Goal: Information Seeking & Learning: Learn about a topic

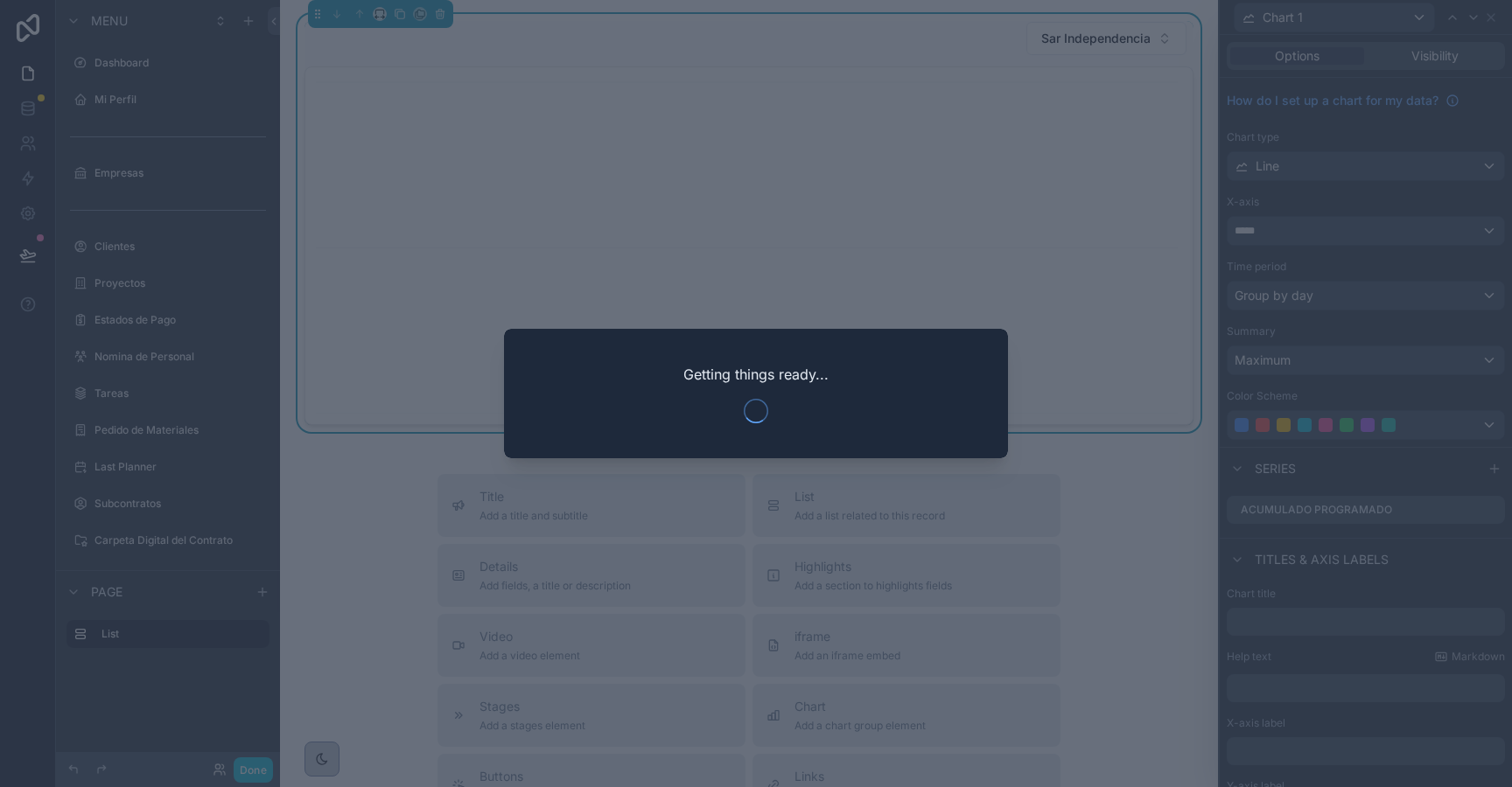
scroll to position [211, 0]
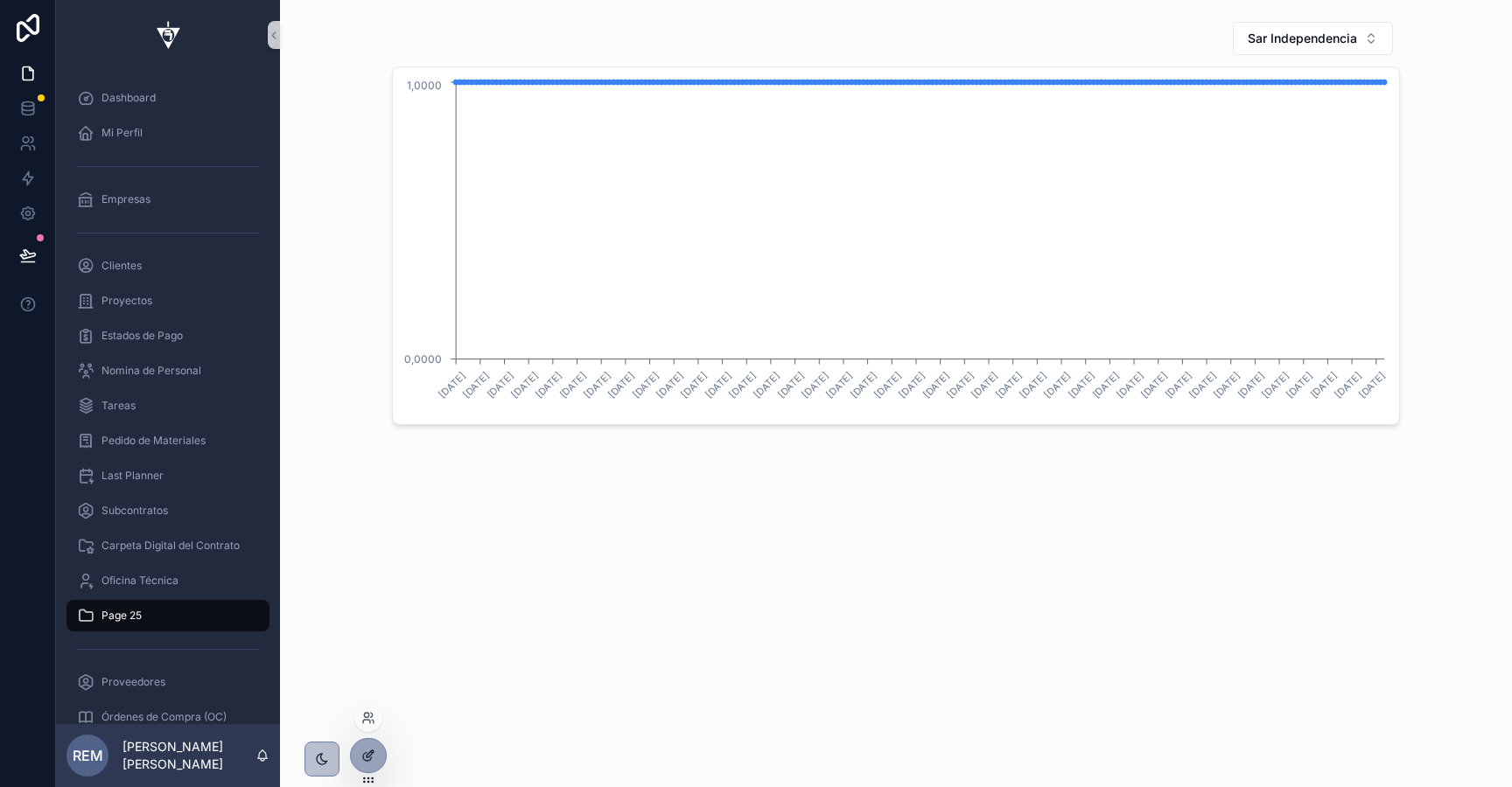
click at [366, 760] on icon at bounding box center [367, 757] width 8 height 8
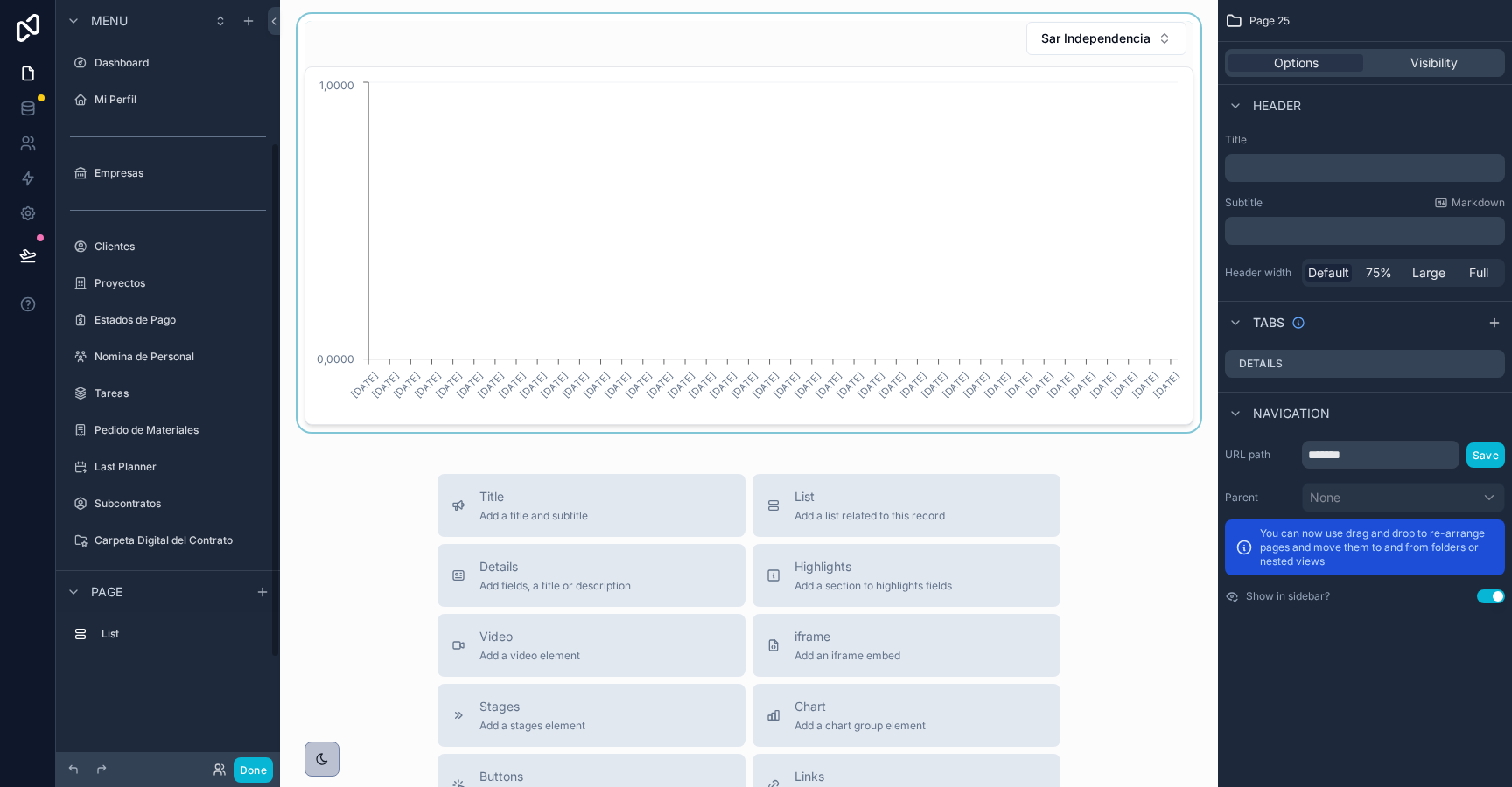
scroll to position [211, 0]
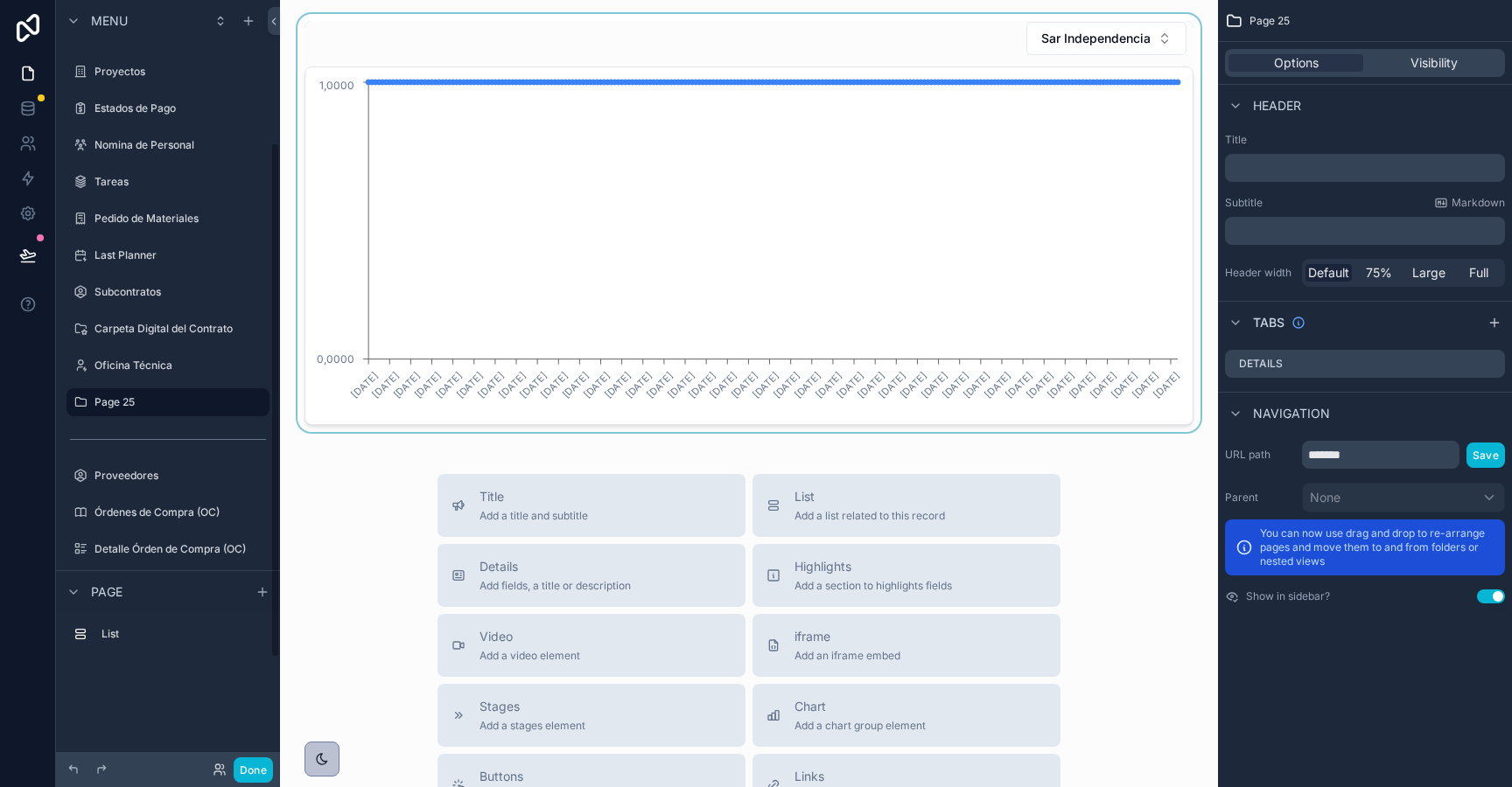
click at [666, 209] on div "scrollable content" at bounding box center [749, 223] width 910 height 418
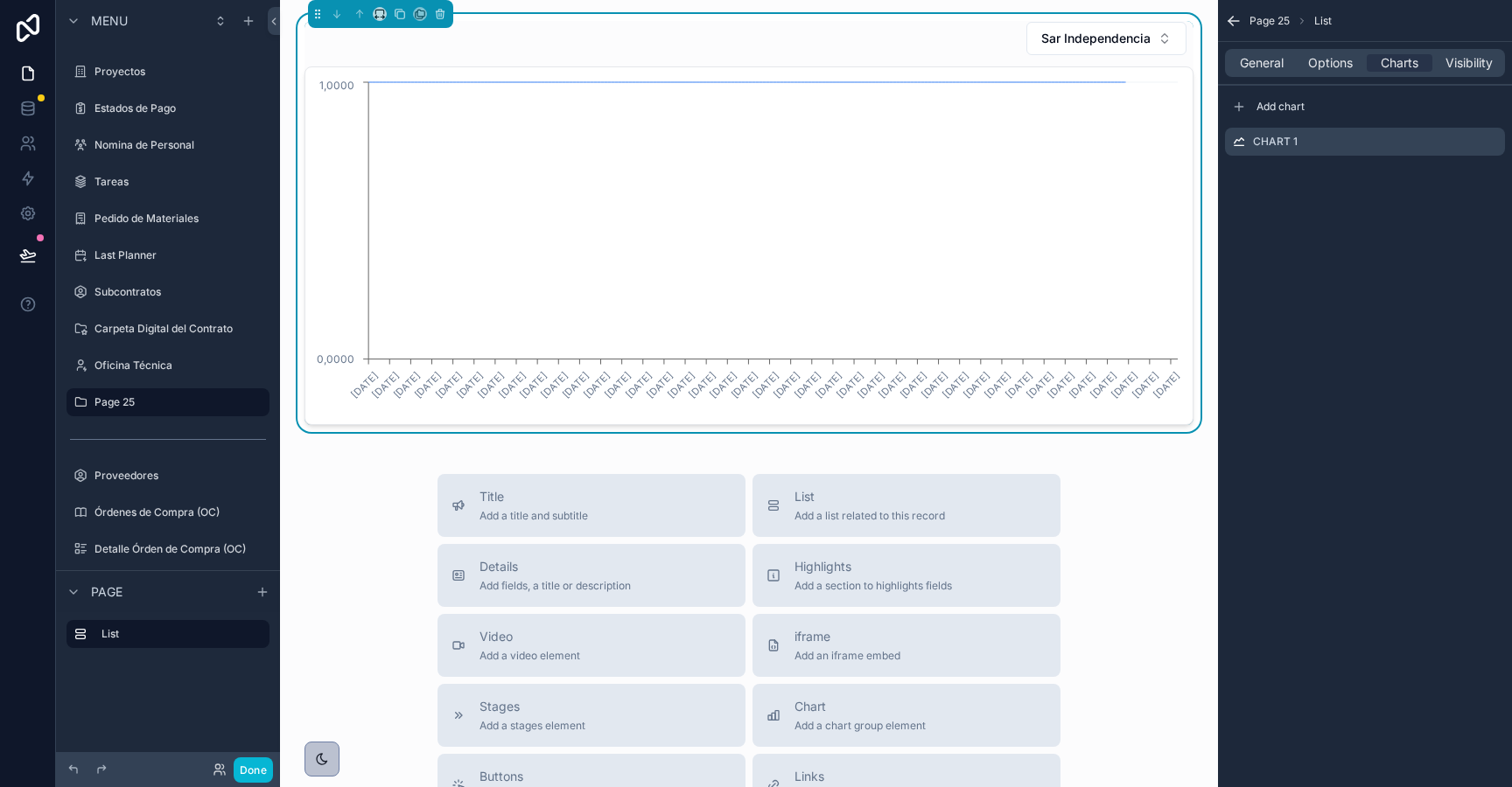
click at [1137, 100] on icon "4/2/2025 11/3/2025 26/3/2025 9/4/2025 19/4/2025 27/4/2025 8/5/2025 24/5/2025 1/…" at bounding box center [749, 245] width 867 height 336
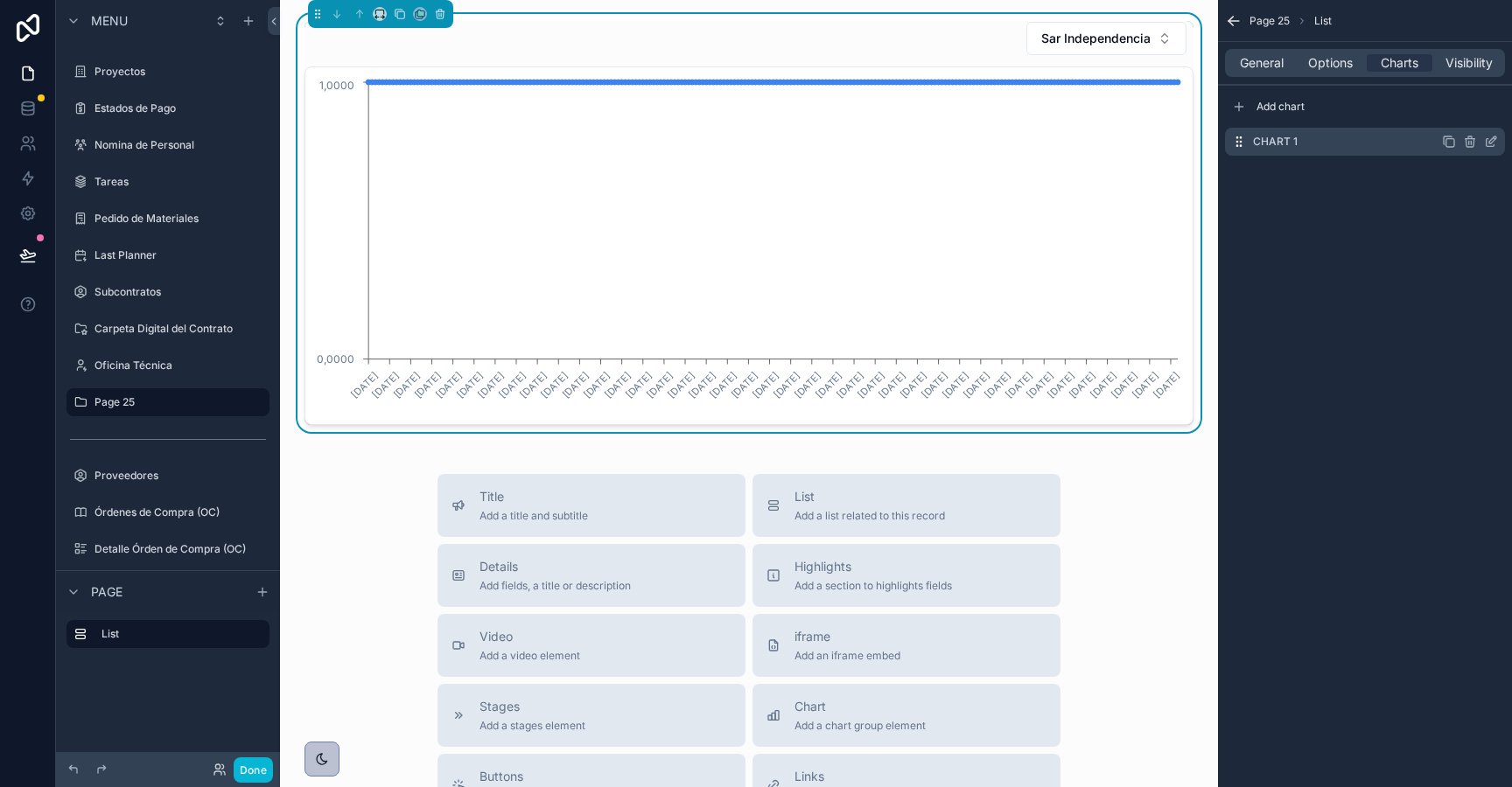
click at [1492, 140] on icon "scrollable content" at bounding box center [1491, 142] width 14 height 14
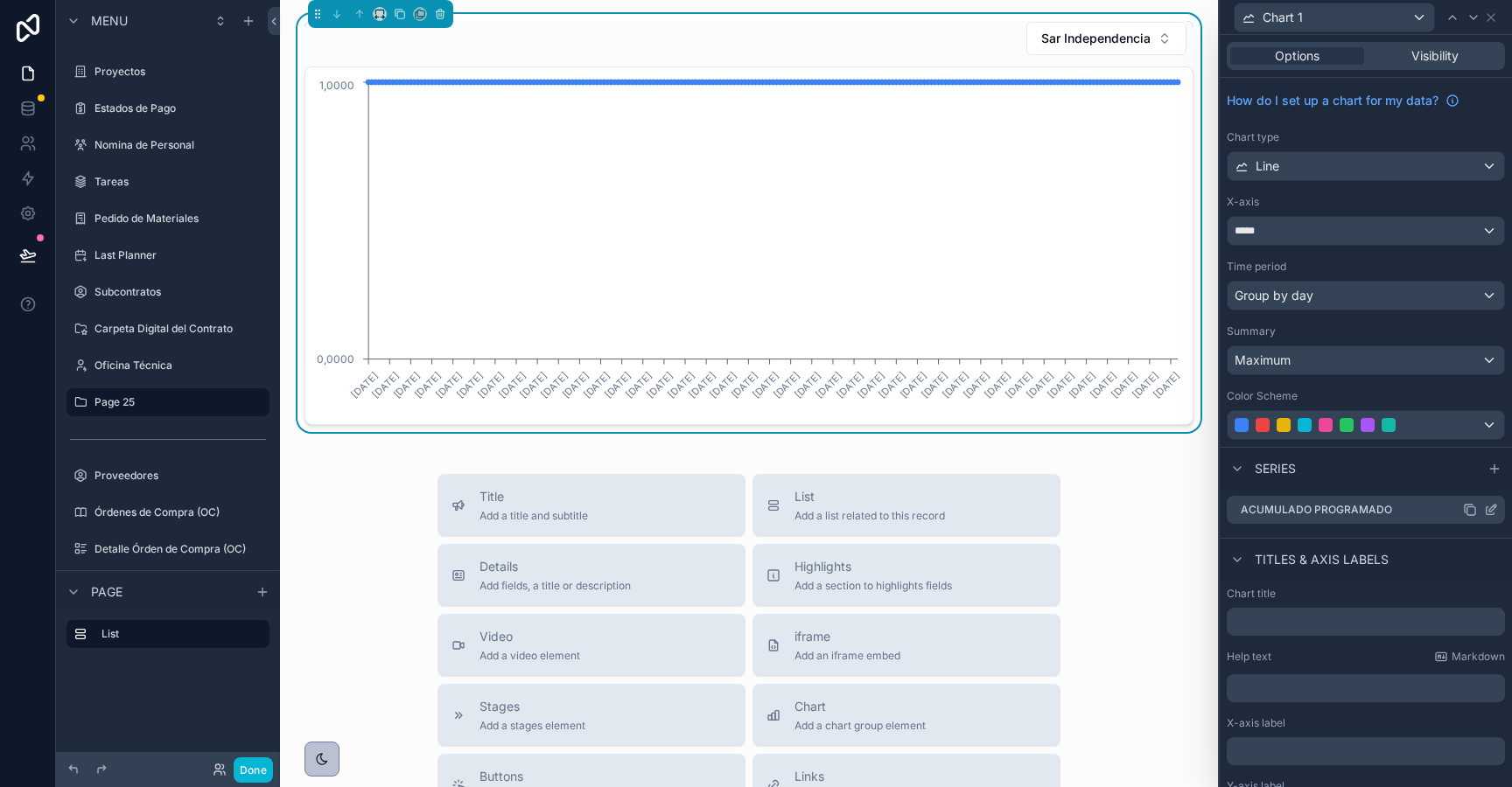
click at [1491, 510] on icon at bounding box center [1493, 509] width 7 height 7
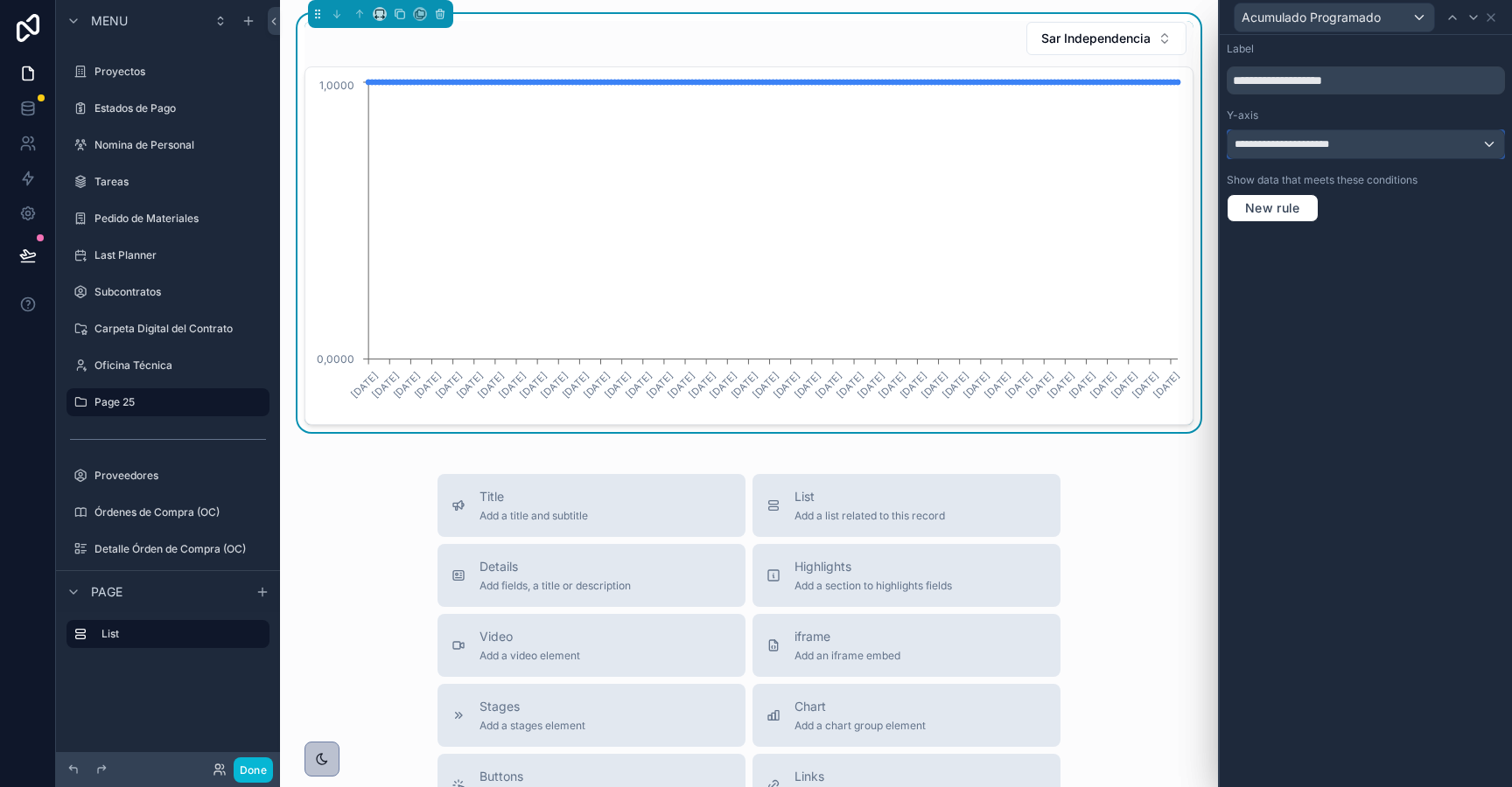
click at [1393, 149] on div "**********" at bounding box center [1366, 144] width 277 height 28
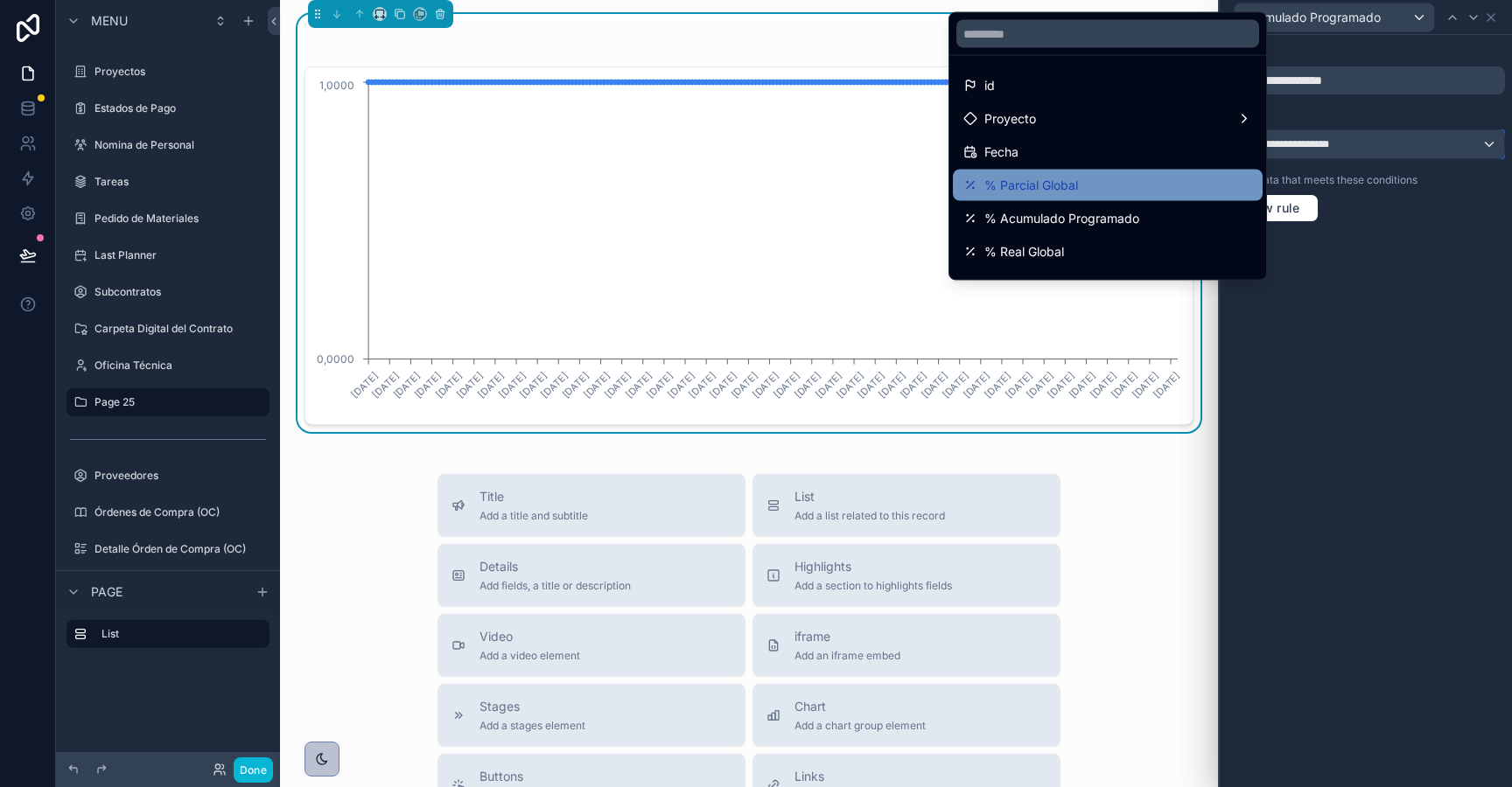
scroll to position [224, 0]
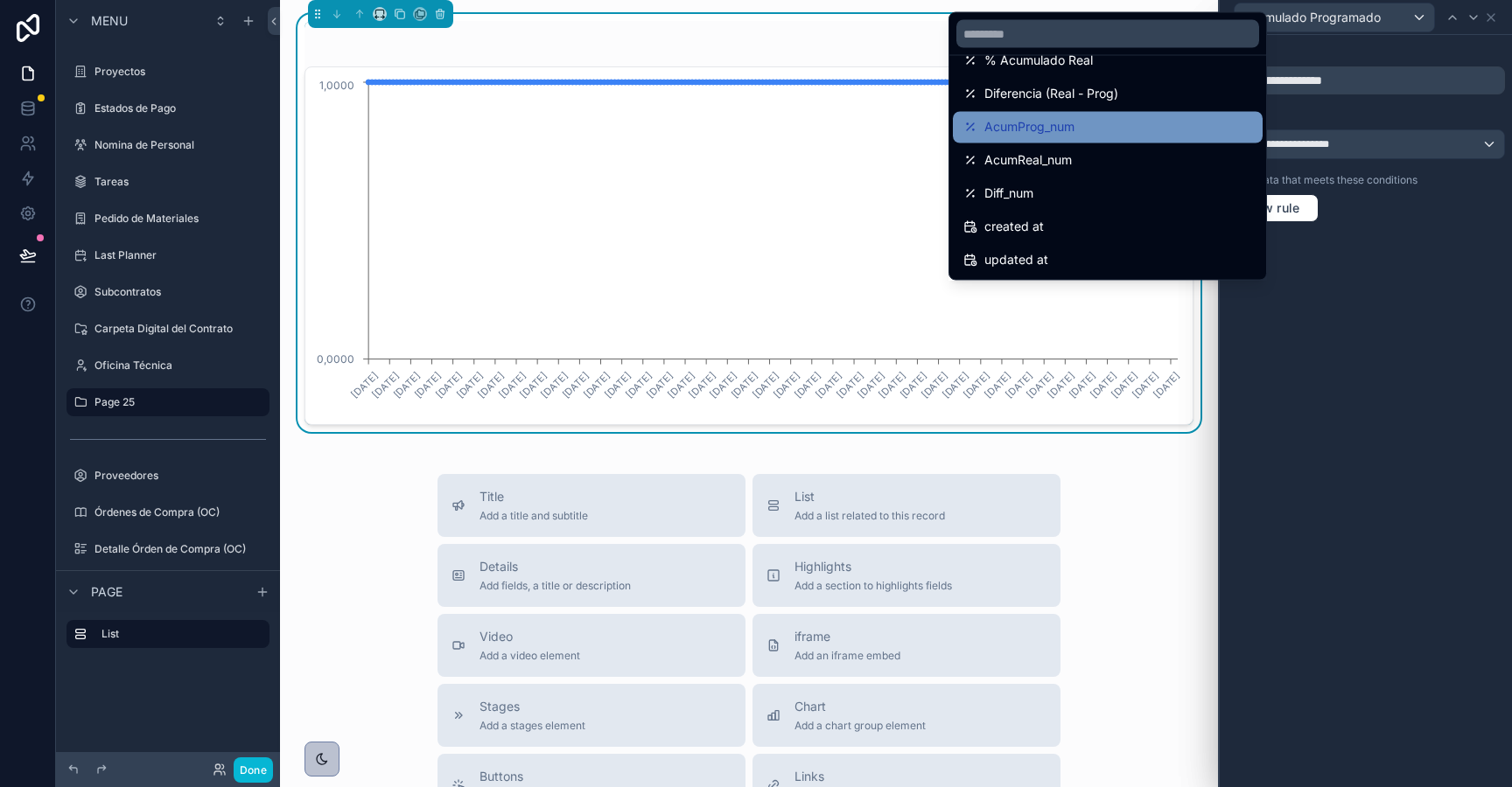
click at [1055, 131] on span "AcumProg_num" at bounding box center [1029, 128] width 90 height 21
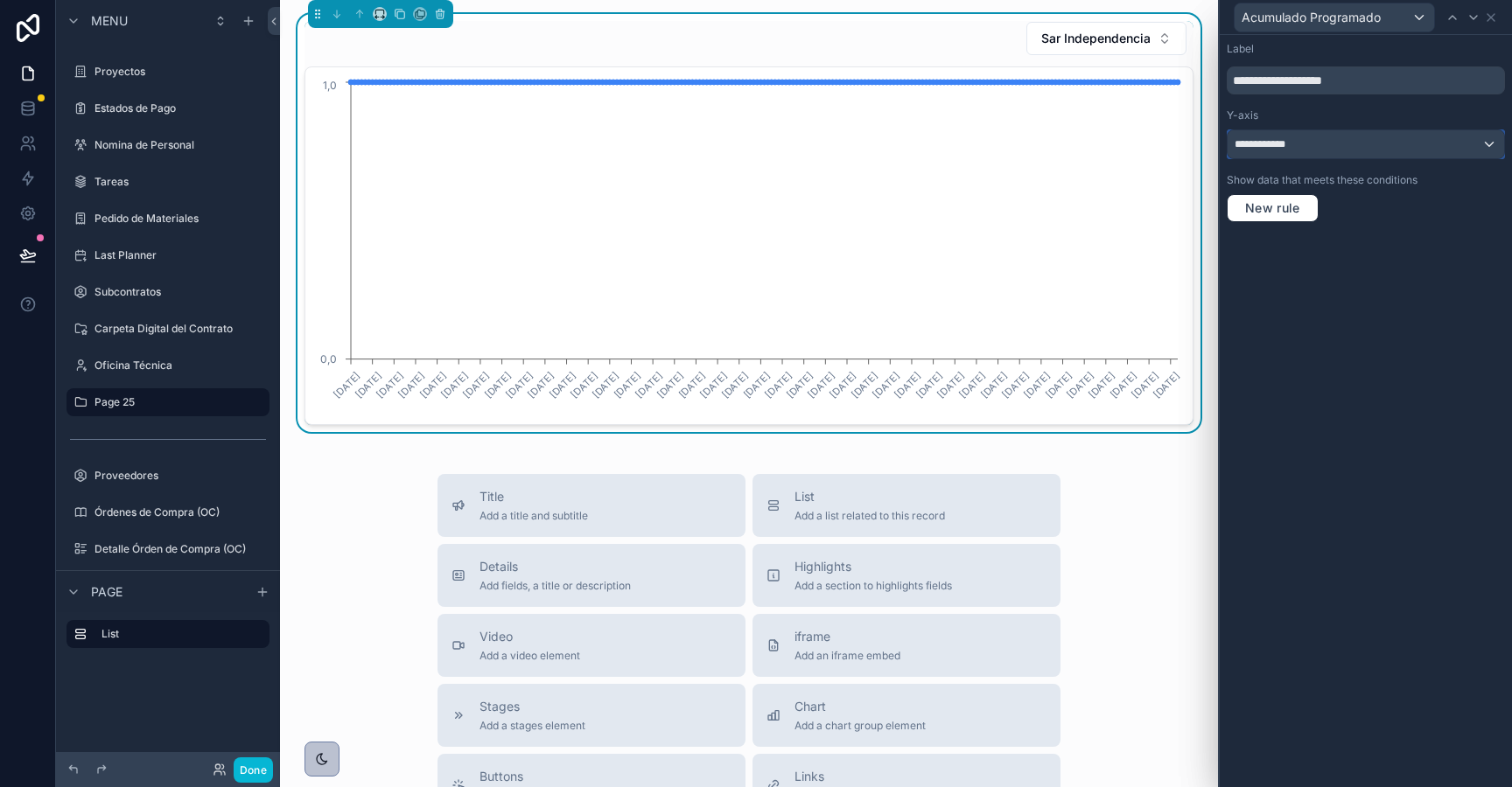
click at [1293, 139] on span "**********" at bounding box center [1274, 145] width 79 height 14
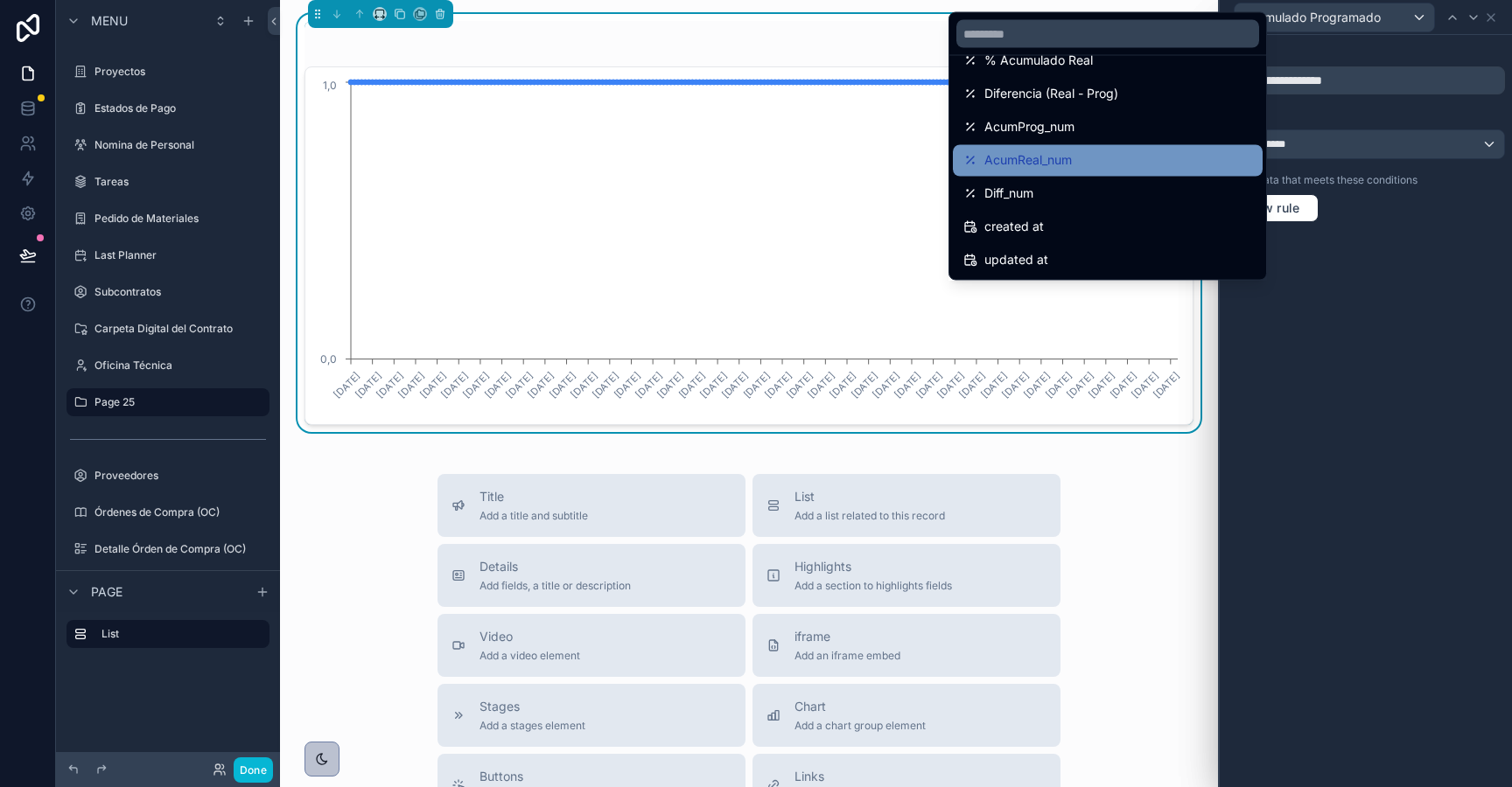
click at [1124, 162] on div "AcumReal_num" at bounding box center [1108, 162] width 289 height 21
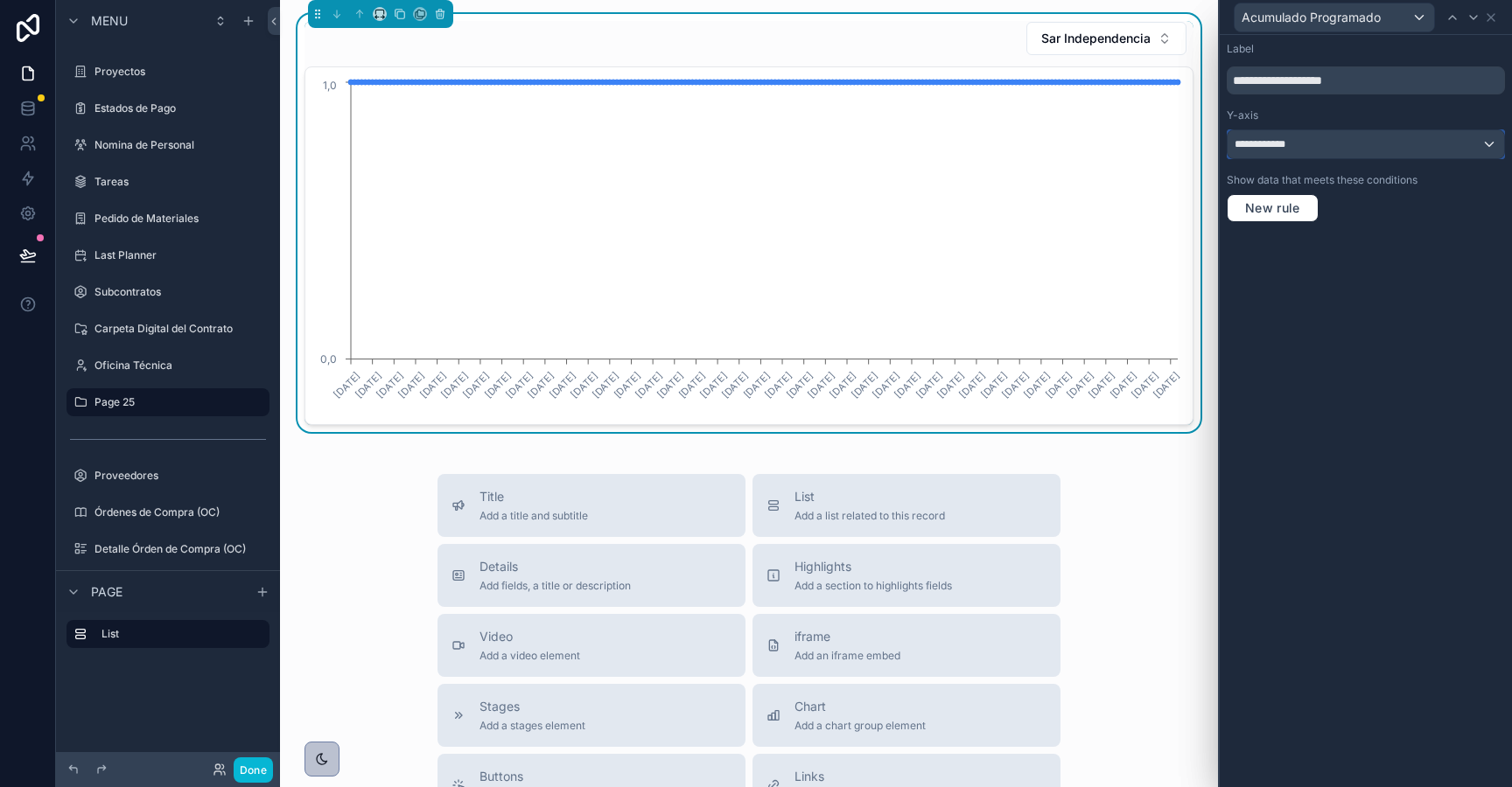
click at [1309, 144] on span "**********" at bounding box center [1273, 145] width 77 height 14
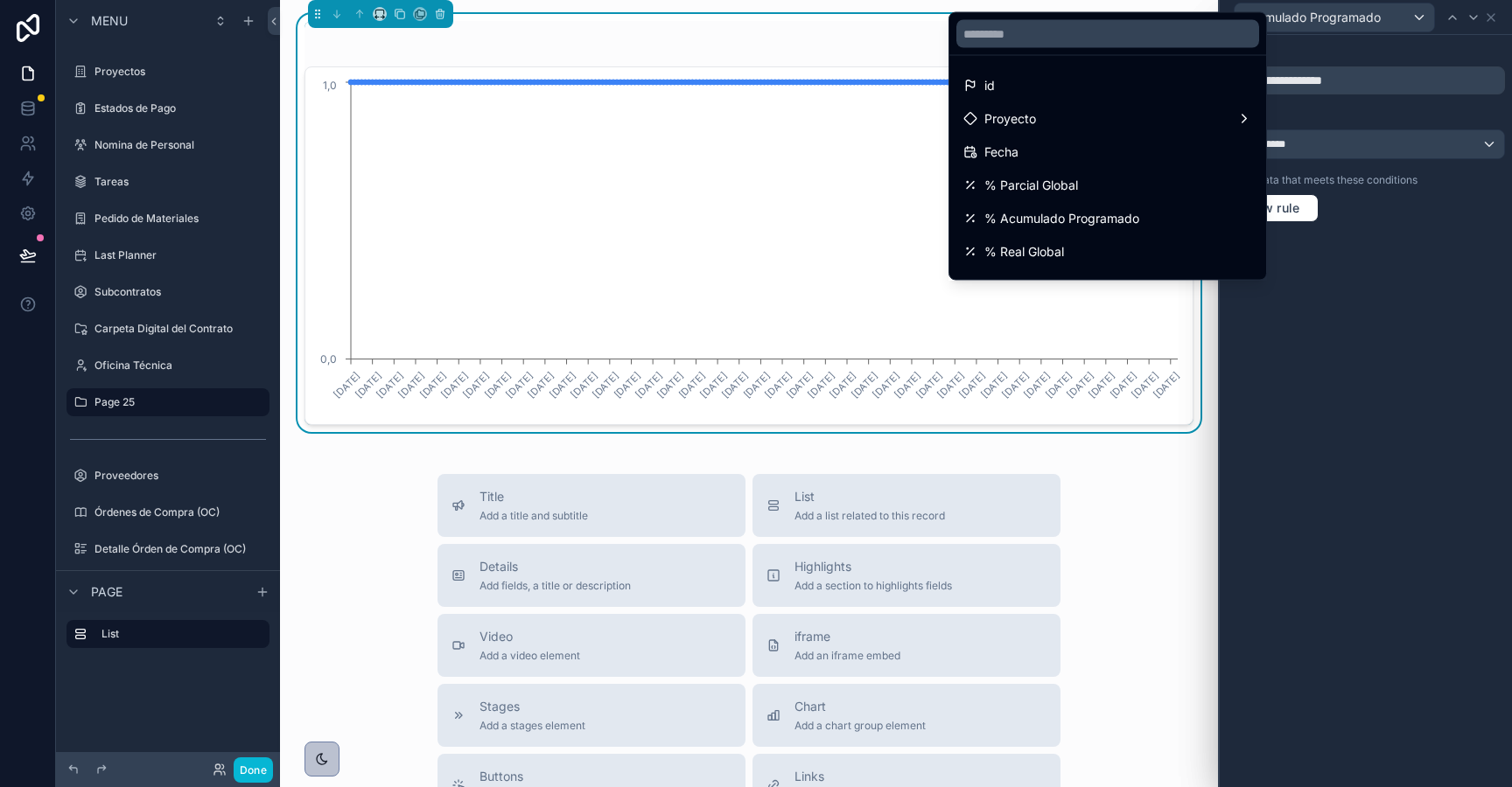
click at [1372, 165] on div at bounding box center [1366, 394] width 292 height 787
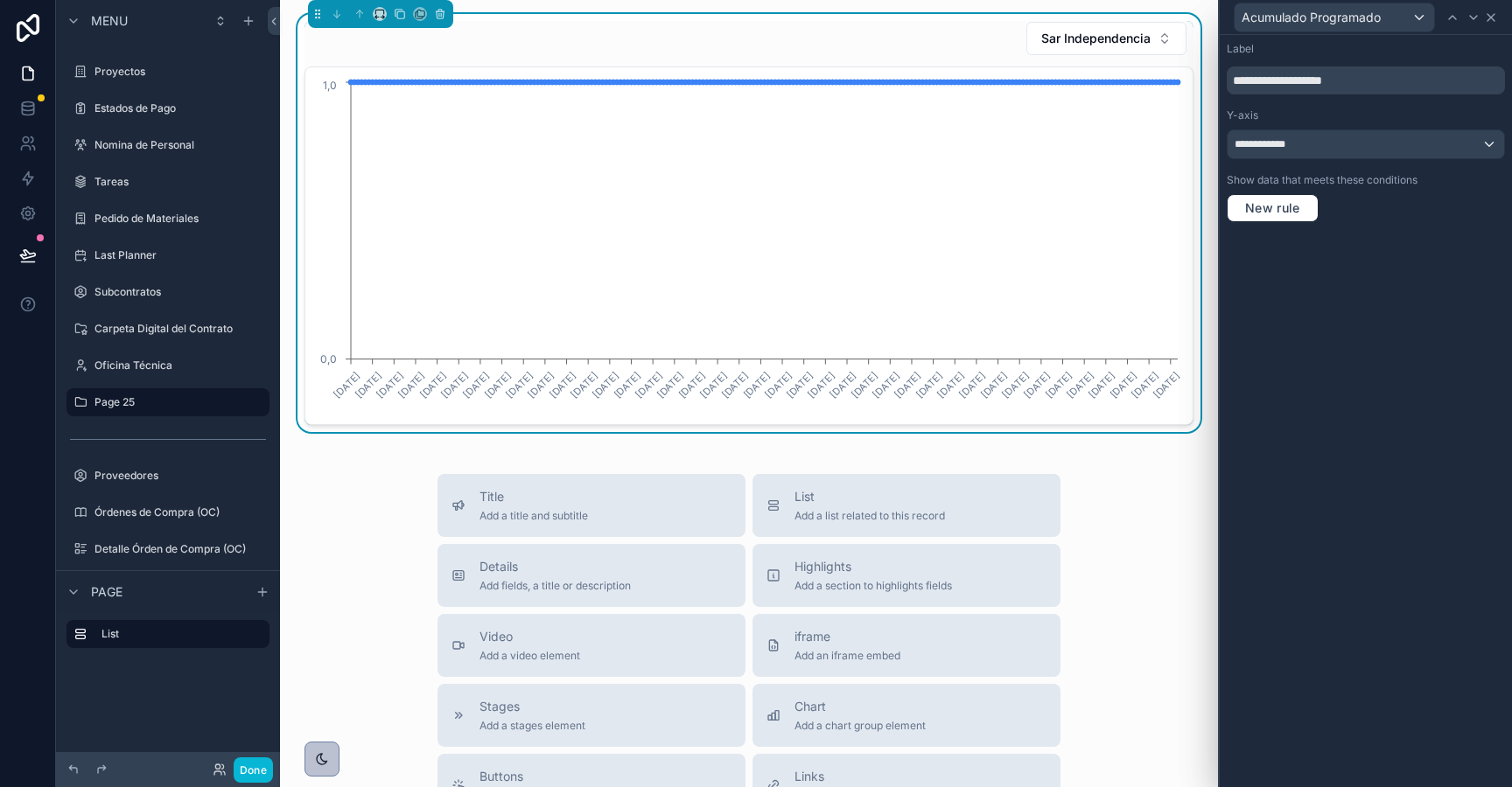
click at [1494, 21] on icon at bounding box center [1491, 18] width 7 height 7
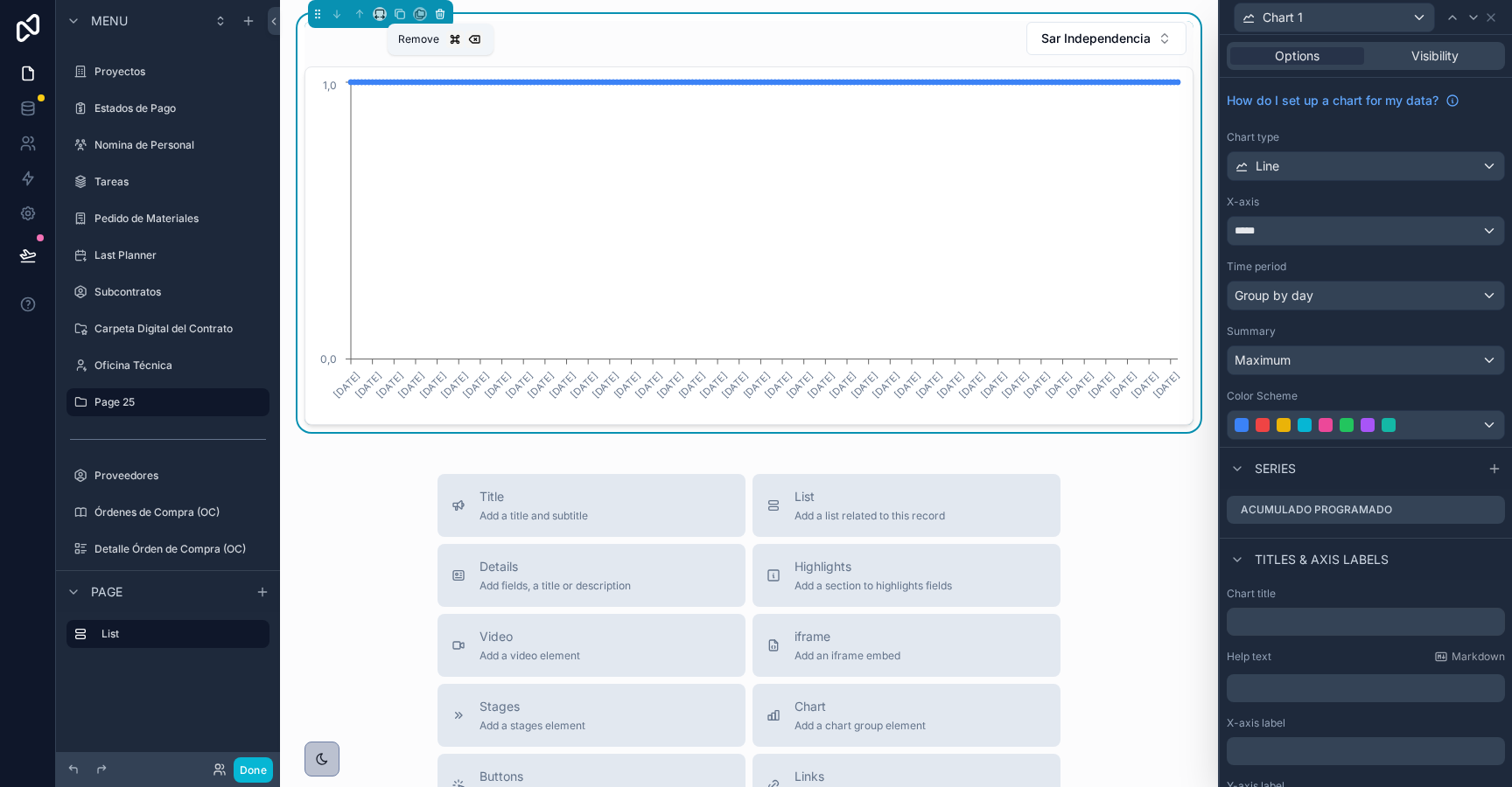
click at [438, 14] on icon "scrollable content" at bounding box center [440, 14] width 12 height 12
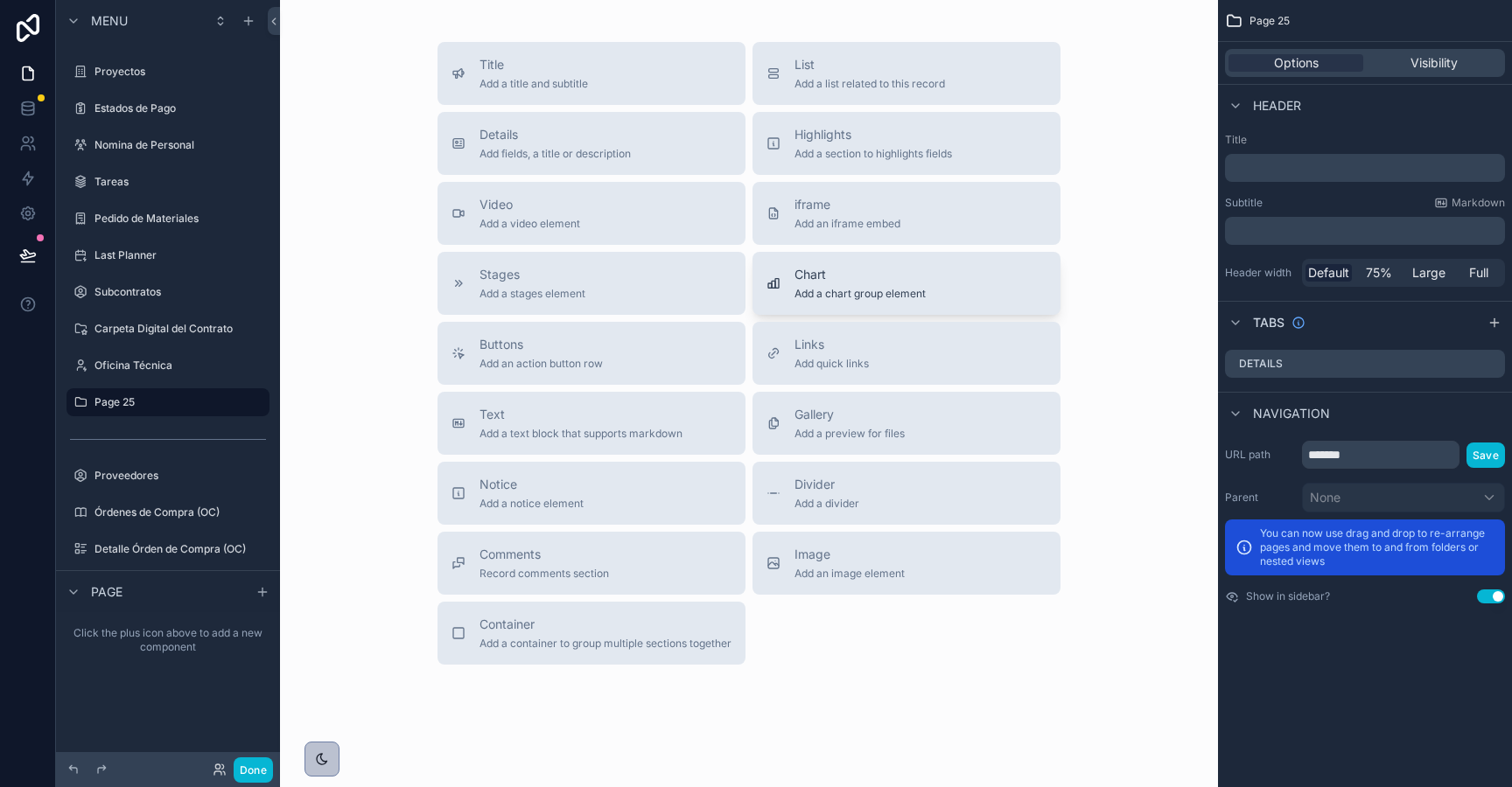
click at [822, 282] on span "Chart" at bounding box center [860, 275] width 131 height 18
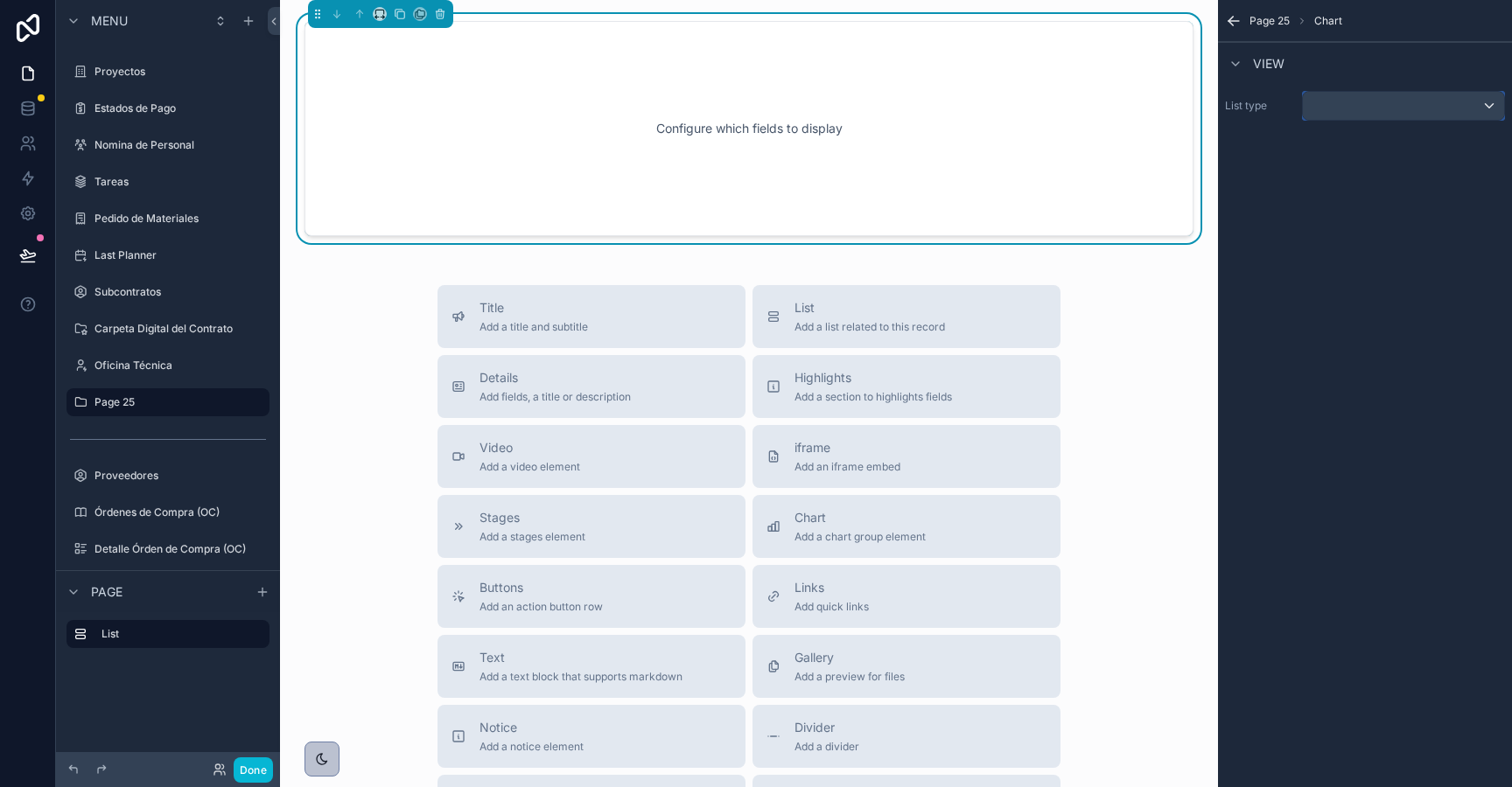
click at [1357, 96] on div "scrollable content" at bounding box center [1403, 105] width 201 height 28
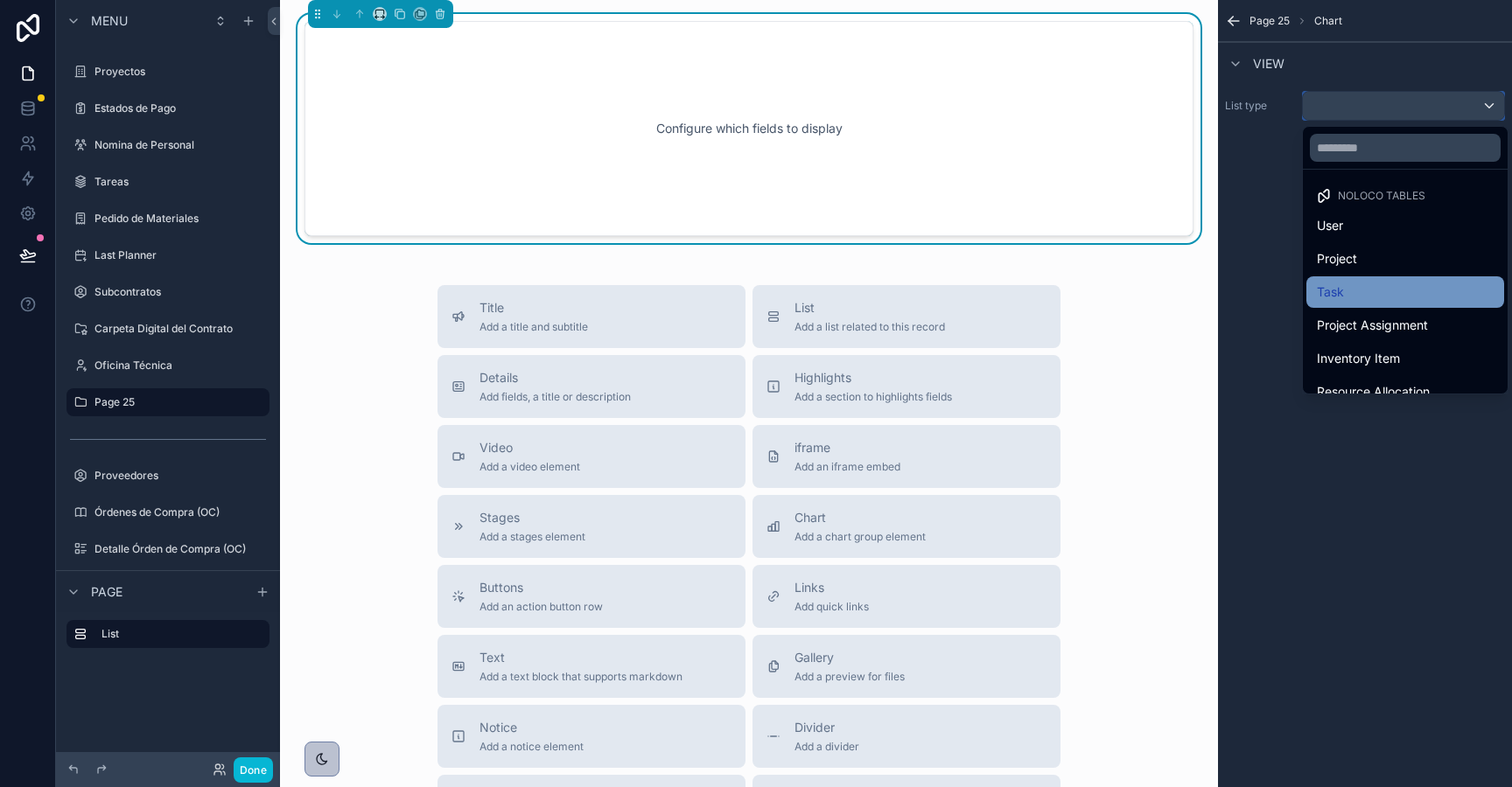
scroll to position [808, 0]
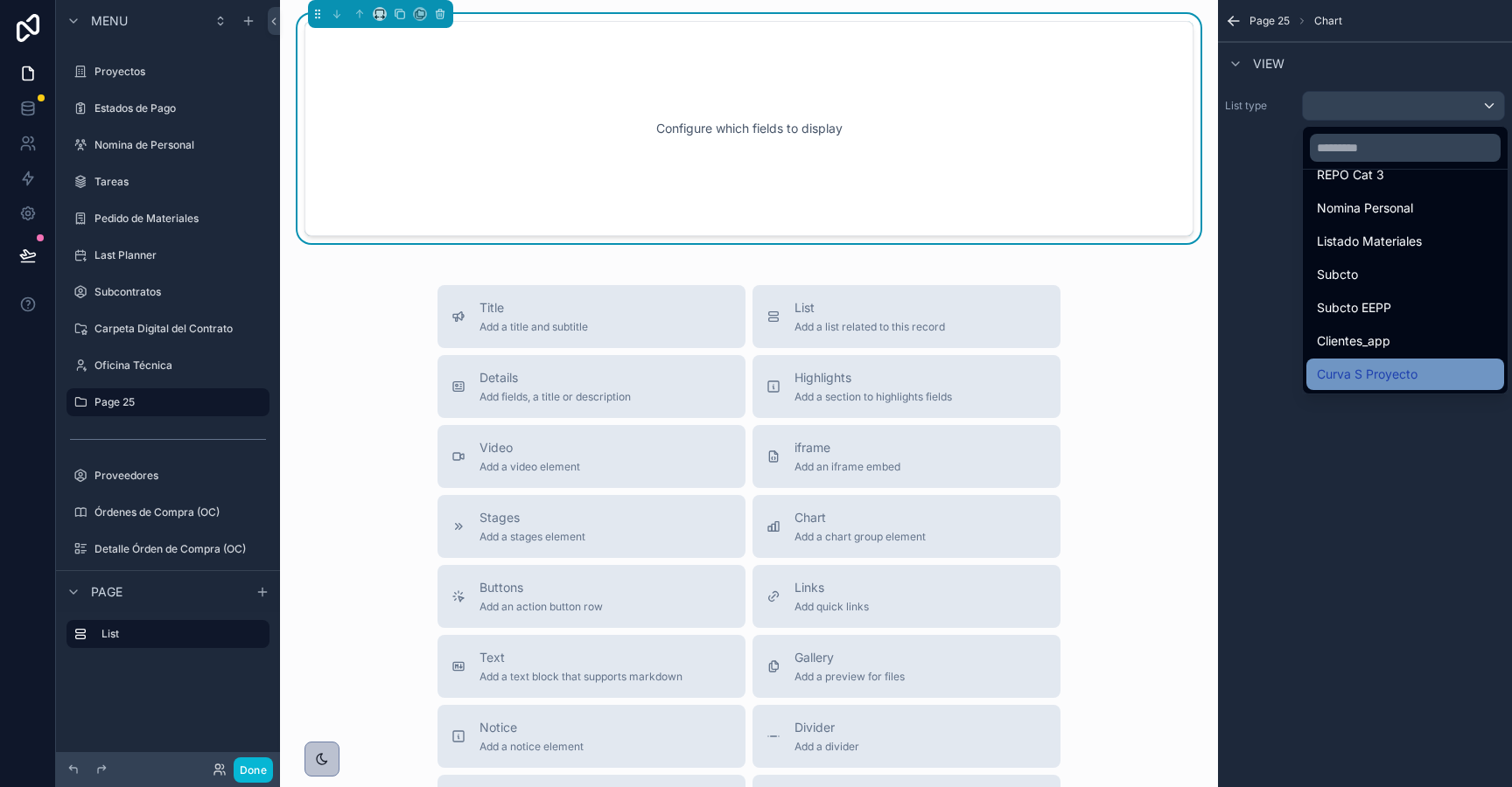
click at [1369, 379] on span "Curva S Proyecto" at bounding box center [1367, 375] width 101 height 21
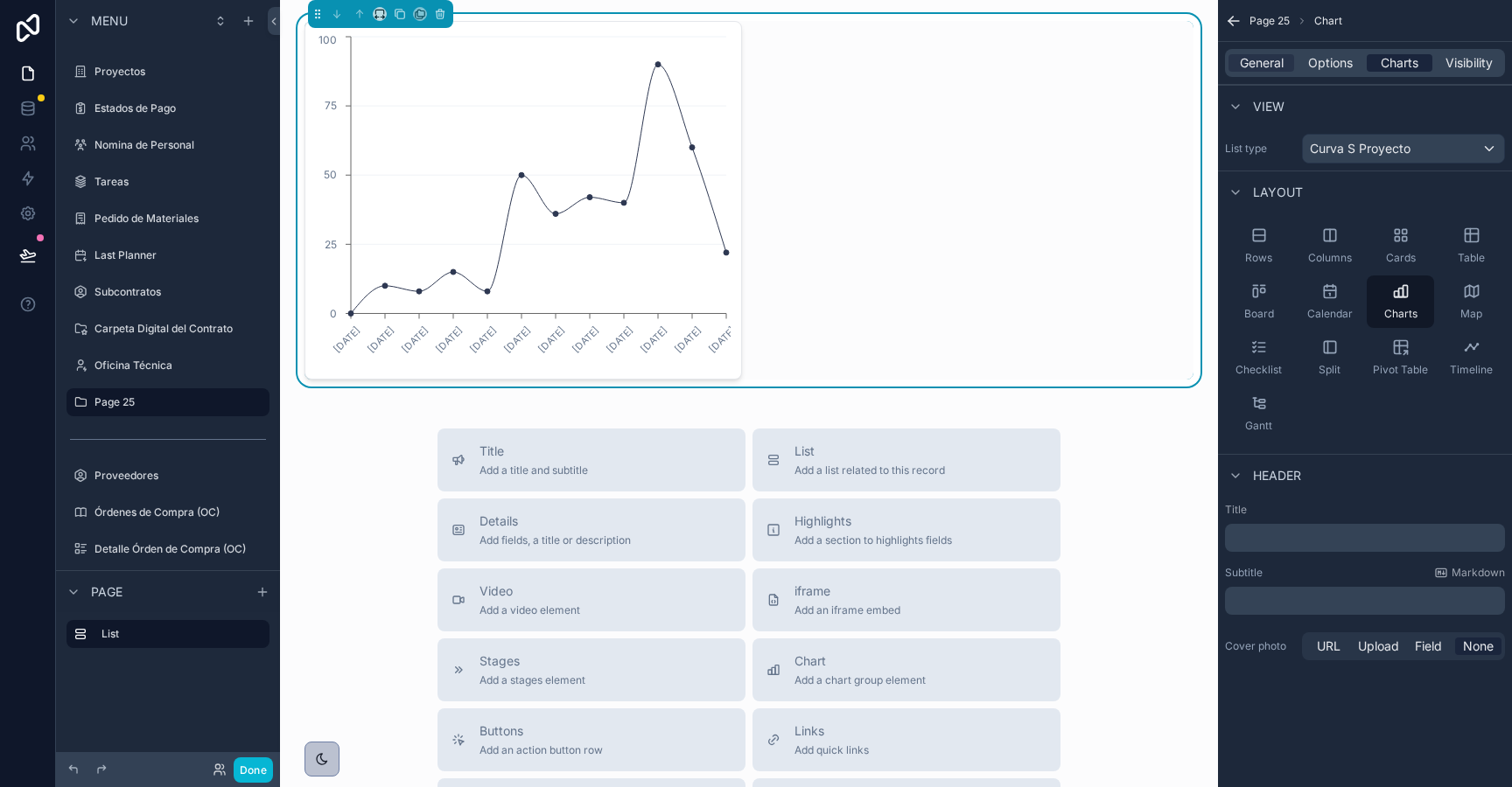
click at [1402, 61] on span "Charts" at bounding box center [1400, 63] width 37 height 18
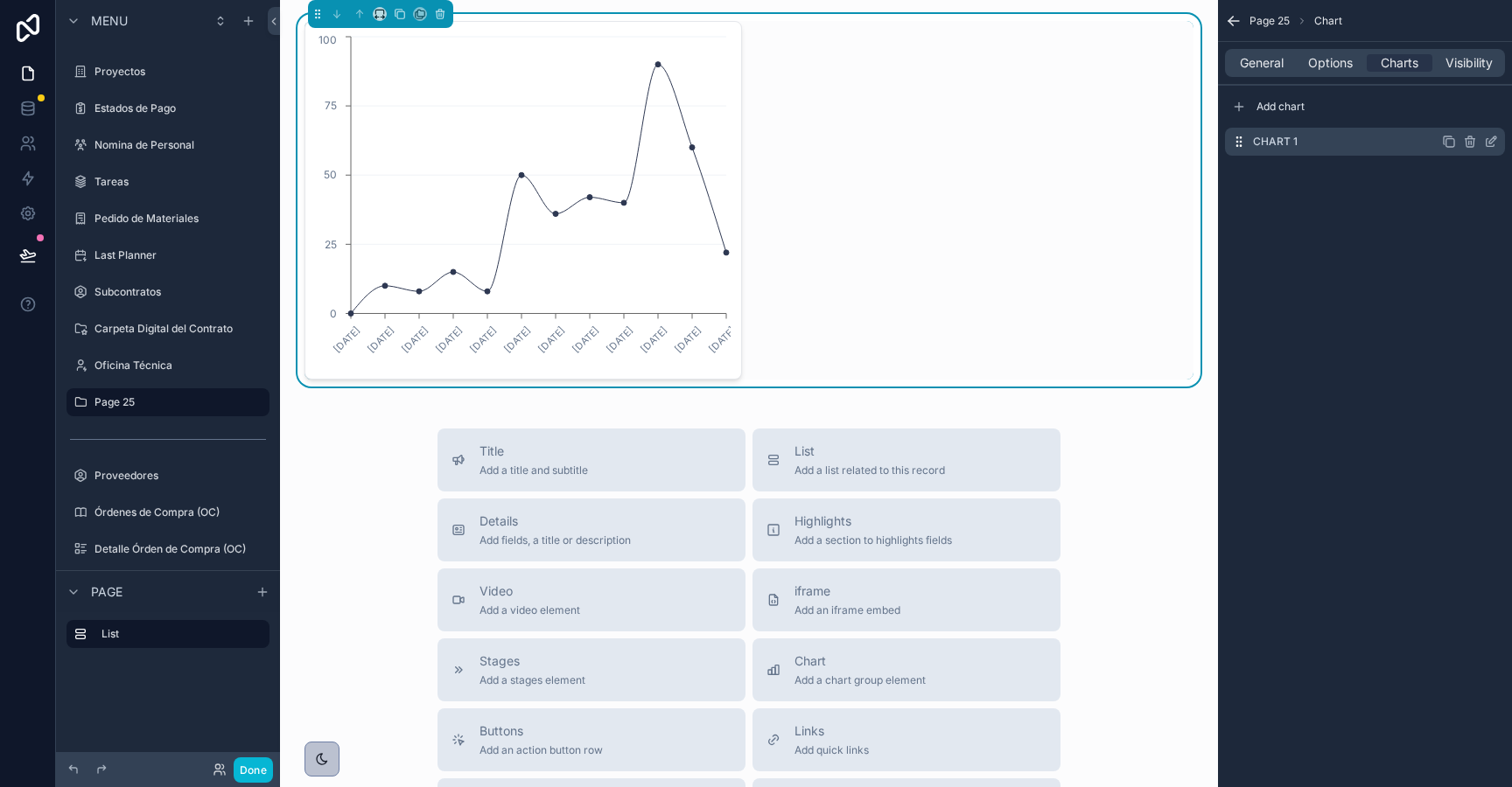
click at [1490, 142] on icon "scrollable content" at bounding box center [1491, 142] width 14 height 14
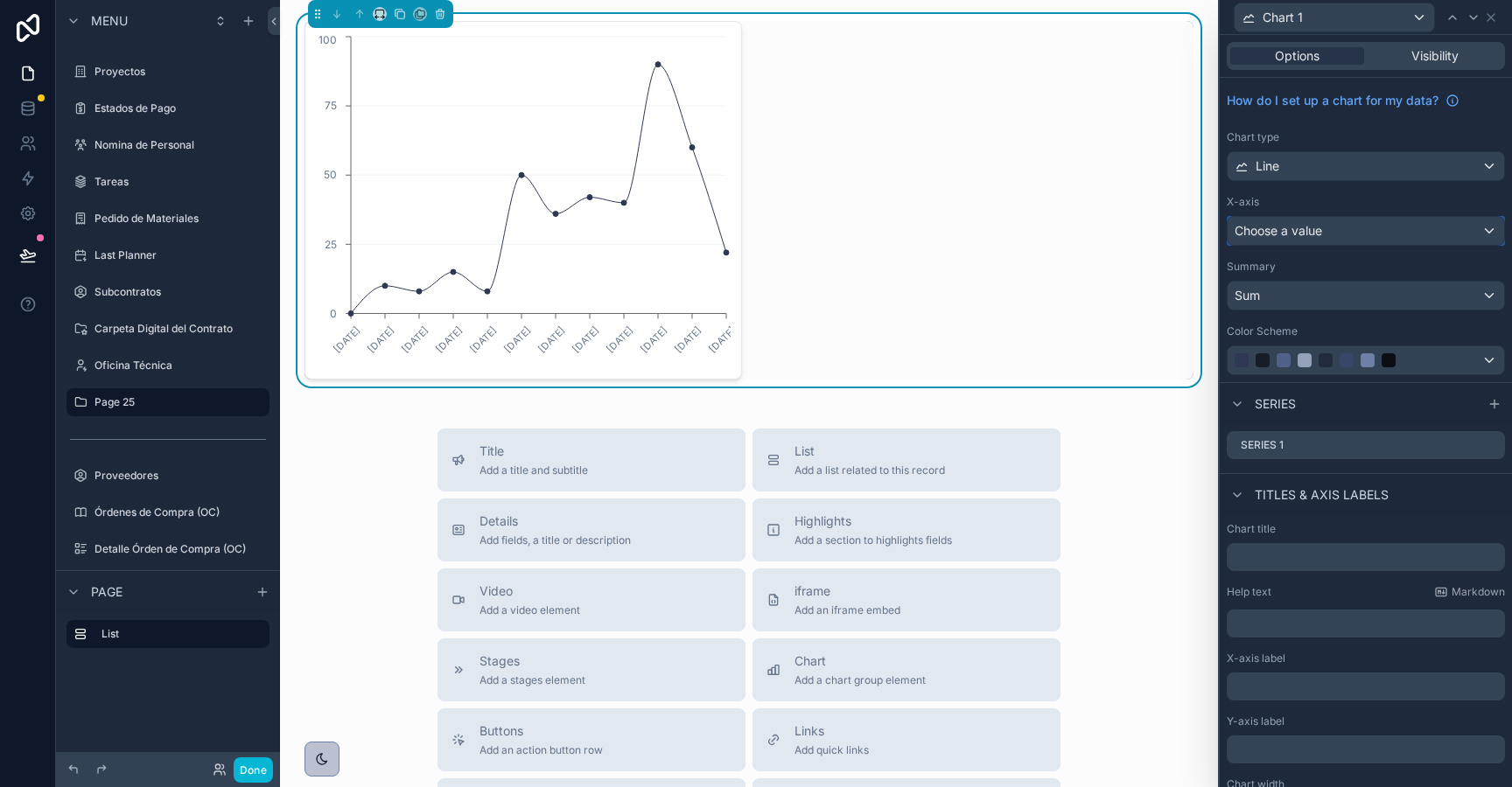
click at [1330, 234] on div "Choose a value" at bounding box center [1366, 230] width 277 height 28
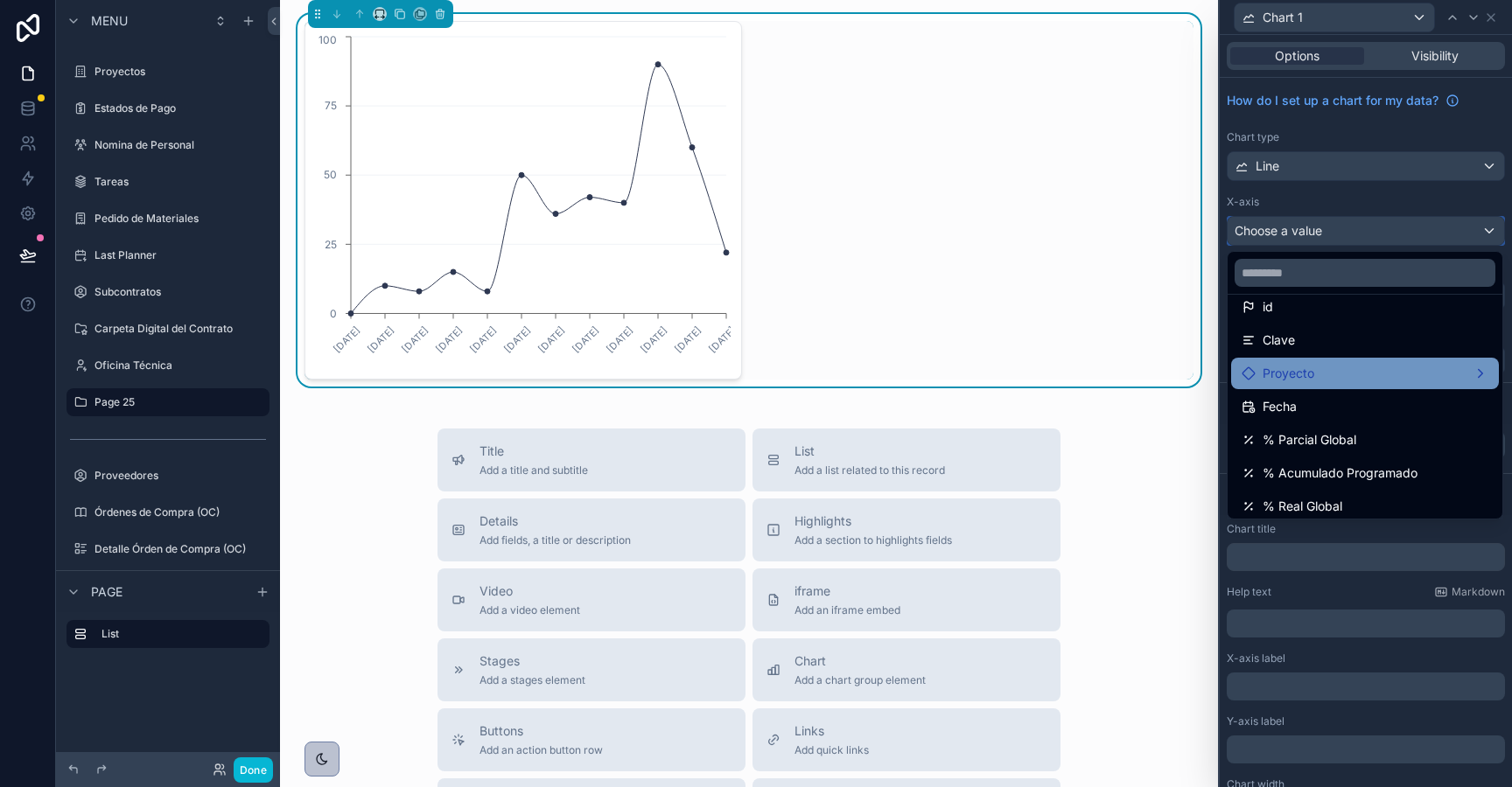
scroll to position [52, 0]
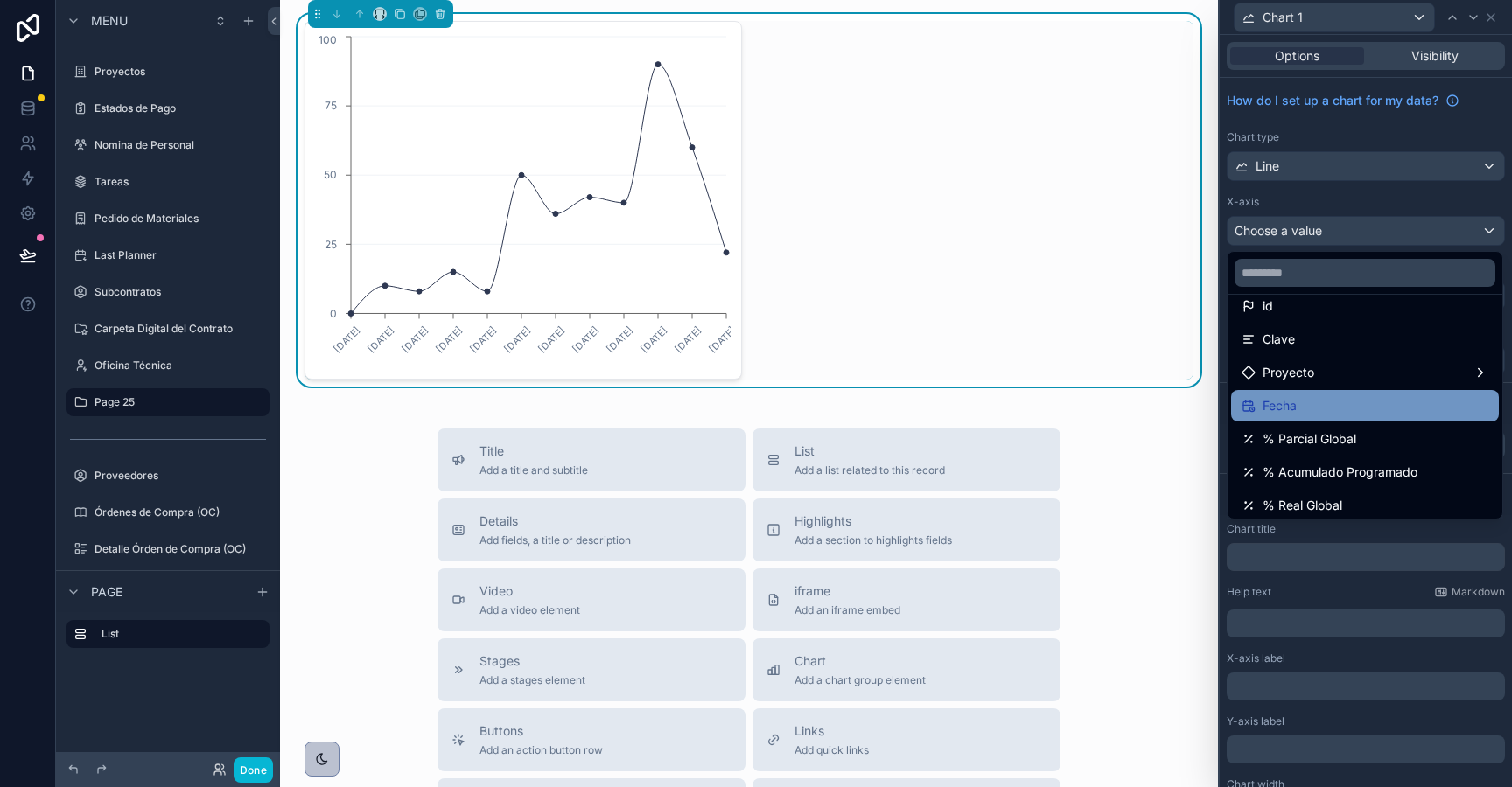
click at [1301, 402] on div "Fecha" at bounding box center [1365, 406] width 246 height 21
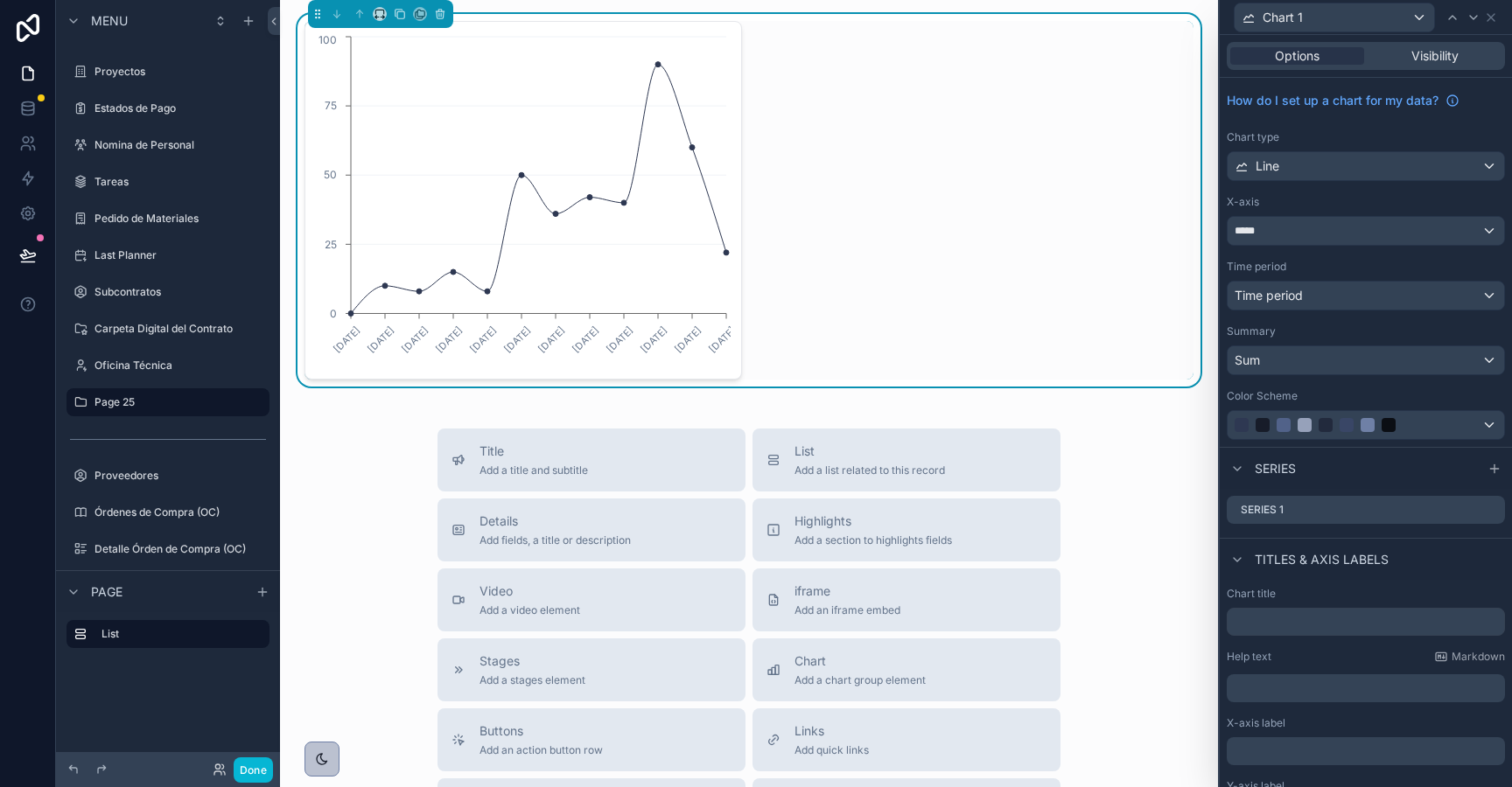
scroll to position [108, 0]
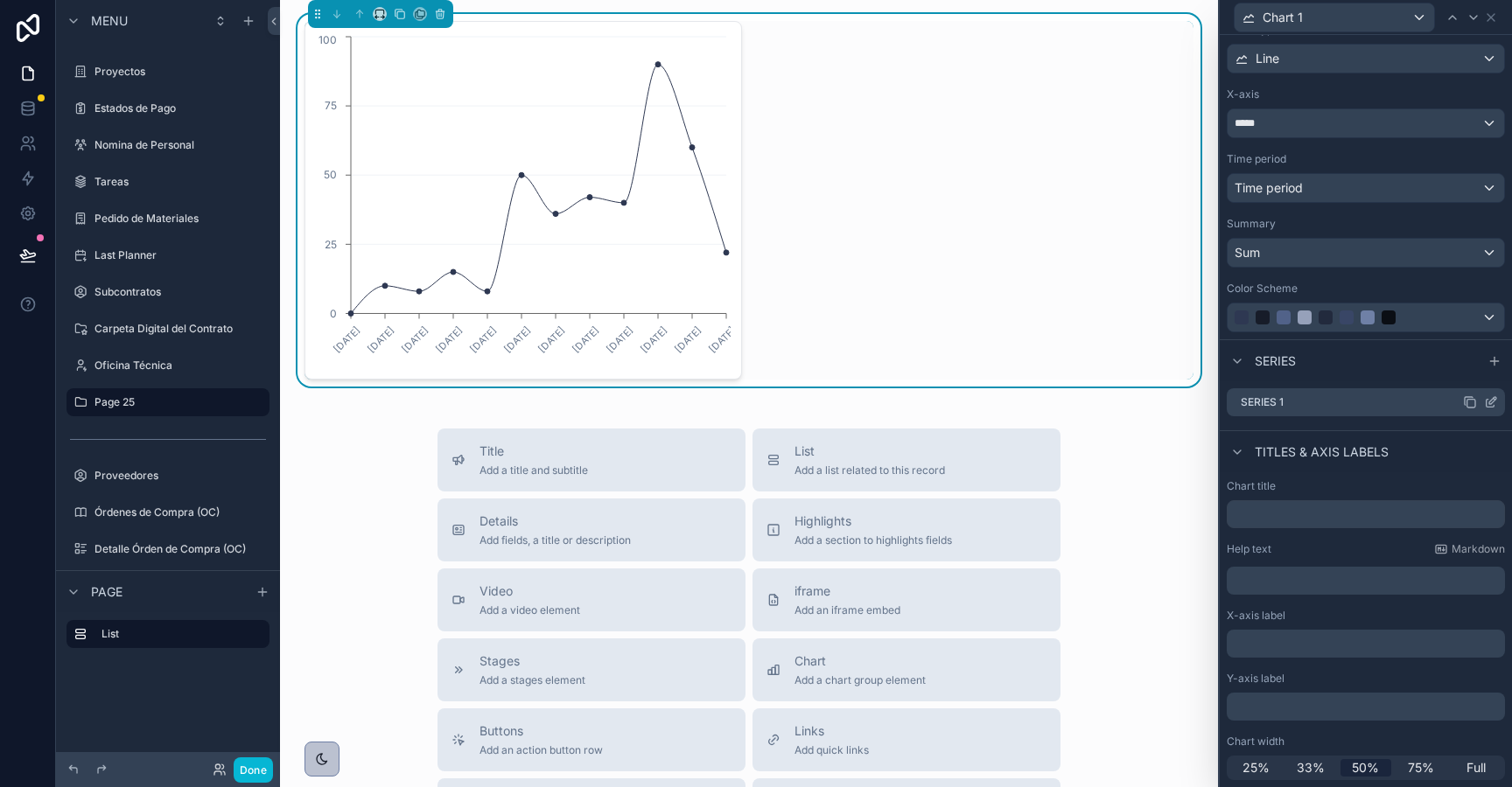
click at [1492, 402] on icon at bounding box center [1491, 402] width 14 height 14
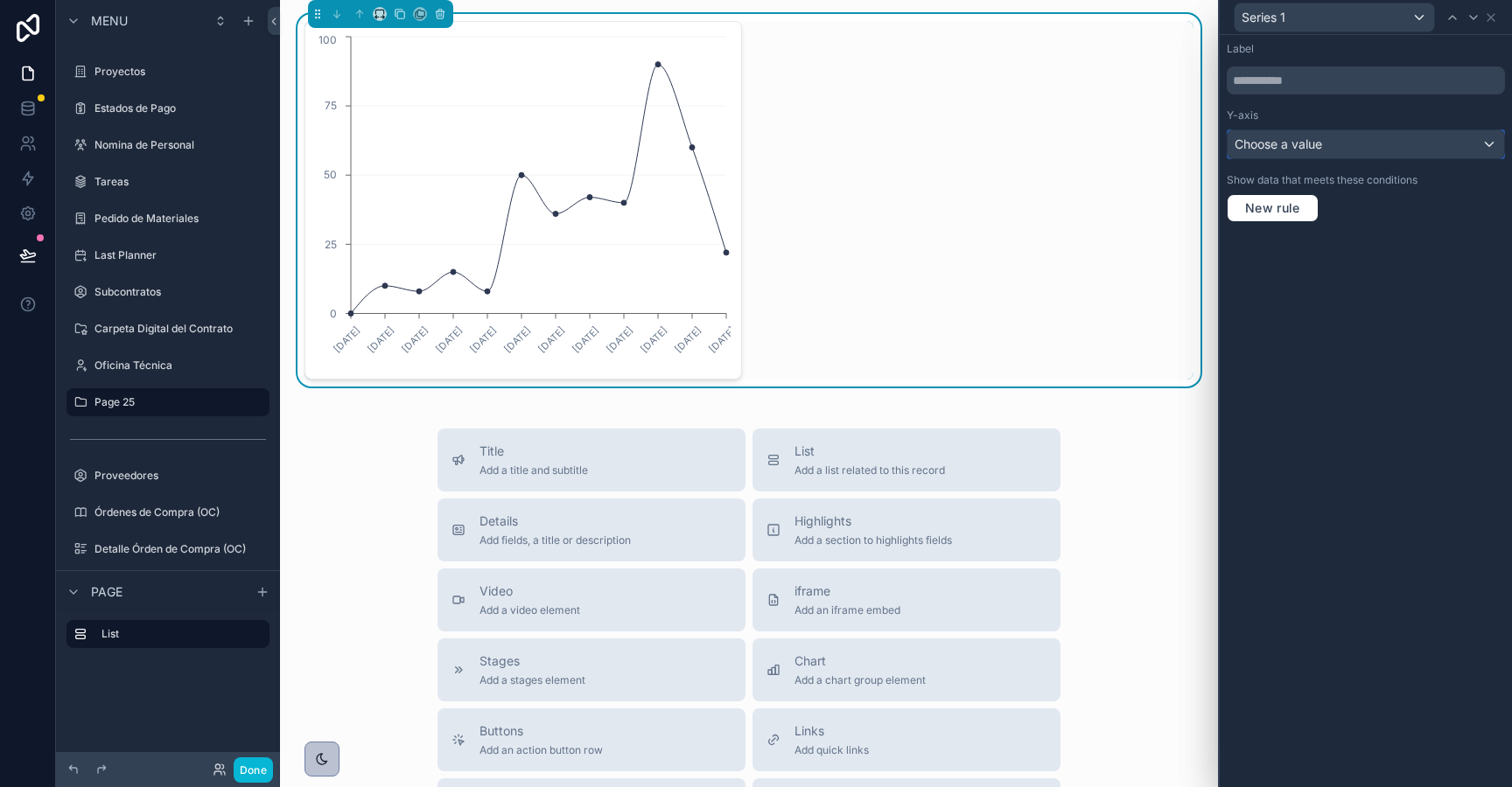
click at [1316, 146] on span "Choose a value" at bounding box center [1278, 144] width 87 height 15
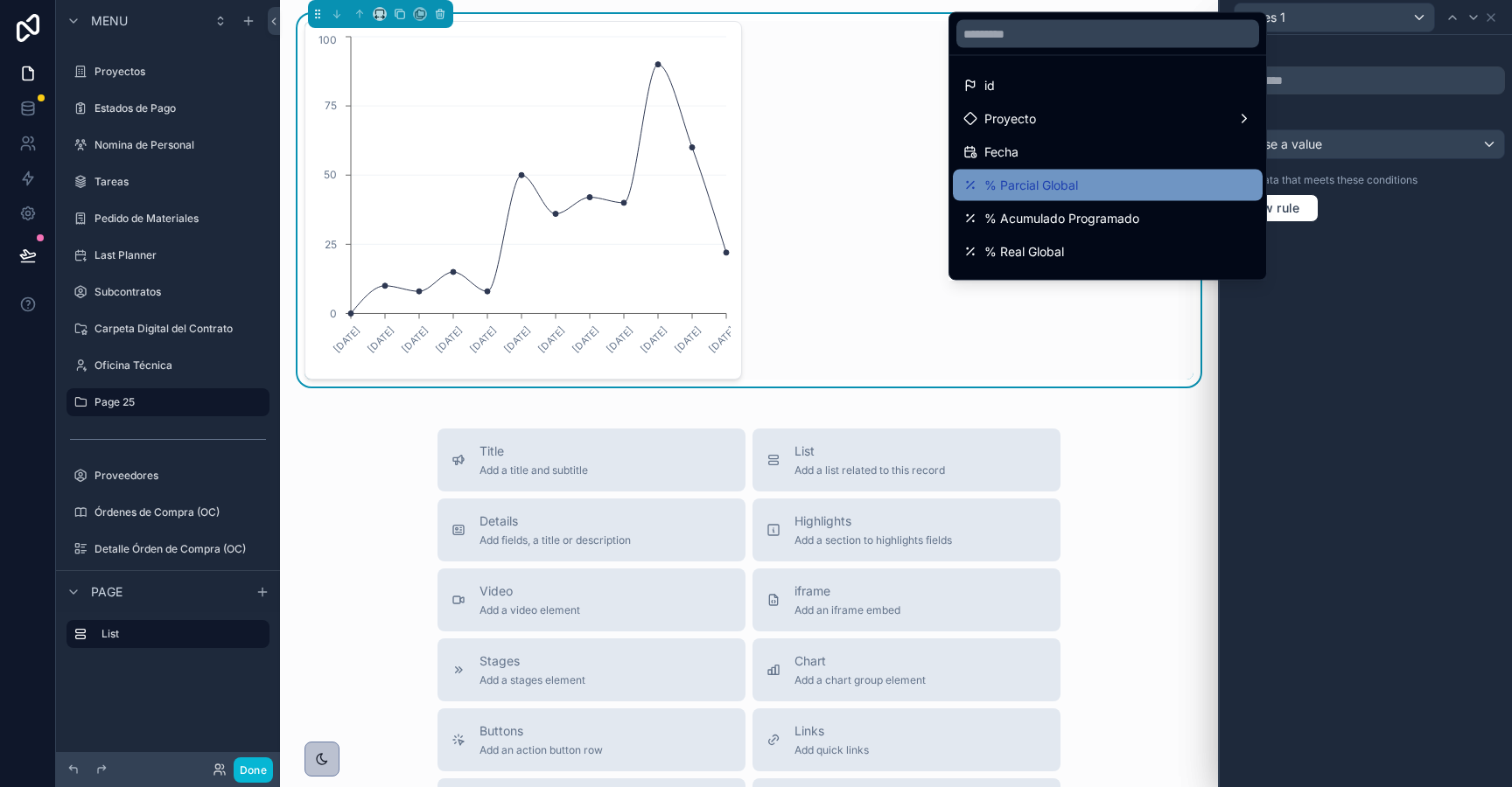
click at [1127, 180] on div "% Parcial Global" at bounding box center [1108, 186] width 289 height 21
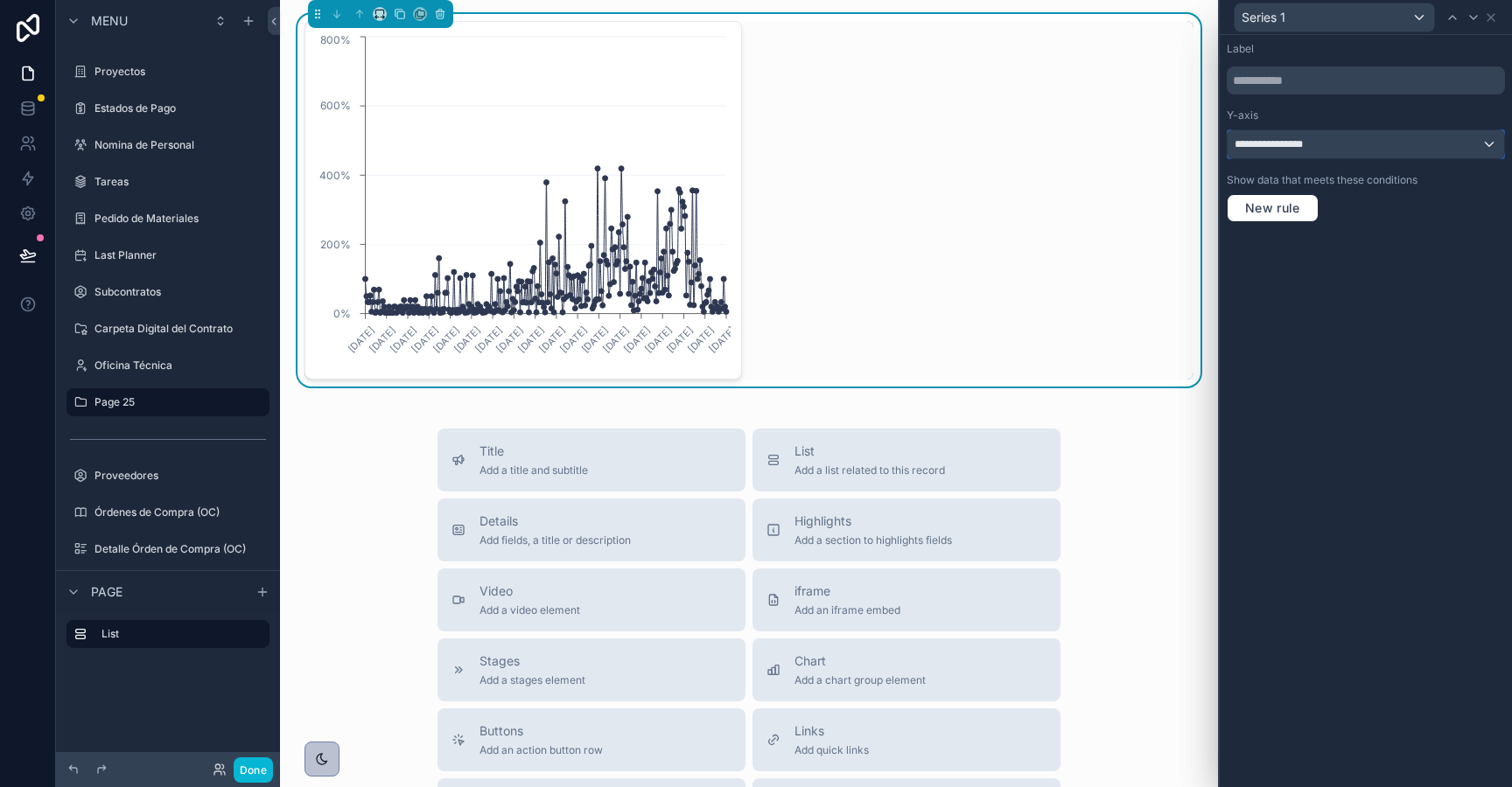
click at [1325, 145] on div "**********" at bounding box center [1366, 144] width 277 height 28
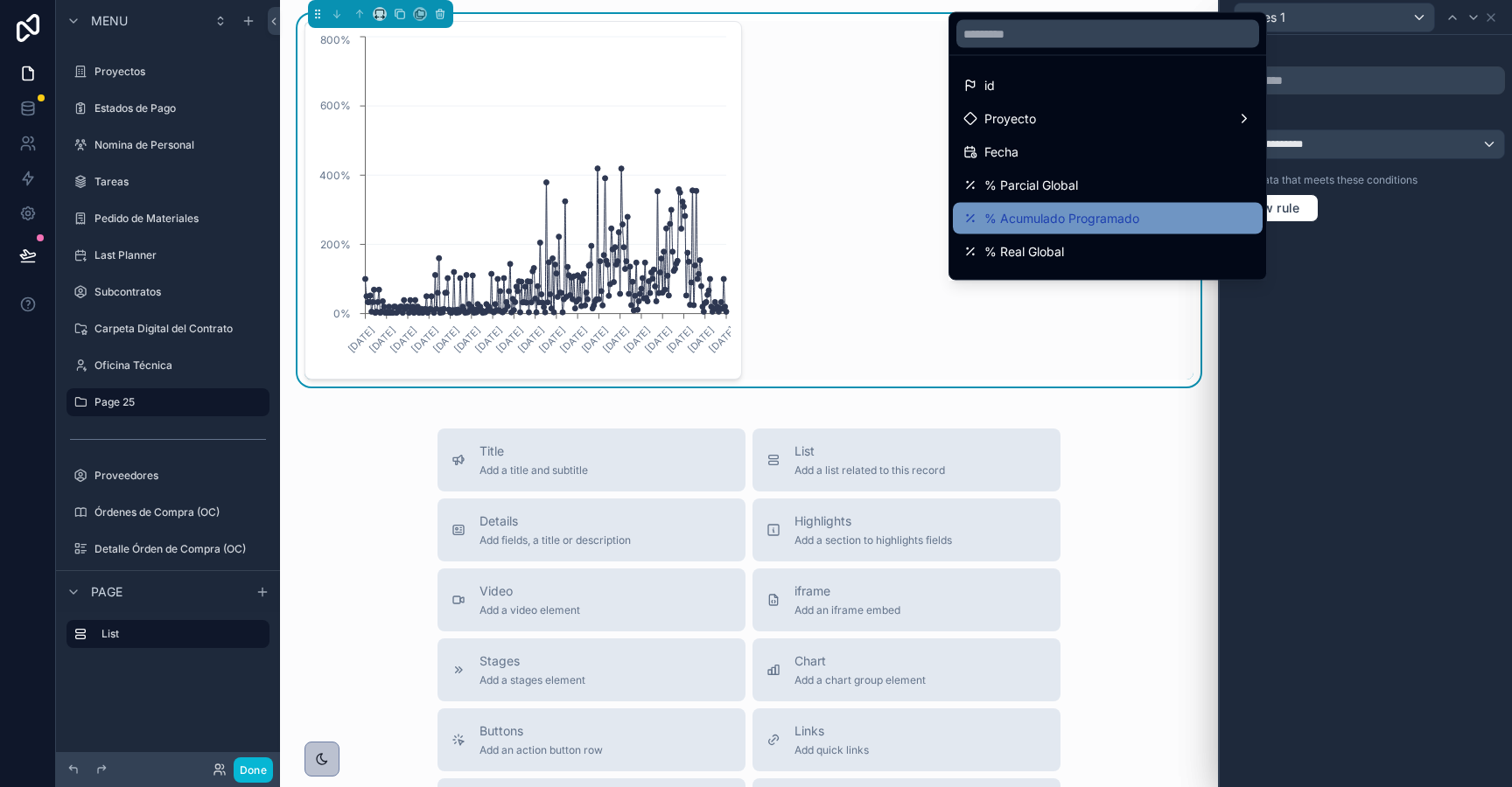
click at [1160, 220] on div "% Acumulado Programado" at bounding box center [1108, 219] width 289 height 21
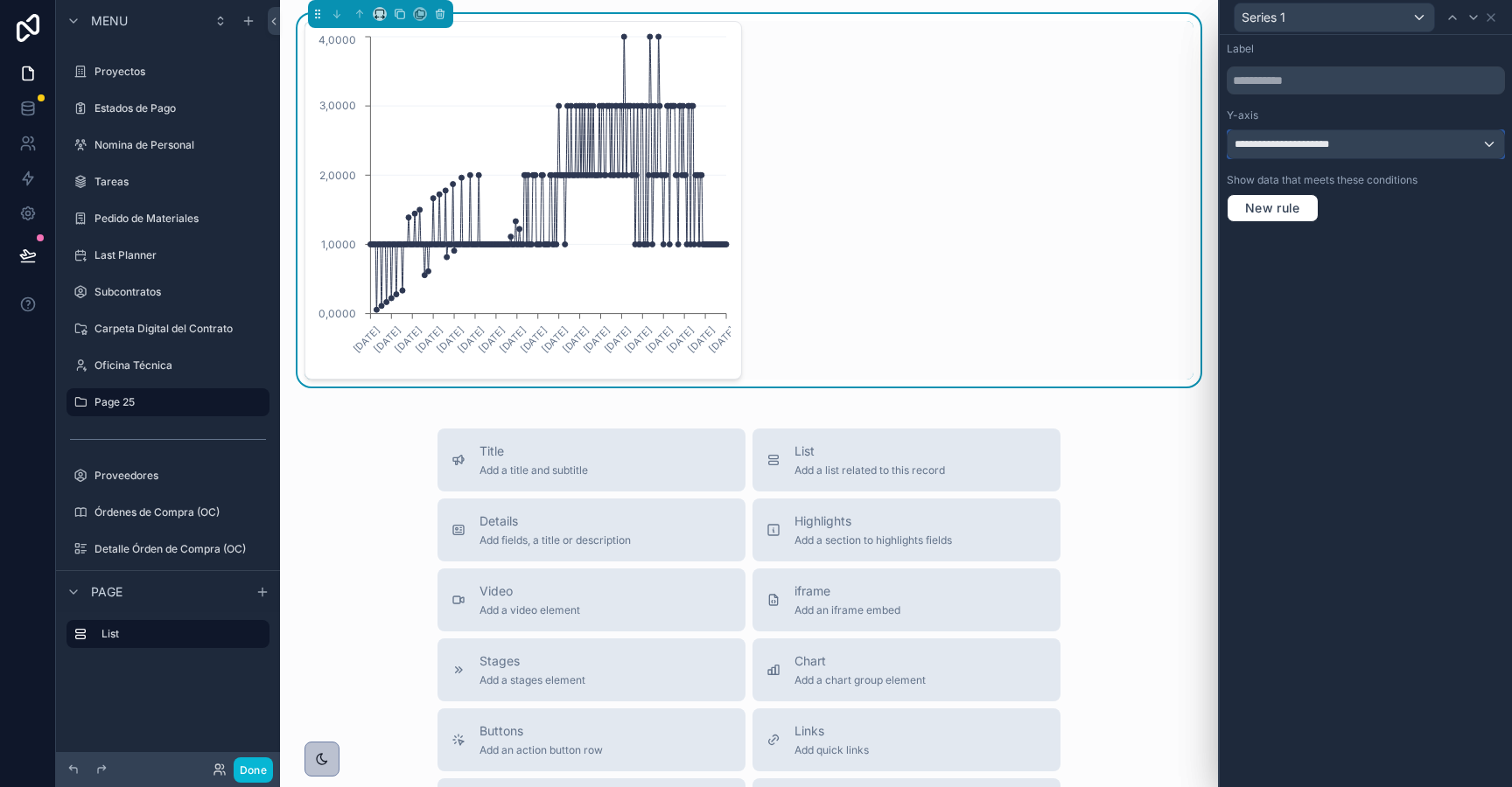
click at [1342, 149] on span "**********" at bounding box center [1300, 145] width 133 height 14
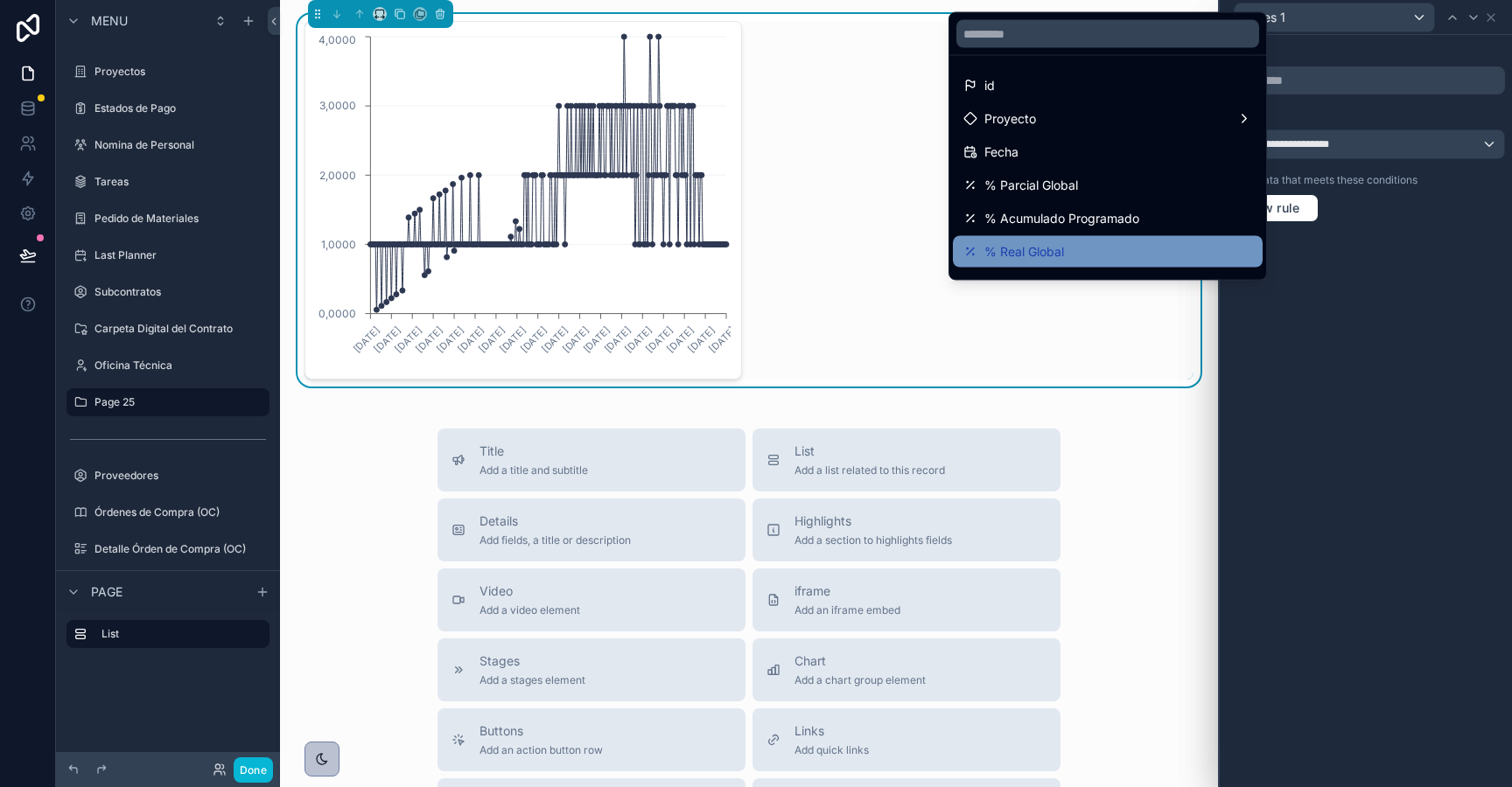
click at [1156, 247] on div "% Real Global" at bounding box center [1108, 253] width 289 height 21
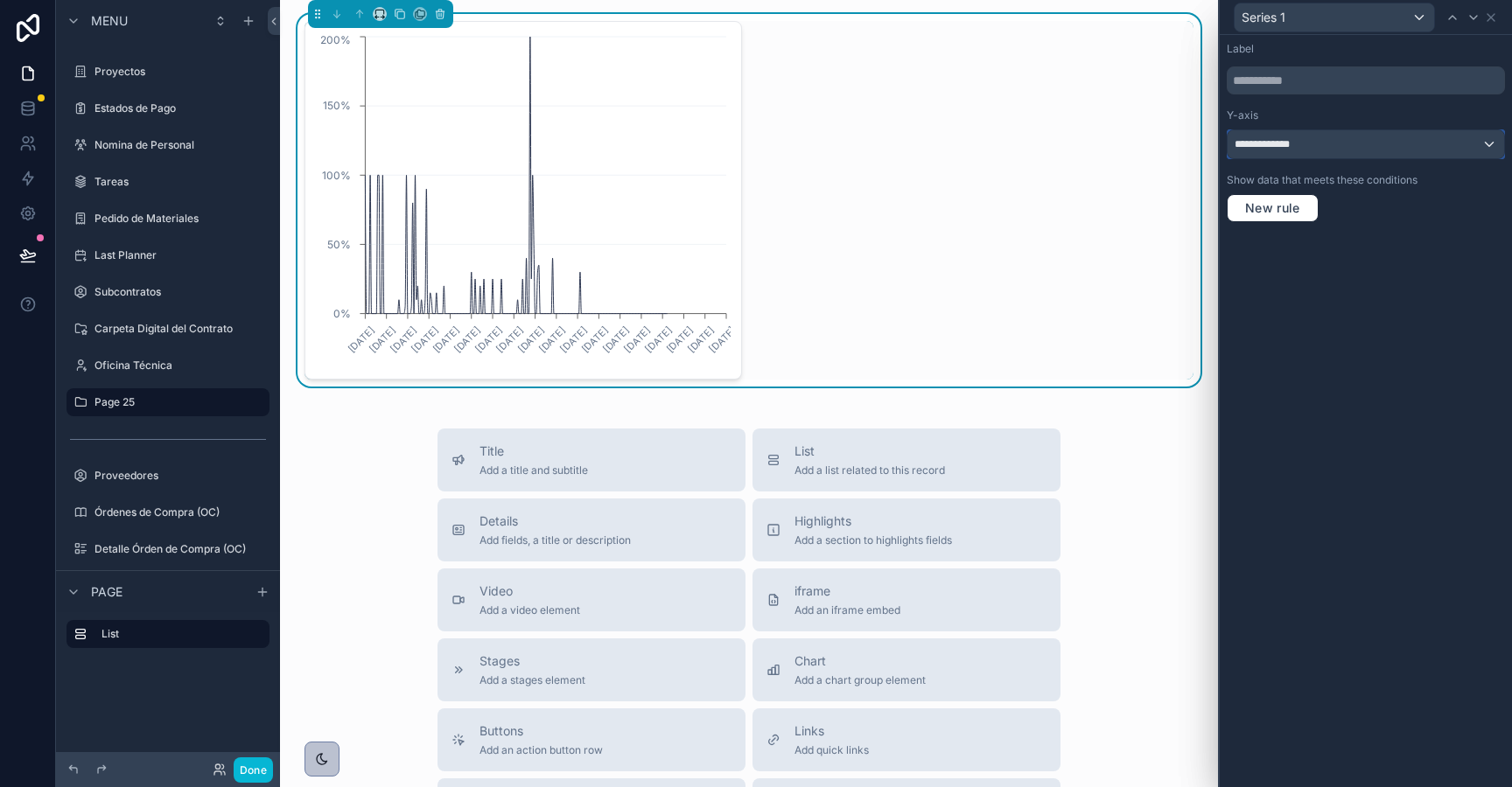
click at [1355, 152] on div "**********" at bounding box center [1366, 144] width 277 height 28
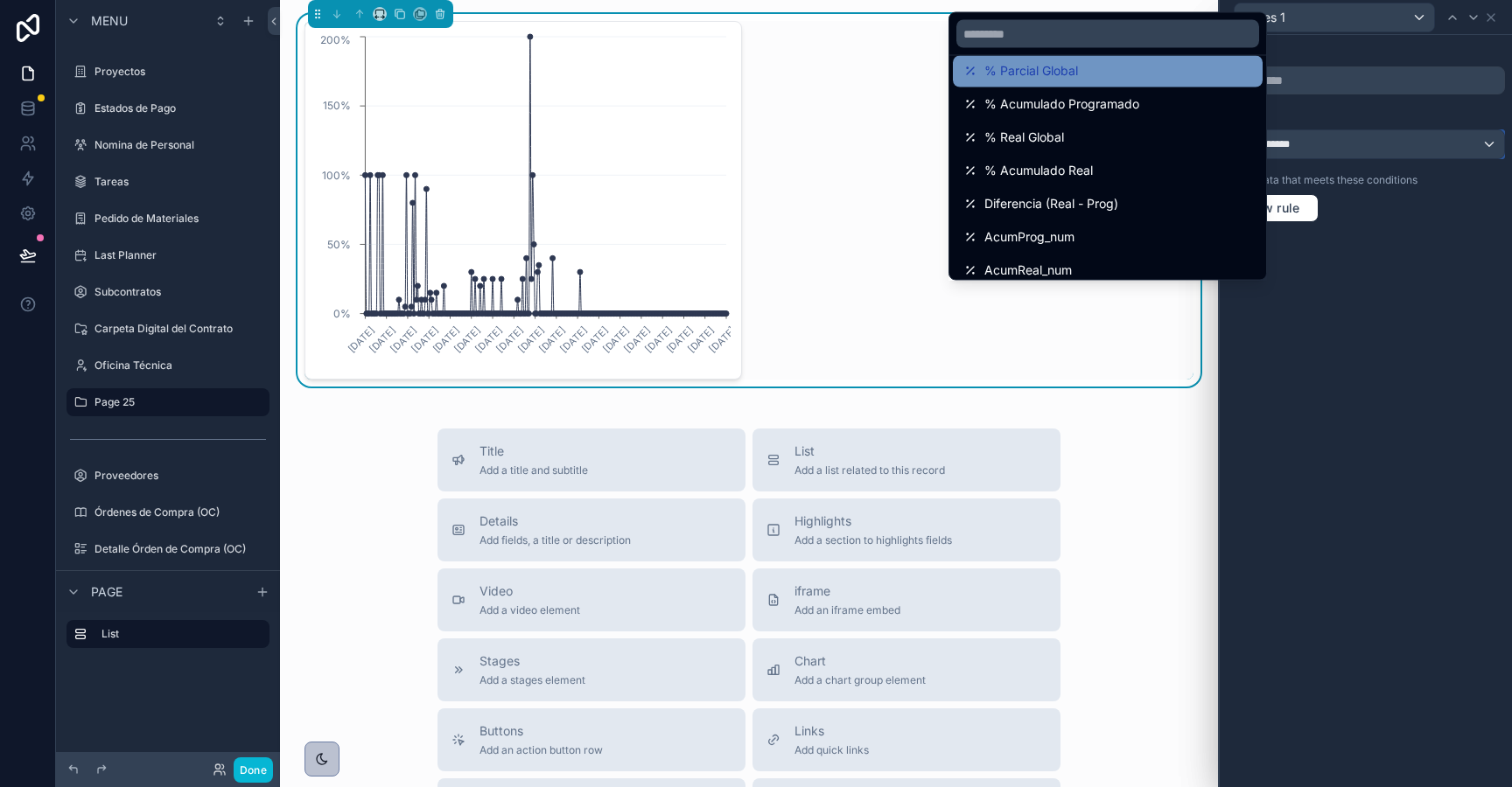
scroll to position [115, 0]
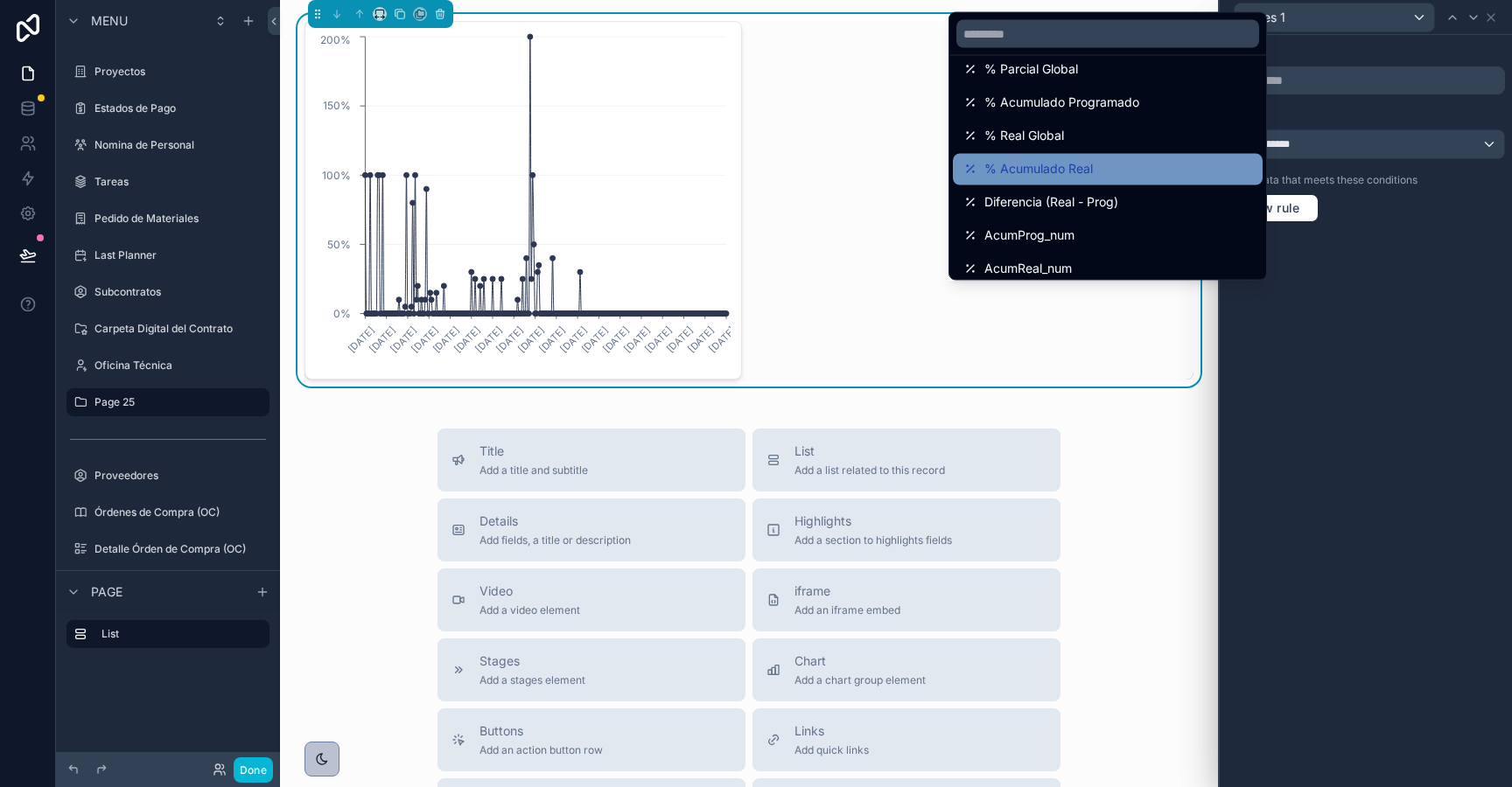
click at [1106, 167] on div "% Acumulado Real" at bounding box center [1108, 170] width 289 height 21
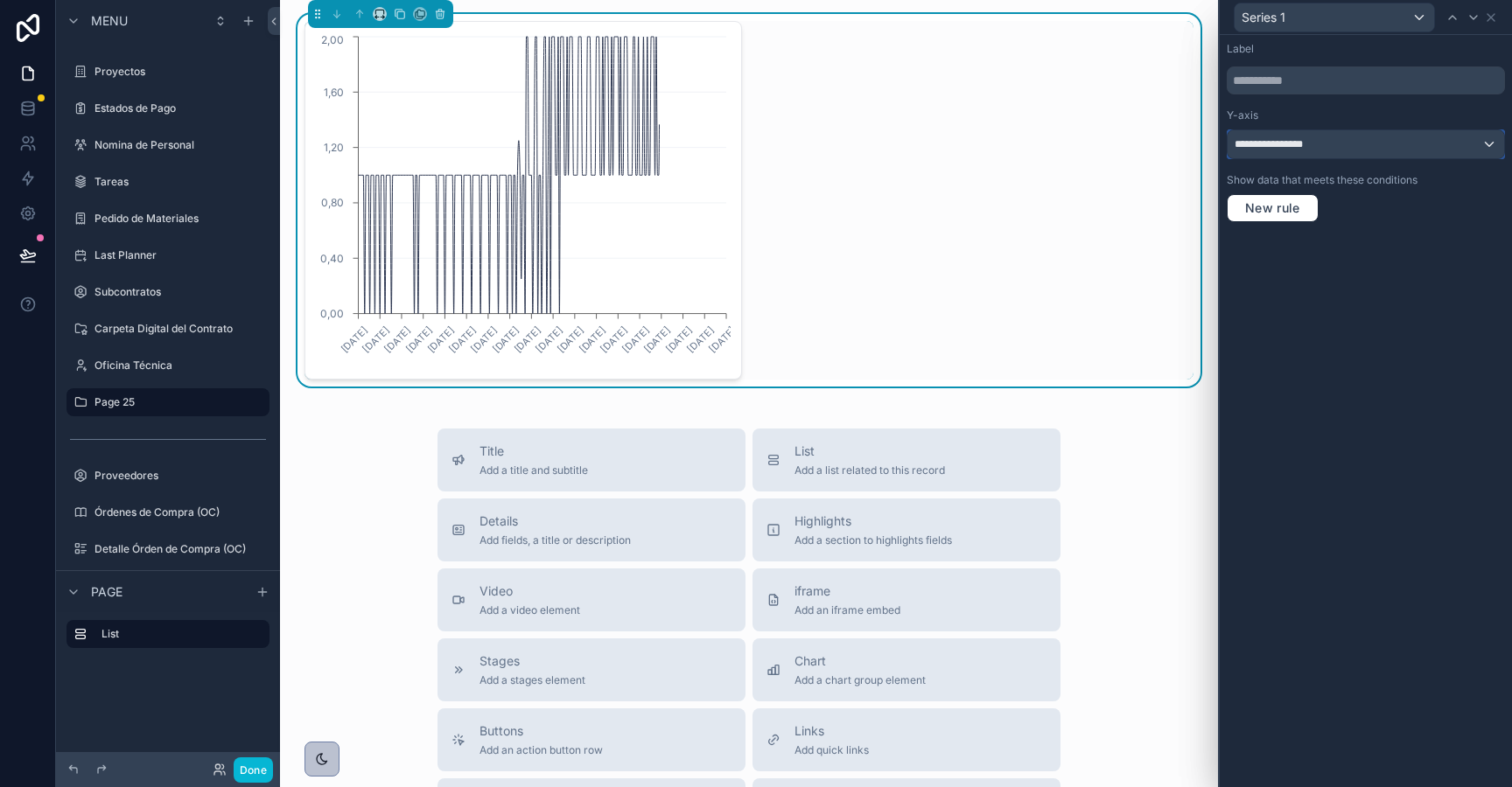
click at [1333, 143] on div "**********" at bounding box center [1366, 144] width 277 height 28
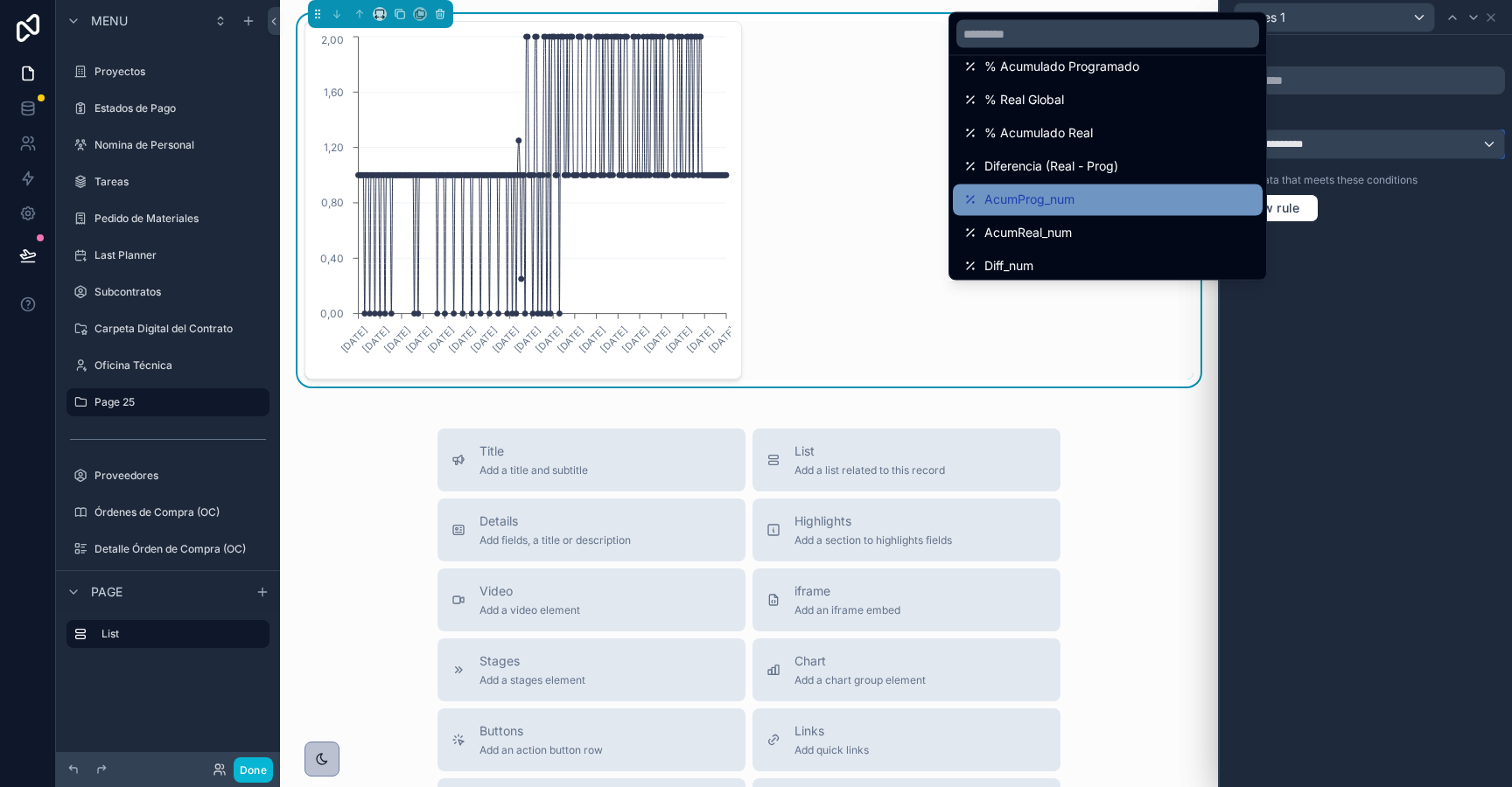
scroll to position [150, 0]
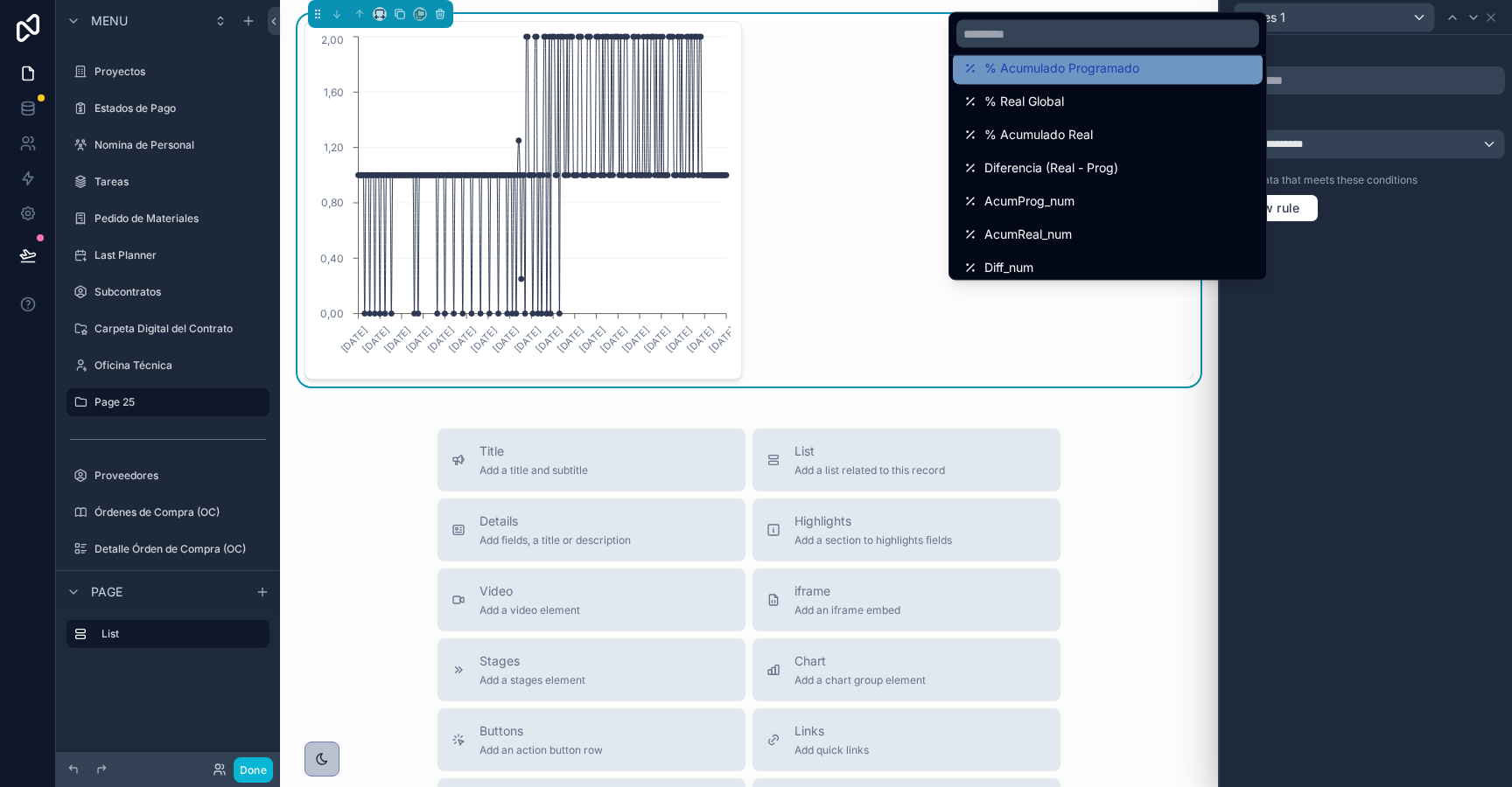
click at [1109, 67] on span "% Acumulado Programado" at bounding box center [1062, 70] width 155 height 21
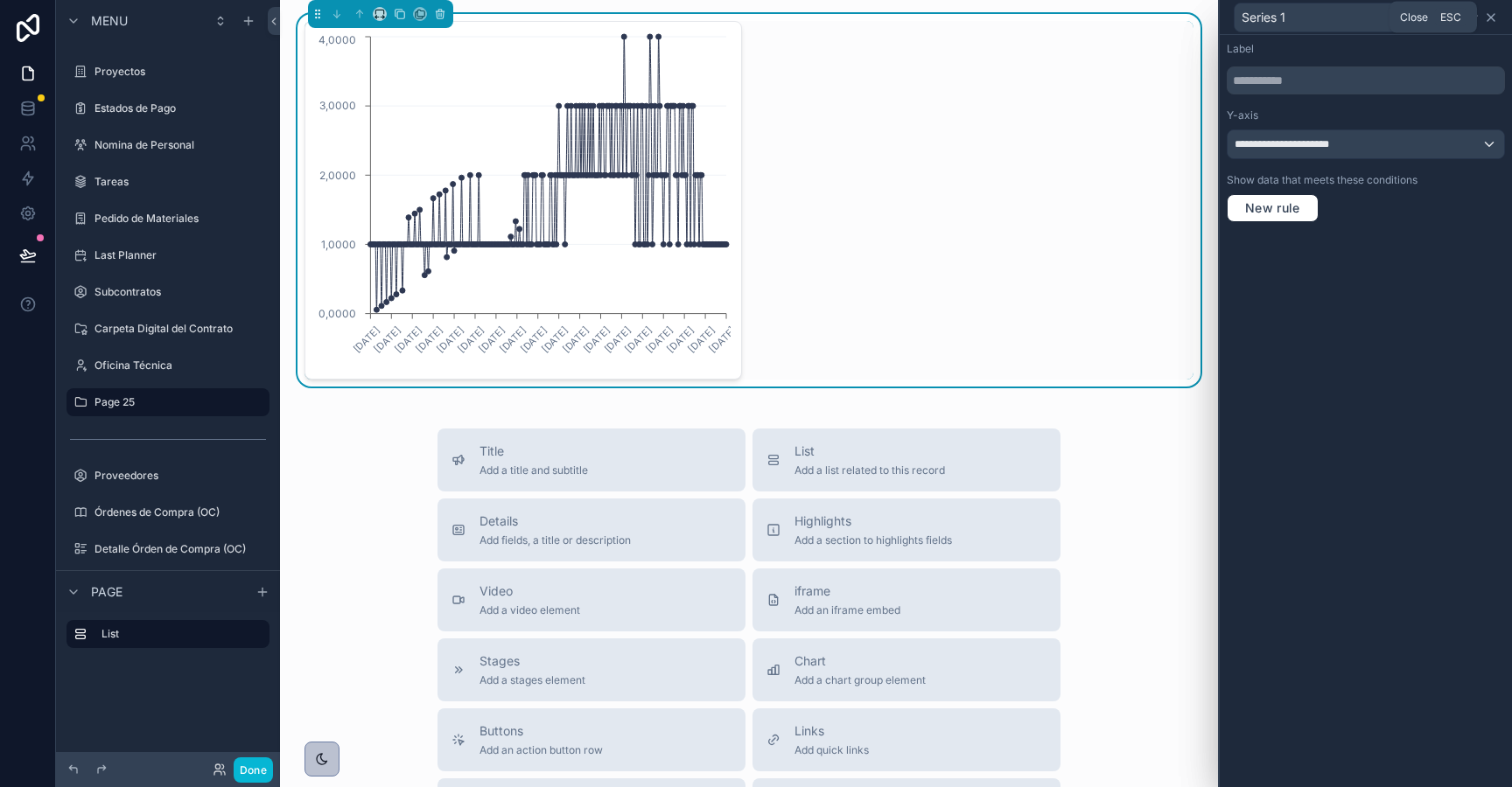
click at [1492, 20] on icon at bounding box center [1491, 18] width 7 height 7
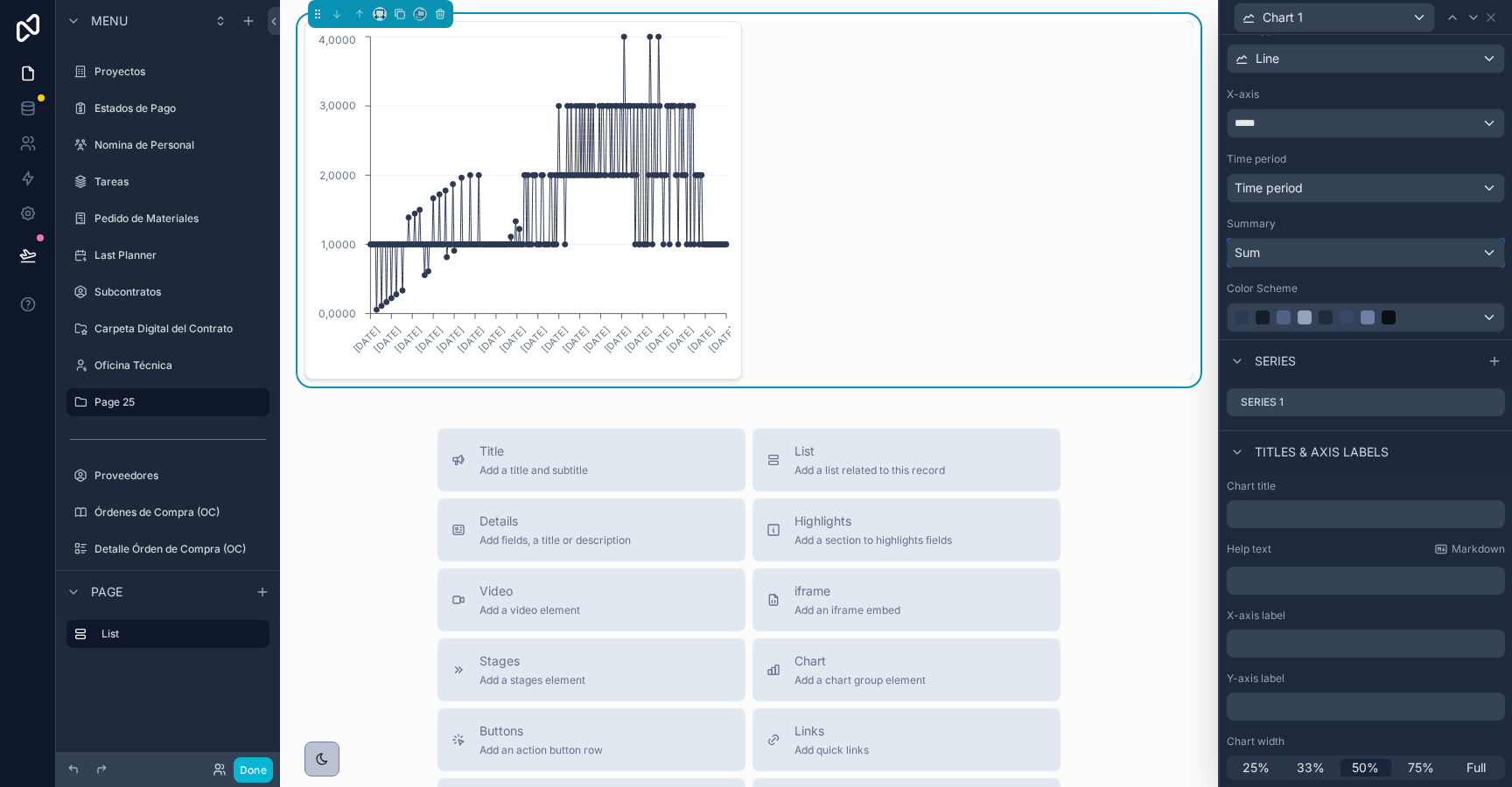
click at [1325, 261] on div "Sum" at bounding box center [1366, 253] width 277 height 28
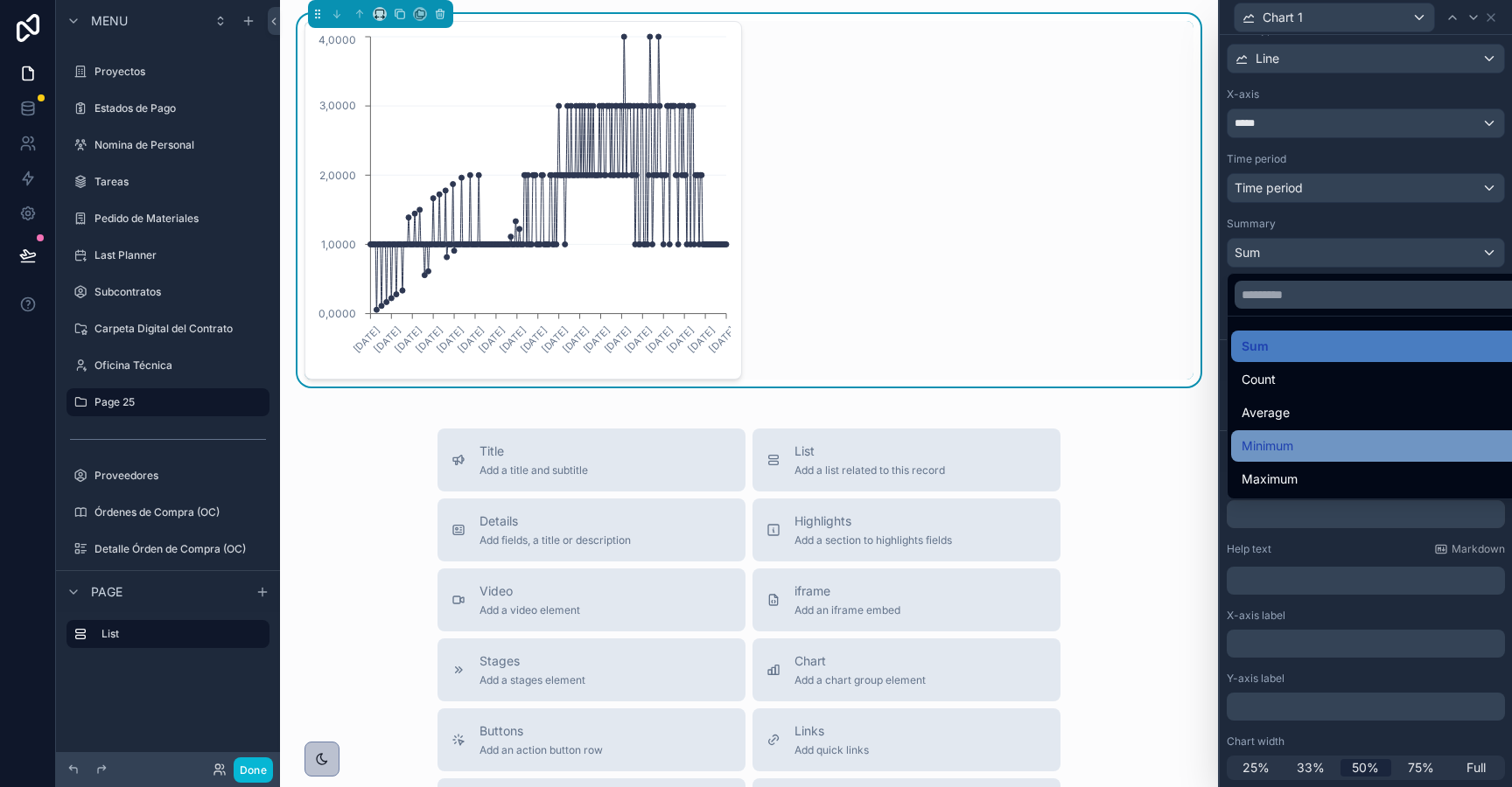
click at [1295, 442] on div "Minimum" at bounding box center [1386, 446] width 289 height 21
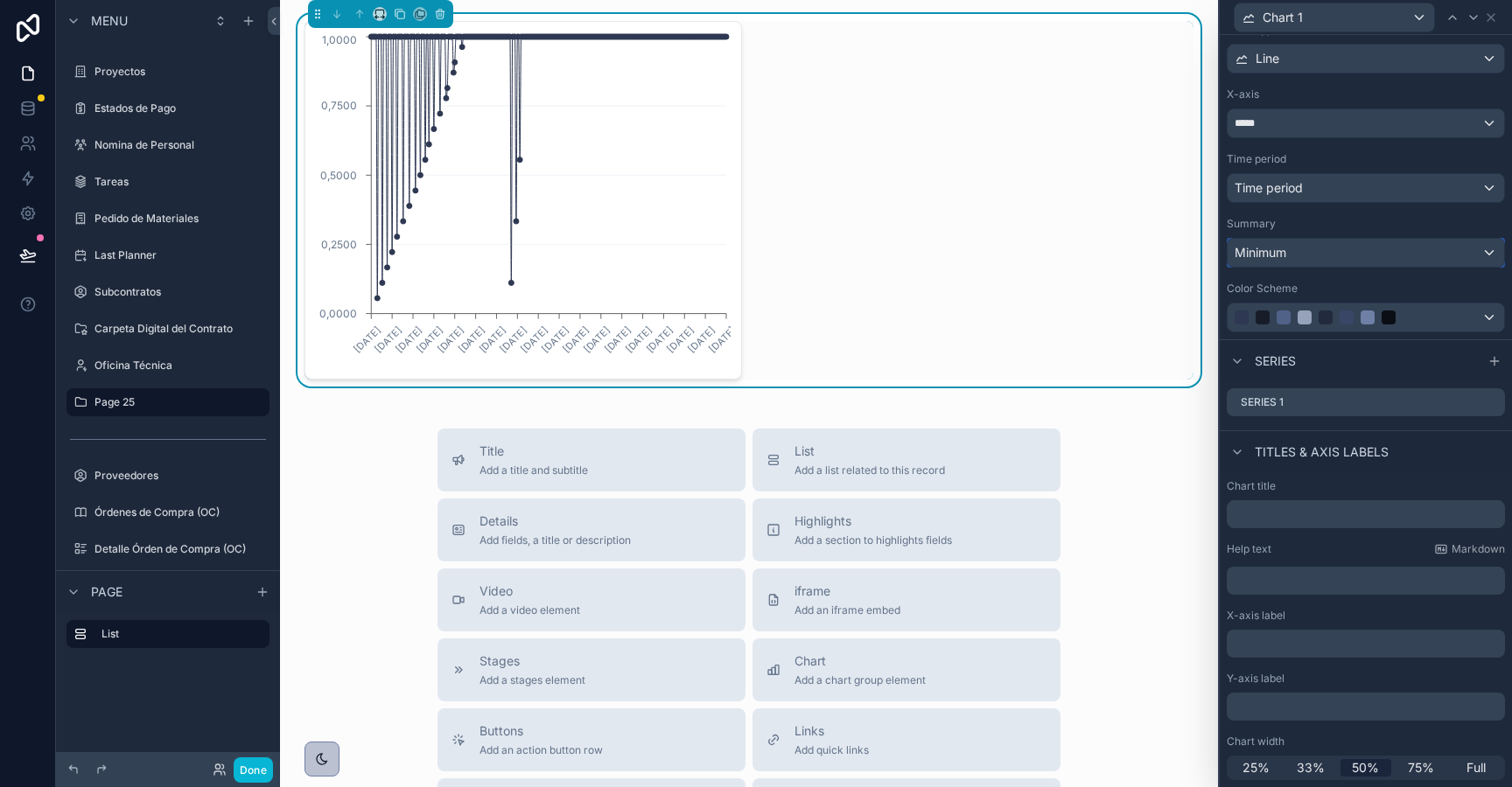
click at [1303, 253] on div "Minimum" at bounding box center [1366, 253] width 277 height 28
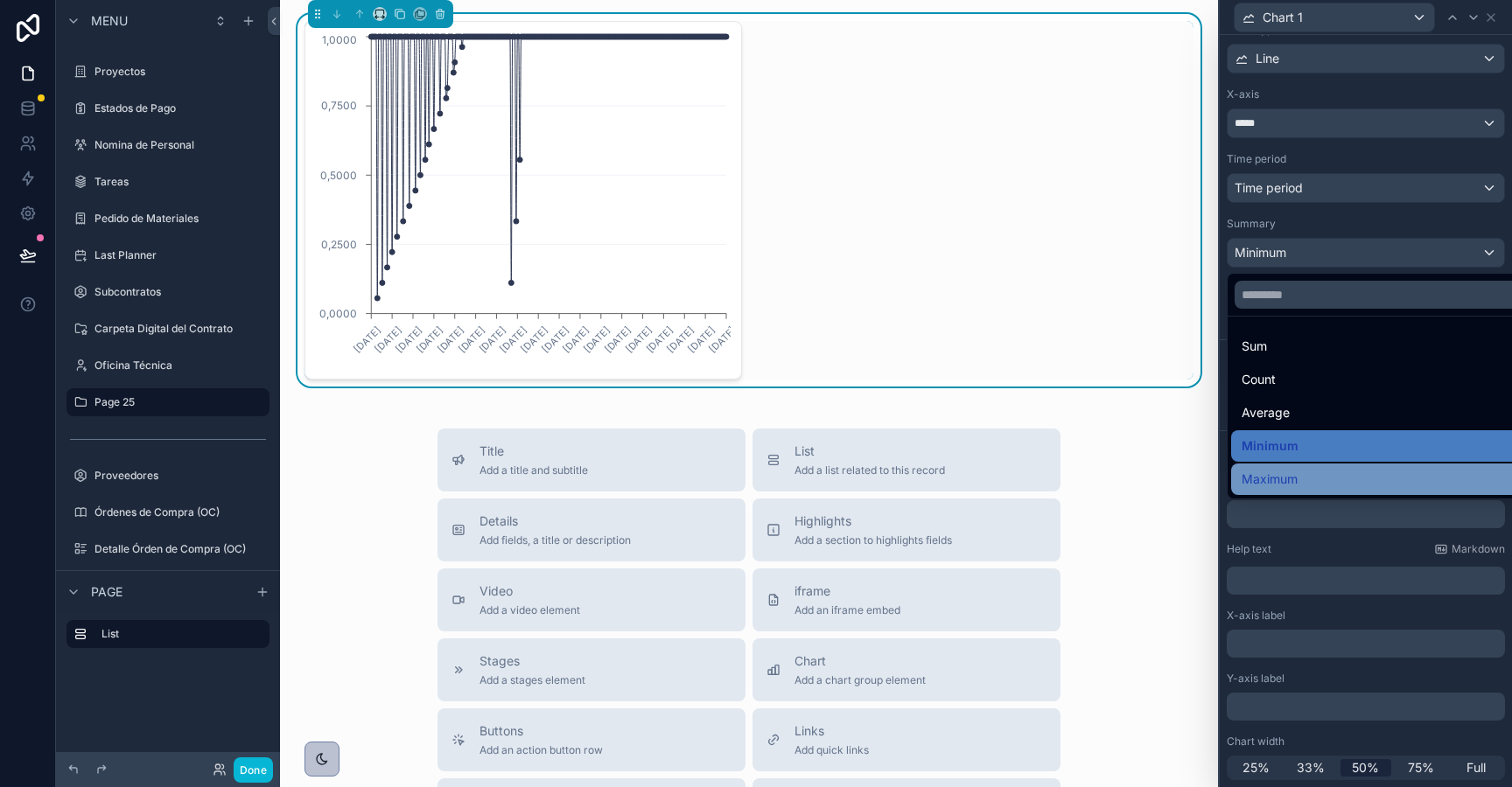
click at [1296, 489] on span "Maximum" at bounding box center [1269, 479] width 56 height 21
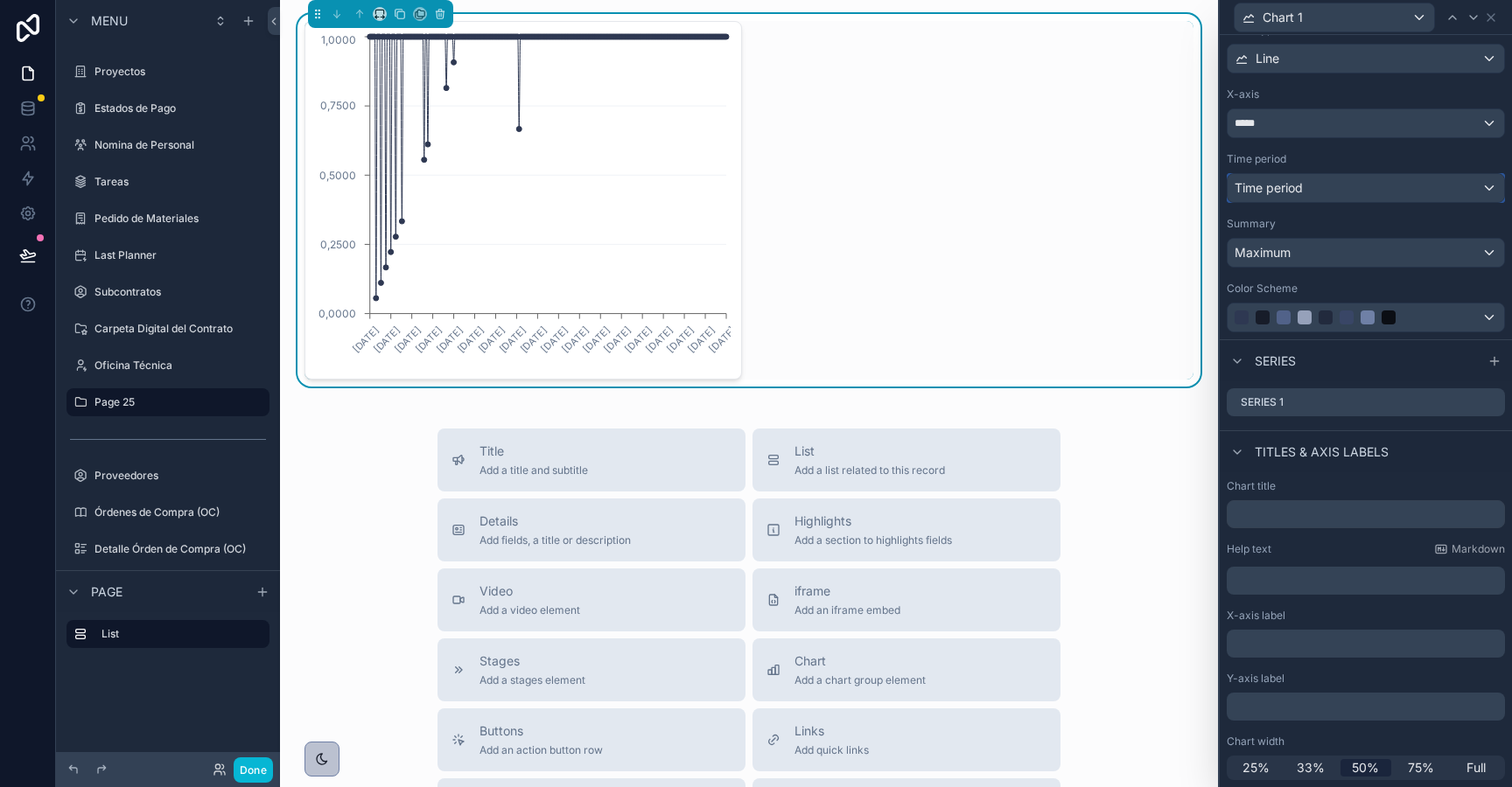
click at [1256, 186] on span "Time period" at bounding box center [1268, 187] width 68 height 15
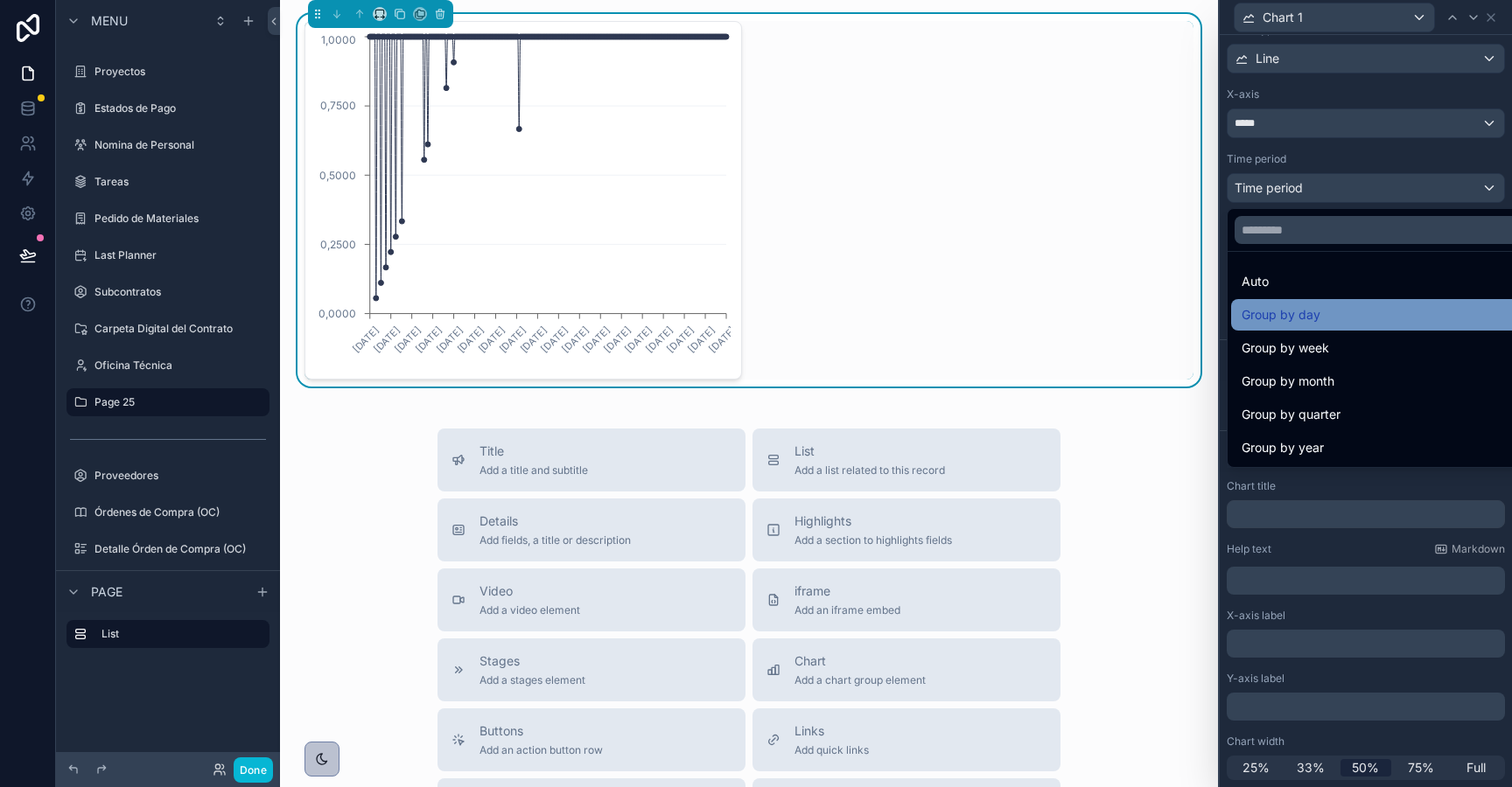
click at [1272, 320] on span "Group by day" at bounding box center [1281, 315] width 79 height 21
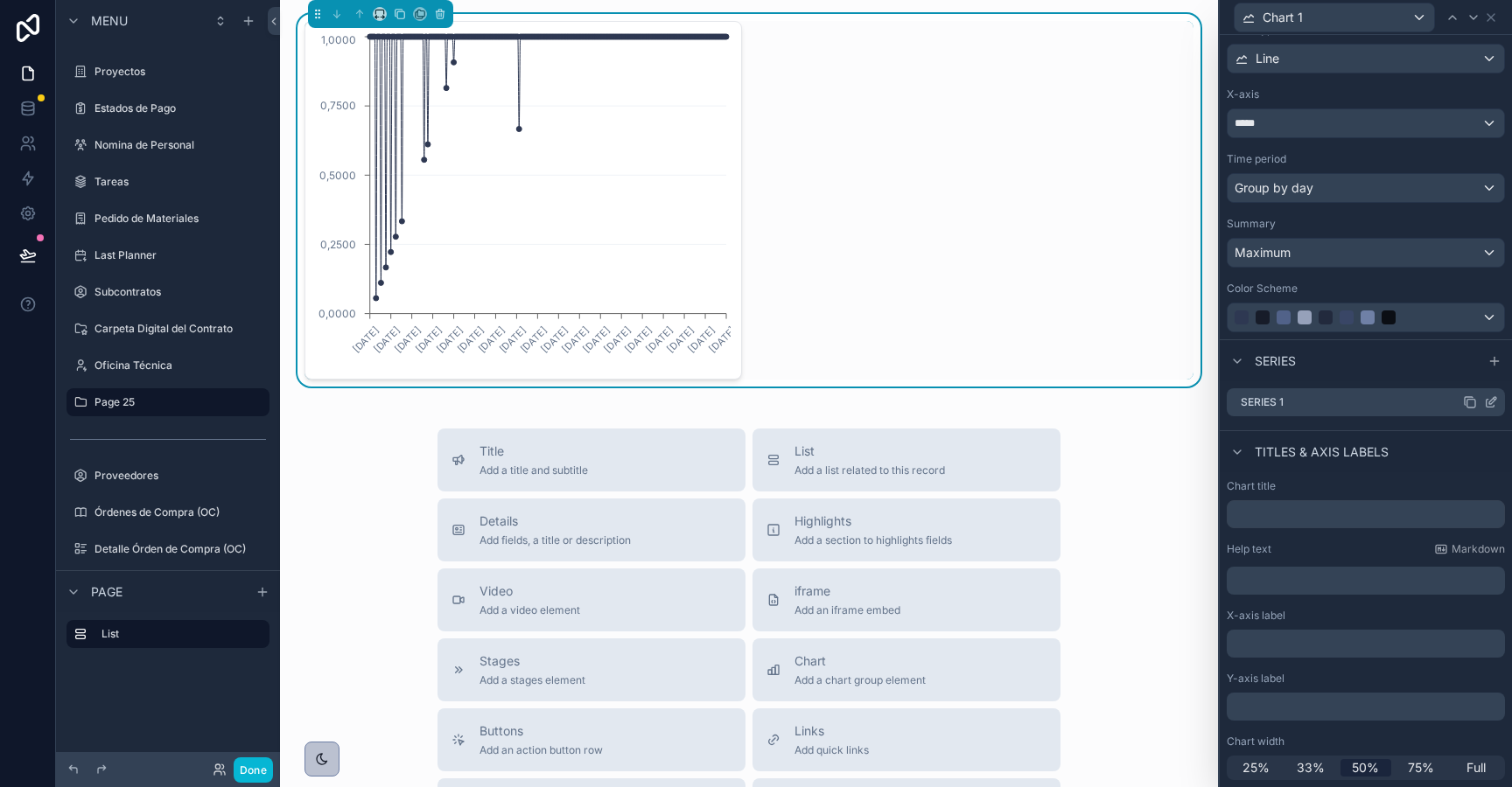
click at [1492, 403] on icon at bounding box center [1491, 402] width 14 height 14
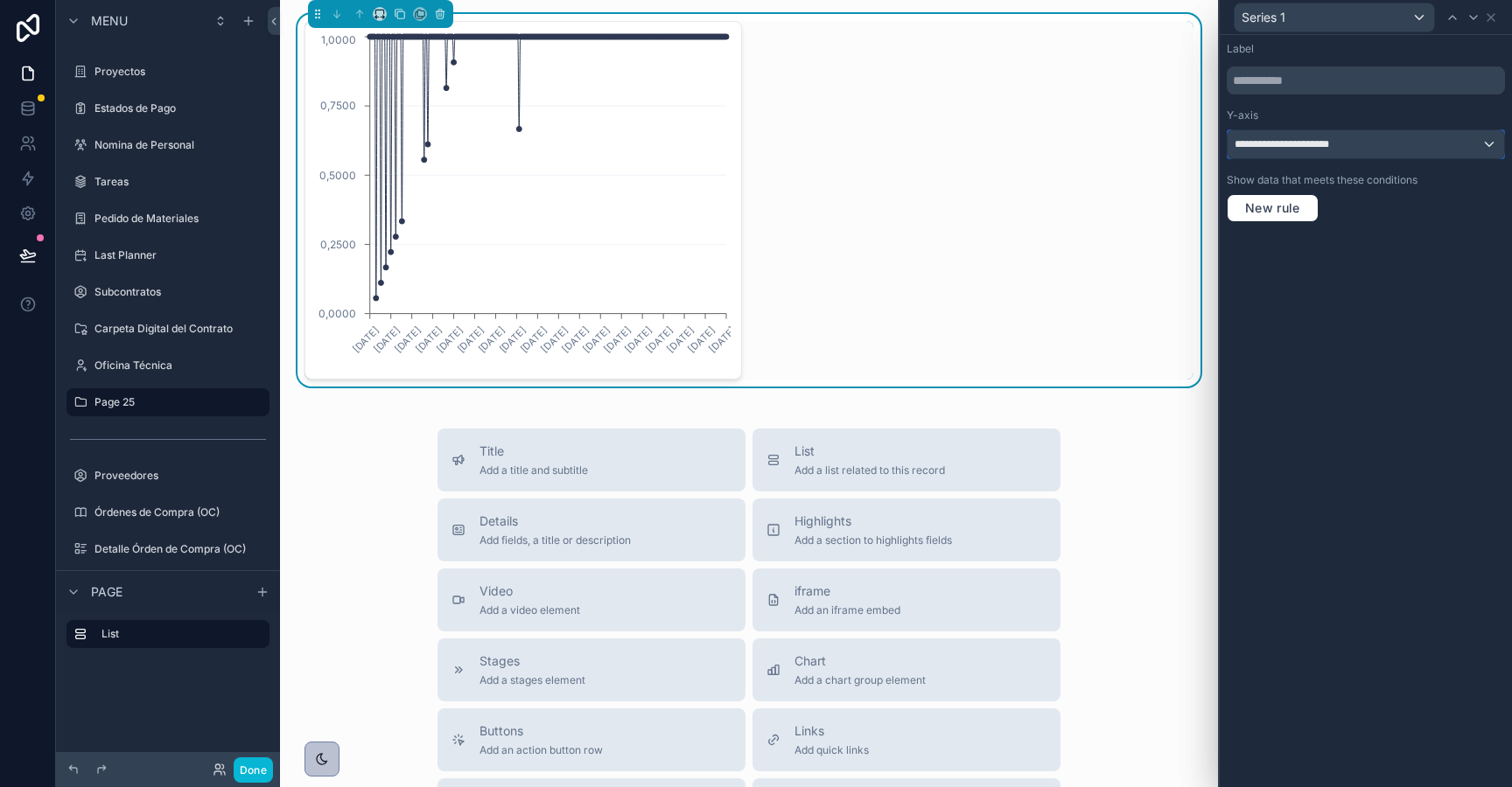
click at [1367, 145] on span "**********" at bounding box center [1300, 145] width 133 height 14
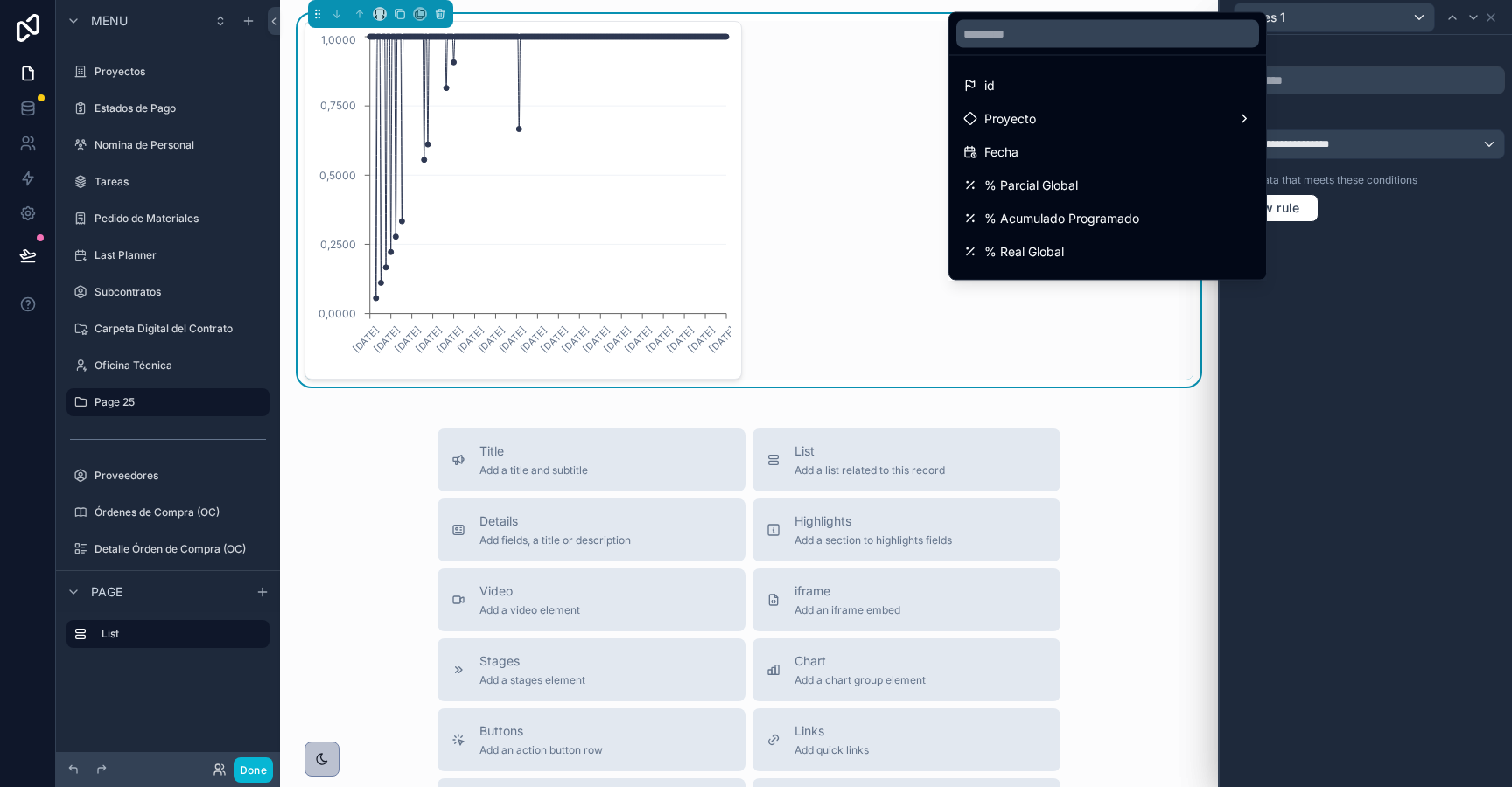
click at [1367, 145] on div at bounding box center [1366, 394] width 292 height 787
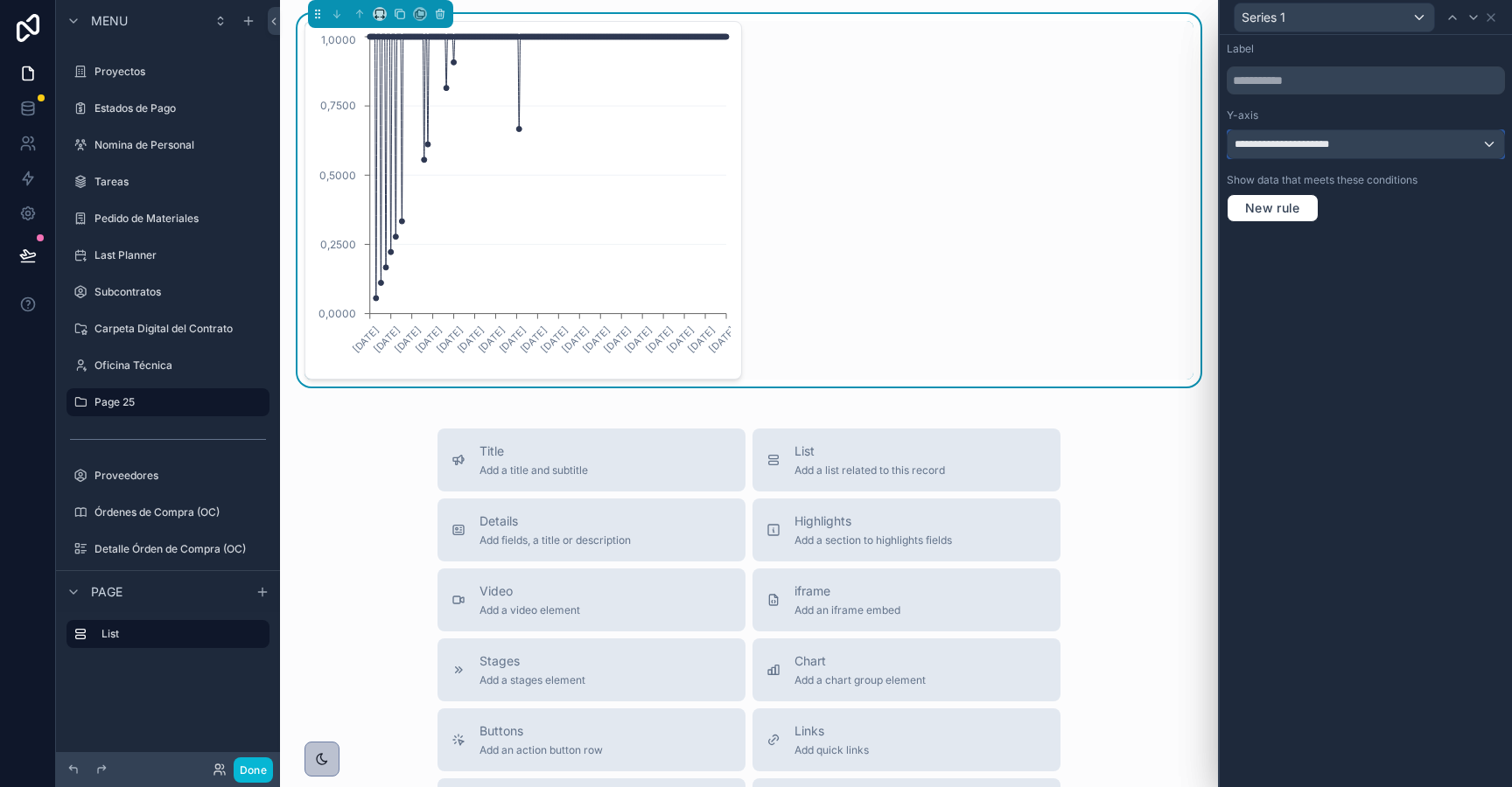
click at [1396, 156] on div "**********" at bounding box center [1366, 144] width 277 height 28
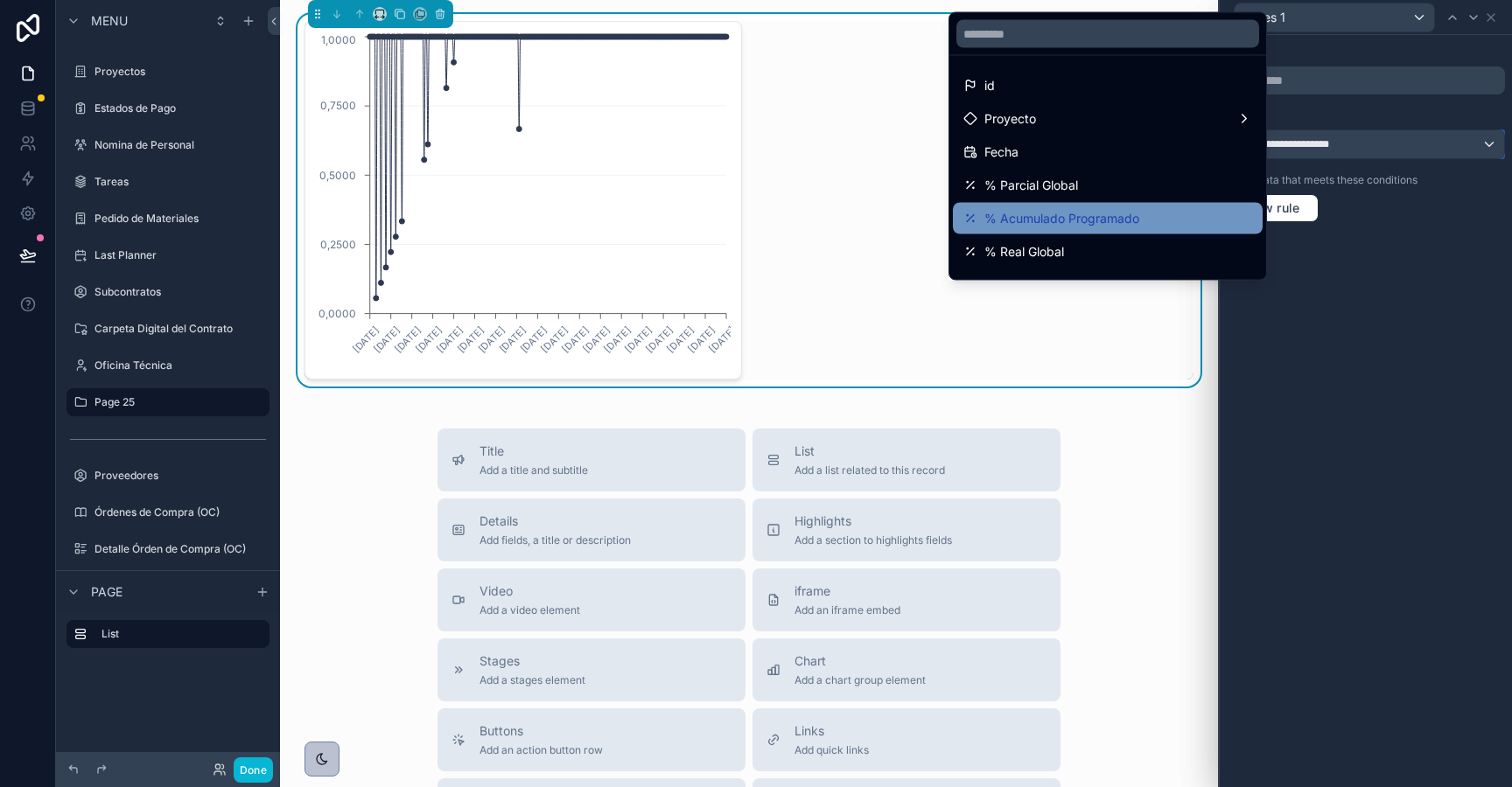
scroll to position [224, 0]
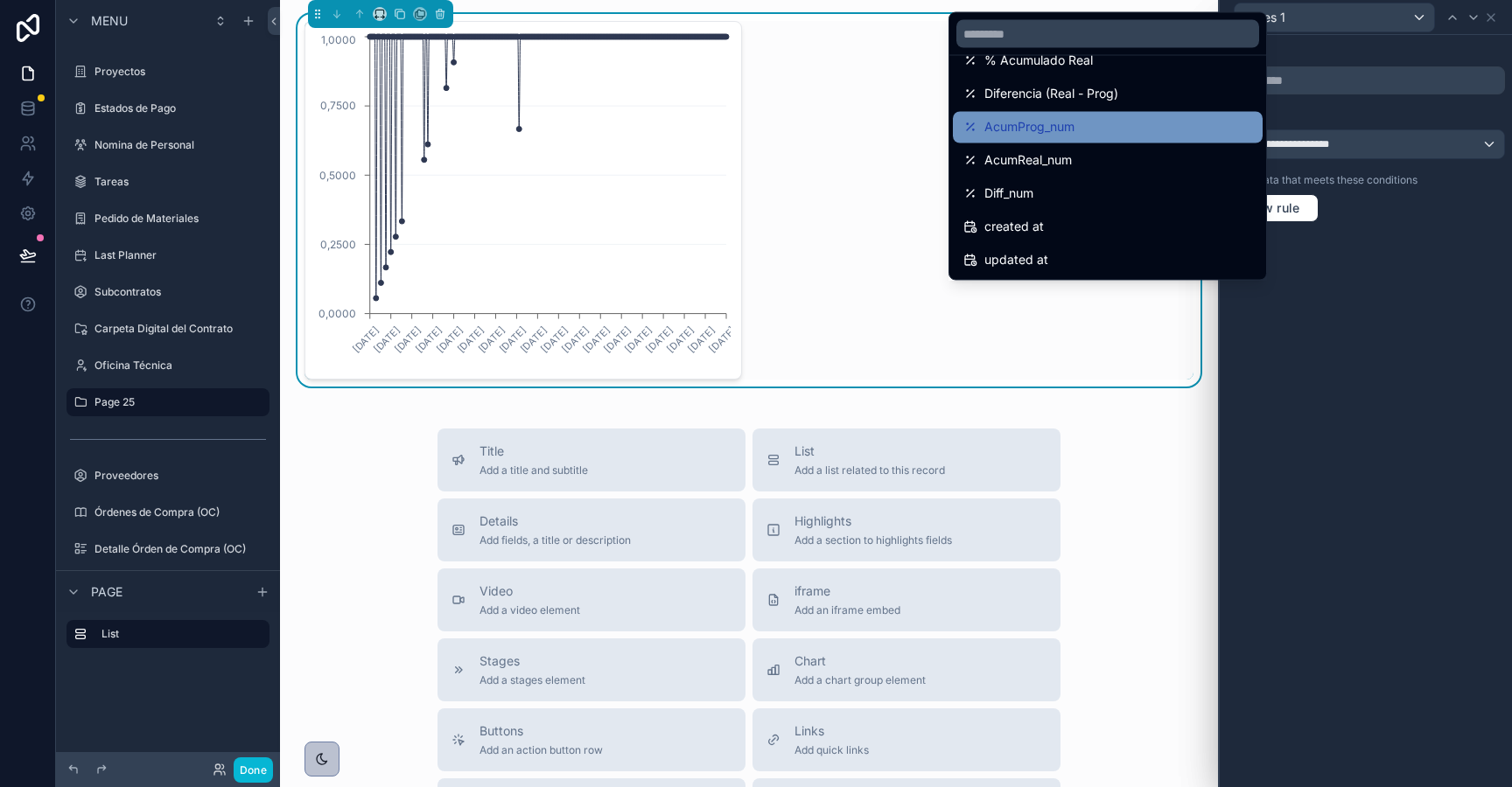
click at [1037, 137] on span "AcumProg_num" at bounding box center [1029, 128] width 90 height 21
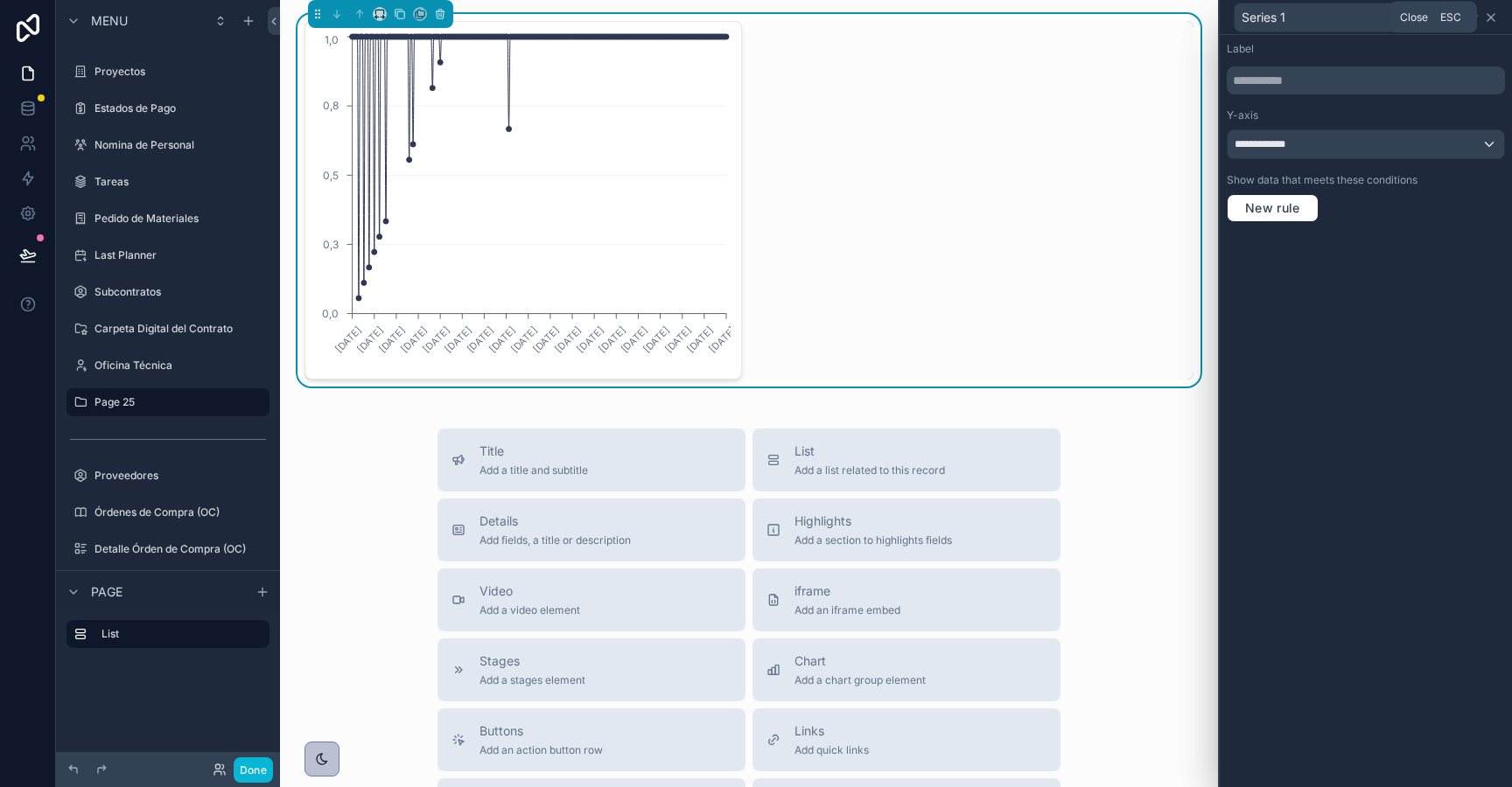
click at [1491, 20] on icon at bounding box center [1491, 18] width 14 height 14
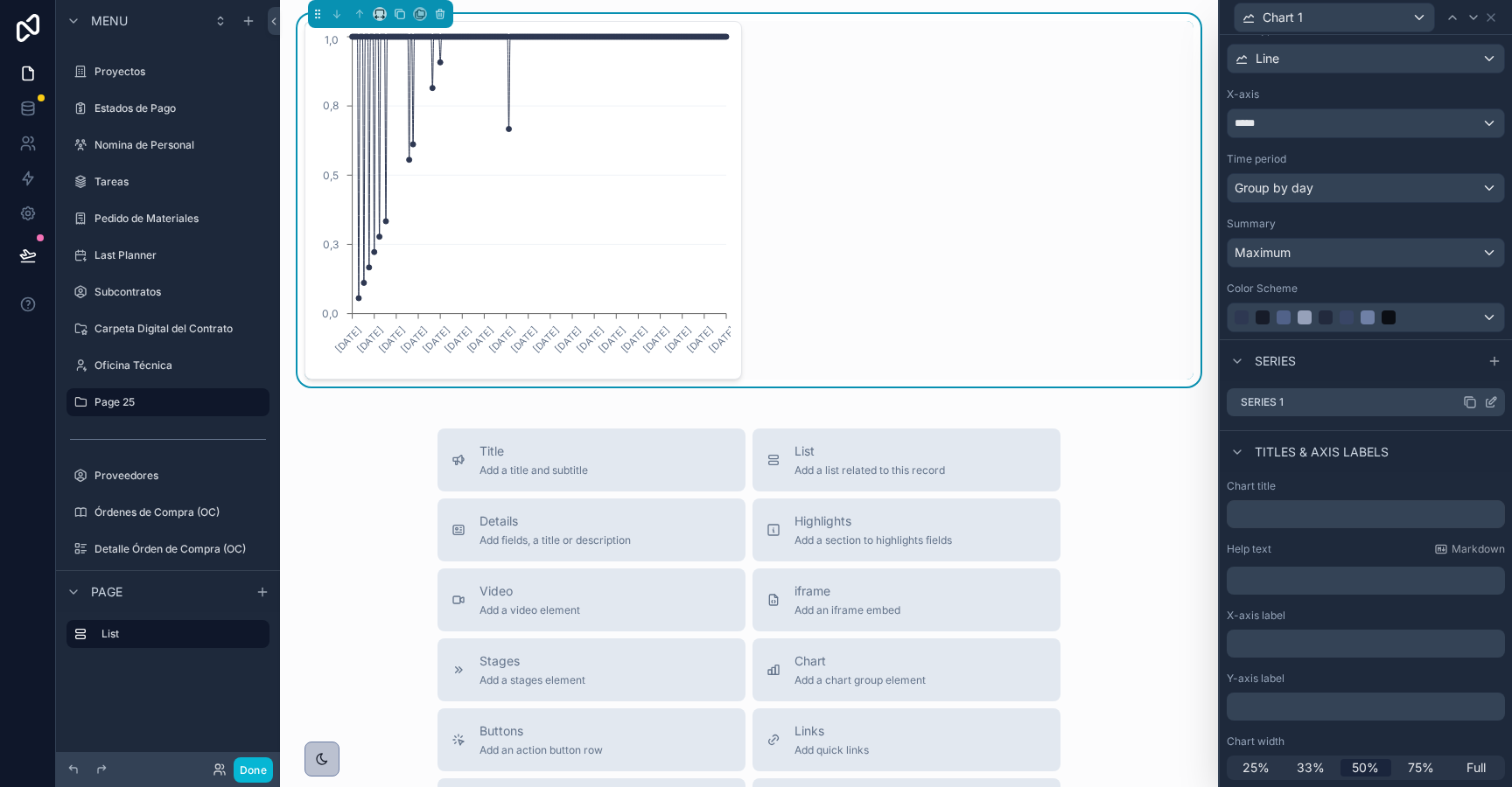
click at [1464, 407] on icon at bounding box center [1470, 402] width 14 height 14
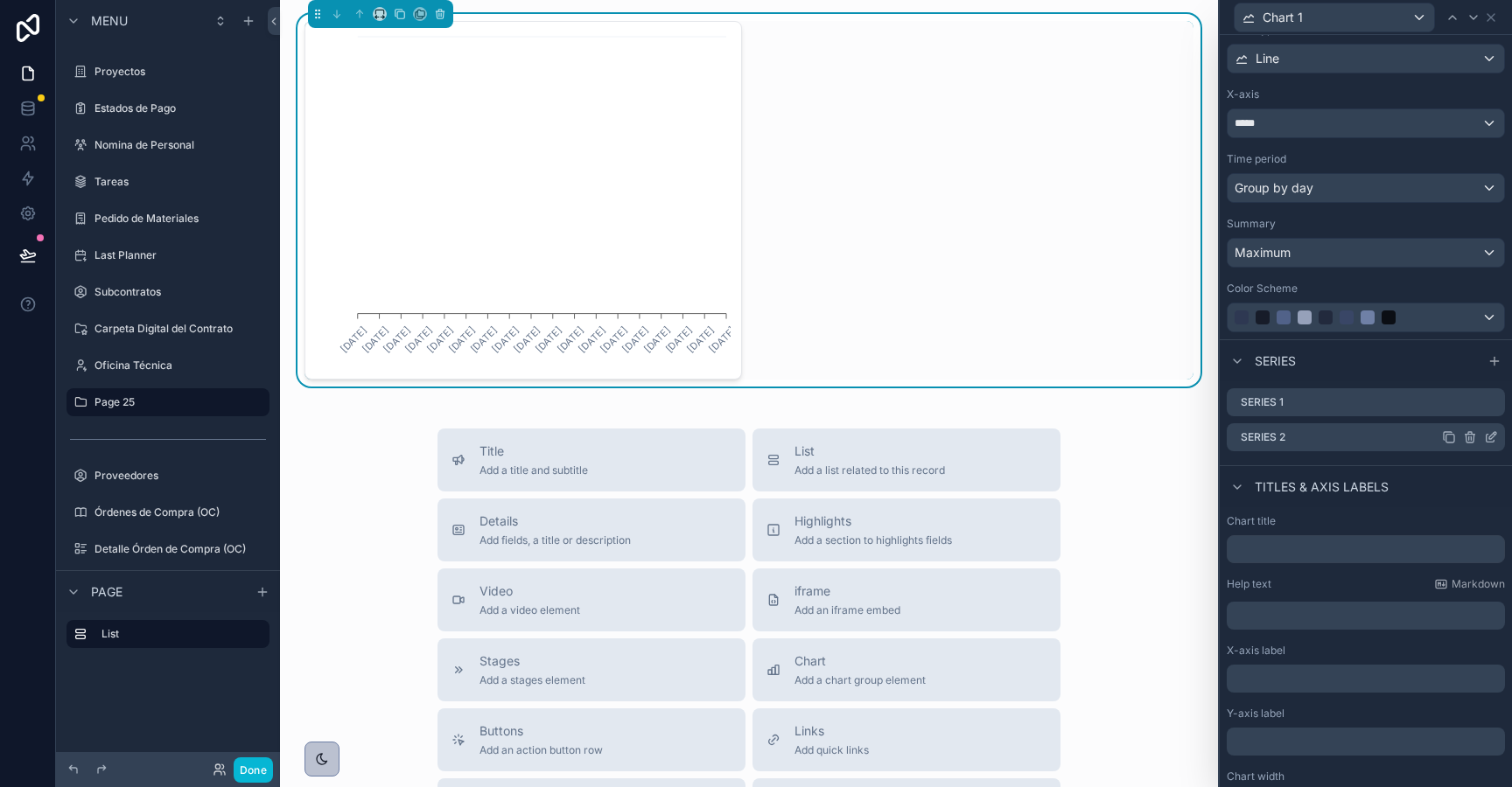
click at [1494, 436] on icon at bounding box center [1491, 437] width 14 height 14
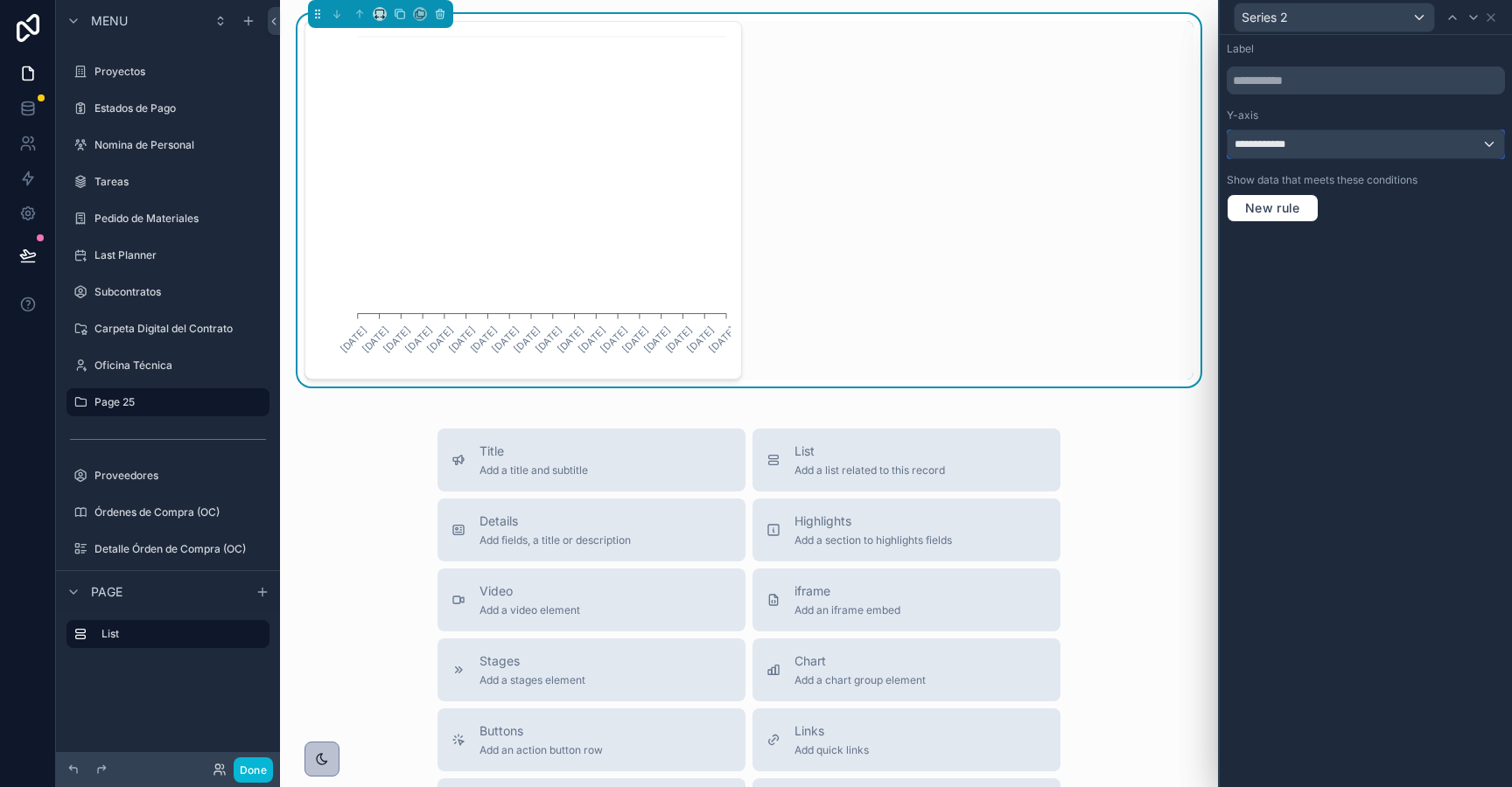
click at [1358, 139] on div "**********" at bounding box center [1366, 144] width 277 height 28
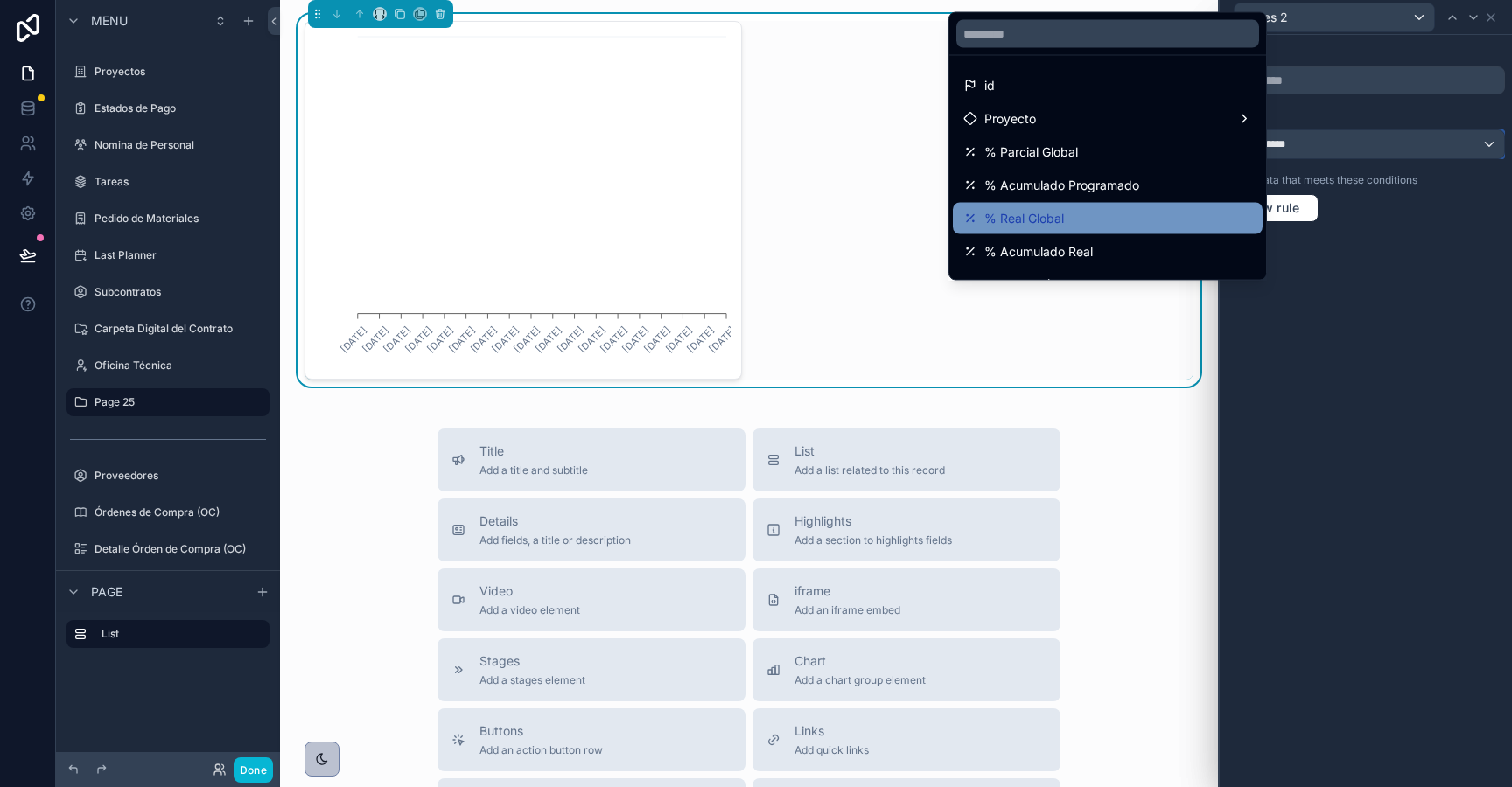
scroll to position [124, 0]
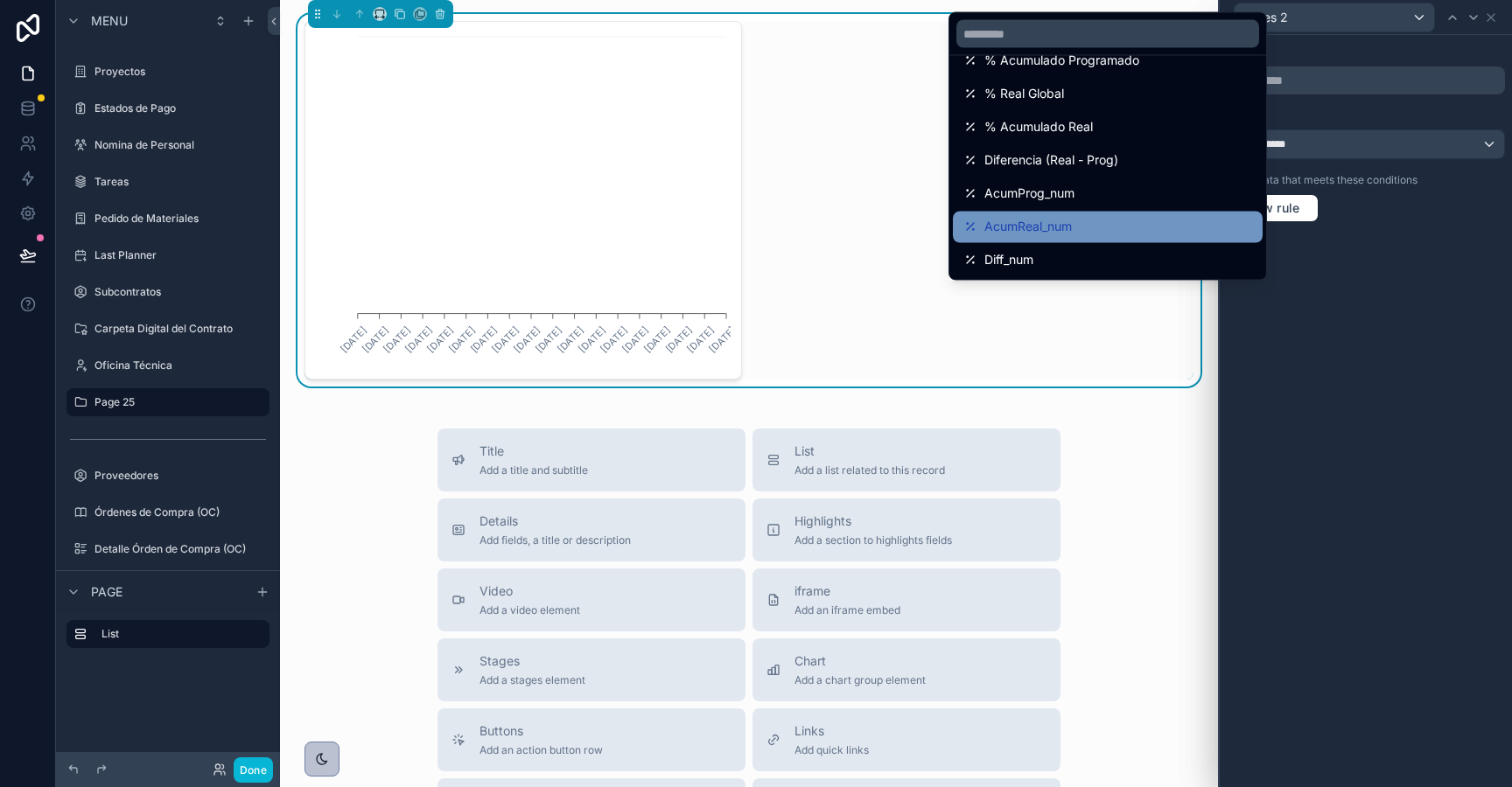
click at [1094, 236] on div "AcumReal_num" at bounding box center [1108, 228] width 289 height 21
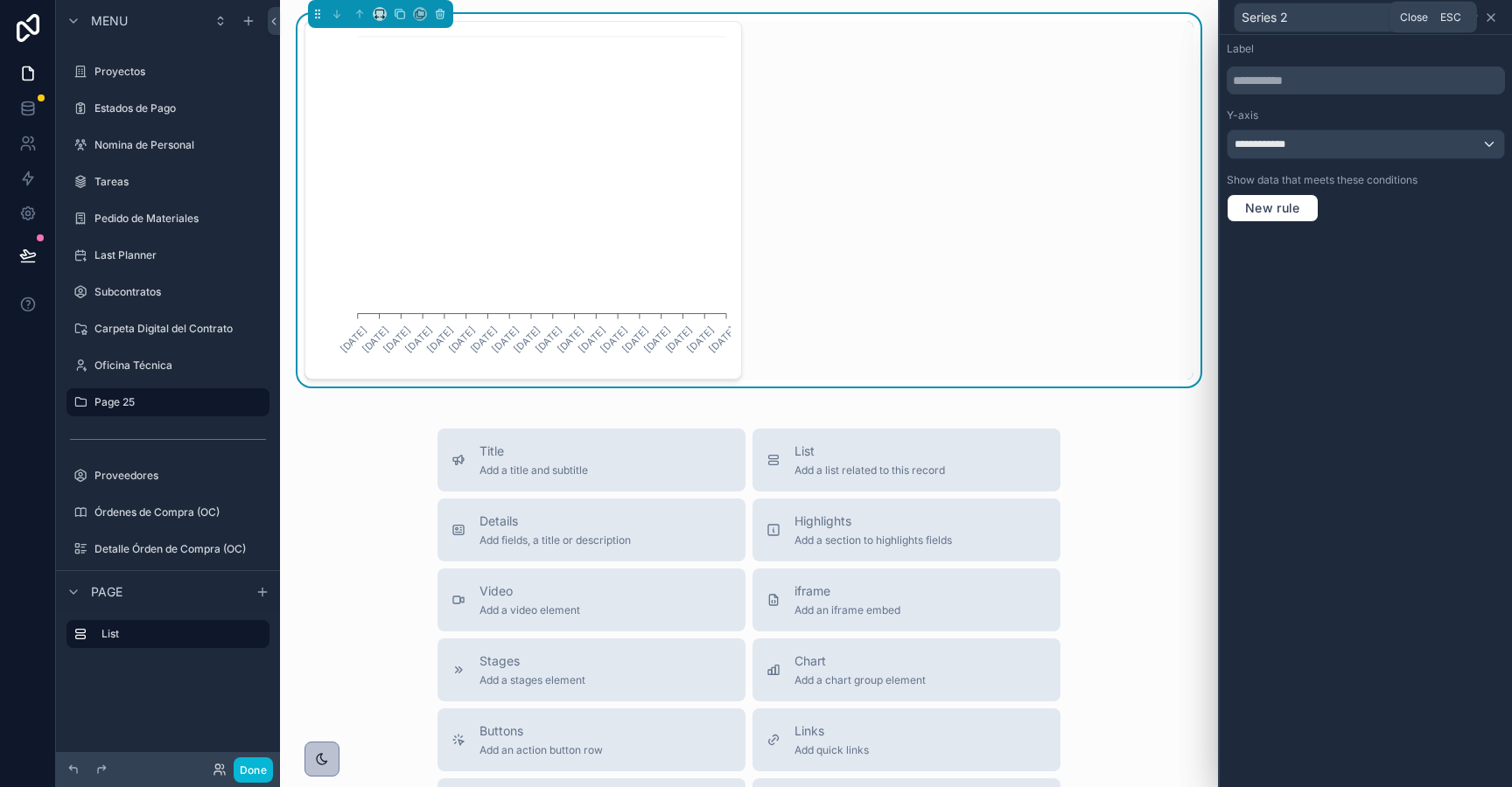
click at [1488, 14] on icon at bounding box center [1491, 18] width 7 height 7
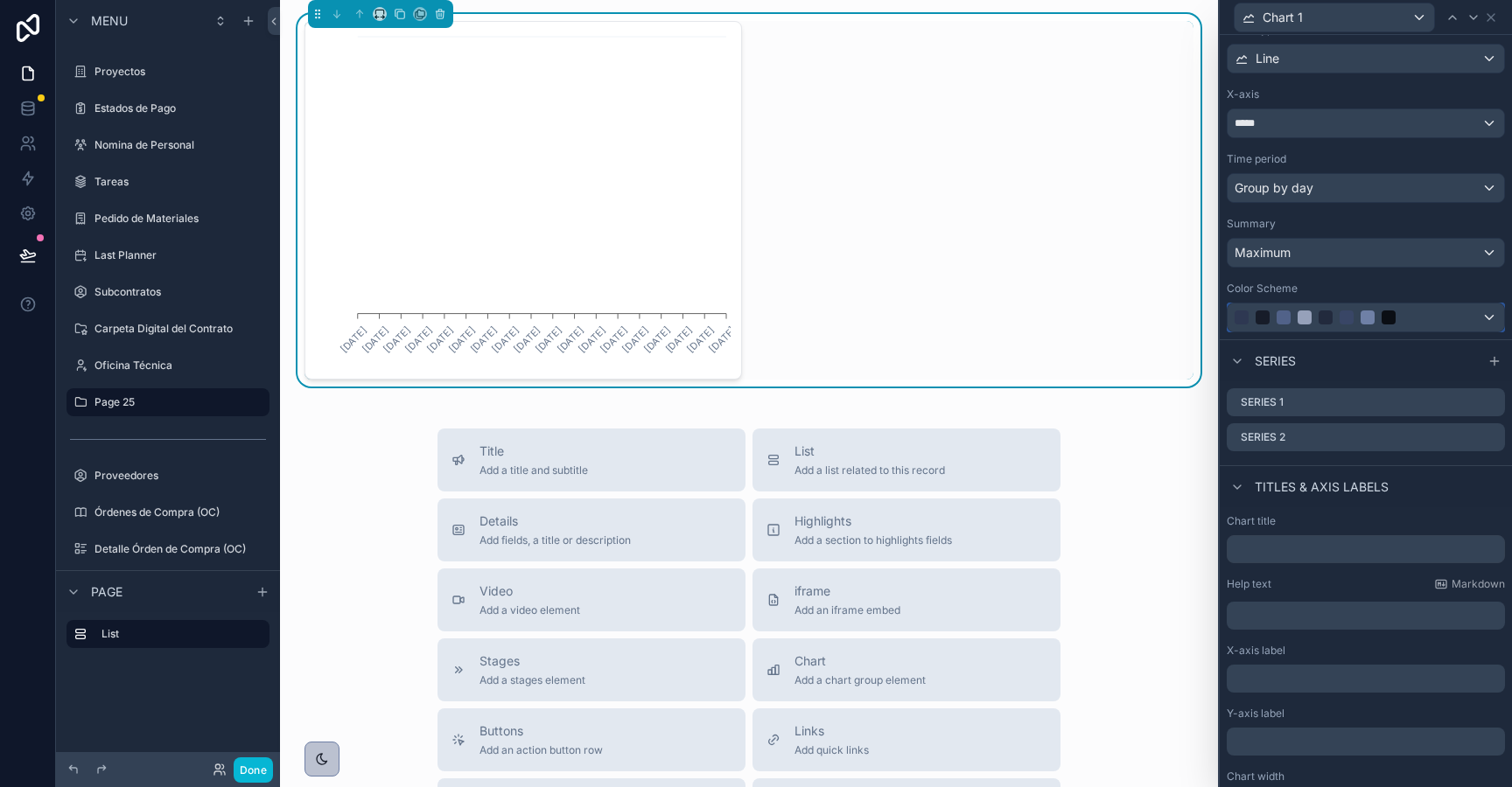
click at [1289, 332] on button at bounding box center [1366, 317] width 278 height 29
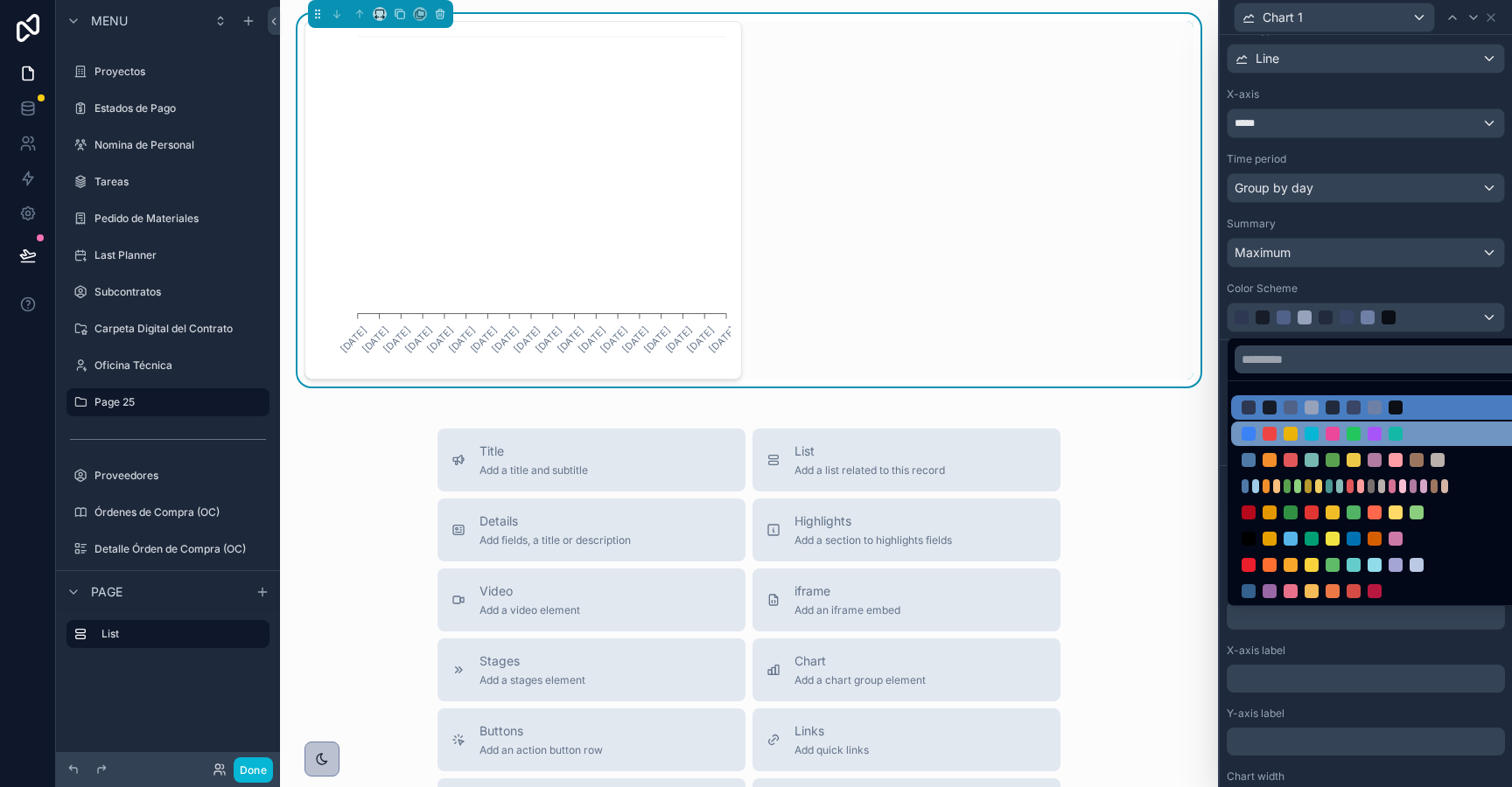
click at [1249, 435] on div at bounding box center [1249, 434] width 14 height 14
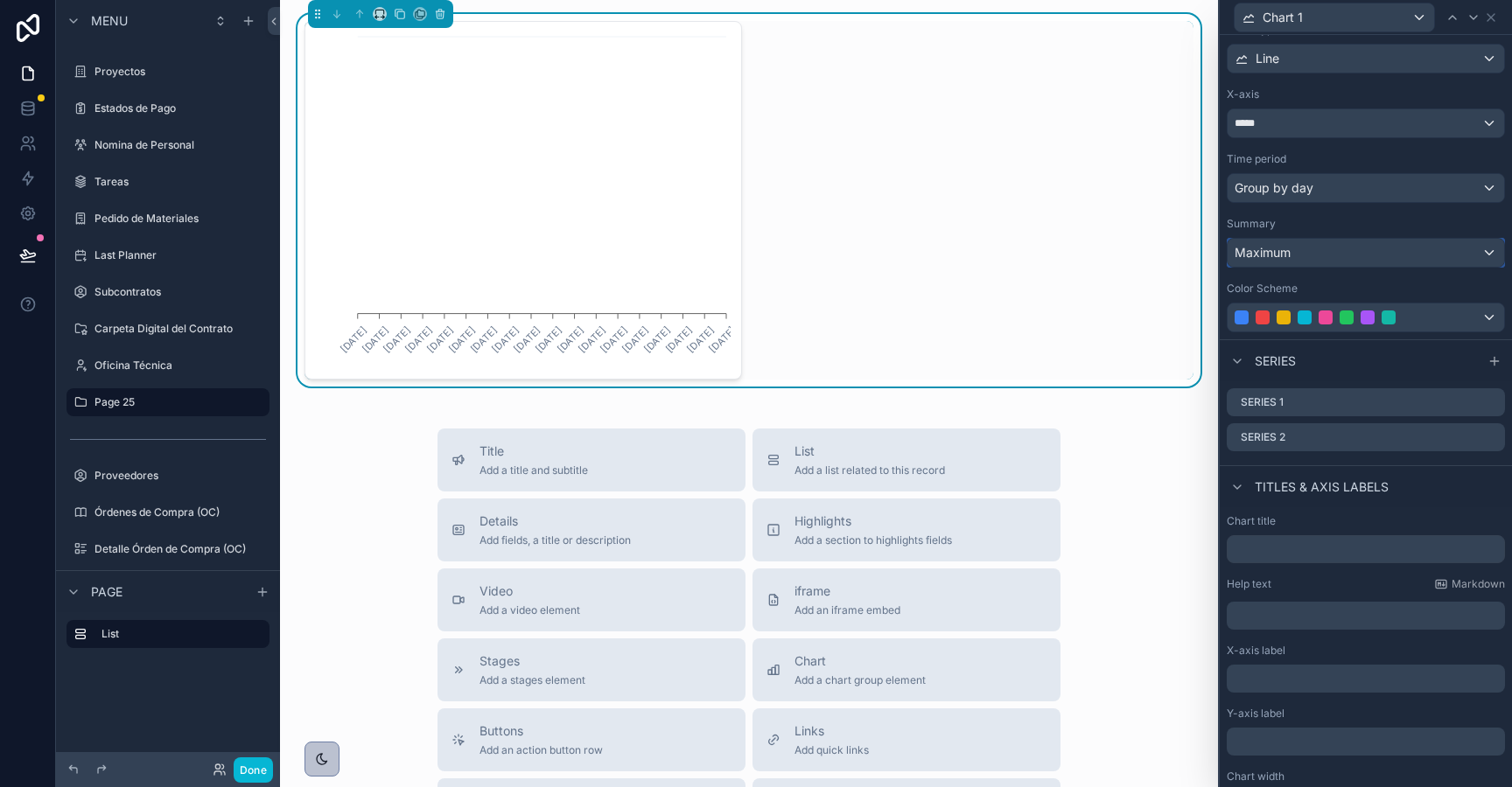
click at [1308, 242] on div "Maximum" at bounding box center [1366, 253] width 277 height 28
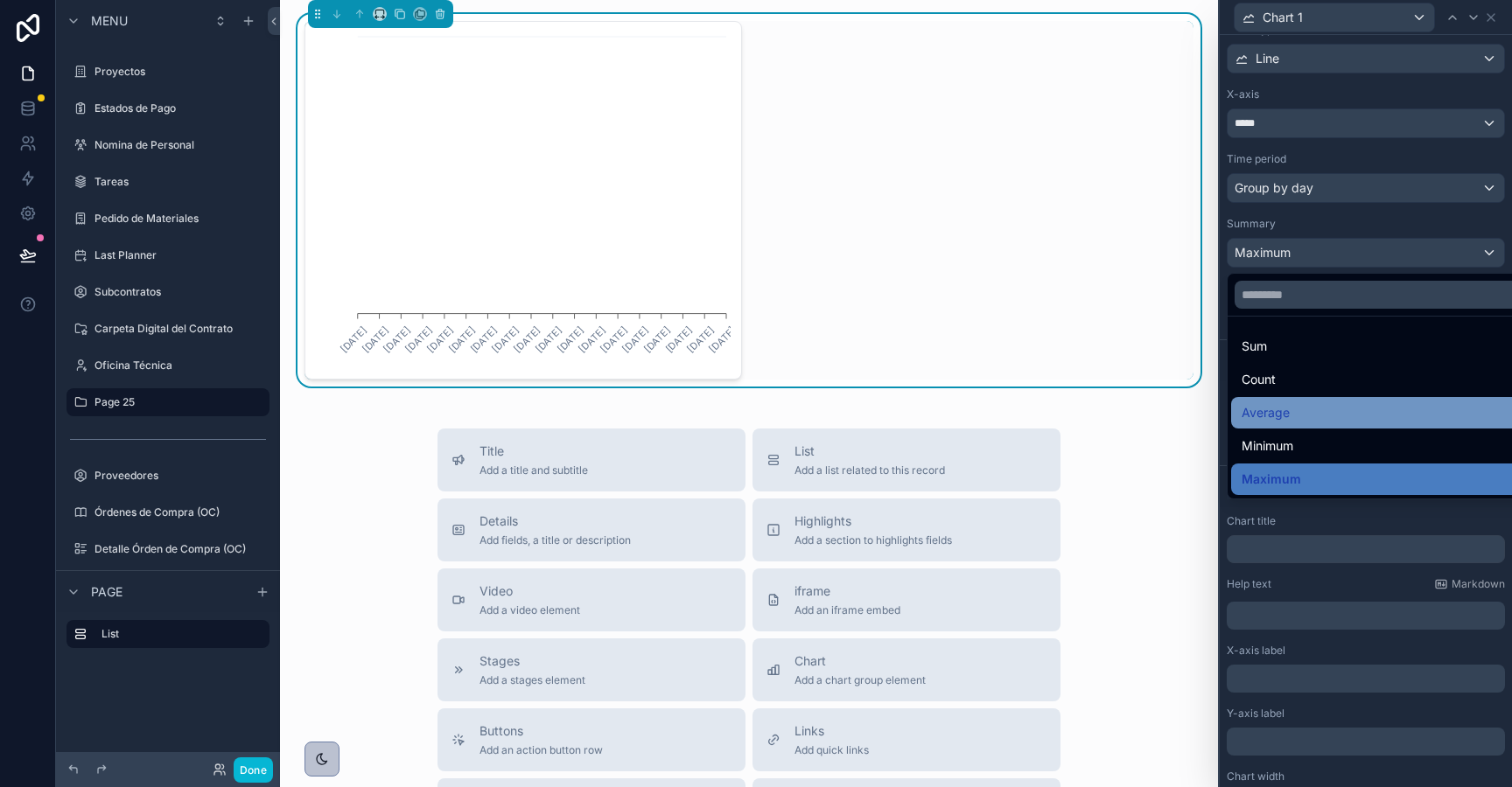
click at [1300, 417] on div "Average" at bounding box center [1386, 413] width 289 height 21
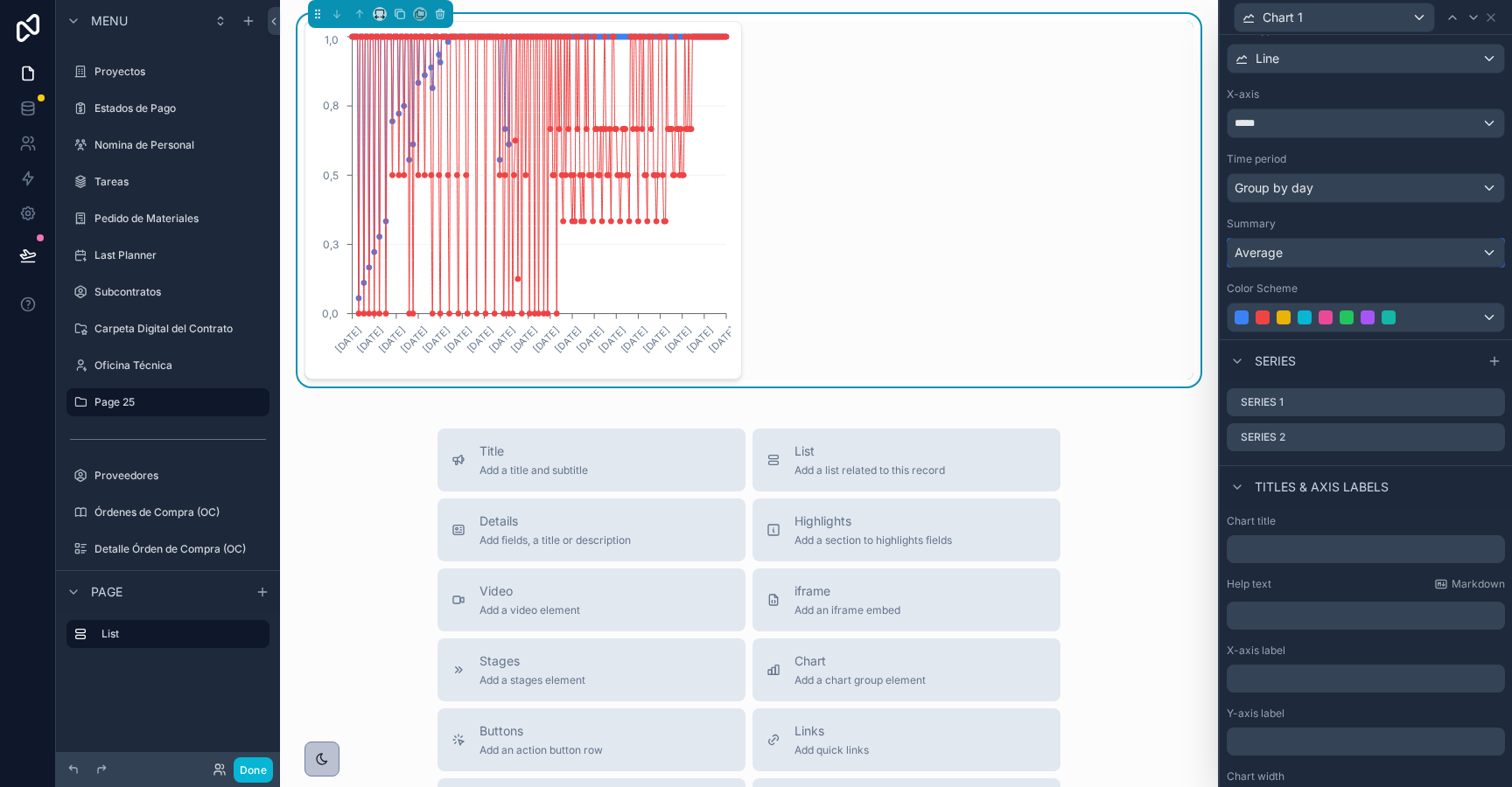
click at [1331, 249] on div "Average" at bounding box center [1366, 253] width 277 height 28
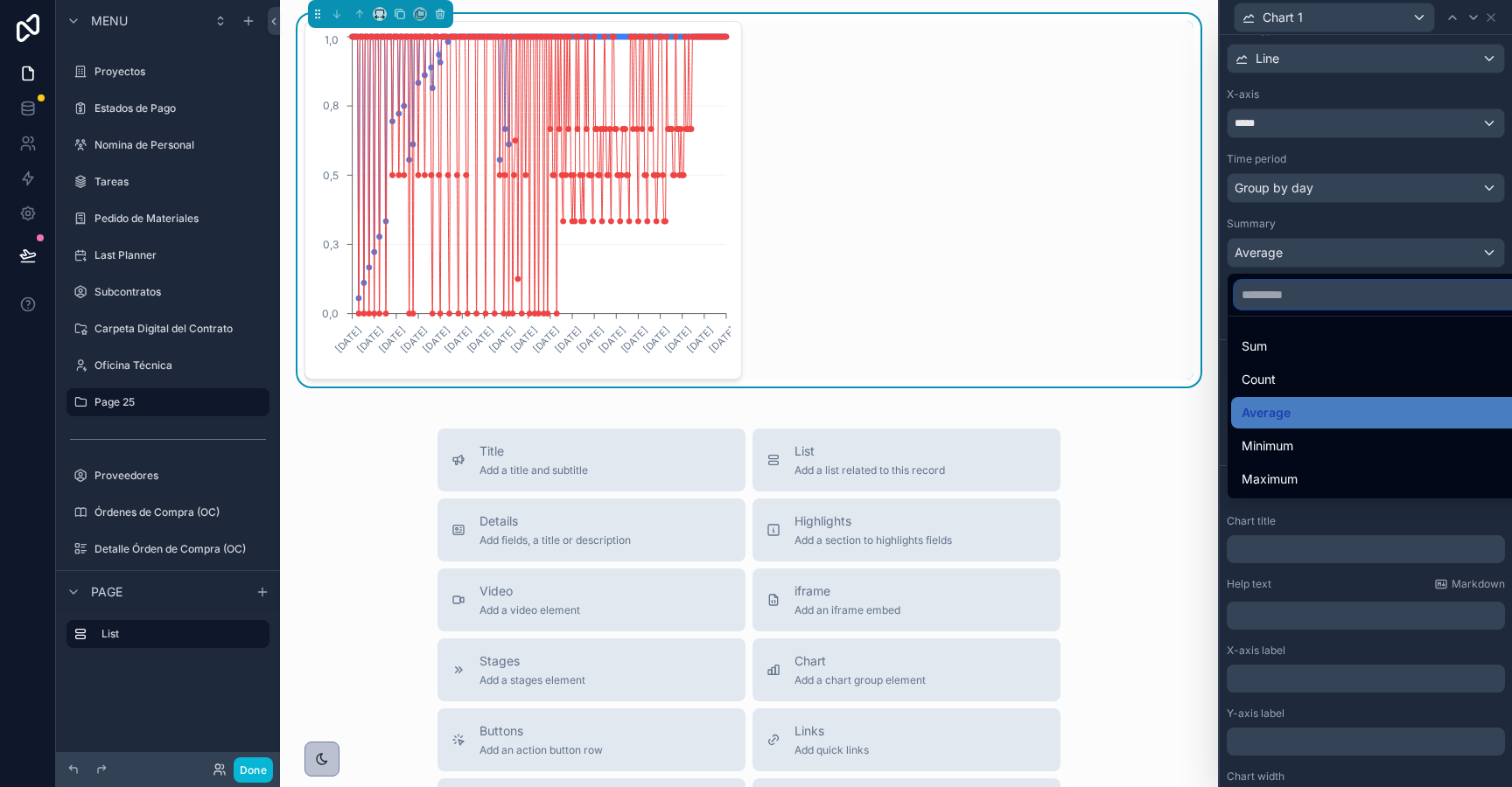
click at [1291, 291] on input "text" at bounding box center [1385, 294] width 303 height 28
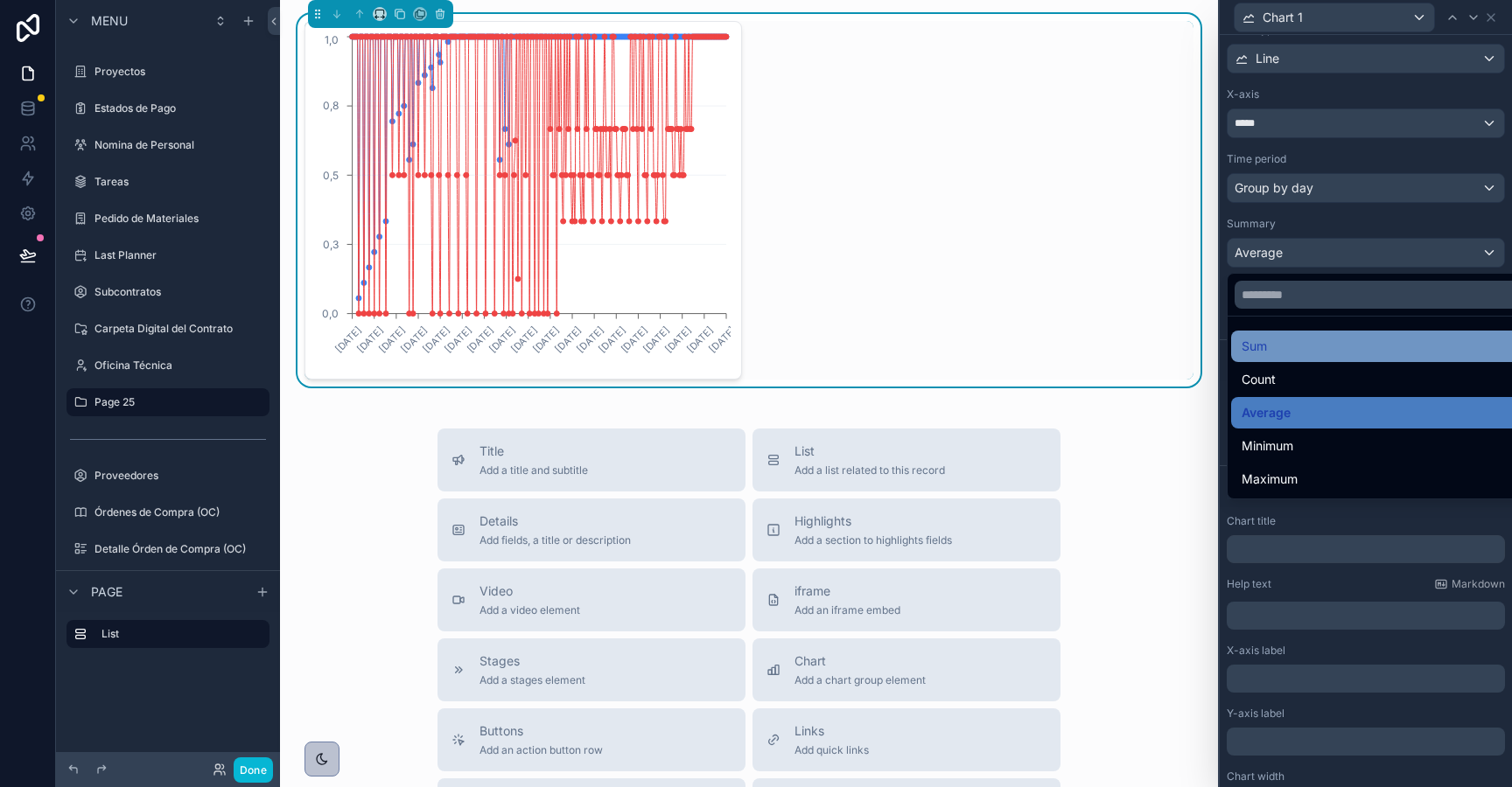
click at [1285, 338] on div "Sum" at bounding box center [1386, 346] width 289 height 21
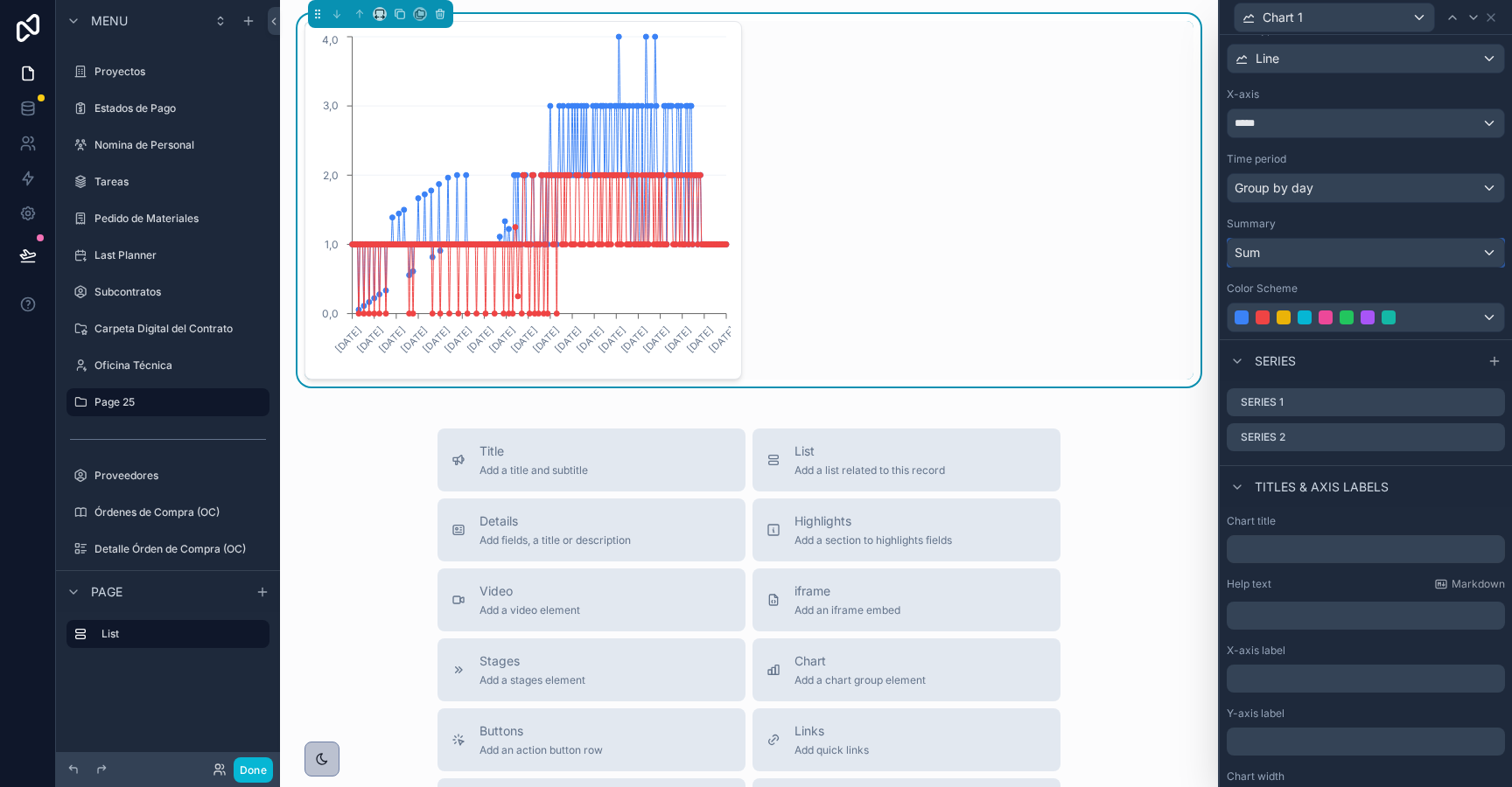
click at [1316, 250] on div "Sum" at bounding box center [1366, 253] width 277 height 28
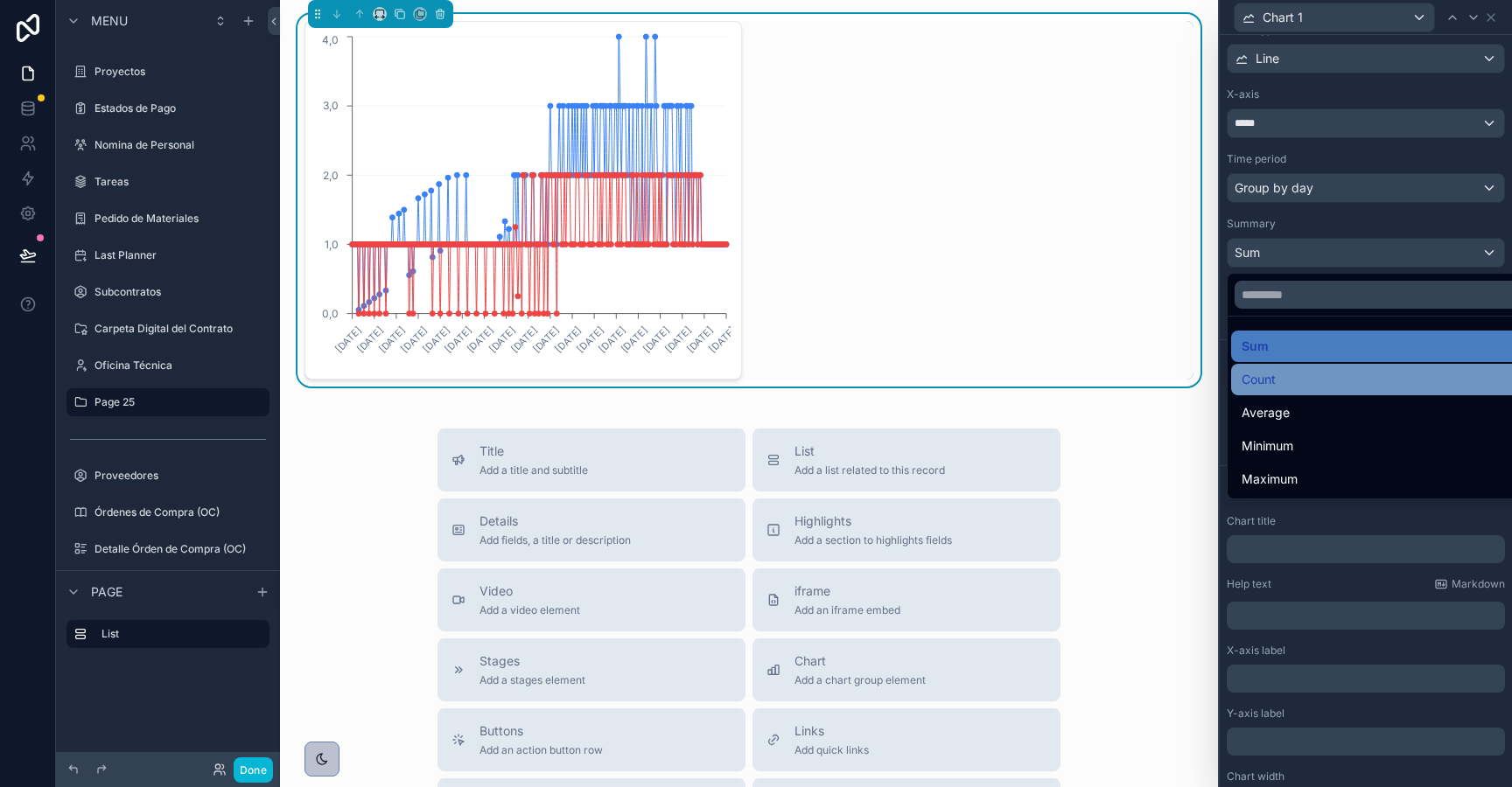
click at [1314, 393] on div "Count" at bounding box center [1385, 379] width 310 height 31
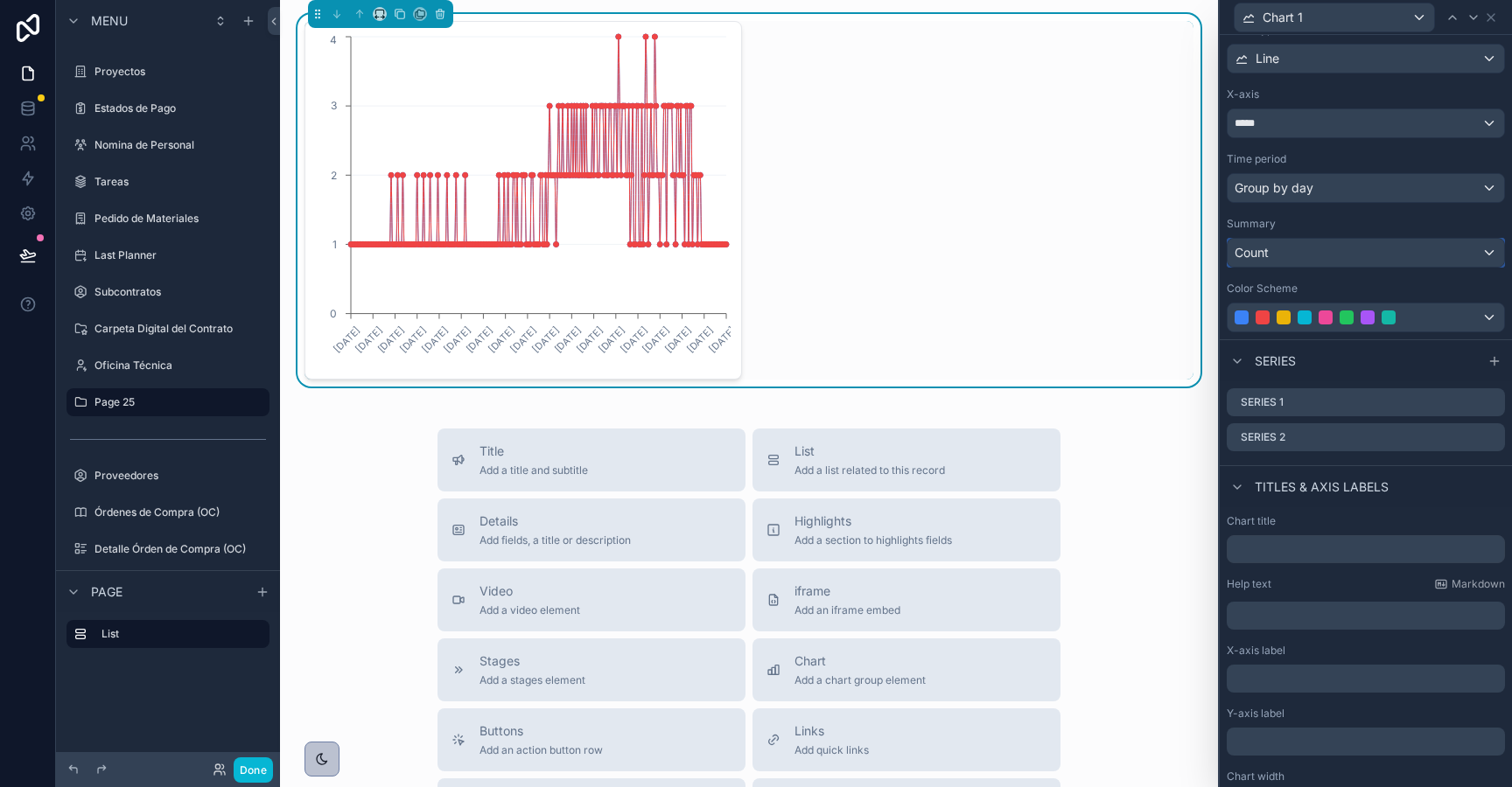
click at [1286, 249] on div "Count" at bounding box center [1366, 253] width 277 height 28
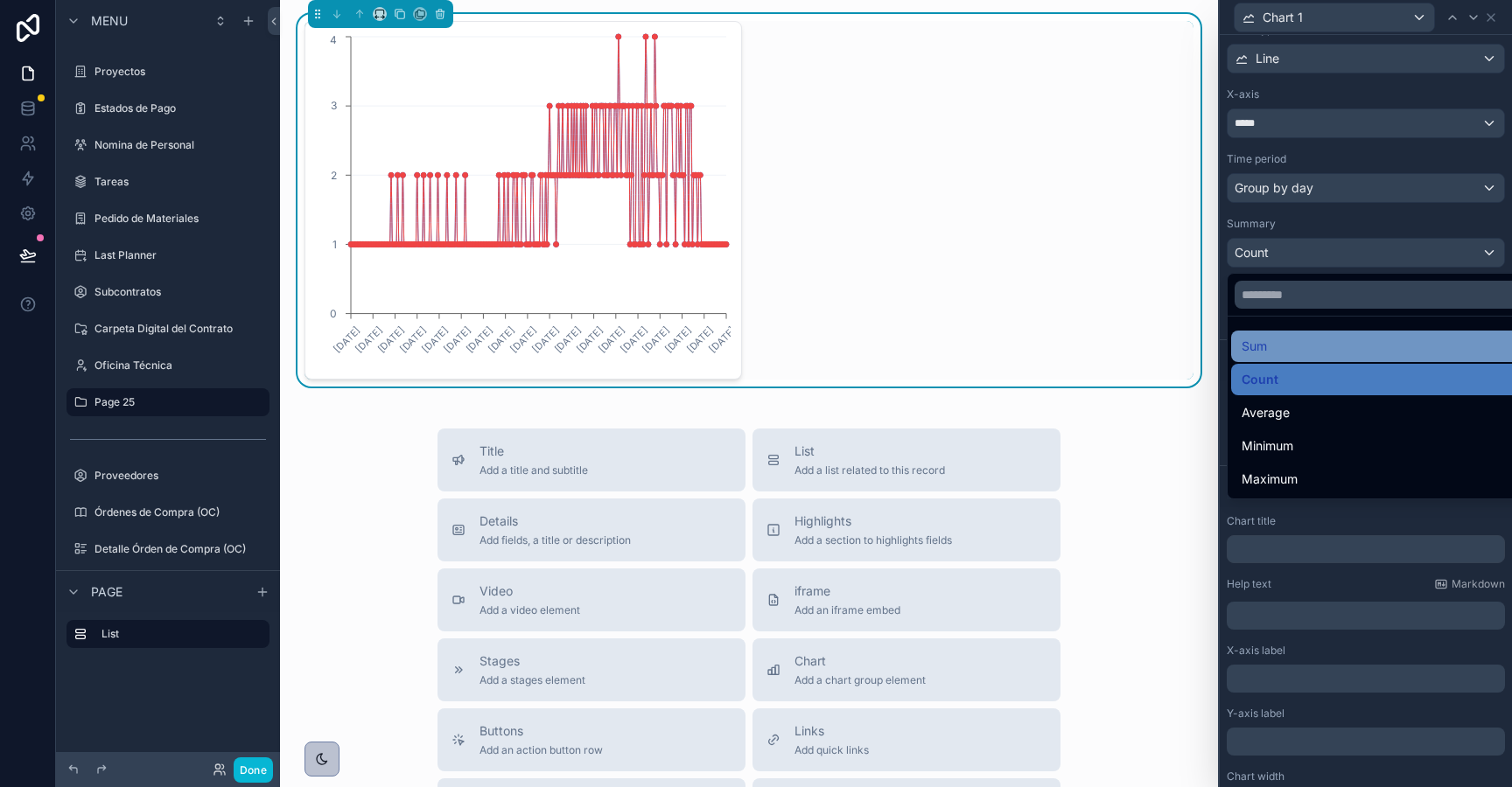
click at [1287, 343] on div "Sum" at bounding box center [1386, 346] width 289 height 21
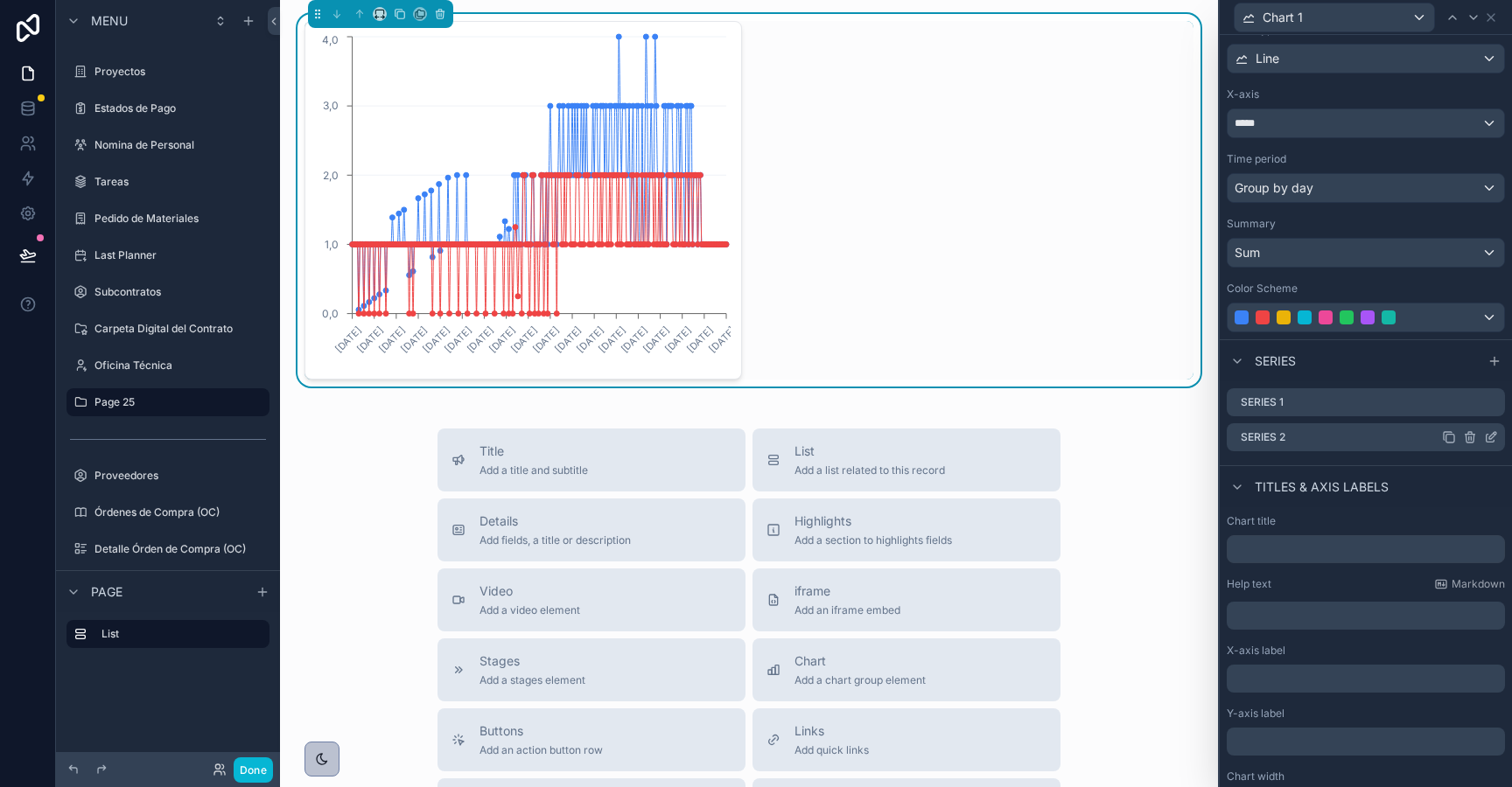
click at [1469, 435] on icon at bounding box center [1470, 435] width 10 height 0
click at [1463, 410] on icon at bounding box center [1463, 410] width 14 height 14
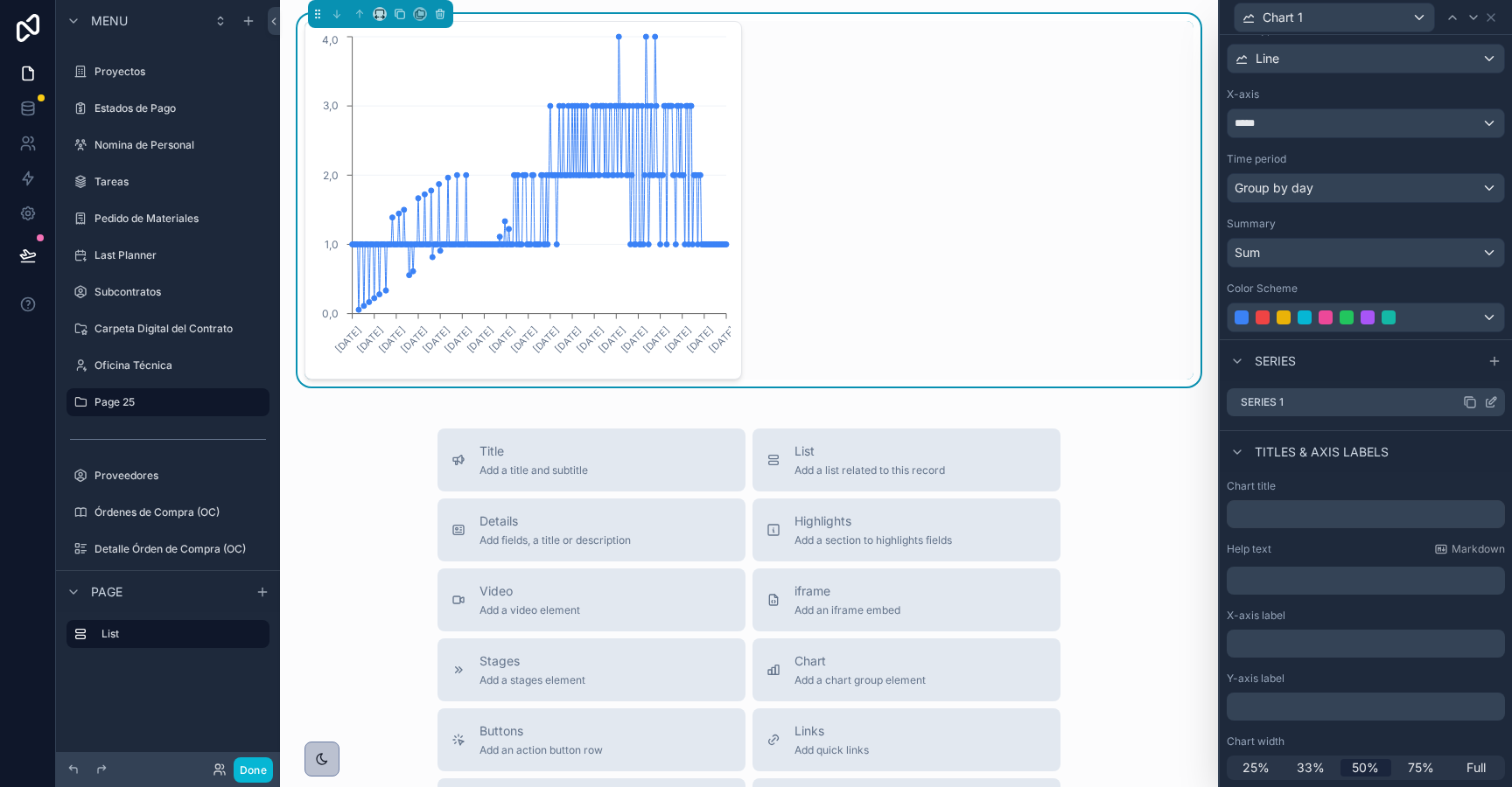
click at [1495, 400] on icon at bounding box center [1495, 399] width 2 height 2
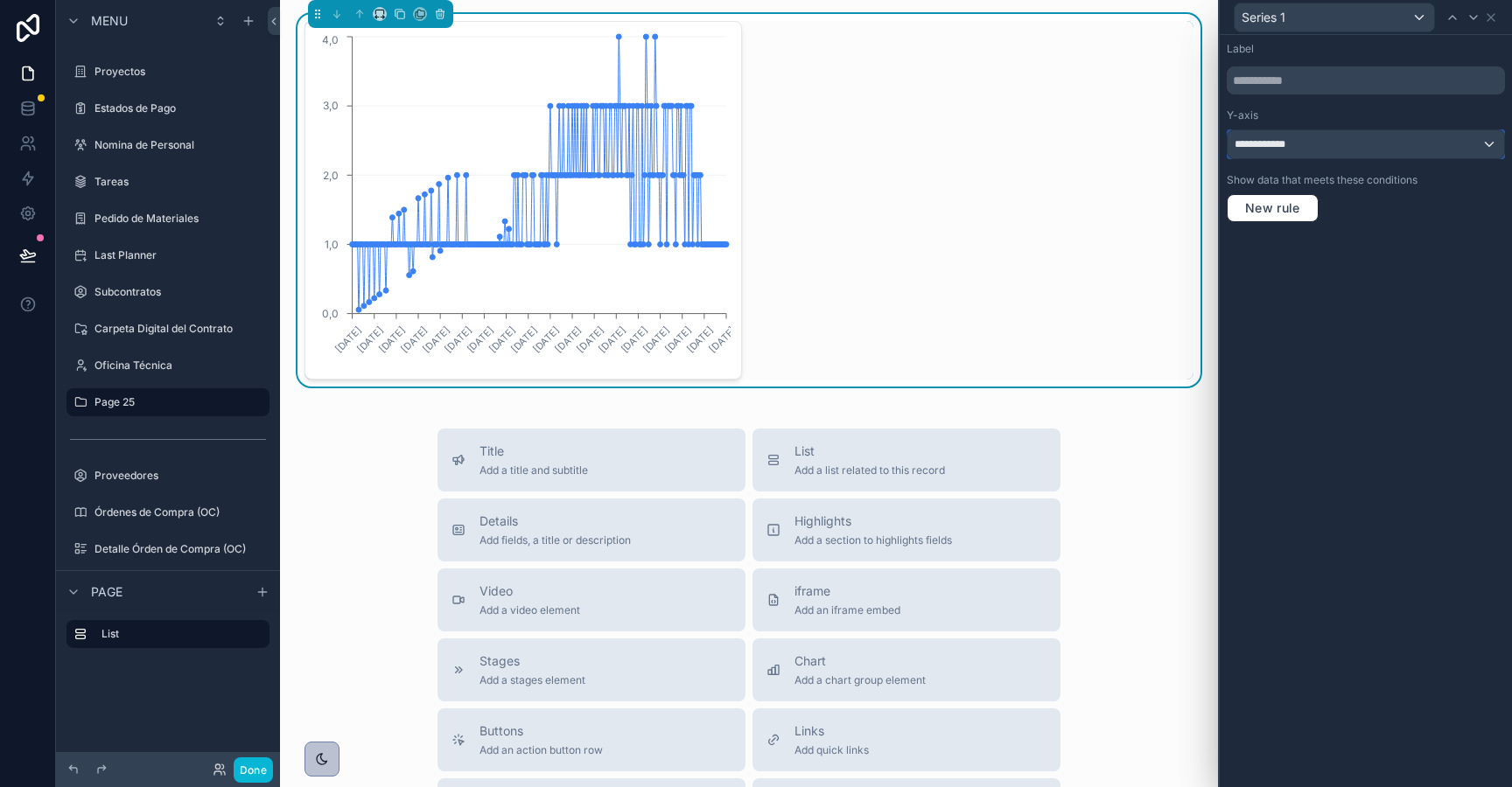
click at [1375, 148] on div "**********" at bounding box center [1366, 144] width 277 height 28
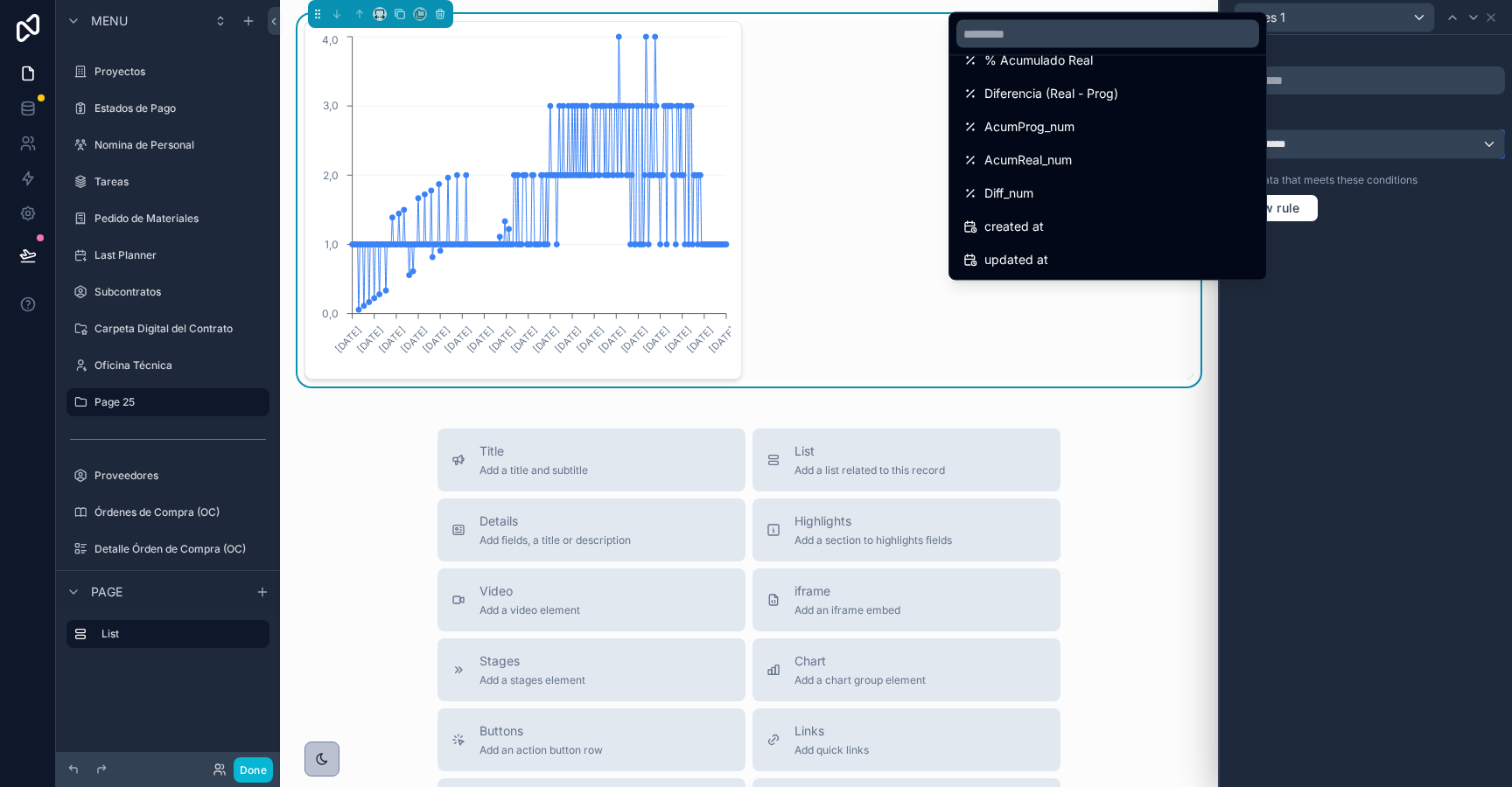
scroll to position [0, 0]
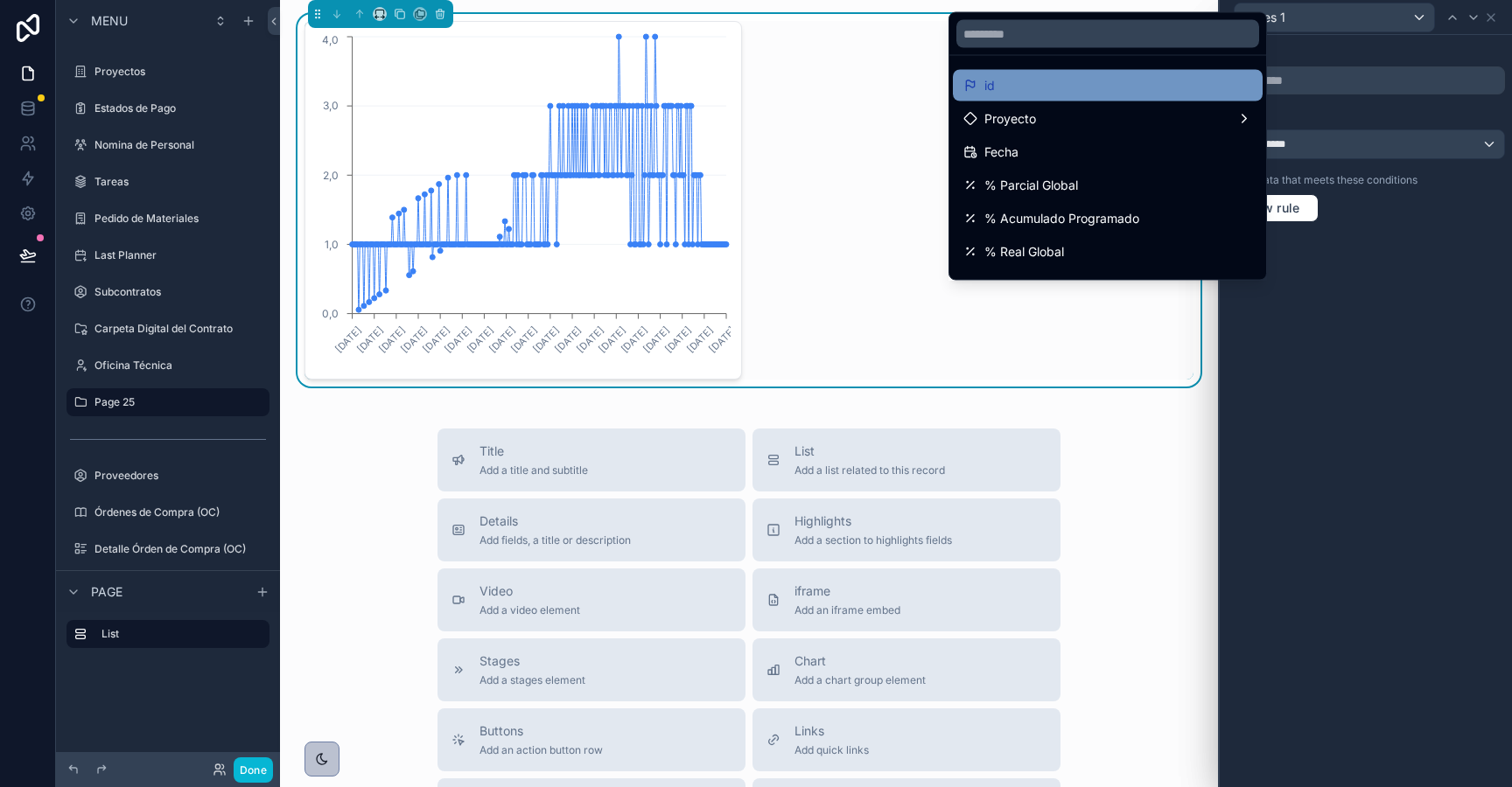
click at [1022, 73] on div "id" at bounding box center [1108, 85] width 310 height 31
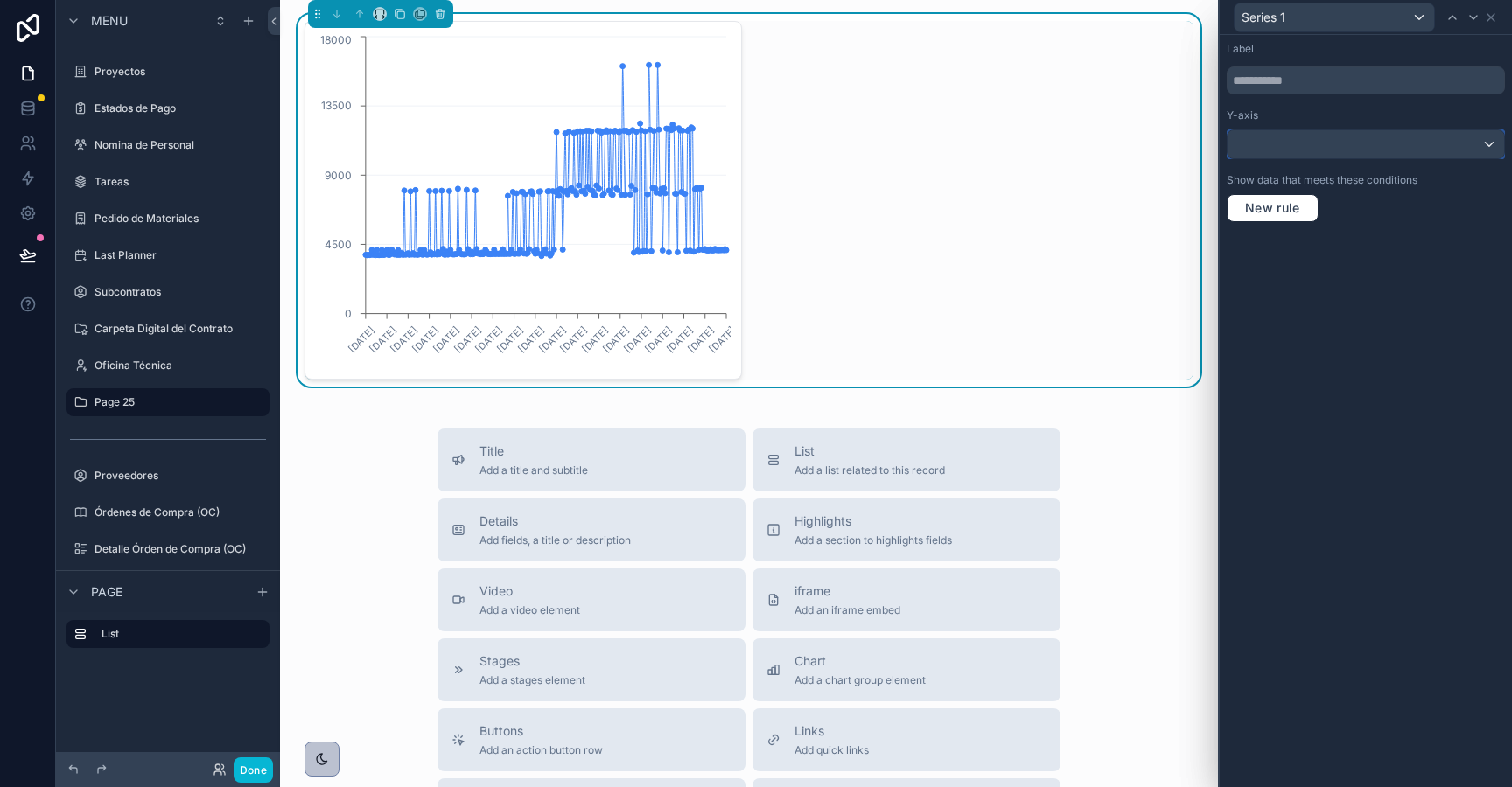
click at [1267, 146] on div at bounding box center [1366, 144] width 277 height 28
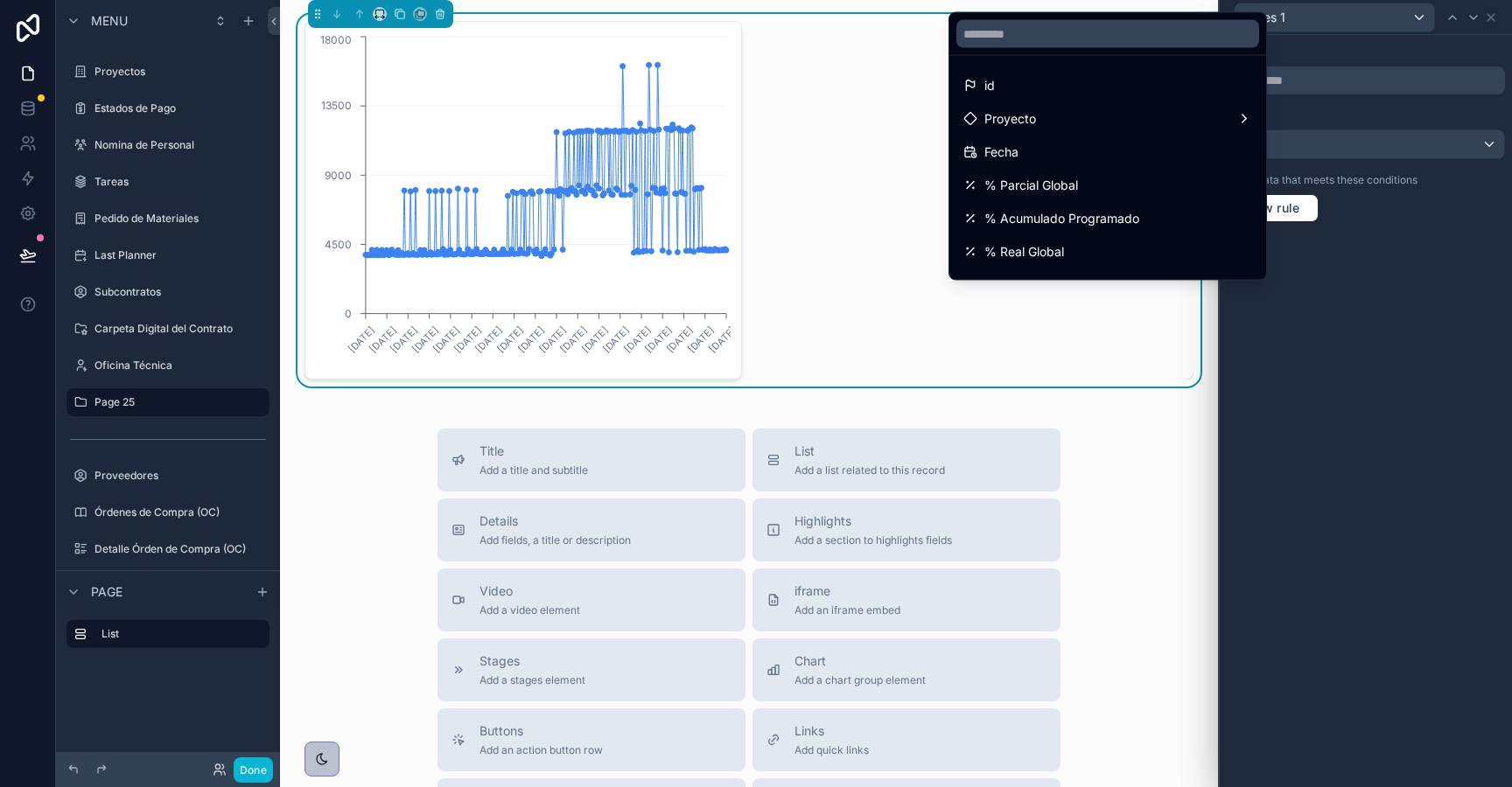
click at [1069, 15] on div at bounding box center [1108, 34] width 317 height 42
click at [1071, 25] on input "text" at bounding box center [1108, 34] width 303 height 28
click at [1333, 168] on div at bounding box center [1366, 394] width 292 height 787
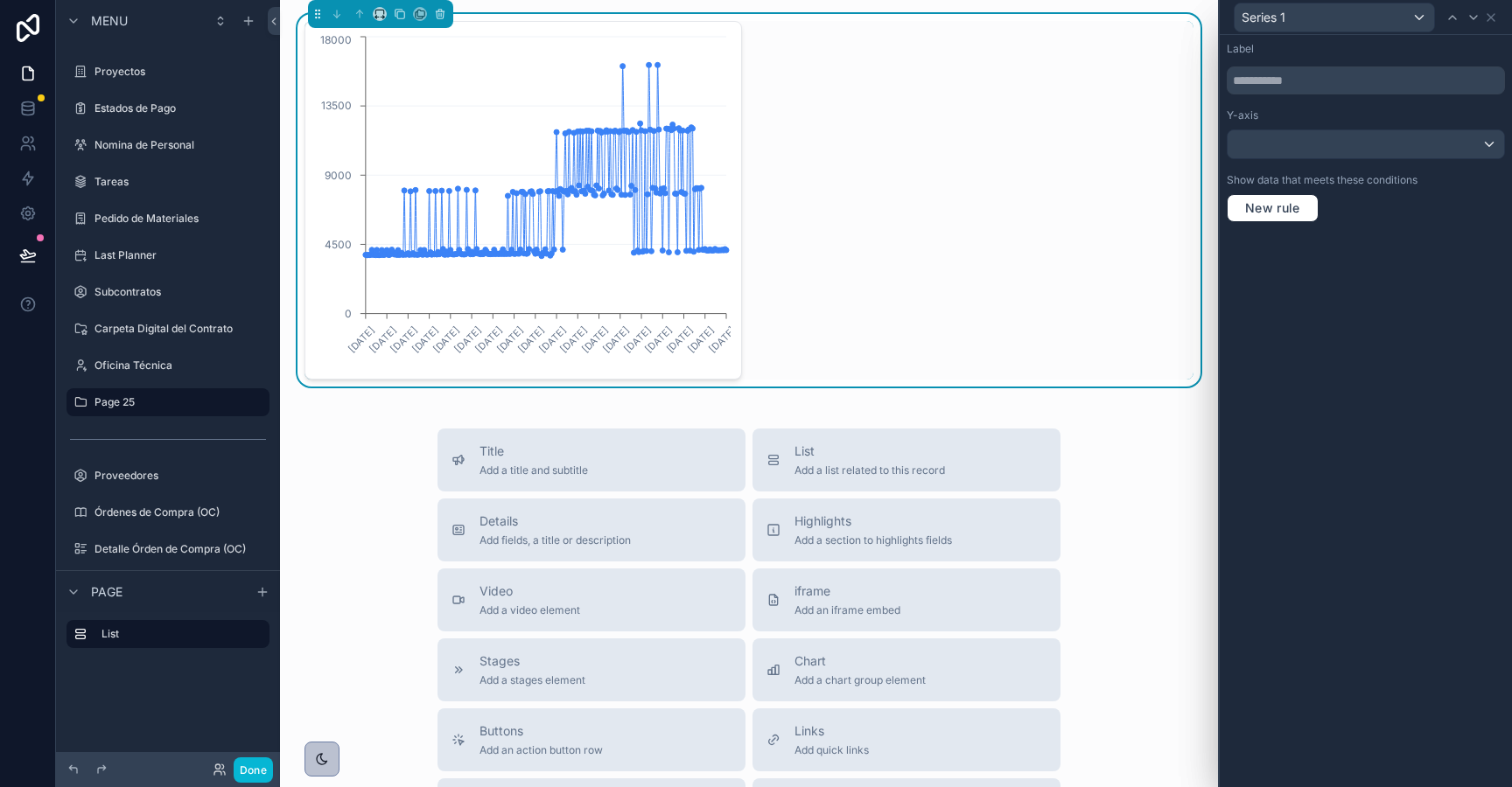
click at [1365, 224] on div "Label Y-axis Show data that meets these conditions New rule" at bounding box center [1366, 132] width 292 height 195
click at [1492, 16] on icon at bounding box center [1491, 18] width 14 height 14
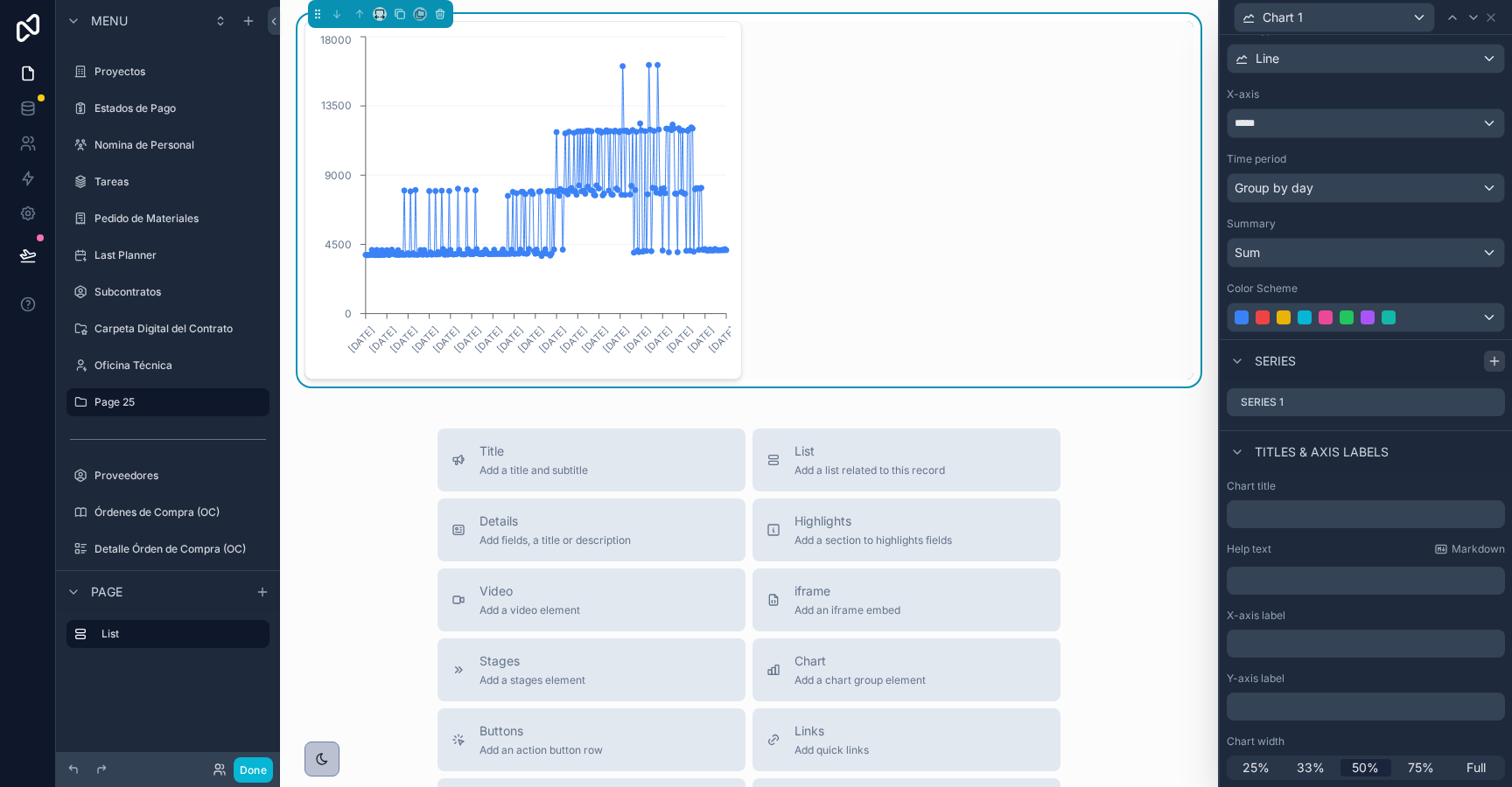
click at [1497, 359] on icon at bounding box center [1495, 361] width 14 height 14
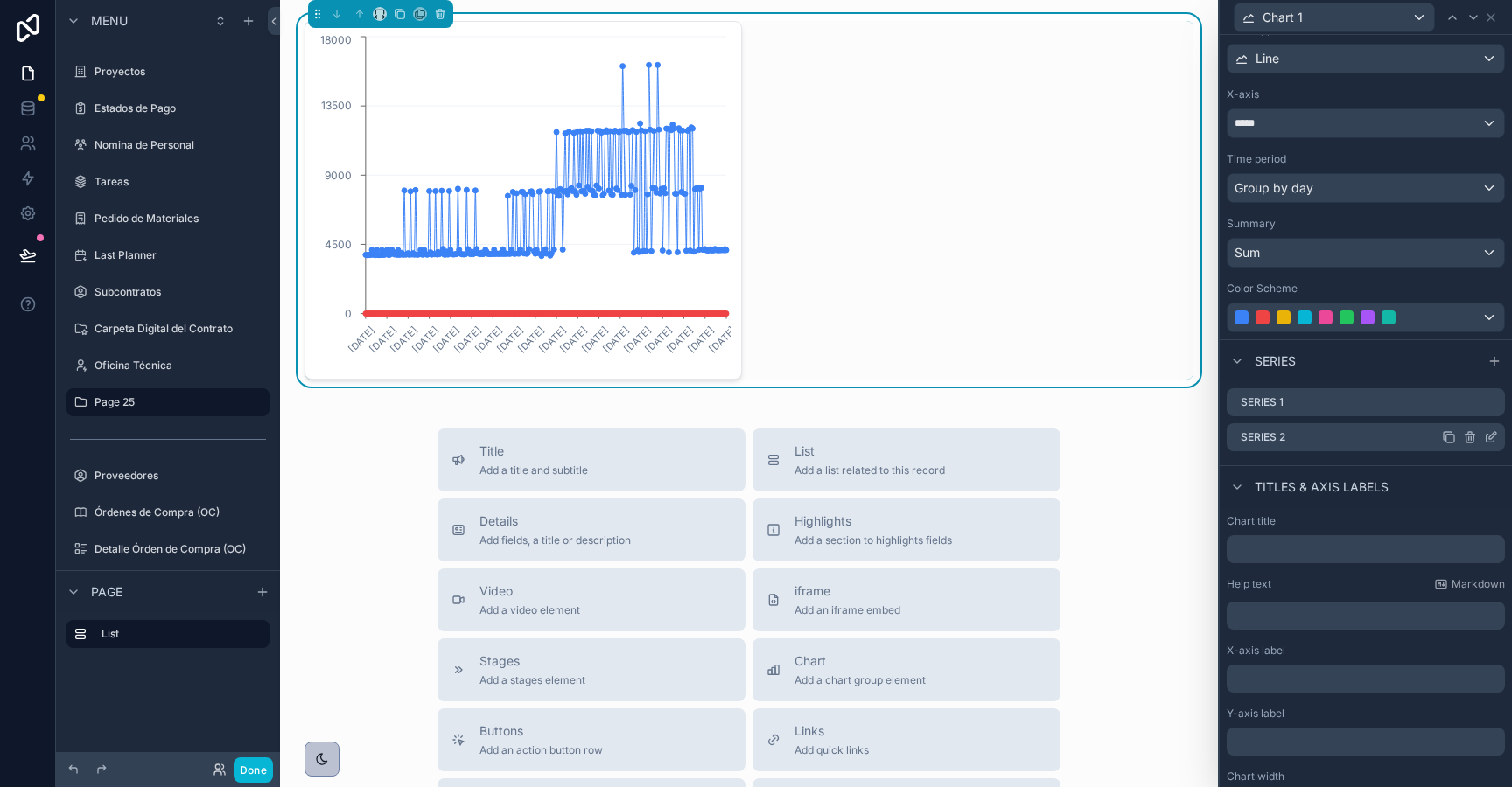
click at [1471, 439] on icon at bounding box center [1471, 438] width 0 height 4
click at [1465, 410] on icon at bounding box center [1463, 410] width 14 height 14
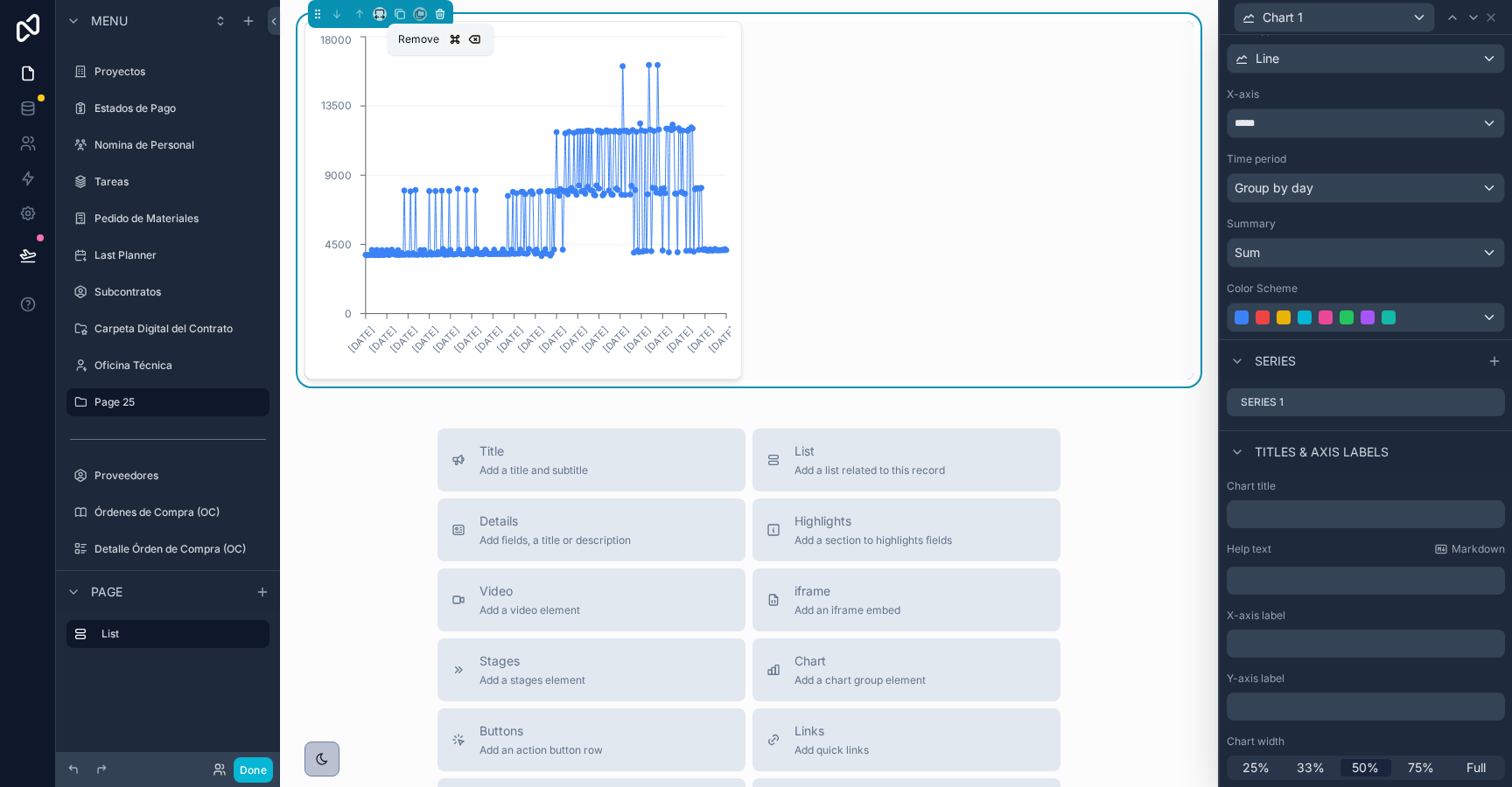
click at [436, 12] on icon "scrollable content" at bounding box center [440, 15] width 7 height 7
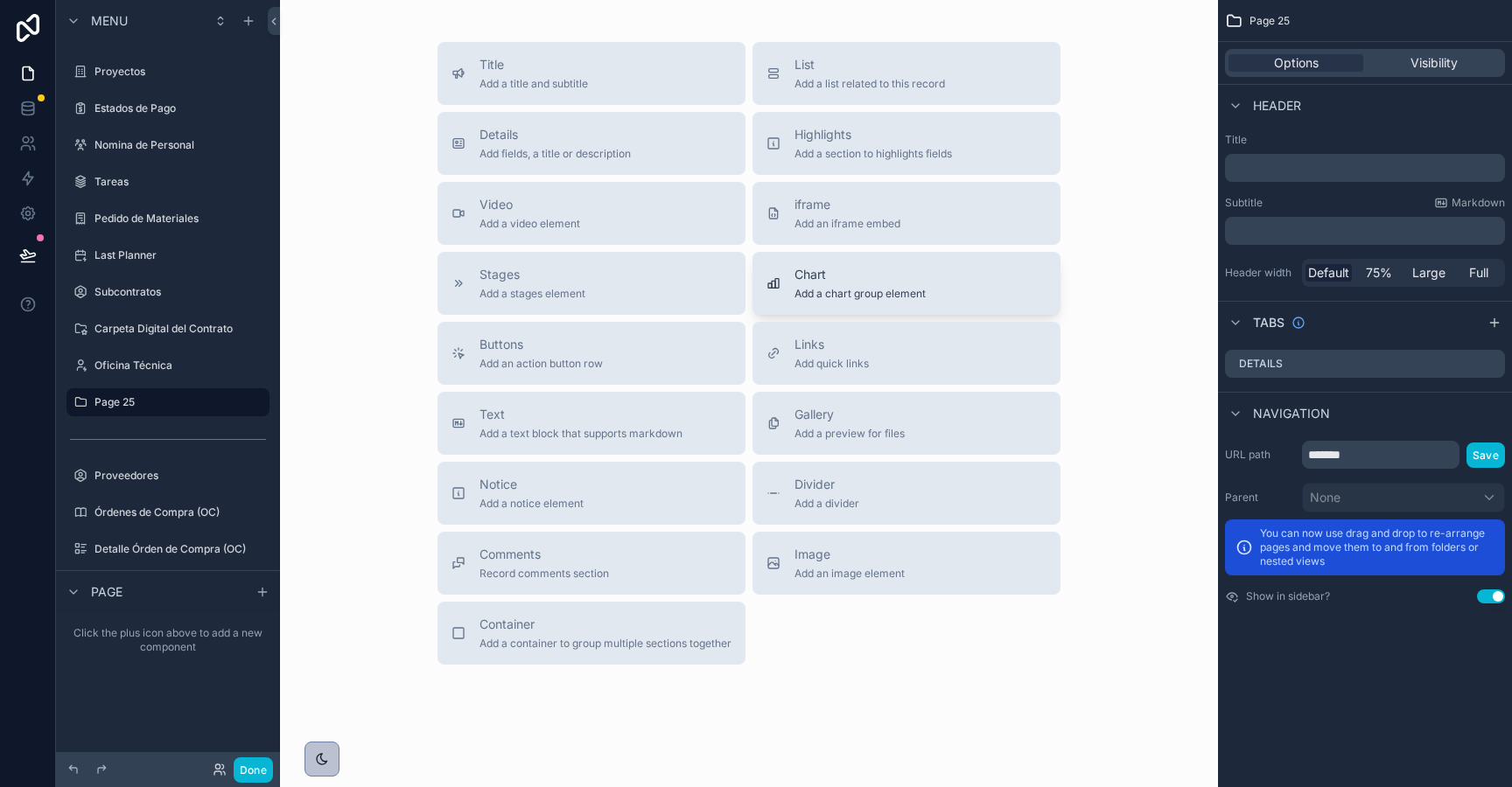
click at [830, 280] on span "Chart" at bounding box center [860, 275] width 131 height 18
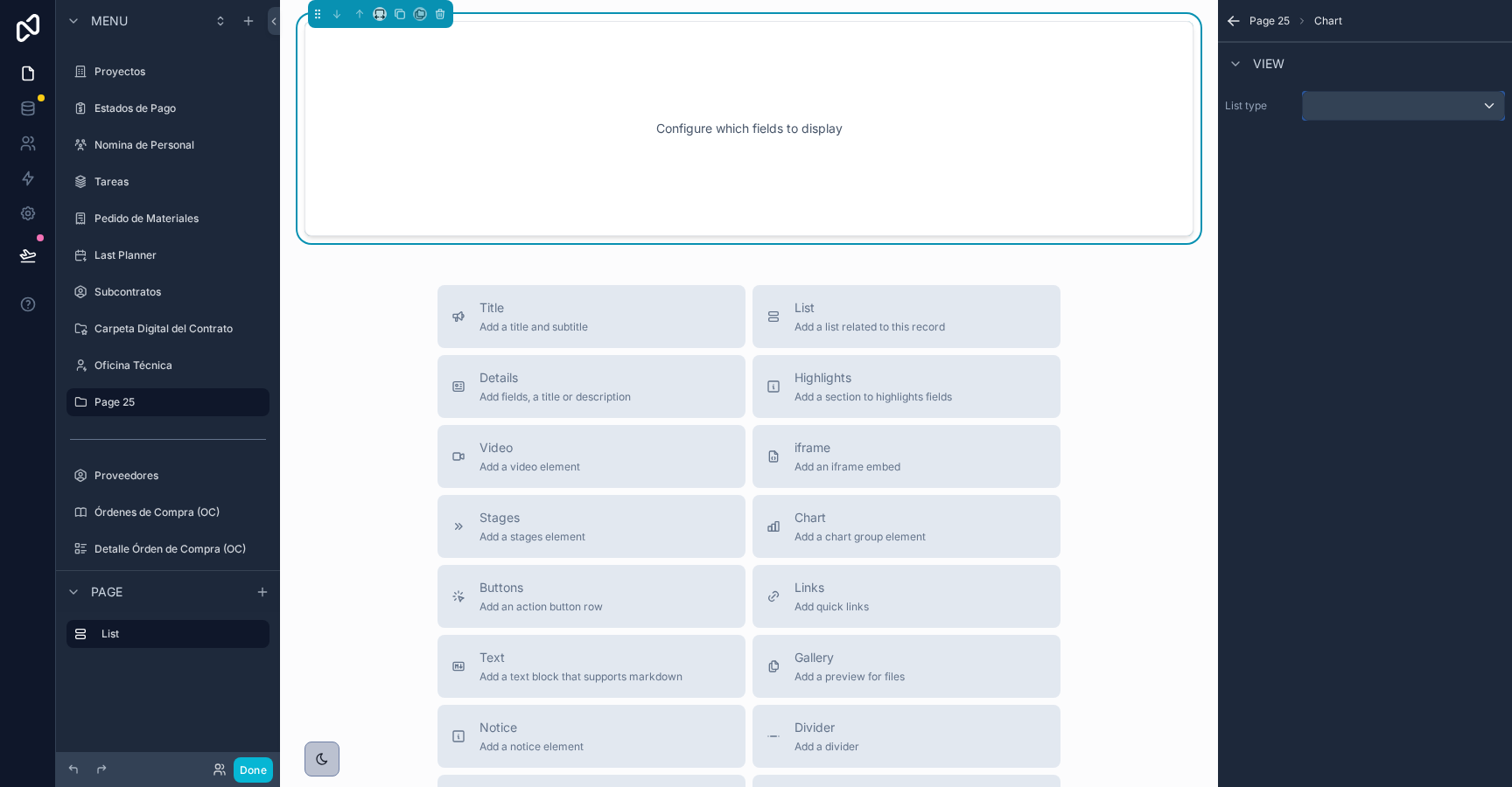
click at [1370, 104] on div "scrollable content" at bounding box center [1403, 105] width 201 height 28
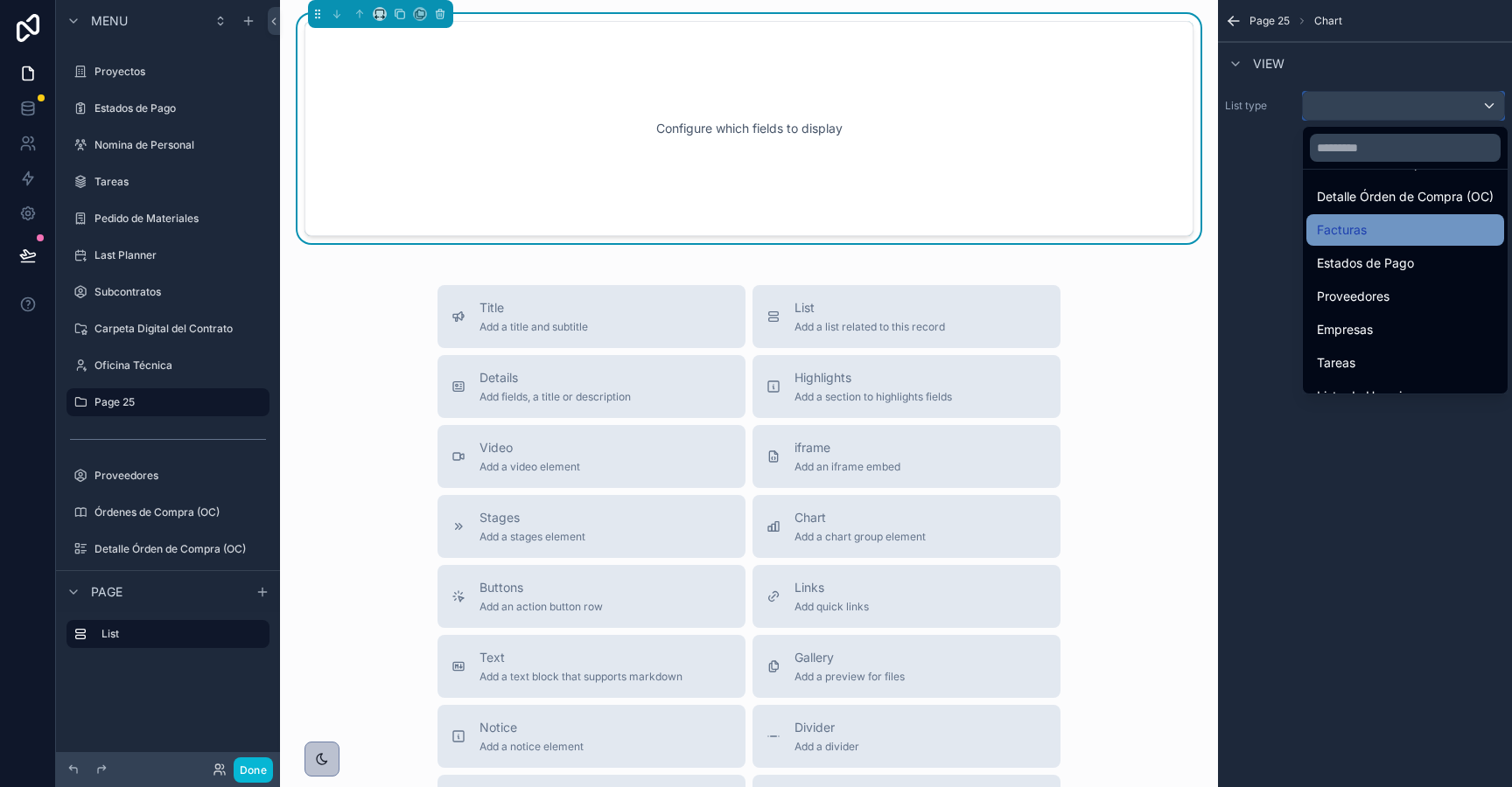
scroll to position [808, 0]
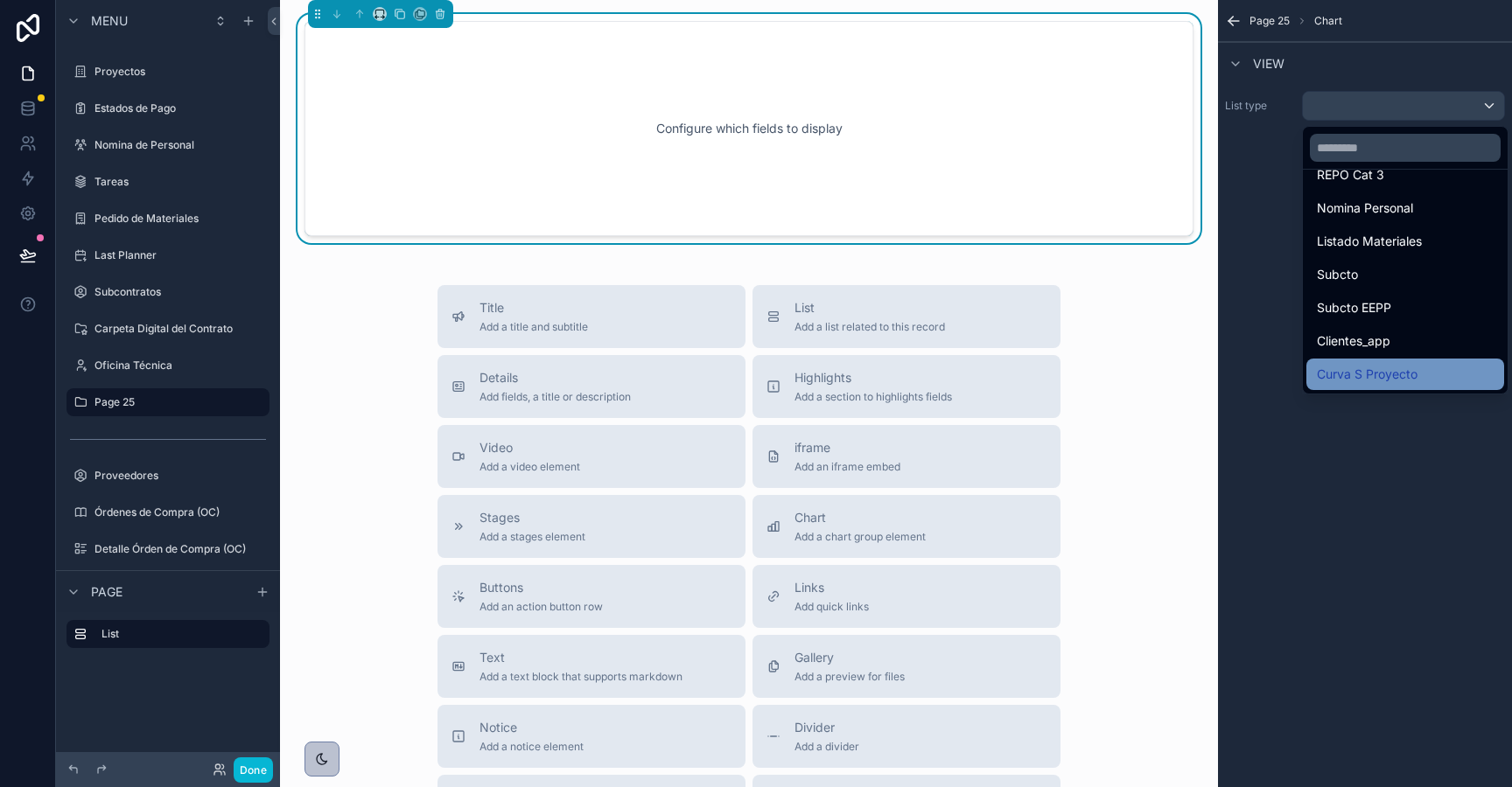
click at [1365, 382] on span "Curva S Proyecto" at bounding box center [1367, 375] width 101 height 21
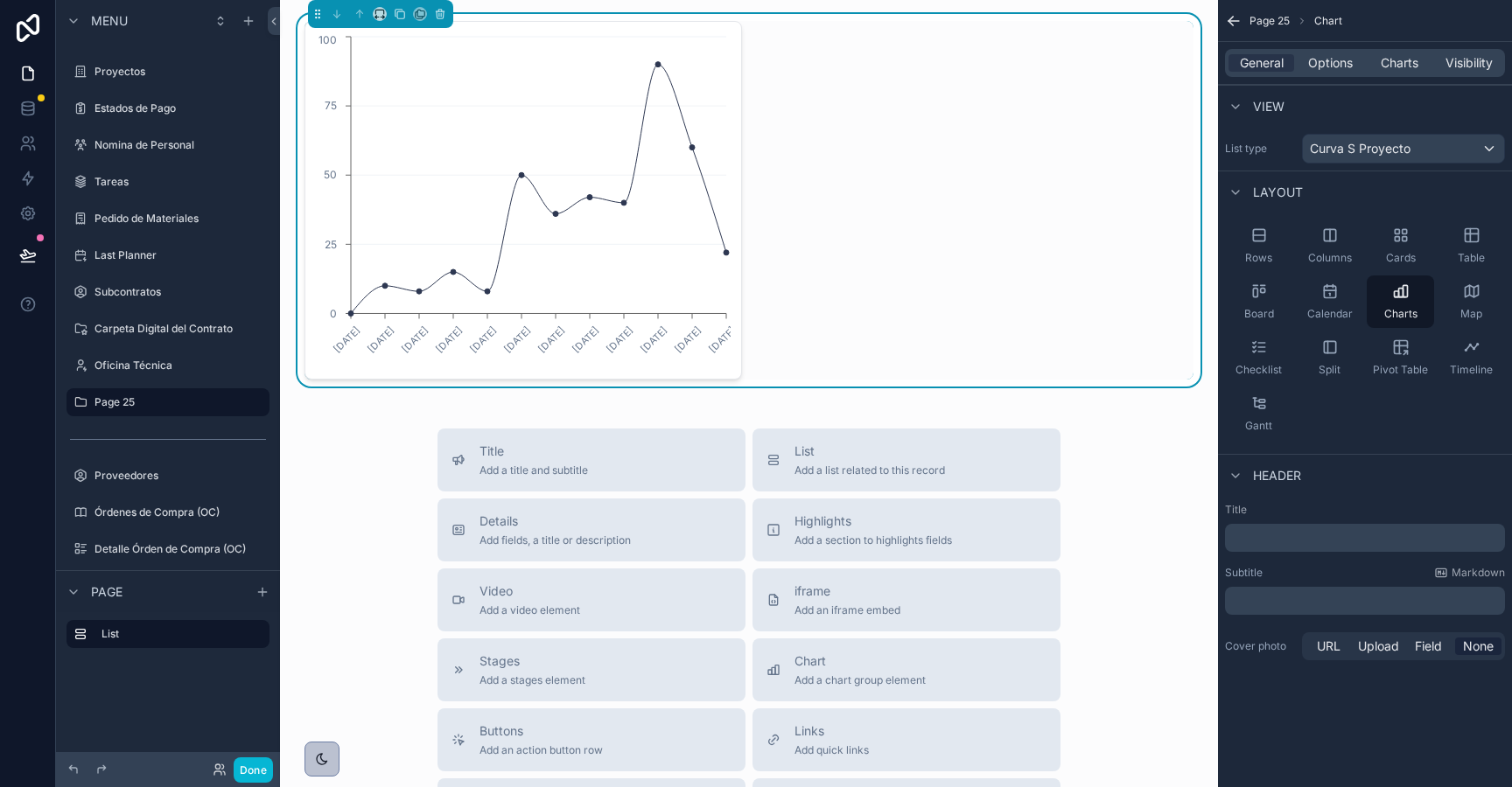
click at [839, 62] on div "30/12/2024 3/2/2025 3/3/2025 31/3/2025 5/5/2025 2/6/2025 30/6/2025 4/8/2025 1/9…" at bounding box center [749, 201] width 889 height 359
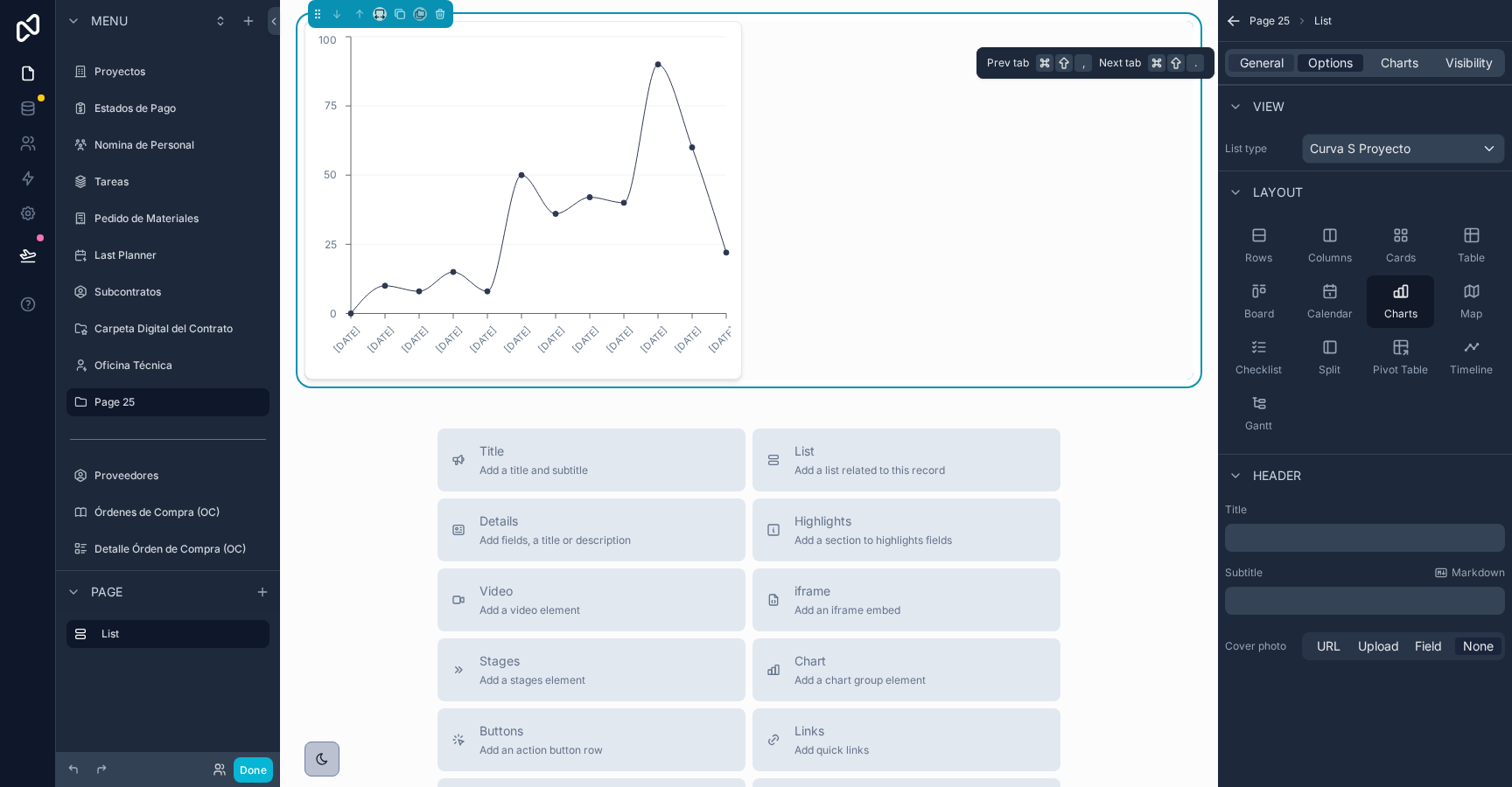
click at [1313, 60] on span "Options" at bounding box center [1331, 63] width 45 height 18
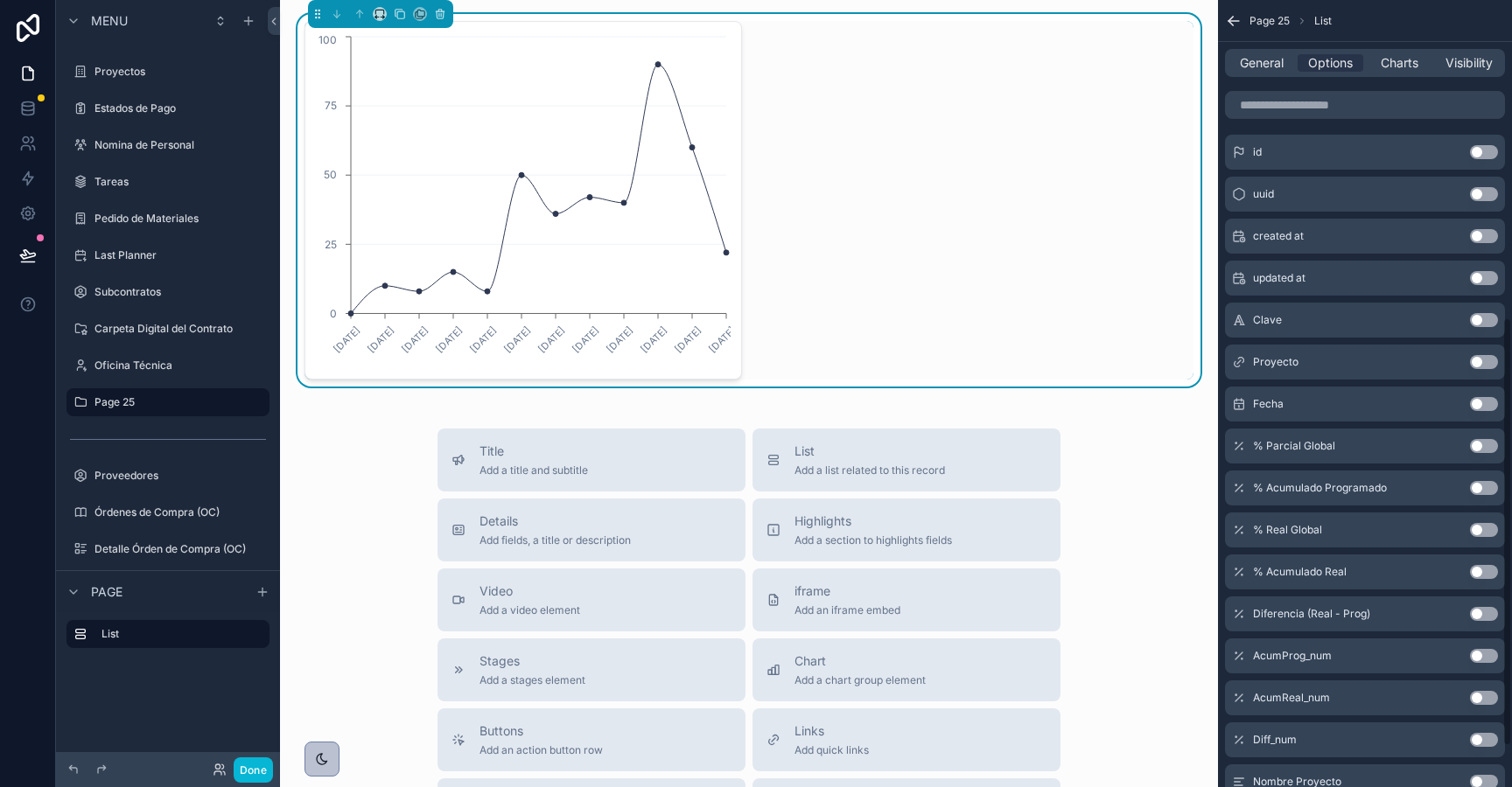
scroll to position [629, 0]
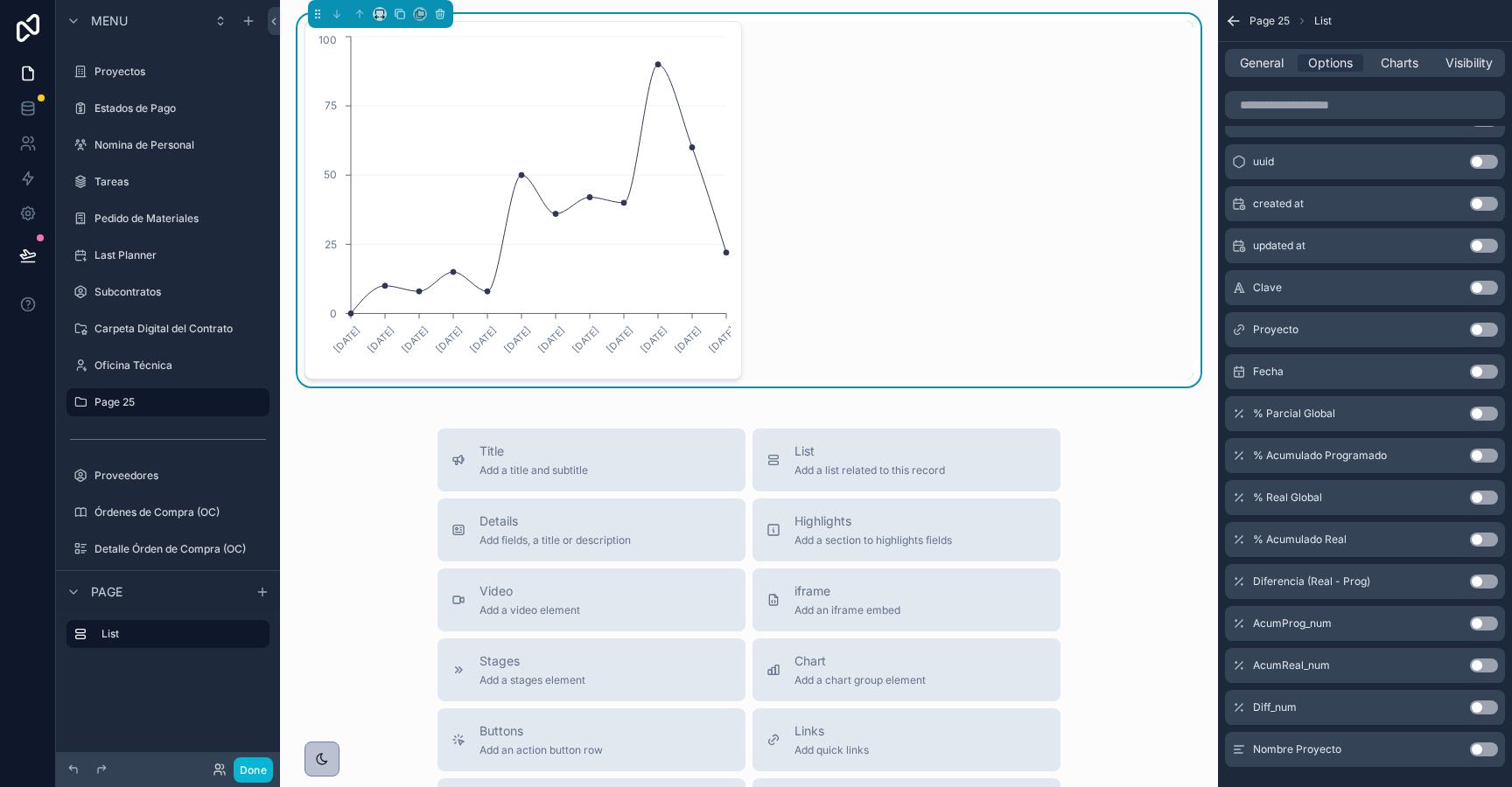
click at [1484, 327] on button "Use setting" at bounding box center [1483, 330] width 28 height 14
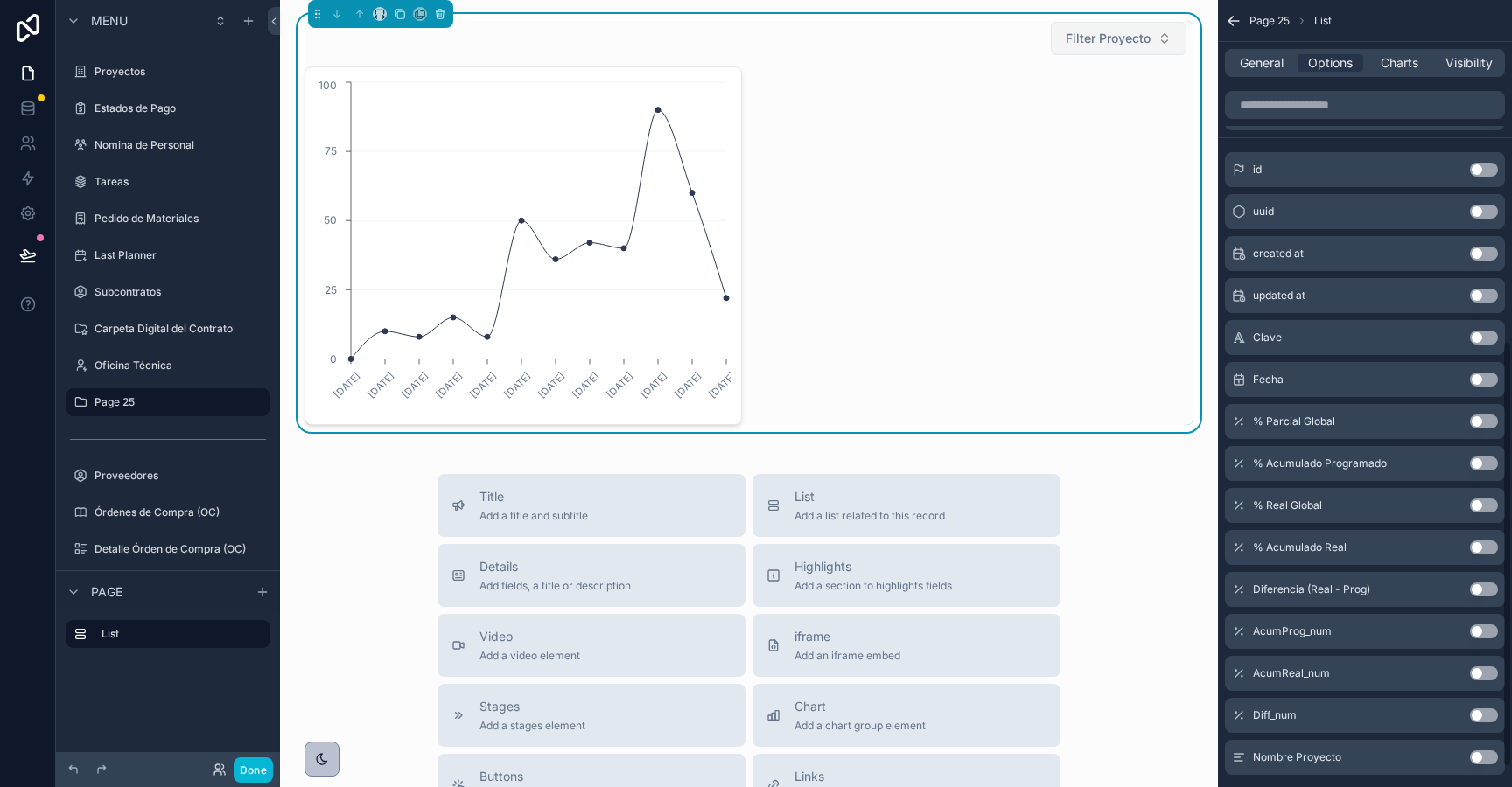
click at [1099, 40] on span "Filter Proyecto" at bounding box center [1108, 38] width 85 height 18
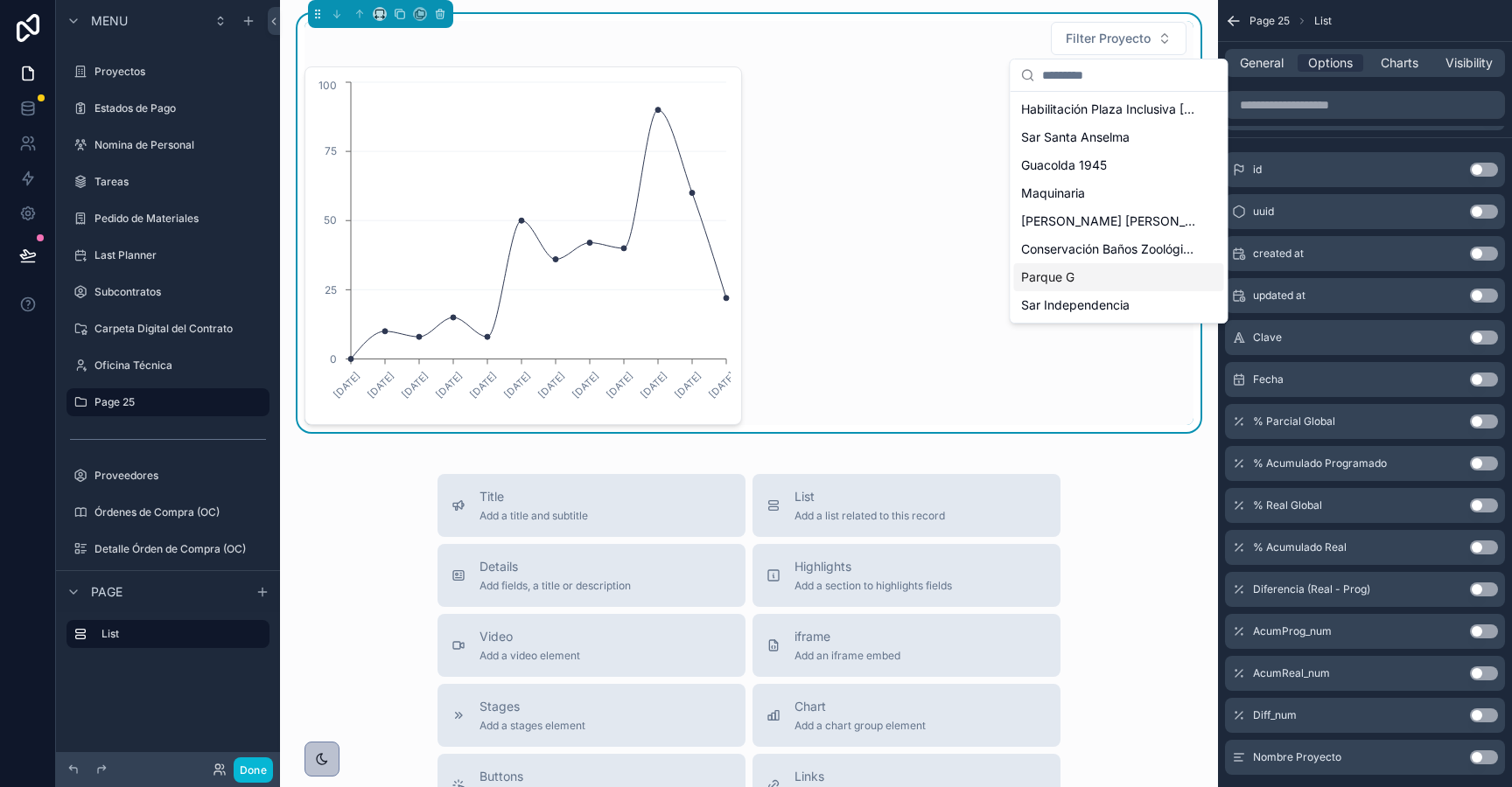
click at [1059, 275] on span "Parque G" at bounding box center [1048, 278] width 54 height 18
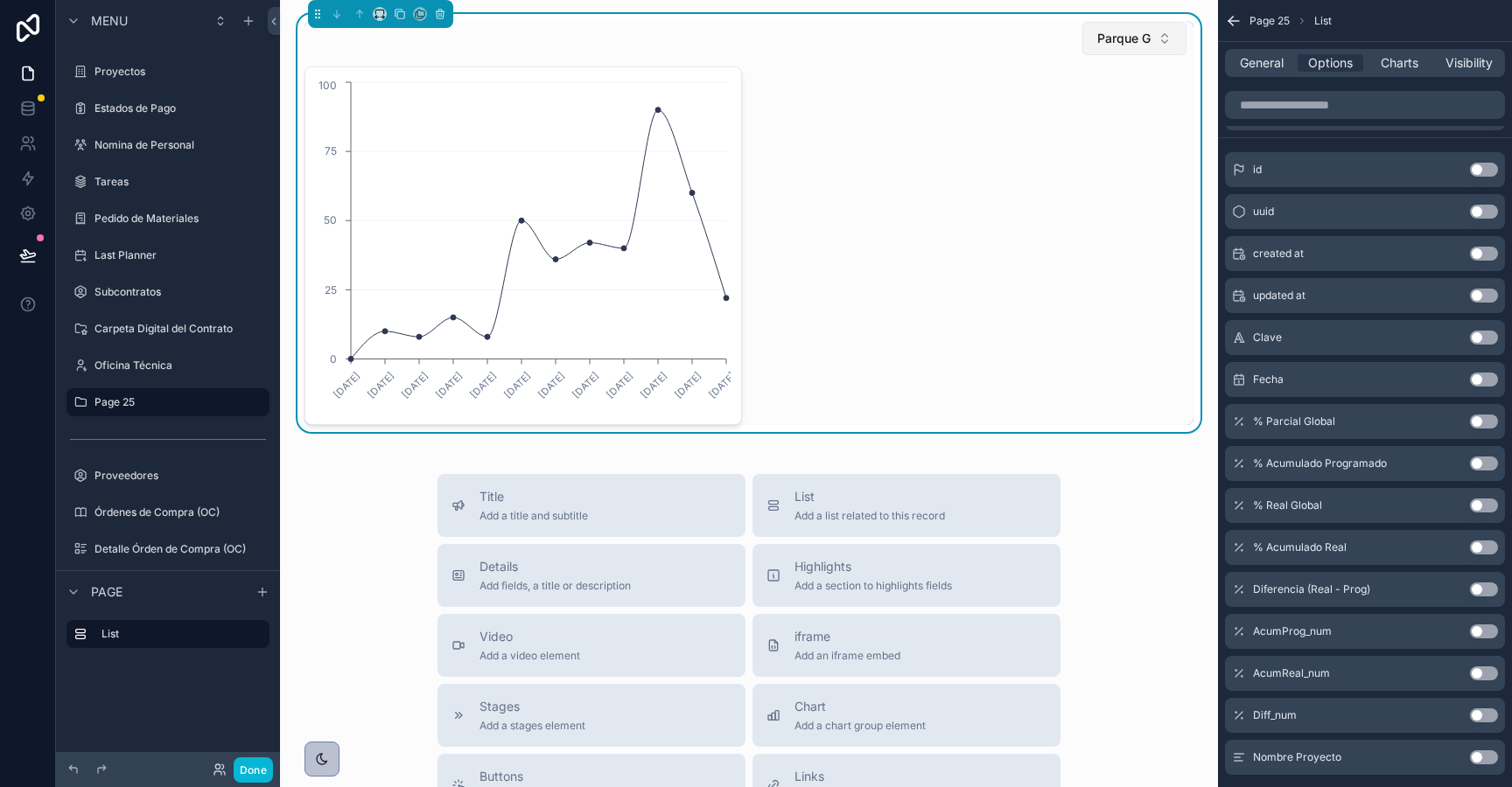
click at [1111, 37] on span "Parque G" at bounding box center [1124, 38] width 54 height 18
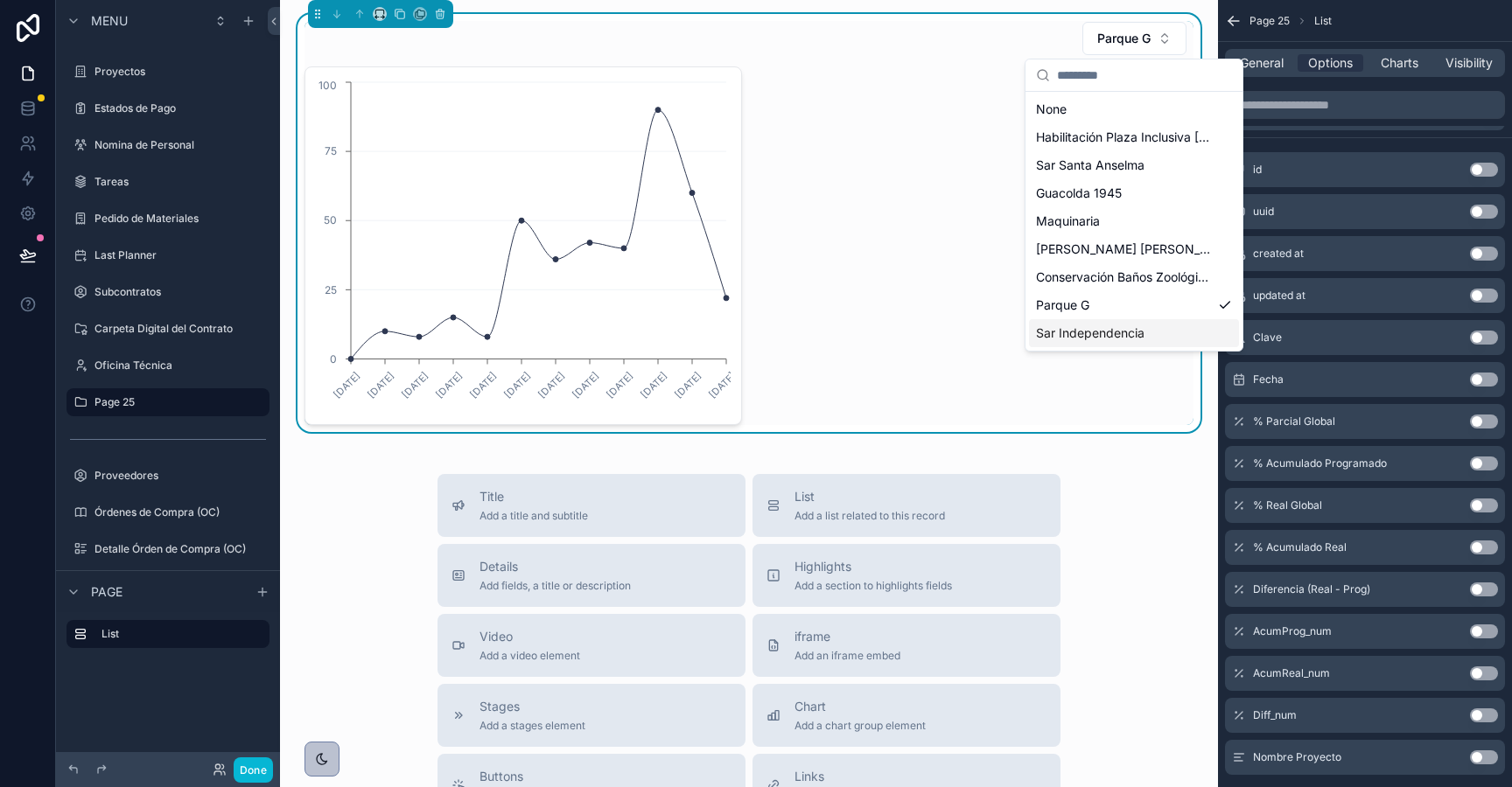
click at [1087, 332] on span "Sar Independencia" at bounding box center [1091, 334] width 109 height 18
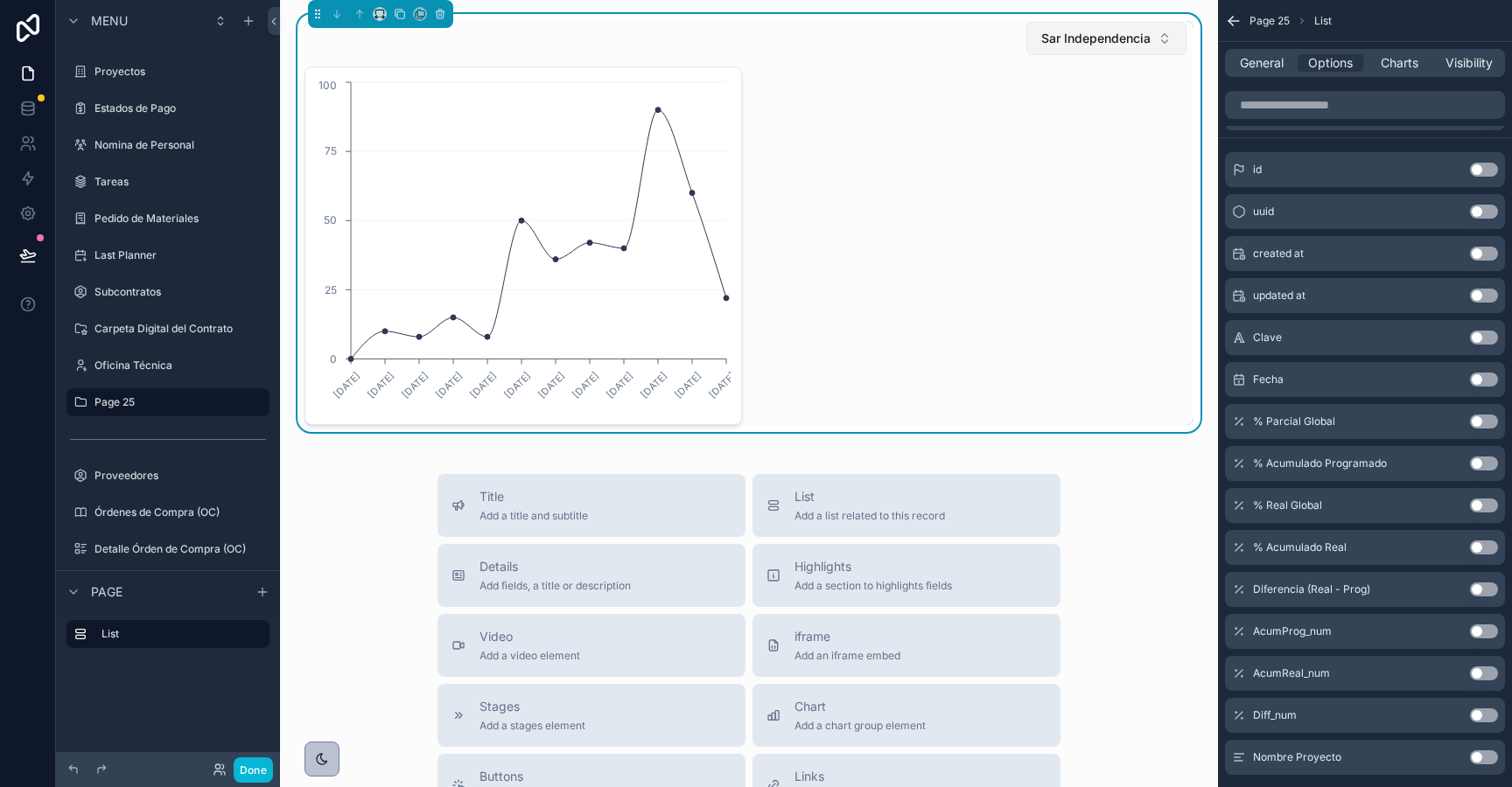
click at [1072, 40] on span "Sar Independencia" at bounding box center [1096, 38] width 110 height 18
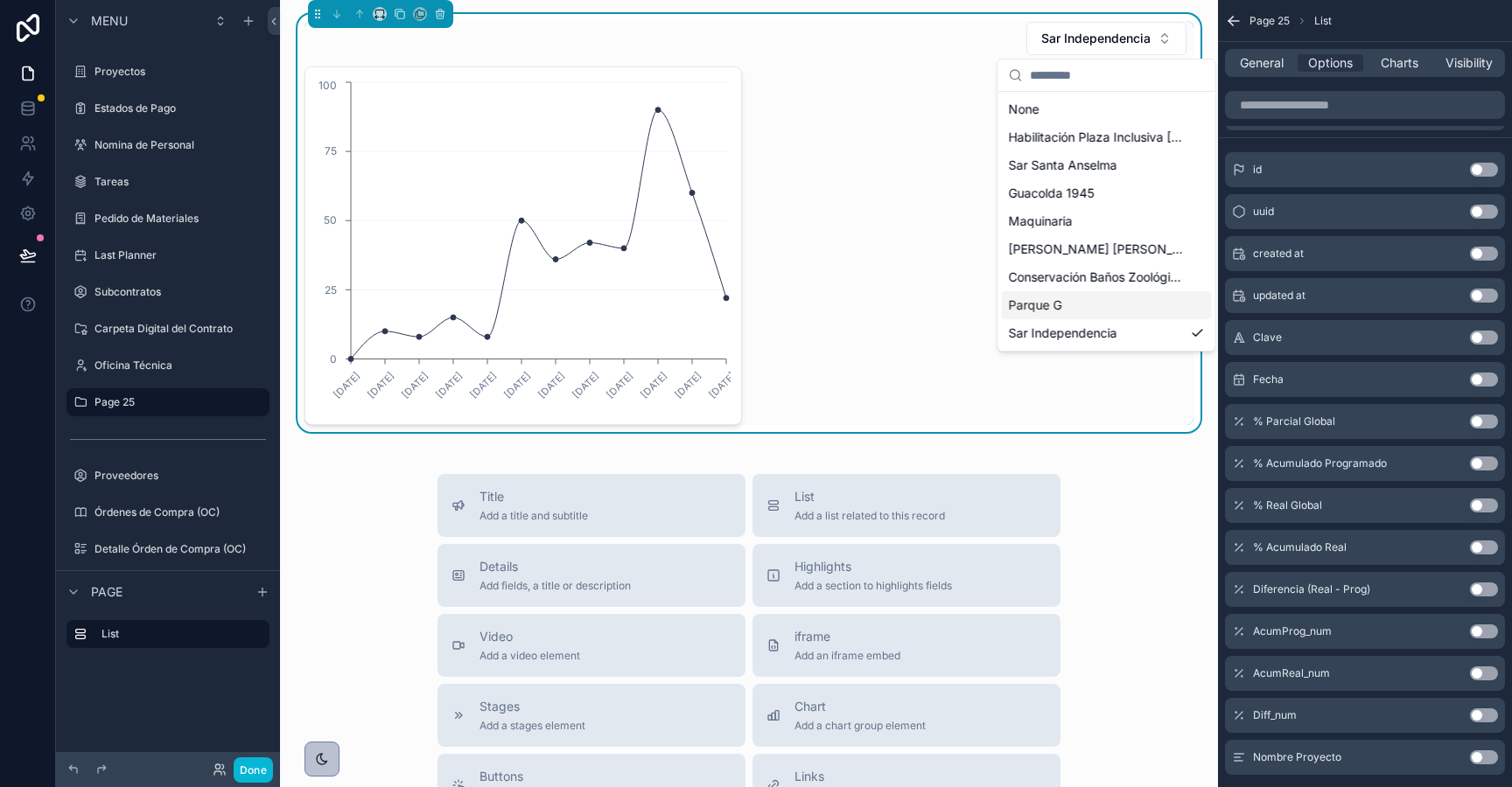
click at [1052, 314] on div "Parque G" at bounding box center [1107, 304] width 210 height 28
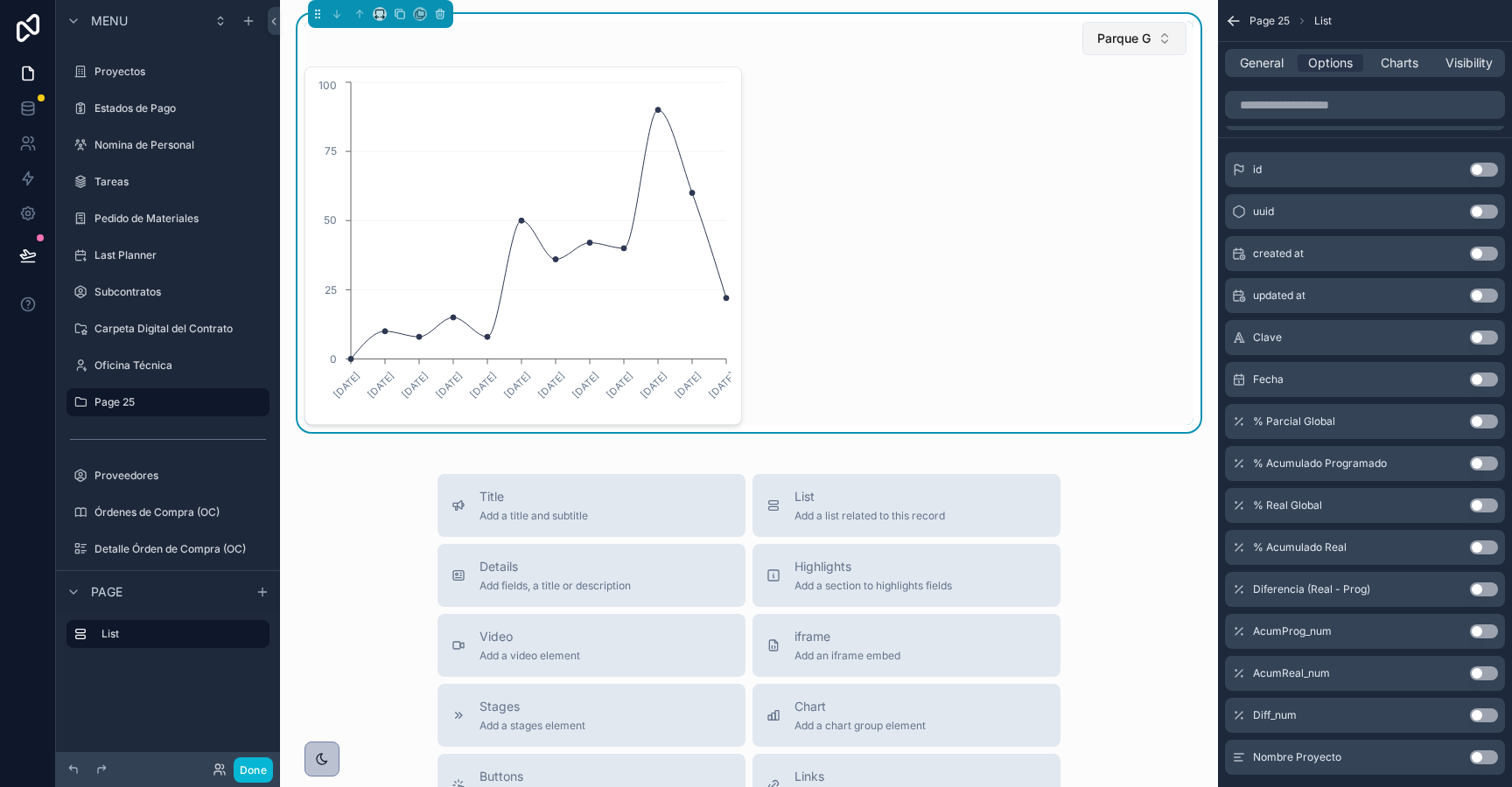
click at [1115, 42] on span "Parque G" at bounding box center [1124, 38] width 54 height 18
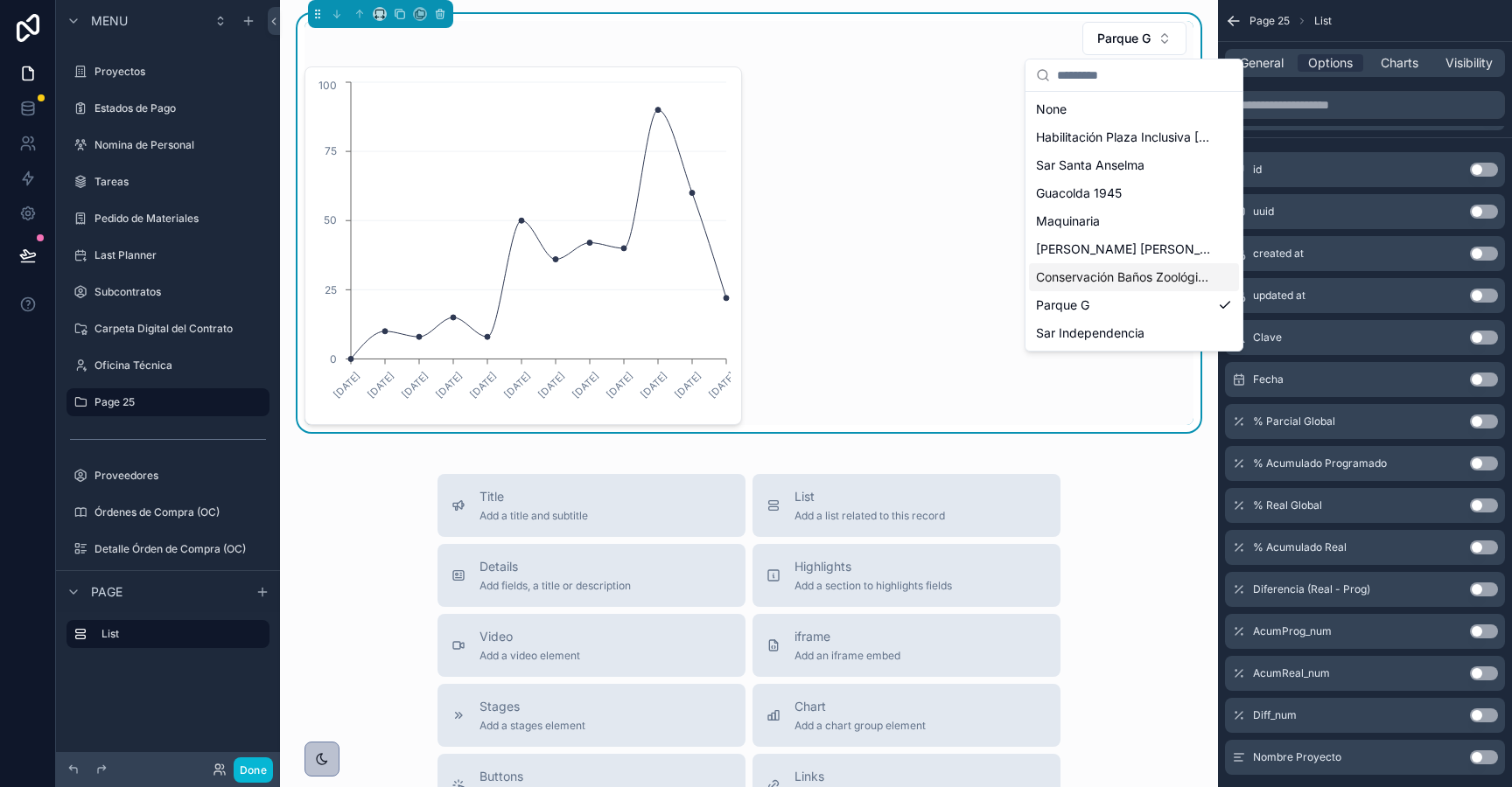
click at [1071, 278] on span "Conservación Baños Zoológico" at bounding box center [1124, 278] width 175 height 18
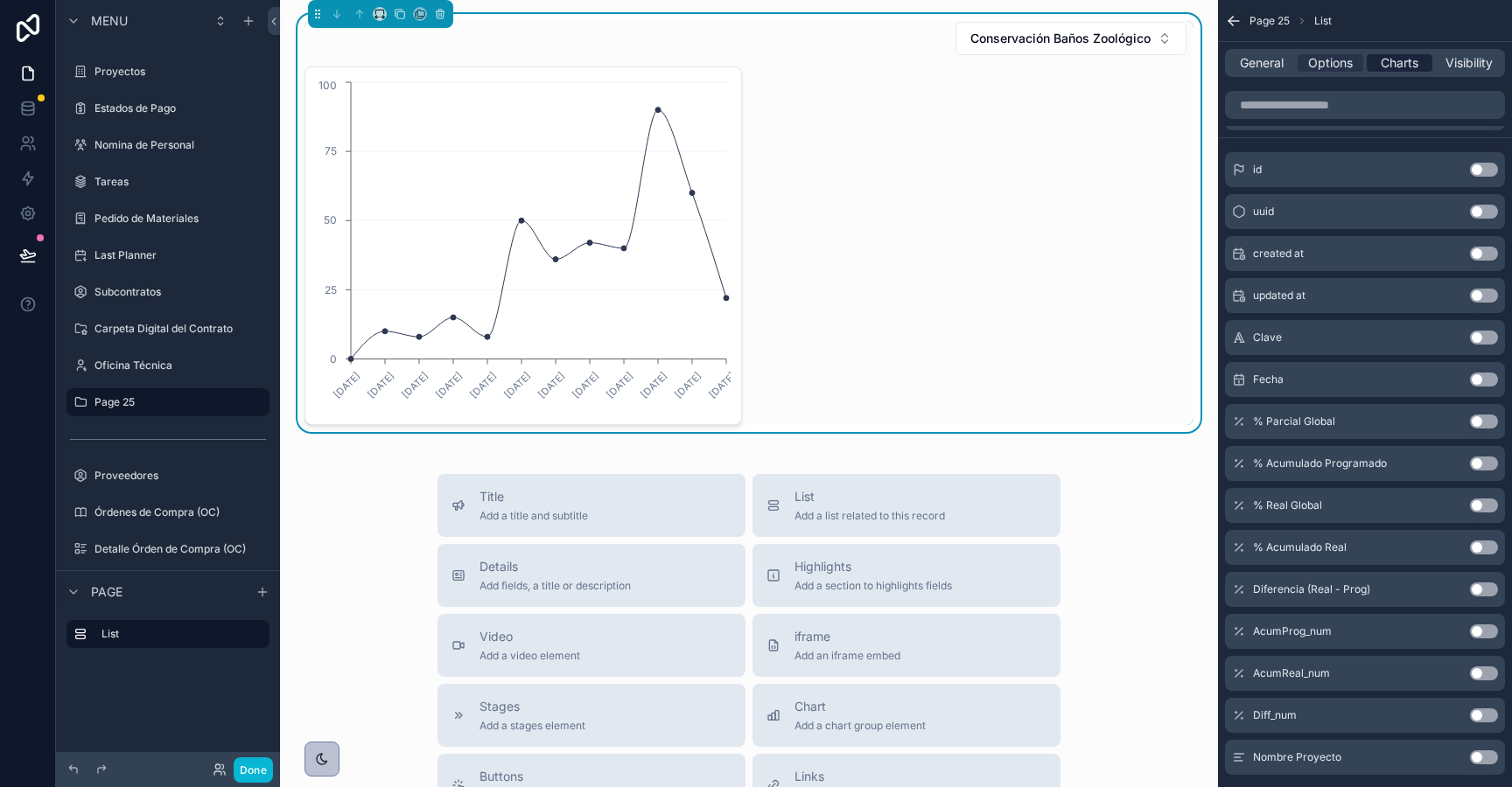
click at [1400, 56] on span "Charts" at bounding box center [1400, 63] width 37 height 18
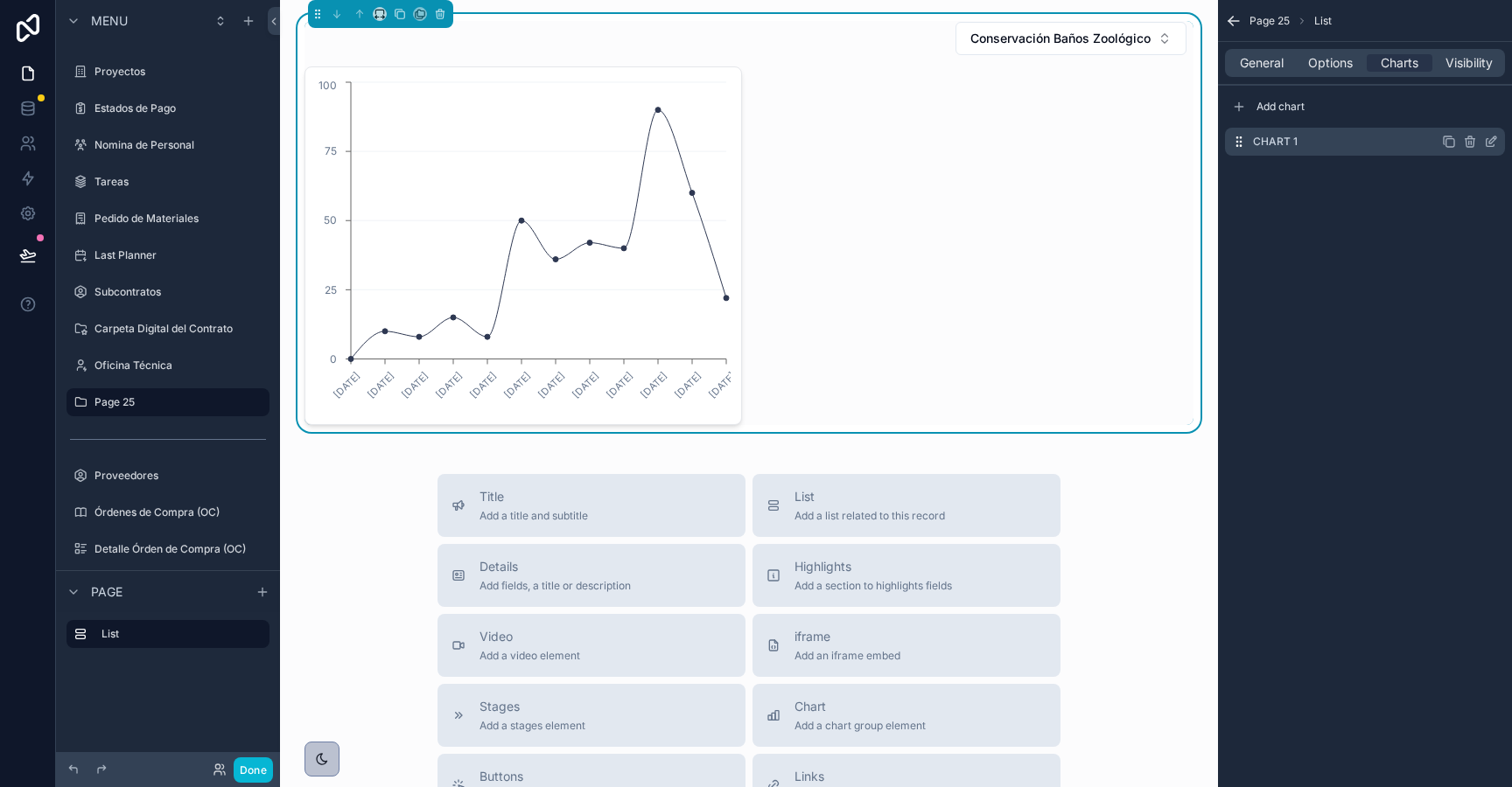
click at [1491, 142] on icon "scrollable content" at bounding box center [1491, 142] width 14 height 14
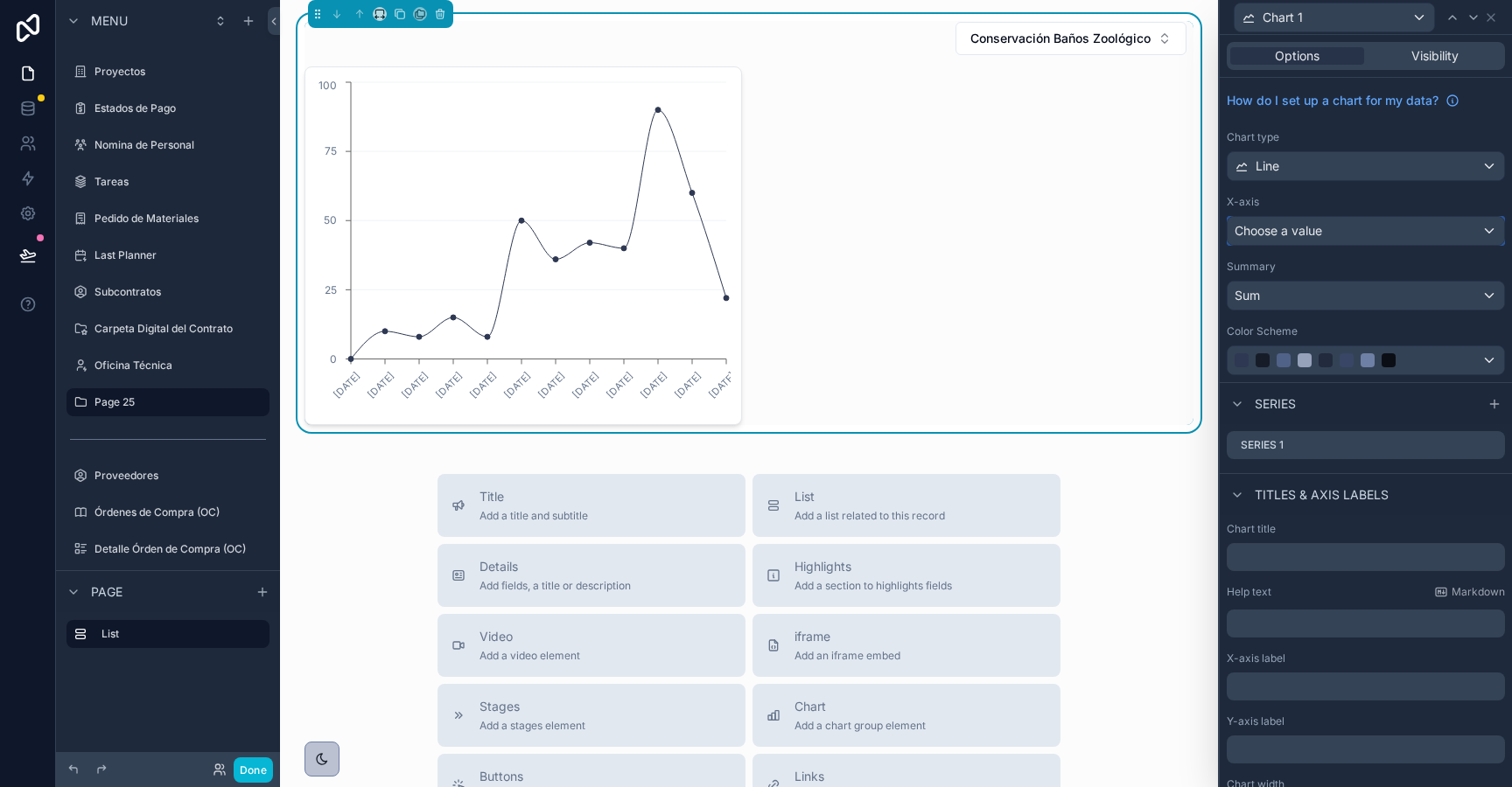
click at [1284, 223] on span "Choose a value" at bounding box center [1278, 230] width 87 height 15
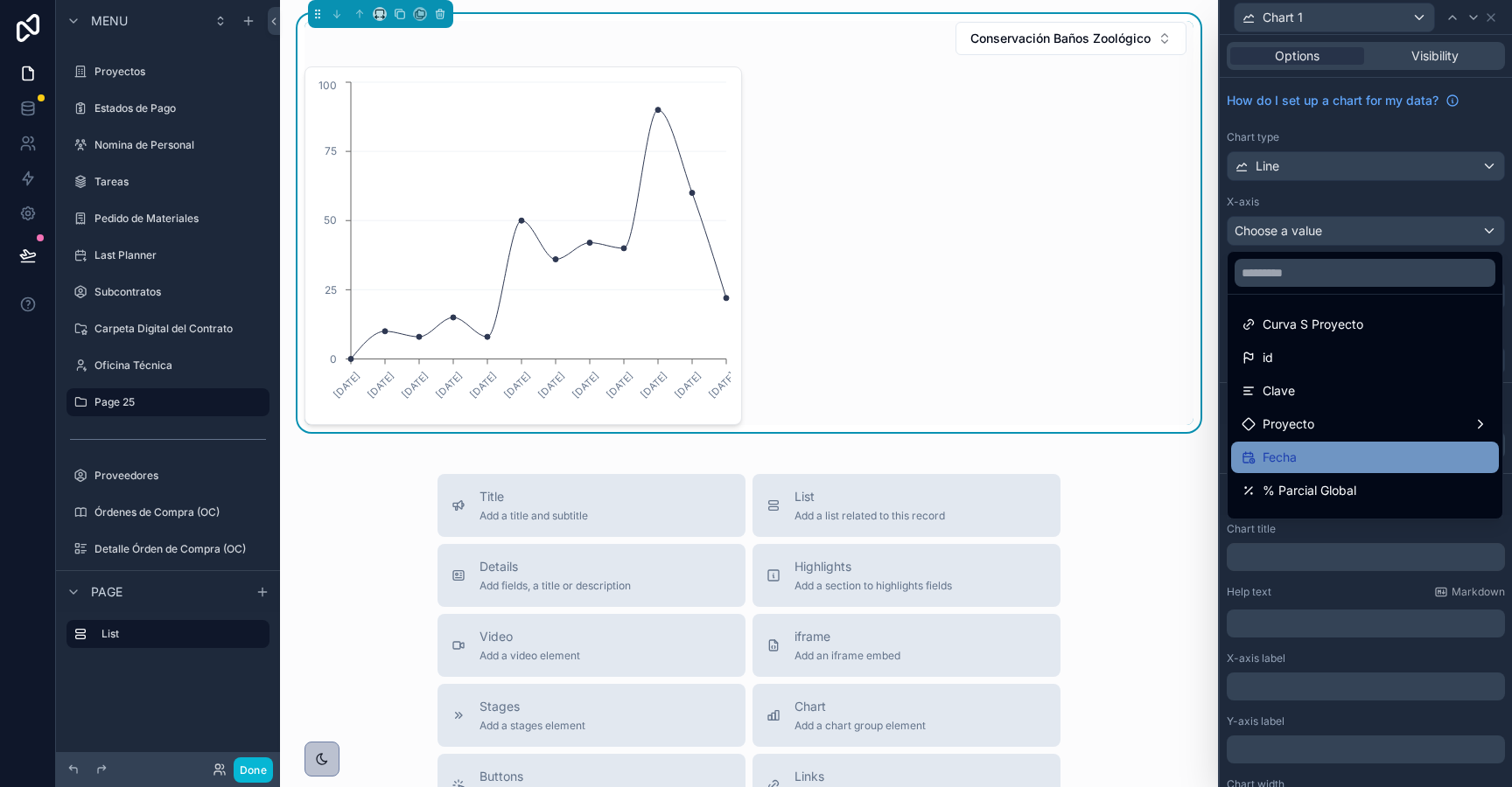
click at [1283, 464] on span "Fecha" at bounding box center [1280, 458] width 34 height 21
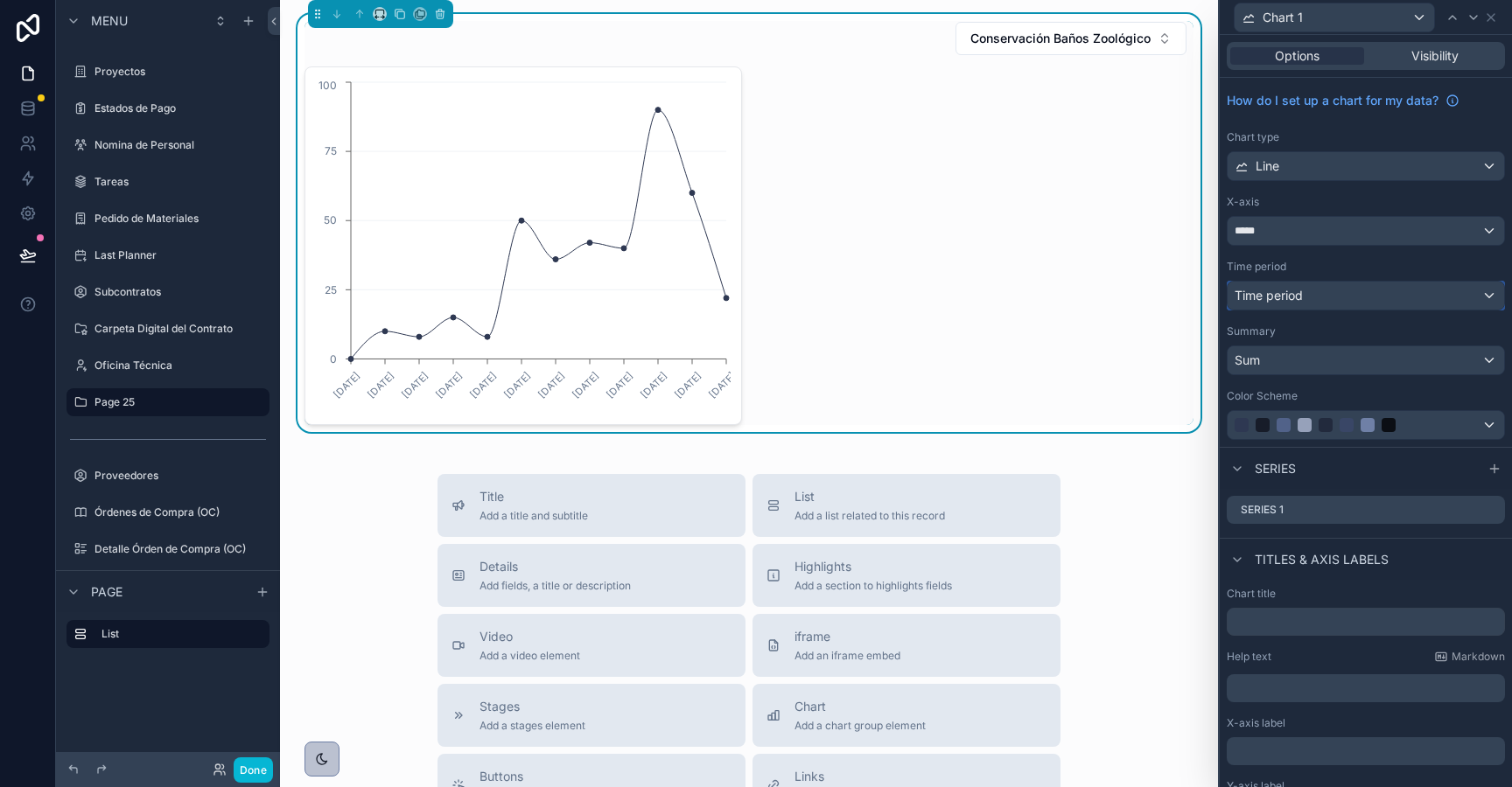
click at [1276, 299] on span "Time period" at bounding box center [1268, 295] width 68 height 15
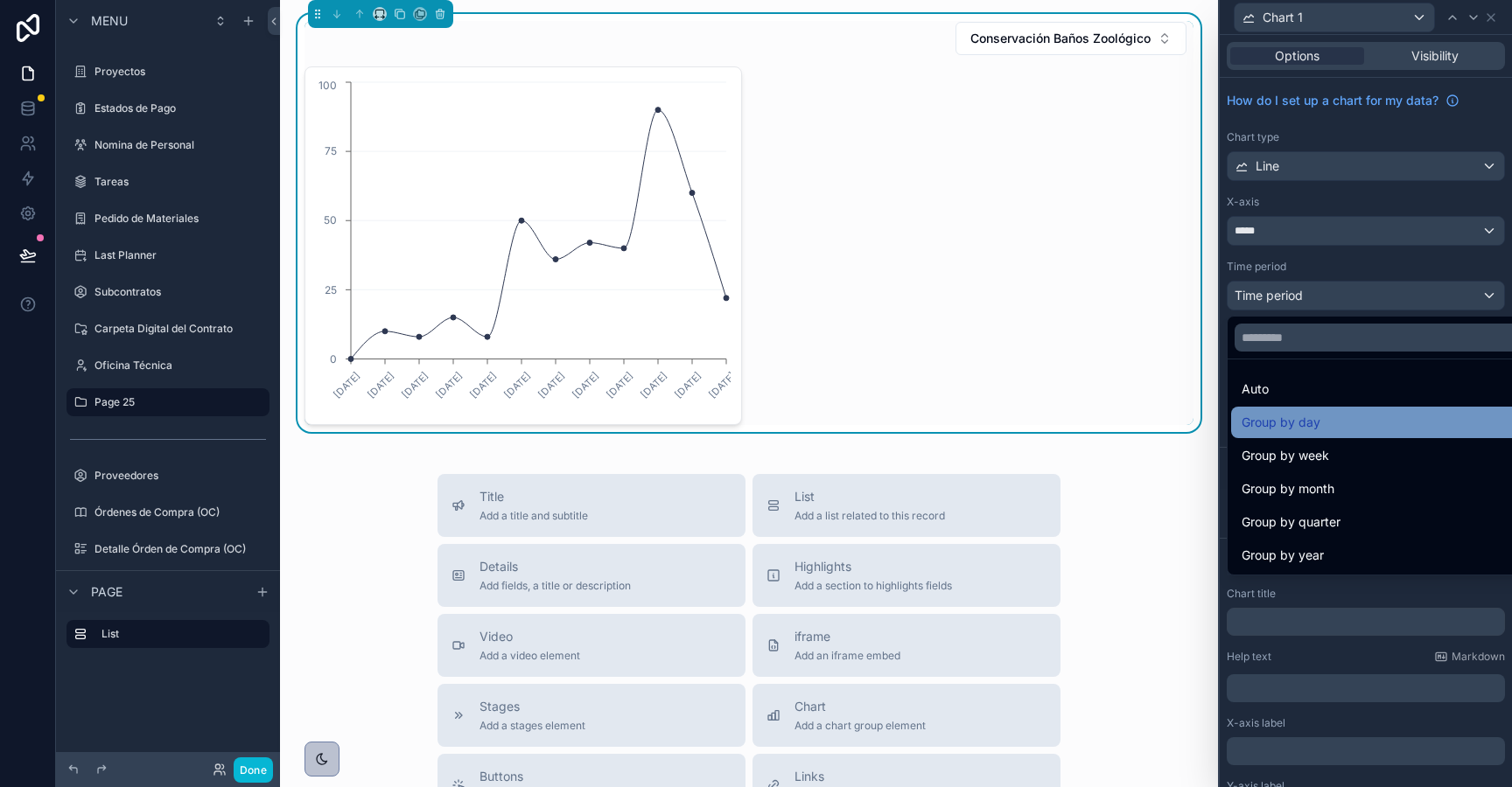
click at [1284, 423] on span "Group by day" at bounding box center [1281, 423] width 79 height 21
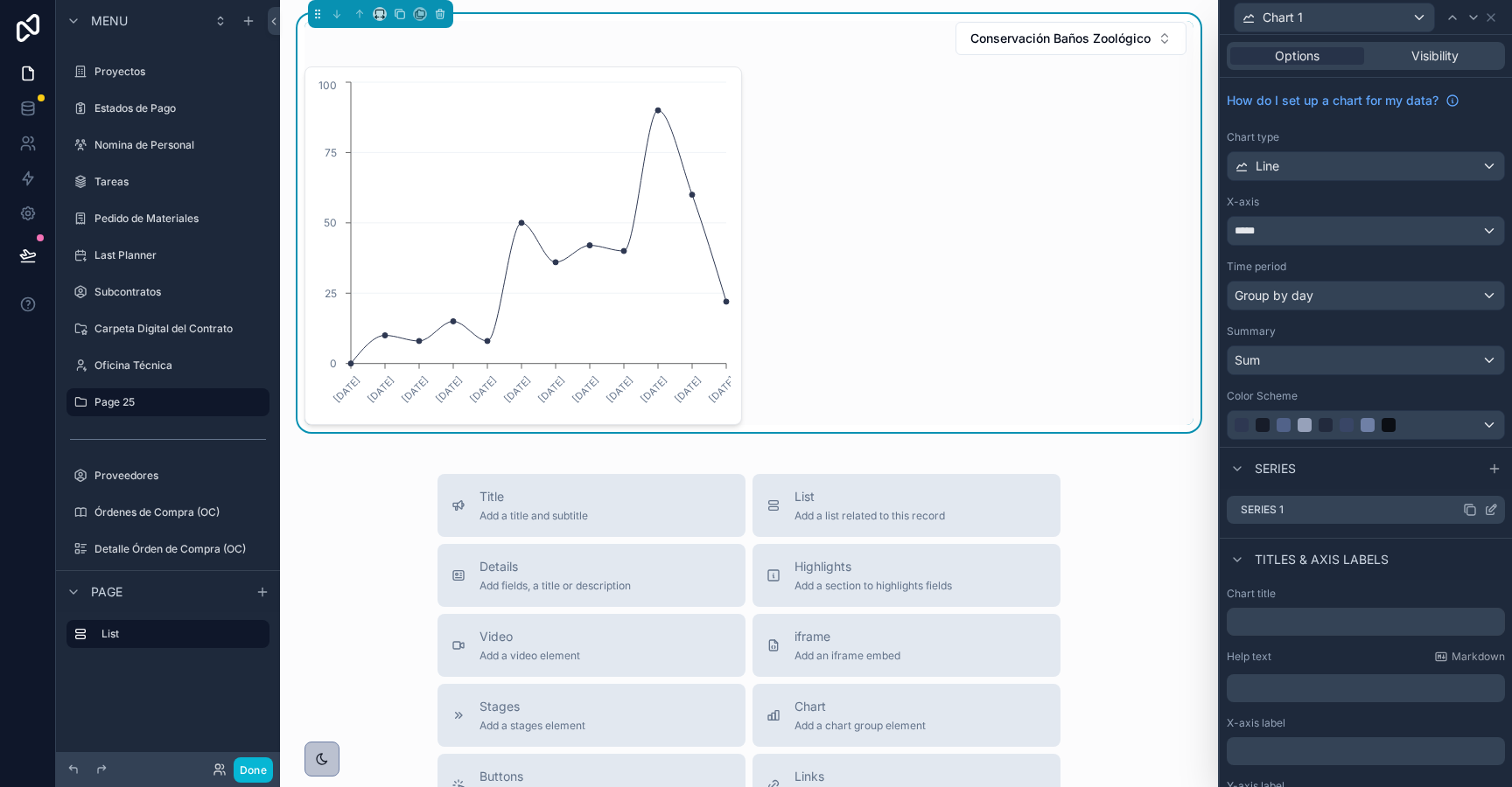
click at [1490, 508] on icon at bounding box center [1491, 510] width 14 height 14
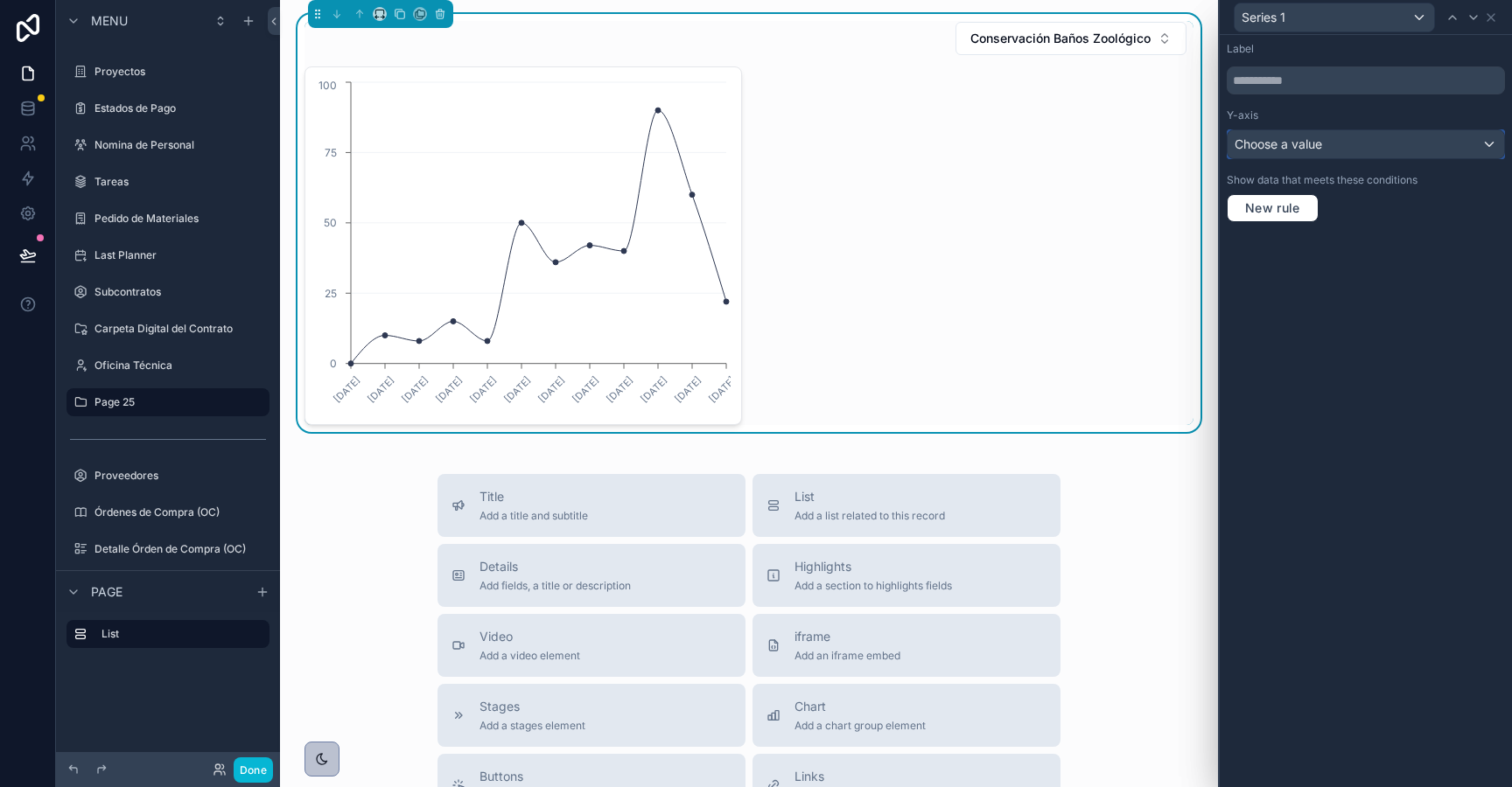
click at [1283, 153] on span "Choose a value" at bounding box center [1278, 145] width 87 height 18
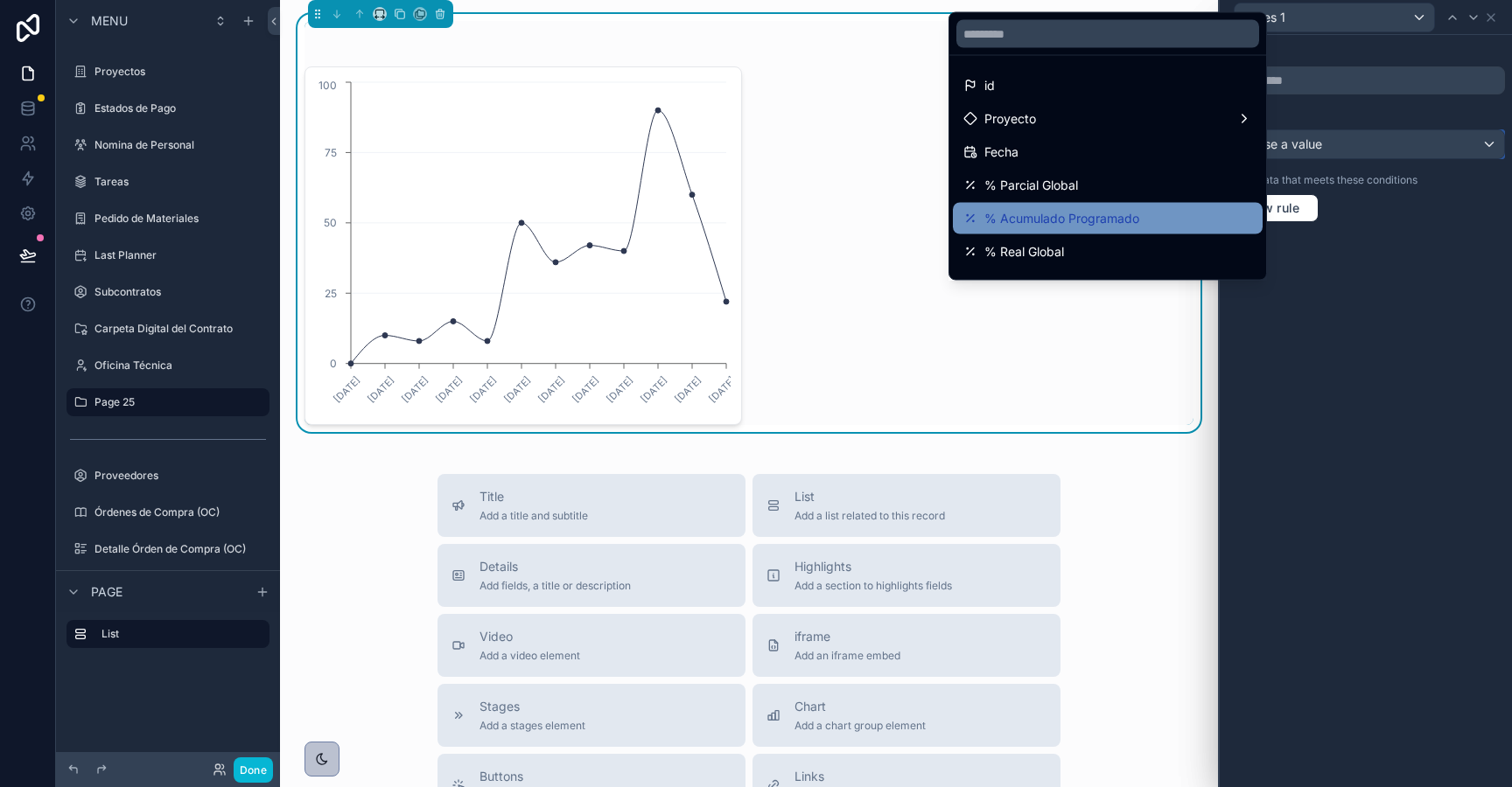
scroll to position [224, 0]
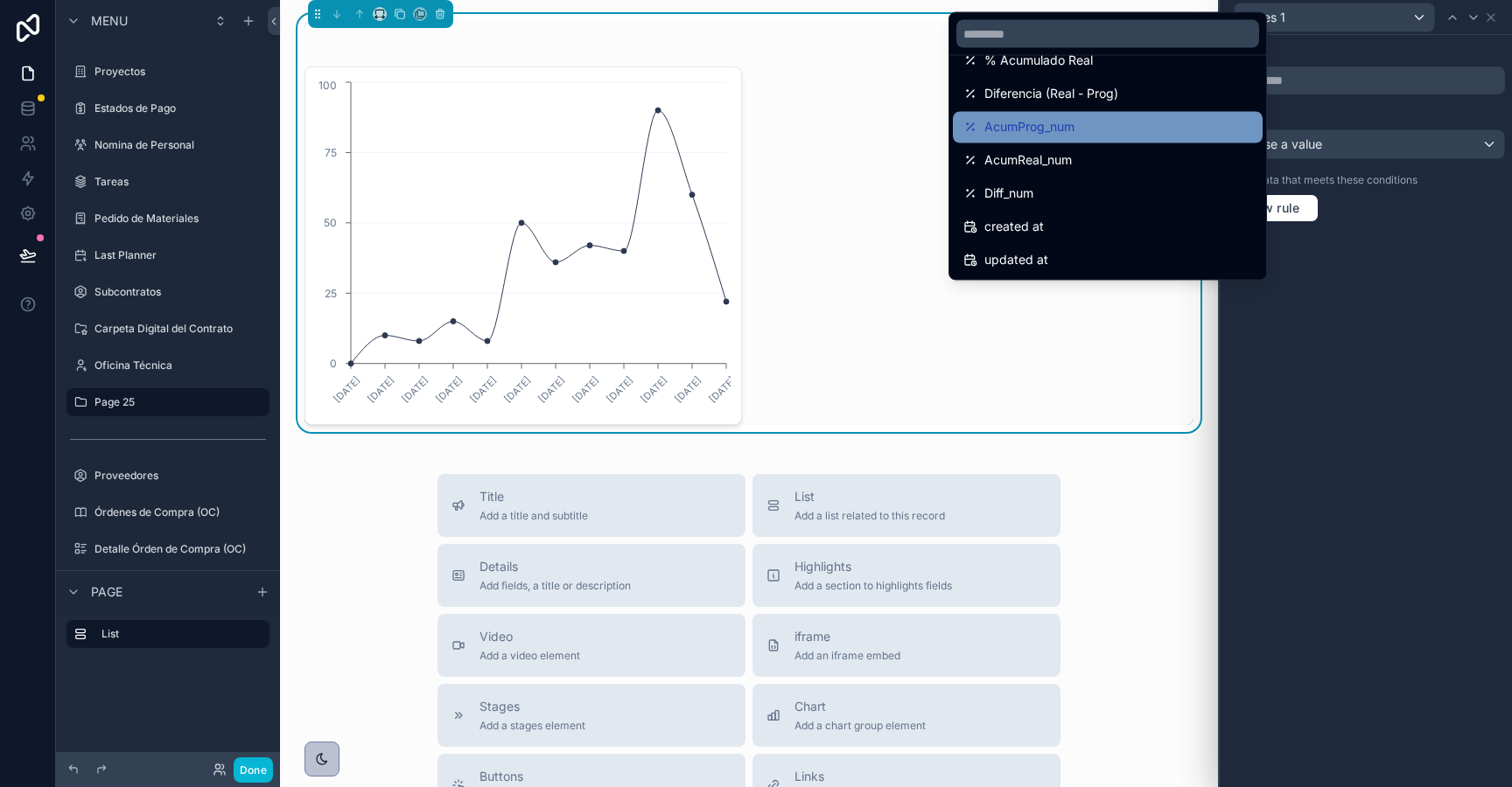
click at [1020, 133] on span "AcumProg_num" at bounding box center [1029, 128] width 90 height 21
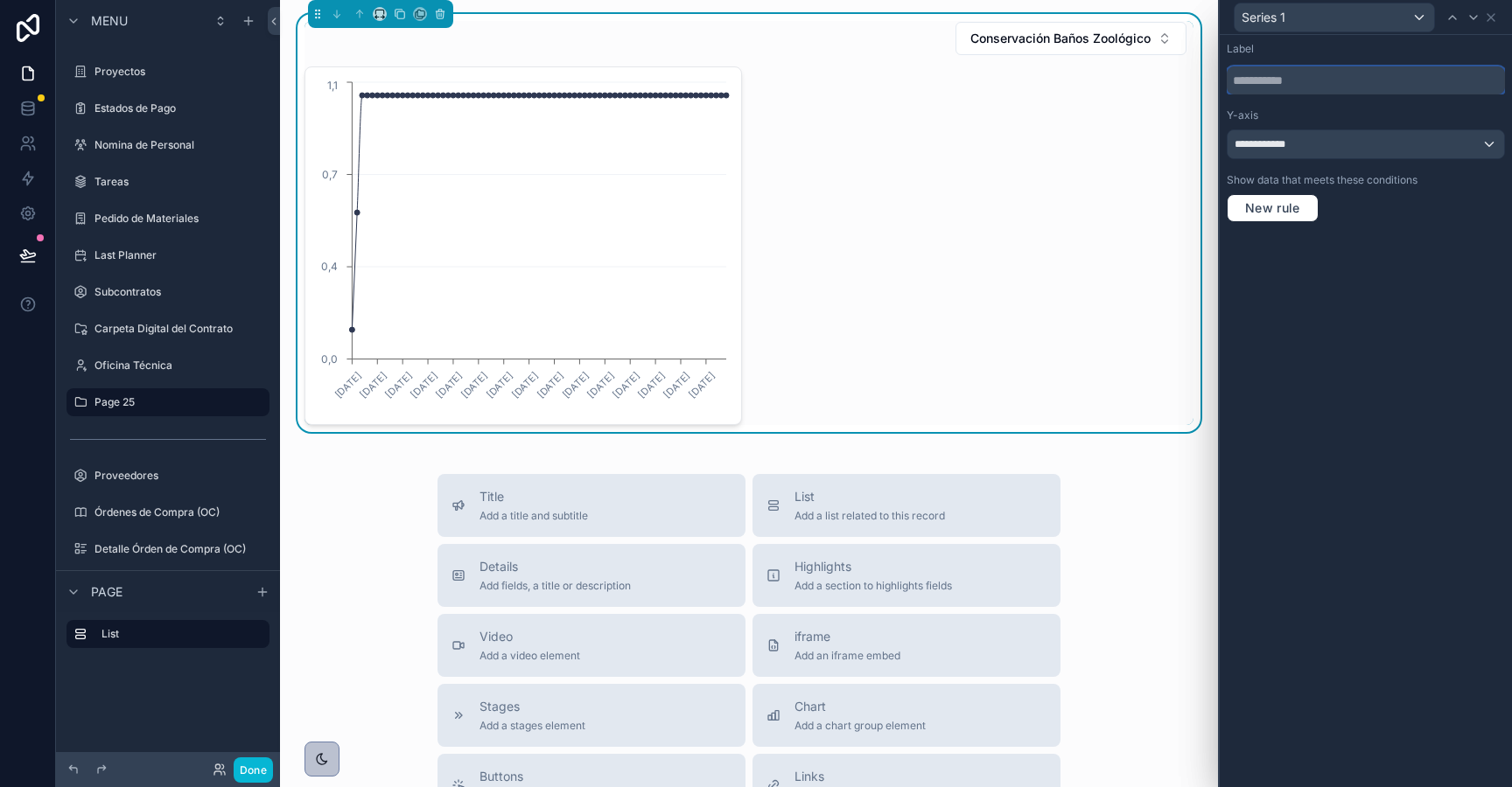
click at [1280, 79] on input "text" at bounding box center [1366, 80] width 278 height 28
paste input "**********"
type input "**********"
click at [1496, 14] on icon at bounding box center [1491, 18] width 14 height 14
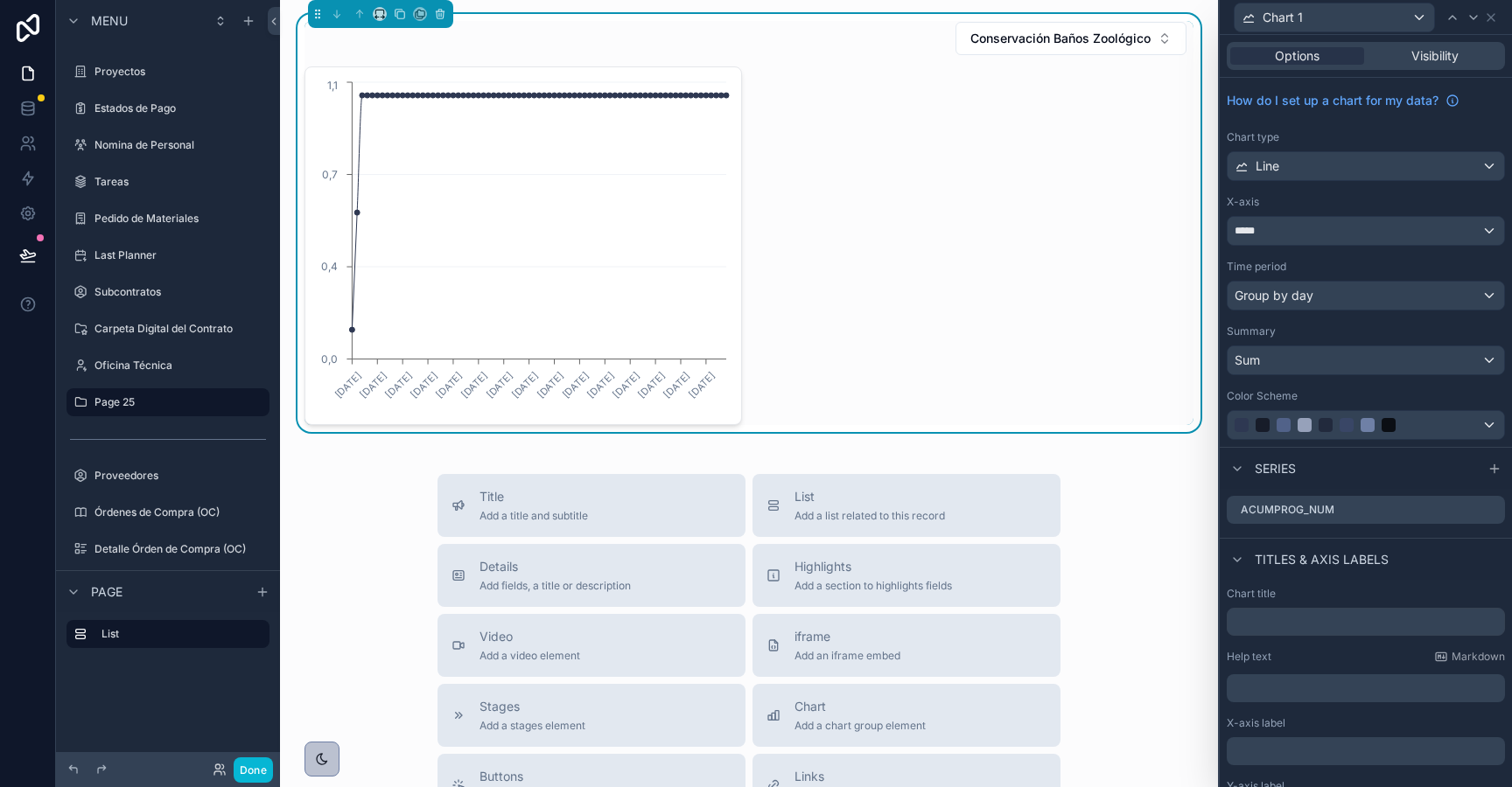
scroll to position [108, 0]
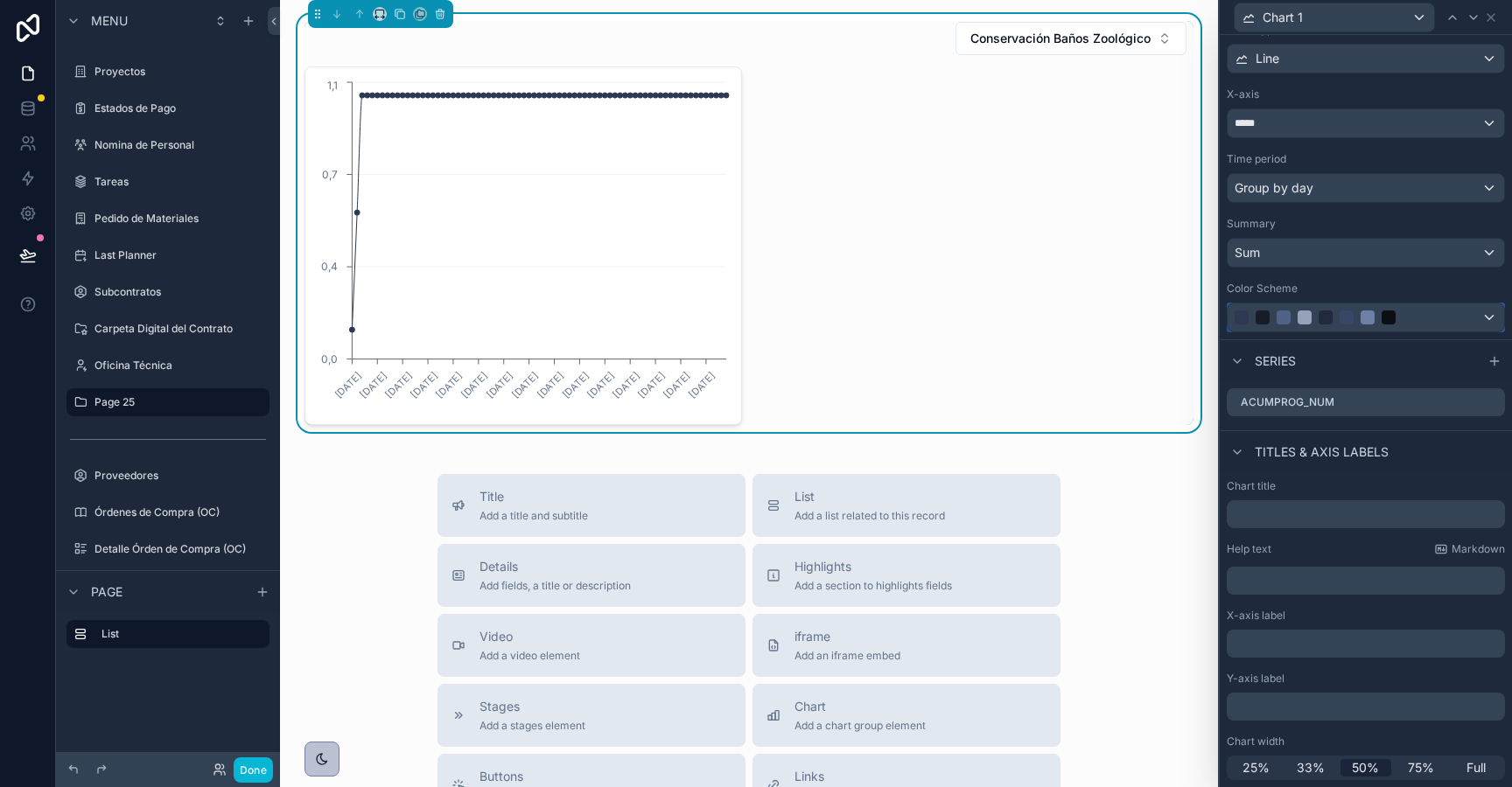
click at [1429, 314] on div at bounding box center [1346, 318] width 224 height 14
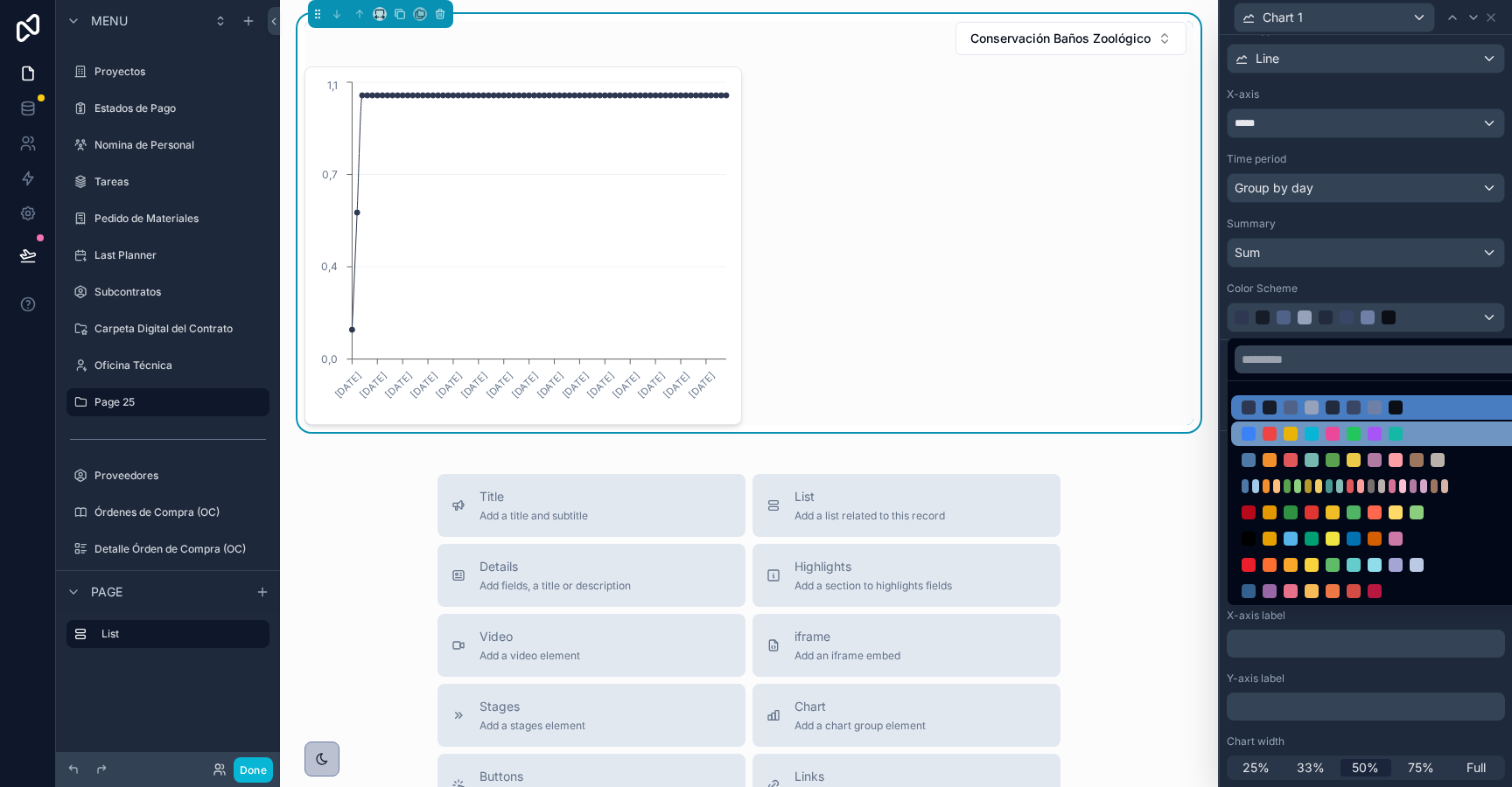
click at [1340, 430] on div at bounding box center [1353, 434] width 224 height 14
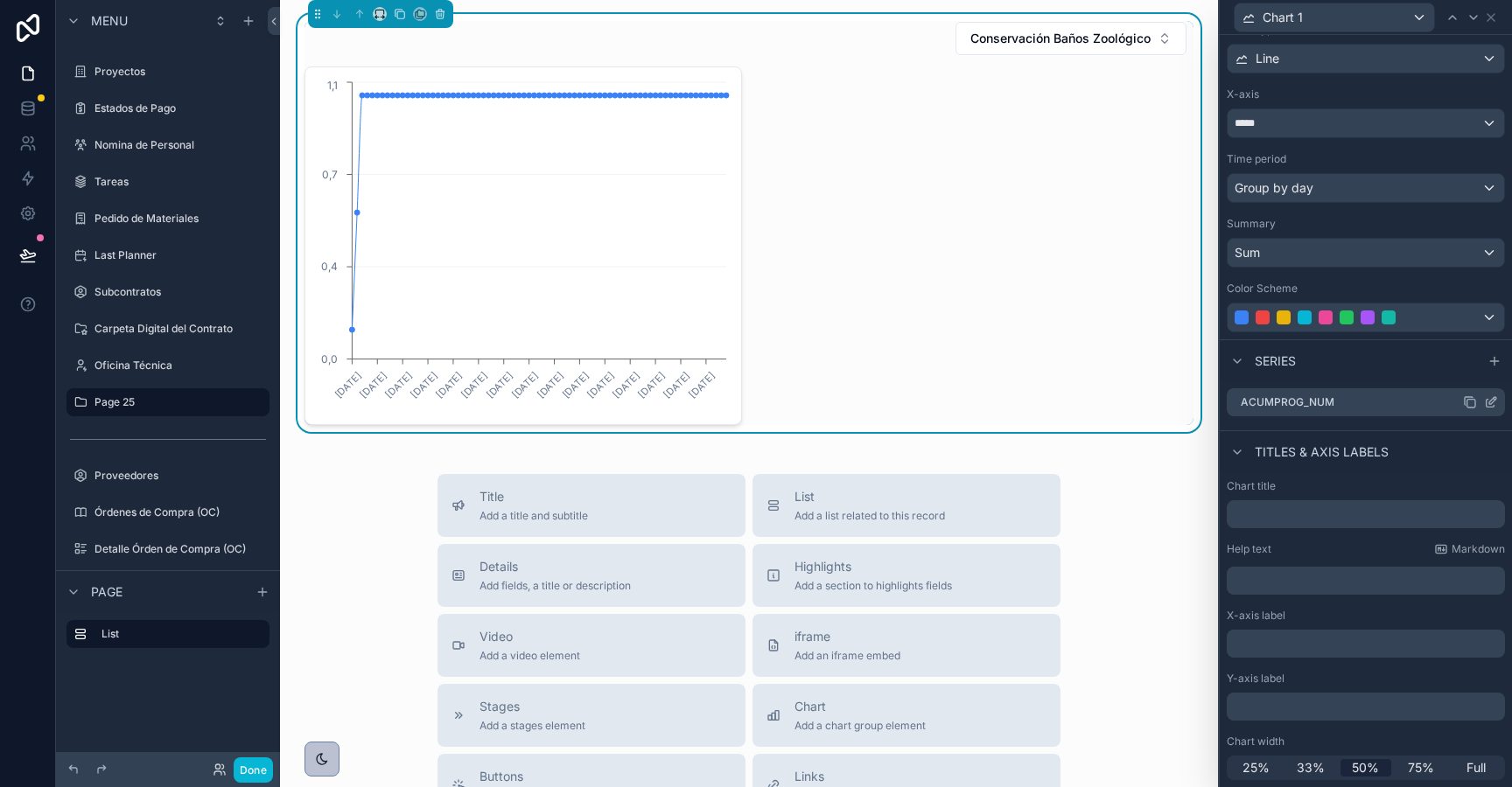
click at [1472, 402] on icon at bounding box center [1470, 402] width 14 height 14
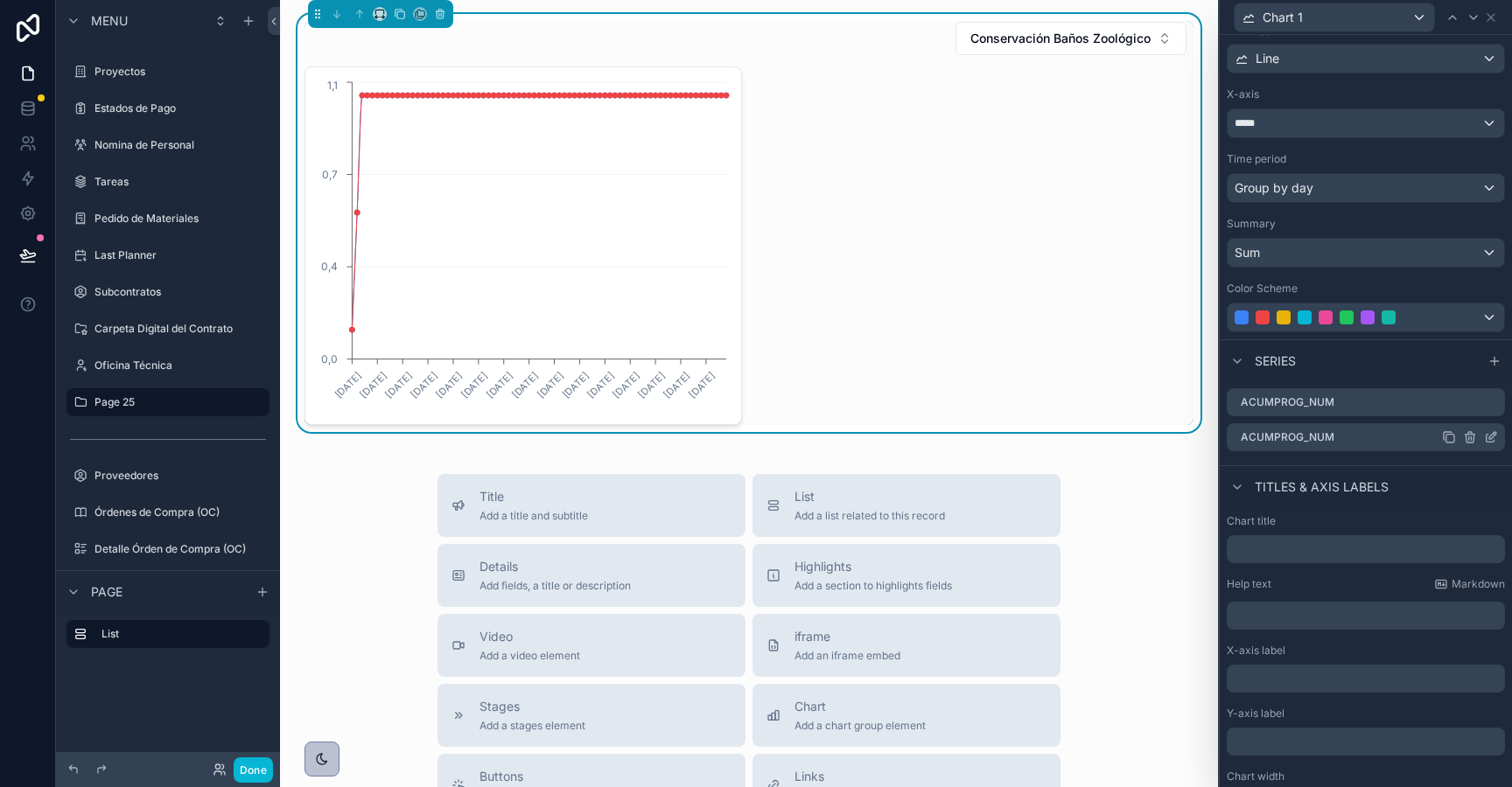
click at [1494, 443] on icon at bounding box center [1491, 437] width 14 height 14
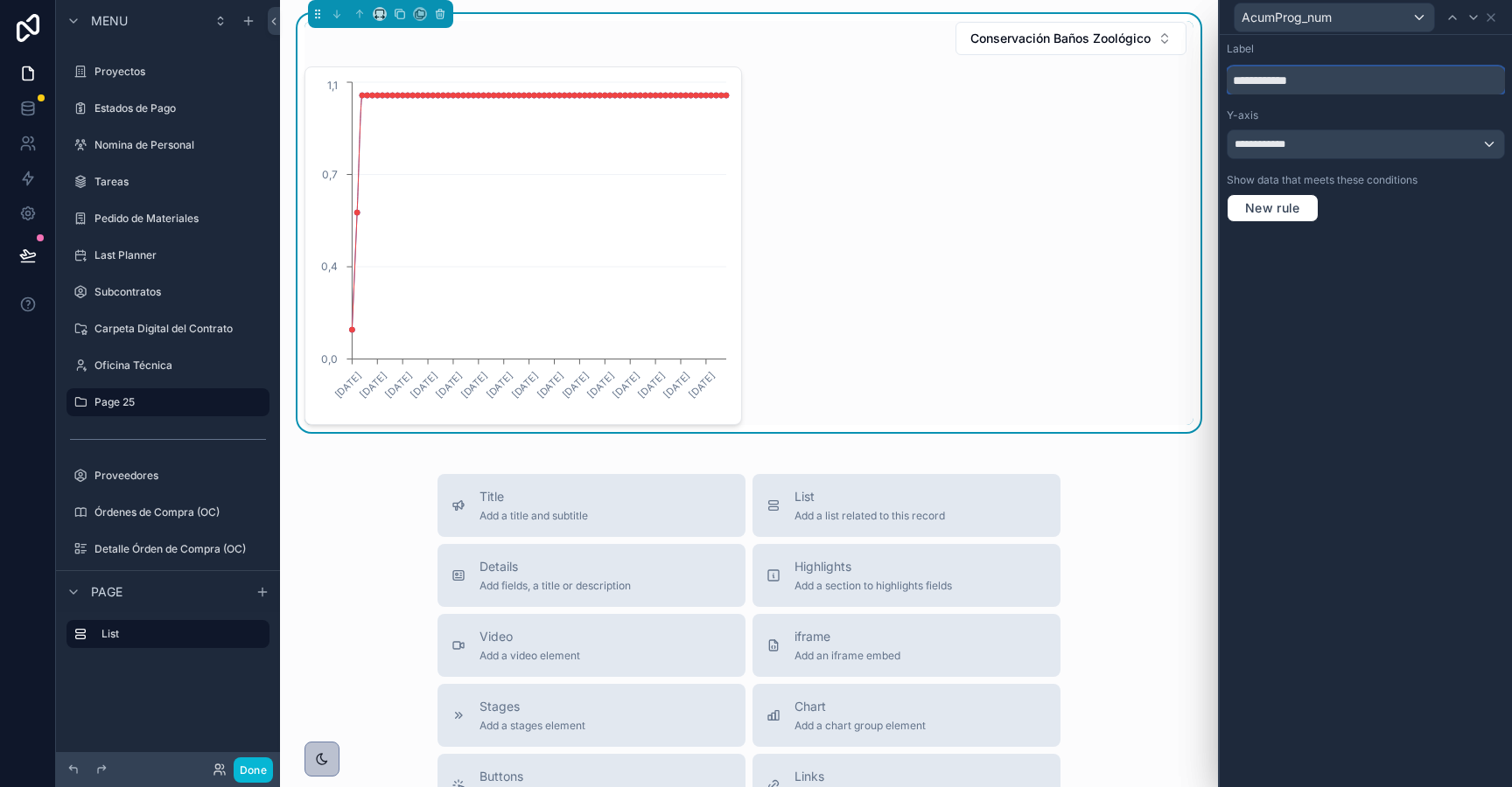
click at [1299, 80] on input "**********" at bounding box center [1366, 80] width 278 height 28
paste input "text"
type input "**********"
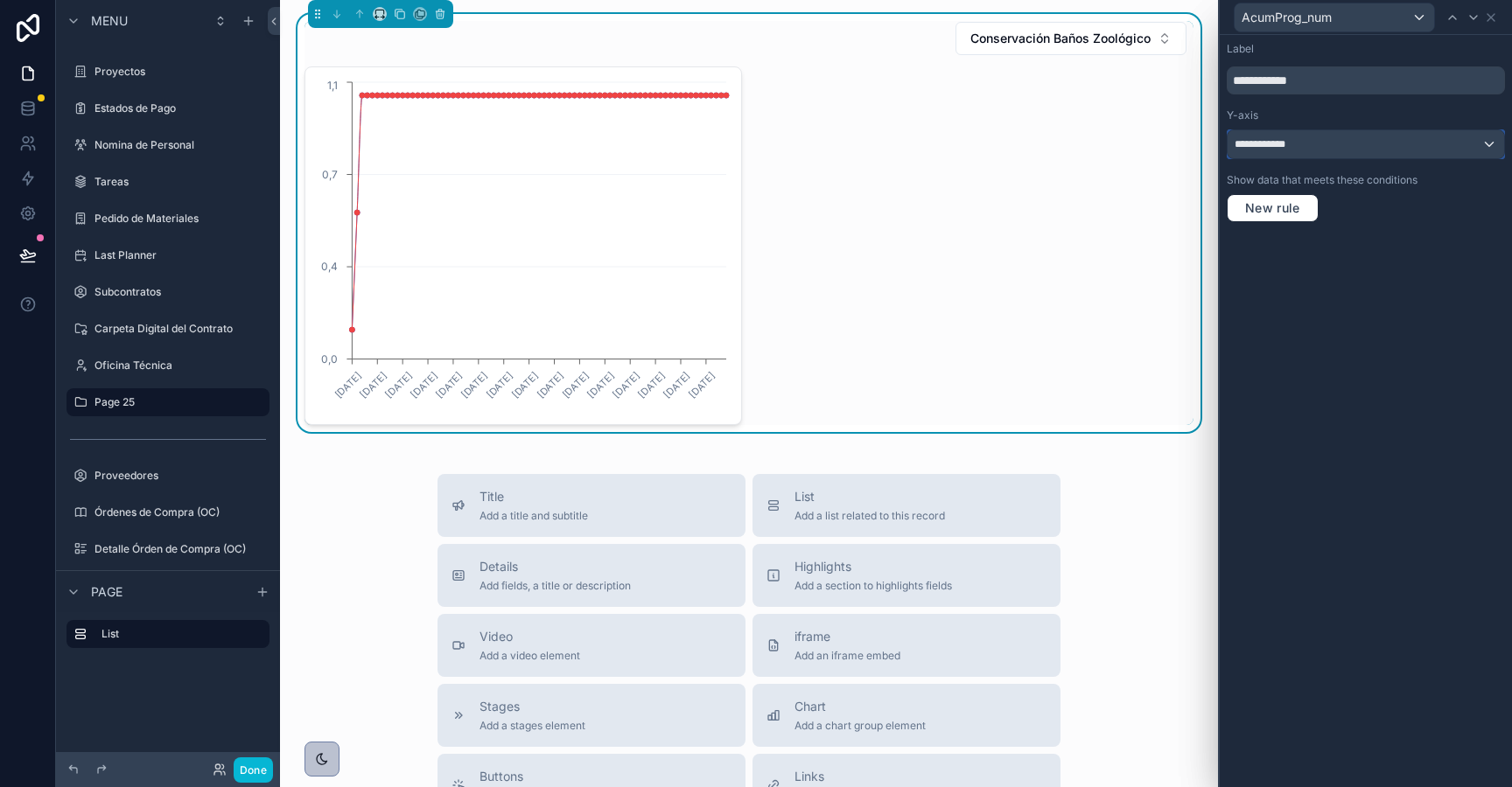
click at [1272, 145] on span "**********" at bounding box center [1274, 145] width 79 height 14
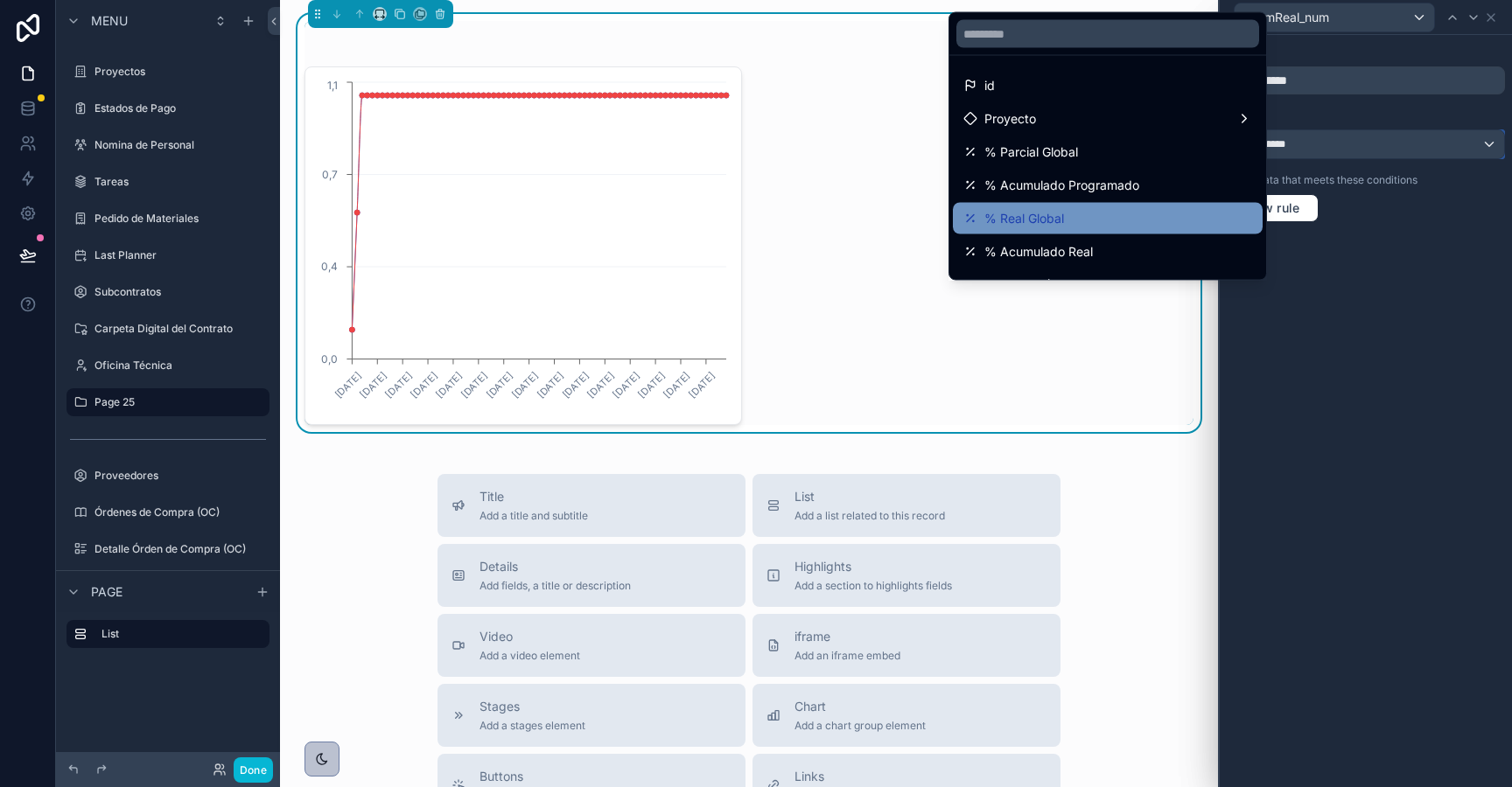
scroll to position [124, 0]
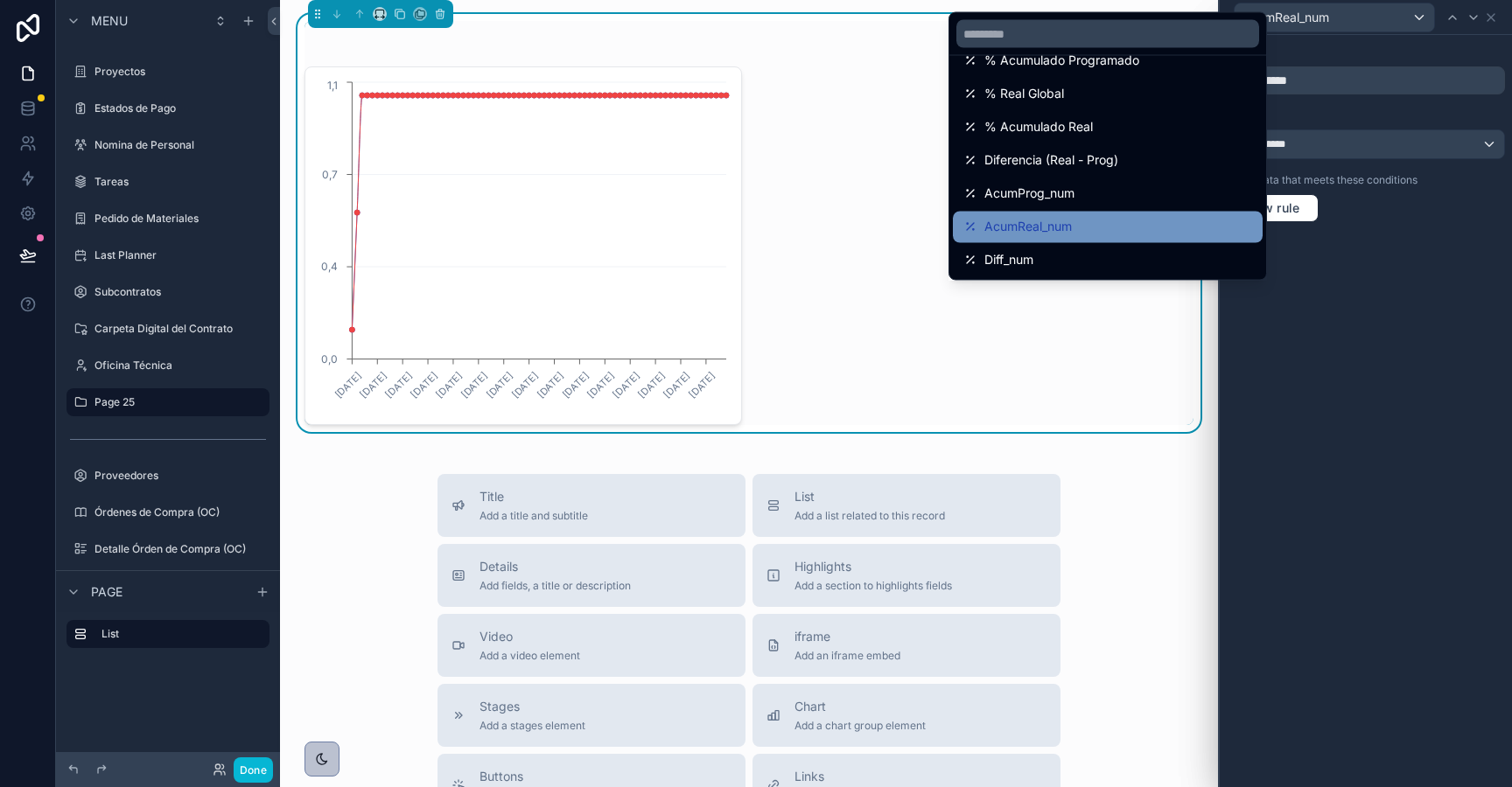
click at [1079, 225] on div "AcumReal_num" at bounding box center [1108, 228] width 289 height 21
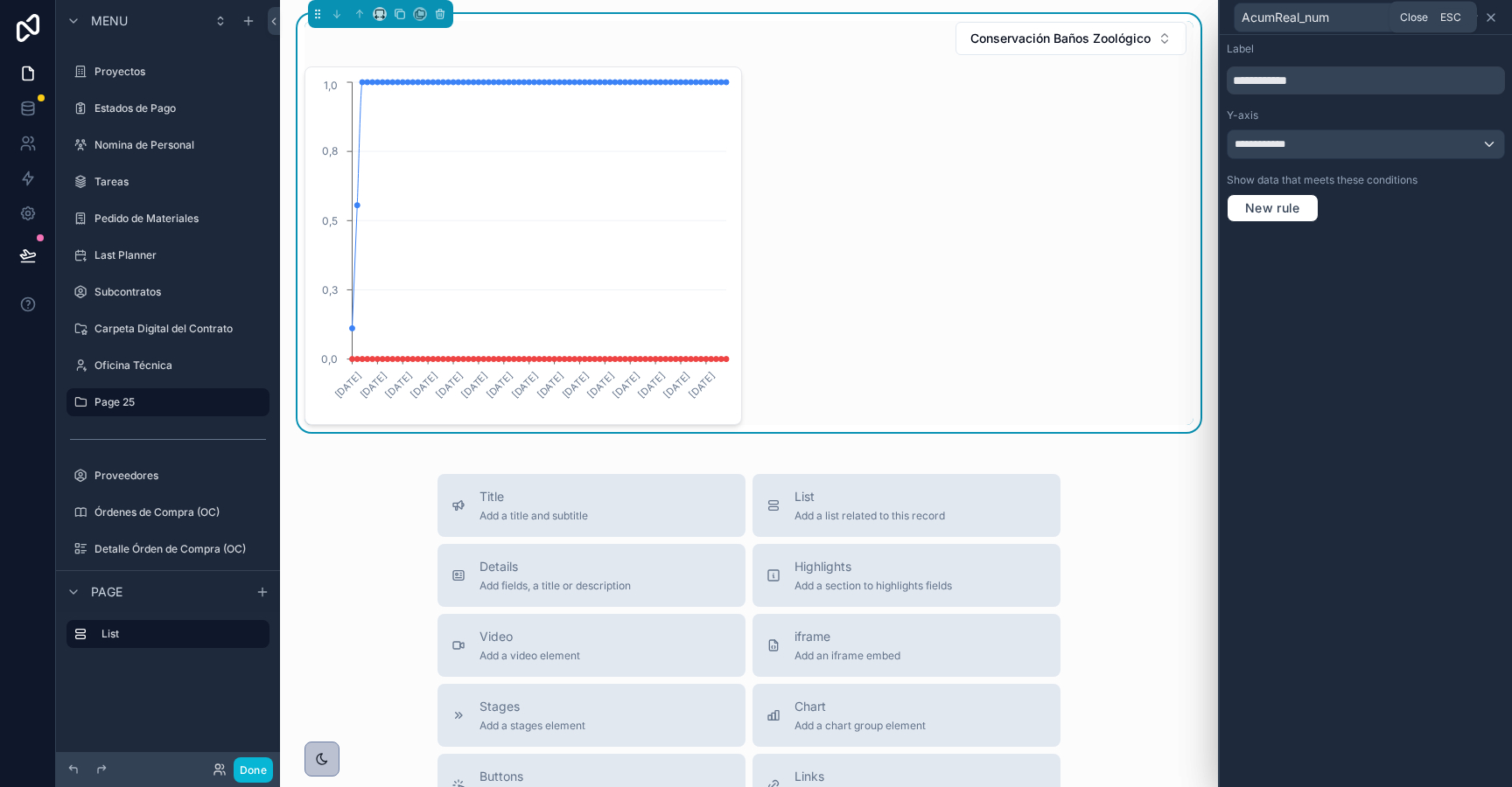
click at [1491, 21] on icon at bounding box center [1491, 18] width 14 height 14
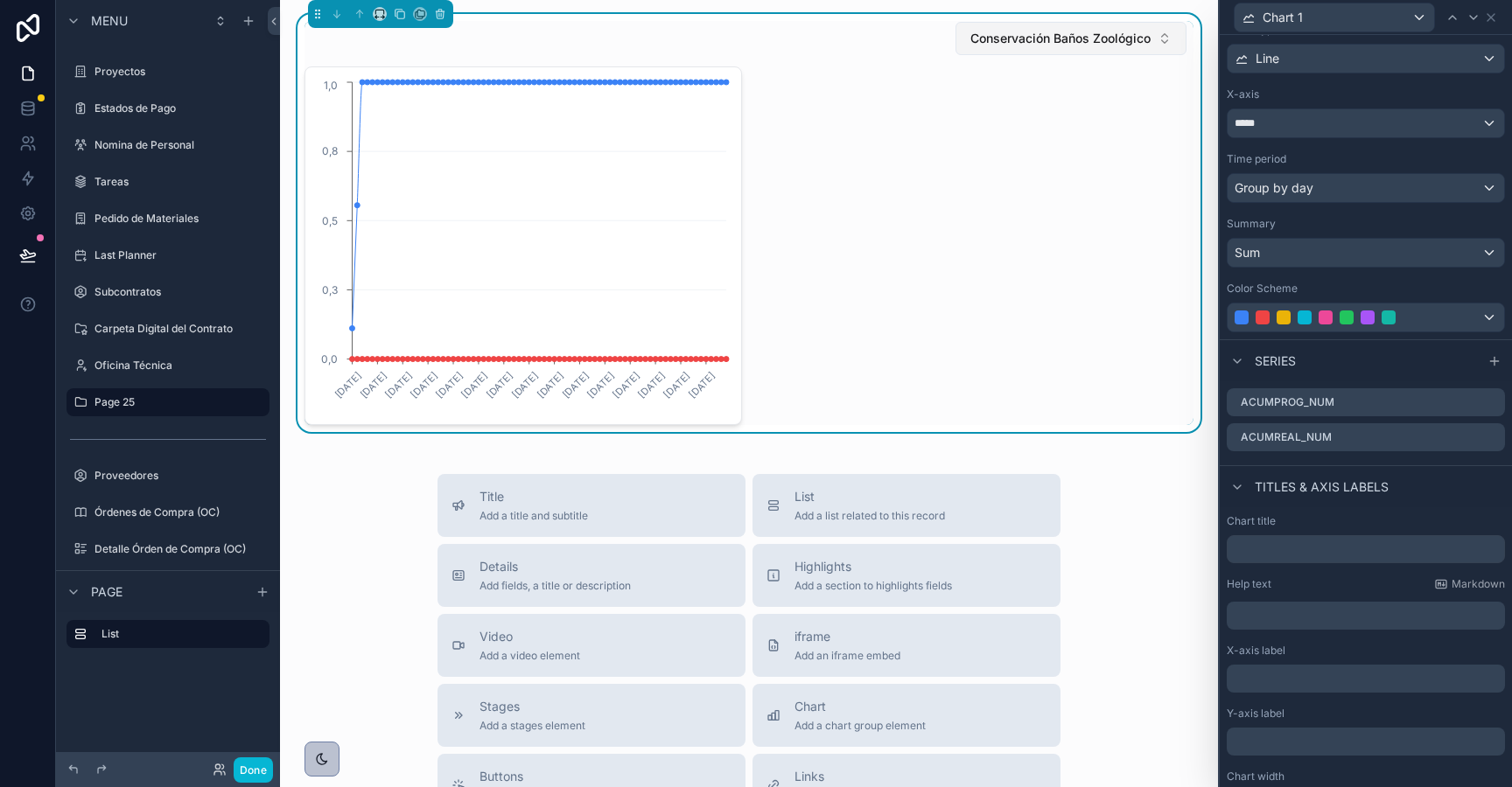
click at [1097, 30] on span "Conservación Baños Zoológico" at bounding box center [1060, 38] width 180 height 18
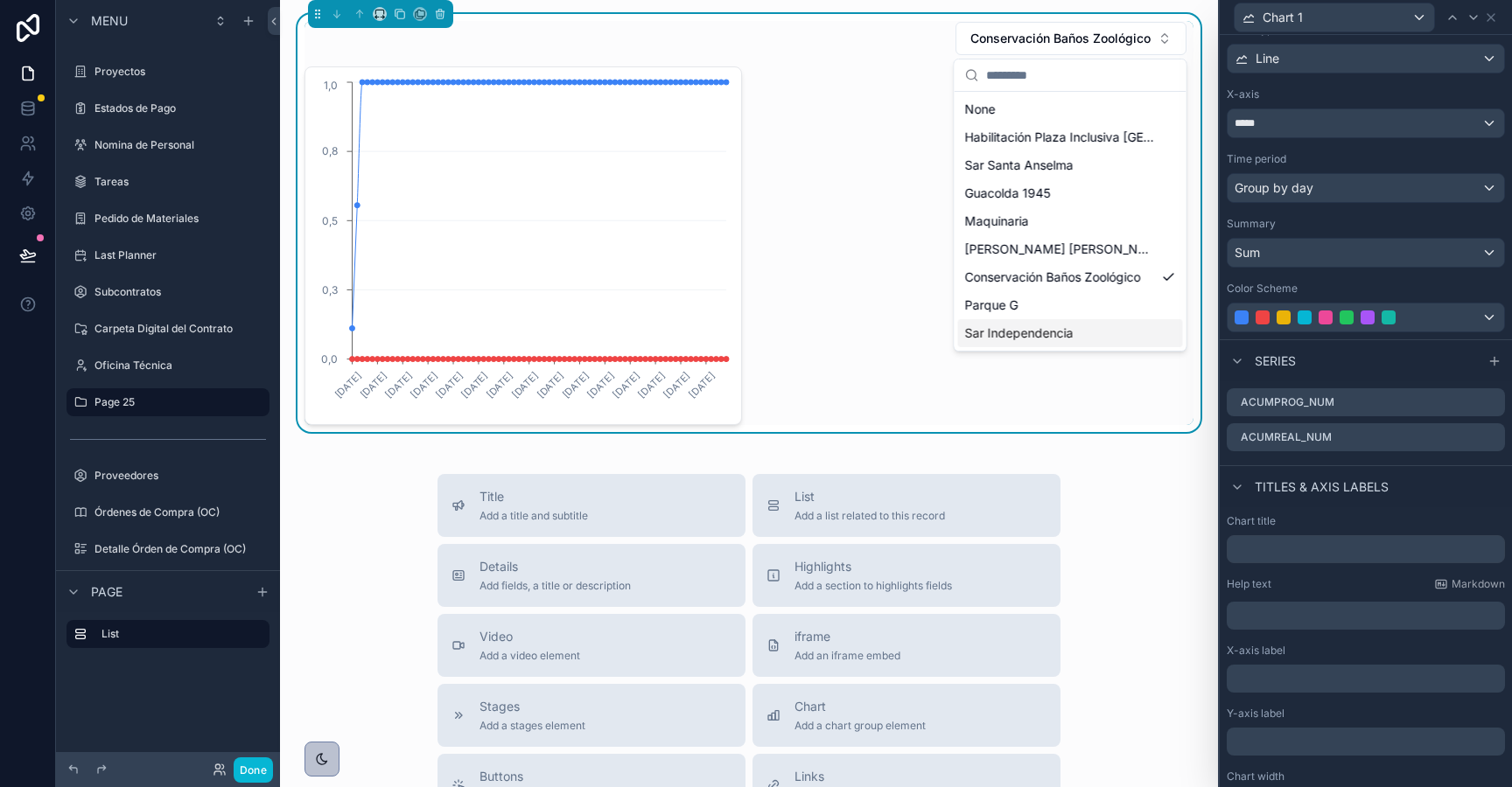
click at [999, 331] on span "Sar Independencia" at bounding box center [1019, 334] width 109 height 18
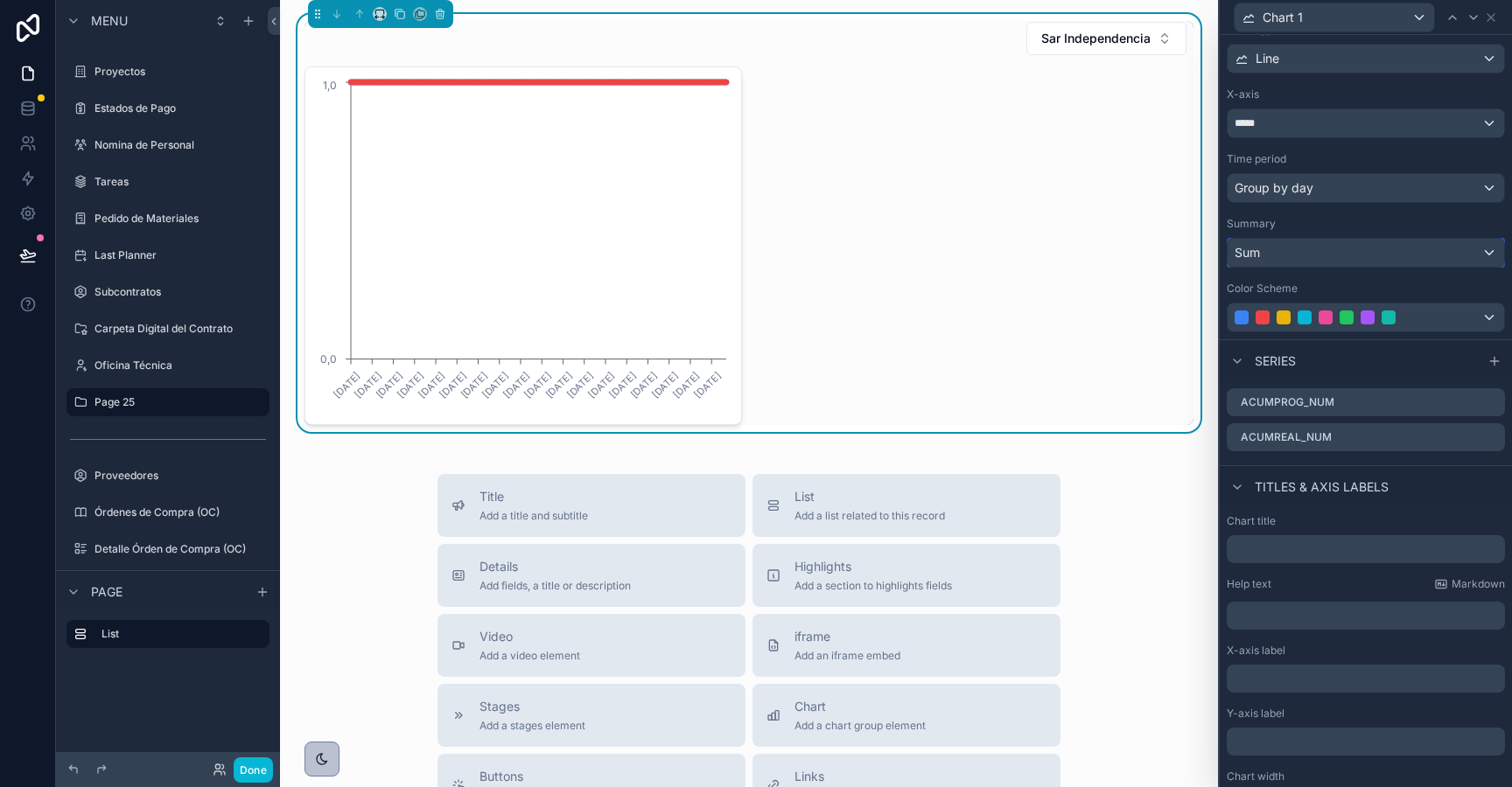
click at [1267, 255] on div "Sum" at bounding box center [1366, 253] width 277 height 28
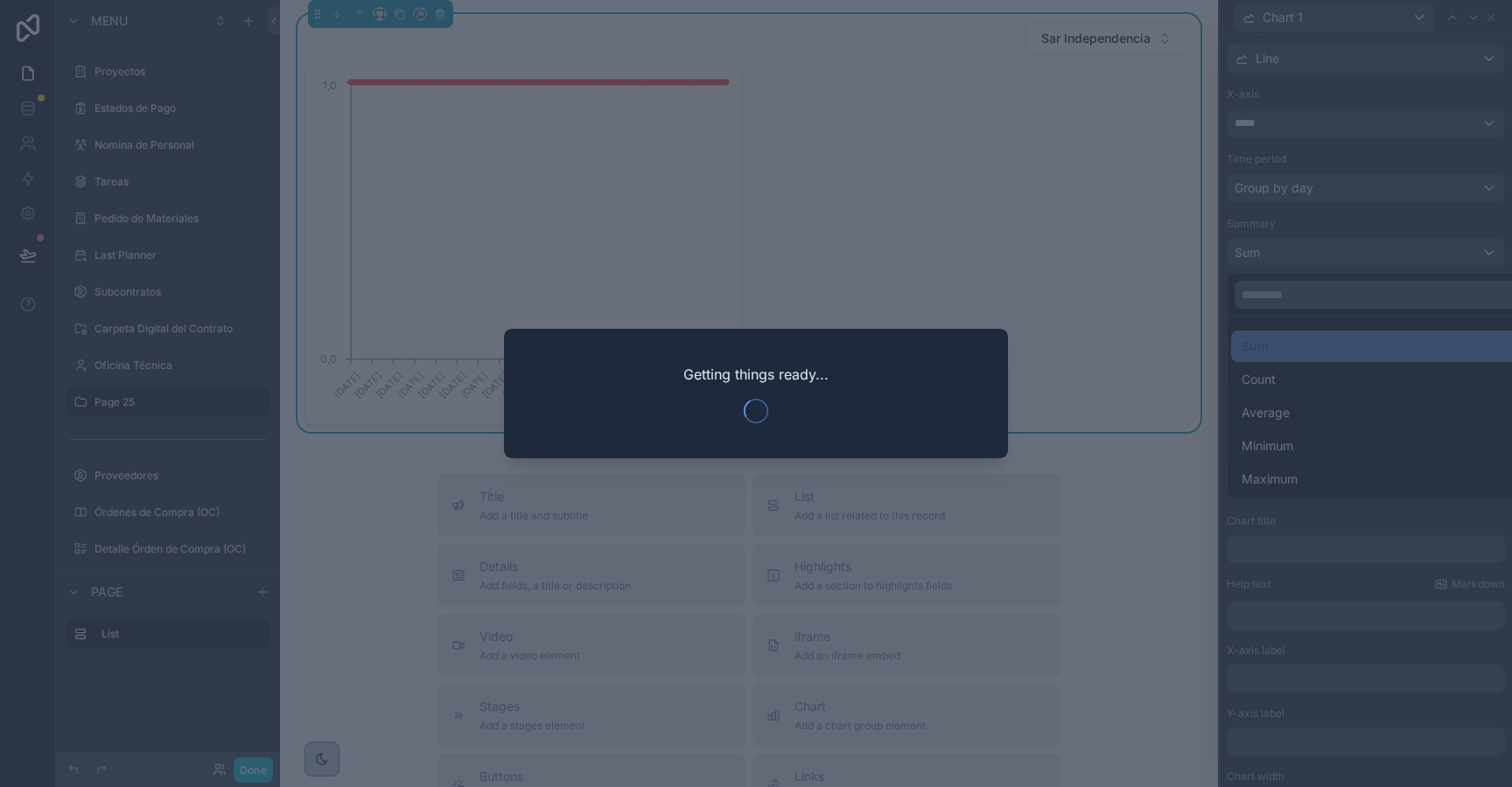
click at [578, 162] on div at bounding box center [756, 394] width 1512 height 787
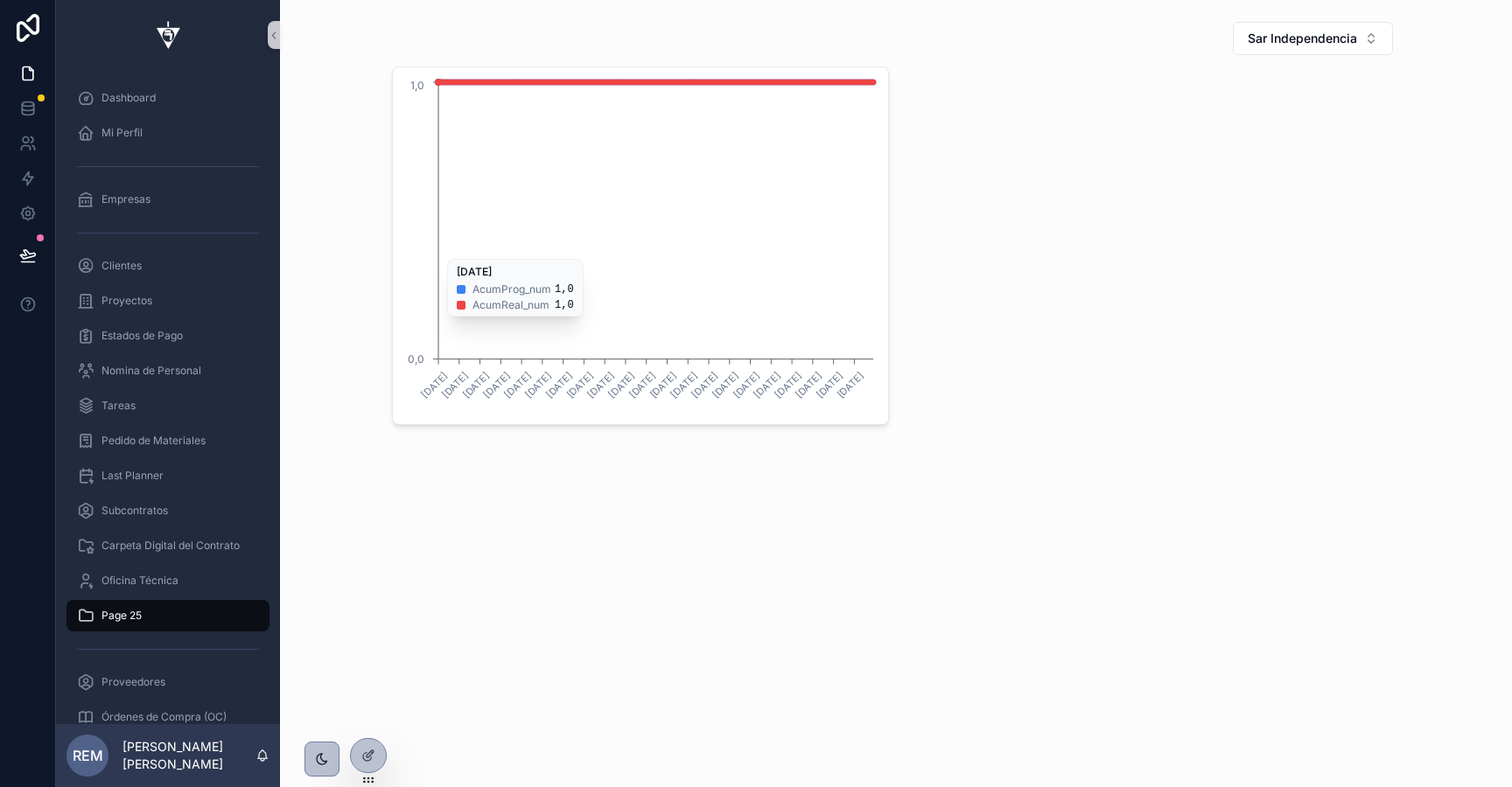
click at [852, 172] on icon "4/2/2025 25/3/2025 16/4/2025 3/5/2025 27/5/2025 11/6/2025 25/6/2025 8/7/2025 20…" at bounding box center [640, 245] width 474 height 336
click at [367, 756] on icon at bounding box center [370, 754] width 7 height 7
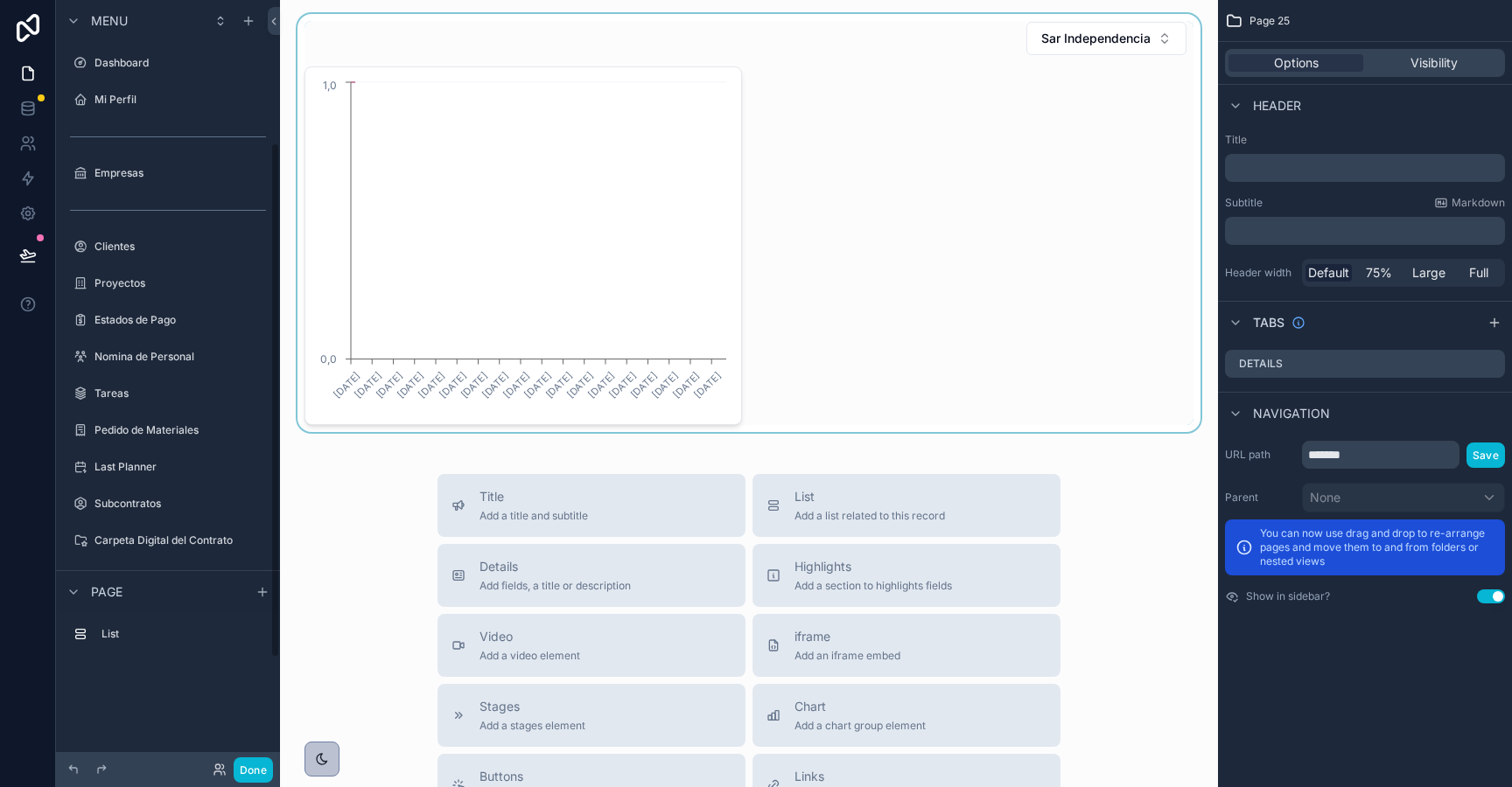
scroll to position [211, 0]
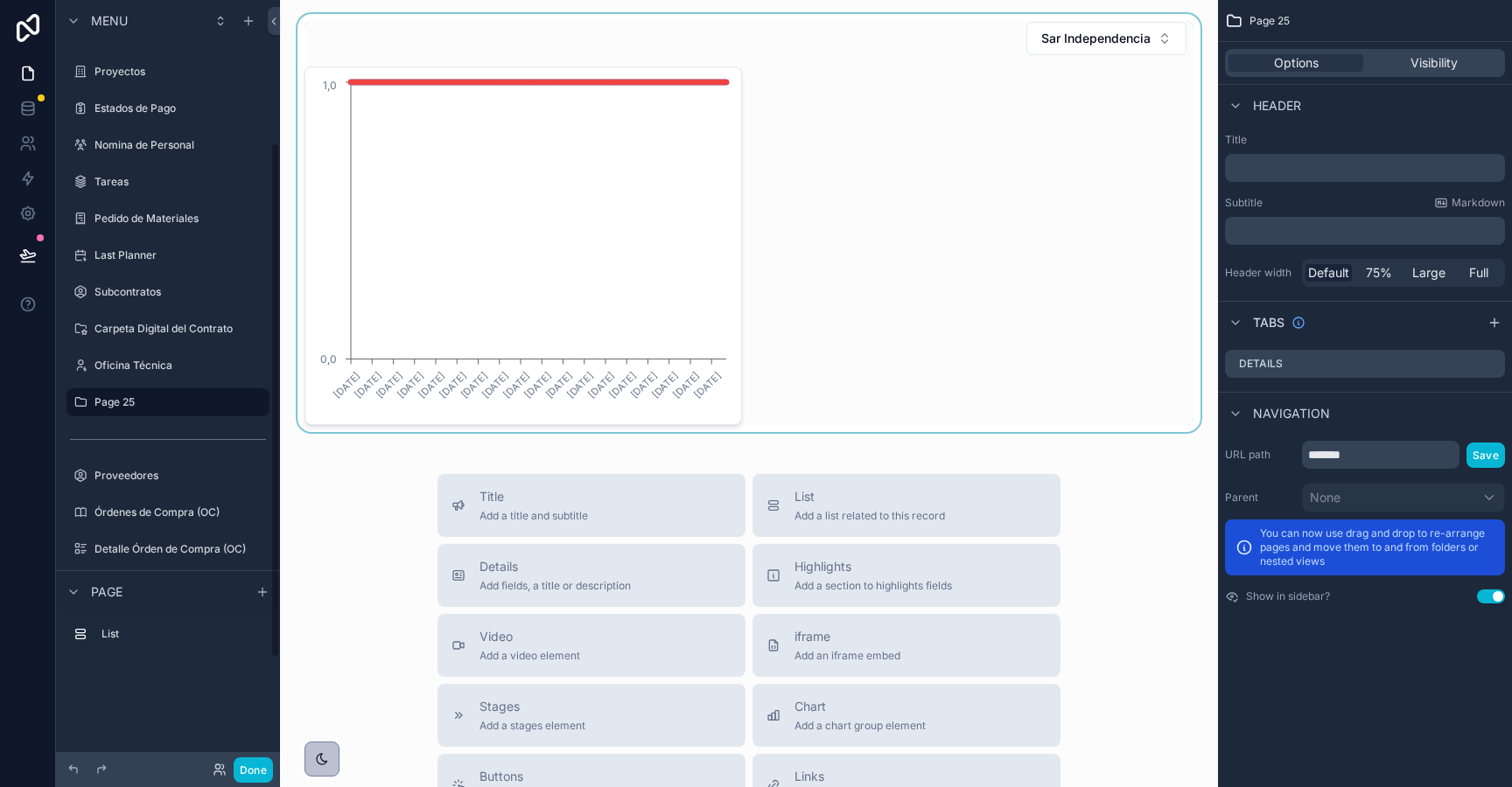
click at [686, 215] on div "scrollable content" at bounding box center [749, 223] width 910 height 418
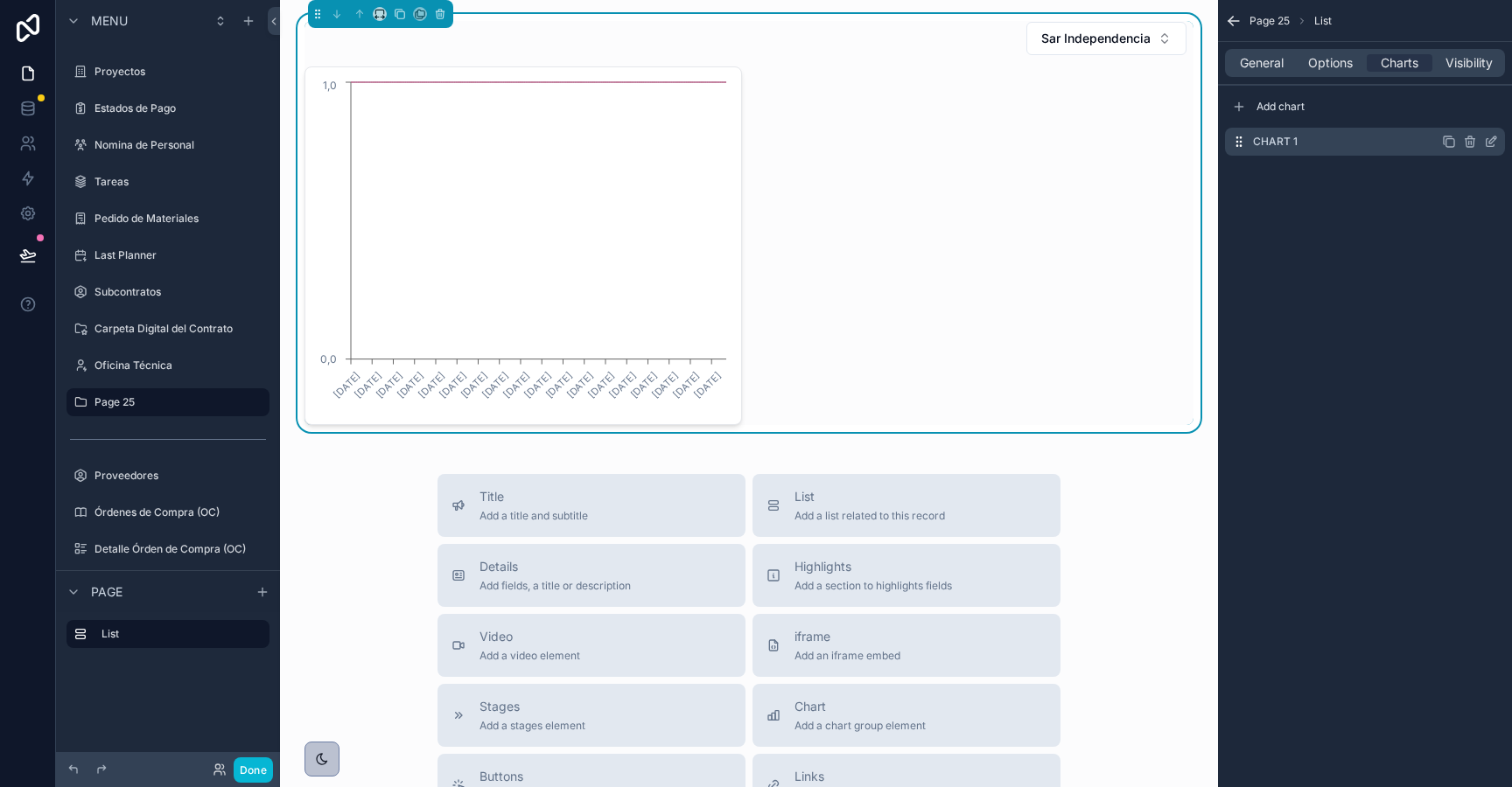
click at [1491, 141] on icon "scrollable content" at bounding box center [1491, 142] width 14 height 14
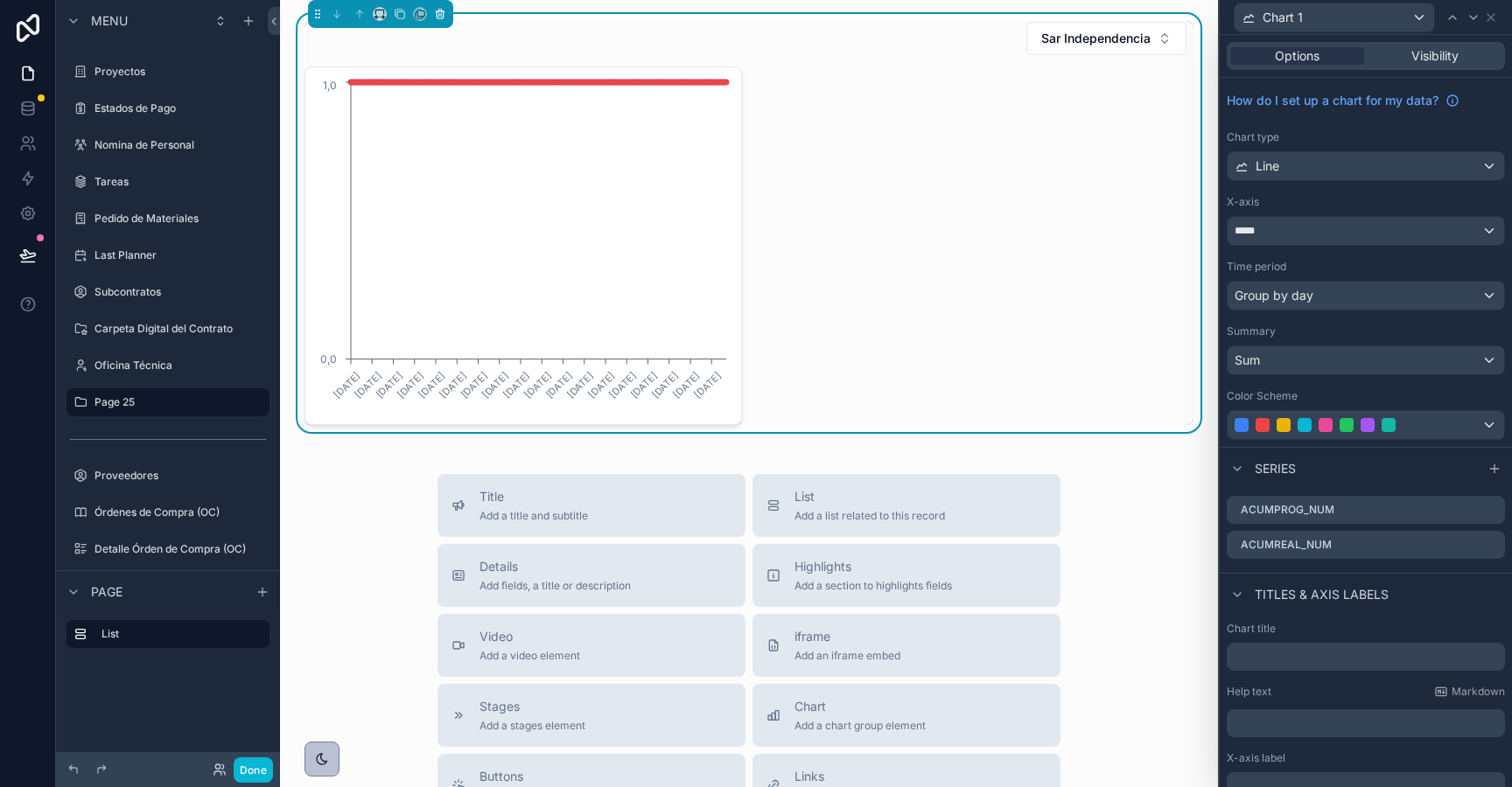
click at [438, 12] on icon "scrollable content" at bounding box center [440, 14] width 12 height 12
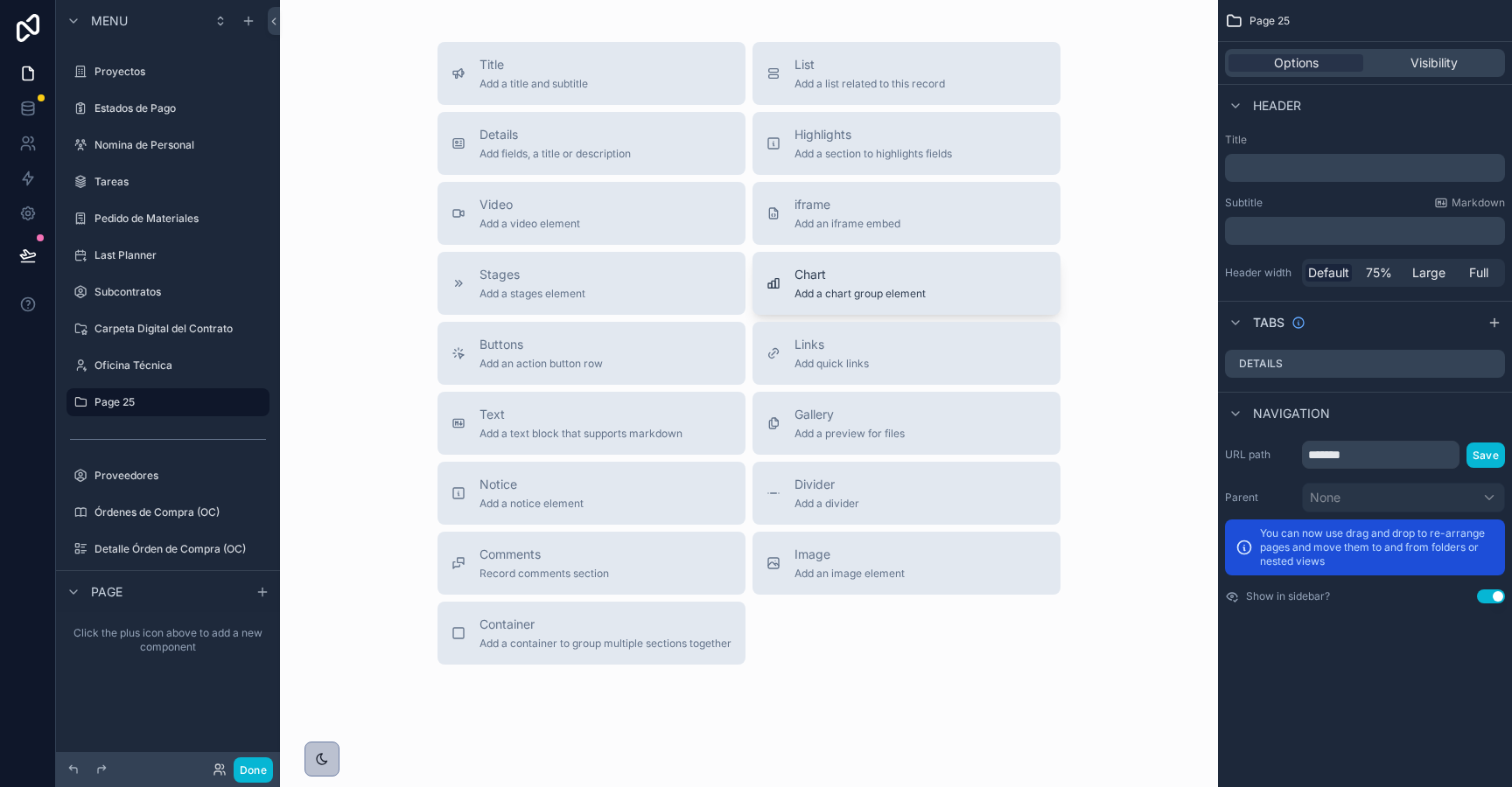
click at [819, 271] on span "Chart" at bounding box center [860, 275] width 131 height 18
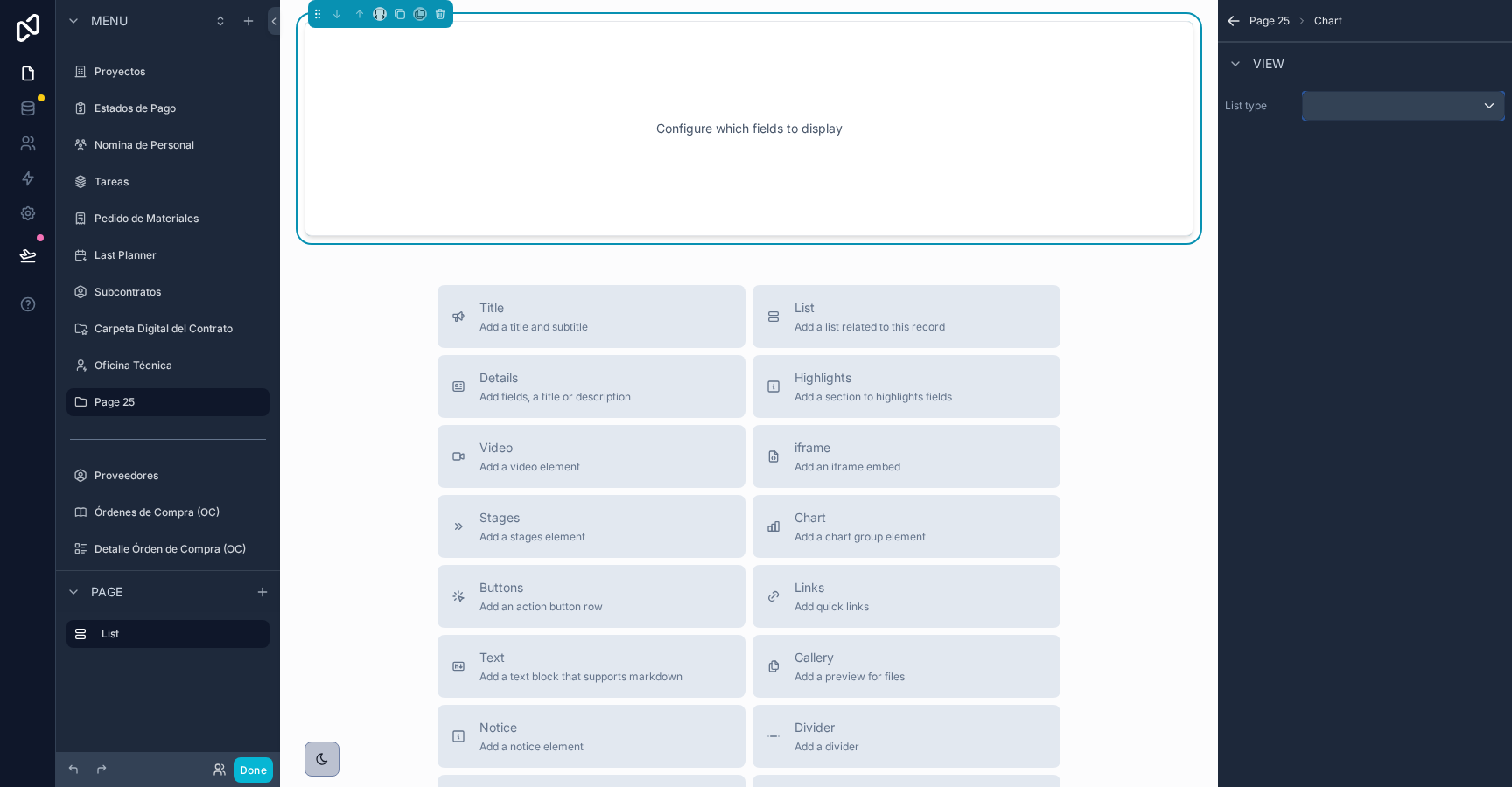
click at [1342, 108] on div "scrollable content" at bounding box center [1403, 105] width 201 height 28
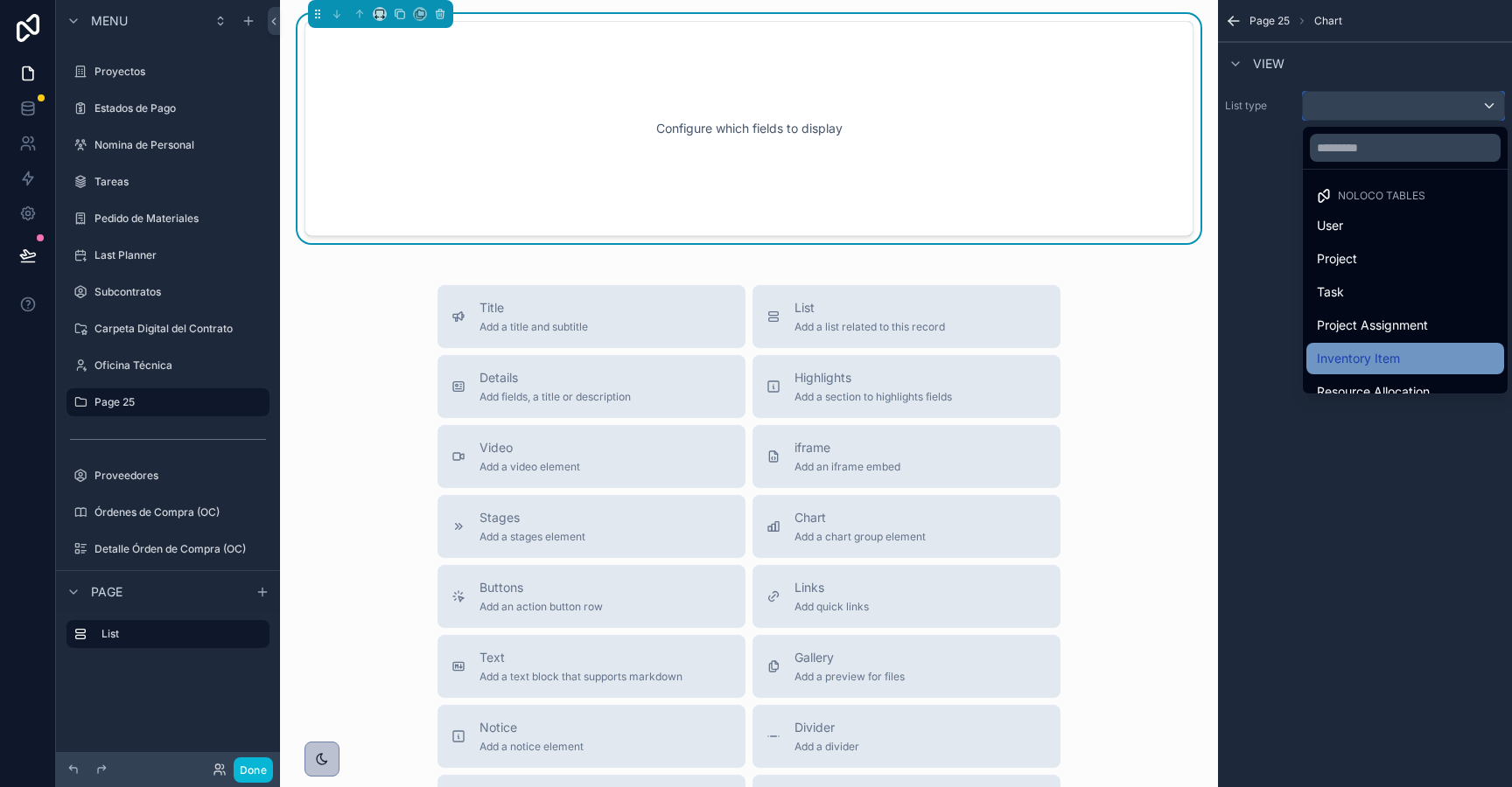
scroll to position [808, 0]
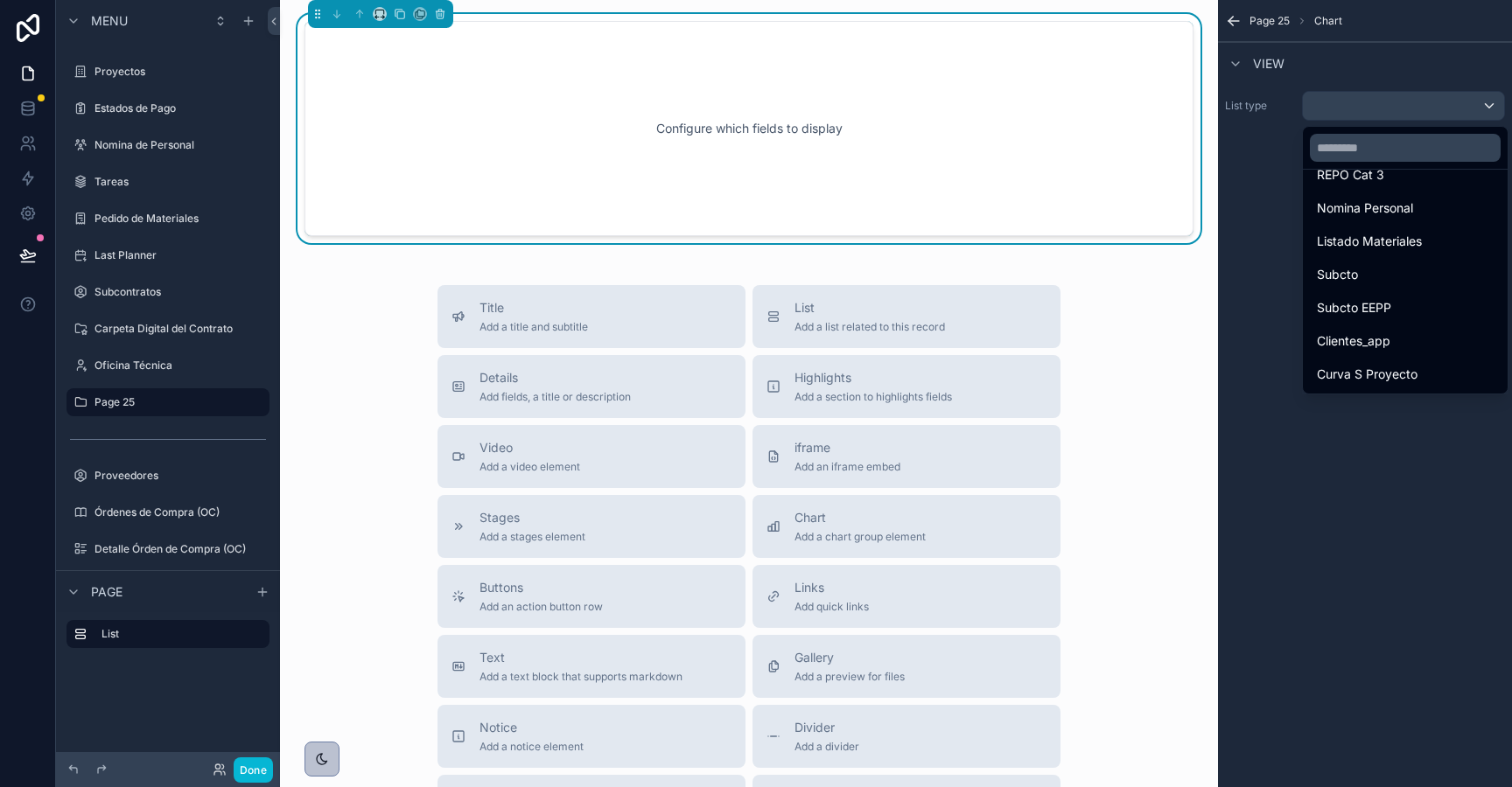
click at [1333, 374] on span "Curva S Proyecto" at bounding box center [1367, 375] width 101 height 21
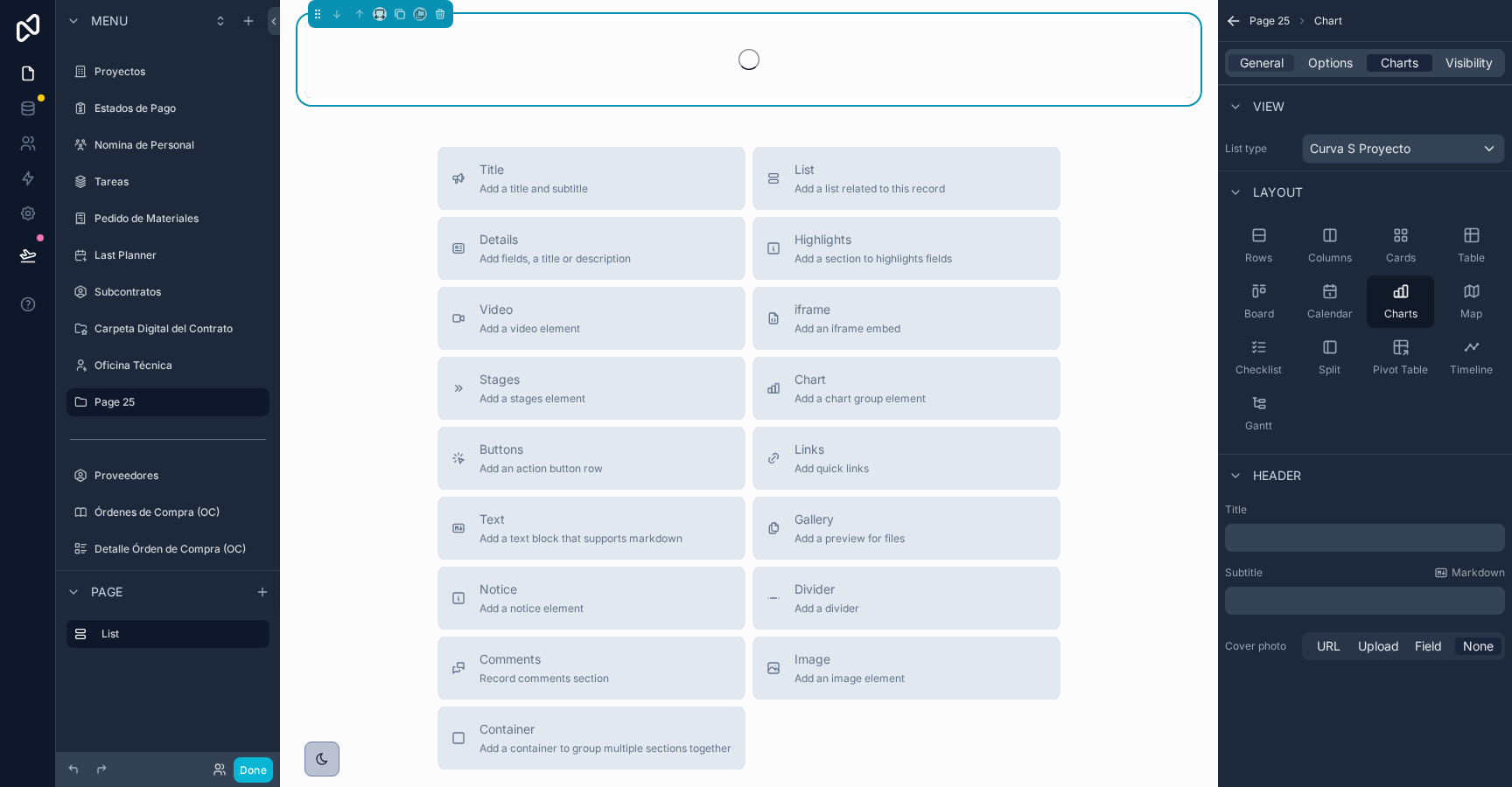
click at [1390, 63] on span "Charts" at bounding box center [1400, 63] width 37 height 18
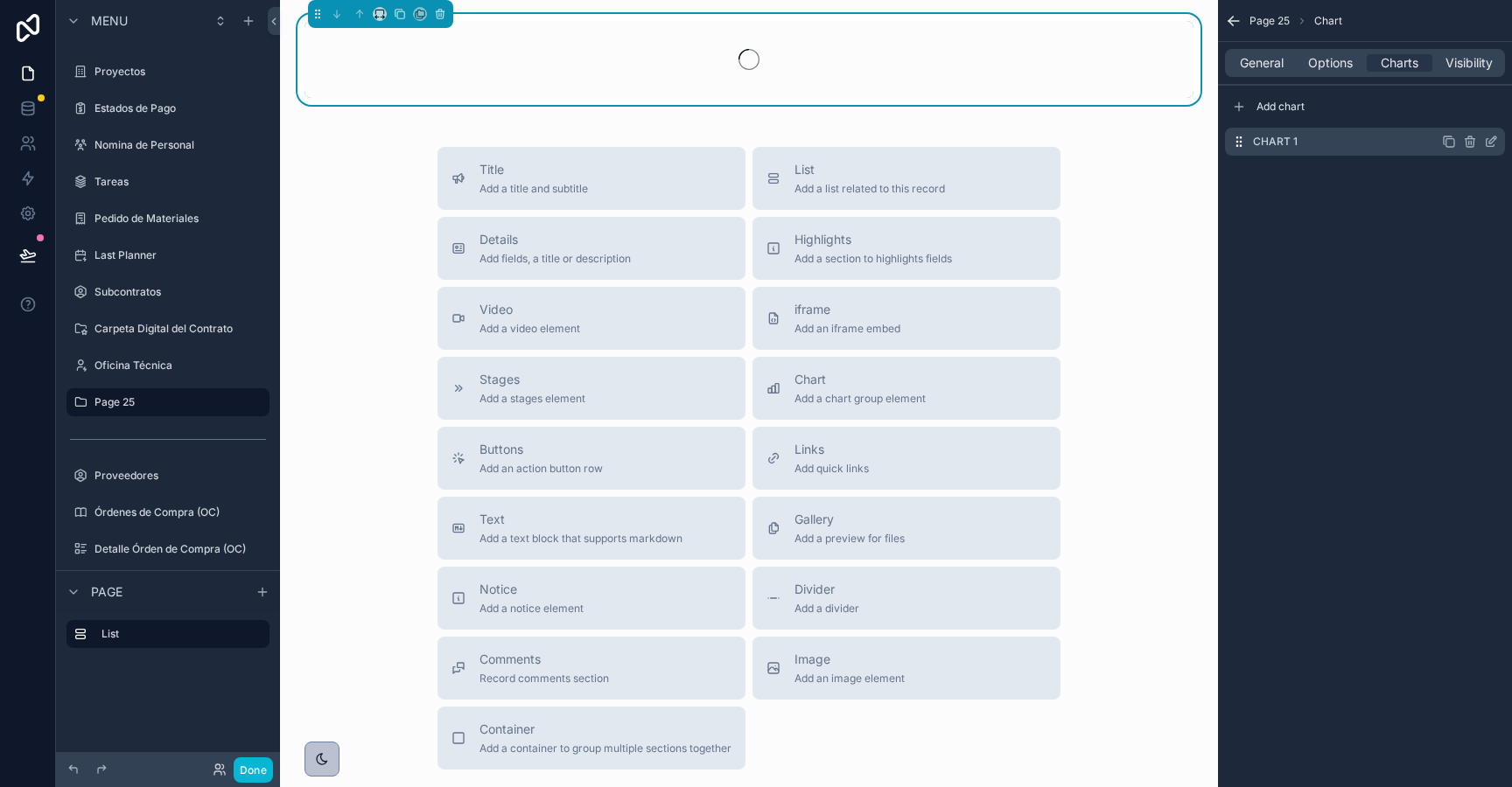
click at [1489, 140] on icon "scrollable content" at bounding box center [1491, 142] width 14 height 14
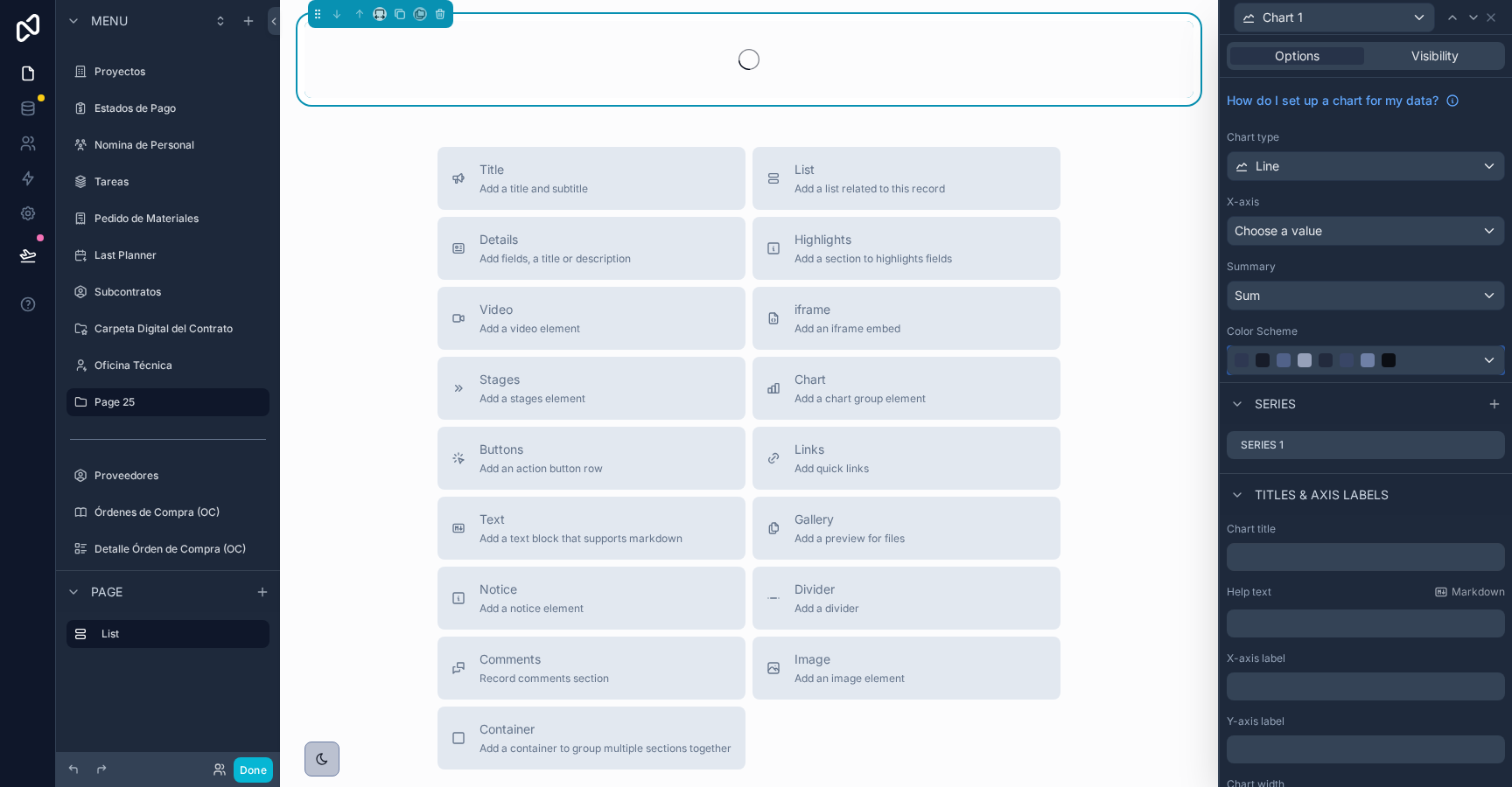
click at [1298, 365] on div at bounding box center [1305, 360] width 14 height 14
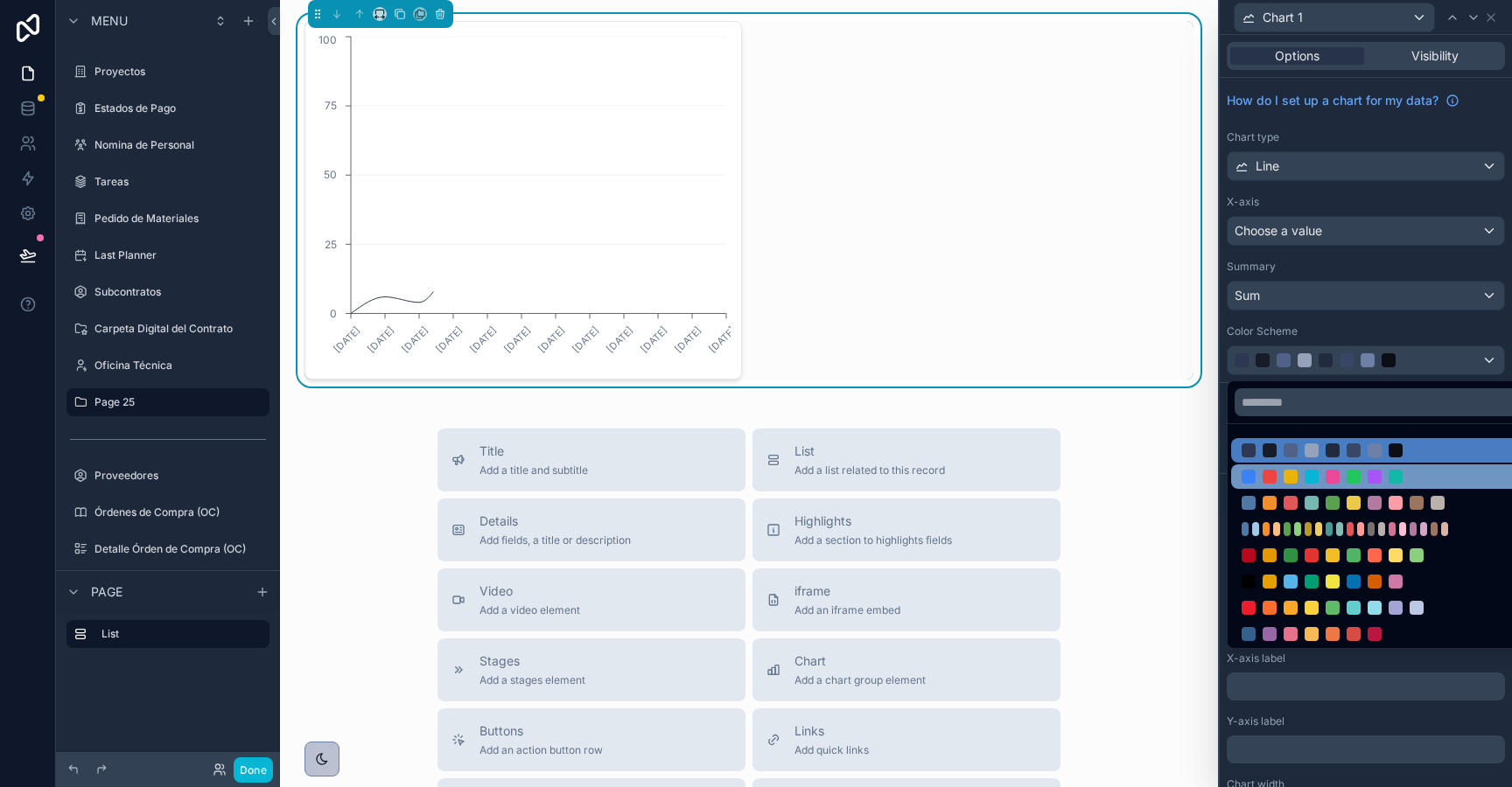
click at [1287, 468] on div at bounding box center [1385, 476] width 310 height 24
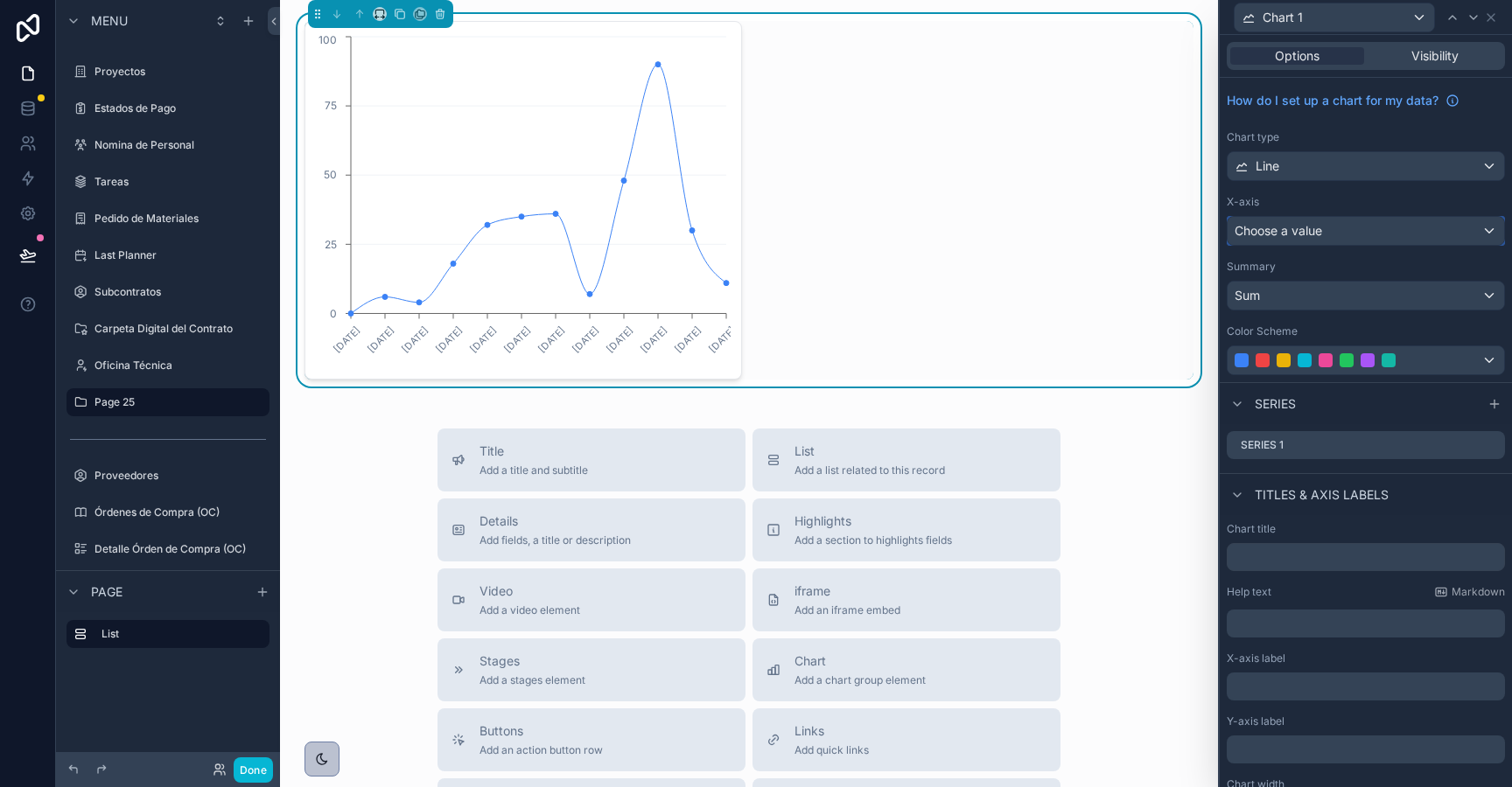
click at [1333, 230] on div "Choose a value" at bounding box center [1366, 230] width 277 height 28
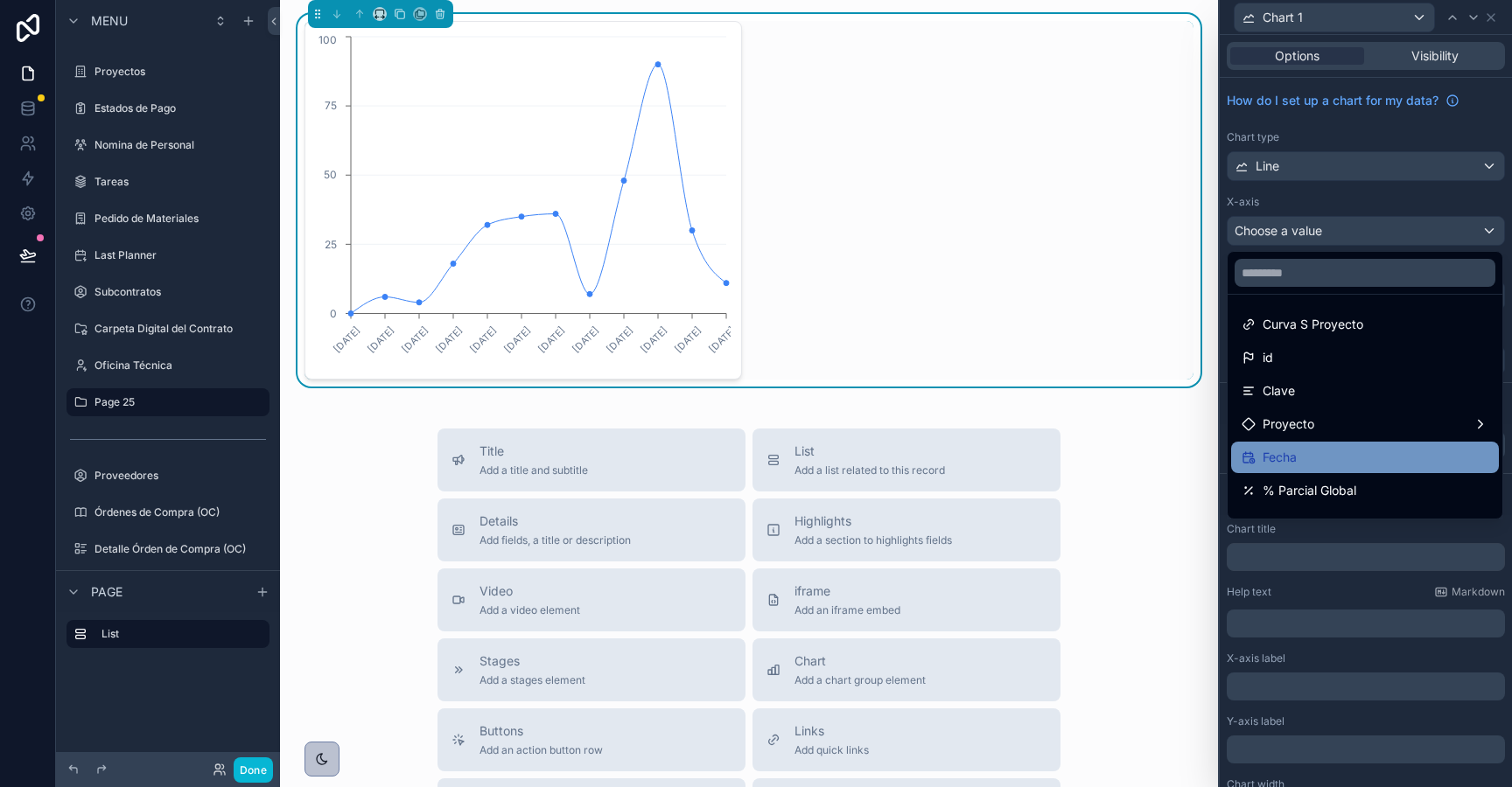
click at [1316, 451] on div "Fecha" at bounding box center [1365, 458] width 246 height 21
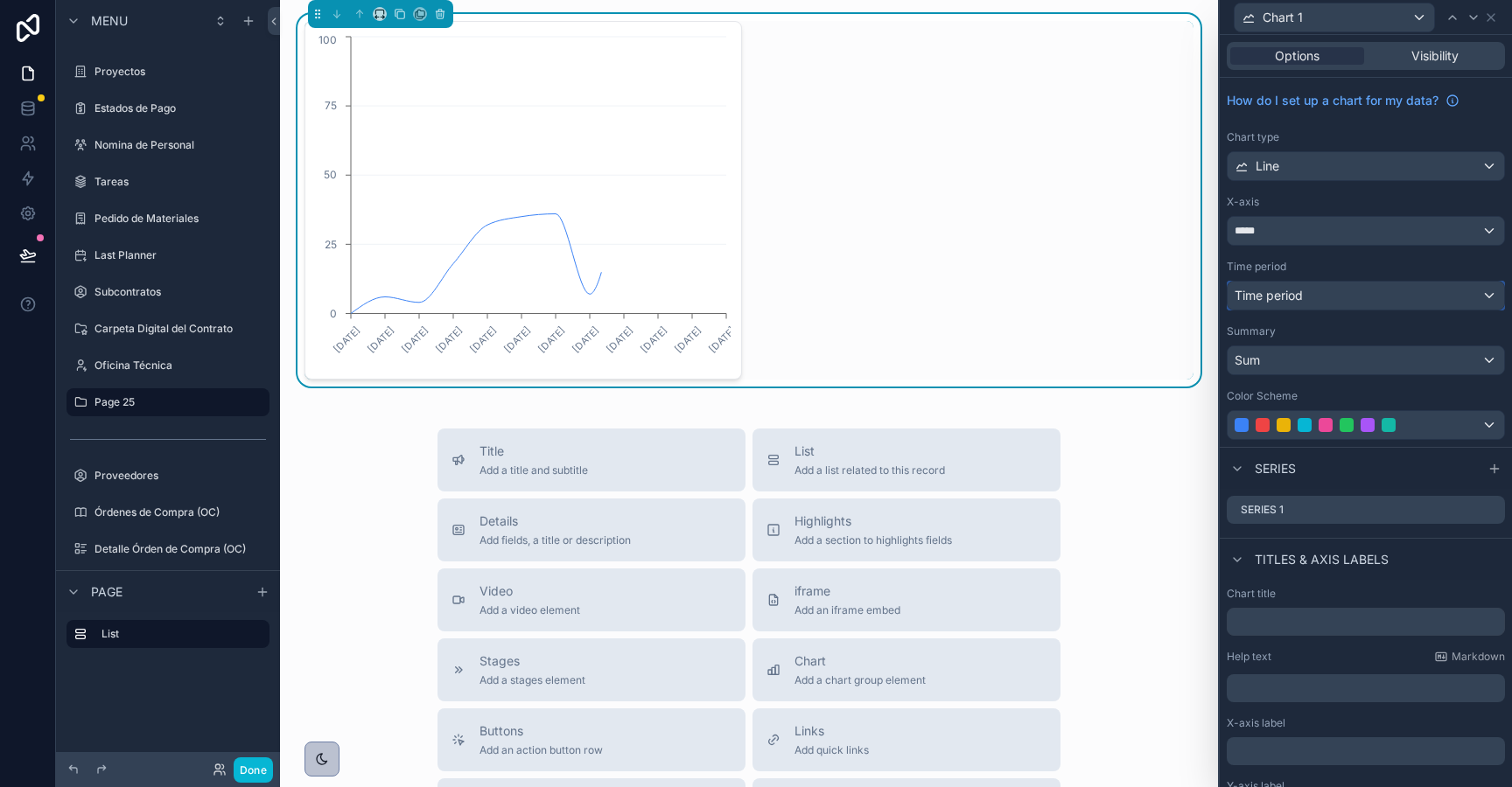
click at [1285, 292] on span "Time period" at bounding box center [1268, 295] width 68 height 15
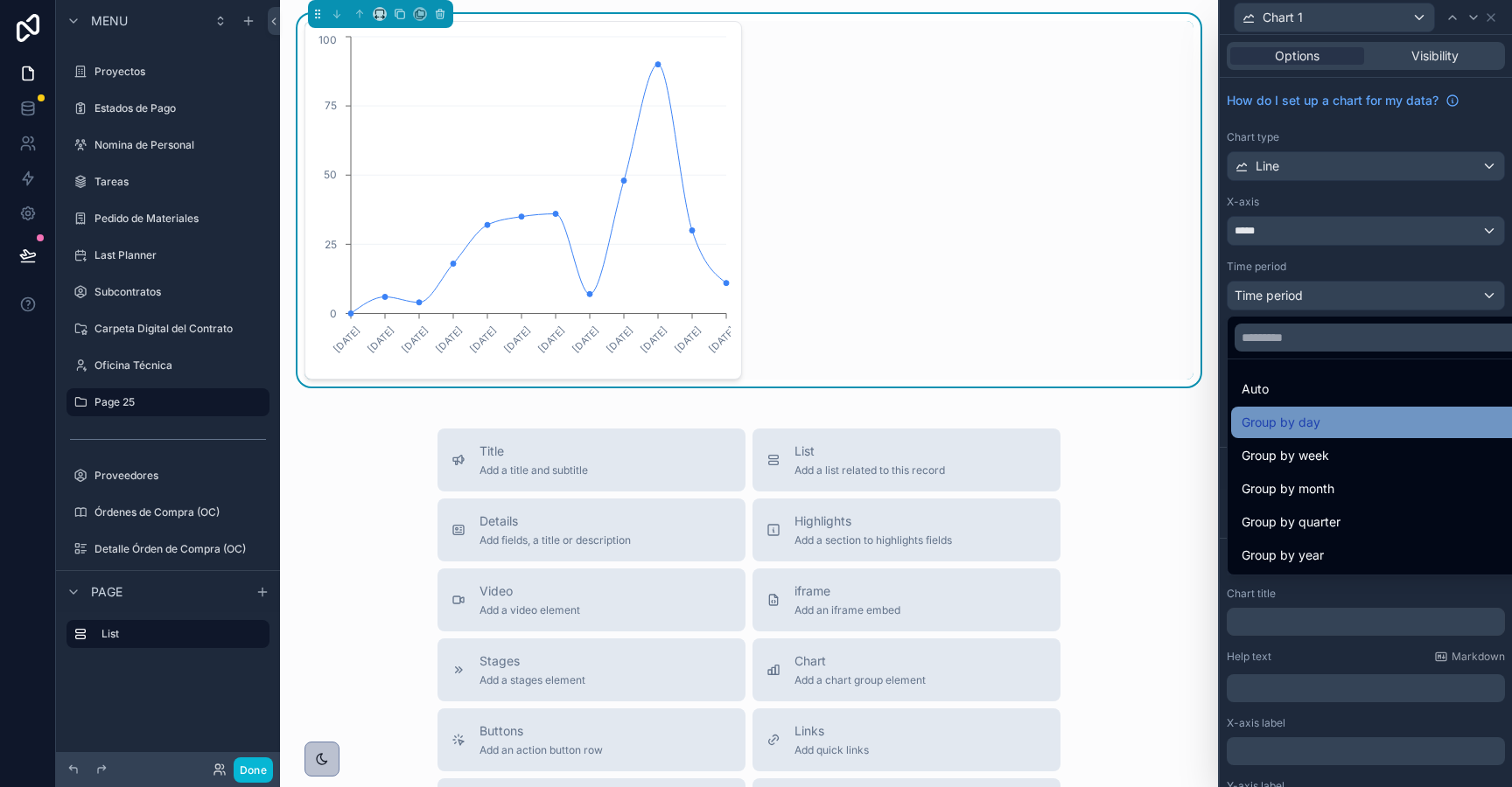
click at [1277, 418] on span "Group by day" at bounding box center [1281, 423] width 79 height 21
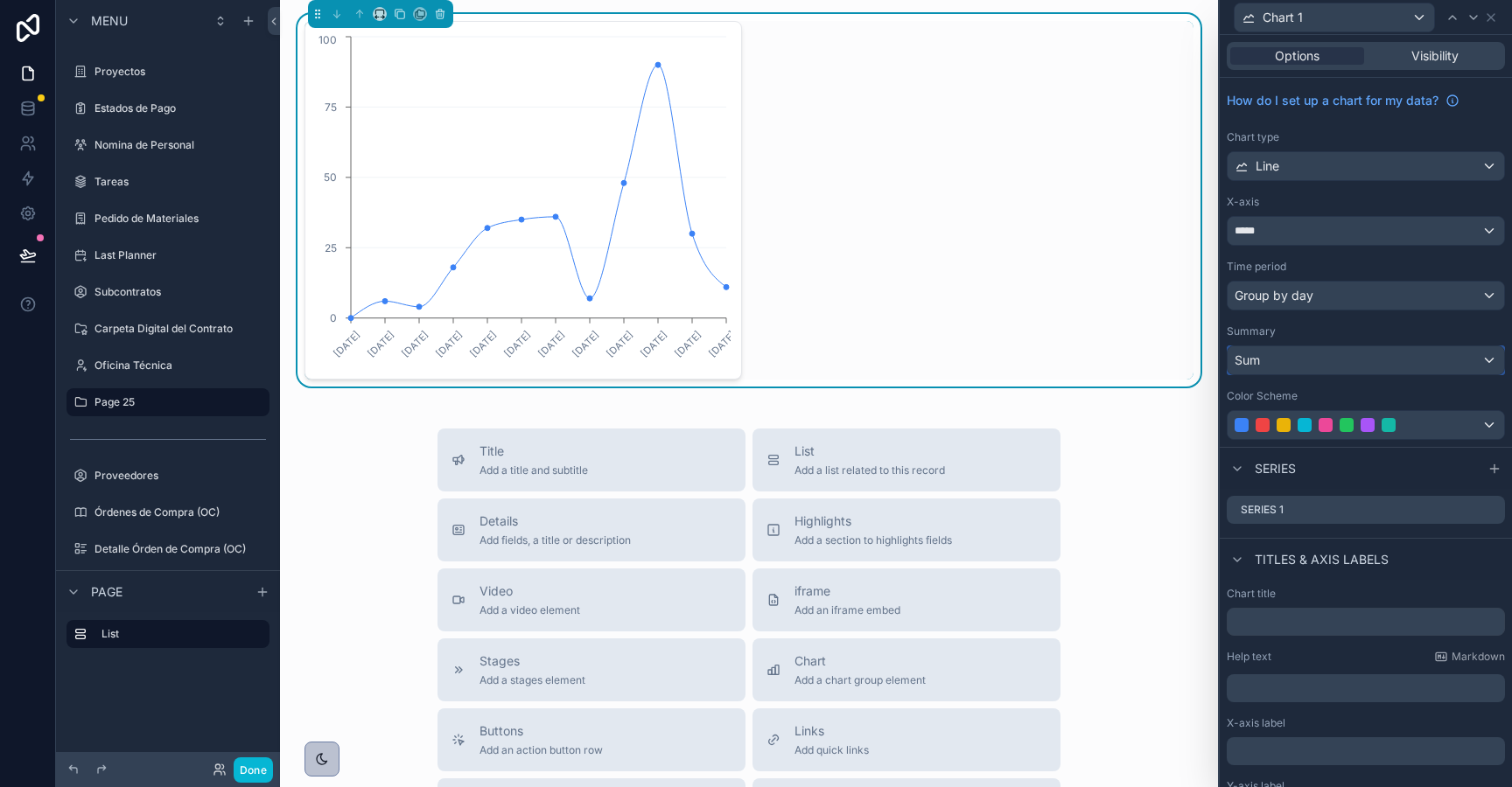
click at [1273, 362] on div "Sum" at bounding box center [1366, 360] width 277 height 28
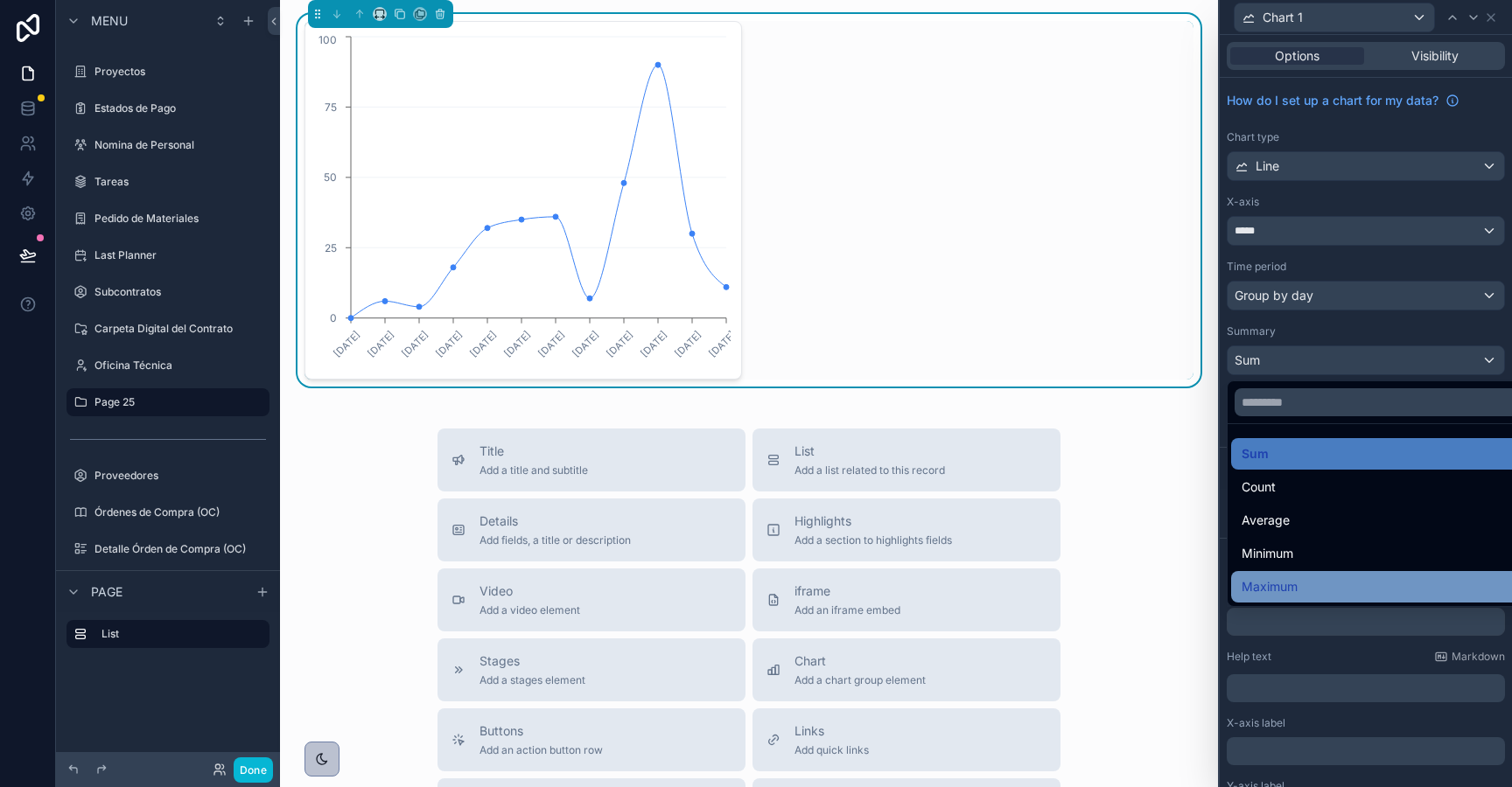
click at [1274, 583] on span "Maximum" at bounding box center [1269, 587] width 56 height 21
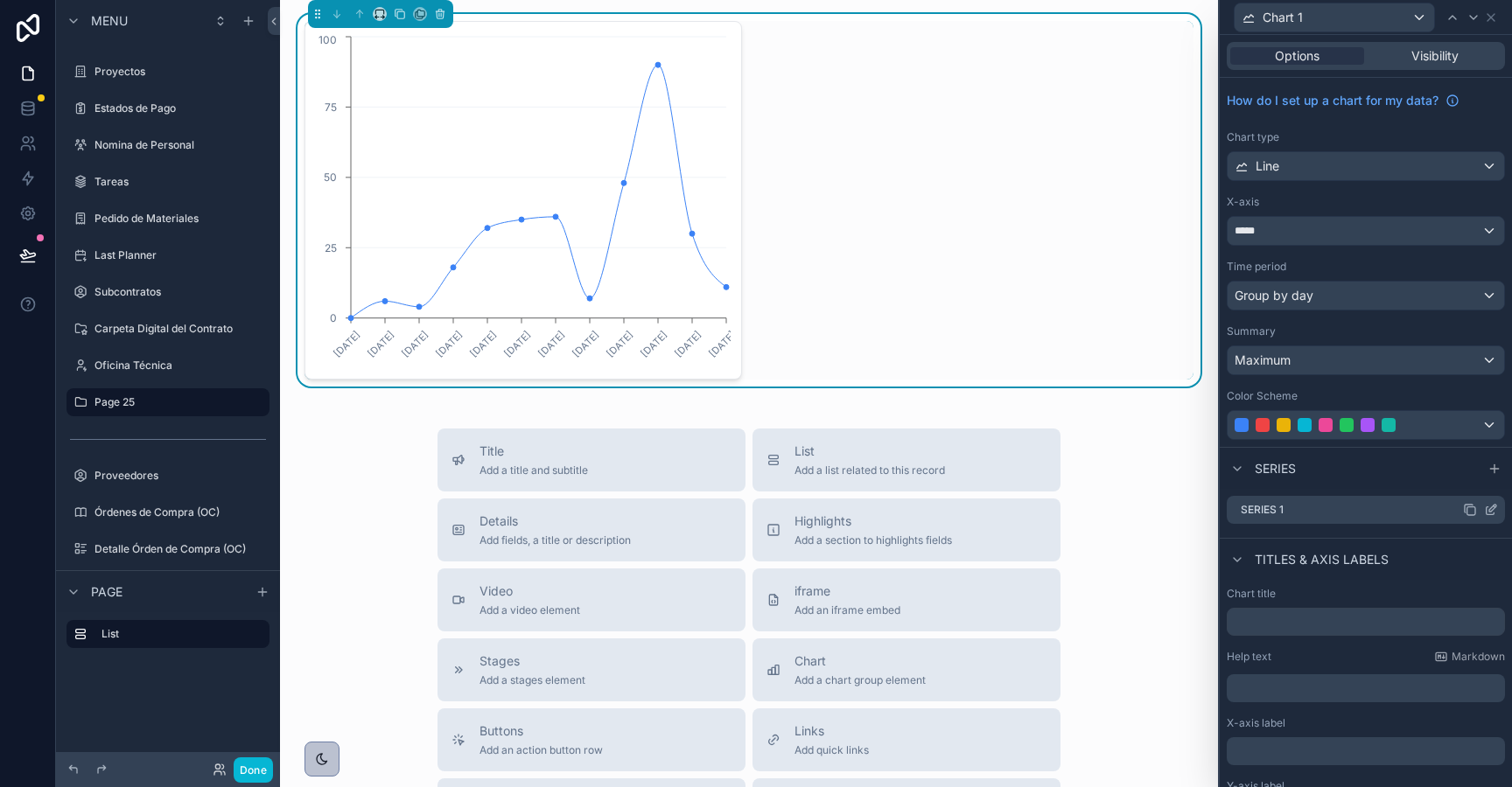
click at [1497, 506] on icon at bounding box center [1491, 510] width 14 height 14
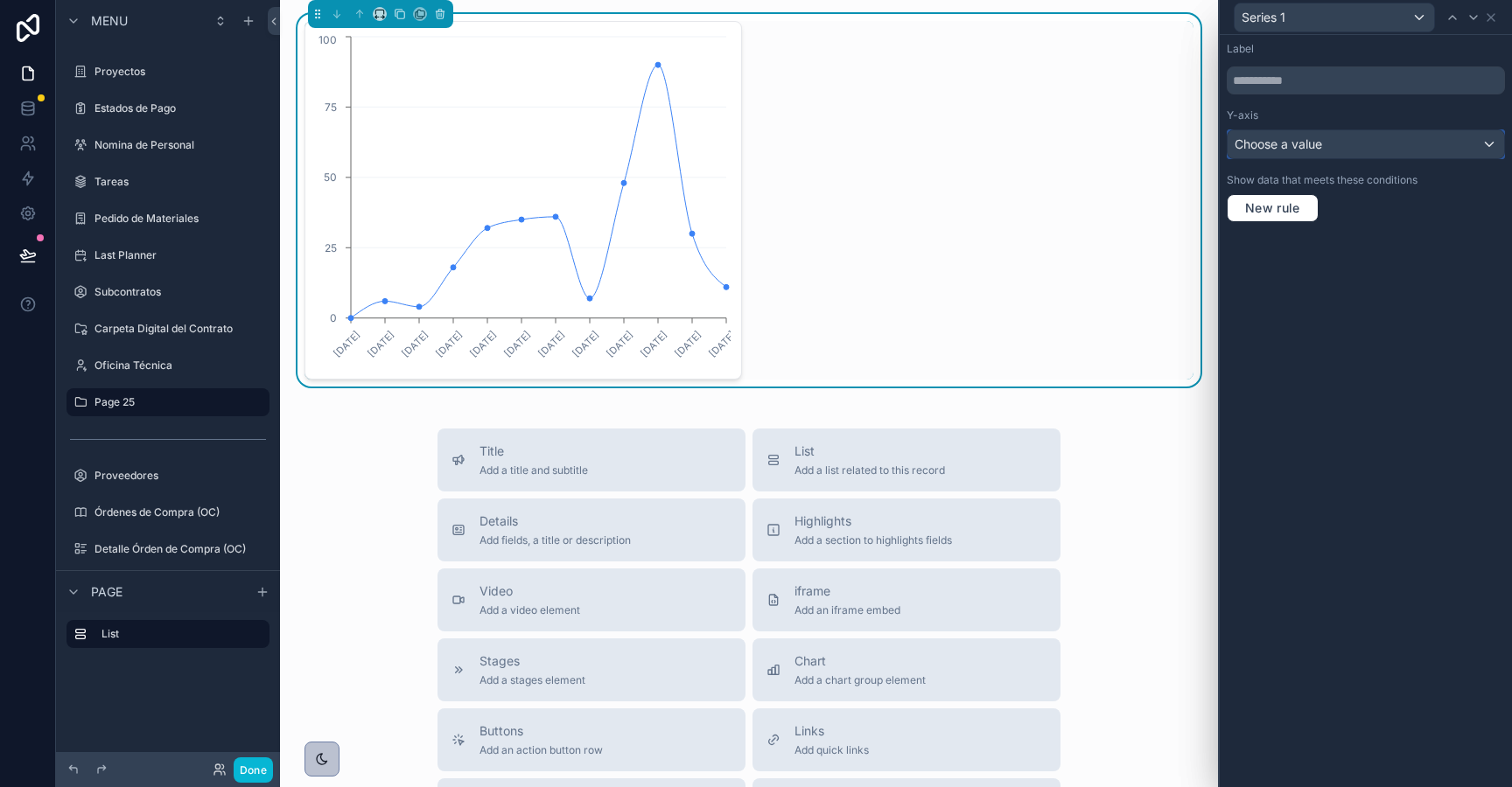
click at [1296, 148] on span "Choose a value" at bounding box center [1278, 144] width 87 height 15
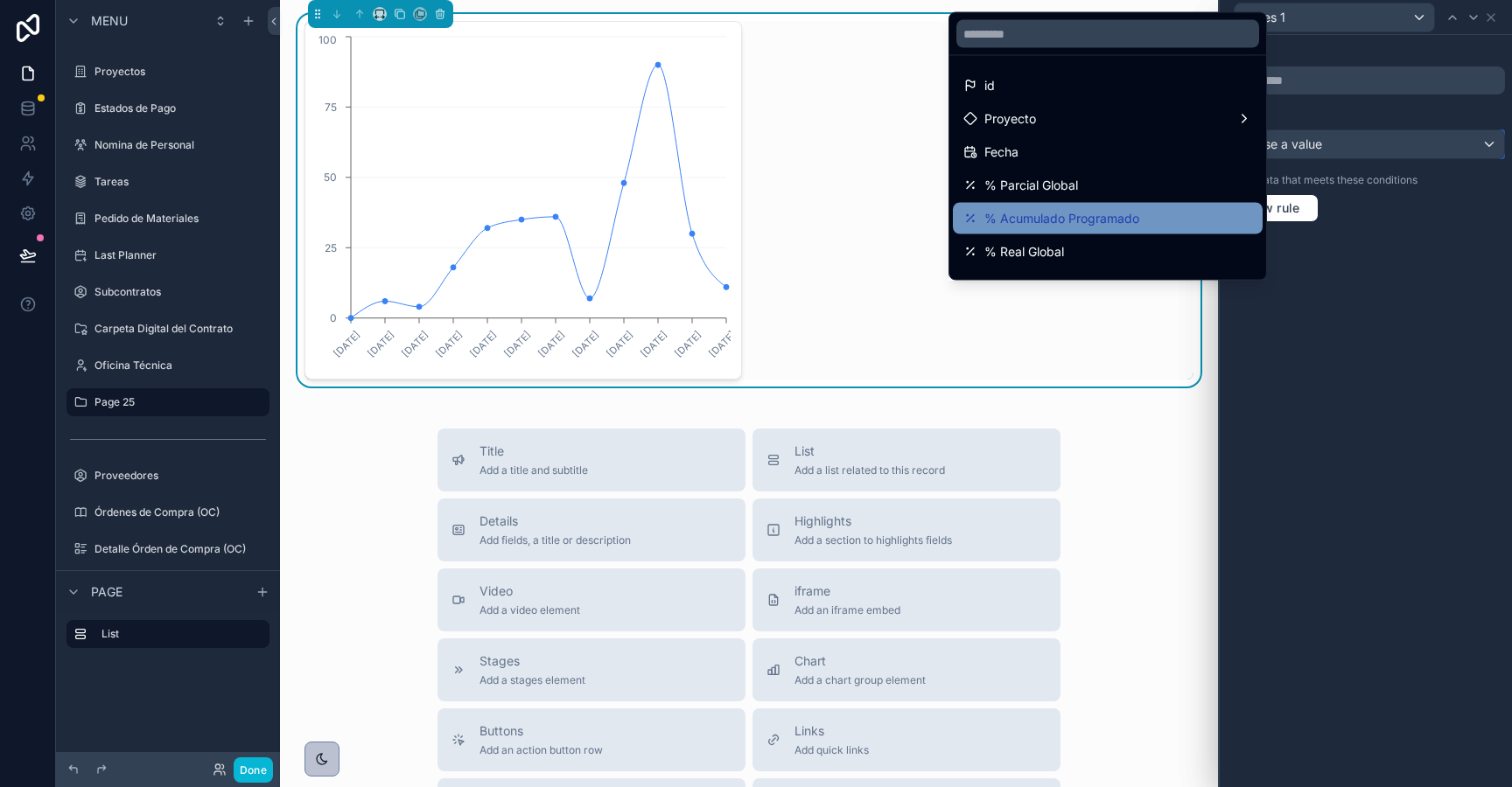
scroll to position [224, 0]
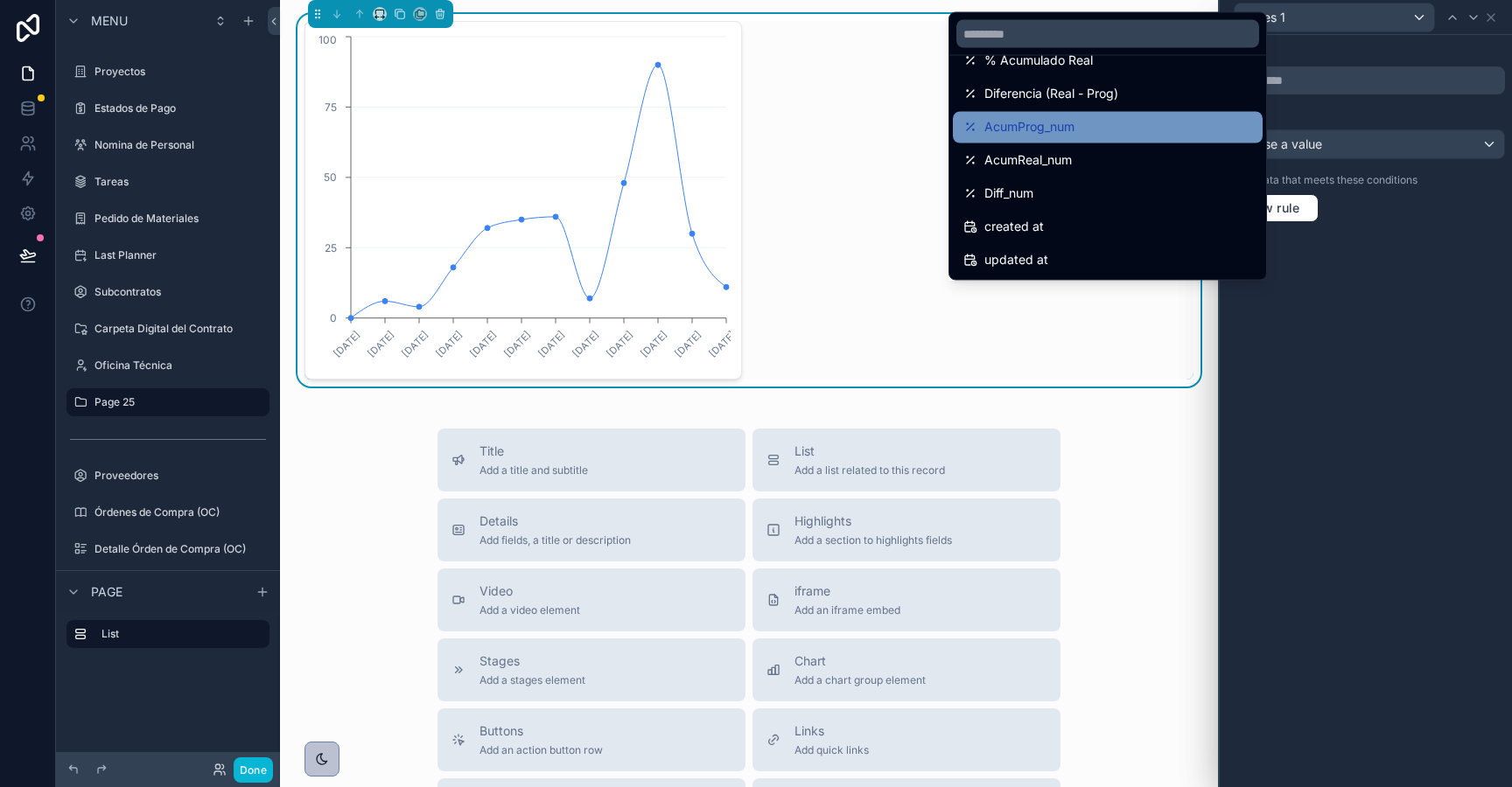
click at [1048, 128] on span "AcumProg_num" at bounding box center [1029, 128] width 90 height 21
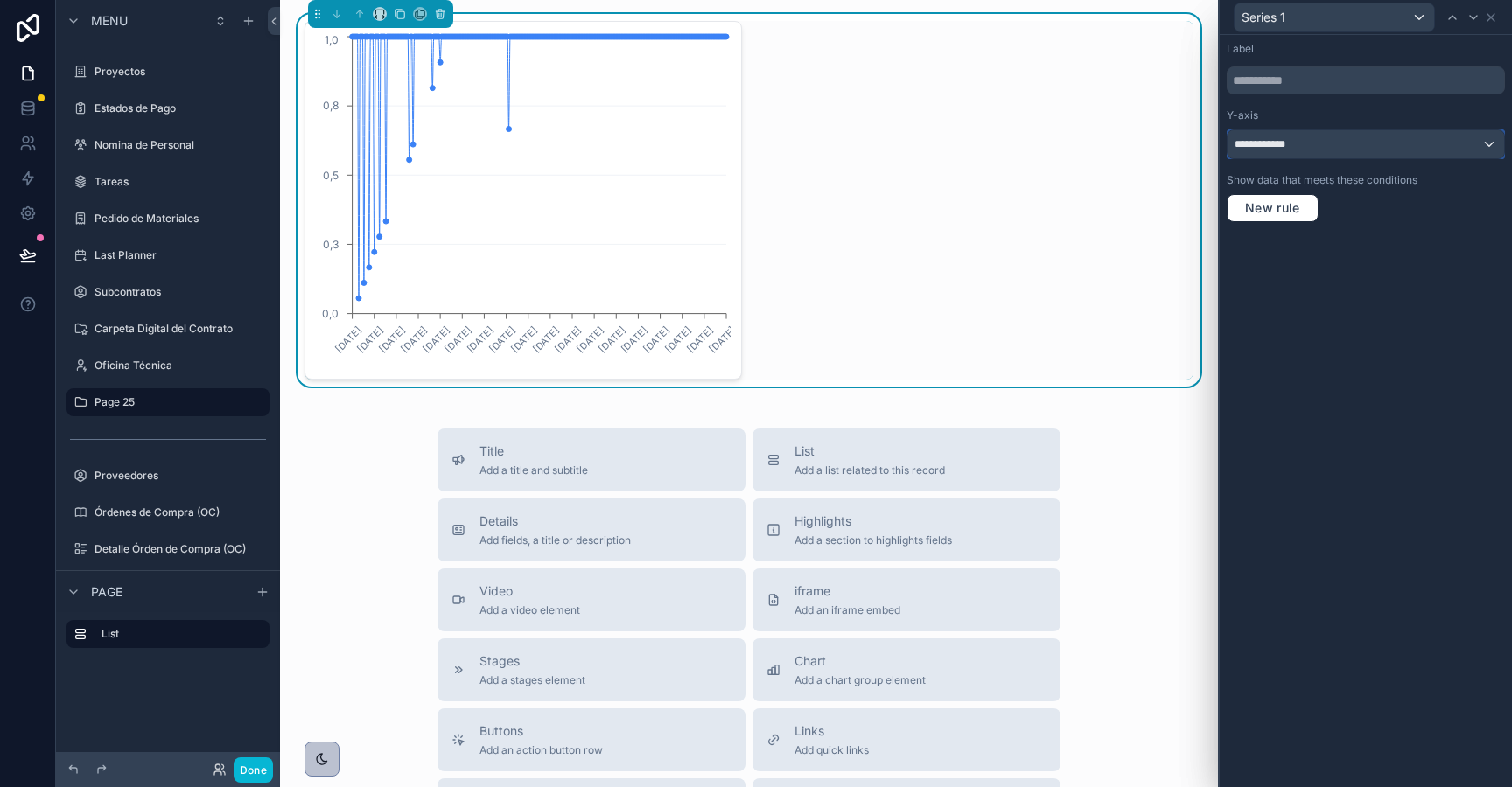
click at [1282, 144] on span "**********" at bounding box center [1274, 145] width 79 height 14
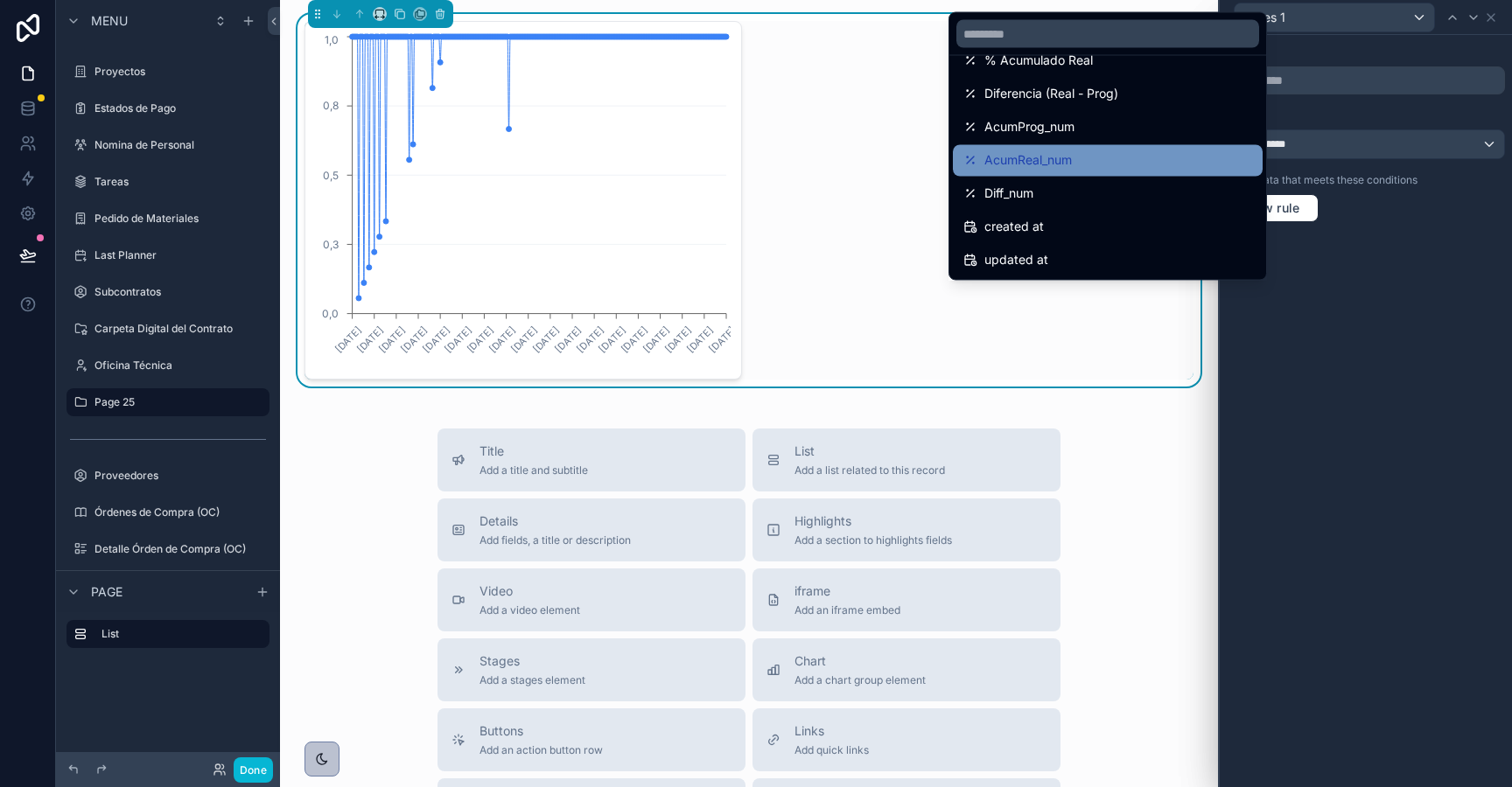
click at [1101, 160] on div "AcumReal_num" at bounding box center [1108, 162] width 289 height 21
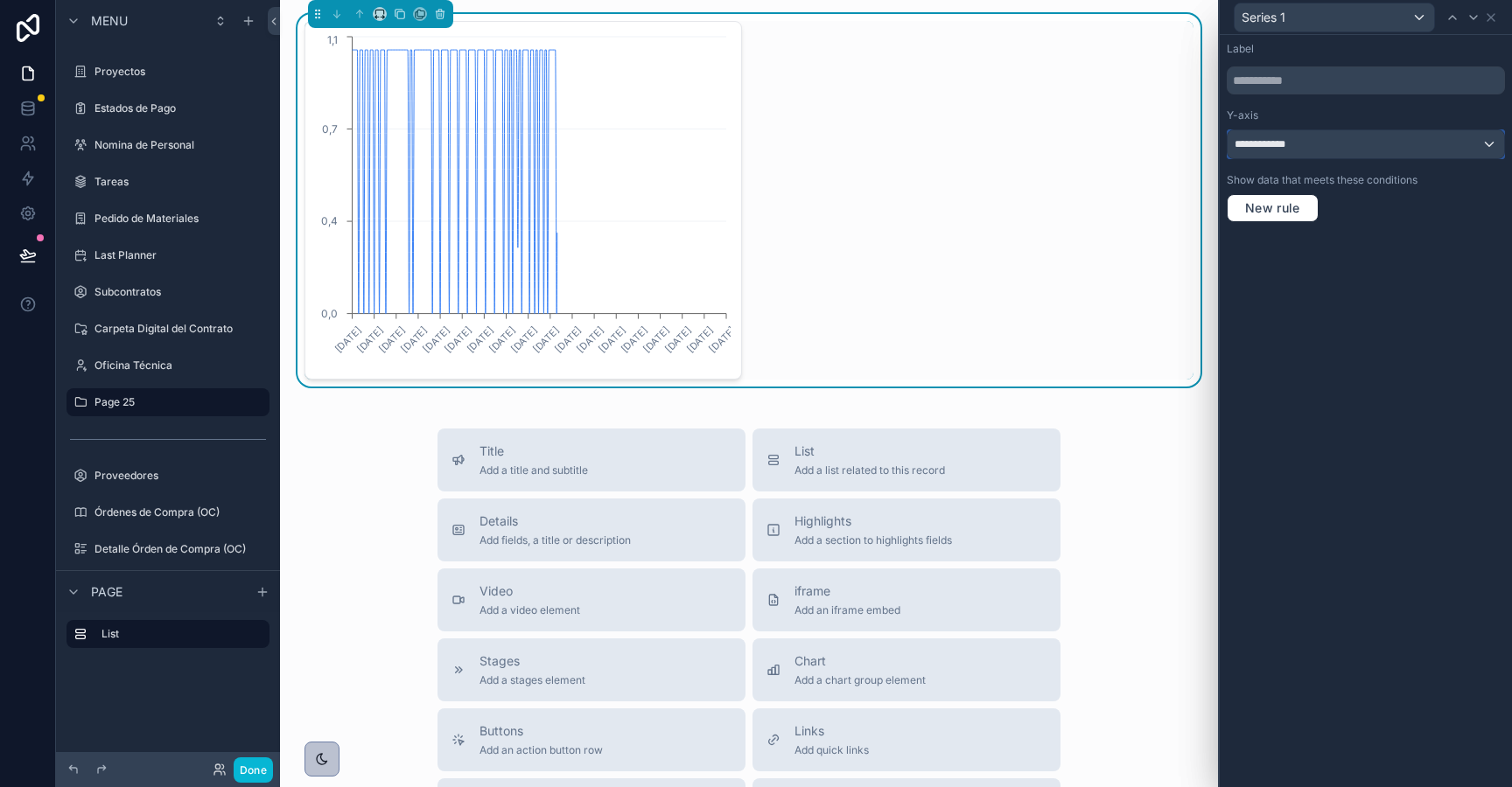
click at [1351, 145] on div "**********" at bounding box center [1366, 144] width 277 height 28
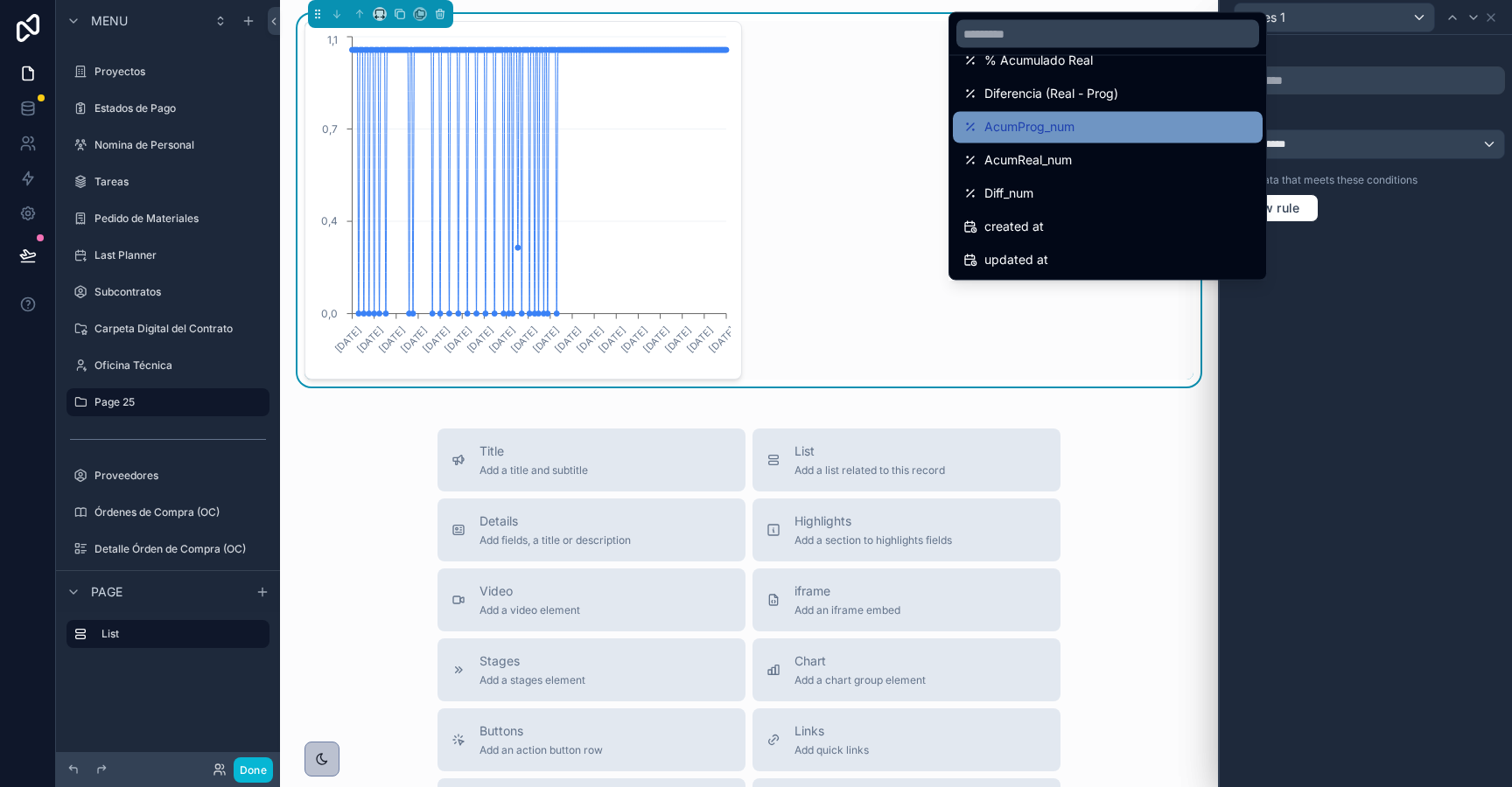
click at [1076, 123] on div "AcumProg_num" at bounding box center [1108, 128] width 289 height 21
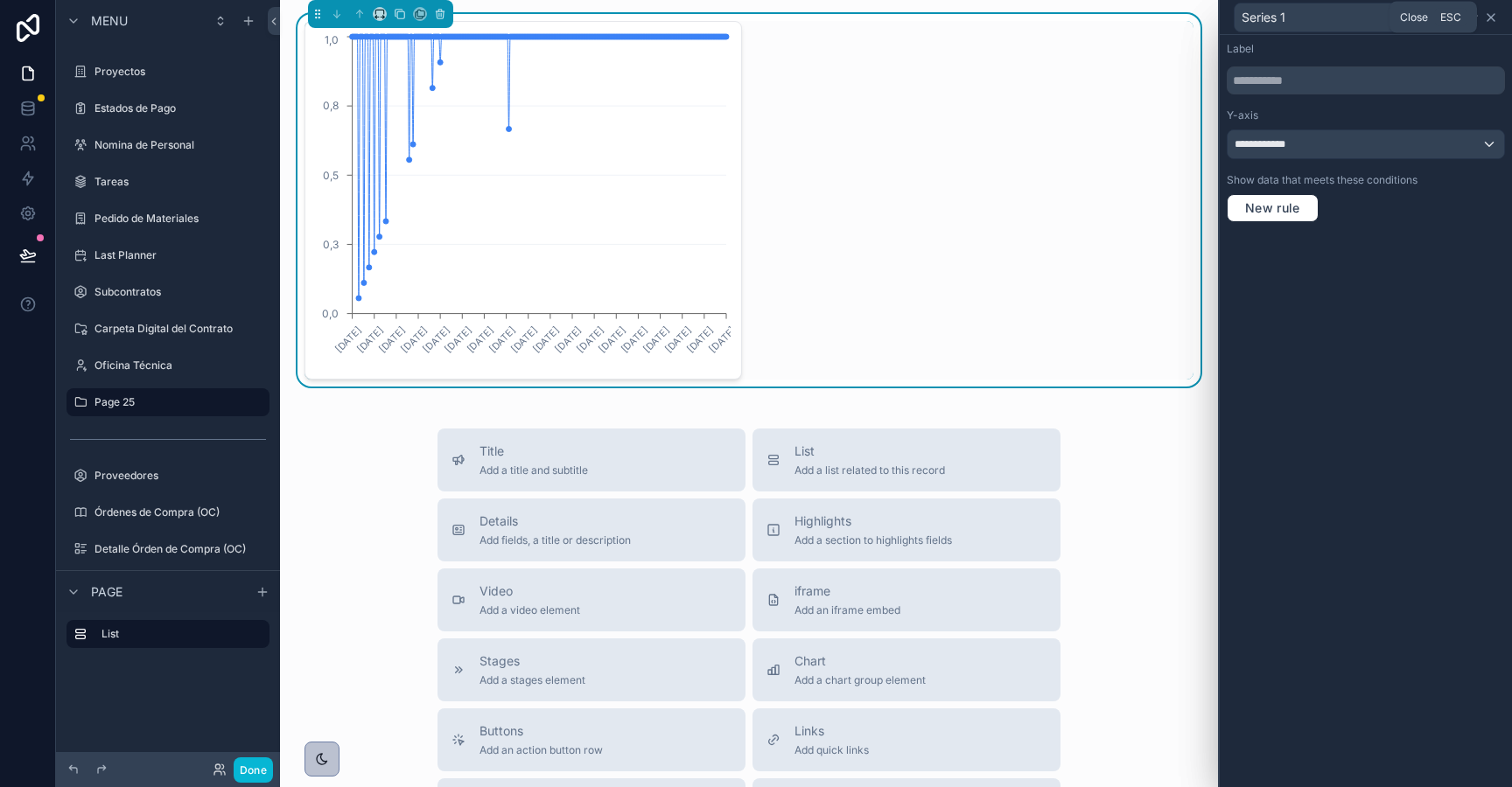
click at [1497, 14] on icon at bounding box center [1491, 18] width 14 height 14
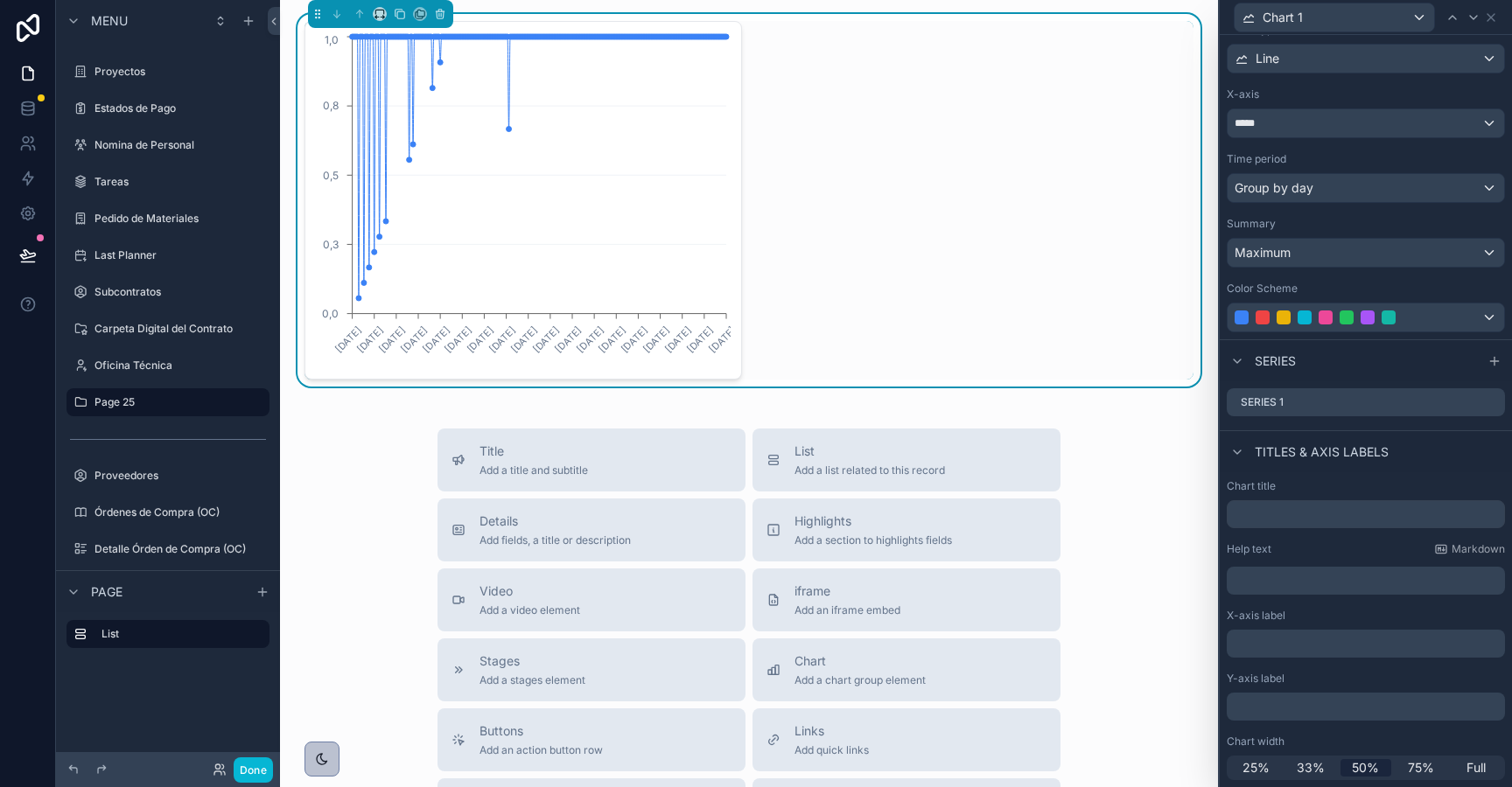
scroll to position [0, 0]
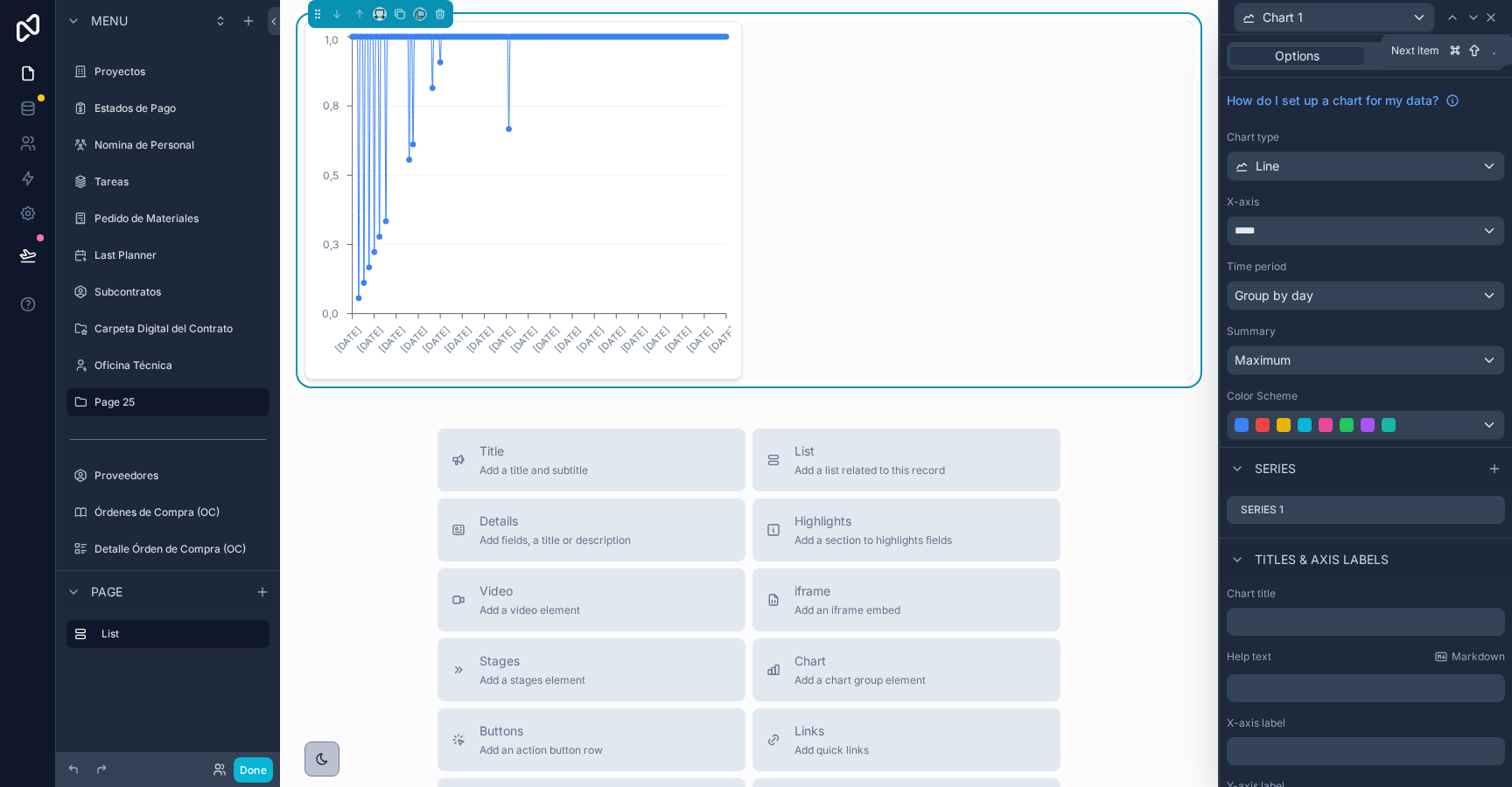
click at [1492, 17] on icon at bounding box center [1491, 18] width 7 height 7
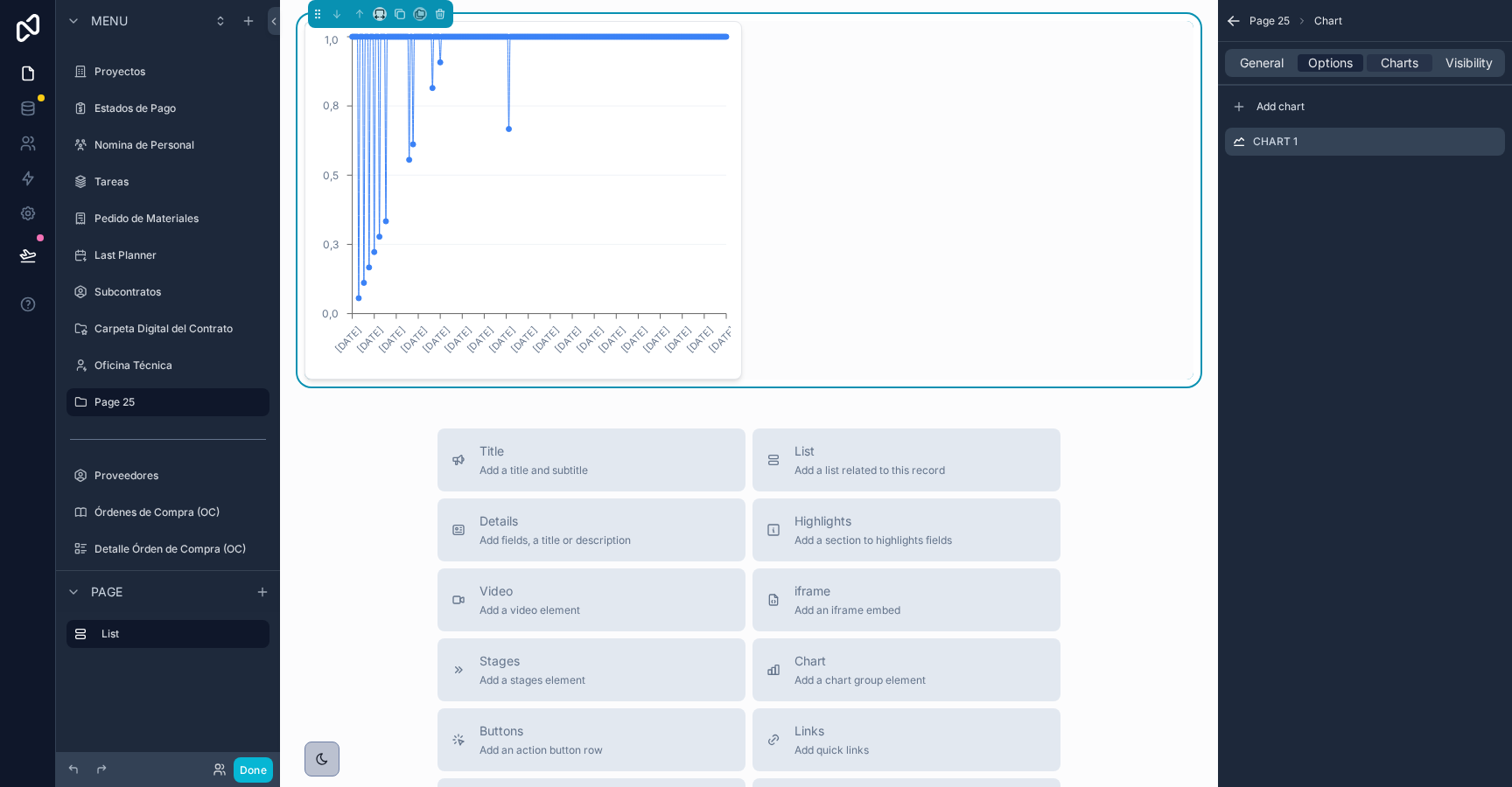
click at [1342, 59] on span "Options" at bounding box center [1331, 63] width 45 height 18
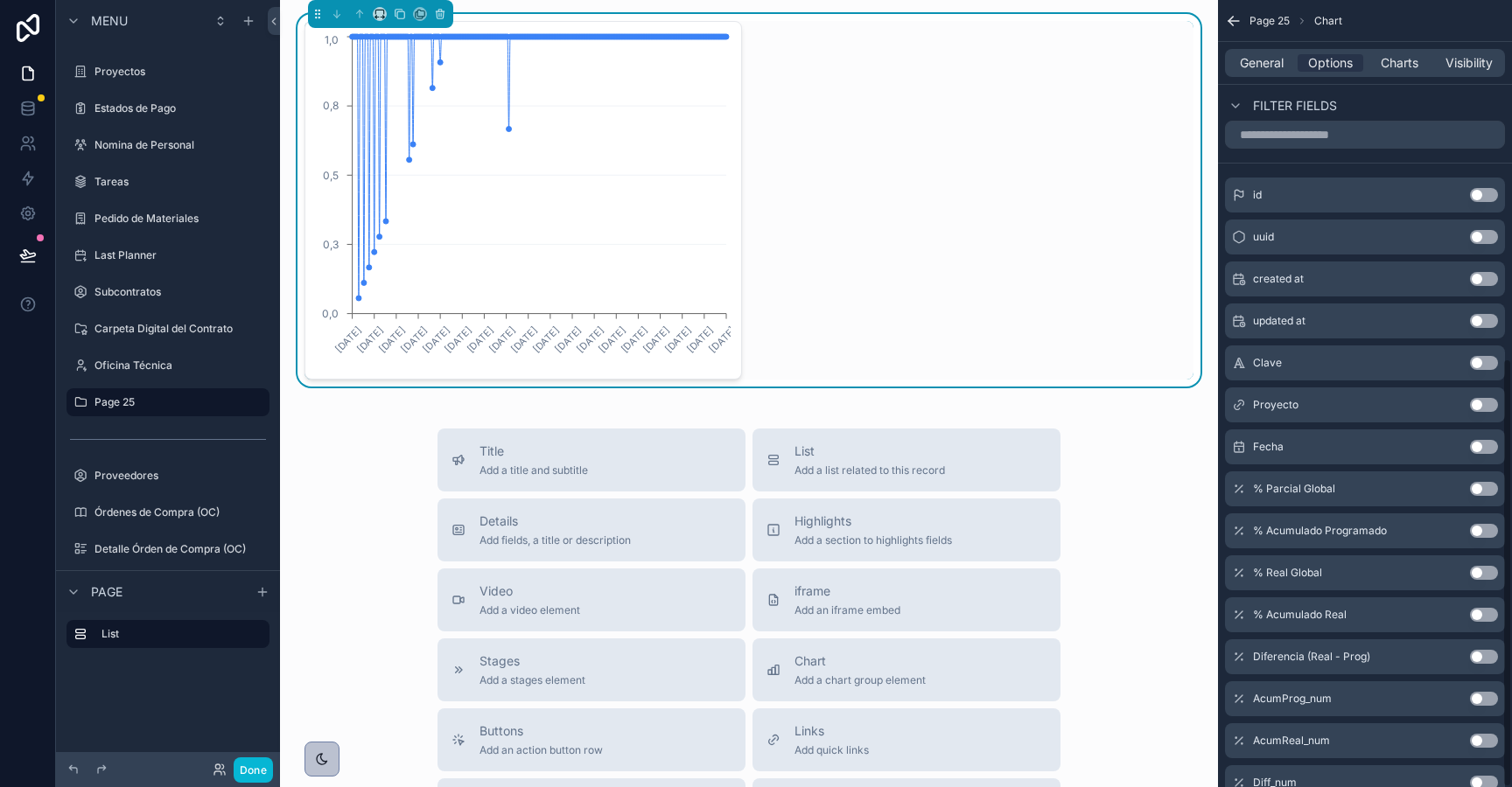
scroll to position [658, 0]
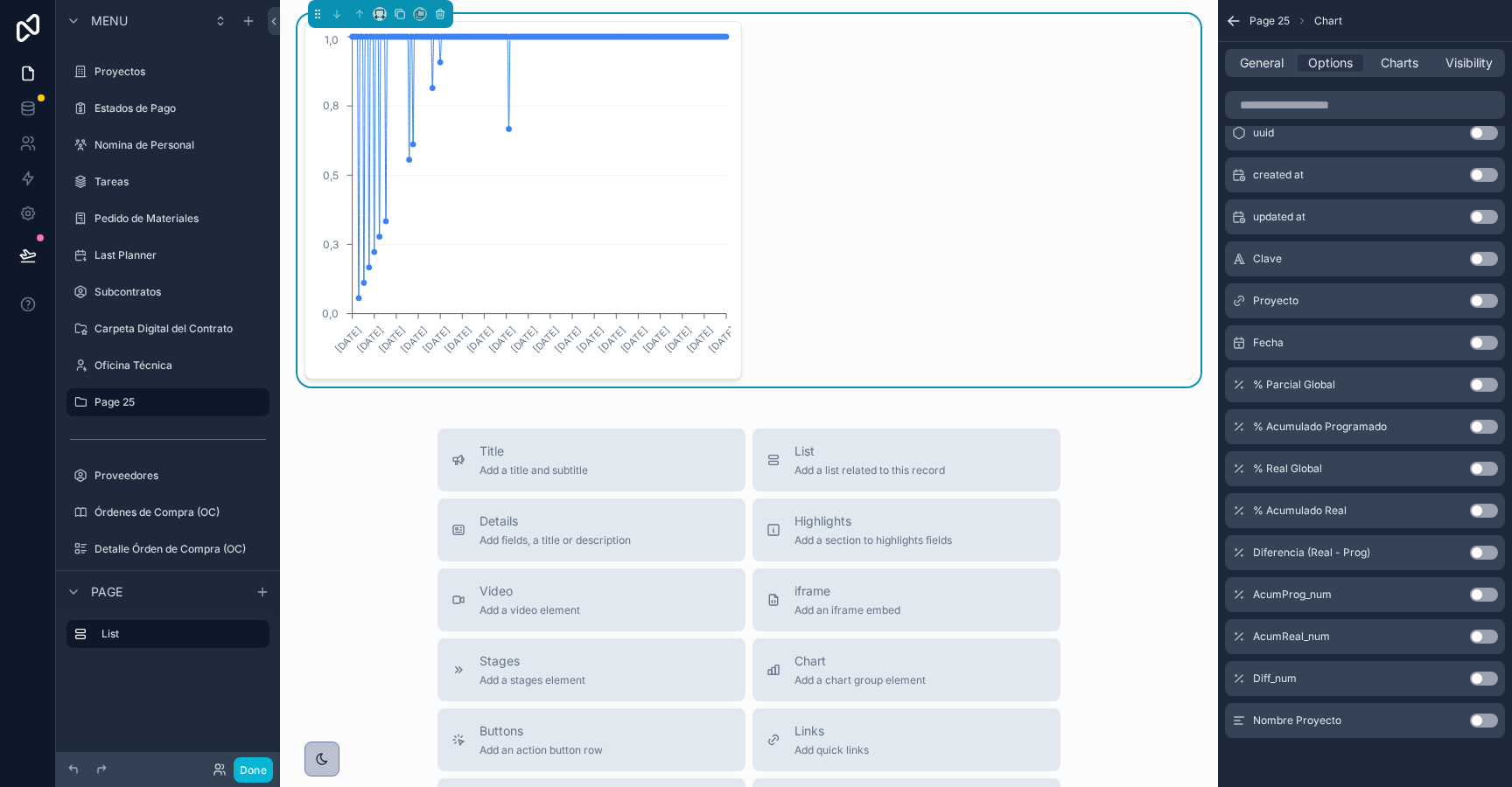
click at [1475, 305] on button "Use setting" at bounding box center [1483, 301] width 28 height 14
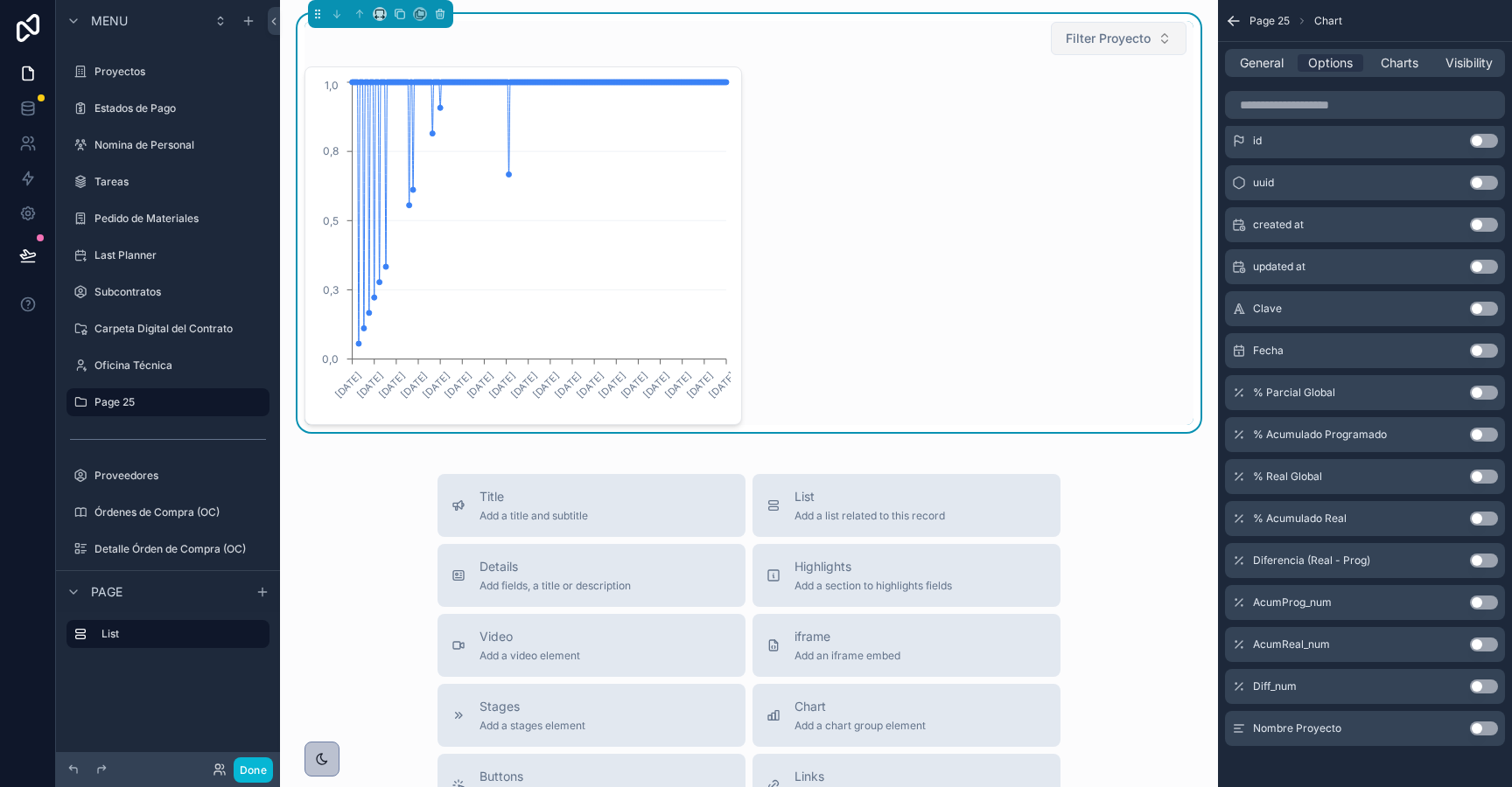
click at [1078, 30] on span "Filter Proyecto" at bounding box center [1108, 38] width 85 height 18
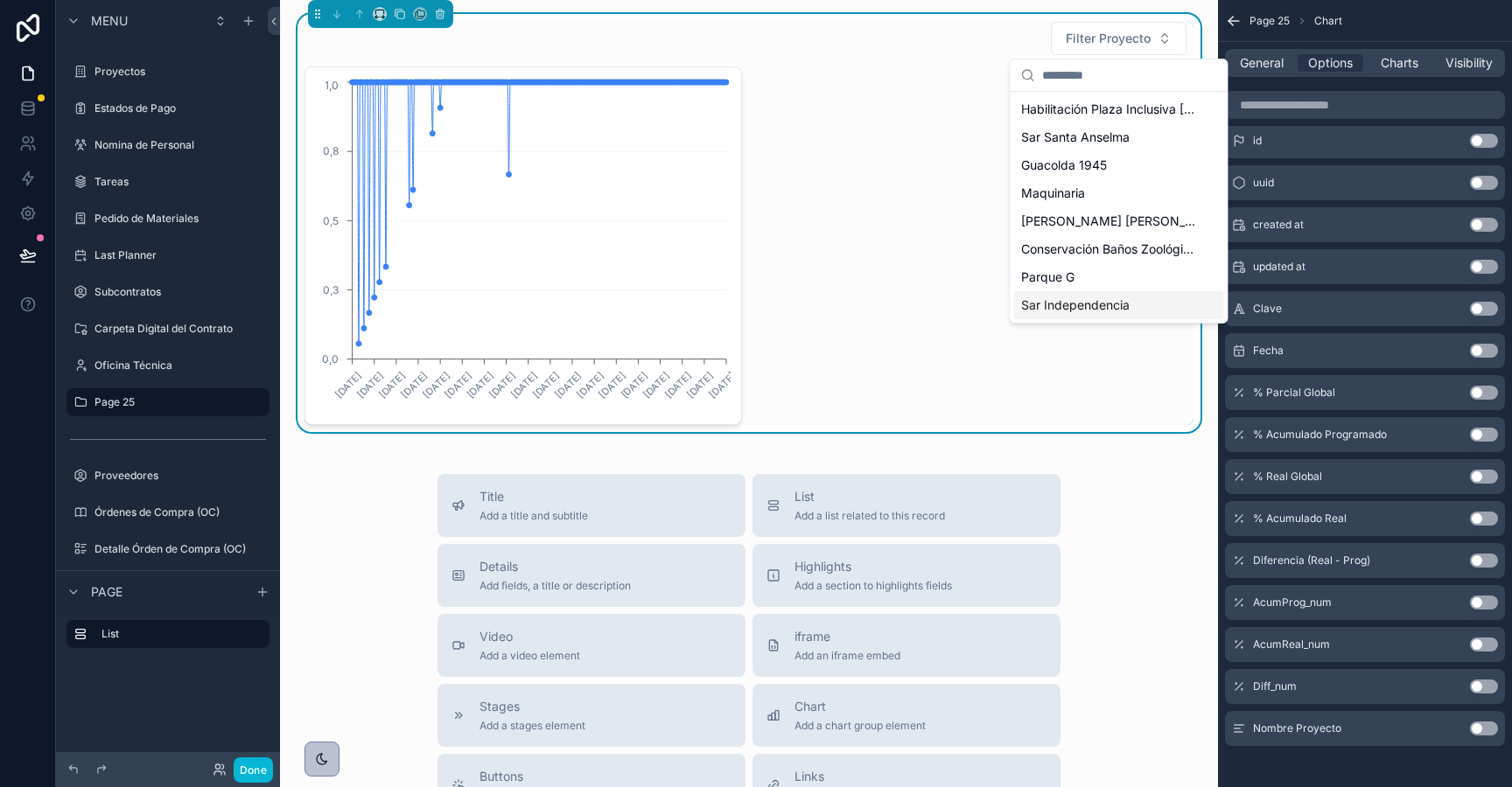
click at [1079, 302] on span "Sar Independencia" at bounding box center [1076, 305] width 109 height 18
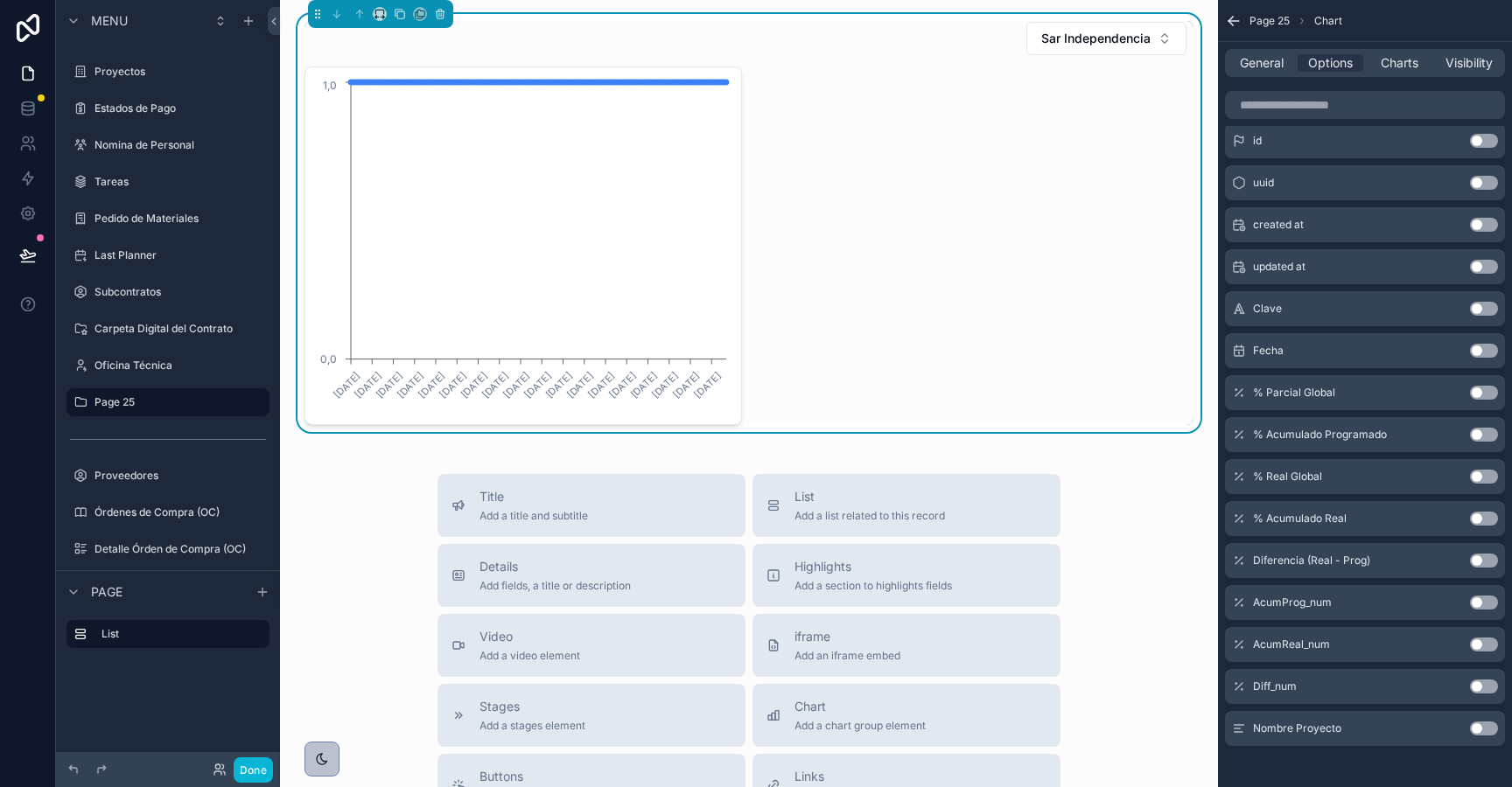
click at [893, 81] on div "4/2/2025 29/3/2025 22/4/2025 17/5/2025 7/6/2025 24/6/2025 9/7/2025 24/7/2025 9/…" at bounding box center [749, 246] width 889 height 359
click at [1413, 57] on span "Charts" at bounding box center [1400, 63] width 37 height 18
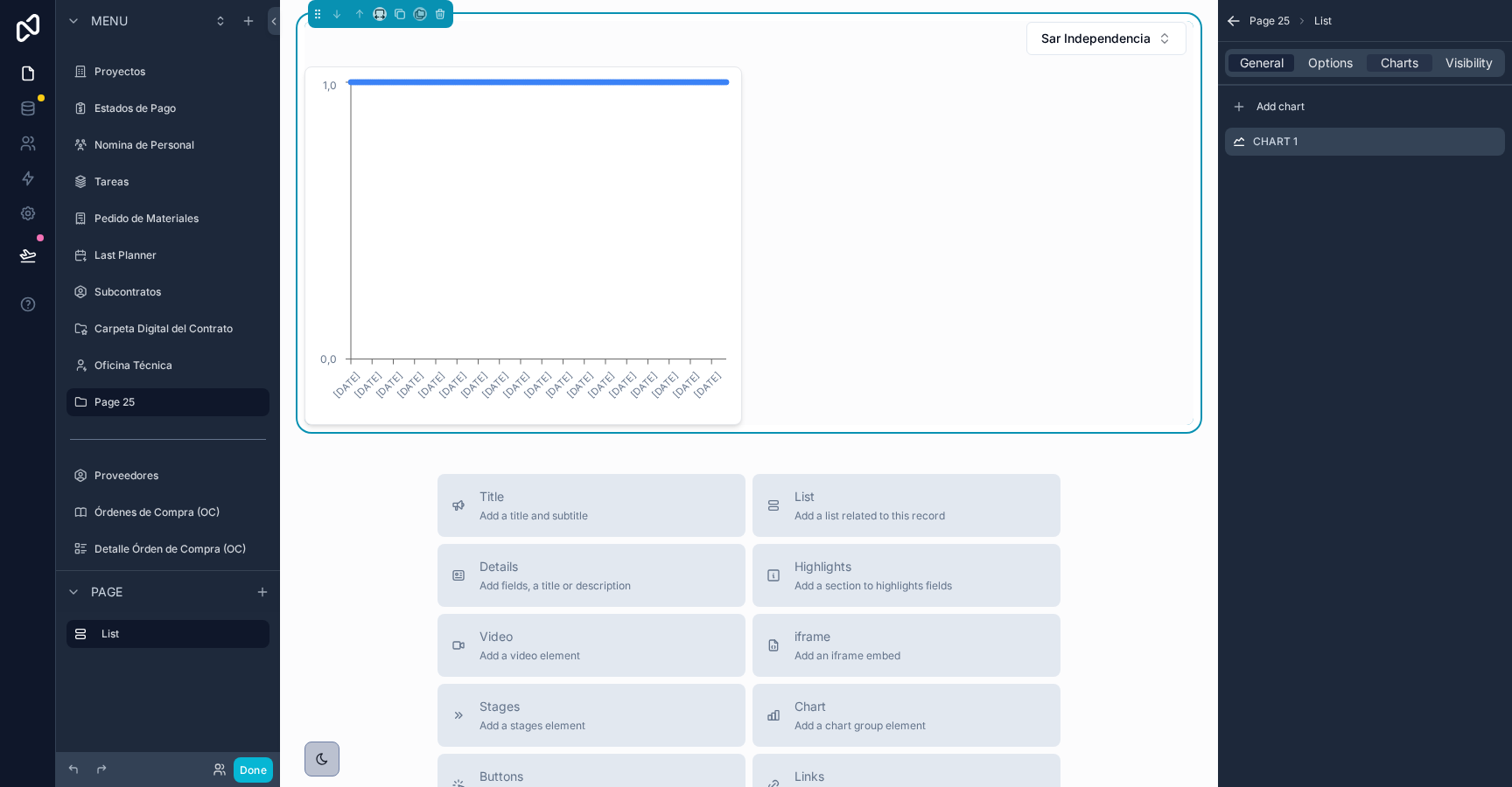
click at [1267, 55] on span "General" at bounding box center [1261, 63] width 44 height 18
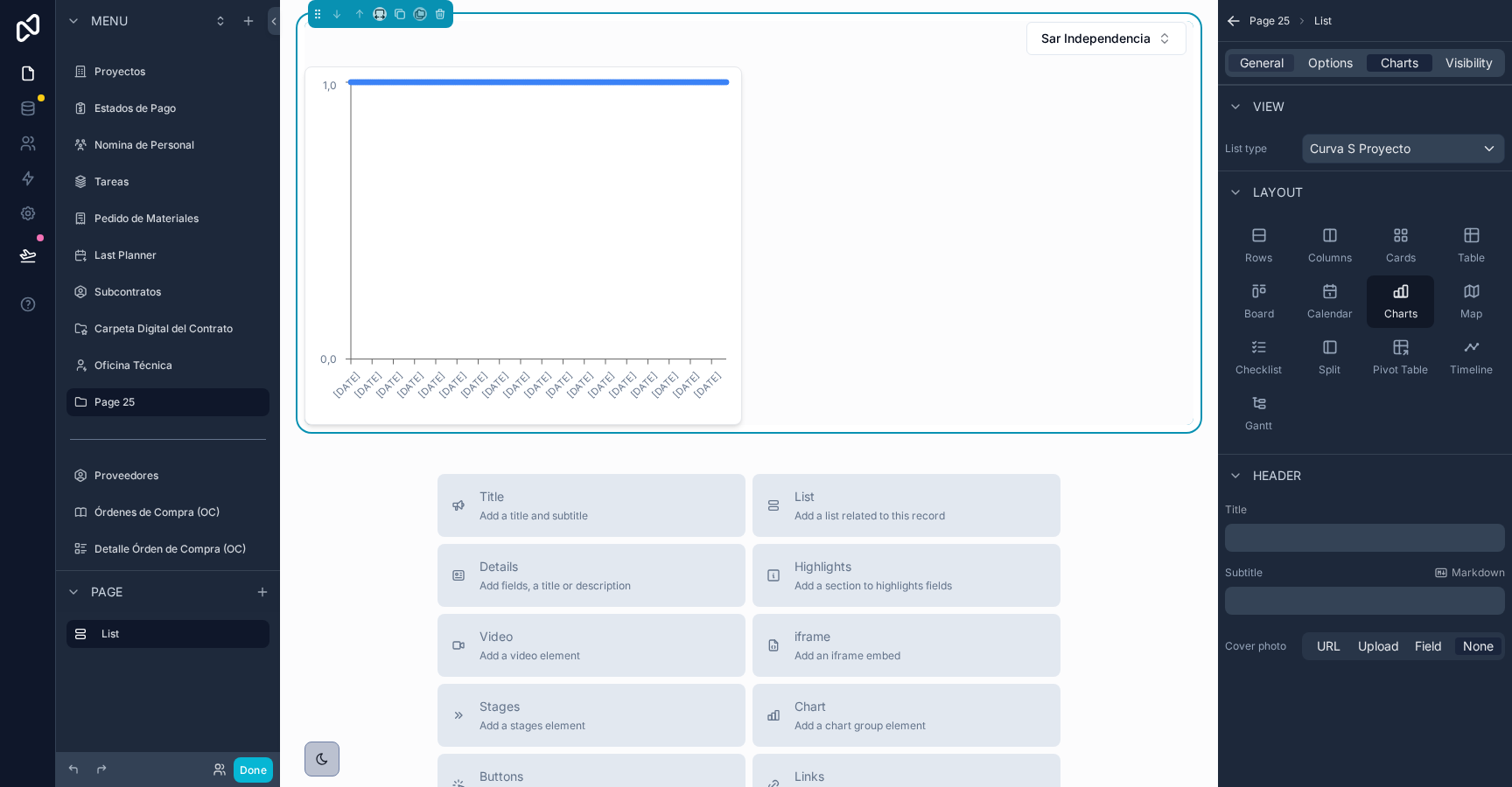
click at [1398, 65] on span "Charts" at bounding box center [1400, 63] width 37 height 18
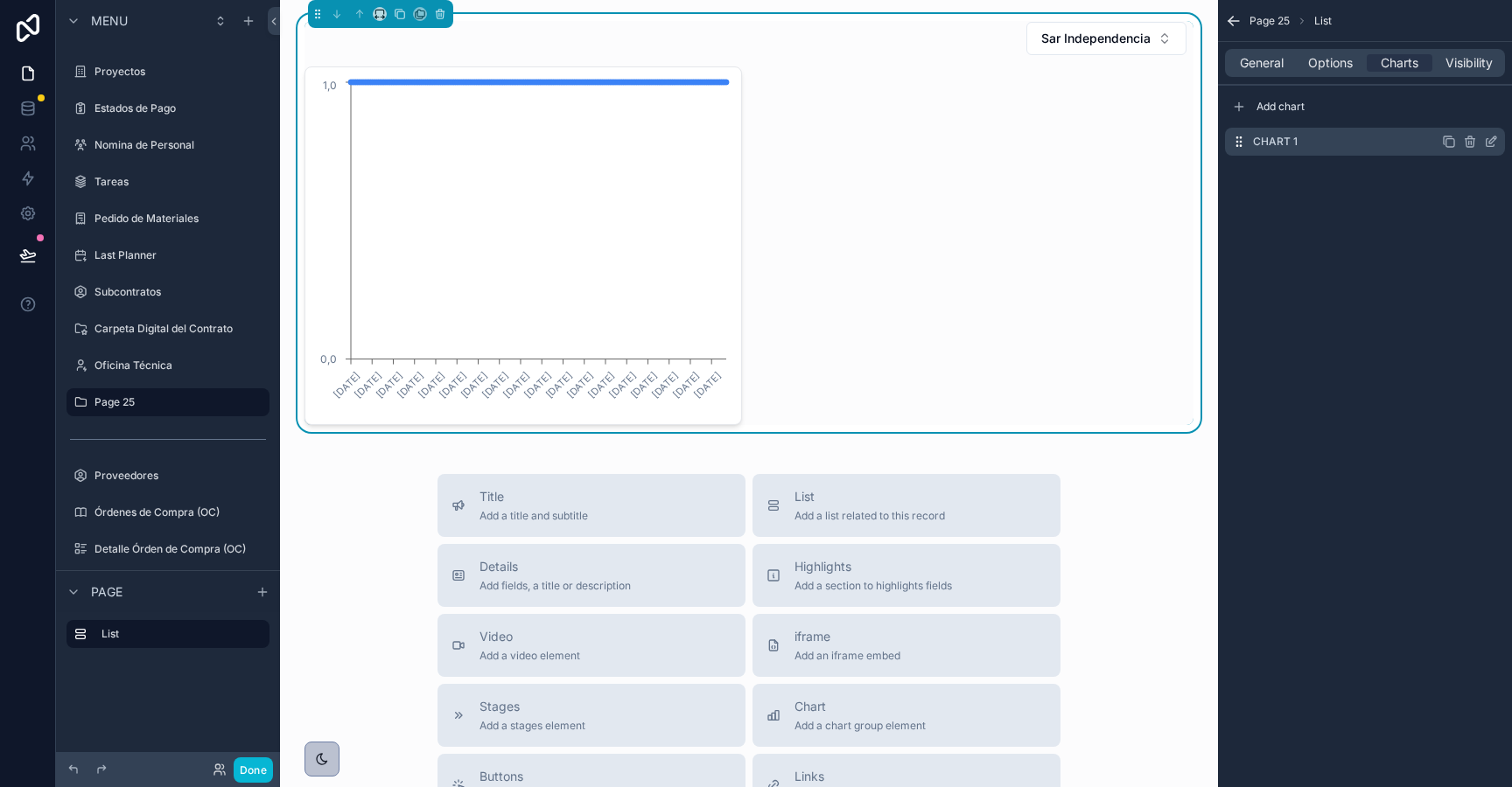
click at [1489, 136] on icon "scrollable content" at bounding box center [1491, 142] width 14 height 14
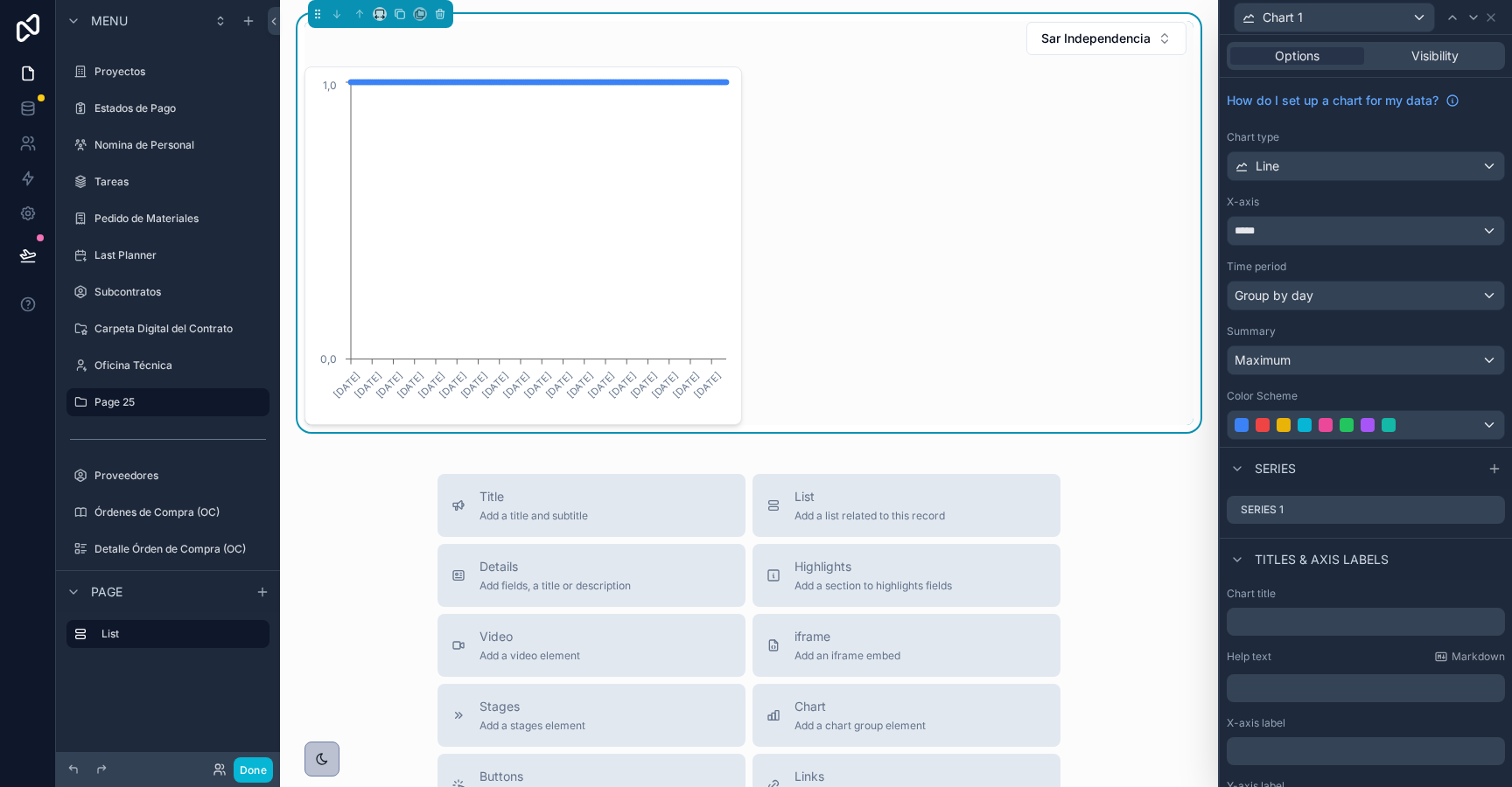
scroll to position [108, 0]
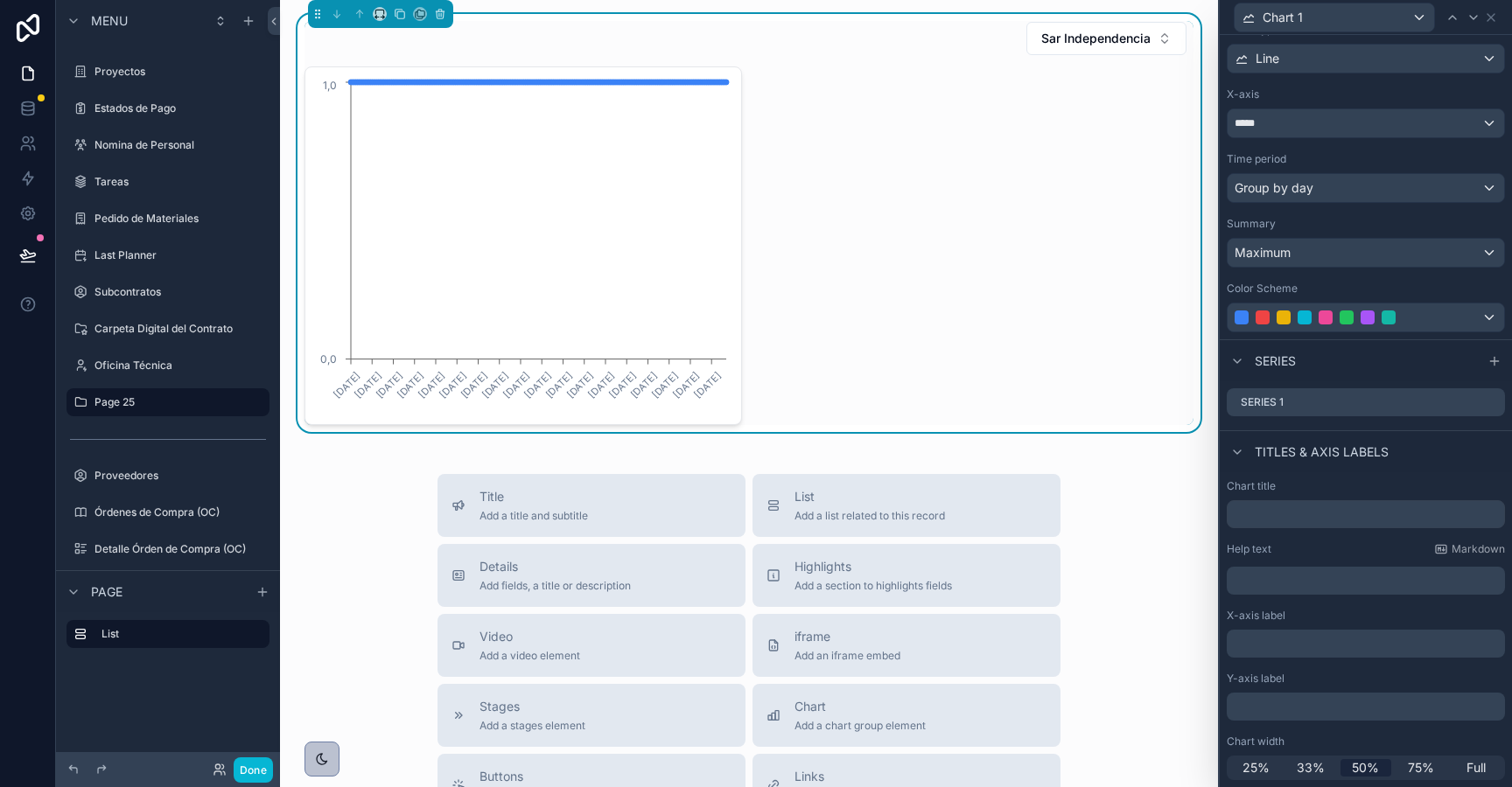
click at [1474, 752] on div "Chart width 25% 33% 50% 75% Full" at bounding box center [1366, 758] width 278 height 46
click at [1475, 763] on span "Full" at bounding box center [1476, 768] width 20 height 18
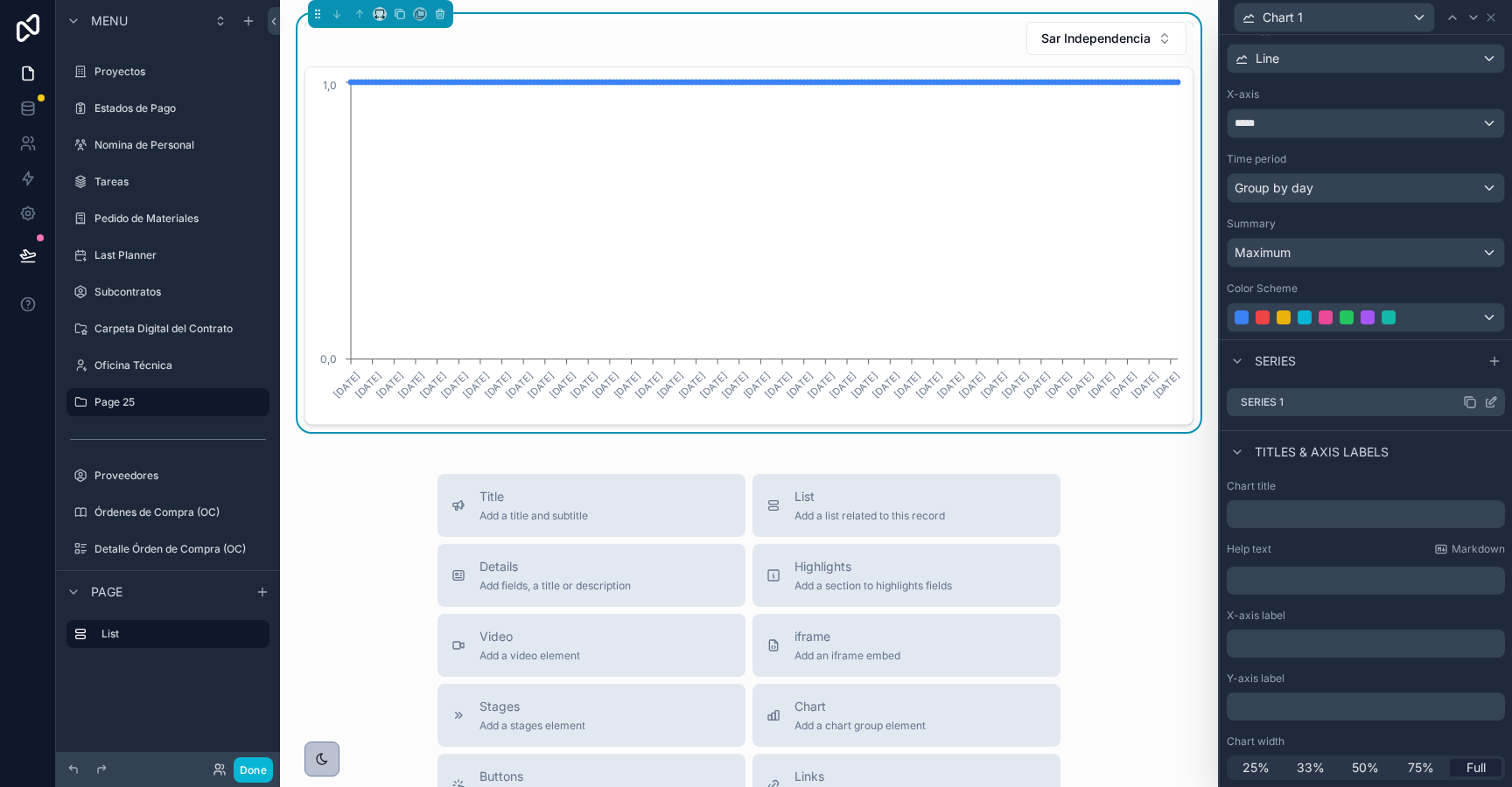
click at [1489, 400] on icon at bounding box center [1491, 402] width 14 height 14
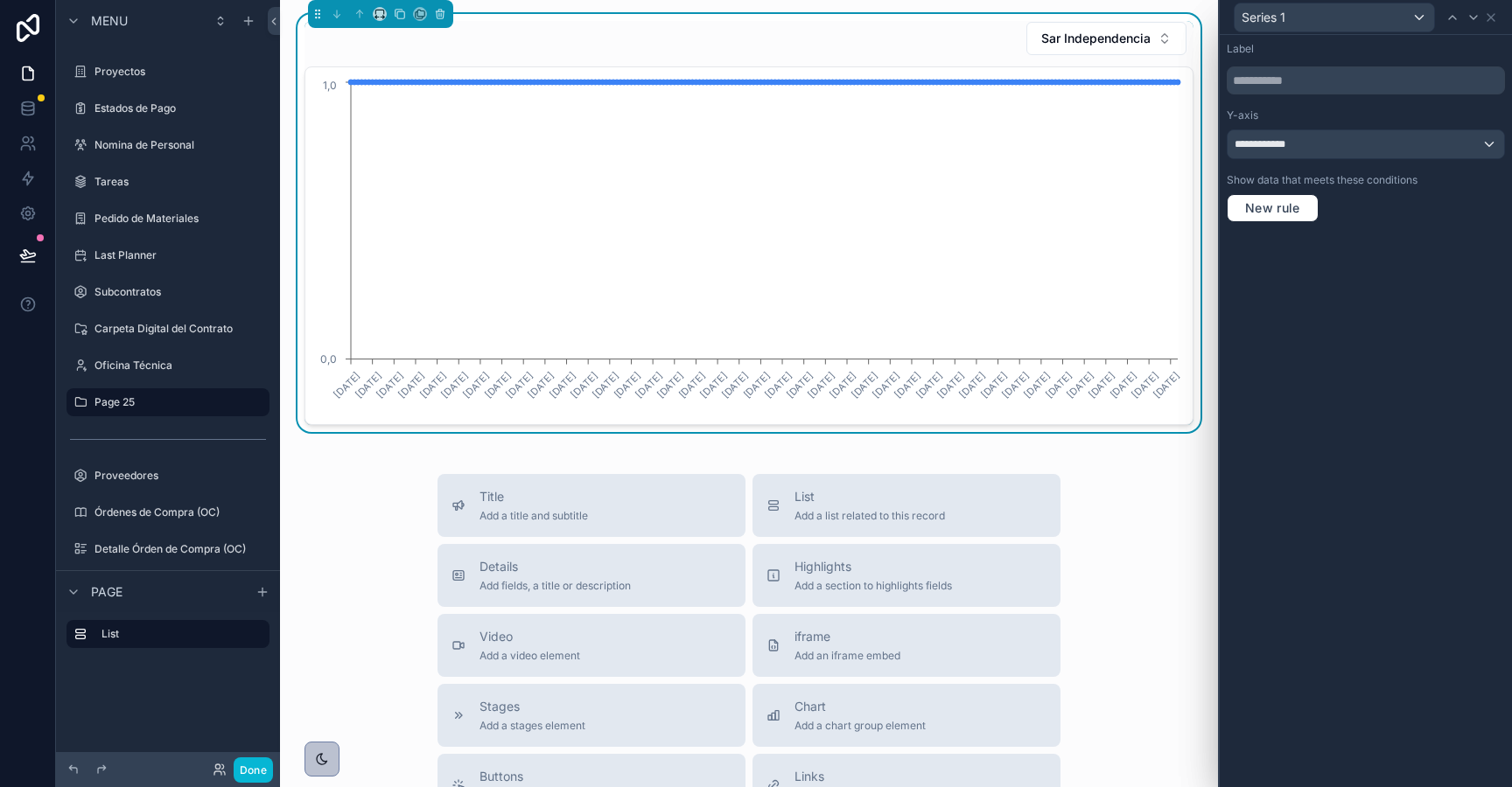
click at [1276, 95] on div "**********" at bounding box center [1366, 132] width 292 height 195
click at [1279, 75] on input "text" at bounding box center [1366, 80] width 278 height 28
type input "**********"
click at [1490, 21] on icon at bounding box center [1491, 18] width 14 height 14
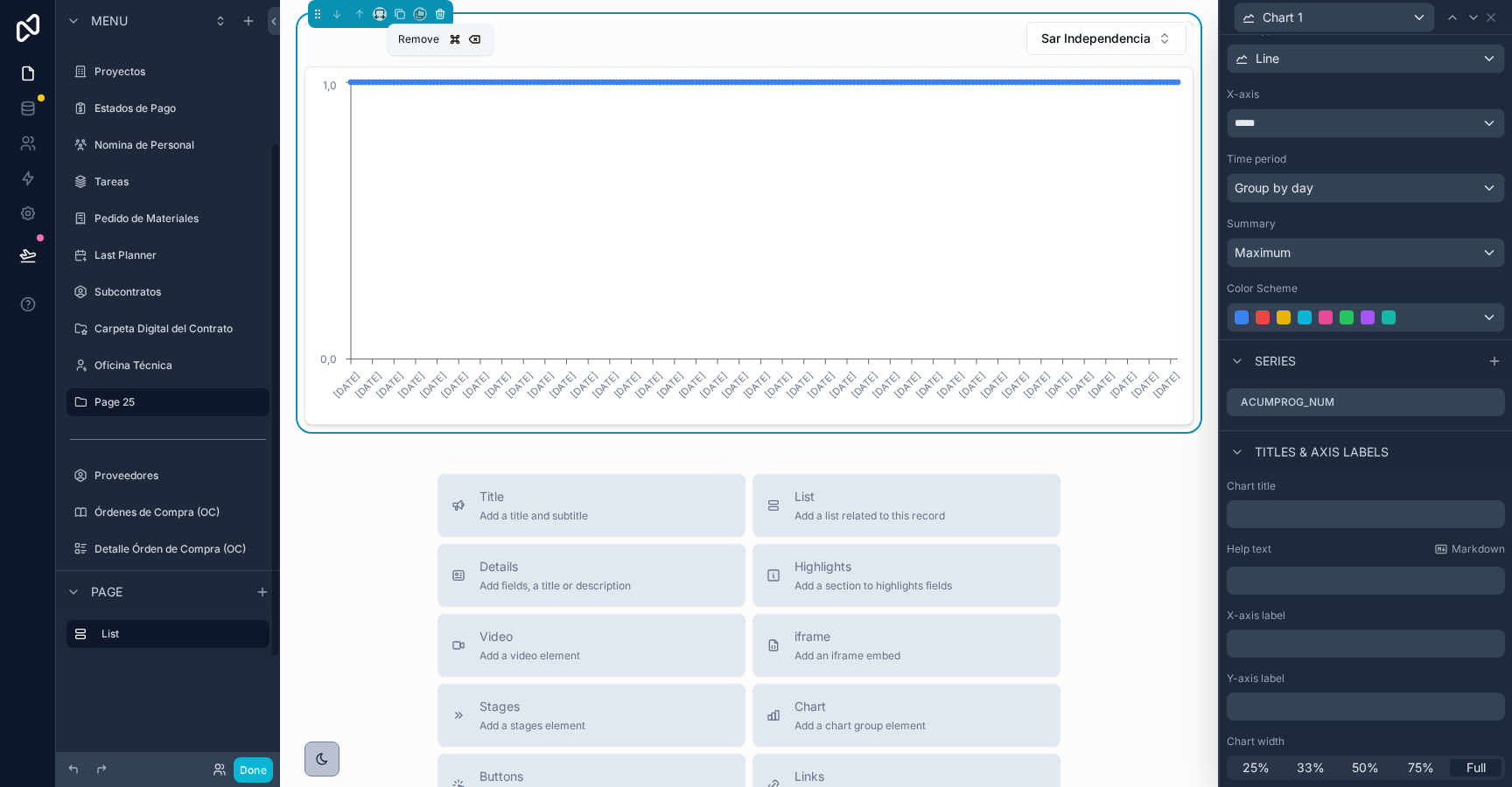
click at [435, 12] on icon "scrollable content" at bounding box center [440, 14] width 12 height 12
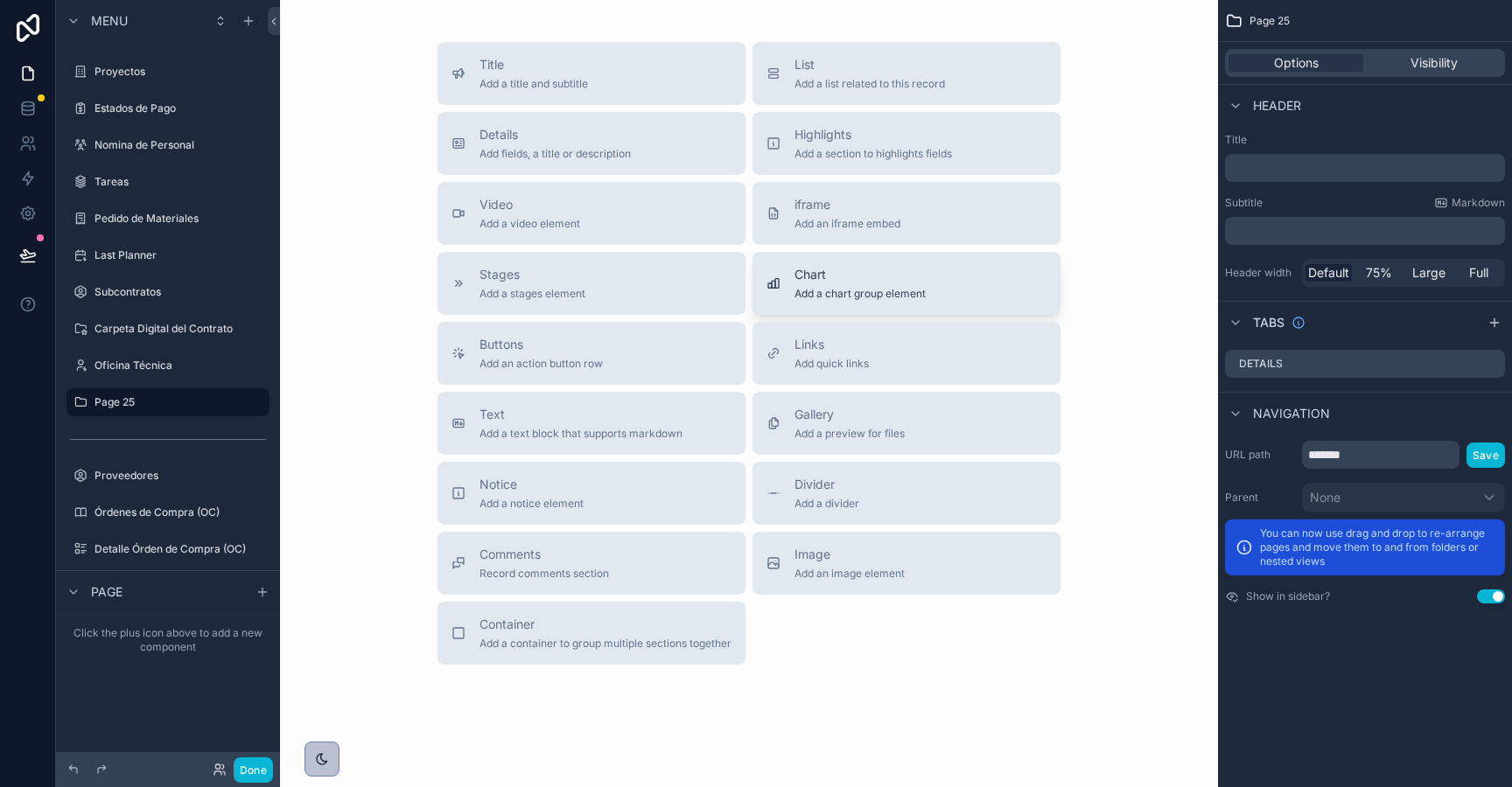
click at [814, 296] on span "Add a chart group element" at bounding box center [860, 294] width 131 height 14
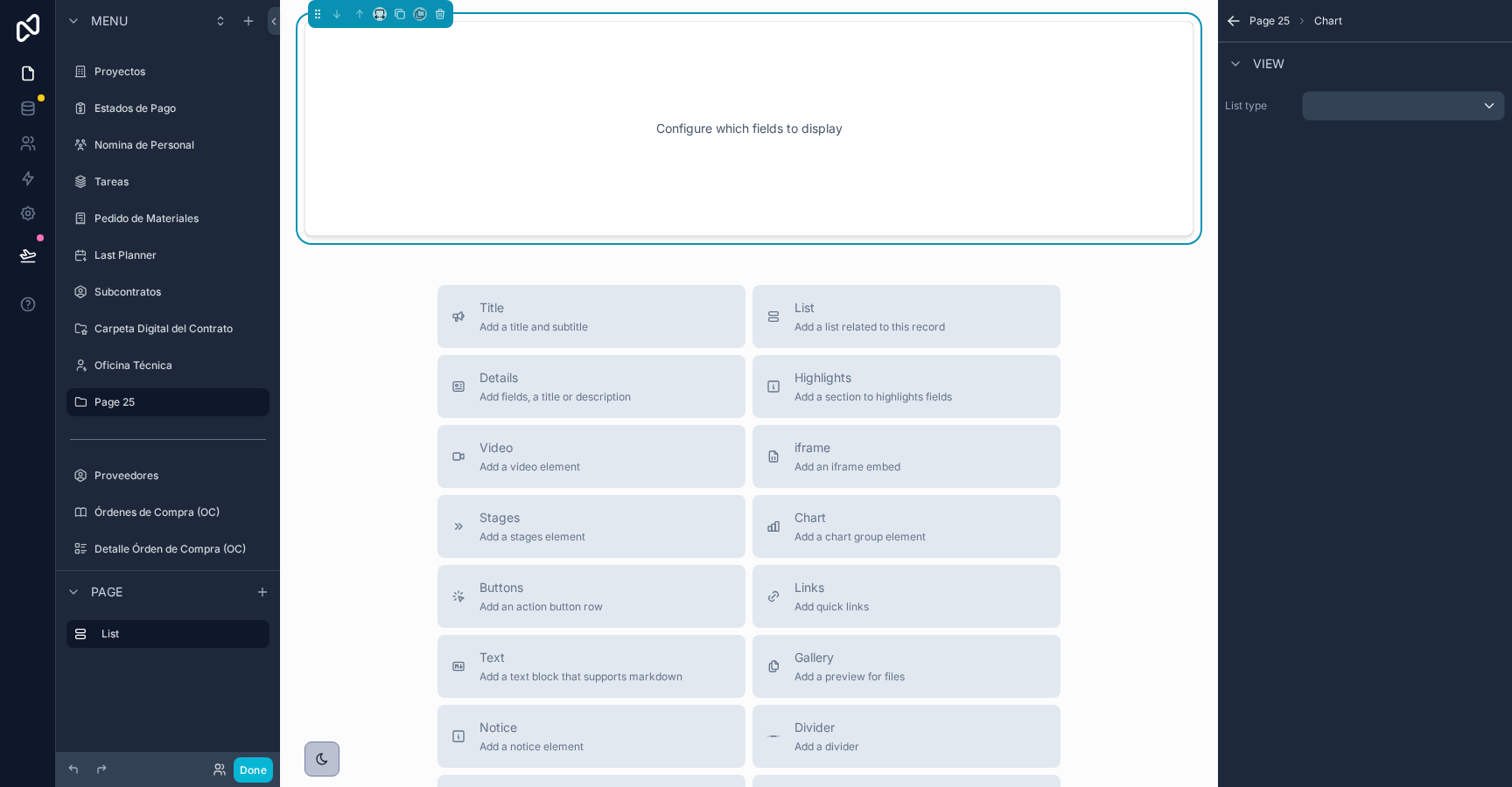
click at [1377, 123] on div "List type" at bounding box center [1365, 105] width 294 height 44
click at [1383, 119] on div "scrollable content" at bounding box center [1403, 105] width 201 height 28
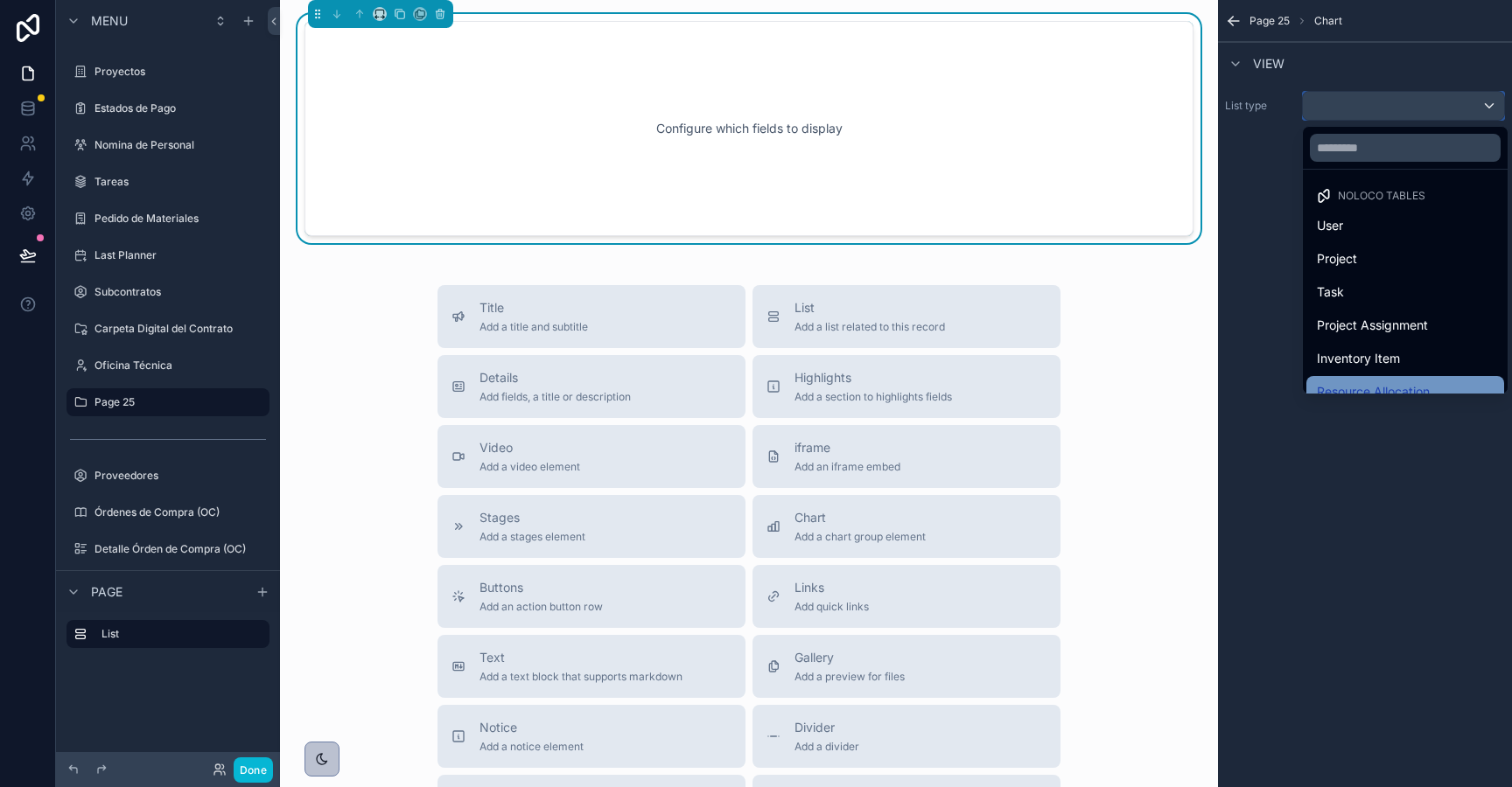
scroll to position [808, 0]
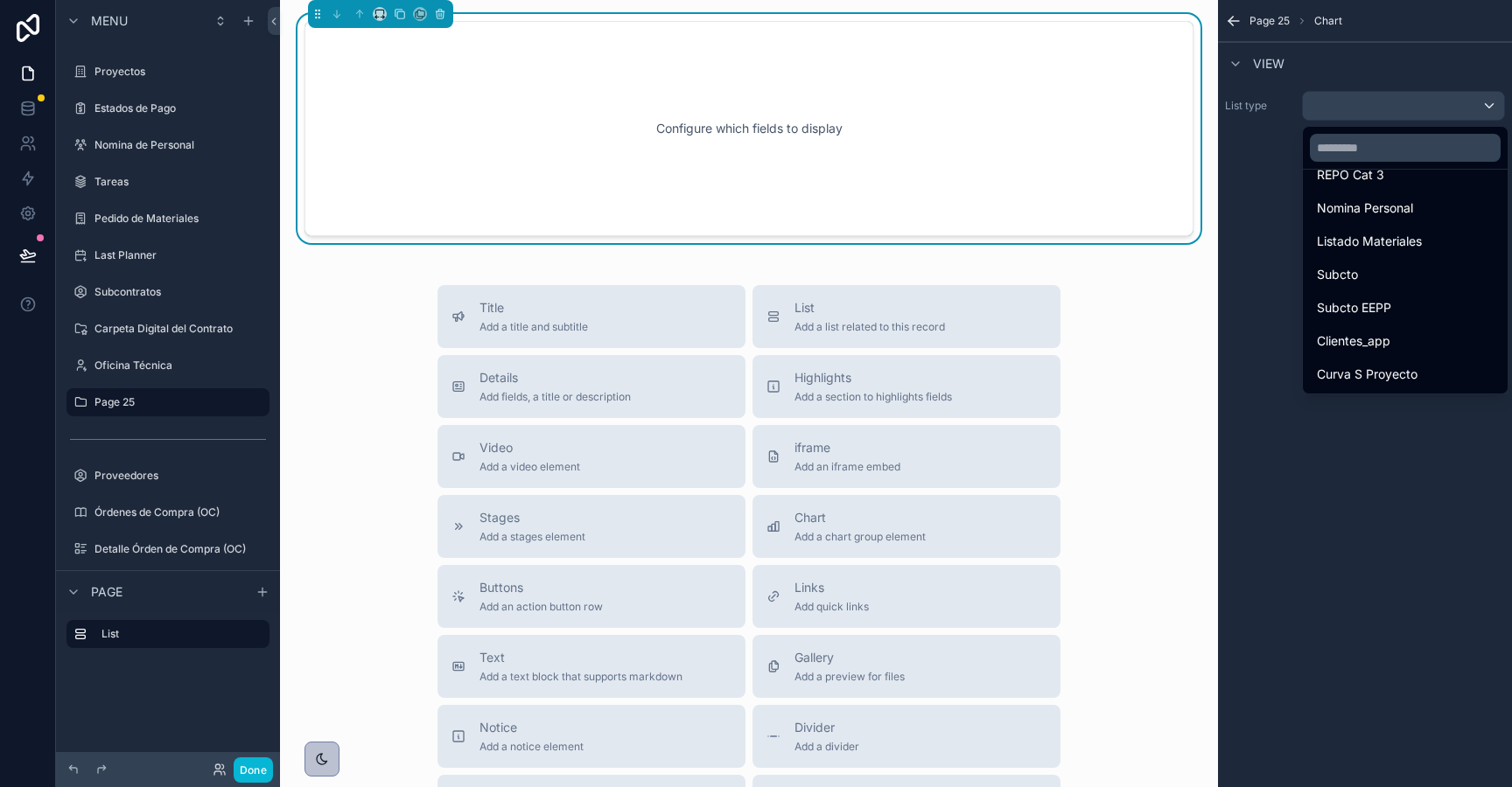
click at [1429, 380] on div "Curva S Proyecto" at bounding box center [1405, 375] width 177 height 21
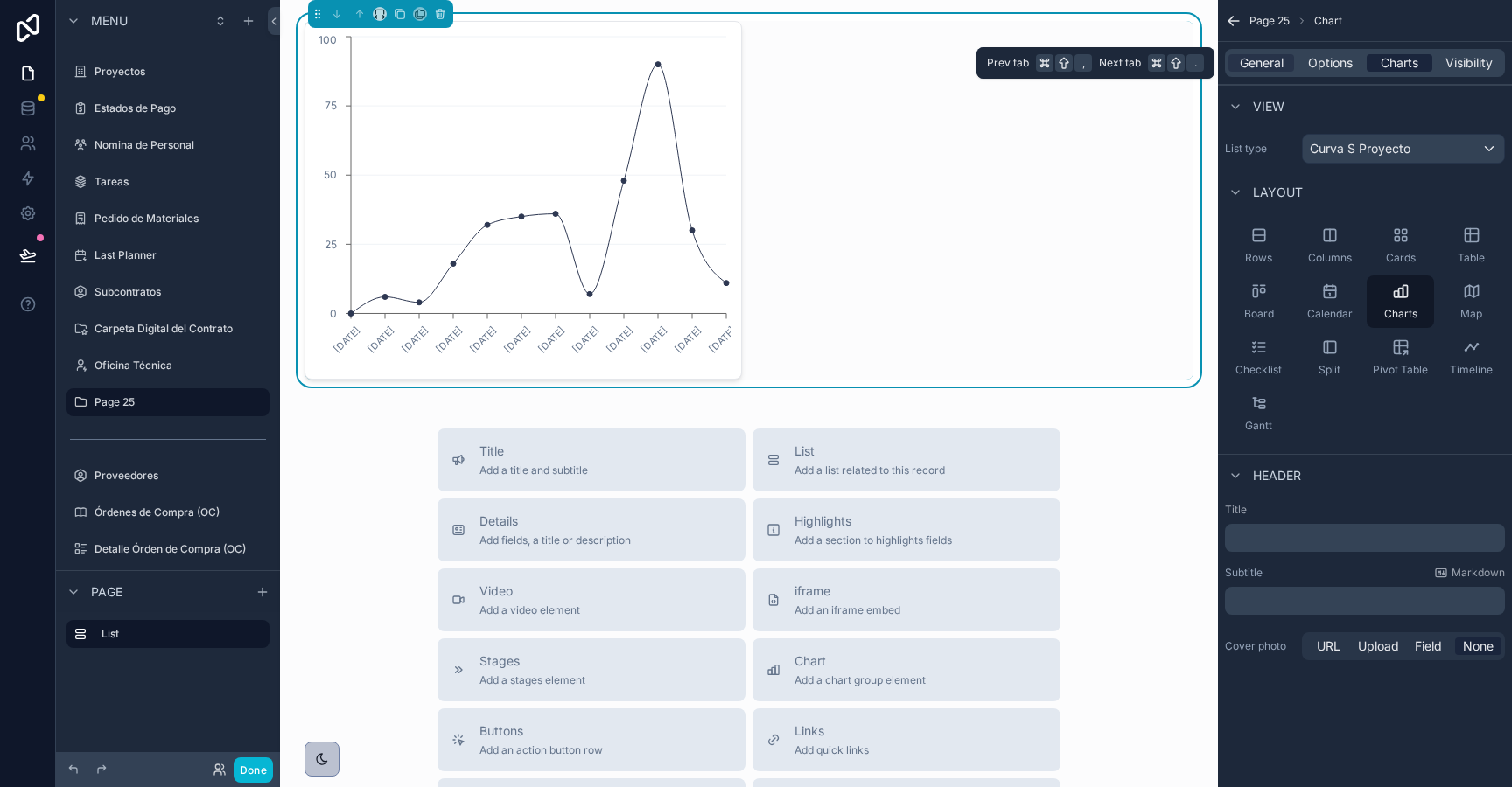
click at [1375, 61] on div "Charts" at bounding box center [1400, 63] width 66 height 18
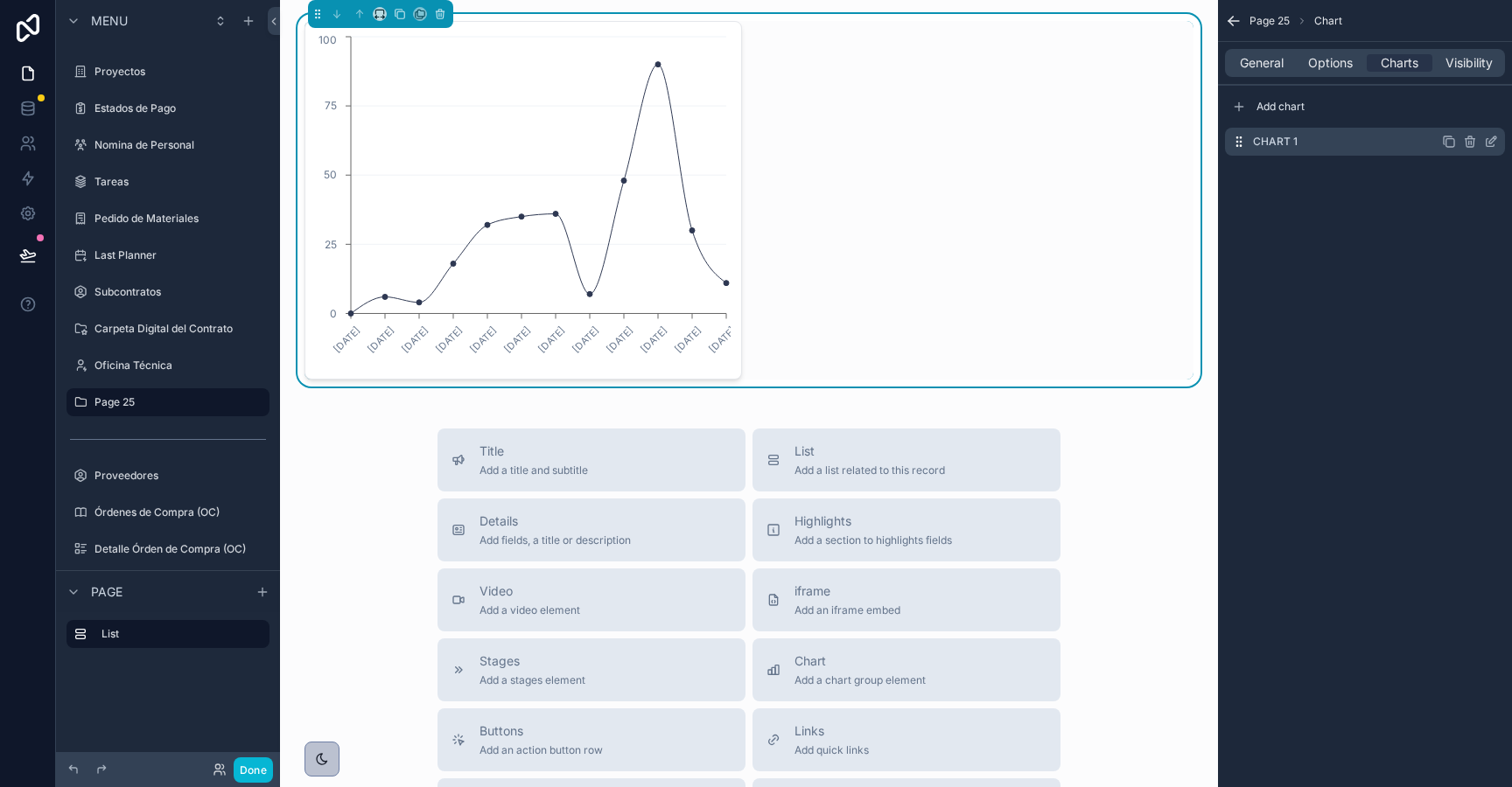
click at [1497, 139] on icon "scrollable content" at bounding box center [1491, 142] width 14 height 14
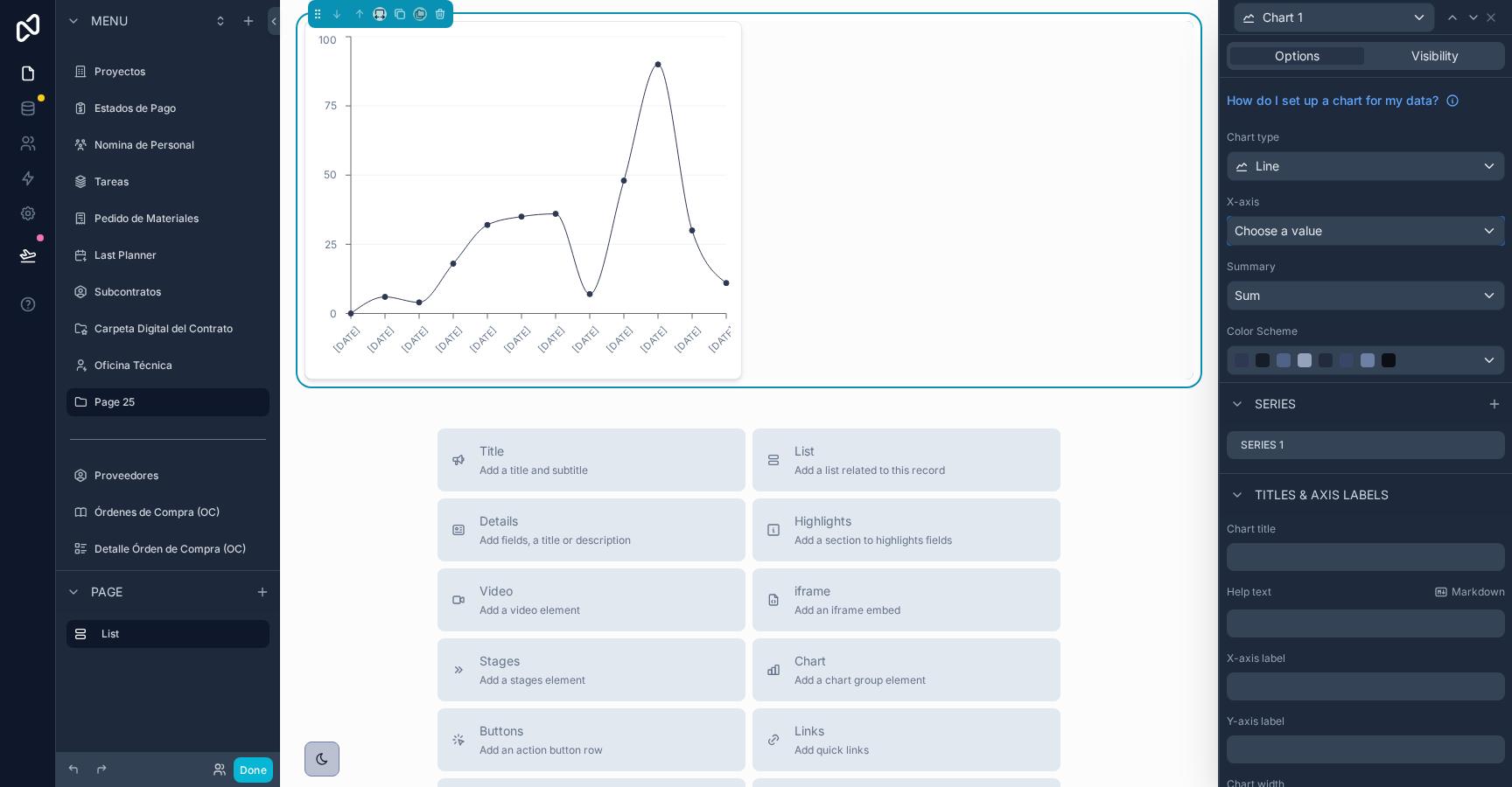
click at [1301, 236] on span "Choose a value" at bounding box center [1278, 230] width 87 height 15
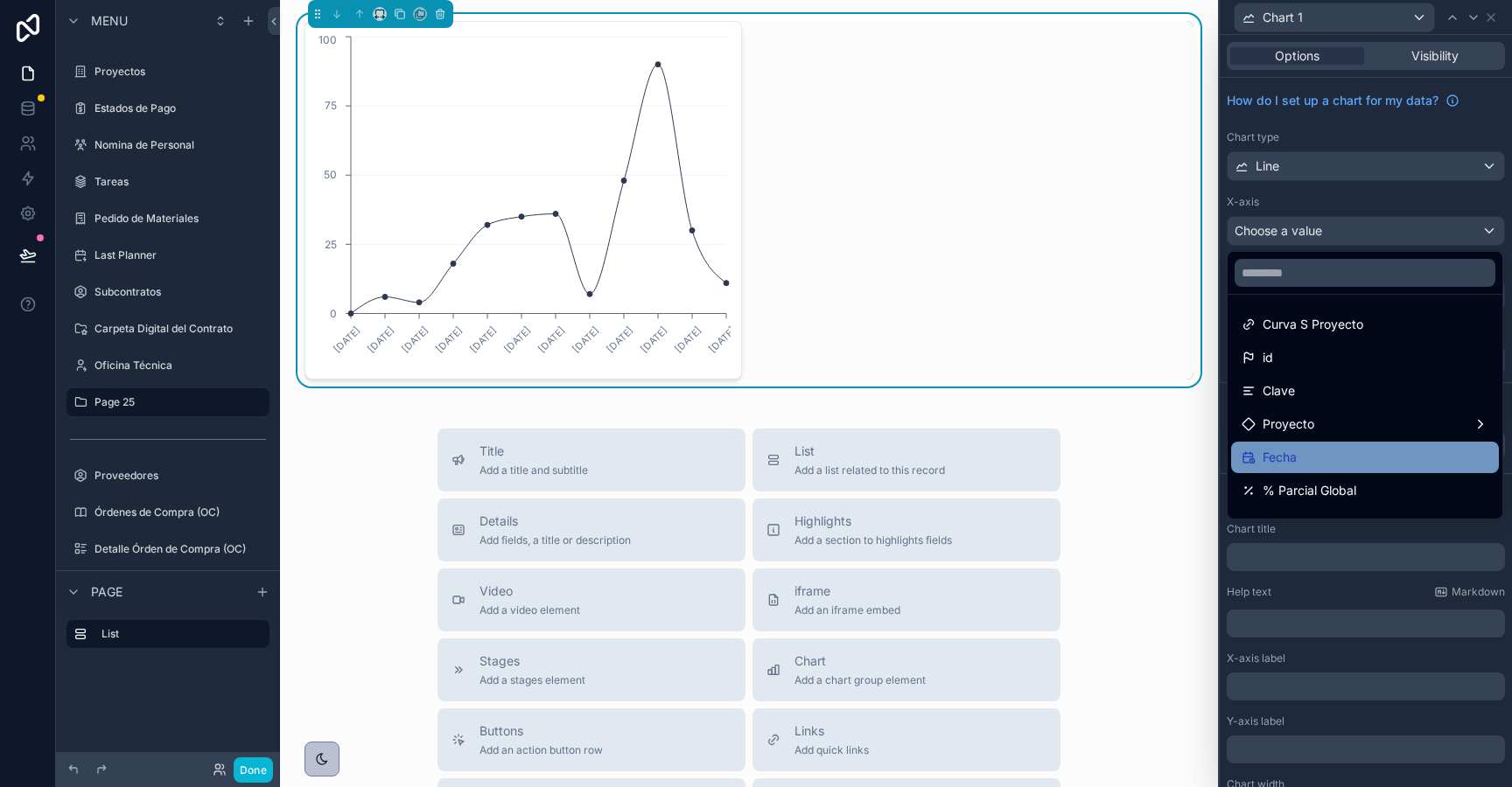
click at [1275, 454] on span "Fecha" at bounding box center [1280, 458] width 34 height 21
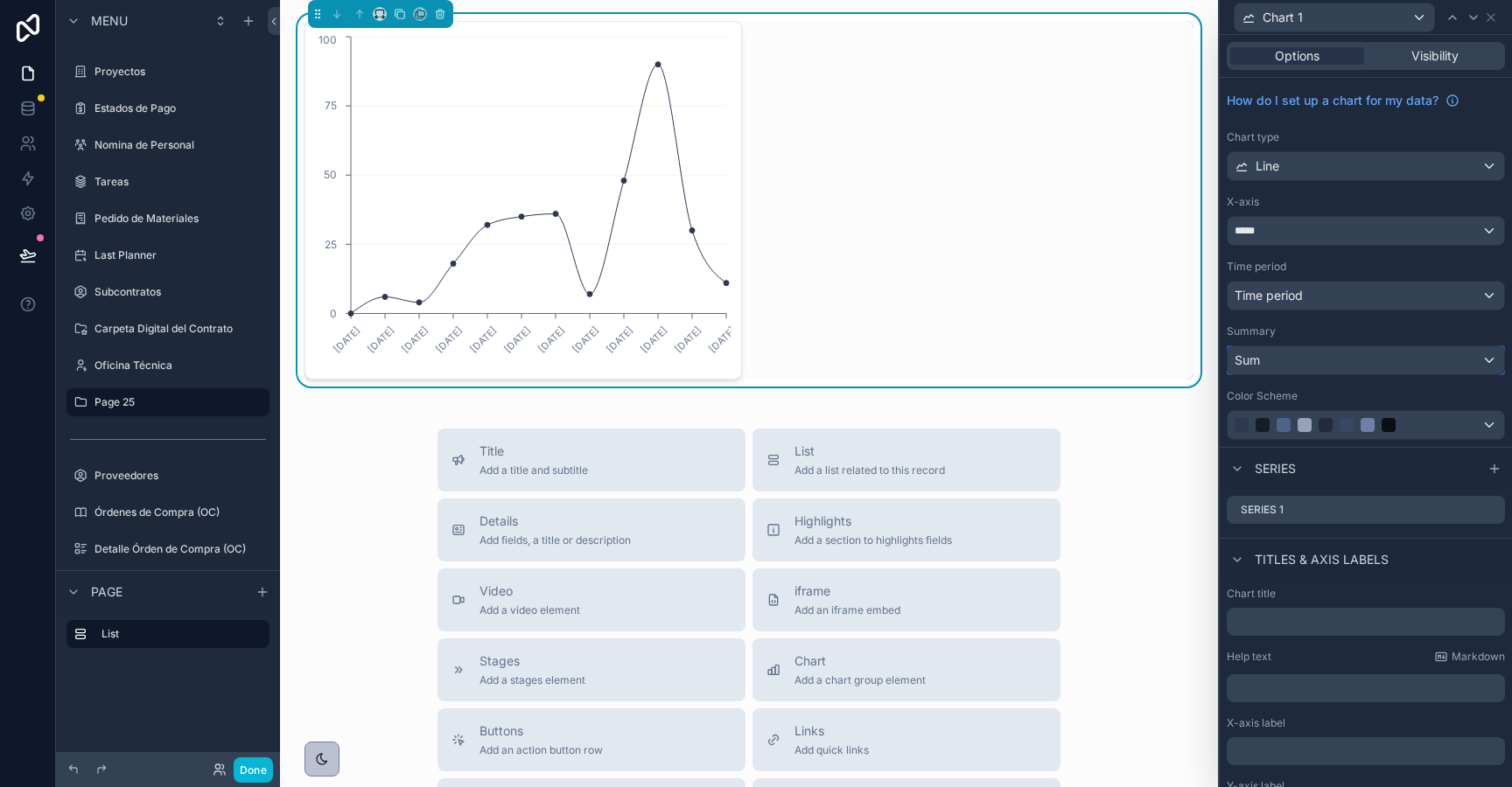
click at [1275, 369] on div "Sum" at bounding box center [1366, 360] width 277 height 28
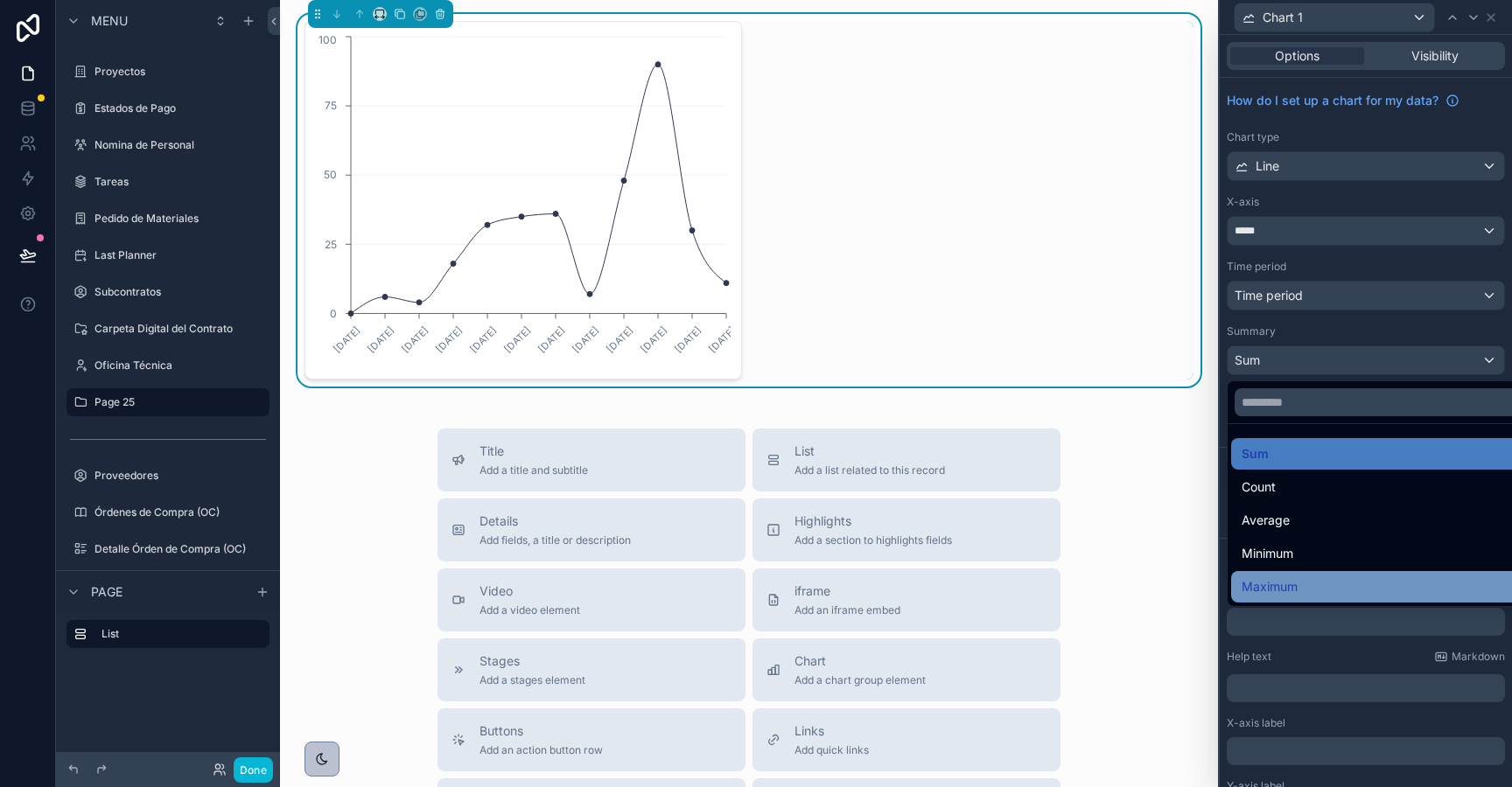
click at [1265, 587] on span "Maximum" at bounding box center [1269, 587] width 56 height 21
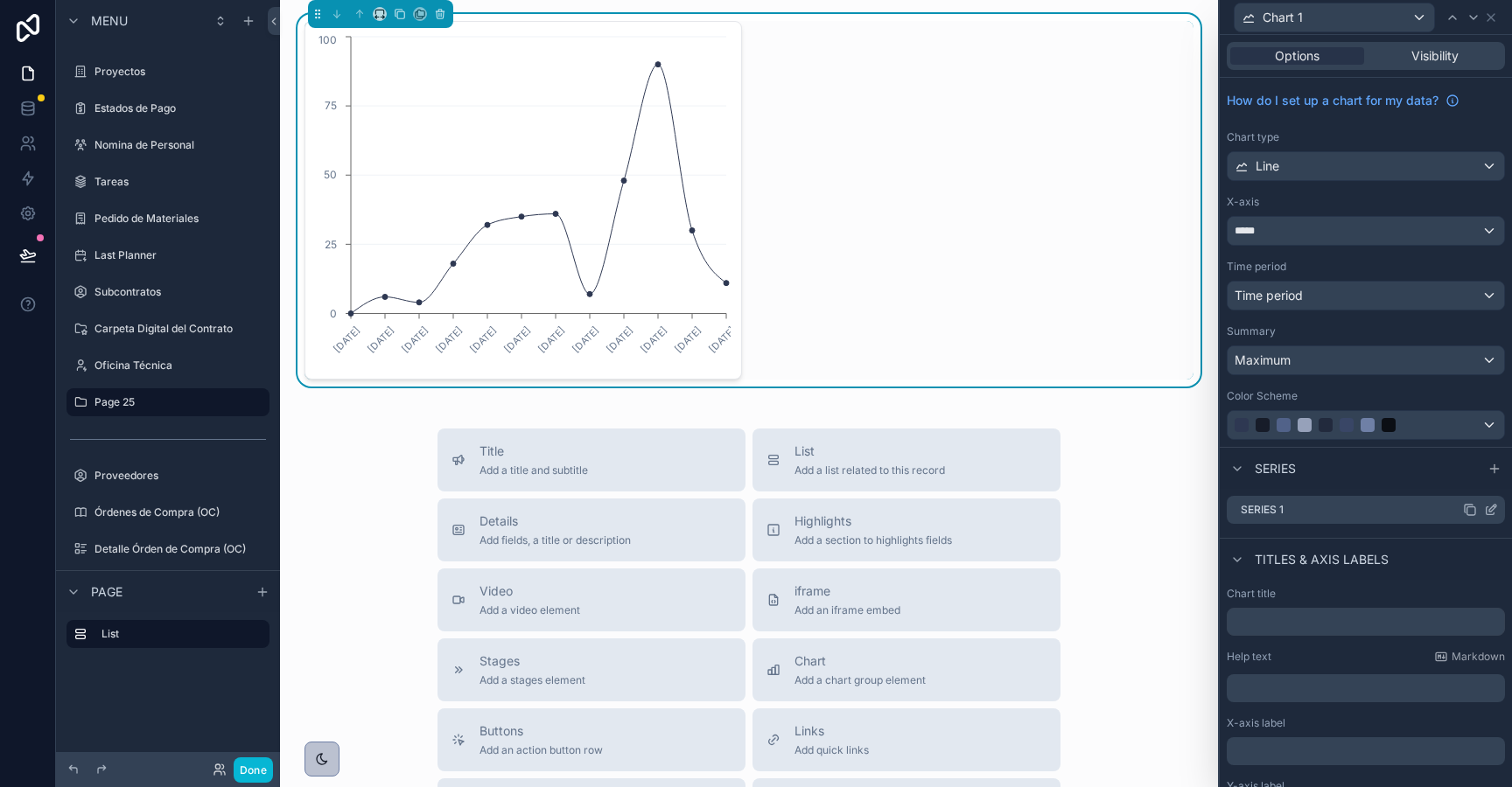
click at [1493, 509] on icon at bounding box center [1491, 510] width 14 height 14
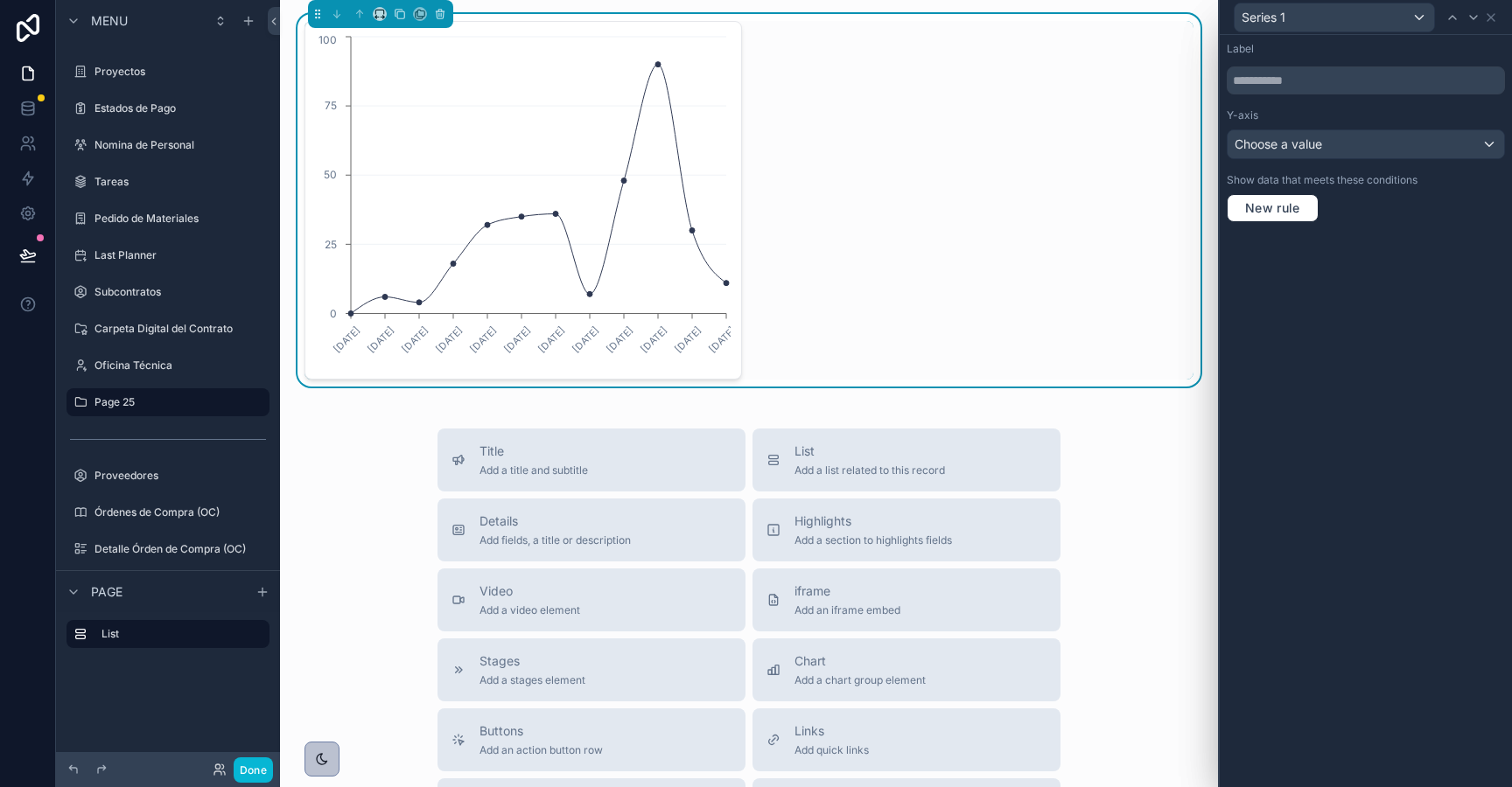
click at [1356, 161] on div "Label Y-axis Choose a value Show data that meets these conditions New rule" at bounding box center [1366, 132] width 292 height 195
click at [1355, 161] on div "Label Y-axis Choose a value Show data that meets these conditions New rule" at bounding box center [1366, 132] width 292 height 195
click at [1334, 153] on div "Choose a value" at bounding box center [1366, 144] width 277 height 28
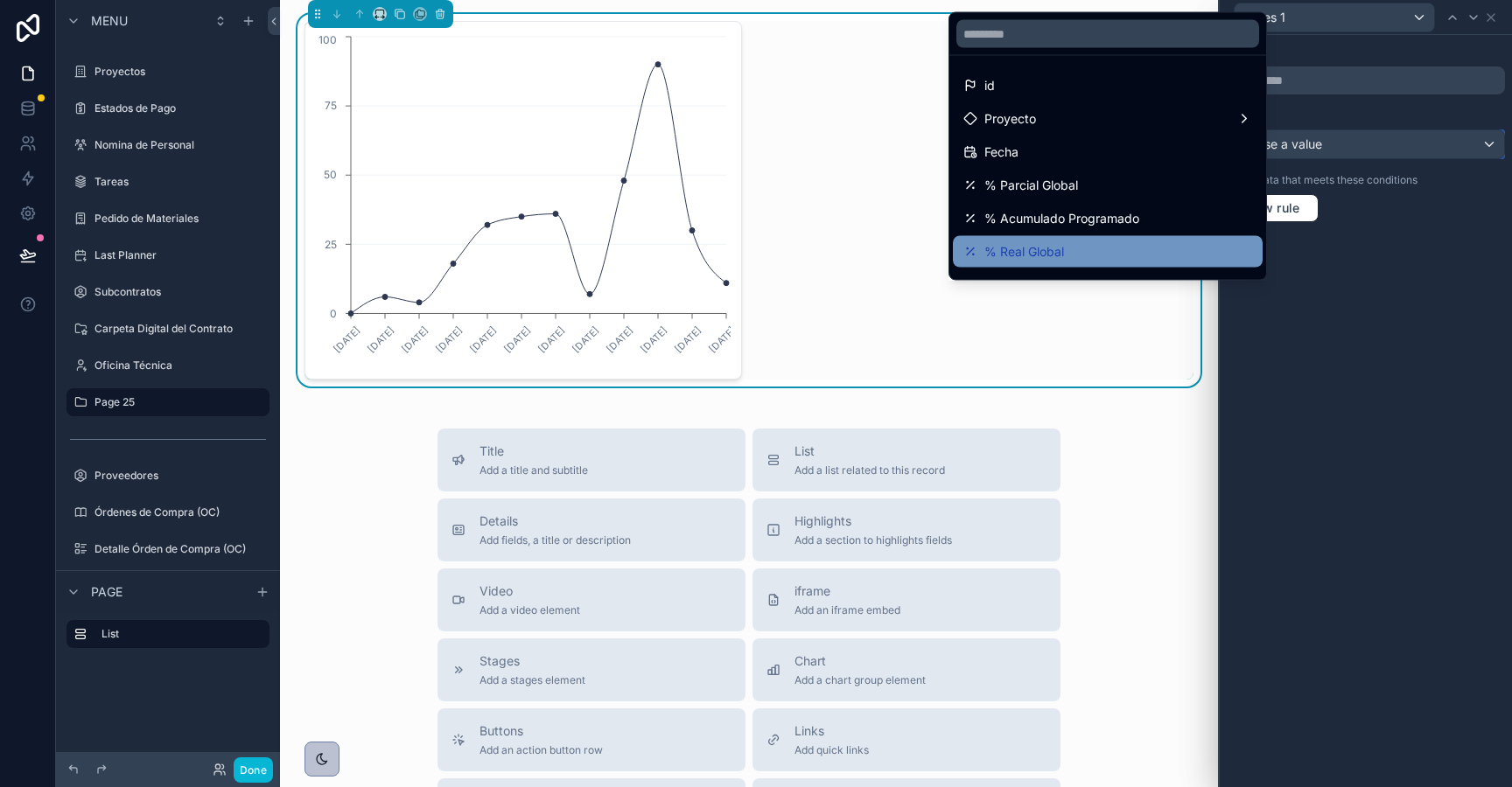
scroll to position [224, 0]
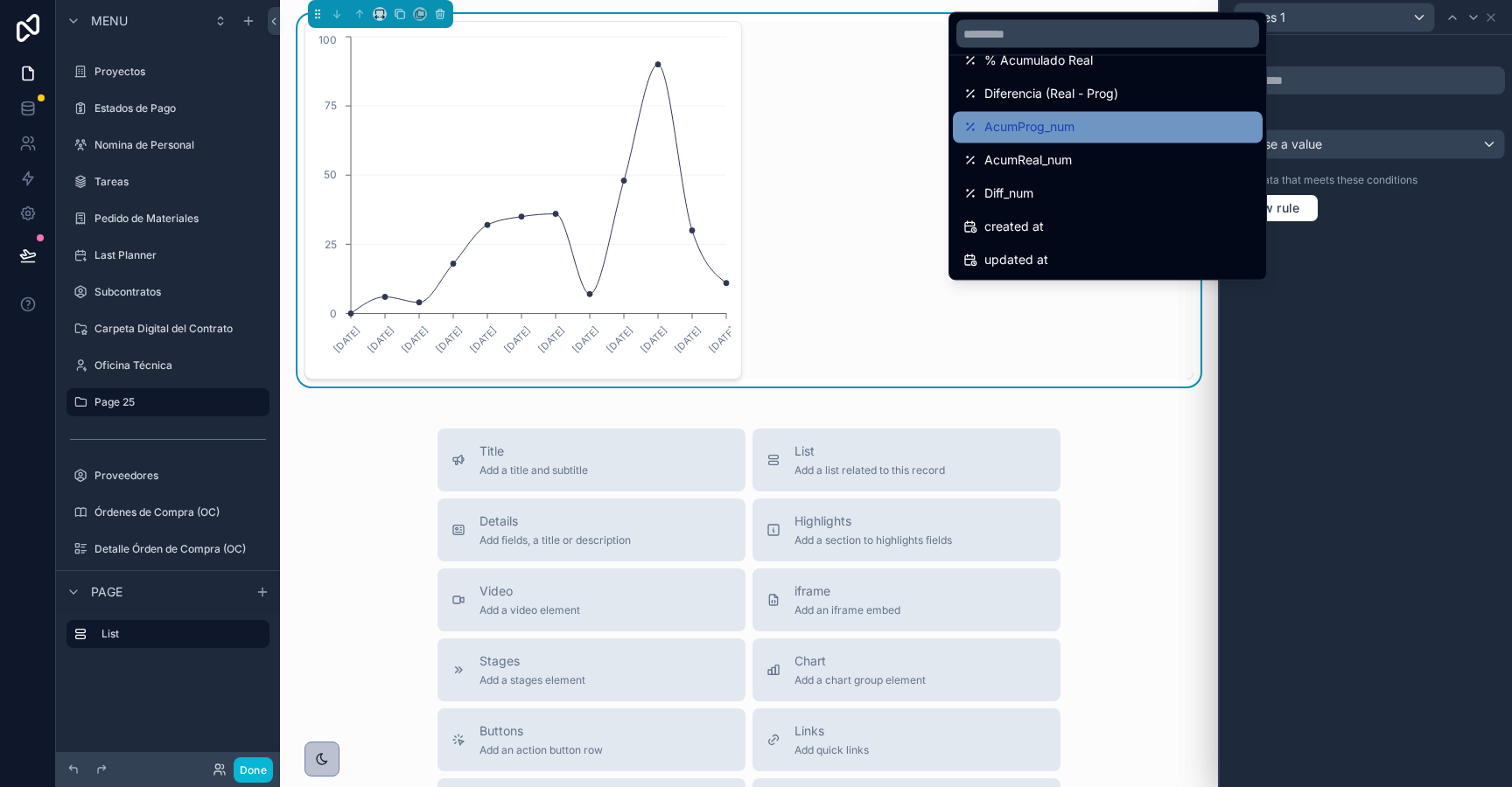
click at [1052, 139] on div "AcumProg_num" at bounding box center [1108, 127] width 310 height 31
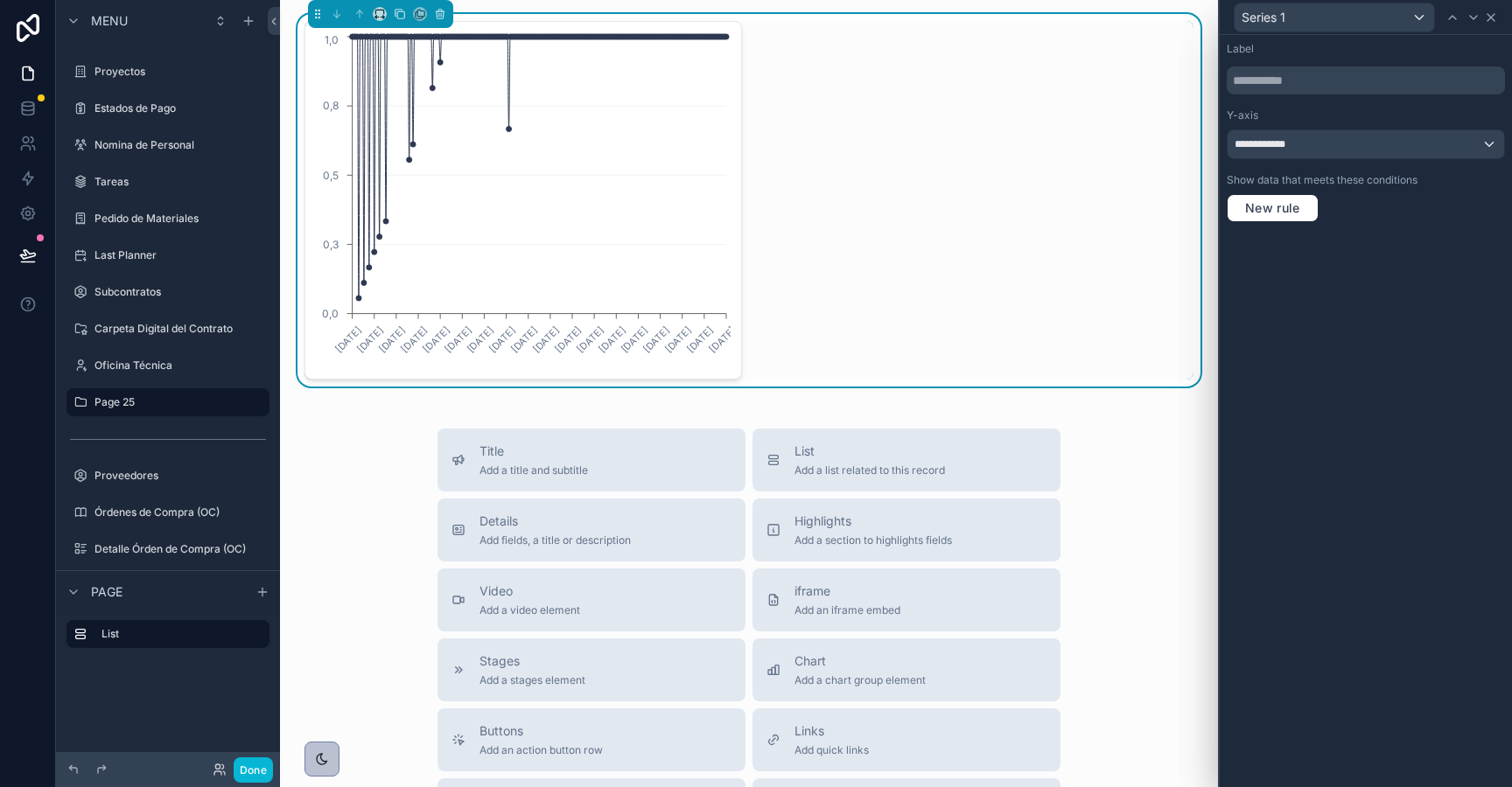
click at [1491, 12] on icon at bounding box center [1491, 18] width 14 height 14
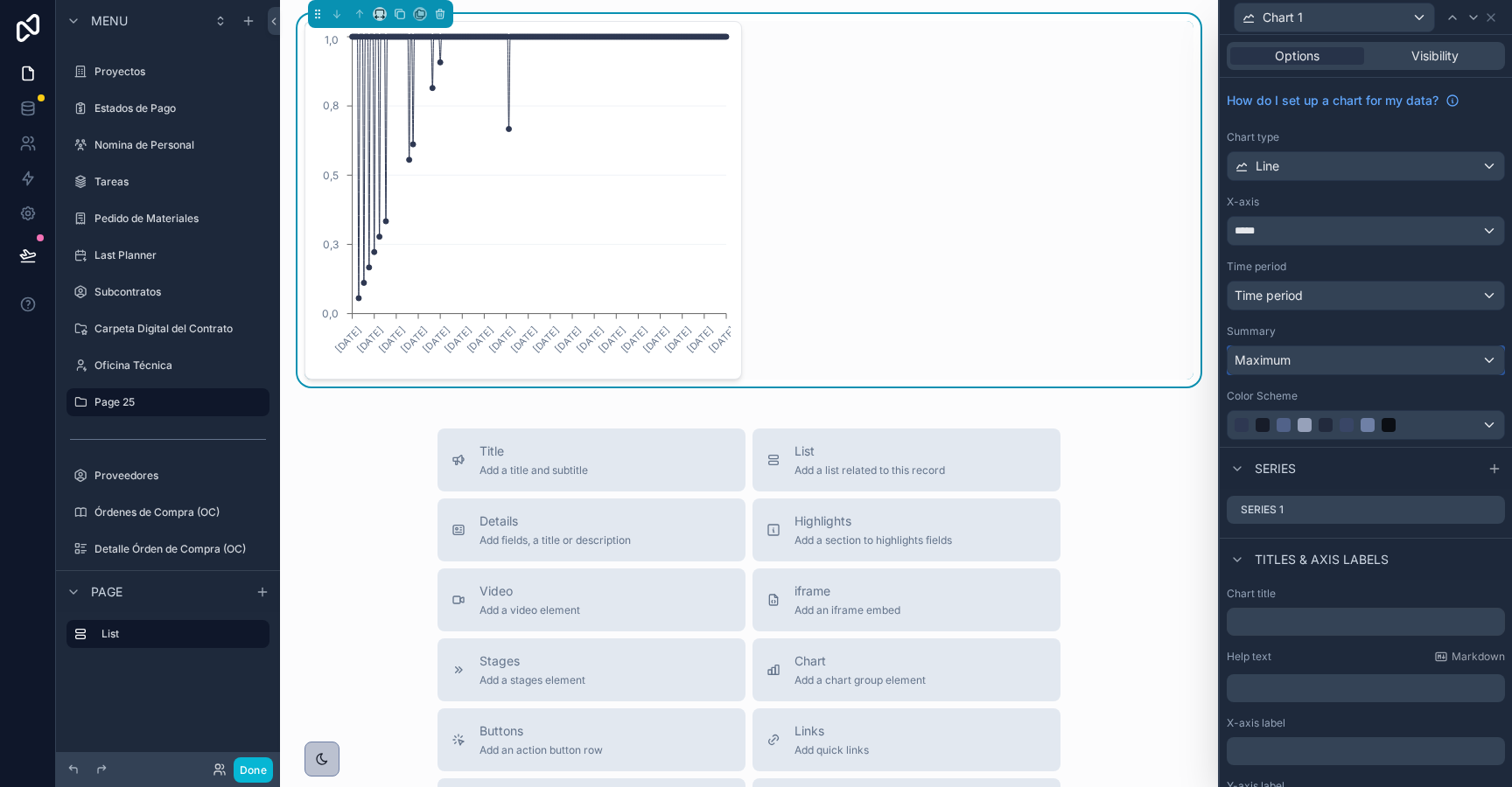
click at [1414, 366] on div "Maximum" at bounding box center [1366, 360] width 277 height 28
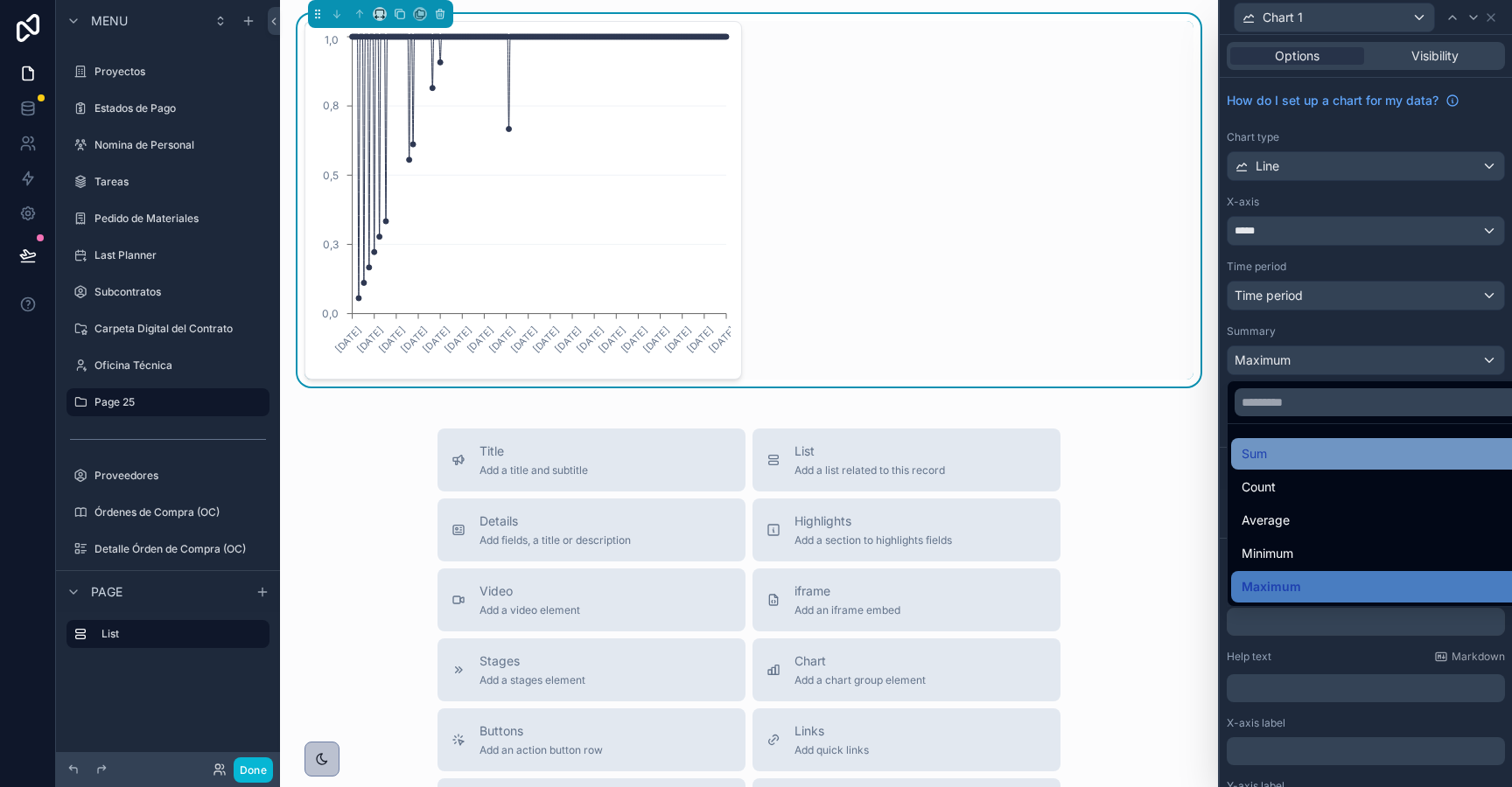
click at [1366, 461] on div "Sum" at bounding box center [1386, 454] width 289 height 21
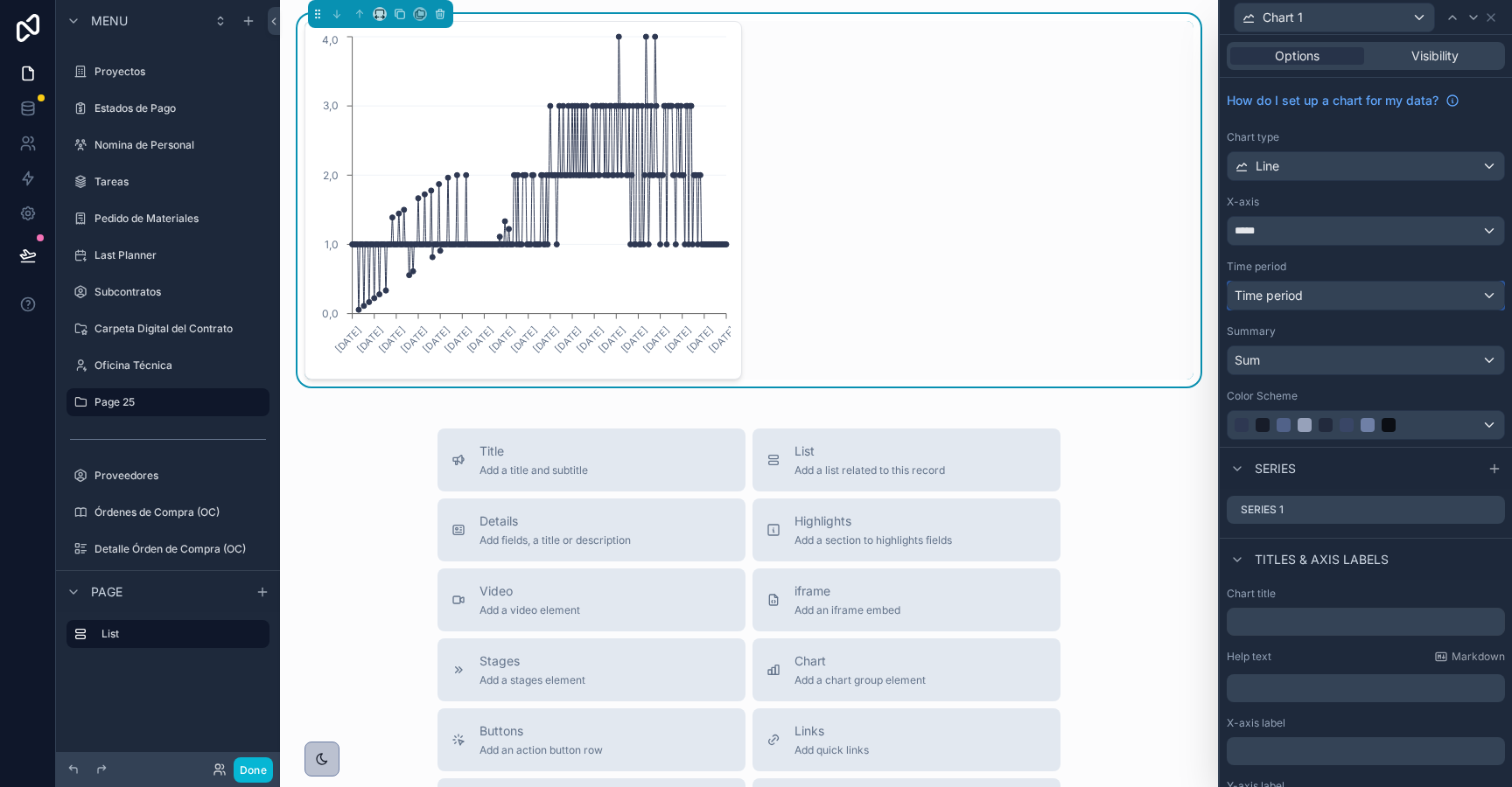
click at [1356, 298] on div "Time period" at bounding box center [1366, 295] width 277 height 28
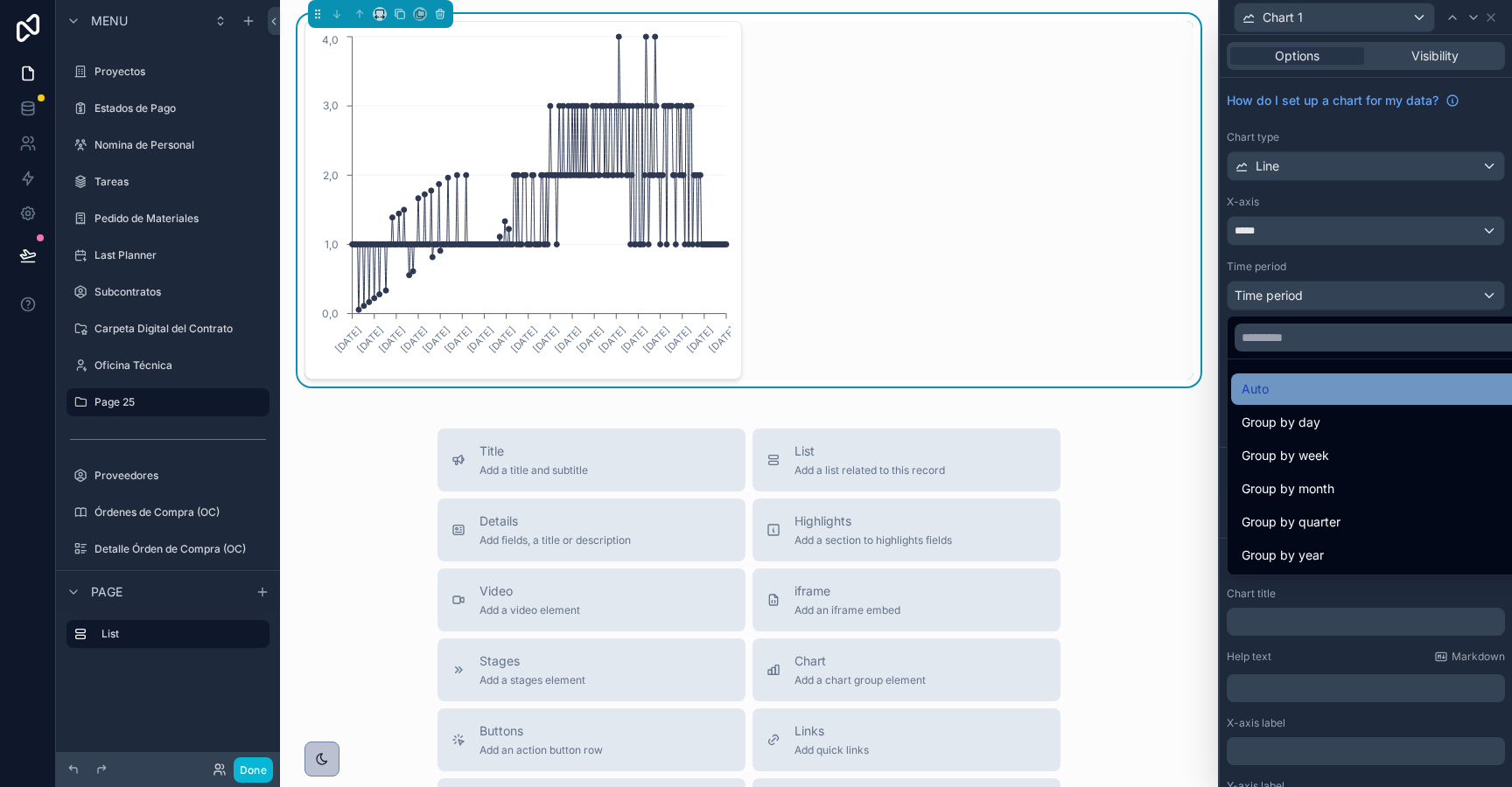
click at [1325, 396] on div "Auto" at bounding box center [1386, 390] width 289 height 21
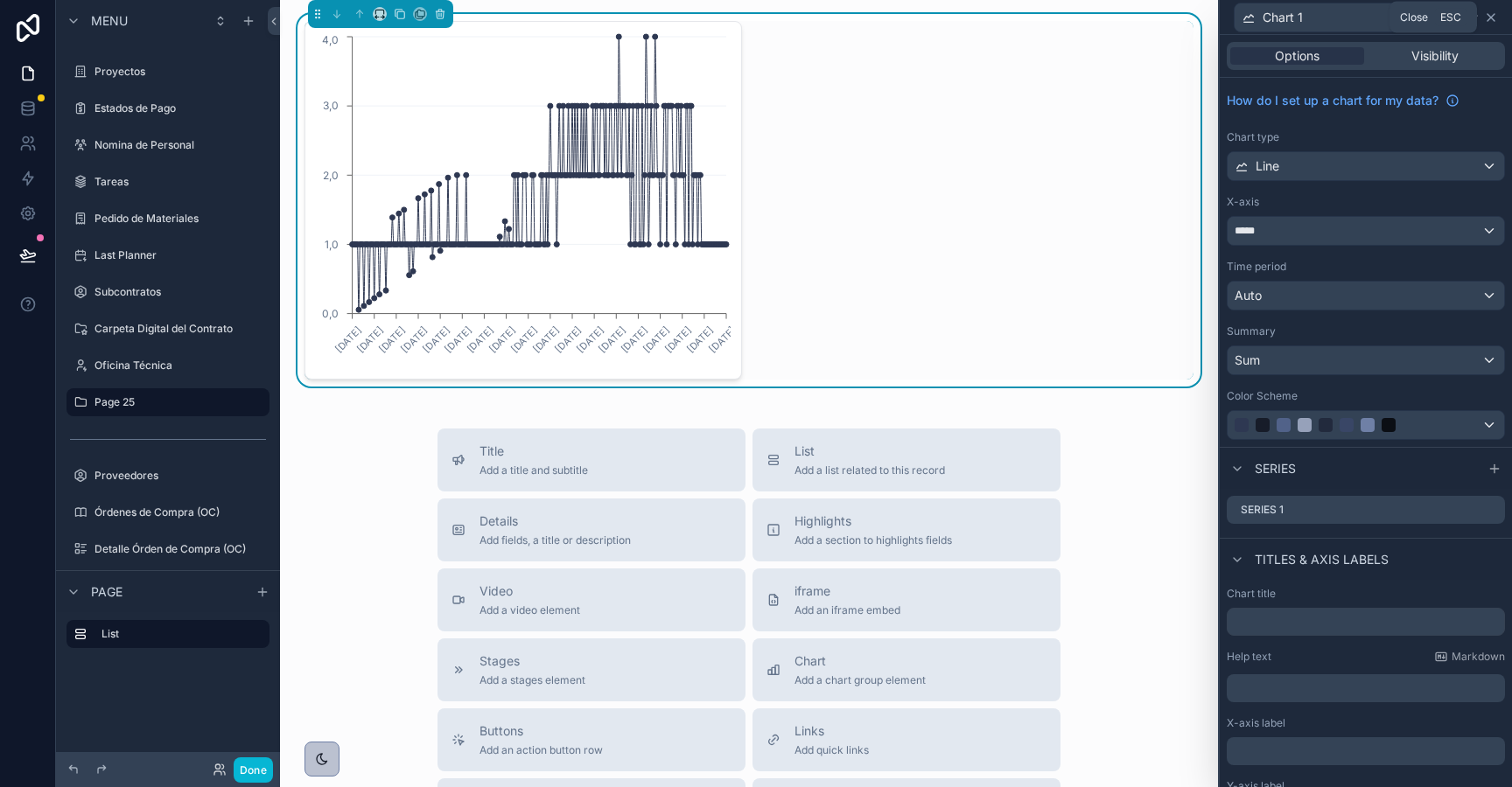
click at [1493, 18] on icon at bounding box center [1491, 18] width 14 height 14
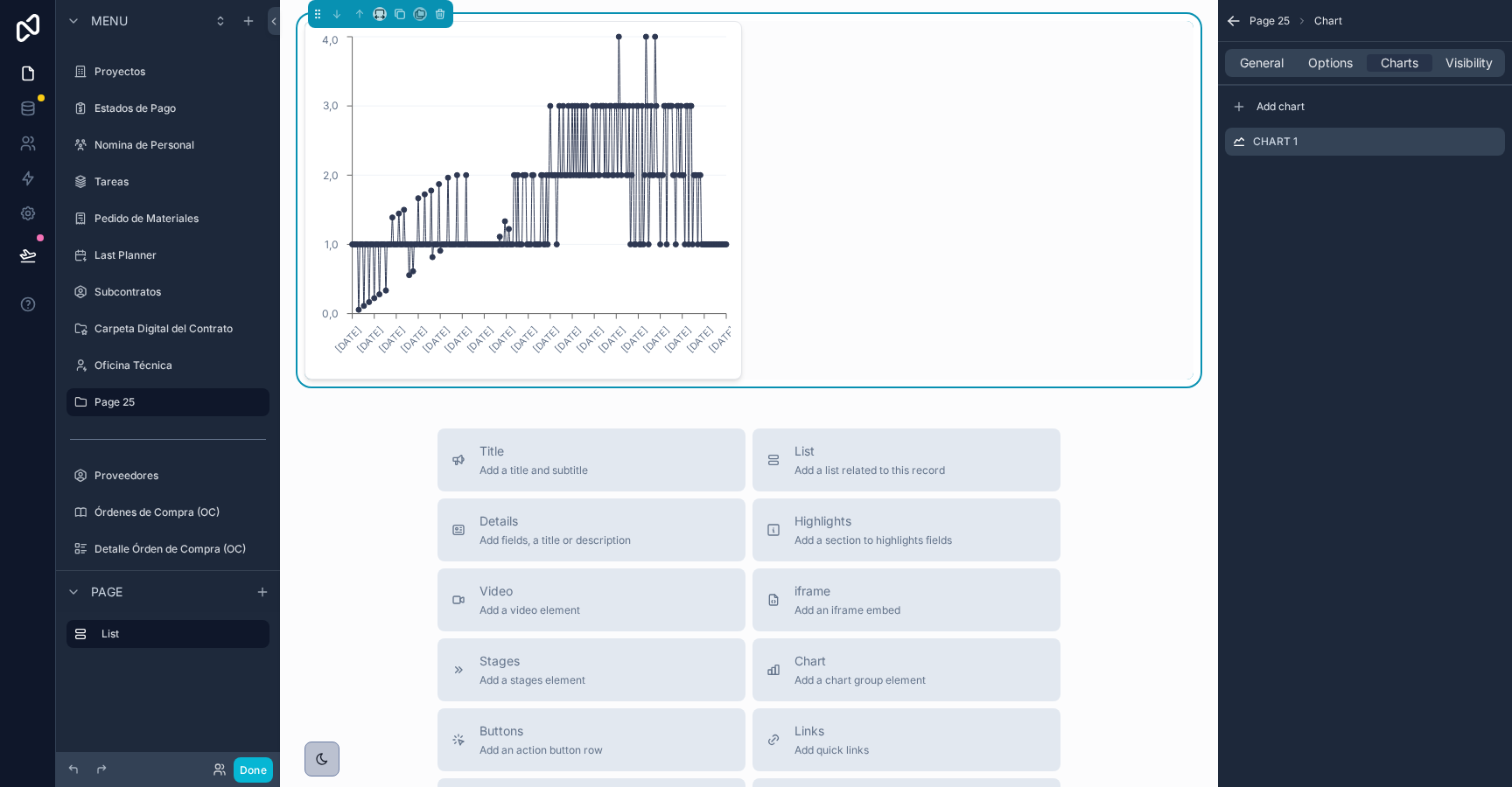
click at [1232, 19] on icon "scrollable content" at bounding box center [1234, 21] width 18 height 18
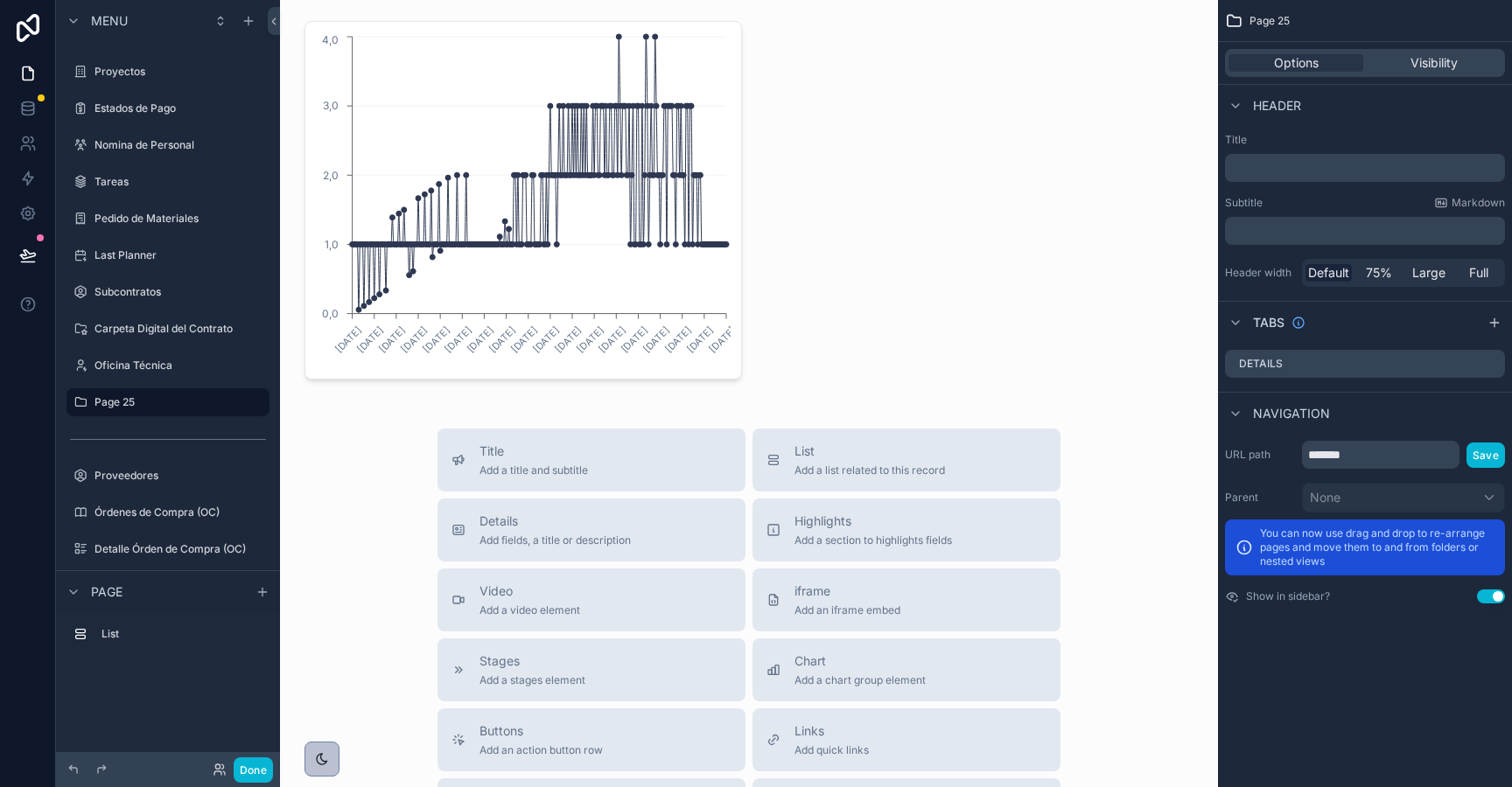
click at [1232, 19] on icon "scrollable content" at bounding box center [1234, 21] width 18 height 18
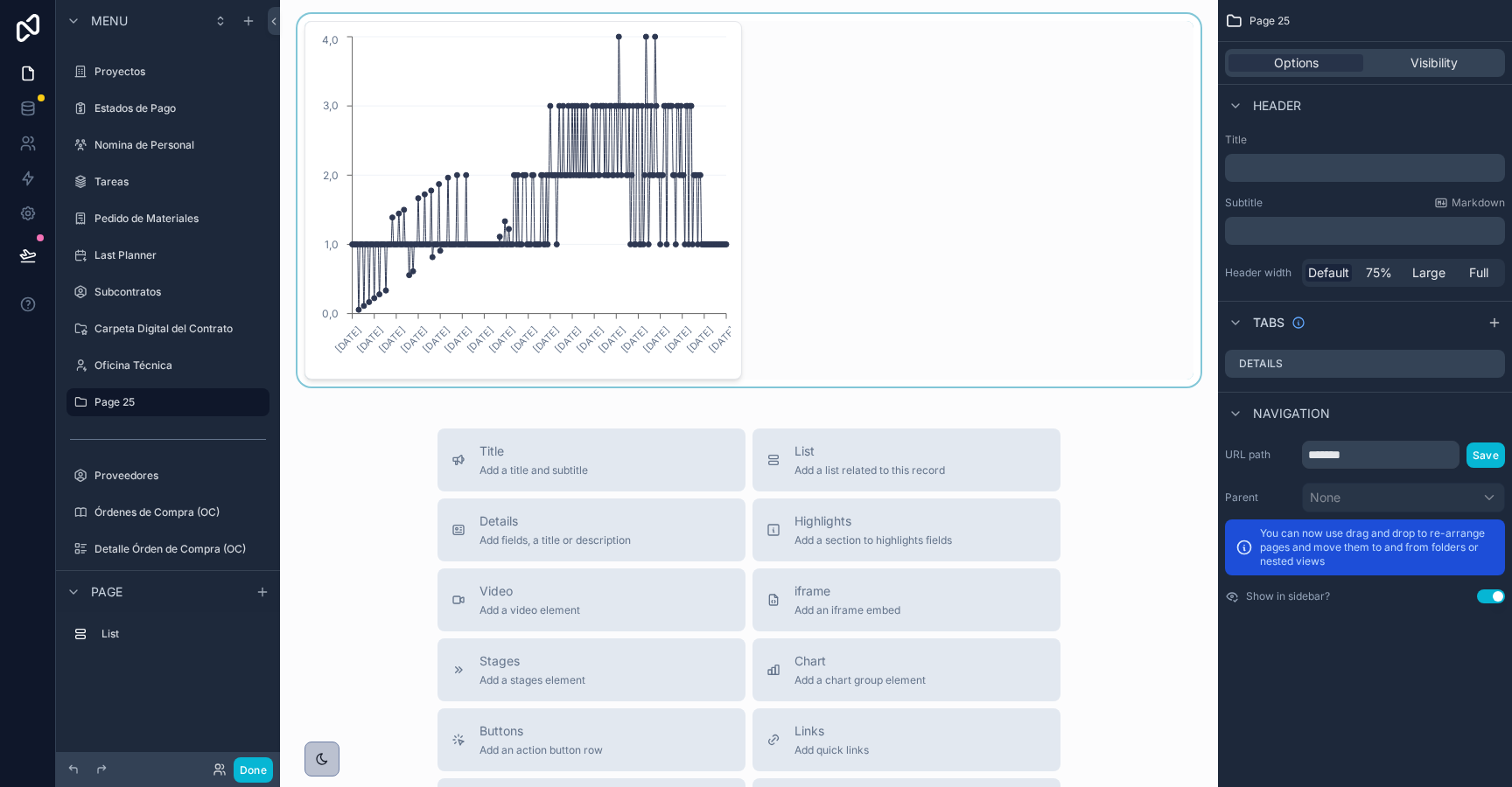
click at [496, 23] on div "scrollable content" at bounding box center [749, 201] width 910 height 373
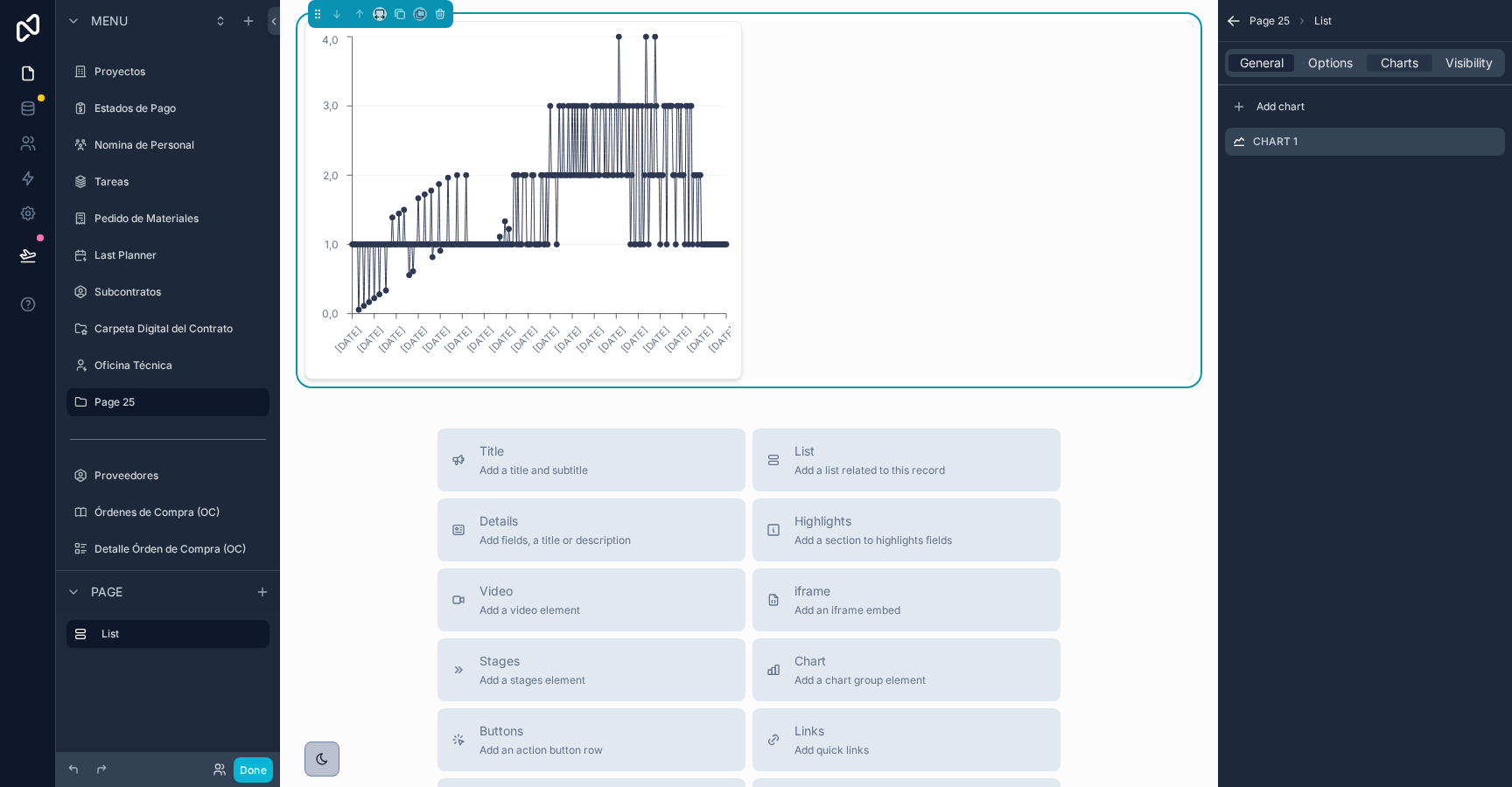
click at [1255, 64] on span "General" at bounding box center [1261, 63] width 44 height 18
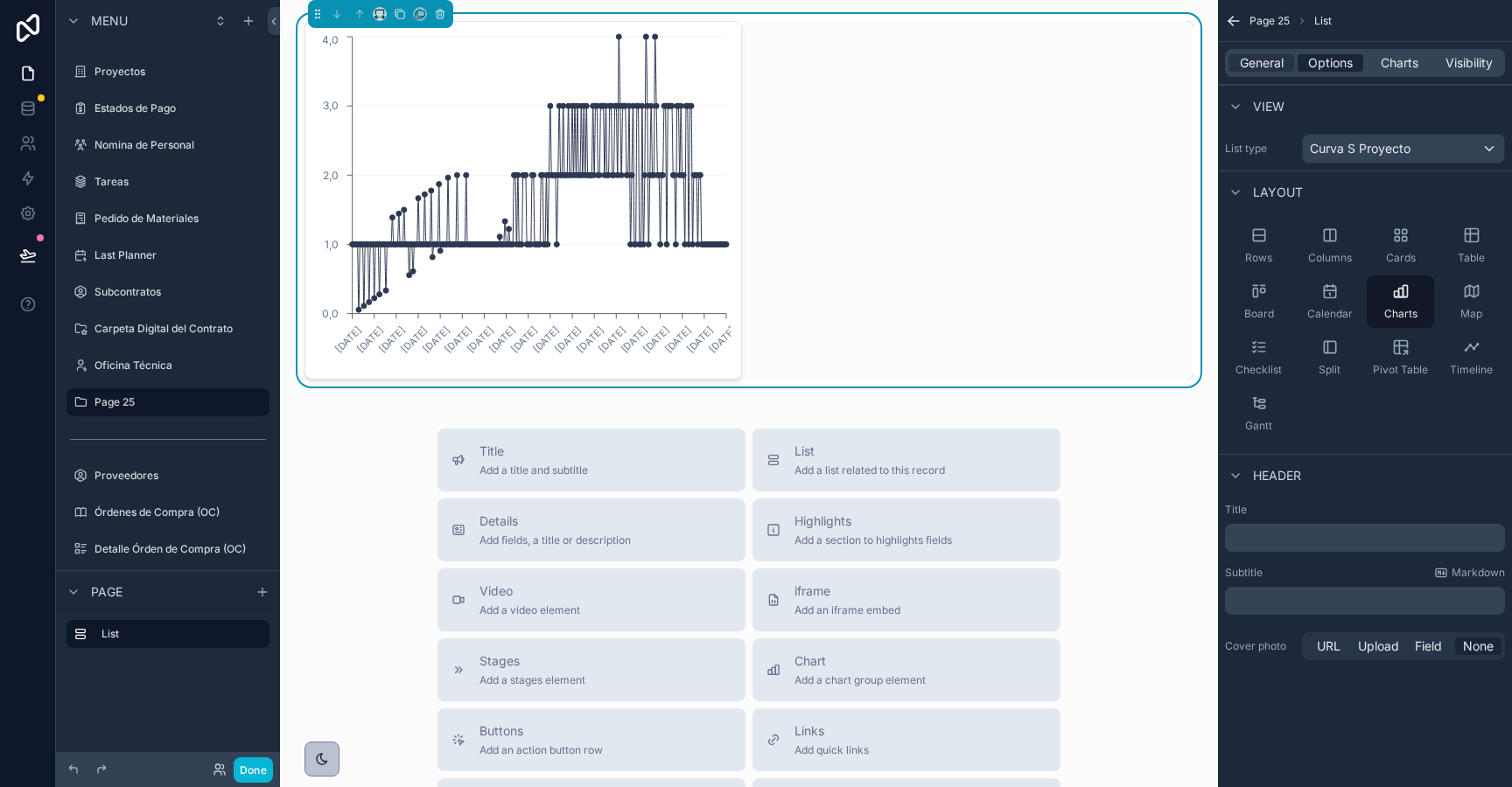
click at [1308, 55] on span "Options" at bounding box center [1331, 63] width 45 height 18
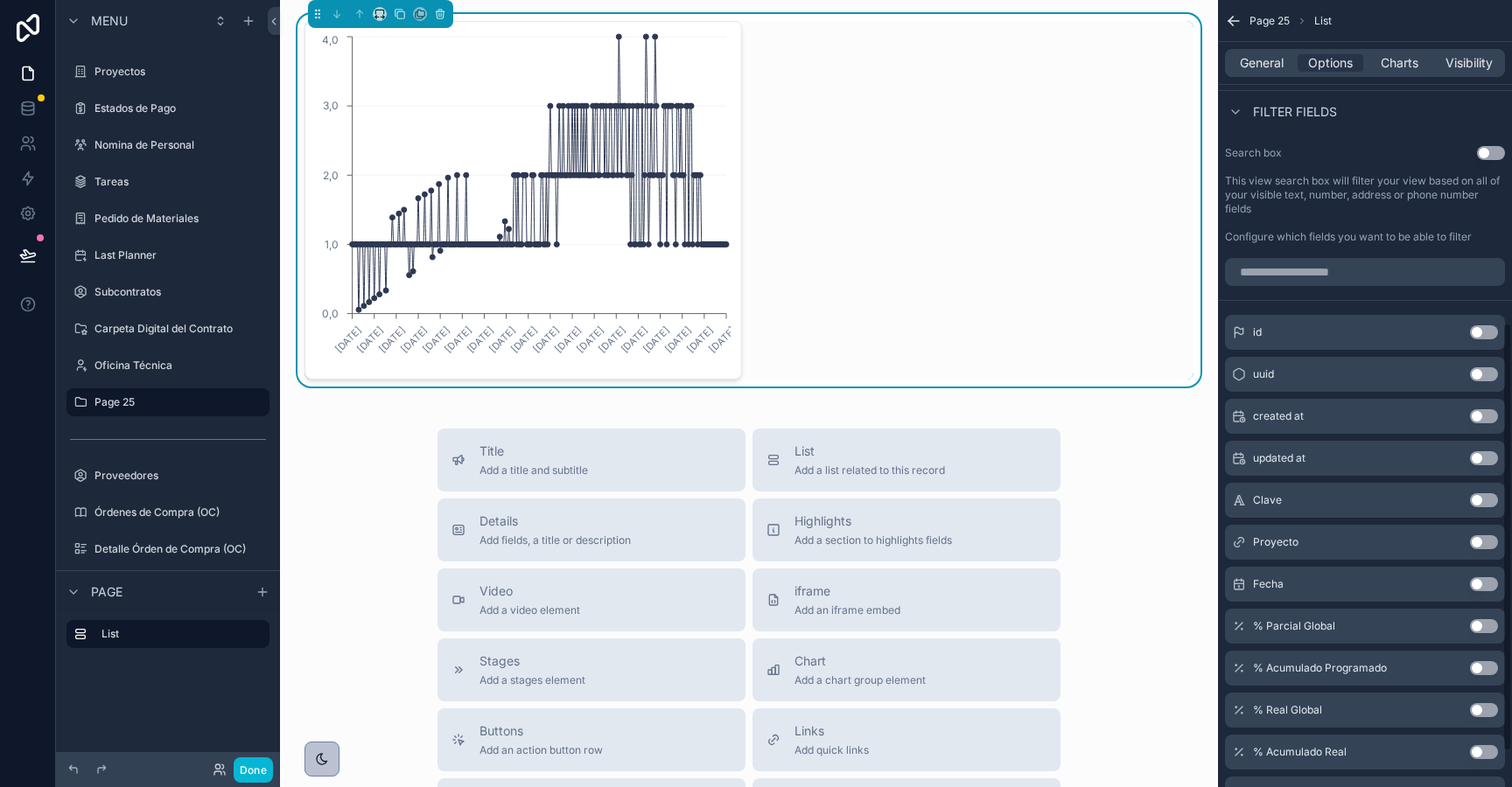
scroll to position [593, 0]
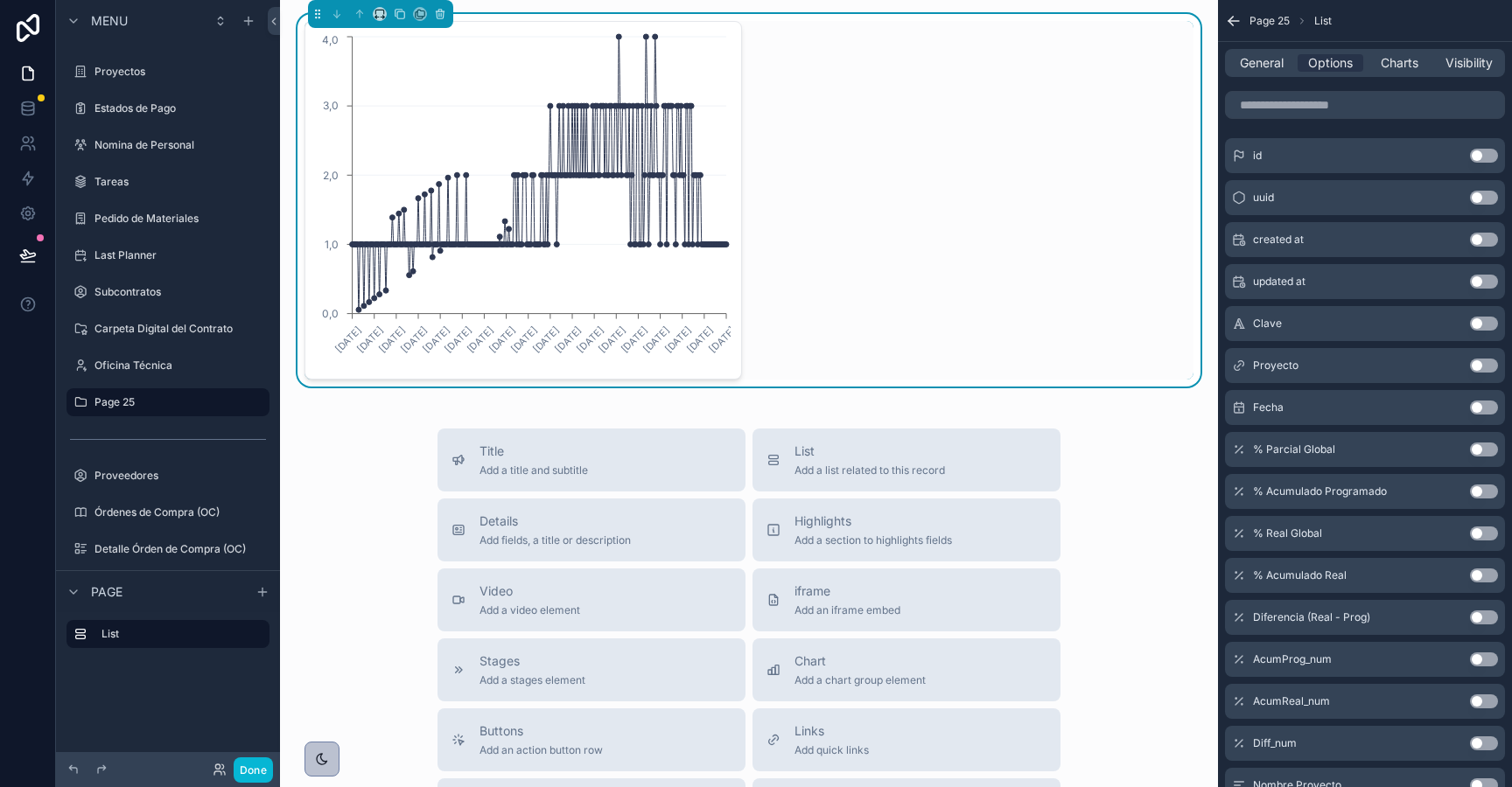
click at [1480, 361] on button "Use setting" at bounding box center [1483, 366] width 28 height 14
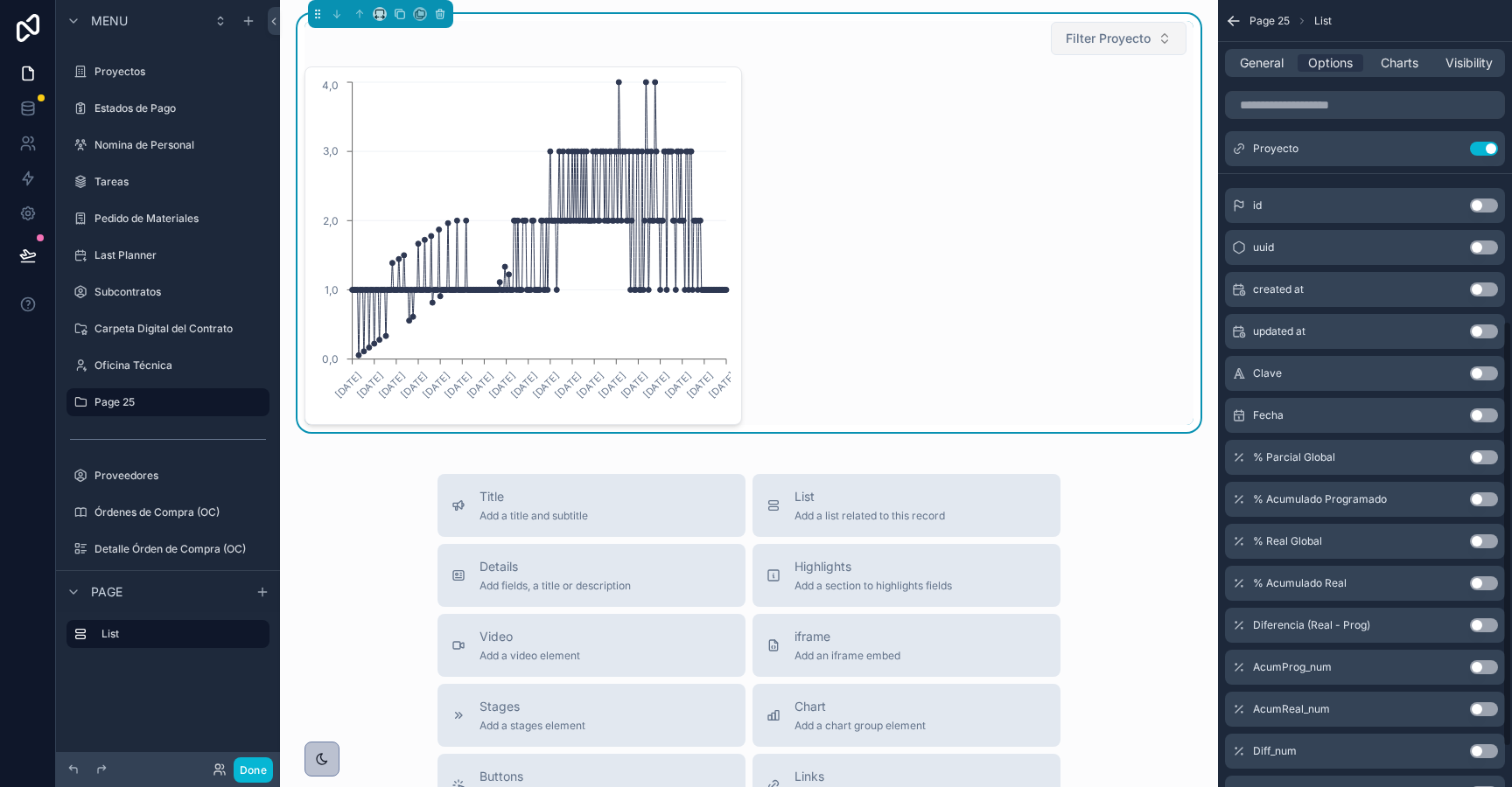
click at [1069, 34] on span "Filter Proyecto" at bounding box center [1108, 38] width 85 height 18
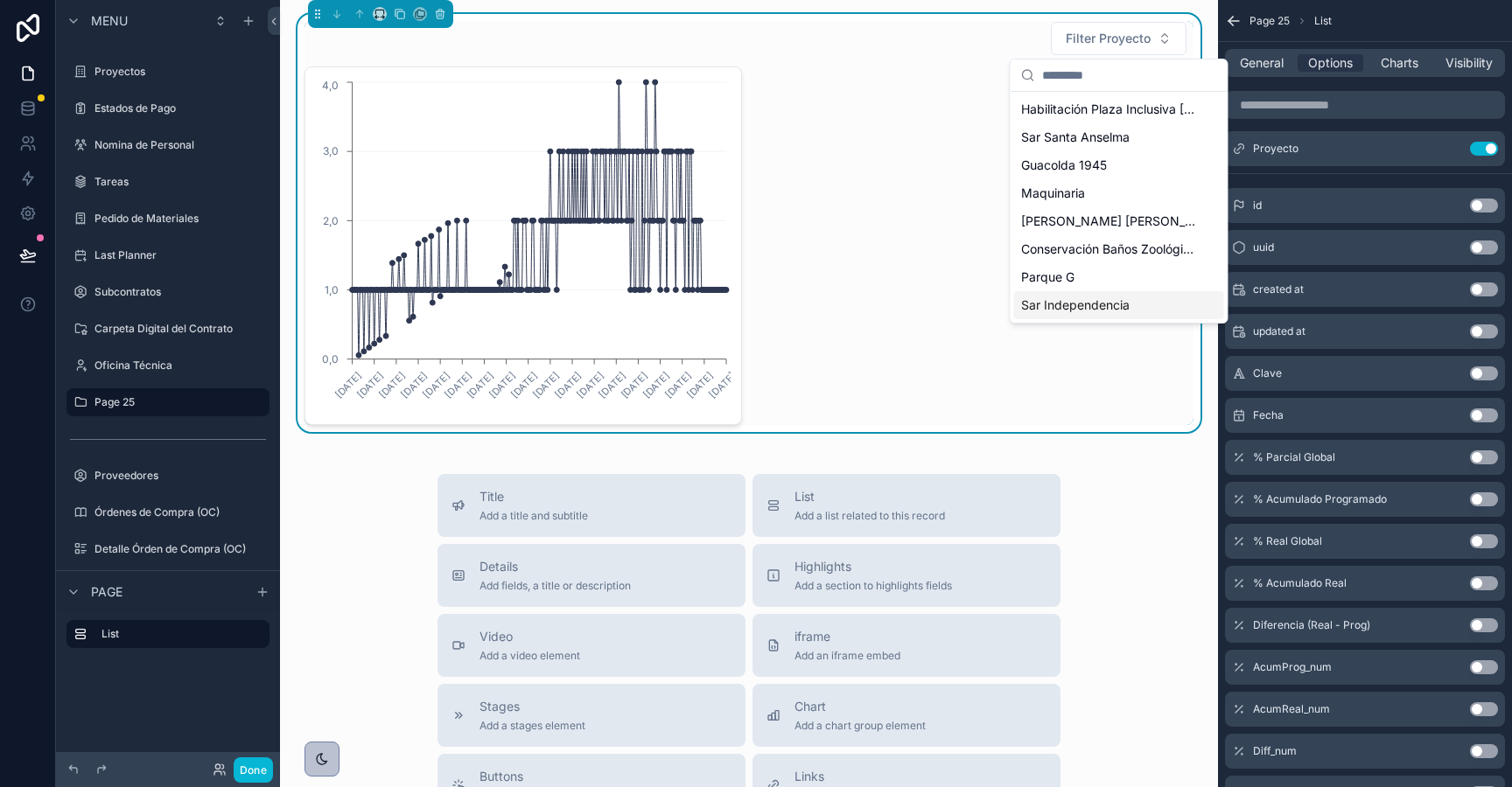
click at [1075, 301] on span "Sar Independencia" at bounding box center [1076, 305] width 109 height 18
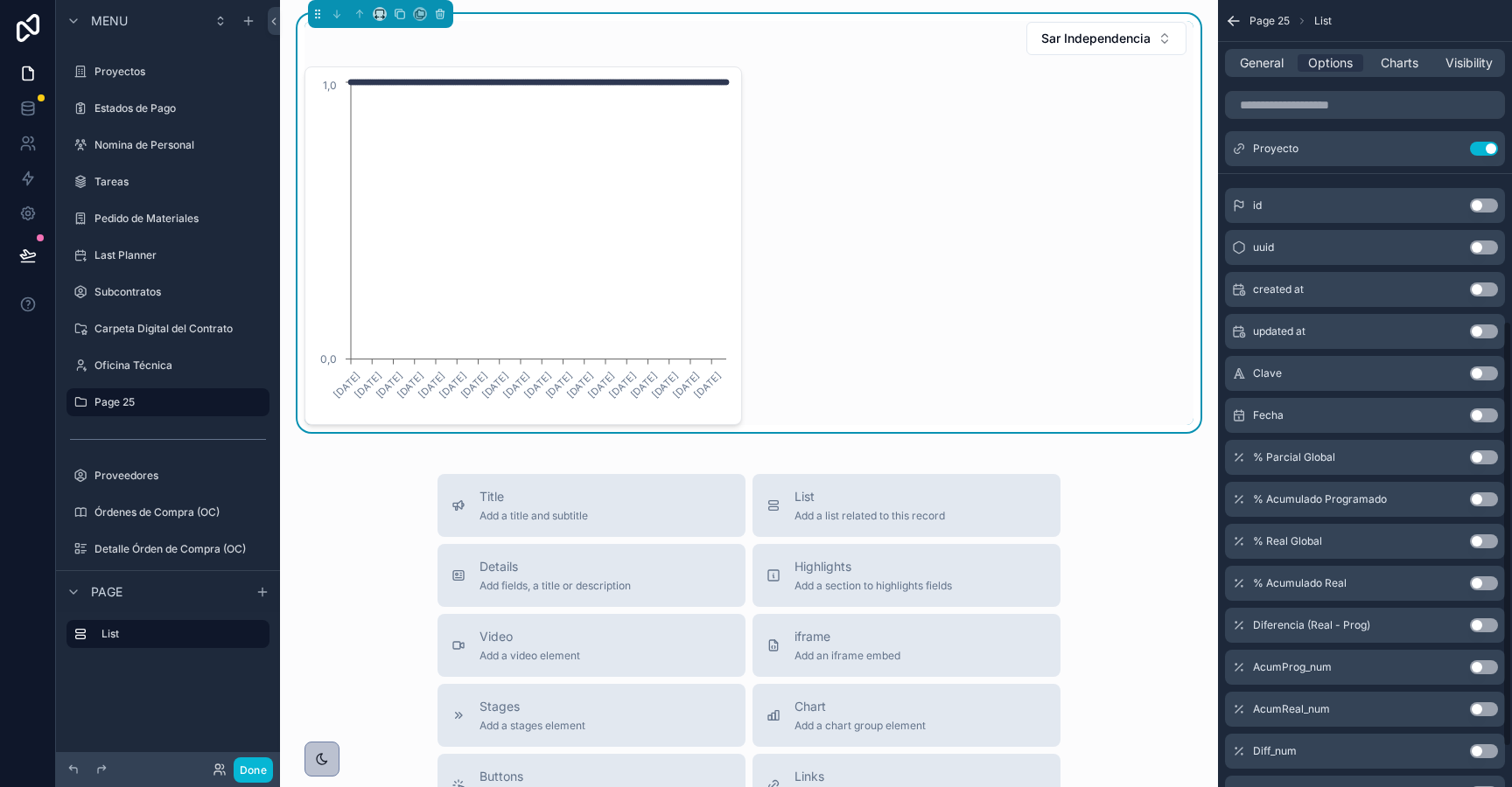
click at [1390, 51] on div "General Options Charts Visibility" at bounding box center [1366, 62] width 280 height 28
click at [1392, 57] on span "Charts" at bounding box center [1400, 63] width 37 height 18
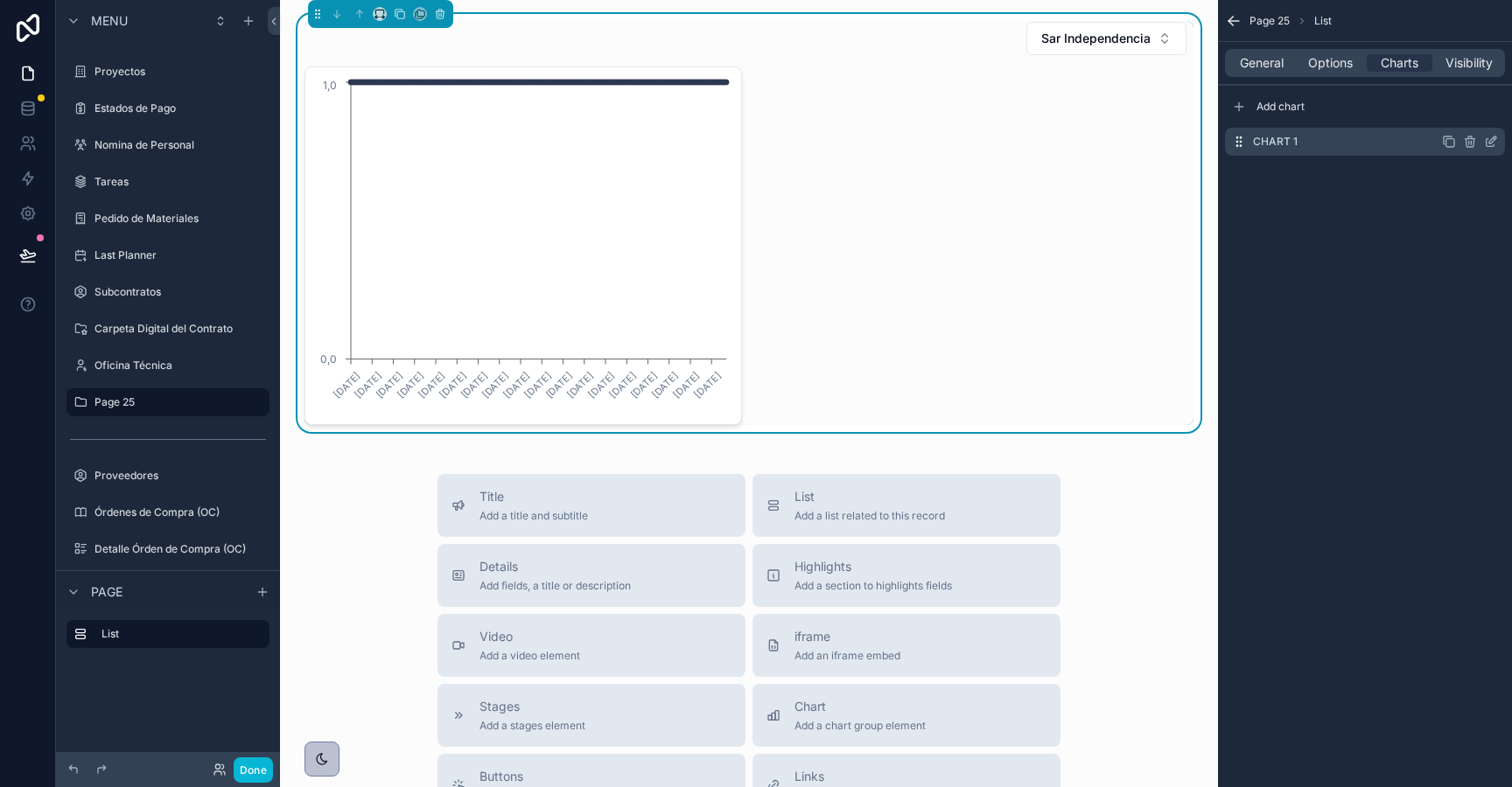
click at [1493, 138] on icon "scrollable content" at bounding box center [1493, 140] width 7 height 7
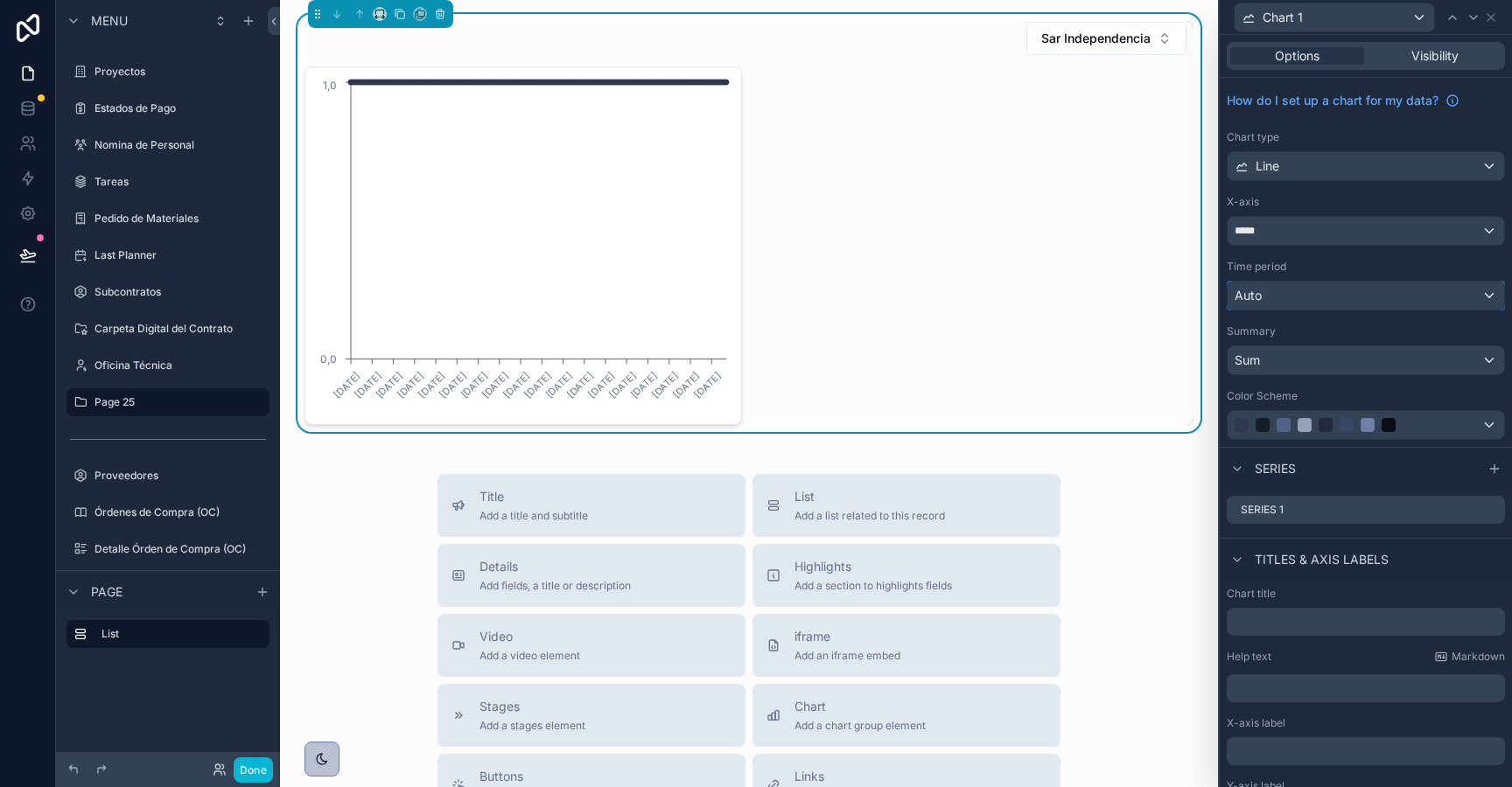
click at [1344, 295] on div "Auto" at bounding box center [1366, 295] width 277 height 28
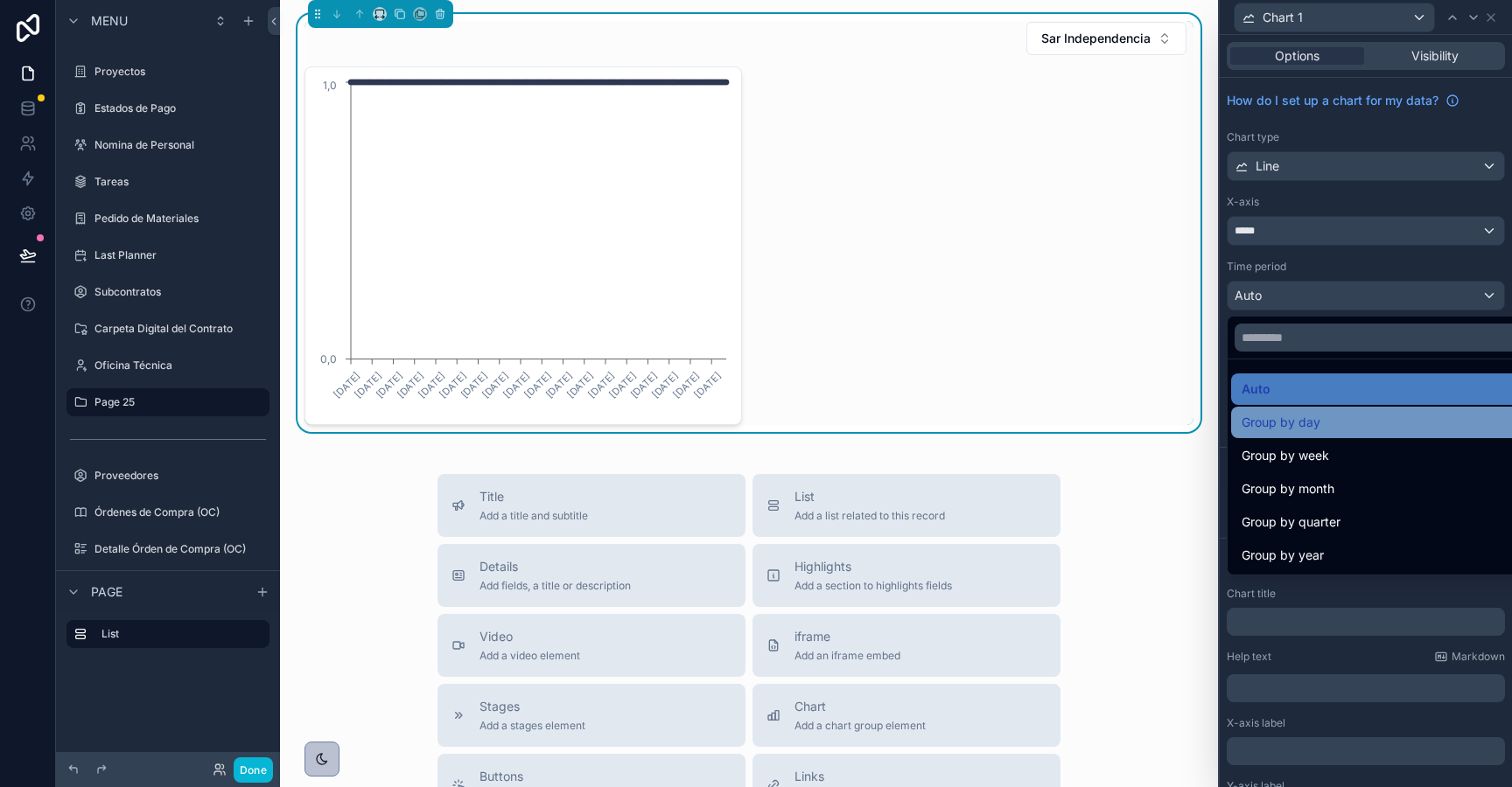
click at [1302, 427] on span "Group by day" at bounding box center [1281, 423] width 79 height 21
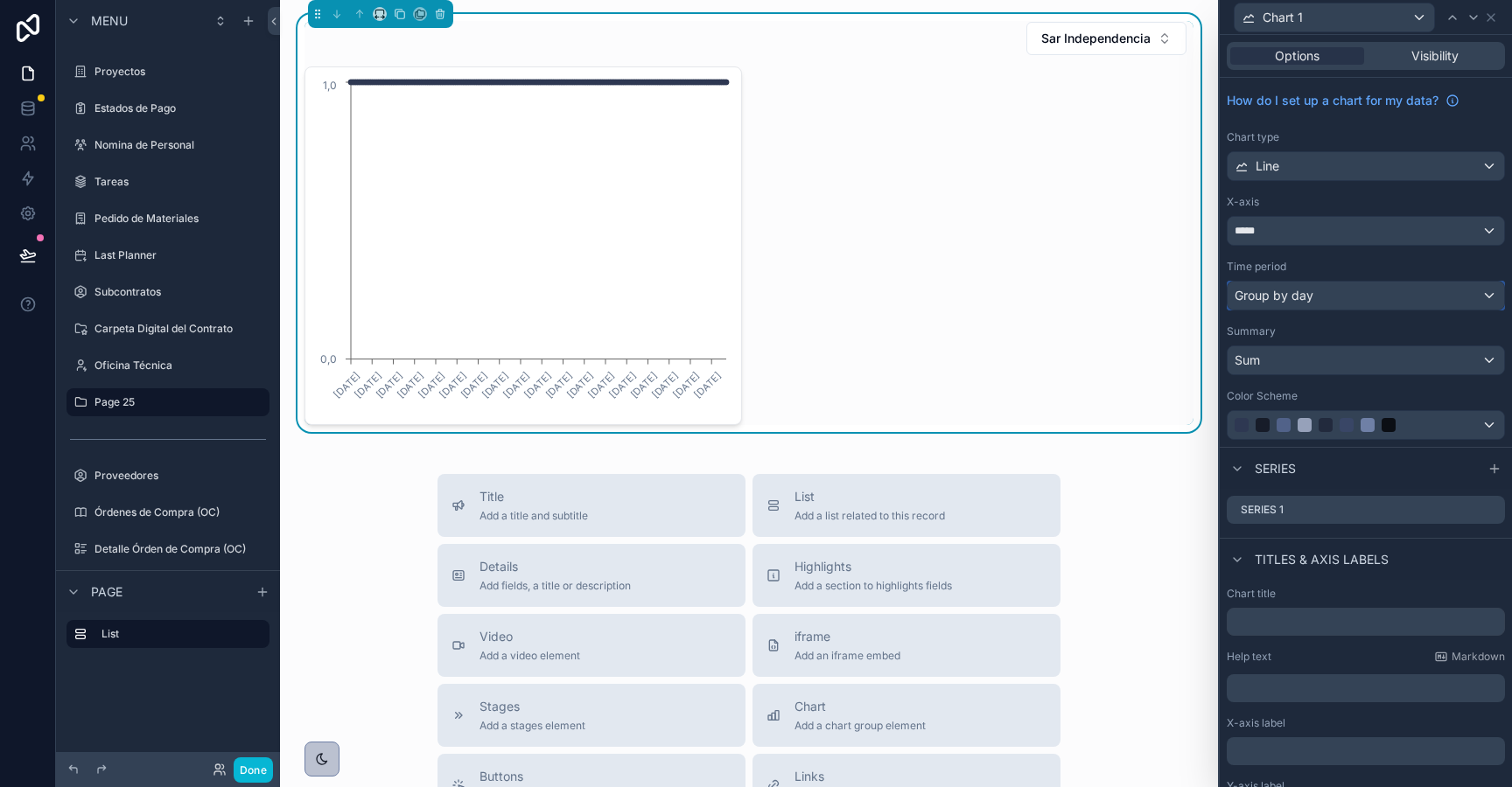
click at [1285, 293] on span "Group by day" at bounding box center [1274, 296] width 79 height 18
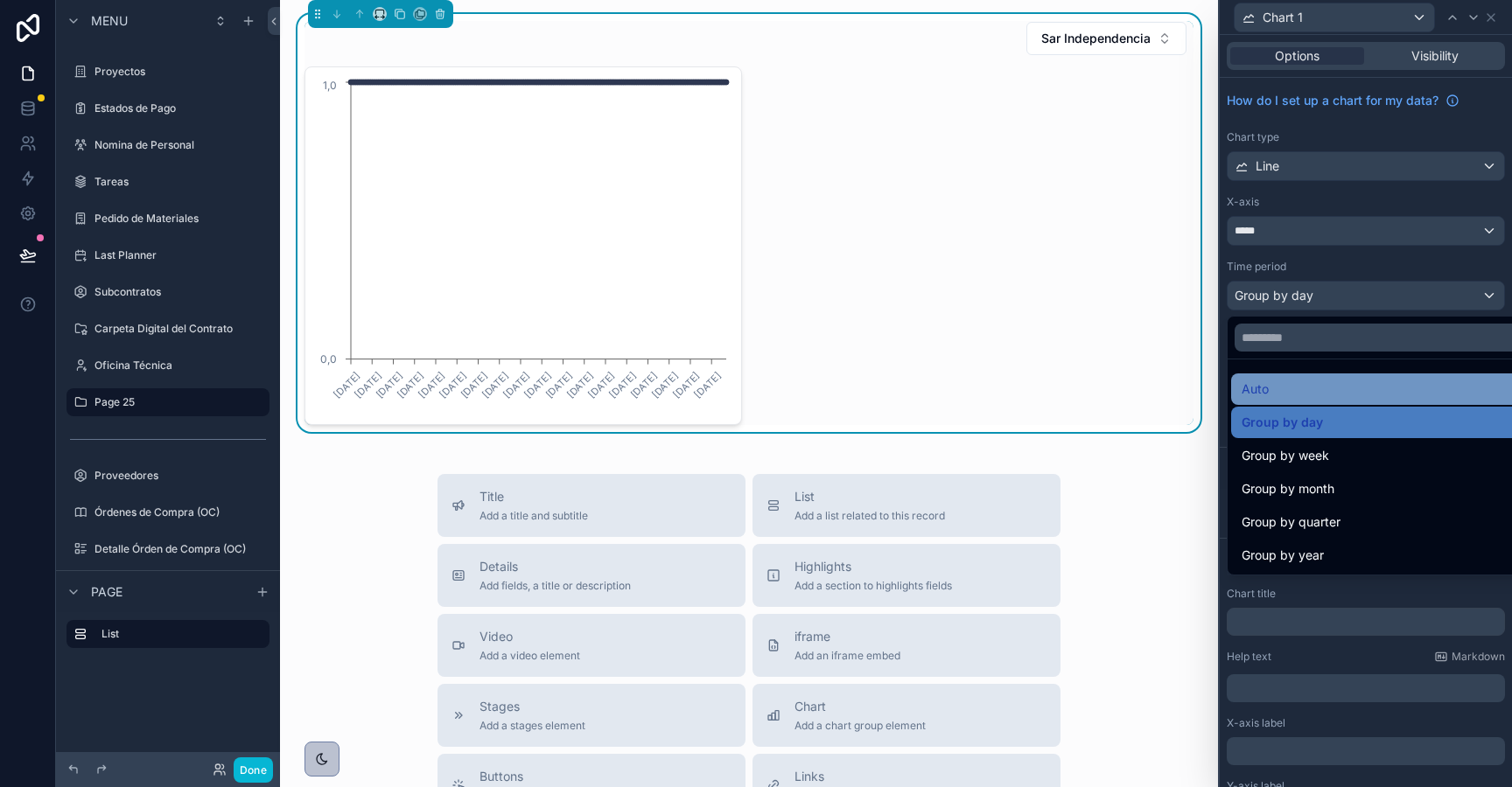
click at [1285, 384] on div "Auto" at bounding box center [1386, 390] width 289 height 21
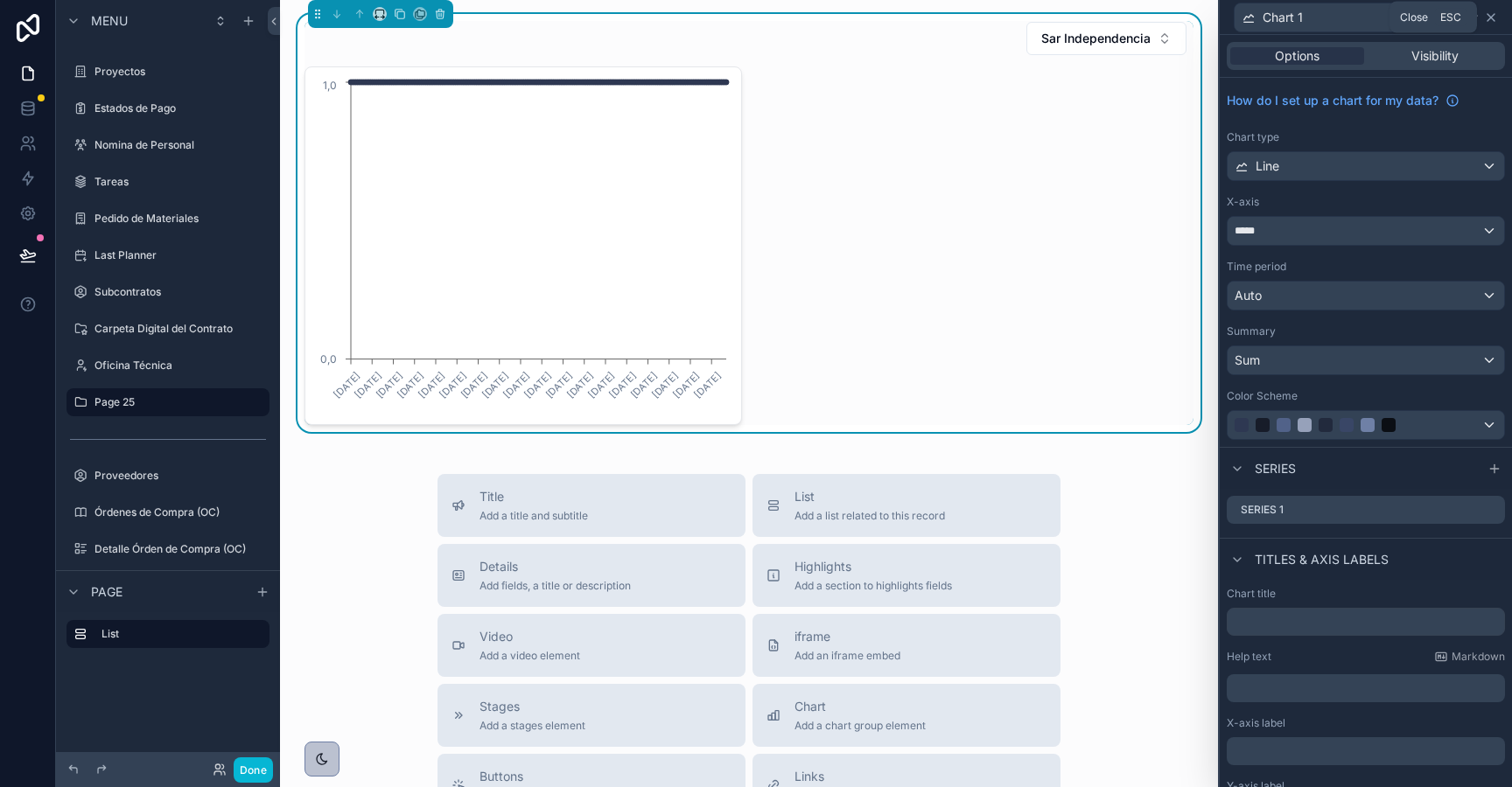
click at [1494, 16] on icon at bounding box center [1491, 18] width 14 height 14
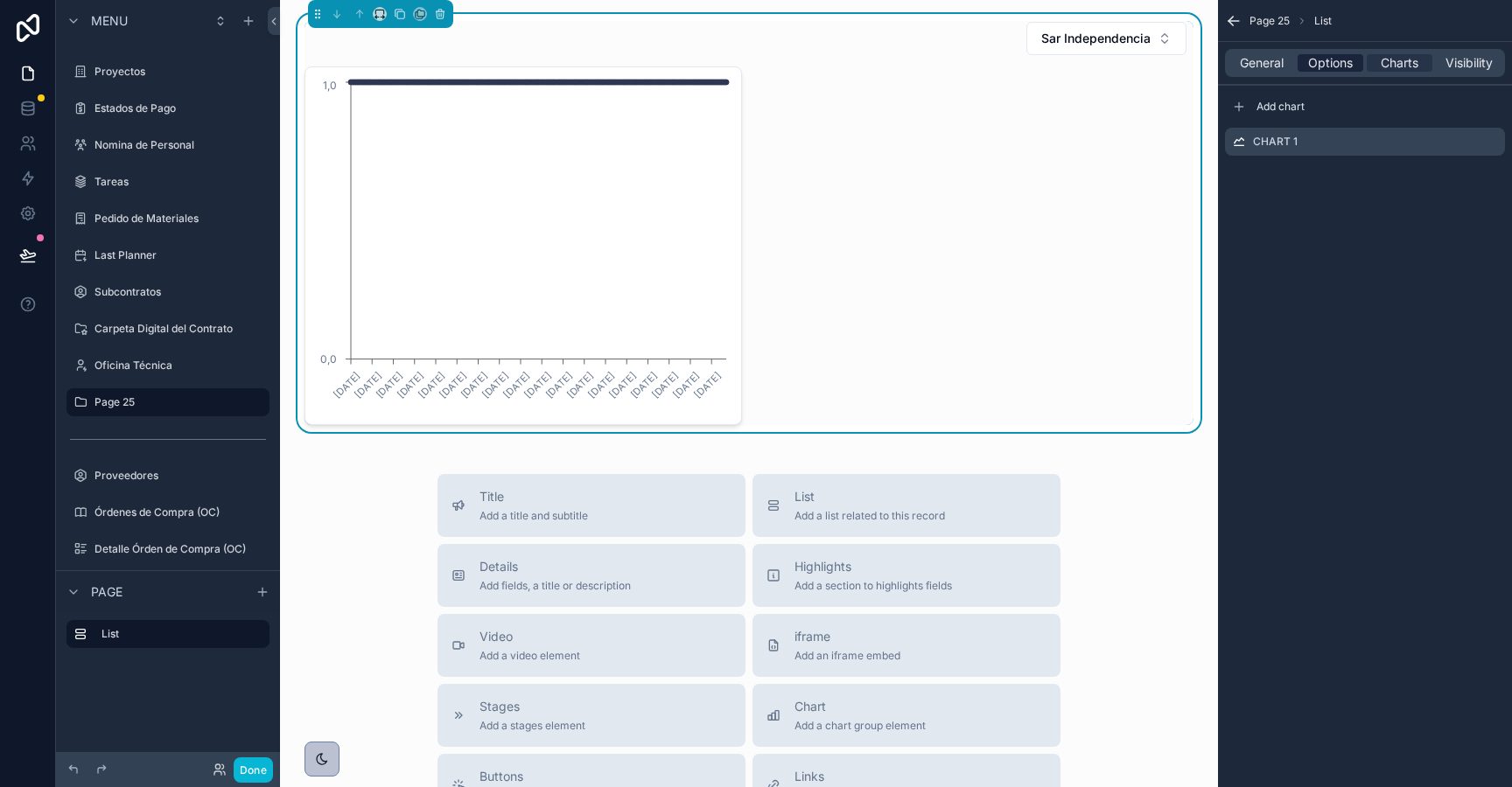
click at [1323, 67] on span "Options" at bounding box center [1331, 63] width 45 height 18
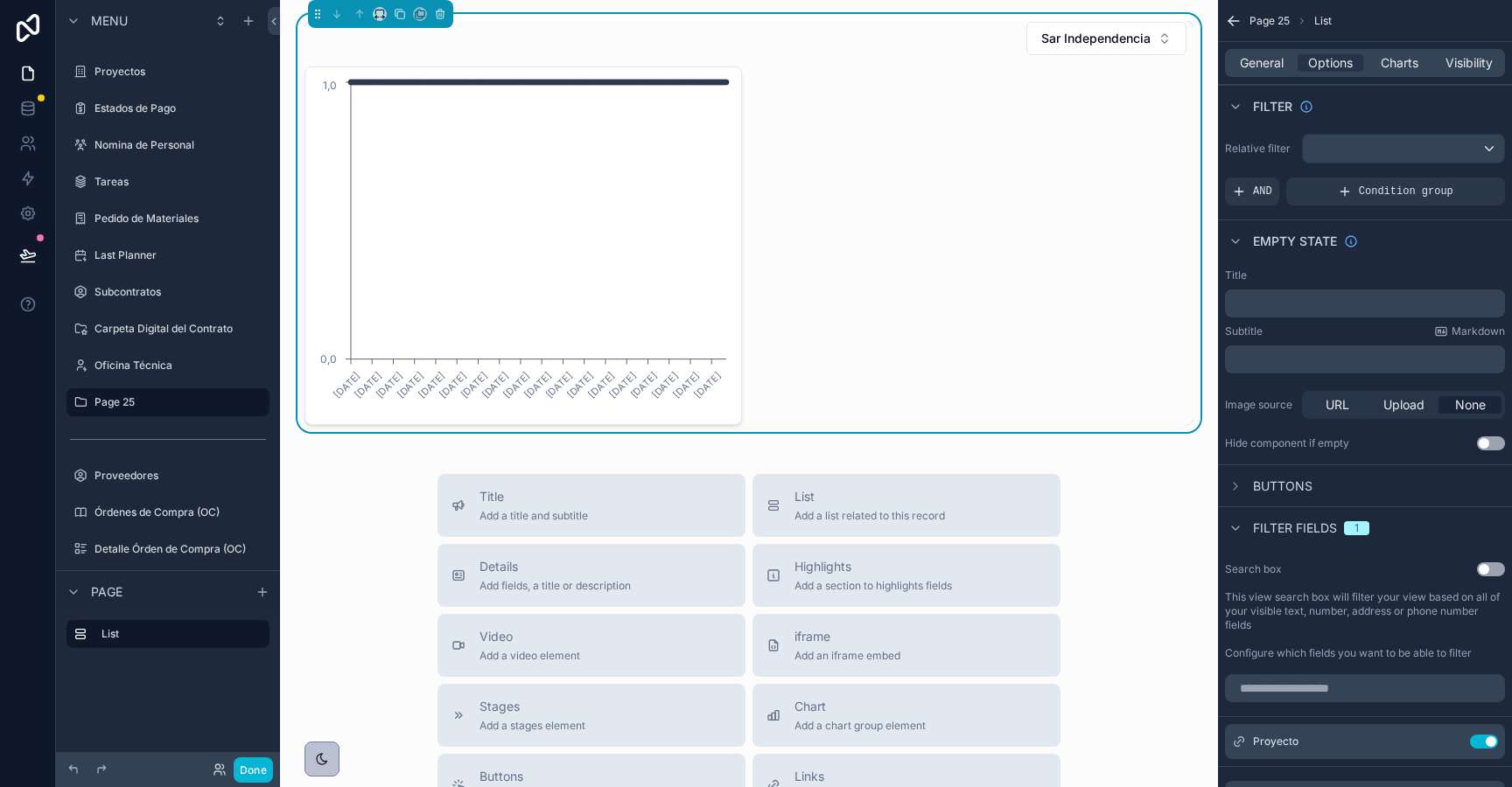
click at [1460, 44] on div "General Options Charts Visibility" at bounding box center [1365, 62] width 294 height 42
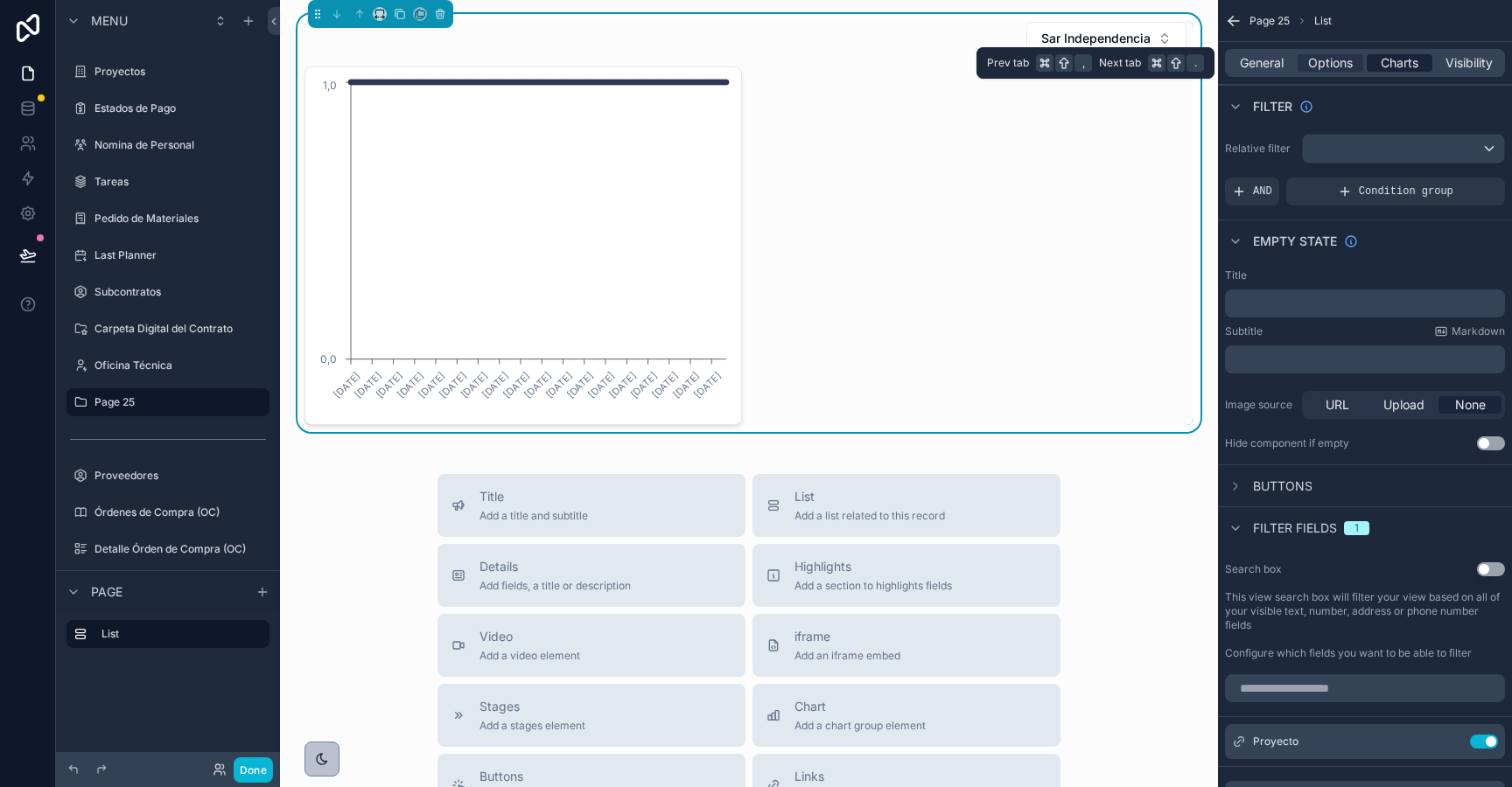
click at [1389, 62] on span "Charts" at bounding box center [1400, 63] width 37 height 18
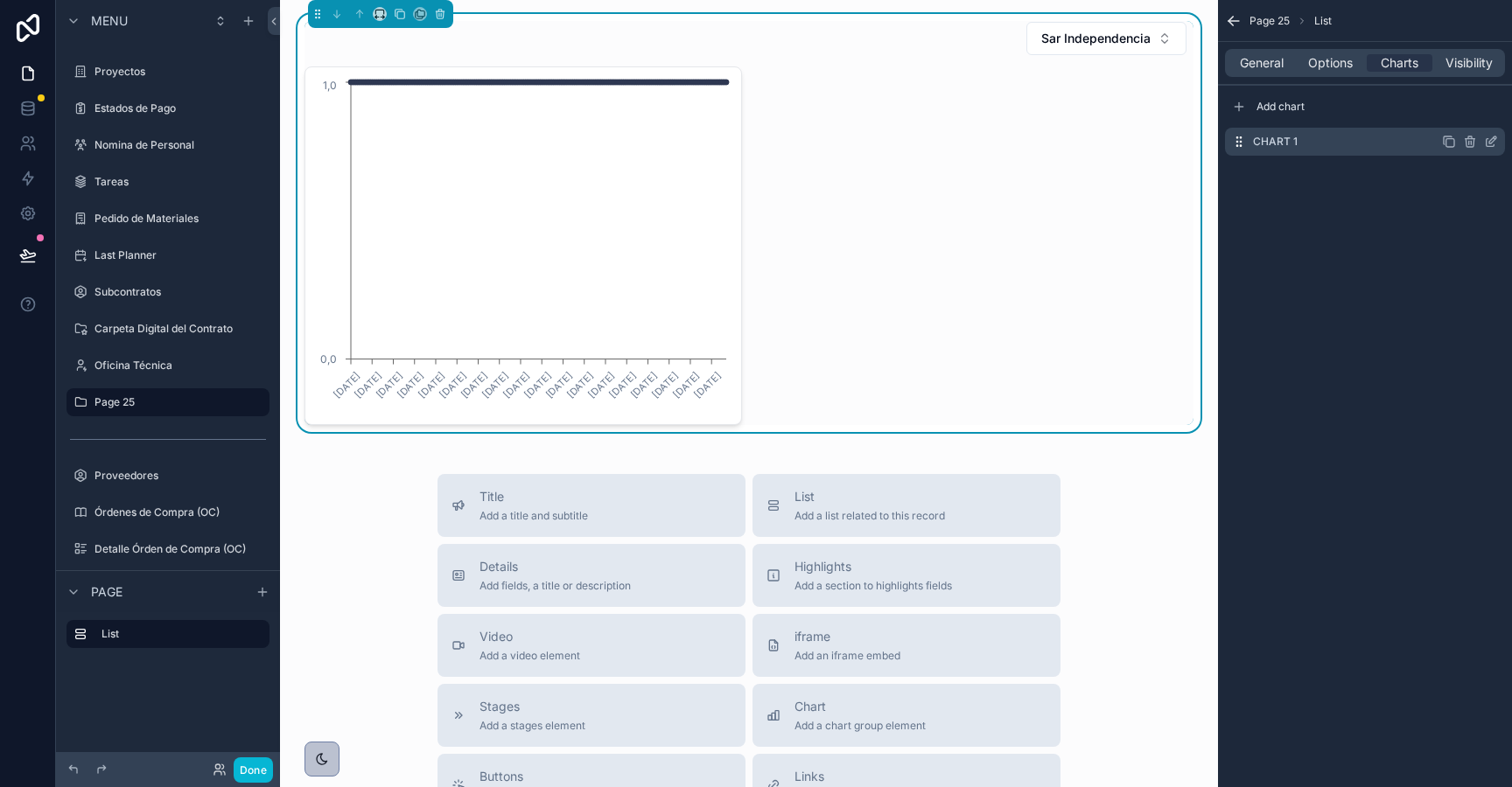
click at [1492, 141] on icon "scrollable content" at bounding box center [1491, 142] width 14 height 14
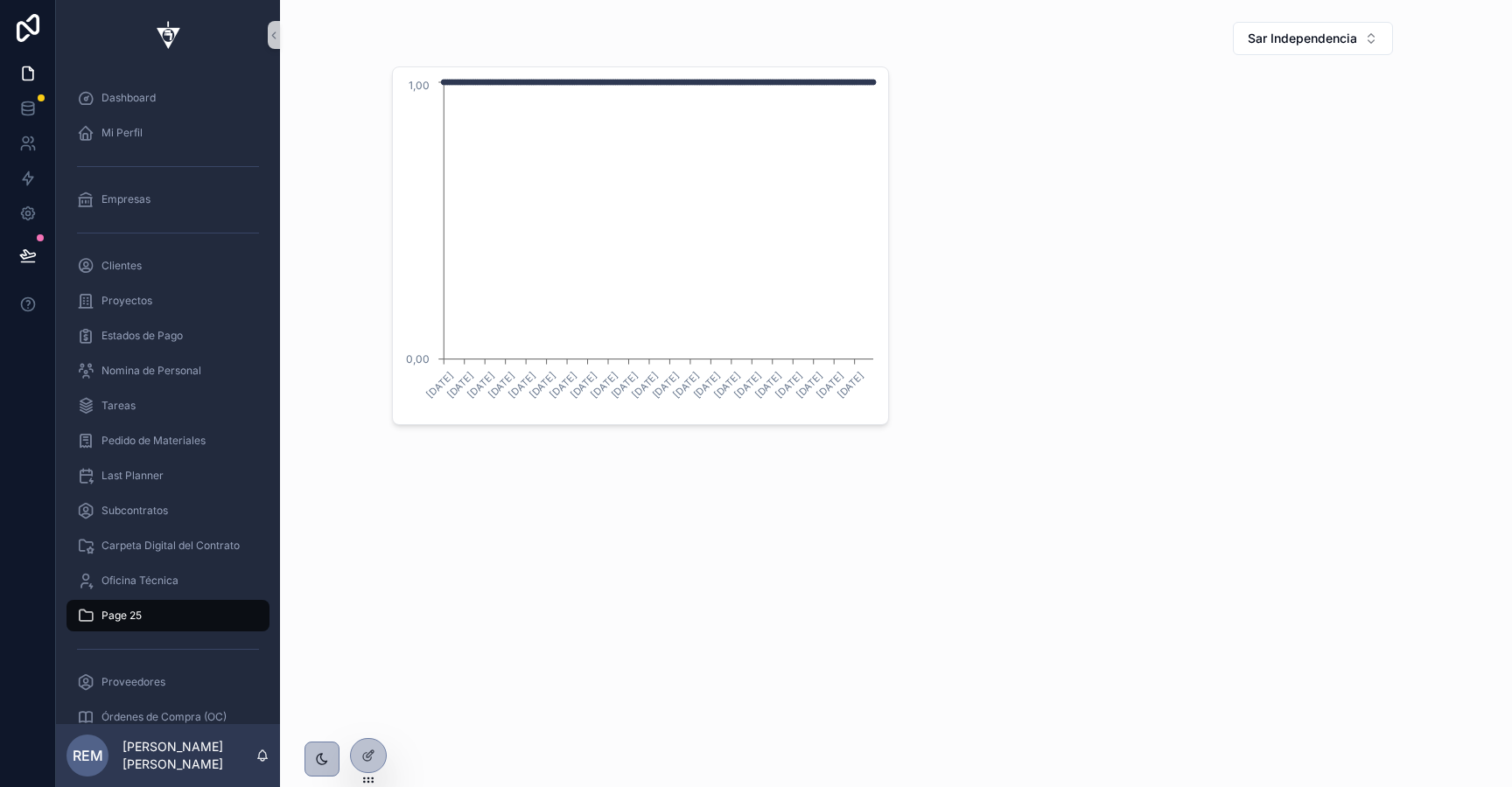
click at [822, 142] on icon "[DATE] [DATE] [DATE] [DATE] [DATE] [DATE] [DATE] [DATE] [DATE] [DATE] [DATE] [D…" at bounding box center [640, 245] width 474 height 336
click at [361, 749] on icon at bounding box center [369, 756] width 14 height 14
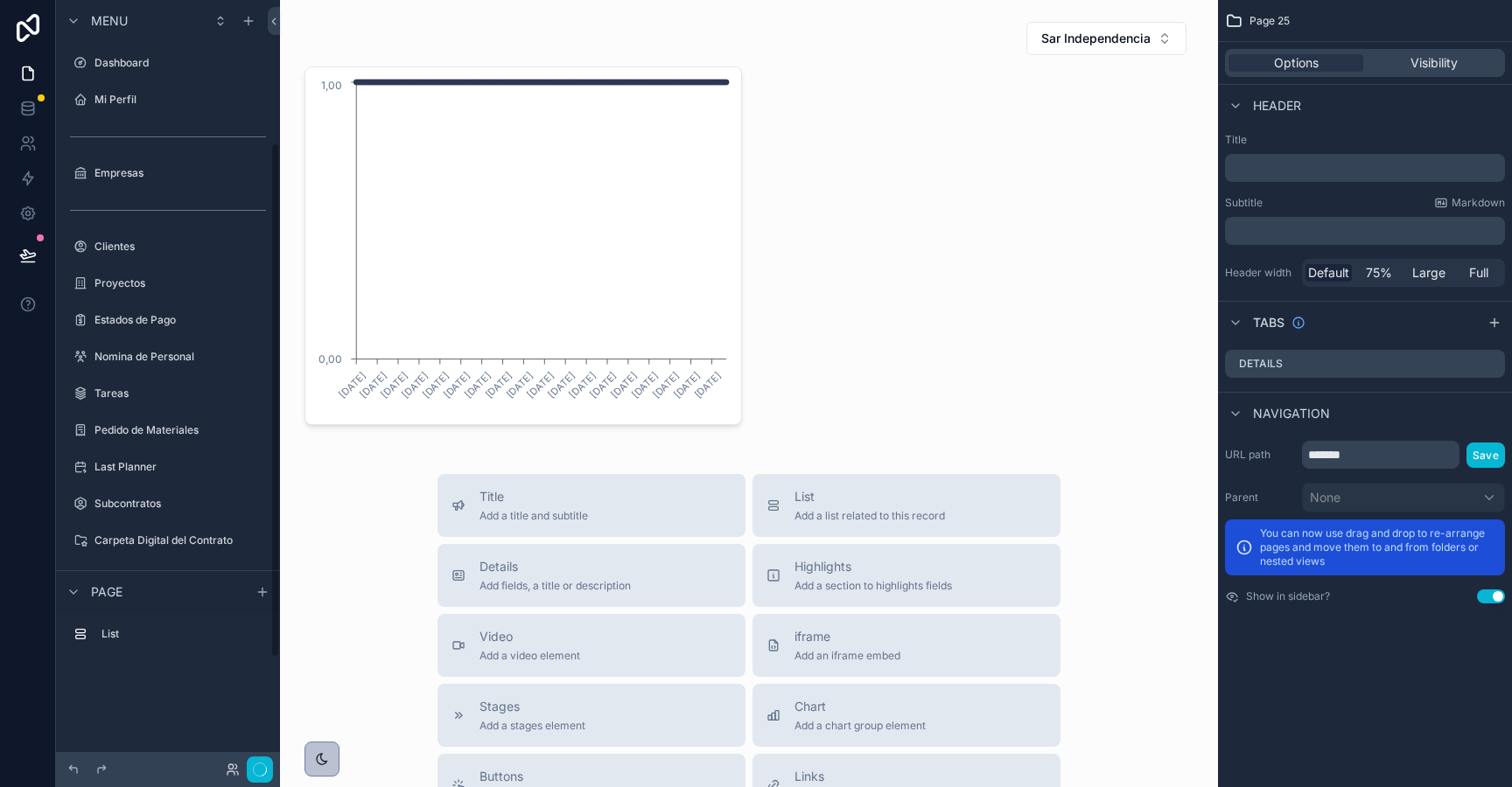
scroll to position [211, 0]
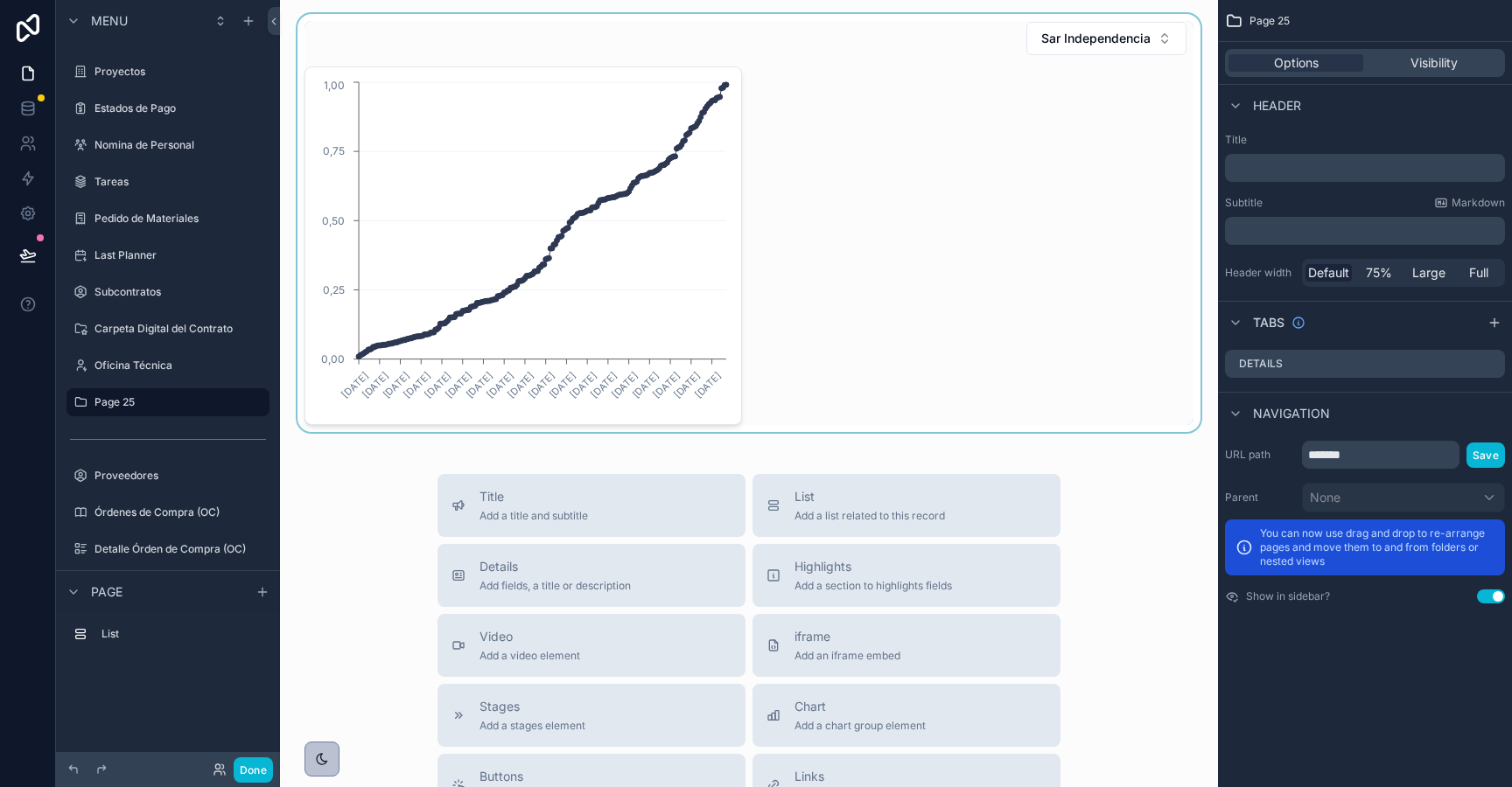
click at [839, 133] on div "scrollable content" at bounding box center [749, 223] width 910 height 418
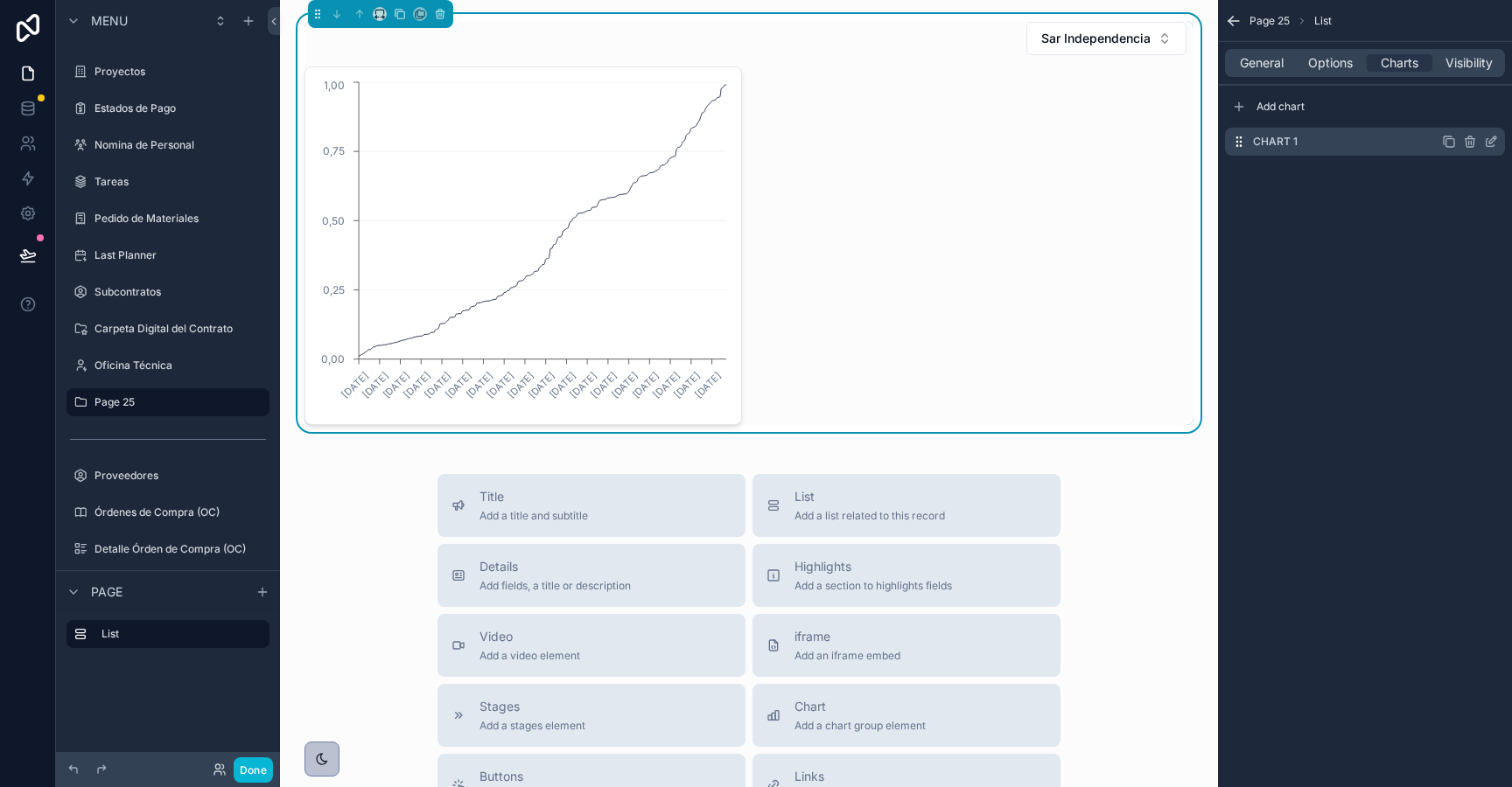
click at [1493, 141] on icon "scrollable content" at bounding box center [1493, 140] width 7 height 7
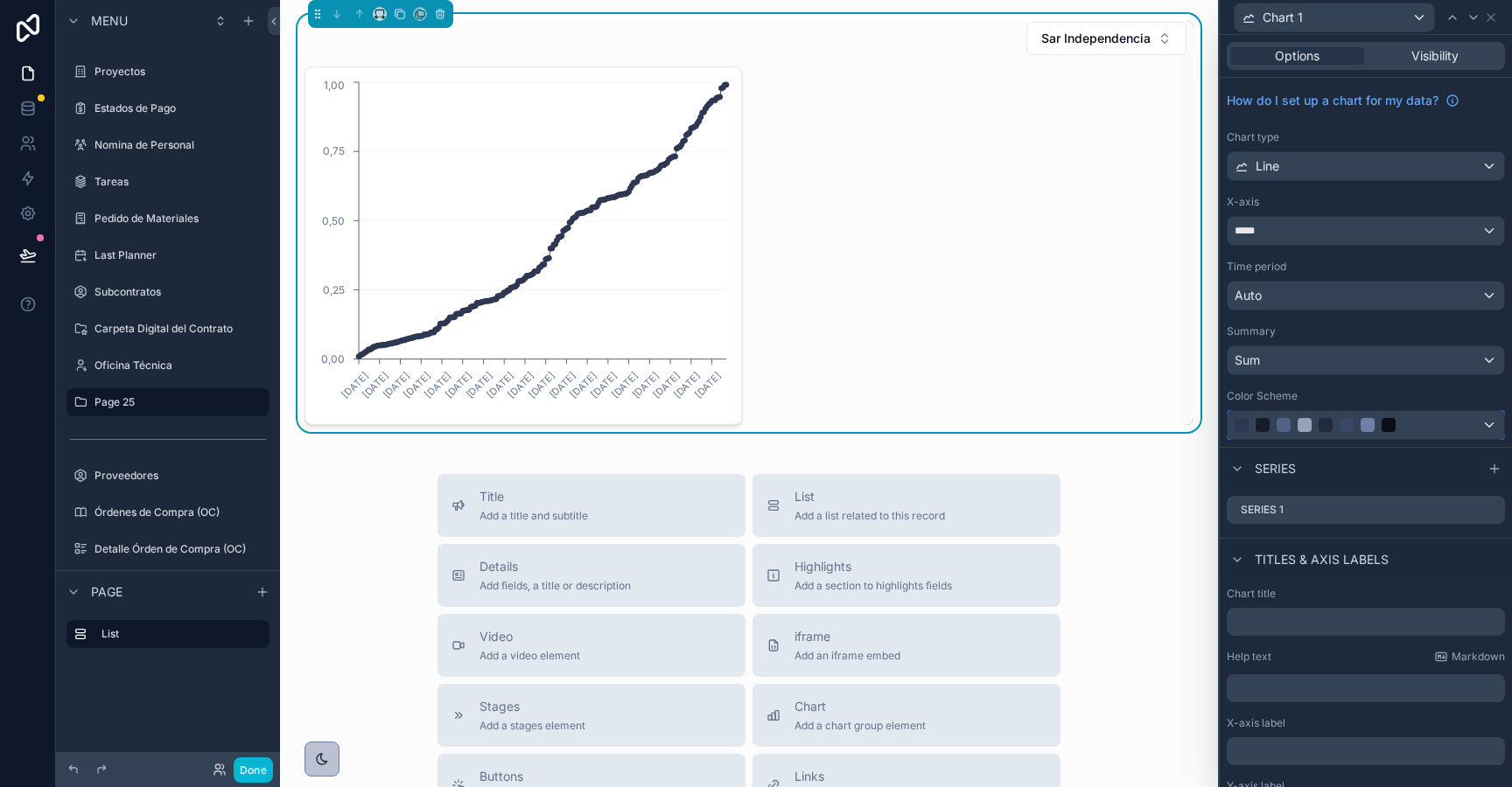
click at [1447, 432] on div at bounding box center [1366, 425] width 277 height 28
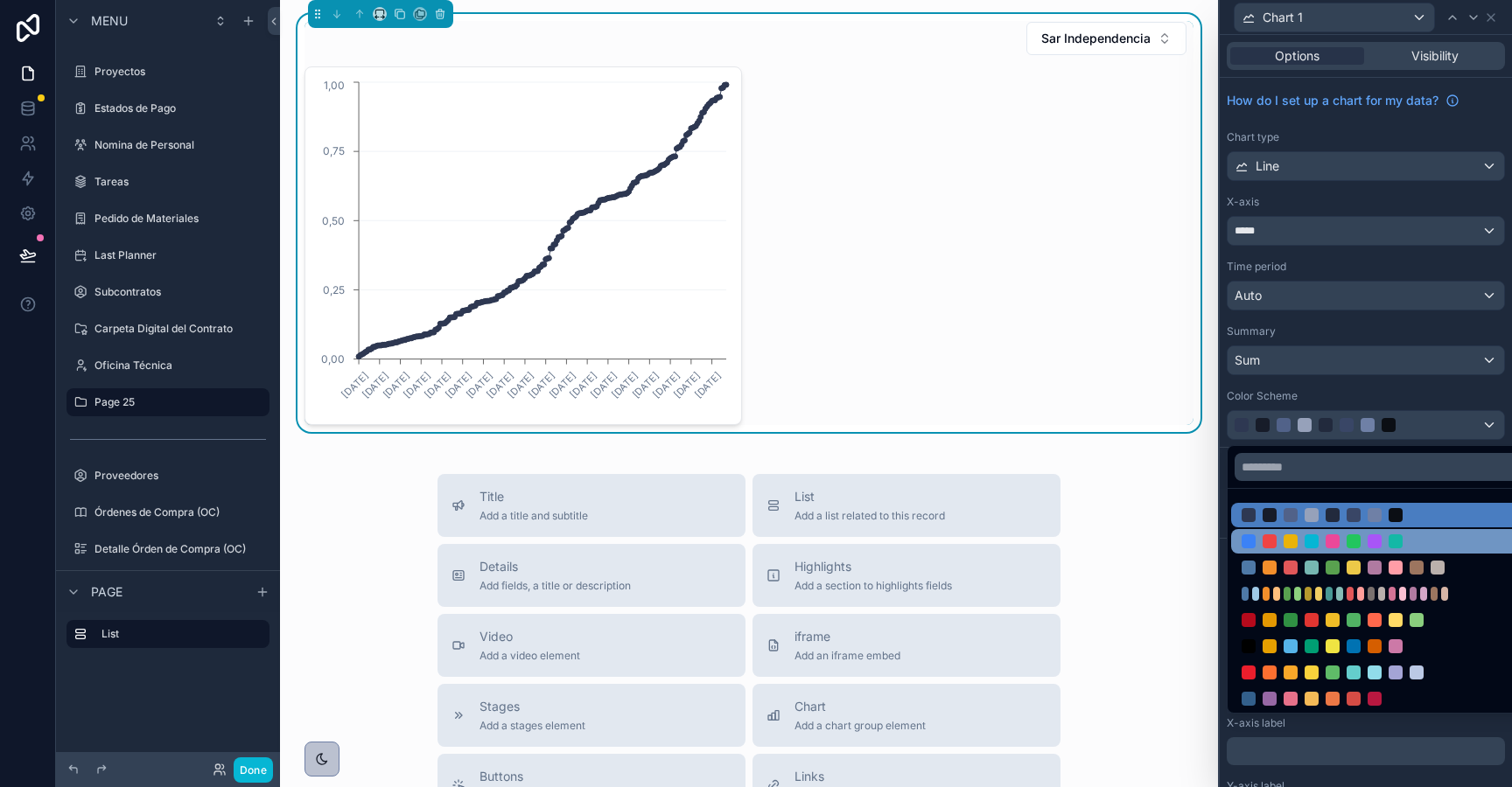
click at [1269, 544] on div at bounding box center [1270, 542] width 14 height 14
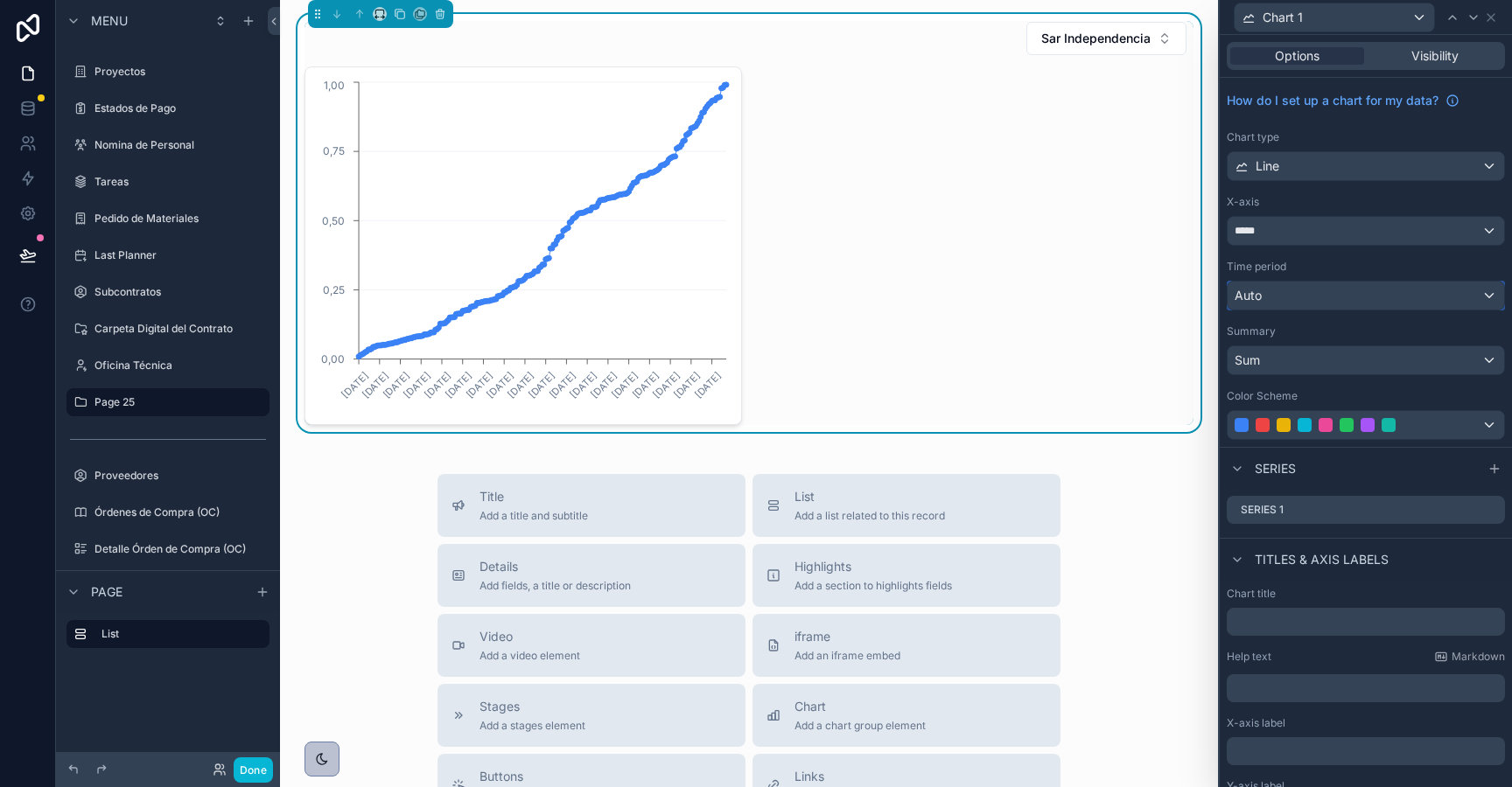
click at [1332, 298] on div "Auto" at bounding box center [1366, 295] width 277 height 28
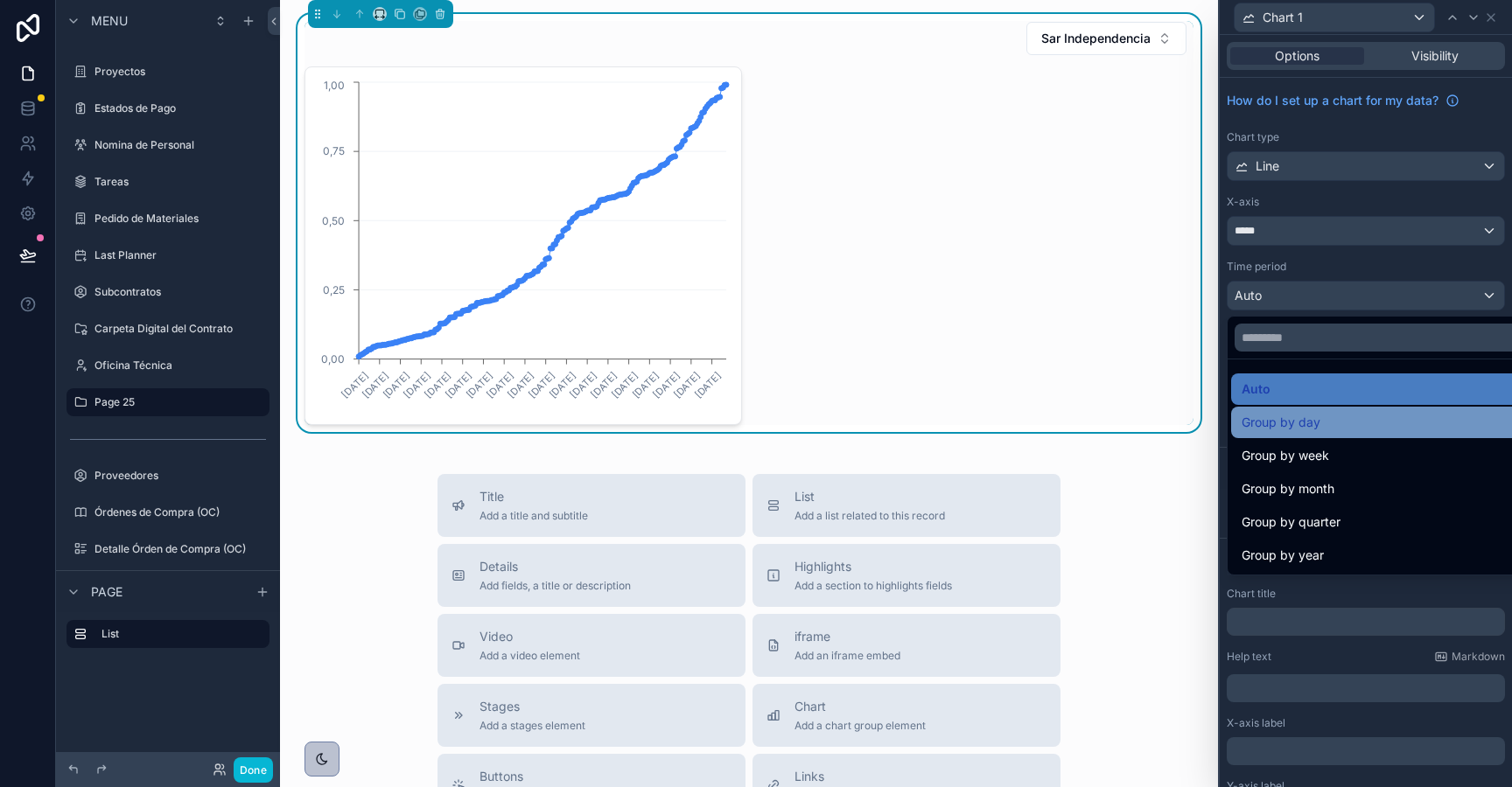
click at [1328, 426] on div "Group by day" at bounding box center [1386, 423] width 289 height 21
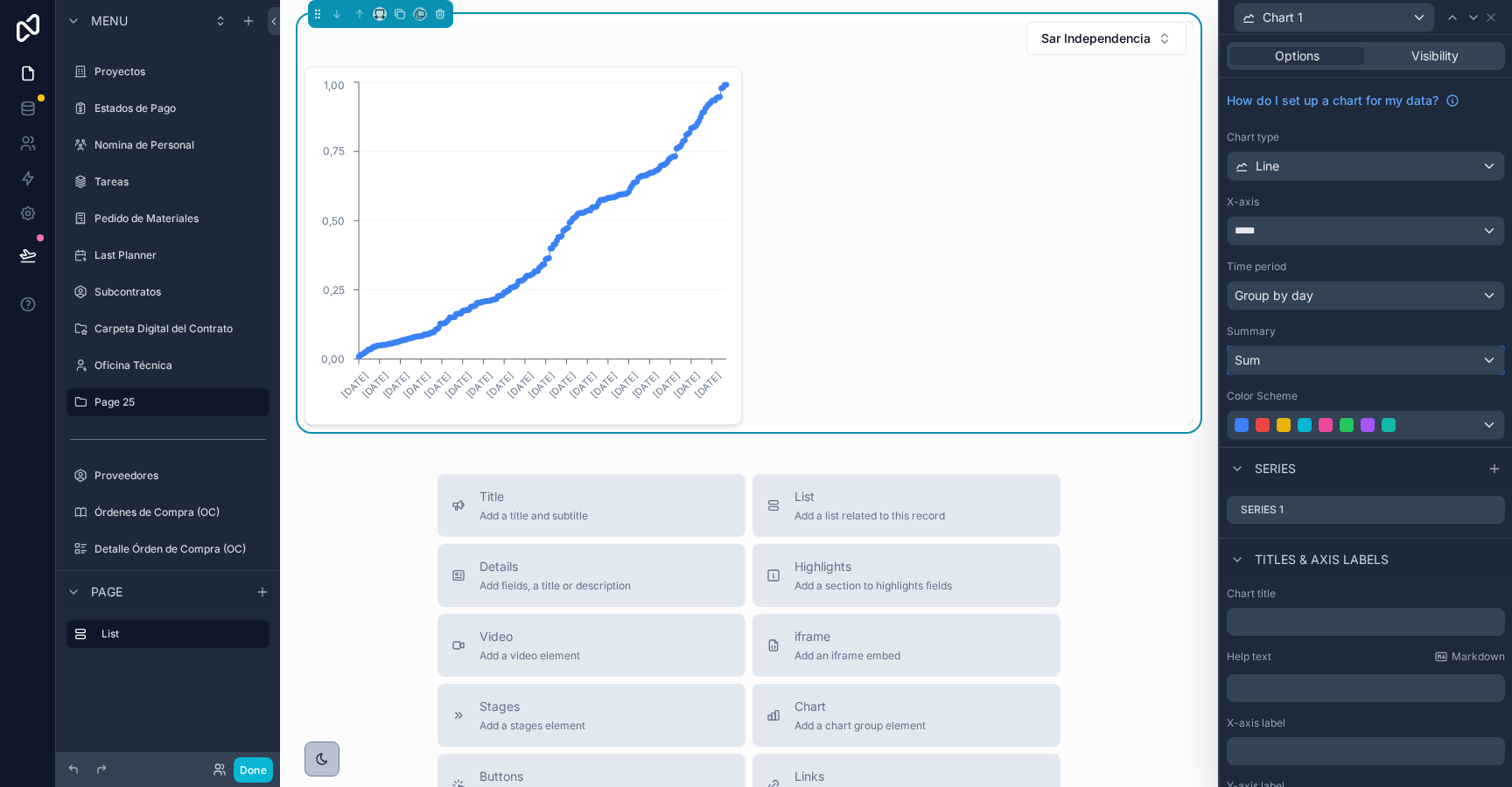
click at [1323, 366] on div "Sum" at bounding box center [1366, 360] width 277 height 28
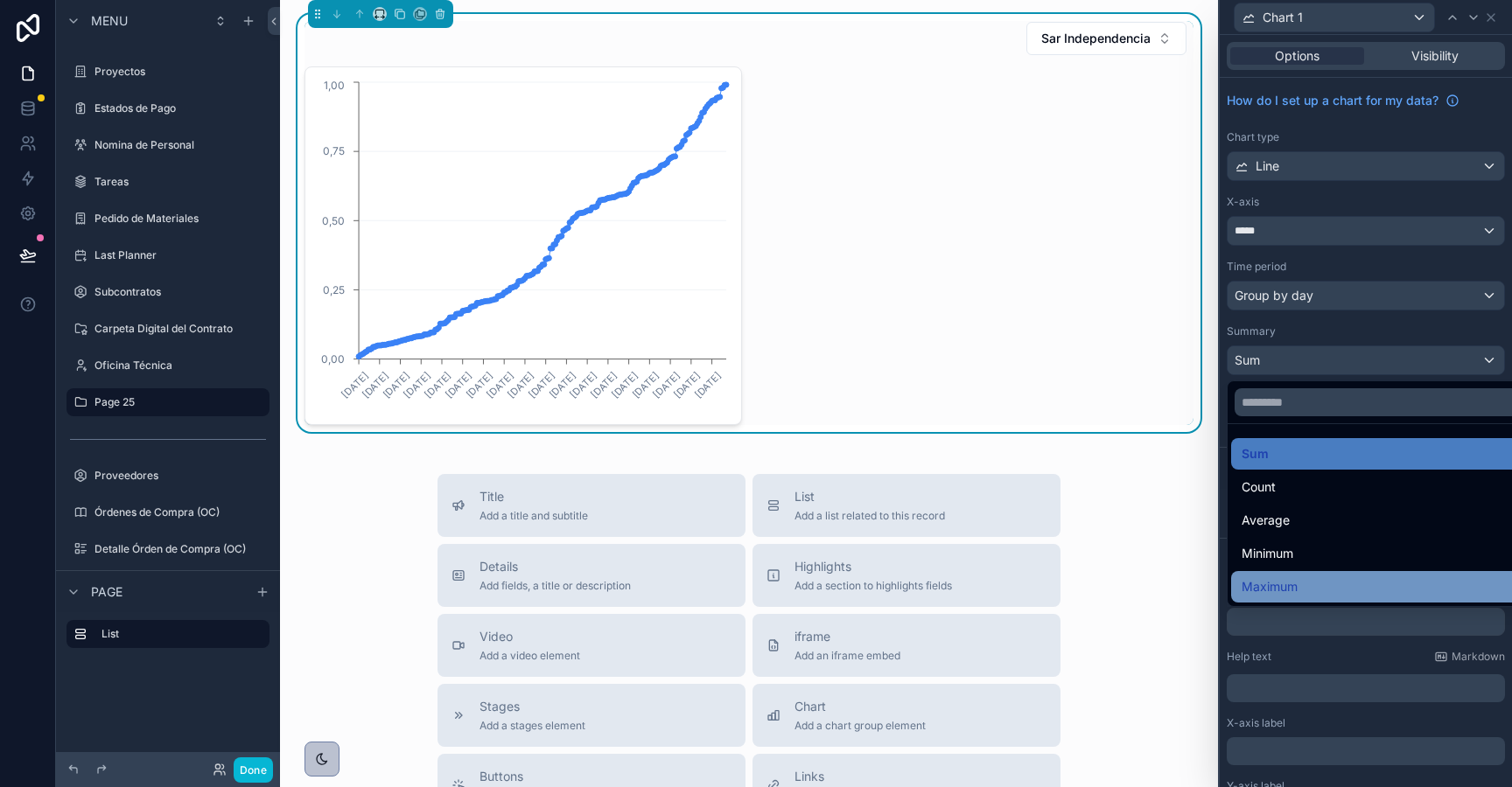
click at [1313, 576] on div "Maximum" at bounding box center [1386, 587] width 289 height 21
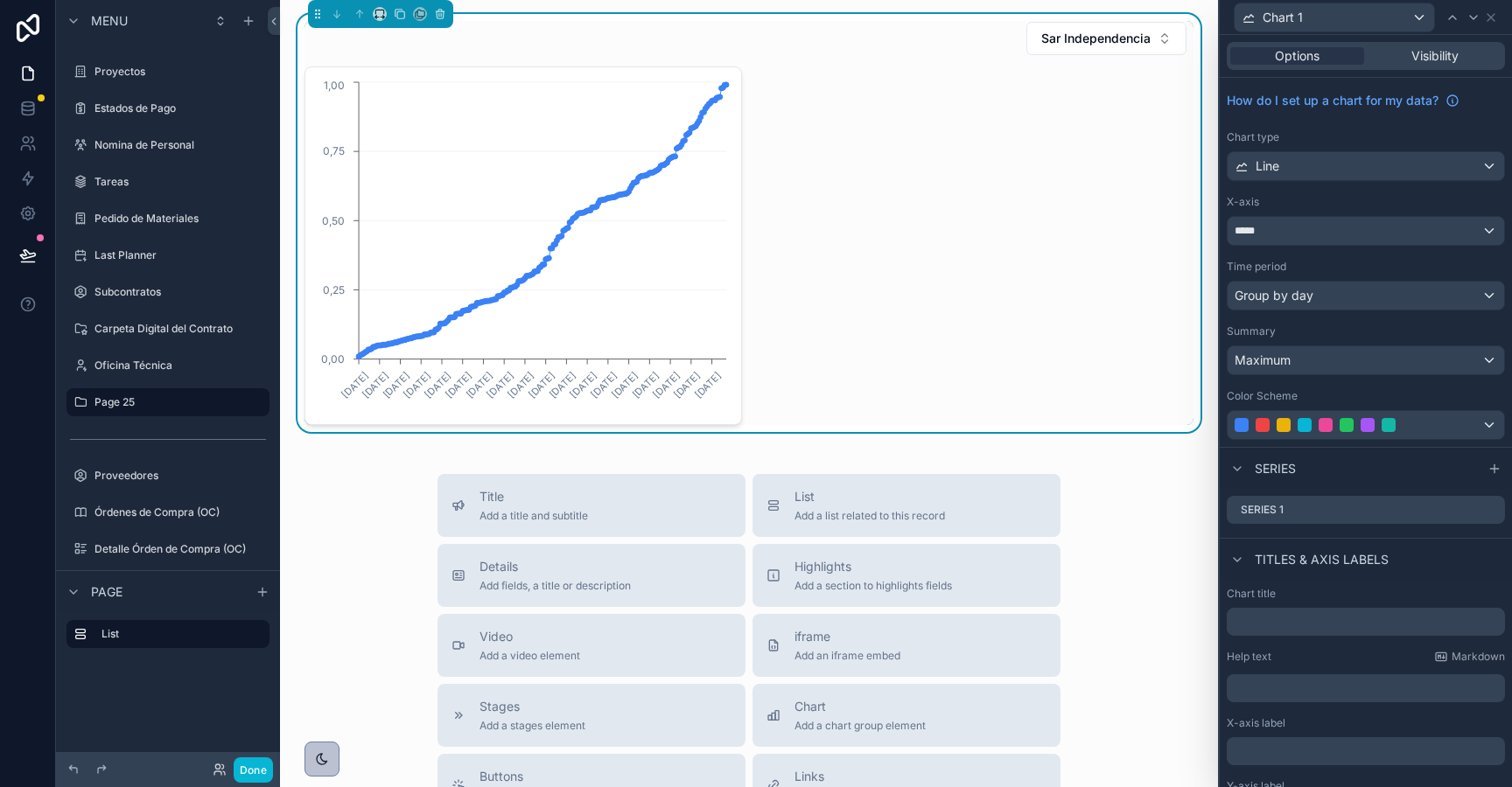
click at [805, 222] on div "4/2/2025 29/3/2025 22/4/2025 17/5/2025 7/6/2025 24/6/2025 9/7/2025 24/7/2025 9/…" at bounding box center [749, 246] width 889 height 359
click at [673, 311] on icon "4/2/2025 29/3/2025 22/4/2025 17/5/2025 7/6/2025 24/6/2025 9/7/2025 24/7/2025 9/…" at bounding box center [523, 245] width 415 height 336
click at [1487, 509] on icon at bounding box center [1491, 511] width 8 height 8
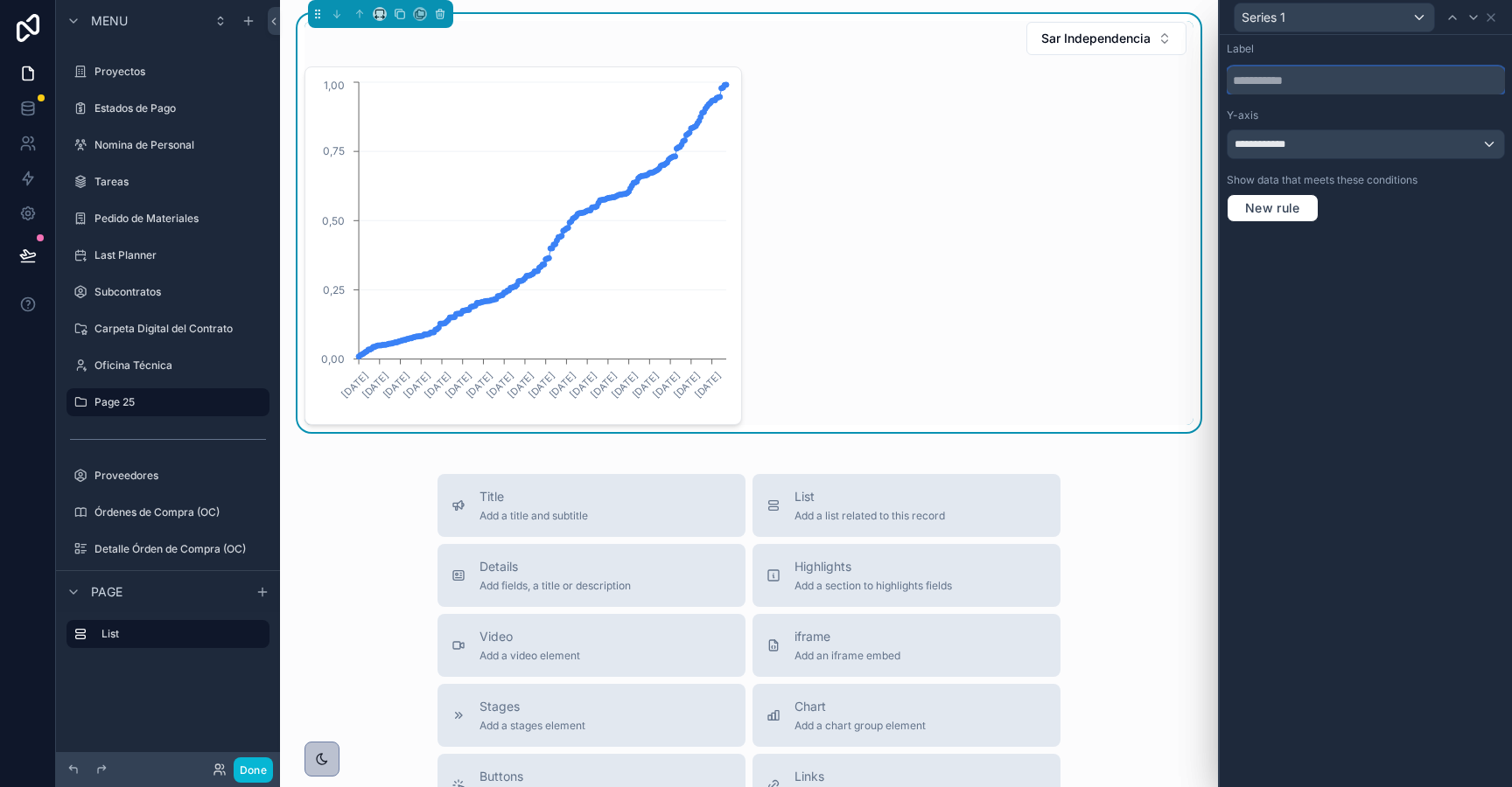
click at [1252, 73] on input "text" at bounding box center [1366, 80] width 278 height 28
click at [1270, 80] on input "**********" at bounding box center [1366, 80] width 278 height 28
type input "**********"
click at [1495, 20] on icon at bounding box center [1491, 18] width 14 height 14
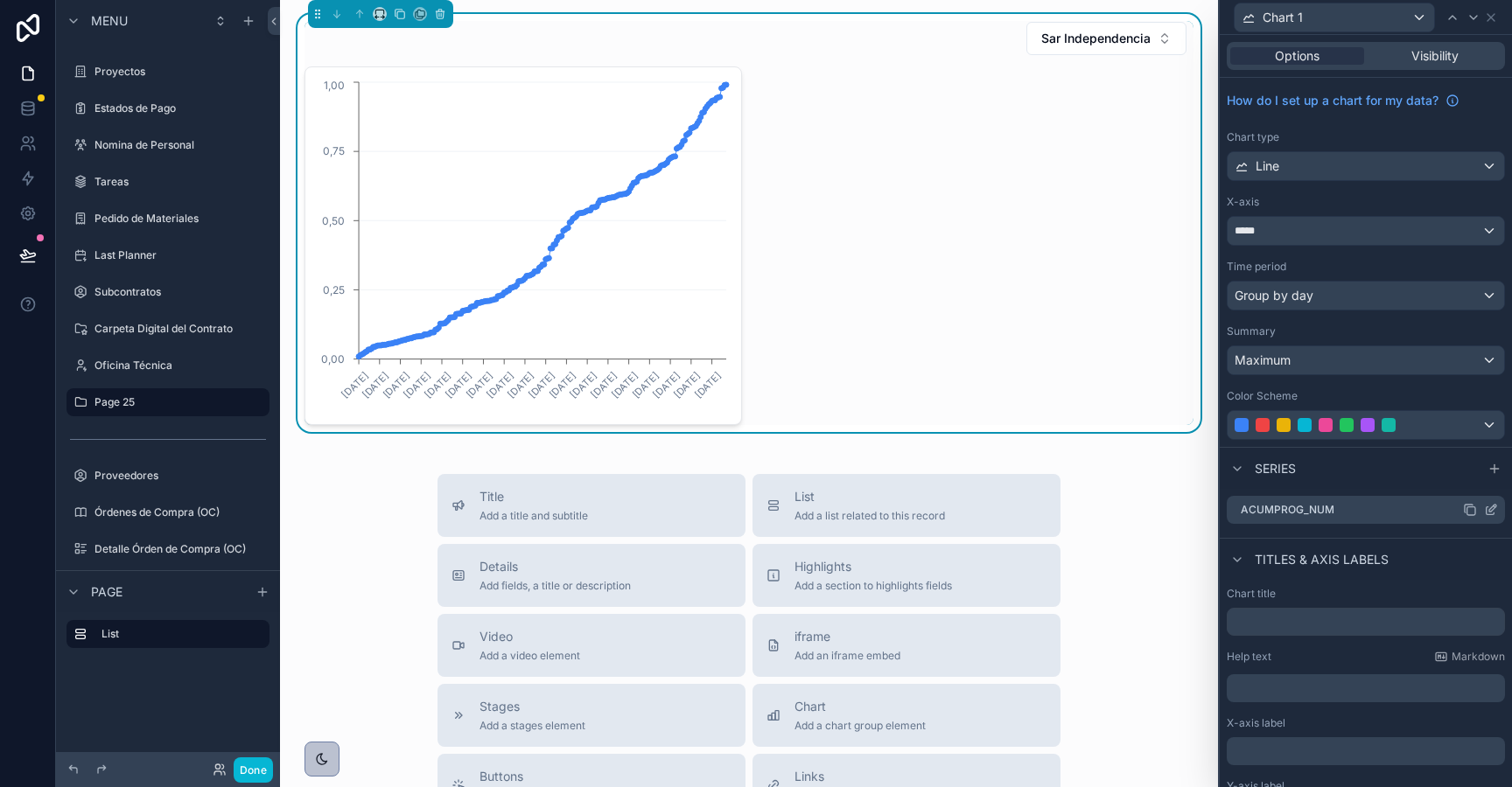
click at [1473, 510] on icon at bounding box center [1470, 510] width 14 height 14
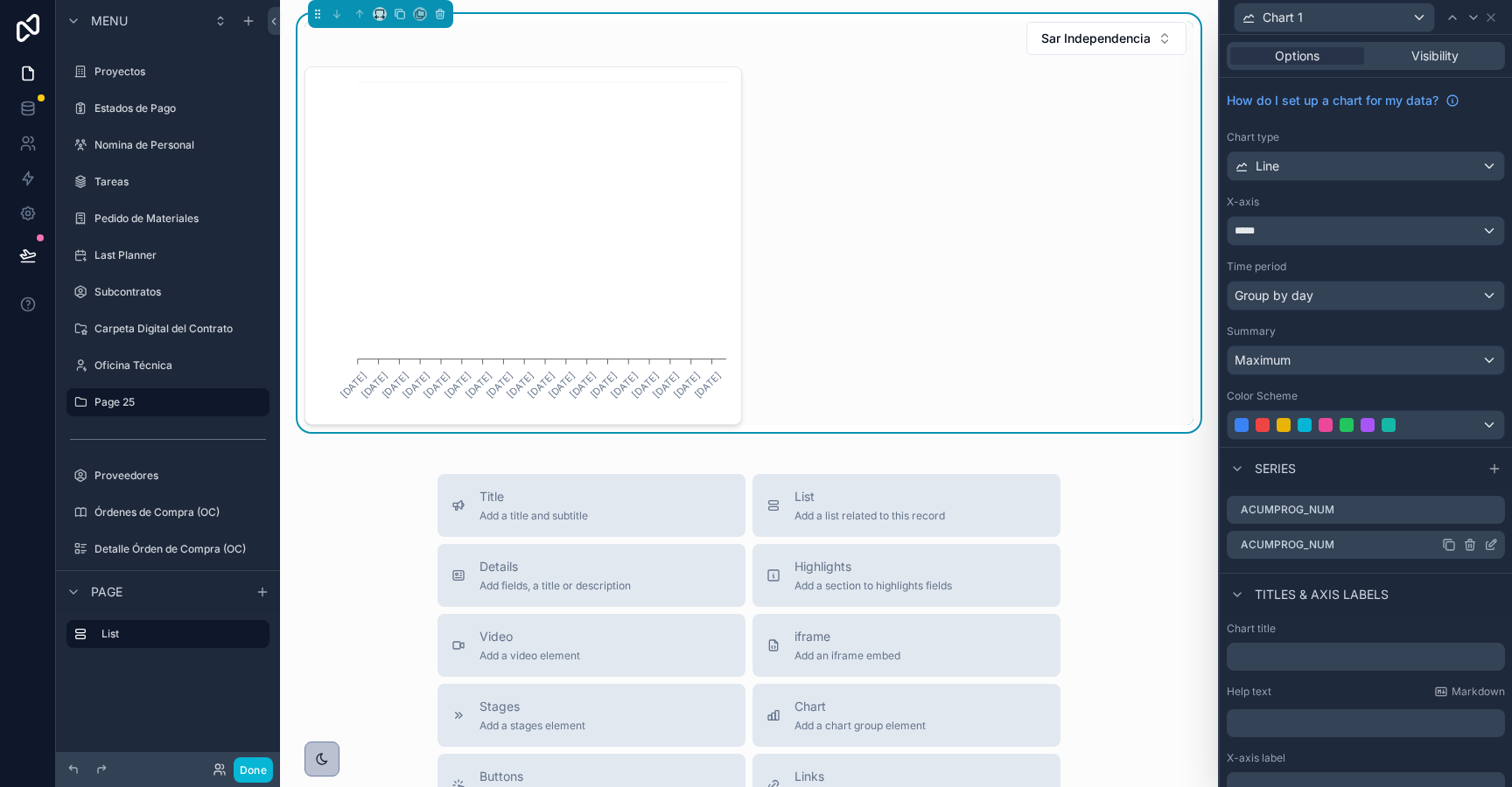
click at [1491, 543] on icon at bounding box center [1493, 543] width 7 height 7
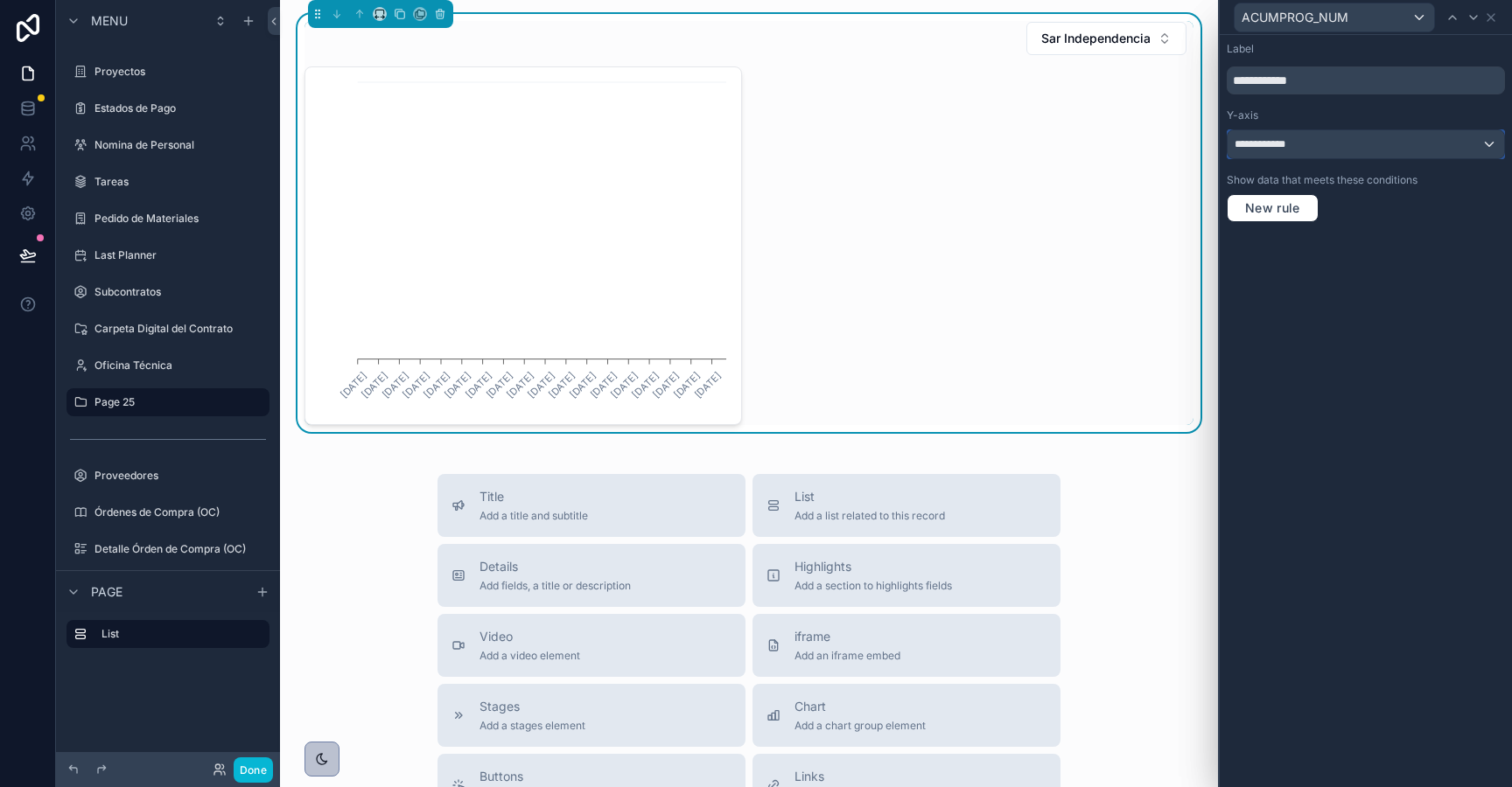
click at [1355, 135] on div "**********" at bounding box center [1366, 144] width 277 height 28
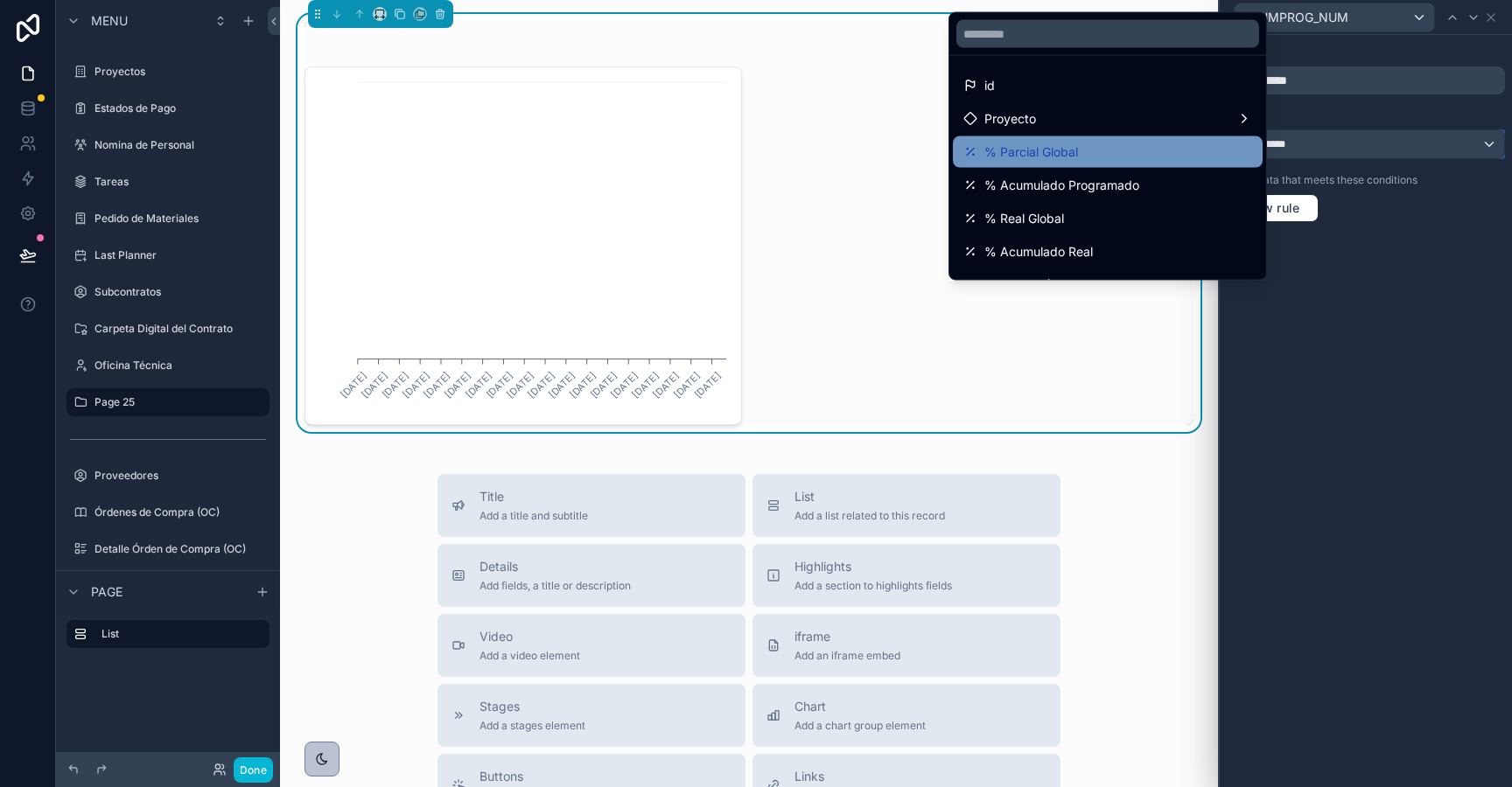
scroll to position [124, 0]
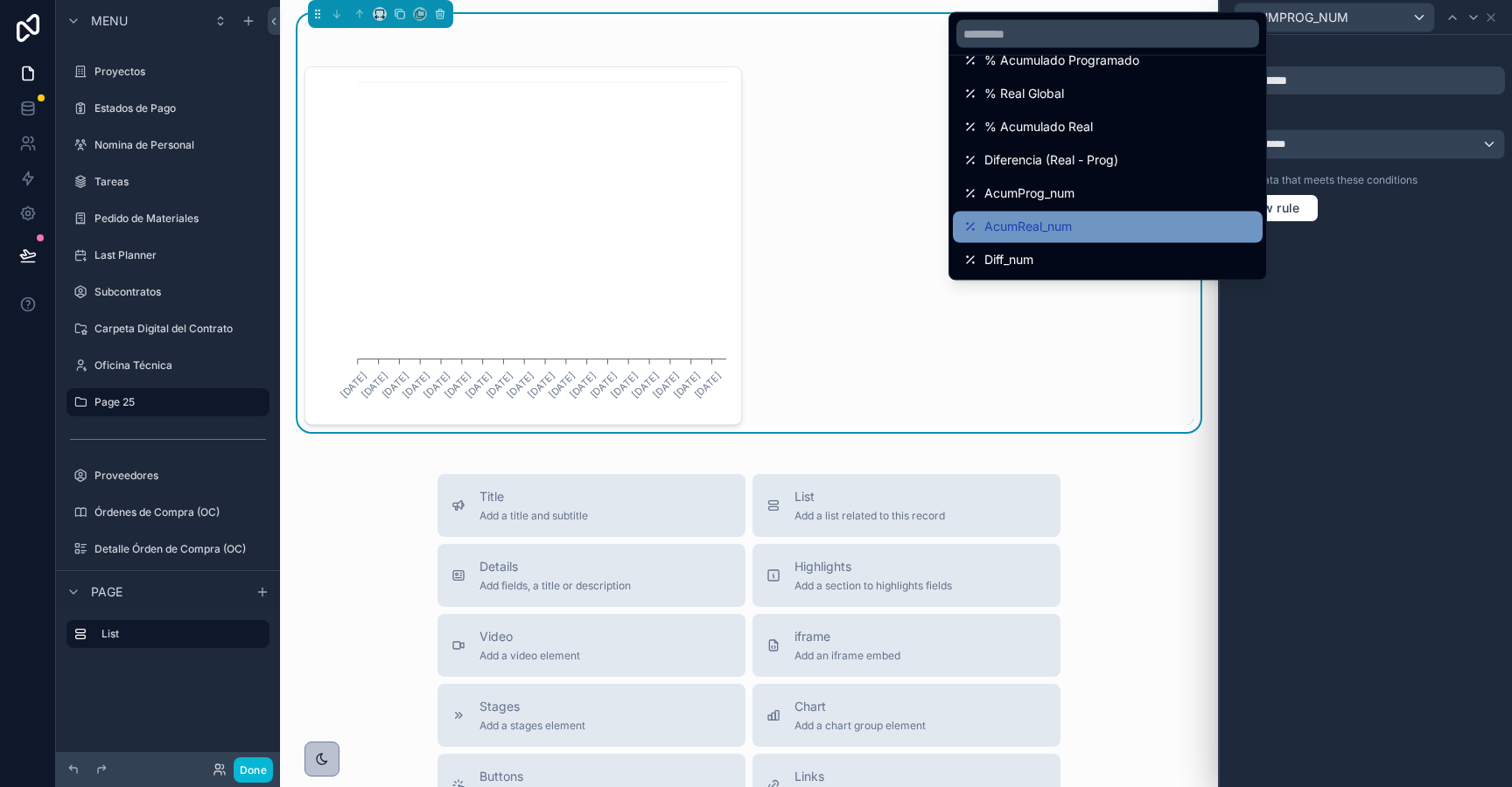
click at [1109, 217] on div "AcumReal_num" at bounding box center [1108, 228] width 289 height 21
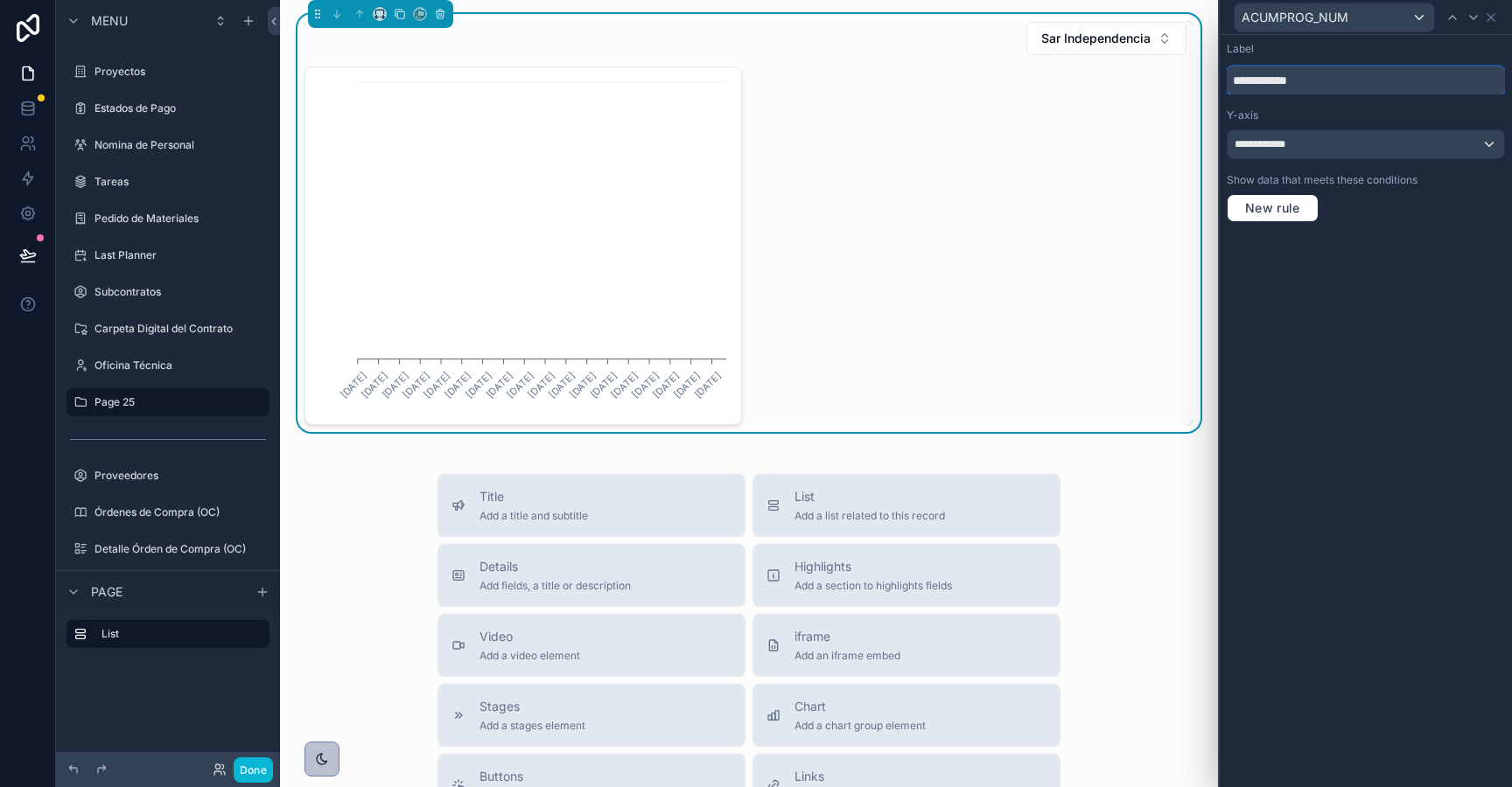
click at [1302, 82] on input "**********" at bounding box center [1366, 80] width 278 height 28
click at [1283, 79] on input "**********" at bounding box center [1366, 80] width 278 height 28
type input "**********"
click at [1409, 215] on div "New rule" at bounding box center [1366, 208] width 278 height 28
click at [1494, 12] on icon at bounding box center [1491, 18] width 14 height 14
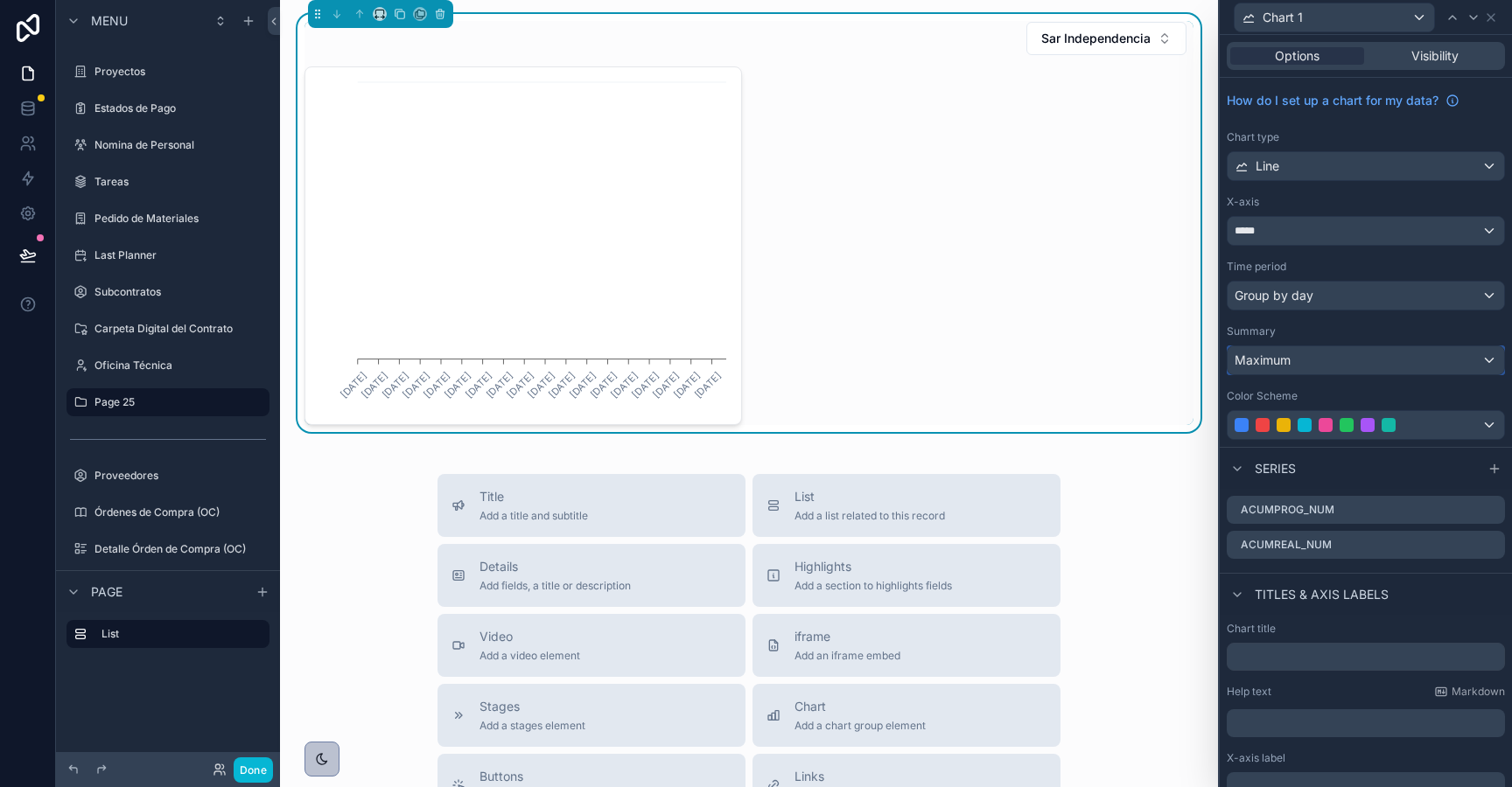
click at [1327, 359] on div "Maximum" at bounding box center [1366, 360] width 277 height 28
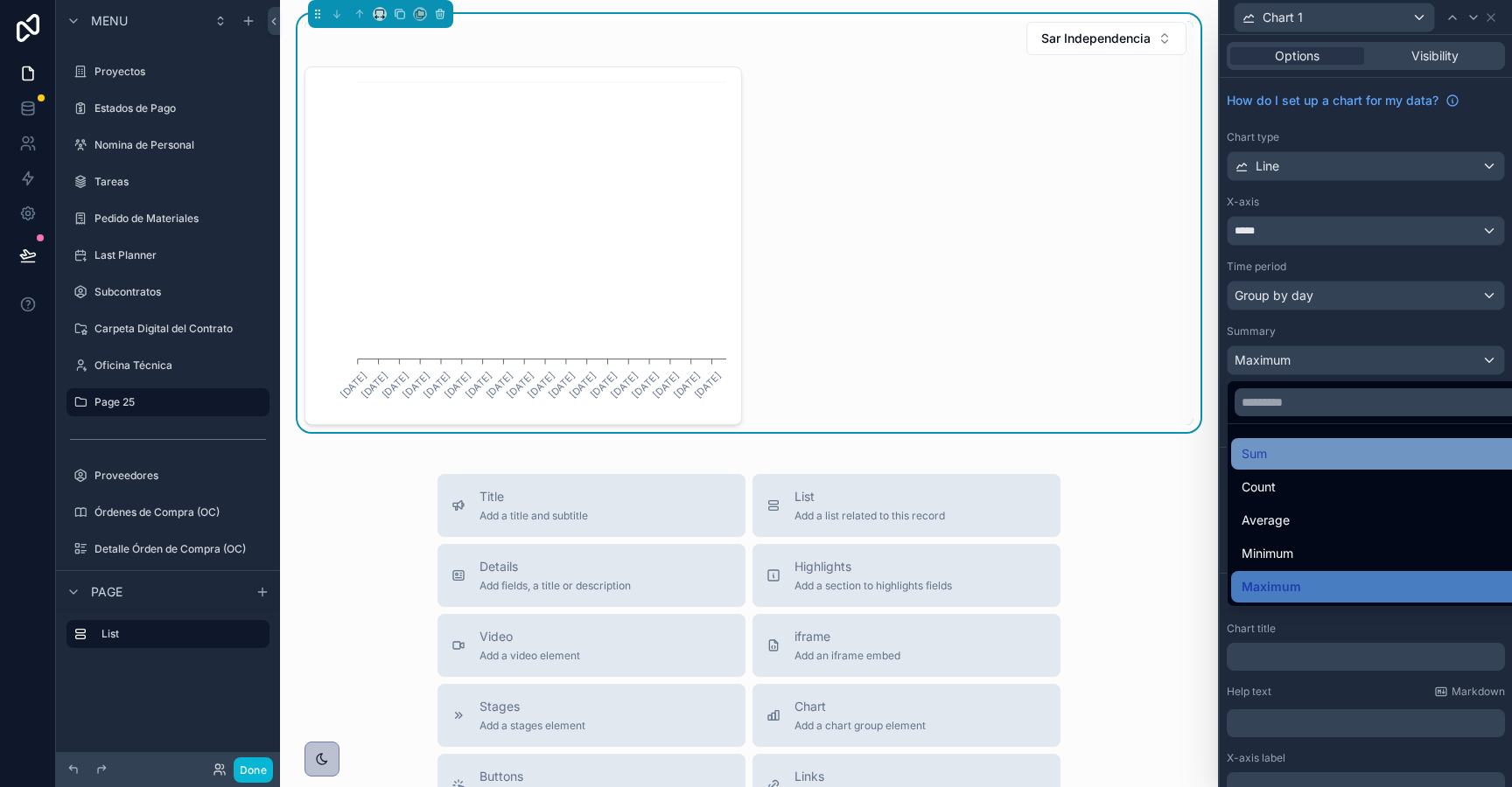
click at [1303, 460] on div "Sum" at bounding box center [1386, 454] width 289 height 21
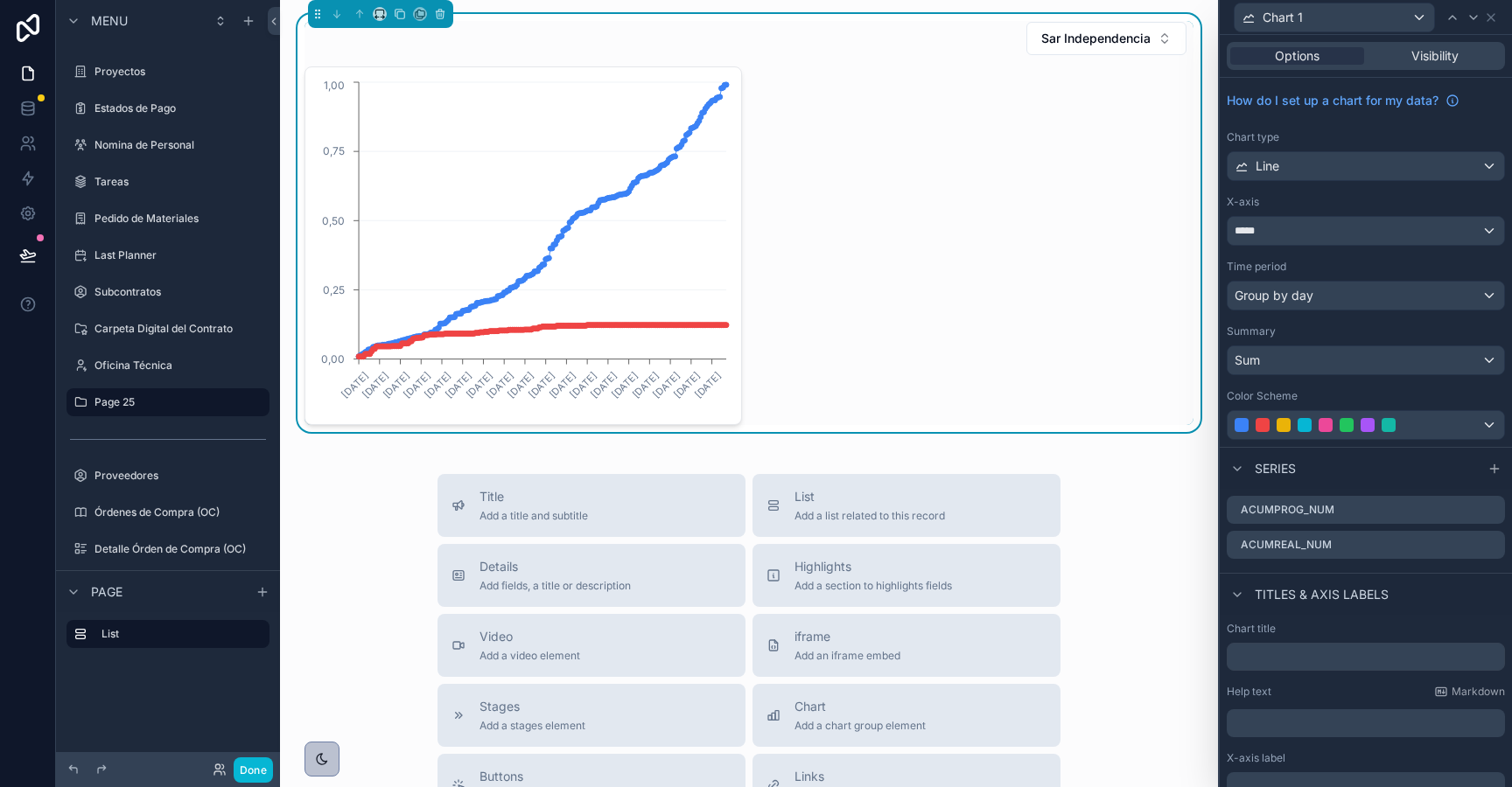
scroll to position [143, 0]
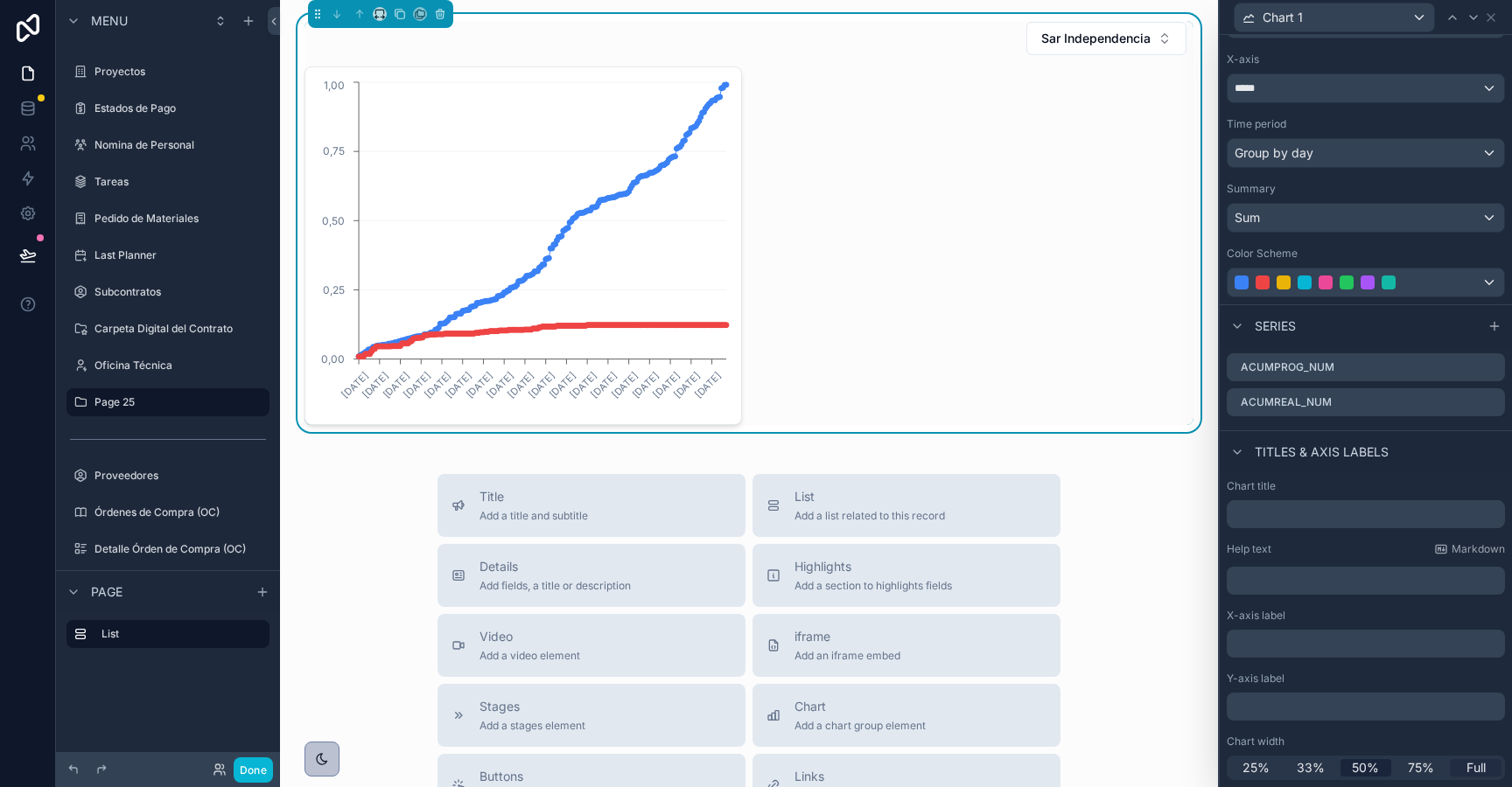
click at [1471, 762] on span "Full" at bounding box center [1476, 768] width 20 height 18
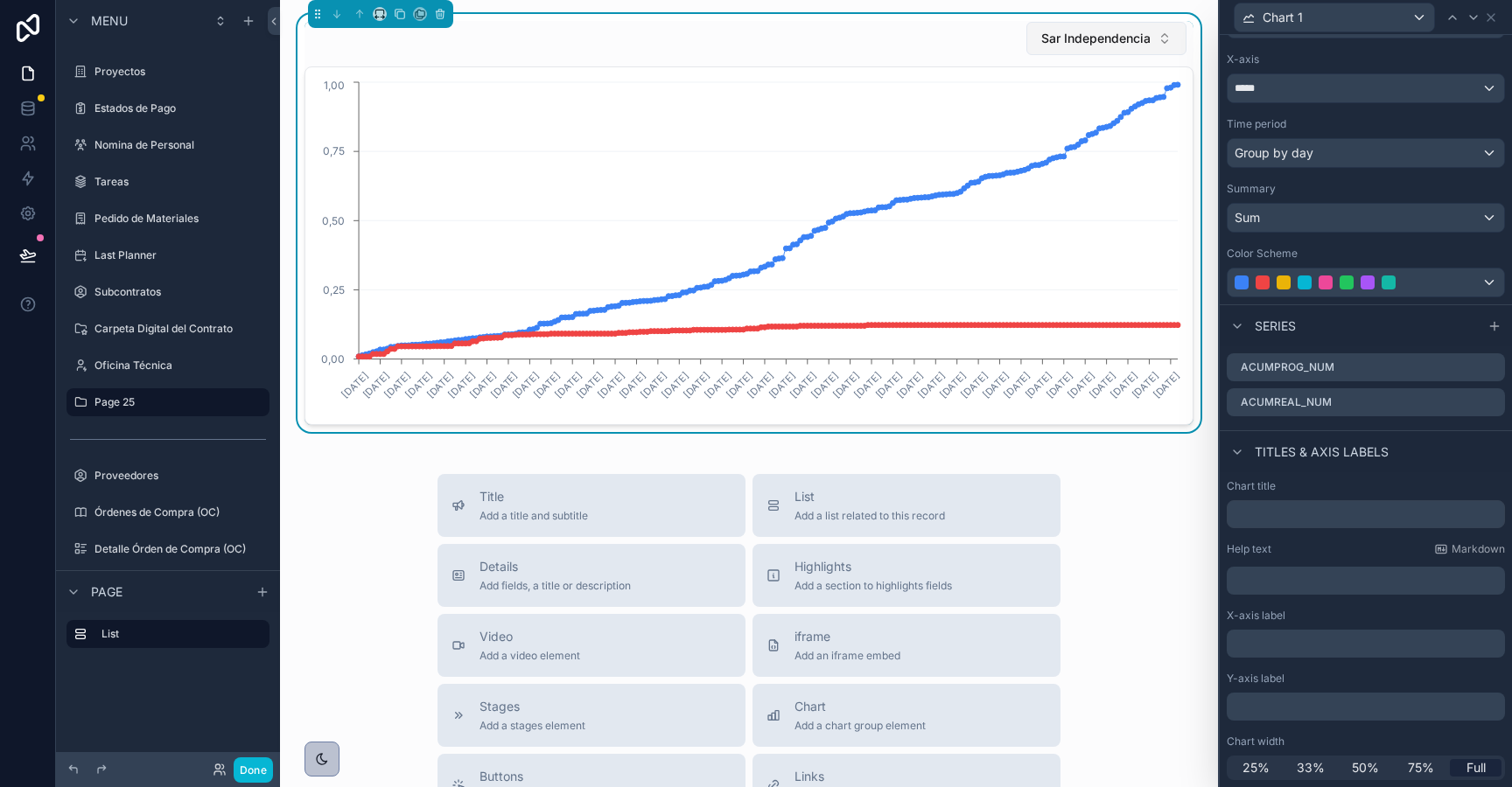
click at [1101, 45] on span "Sar Independencia" at bounding box center [1096, 38] width 110 height 18
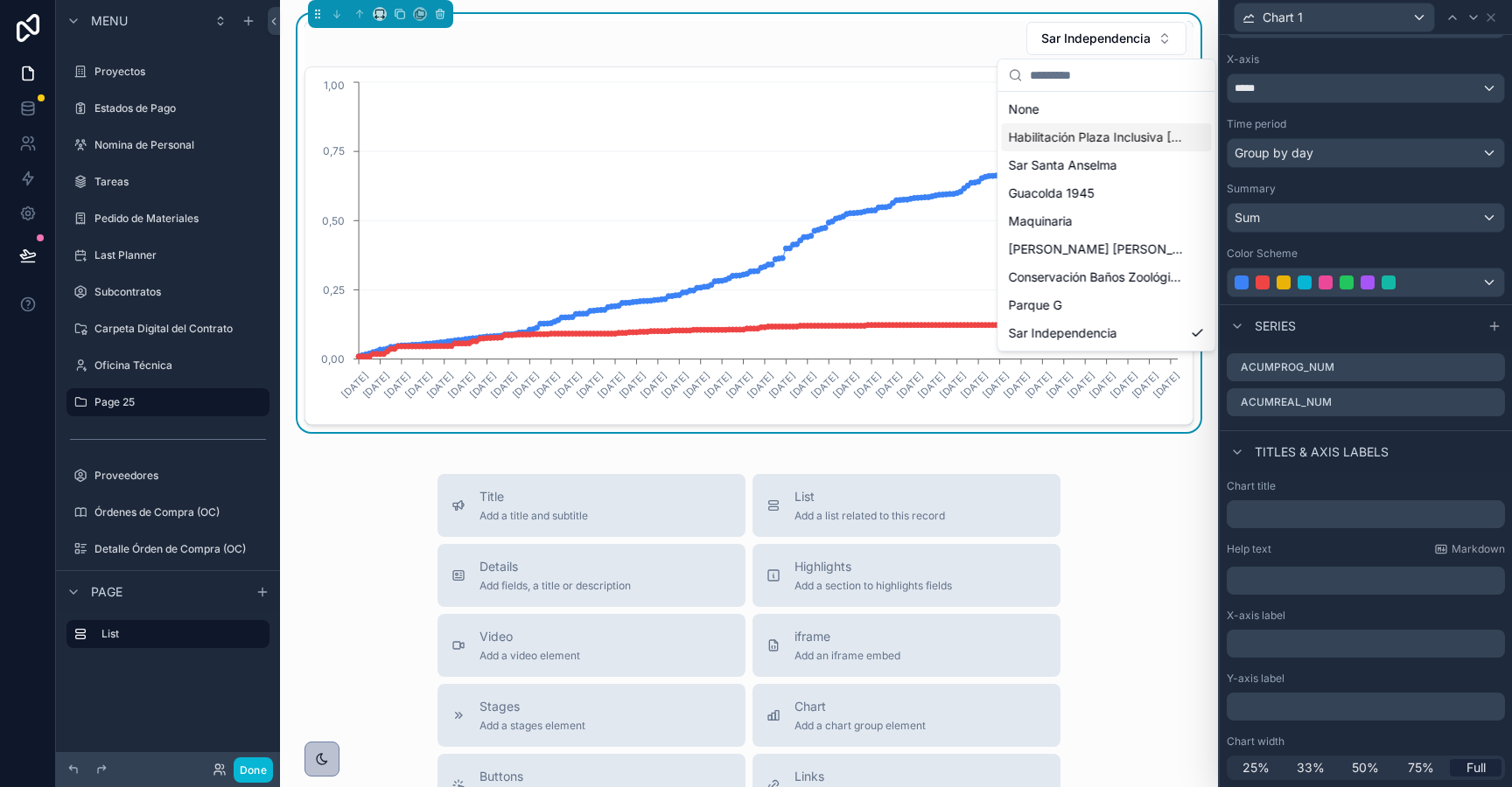
click at [1087, 142] on span "Habilitación Plaza Inclusiva Parque Peñalolen" at bounding box center [1096, 137] width 175 height 18
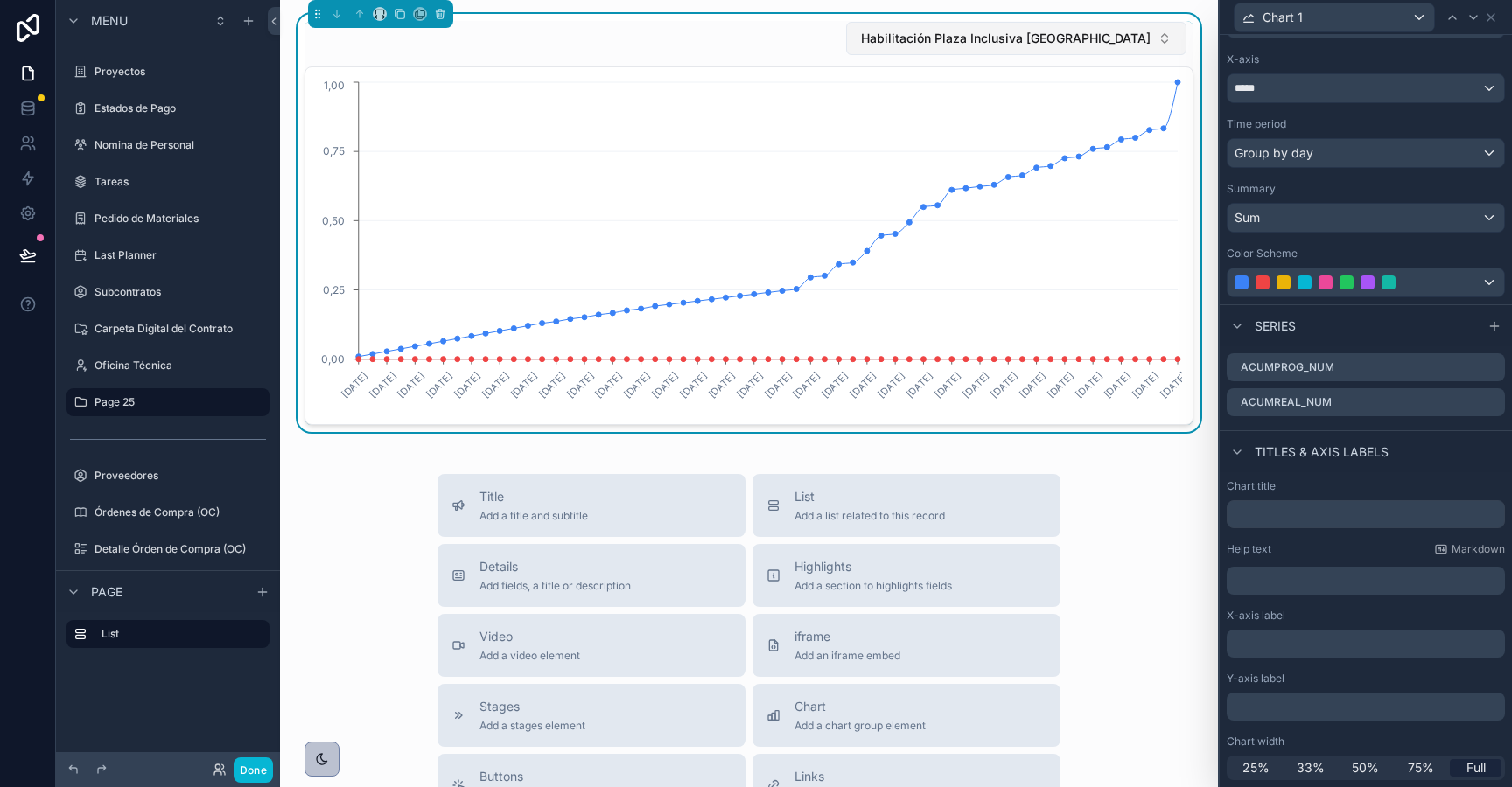
click at [939, 39] on span "Habilitación Plaza Inclusiva Parque Peñalolen" at bounding box center [1006, 38] width 290 height 18
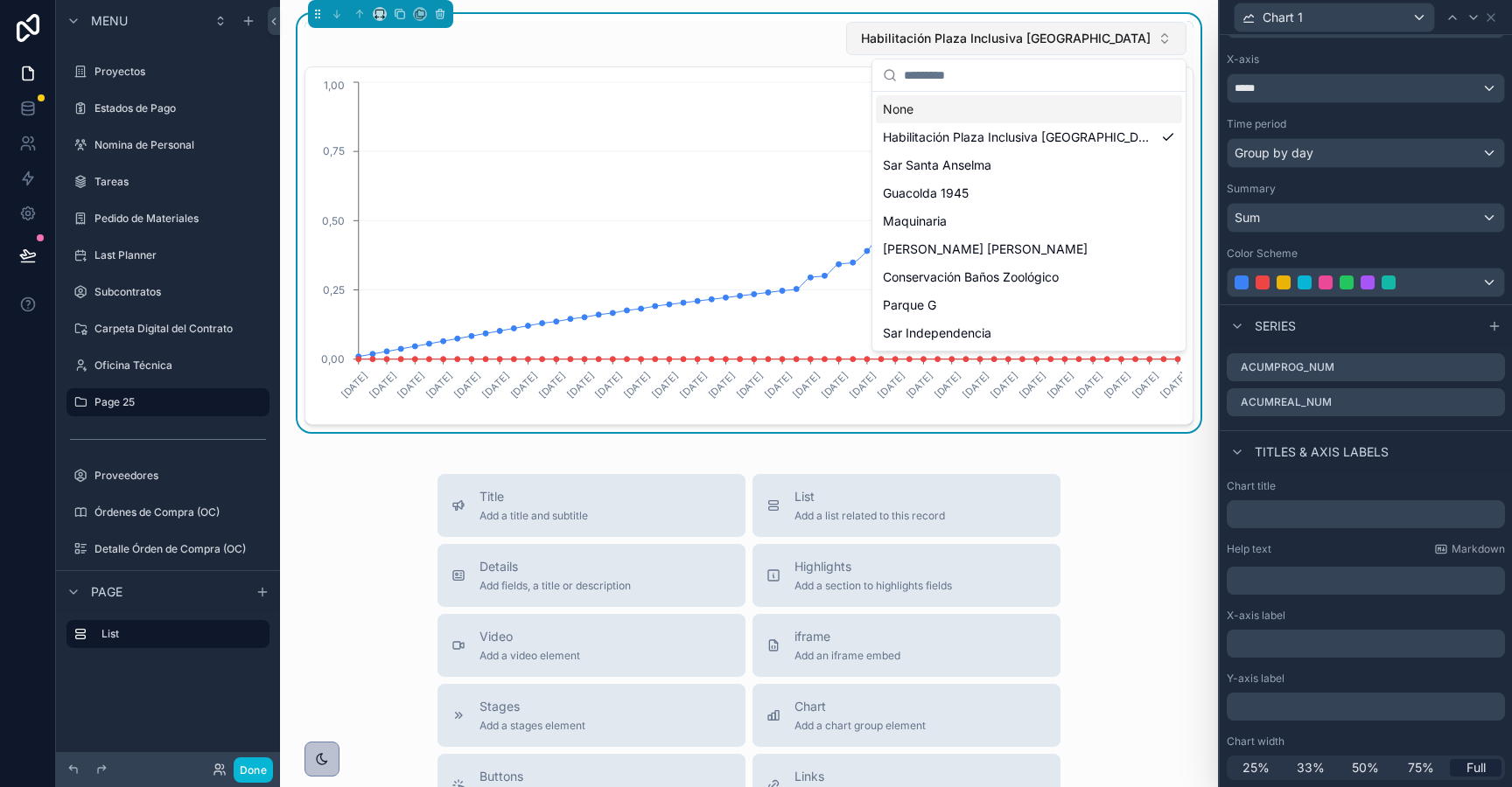
click at [939, 39] on span "Habilitación Plaza Inclusiva Parque Peñalolen" at bounding box center [1006, 38] width 290 height 18
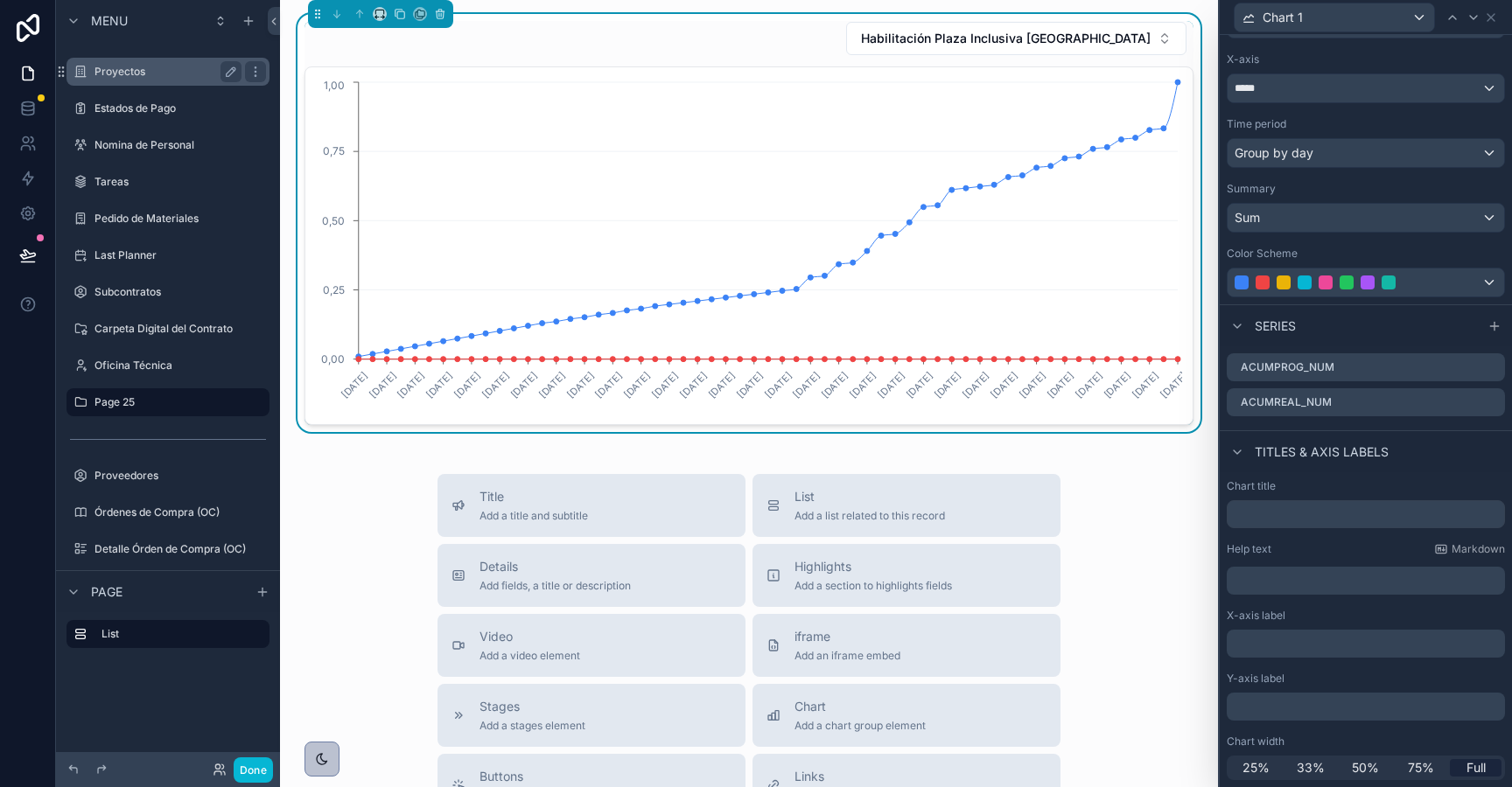
click at [125, 68] on label "Proyectos" at bounding box center [164, 72] width 140 height 14
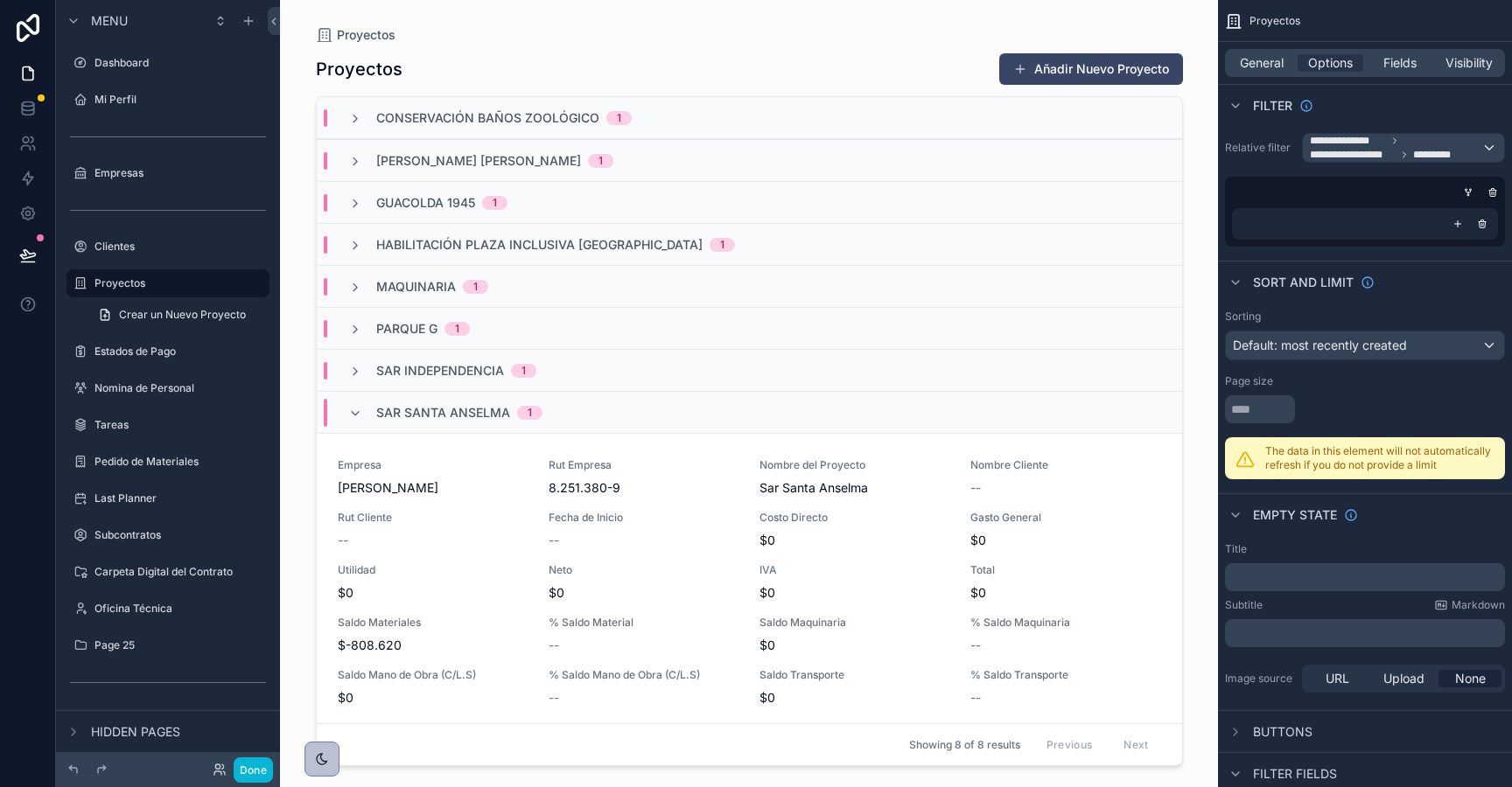
click at [360, 556] on div "scrollable content" at bounding box center [749, 383] width 895 height 766
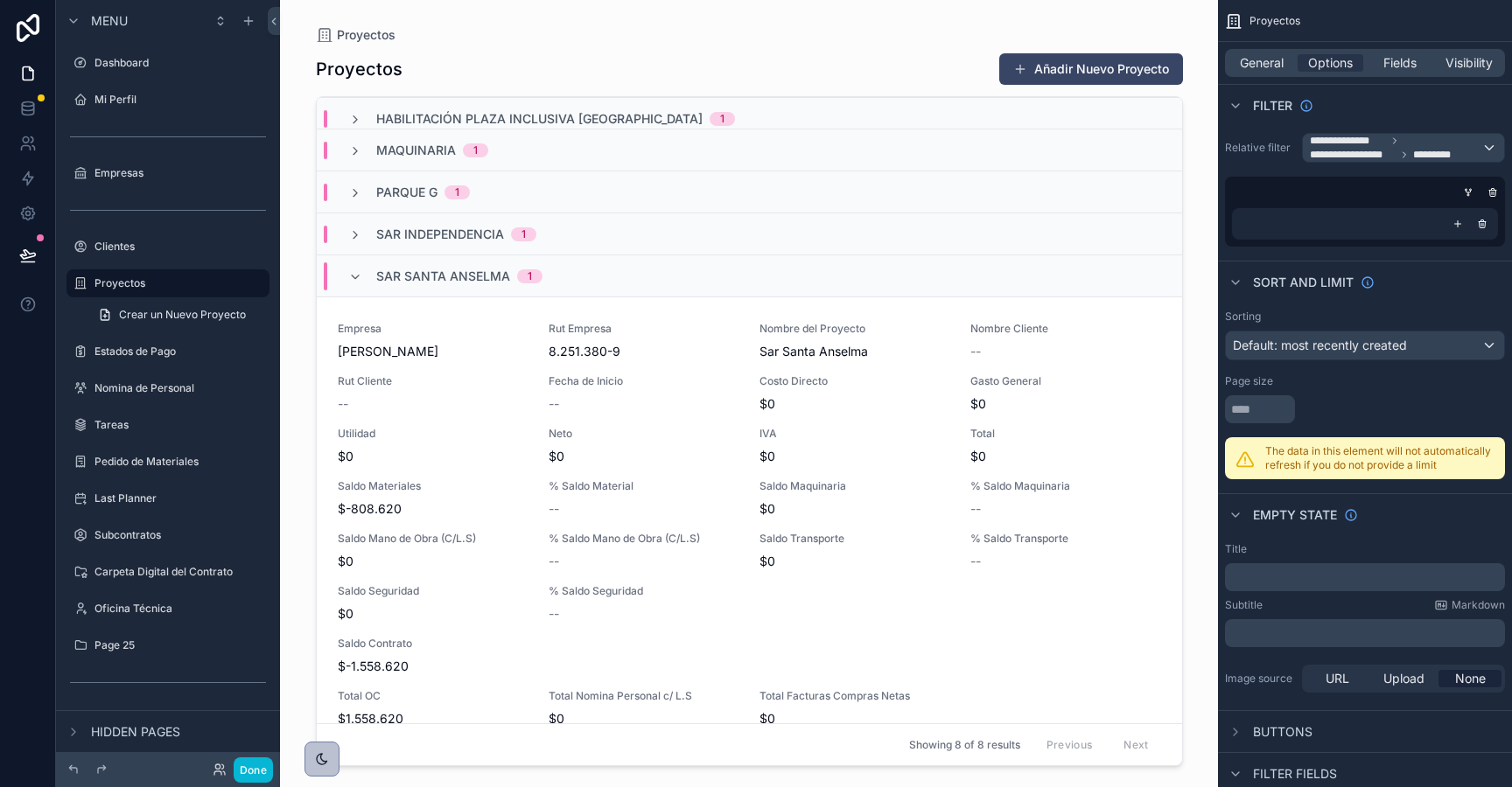
scroll to position [165, 0]
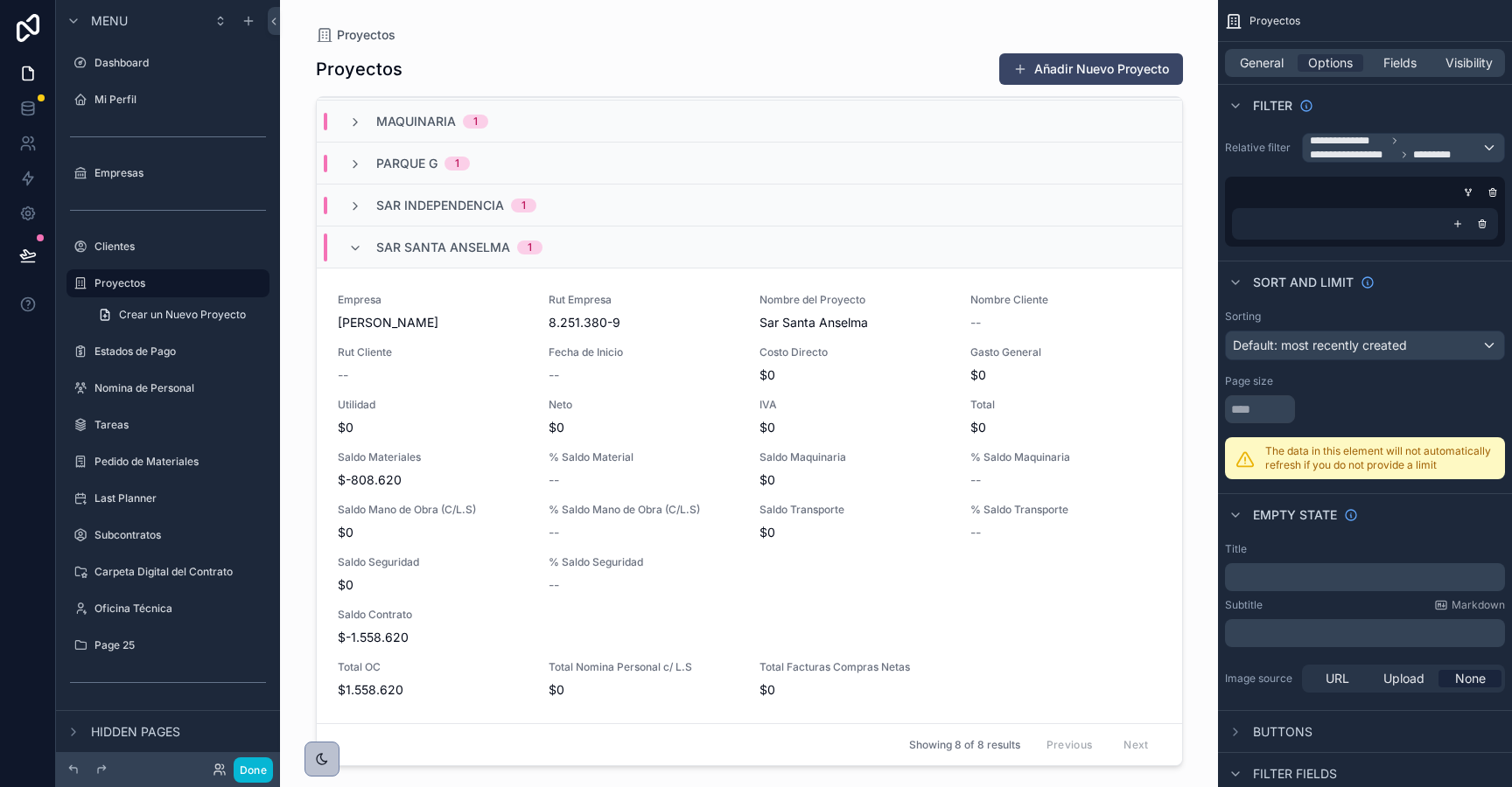
click at [364, 201] on div "Sar Independencia 1" at bounding box center [442, 206] width 188 height 18
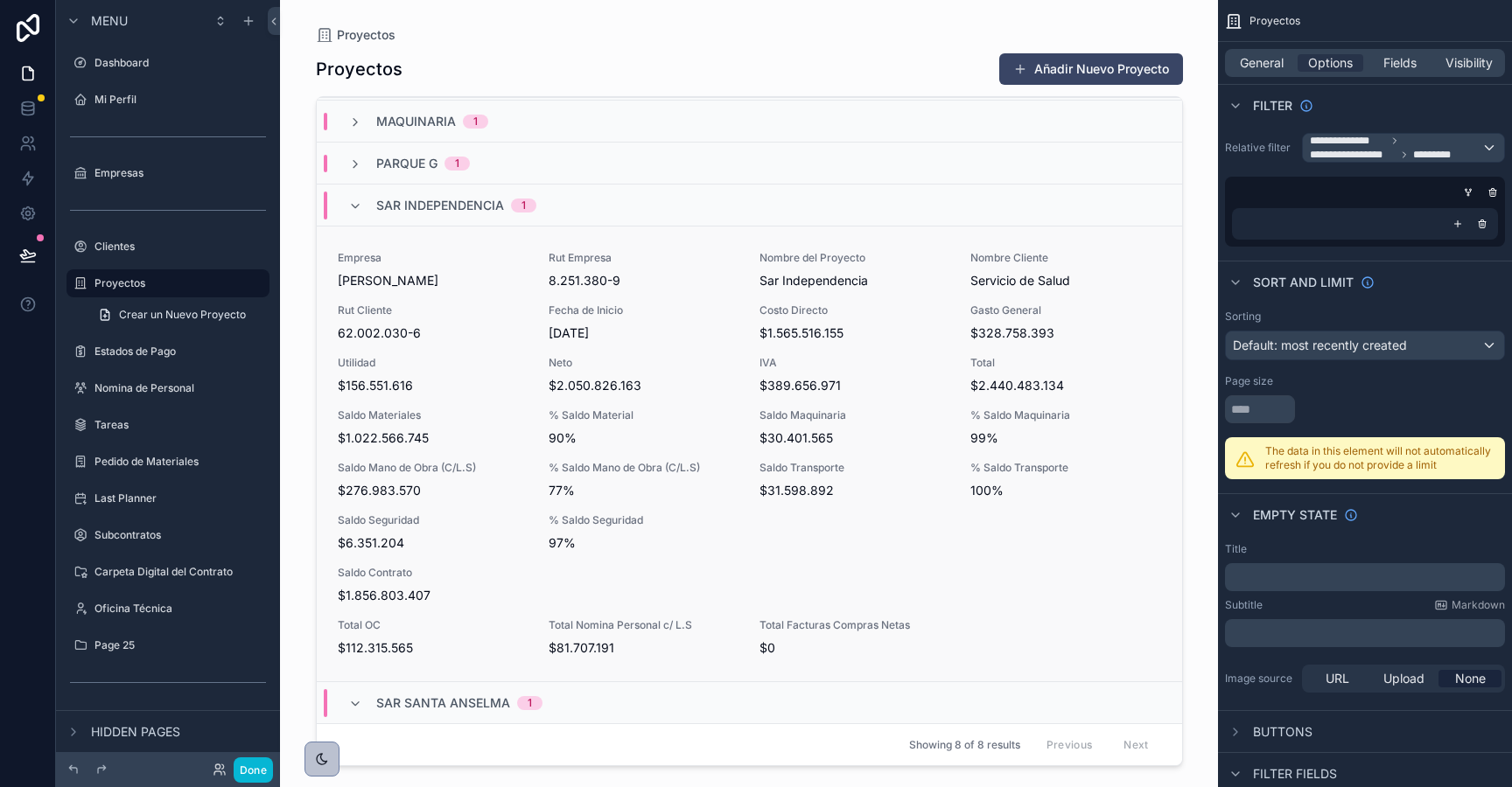
click at [400, 351] on div "Empresa Rodolfo Espina Santander Rut Empresa 8.251.380-9 Nombre del Proyecto Sa…" at bounding box center [749, 453] width 824 height 406
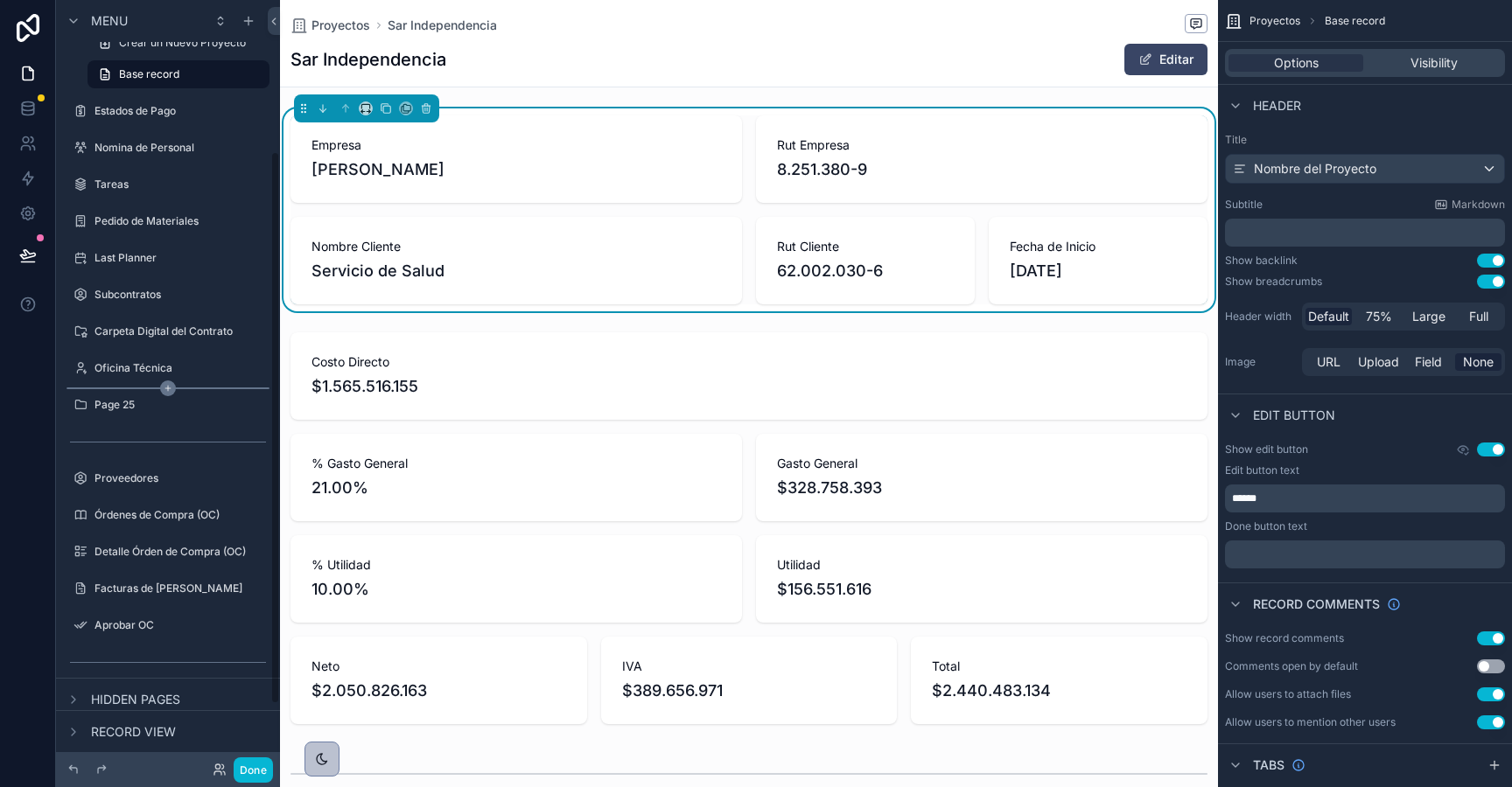
scroll to position [295, 0]
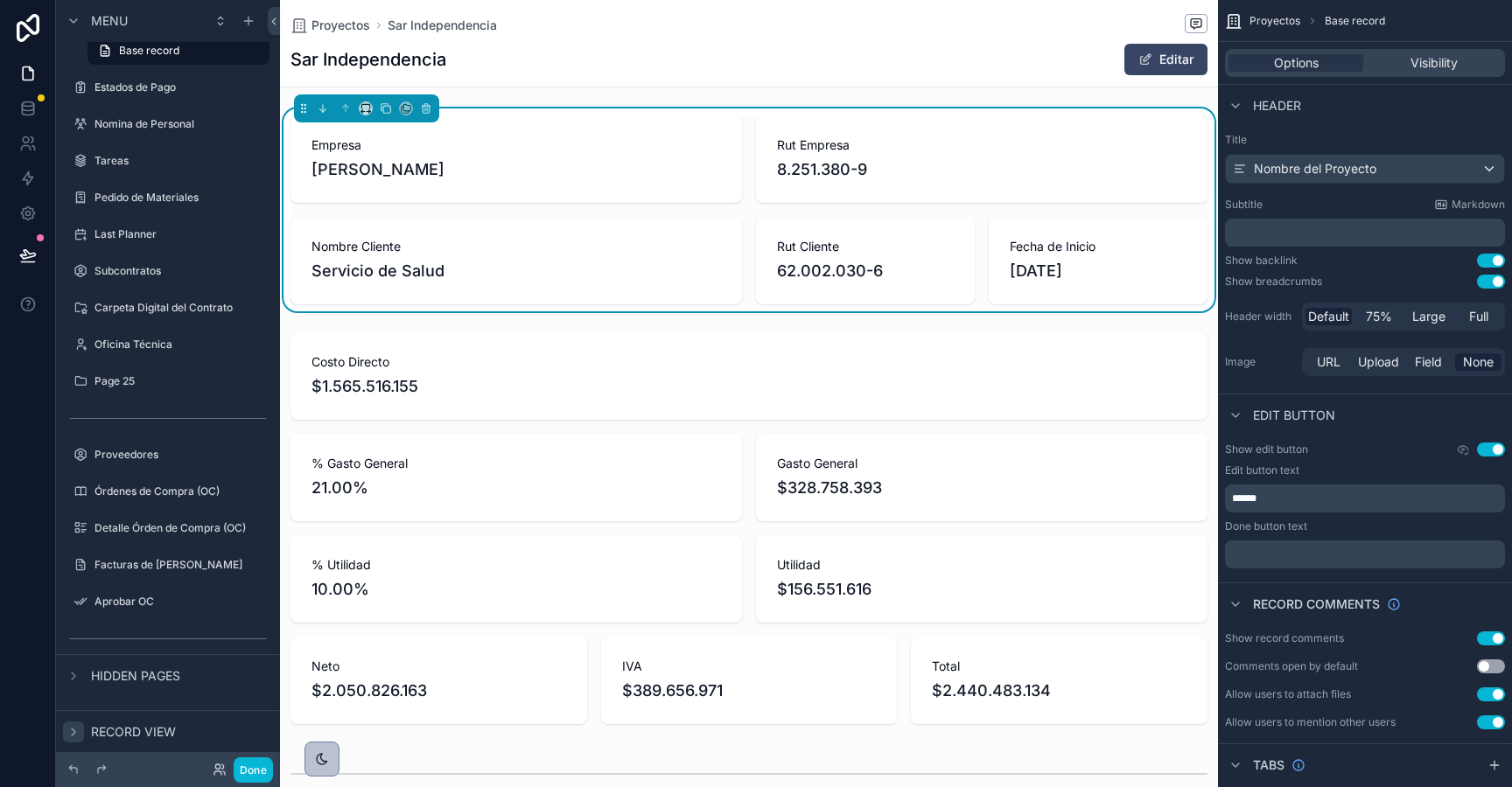
click at [69, 735] on icon "scrollable content" at bounding box center [74, 733] width 14 height 14
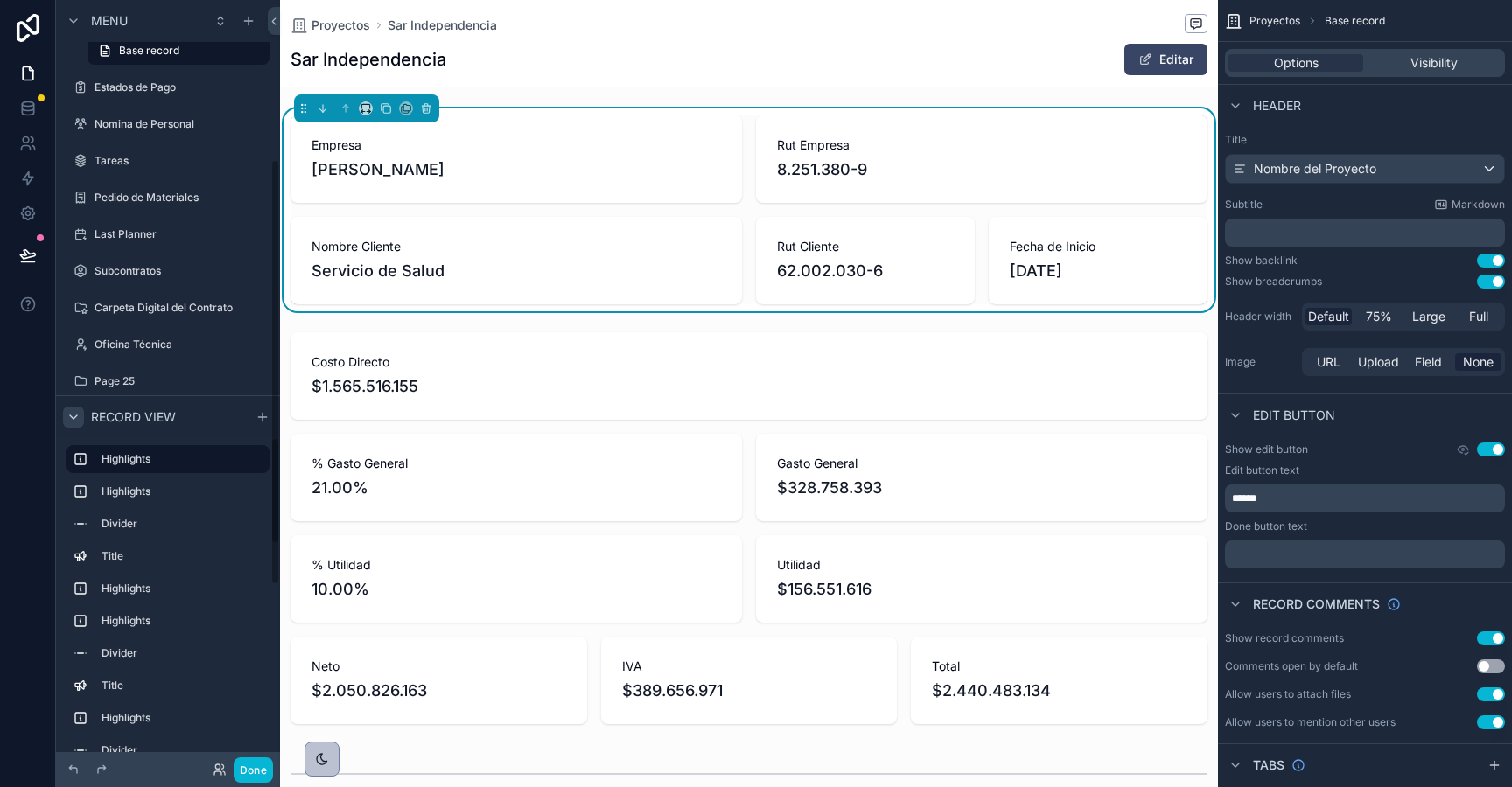
scroll to position [282, 0]
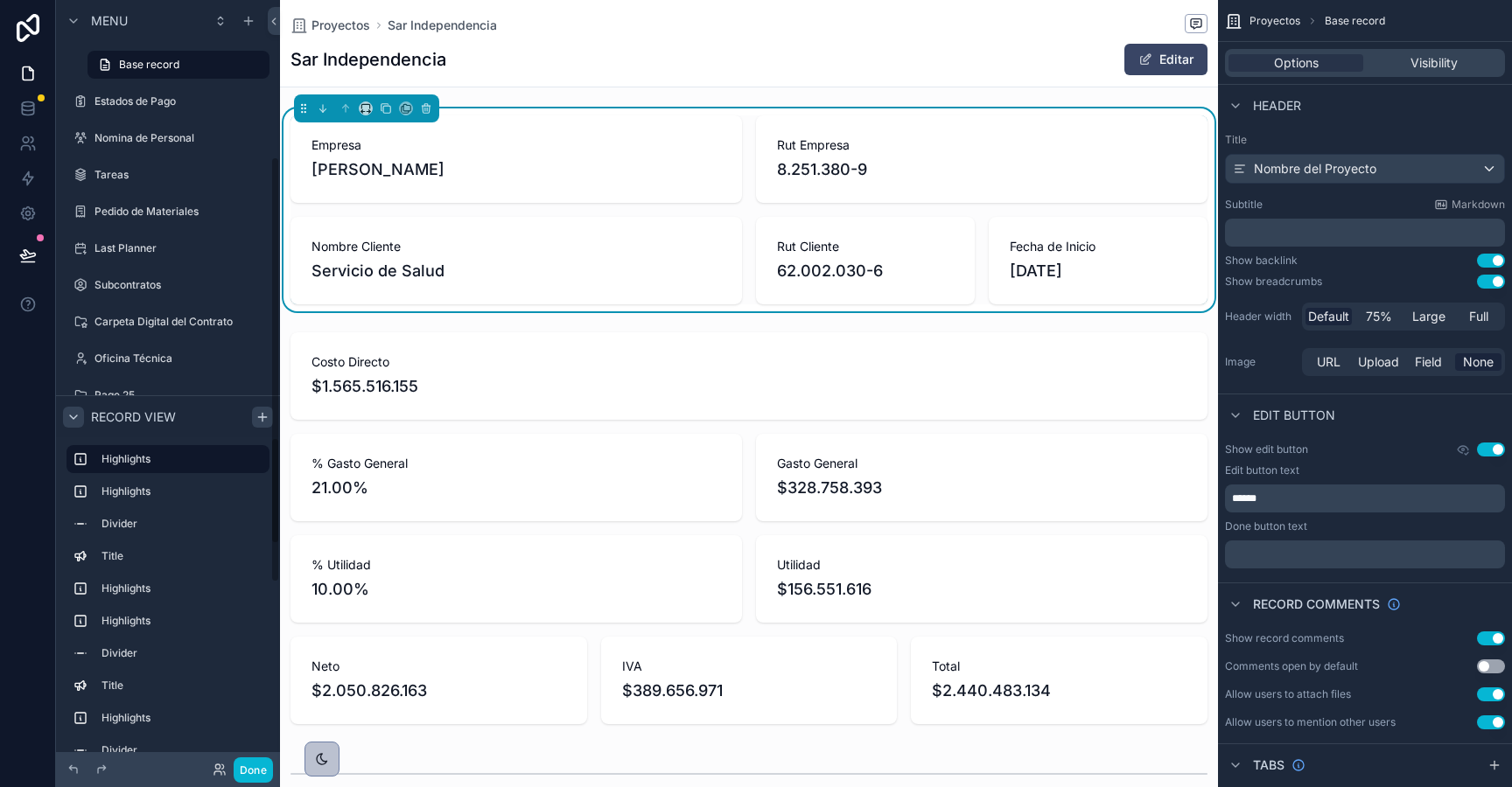
click at [264, 420] on icon "scrollable content" at bounding box center [262, 418] width 14 height 14
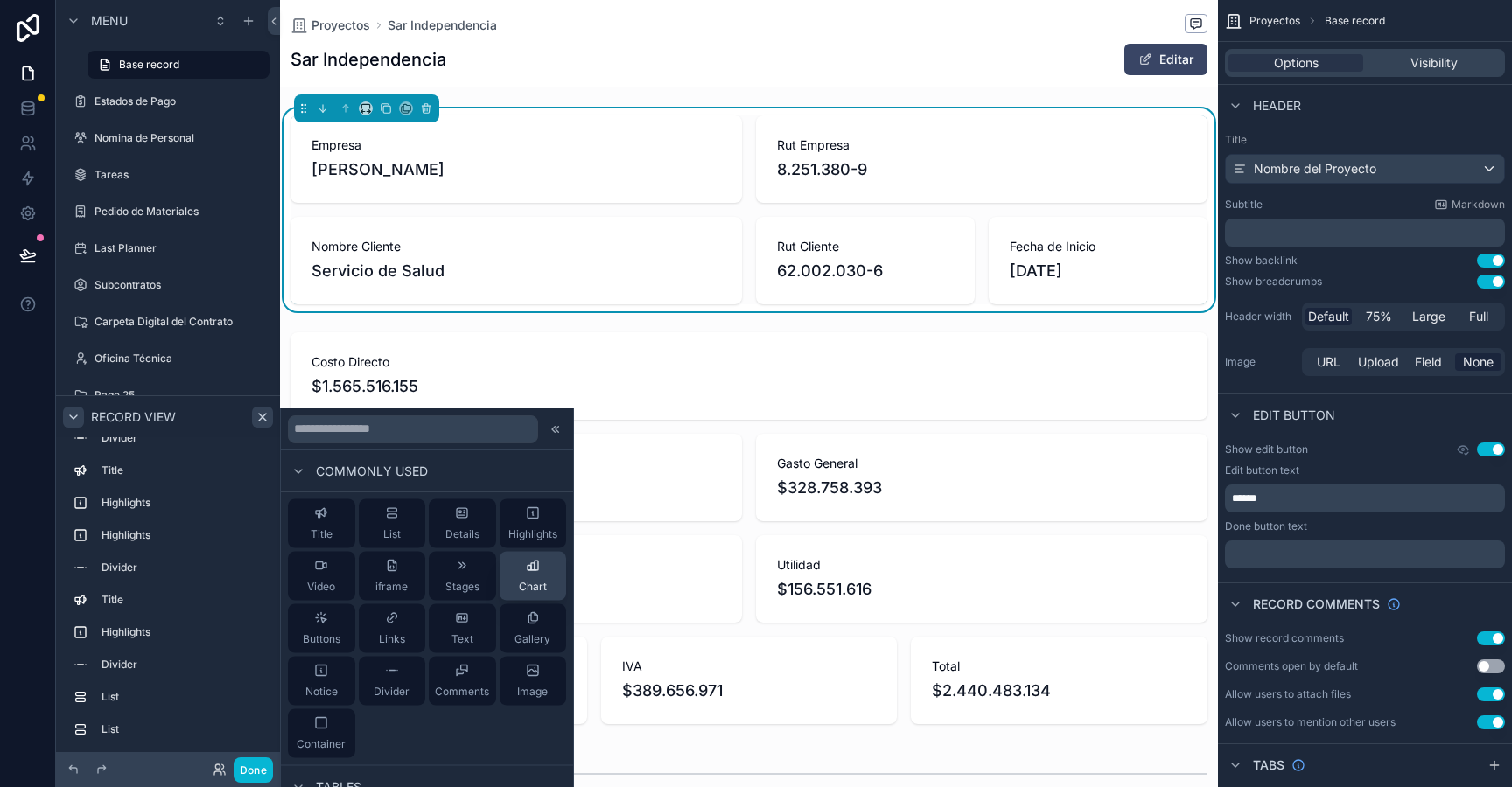
click at [533, 581] on span "Chart" at bounding box center [532, 587] width 28 height 14
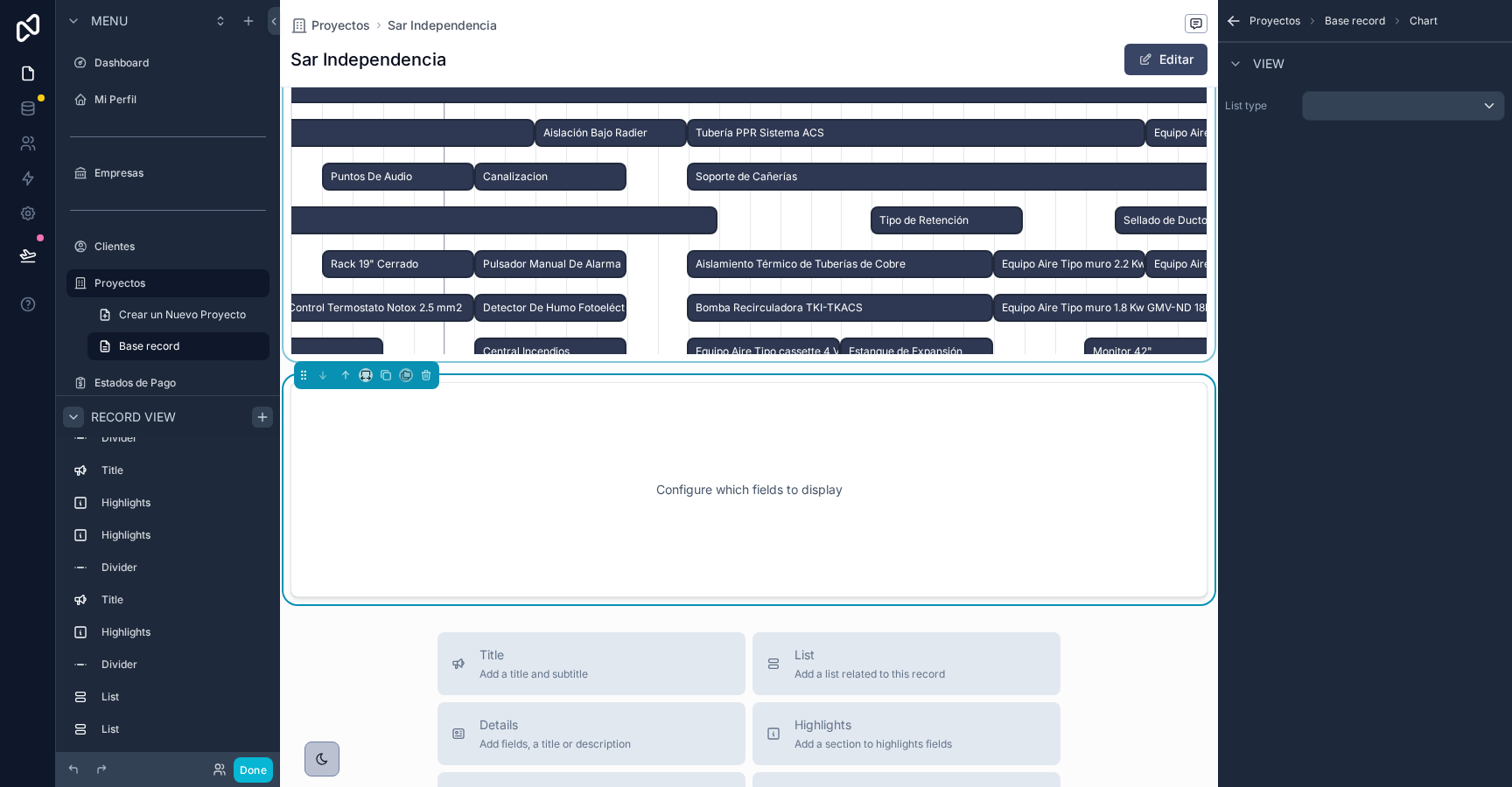
scroll to position [6110, 0]
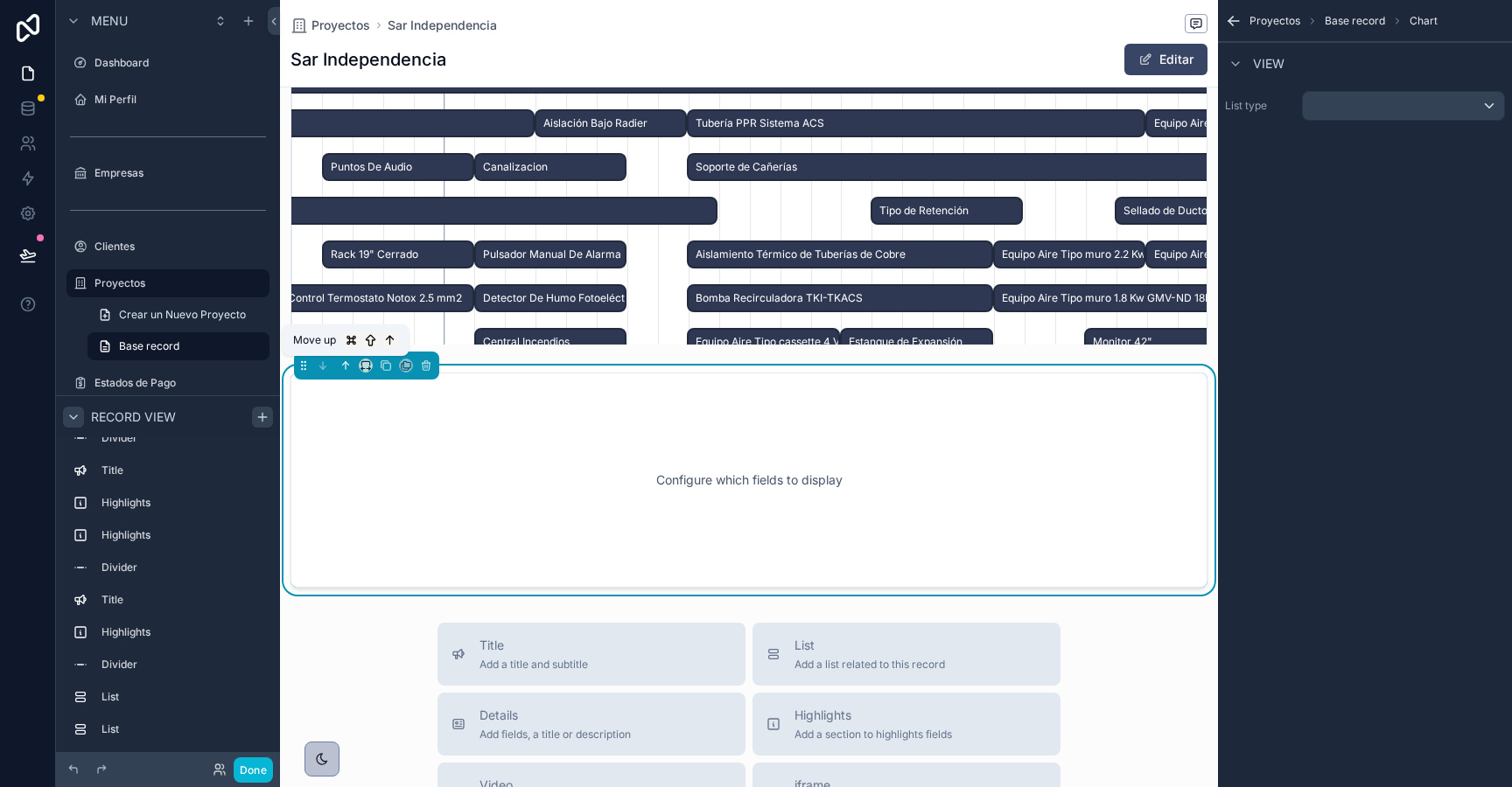
click at [347, 369] on icon "scrollable content" at bounding box center [345, 366] width 12 height 12
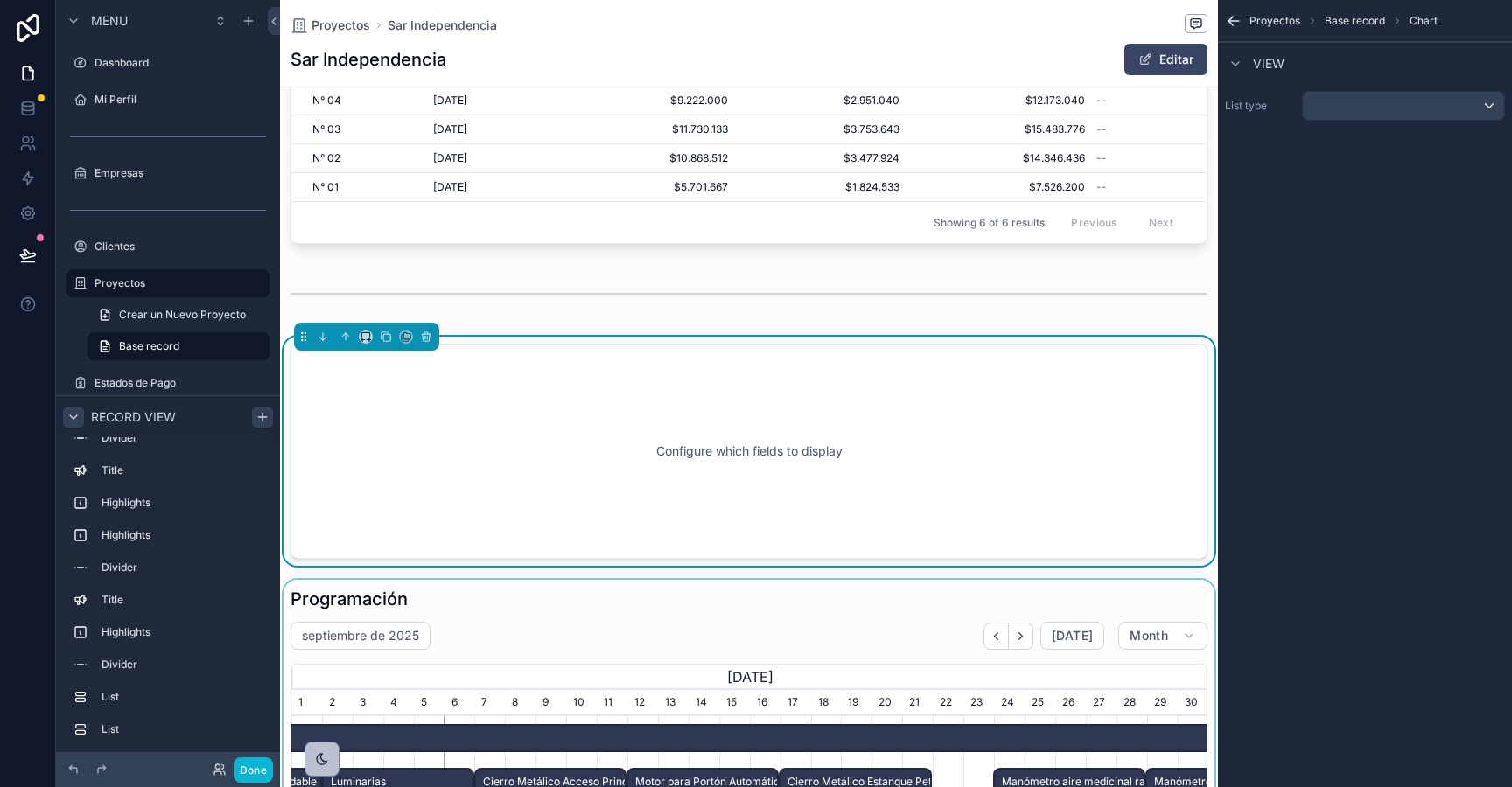
scroll to position [5597, 0]
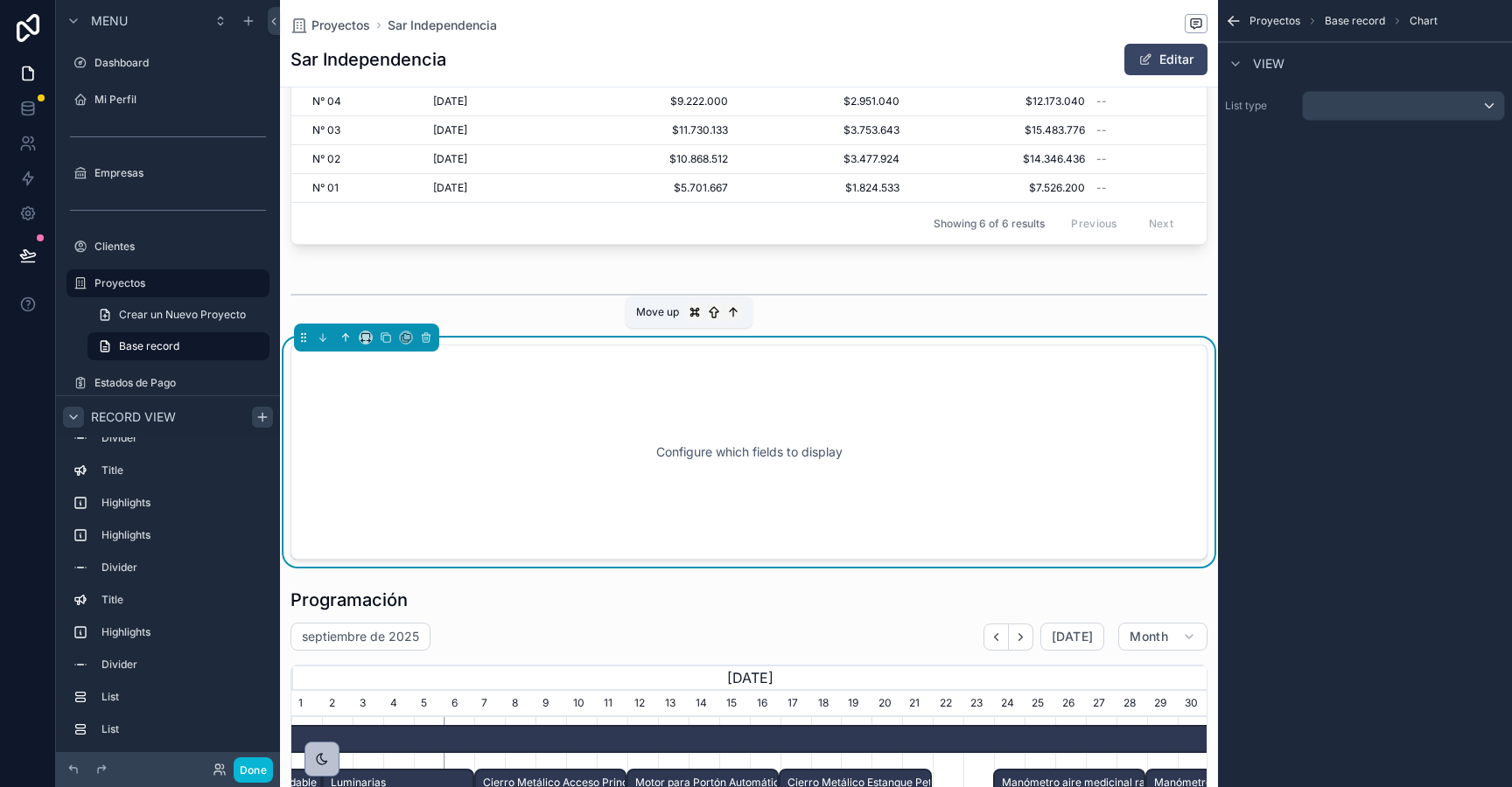
click at [345, 336] on icon "scrollable content" at bounding box center [345, 338] width 12 height 12
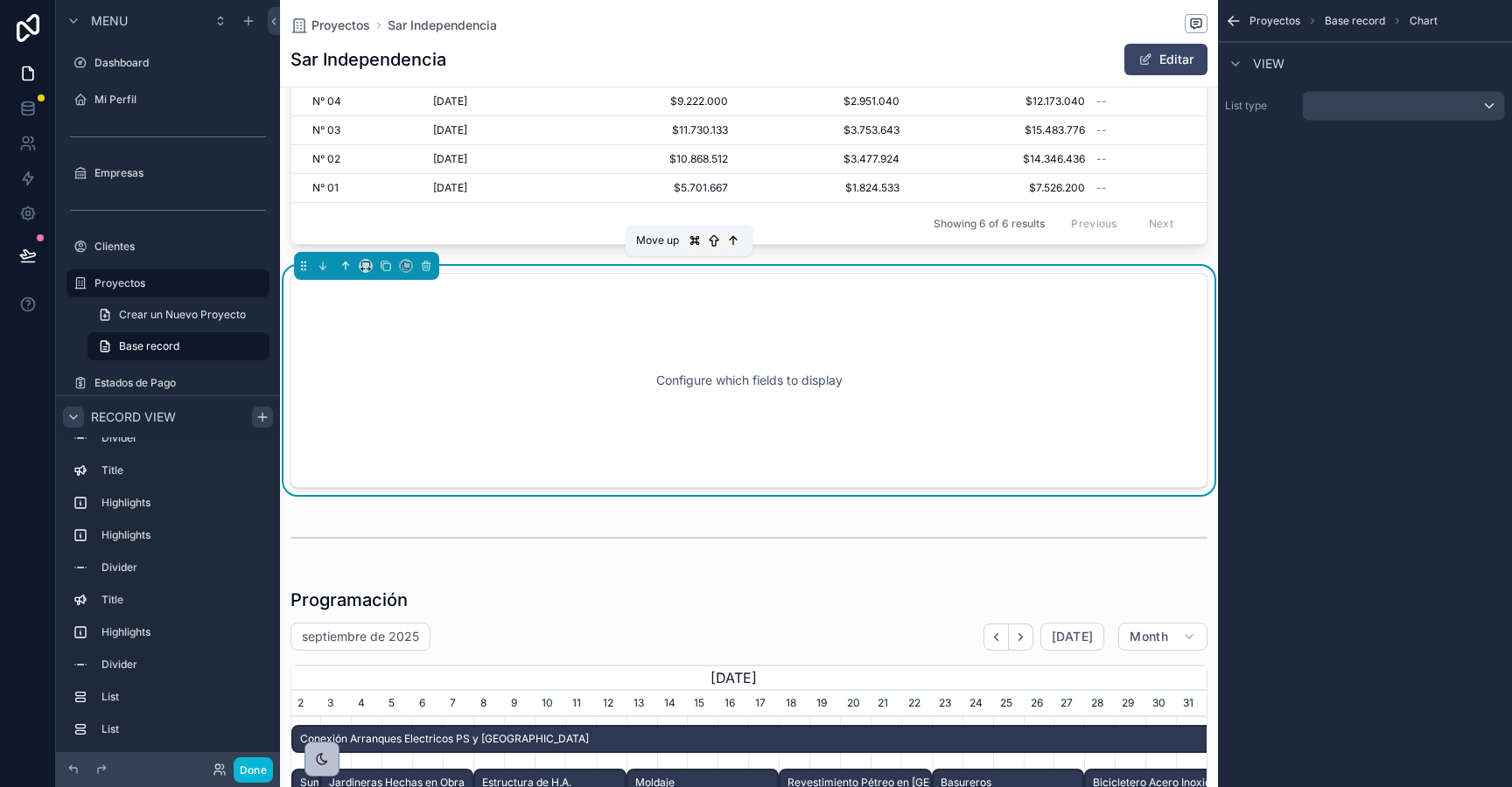
scroll to position [0, 915]
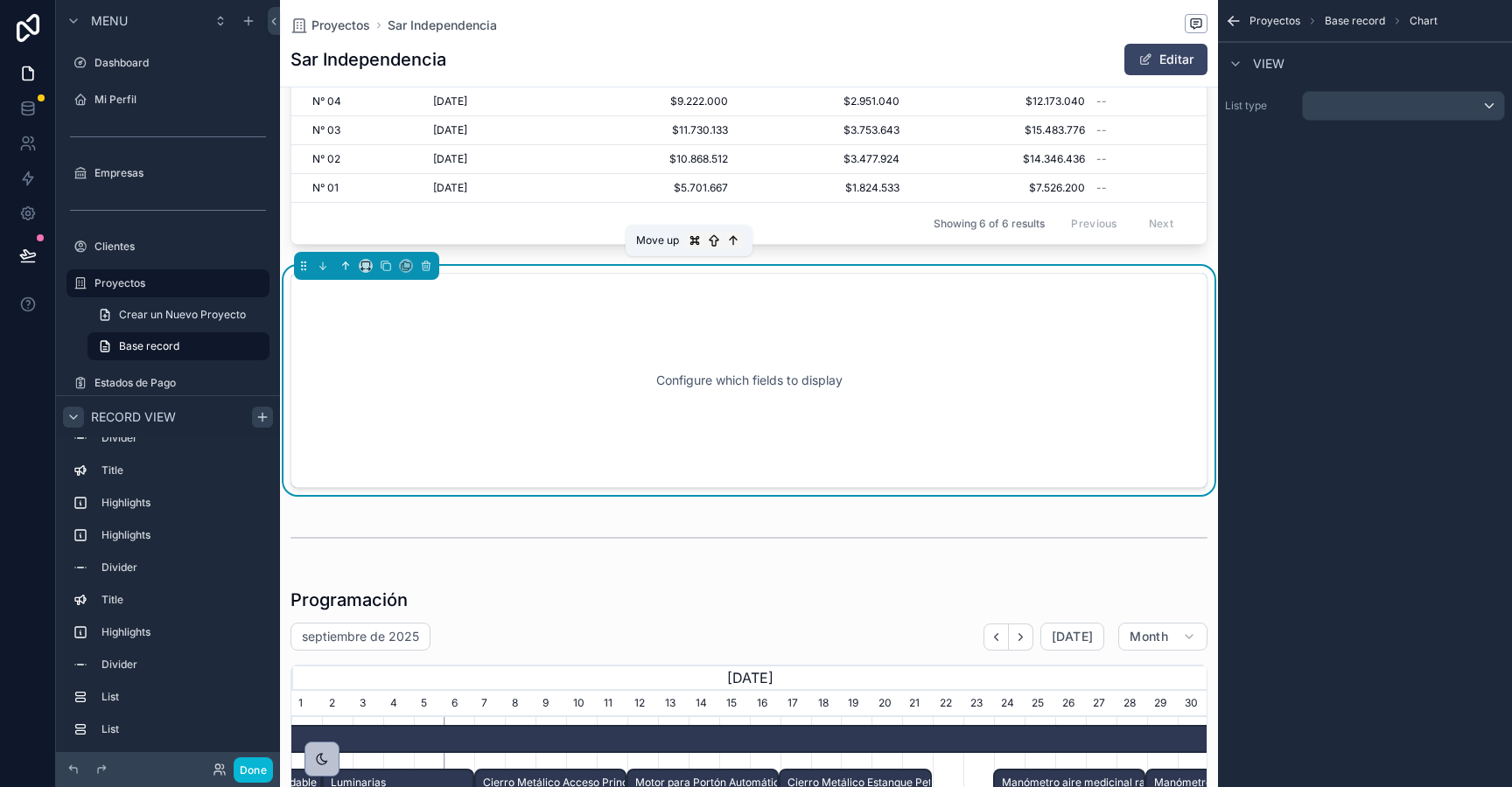
click at [344, 263] on icon "scrollable content" at bounding box center [345, 264] width 4 height 4
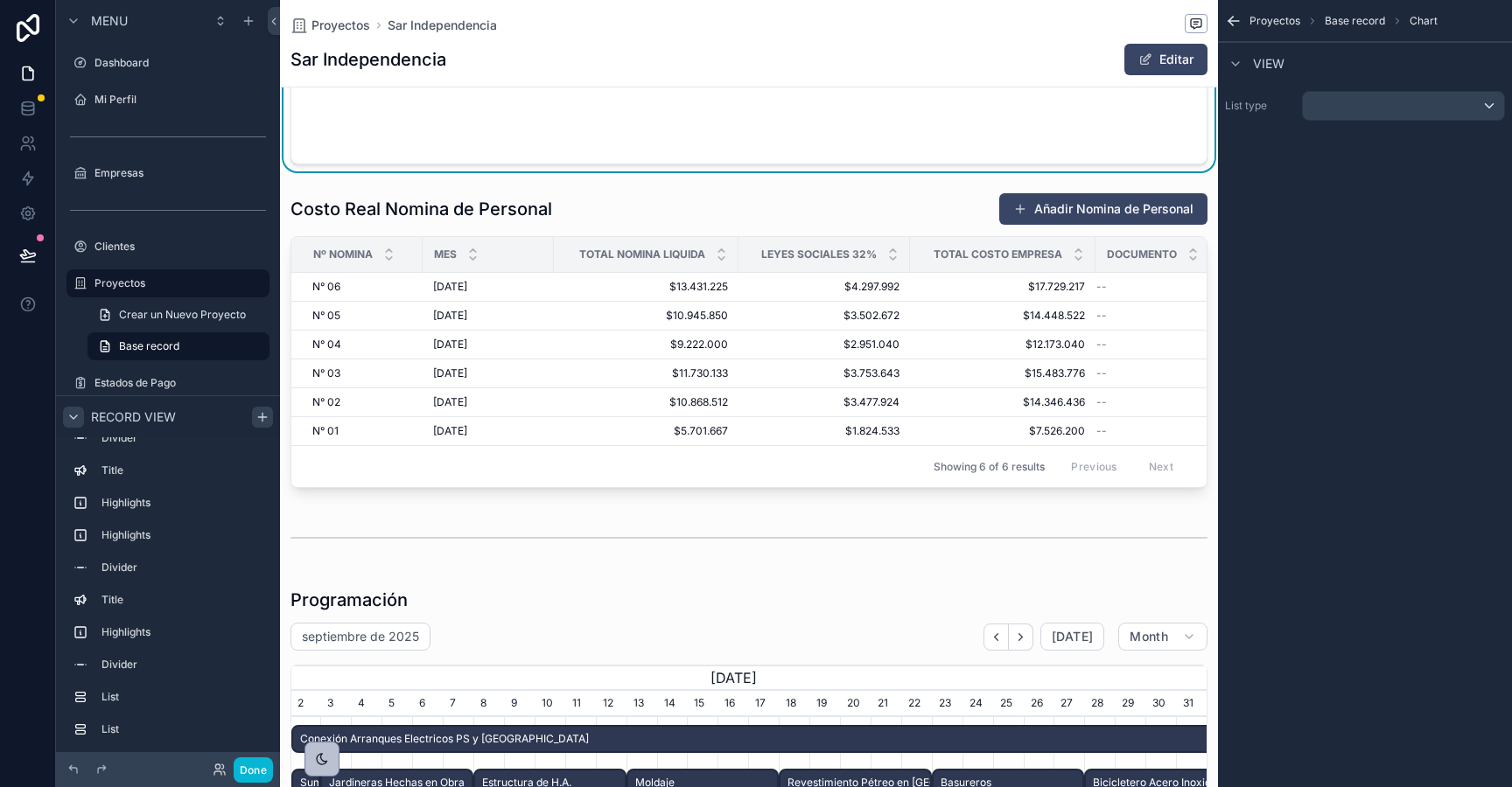
click at [344, 164] on div "Configure which fields to display" at bounding box center [748, 56] width 917 height 215
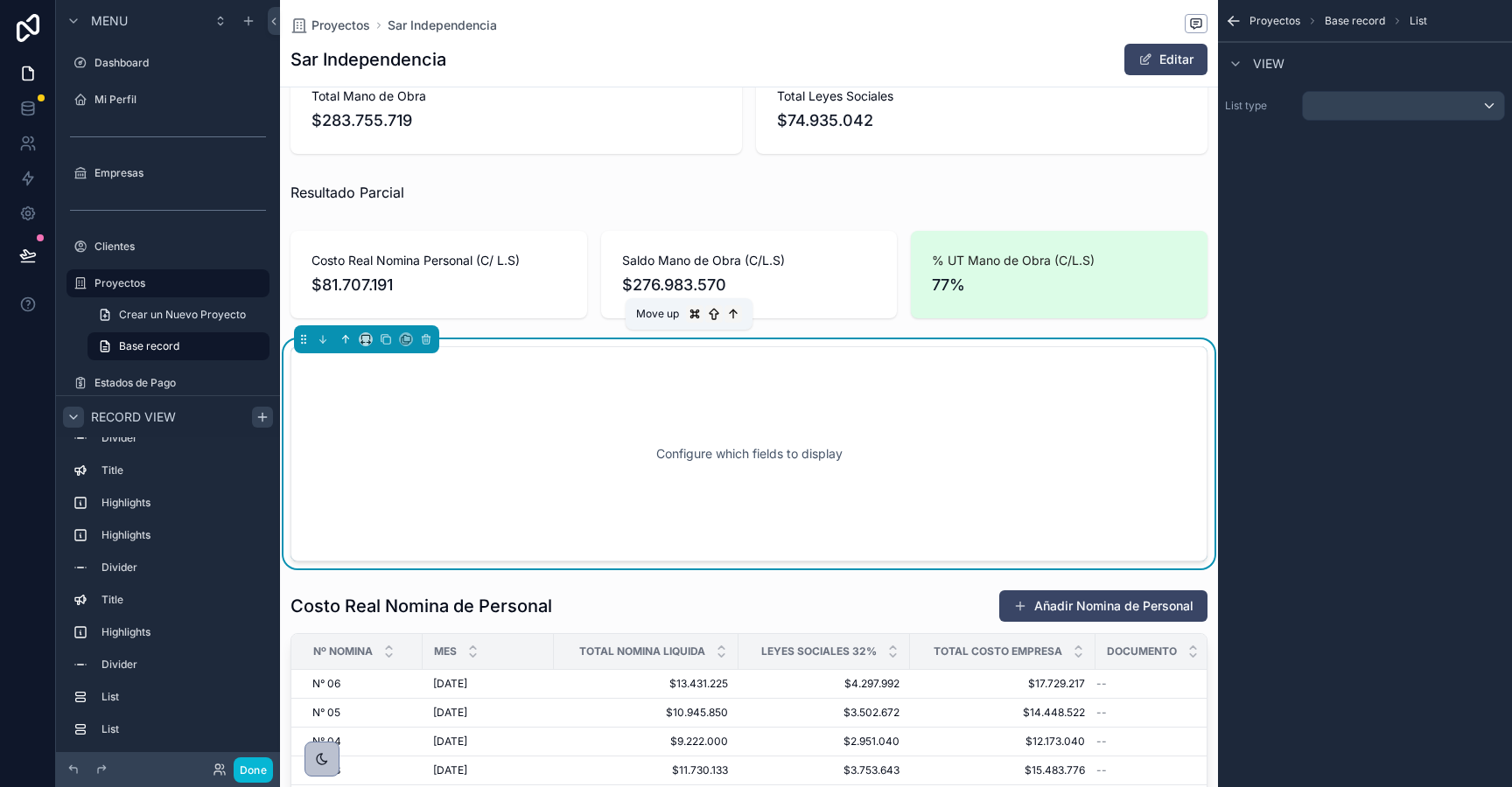
click at [344, 338] on icon "scrollable content" at bounding box center [345, 340] width 12 height 12
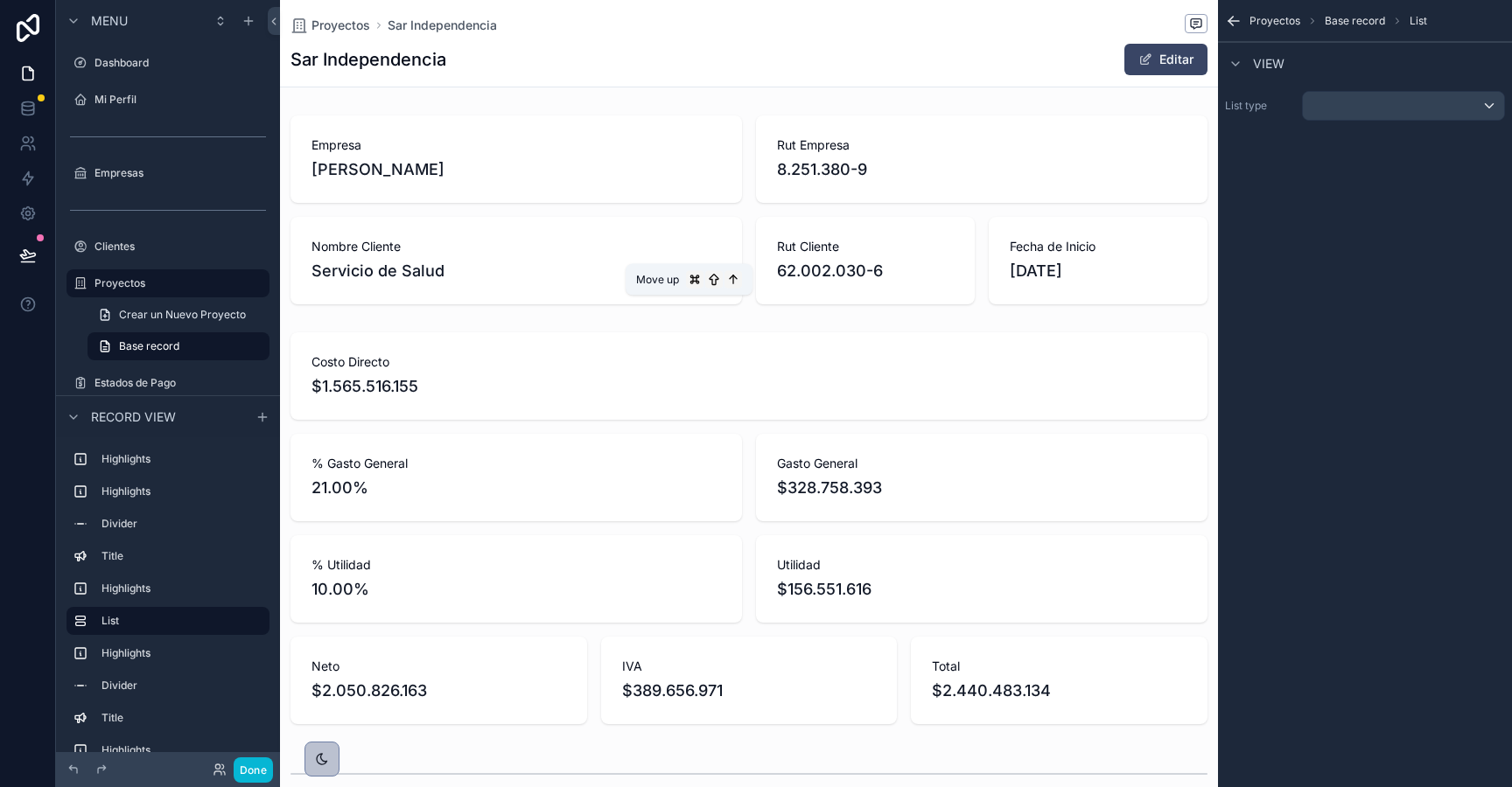
scroll to position [0, 915]
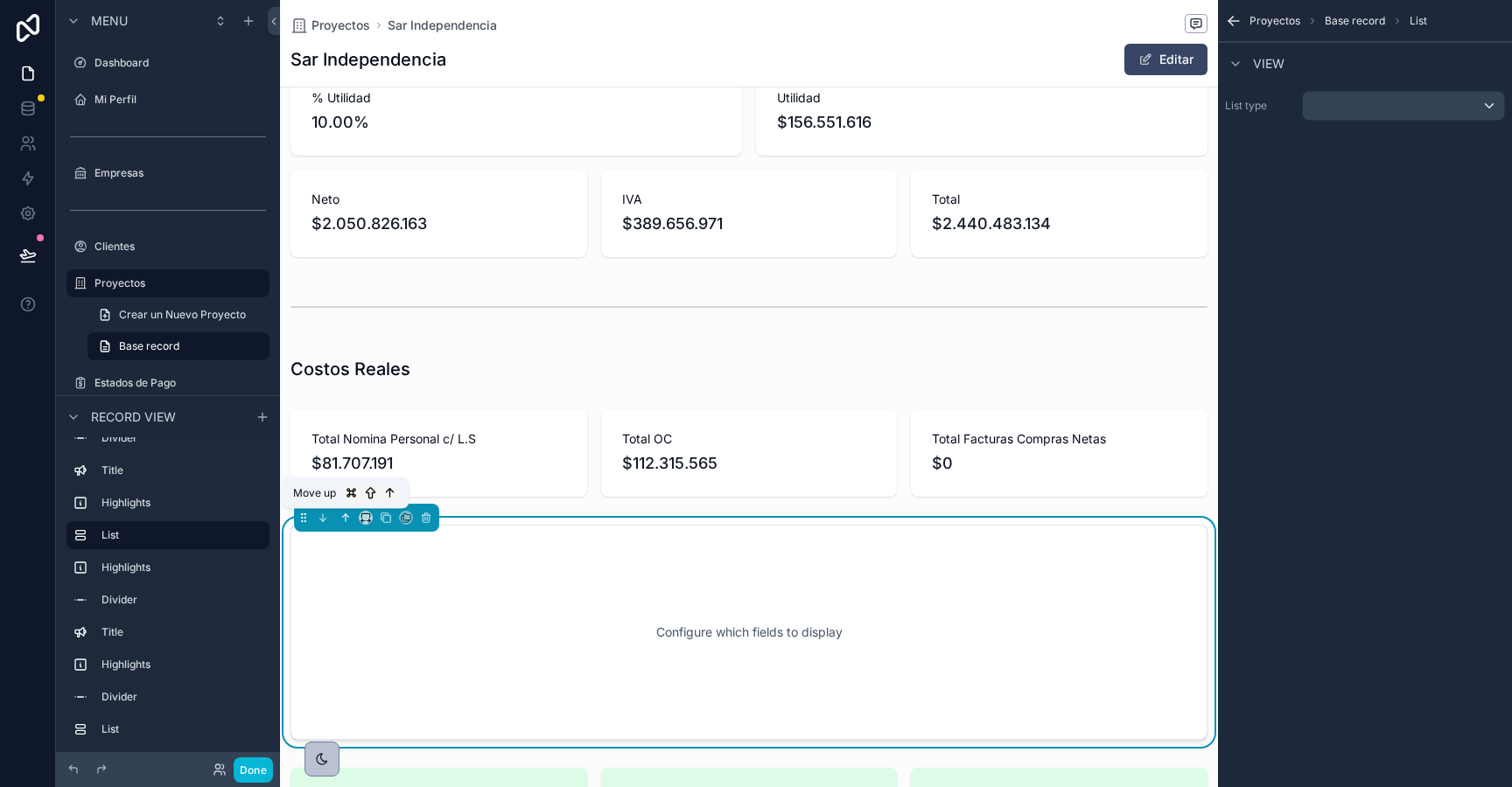
click at [347, 518] on icon "scrollable content" at bounding box center [345, 518] width 12 height 12
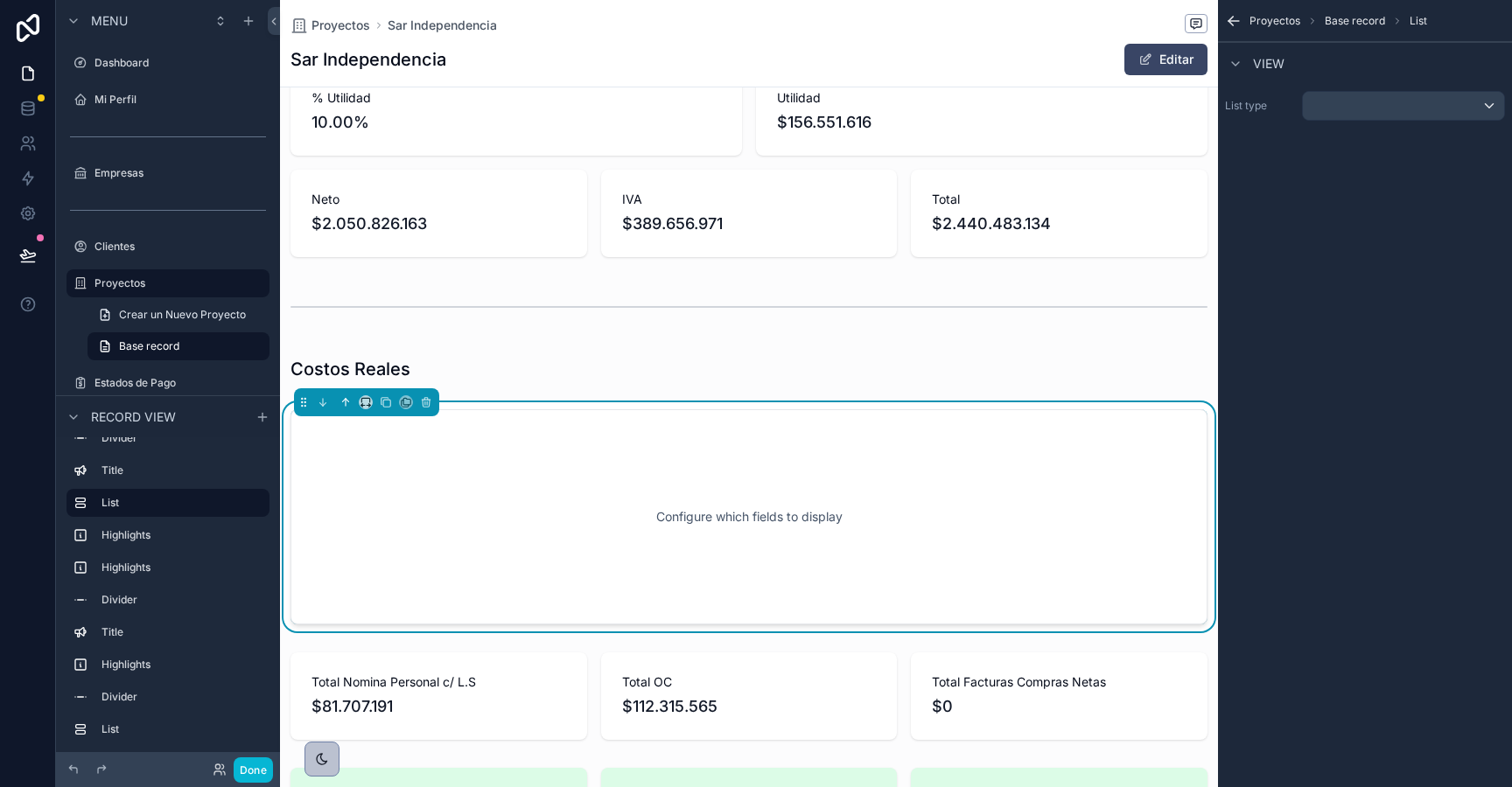
click at [344, 400] on icon "scrollable content" at bounding box center [345, 402] width 12 height 12
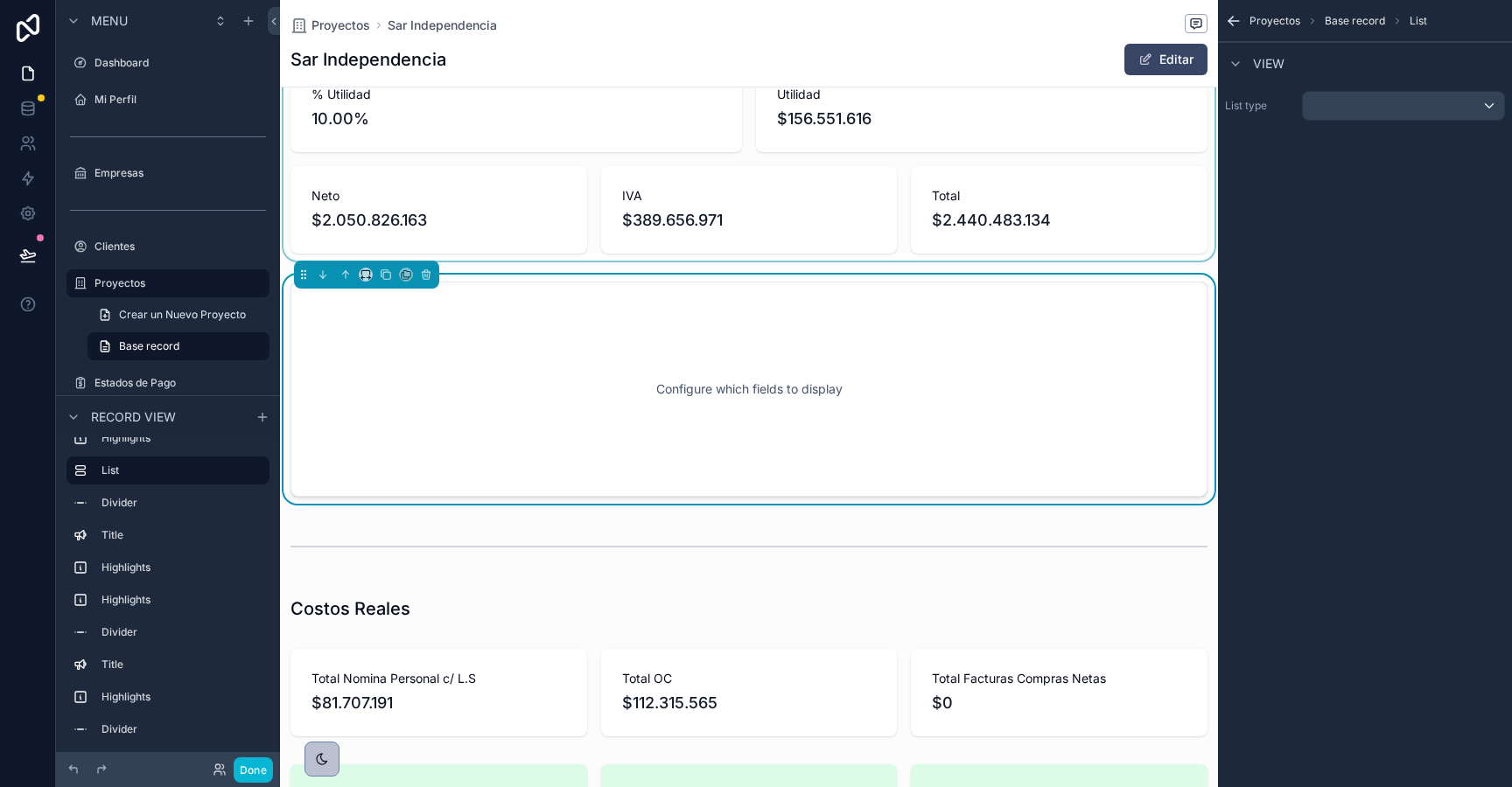
scroll to position [473, 0]
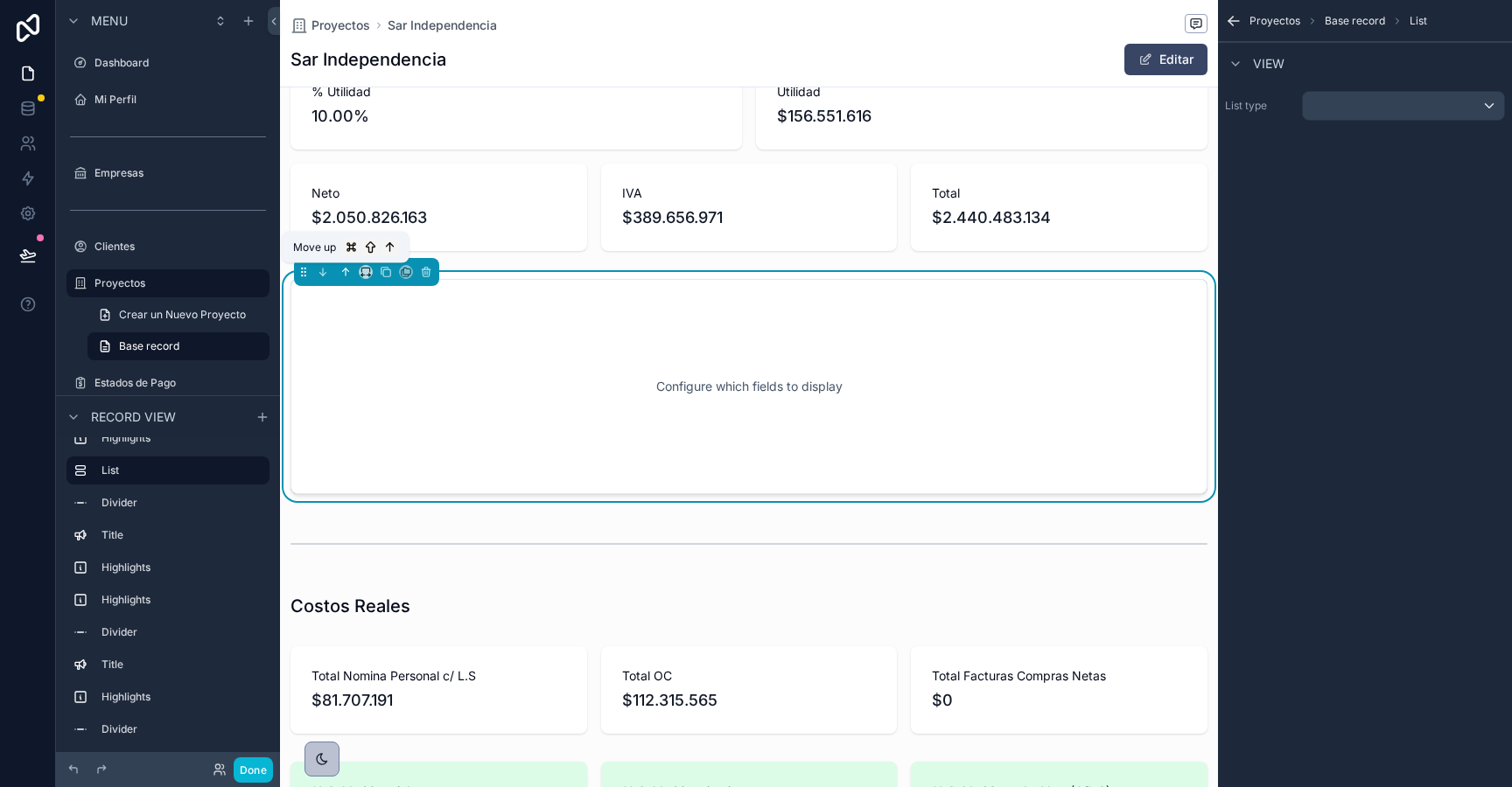
click at [341, 273] on icon "scrollable content" at bounding box center [345, 272] width 12 height 12
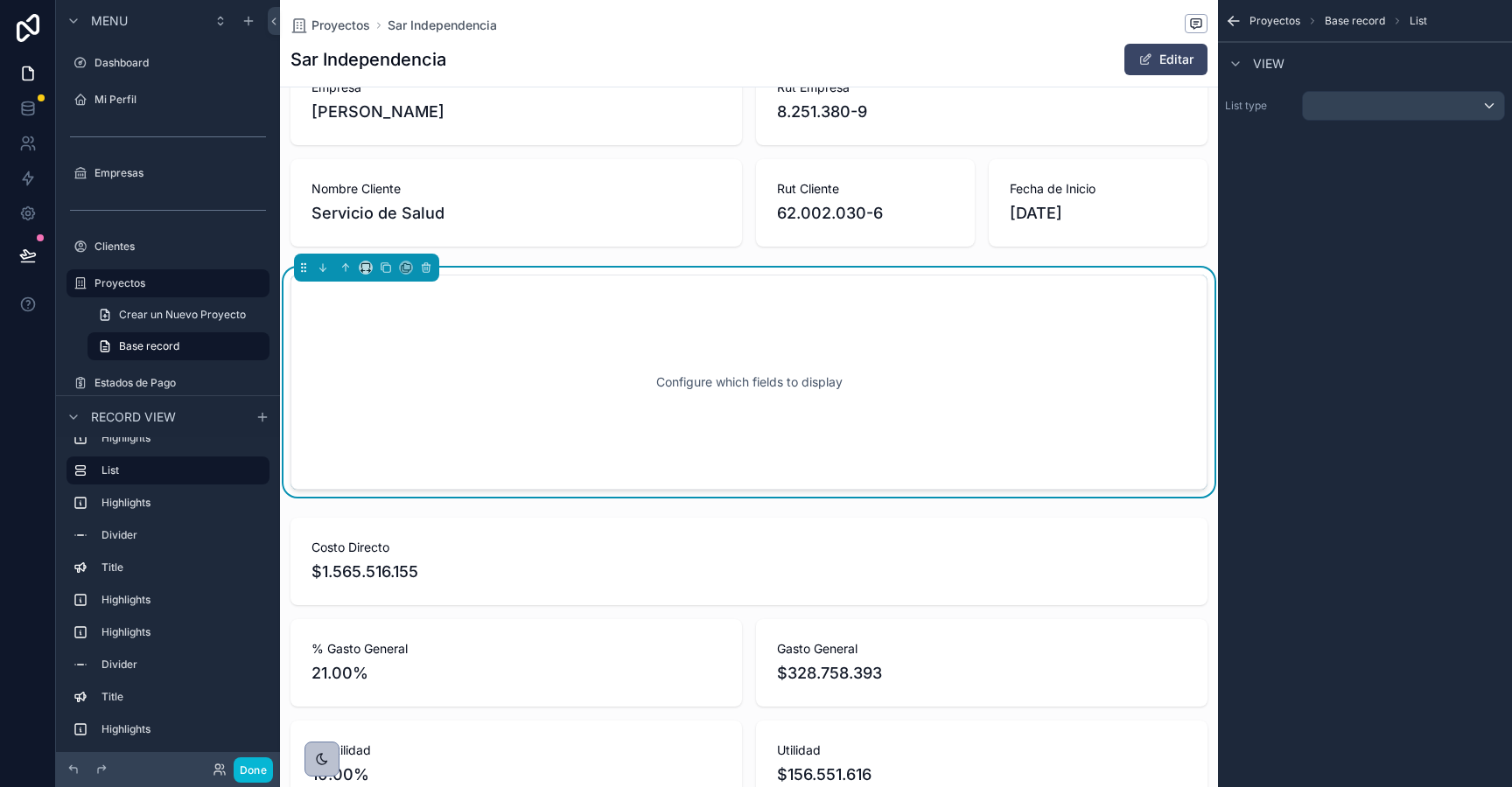
scroll to position [0, 0]
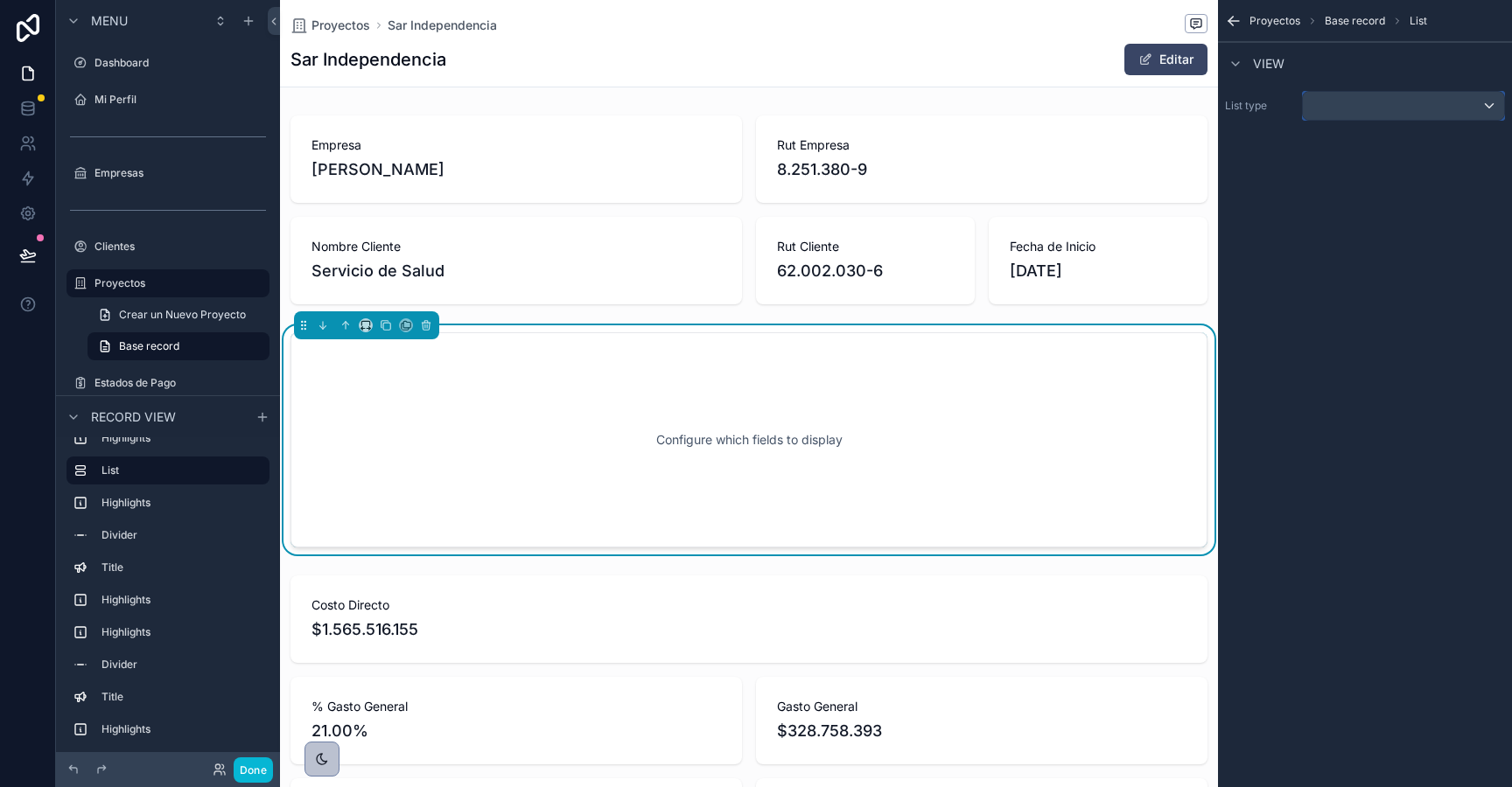
click at [1387, 110] on div "scrollable content" at bounding box center [1403, 105] width 201 height 28
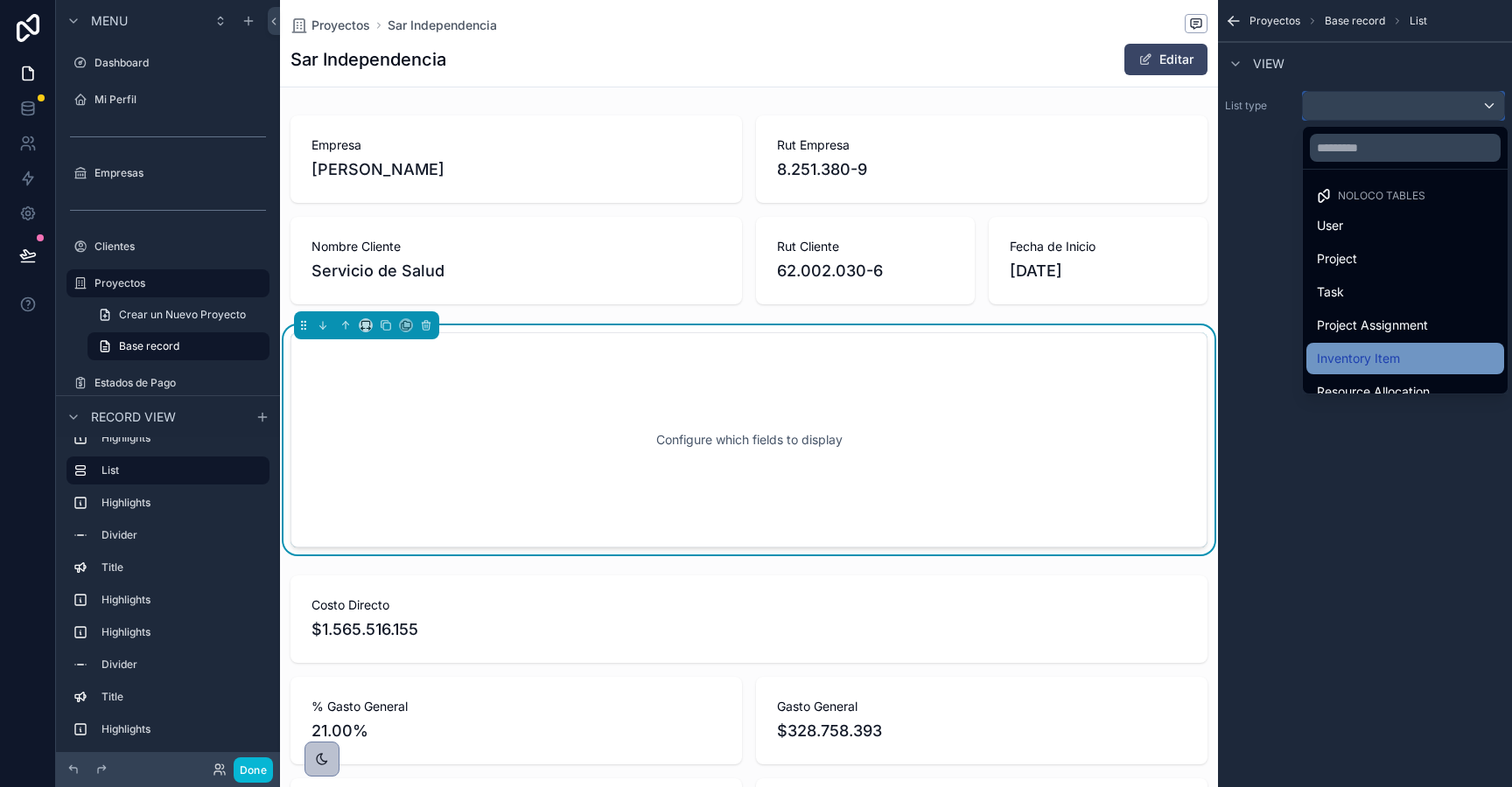
scroll to position [808, 0]
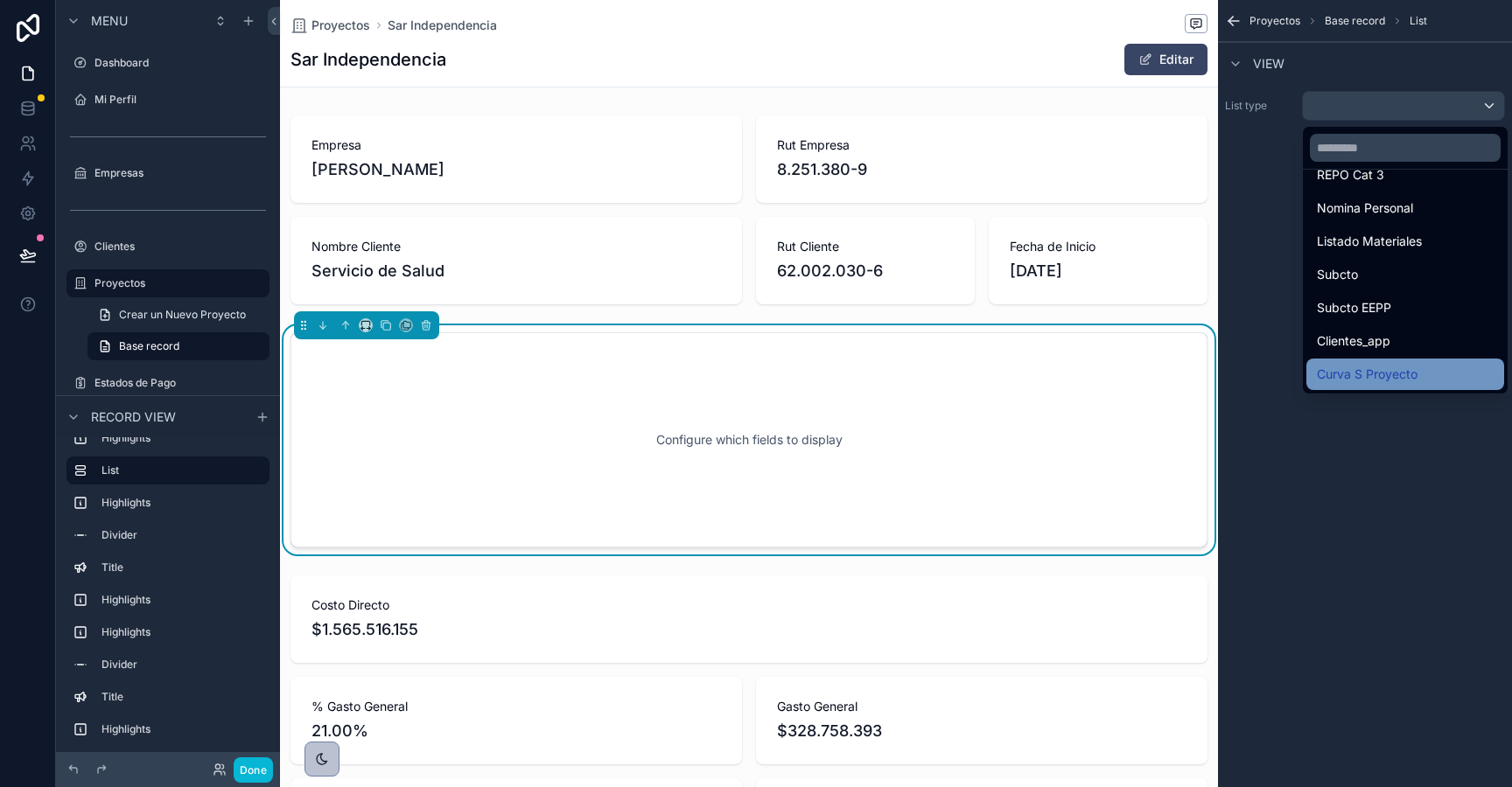
click at [1364, 369] on span "Curva S Proyecto" at bounding box center [1367, 375] width 101 height 21
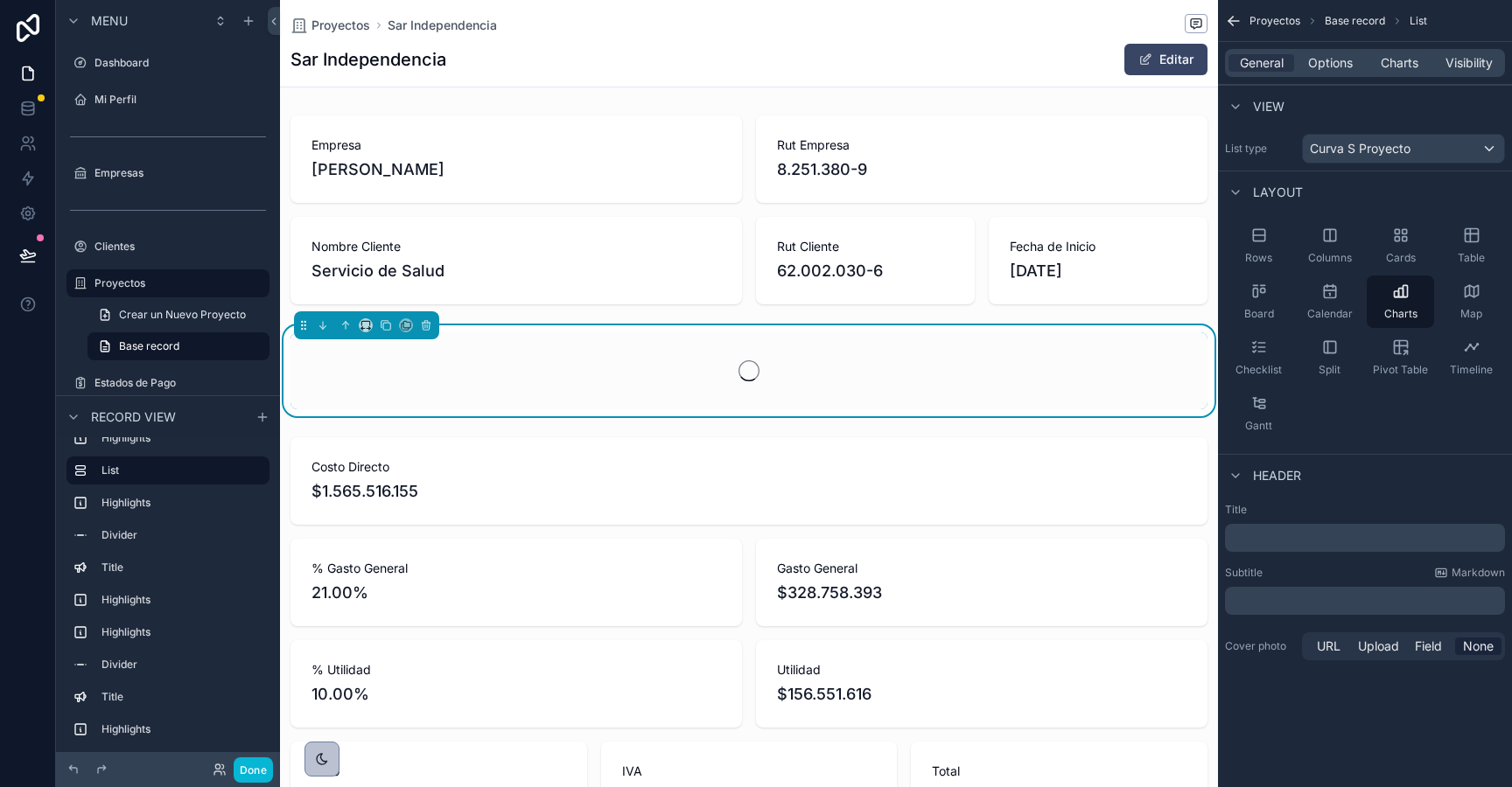
scroll to position [0, 915]
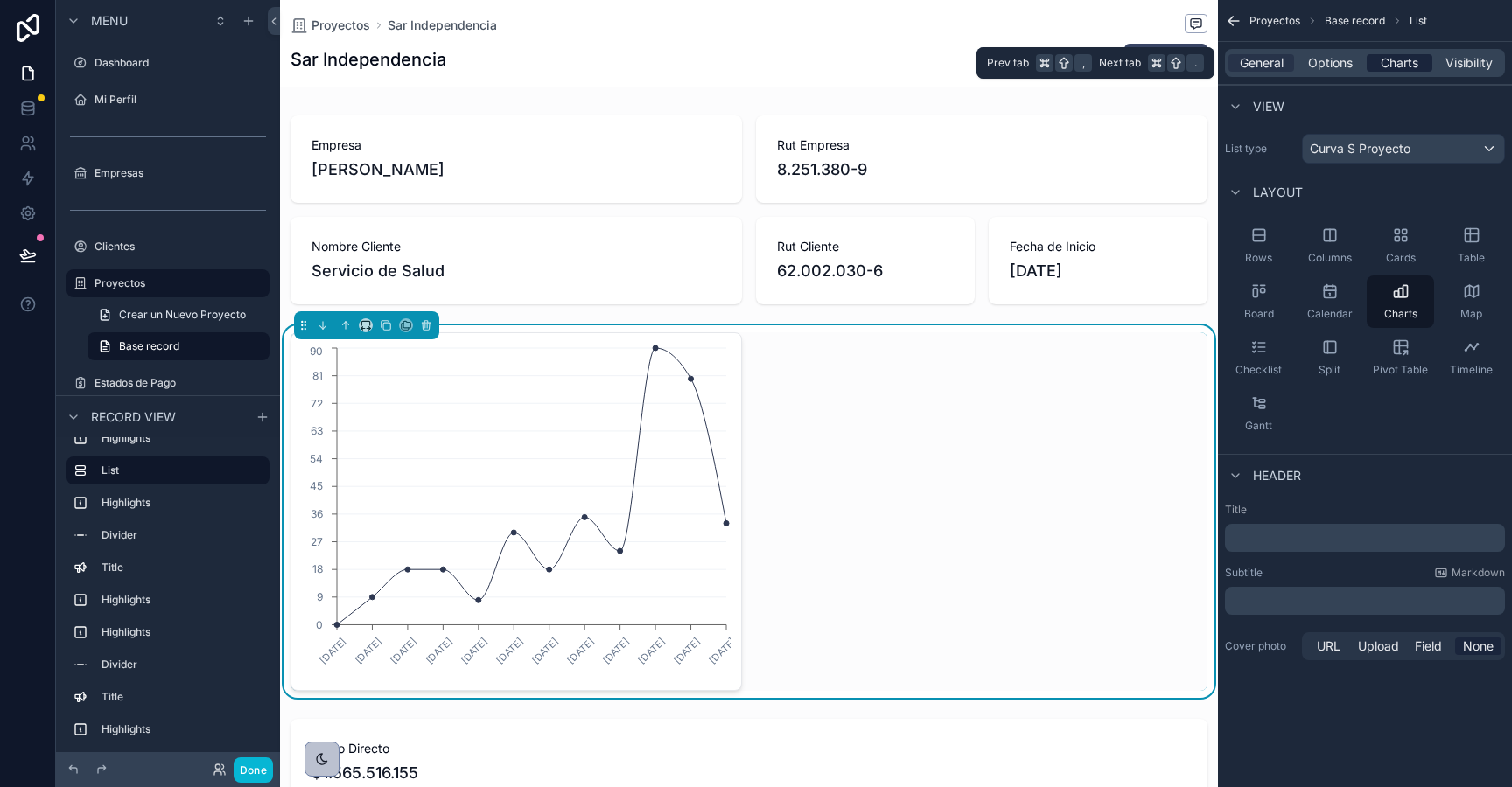
click at [1400, 61] on span "Charts" at bounding box center [1400, 63] width 37 height 18
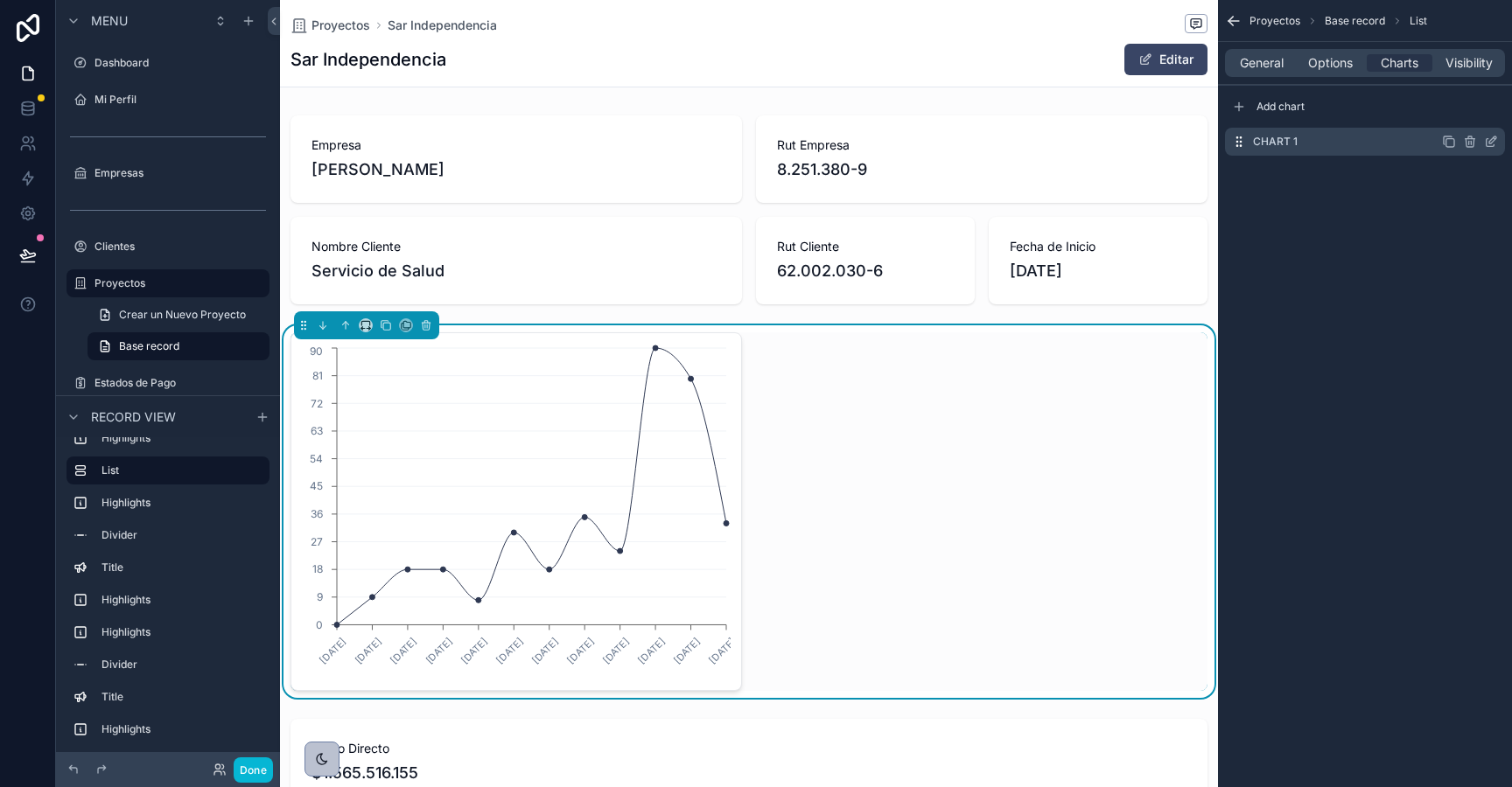
click at [1490, 142] on icon "scrollable content" at bounding box center [1493, 140] width 7 height 7
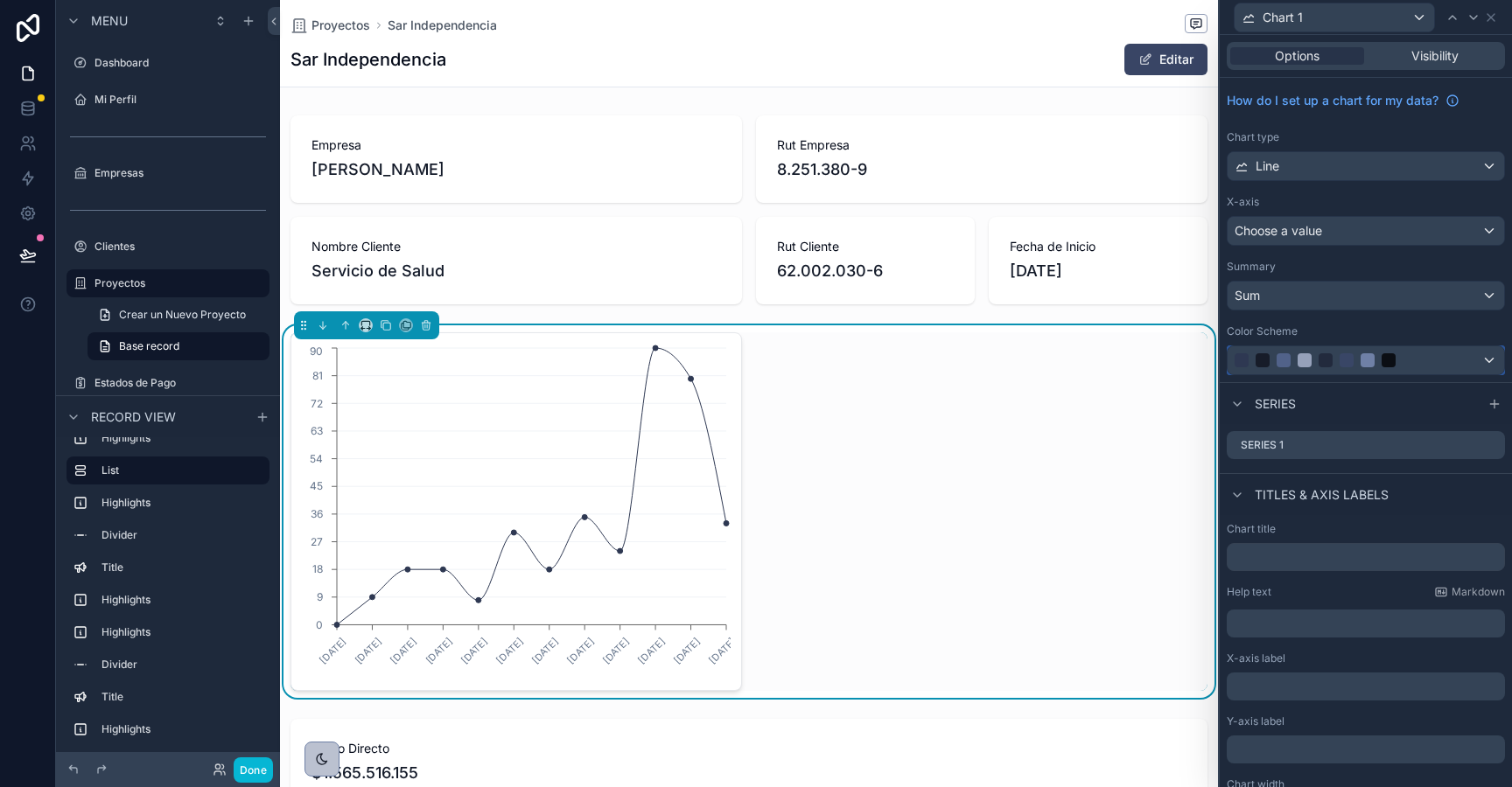
click at [1362, 361] on div at bounding box center [1367, 360] width 14 height 14
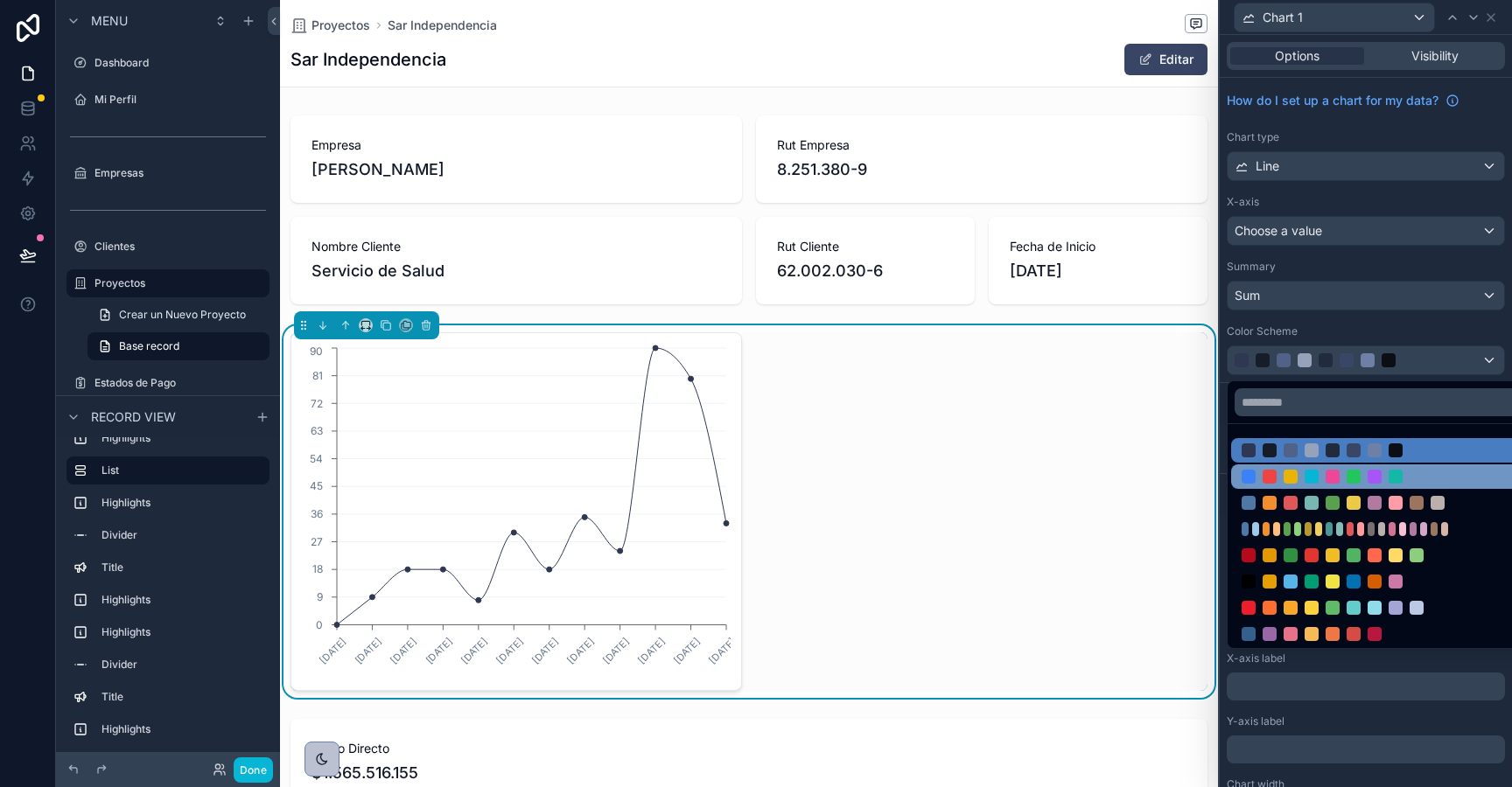
click at [1358, 472] on div at bounding box center [1354, 476] width 14 height 14
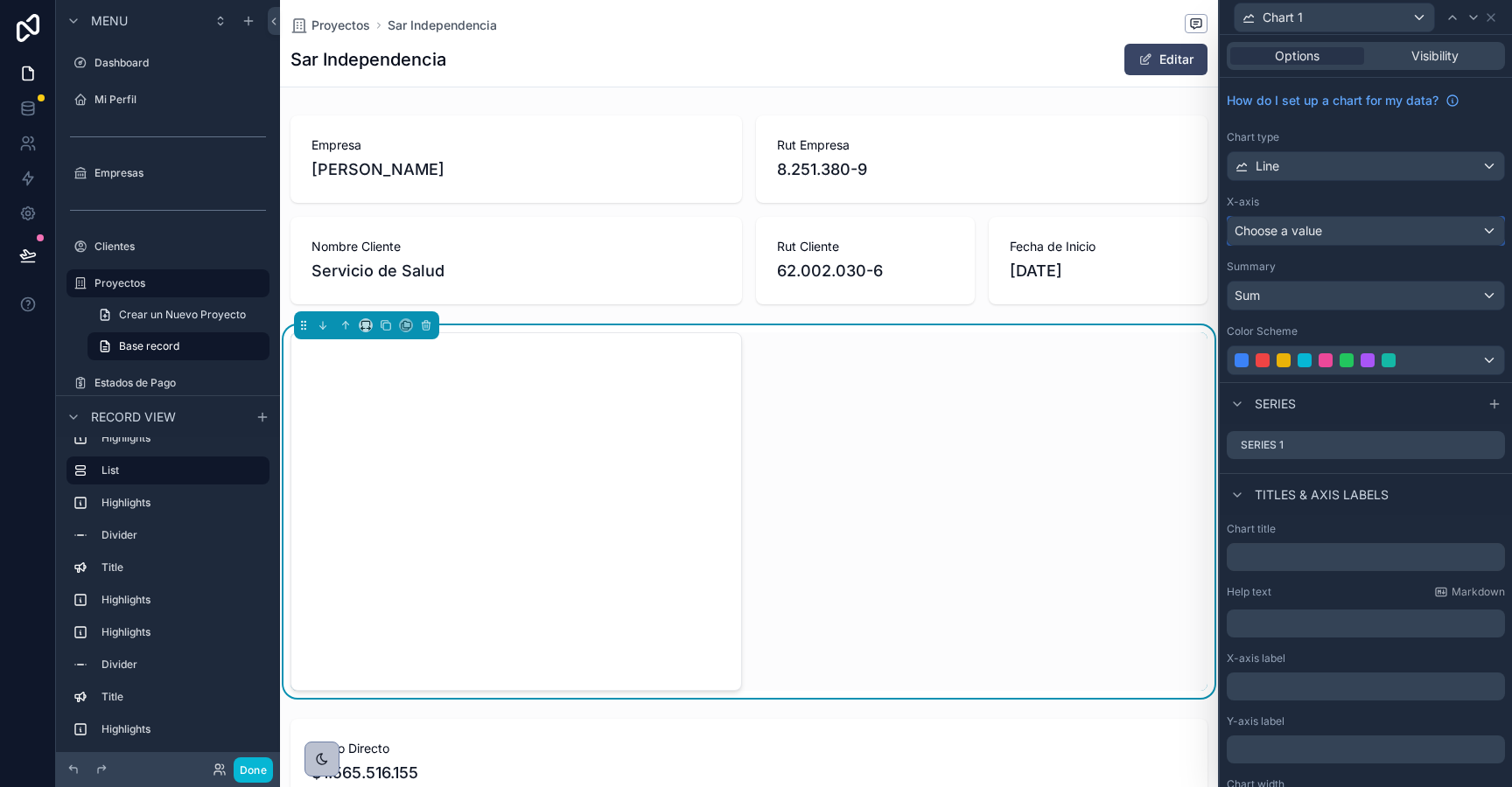
click at [1284, 229] on span "Choose a value" at bounding box center [1278, 230] width 87 height 15
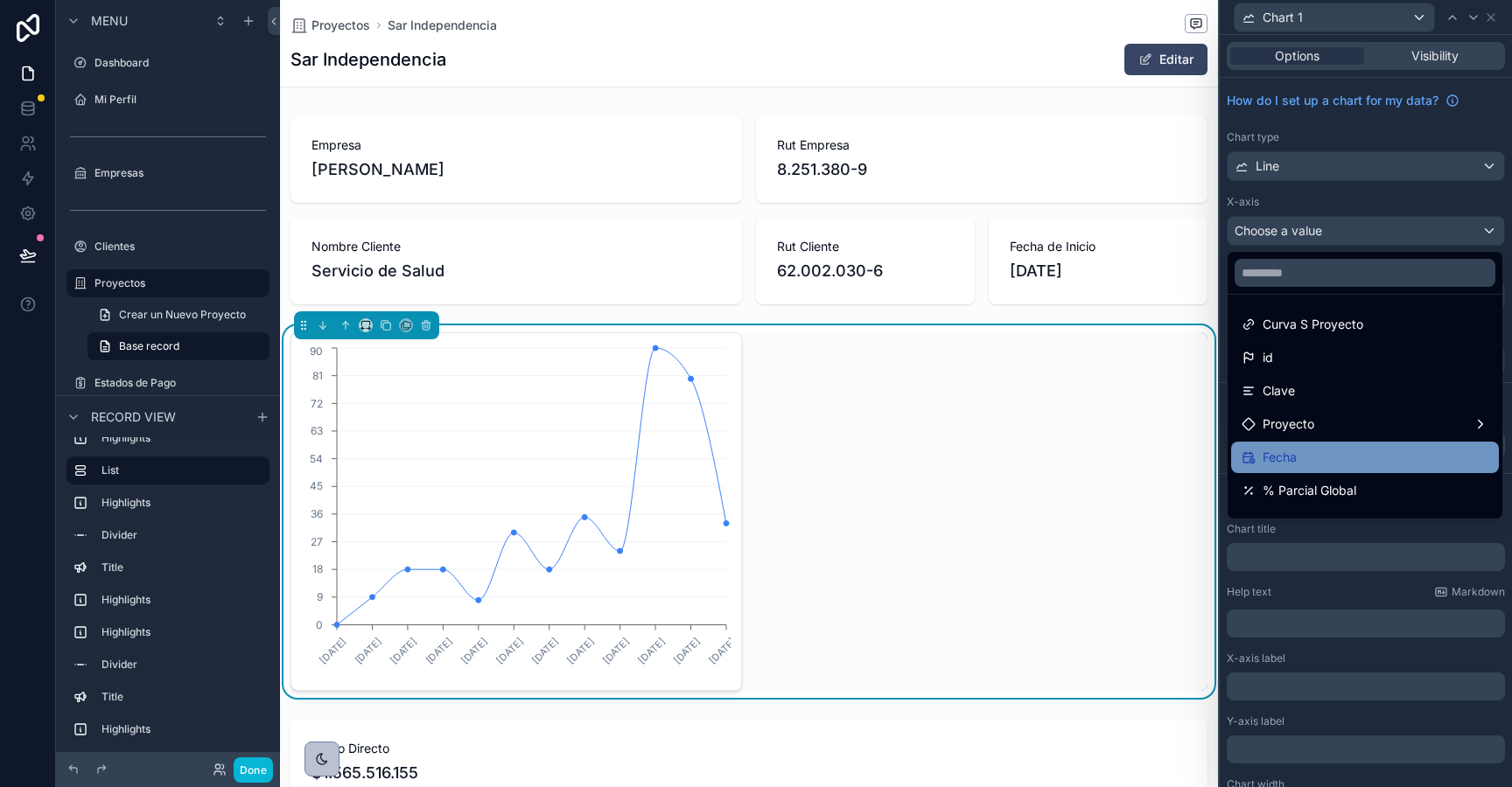
click at [1293, 455] on span "Fecha" at bounding box center [1280, 458] width 34 height 21
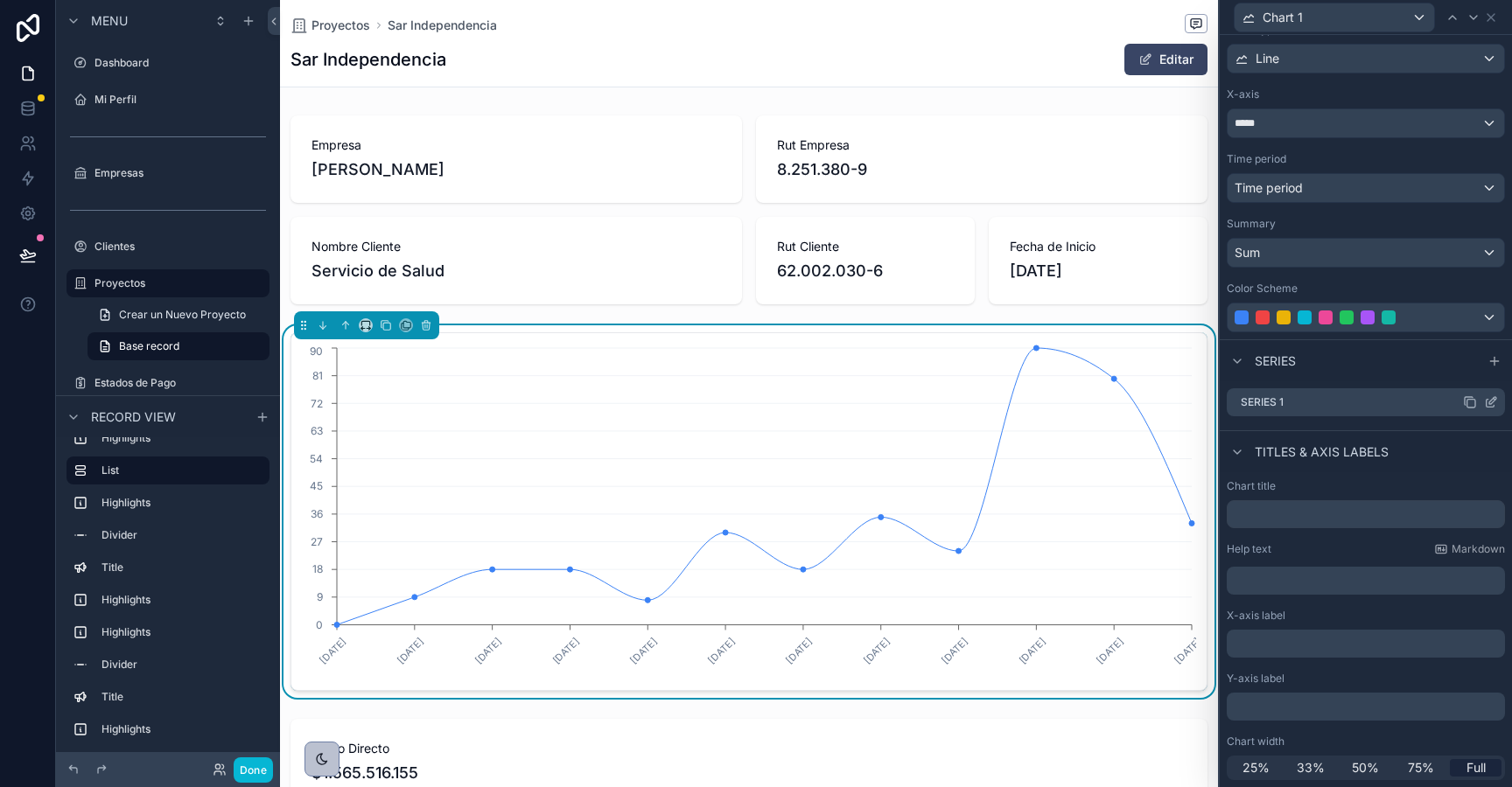
click at [1493, 404] on icon at bounding box center [1491, 402] width 14 height 14
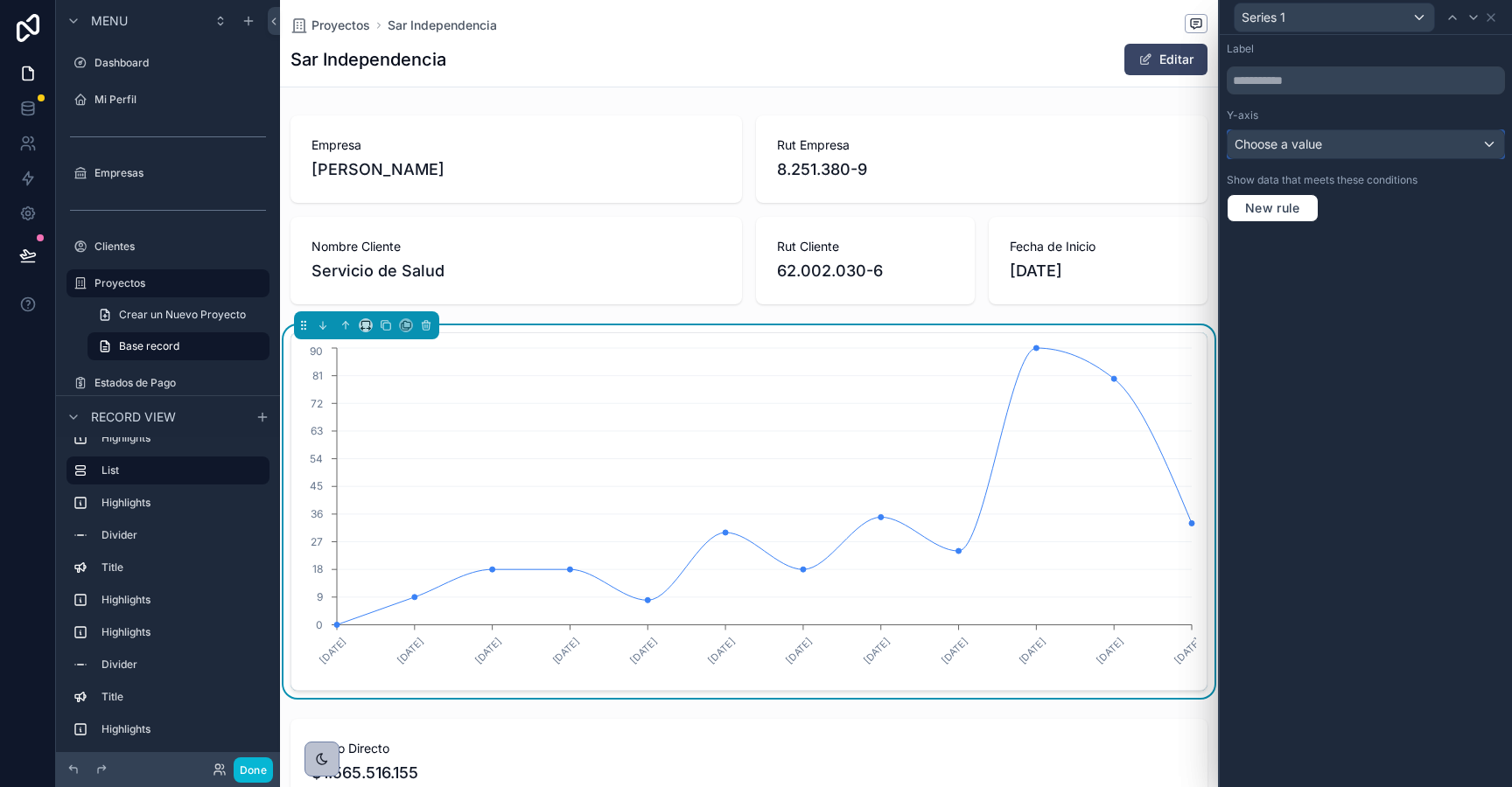
click at [1286, 137] on span "Choose a value" at bounding box center [1278, 144] width 87 height 15
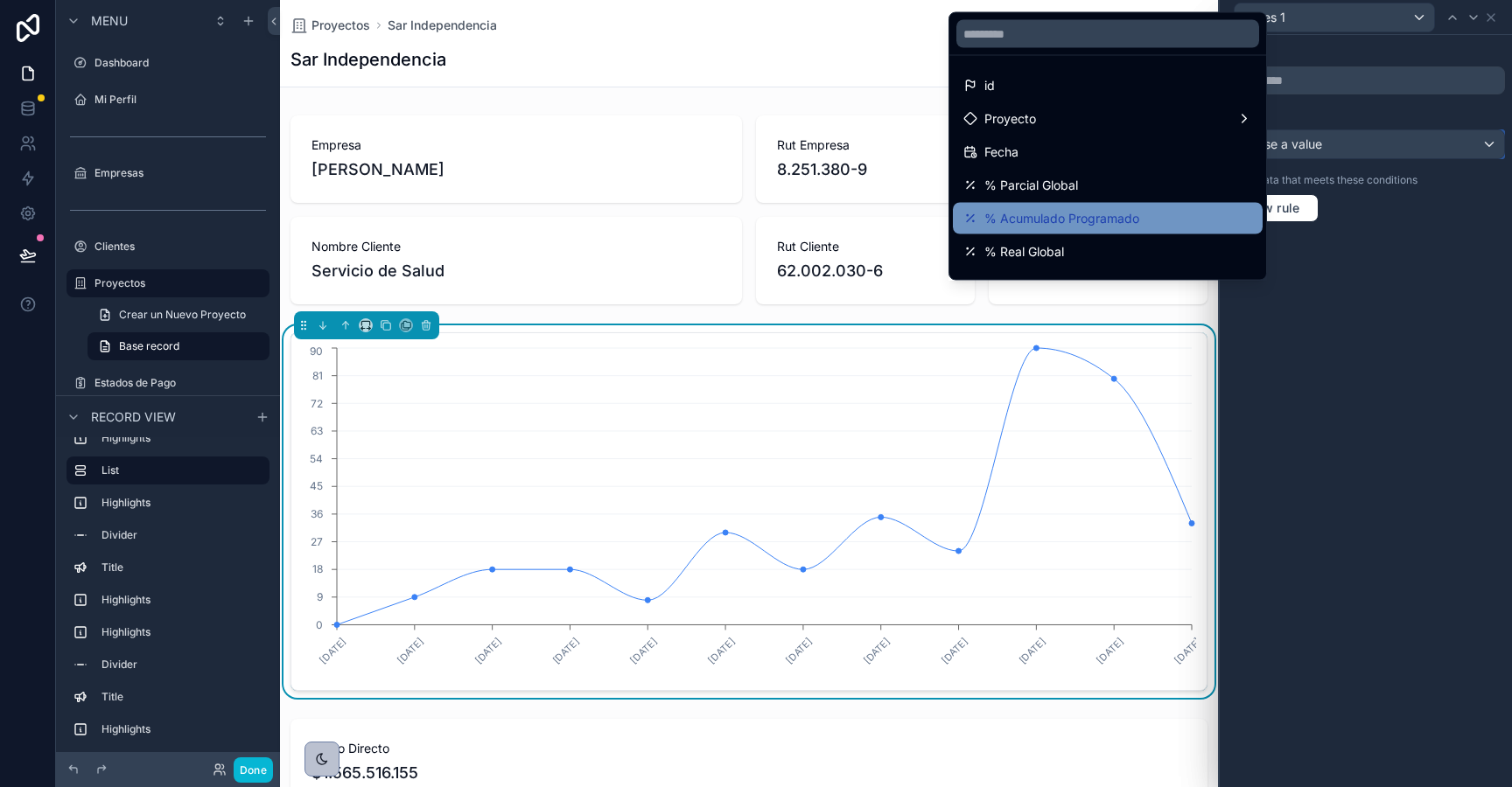
scroll to position [224, 0]
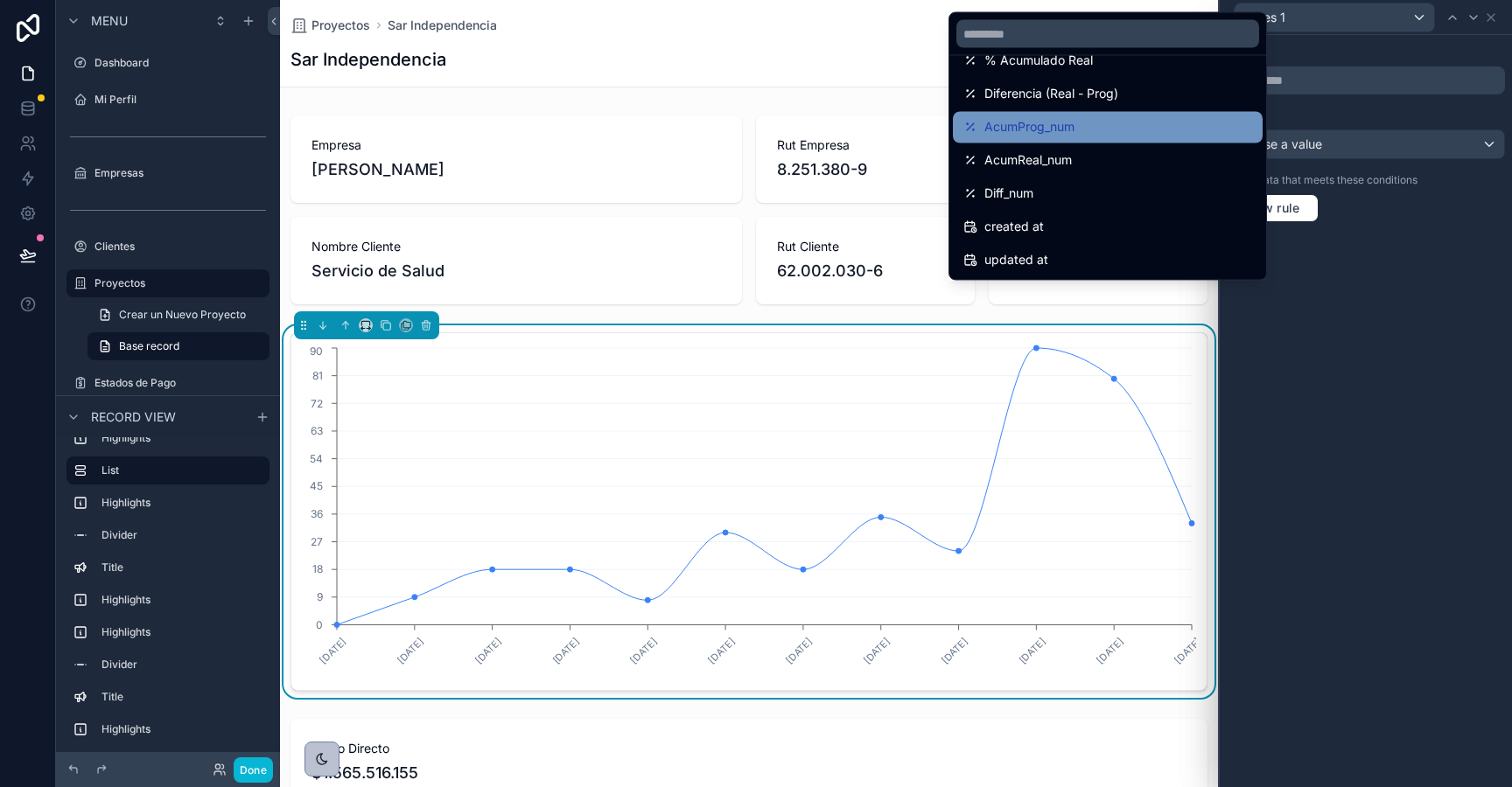
click at [1088, 131] on div "AcumProg_num" at bounding box center [1108, 128] width 289 height 21
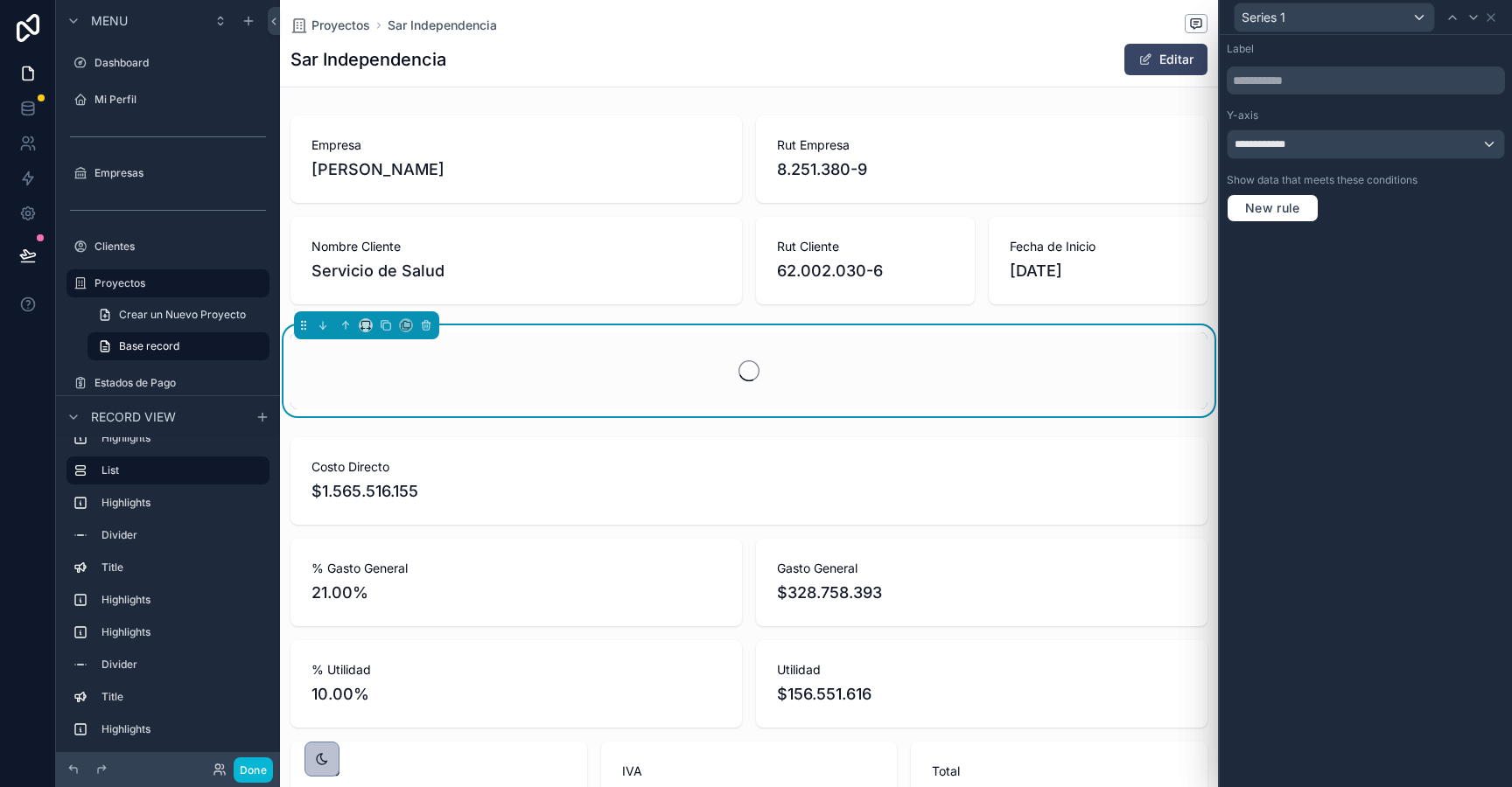
scroll to position [0, 915]
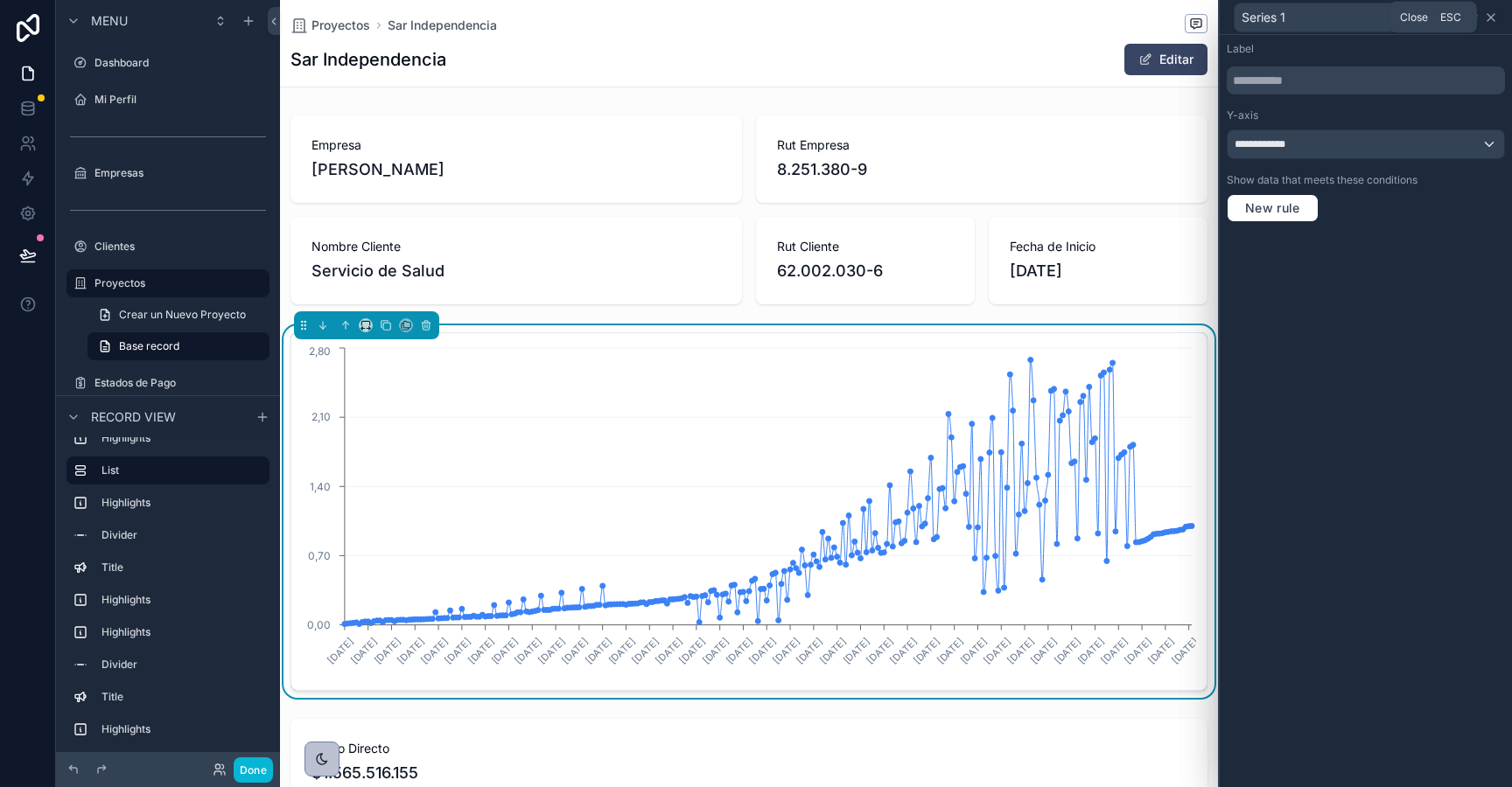
click at [1490, 12] on icon at bounding box center [1491, 18] width 14 height 14
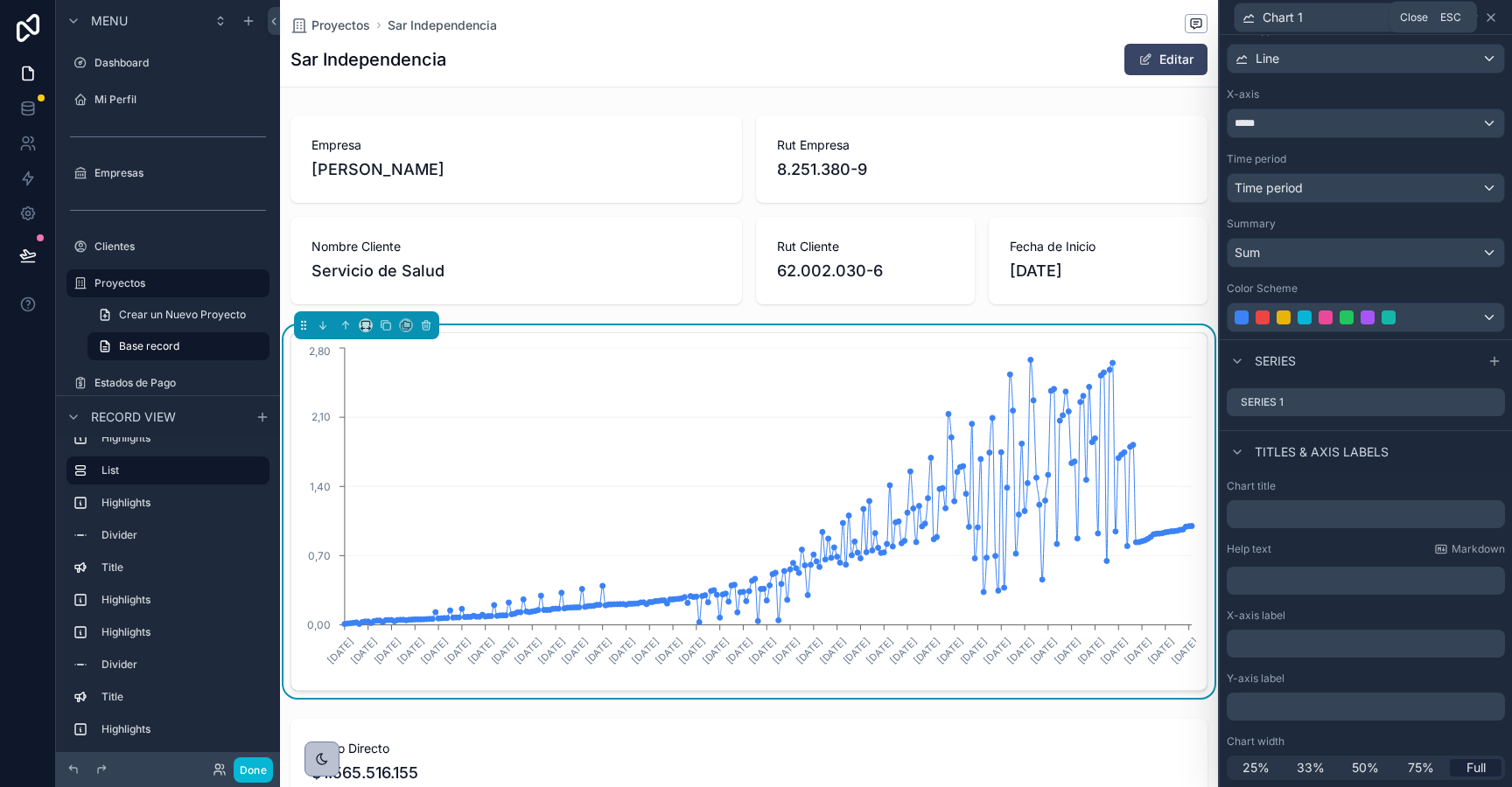
click at [1494, 18] on icon at bounding box center [1491, 18] width 14 height 14
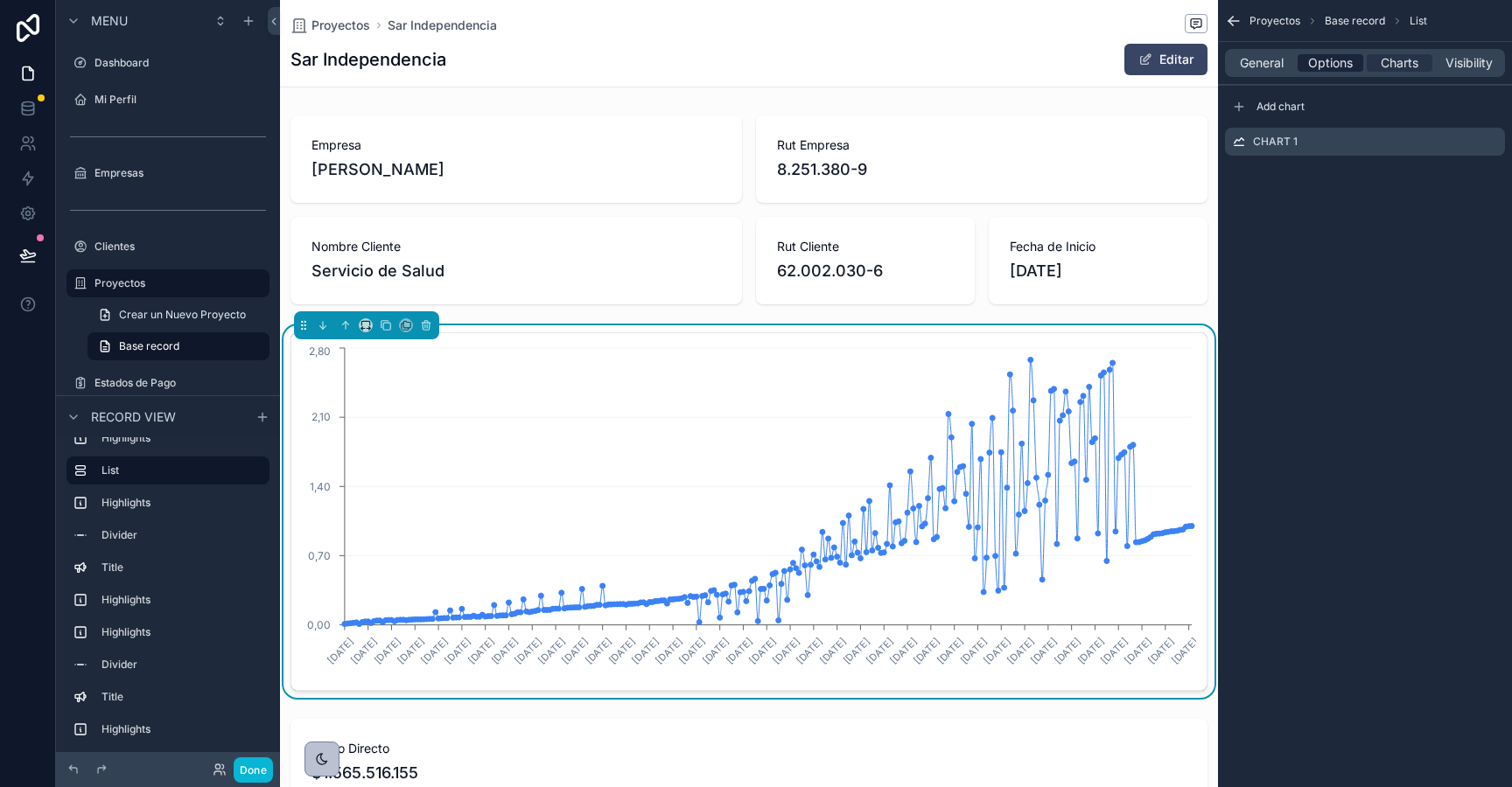
click at [1320, 58] on span "Options" at bounding box center [1331, 63] width 45 height 18
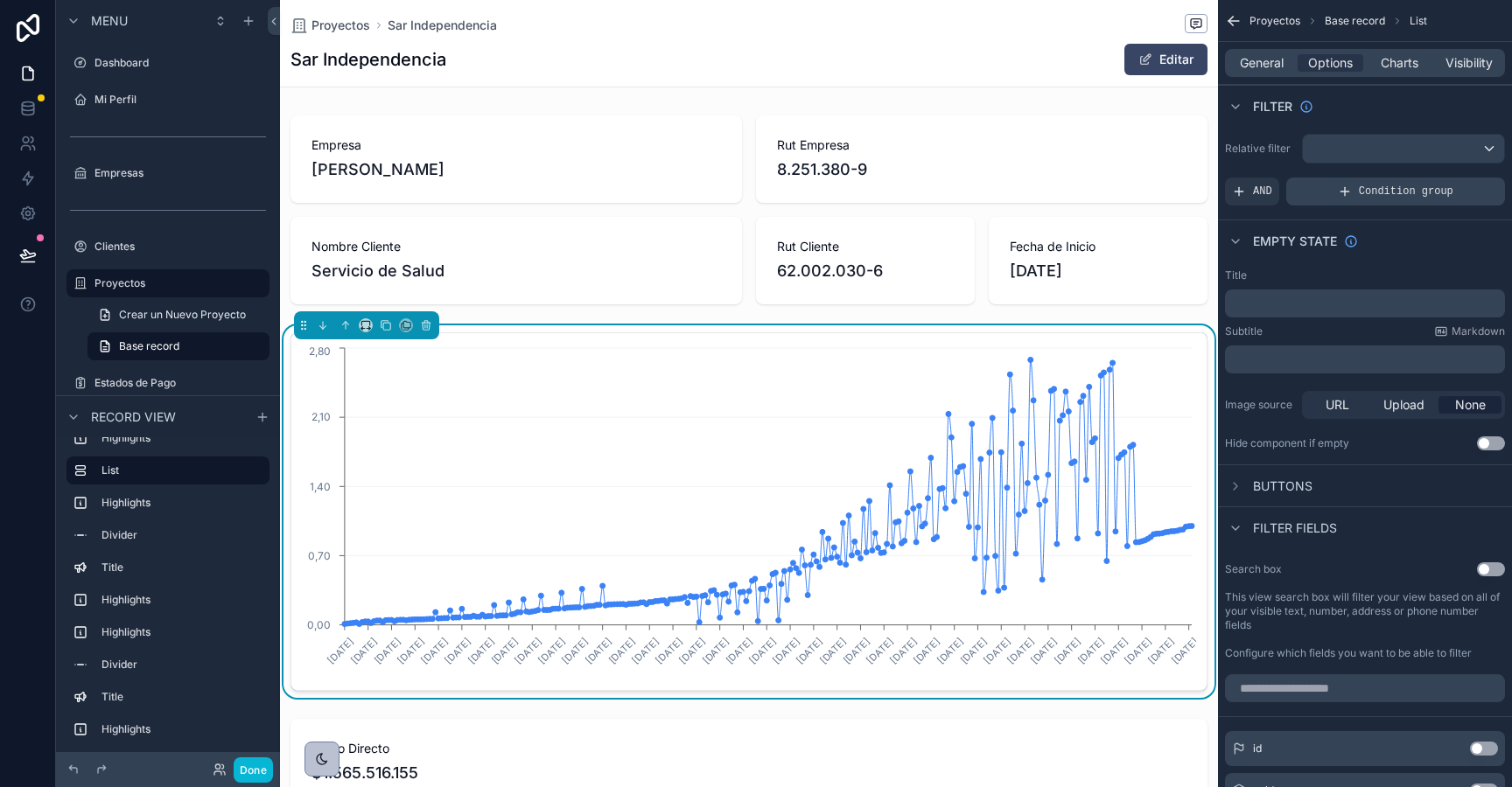
click at [1375, 184] on div "Condition group" at bounding box center [1395, 191] width 219 height 28
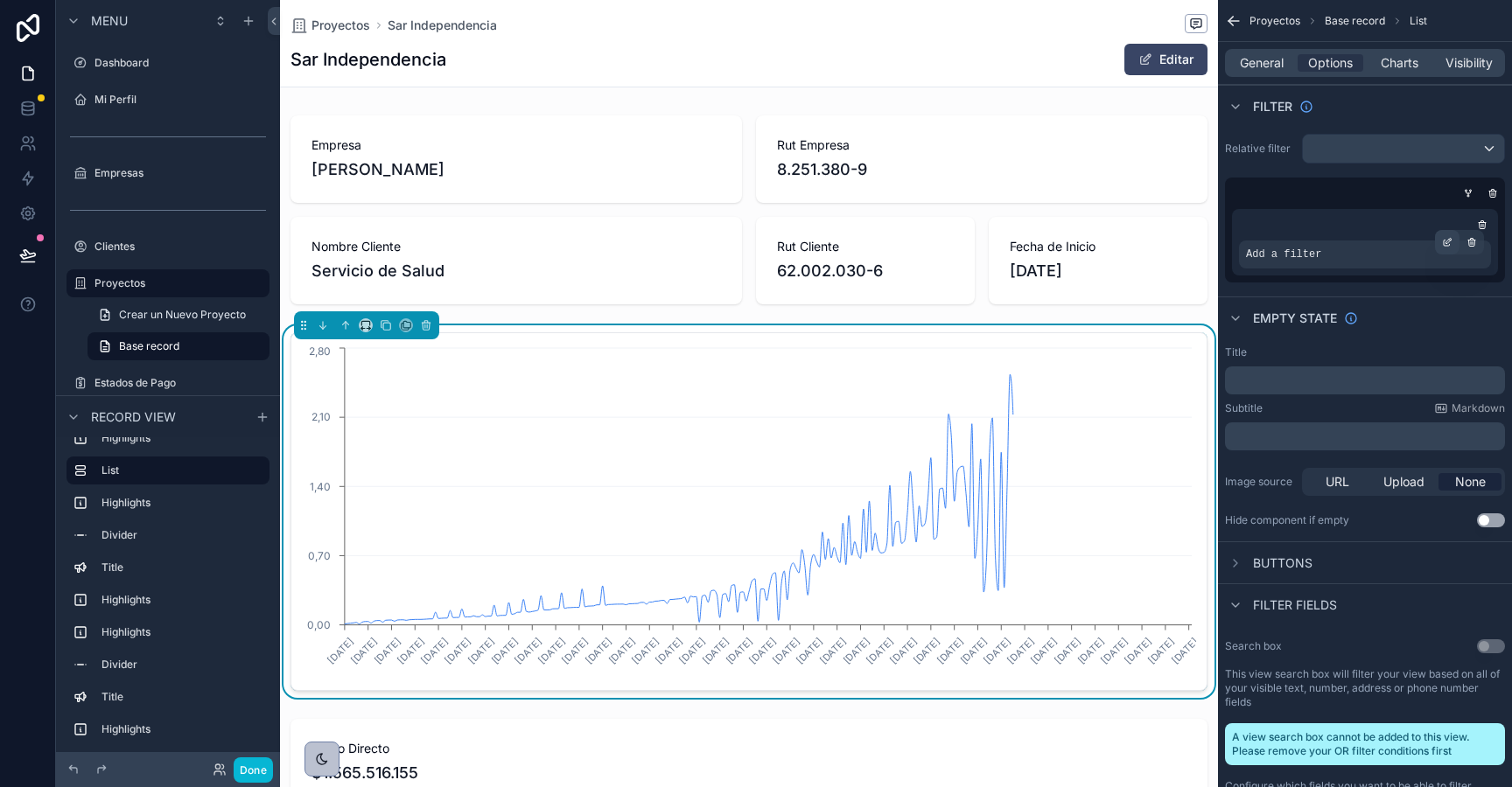
click at [1447, 239] on icon "scrollable content" at bounding box center [1448, 243] width 11 height 11
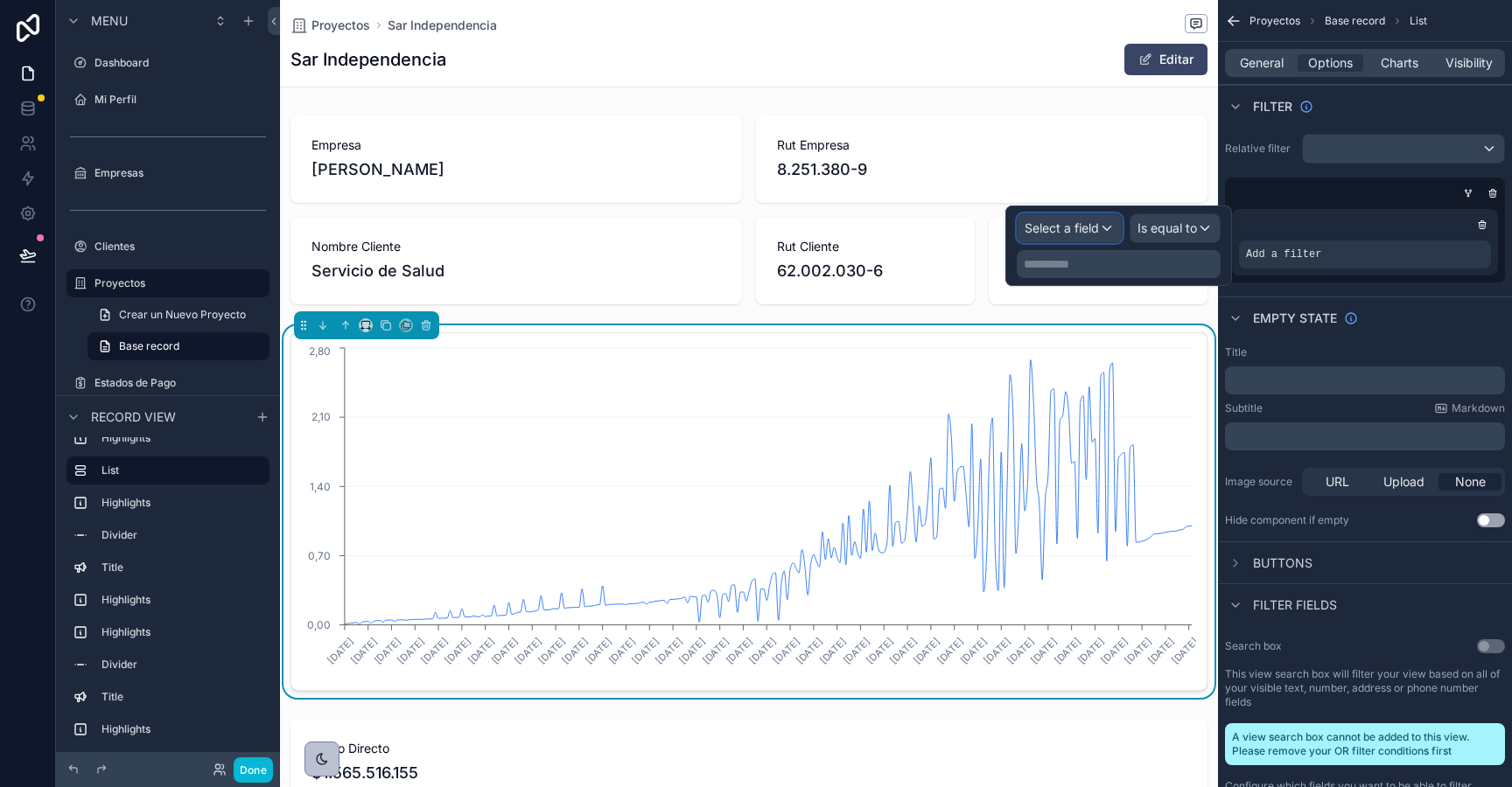
click at [1046, 232] on span "Select a field" at bounding box center [1061, 228] width 74 height 15
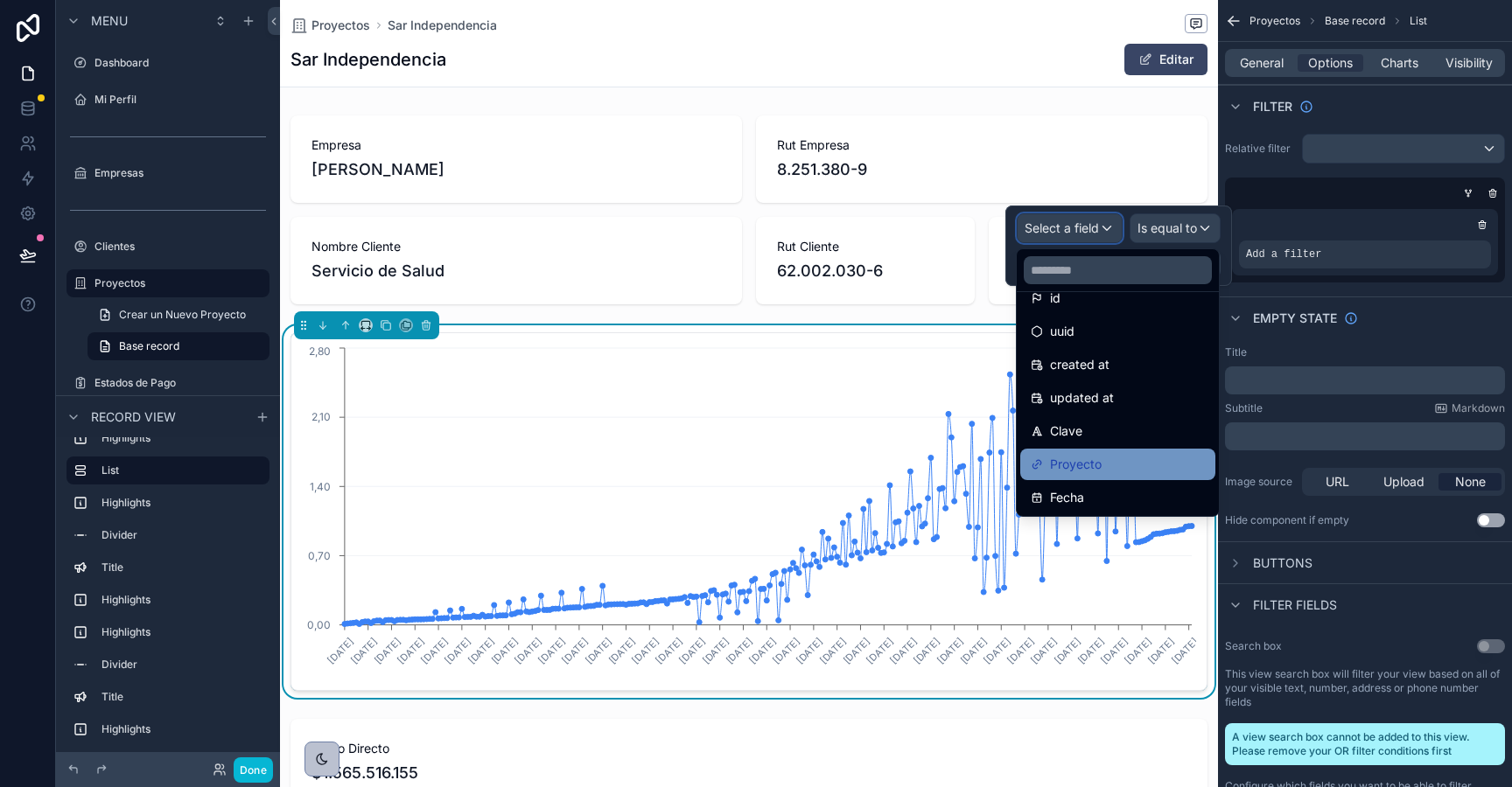
scroll to position [25, 0]
click at [1077, 467] on span "Proyecto" at bounding box center [1076, 463] width 52 height 21
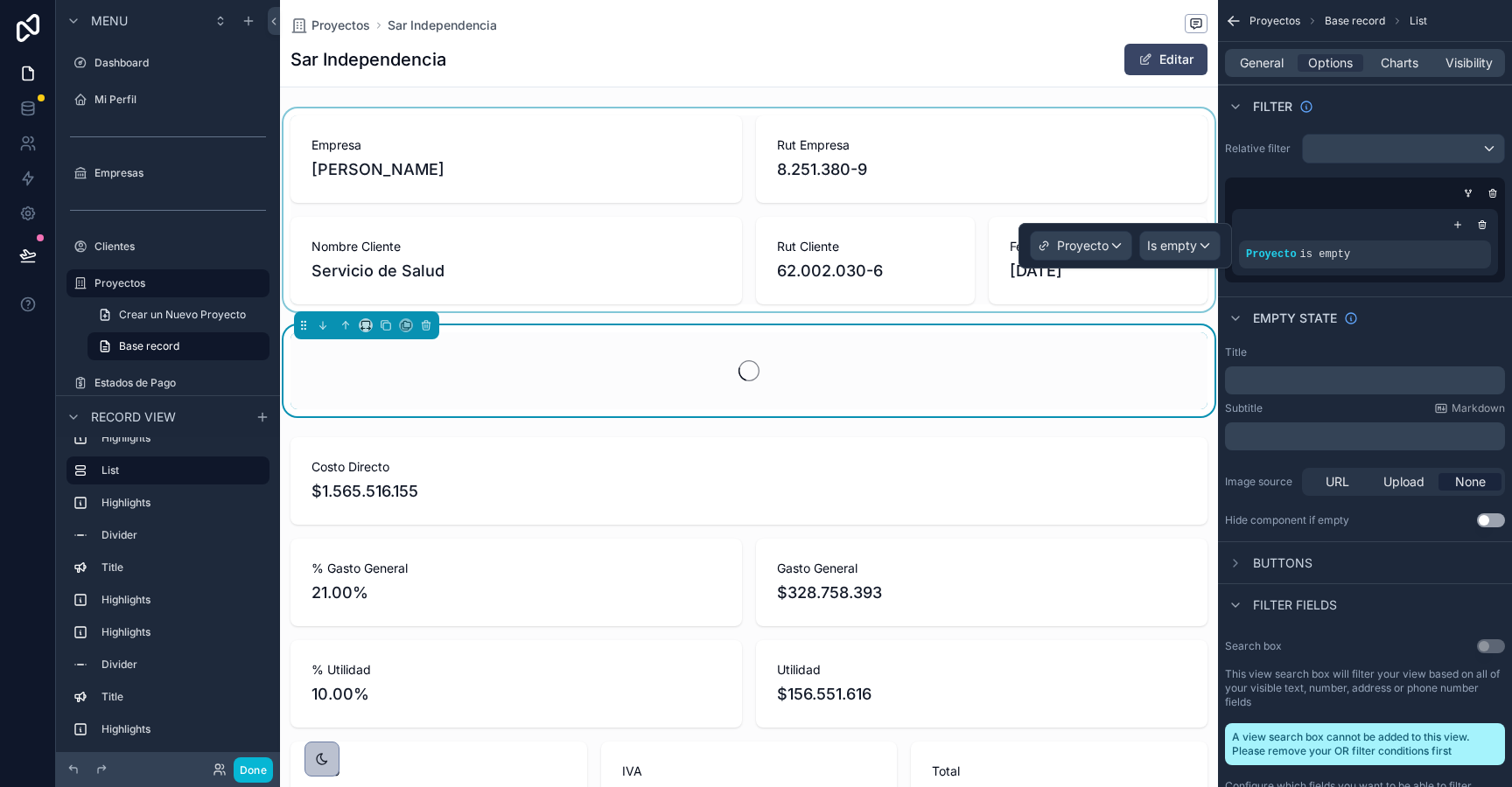
scroll to position [0, 915]
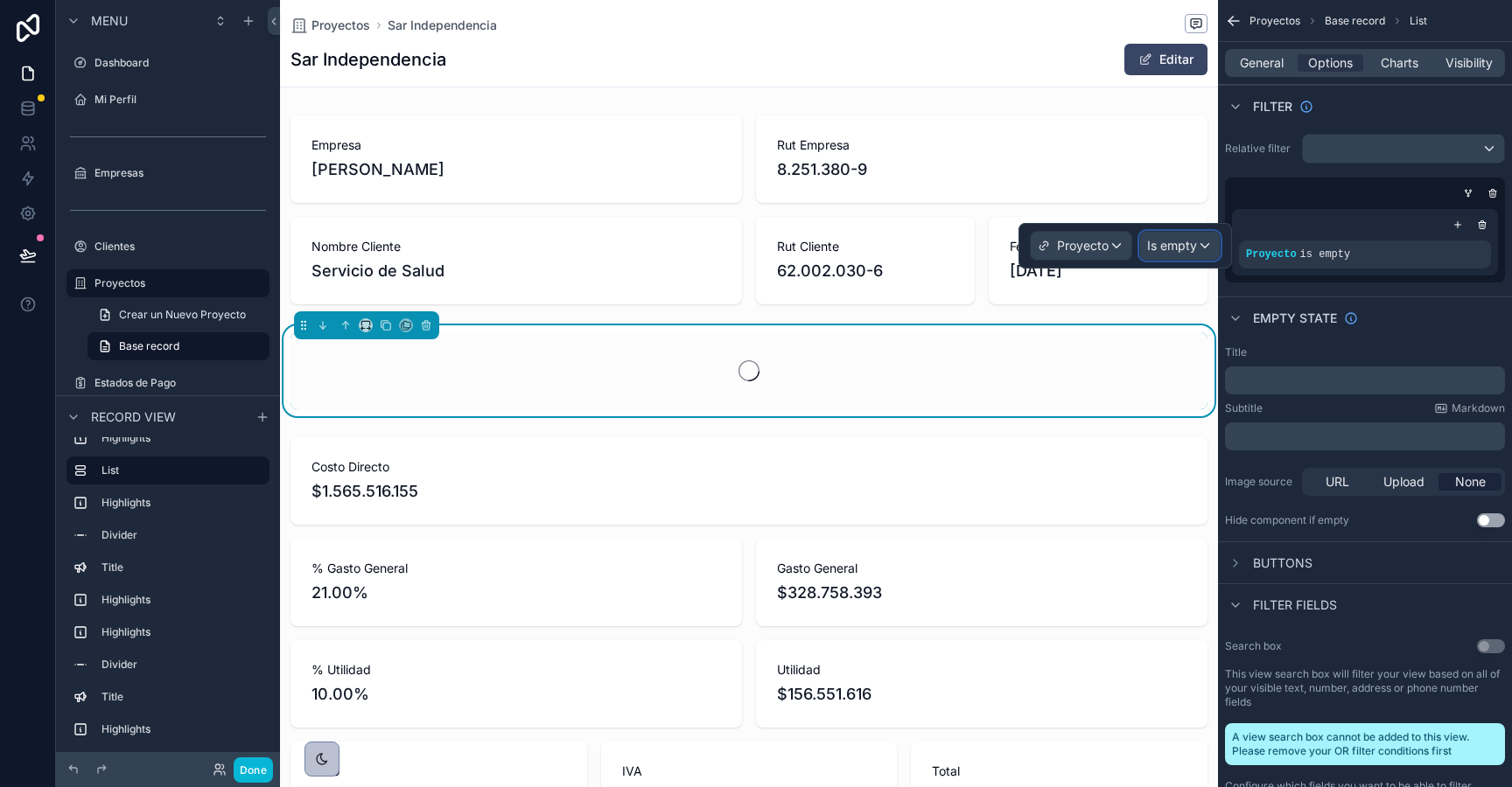
click at [1171, 247] on span "Is empty" at bounding box center [1172, 246] width 50 height 18
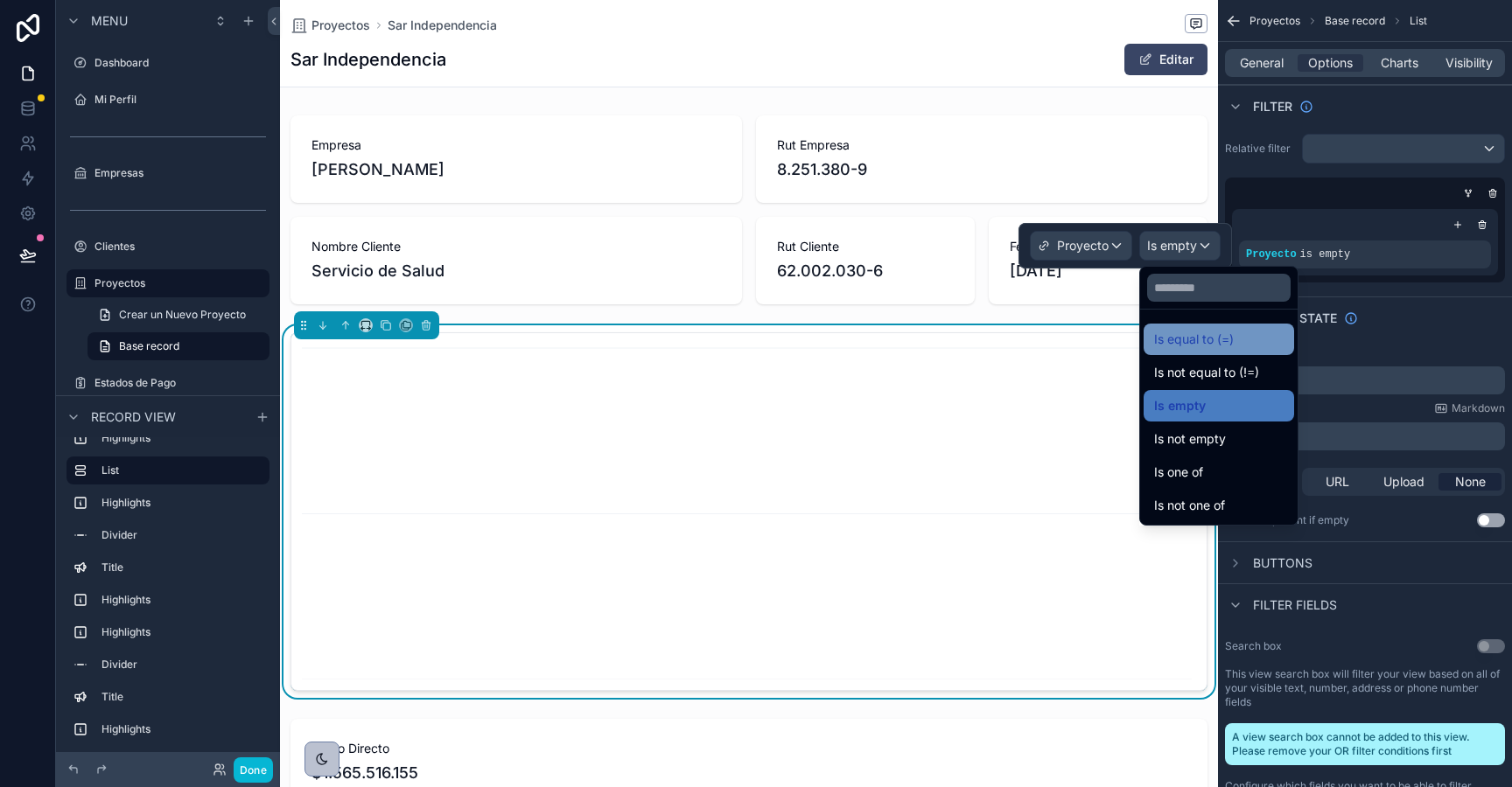
click at [1208, 340] on span "Is equal to (=)" at bounding box center [1193, 340] width 79 height 21
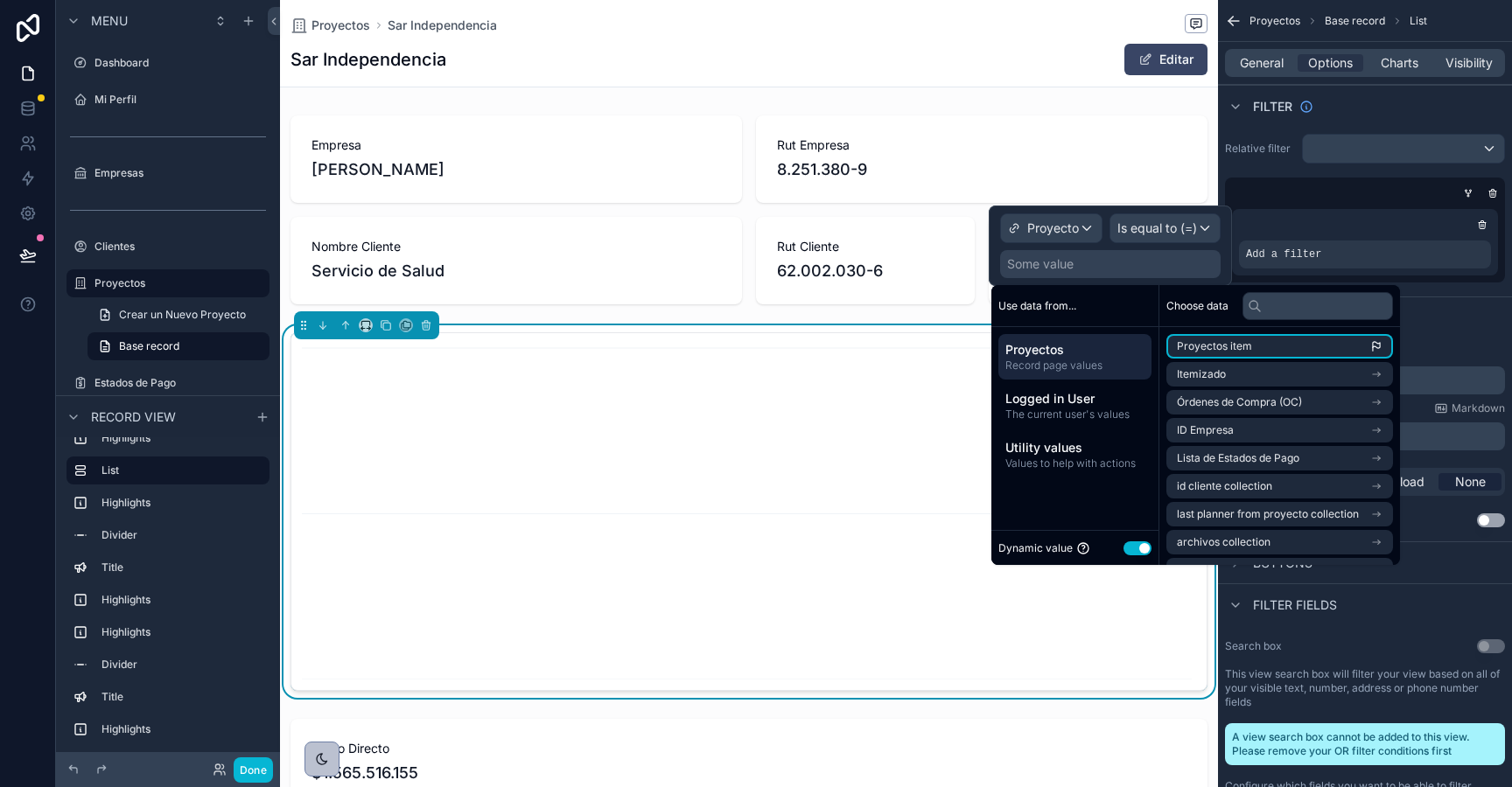
click at [1218, 352] on span "Proyectos item" at bounding box center [1215, 346] width 75 height 14
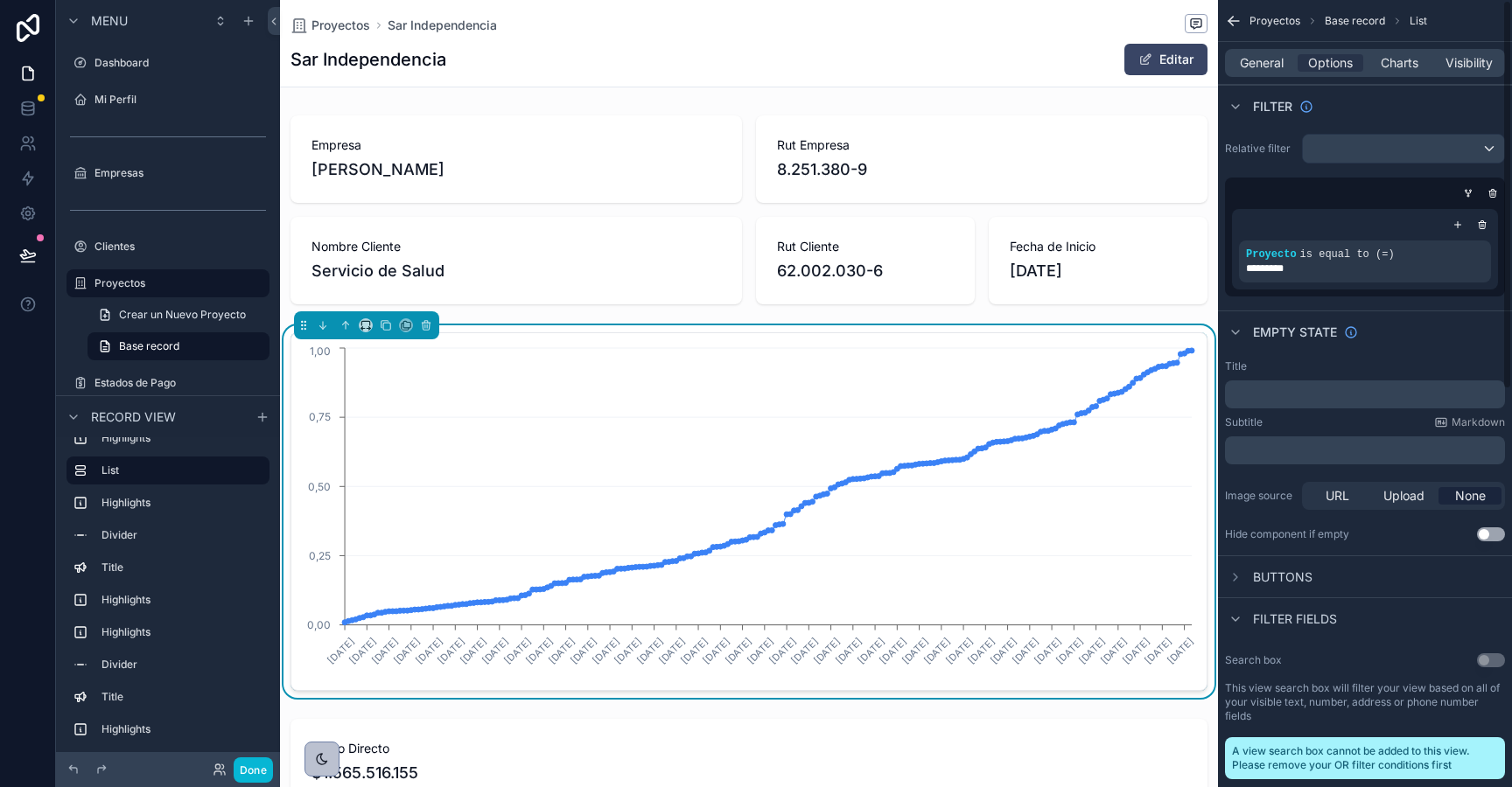
click at [1447, 340] on div "Empty state" at bounding box center [1365, 331] width 294 height 42
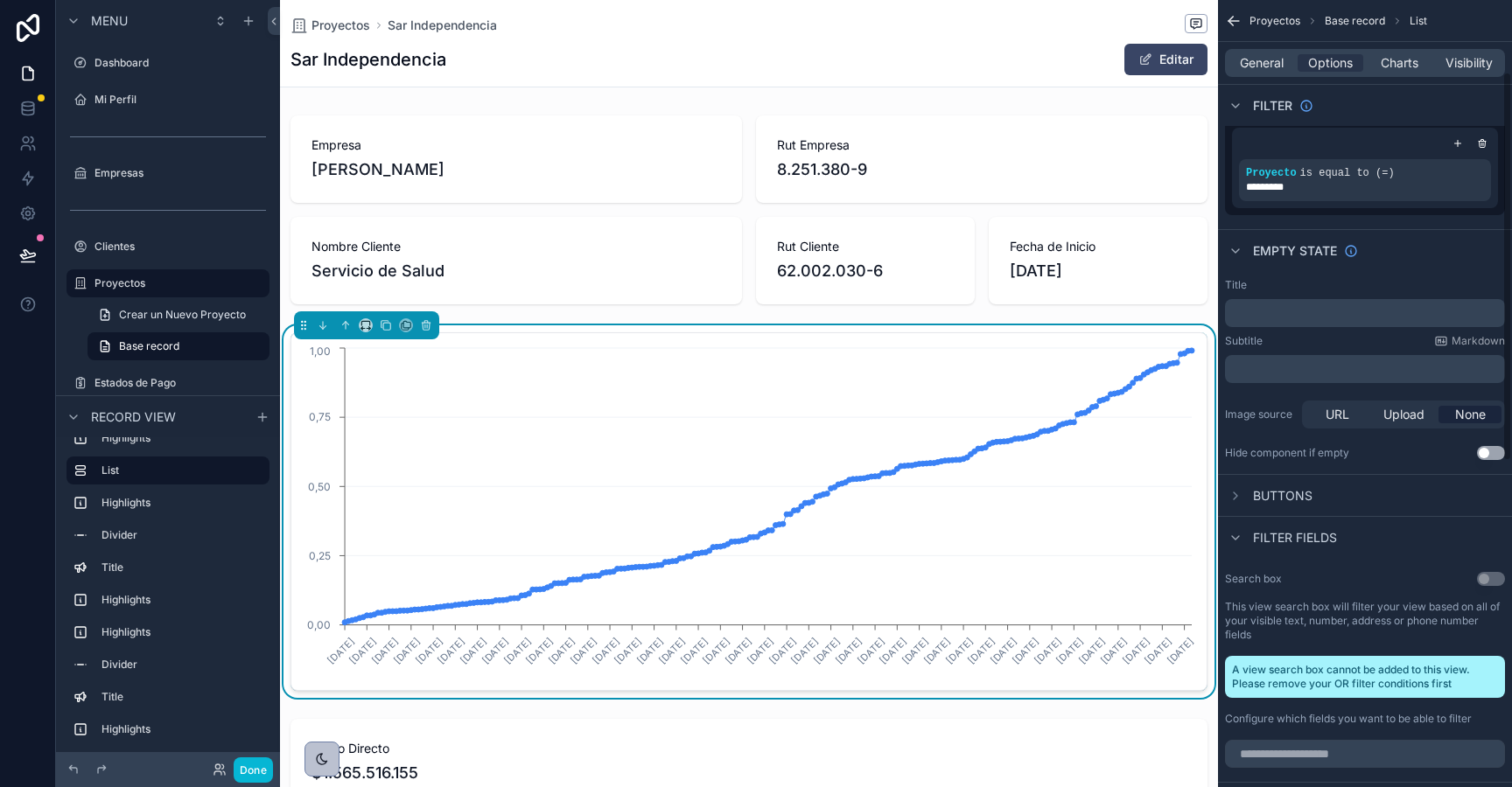
scroll to position [0, 0]
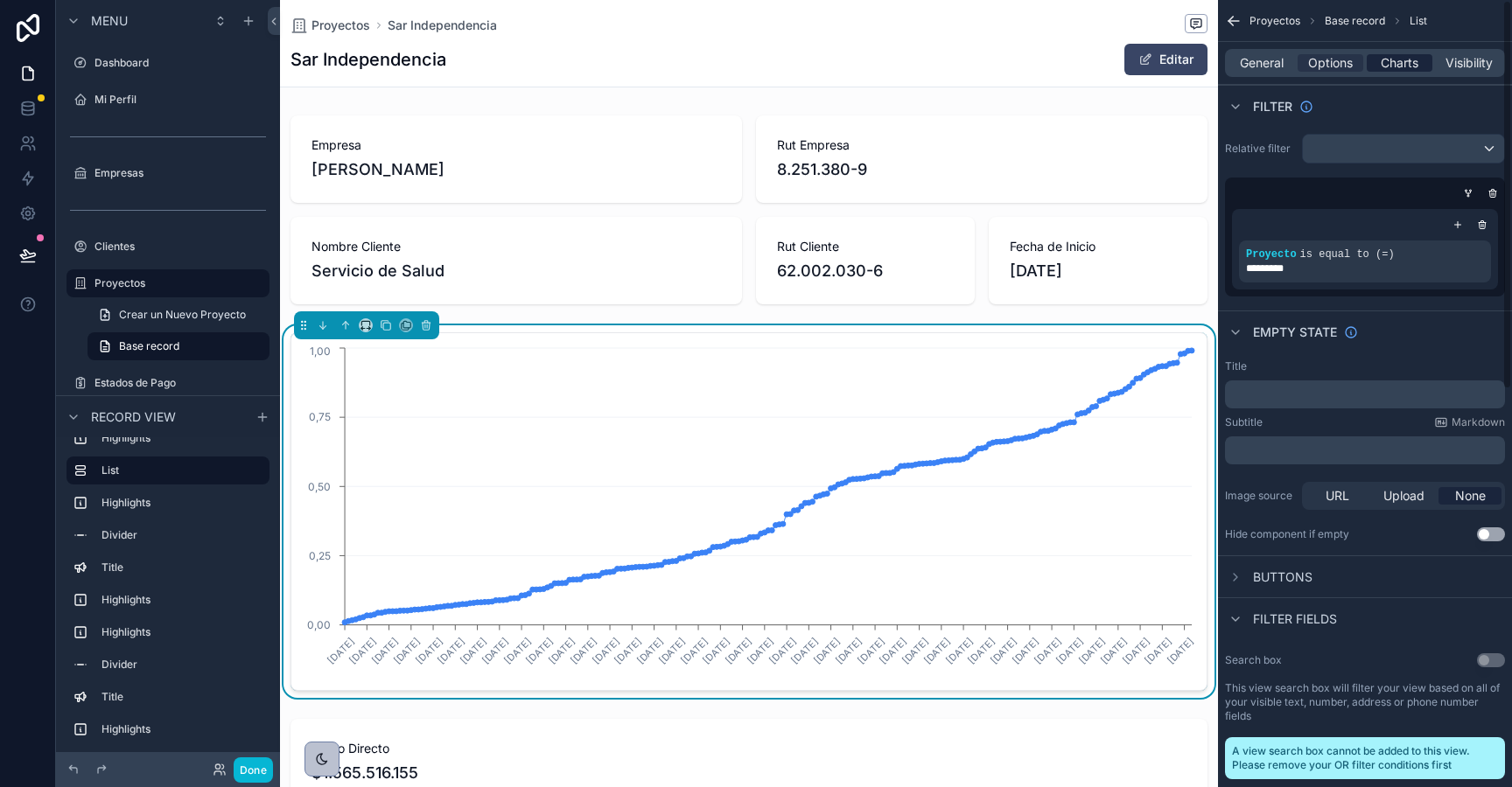
click at [1404, 63] on span "Charts" at bounding box center [1400, 63] width 37 height 18
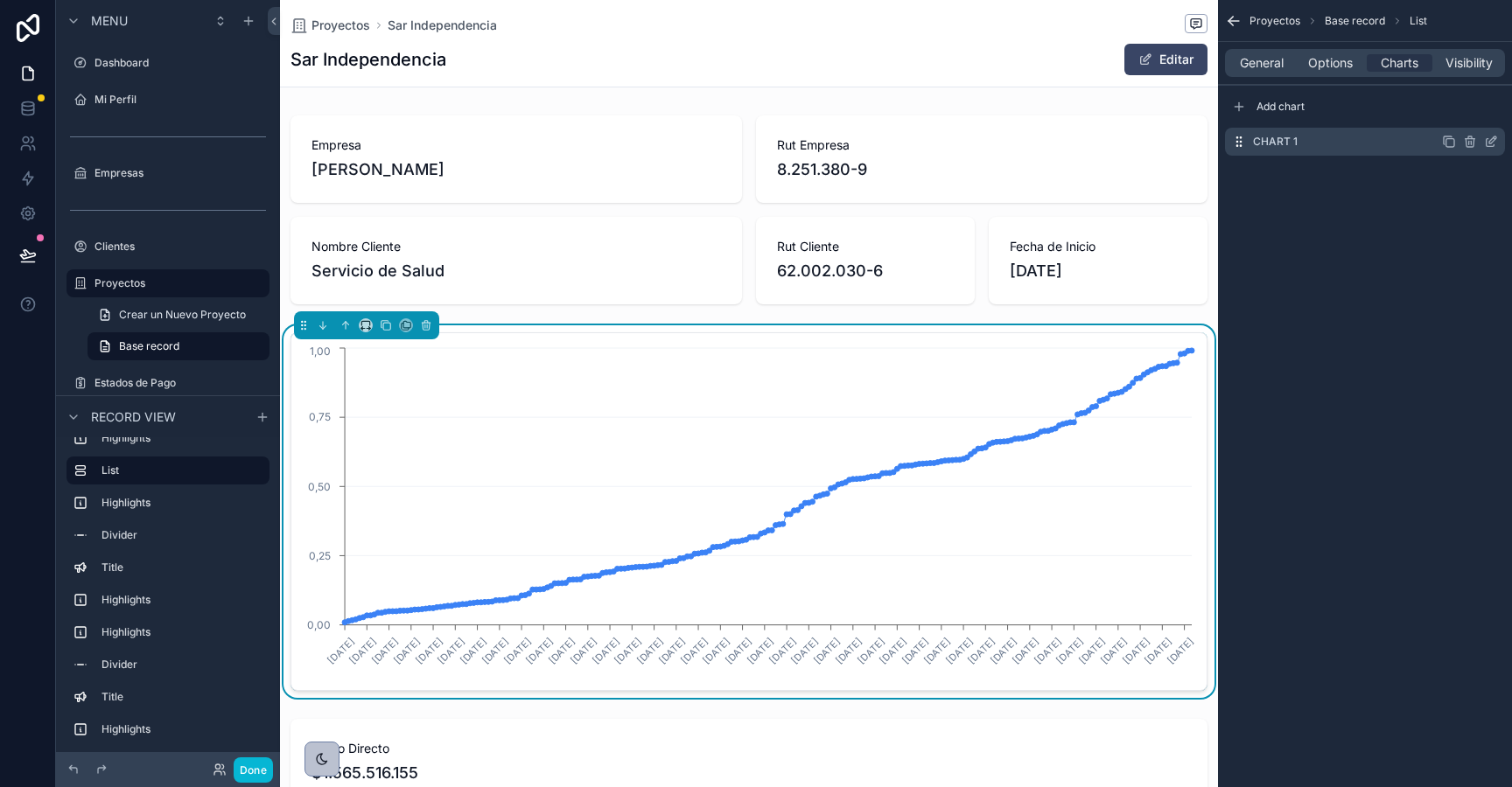
click at [1491, 143] on icon "scrollable content" at bounding box center [1493, 140] width 7 height 7
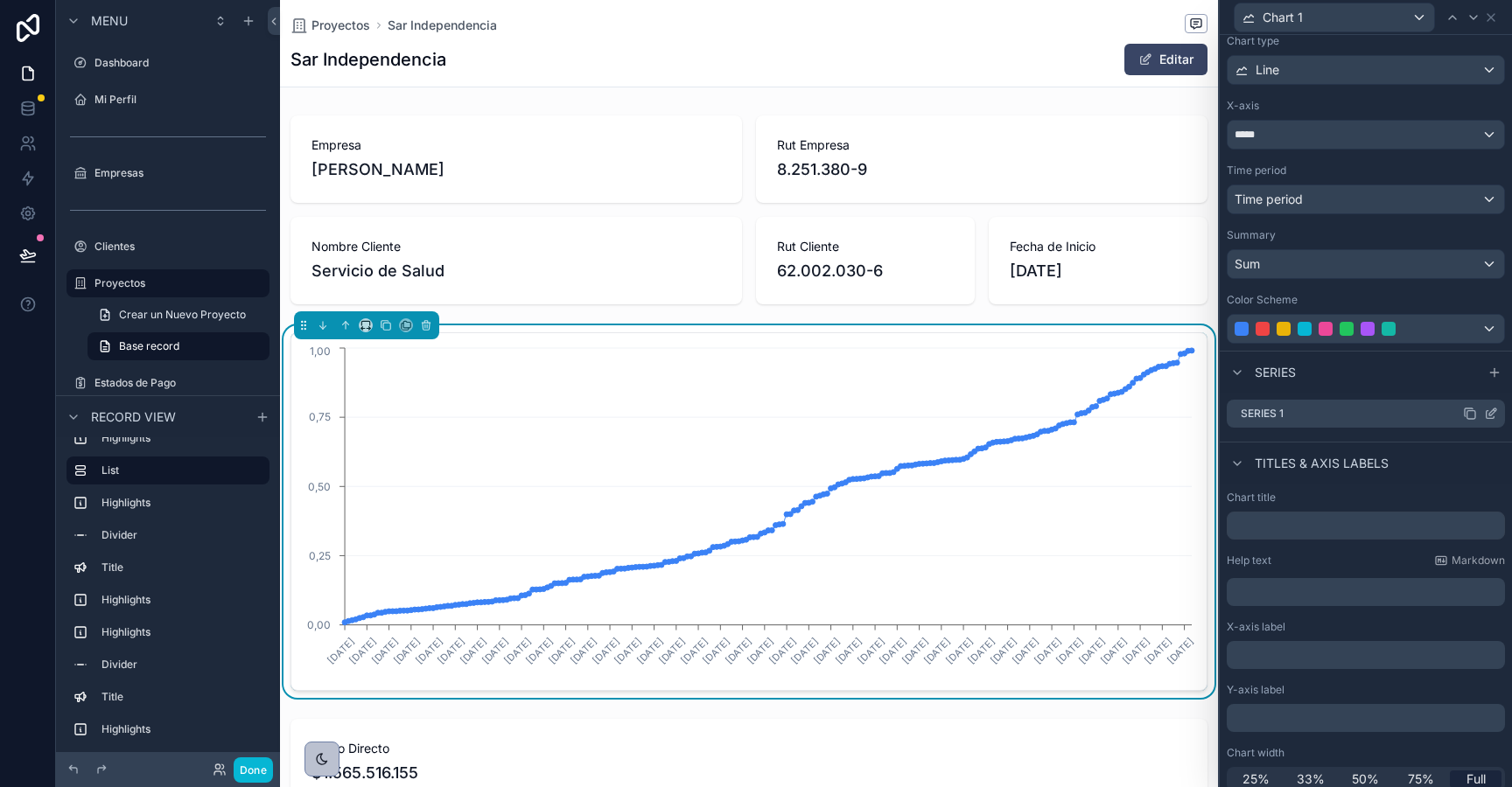
scroll to position [108, 0]
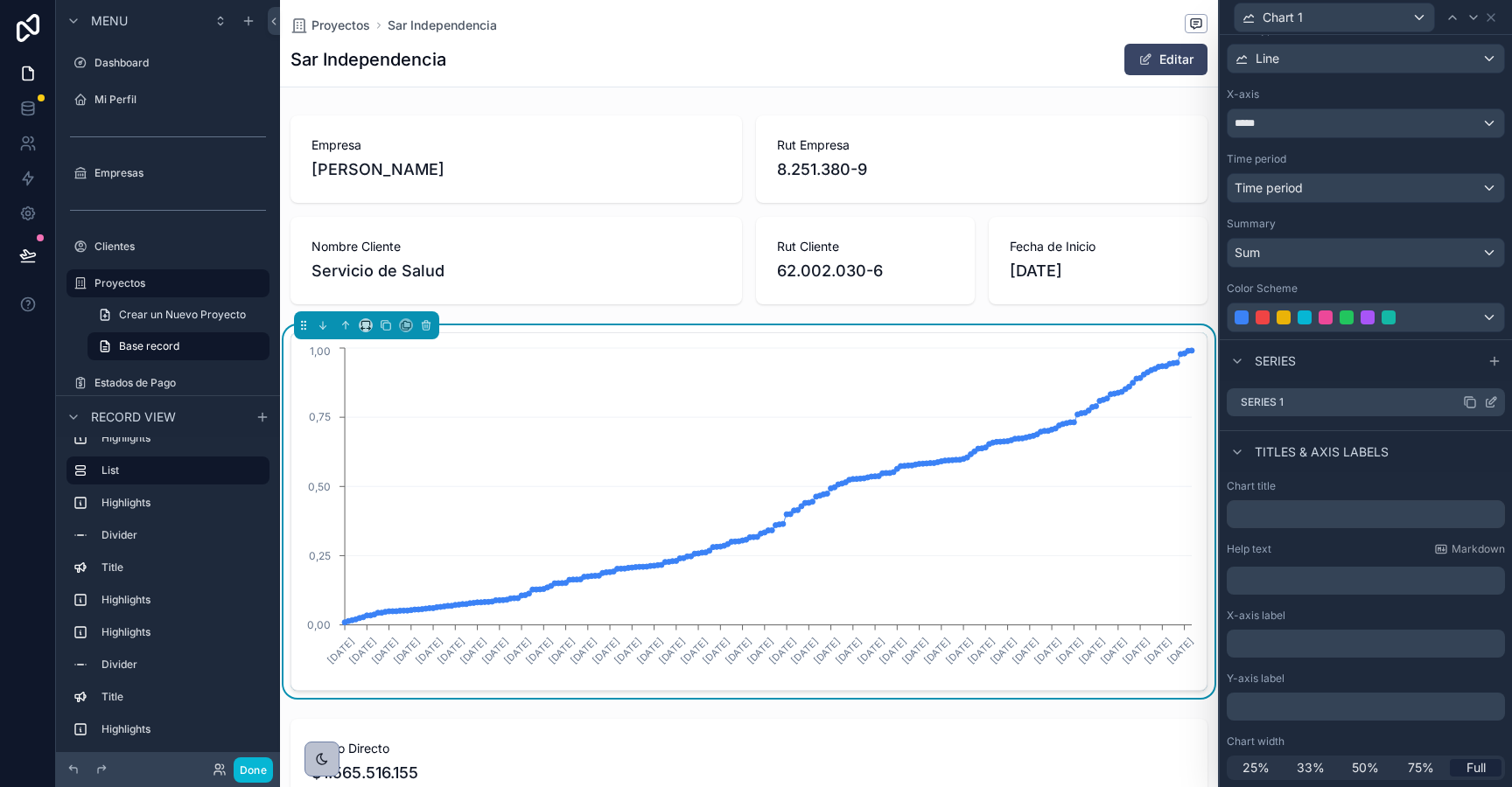
click at [1491, 405] on icon at bounding box center [1491, 402] width 14 height 14
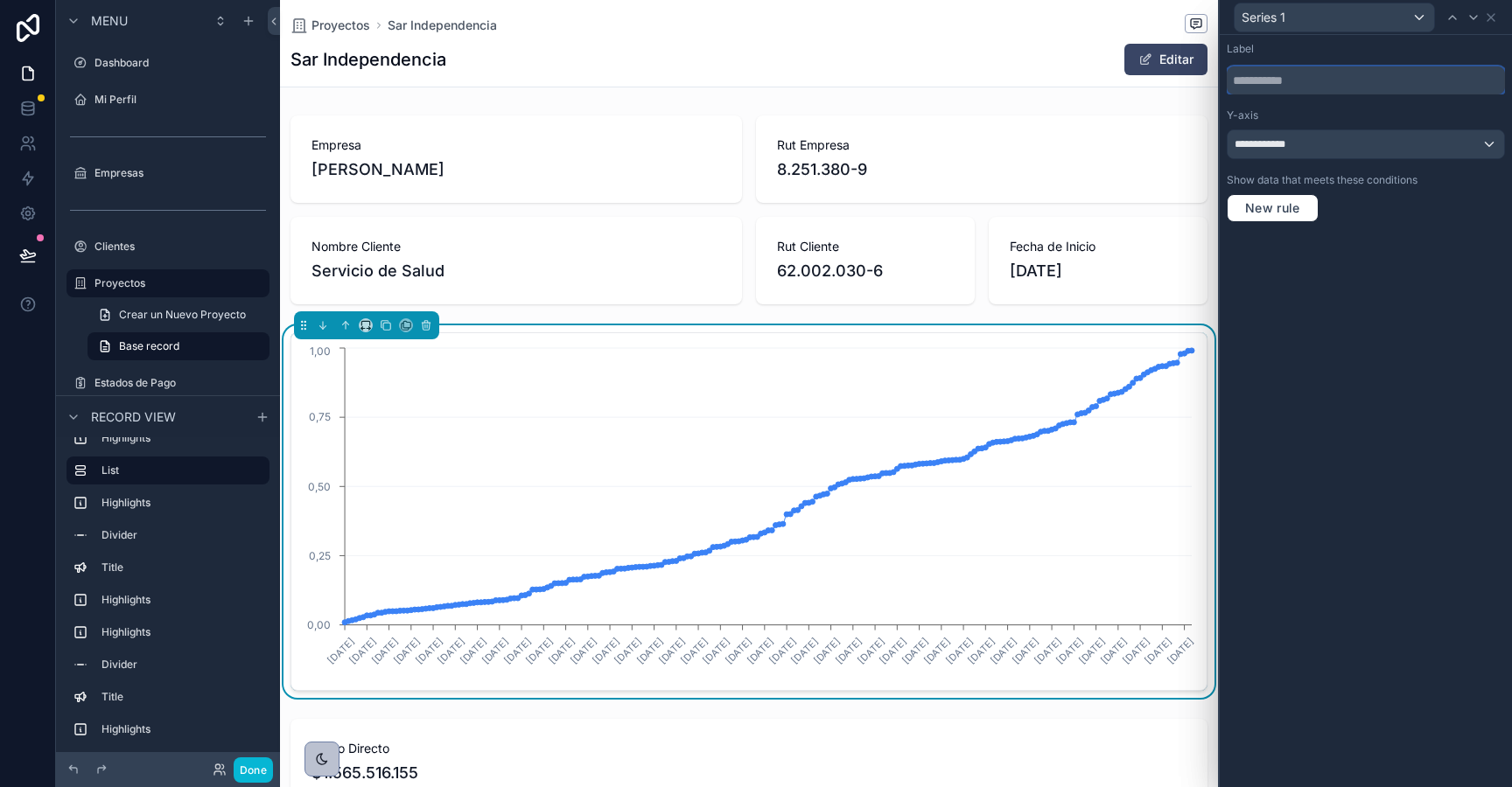
click at [1255, 79] on input "text" at bounding box center [1366, 80] width 278 height 28
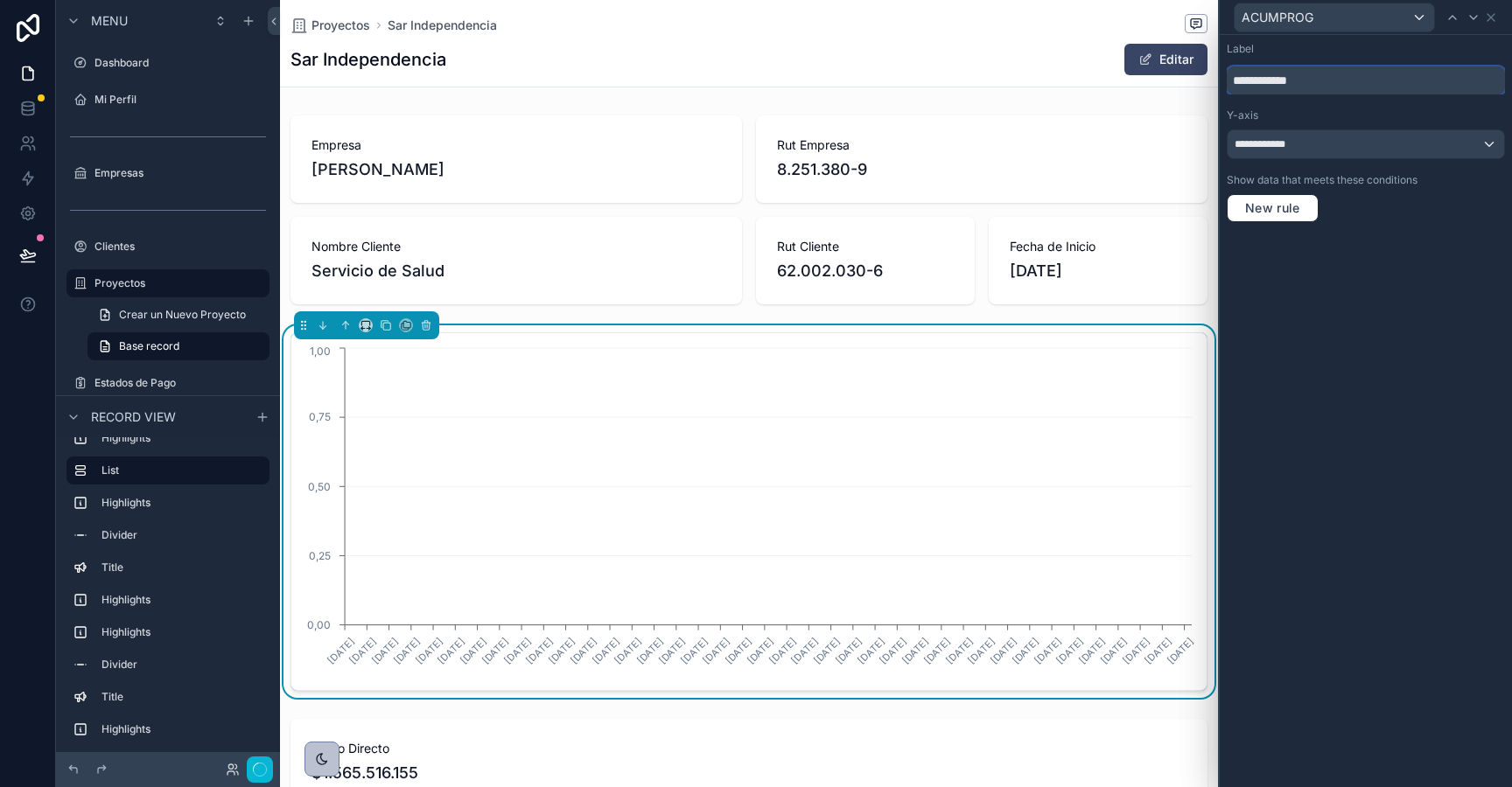
type input "**********"
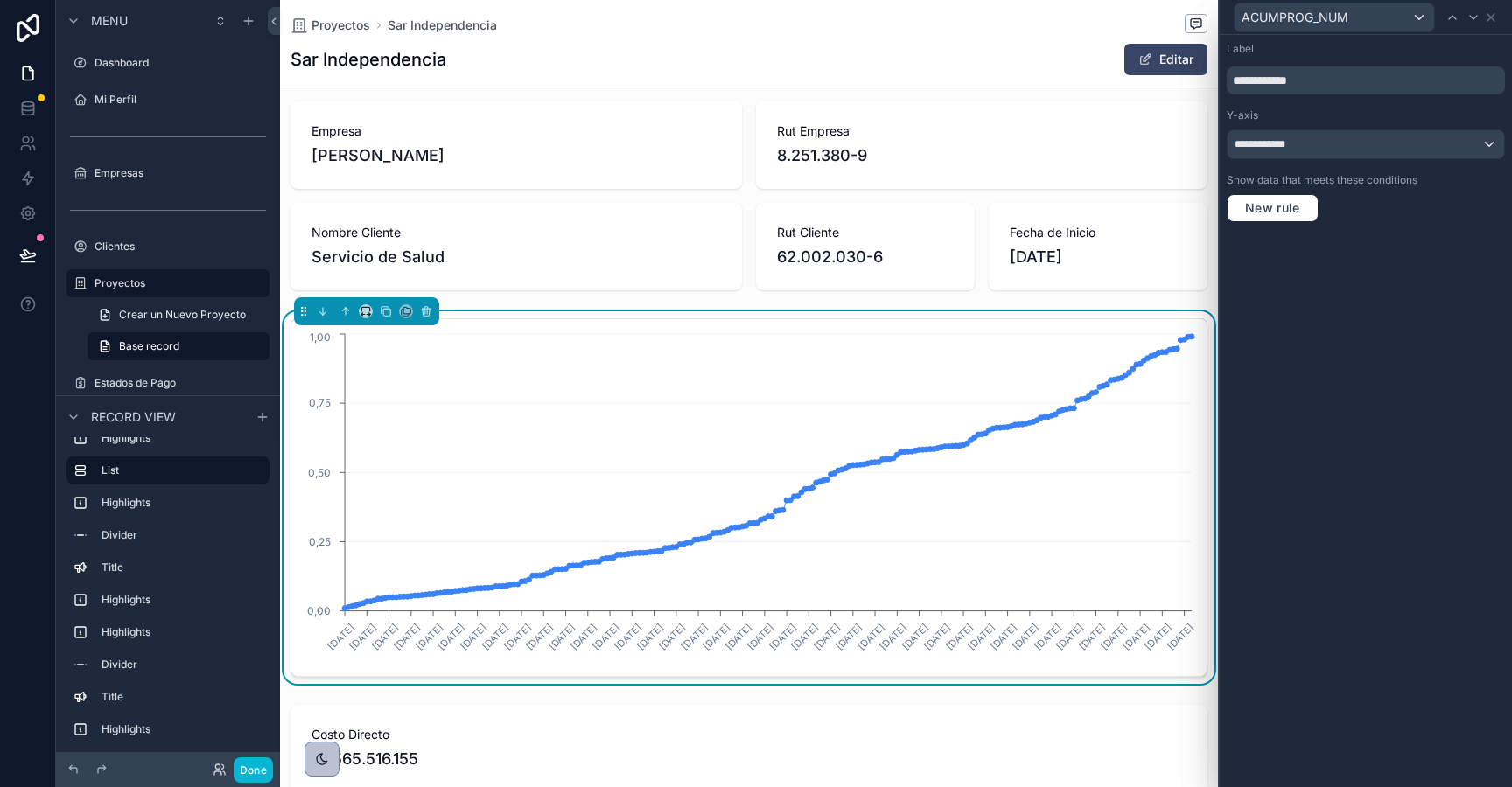
scroll to position [11, 0]
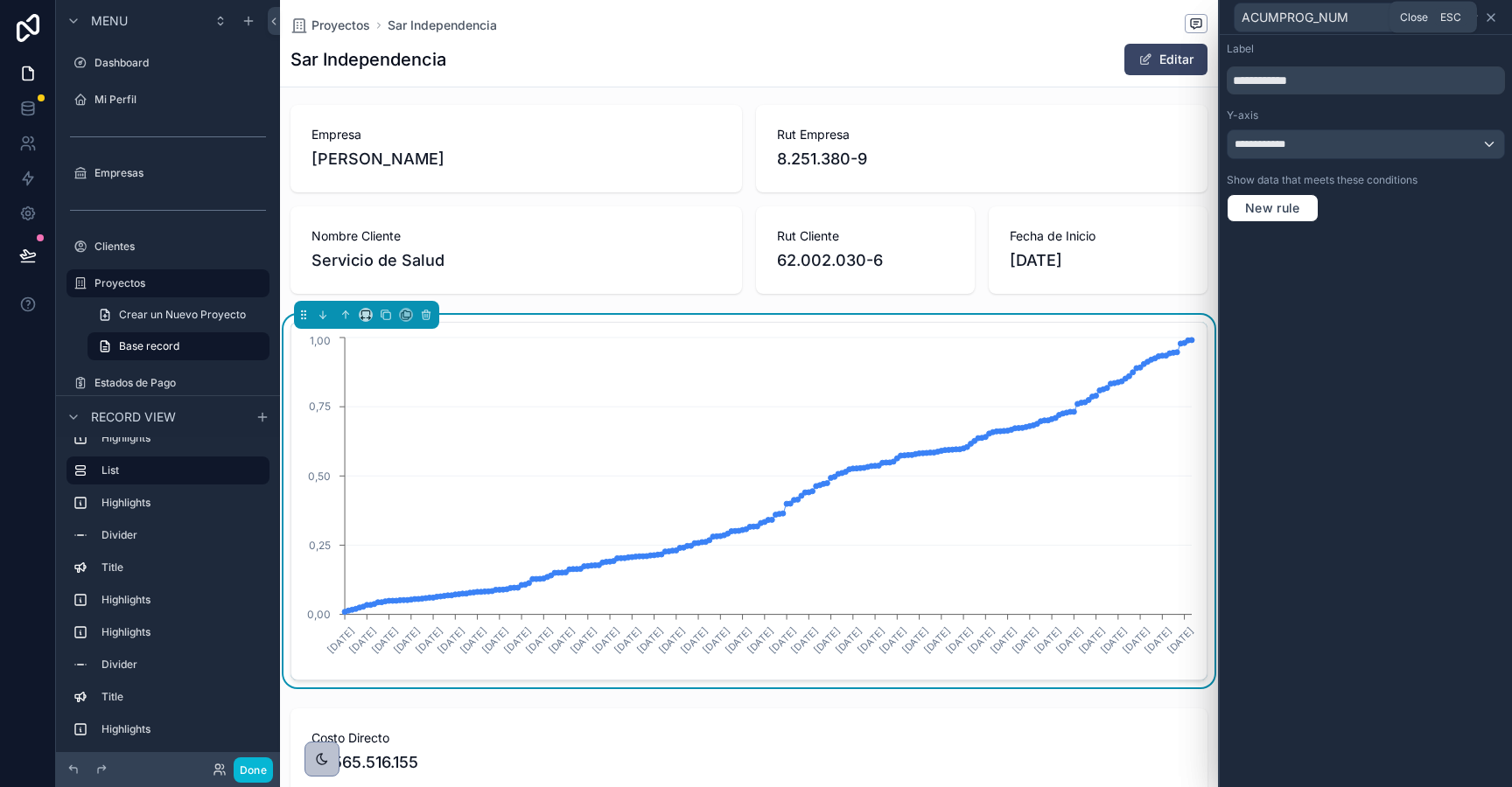
click at [1490, 15] on icon at bounding box center [1491, 18] width 7 height 7
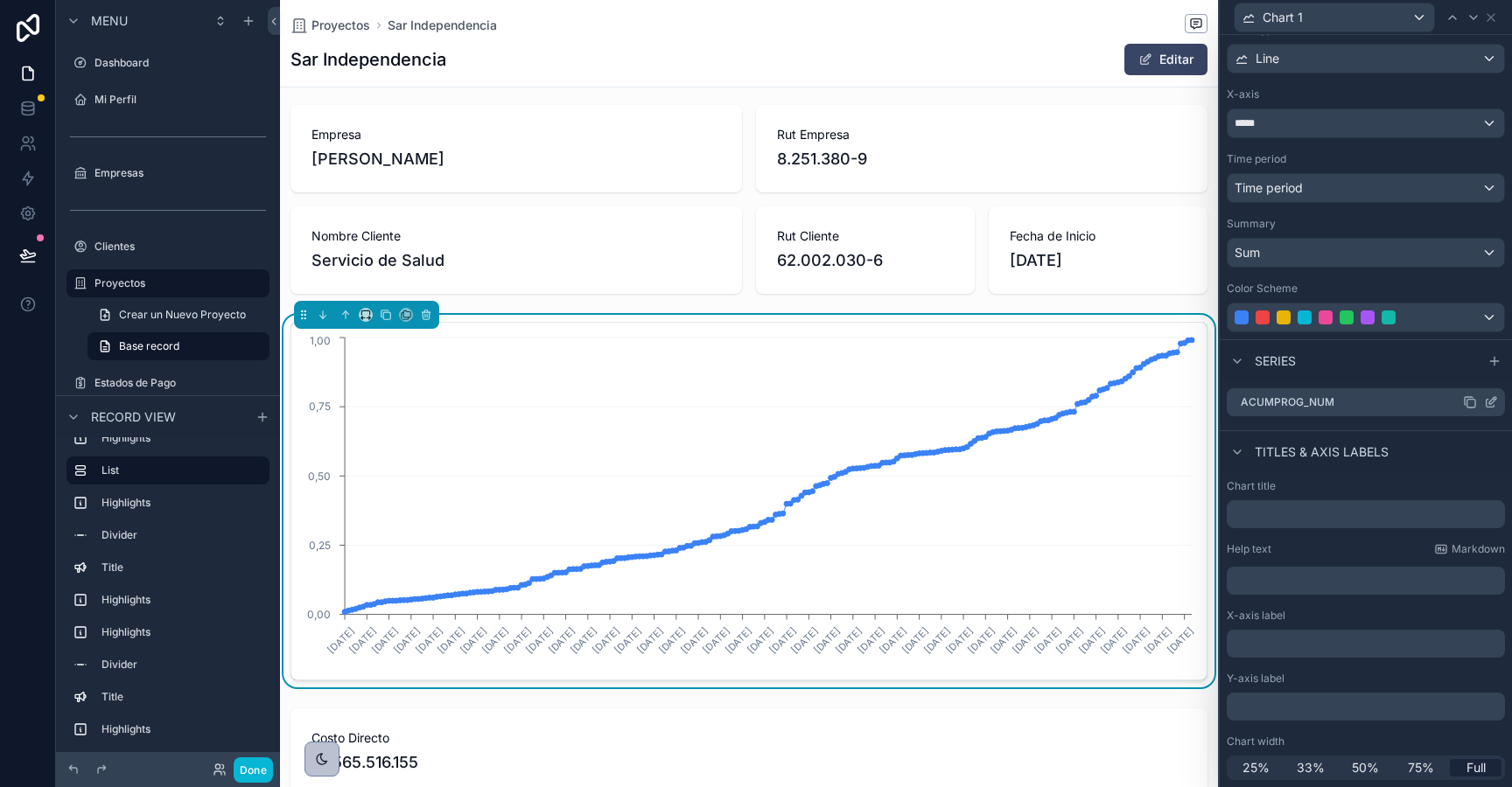
click at [1475, 401] on icon at bounding box center [1471, 403] width 8 height 8
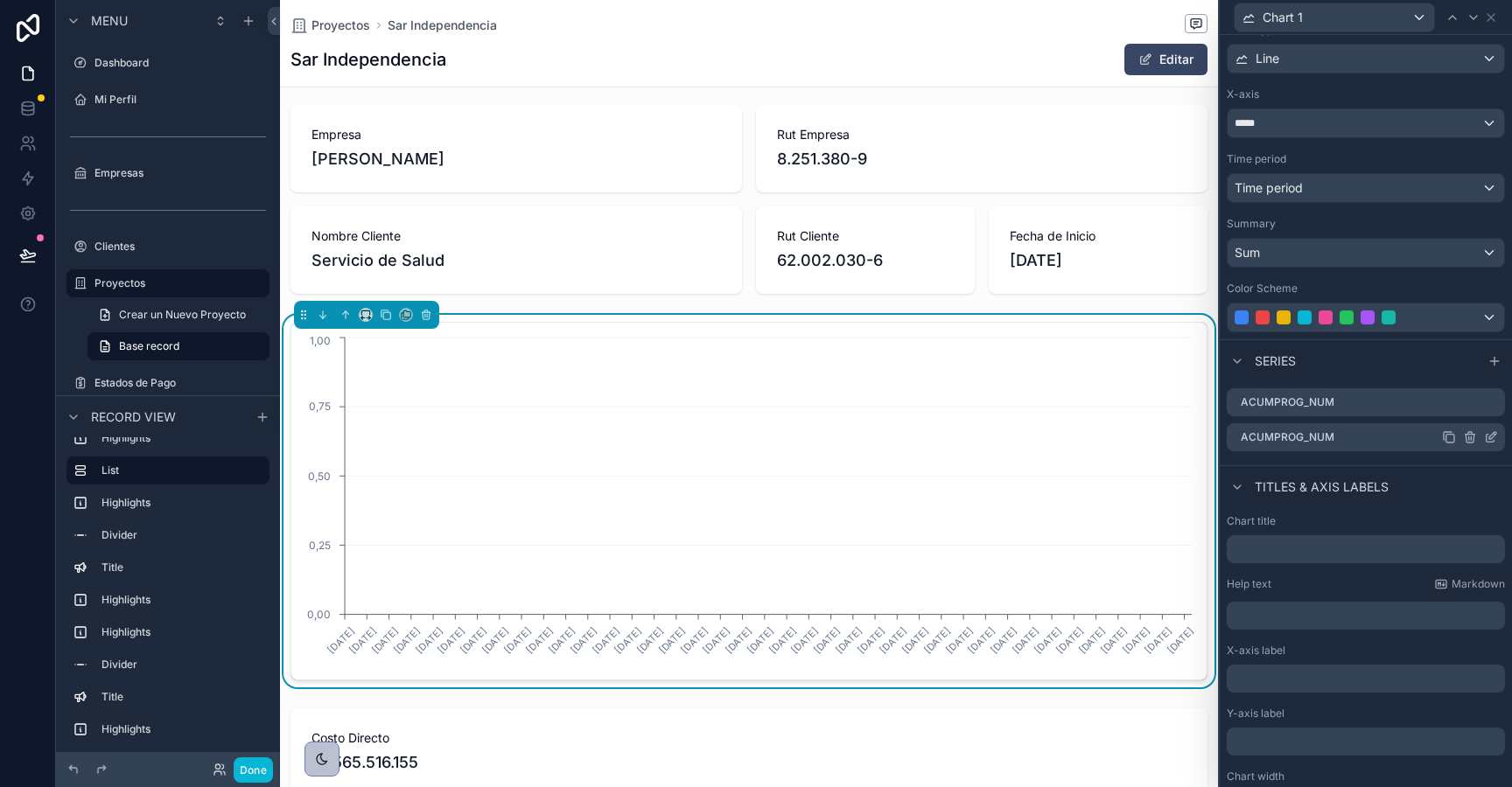
scroll to position [0, 915]
click at [1490, 438] on icon at bounding box center [1493, 435] width 7 height 7
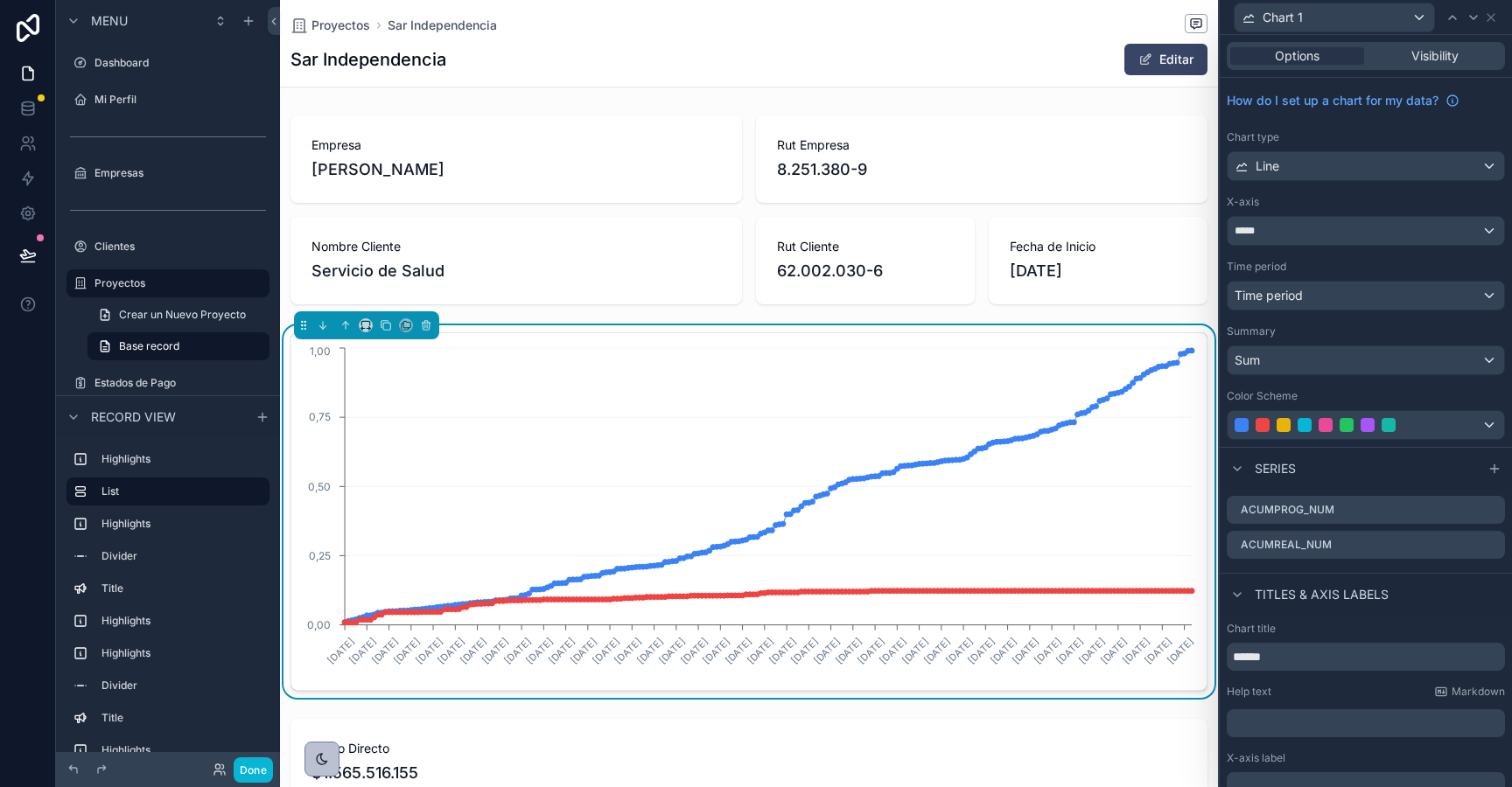
scroll to position [0, 915]
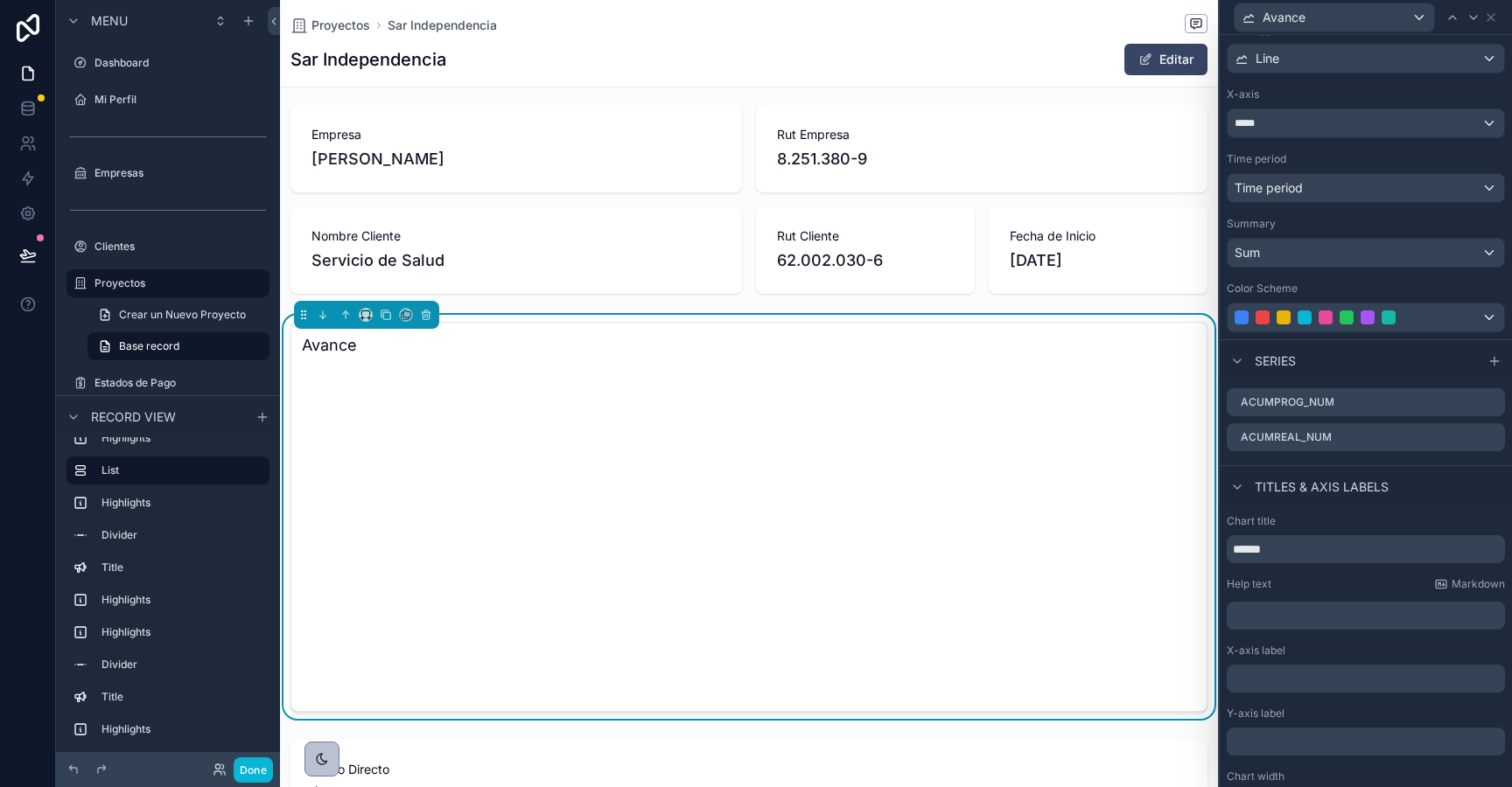
click at [1297, 555] on input "******" at bounding box center [1366, 549] width 278 height 28
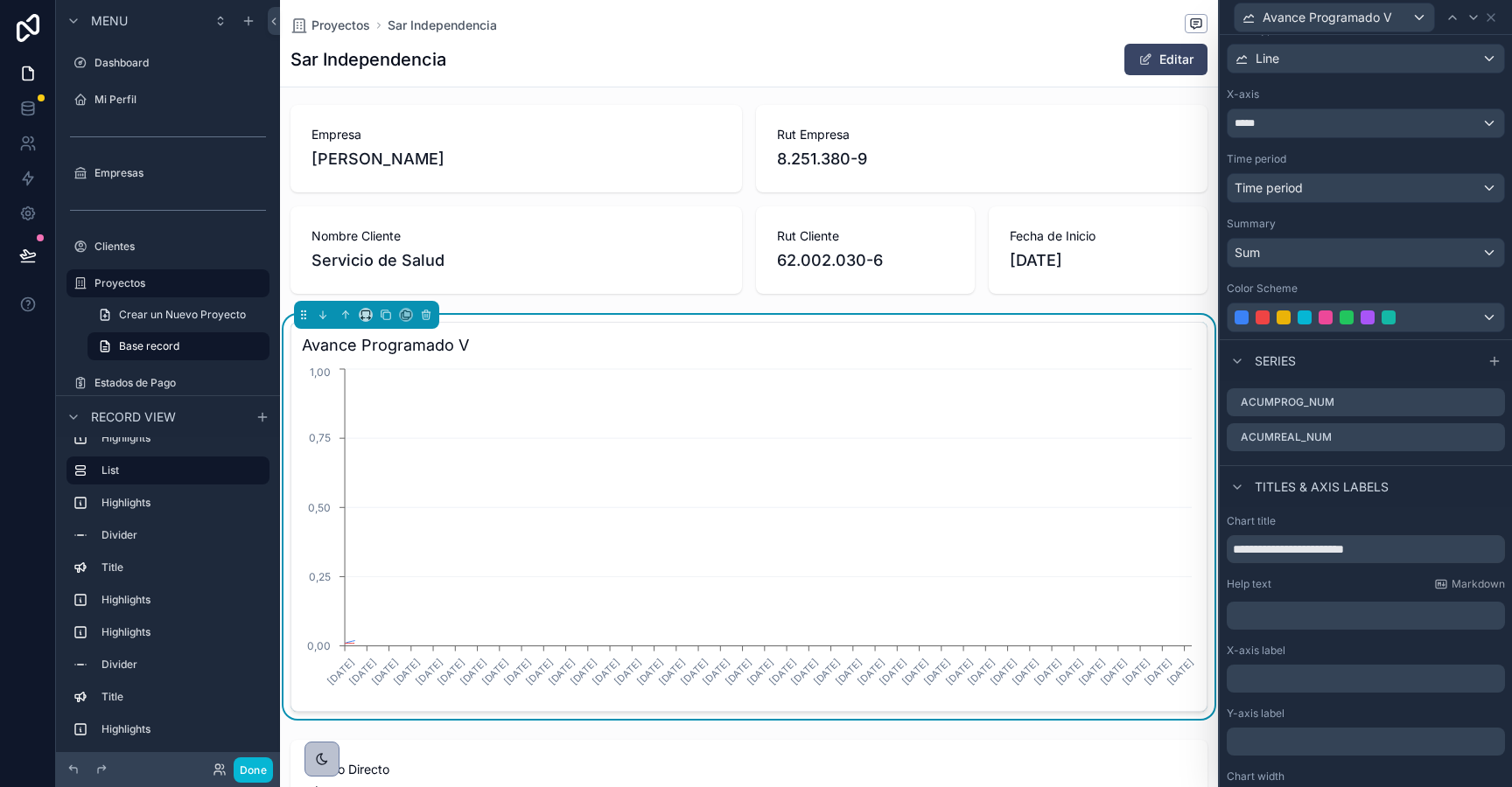
click at [1369, 551] on input "**********" at bounding box center [1366, 549] width 278 height 28
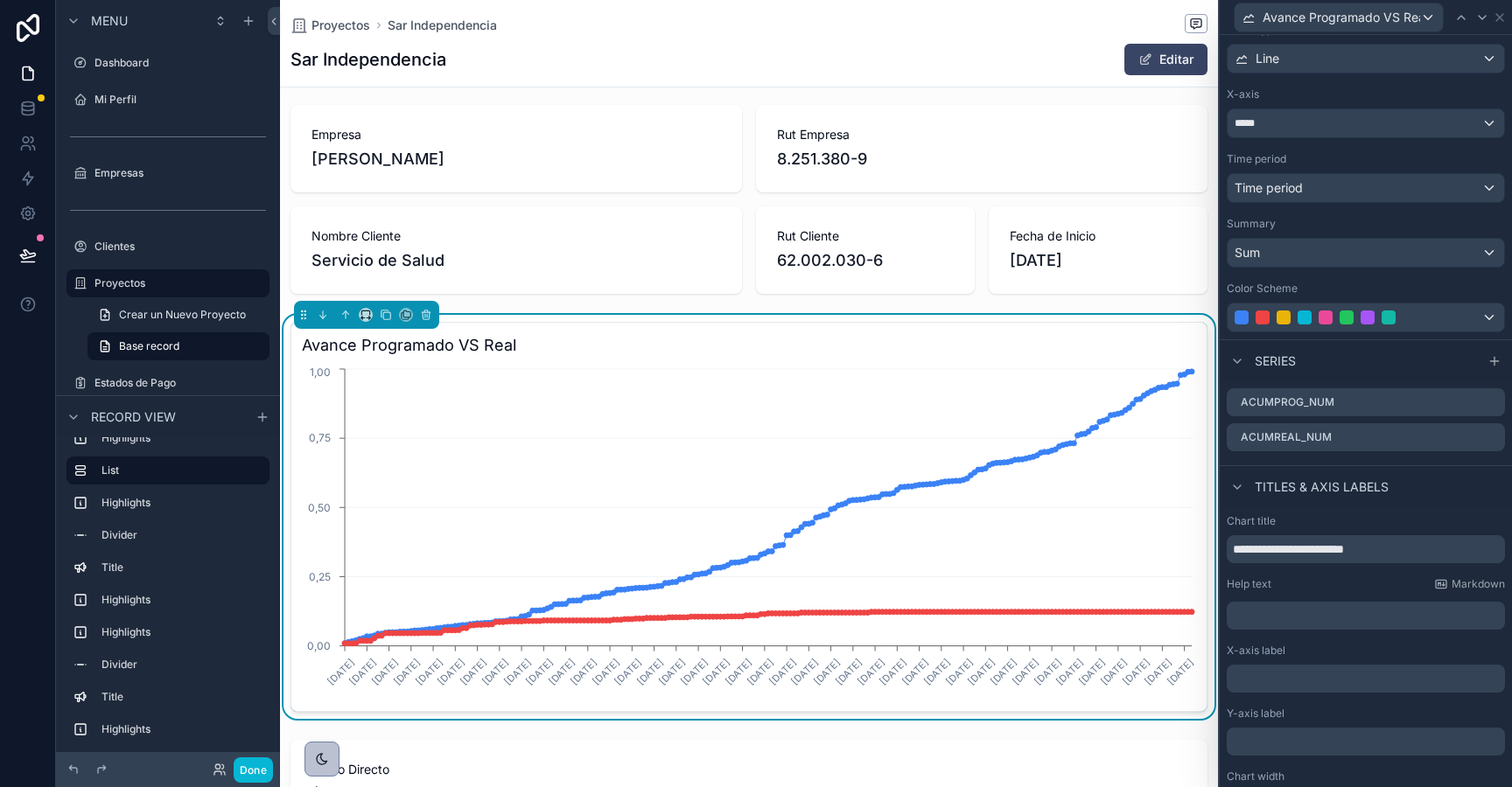
type input "**********"
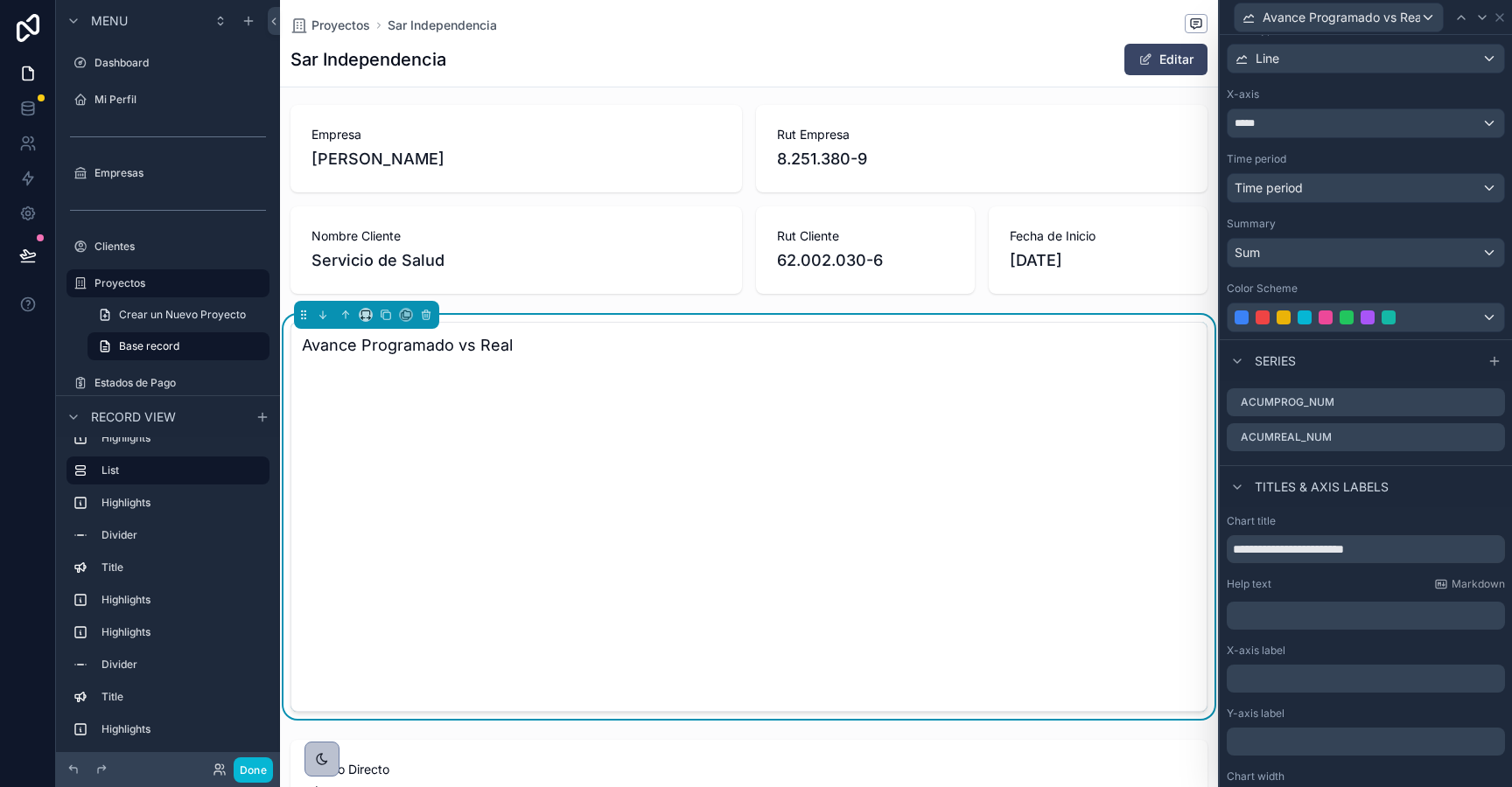
click at [663, 563] on div "chart" at bounding box center [749, 533] width 894 height 336
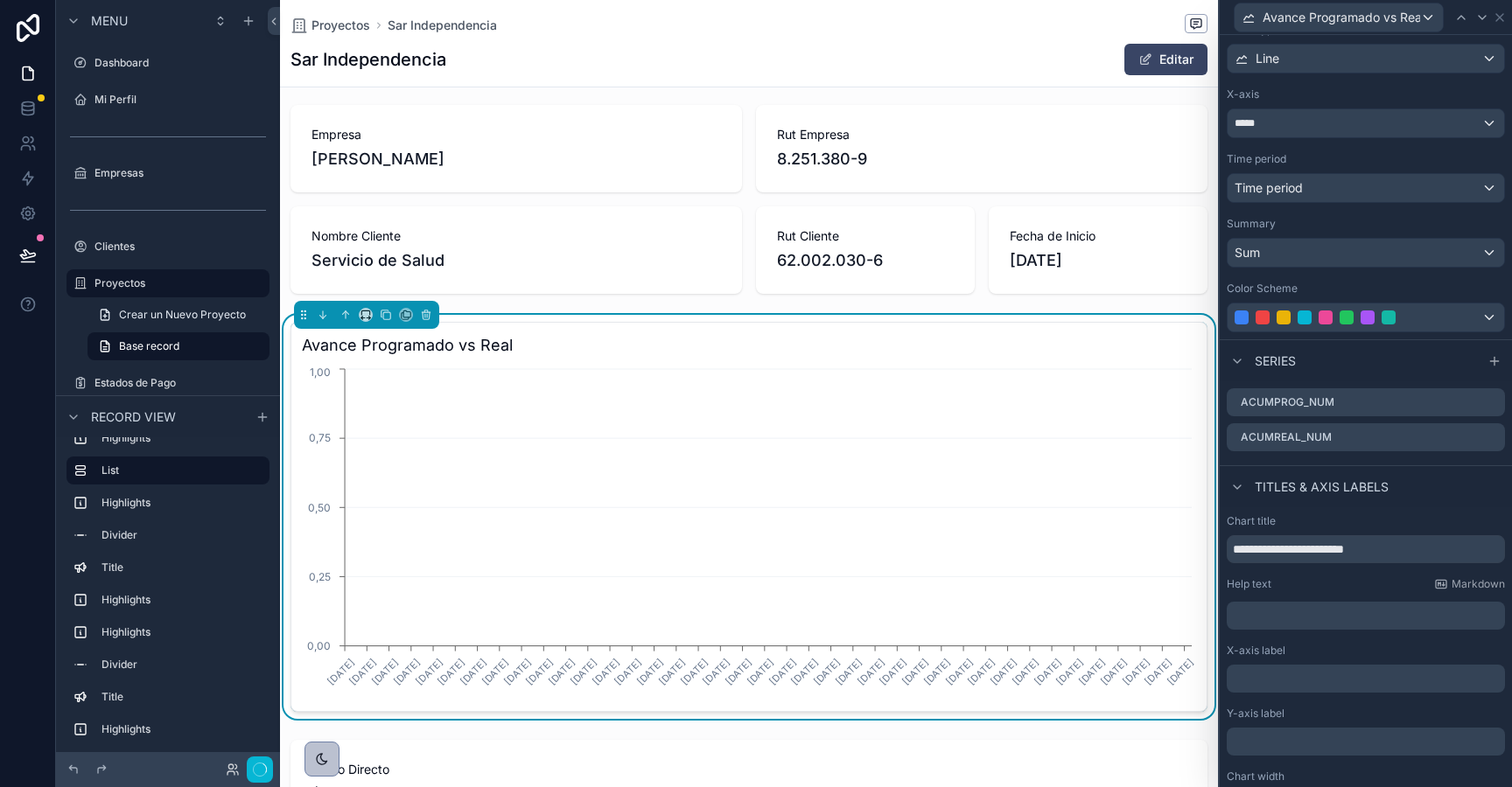
click at [789, 541] on icon "4/2/2025 11/3/2025 26/3/2025 9/4/2025 19/4/2025 27/4/2025 8/5/2025 24/5/2025 1/…" at bounding box center [749, 533] width 894 height 336
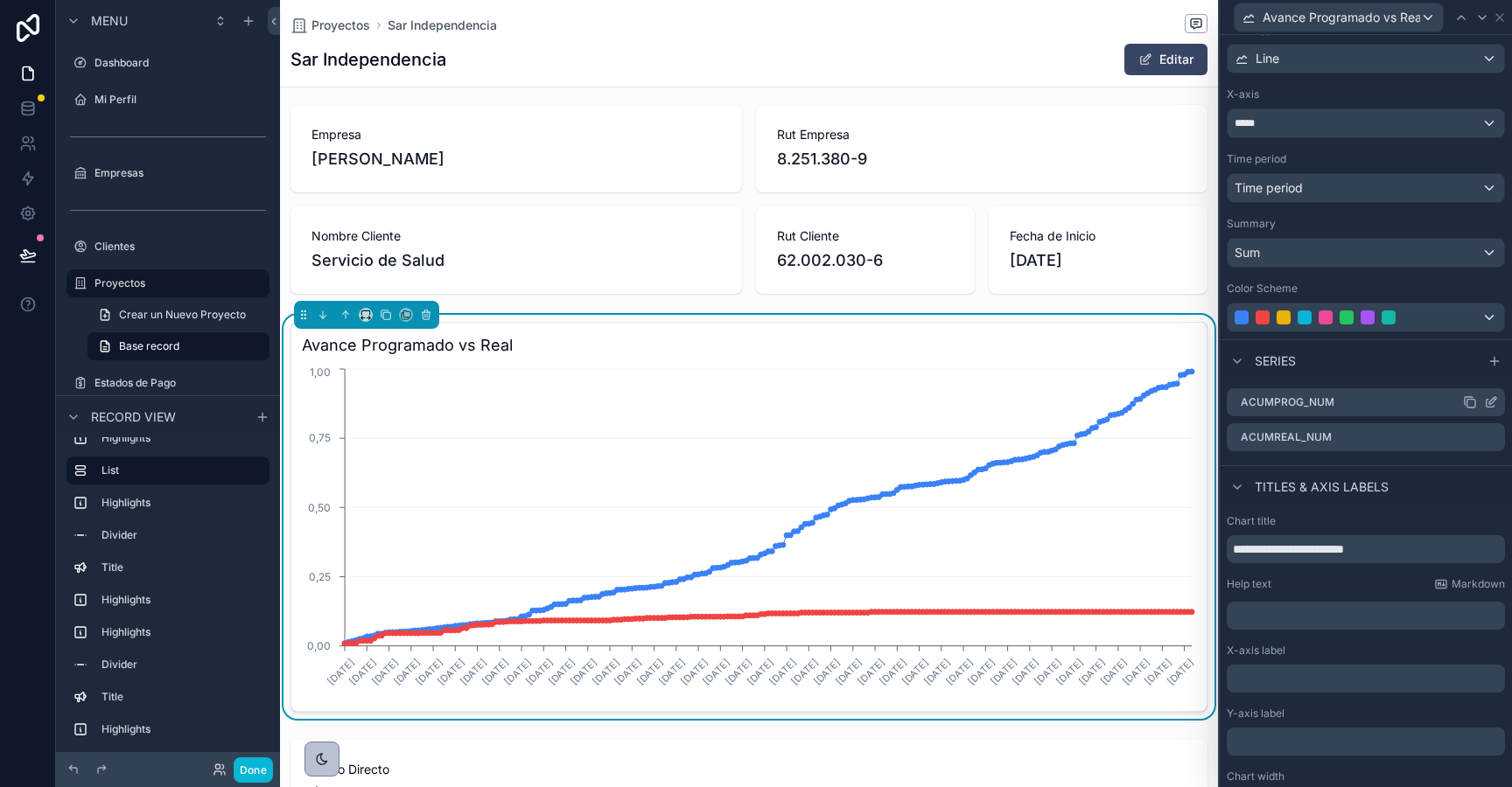
click at [1491, 400] on icon at bounding box center [1493, 401] width 7 height 7
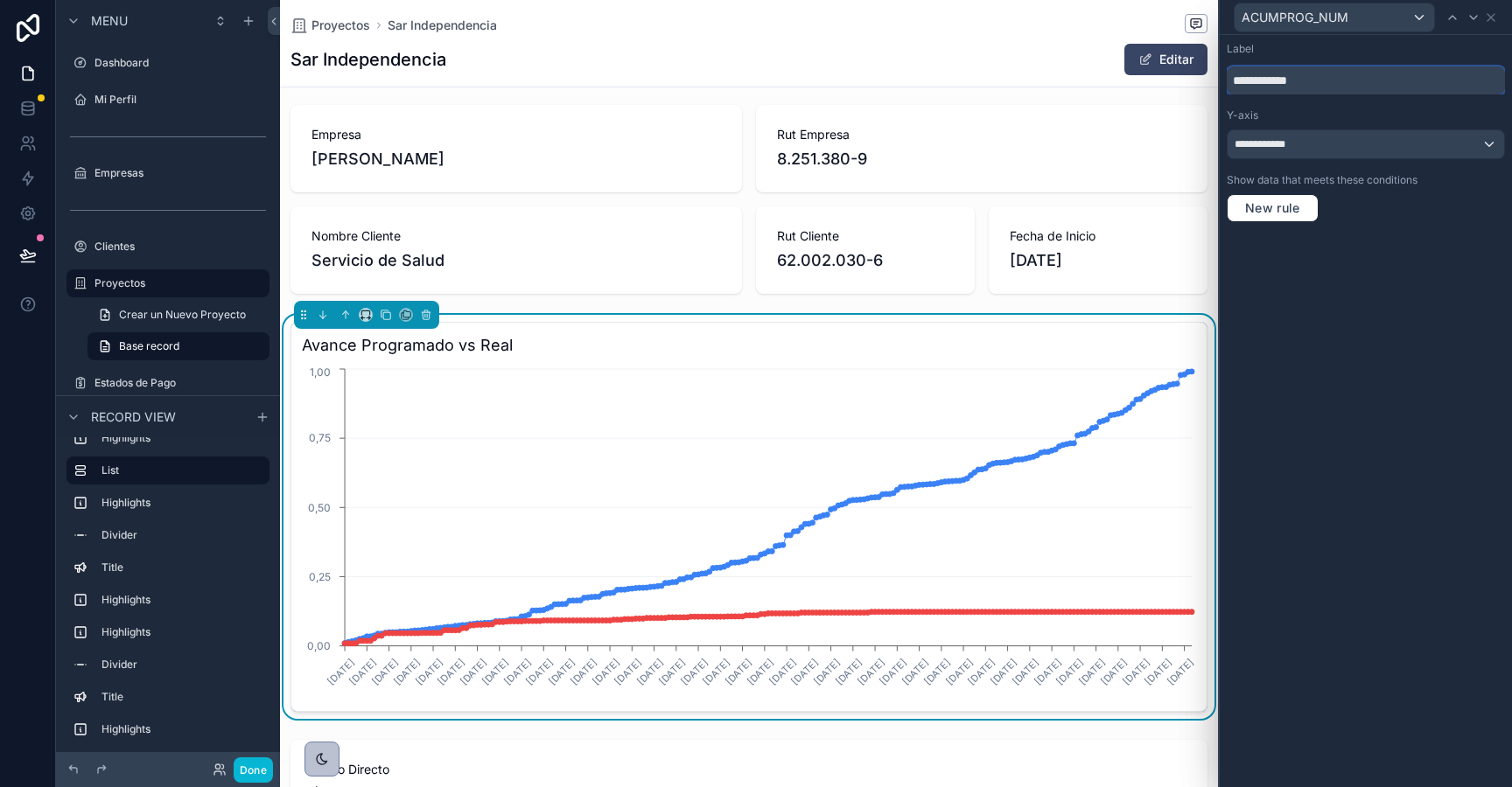
click at [1276, 87] on input "**********" at bounding box center [1366, 80] width 278 height 28
type input "**********"
click at [1470, 16] on icon at bounding box center [1474, 18] width 14 height 14
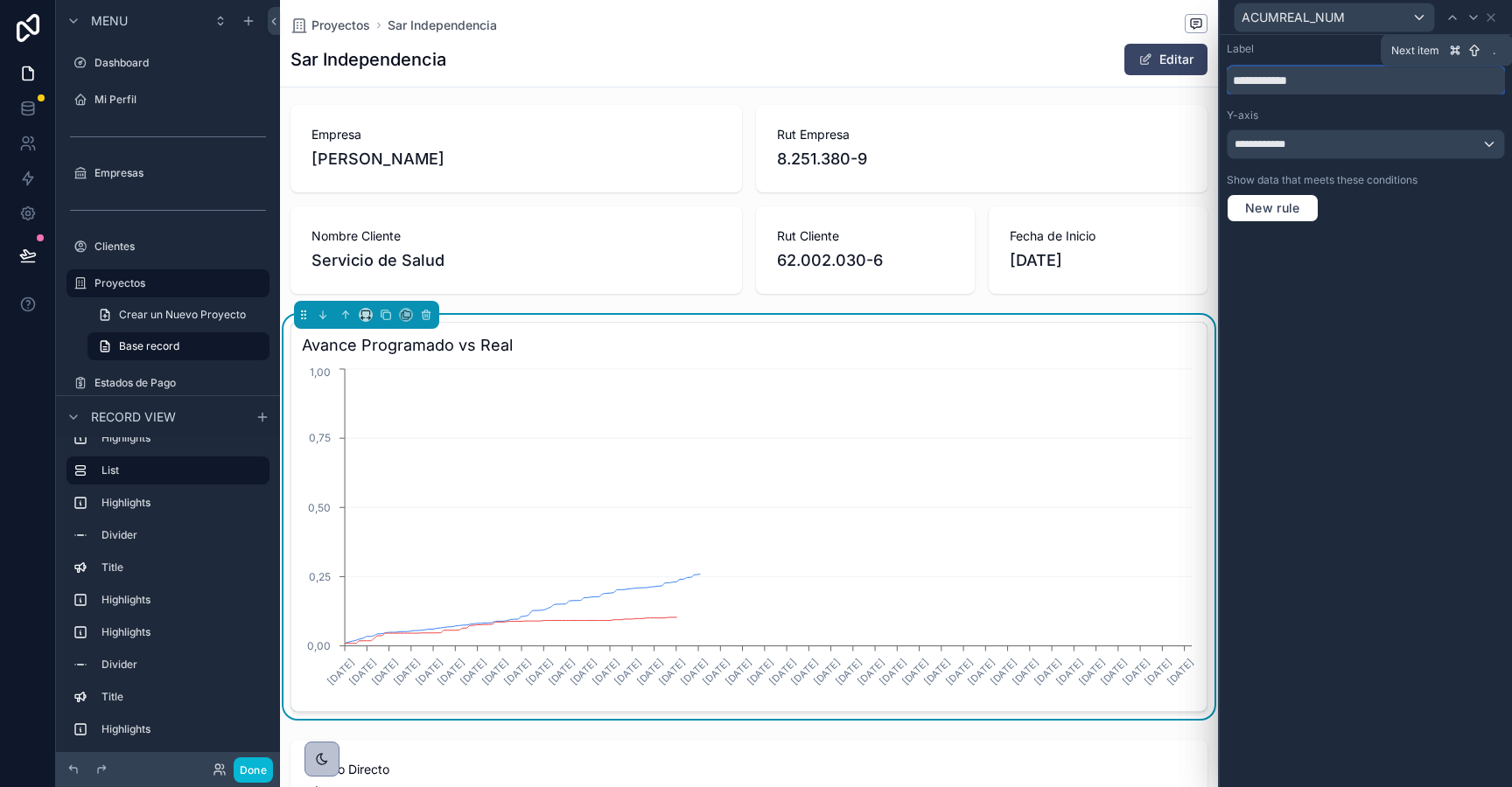
click at [1264, 81] on input "**********" at bounding box center [1366, 80] width 278 height 28
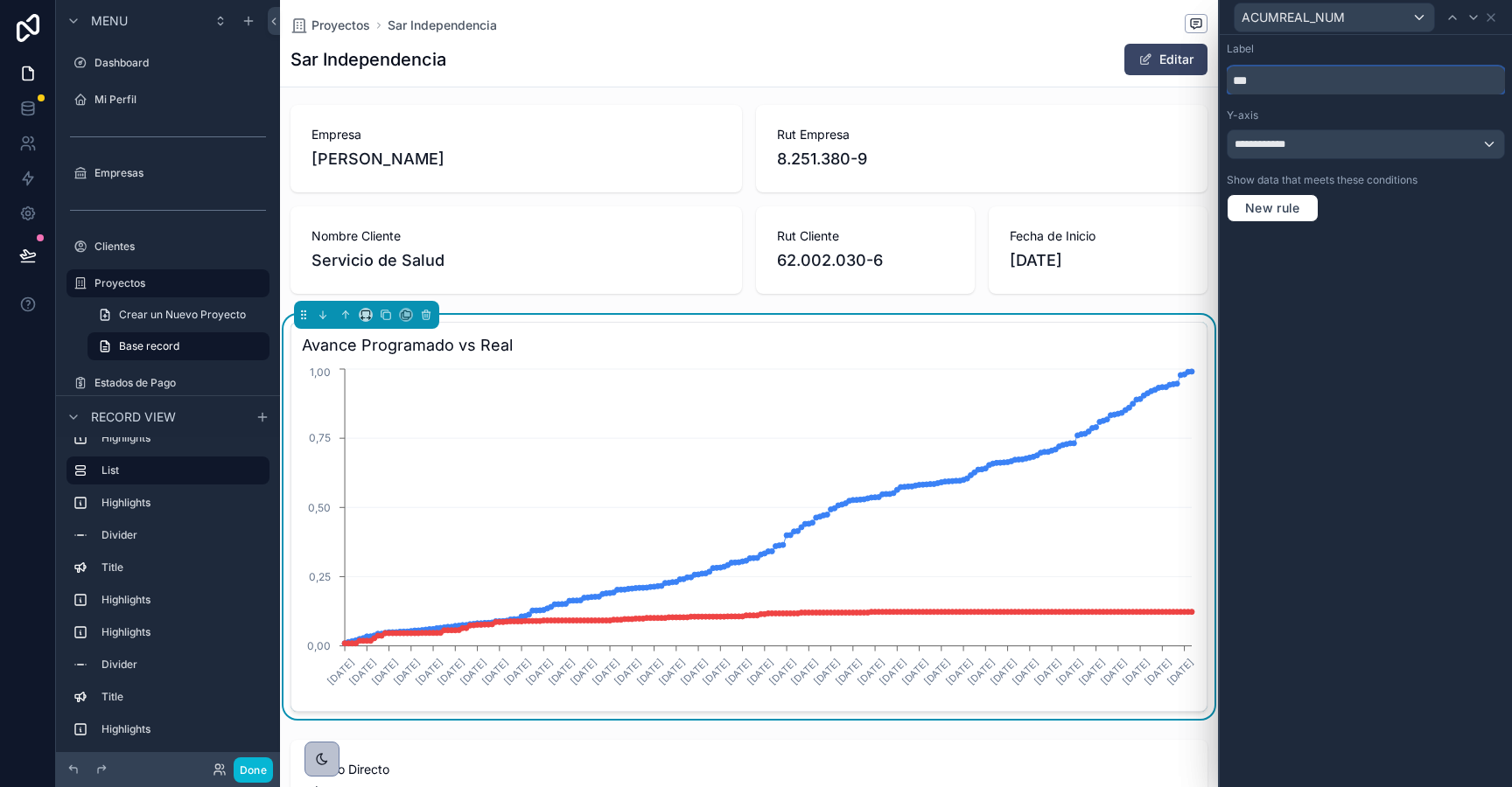
type input "****"
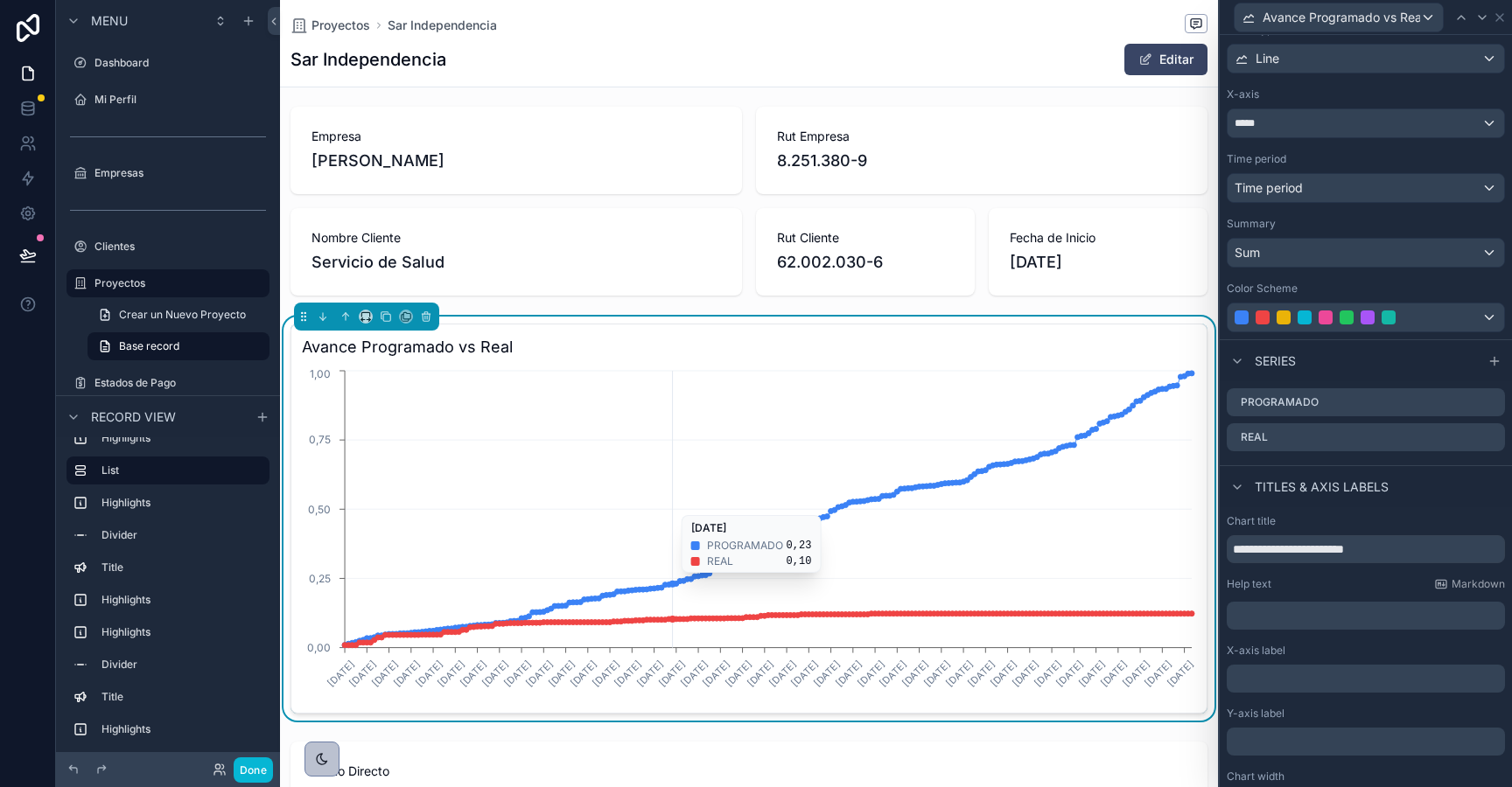
scroll to position [0, 0]
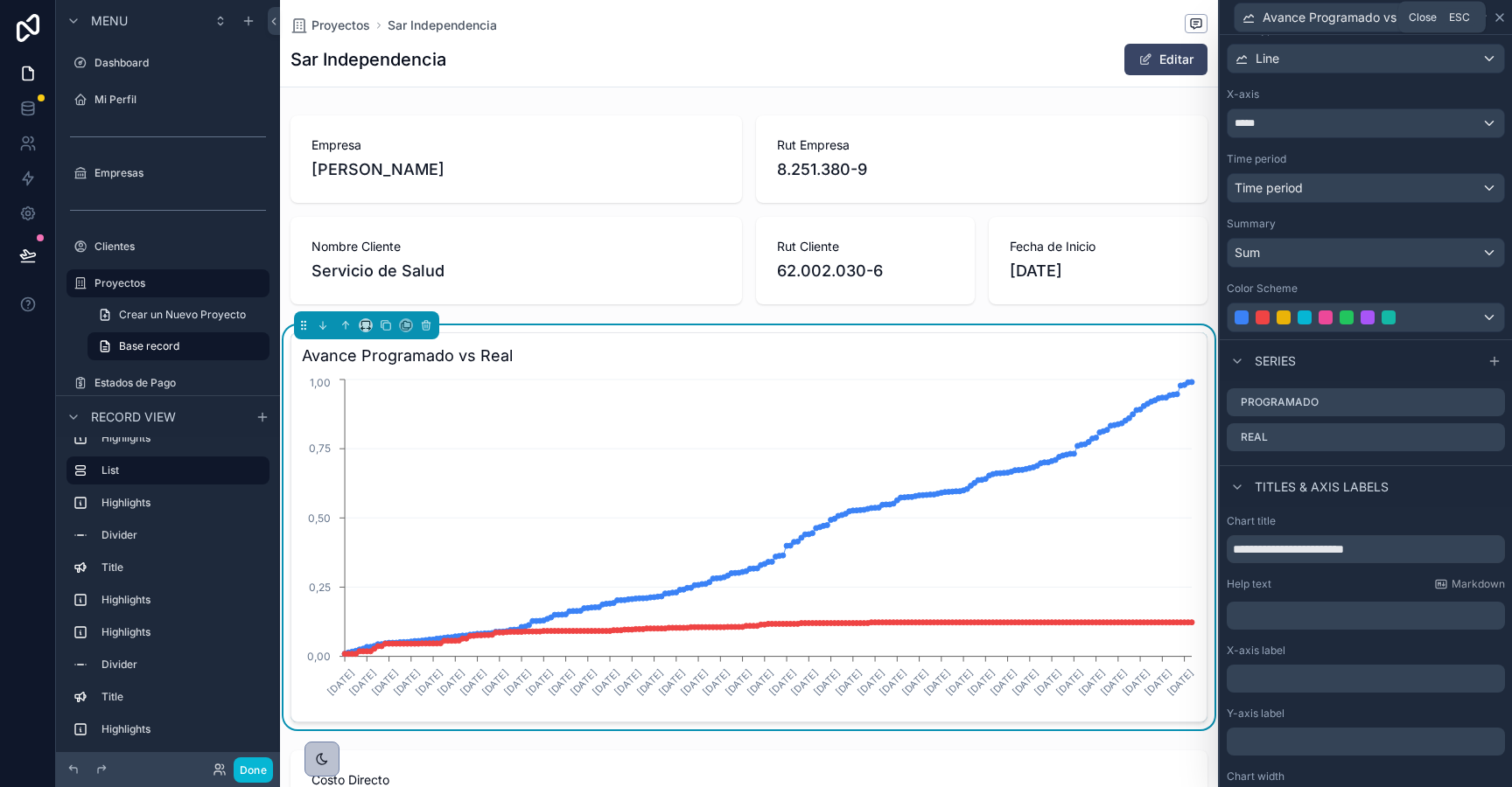
click at [1505, 21] on icon at bounding box center [1500, 18] width 14 height 14
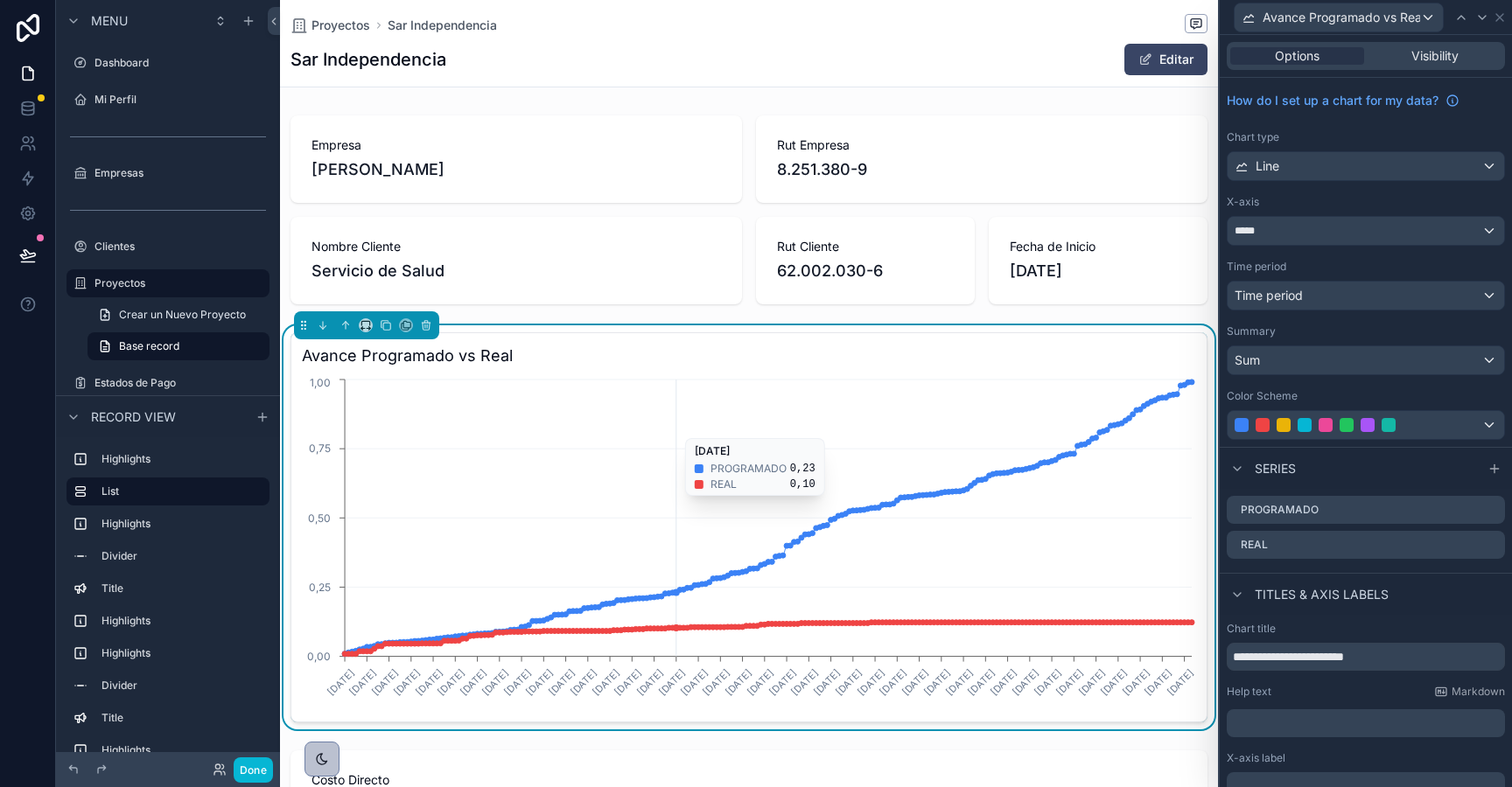
scroll to position [0, 915]
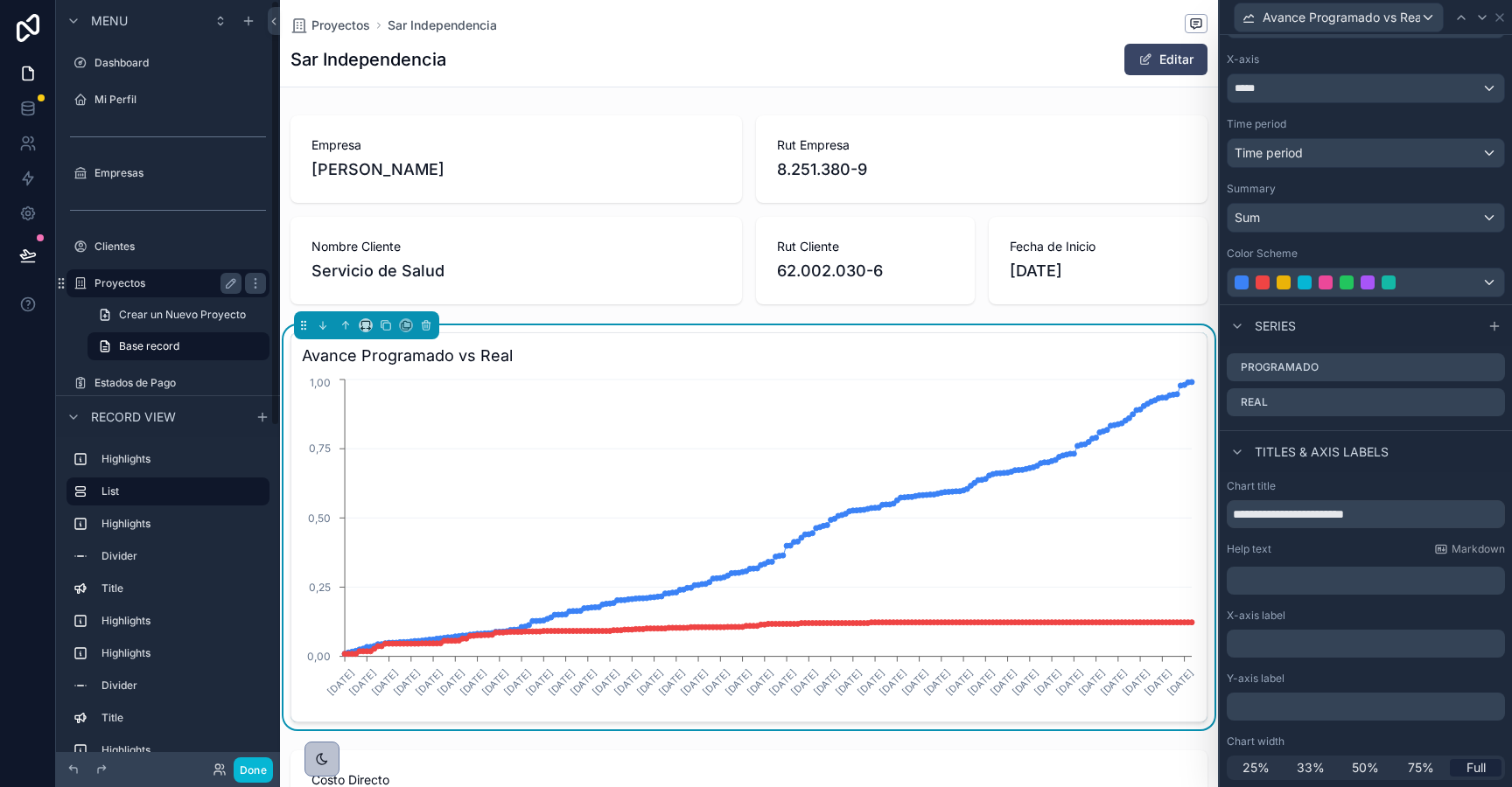
click at [125, 279] on label "Proyectos" at bounding box center [164, 284] width 140 height 14
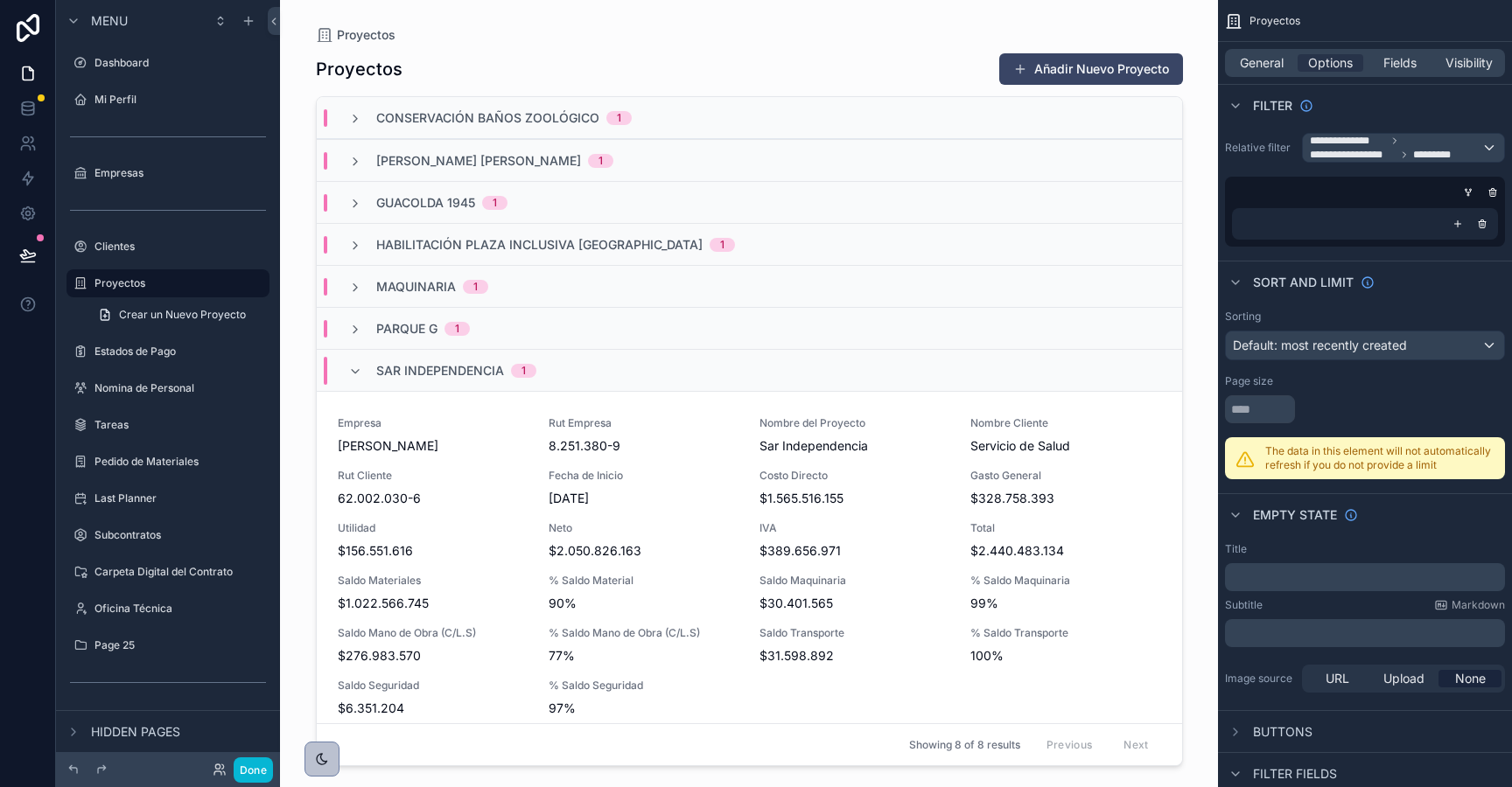
click at [446, 327] on span "1" at bounding box center [457, 329] width 25 height 14
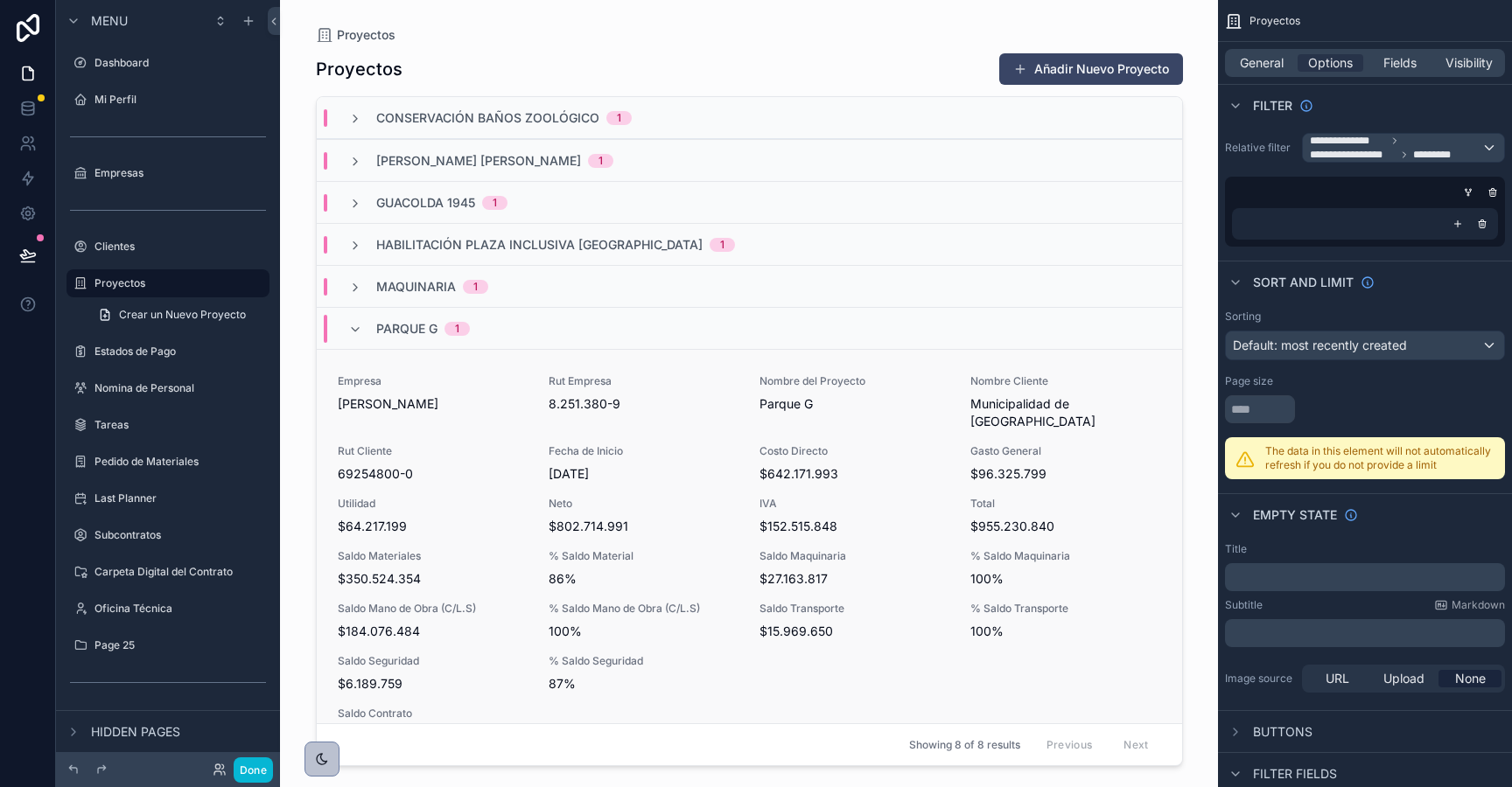
click at [428, 413] on div "Empresa Rodolfo Espina Santander Rut Empresa 8.251.380-9 Nombre del Proyecto Pa…" at bounding box center [749, 586] width 824 height 424
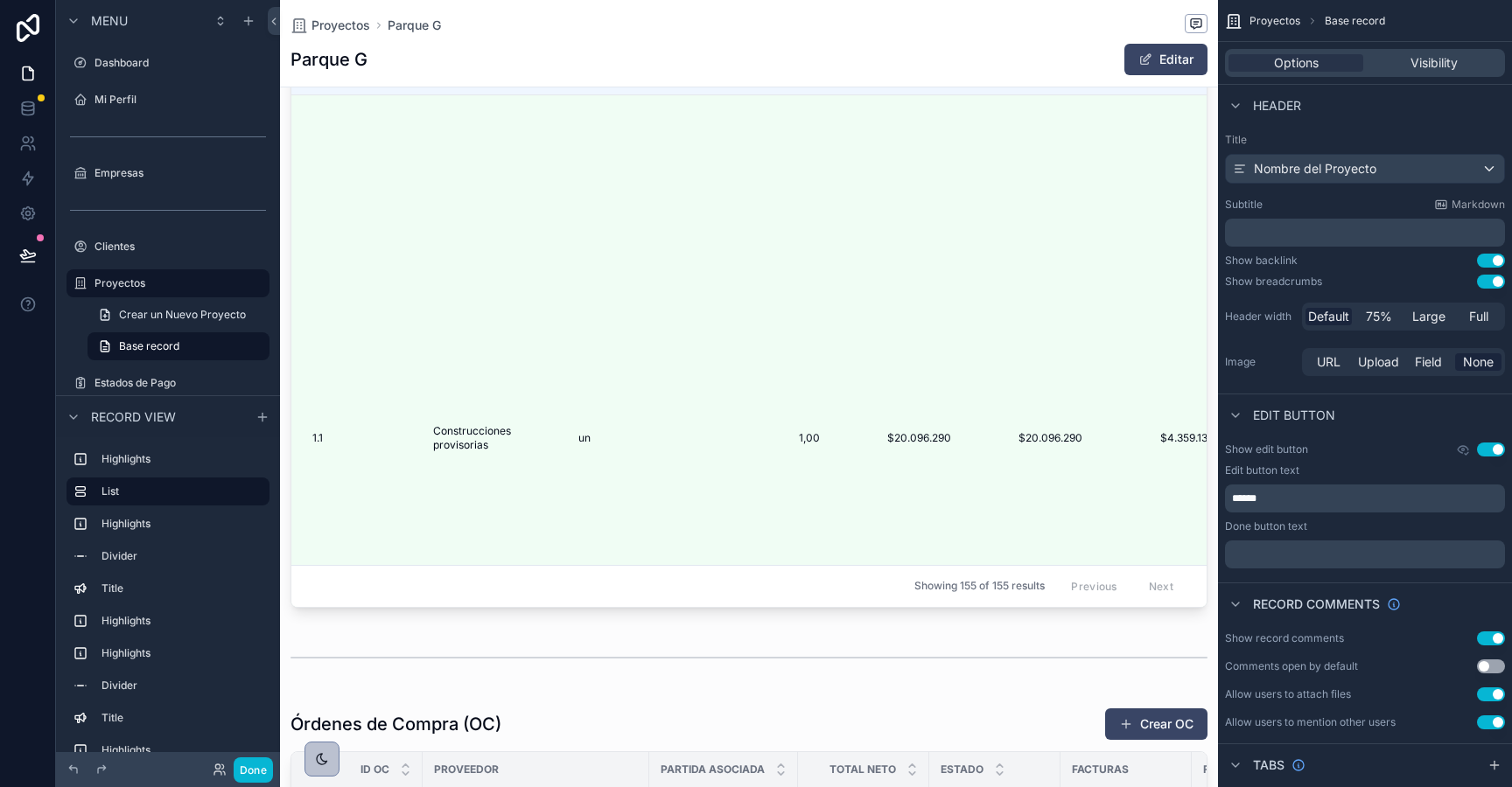
scroll to position [2458, 0]
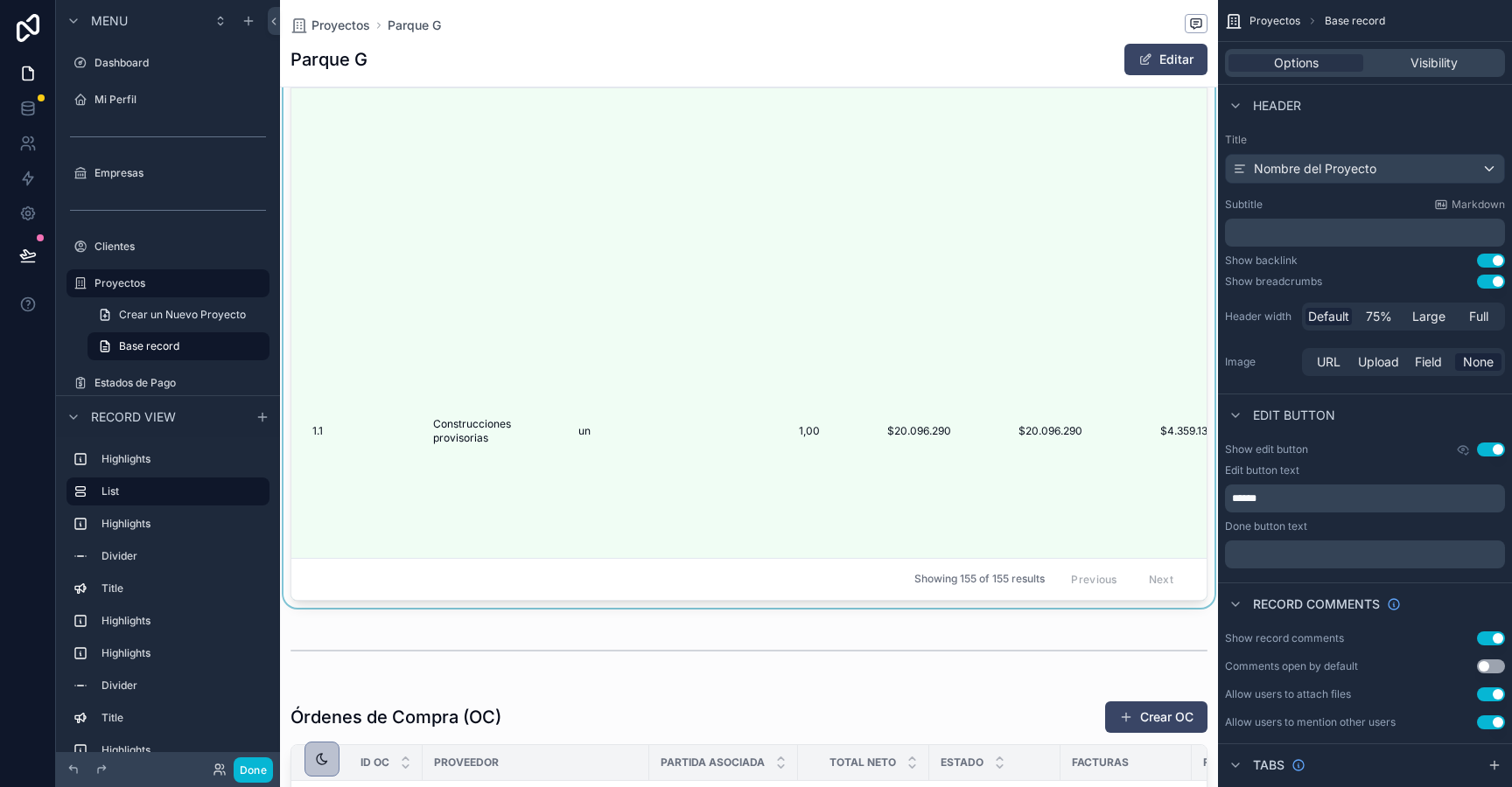
click at [508, 256] on div "scrollable content" at bounding box center [749, 261] width 938 height 692
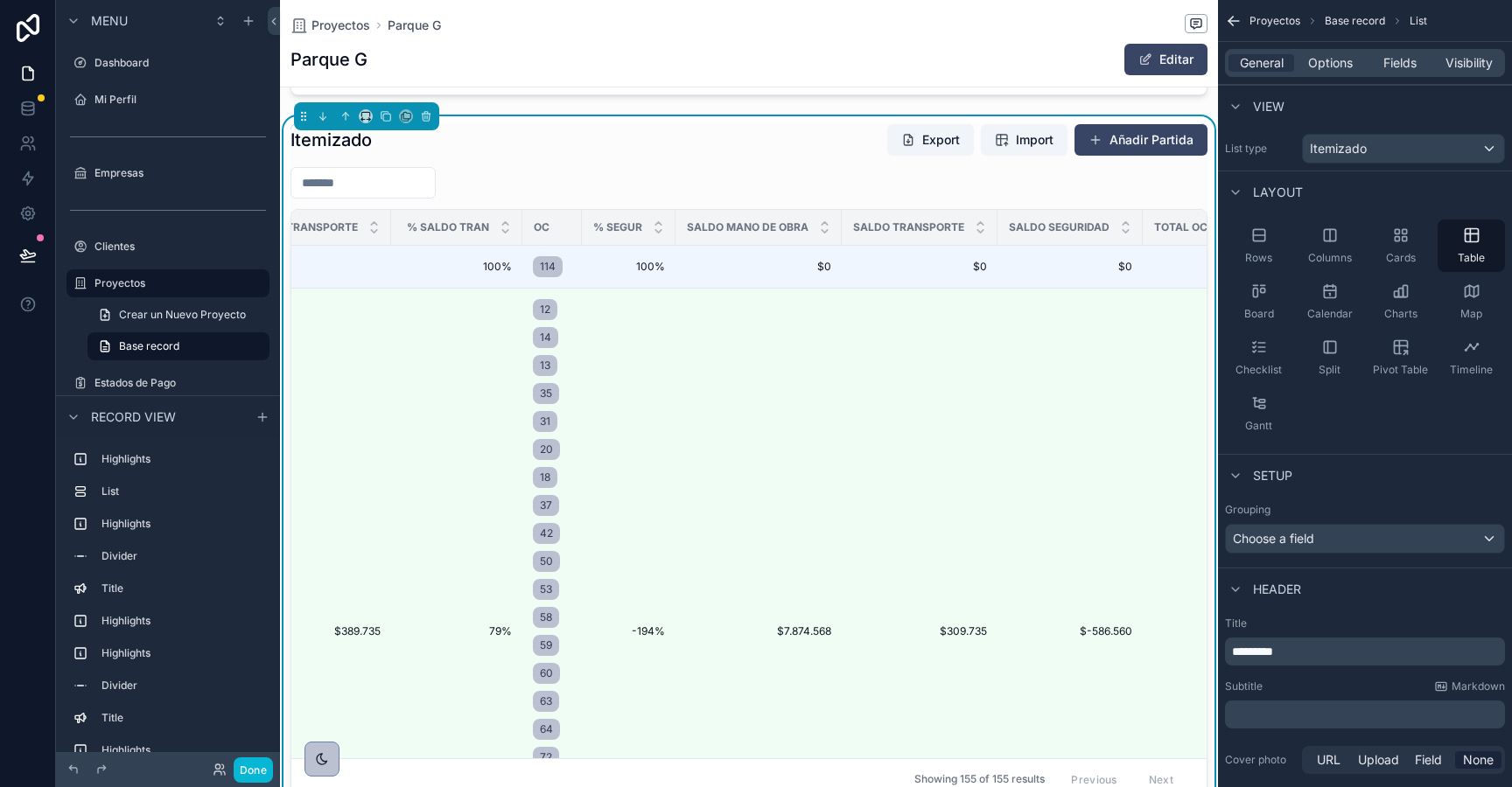
scroll to position [0, 3086]
click at [1397, 62] on span "Fields" at bounding box center [1400, 63] width 33 height 18
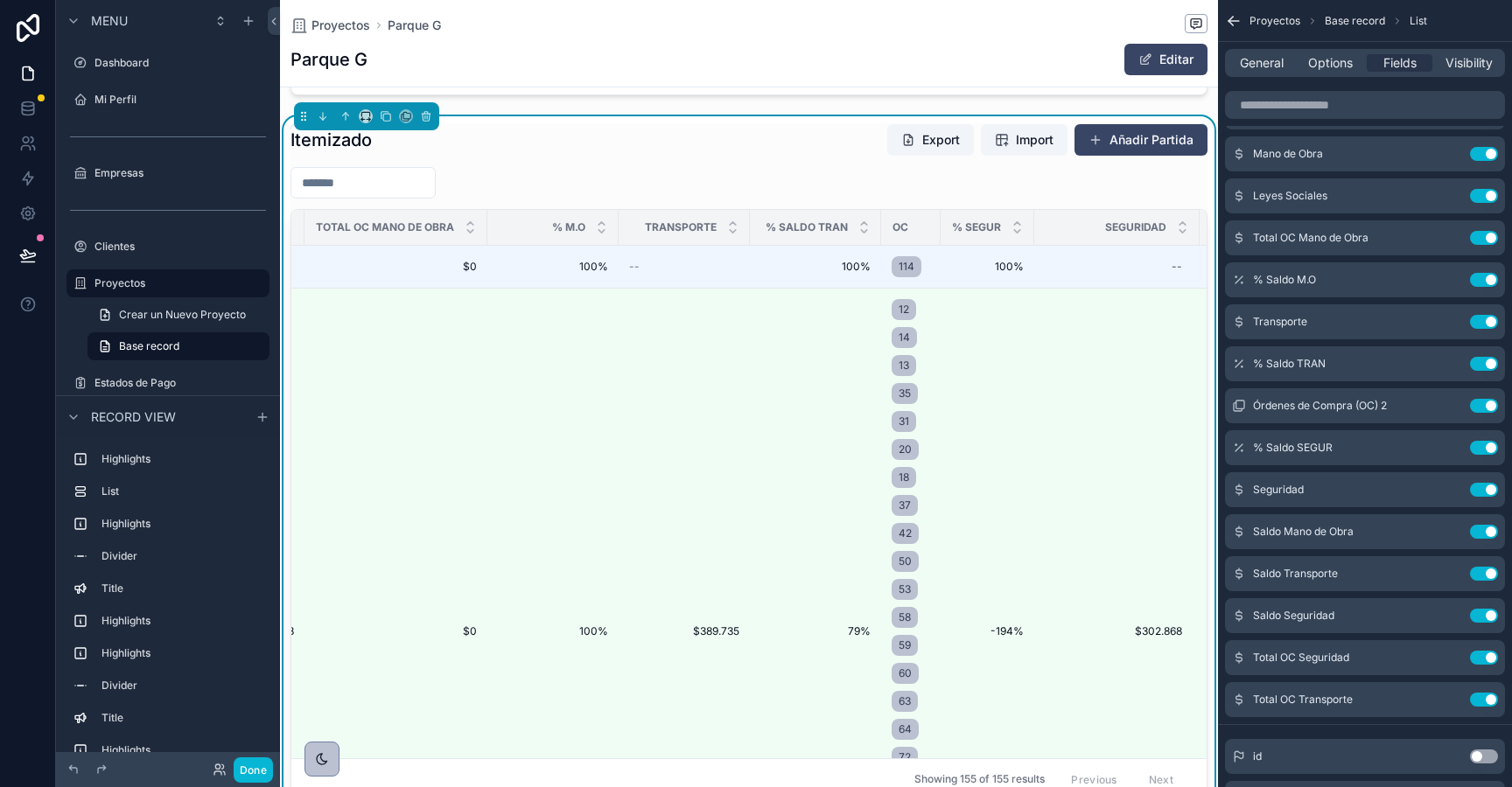
scroll to position [0, 2784]
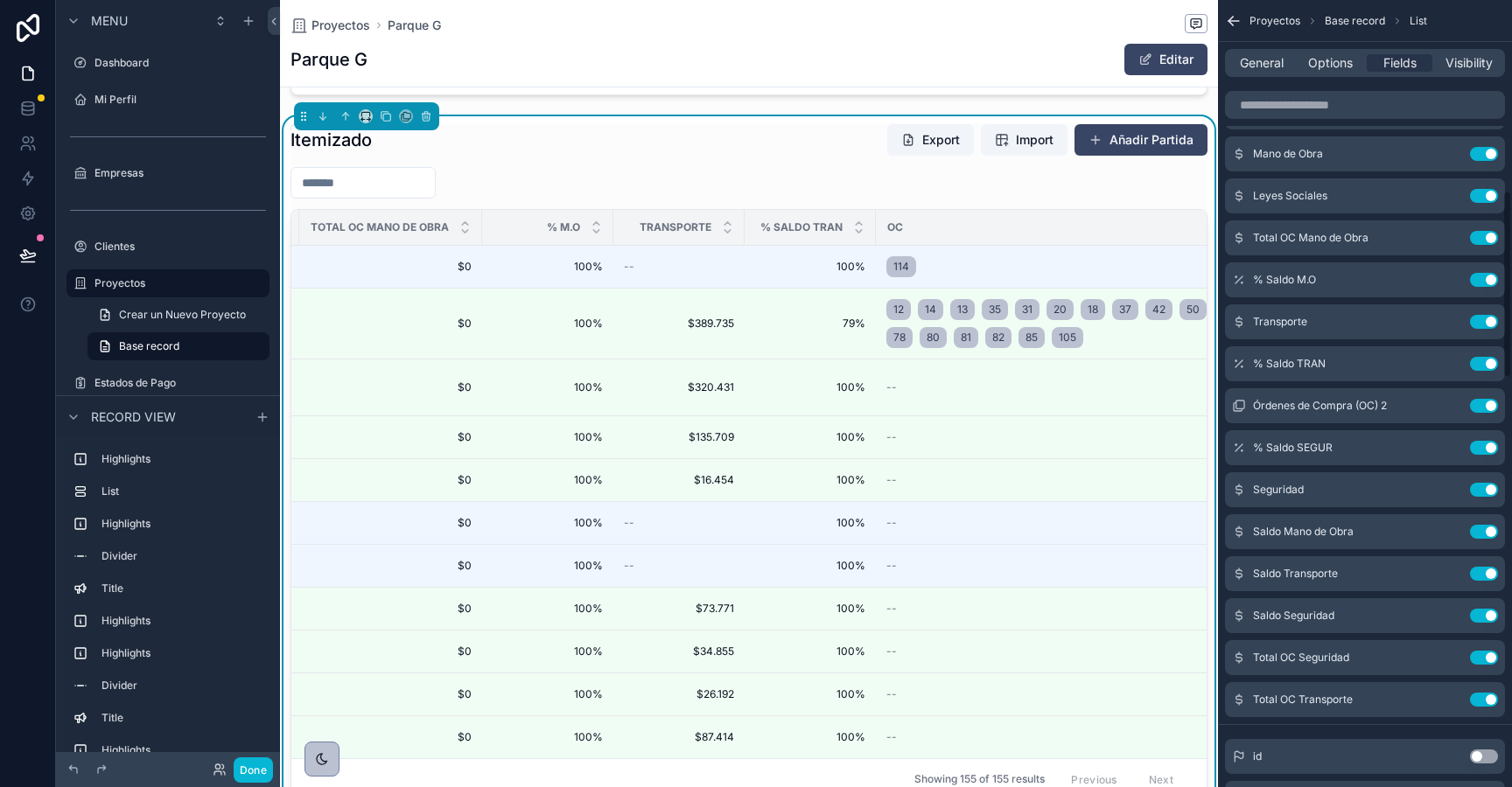
drag, startPoint x: 934, startPoint y: 224, endPoint x: 1511, endPoint y: 261, distance: 578.2
click at [1511, 261] on div "Dashboard Mi Perfil Empresas Clientes Proyectos Estados de Pago Nomina de Perso…" at bounding box center [896, 394] width 1232 height 787
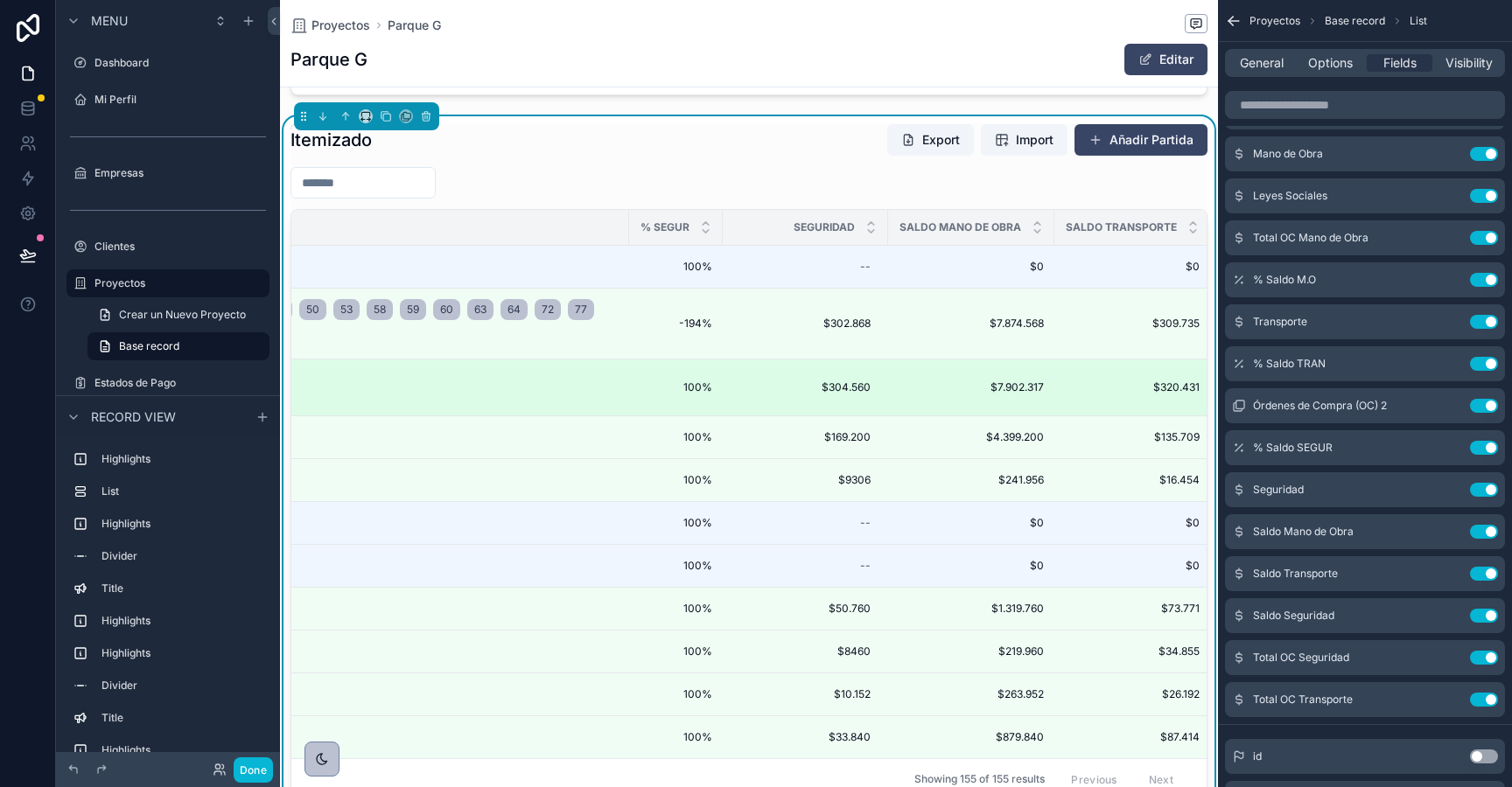
scroll to position [0, 3676]
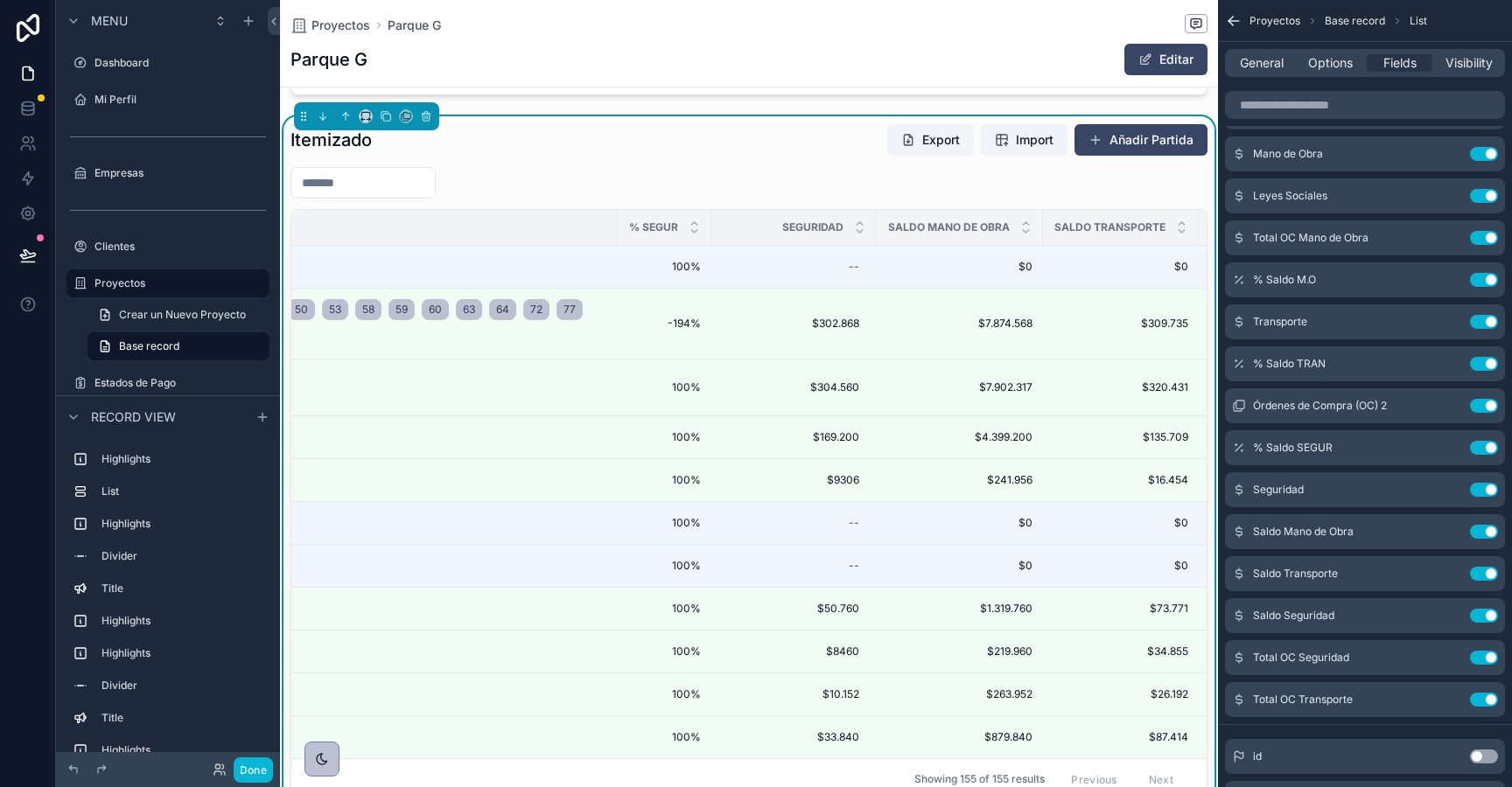
drag, startPoint x: 617, startPoint y: 231, endPoint x: 603, endPoint y: 228, distance: 14.3
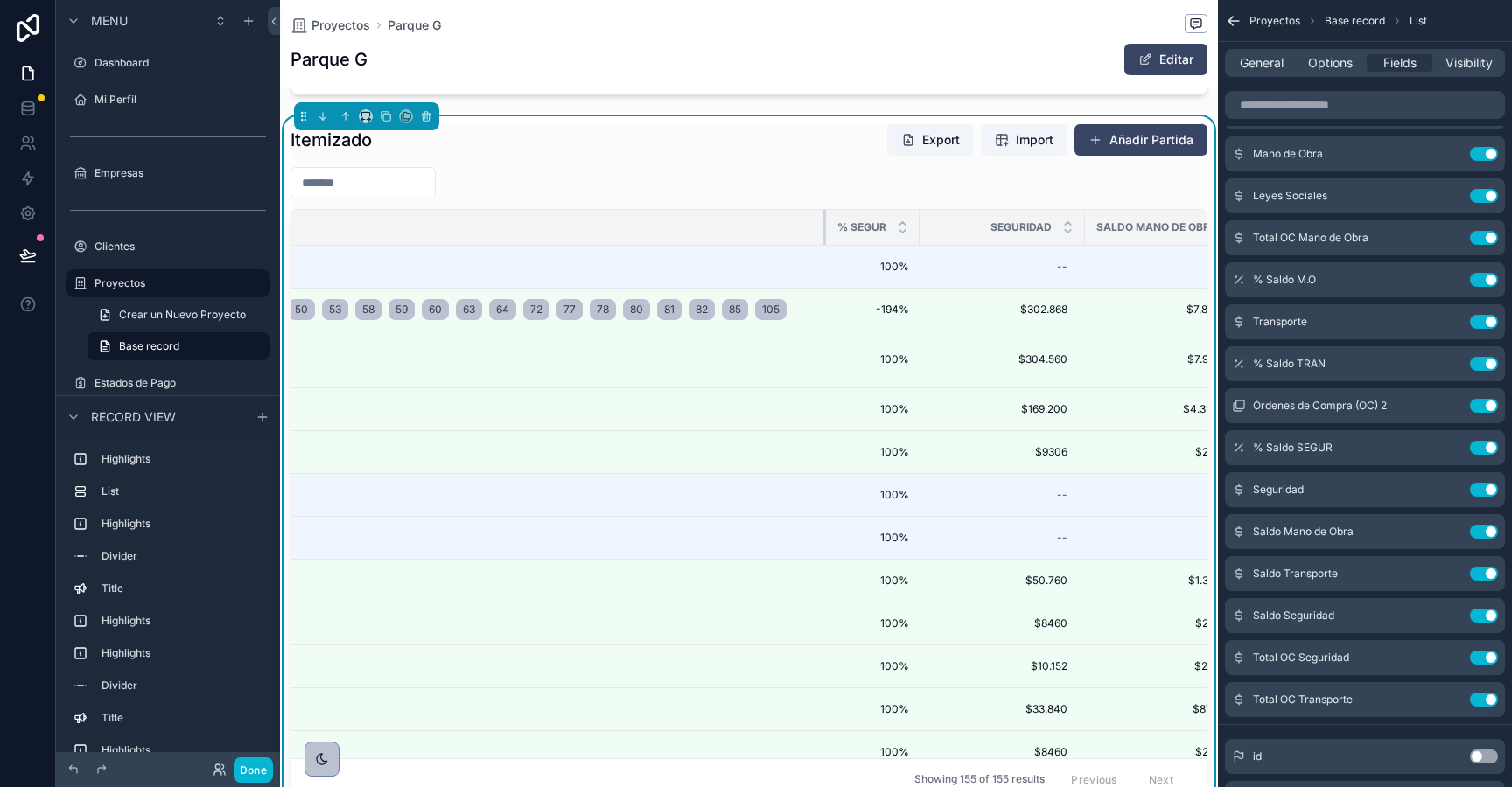
drag, startPoint x: 616, startPoint y: 232, endPoint x: 825, endPoint y: 232, distance: 209.0
click at [825, 232] on div "scrollable content" at bounding box center [827, 227] width 7 height 35
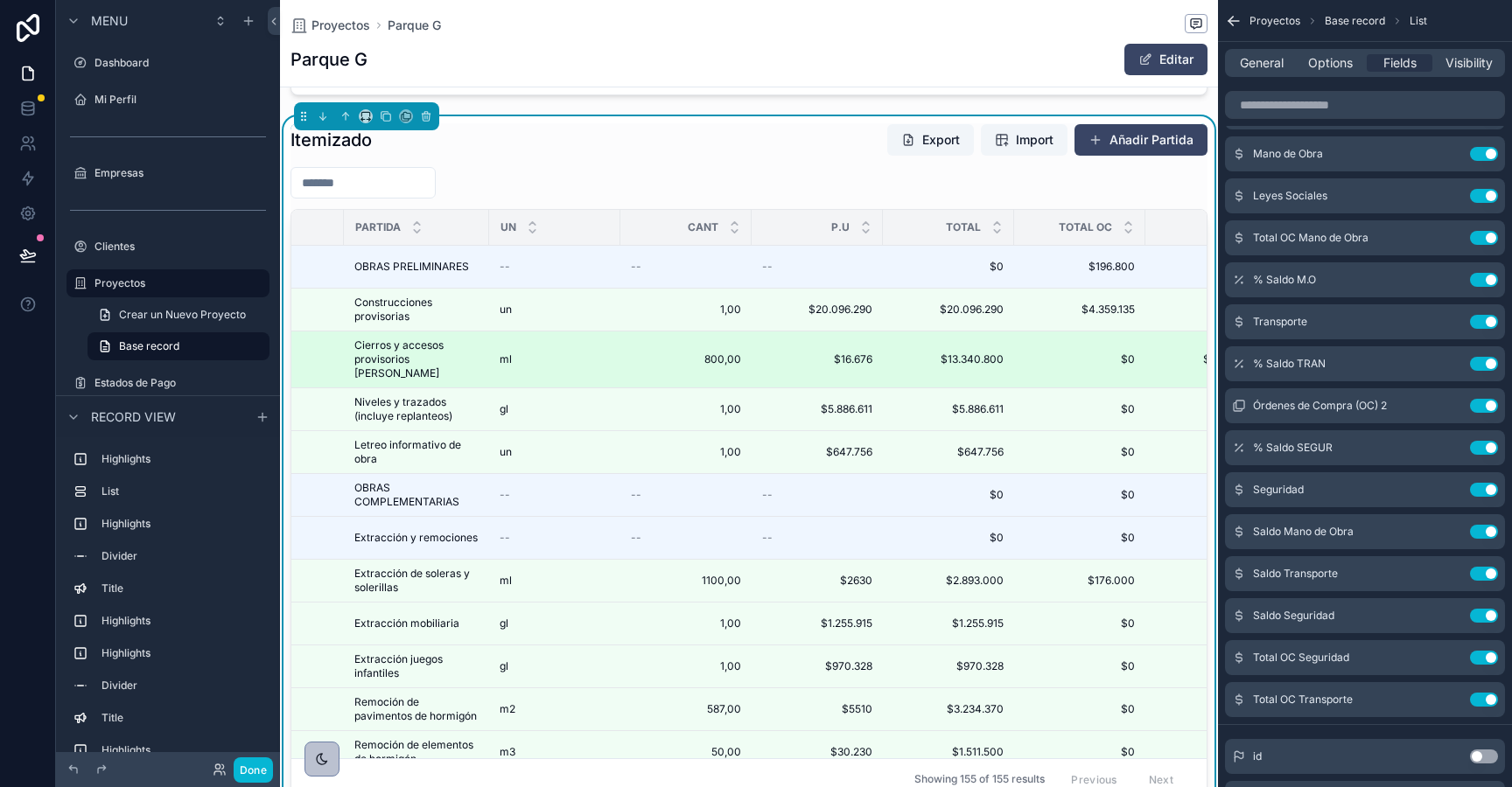
scroll to position [0, 0]
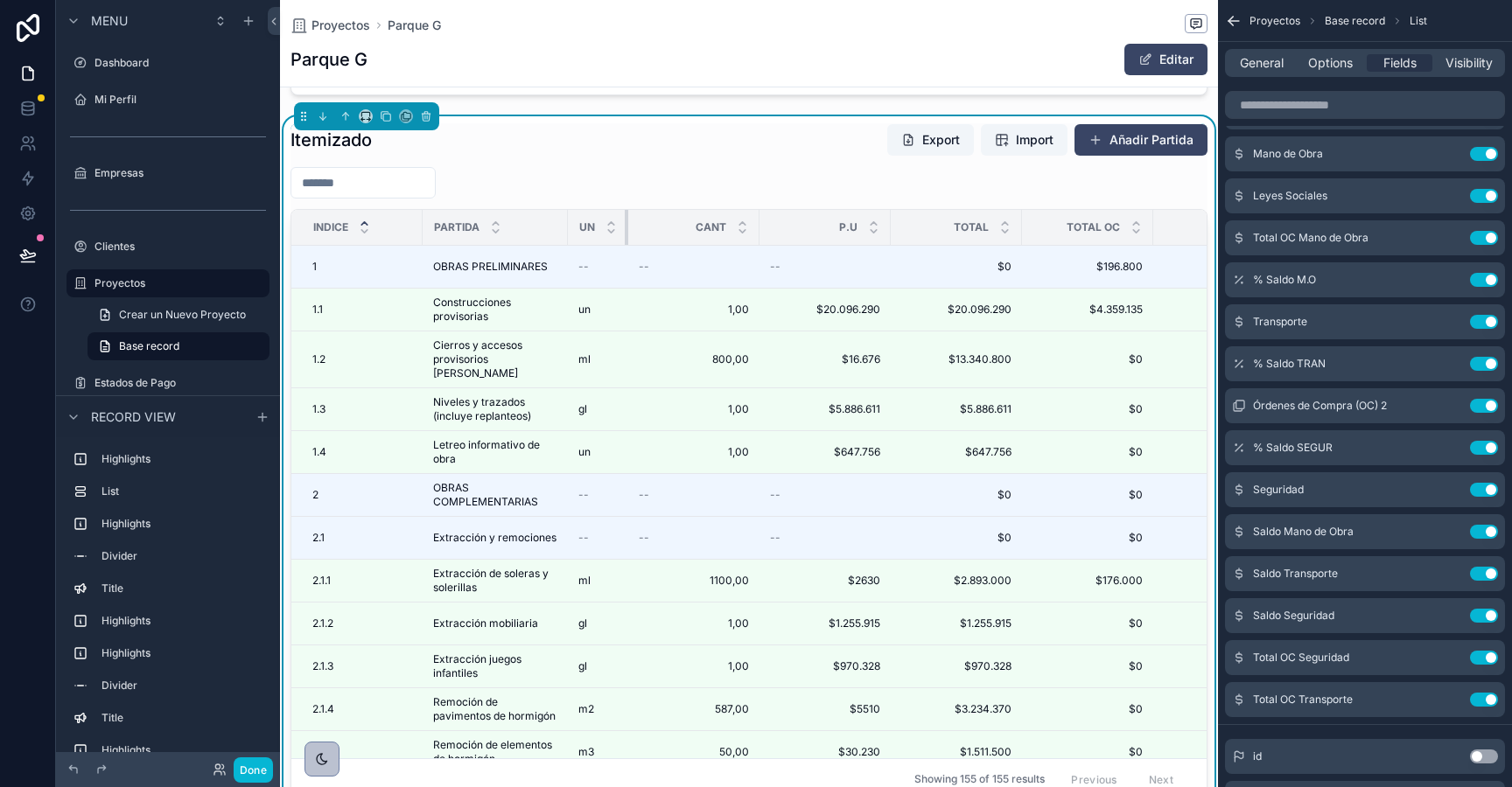
drag, startPoint x: 696, startPoint y: 229, endPoint x: 584, endPoint y: 241, distance: 112.6
click at [584, 241] on th "Un" at bounding box center [598, 228] width 61 height 36
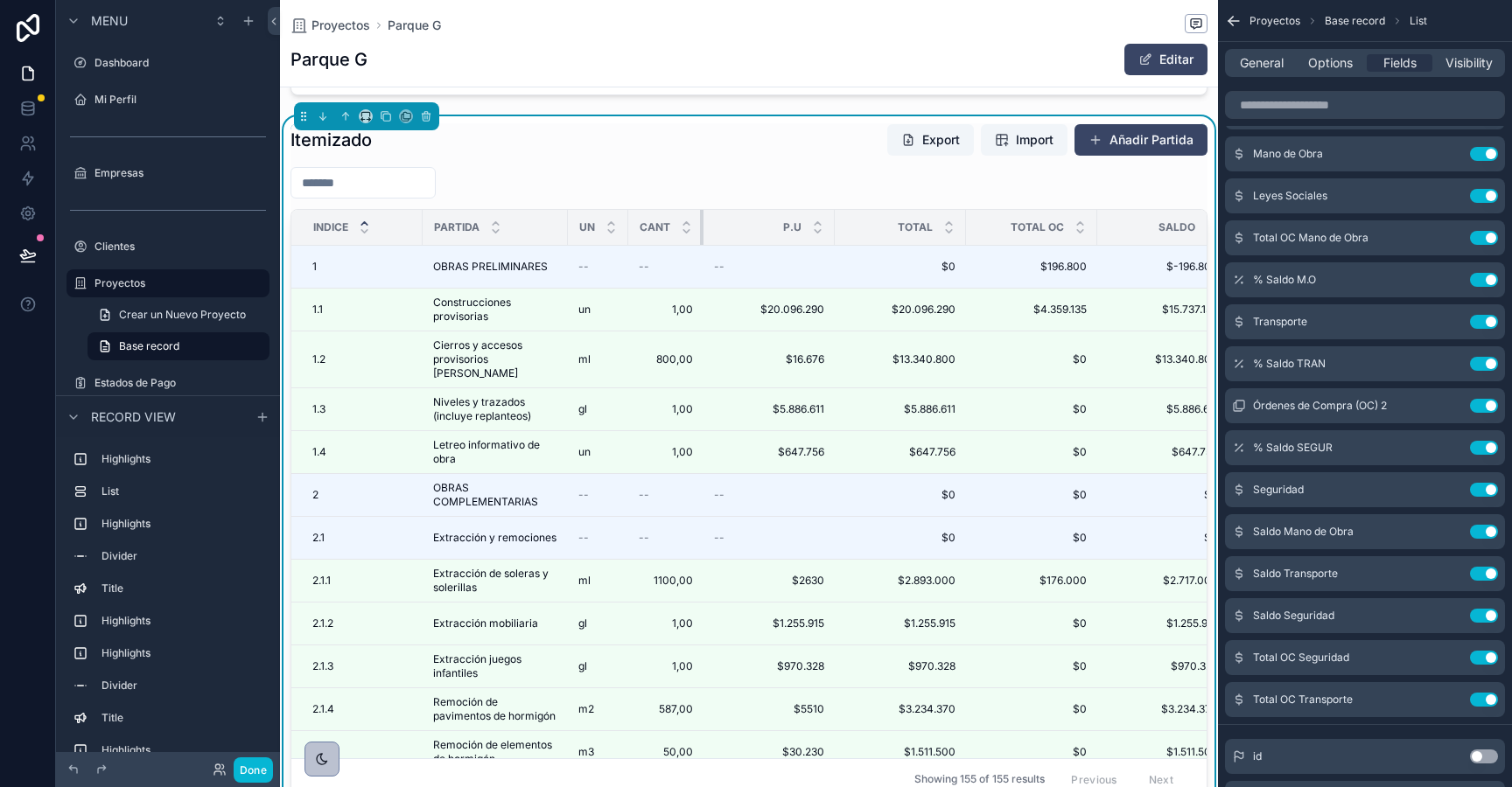
drag, startPoint x: 757, startPoint y: 233, endPoint x: 635, endPoint y: 228, distance: 122.1
click at [635, 228] on th "Cant" at bounding box center [666, 228] width 75 height 36
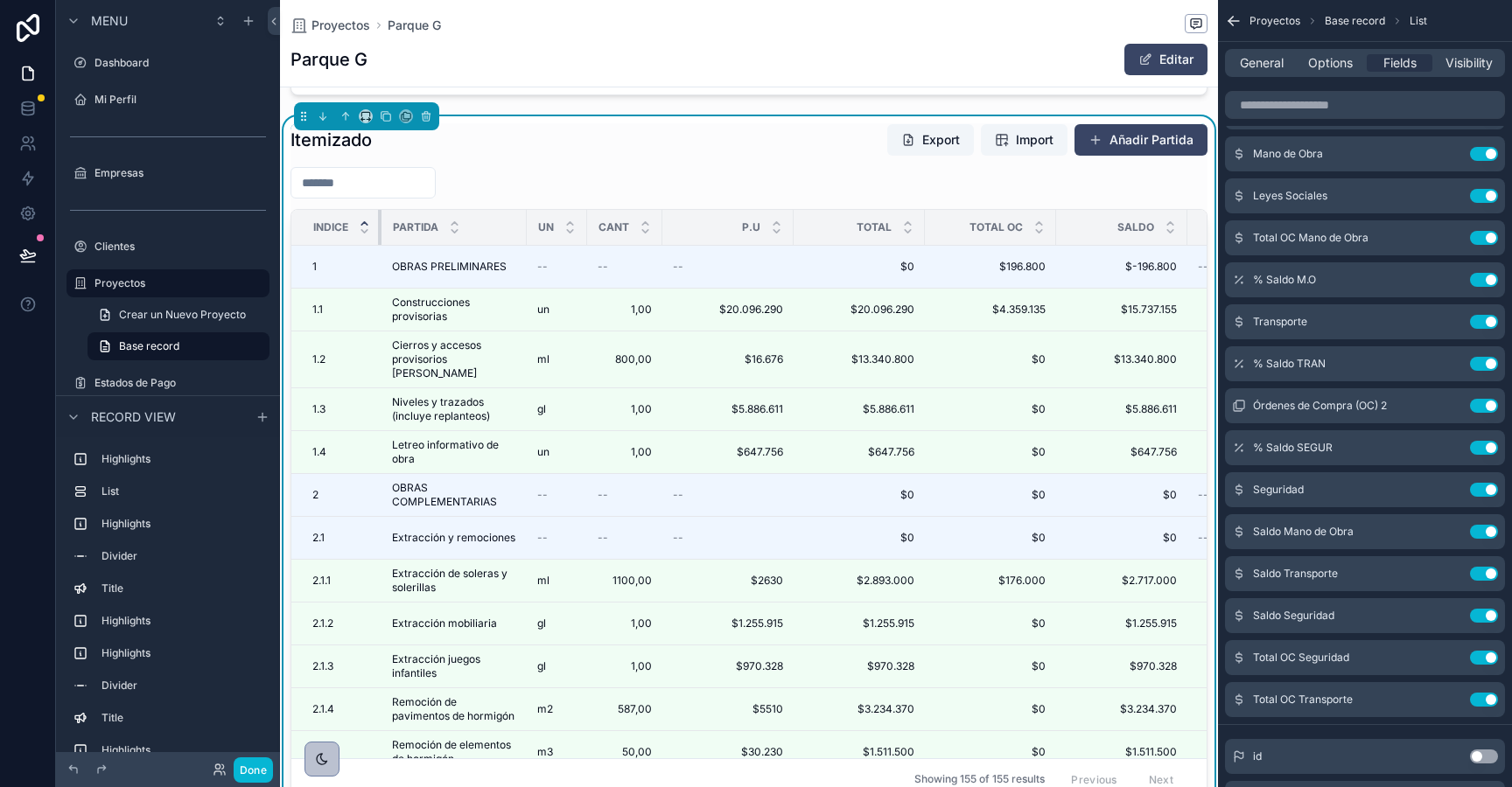
drag, startPoint x: 419, startPoint y: 233, endPoint x: 304, endPoint y: 238, distance: 115.1
click at [304, 238] on th "Indice" at bounding box center [336, 228] width 90 height 36
click at [1248, 65] on span "General" at bounding box center [1261, 63] width 44 height 18
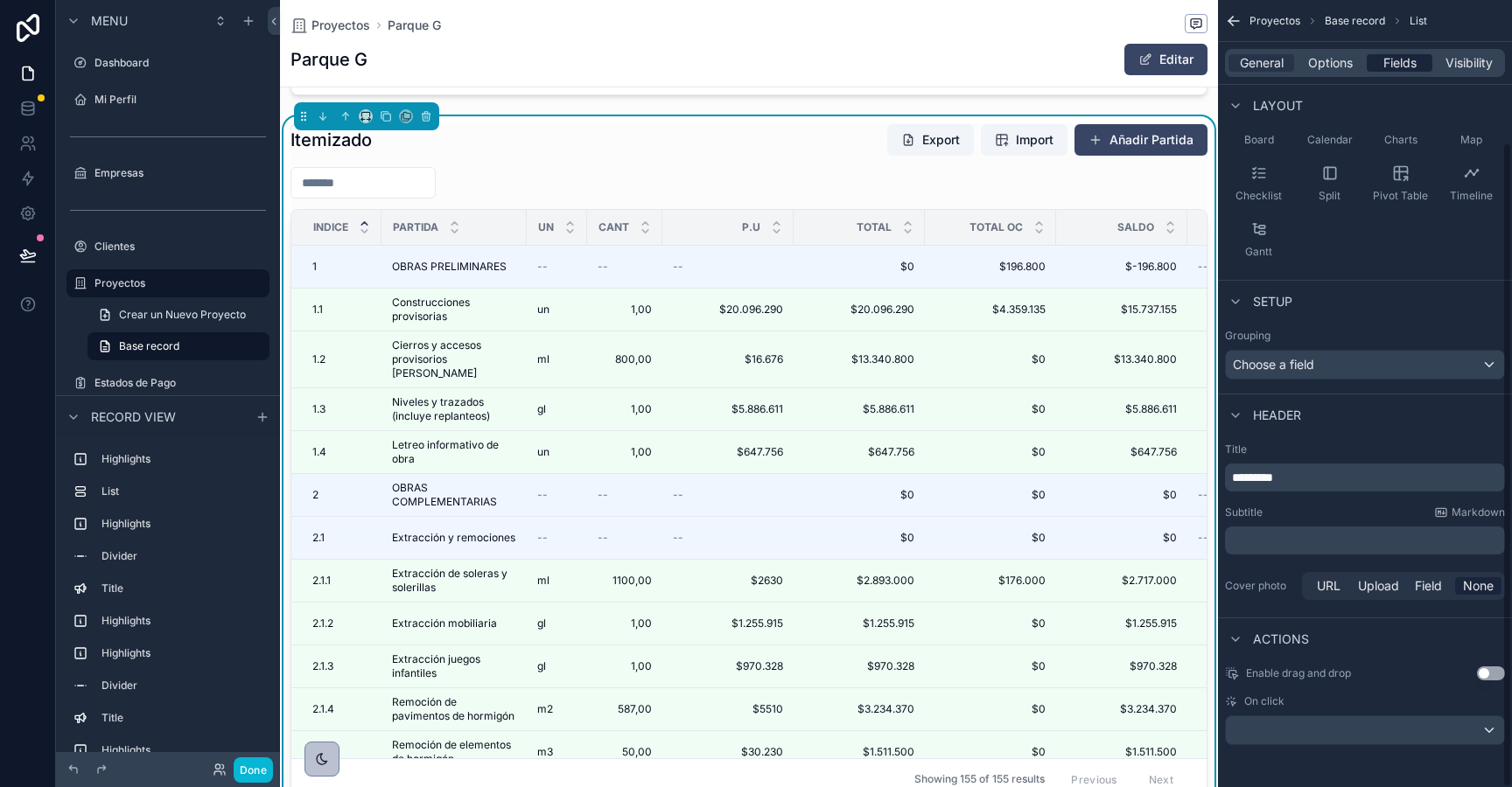
click at [1385, 63] on span "Fields" at bounding box center [1400, 63] width 33 height 18
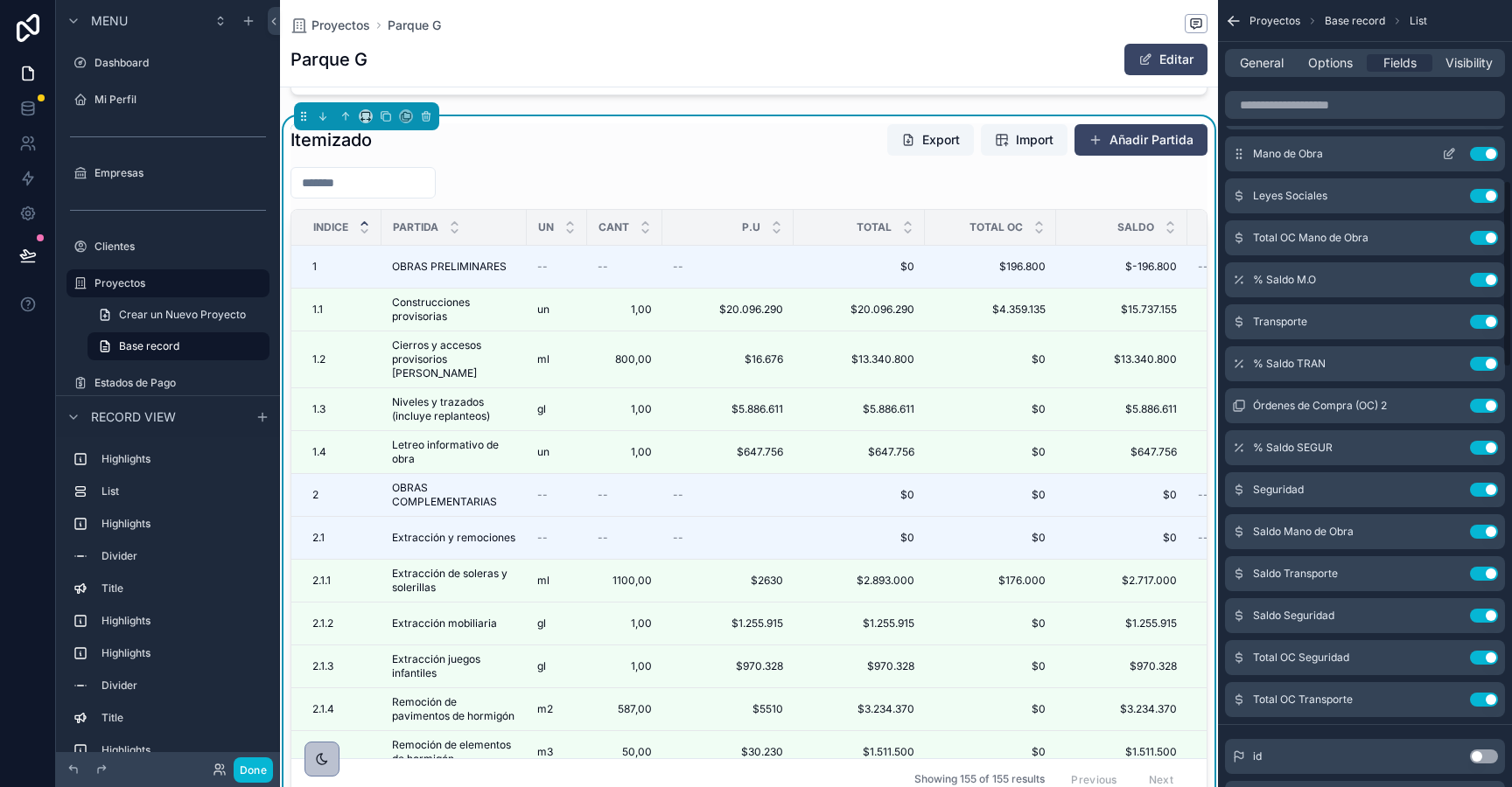
scroll to position [0, 0]
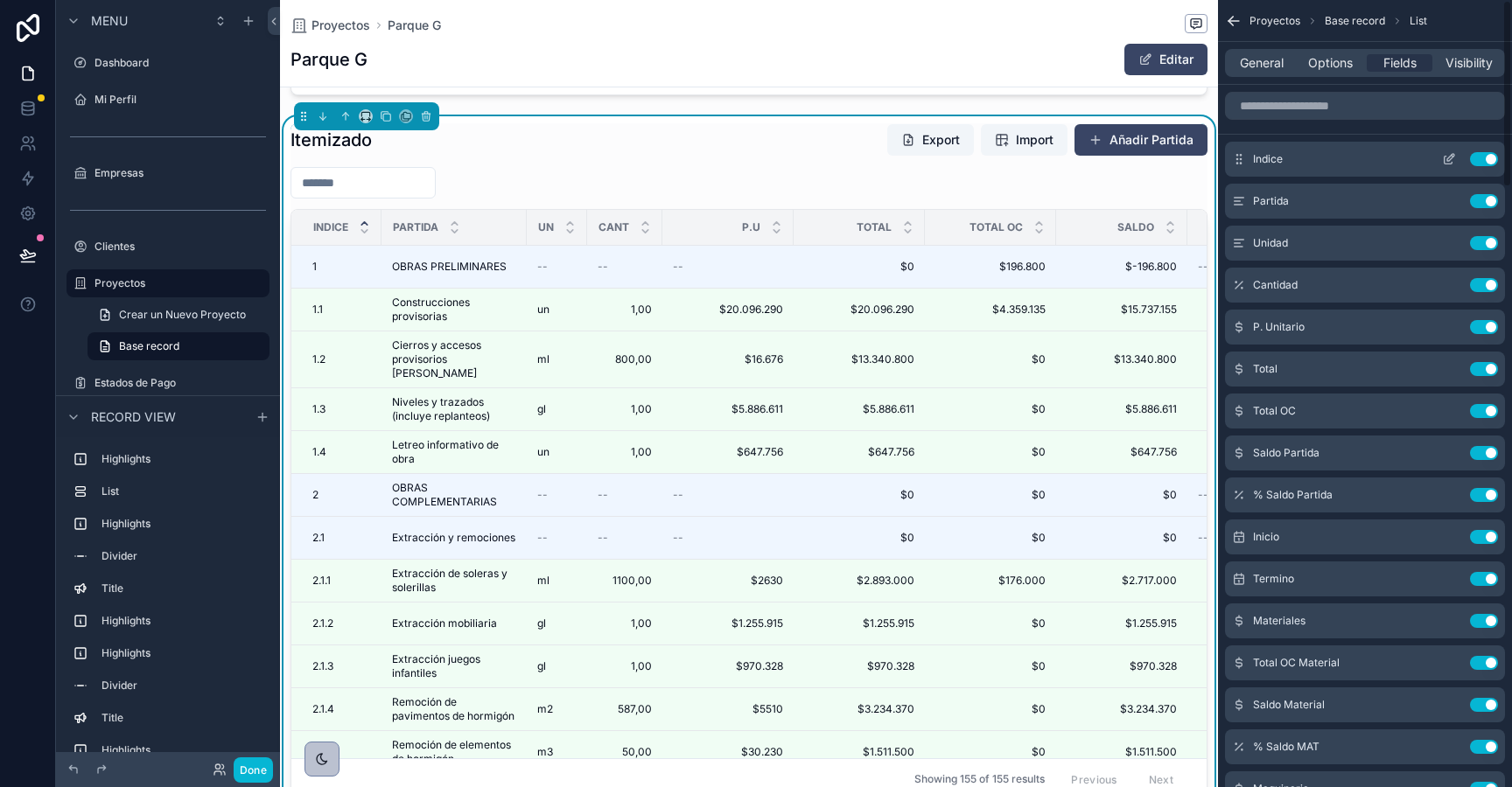
click at [1449, 158] on icon "scrollable content" at bounding box center [1450, 160] width 14 height 14
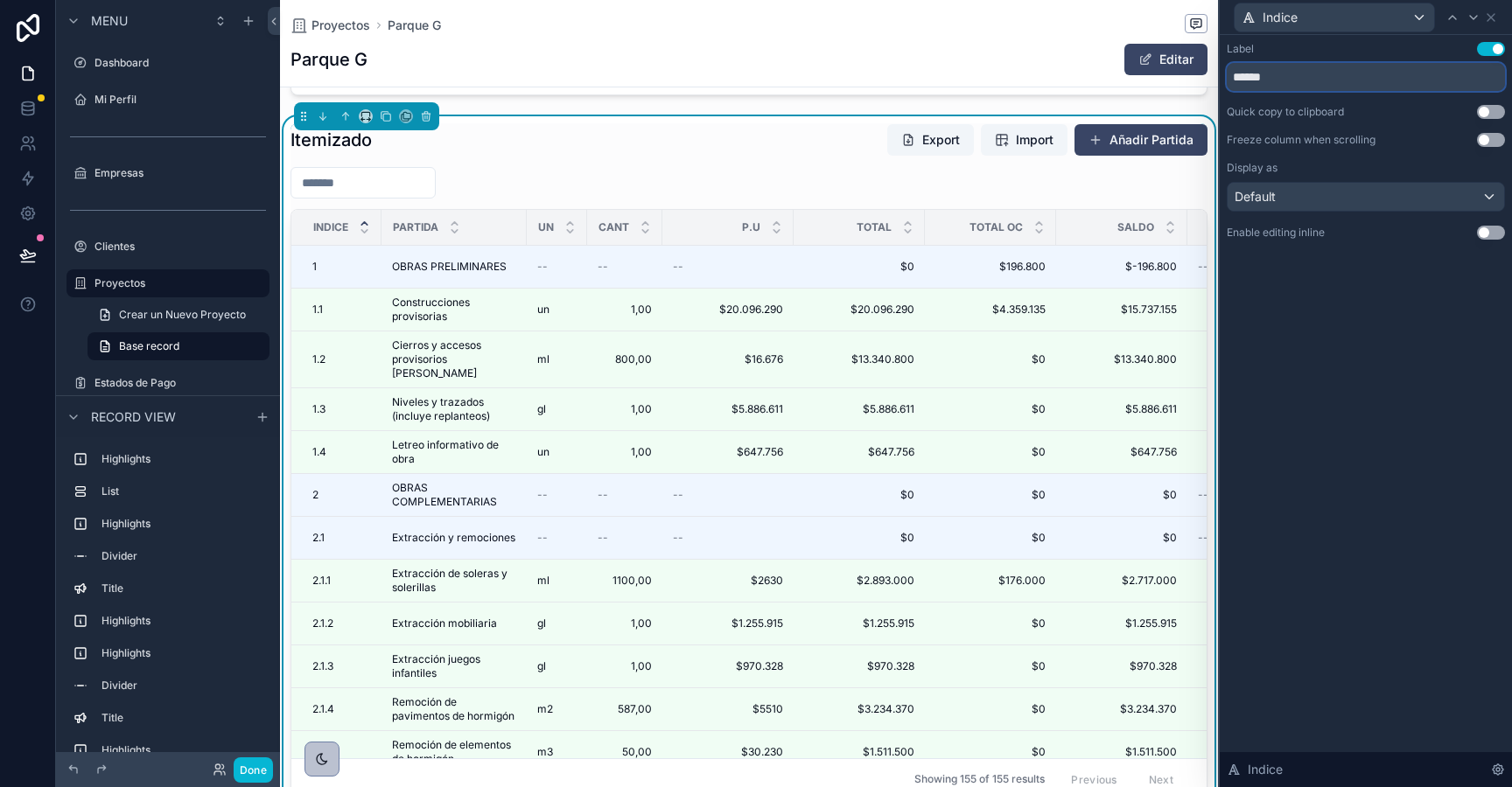
click at [1252, 67] on input "******" at bounding box center [1366, 77] width 278 height 28
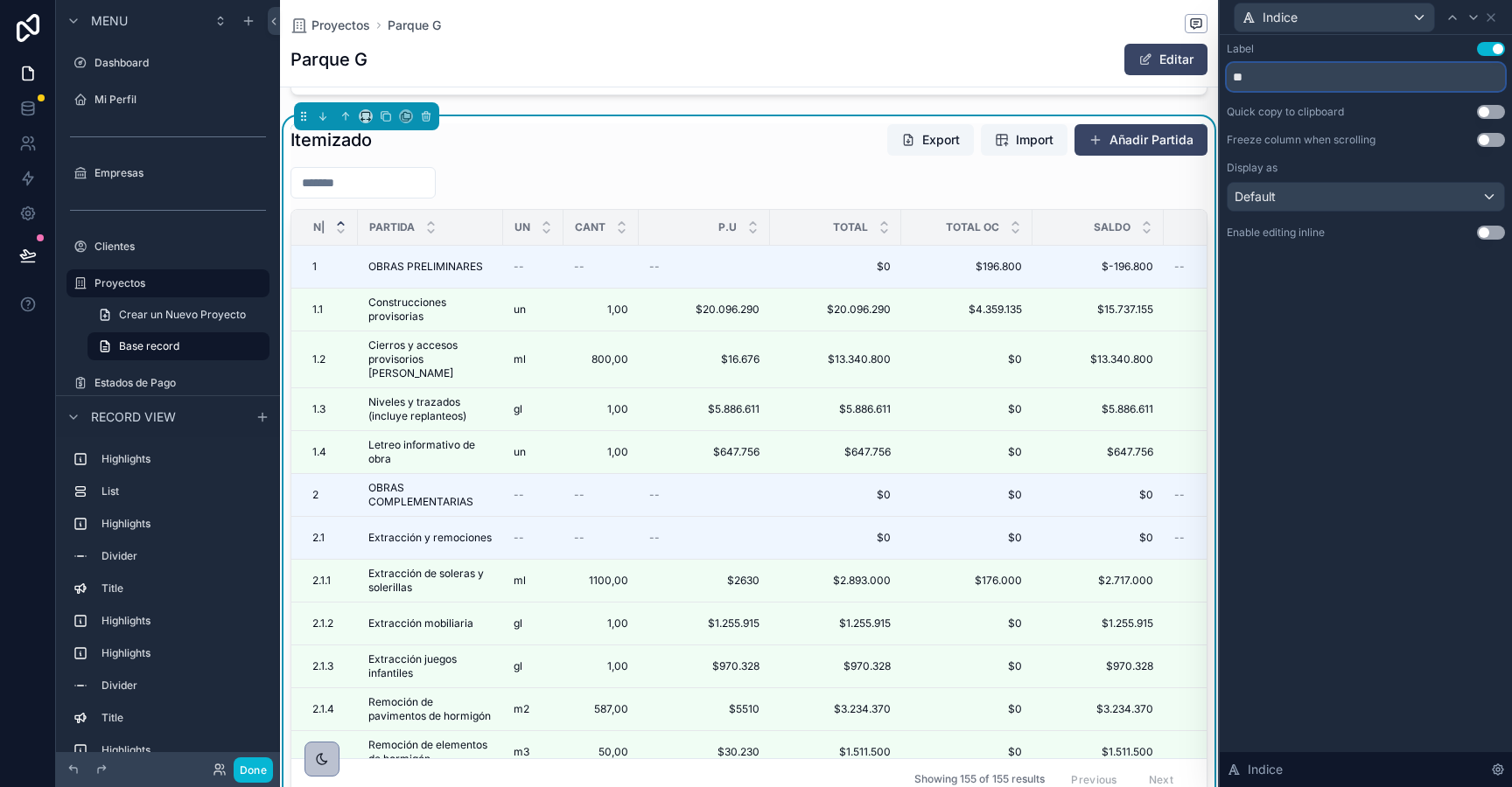
scroll to position [0, 915]
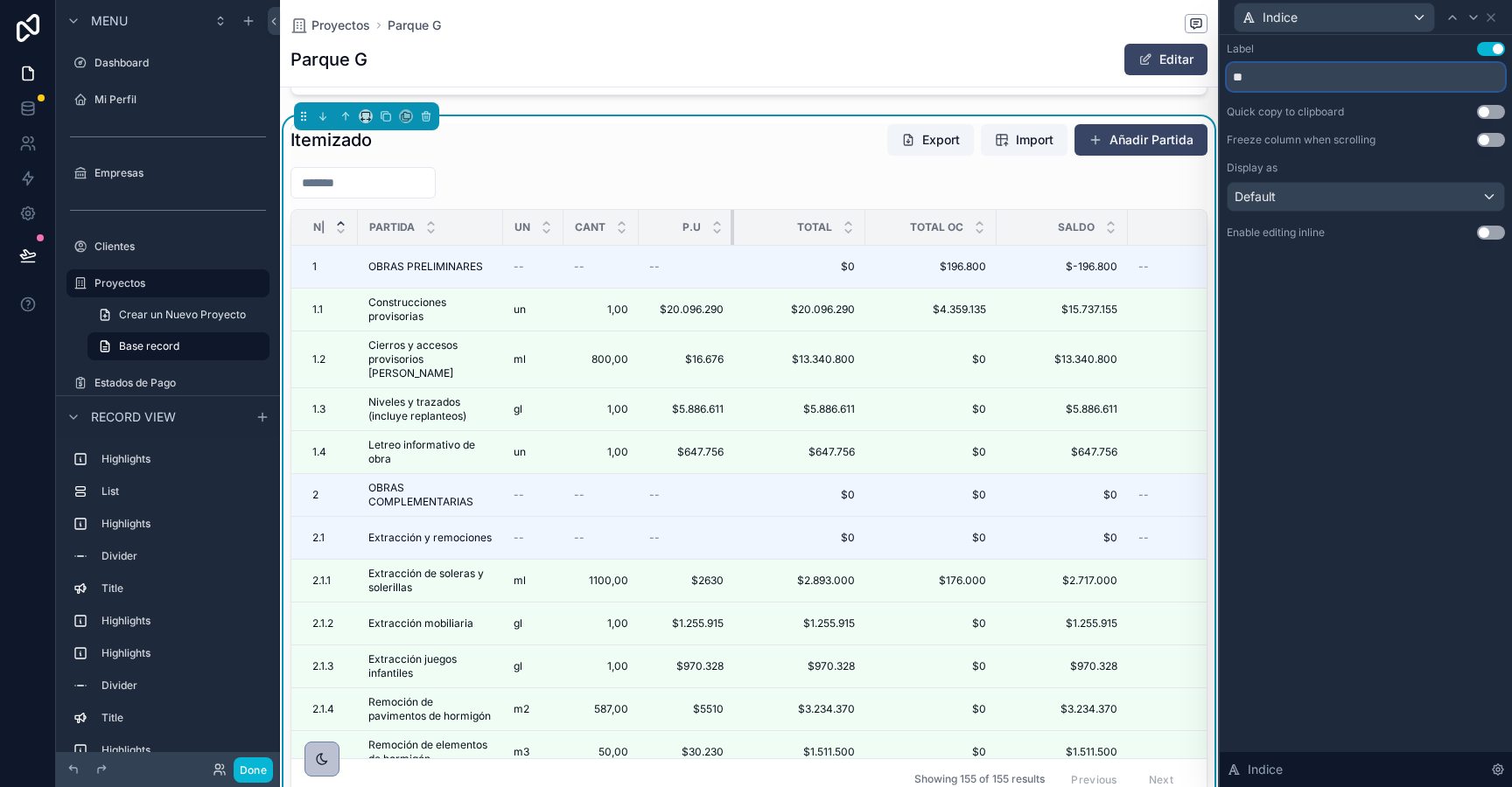
drag, startPoint x: 767, startPoint y: 230, endPoint x: 731, endPoint y: 230, distance: 36.0
click at [731, 230] on div "scrollable content" at bounding box center [735, 227] width 7 height 35
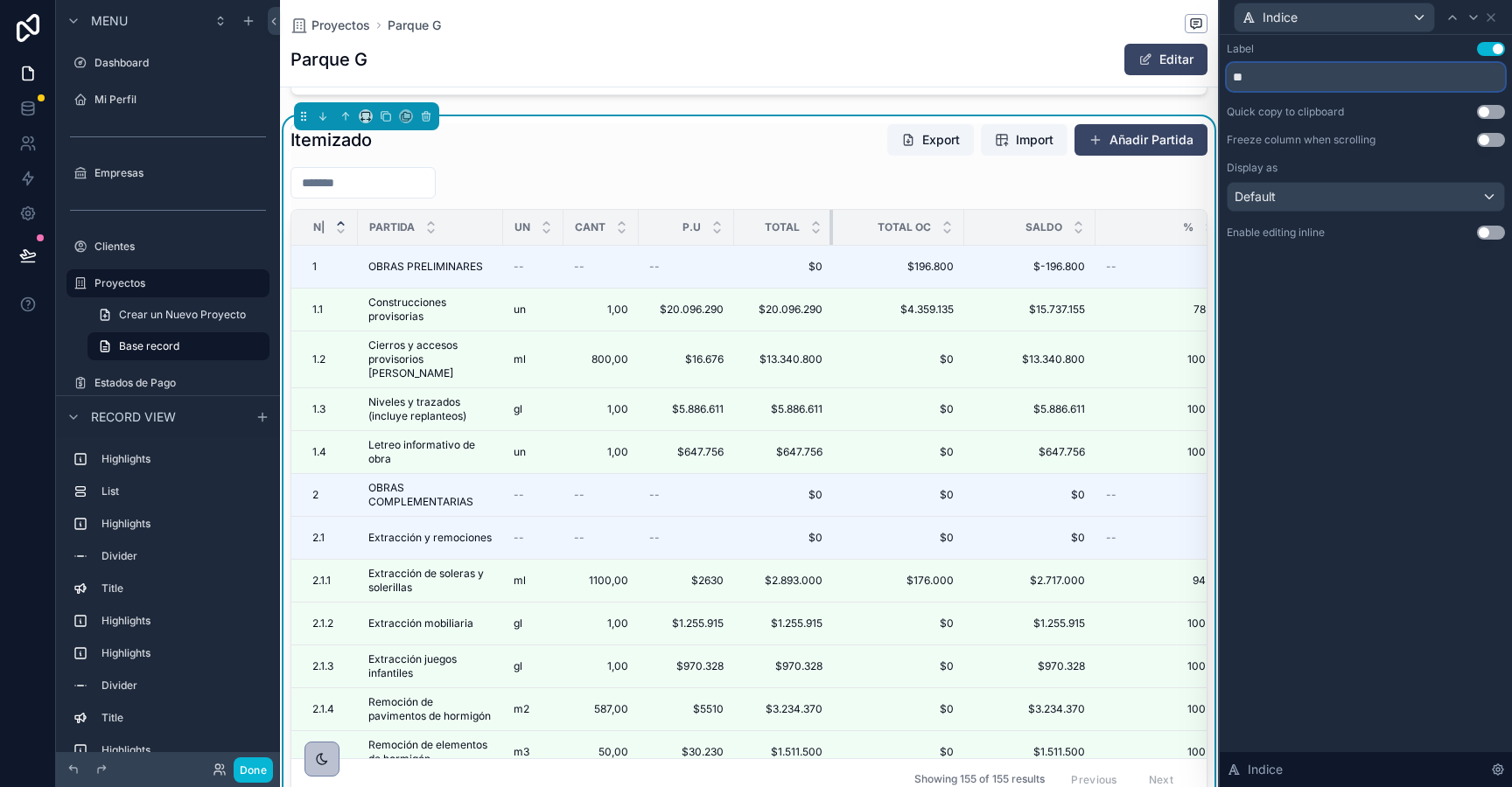
drag, startPoint x: 865, startPoint y: 223, endPoint x: 832, endPoint y: 223, distance: 33.0
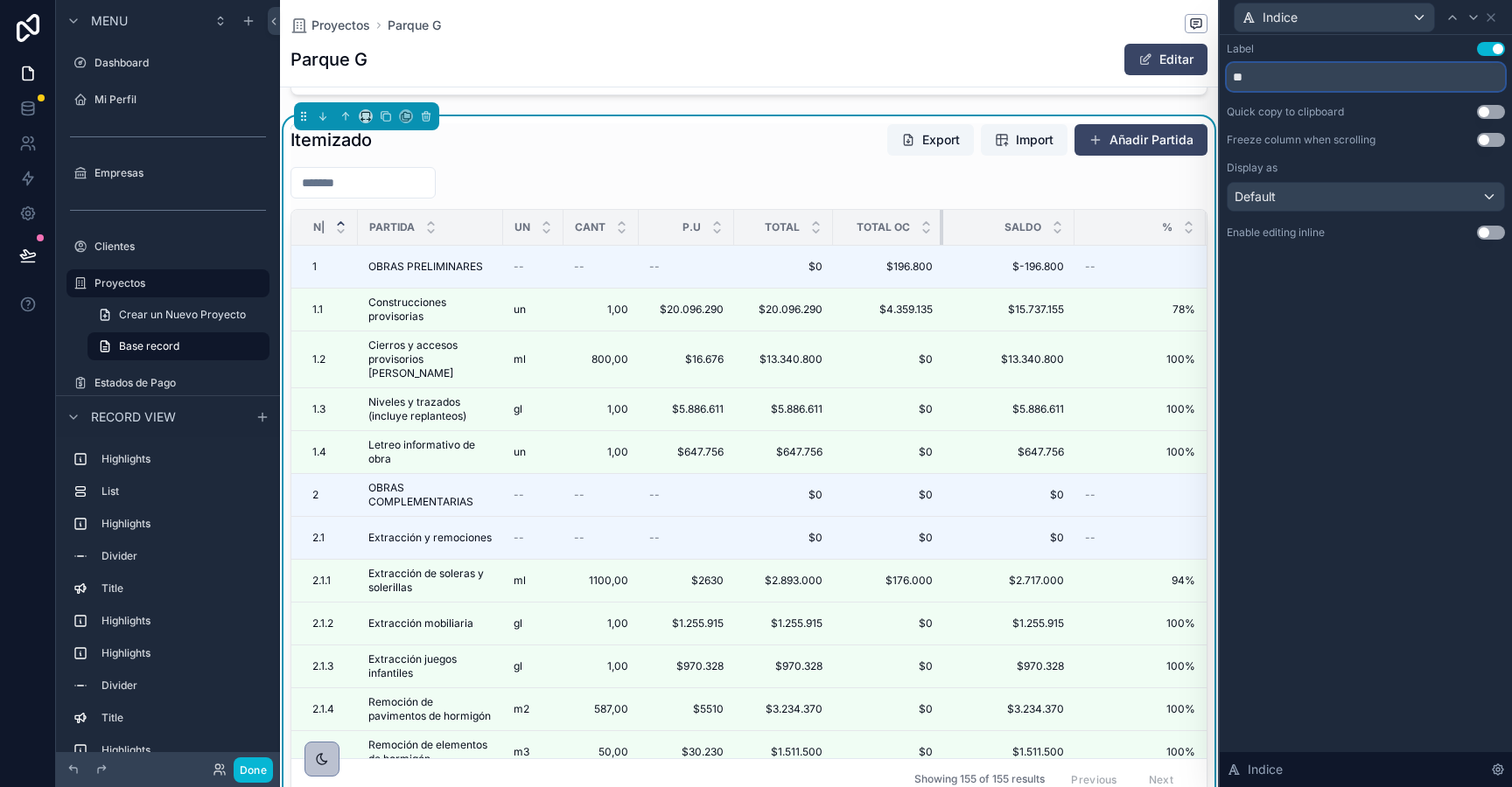
drag, startPoint x: 961, startPoint y: 226, endPoint x: 933, endPoint y: 225, distance: 28.0
click at [940, 225] on div "scrollable content" at bounding box center [943, 227] width 7 height 35
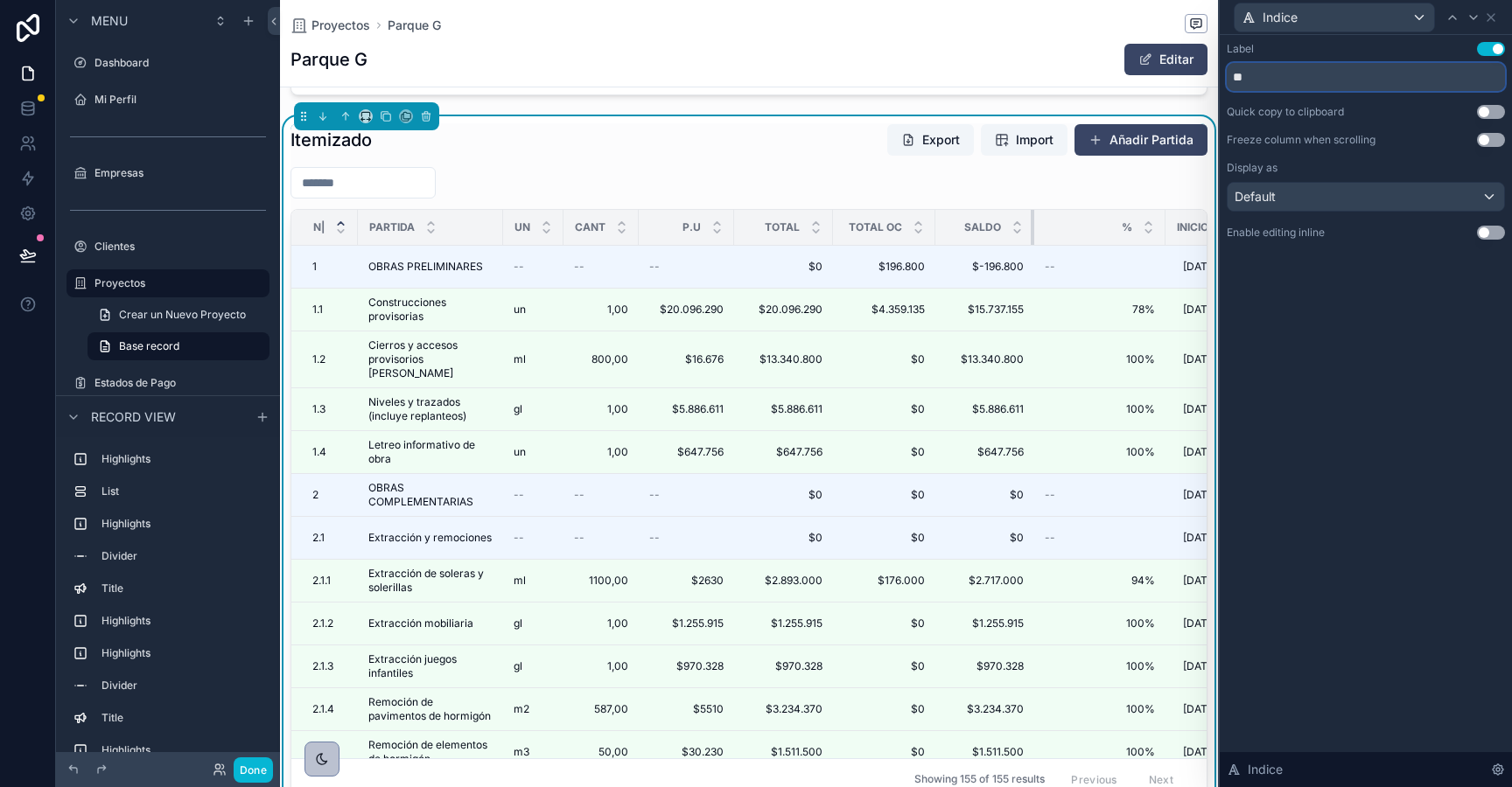
drag, startPoint x: 1064, startPoint y: 227, endPoint x: 1032, endPoint y: 227, distance: 32.0
click at [1032, 227] on div "scrollable content" at bounding box center [1034, 227] width 7 height 35
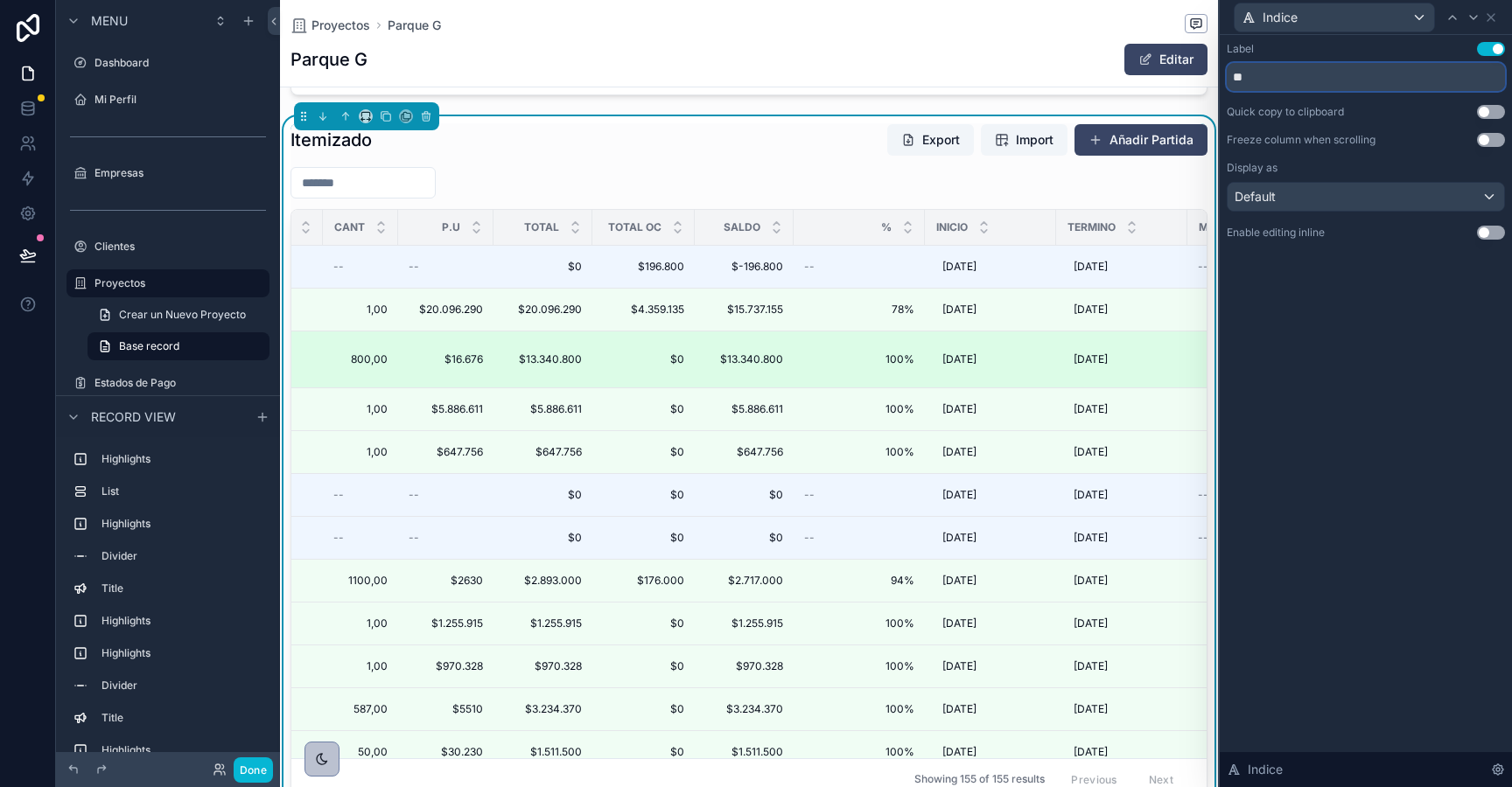
scroll to position [0, 353]
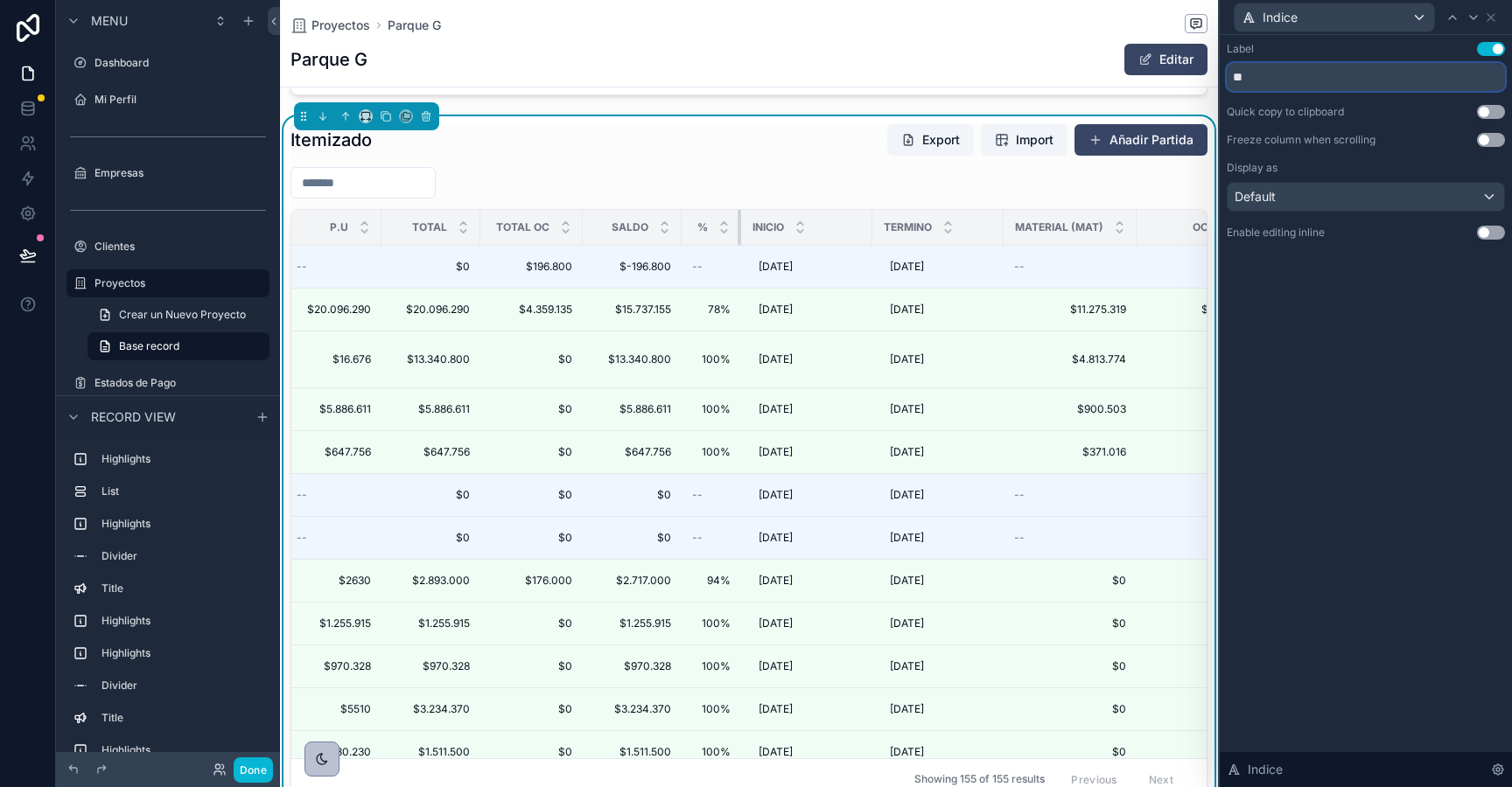
drag, startPoint x: 810, startPoint y: 223, endPoint x: 738, endPoint y: 223, distance: 72.0
click at [738, 223] on div "scrollable content" at bounding box center [741, 227] width 7 height 35
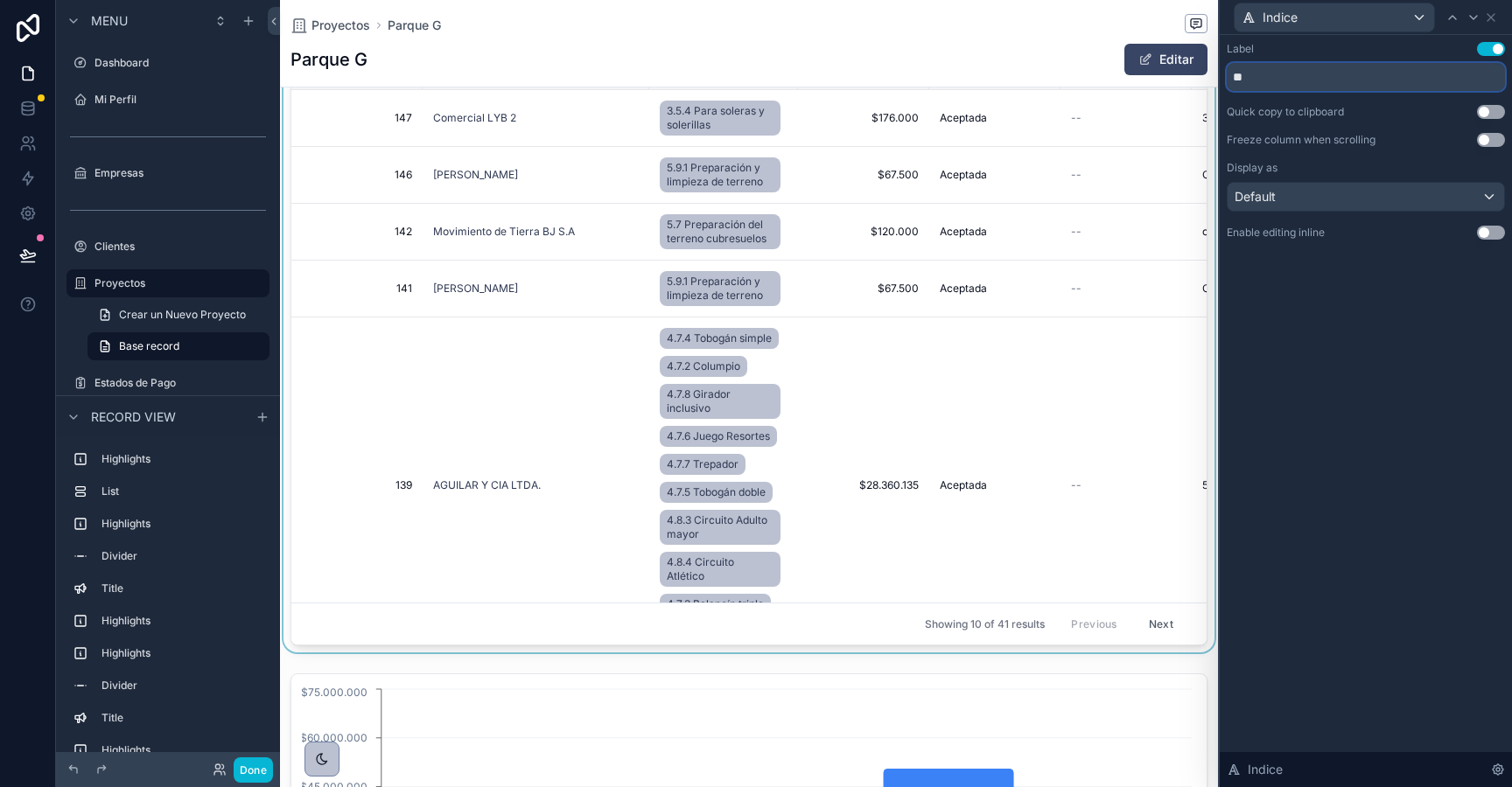
scroll to position [3147, 0]
type input "**"
click at [1162, 623] on button "Next" at bounding box center [1161, 625] width 49 height 27
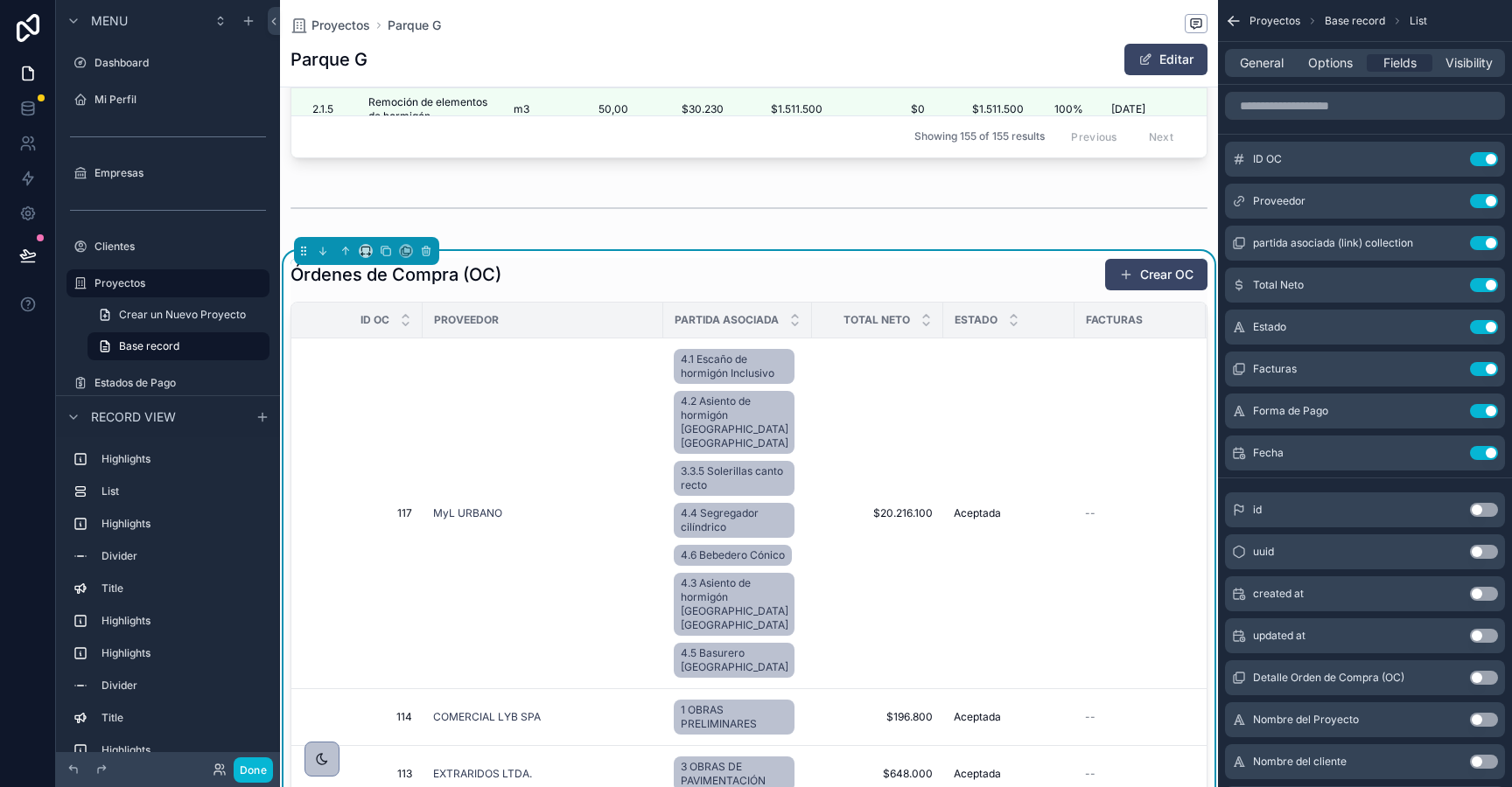
scroll to position [2881, 0]
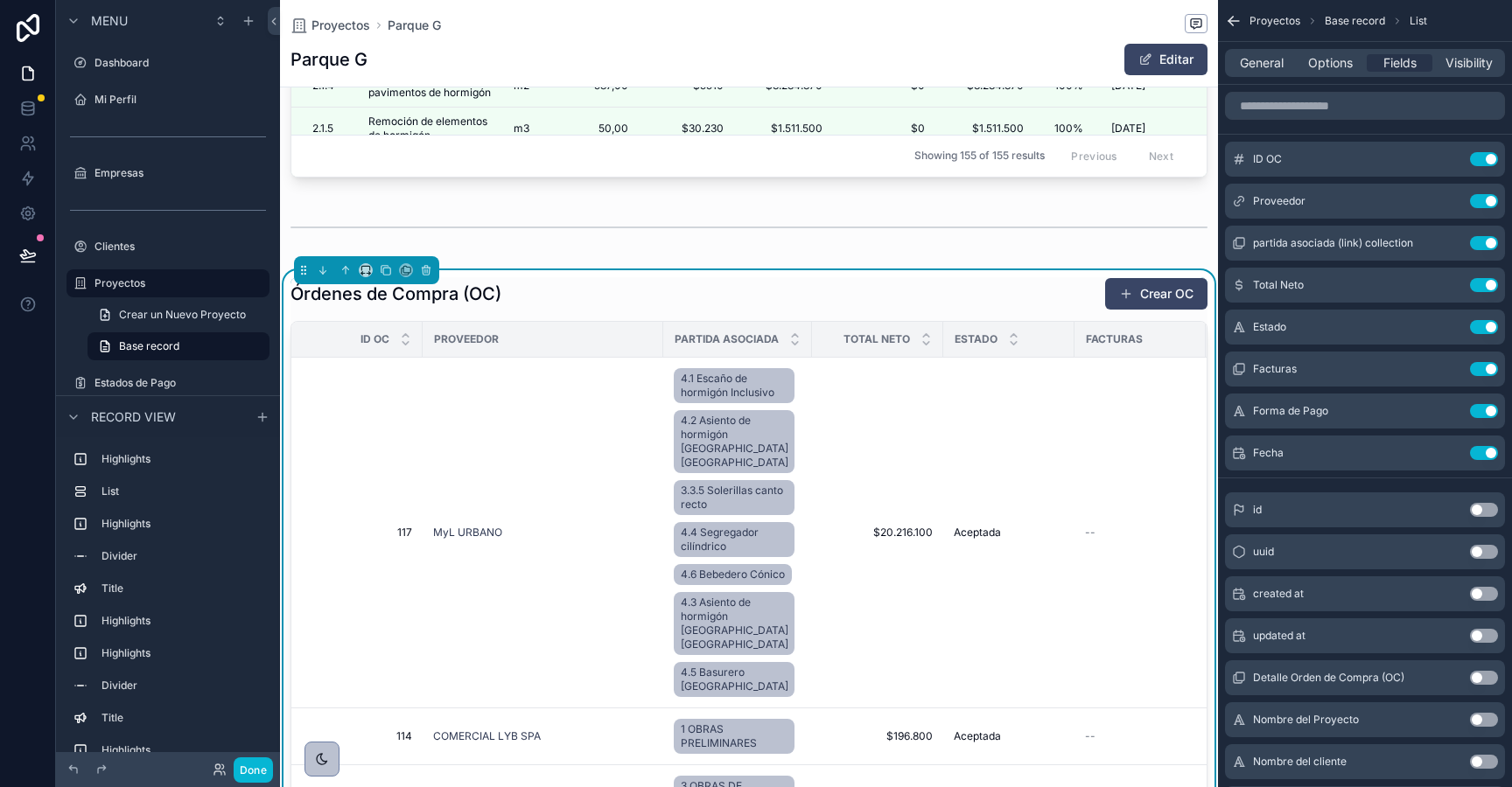
click at [931, 288] on div "Órdenes de Compra (OC) Crear OC" at bounding box center [748, 294] width 917 height 33
click at [1316, 63] on span "Options" at bounding box center [1331, 63] width 45 height 18
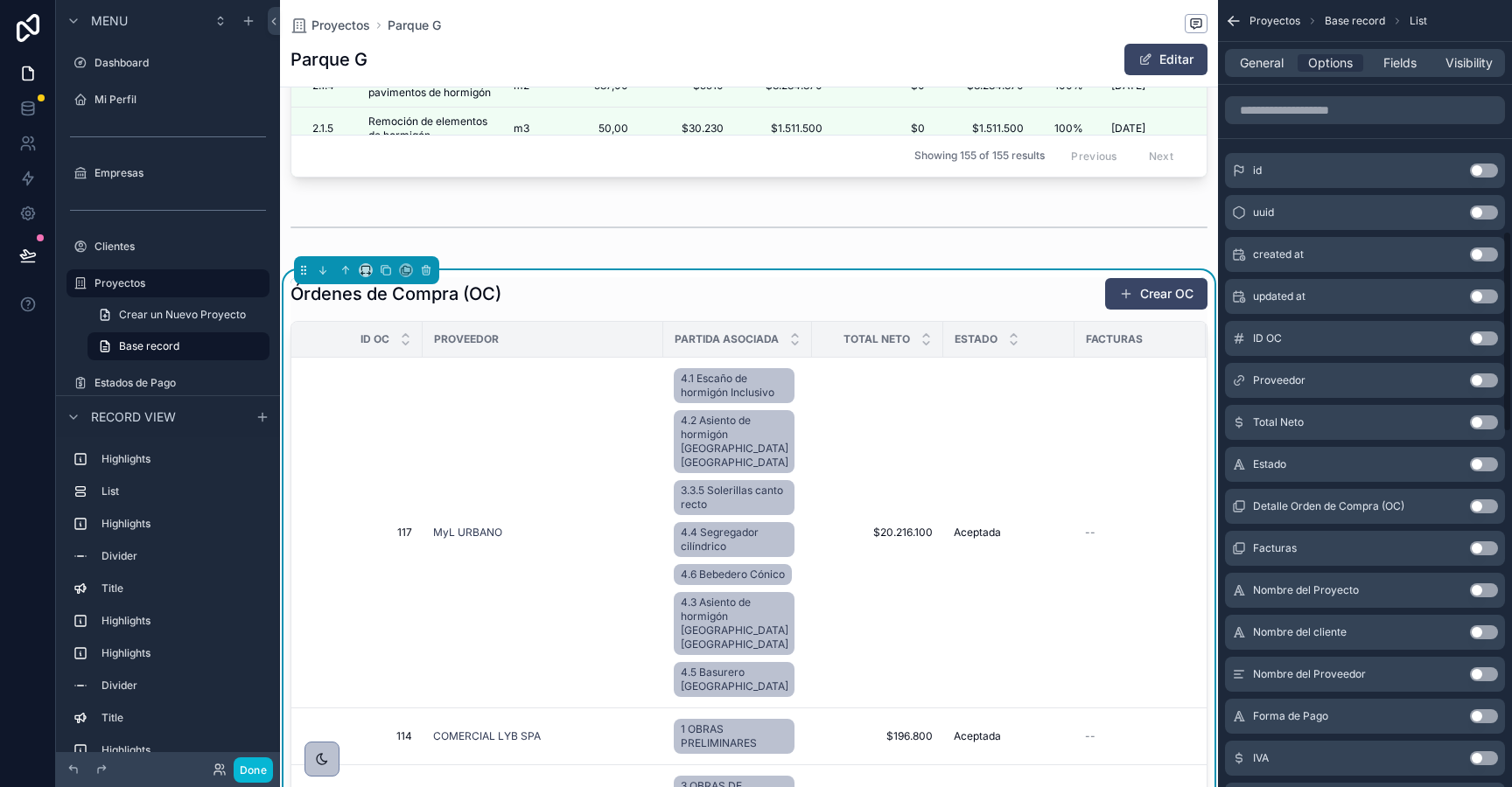
scroll to position [902, 0]
click at [1478, 381] on button "Use setting" at bounding box center [1483, 381] width 28 height 14
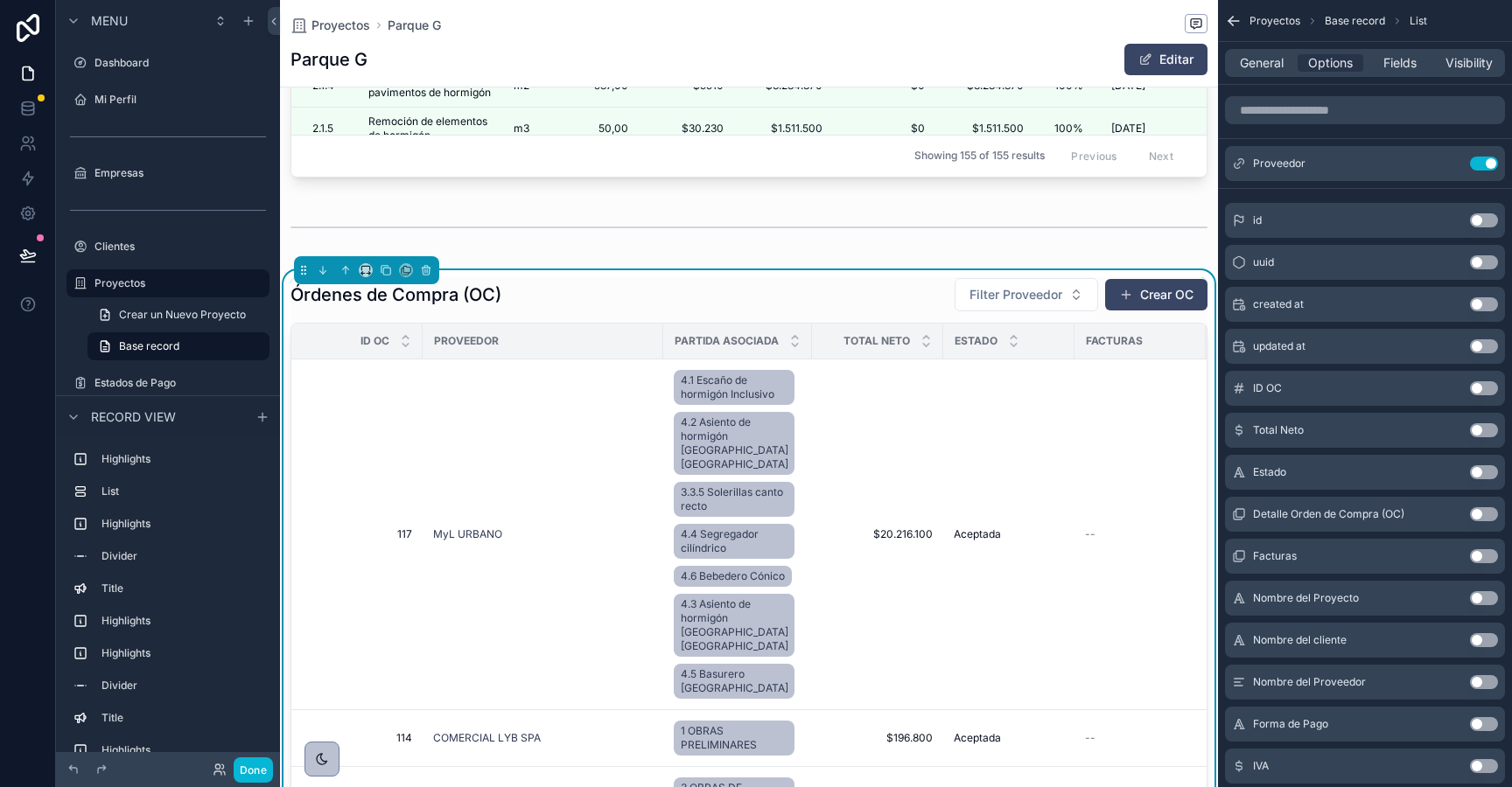
scroll to position [0, 915]
click at [1485, 384] on button "Use setting" at bounding box center [1483, 388] width 28 height 14
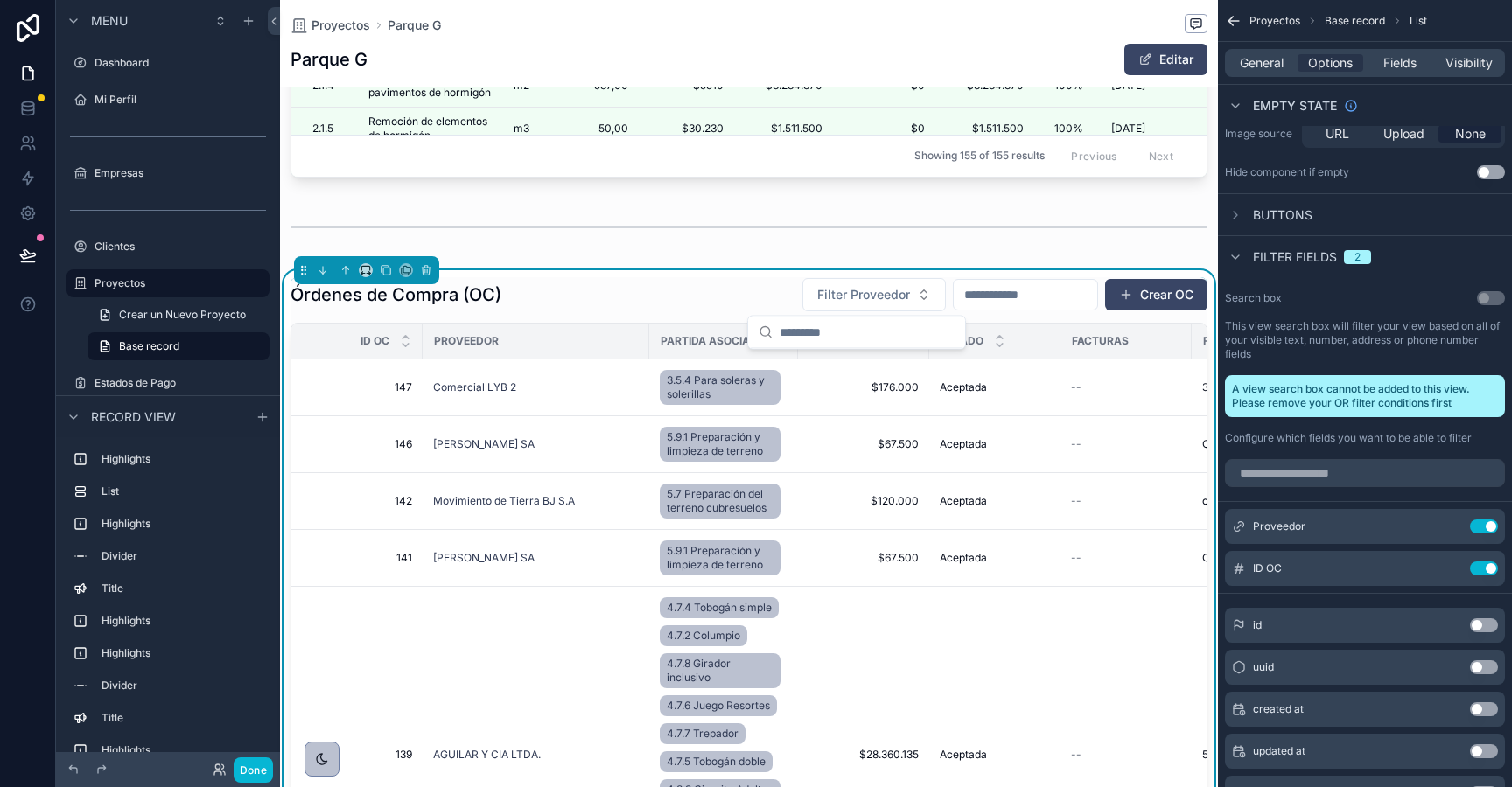
click at [697, 290] on div "Órdenes de Compra (OC) Filter Proveedor Crear OC" at bounding box center [748, 294] width 917 height 35
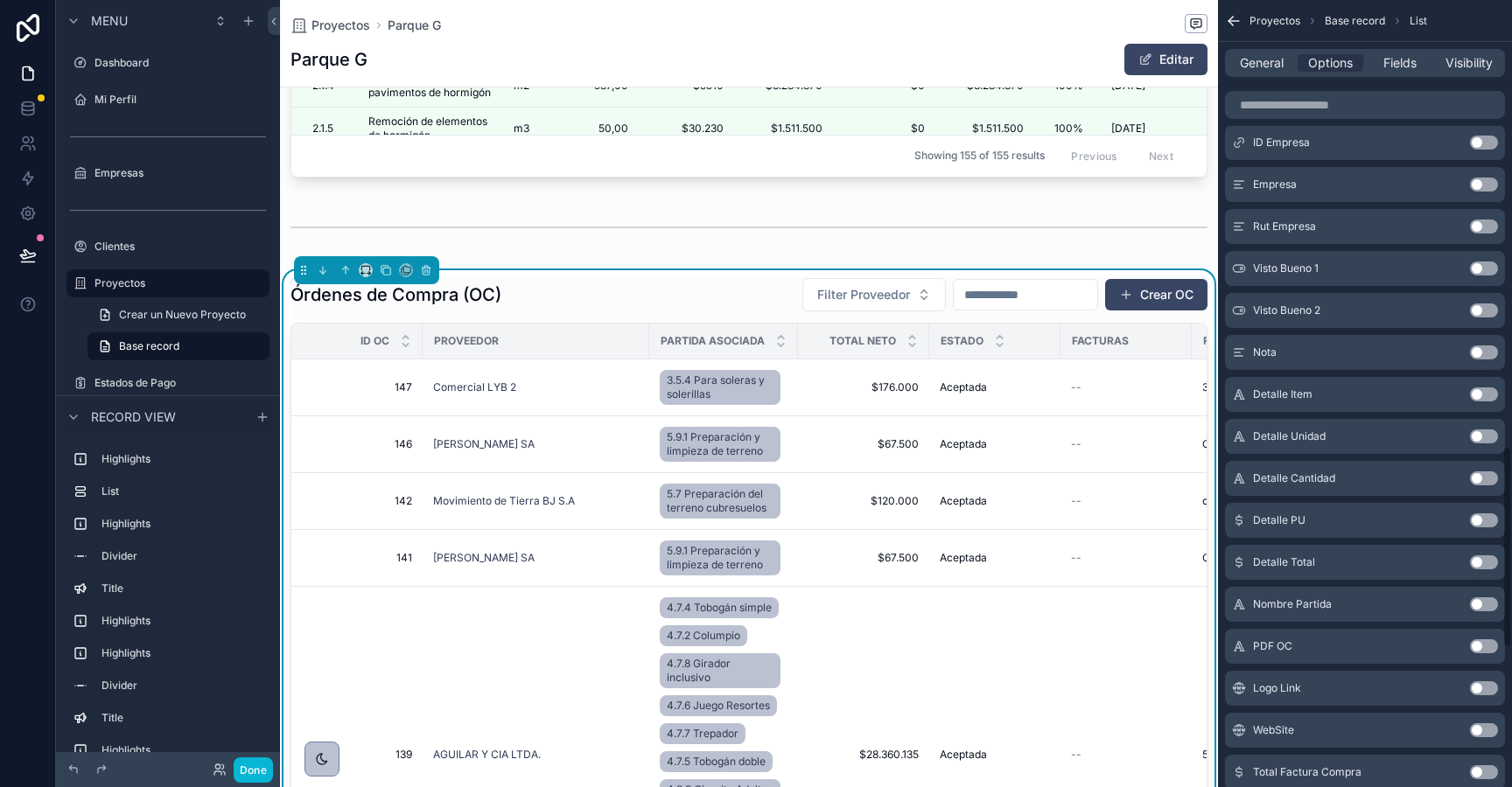
scroll to position [1745, 0]
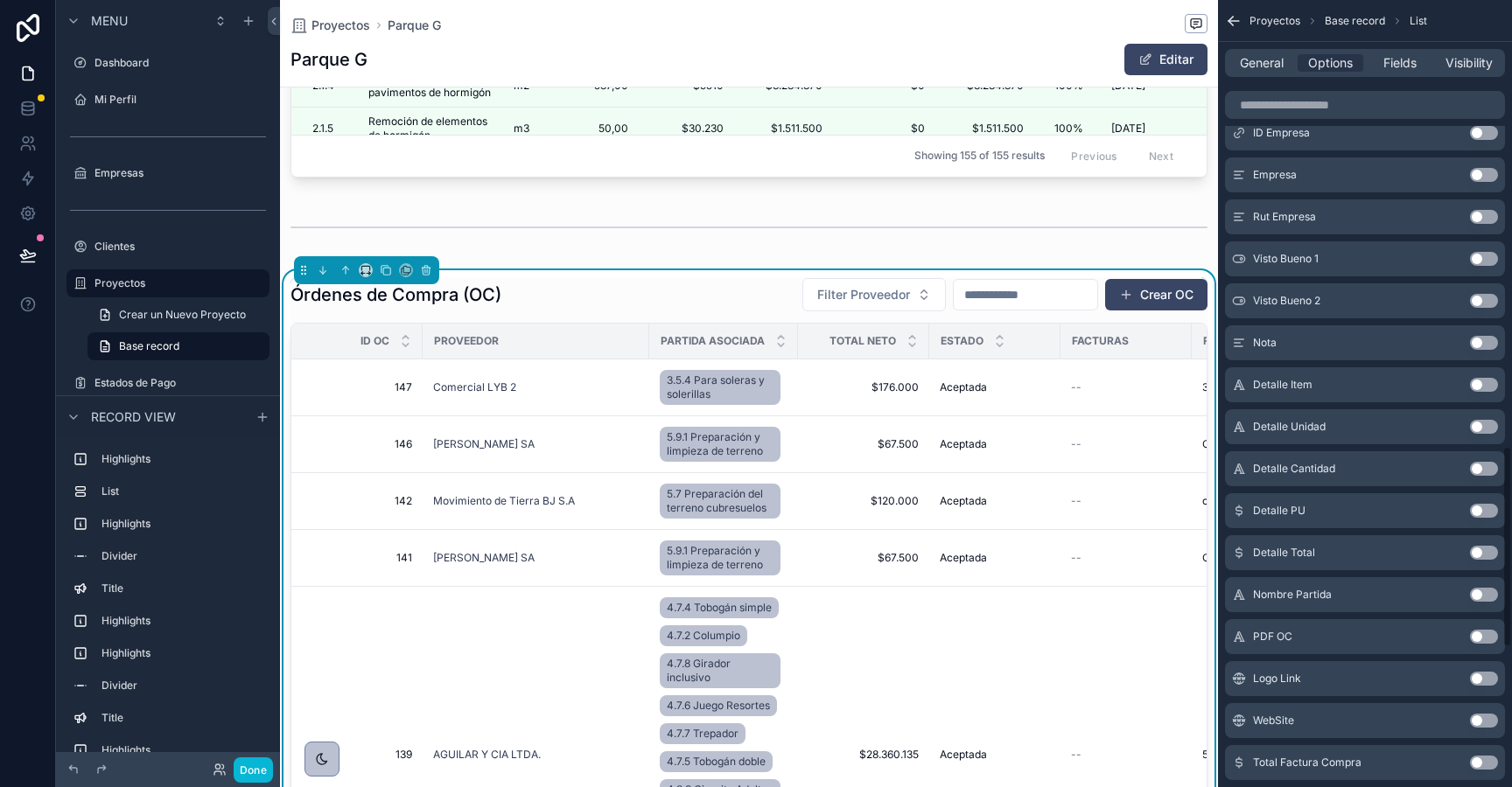
click at [1479, 595] on button "Use setting" at bounding box center [1483, 595] width 28 height 14
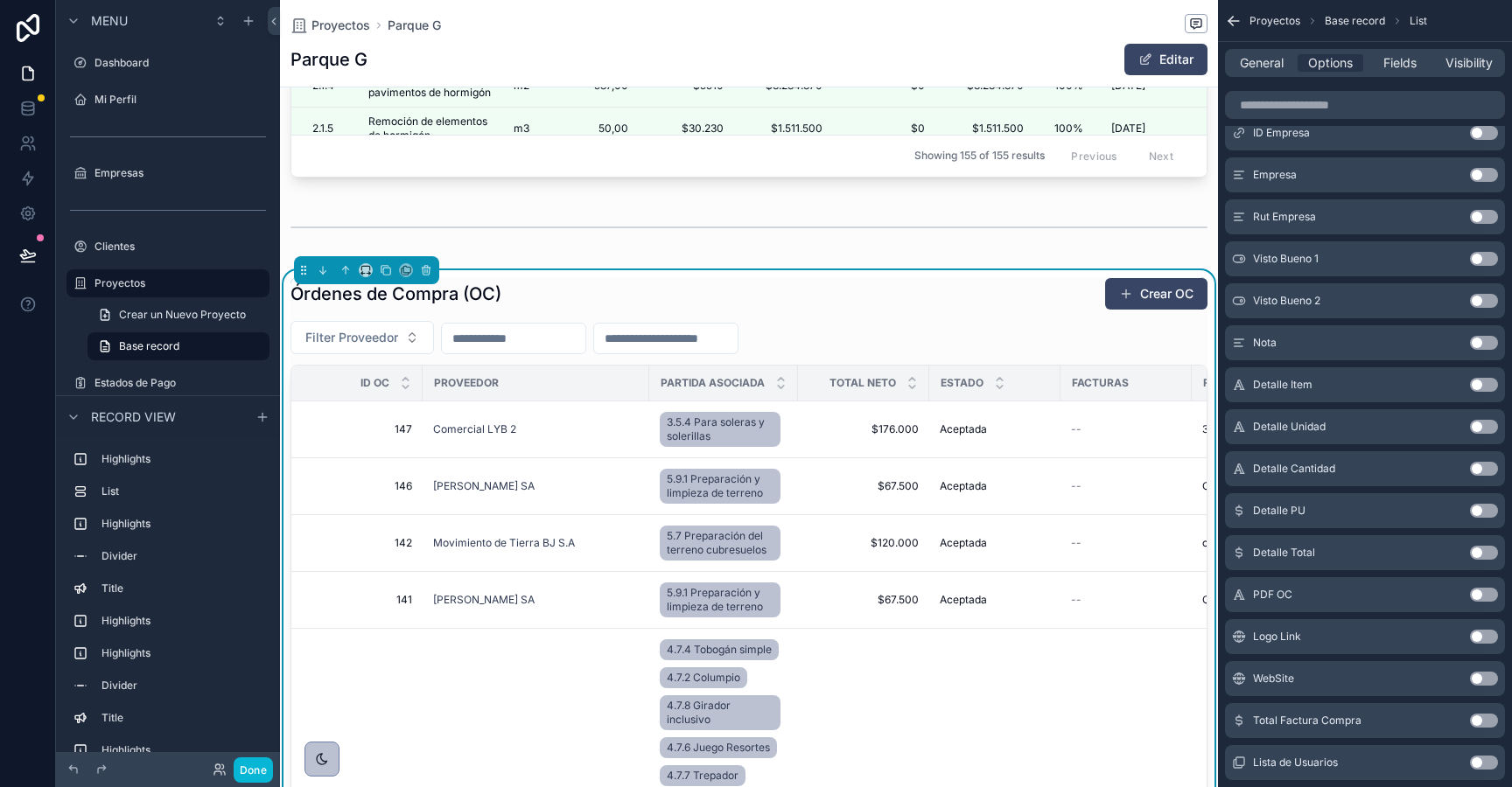
scroll to position [0, 915]
click at [666, 350] on input "scrollable content" at bounding box center [666, 338] width 144 height 24
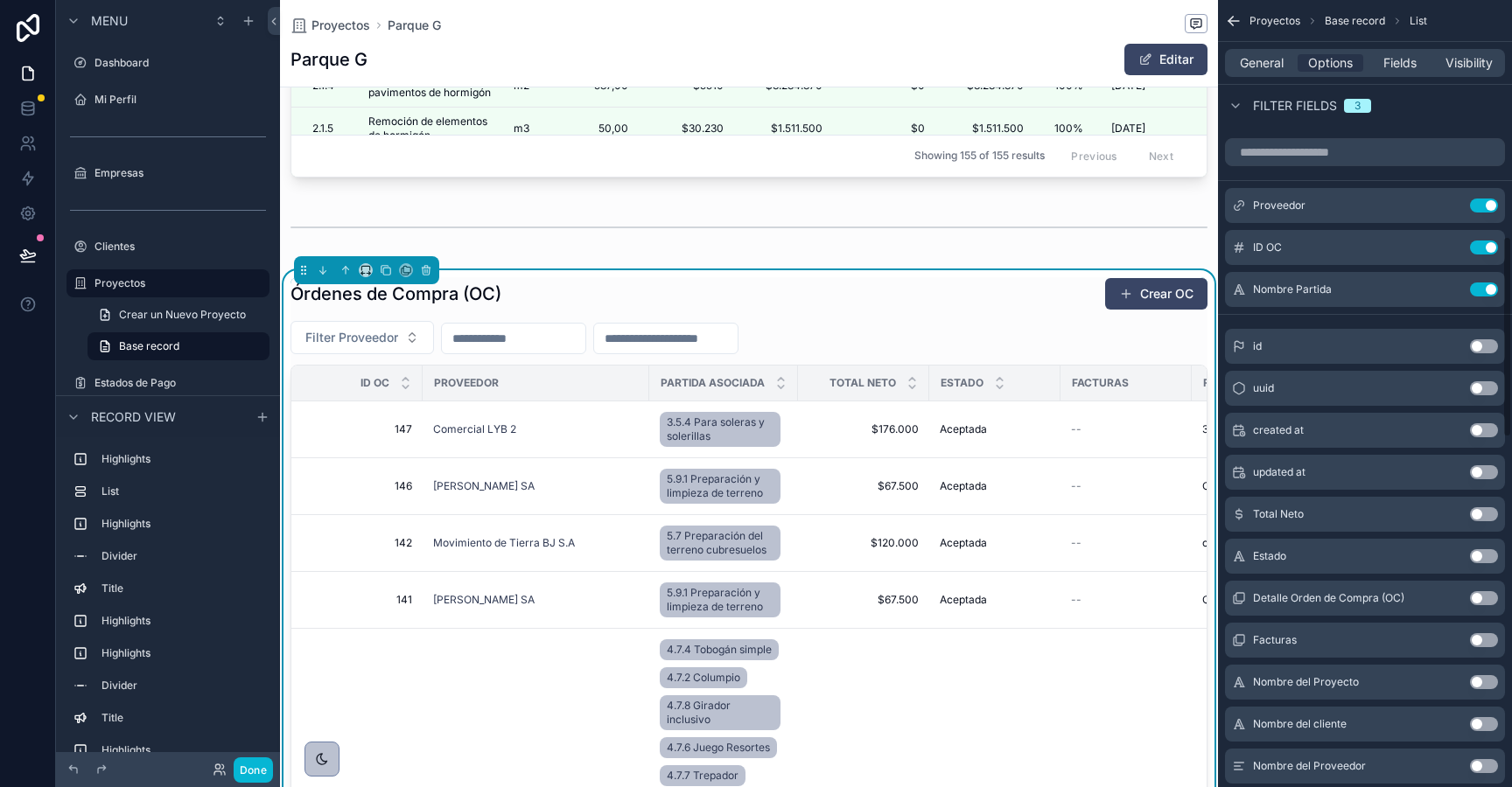
scroll to position [788, 0]
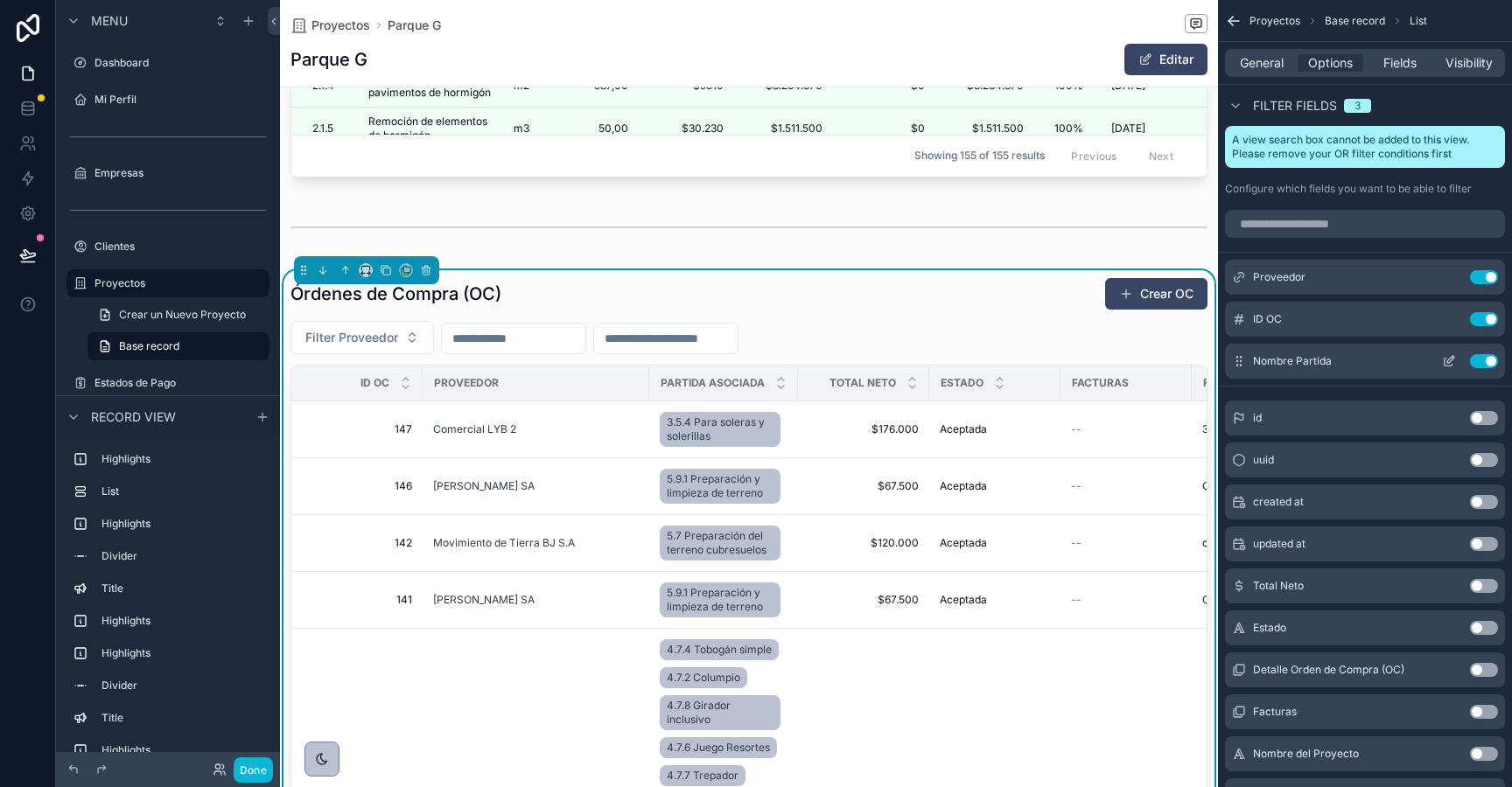
click at [1491, 372] on div "Nombre Partida Use setting" at bounding box center [1366, 360] width 280 height 35
click at [1482, 361] on button "Use setting" at bounding box center [1483, 361] width 28 height 14
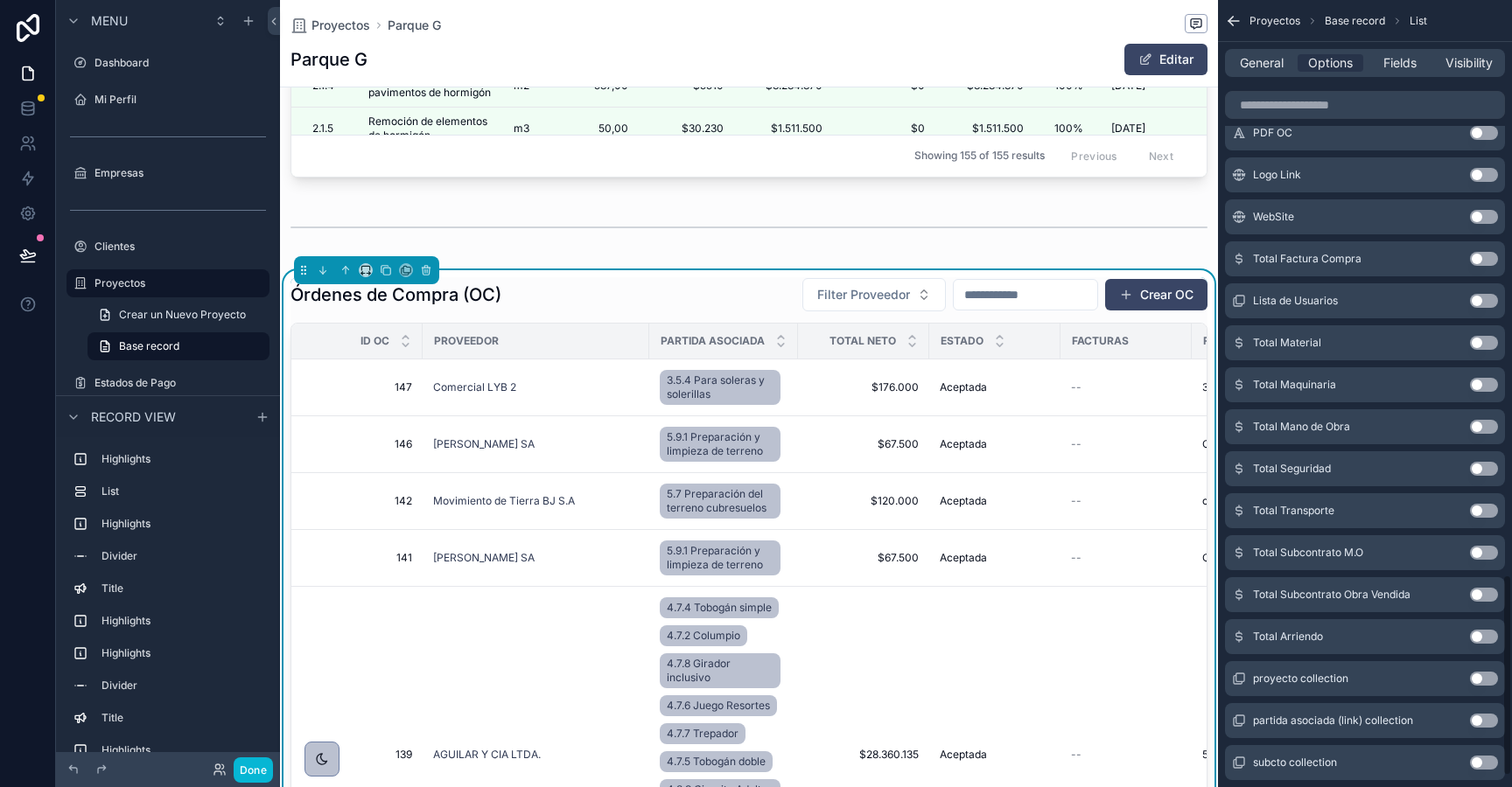
scroll to position [2291, 0]
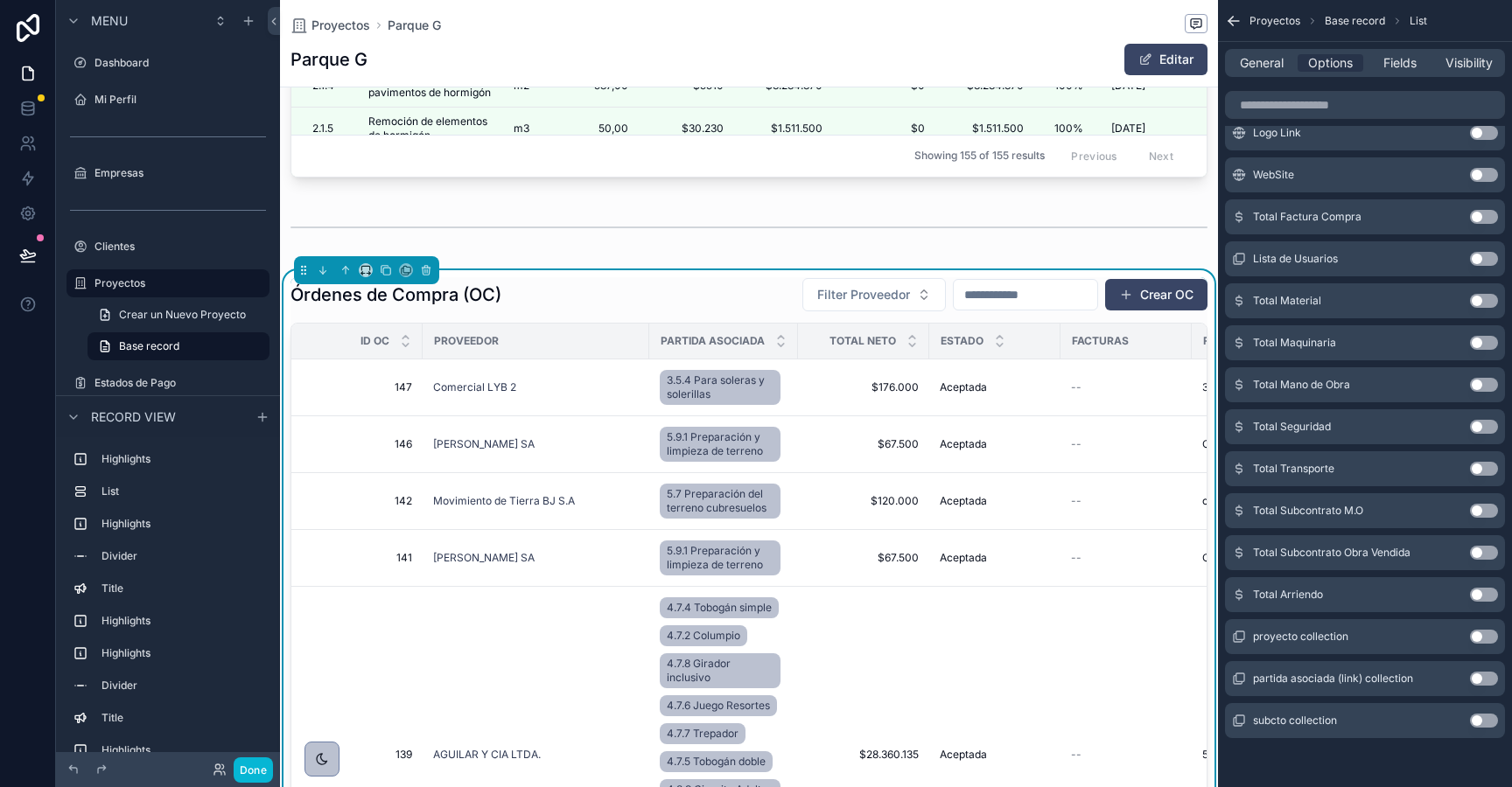
click at [1483, 677] on button "Use setting" at bounding box center [1483, 679] width 28 height 14
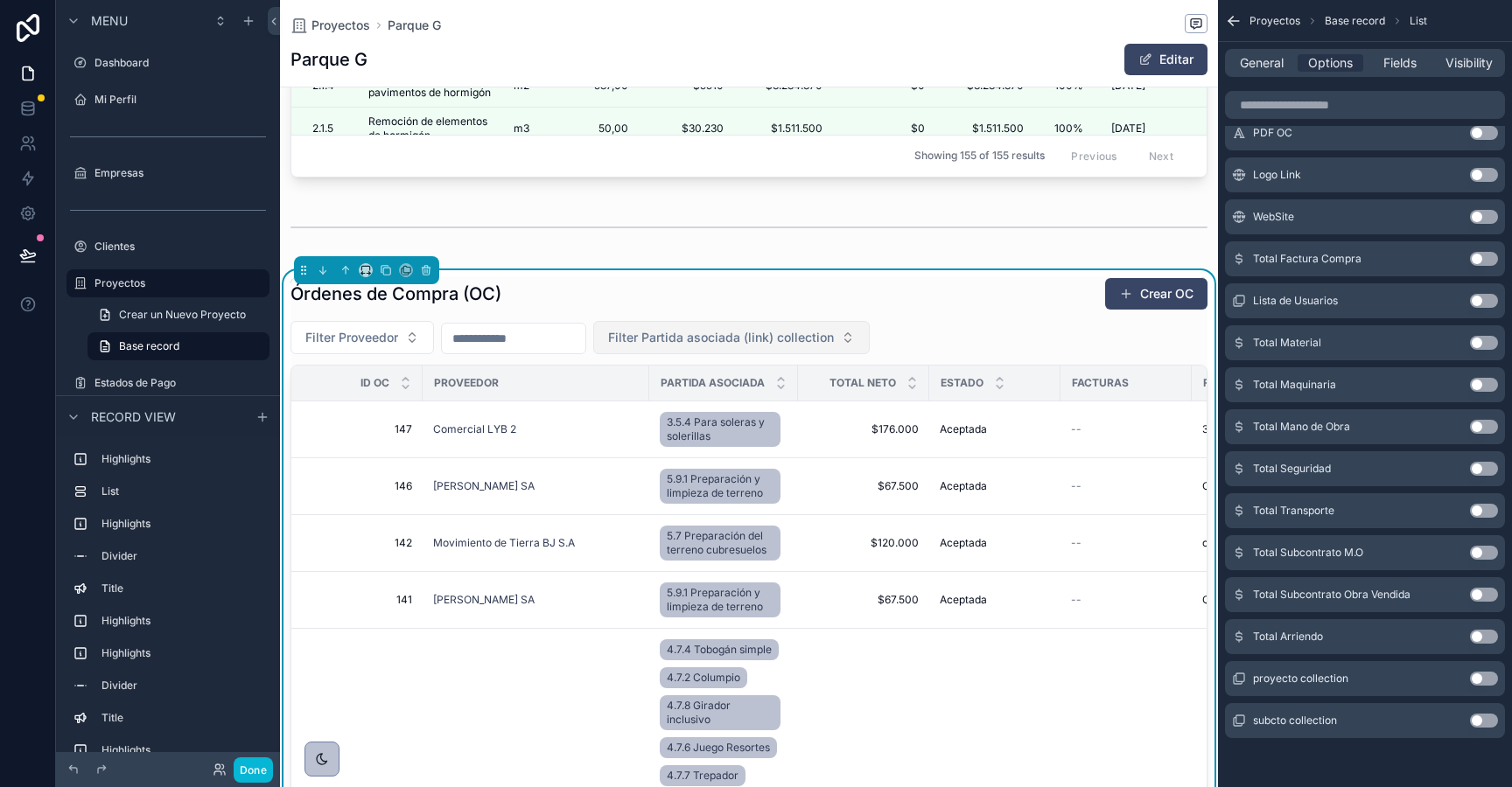
click at [659, 335] on span "Filter Partida asociada (link) collection" at bounding box center [720, 338] width 226 height 18
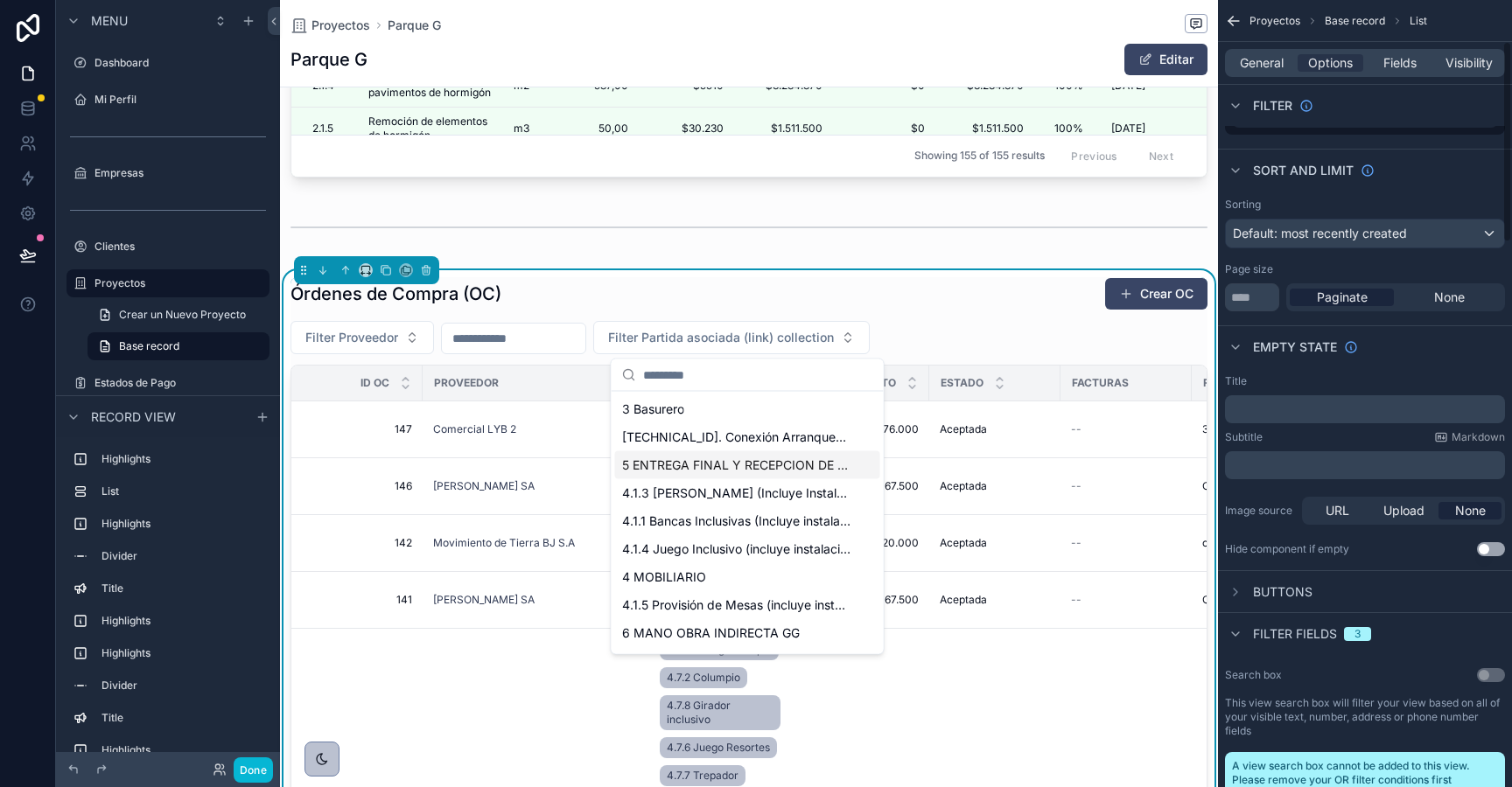
scroll to position [156, 0]
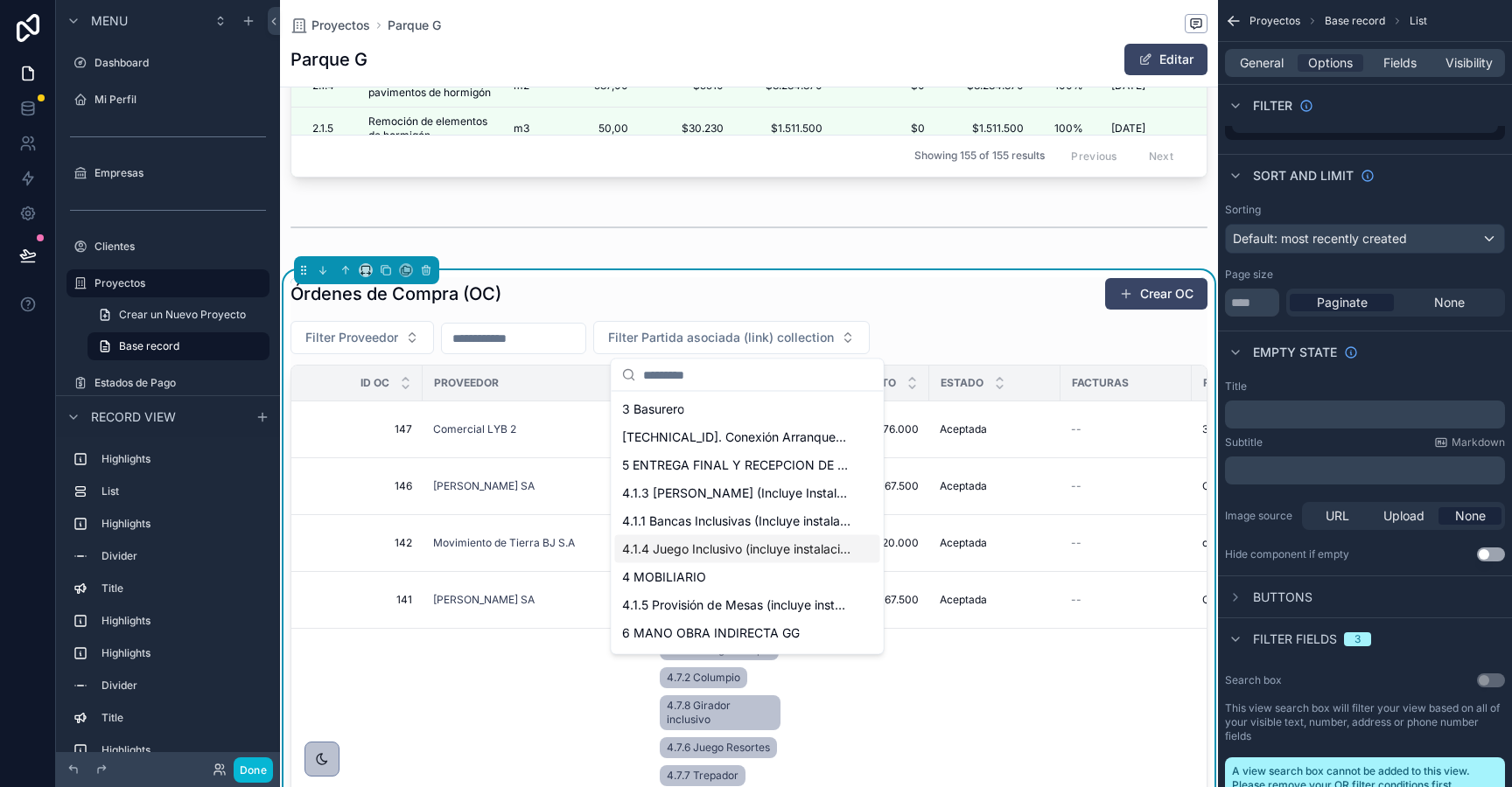
click at [697, 539] on div "4.1.4 Juego Inclusivo (incluye instalación)" at bounding box center [747, 549] width 265 height 28
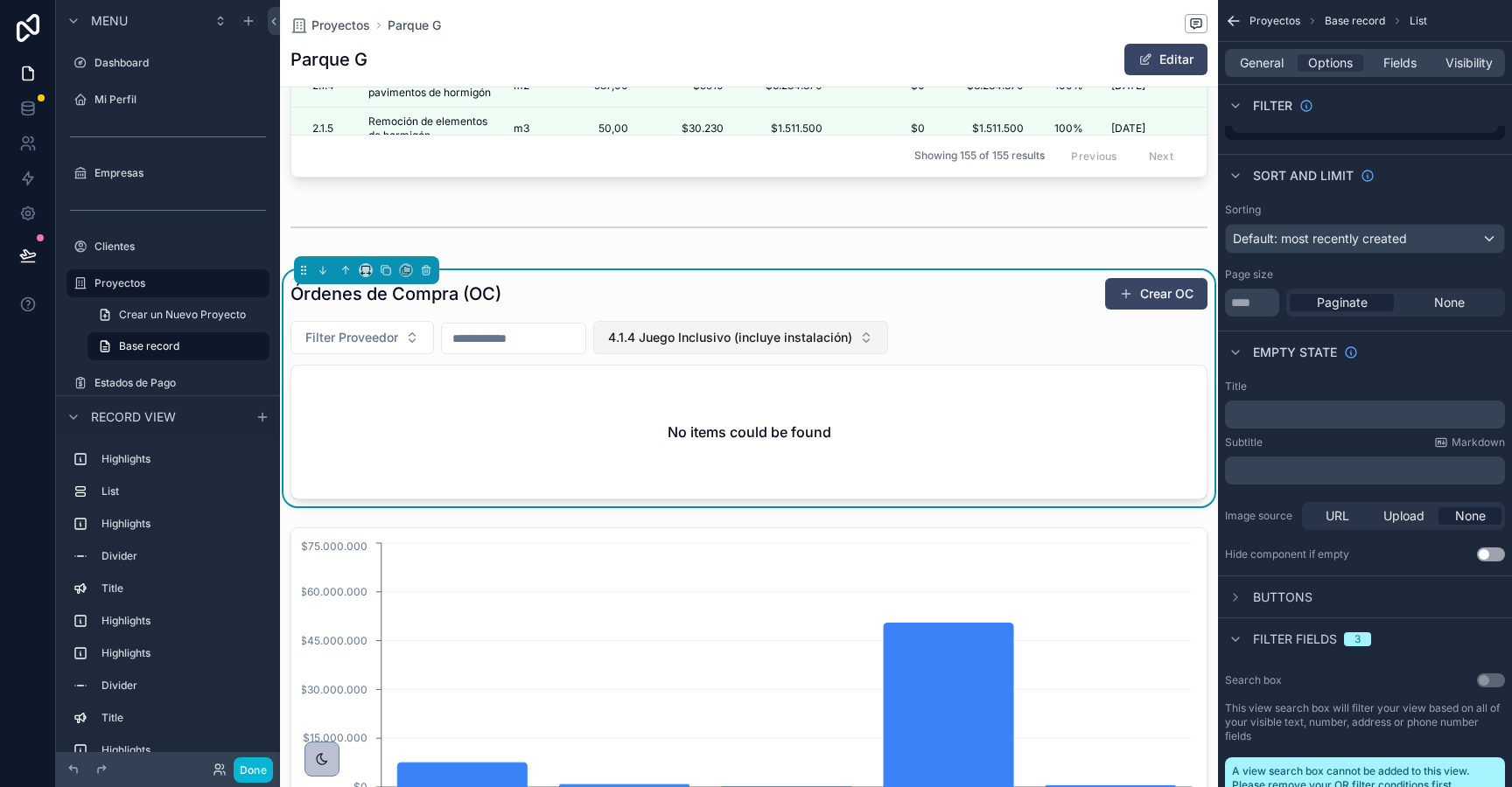
click at [852, 343] on span "4.1.4 Juego Inclusivo (incluye instalación)" at bounding box center [730, 338] width 245 height 18
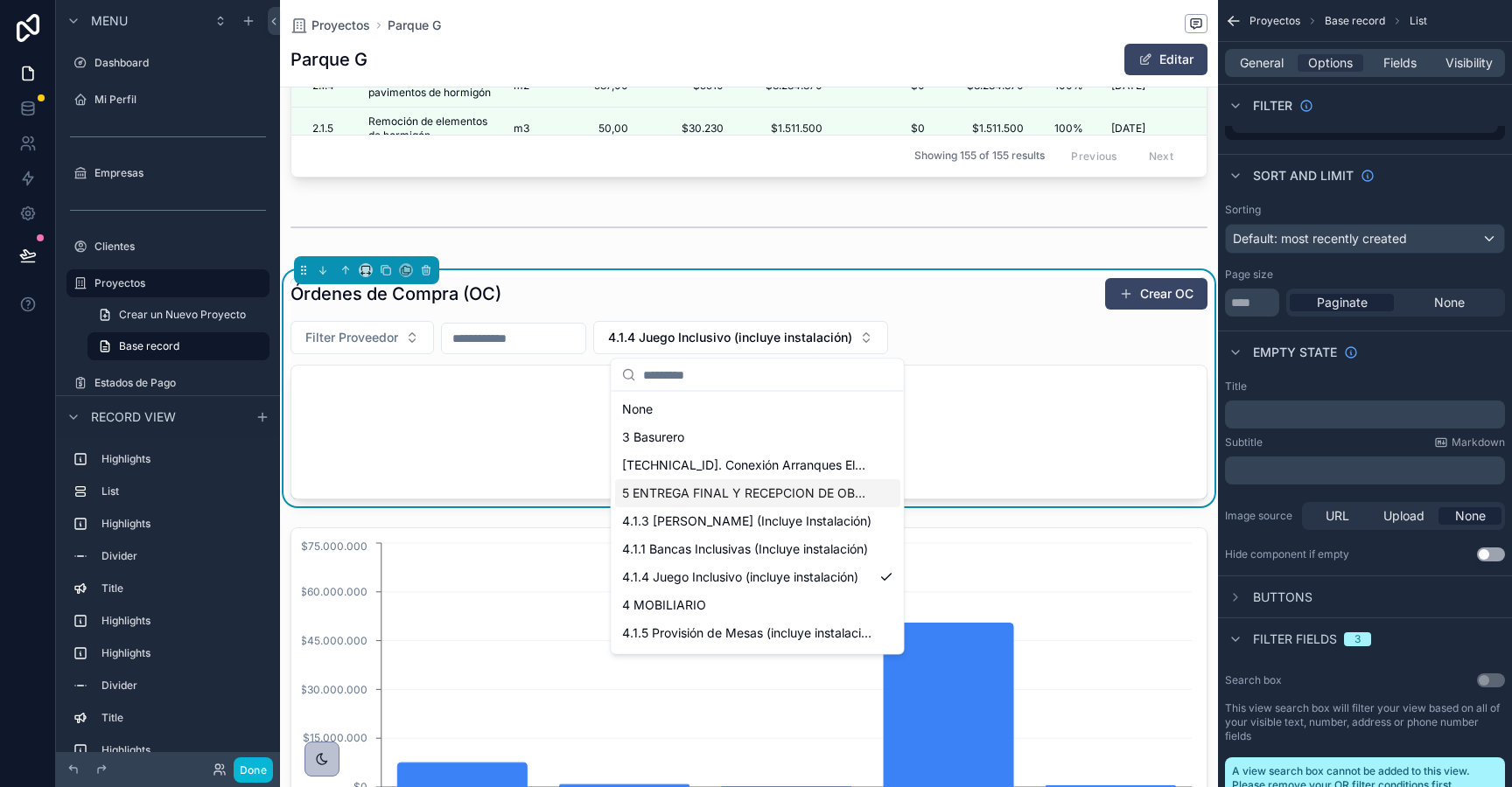
click at [810, 483] on div "5 ENTREGA FINAL Y RECEPCION DE OBRAS" at bounding box center [758, 493] width 286 height 28
click at [814, 524] on div "scrollable content" at bounding box center [749, 707] width 938 height 373
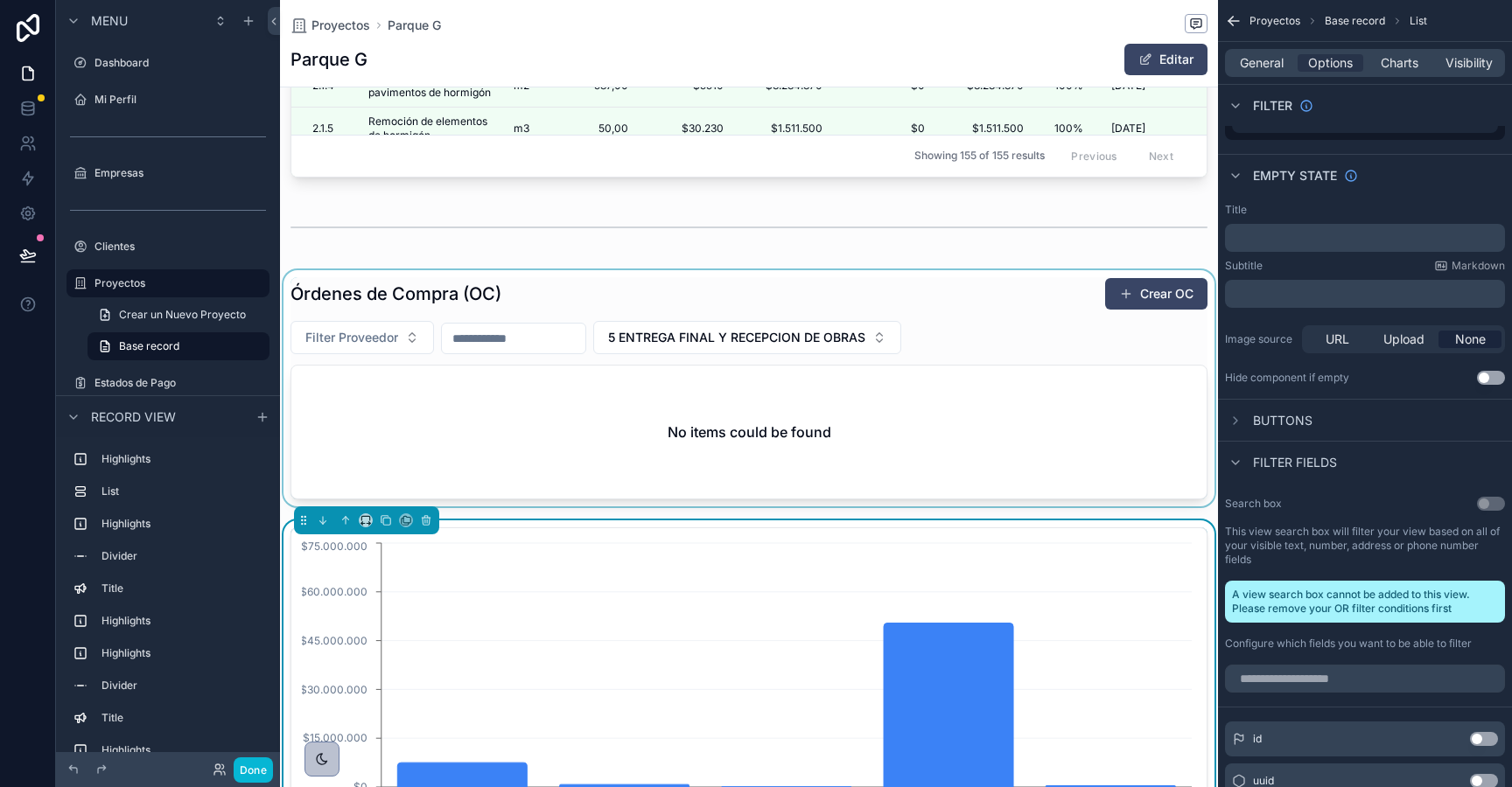
click at [657, 342] on div "scrollable content" at bounding box center [749, 388] width 938 height 236
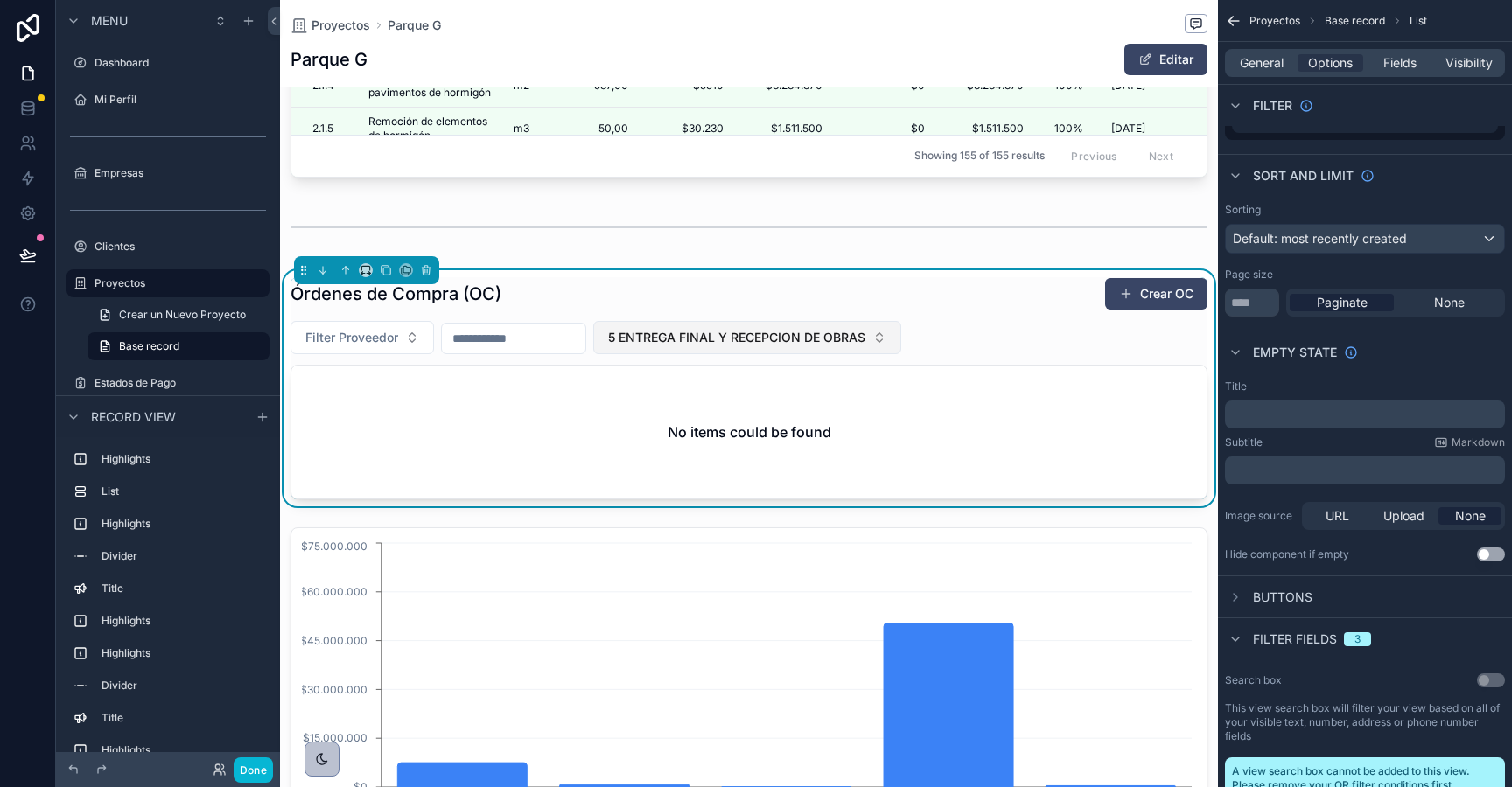
click at [685, 338] on span "5 ENTREGA FINAL Y RECEPCION DE OBRAS" at bounding box center [736, 338] width 257 height 18
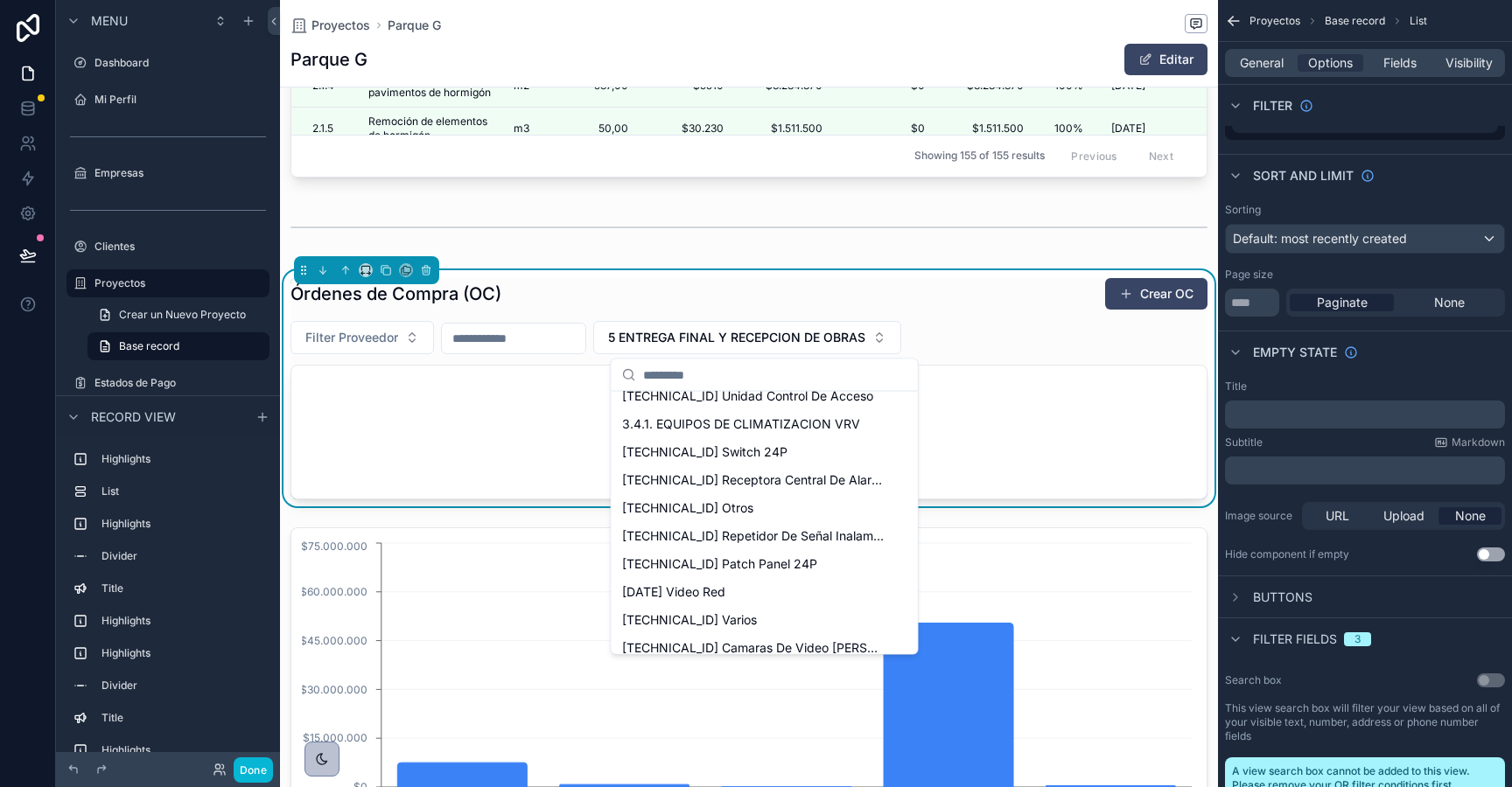
scroll to position [15214, 0]
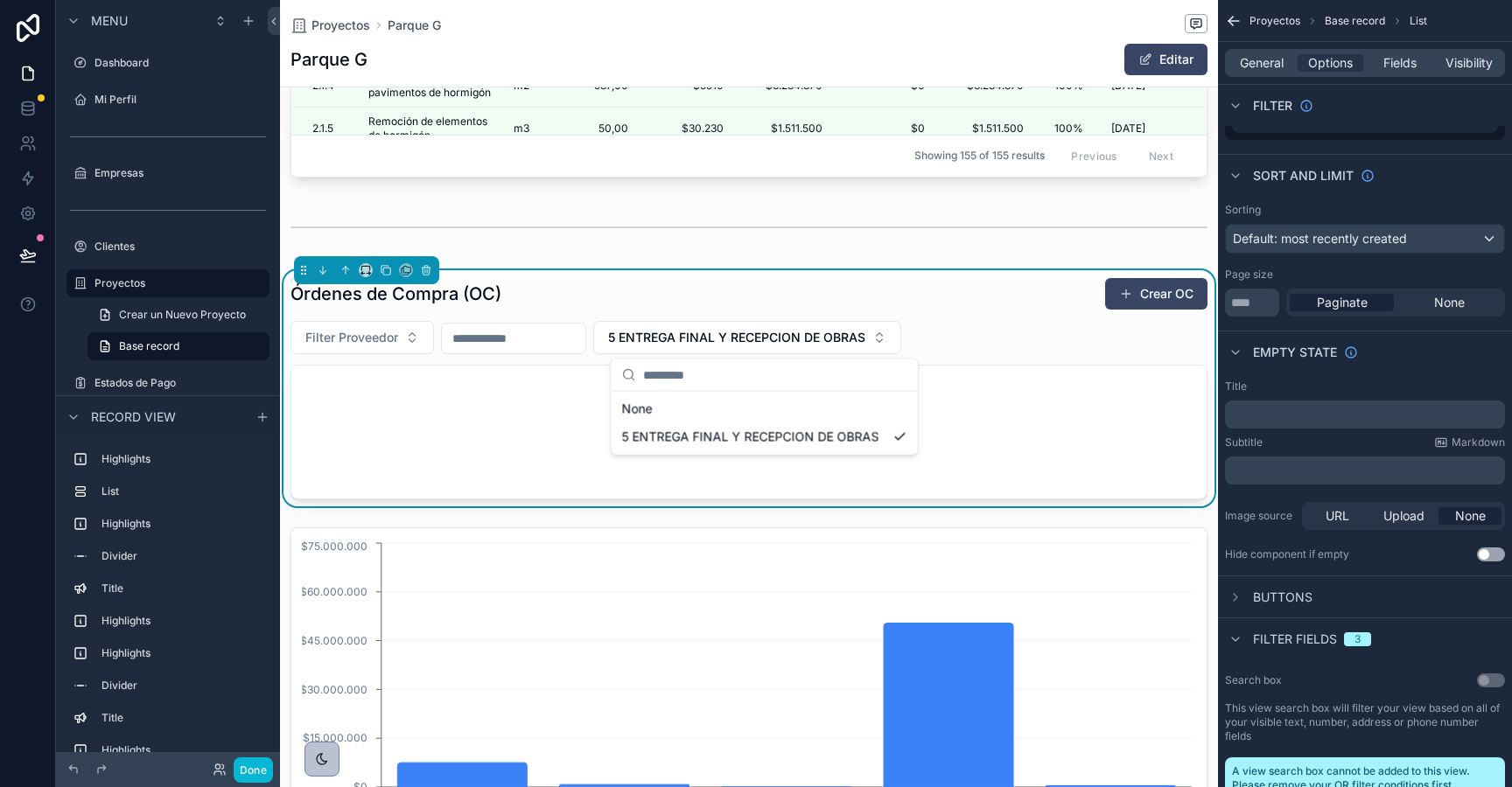
click at [689, 297] on div "Órdenes de Compra (OC) Crear OC" at bounding box center [748, 294] width 917 height 33
click at [745, 332] on span "5 ENTREGA FINAL Y RECEPCION DE OBRAS" at bounding box center [736, 338] width 257 height 18
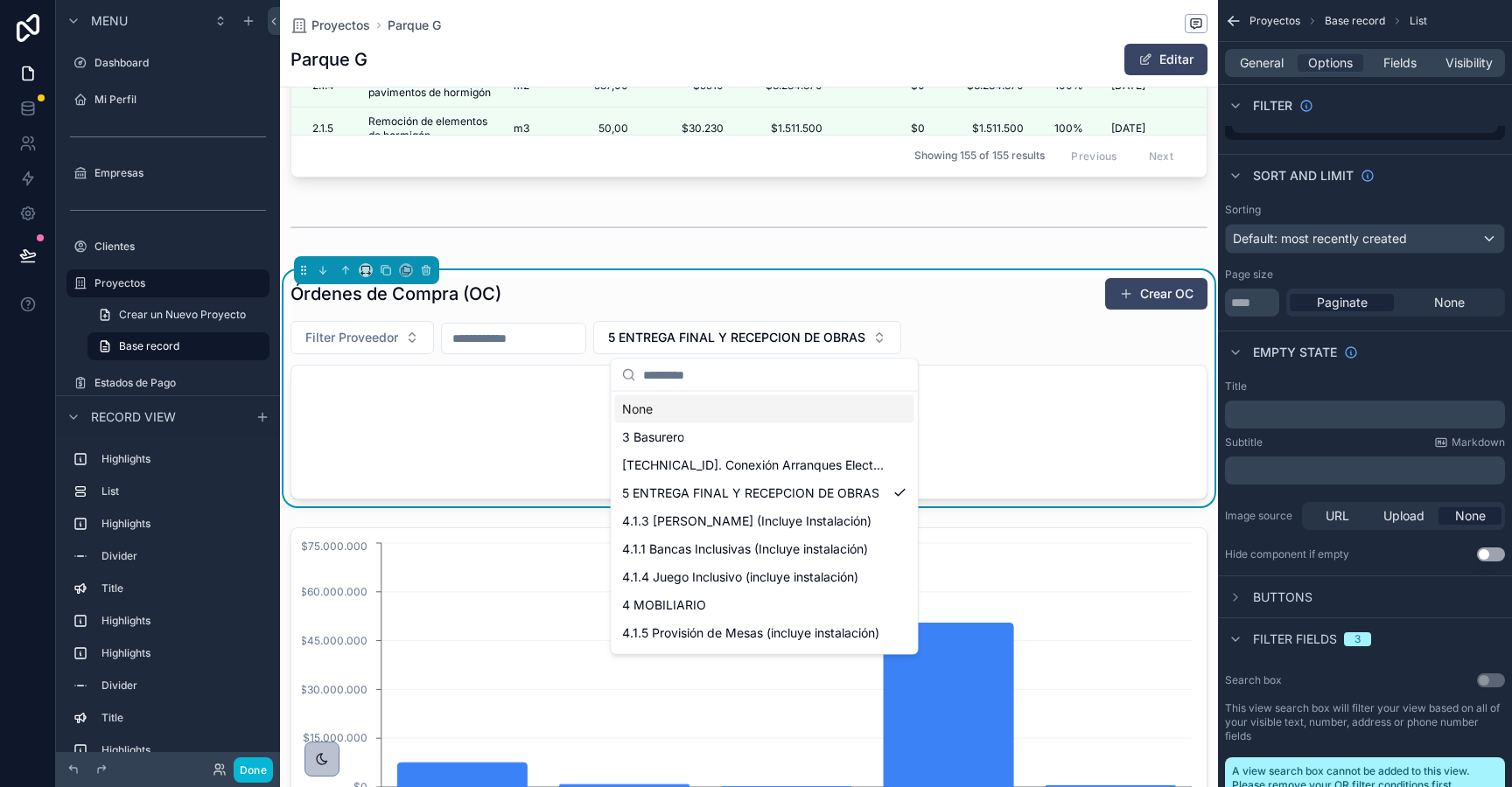
click at [731, 401] on div "None" at bounding box center [764, 409] width 299 height 28
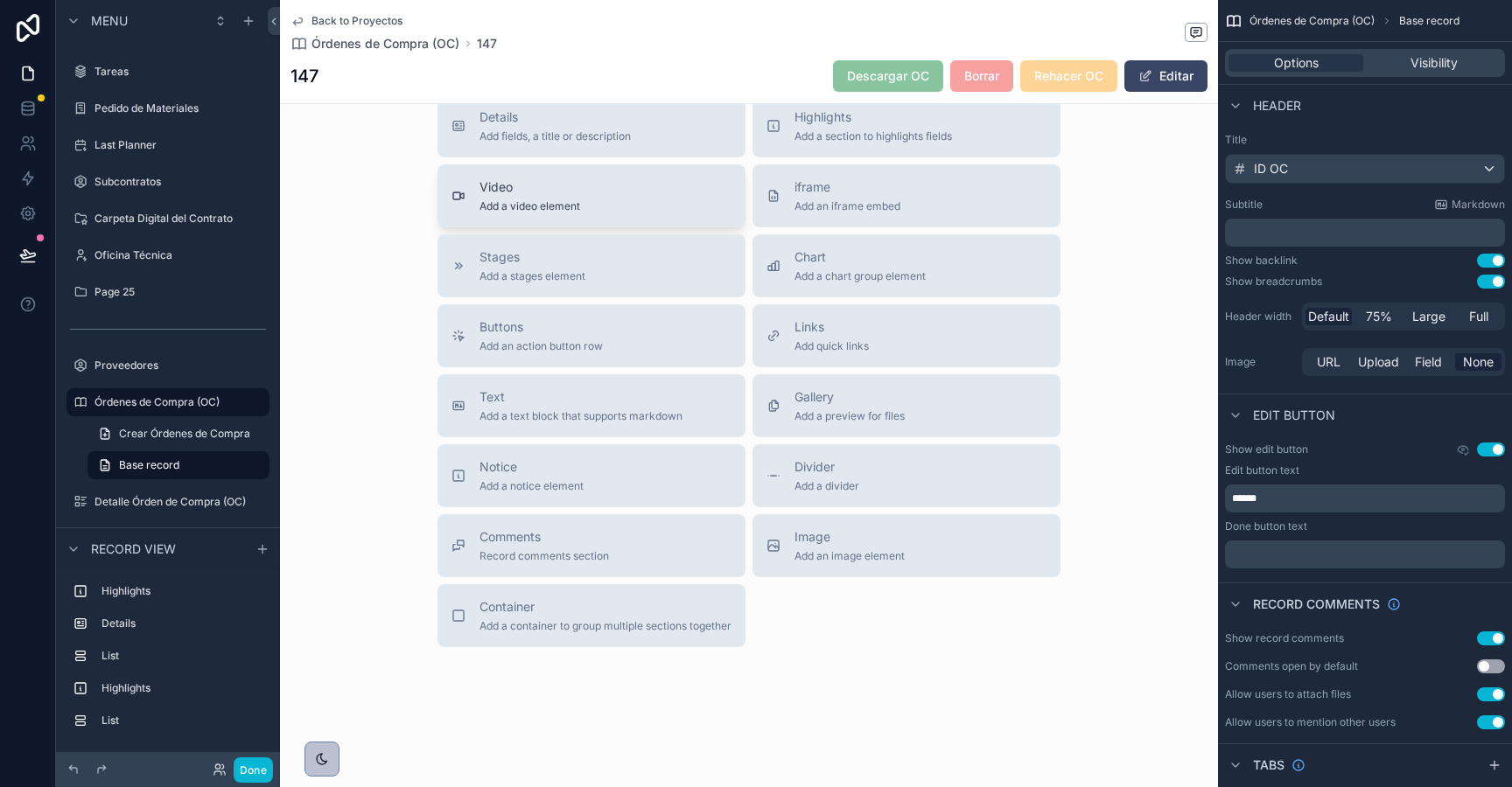
scroll to position [1298, 0]
click at [424, 220] on div "Title Add a title and subtitle List Add a list related to this record Details A…" at bounding box center [749, 336] width 651 height 623
click at [1121, 140] on div "Title Add a title and subtitle List Add a list related to this record Details A…" at bounding box center [749, 336] width 938 height 623
click at [1311, 498] on p "******" at bounding box center [1367, 499] width 270 height 14
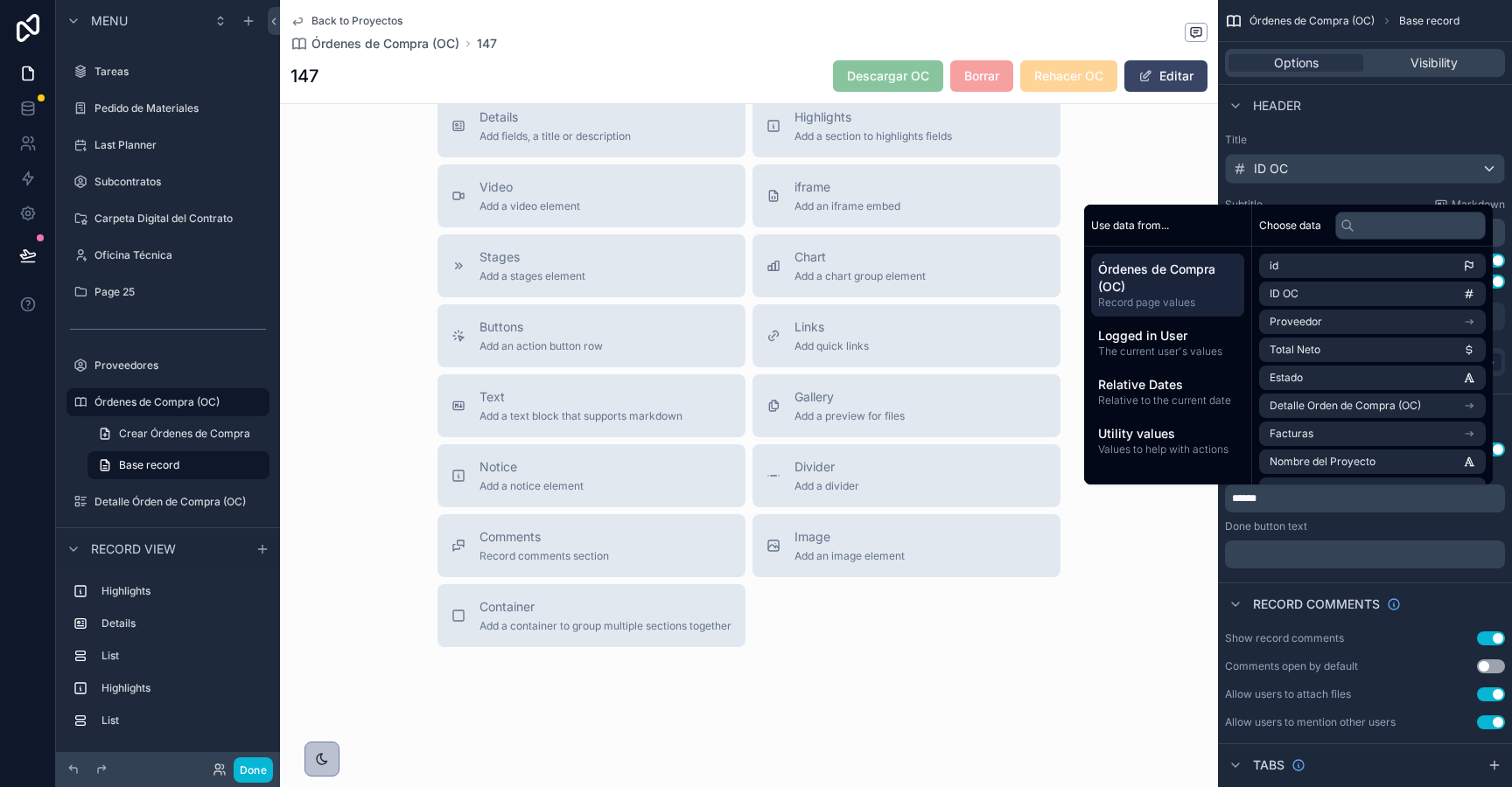
click at [1311, 498] on p "******" at bounding box center [1367, 499] width 270 height 14
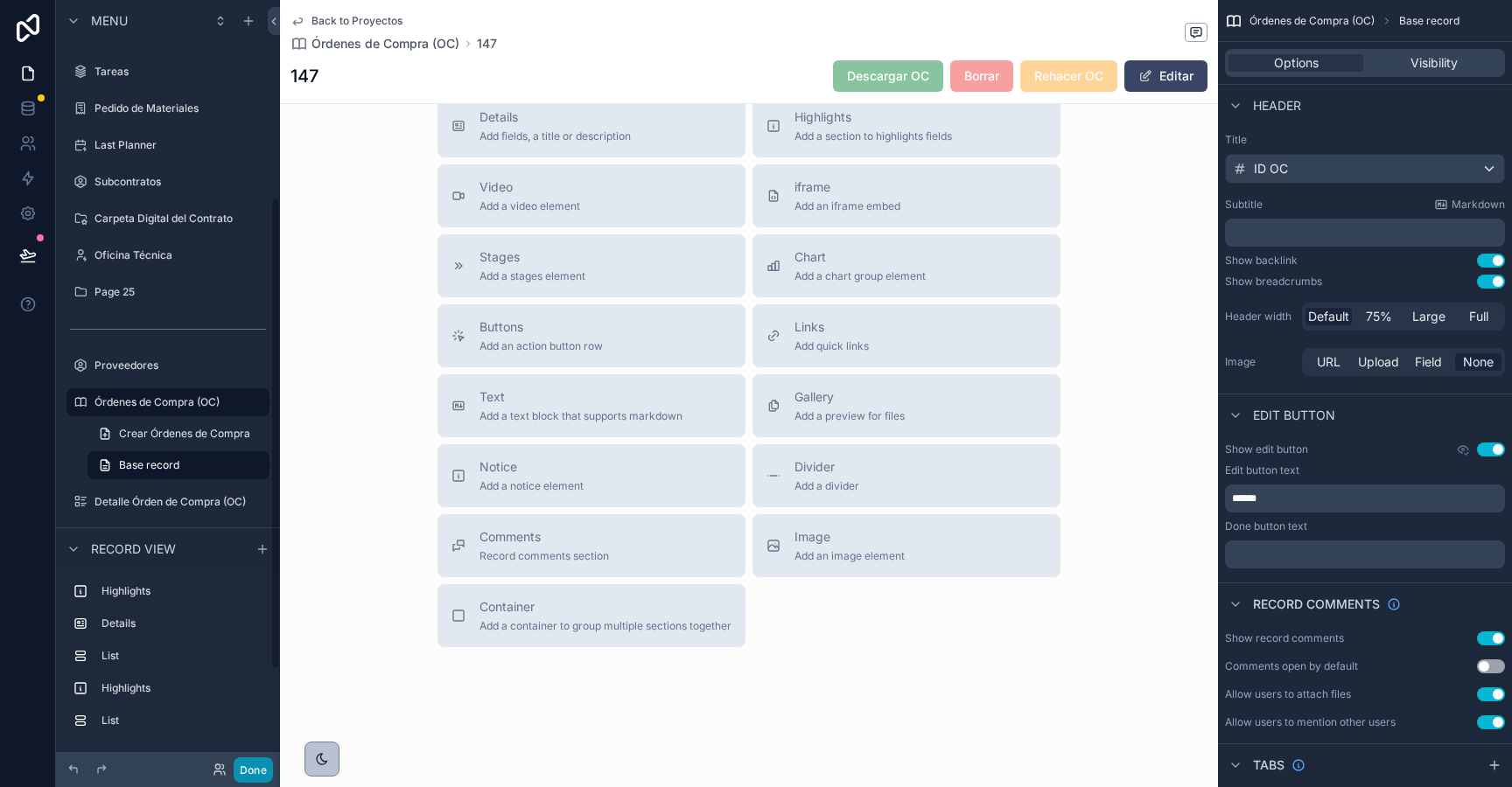
click at [250, 781] on button "Done" at bounding box center [253, 770] width 39 height 25
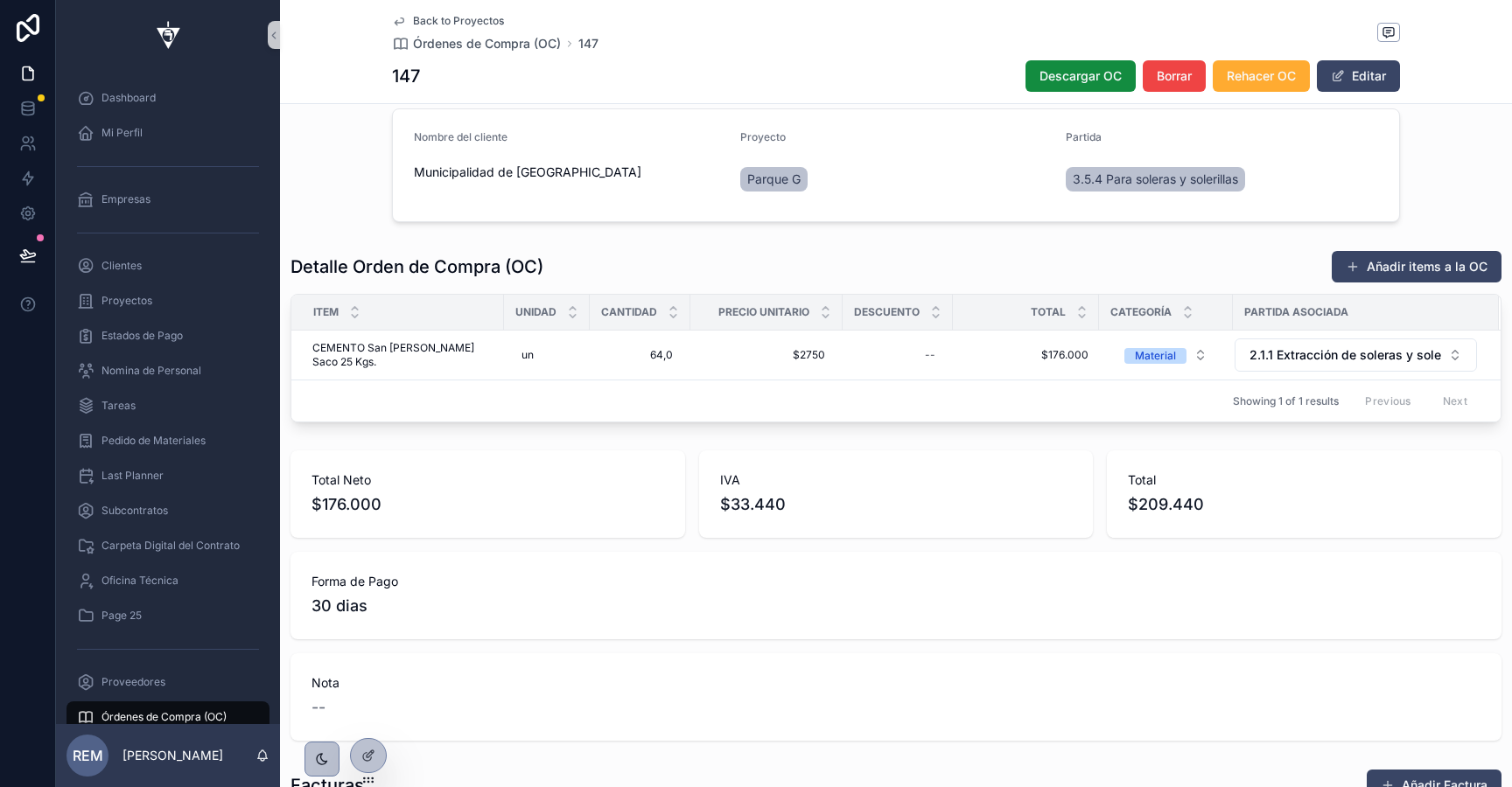
scroll to position [0, 0]
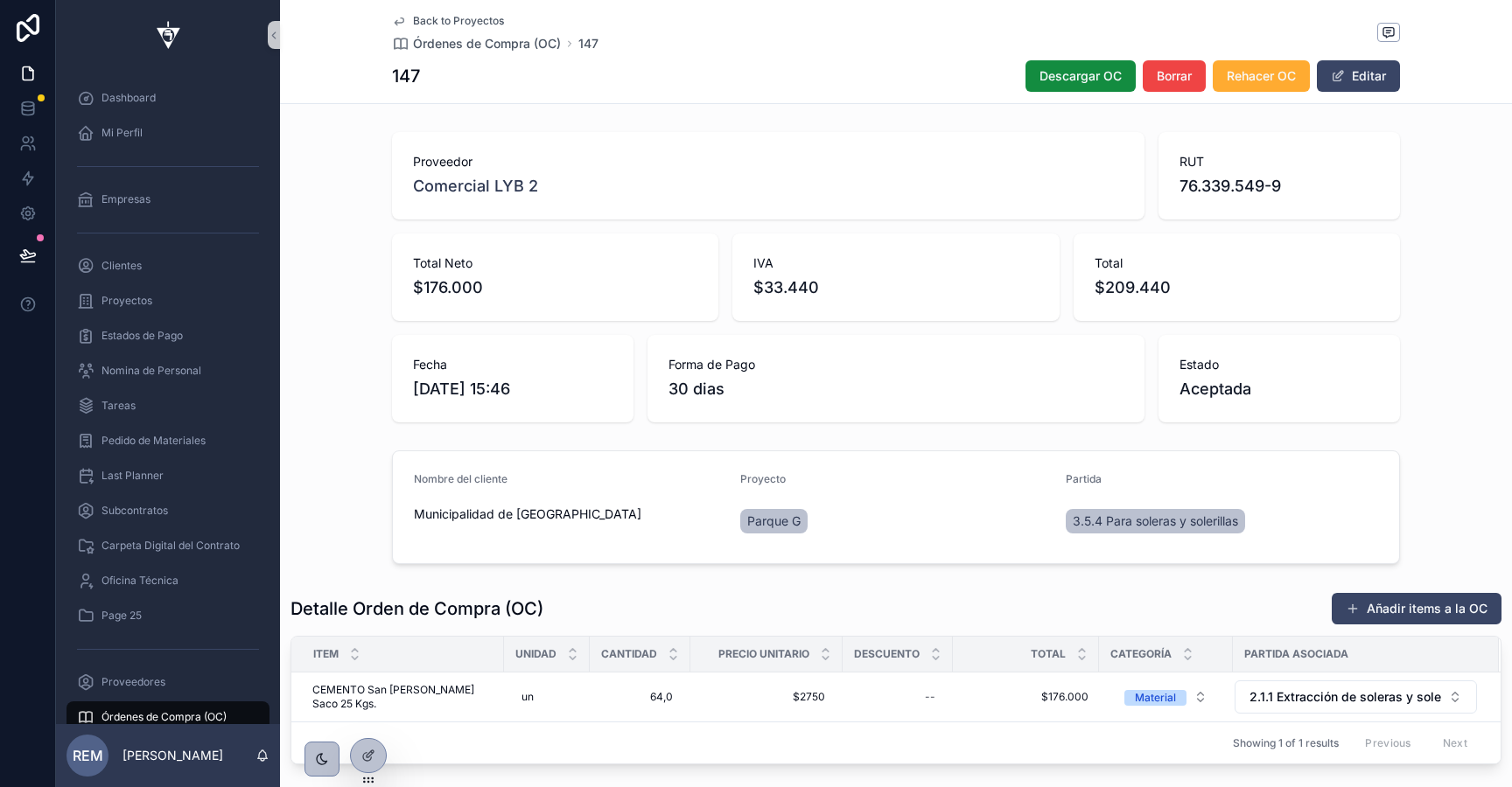
click at [446, 21] on span "Back to Proyectos" at bounding box center [459, 21] width 91 height 14
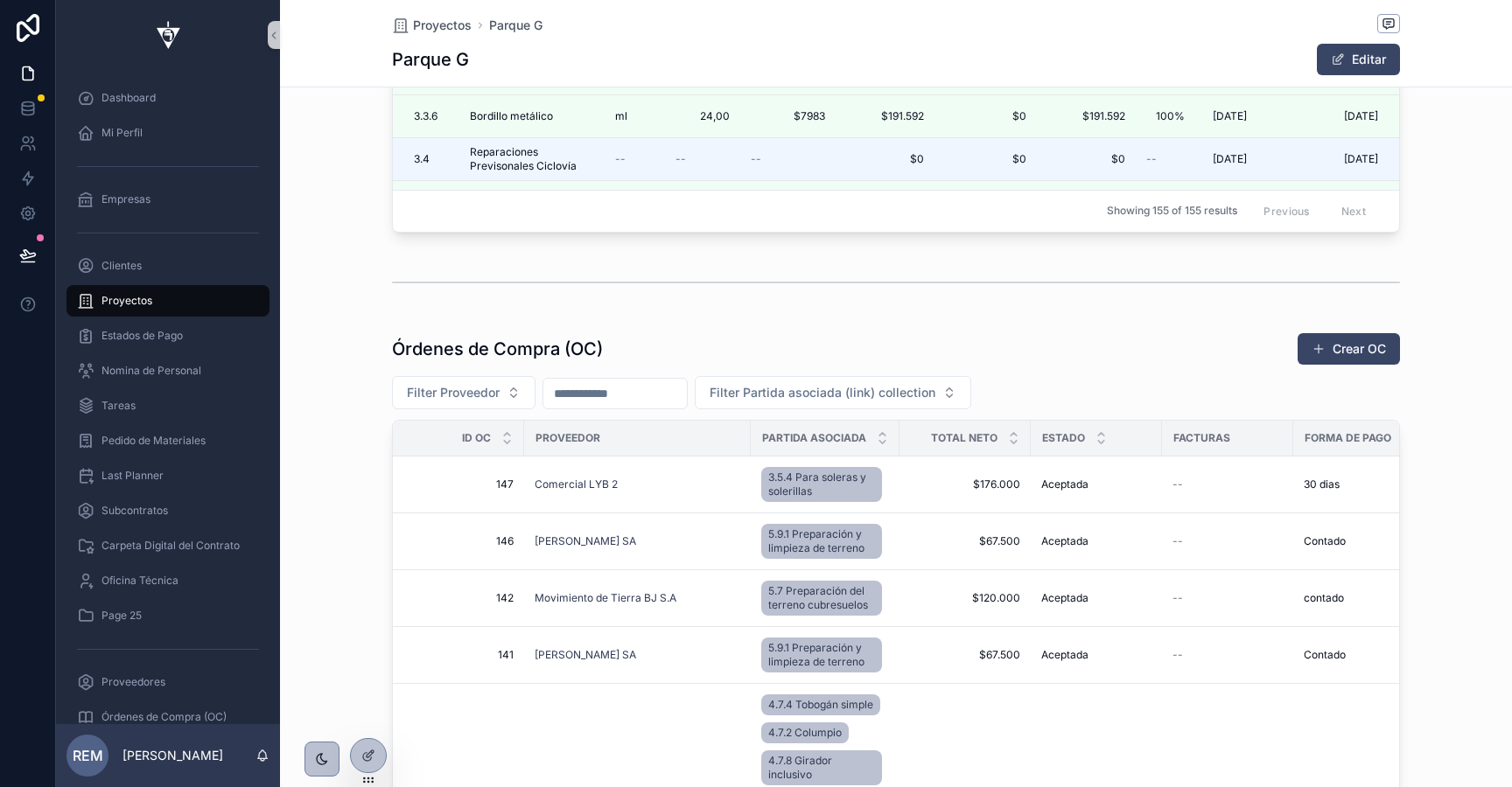
scroll to position [2807, 0]
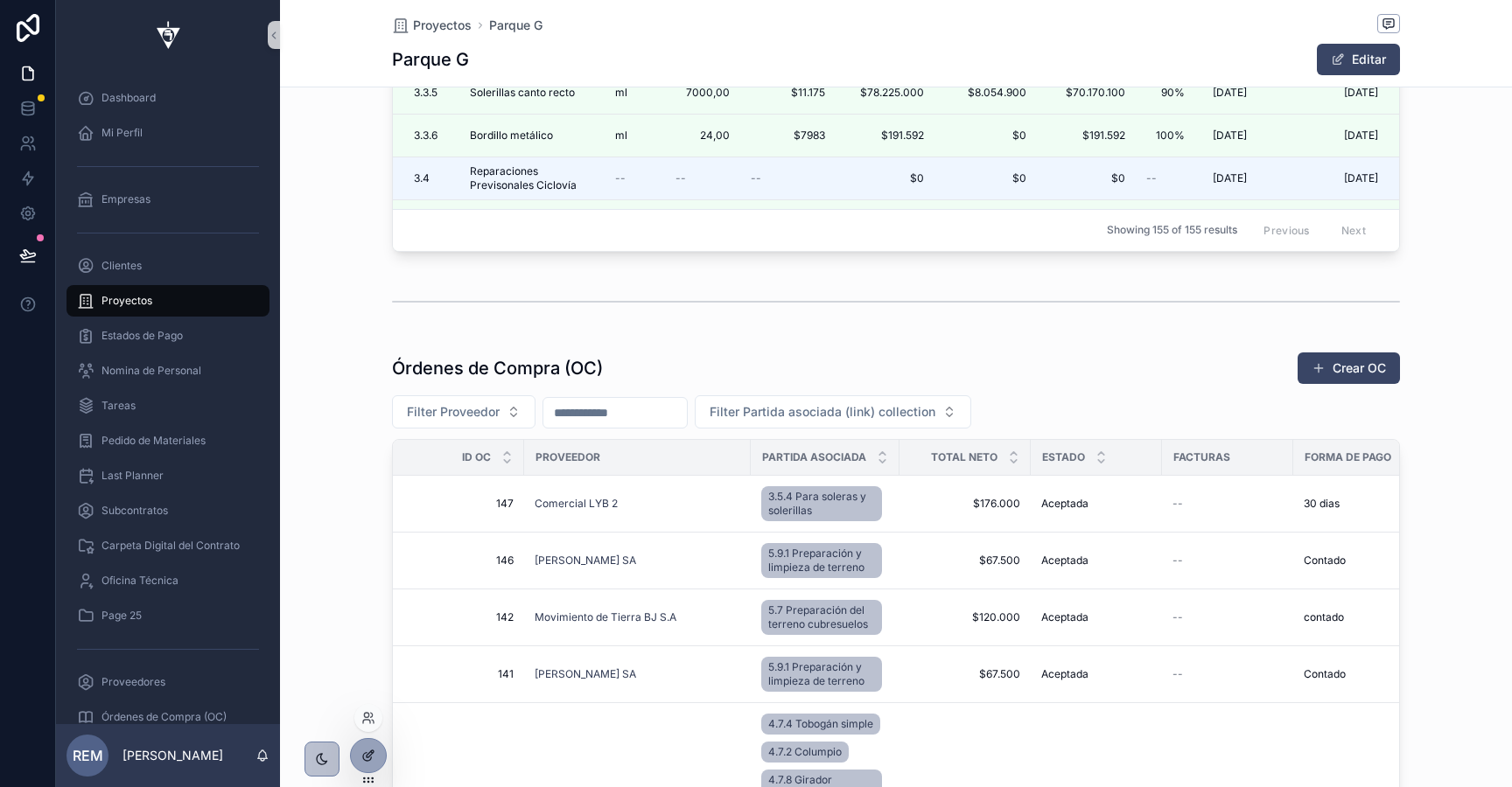
click at [365, 765] on div at bounding box center [368, 755] width 35 height 33
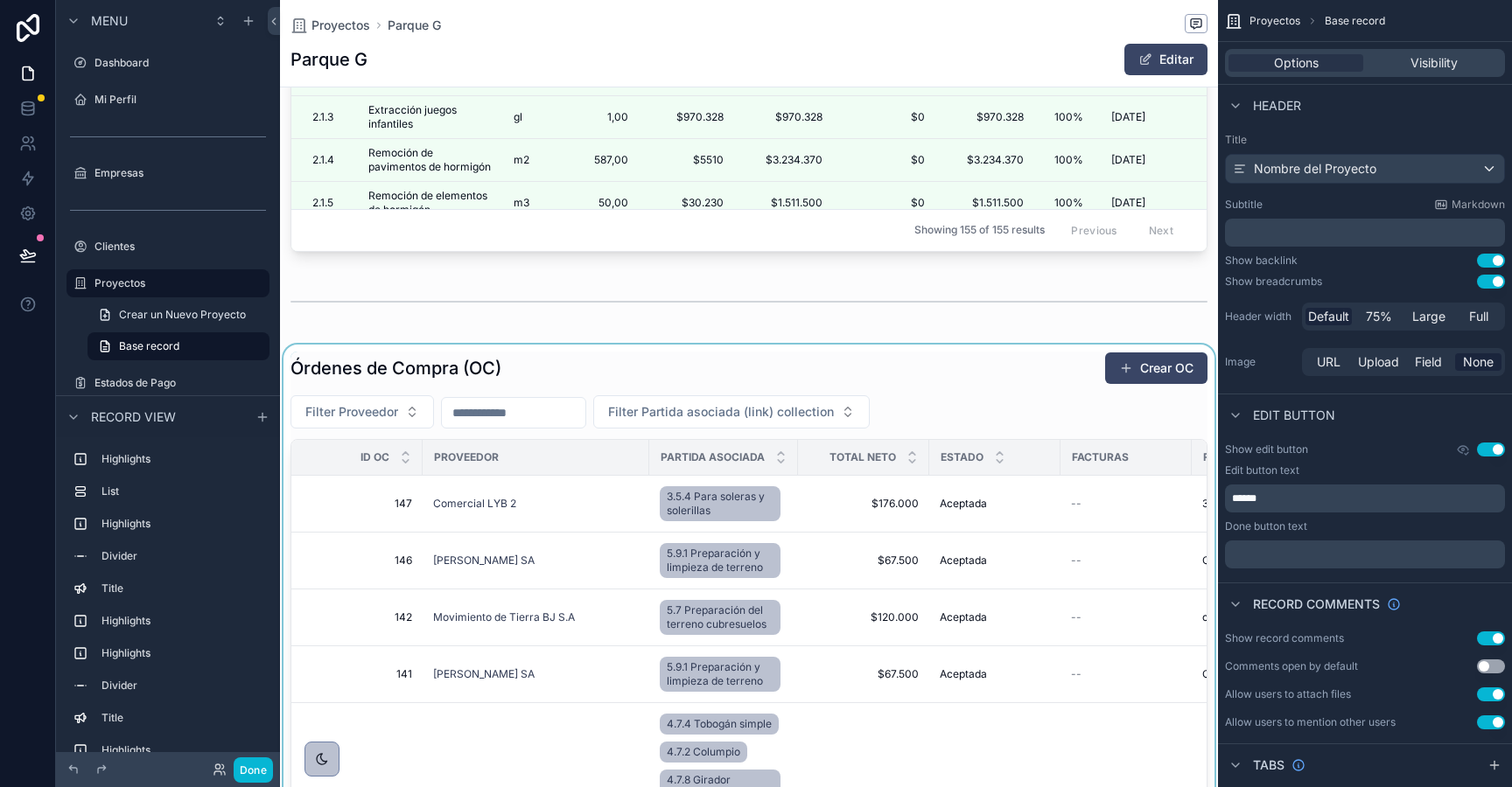
scroll to position [0, 915]
click at [811, 421] on div "scrollable content" at bounding box center [749, 691] width 938 height 693
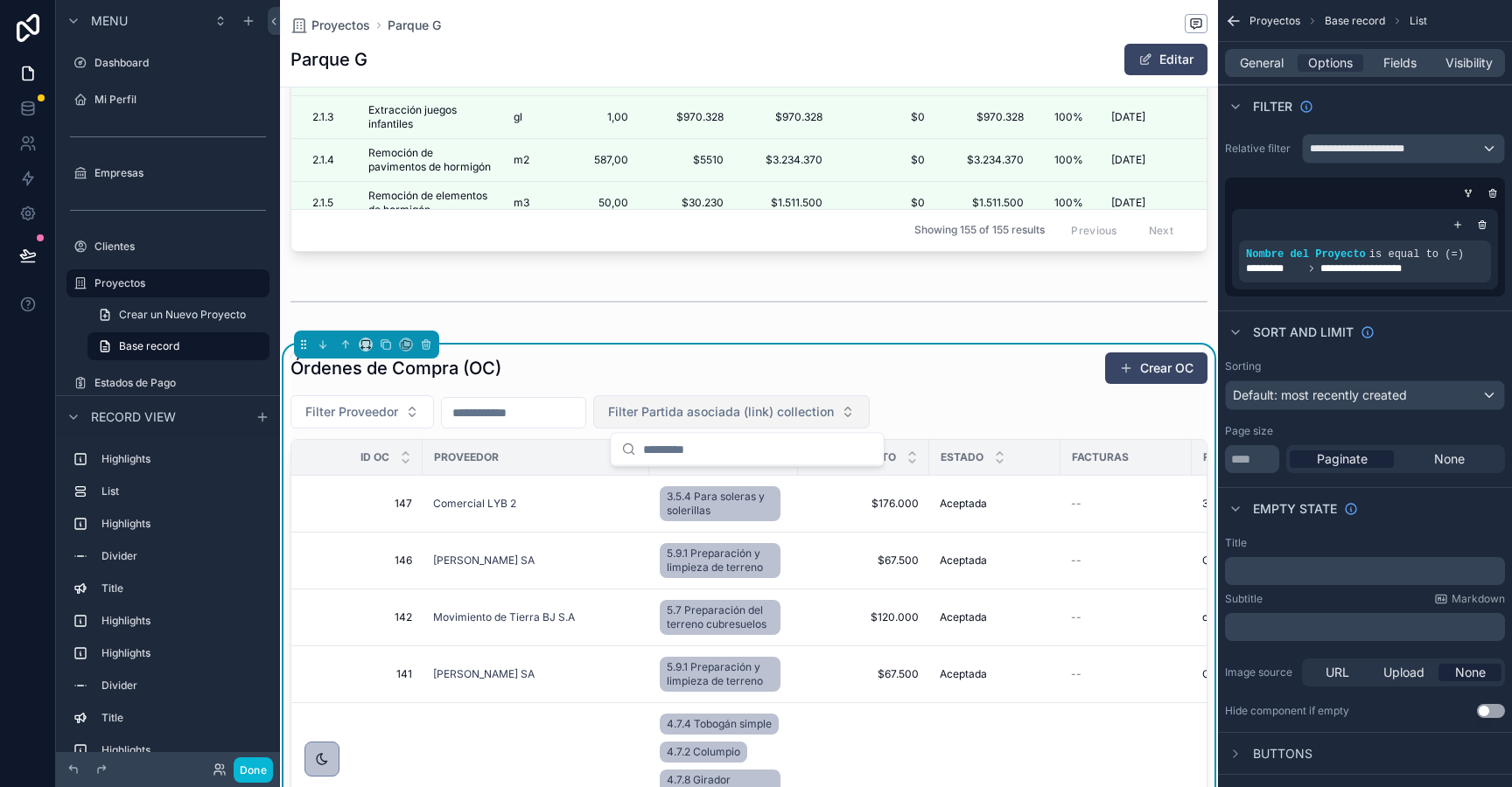
click at [736, 418] on span "Filter Partida asociada (link) collection" at bounding box center [720, 412] width 226 height 18
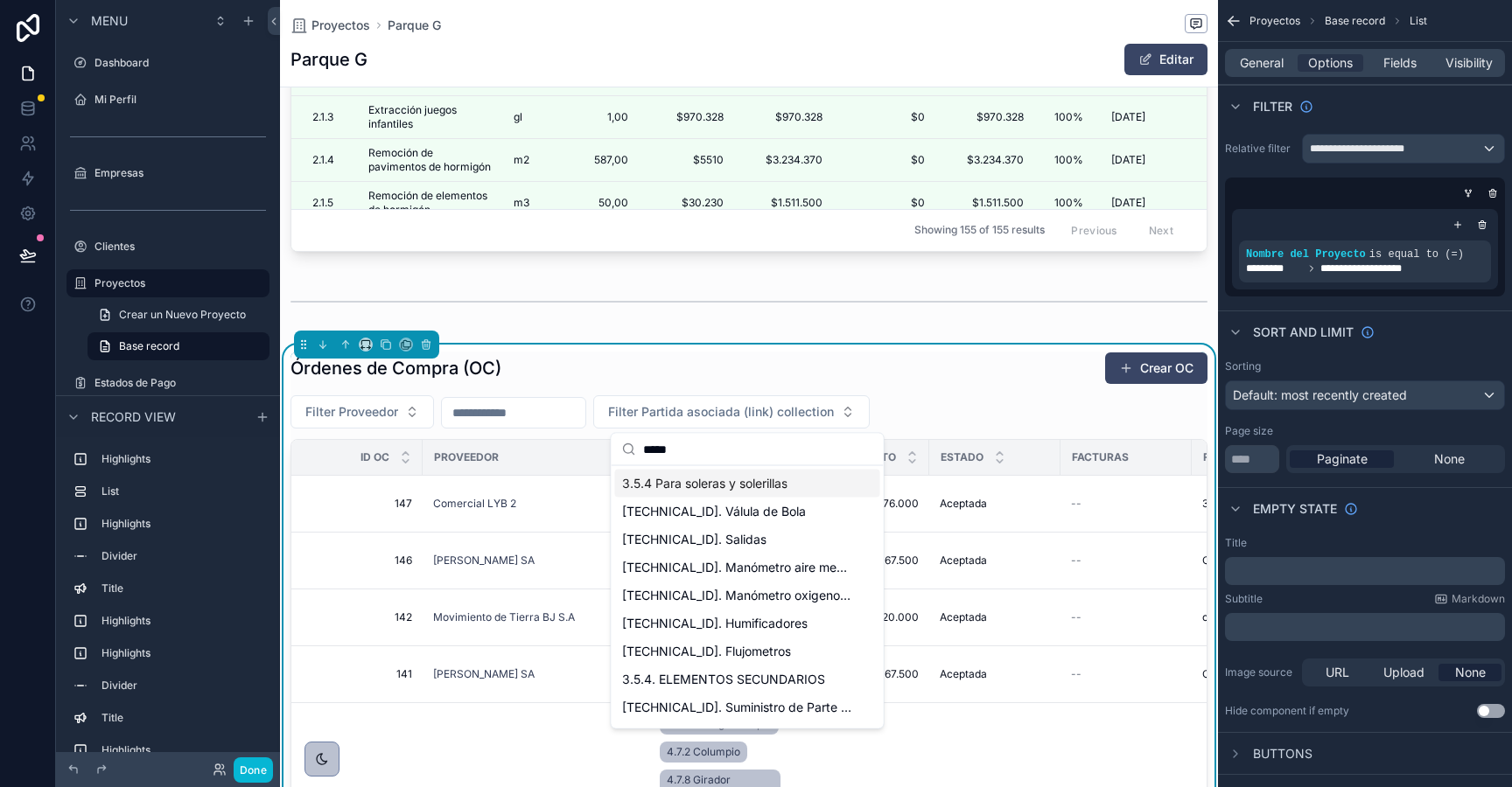
type input "*****"
click at [785, 484] on span "3.5.4 Para soleras y solerillas" at bounding box center [704, 484] width 165 height 18
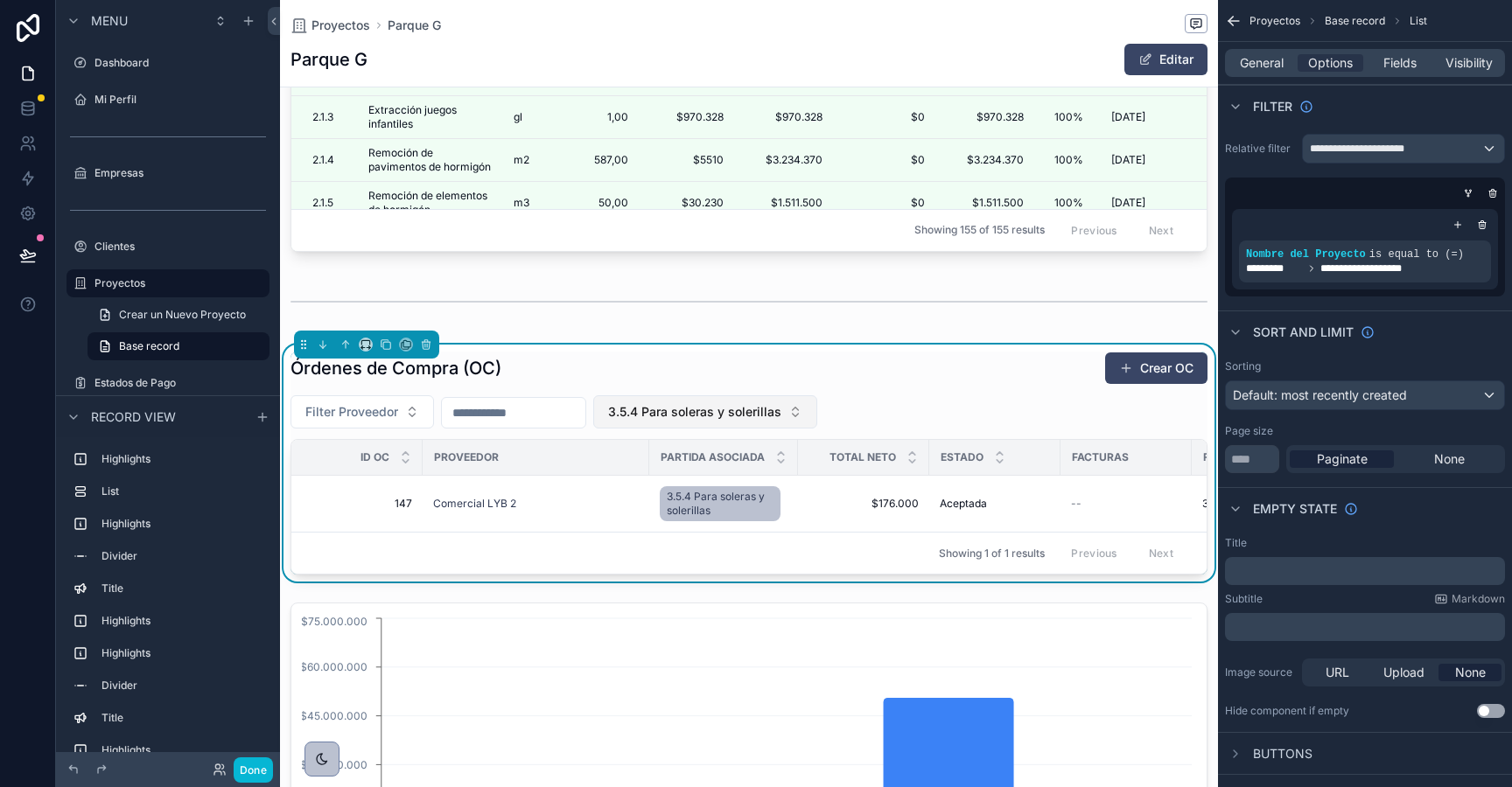
click at [781, 412] on span "3.5.4 Para soleras y solerillas" at bounding box center [694, 412] width 173 height 18
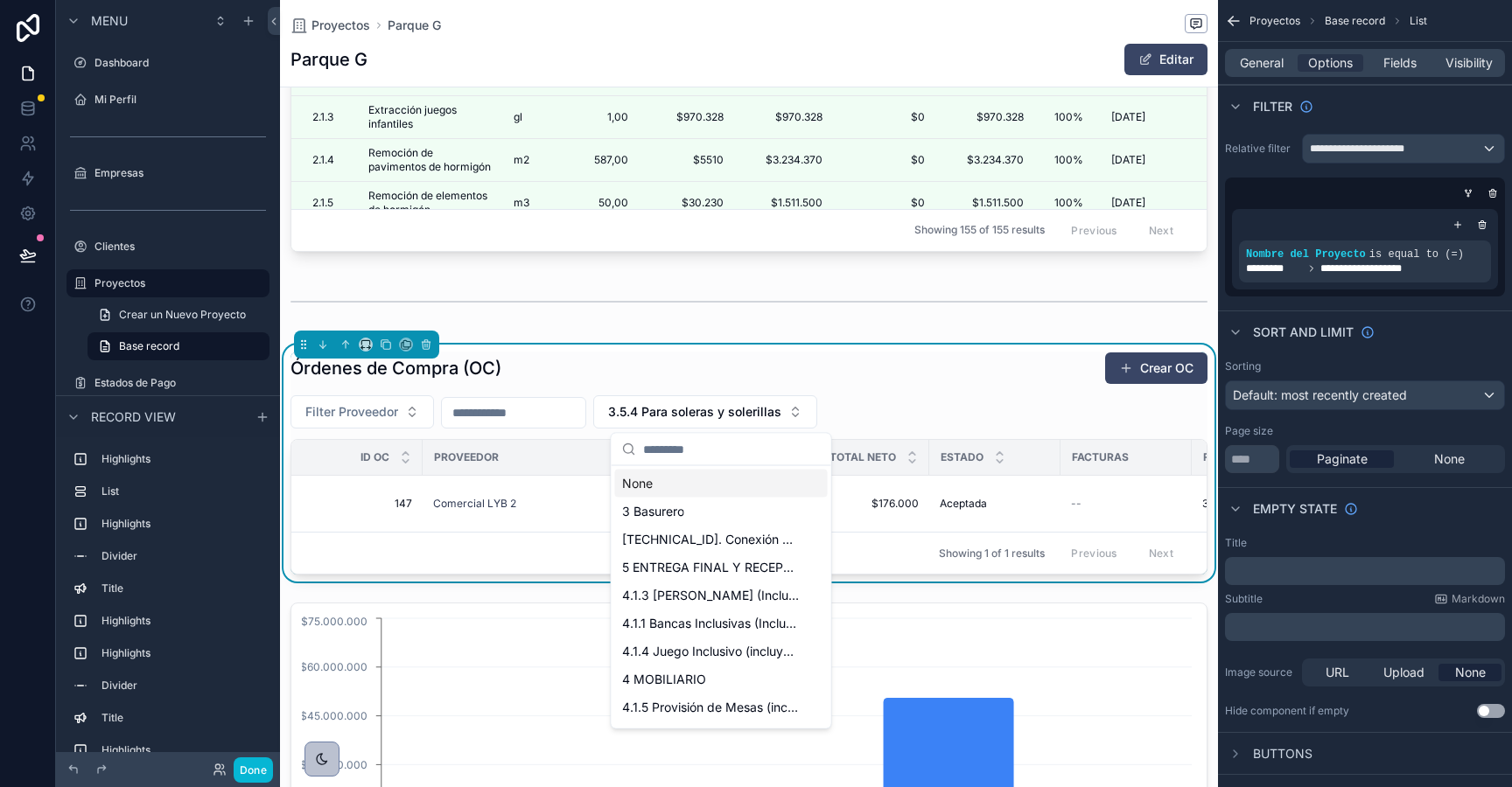
click at [754, 484] on div "None" at bounding box center [721, 483] width 212 height 28
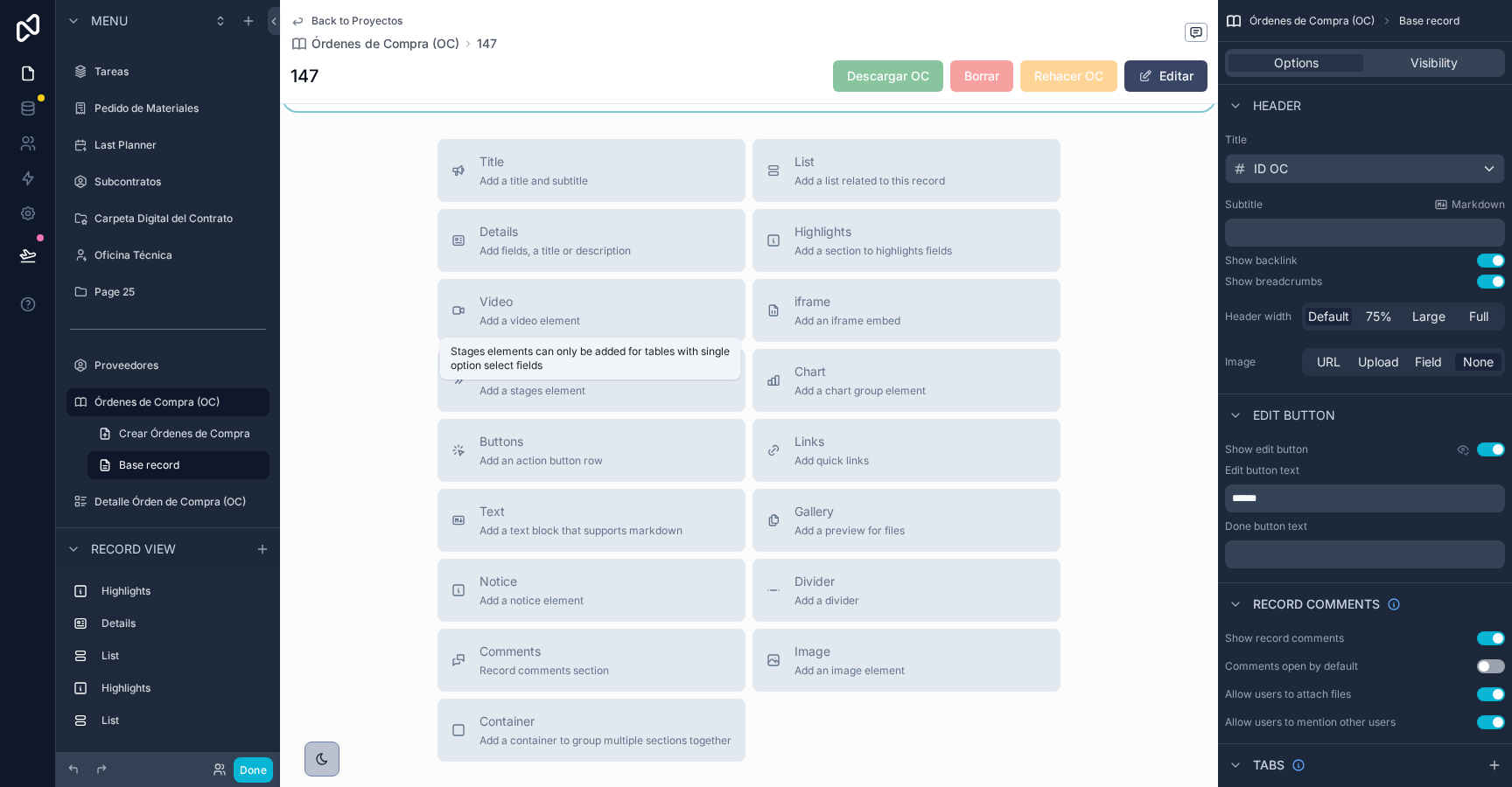
scroll to position [1149, 0]
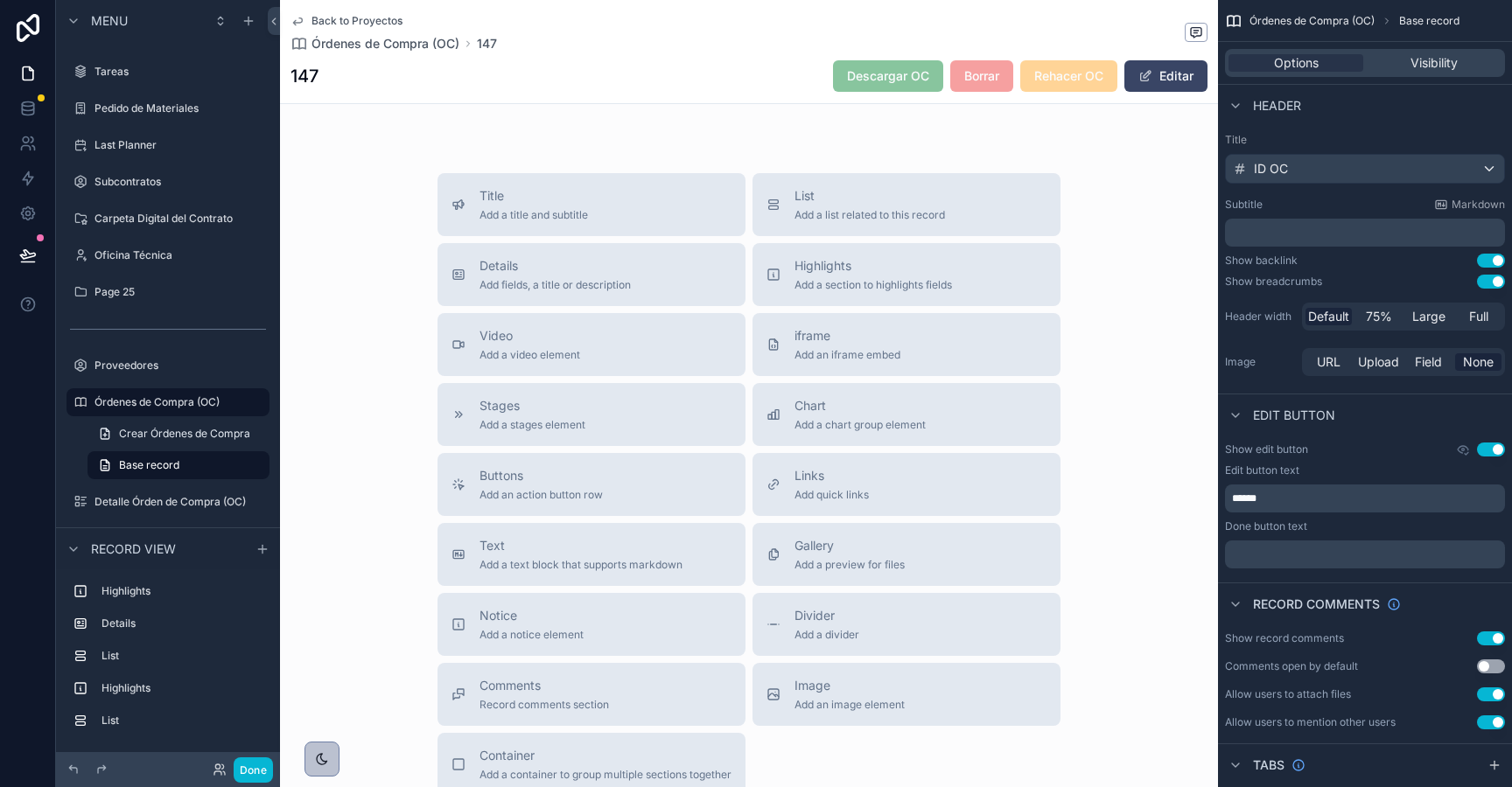
click at [331, 22] on span "Back to Proyectos" at bounding box center [357, 21] width 91 height 14
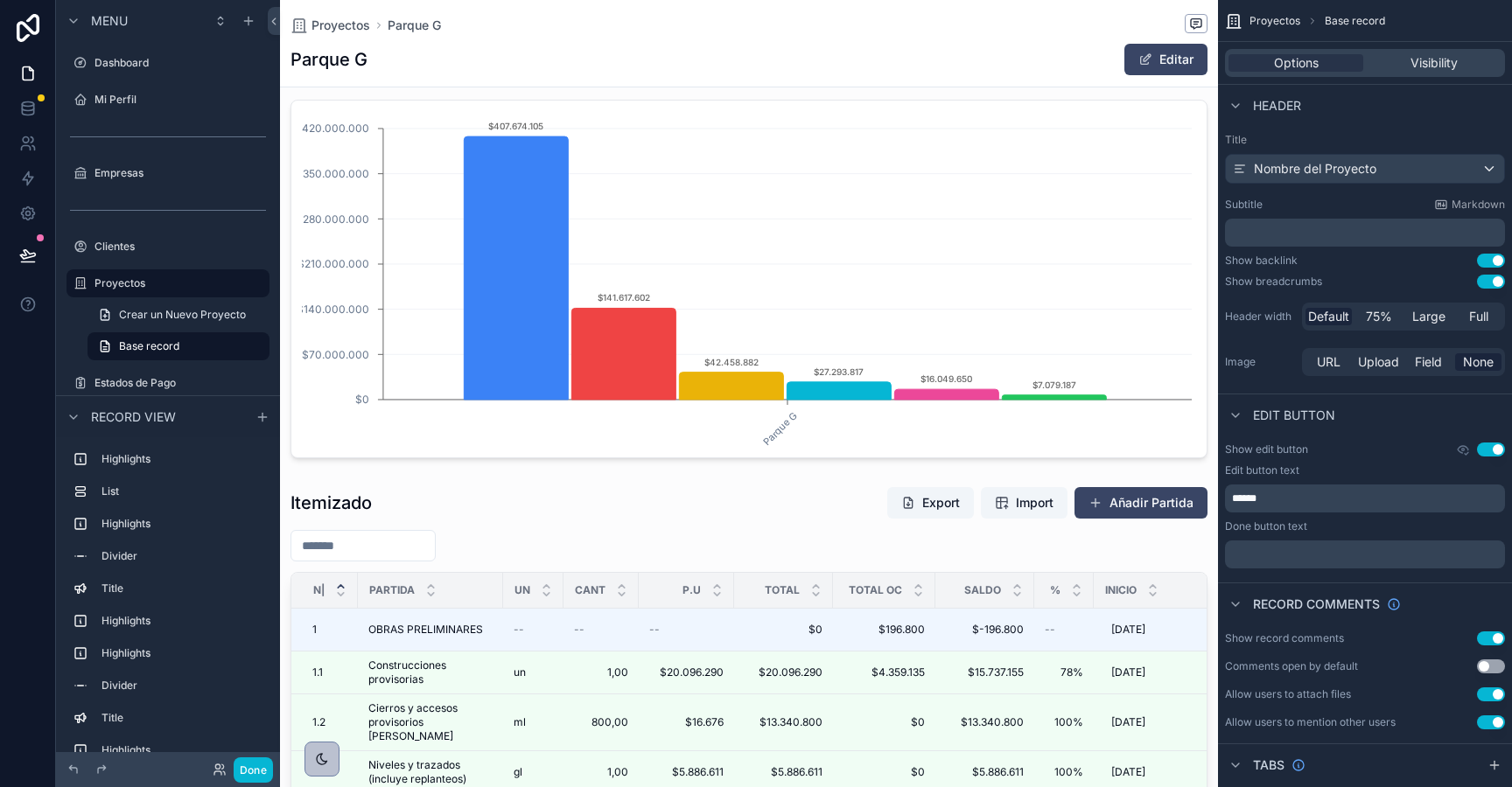
scroll to position [1831, 0]
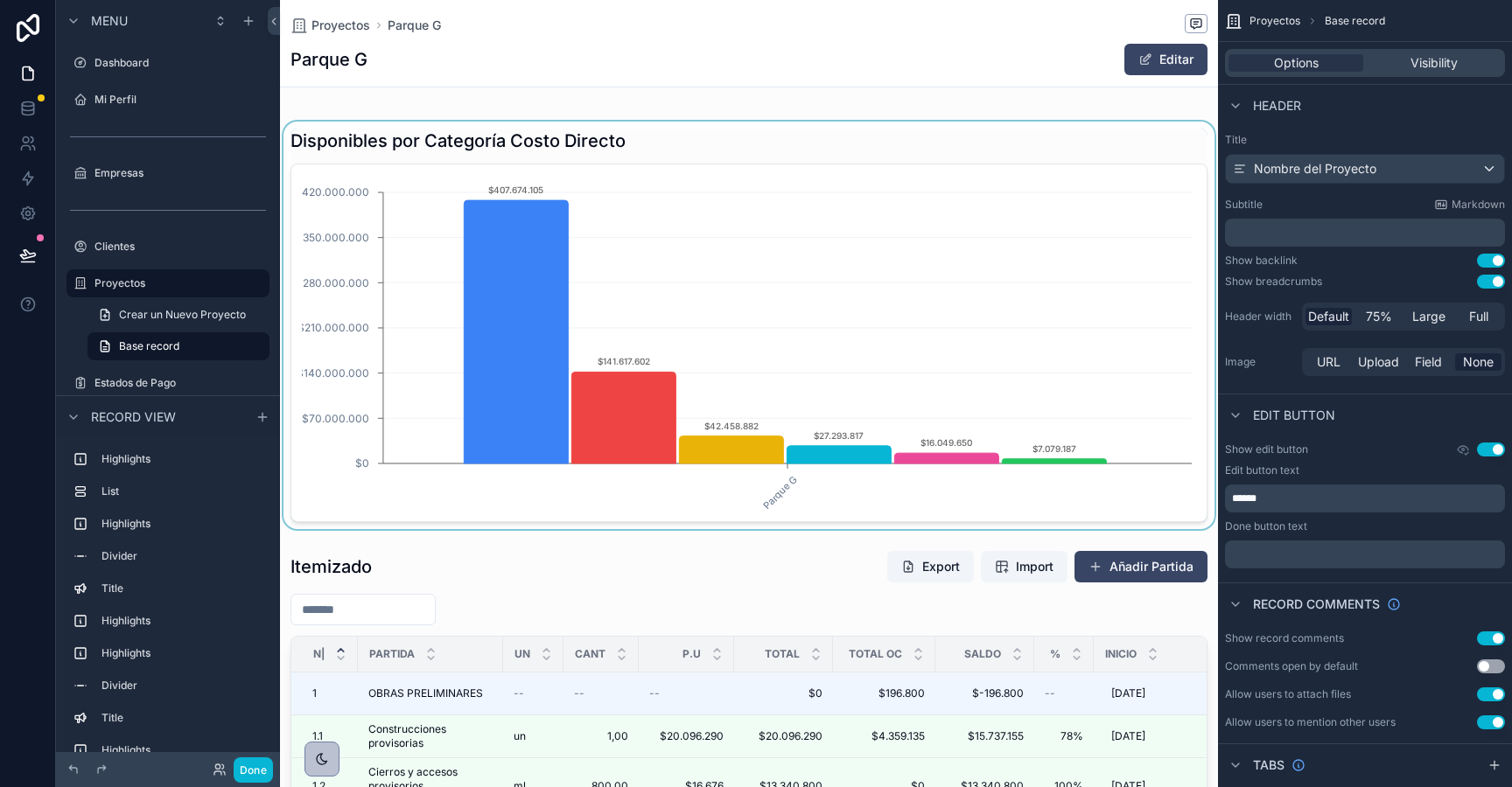
click at [597, 250] on div "scrollable content" at bounding box center [749, 325] width 938 height 408
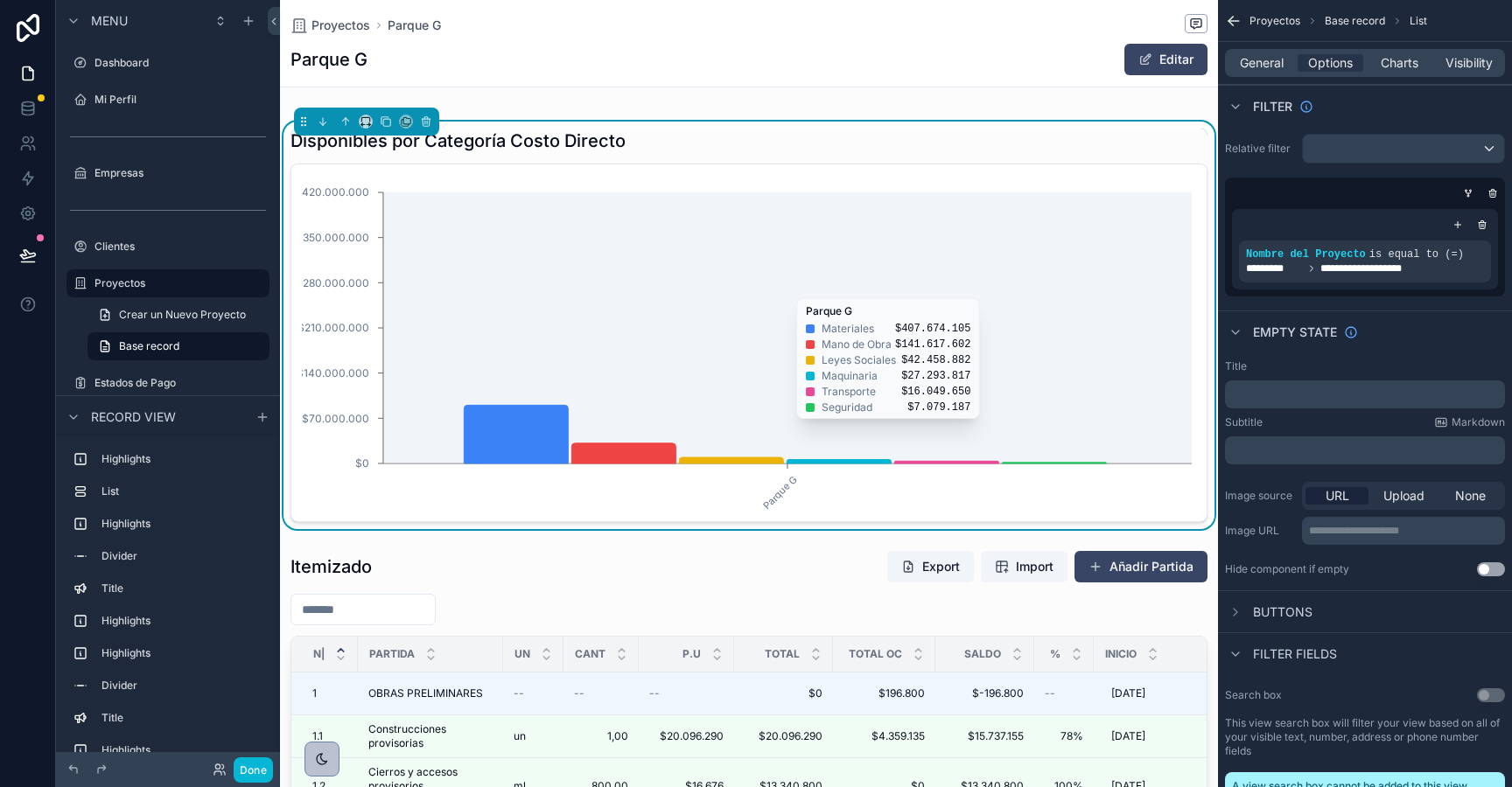
scroll to position [0, 915]
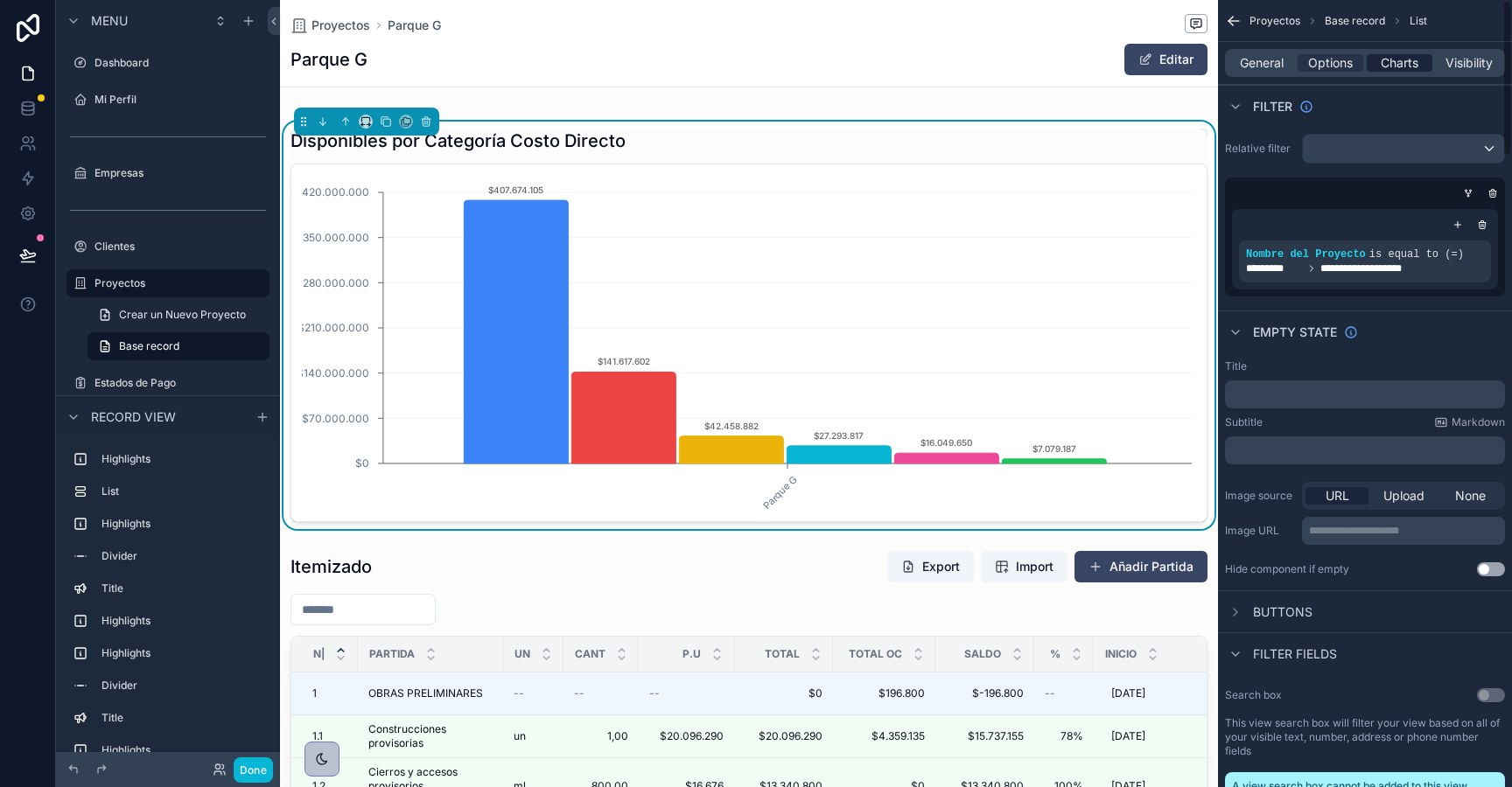
click at [1387, 62] on span "Charts" at bounding box center [1400, 63] width 37 height 18
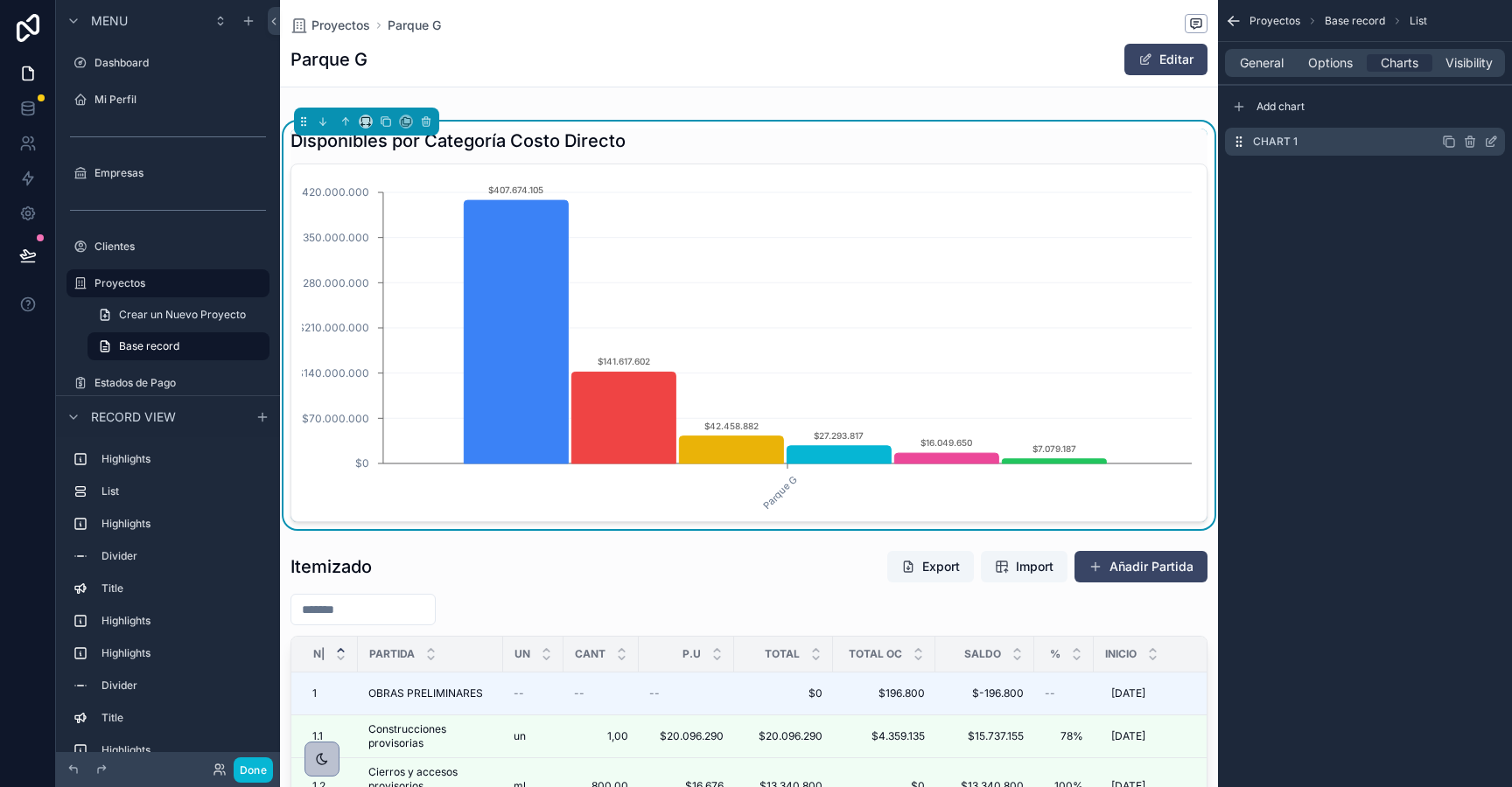
click at [1491, 140] on icon "scrollable content" at bounding box center [1491, 142] width 14 height 14
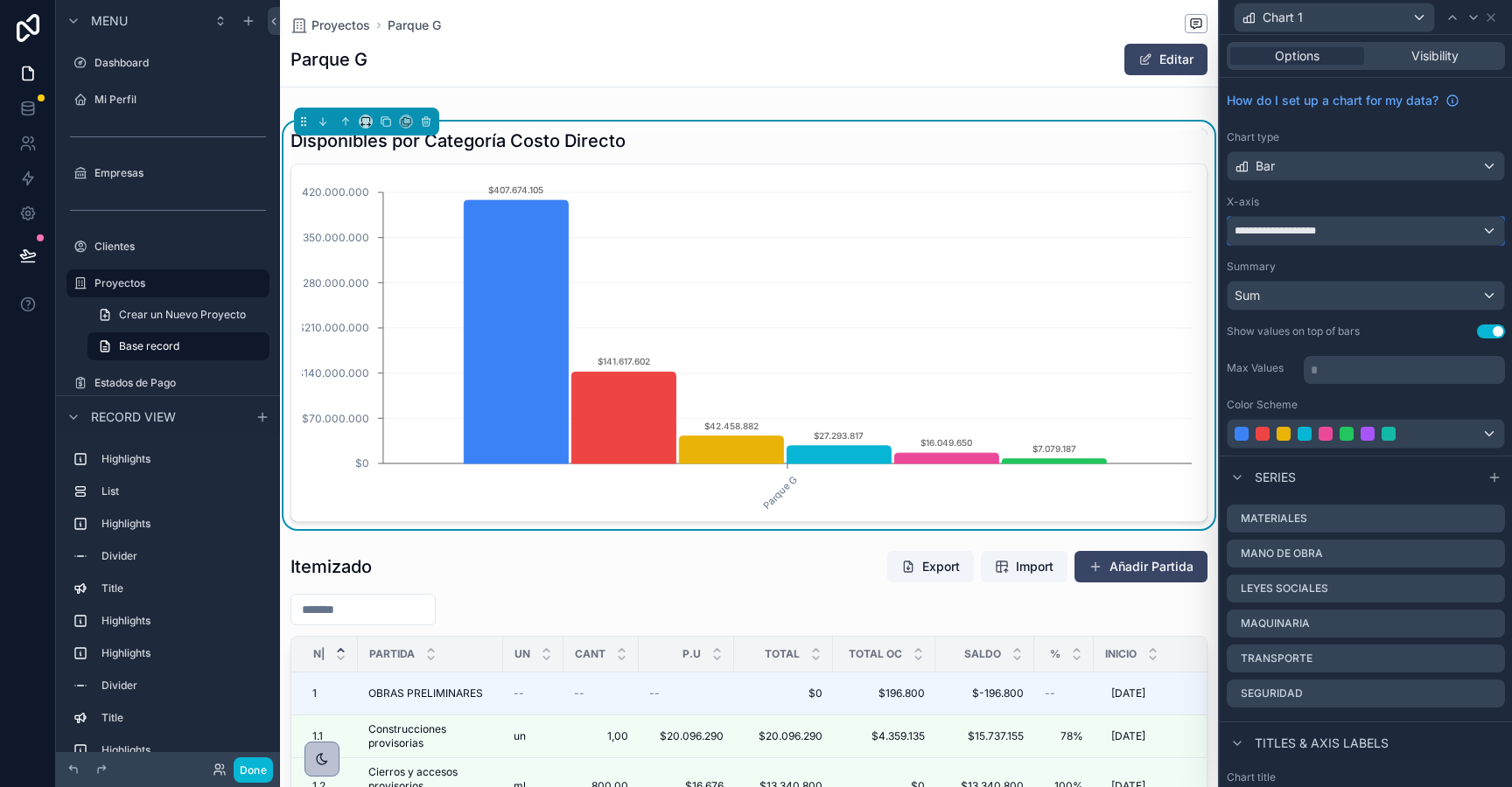
click at [1322, 228] on span "**********" at bounding box center [1287, 231] width 105 height 14
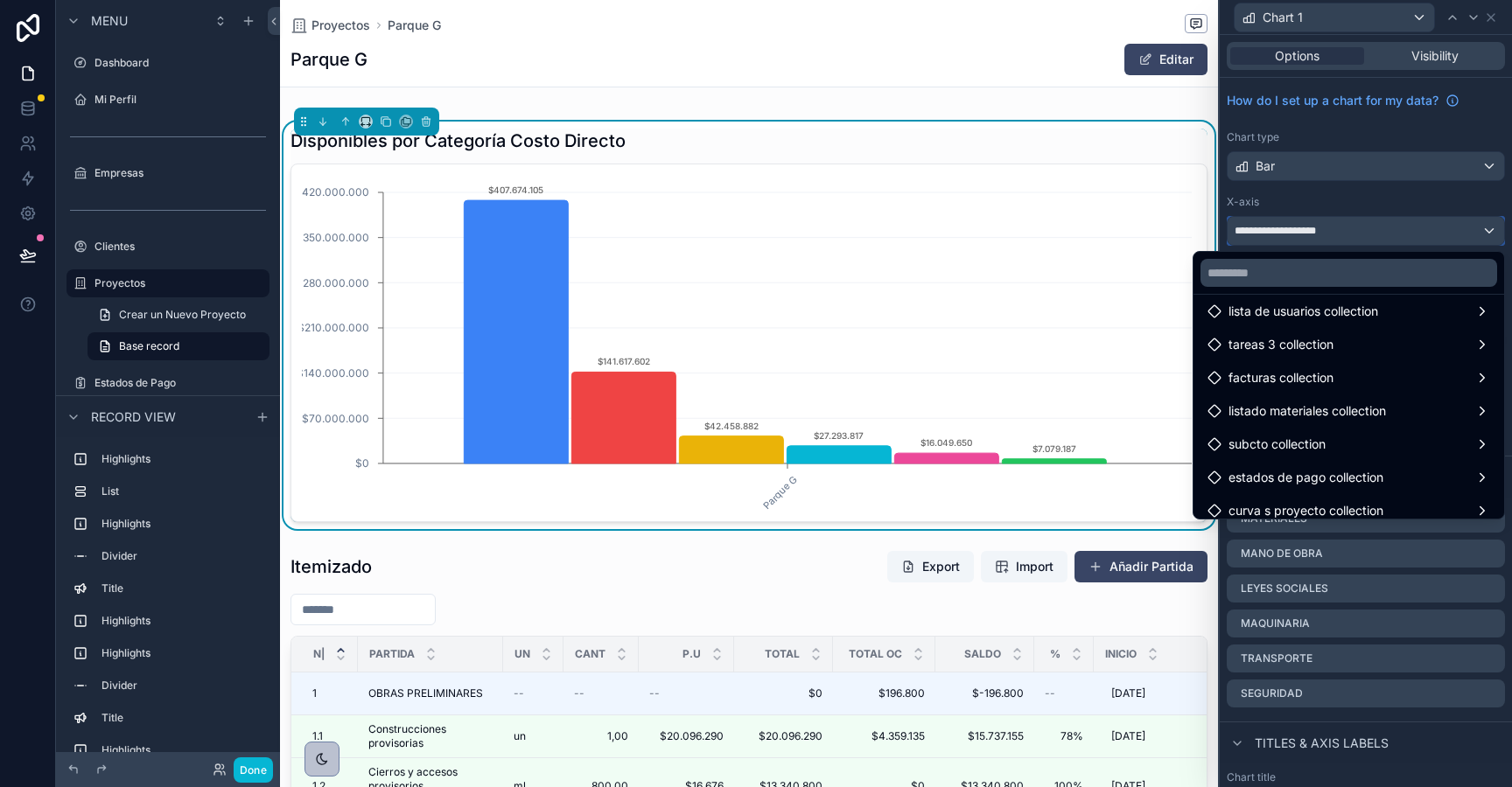
scroll to position [2218, 0]
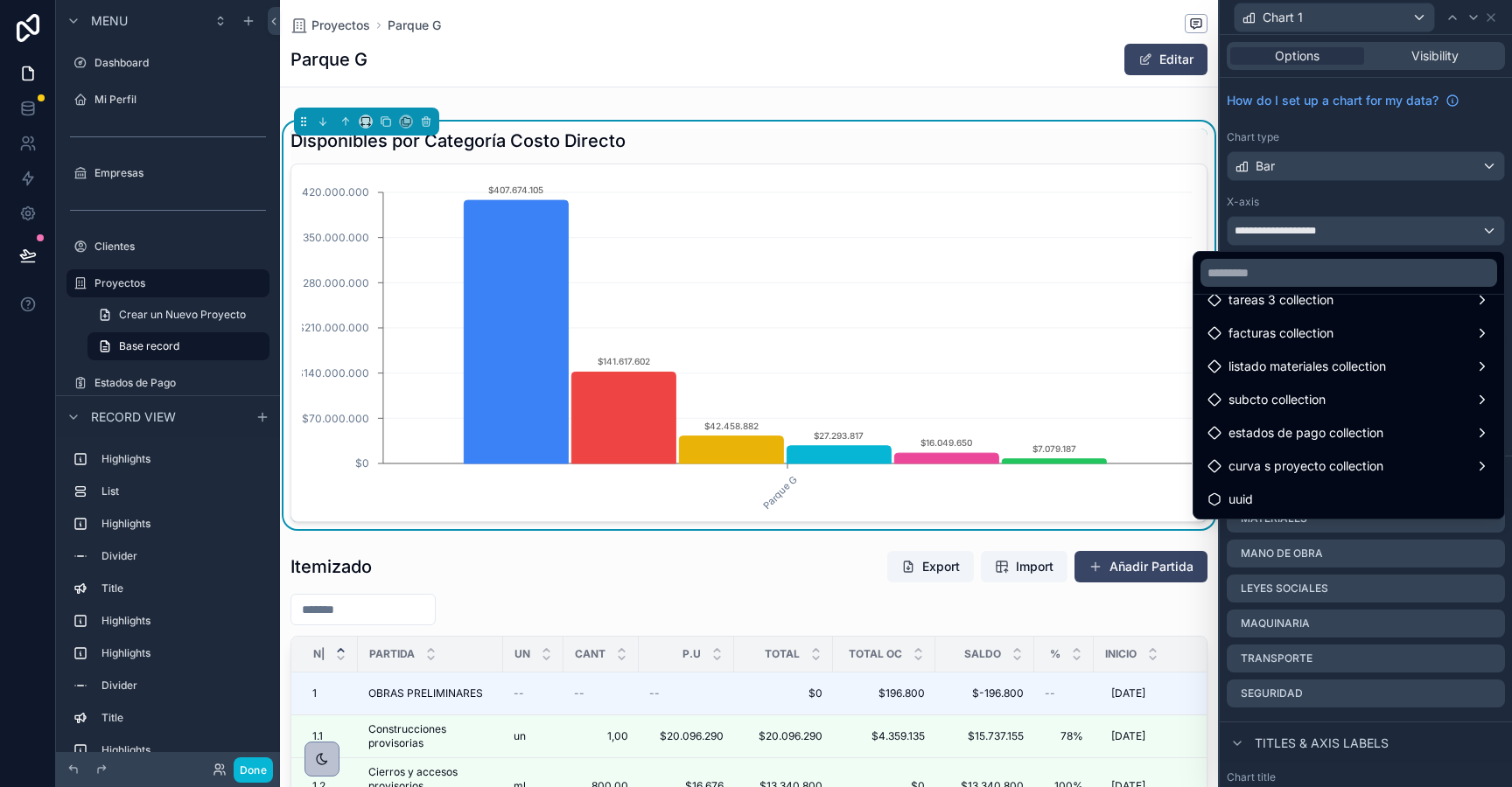
click at [1343, 193] on div at bounding box center [1366, 394] width 292 height 787
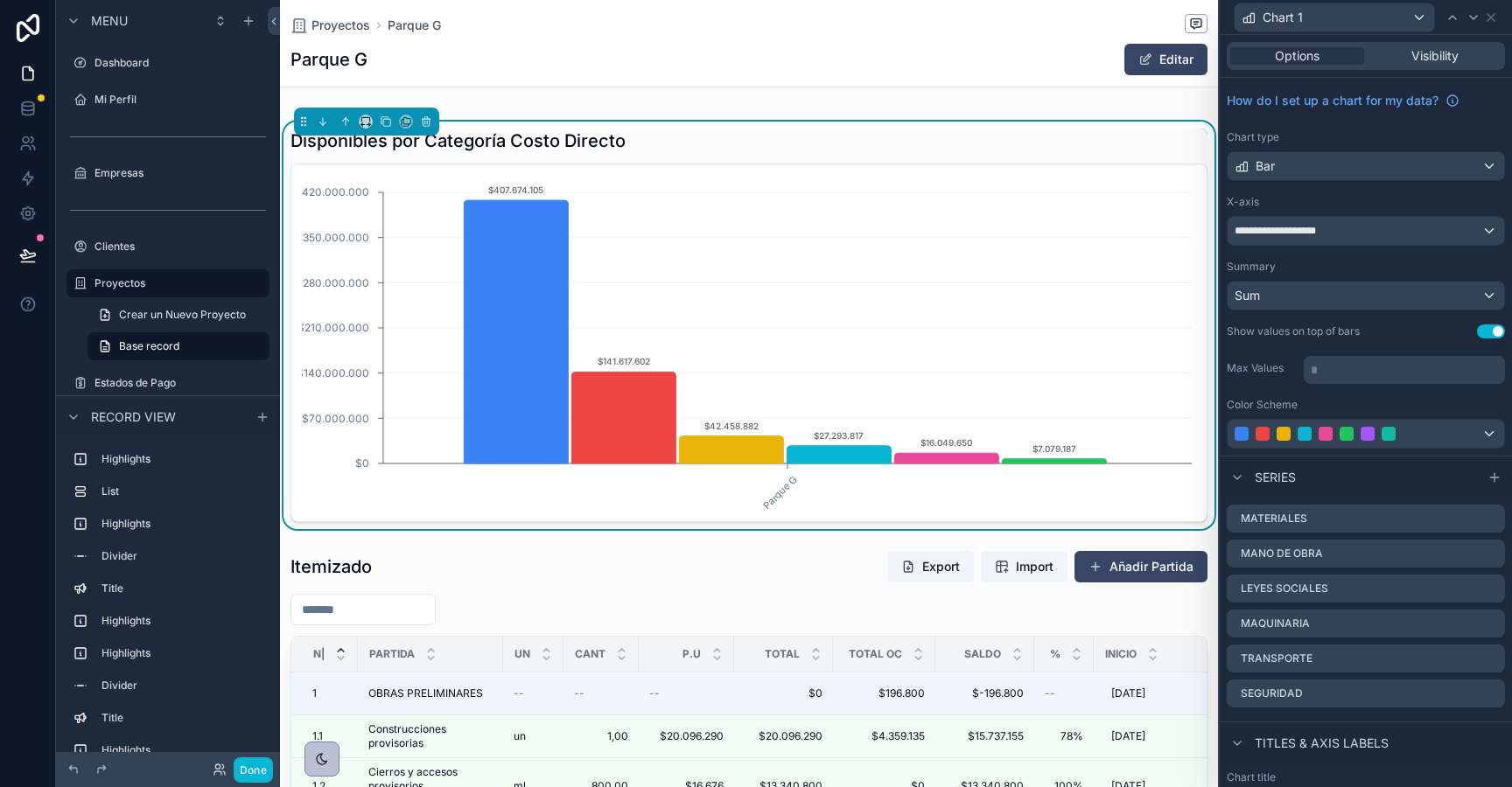
click at [1323, 370] on p "* ﻿" at bounding box center [1407, 370] width 191 height 18
click at [1359, 469] on div "Series" at bounding box center [1366, 476] width 292 height 42
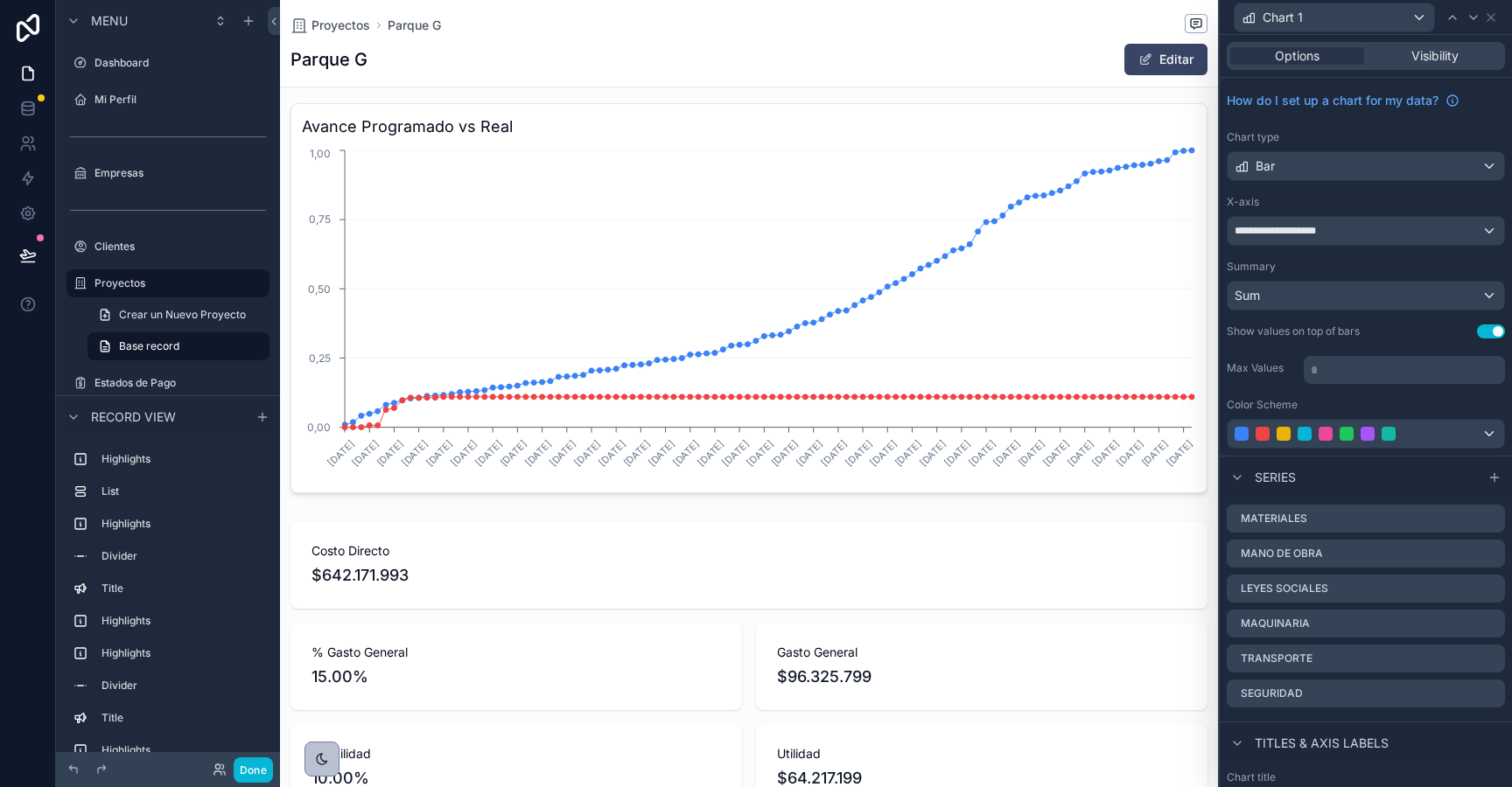
scroll to position [92, 0]
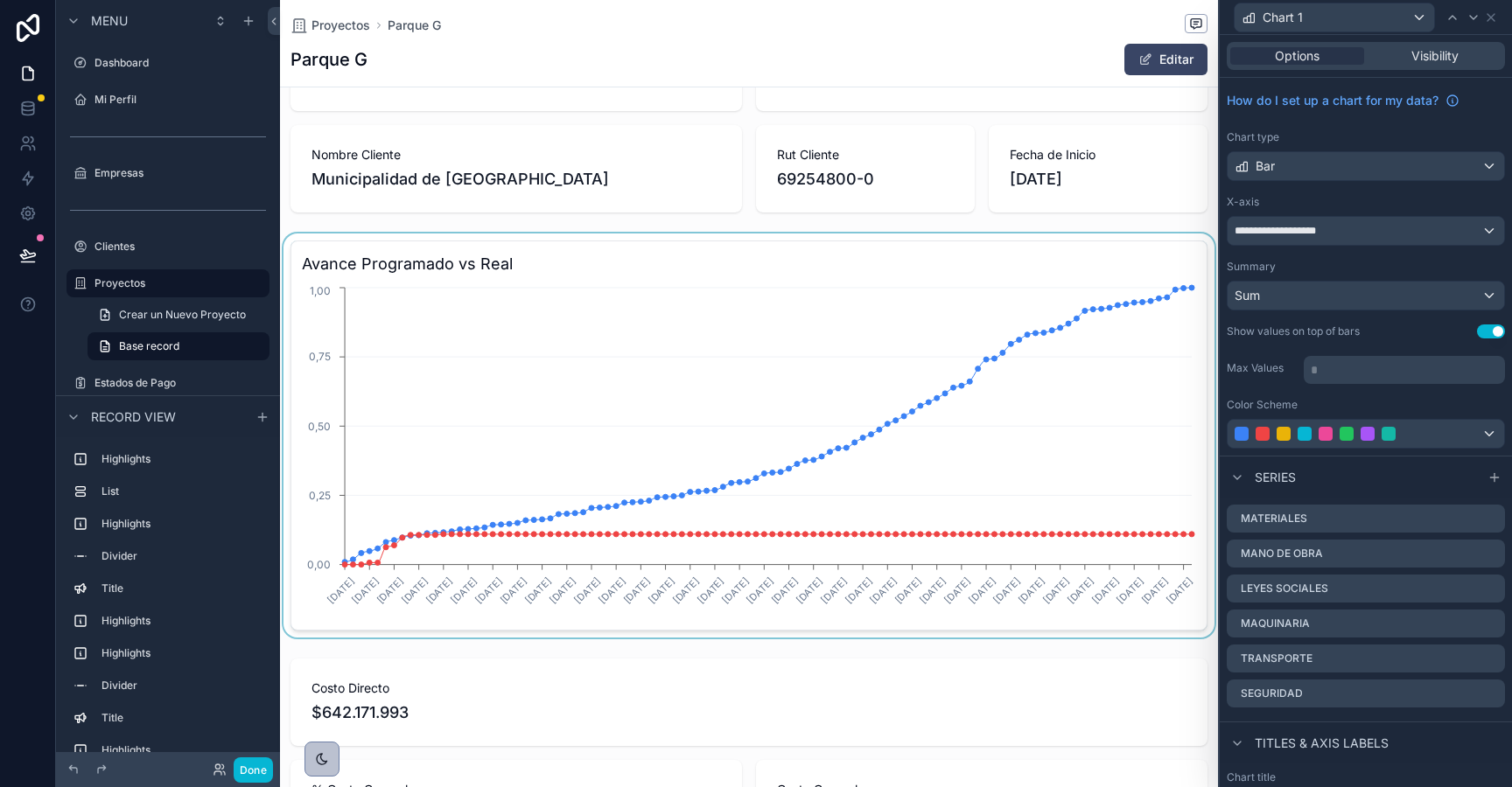
click at [949, 258] on div "scrollable content" at bounding box center [749, 435] width 938 height 404
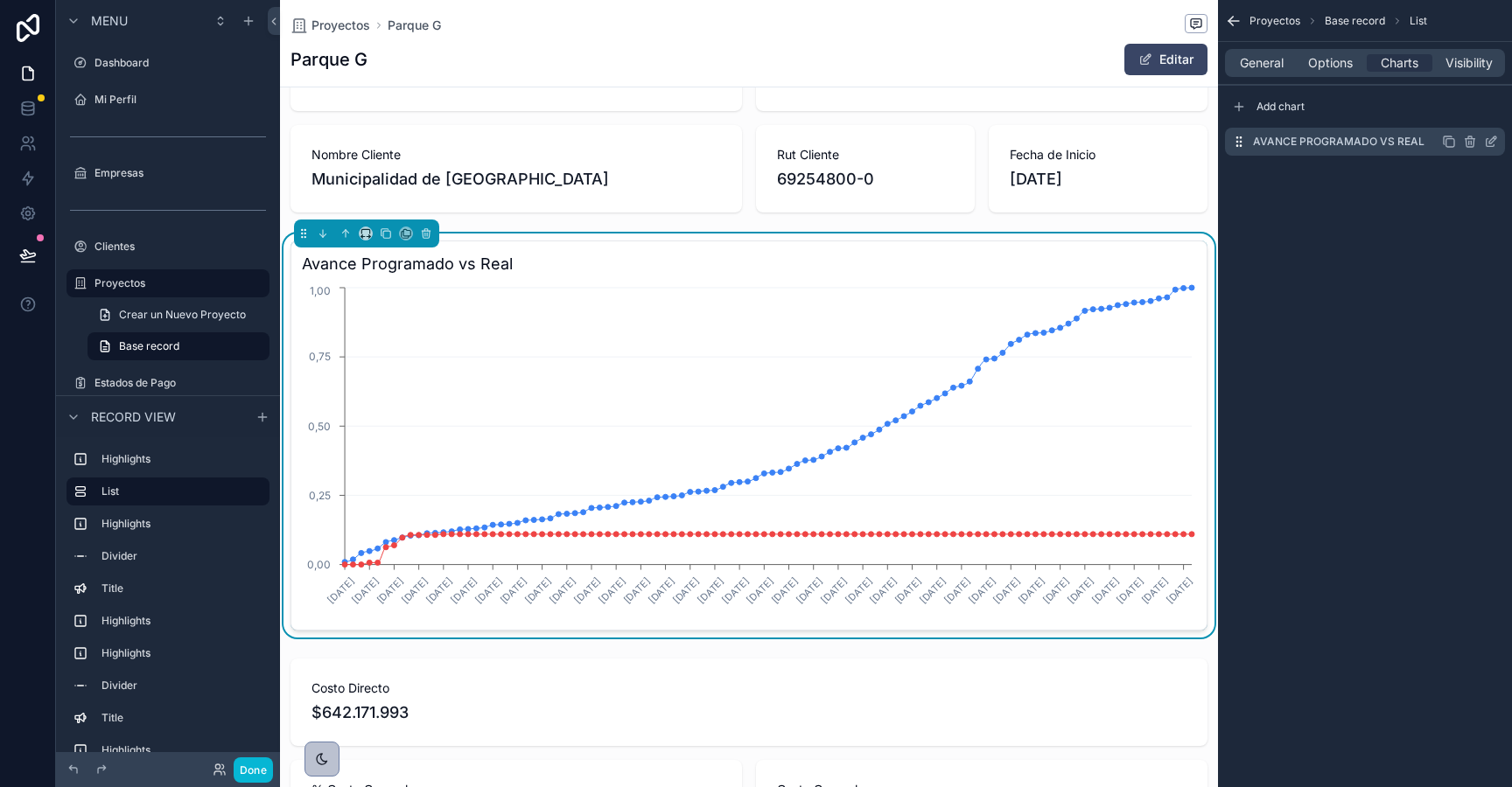
click at [1488, 143] on icon "scrollable content" at bounding box center [1491, 142] width 14 height 14
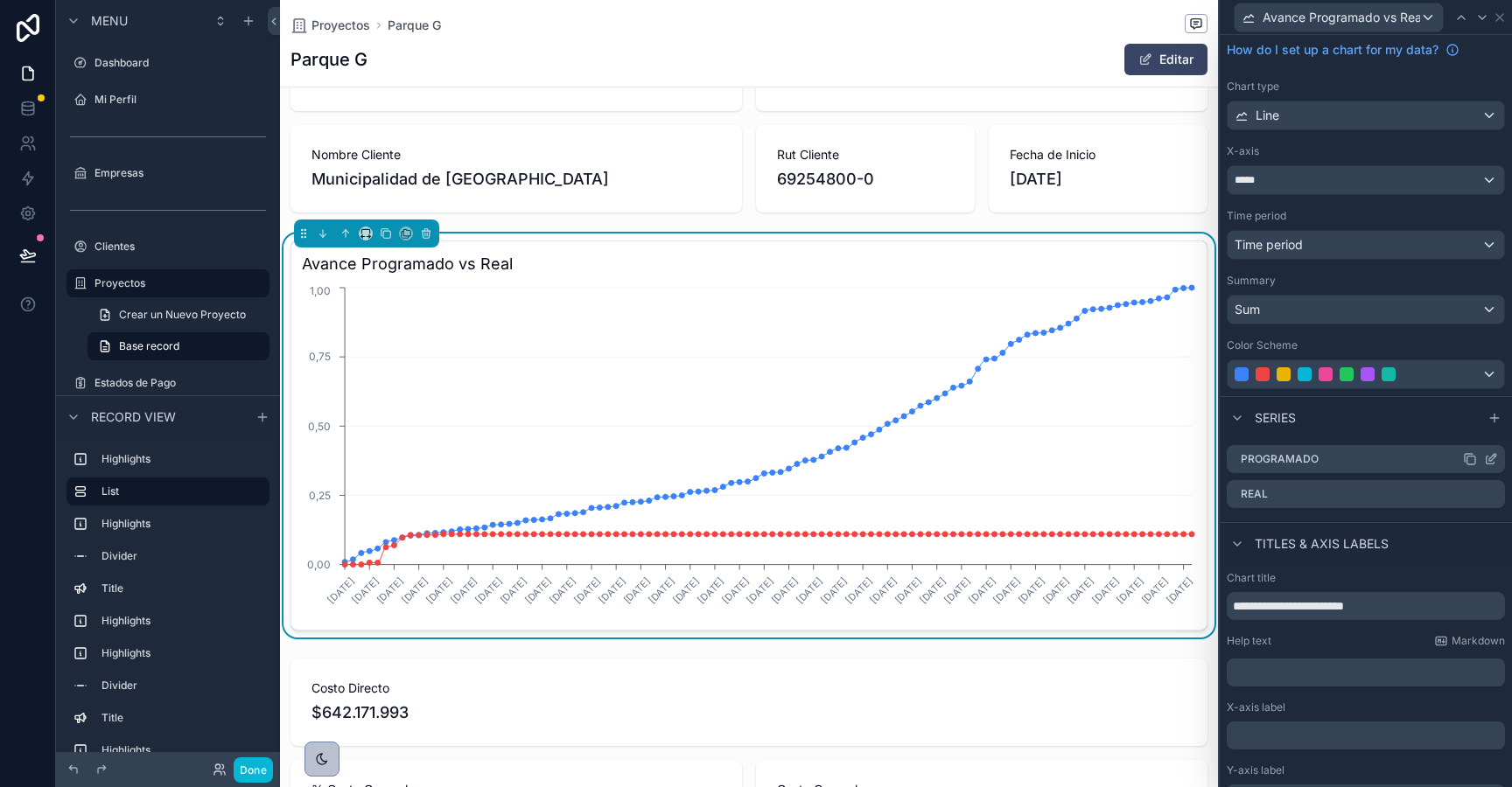
scroll to position [52, 0]
click at [1493, 418] on icon at bounding box center [1494, 418] width 8 height 0
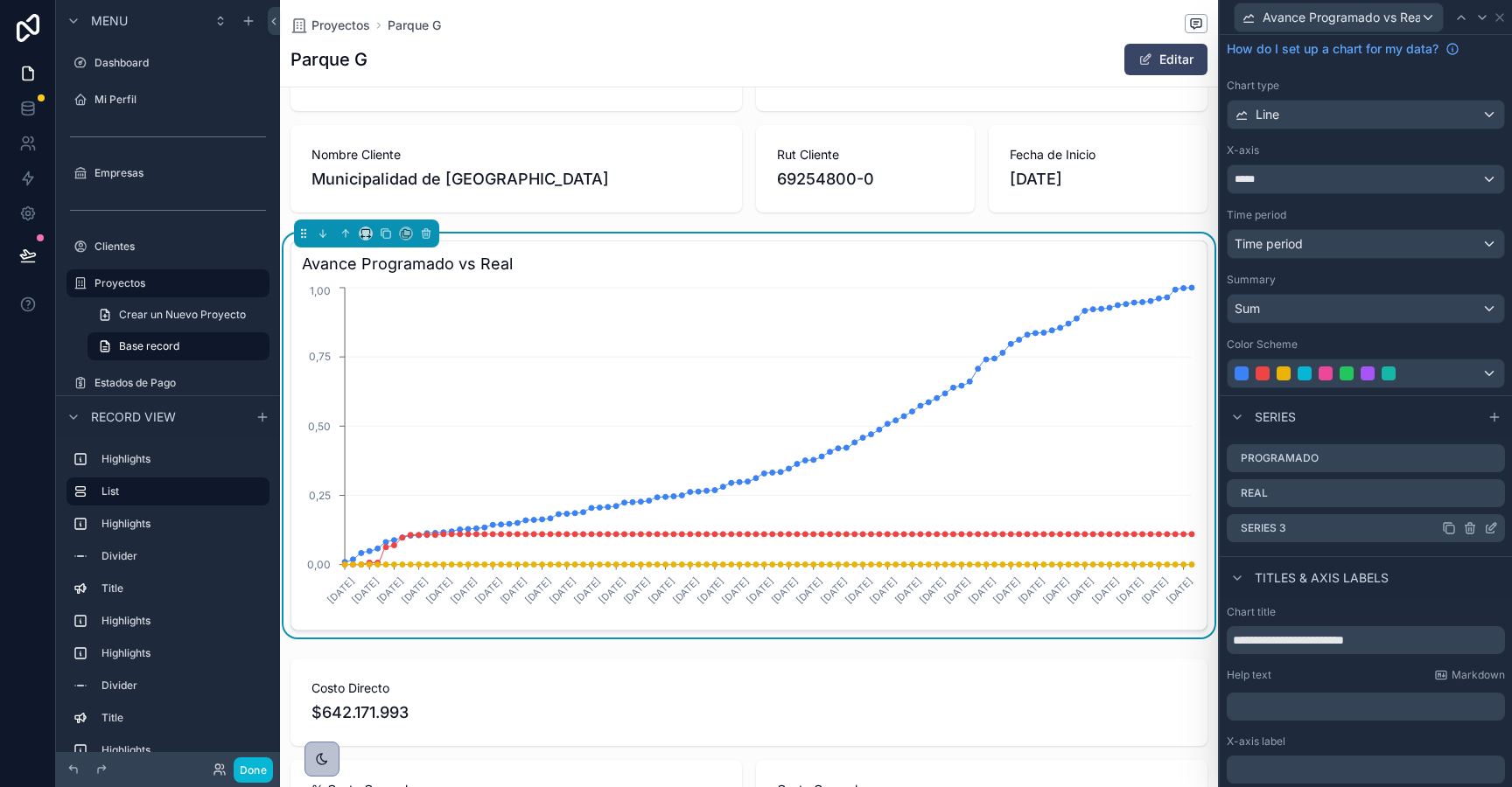
scroll to position [0, 915]
click at [1490, 527] on icon at bounding box center [1493, 526] width 7 height 7
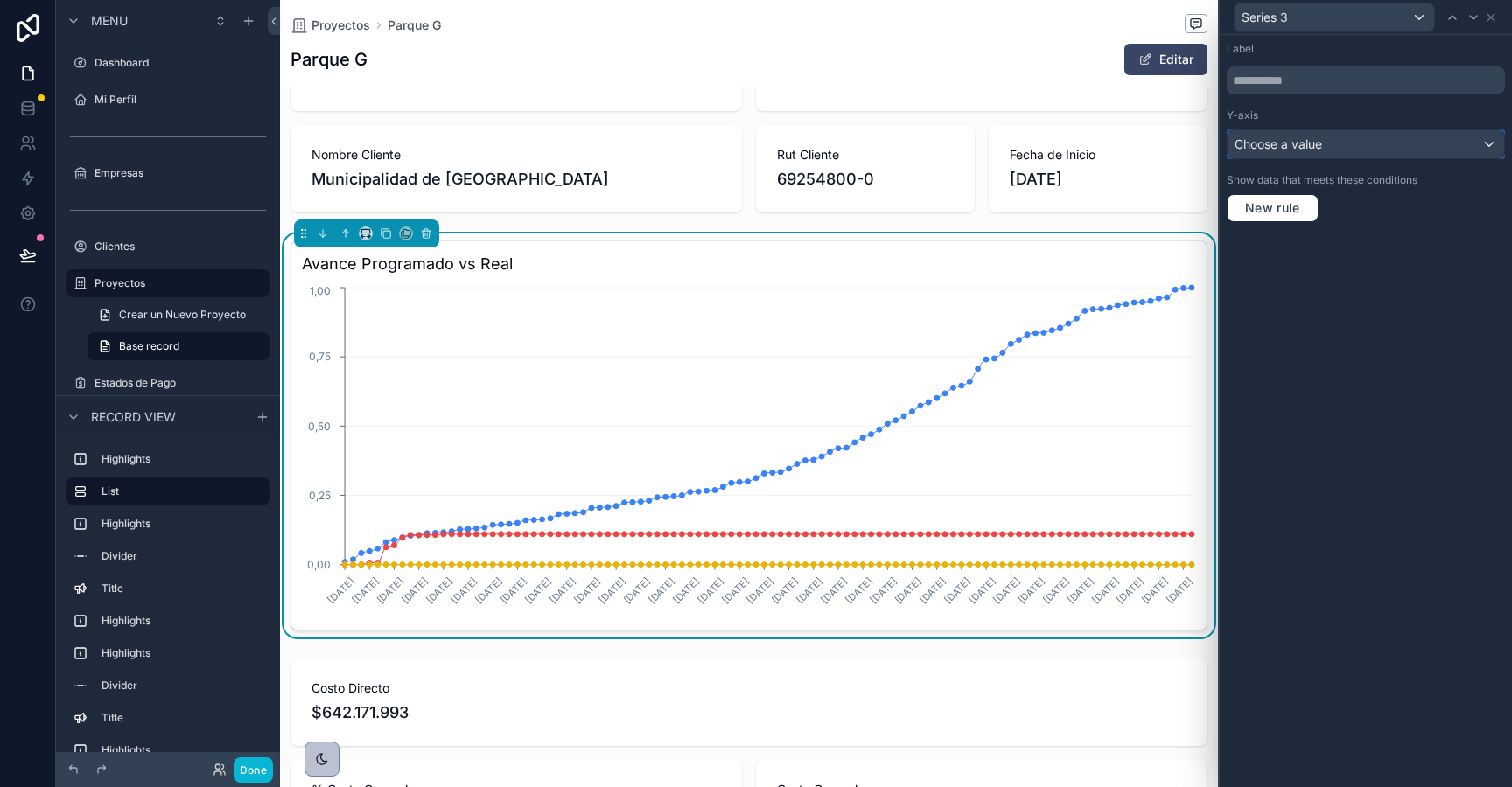
click at [1280, 147] on span "Choose a value" at bounding box center [1278, 144] width 87 height 15
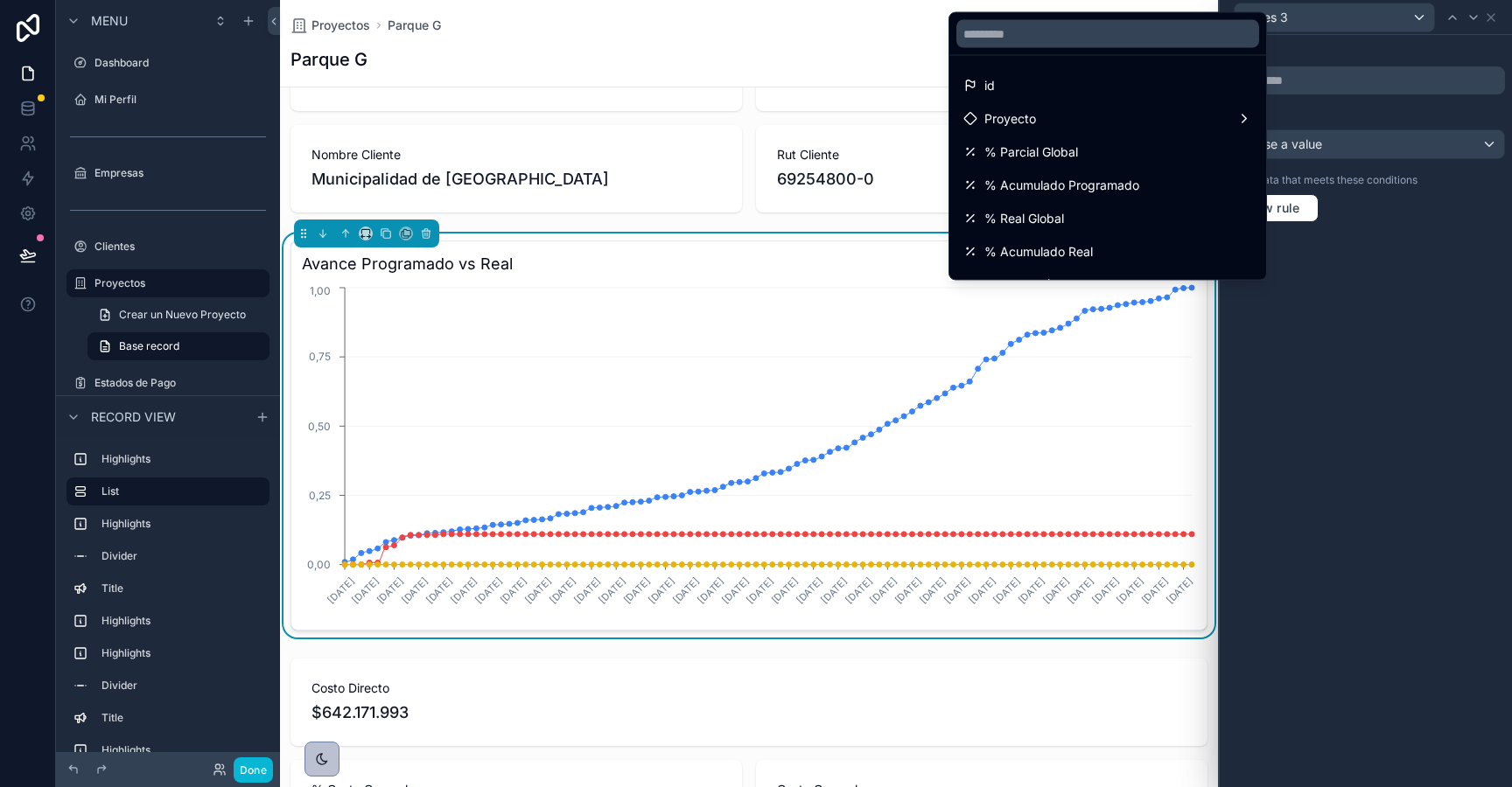
click at [1280, 147] on div at bounding box center [1366, 394] width 292 height 787
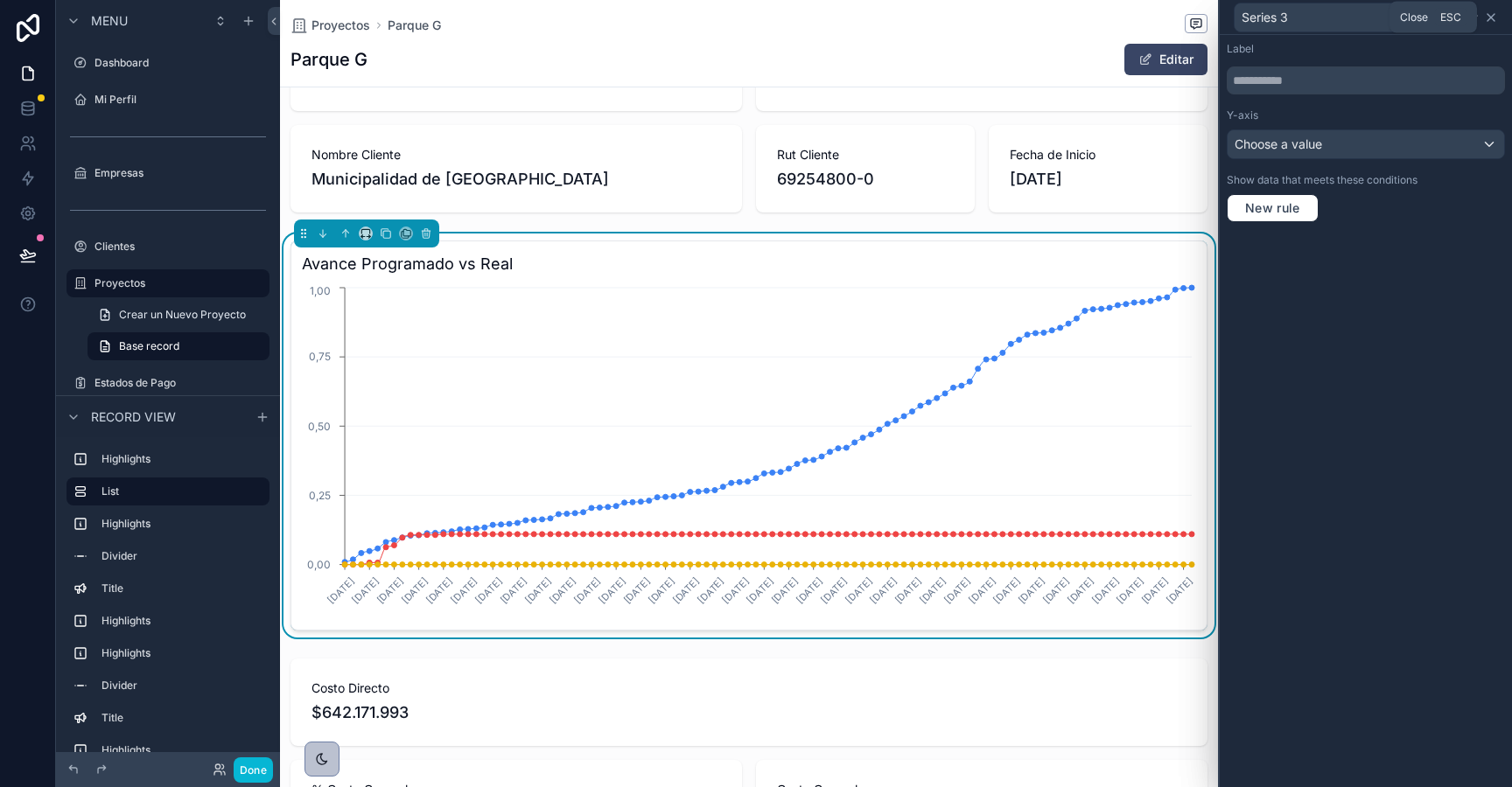
click at [1492, 18] on icon at bounding box center [1491, 18] width 7 height 7
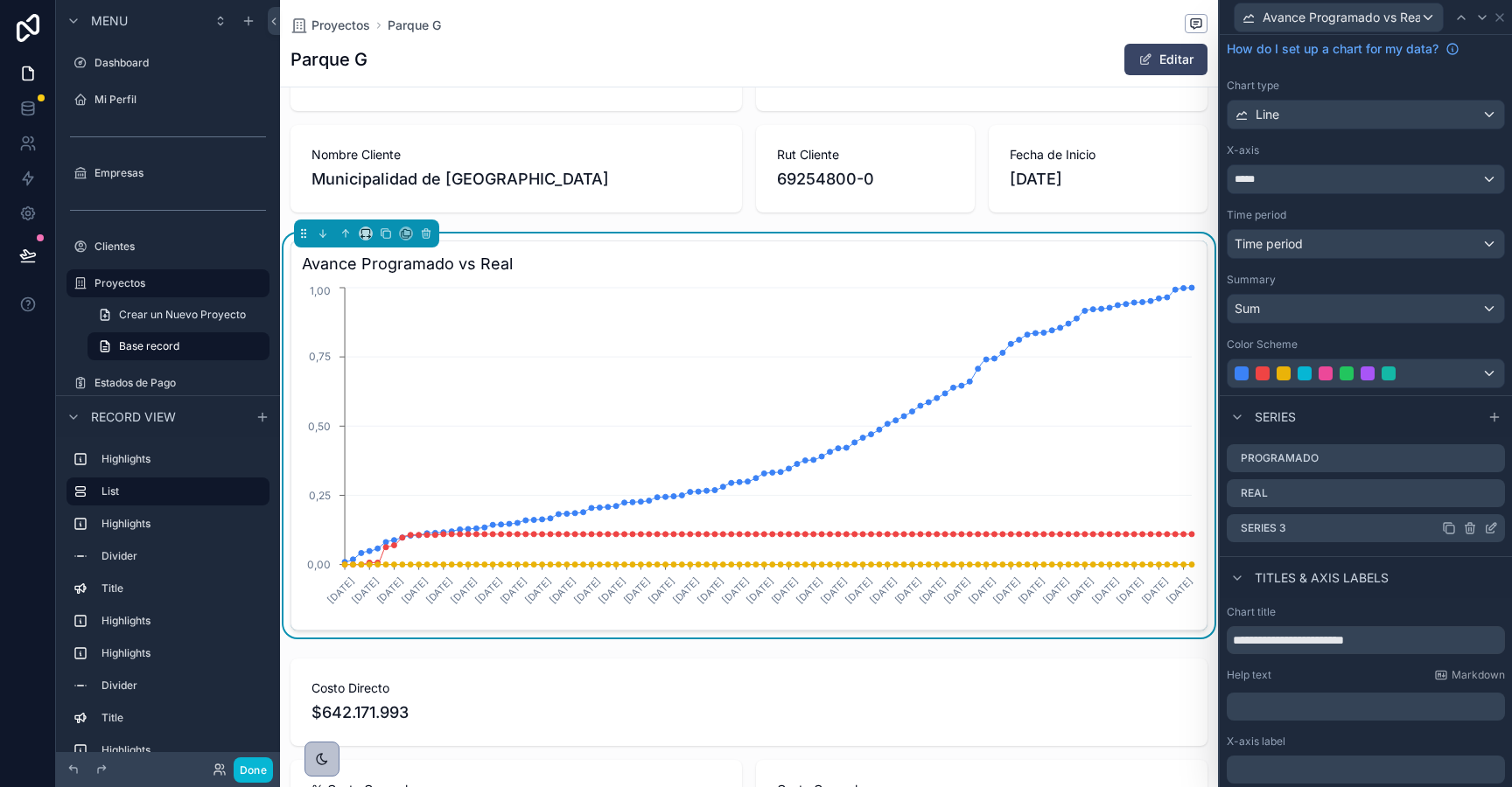
click at [1471, 527] on icon at bounding box center [1471, 529] width 0 height 4
click at [1462, 499] on icon at bounding box center [1463, 501] width 14 height 14
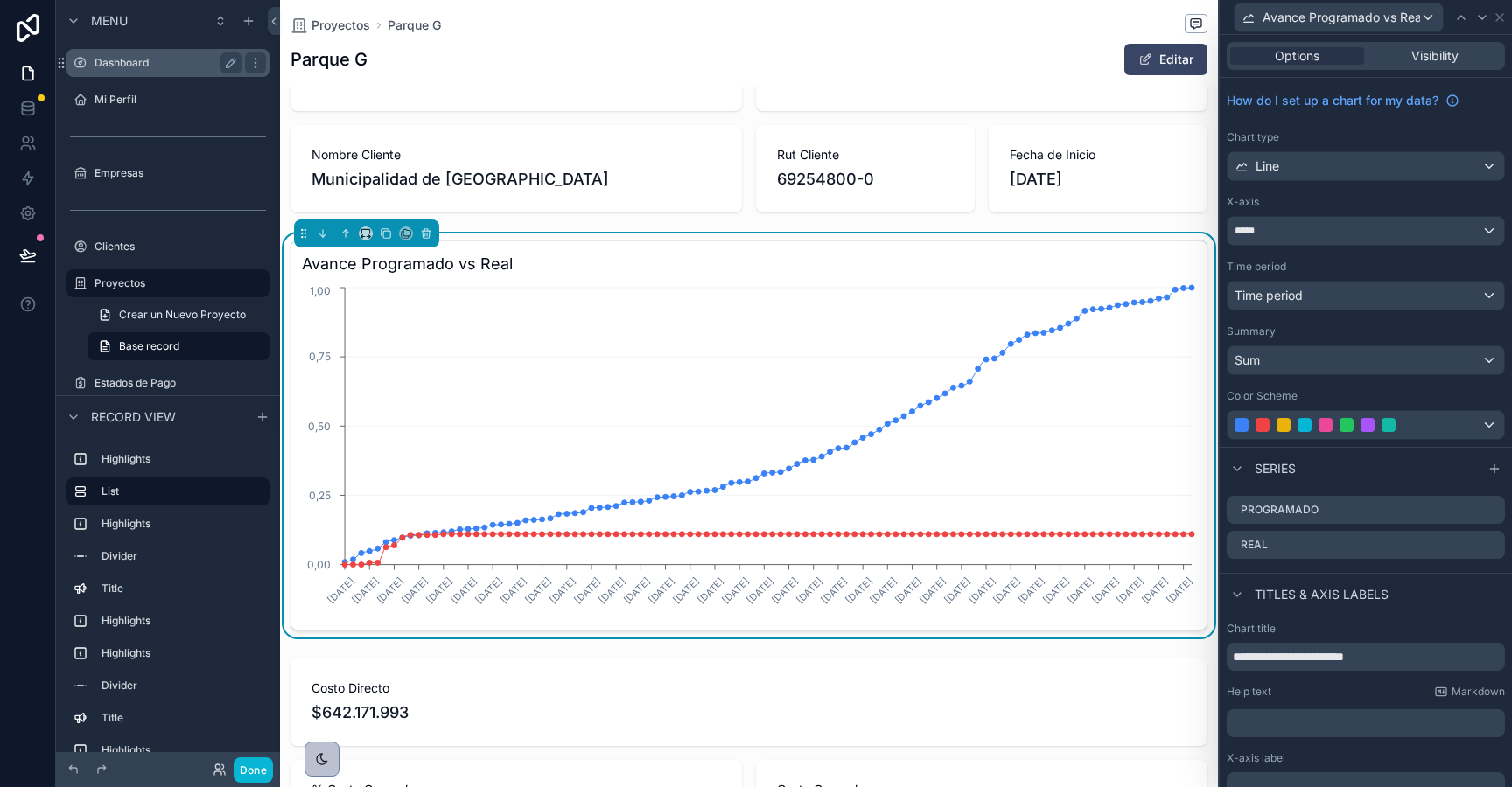
click at [99, 59] on label "Dashboard" at bounding box center [164, 63] width 140 height 14
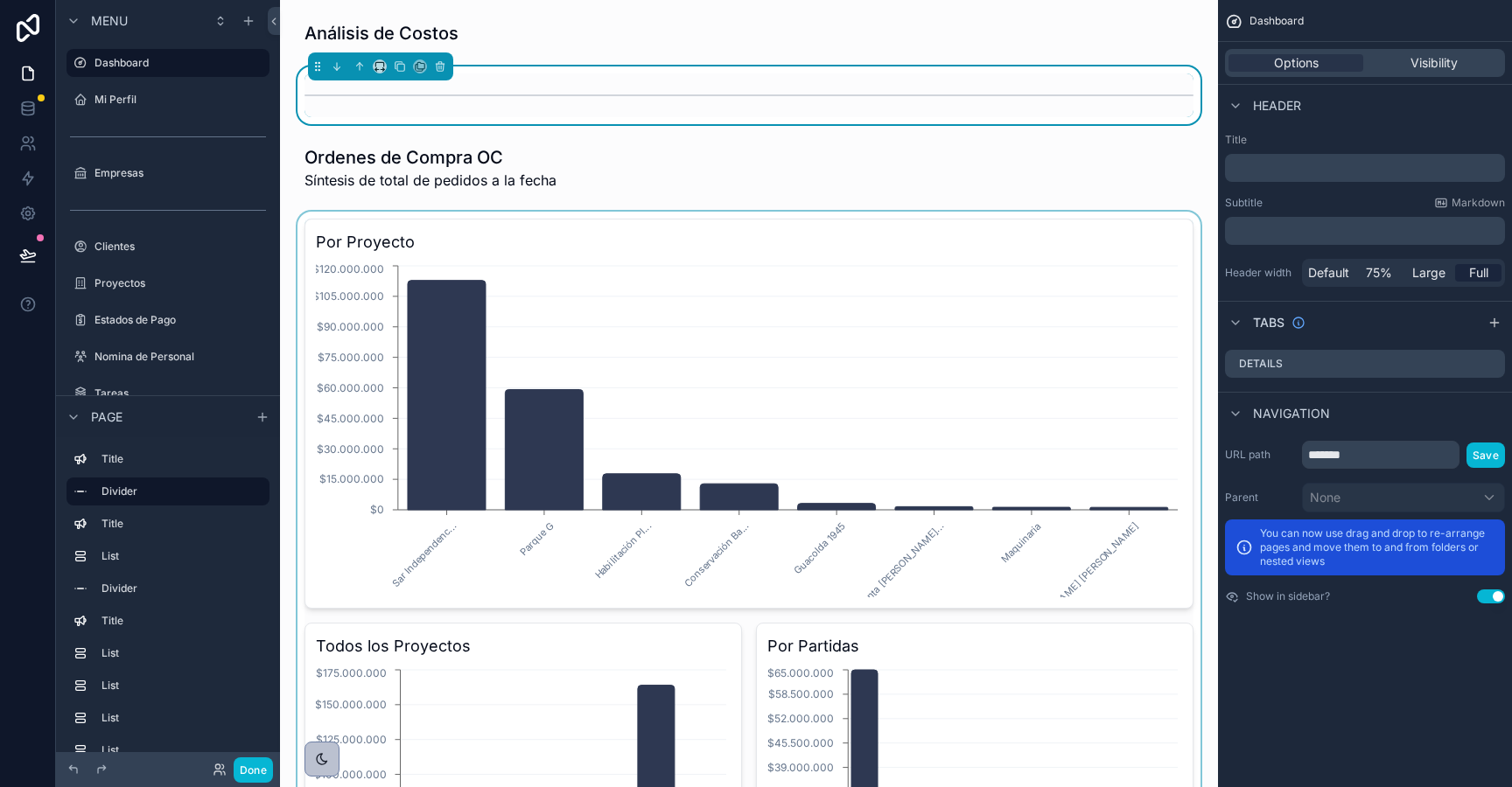
click at [448, 423] on div "scrollable content" at bounding box center [749, 616] width 910 height 808
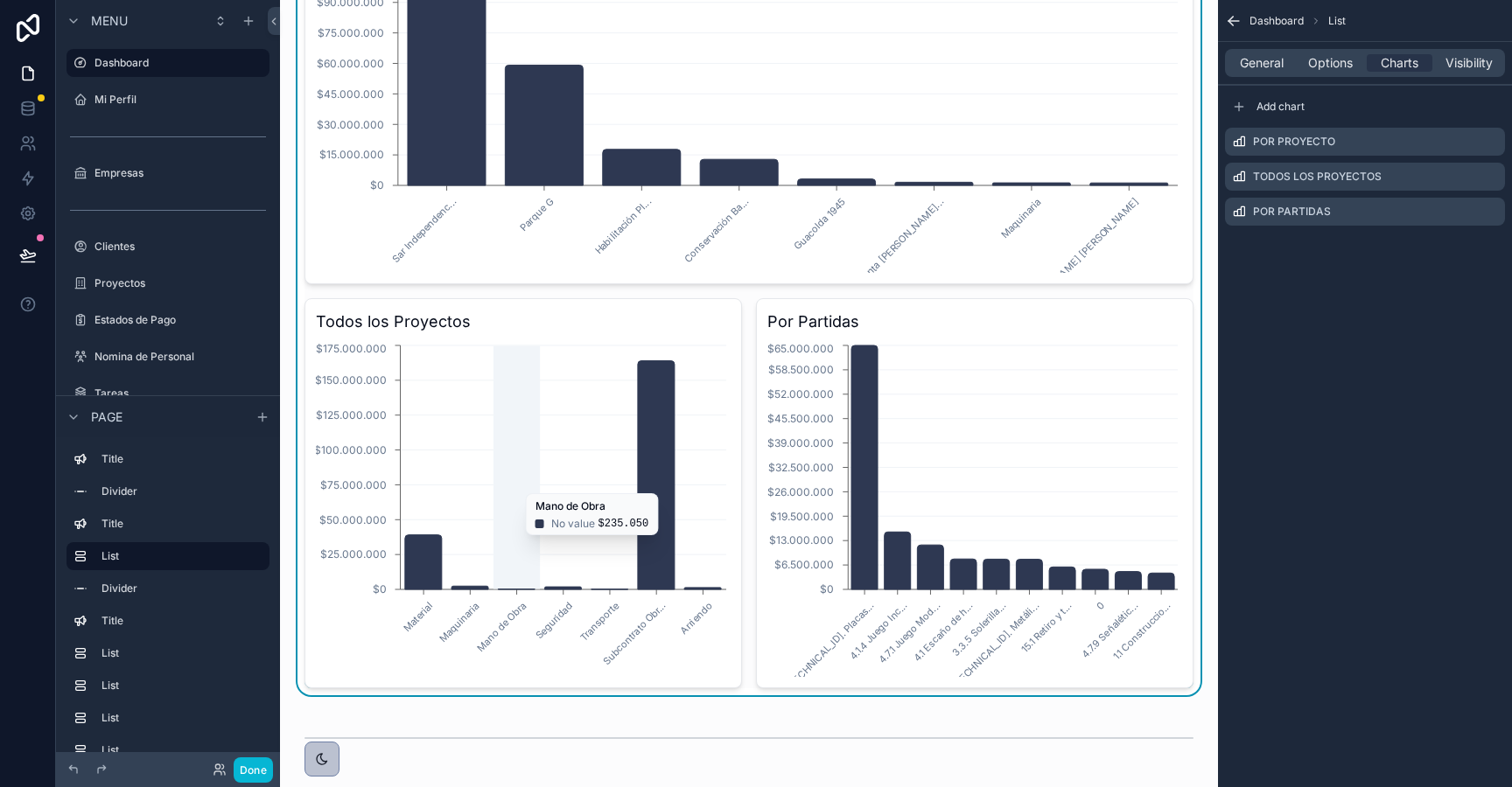
scroll to position [414, 0]
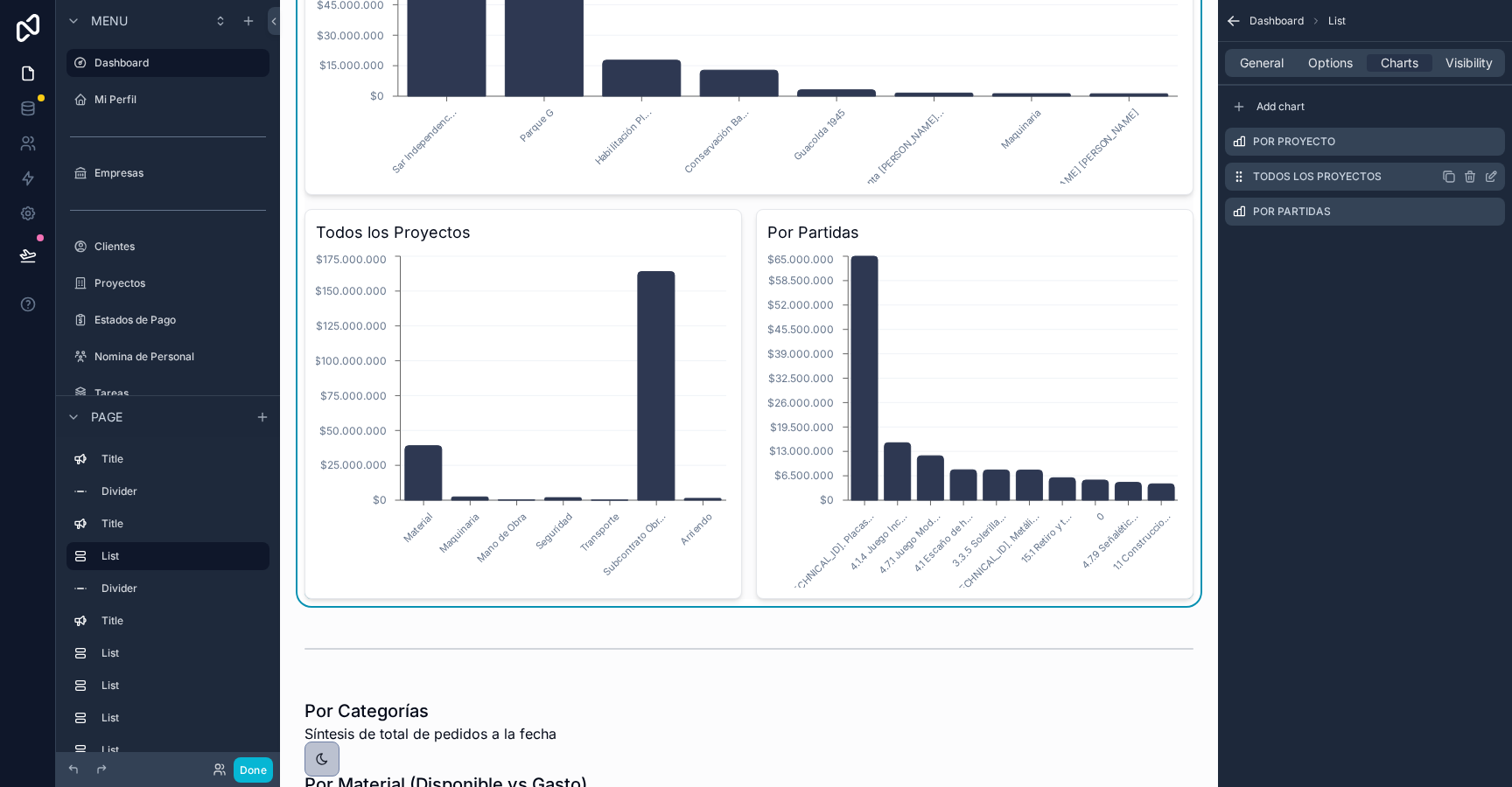
click at [1492, 181] on icon "scrollable content" at bounding box center [1491, 178] width 8 height 8
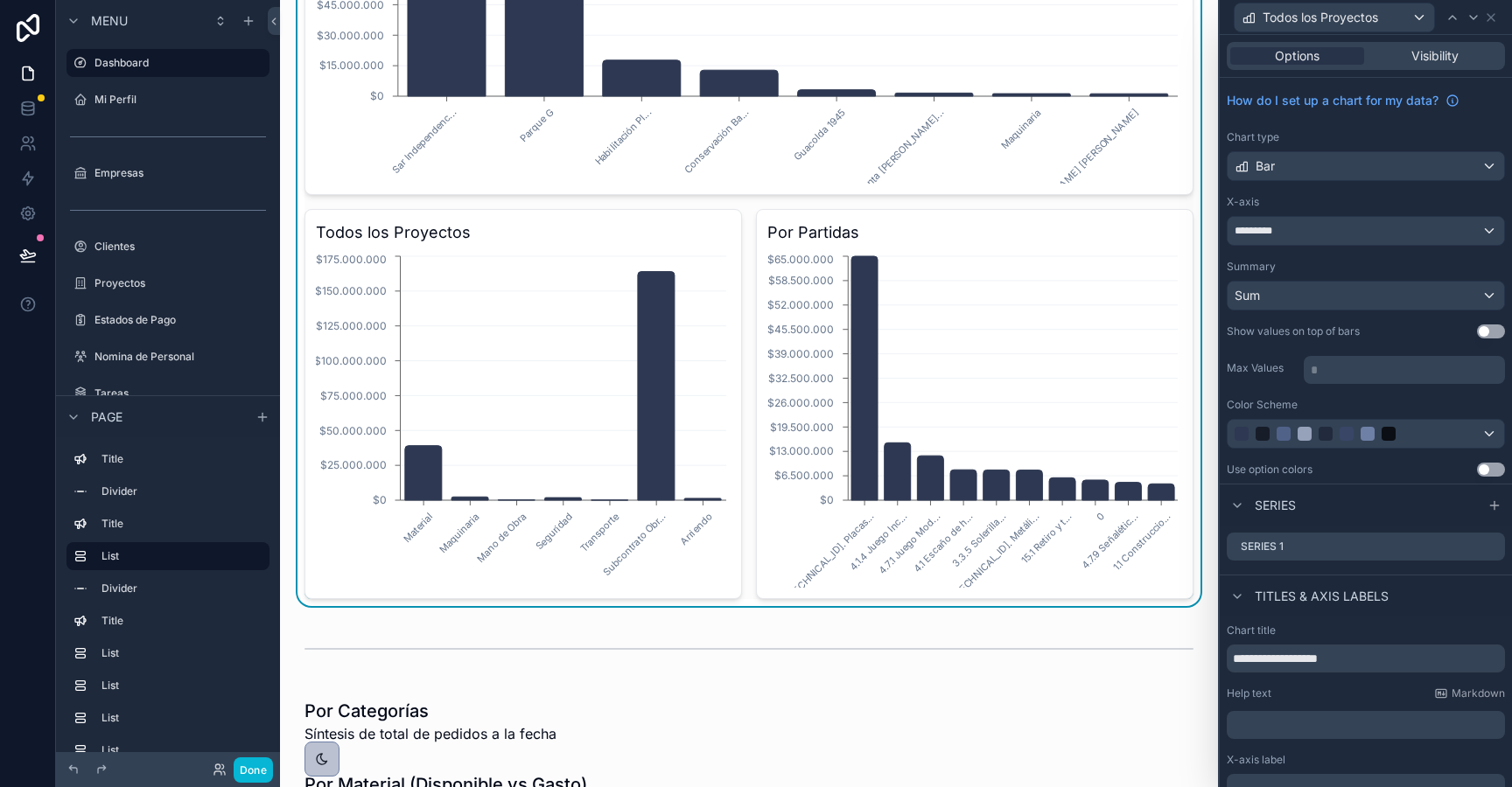
scroll to position [145, 0]
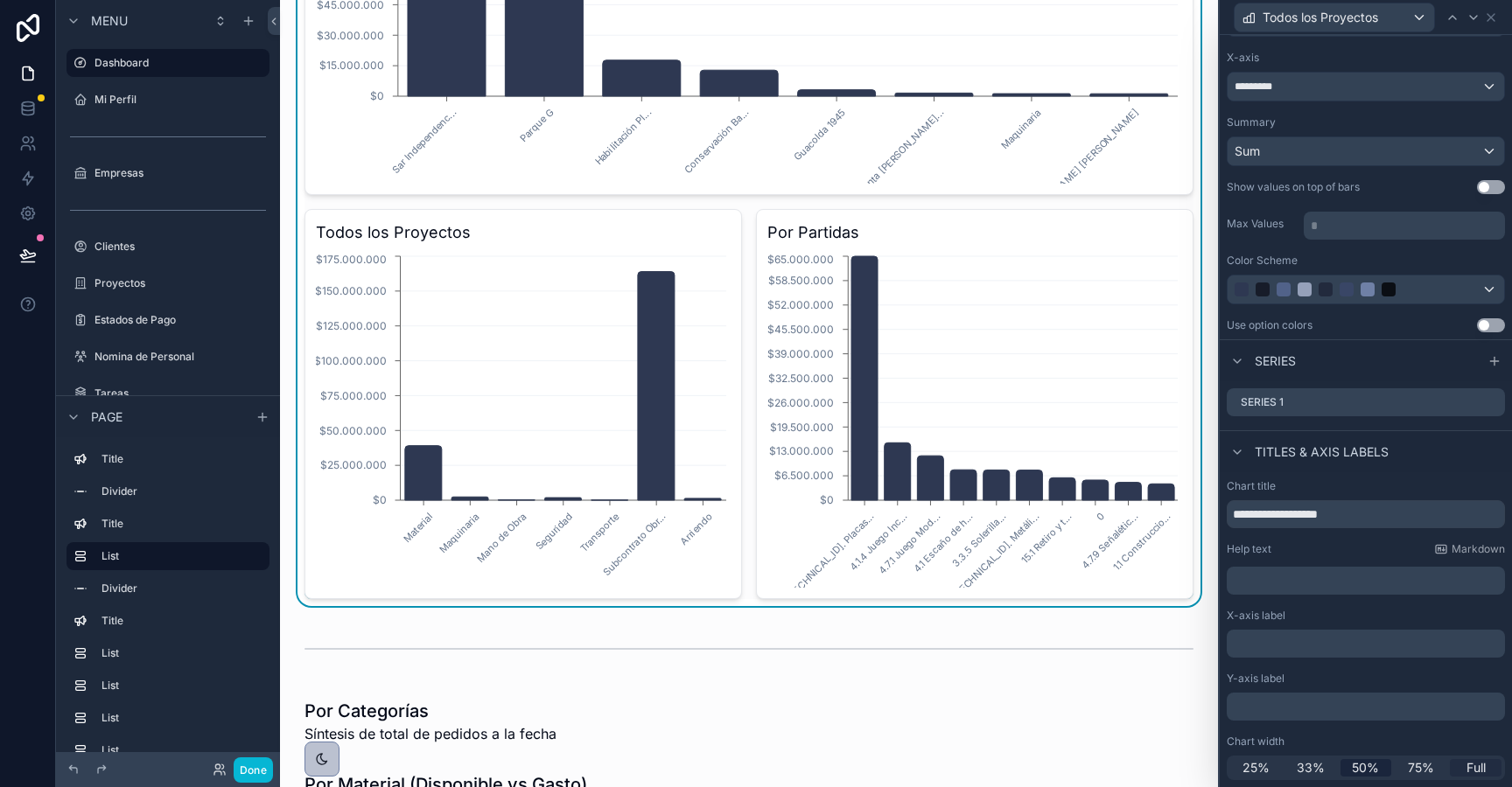
click at [1479, 771] on span "Full" at bounding box center [1476, 768] width 20 height 18
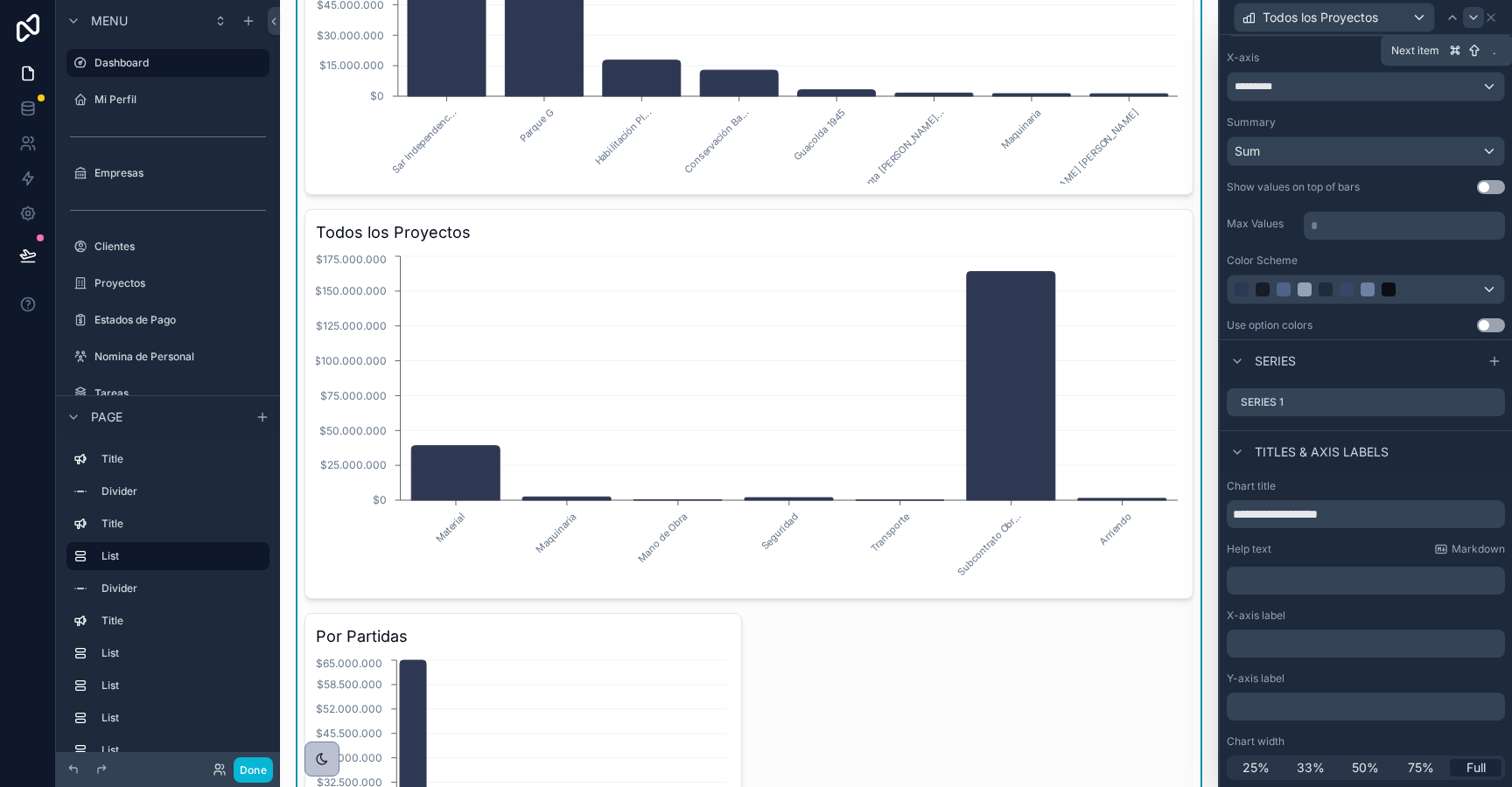
click at [1480, 17] on icon at bounding box center [1474, 18] width 14 height 14
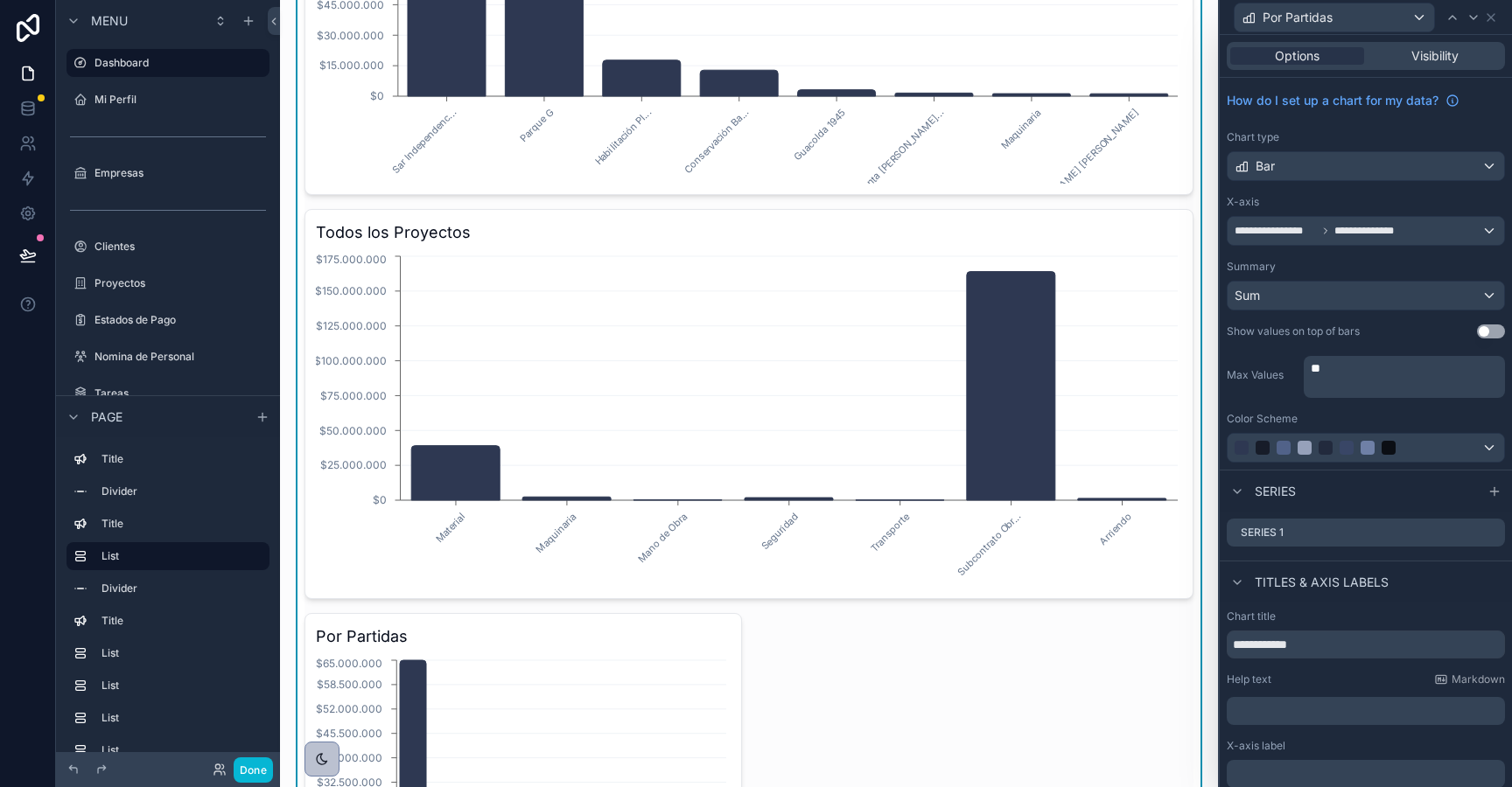
scroll to position [130, 0]
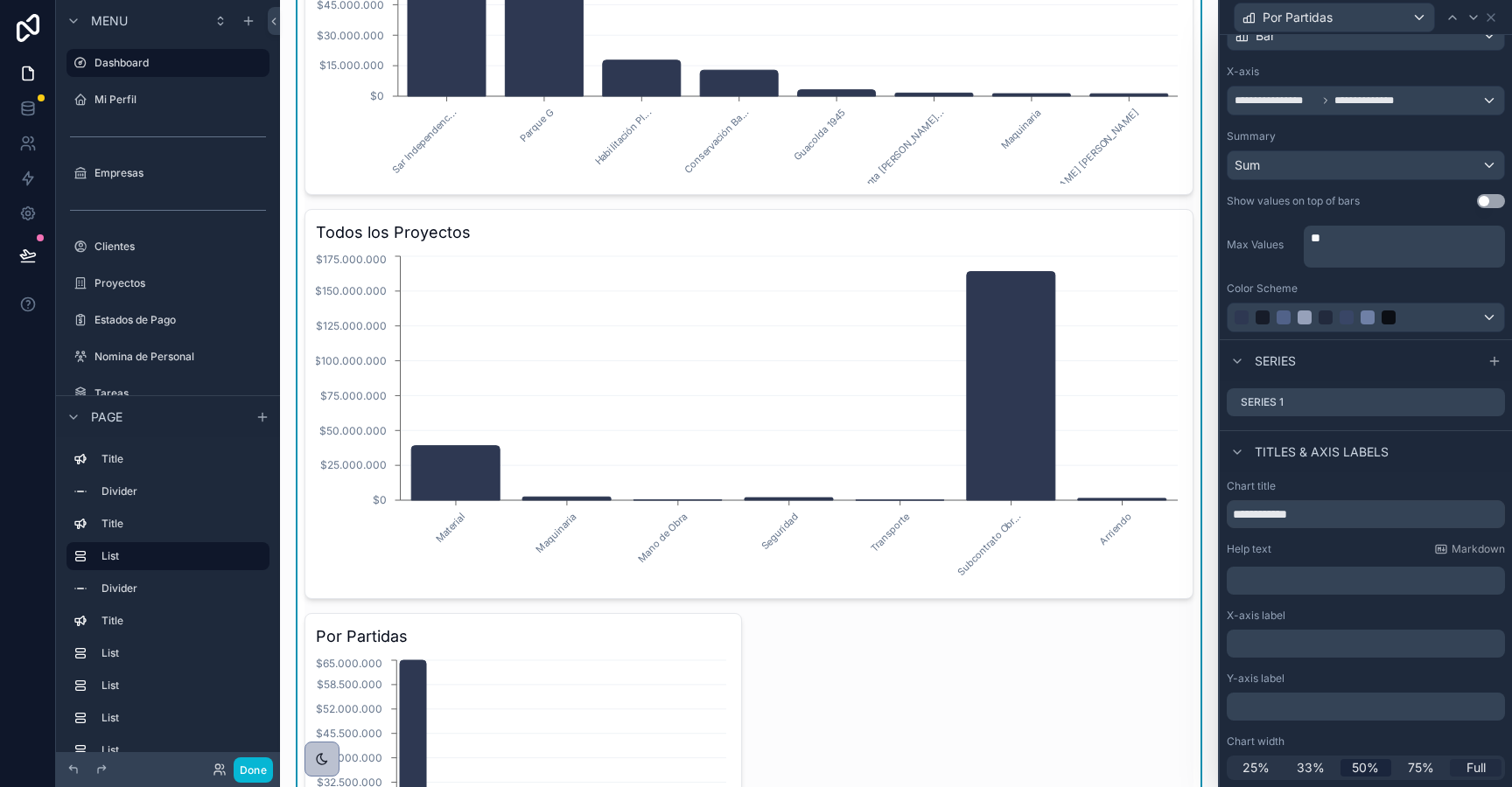
click at [1473, 762] on span "Full" at bounding box center [1476, 768] width 20 height 18
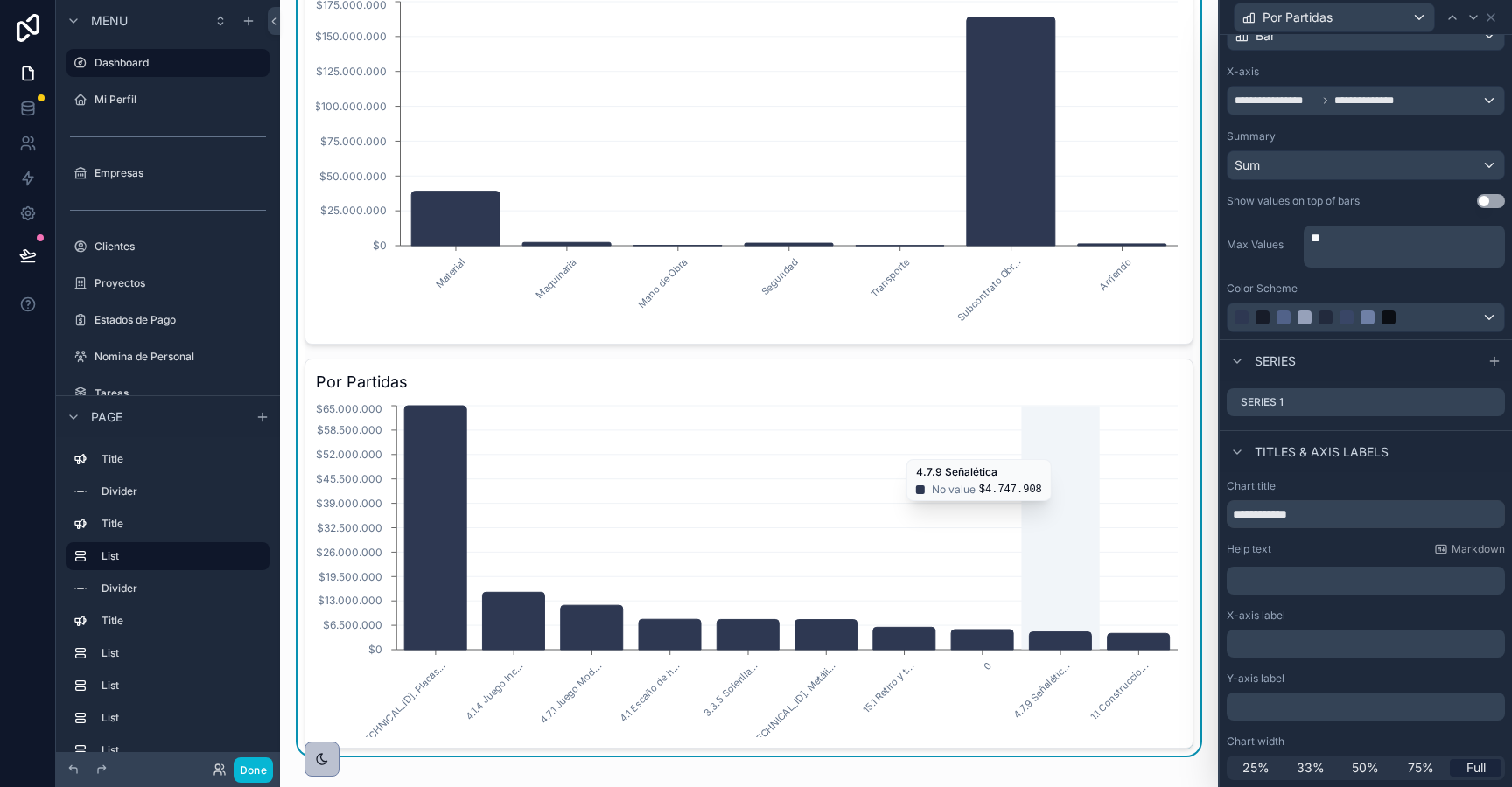
scroll to position [736, 0]
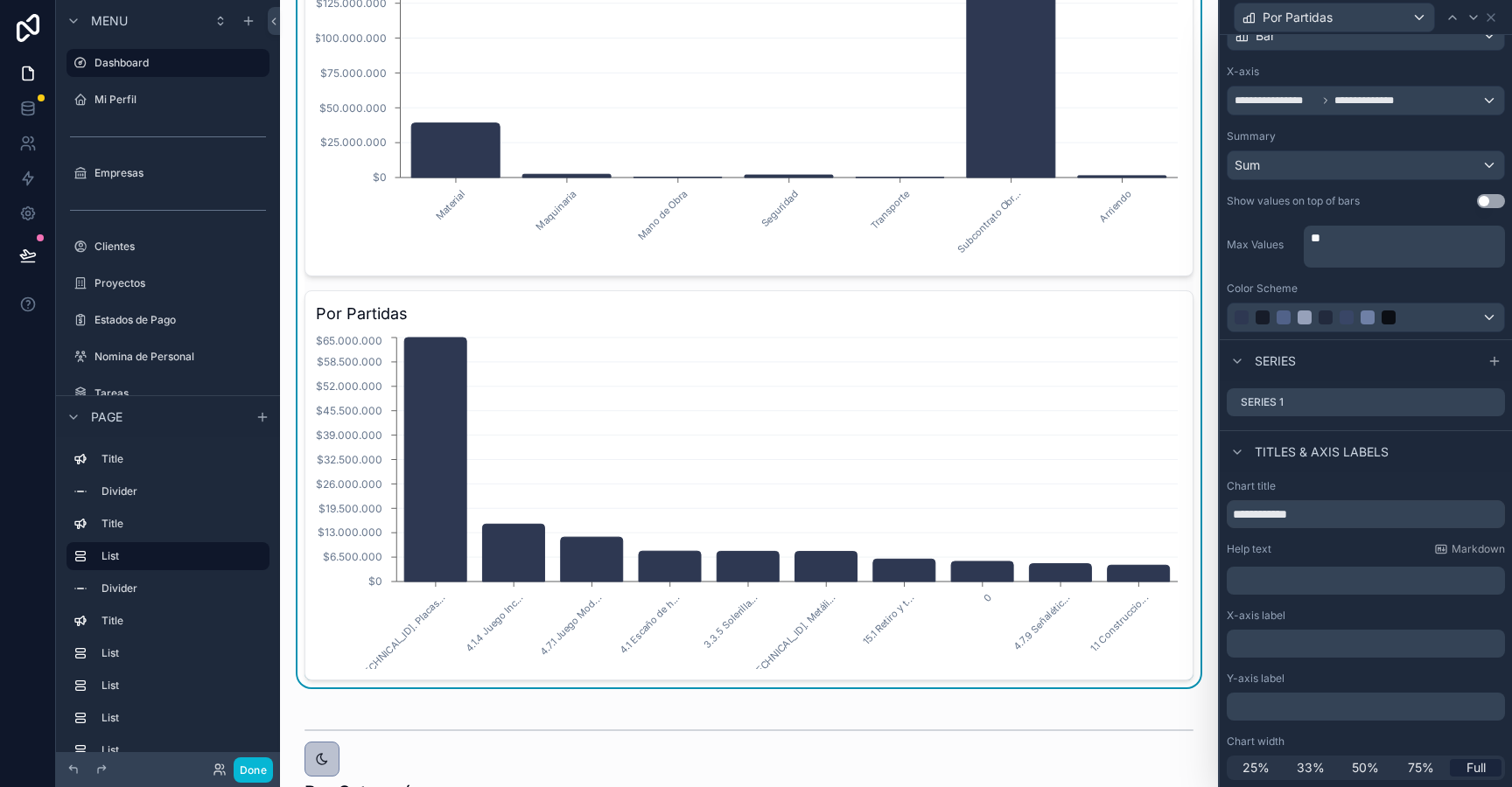
click at [1316, 251] on p "﻿" at bounding box center [1407, 255] width 191 height 18
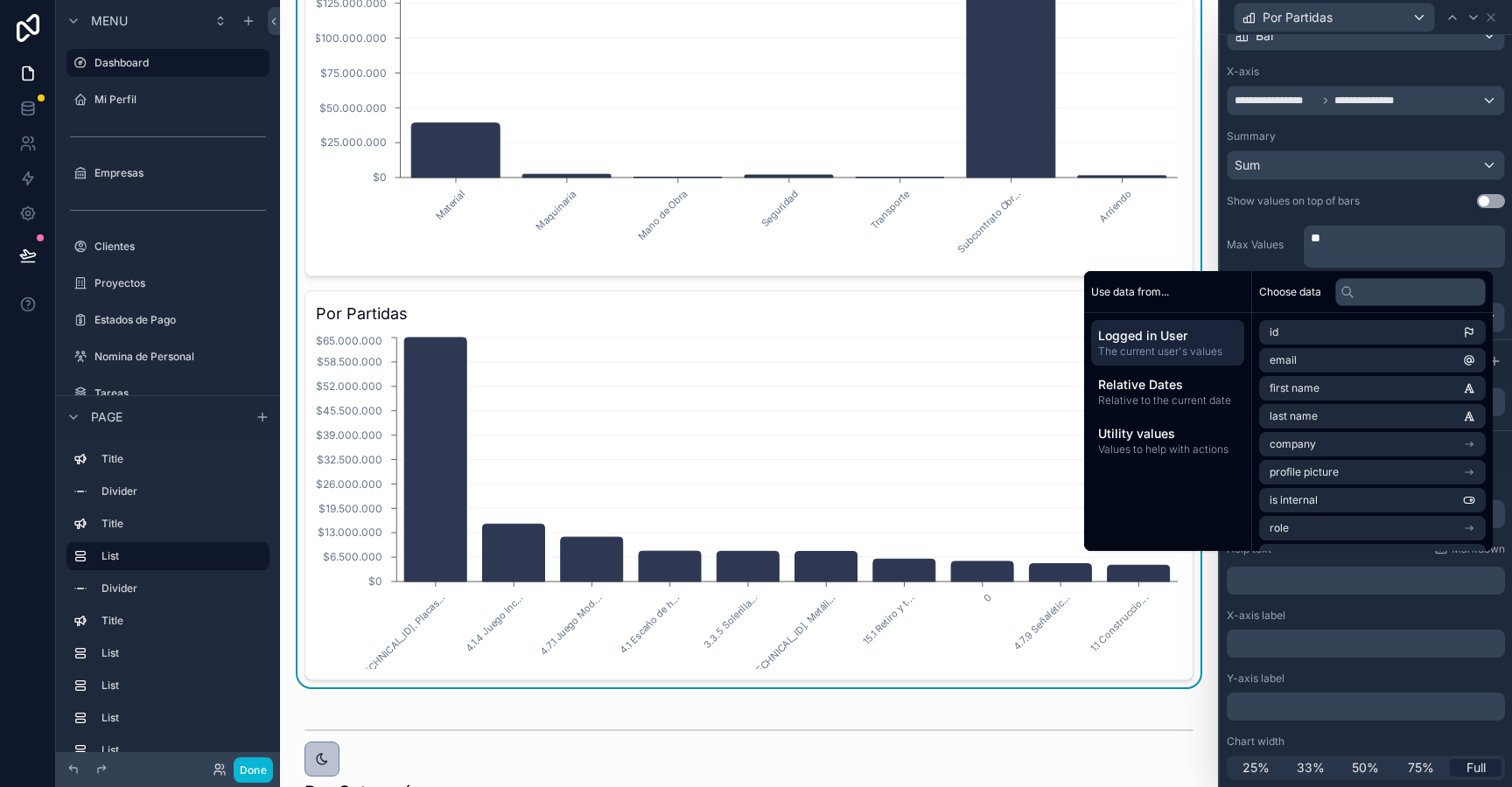
scroll to position [116, 0]
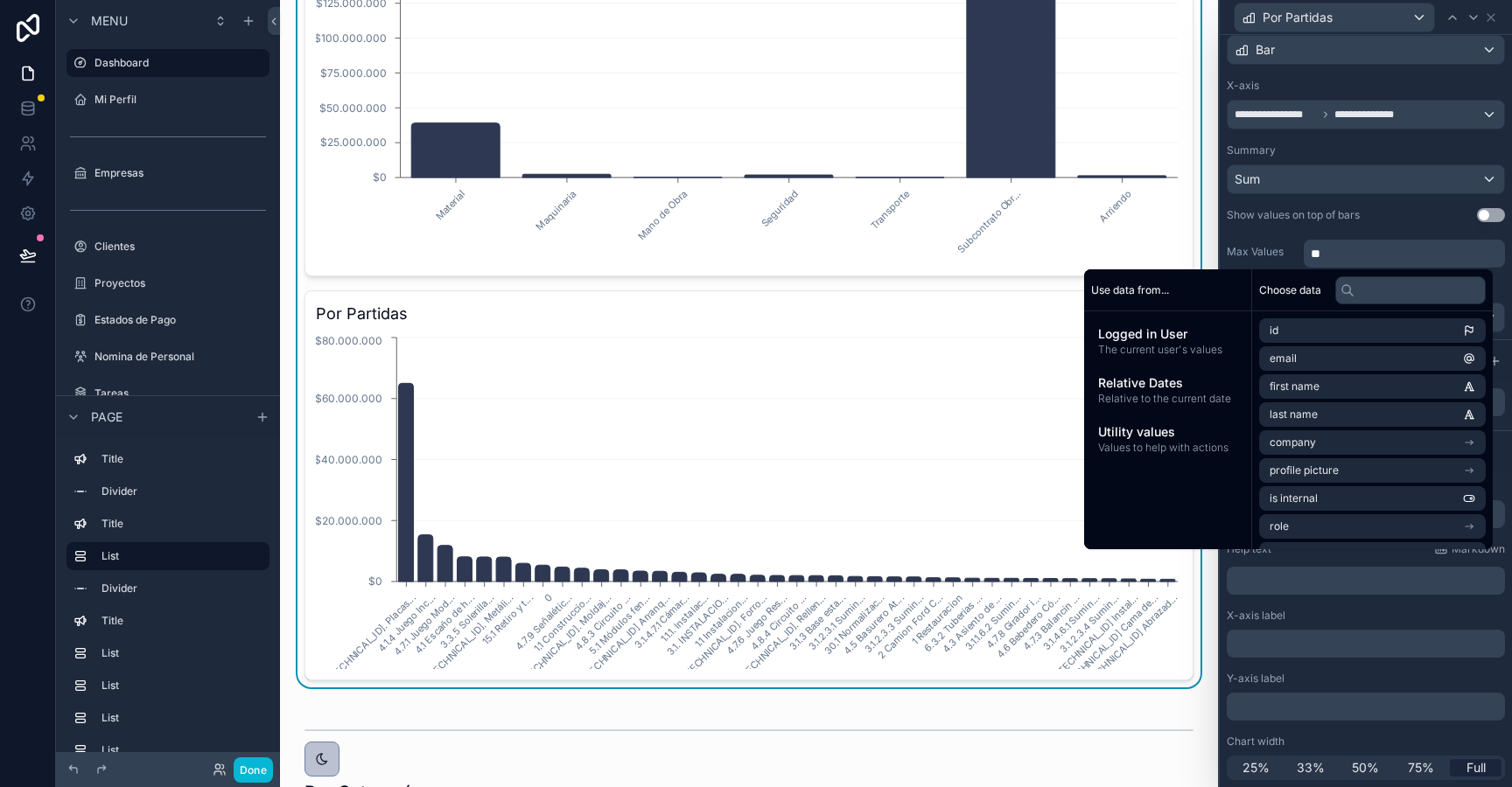
click at [1397, 243] on div "**" at bounding box center [1404, 253] width 201 height 28
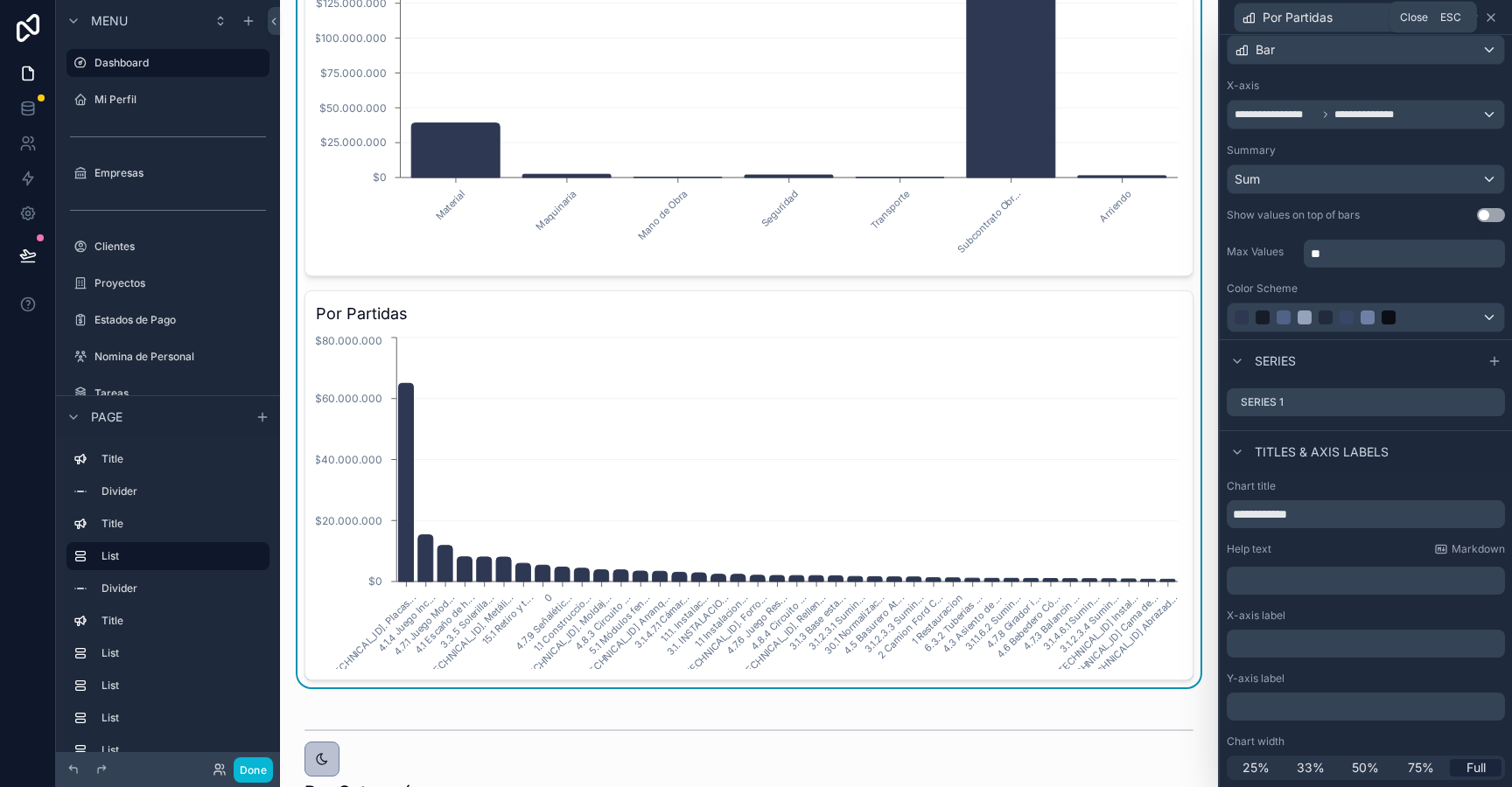
click at [1491, 20] on icon at bounding box center [1491, 18] width 14 height 14
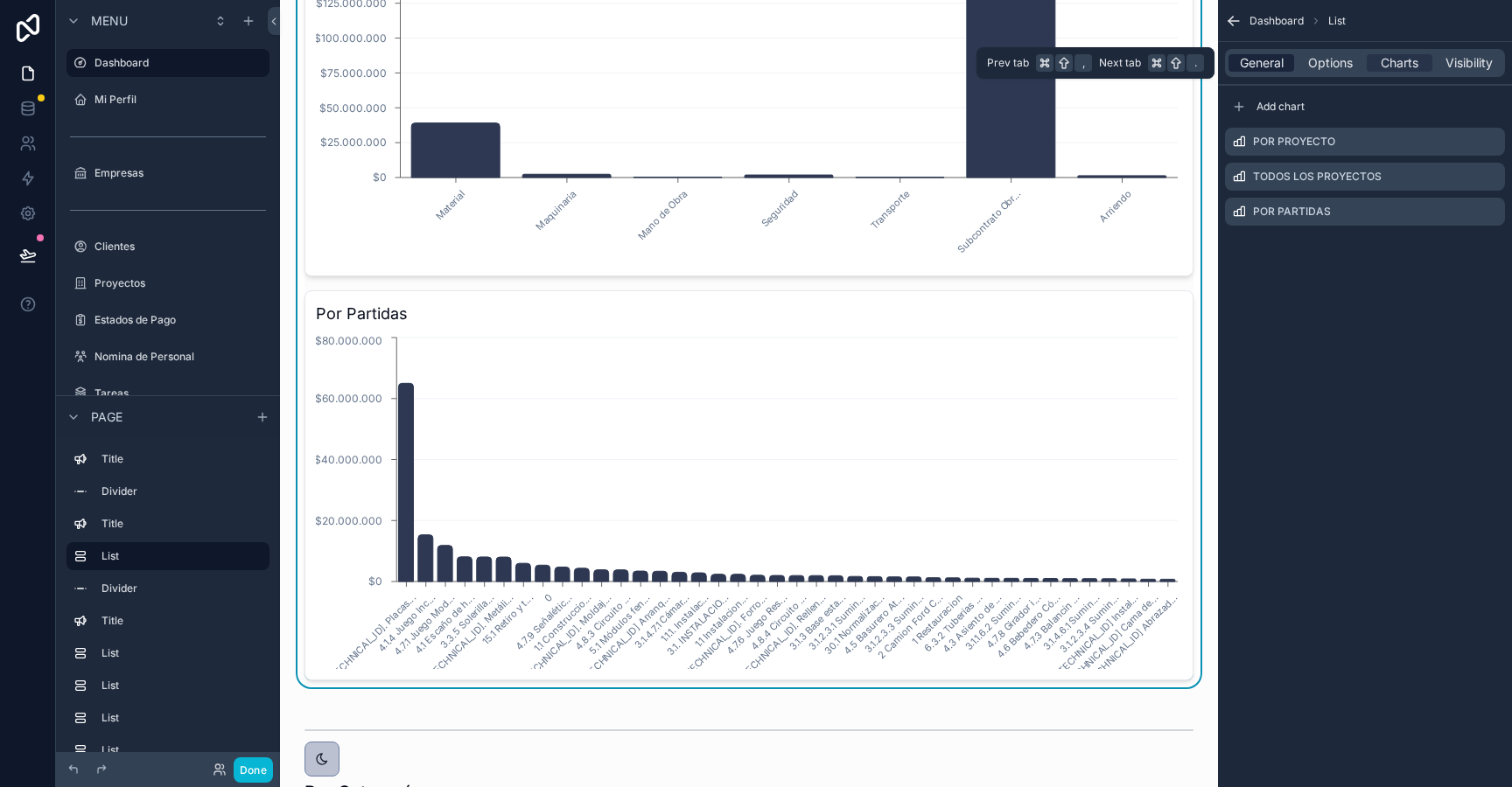
click at [1268, 65] on span "General" at bounding box center [1261, 63] width 44 height 18
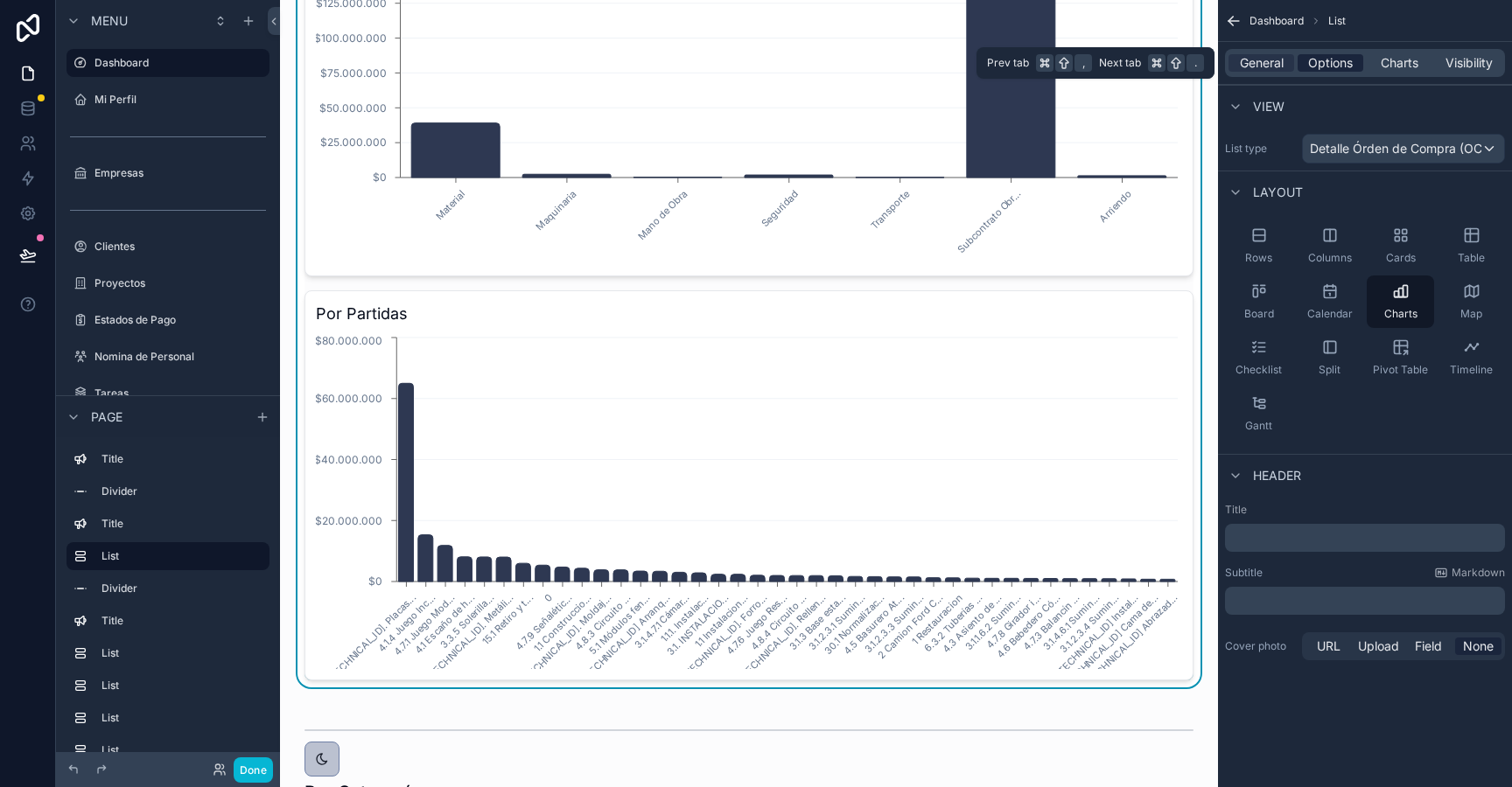
click at [1328, 61] on span "Options" at bounding box center [1331, 63] width 45 height 18
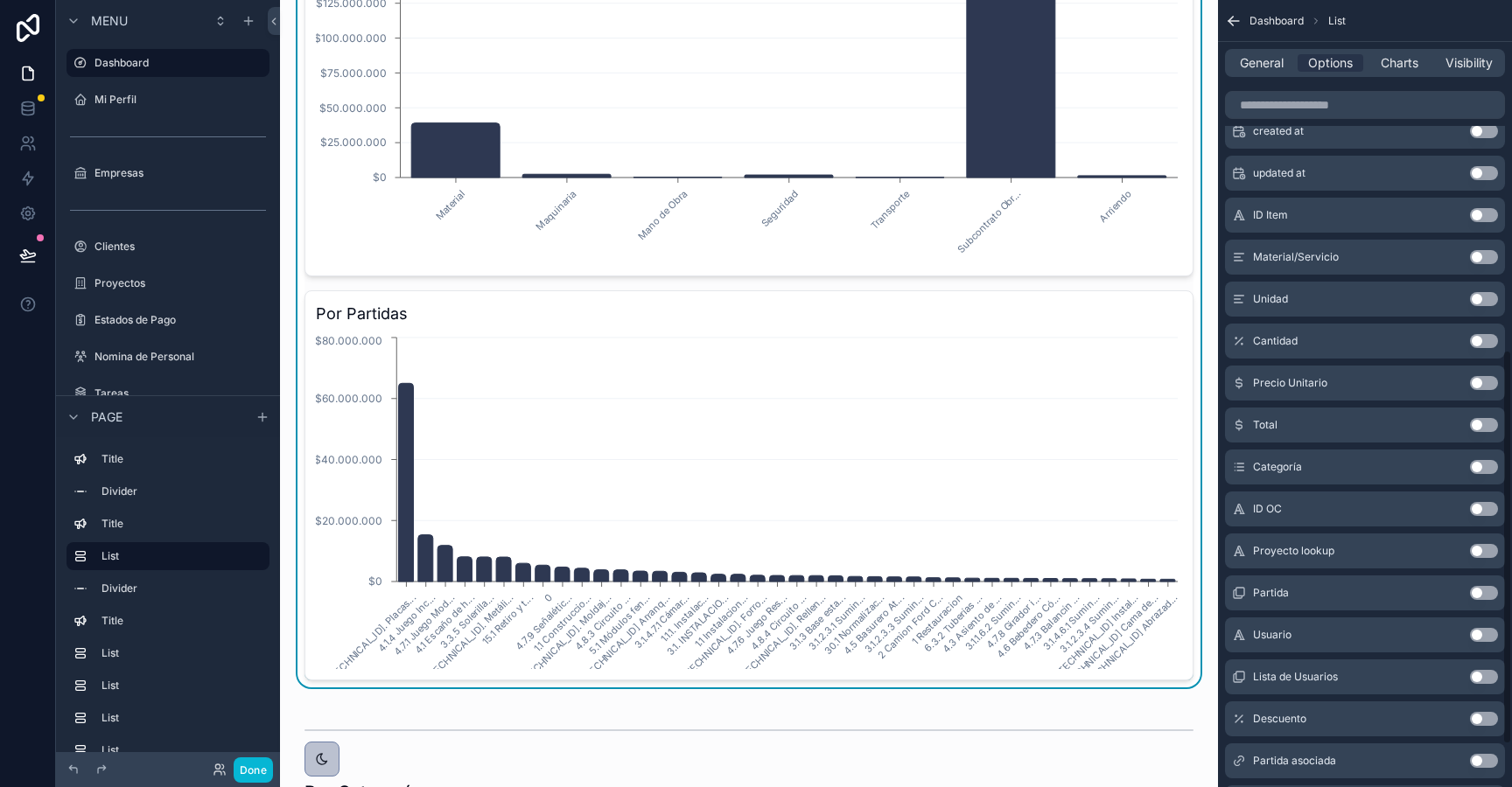
scroll to position [705, 0]
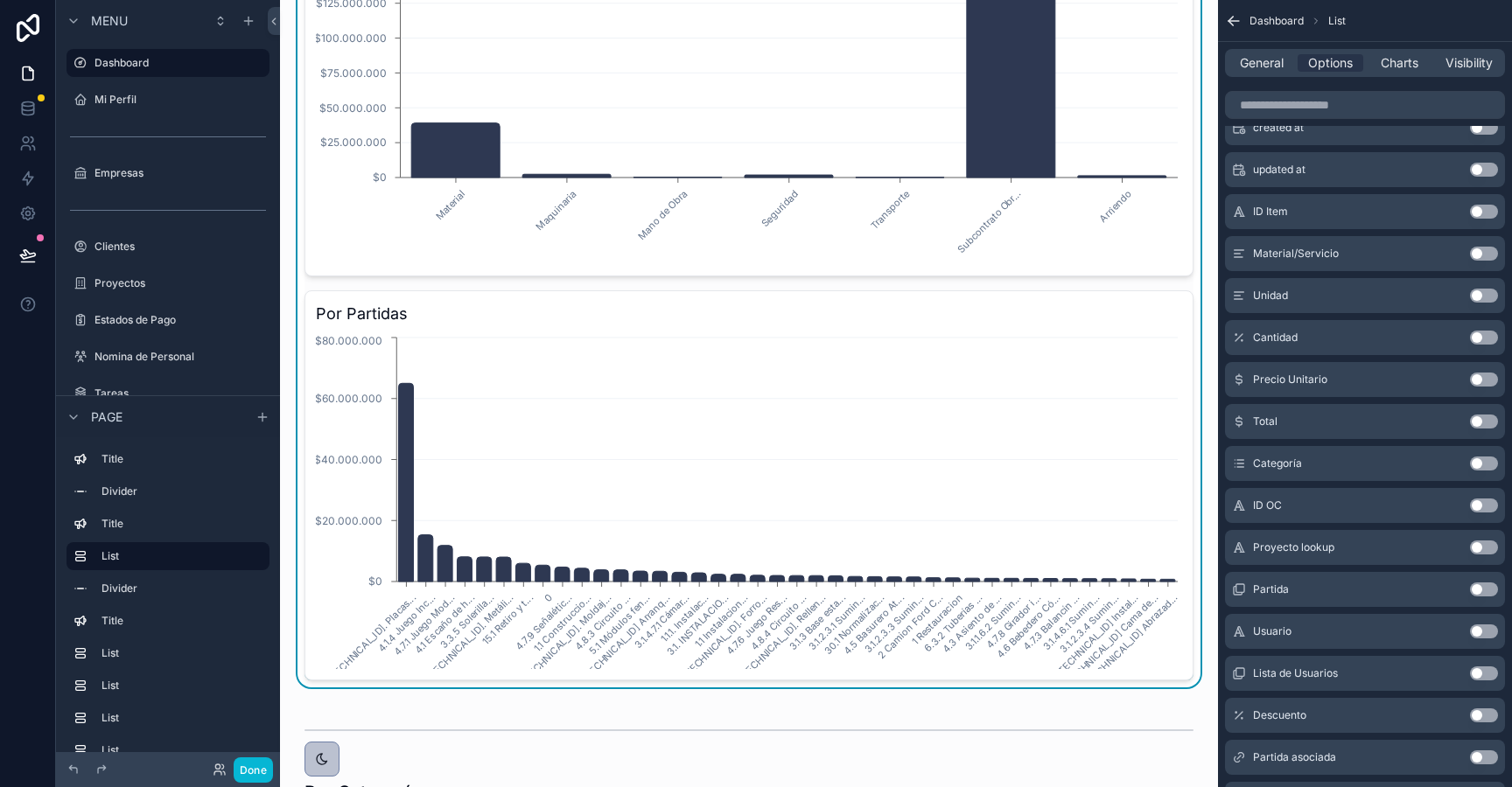
click at [1473, 548] on button "Use setting" at bounding box center [1483, 548] width 28 height 14
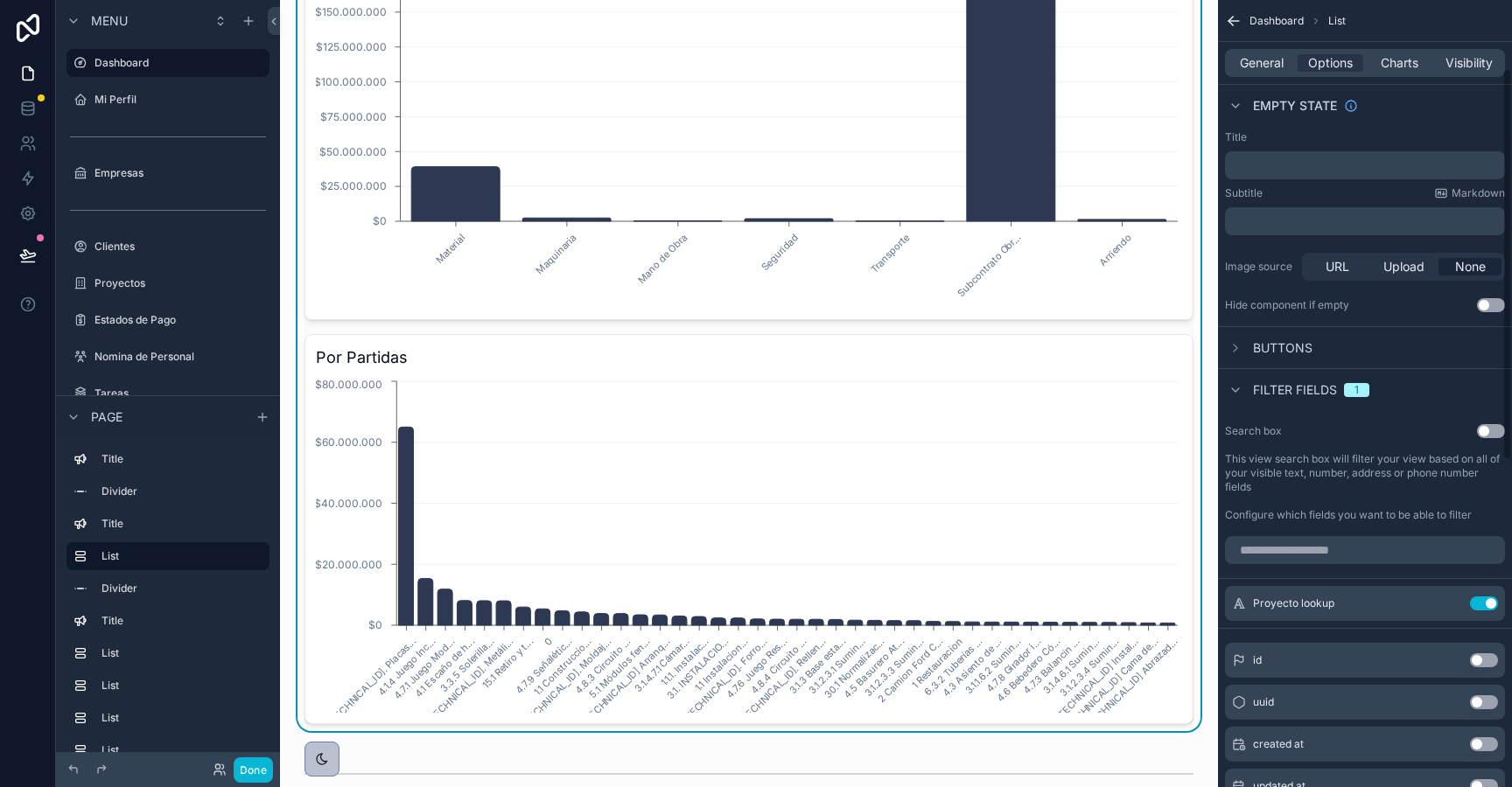
scroll to position [140, 0]
click at [1492, 599] on button "Use setting" at bounding box center [1483, 602] width 28 height 14
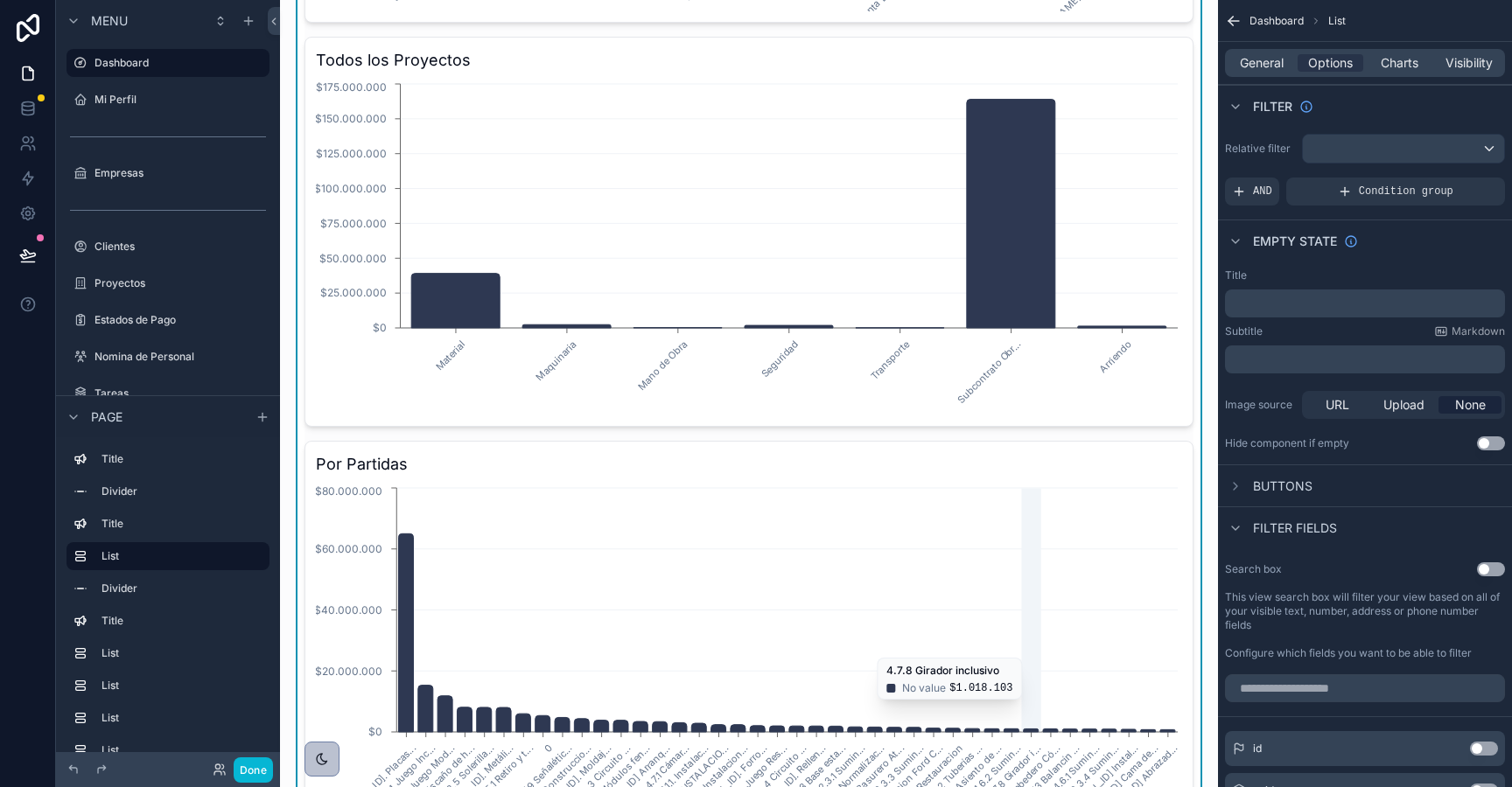
scroll to position [0, 0]
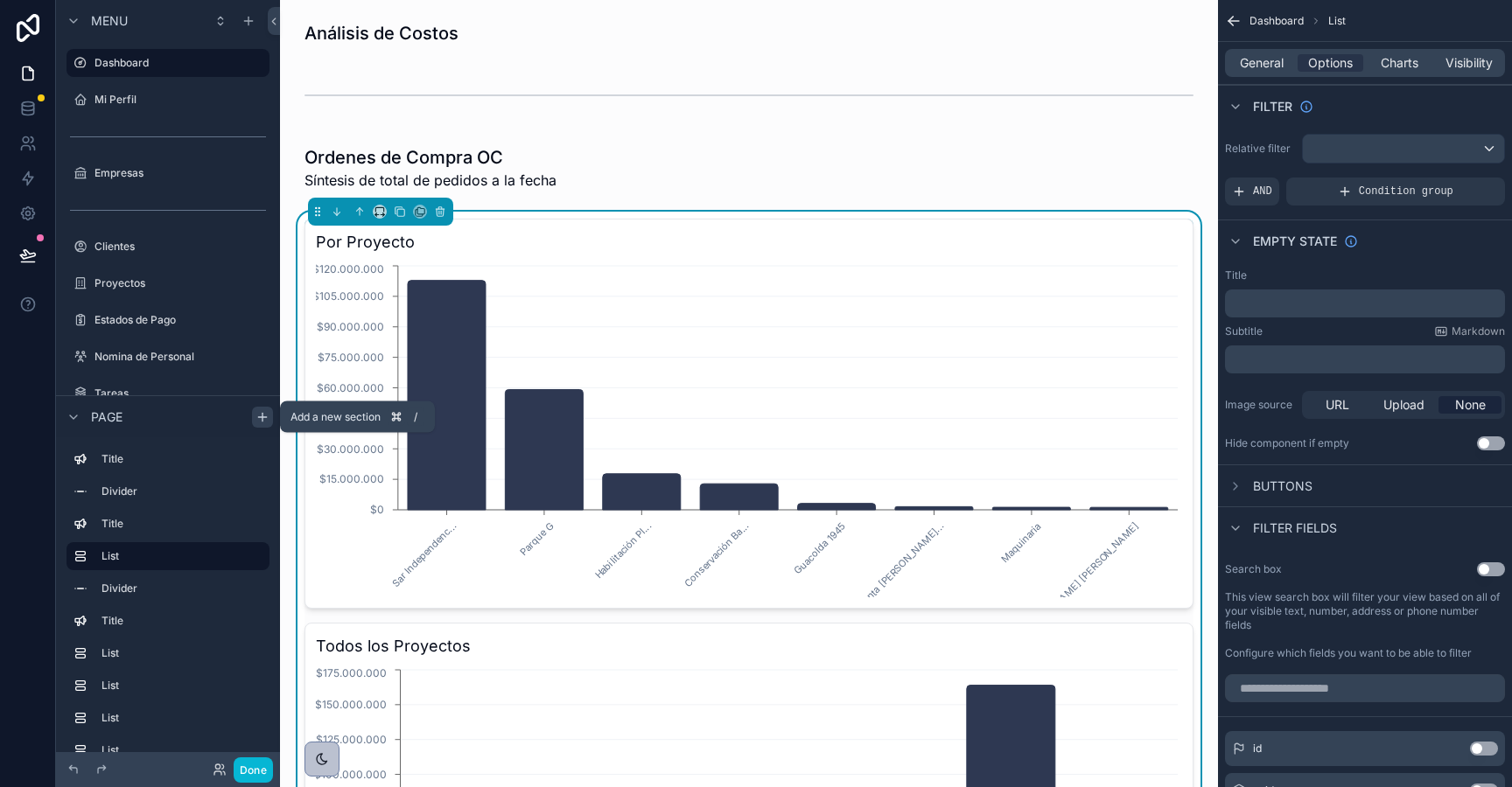
click at [262, 415] on icon "scrollable content" at bounding box center [262, 417] width 0 height 8
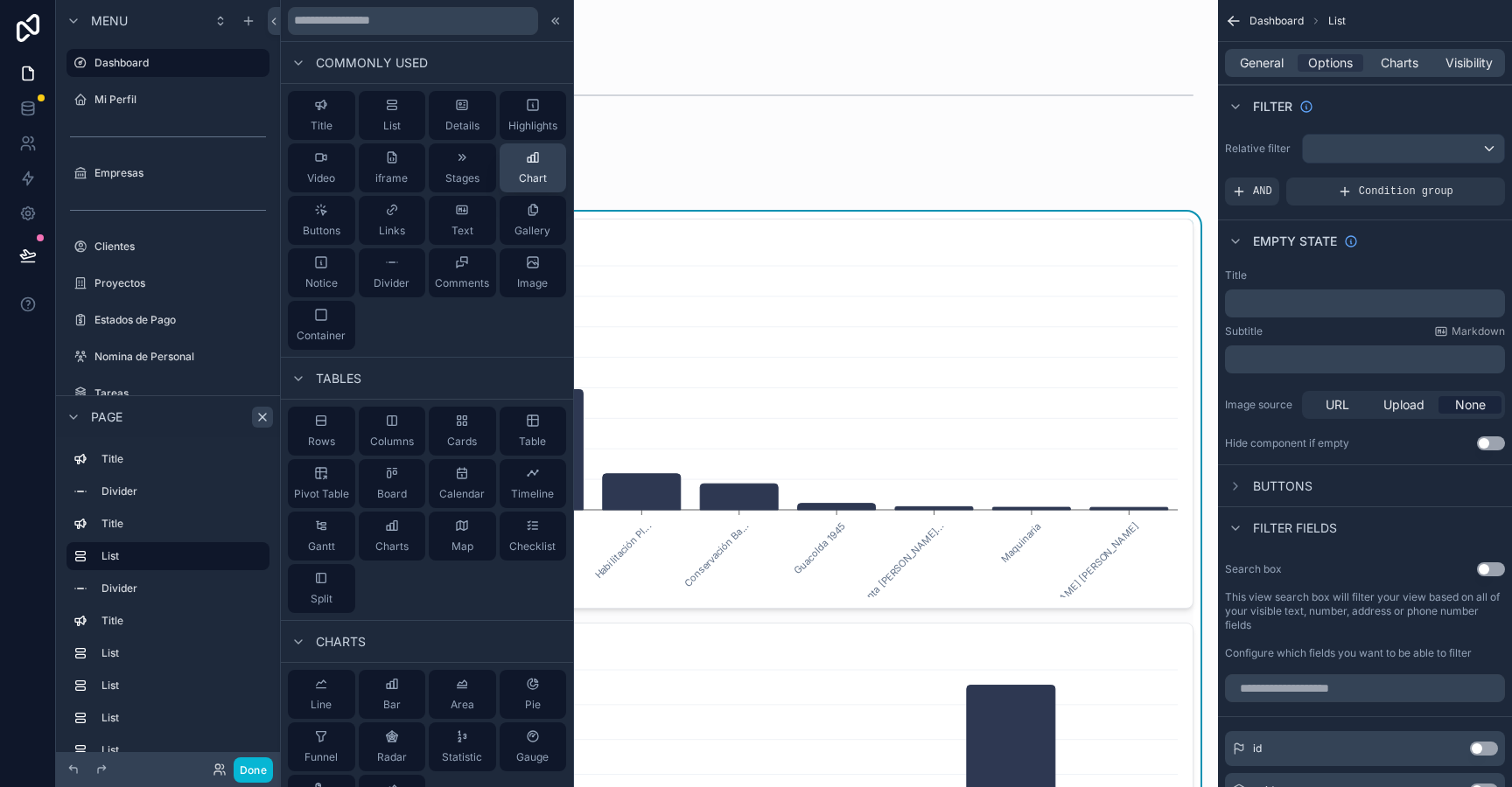
click at [540, 145] on button "Chart" at bounding box center [533, 168] width 67 height 49
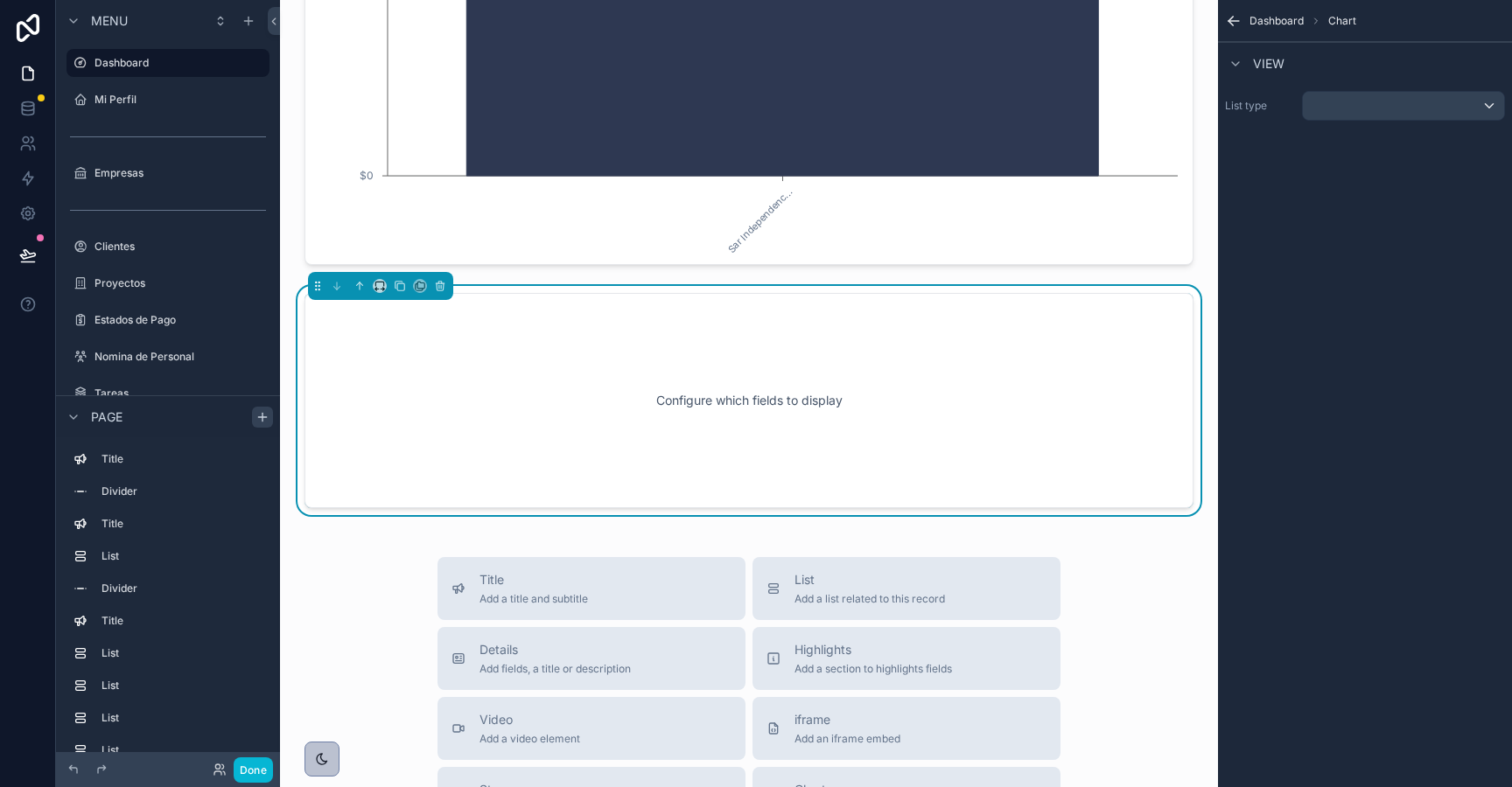
scroll to position [4308, 0]
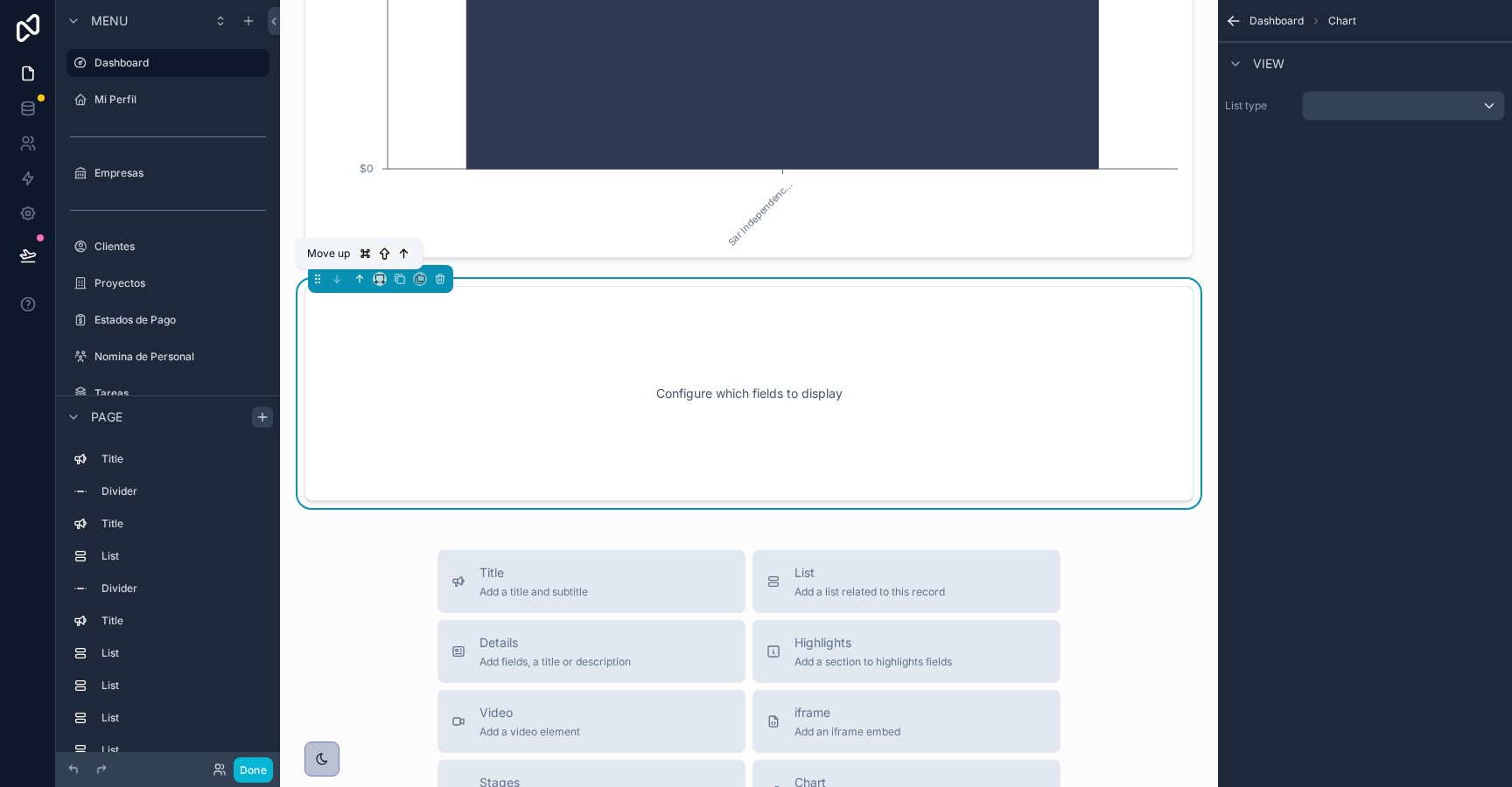
click at [358, 281] on icon "scrollable content" at bounding box center [360, 279] width 12 height 12
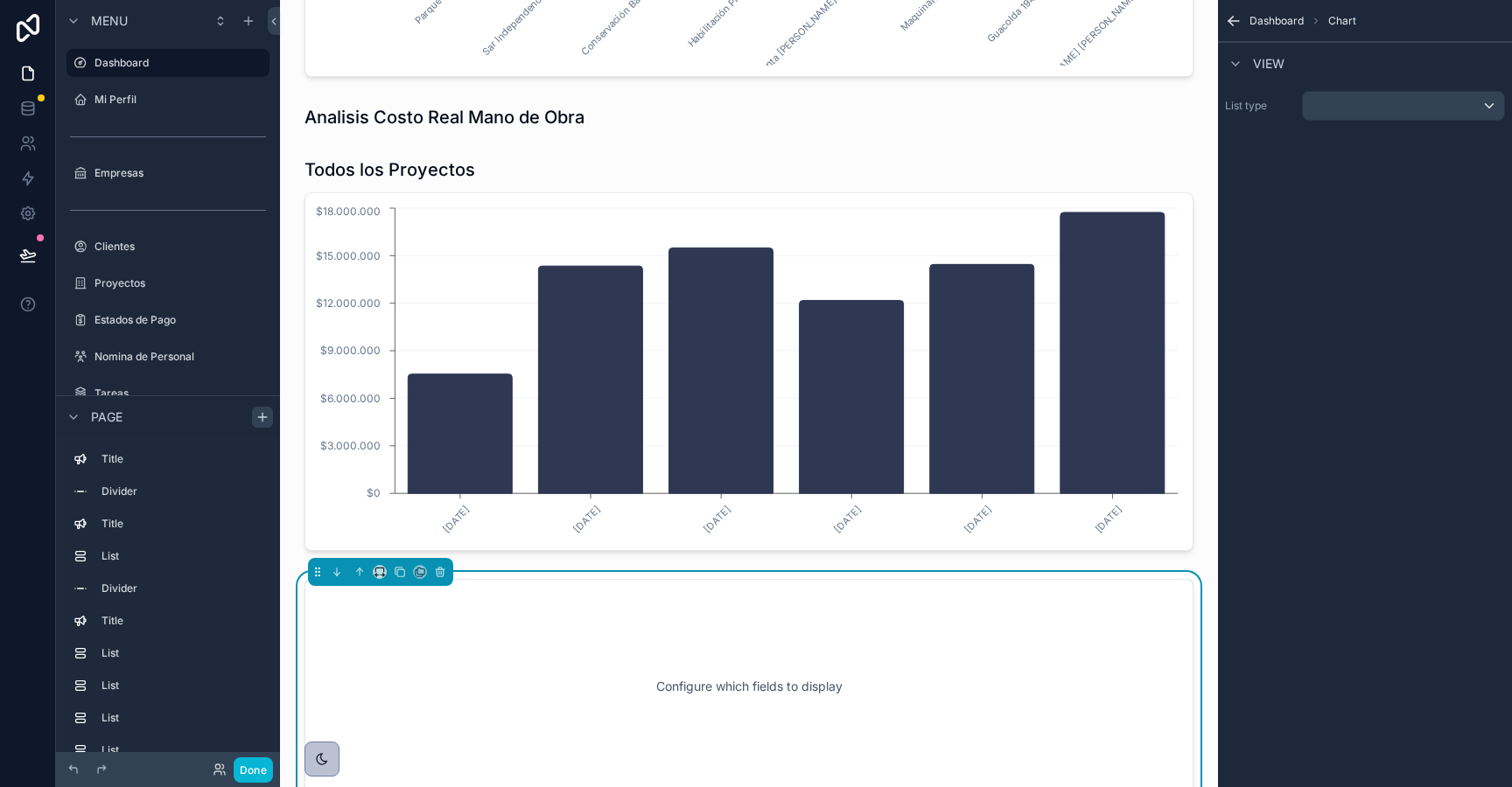
scroll to position [3576, 0]
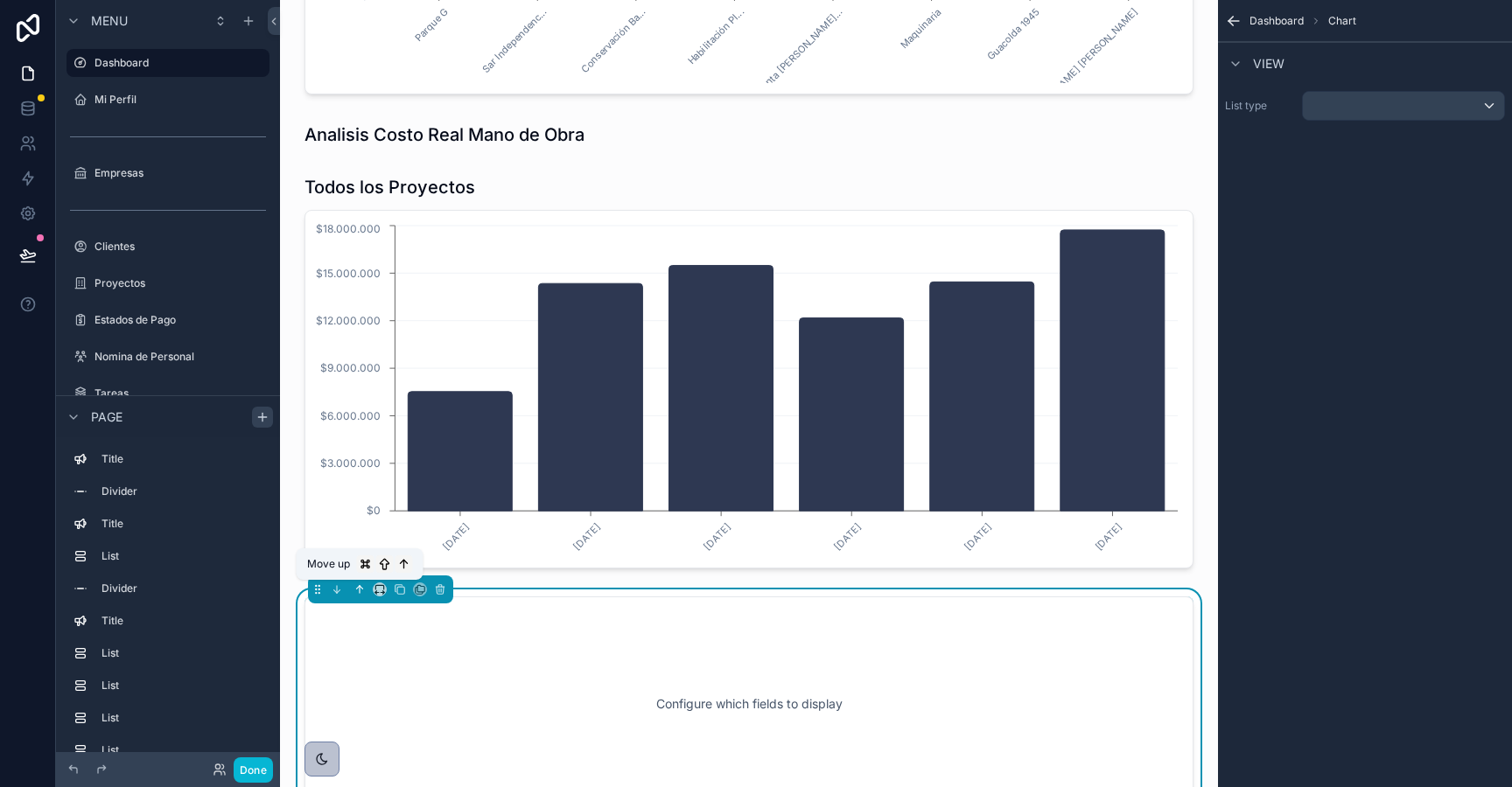
click at [357, 592] on icon "scrollable content" at bounding box center [360, 590] width 12 height 12
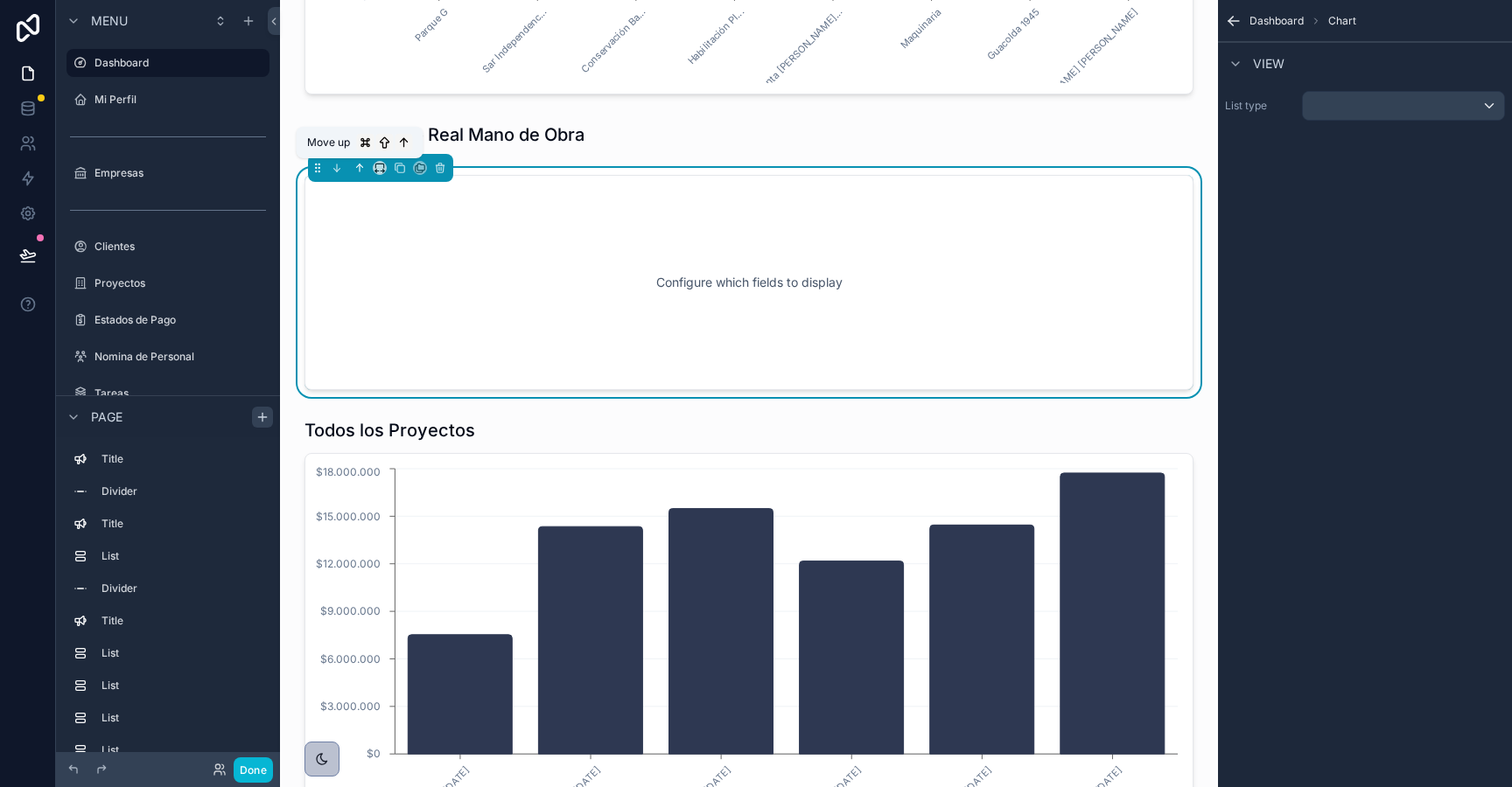
click at [360, 170] on icon "scrollable content" at bounding box center [360, 168] width 0 height 7
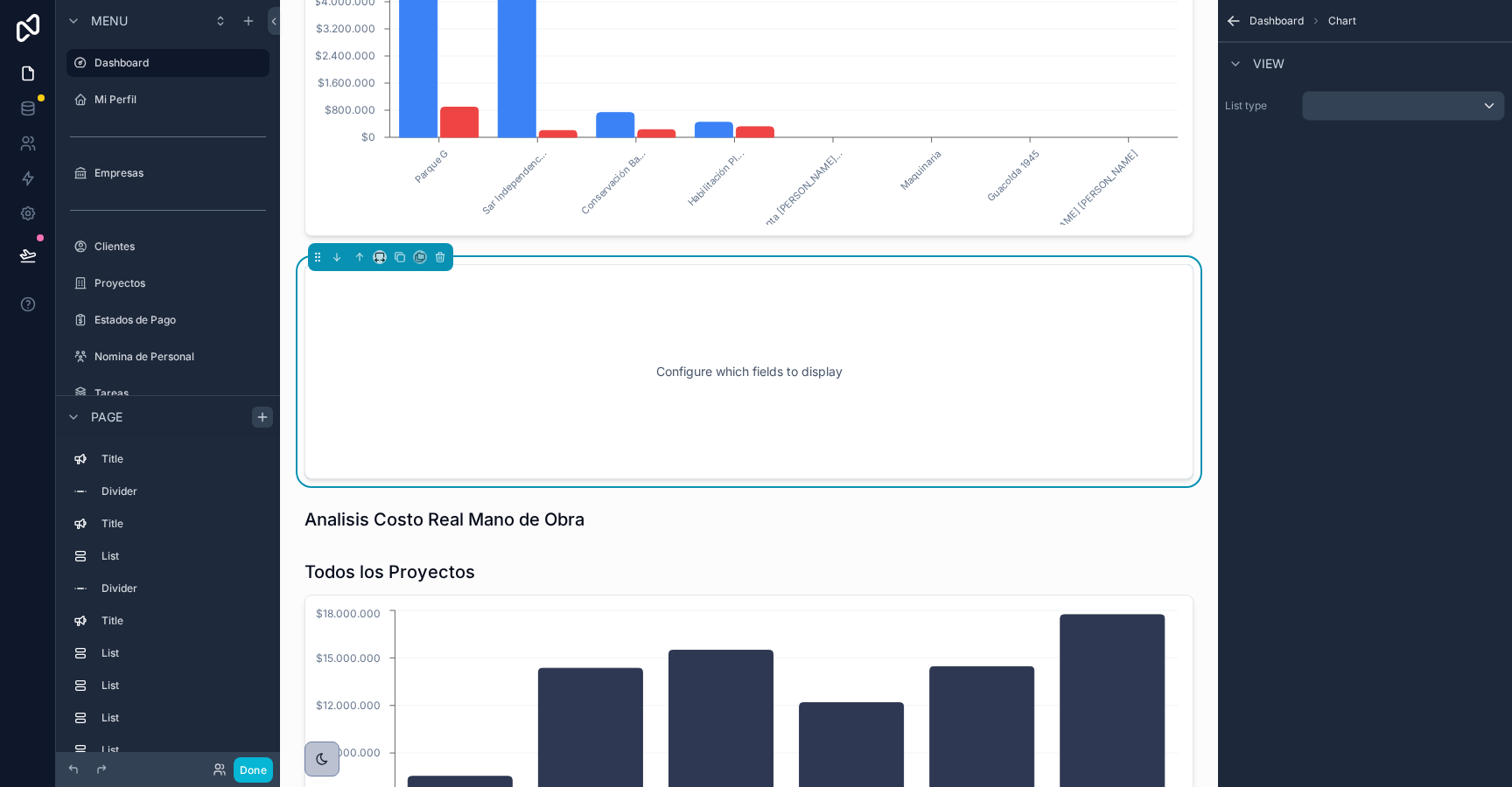
scroll to position [3401, 0]
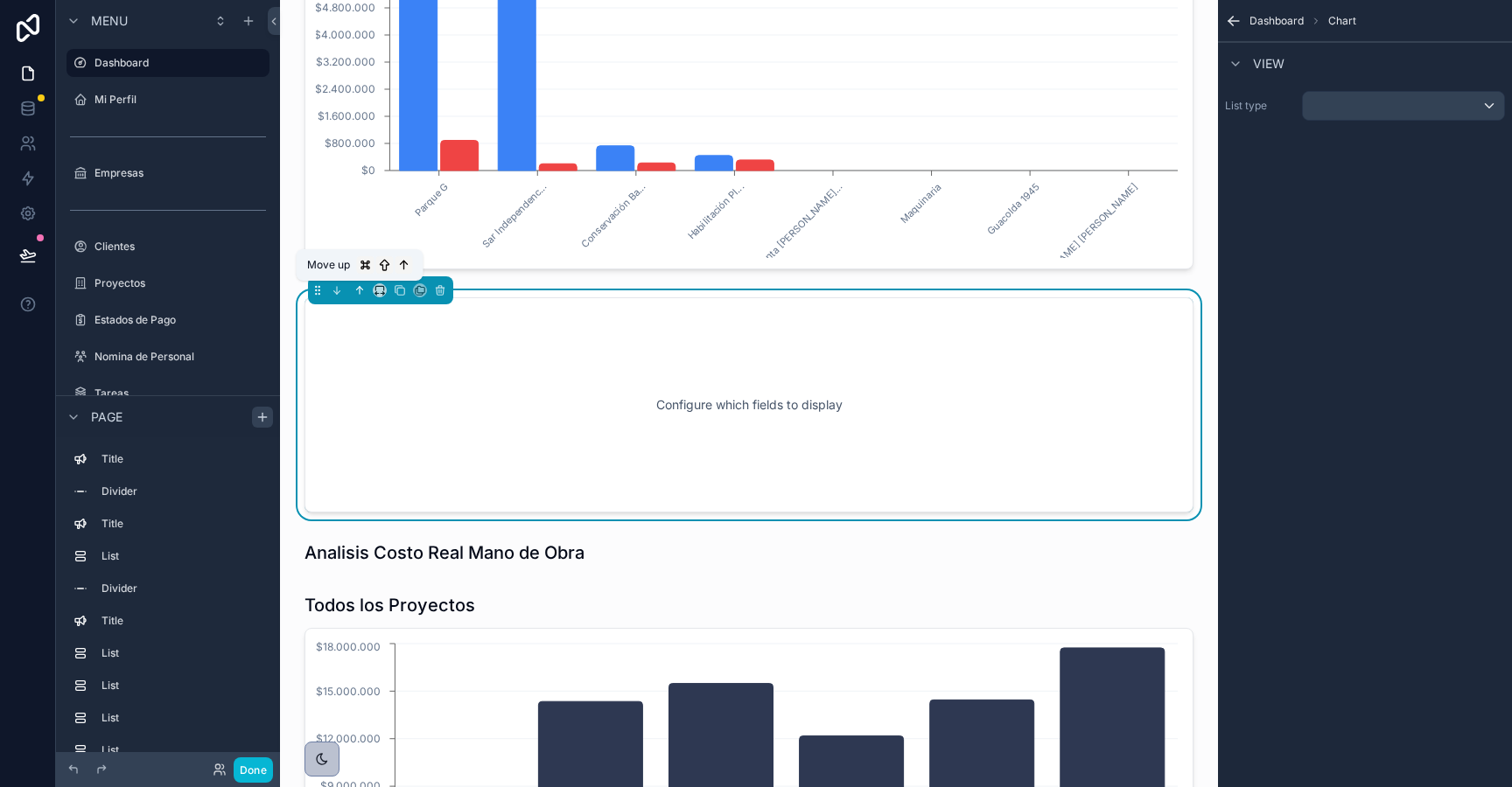
click at [357, 290] on icon "scrollable content" at bounding box center [359, 289] width 4 height 4
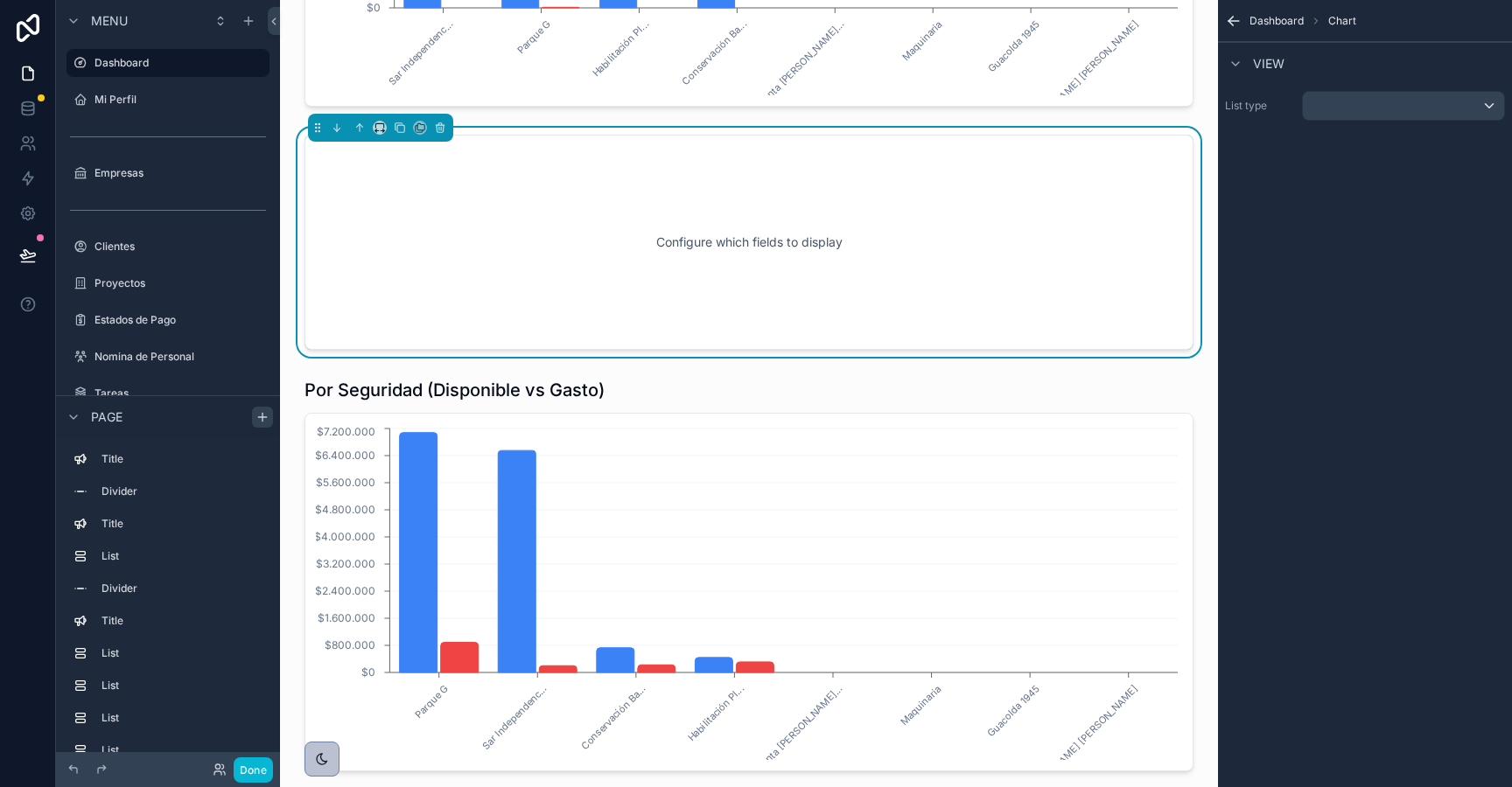
scroll to position [3130, 0]
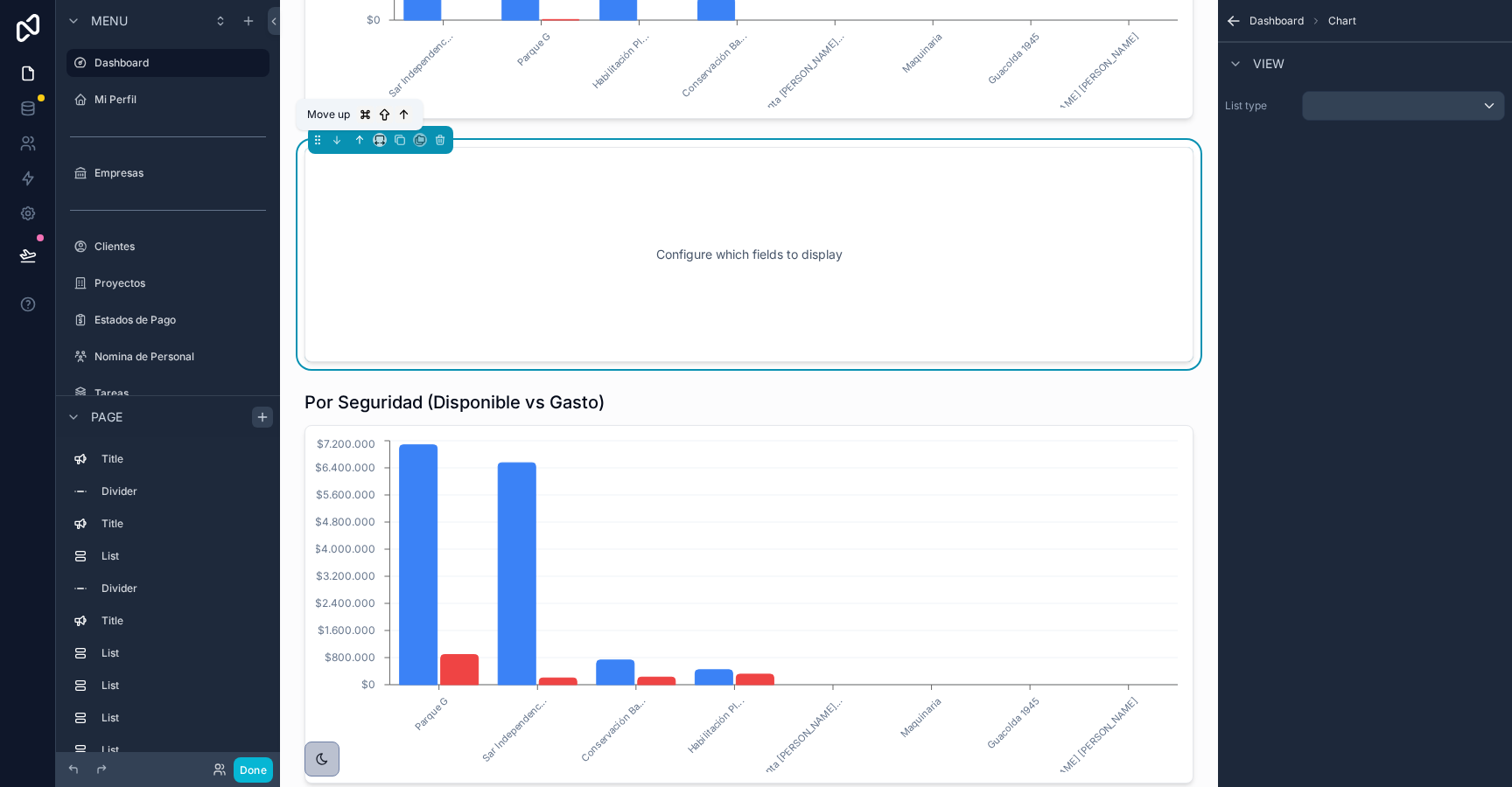
click at [358, 142] on icon "scrollable content" at bounding box center [360, 140] width 12 height 12
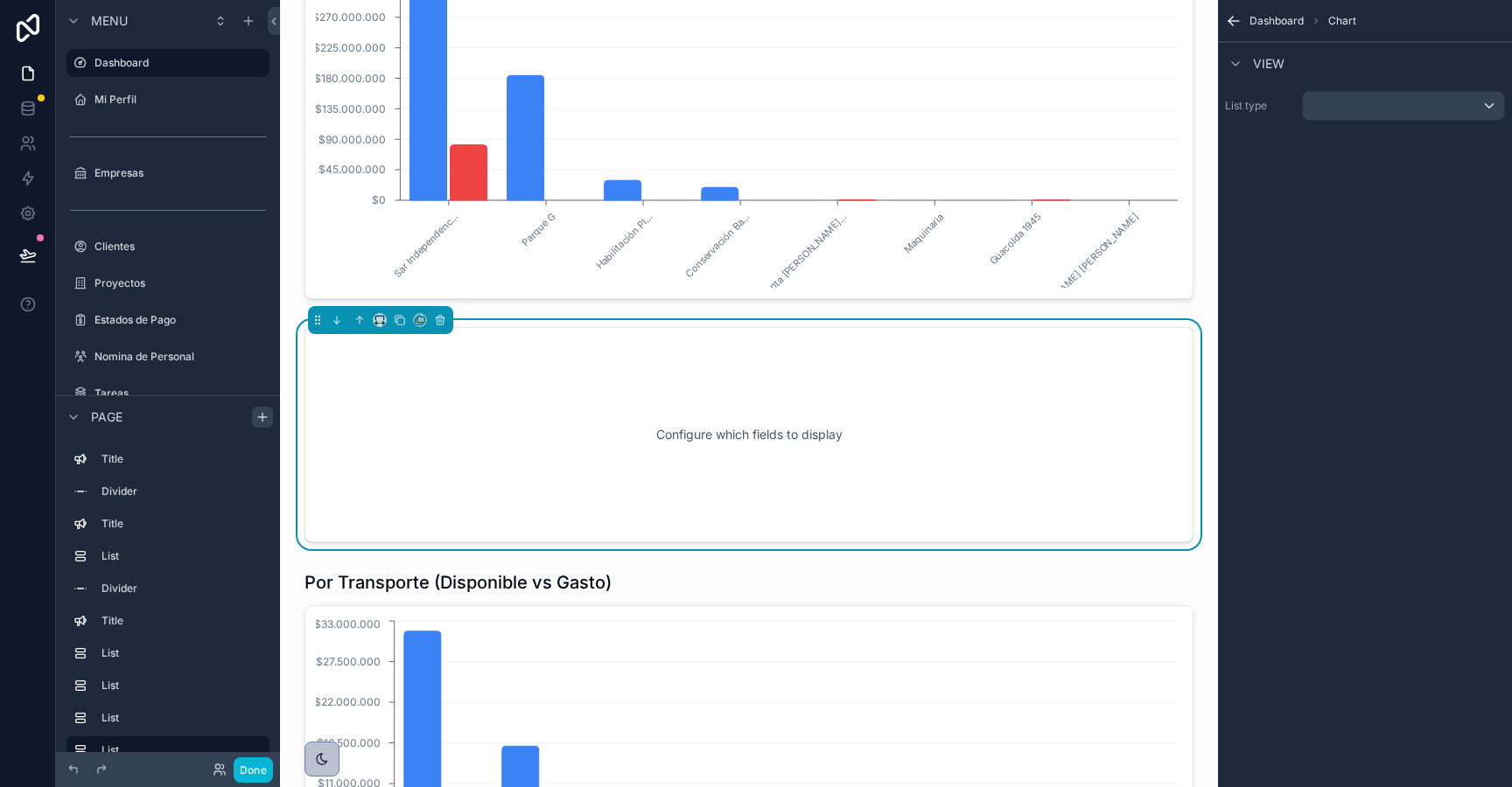
scroll to position [2523, 0]
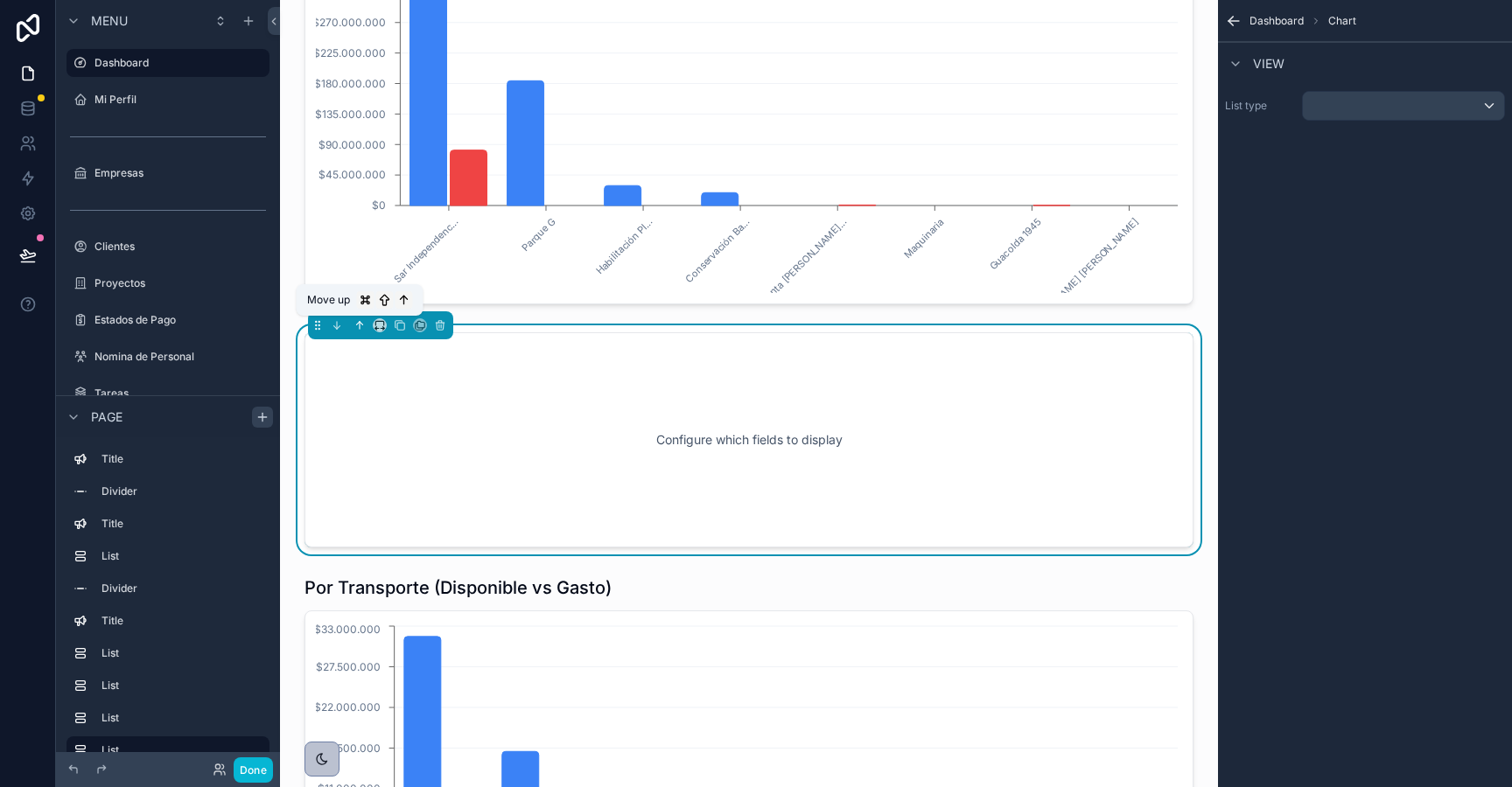
click at [358, 330] on icon "scrollable content" at bounding box center [360, 326] width 12 height 12
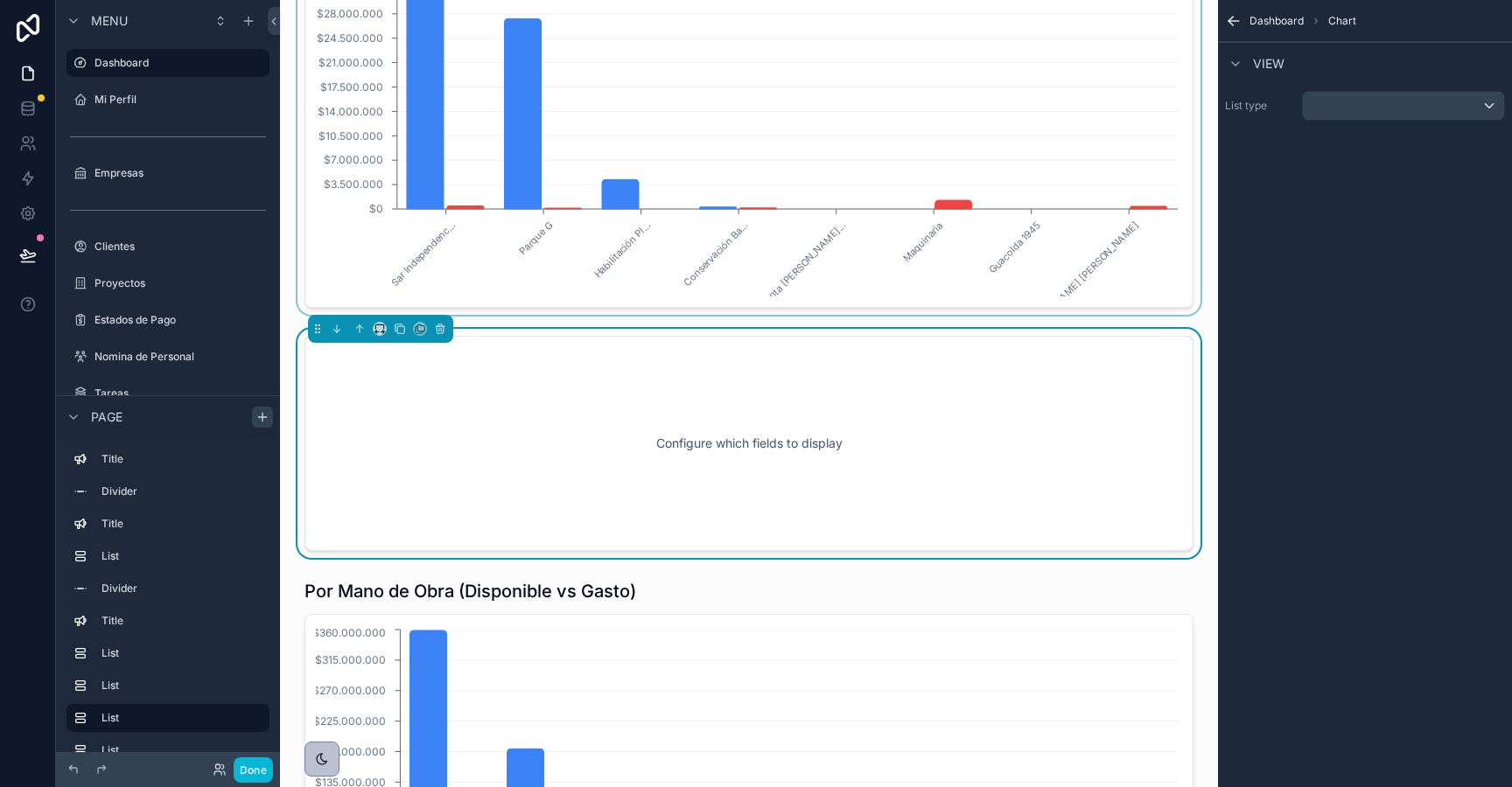
scroll to position [2081, 0]
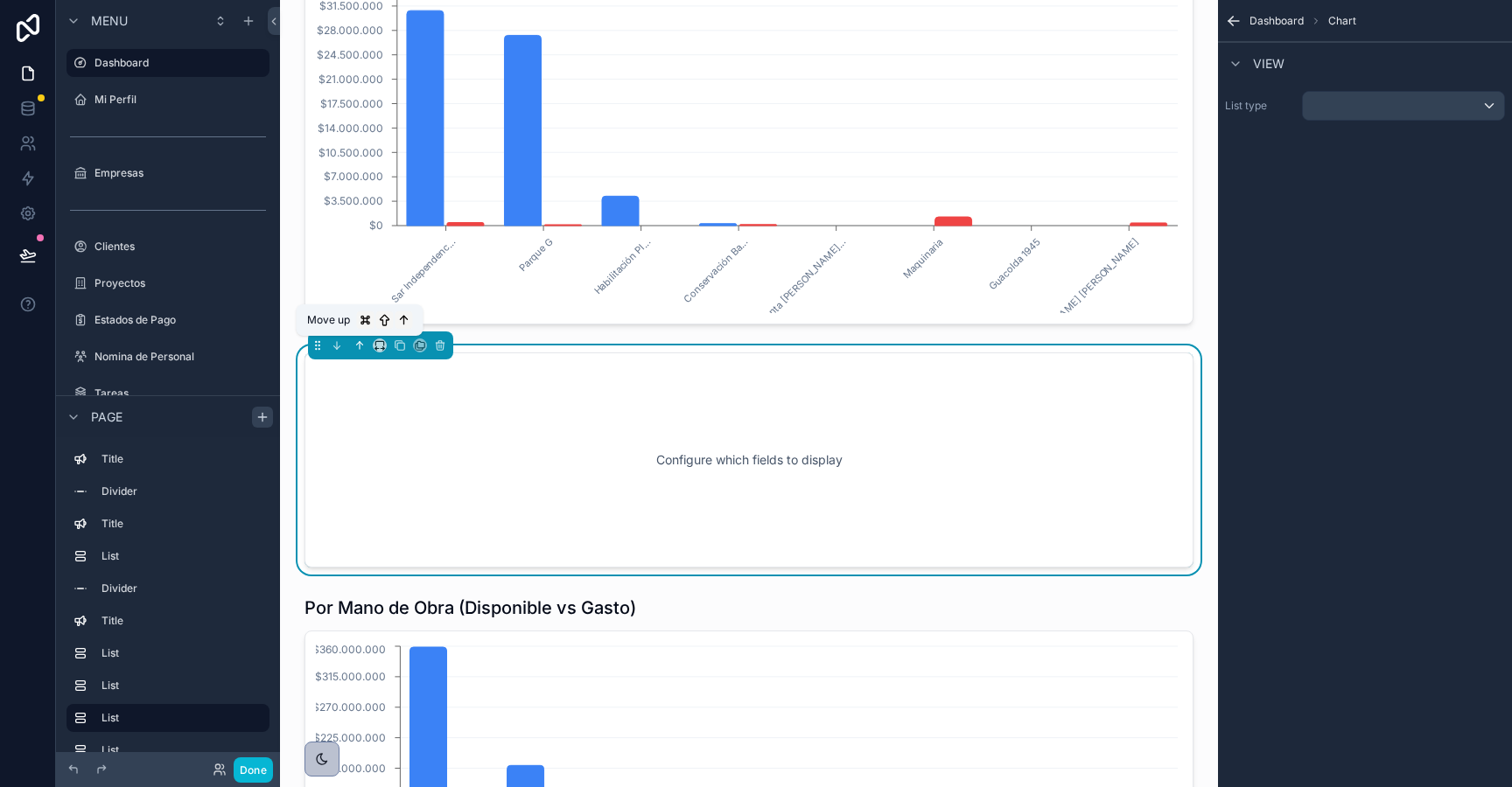
click at [360, 343] on icon "scrollable content" at bounding box center [360, 345] width 0 height 7
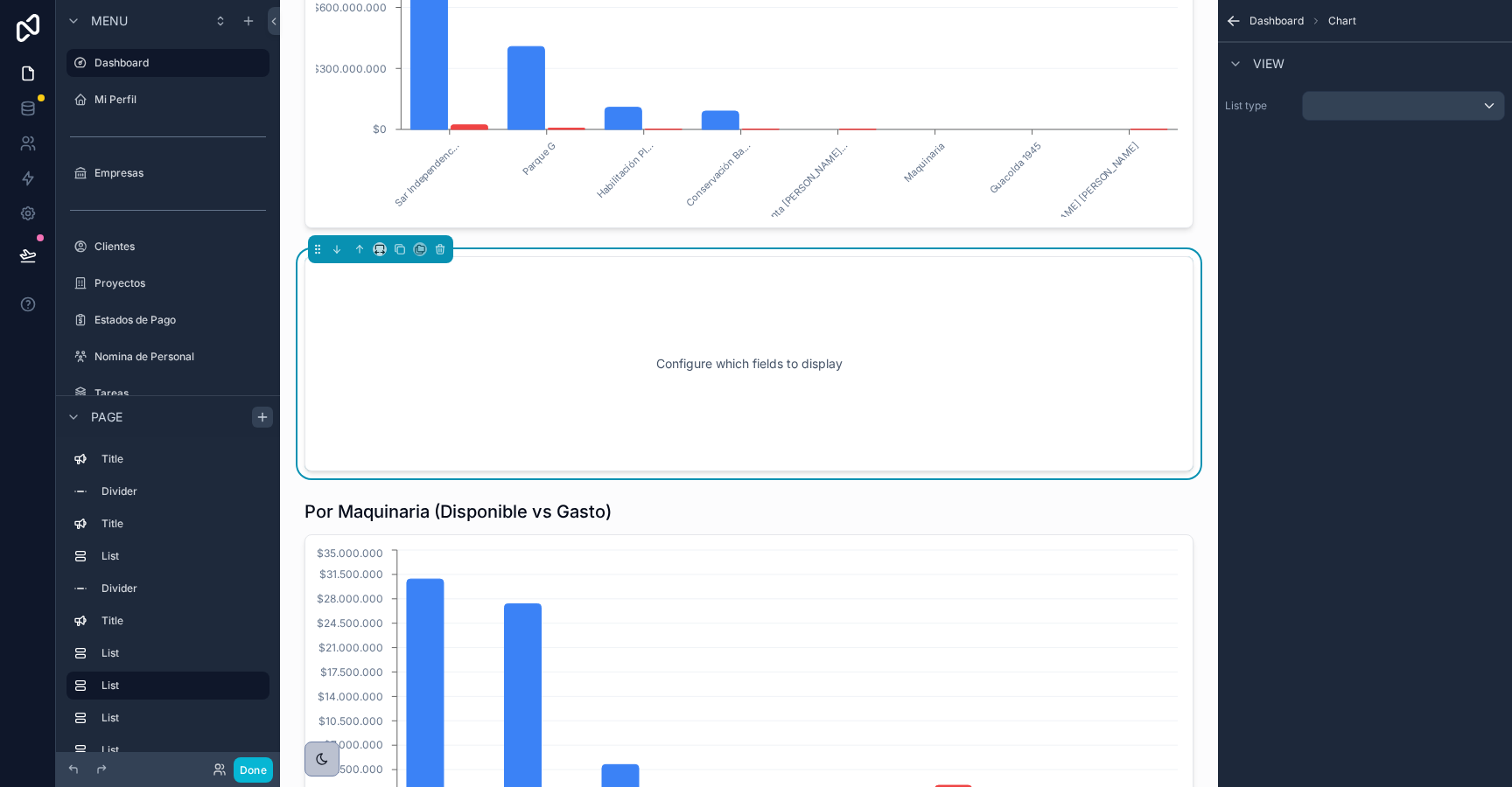
scroll to position [1700, 0]
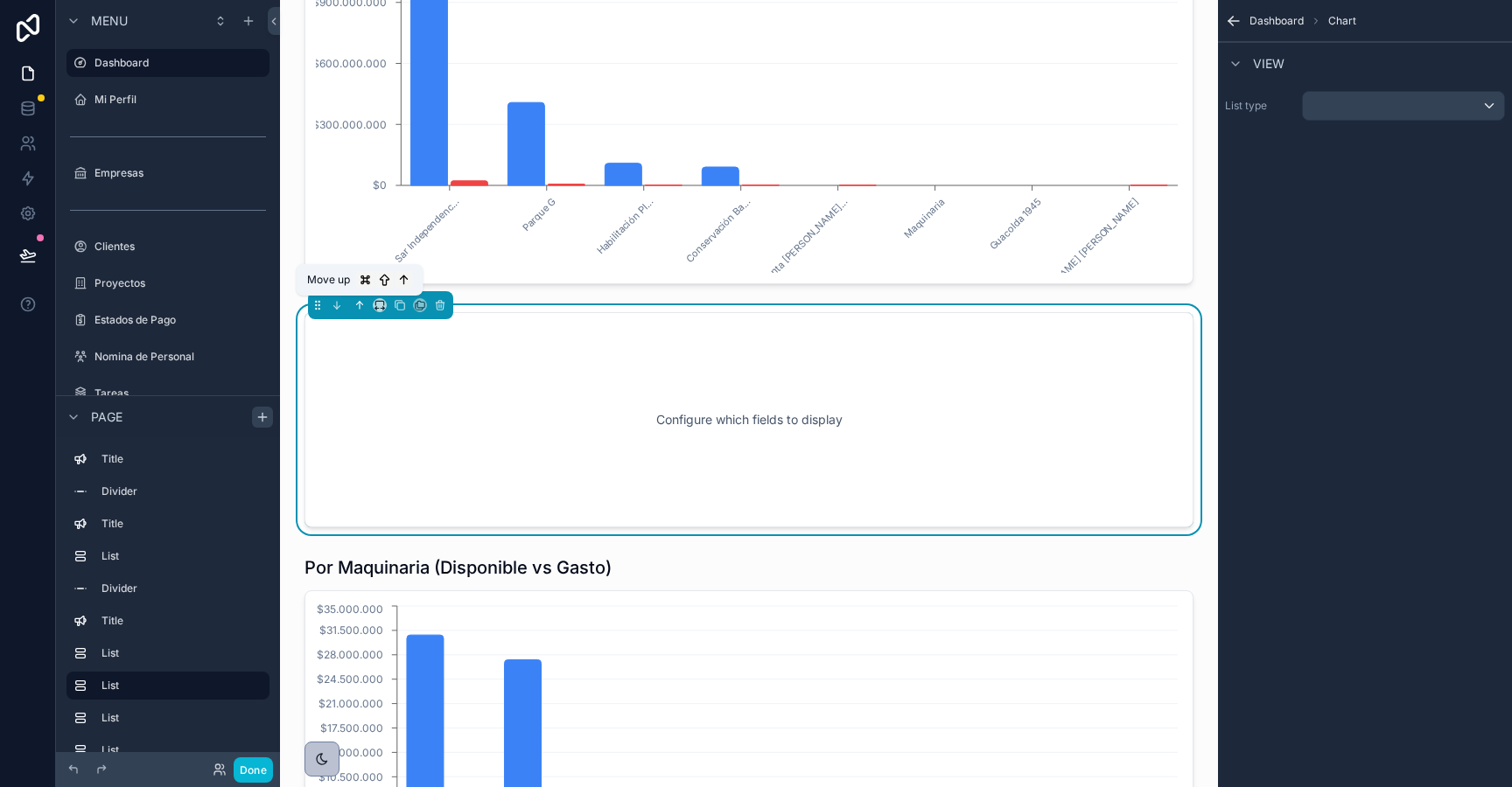
click at [357, 305] on icon "scrollable content" at bounding box center [360, 305] width 12 height 12
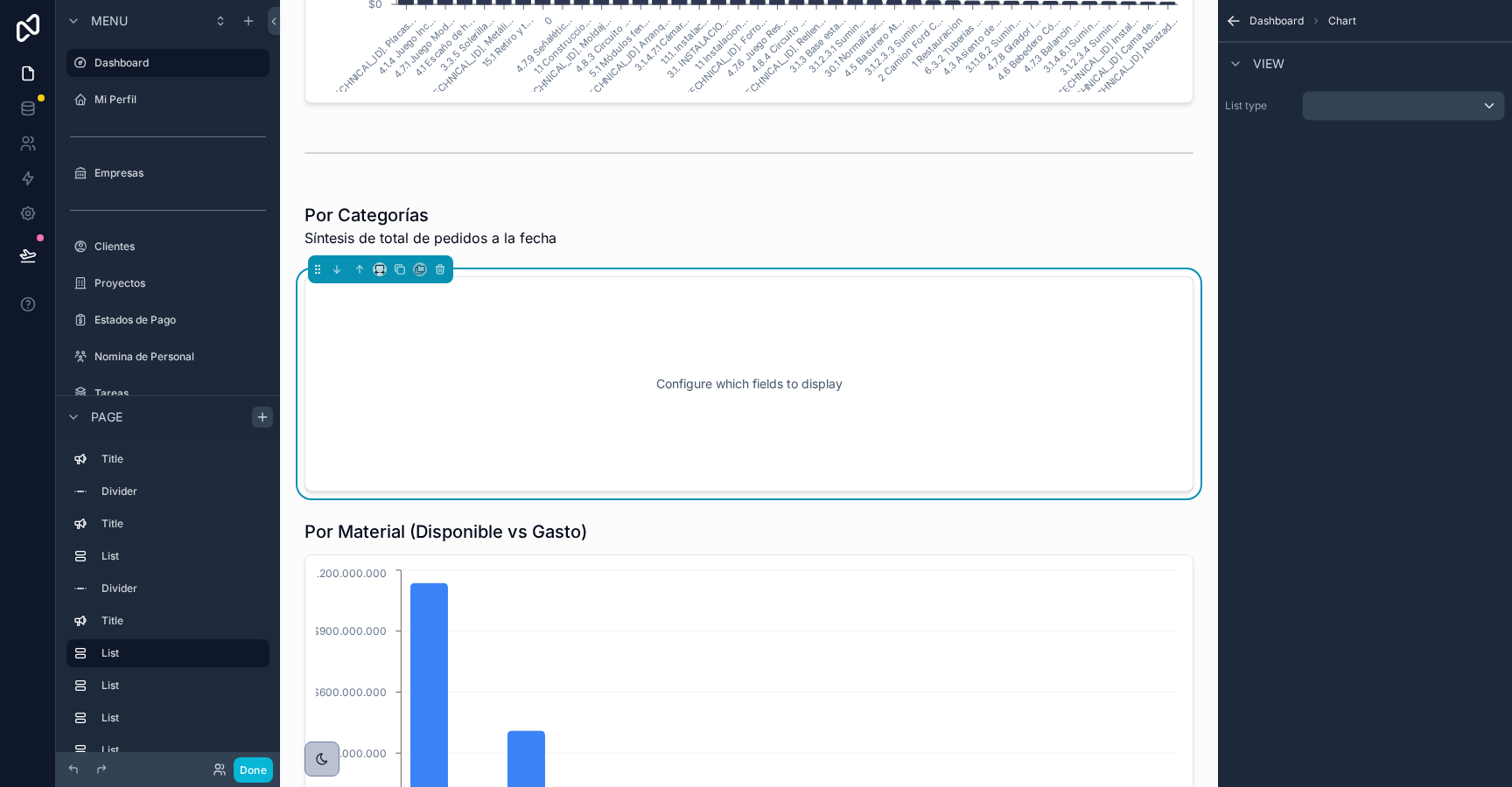
scroll to position [1180, 0]
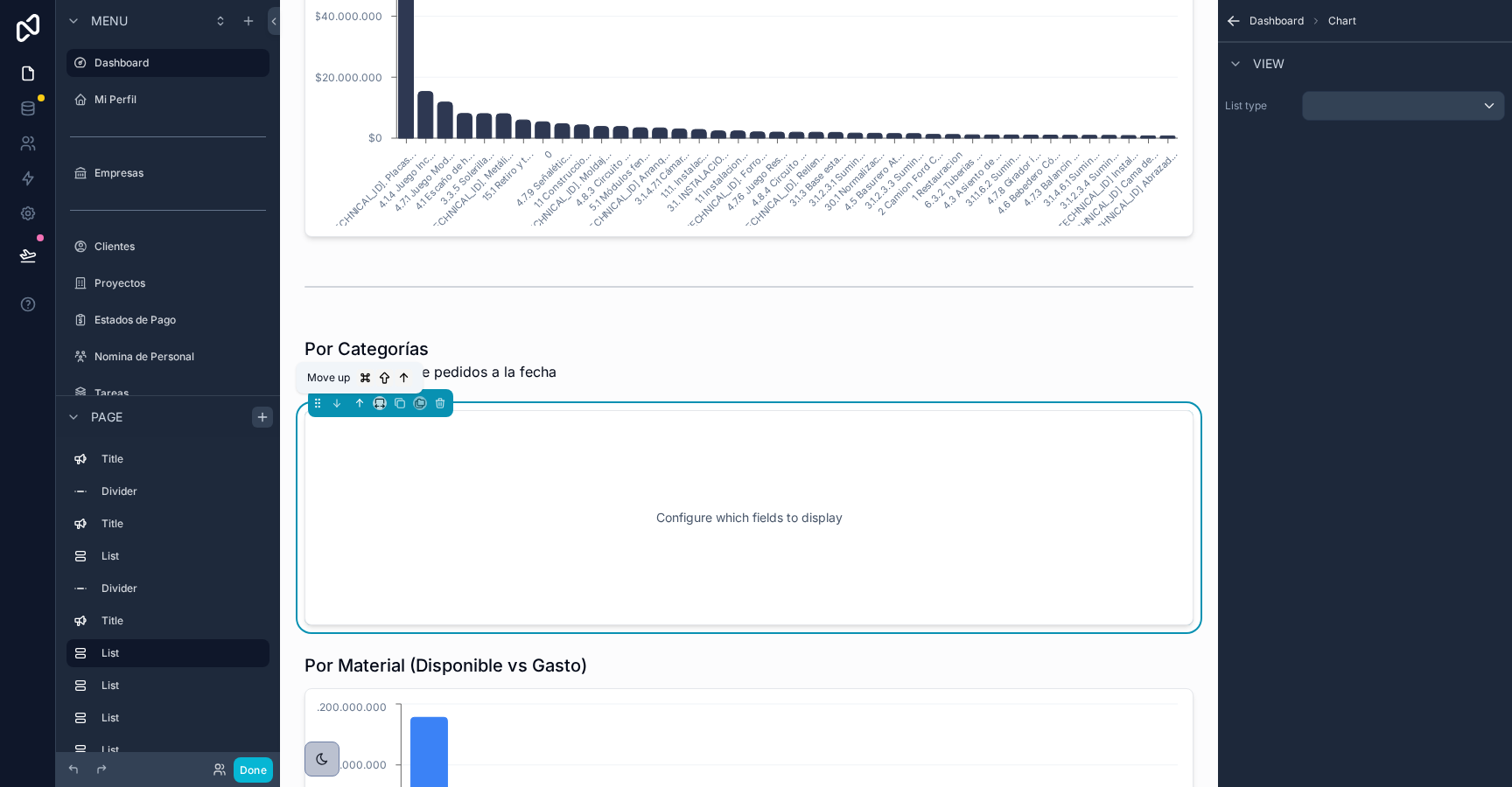
click at [358, 404] on icon "scrollable content" at bounding box center [360, 403] width 12 height 12
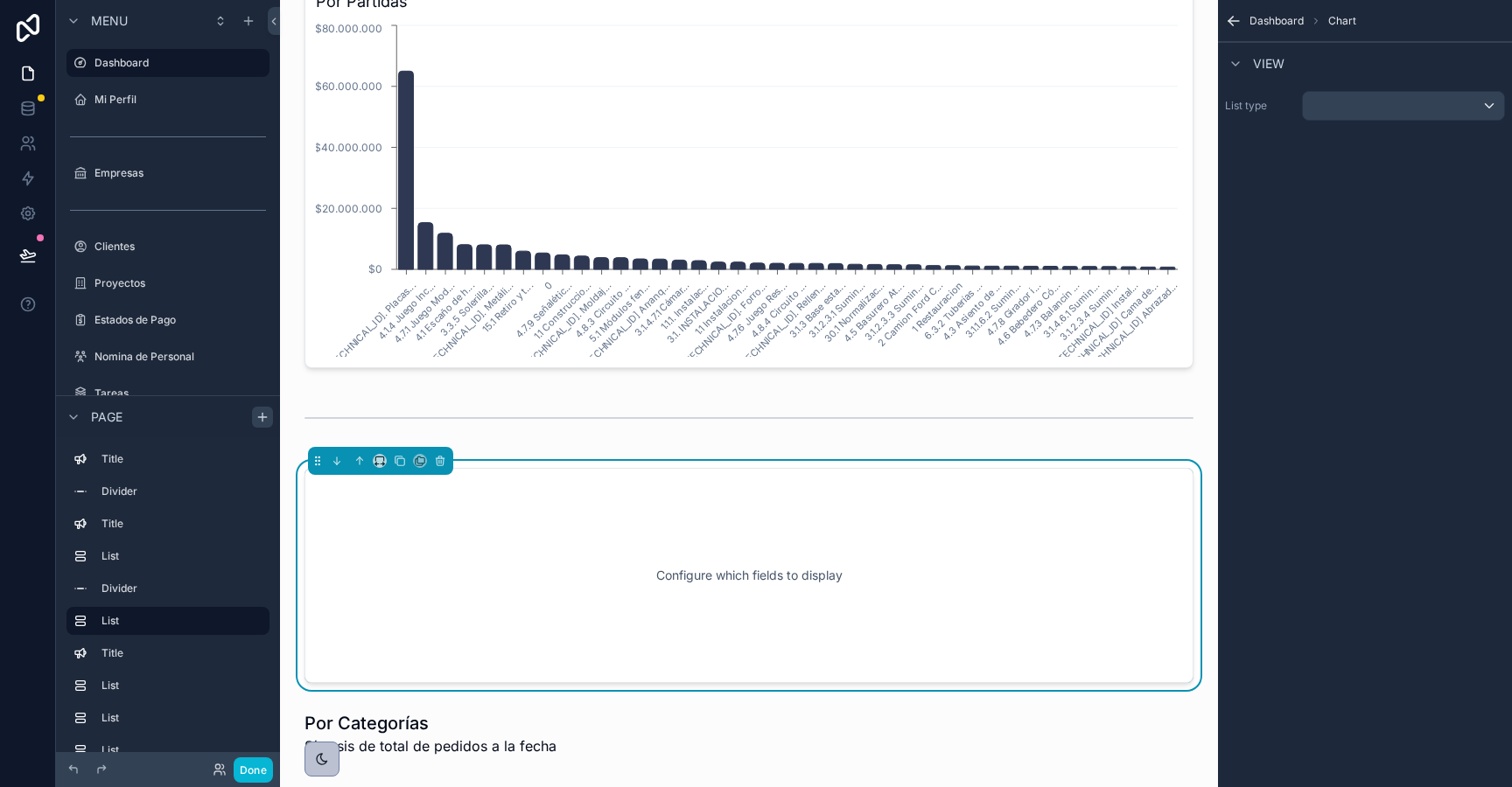
scroll to position [1048, 0]
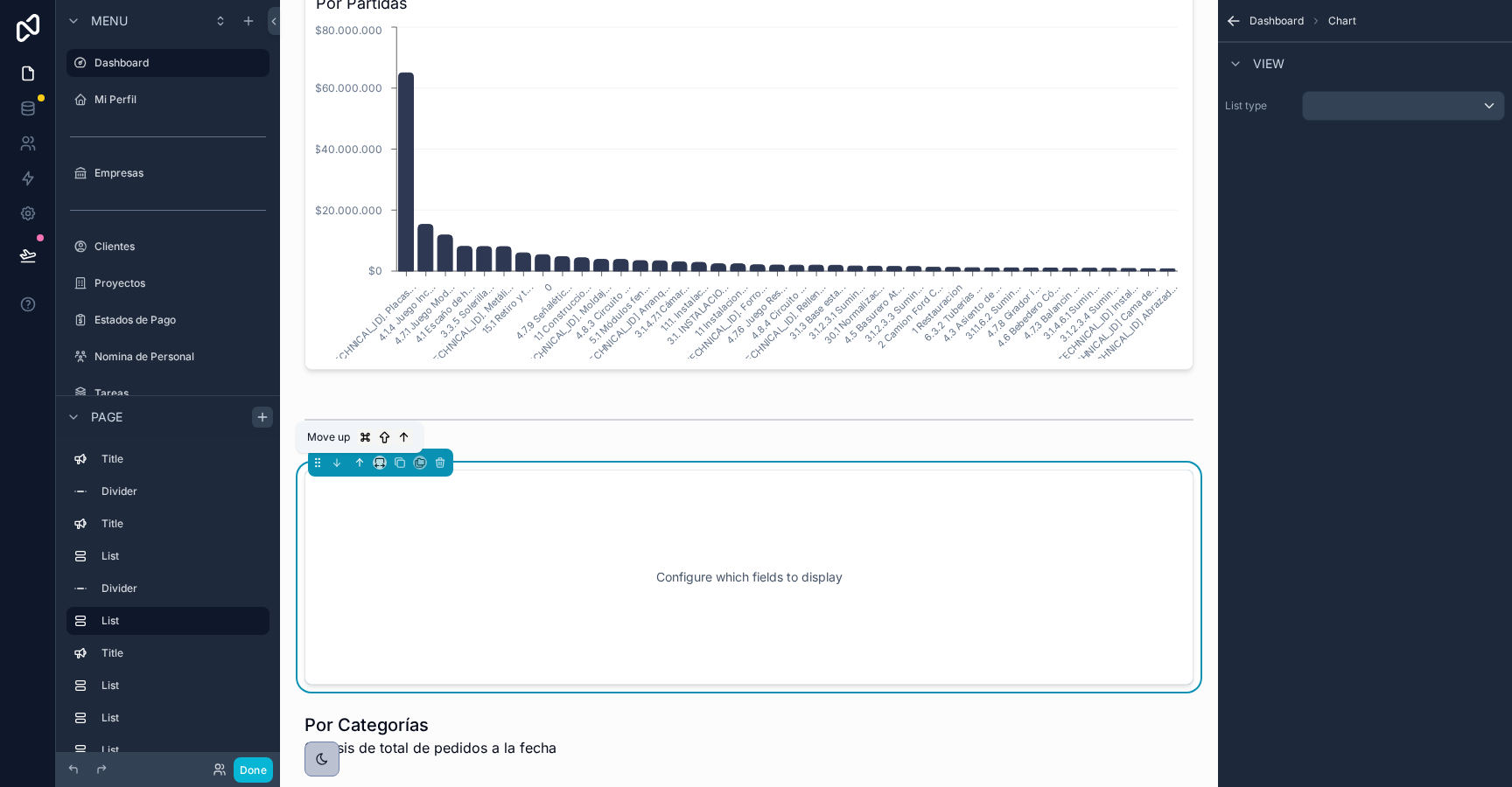
click at [360, 460] on icon "scrollable content" at bounding box center [361, 461] width 4 height 4
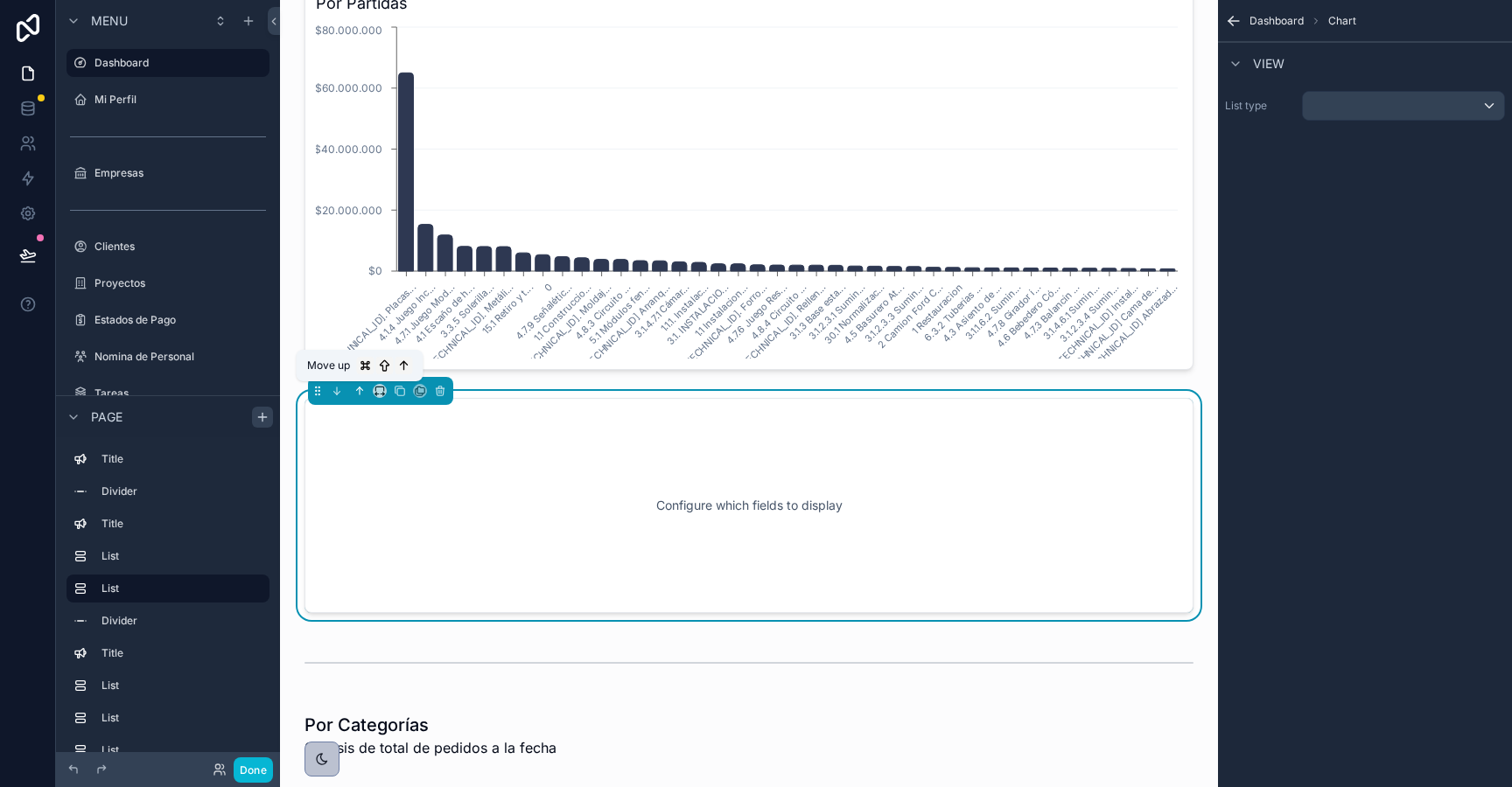
click at [357, 394] on icon "scrollable content" at bounding box center [360, 391] width 12 height 12
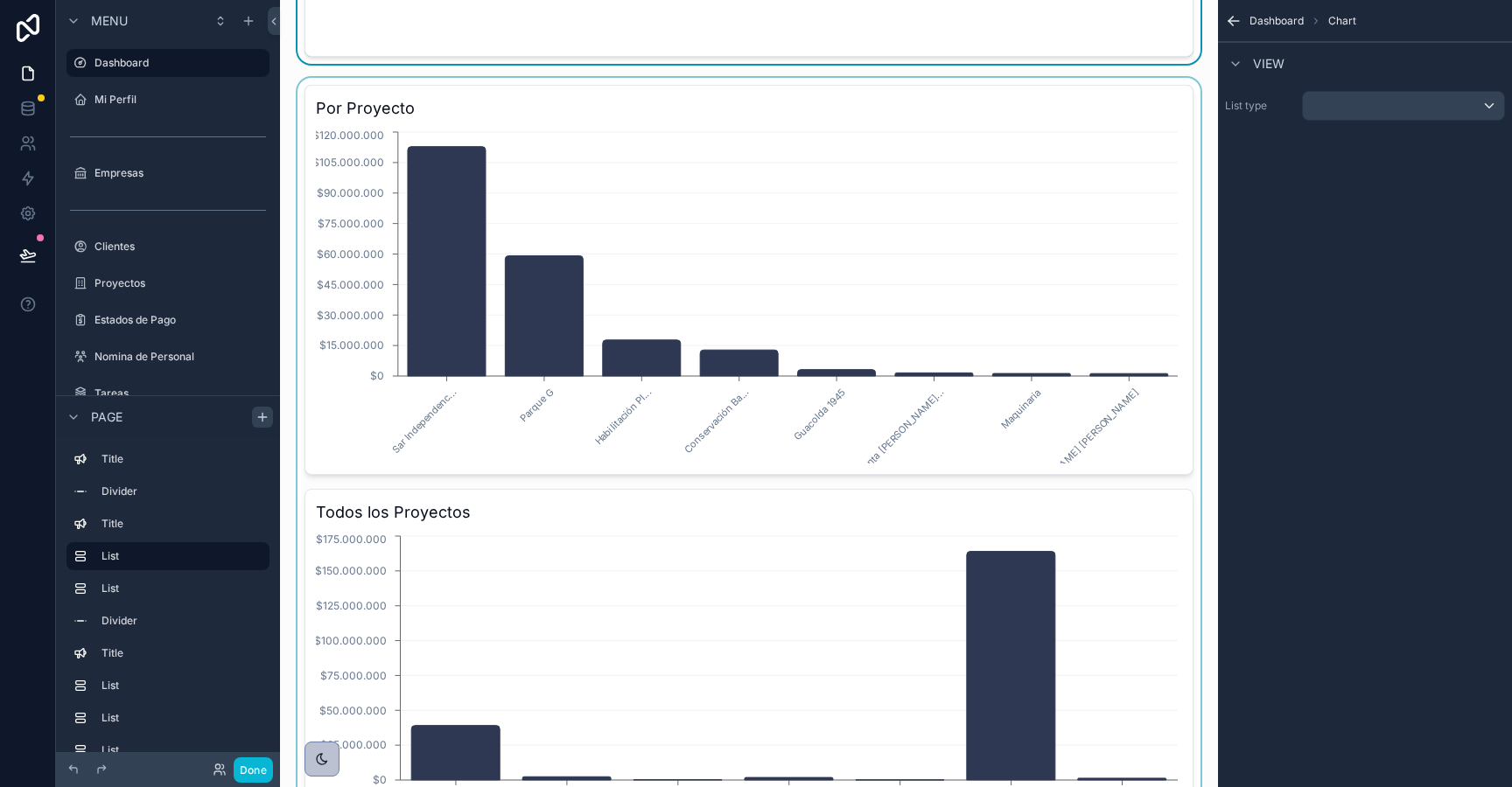
scroll to position [0, 0]
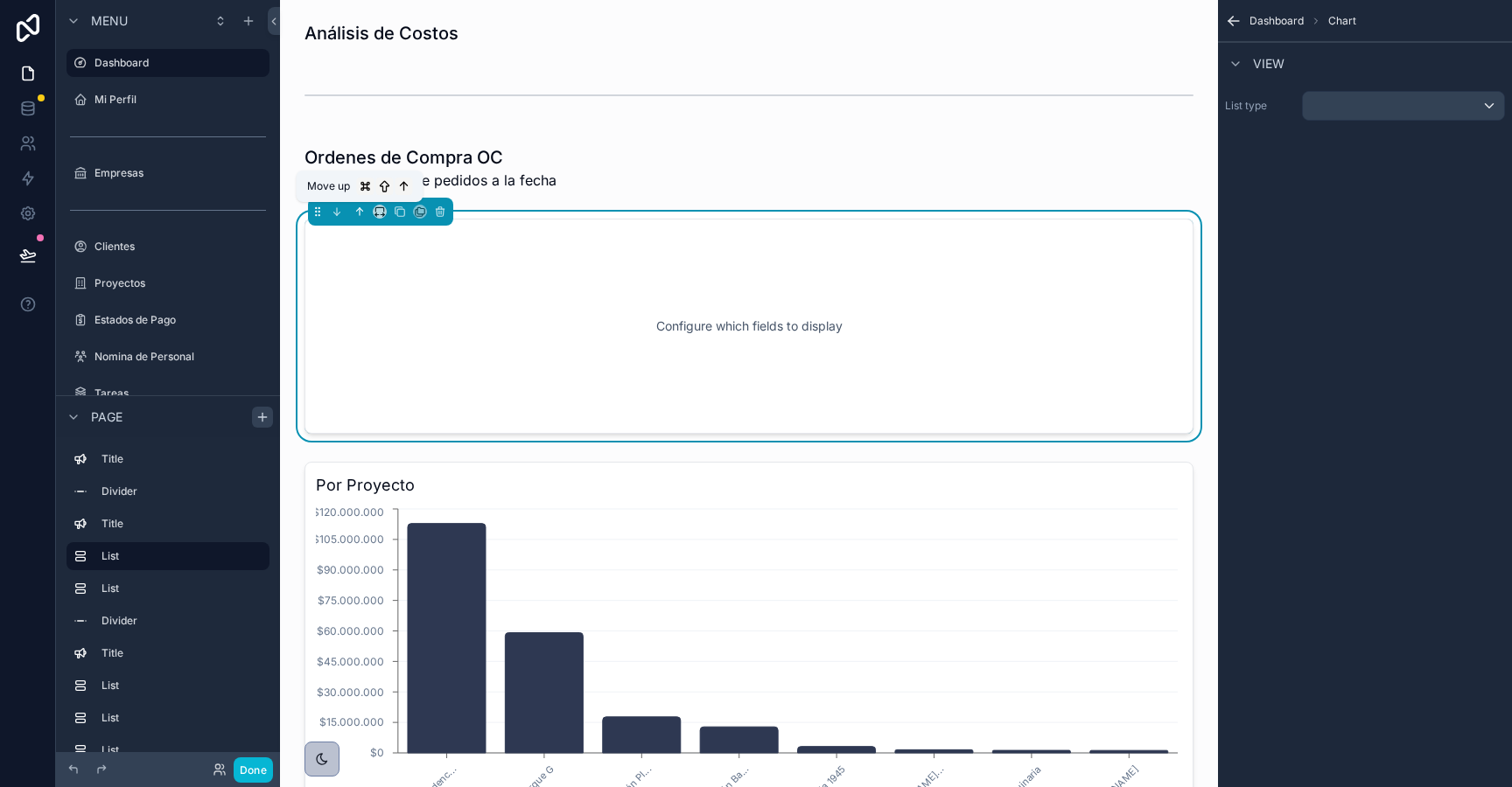
click at [358, 212] on icon "scrollable content" at bounding box center [360, 211] width 12 height 12
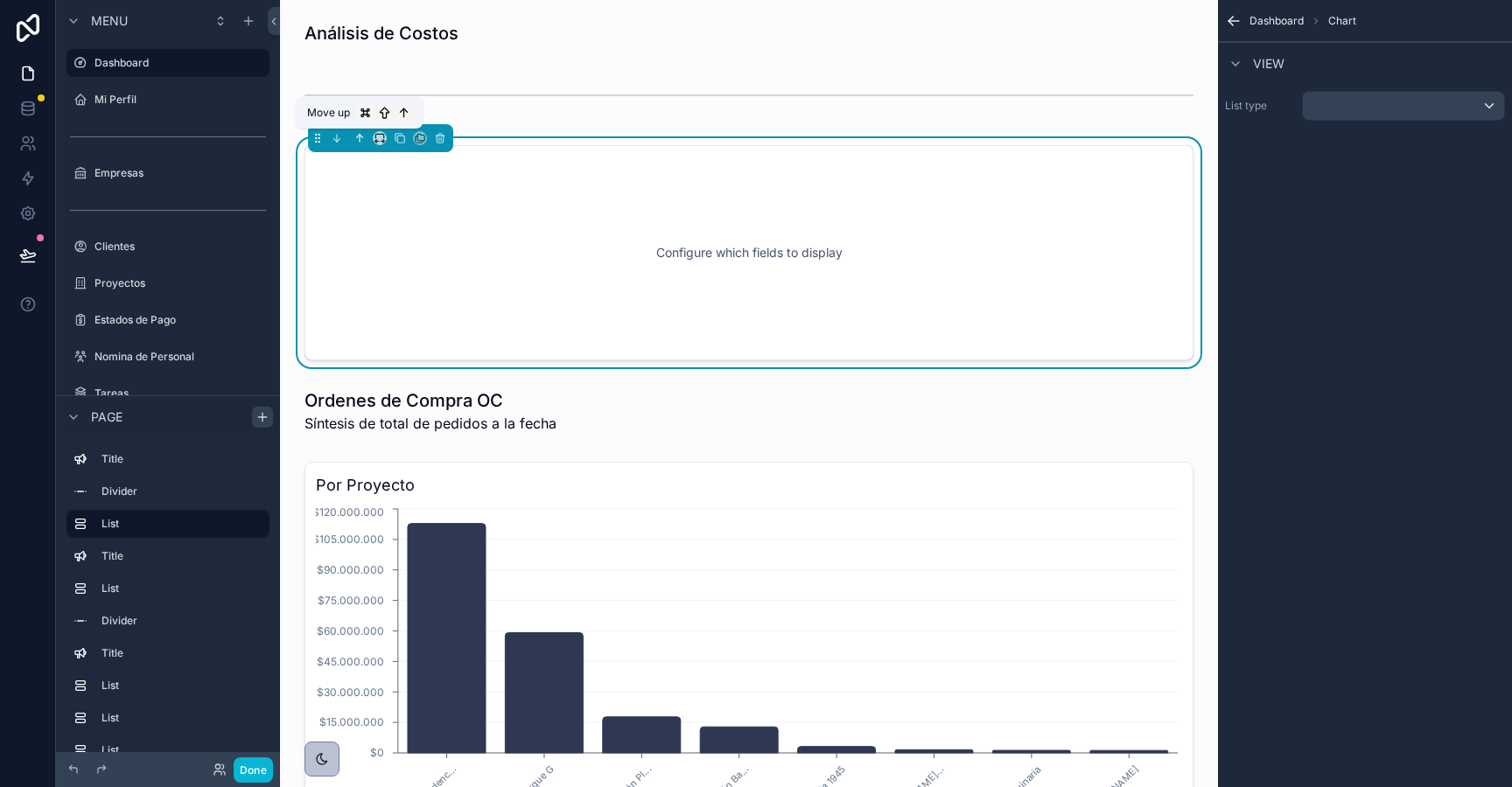
click at [355, 136] on icon "scrollable content" at bounding box center [360, 138] width 12 height 12
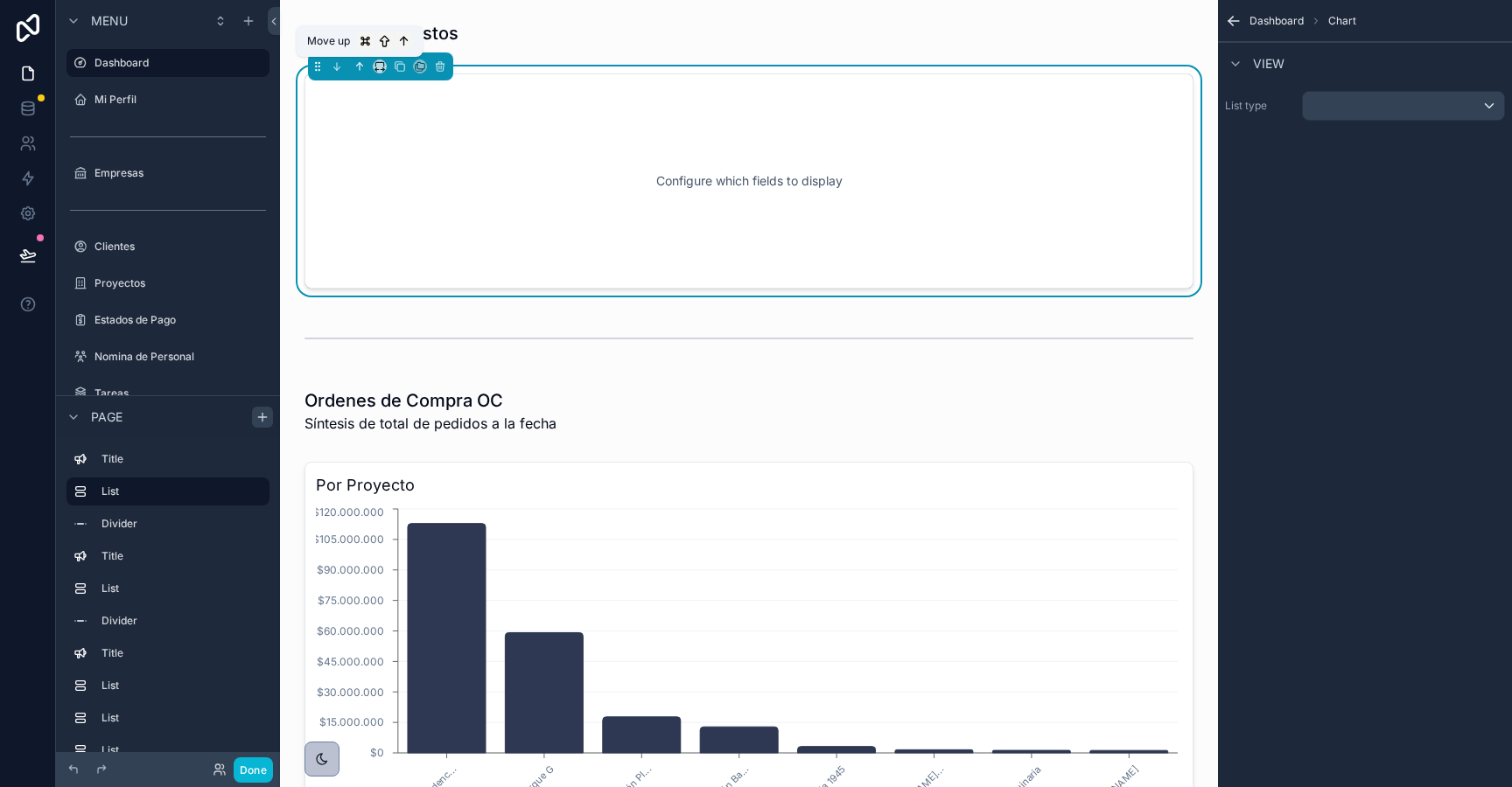
click at [355, 63] on icon "scrollable content" at bounding box center [360, 67] width 12 height 12
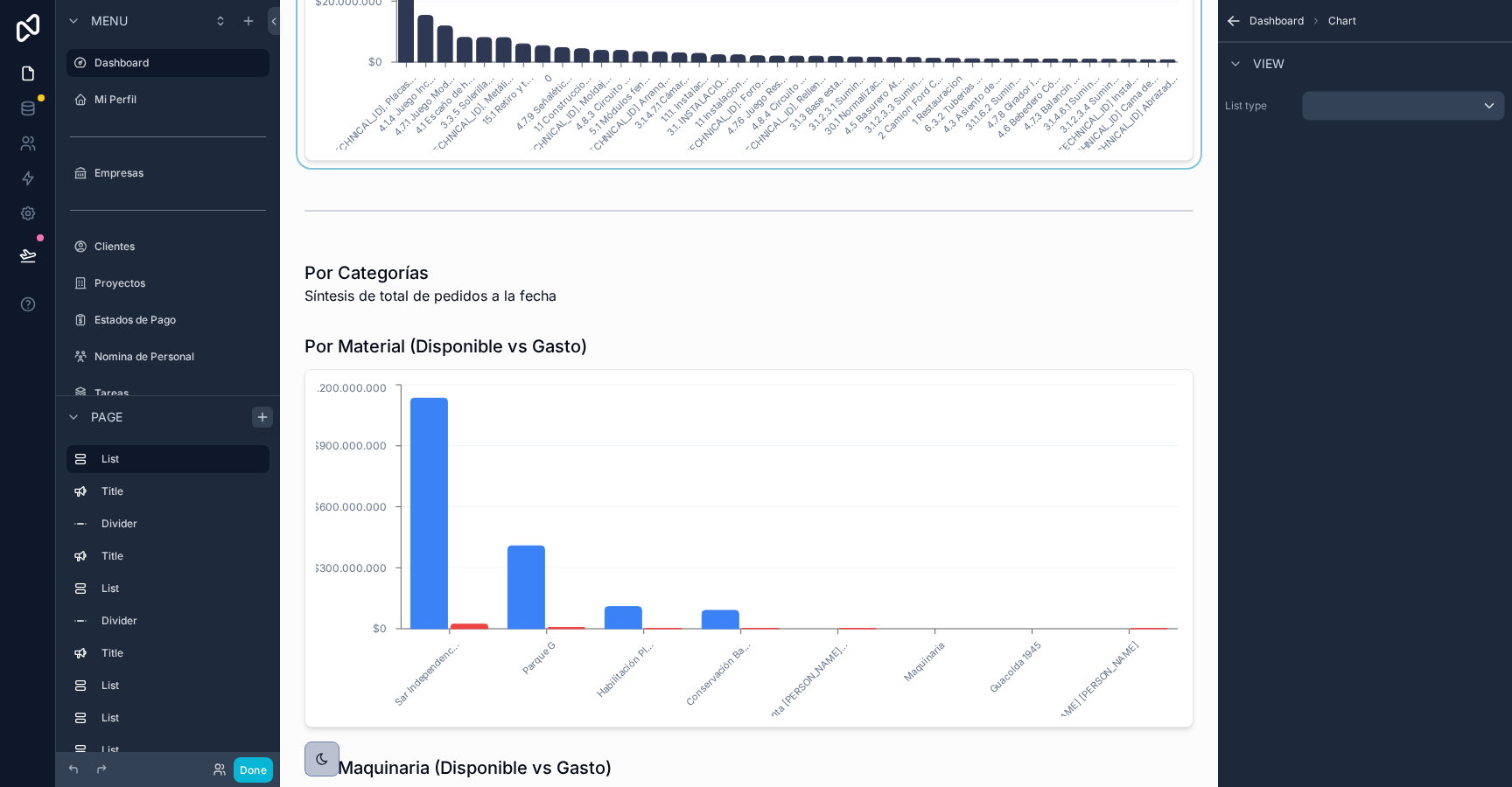
scroll to position [1781, 0]
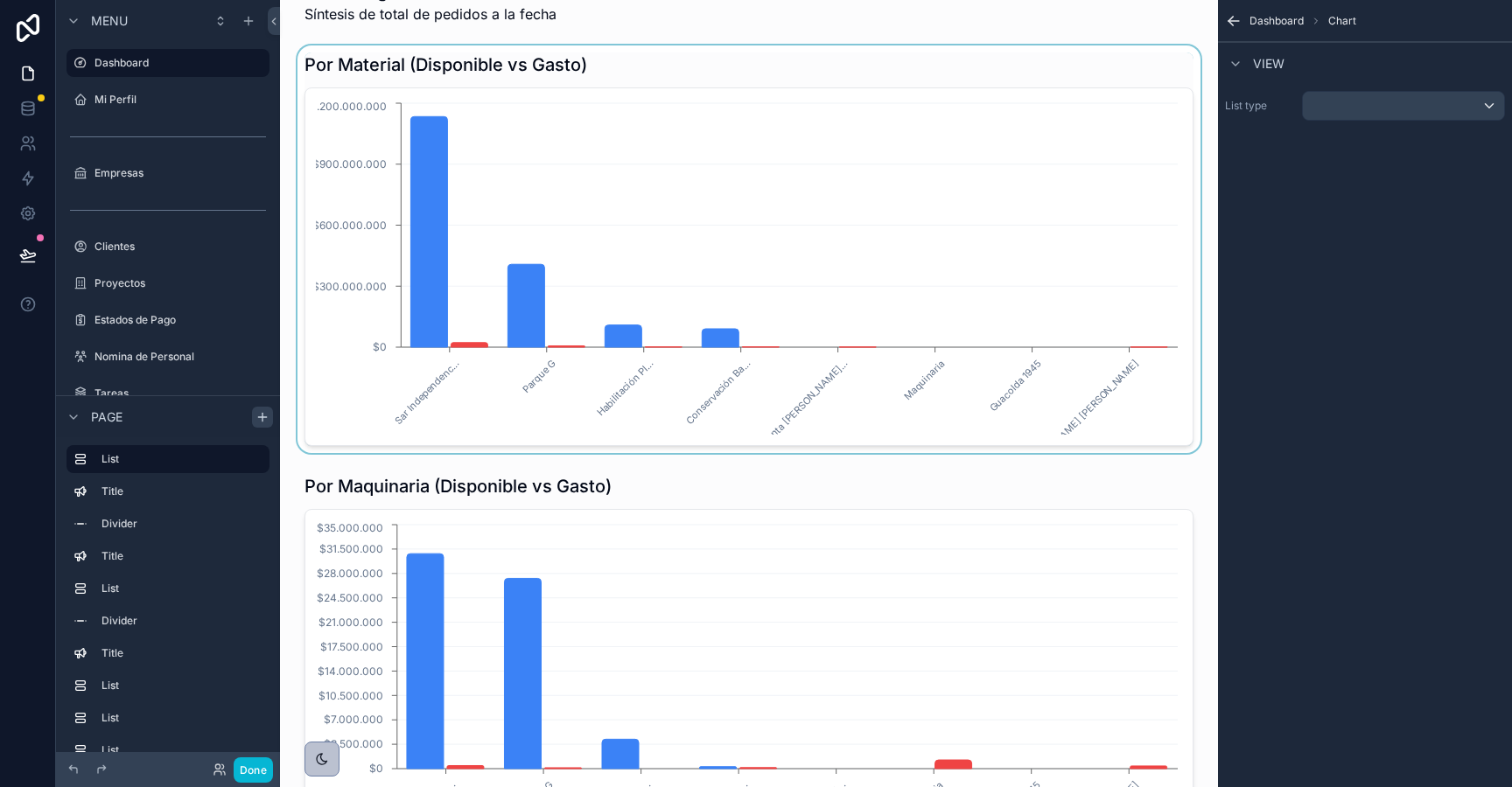
click at [461, 341] on div "scrollable content" at bounding box center [749, 249] width 910 height 408
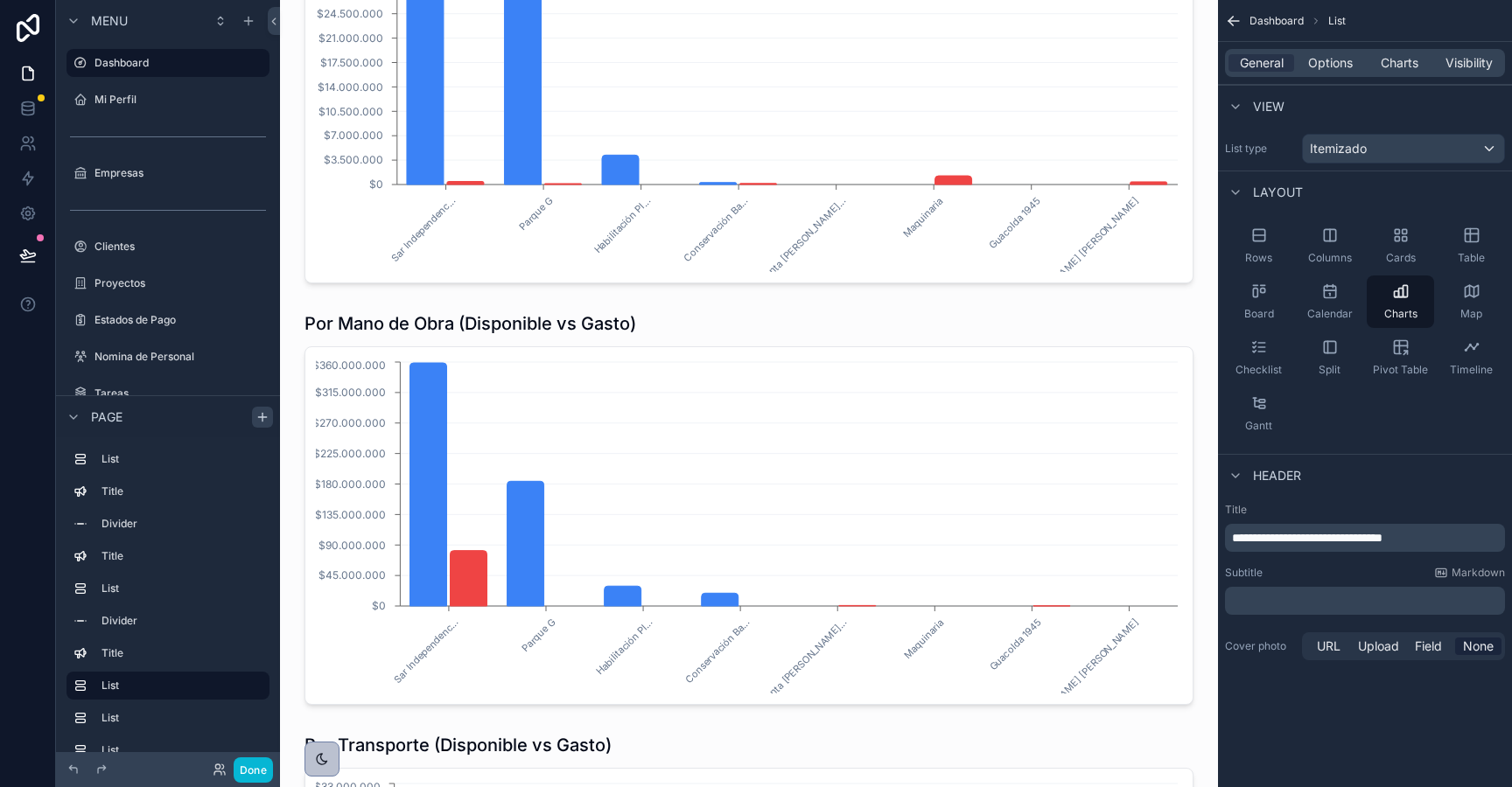
scroll to position [2395, 0]
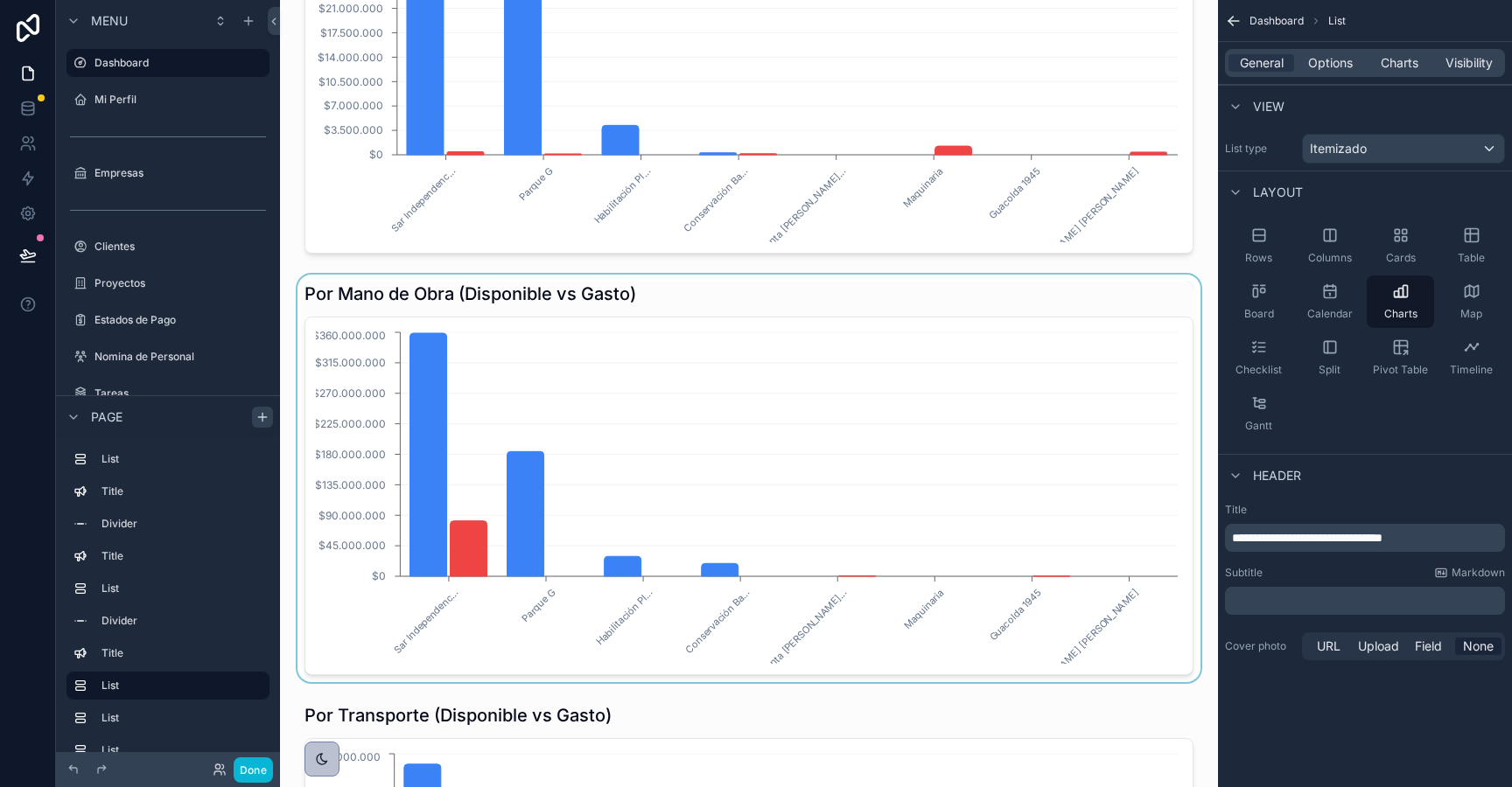
click at [471, 451] on div "scrollable content" at bounding box center [749, 478] width 910 height 408
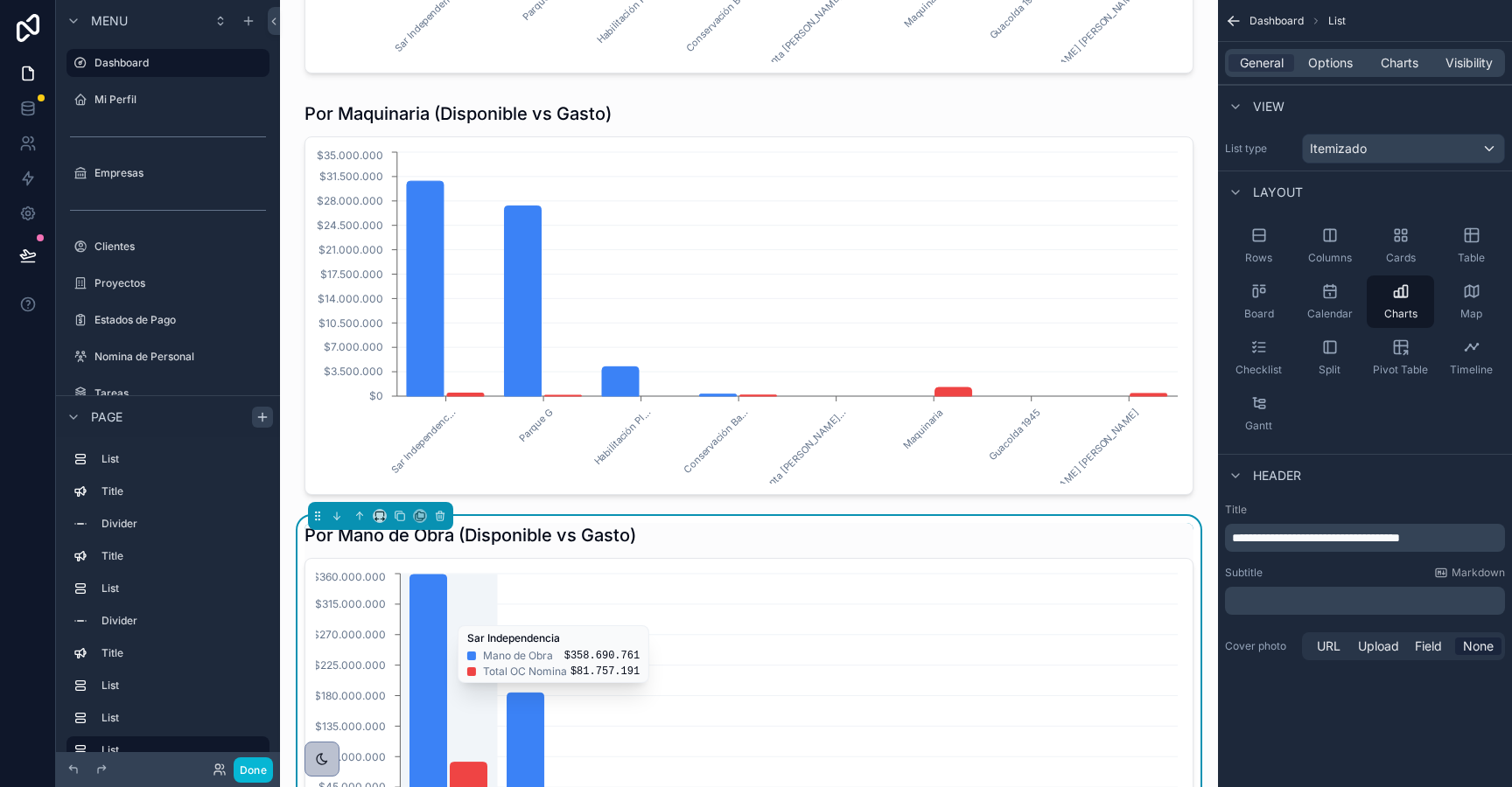
scroll to position [2086, 0]
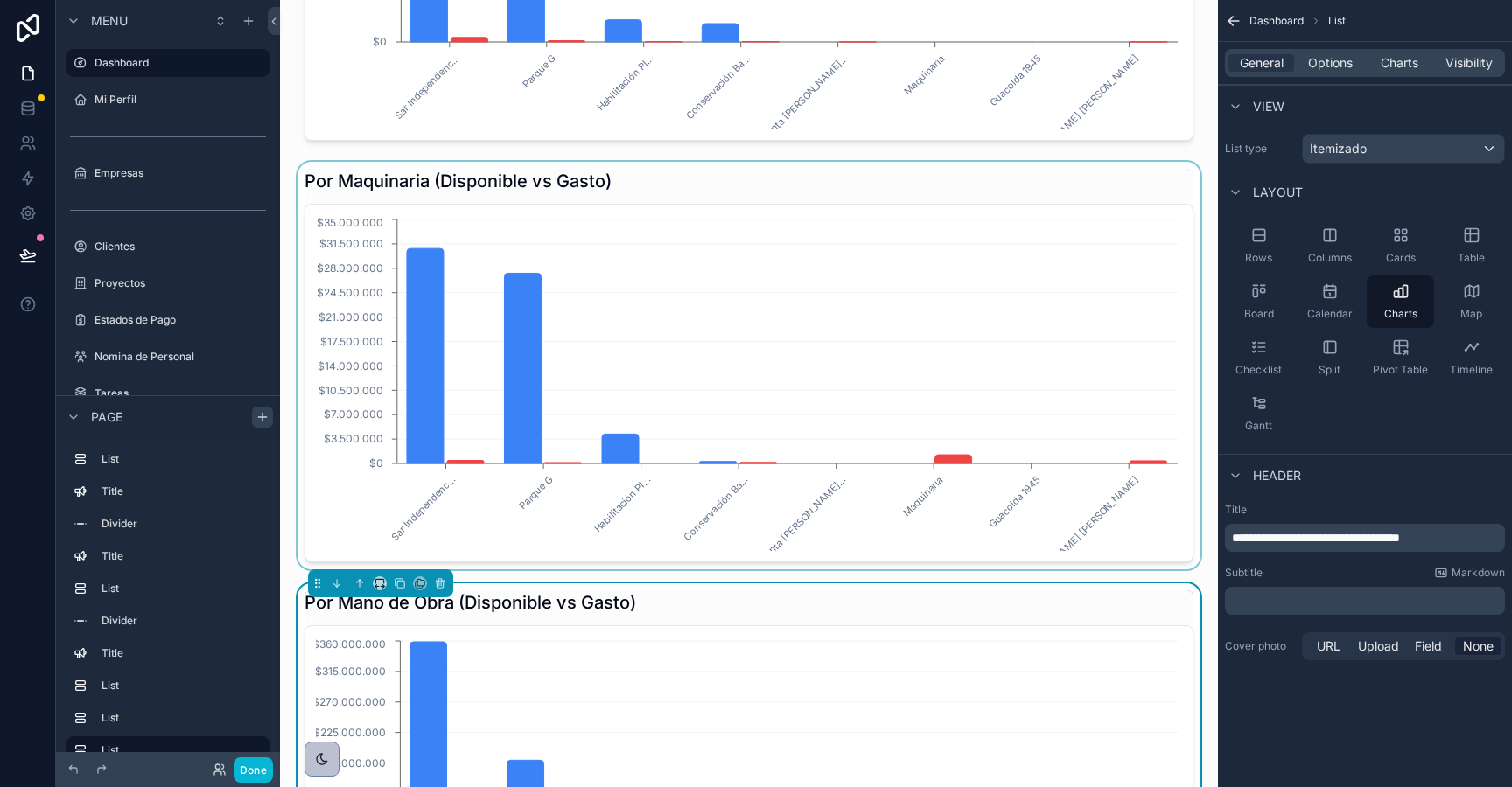
click at [454, 306] on div "scrollable content" at bounding box center [749, 365] width 910 height 408
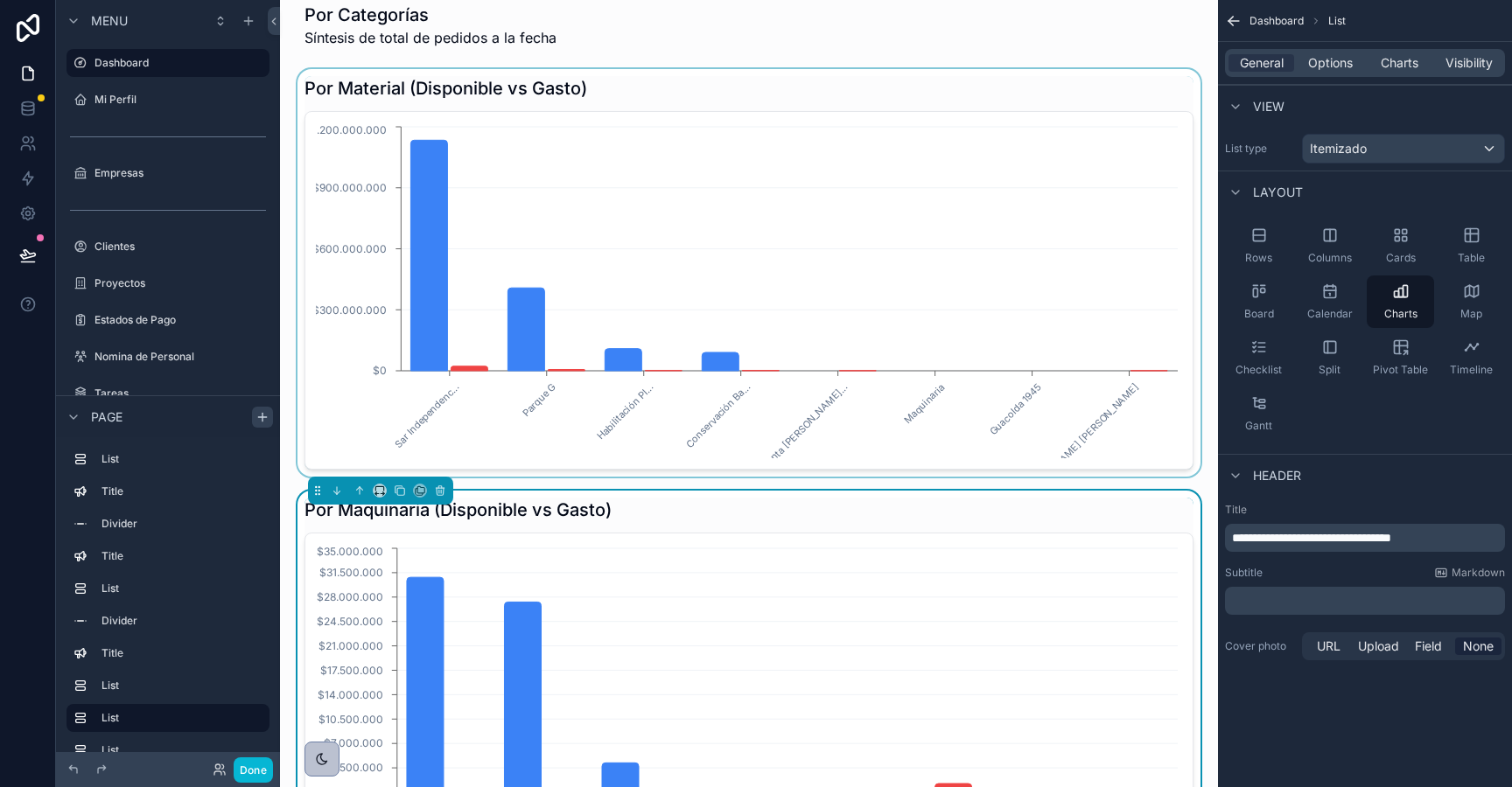
scroll to position [1702, 0]
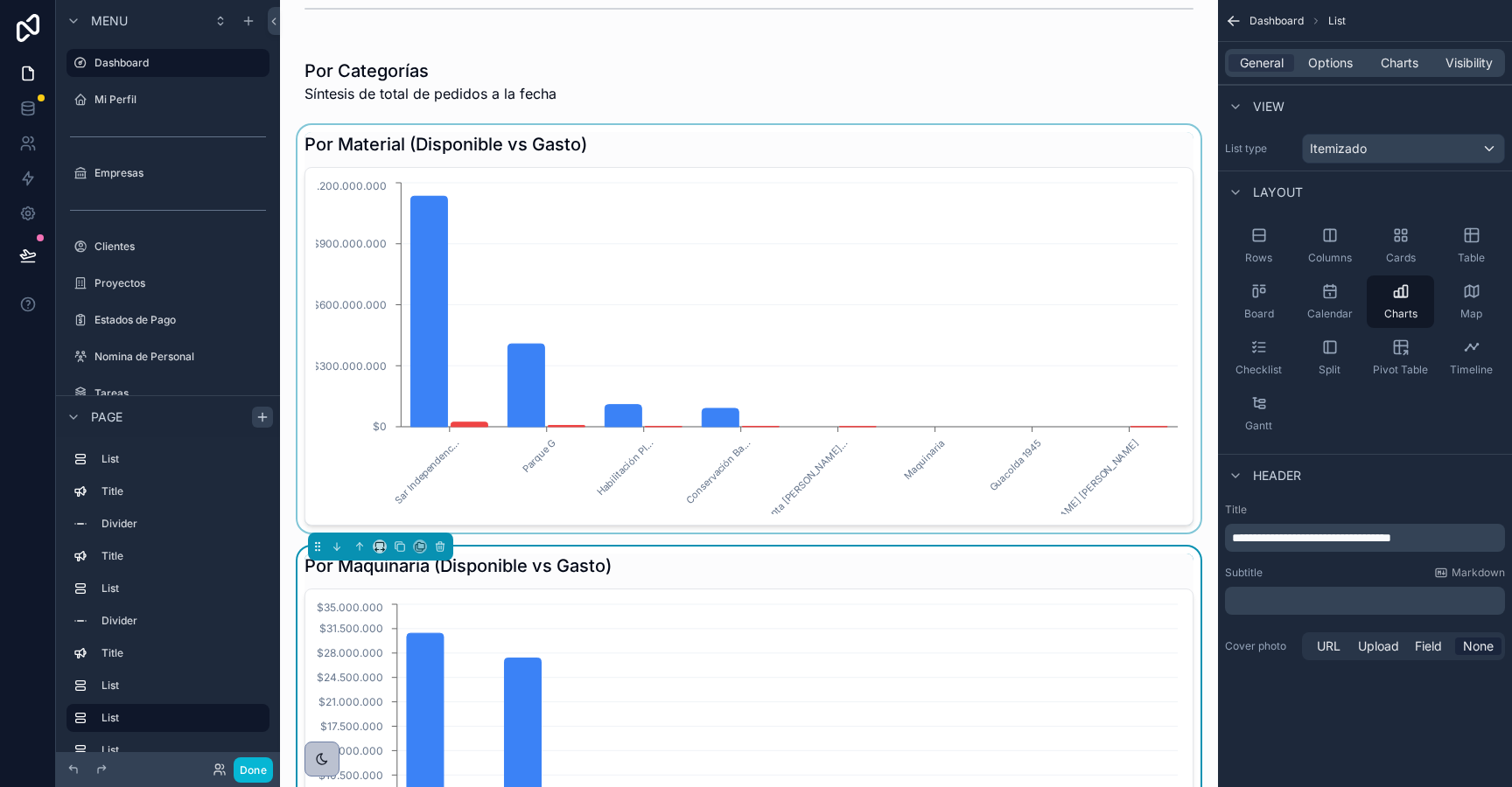
click at [456, 327] on div "scrollable content" at bounding box center [749, 328] width 910 height 408
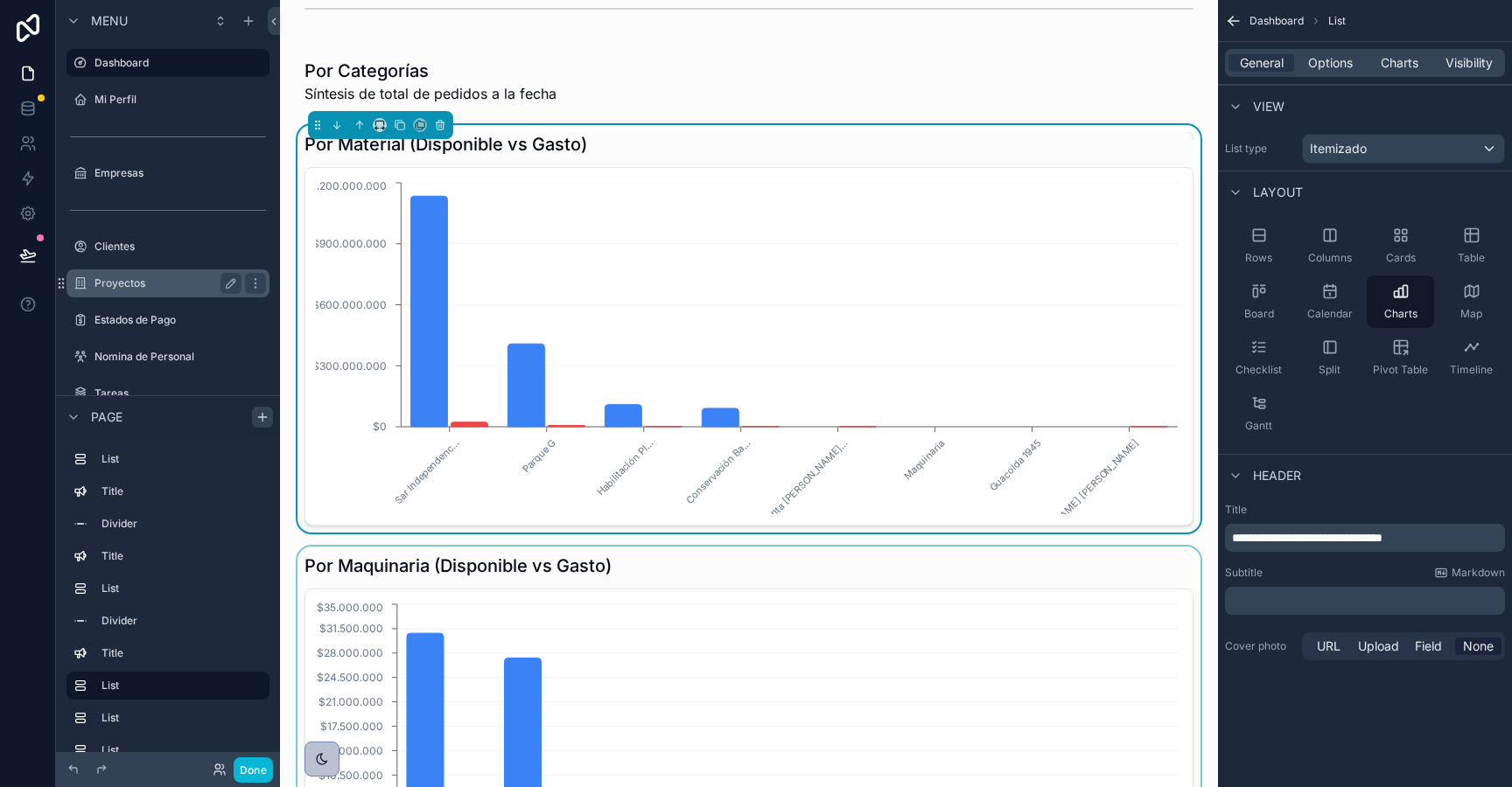
click at [129, 286] on label "Proyectos" at bounding box center [164, 284] width 140 height 14
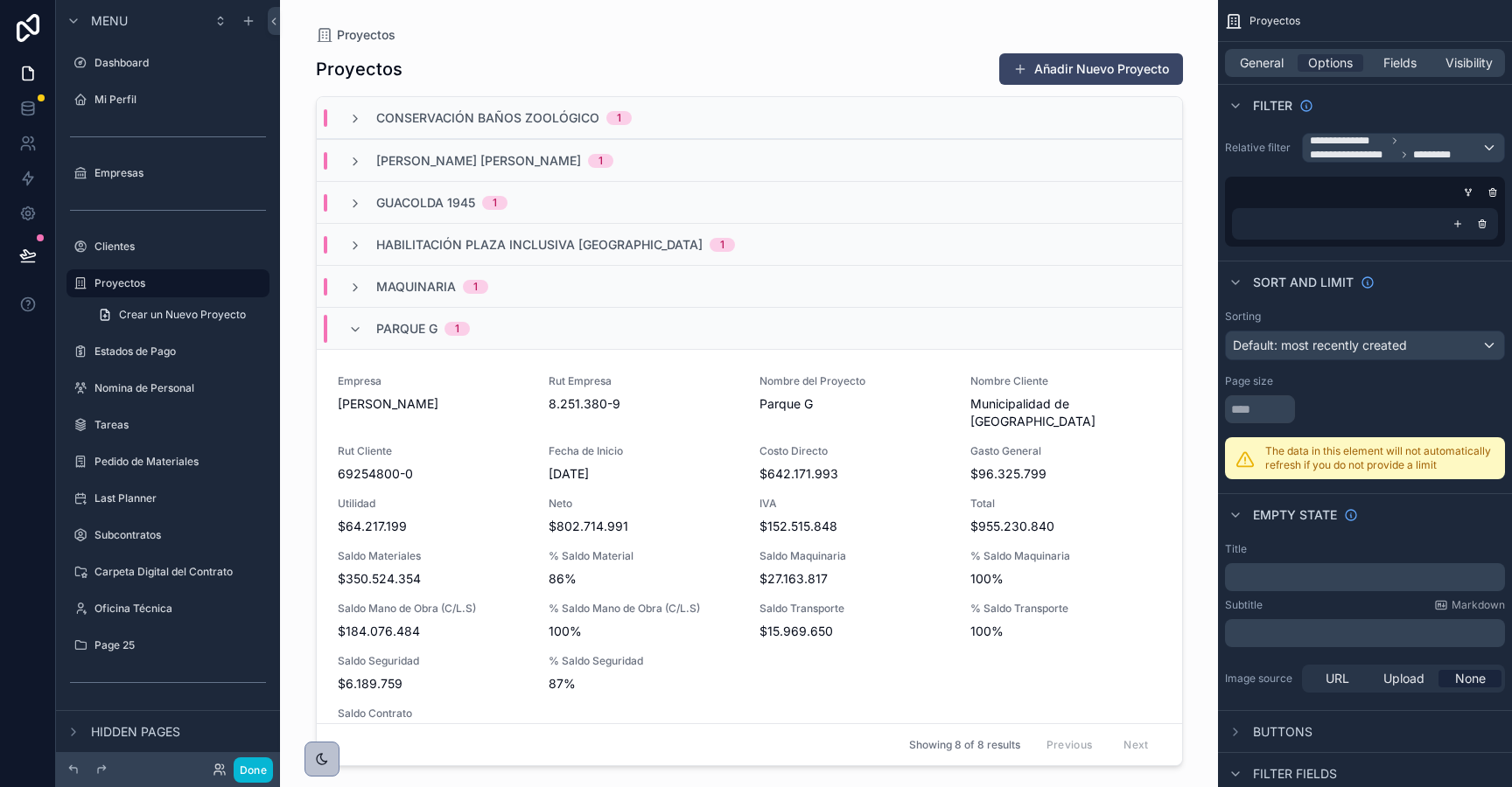
click at [487, 501] on div "scrollable content" at bounding box center [749, 383] width 895 height 766
click at [673, 497] on span "Neto" at bounding box center [644, 504] width 190 height 14
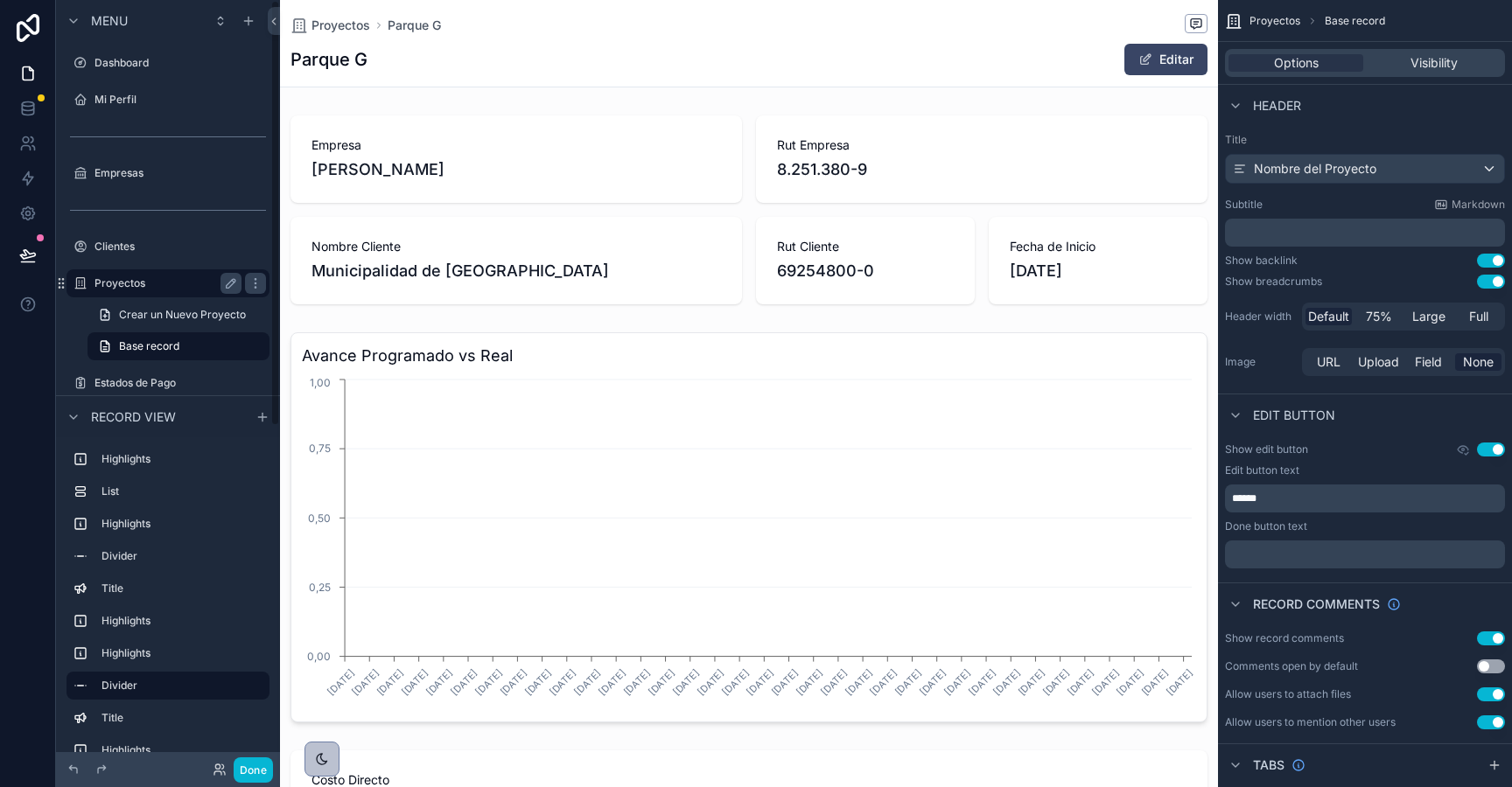
click at [112, 284] on label "Proyectos" at bounding box center [164, 284] width 140 height 14
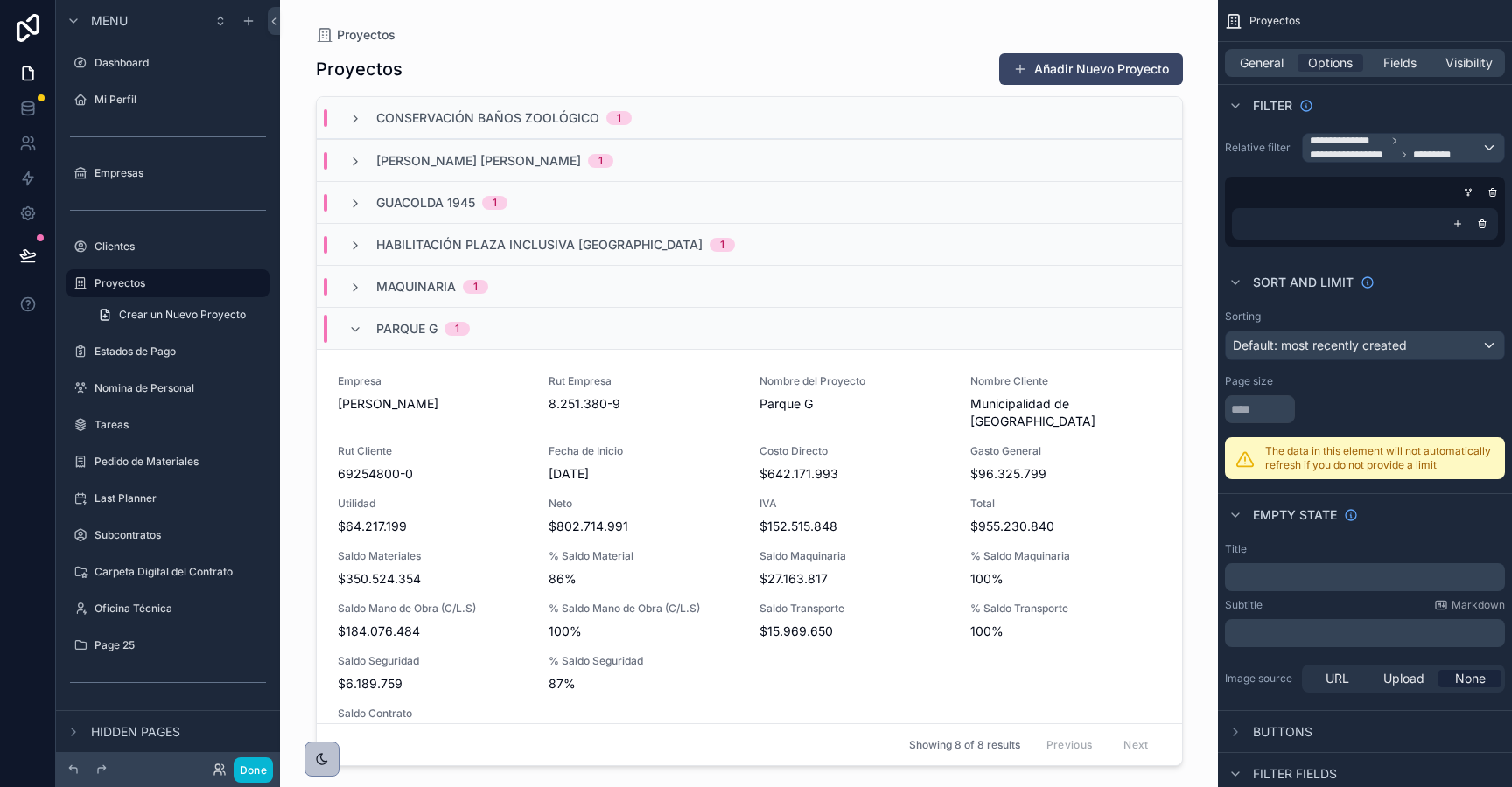
click at [395, 341] on div "Parque G 1" at bounding box center [423, 328] width 94 height 28
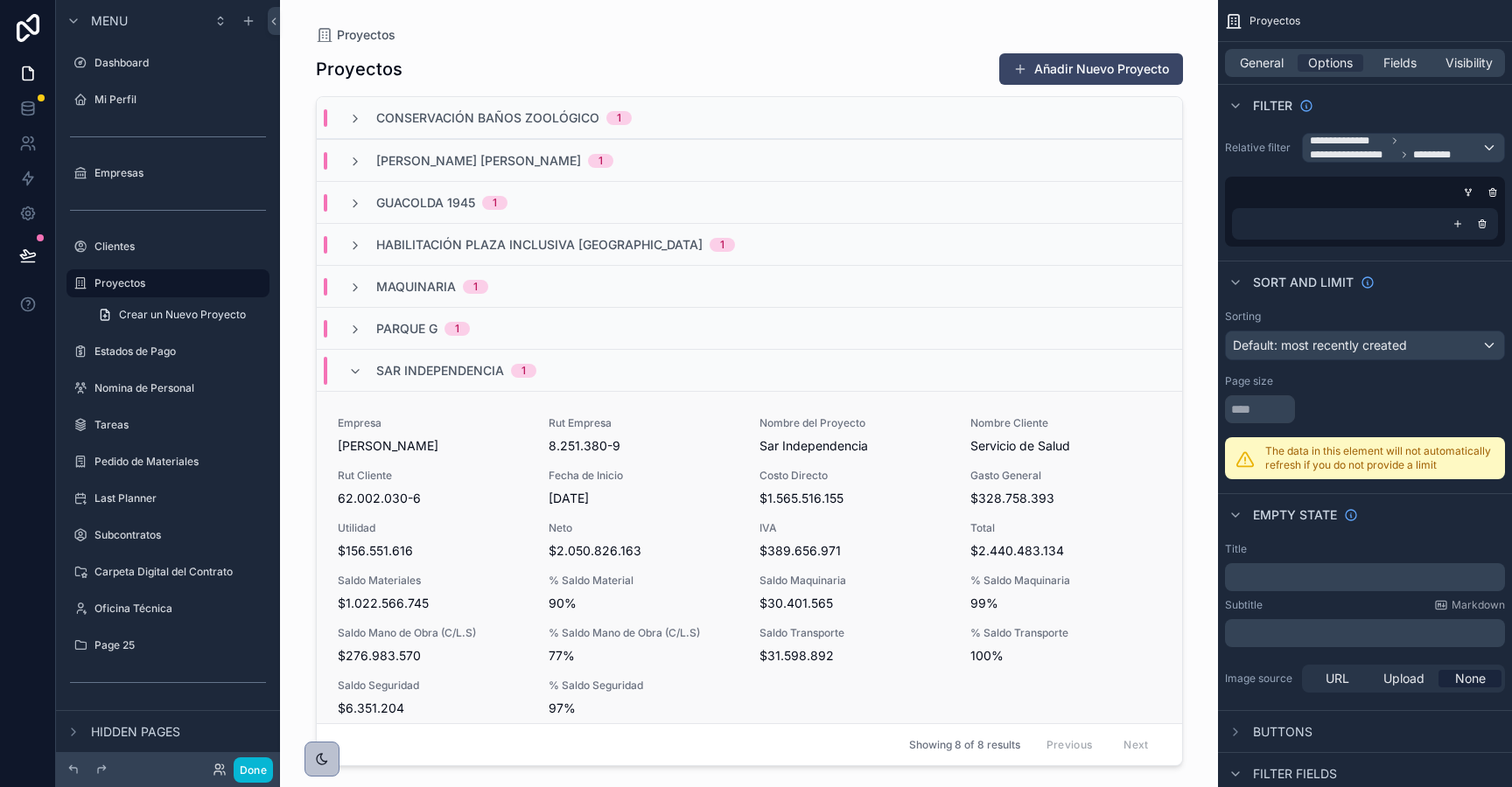
click at [413, 435] on div "Empresa [PERSON_NAME]" at bounding box center [432, 435] width 190 height 38
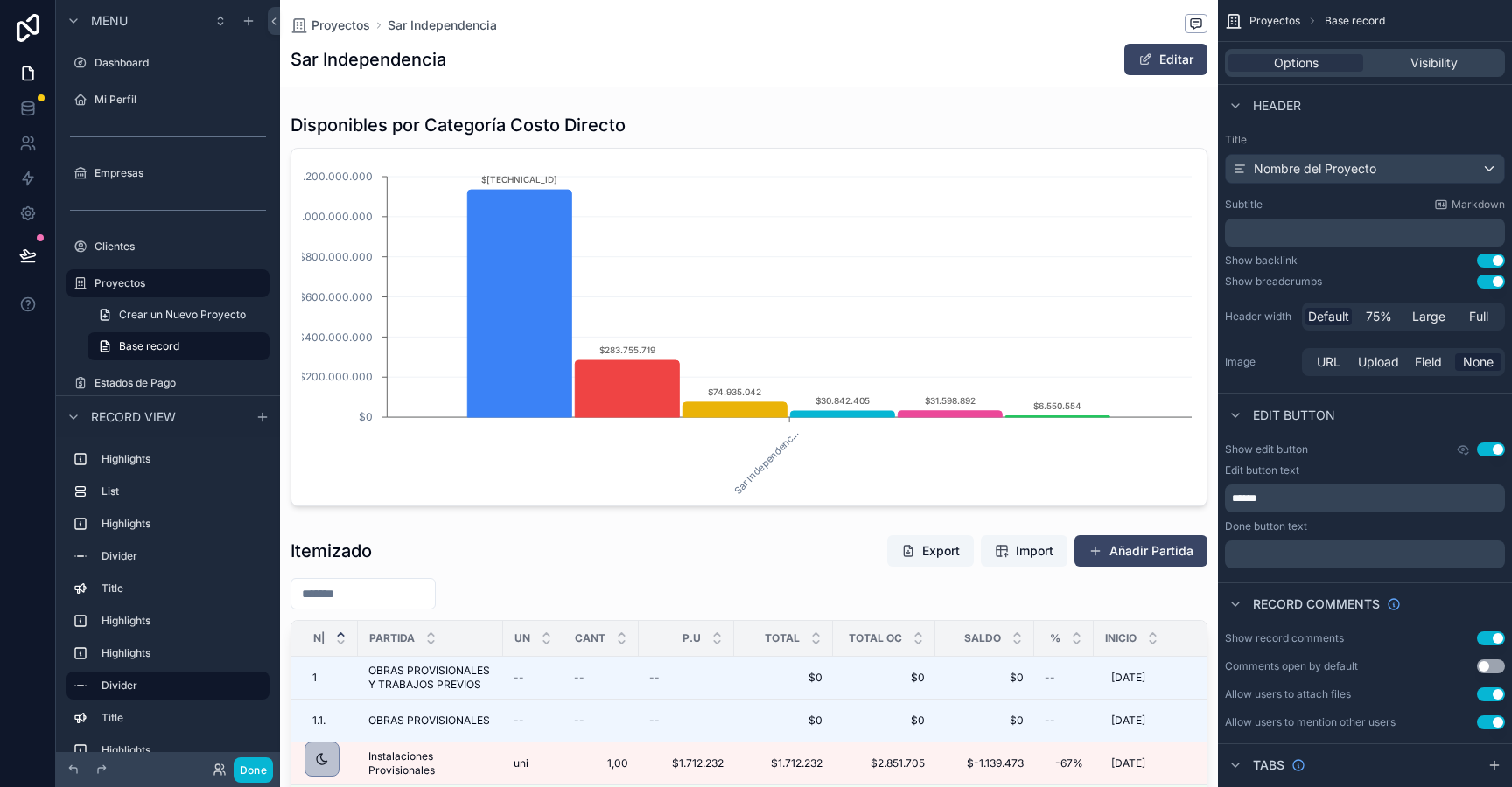
scroll to position [1839, 0]
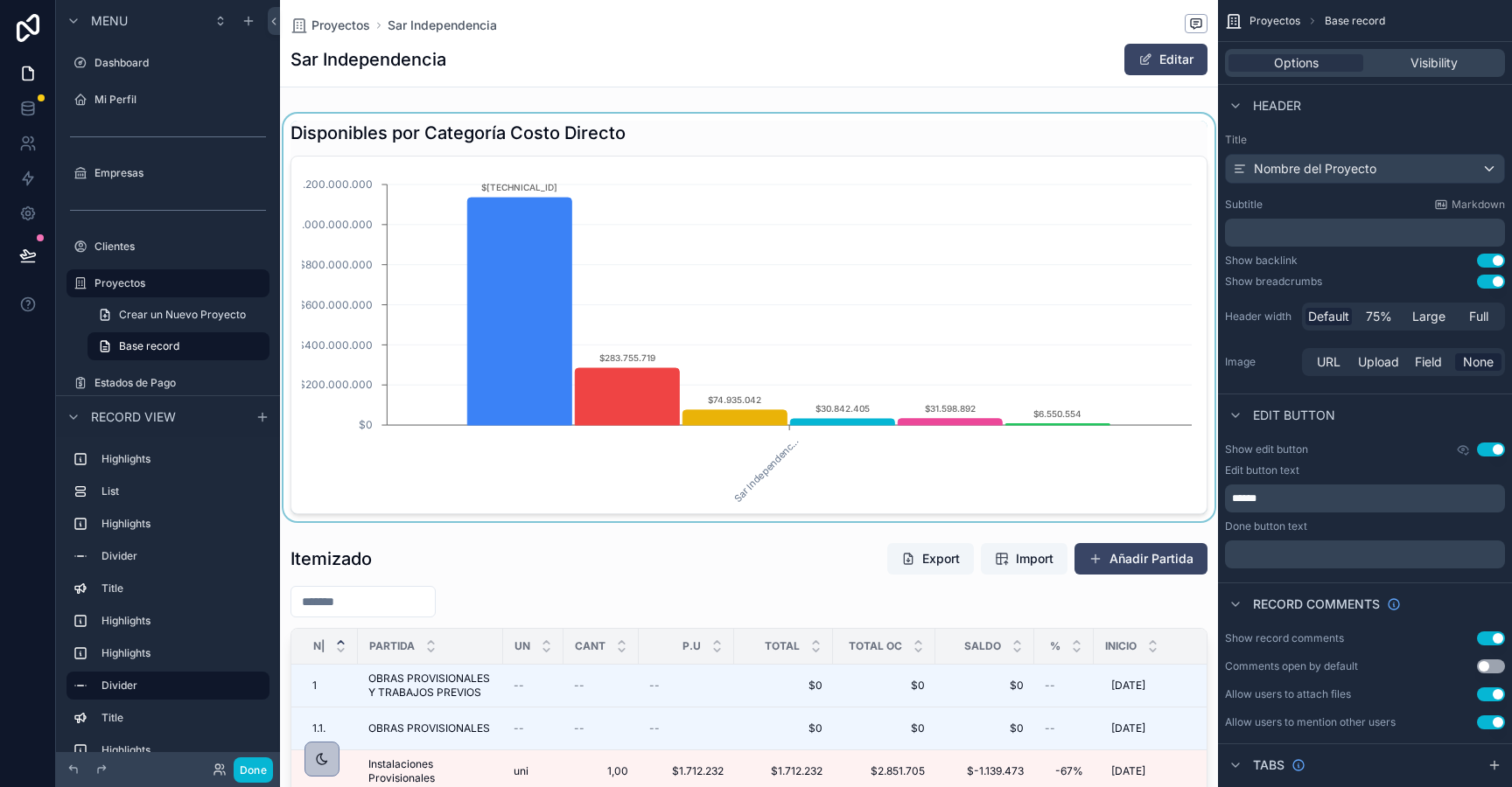
click at [683, 172] on div "scrollable content" at bounding box center [749, 317] width 938 height 408
click at [723, 212] on icon "Sar Independenc... $0 $200.000.000 $400.000.000 $600.000.000 $800.000.000 $1.00…" at bounding box center [749, 335] width 894 height 336
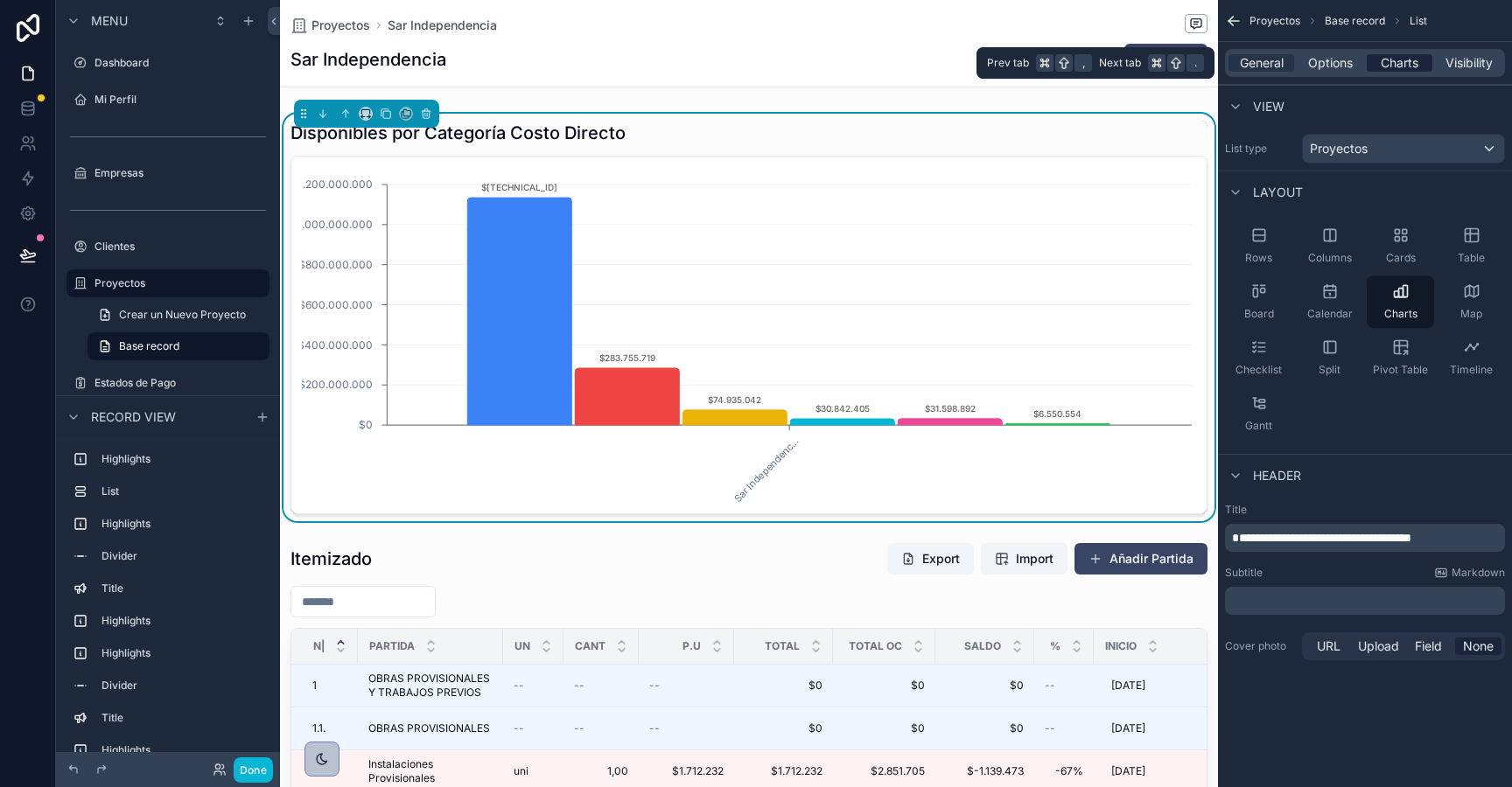
click at [1405, 60] on span "Charts" at bounding box center [1400, 63] width 37 height 18
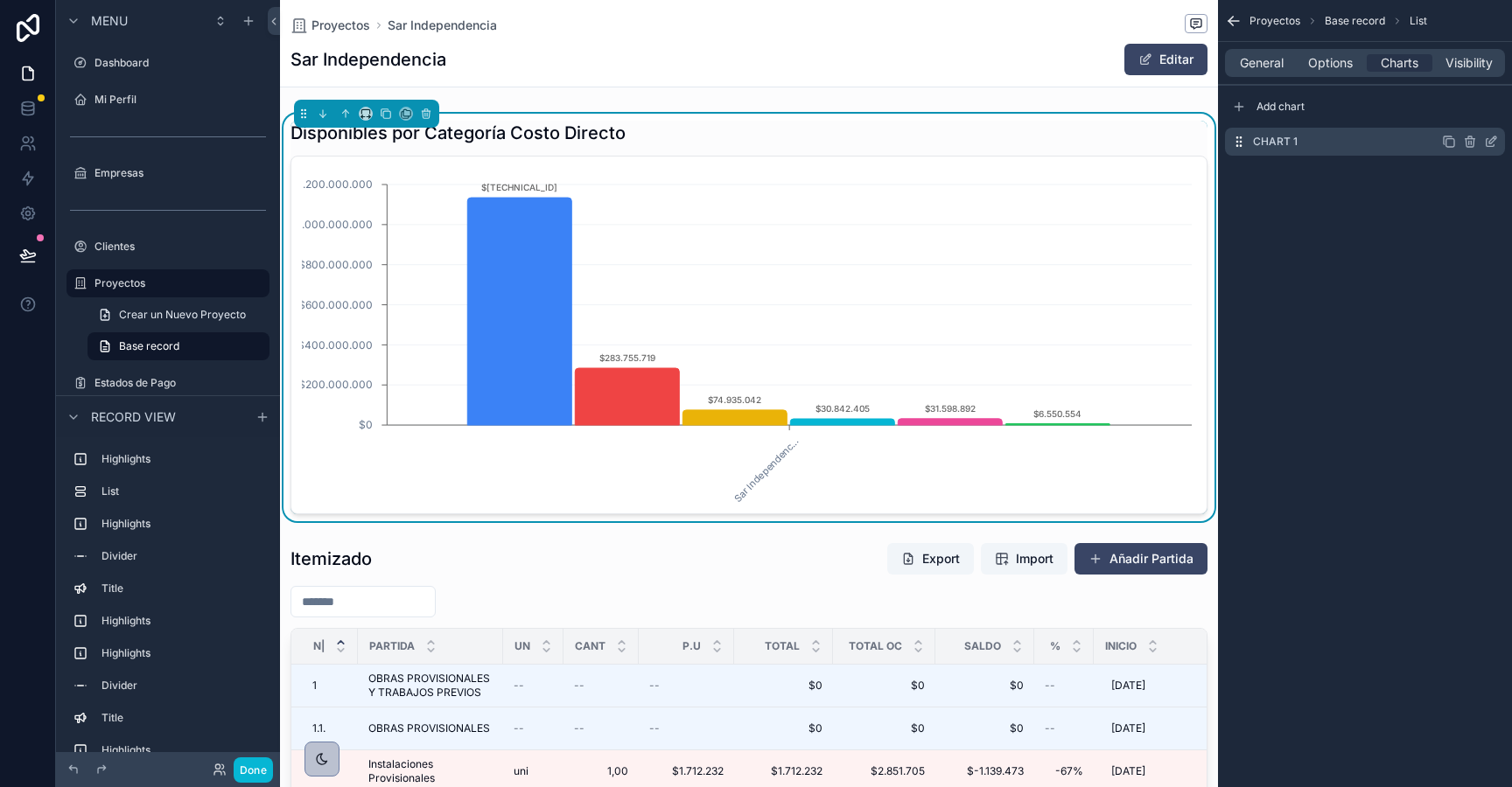
click at [1491, 142] on icon "scrollable content" at bounding box center [1491, 142] width 14 height 14
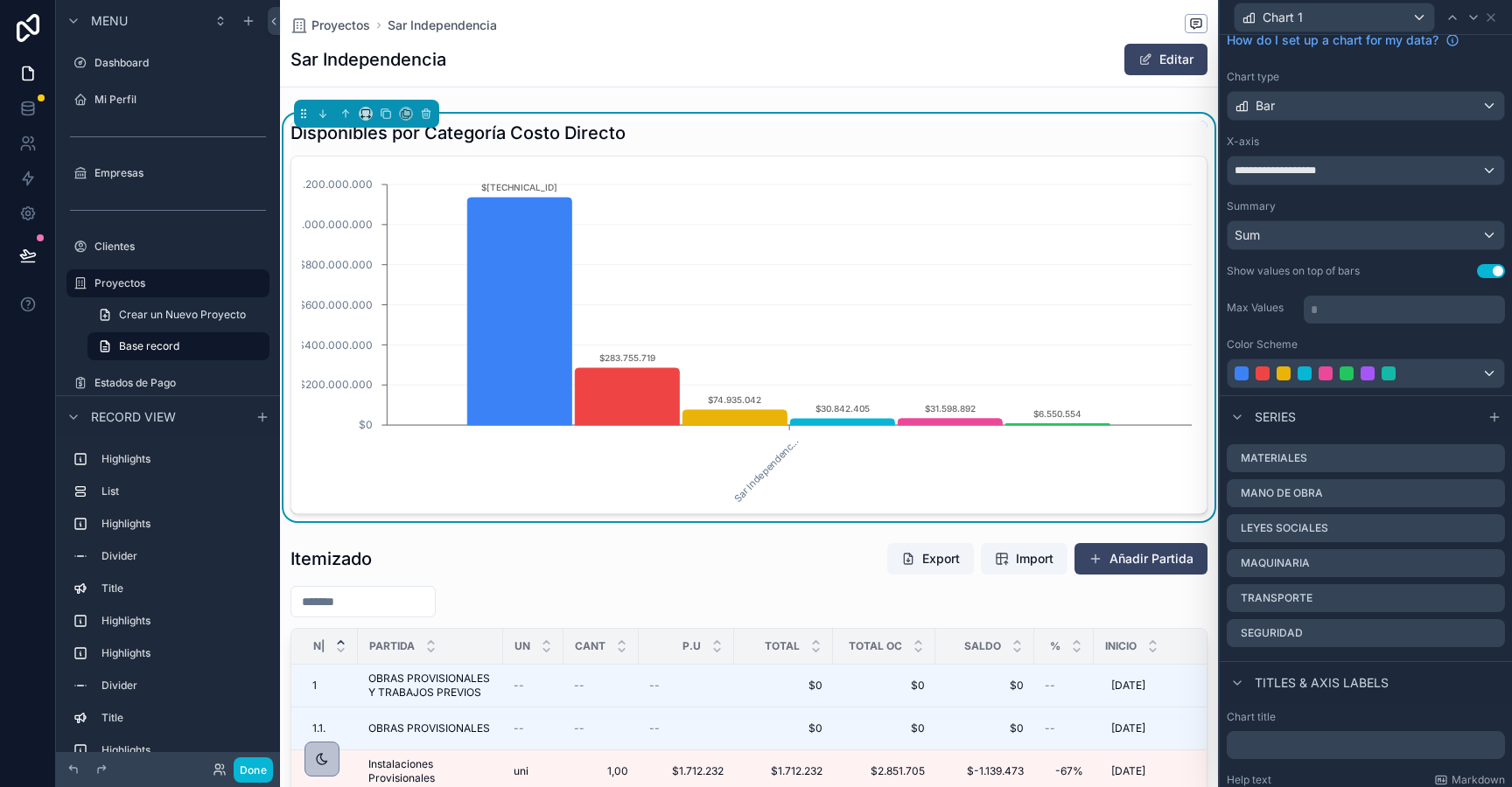
scroll to position [78, 0]
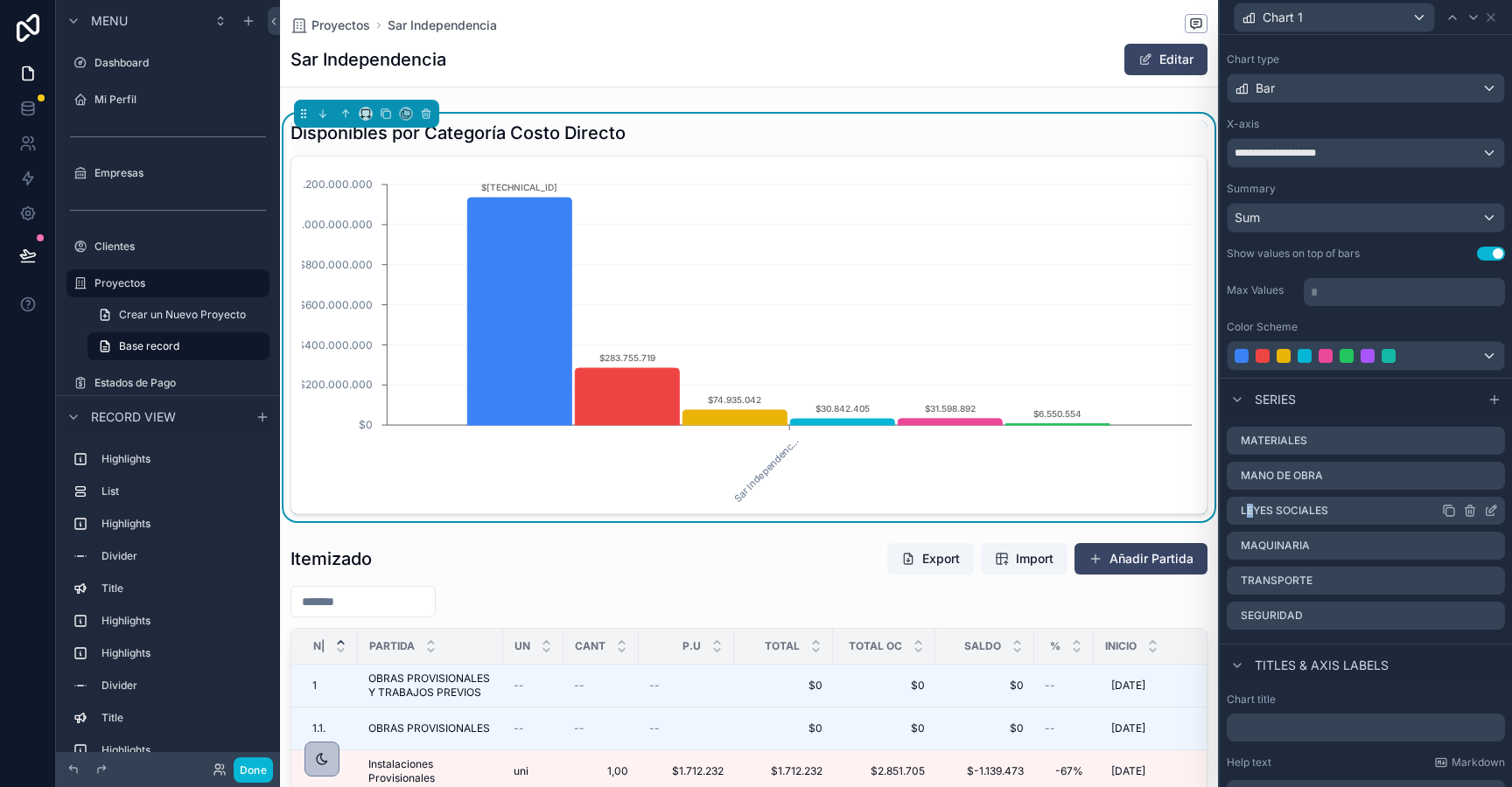
drag, startPoint x: 1249, startPoint y: 509, endPoint x: 1251, endPoint y: 517, distance: 8.2
click at [1251, 517] on label "Leyes Sociales" at bounding box center [1284, 511] width 87 height 14
click at [103, 63] on label "Dashboard" at bounding box center [164, 63] width 140 height 14
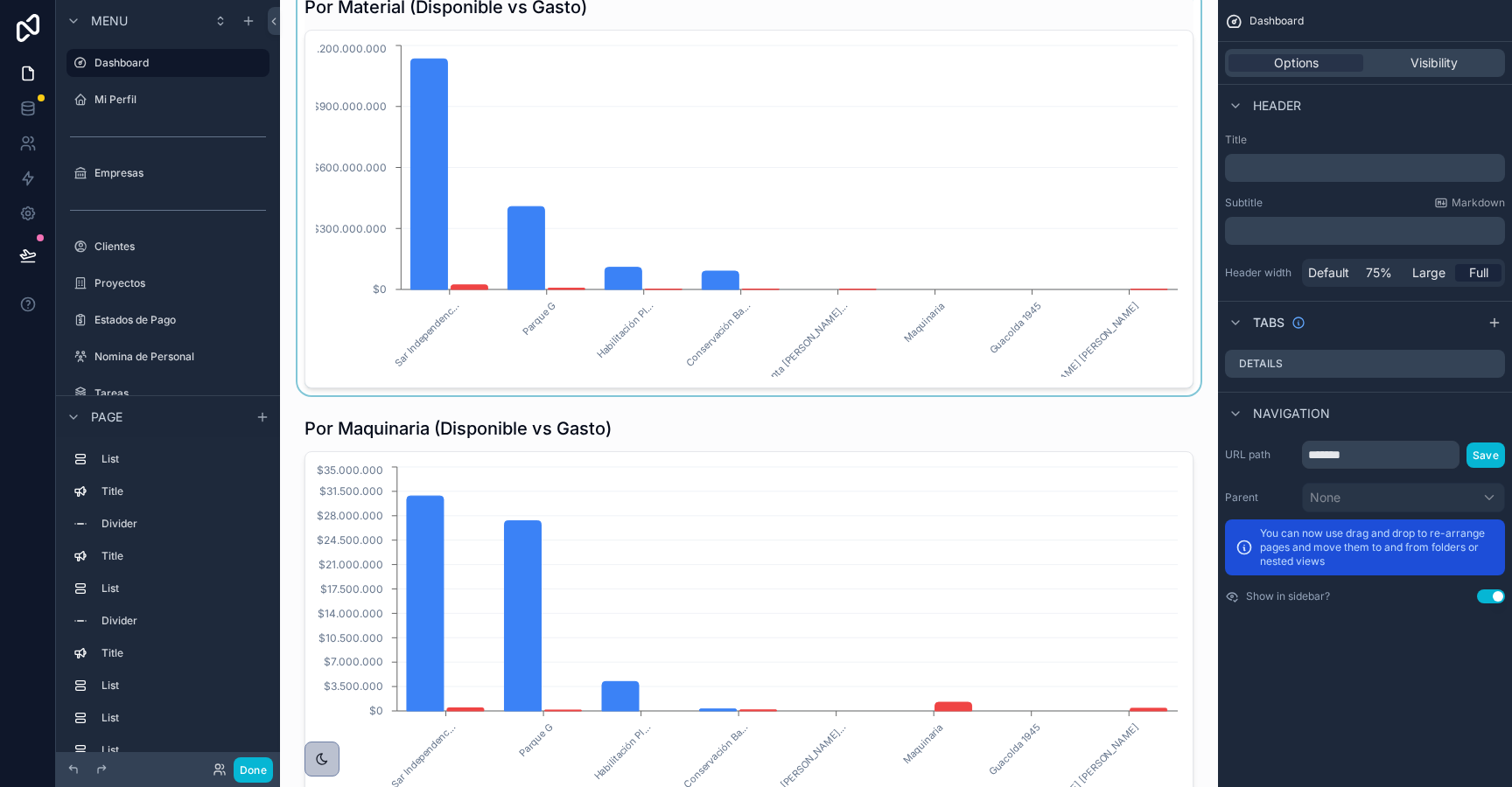
click at [589, 206] on div "scrollable content" at bounding box center [749, 191] width 910 height 408
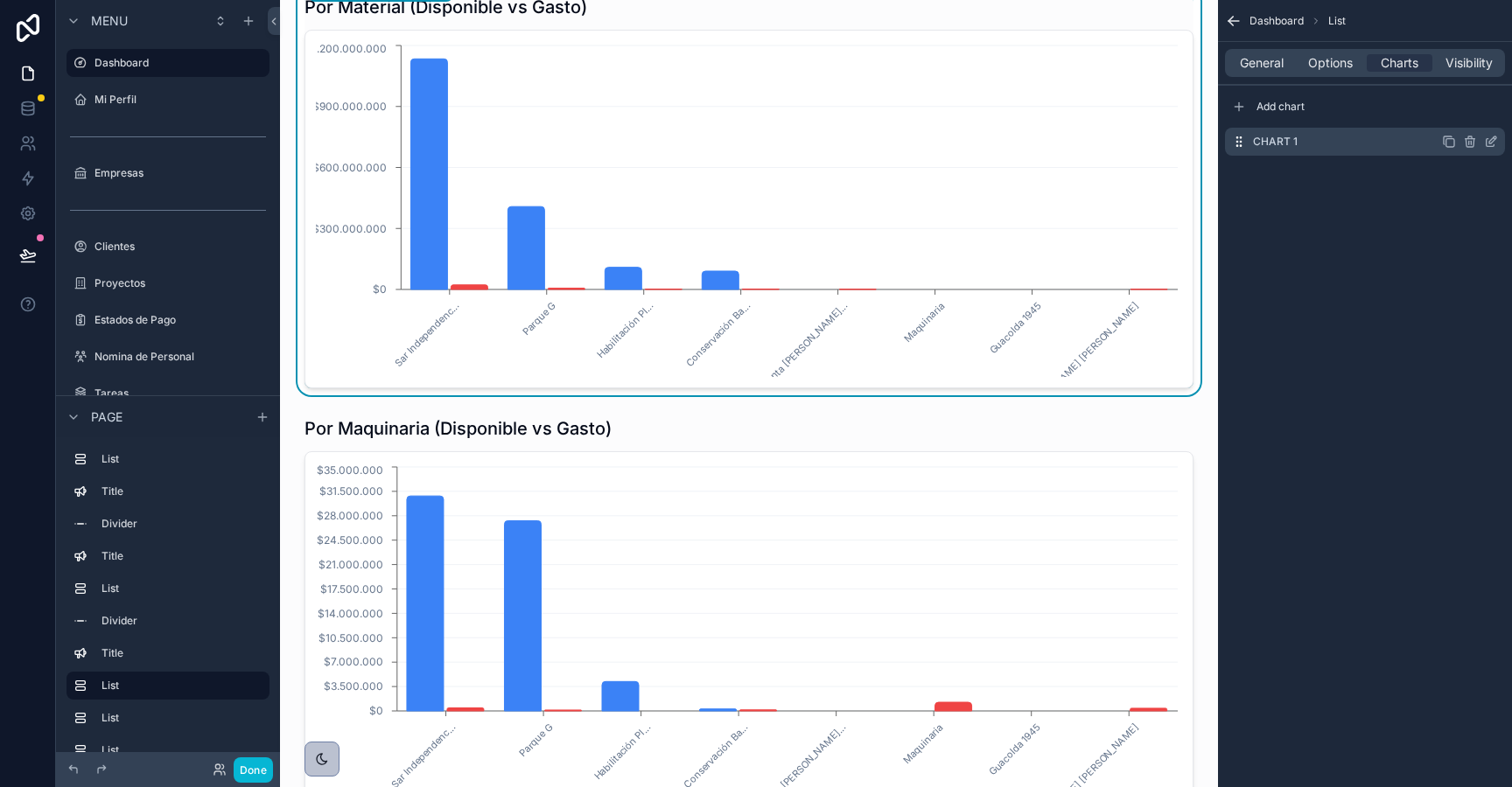
click at [1494, 142] on icon "scrollable content" at bounding box center [1491, 142] width 14 height 14
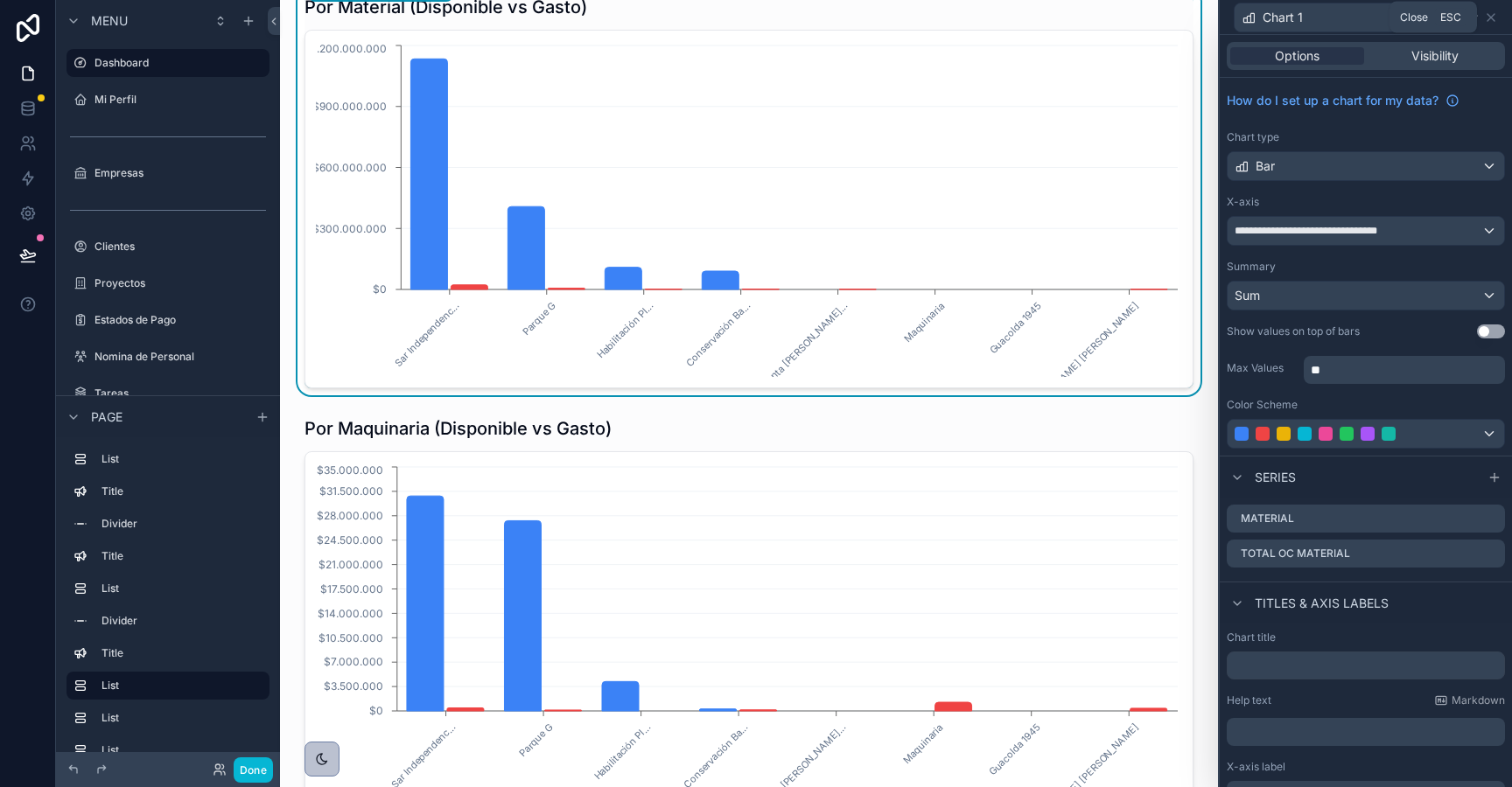
click at [1500, 17] on div "Chart 1" at bounding box center [1366, 17] width 278 height 34
click at [1496, 20] on icon at bounding box center [1491, 18] width 14 height 14
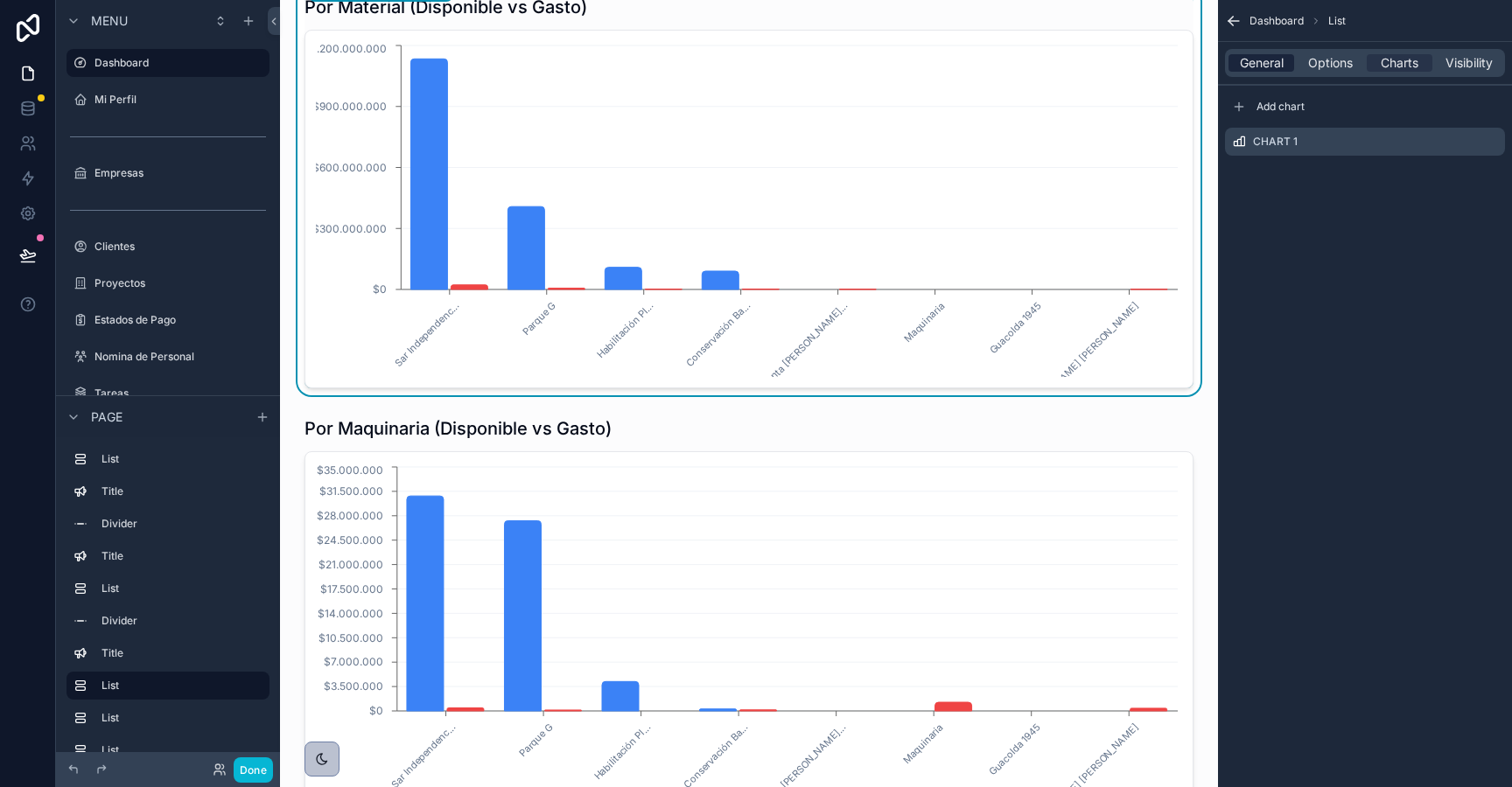
click at [1251, 70] on span "General" at bounding box center [1261, 63] width 44 height 18
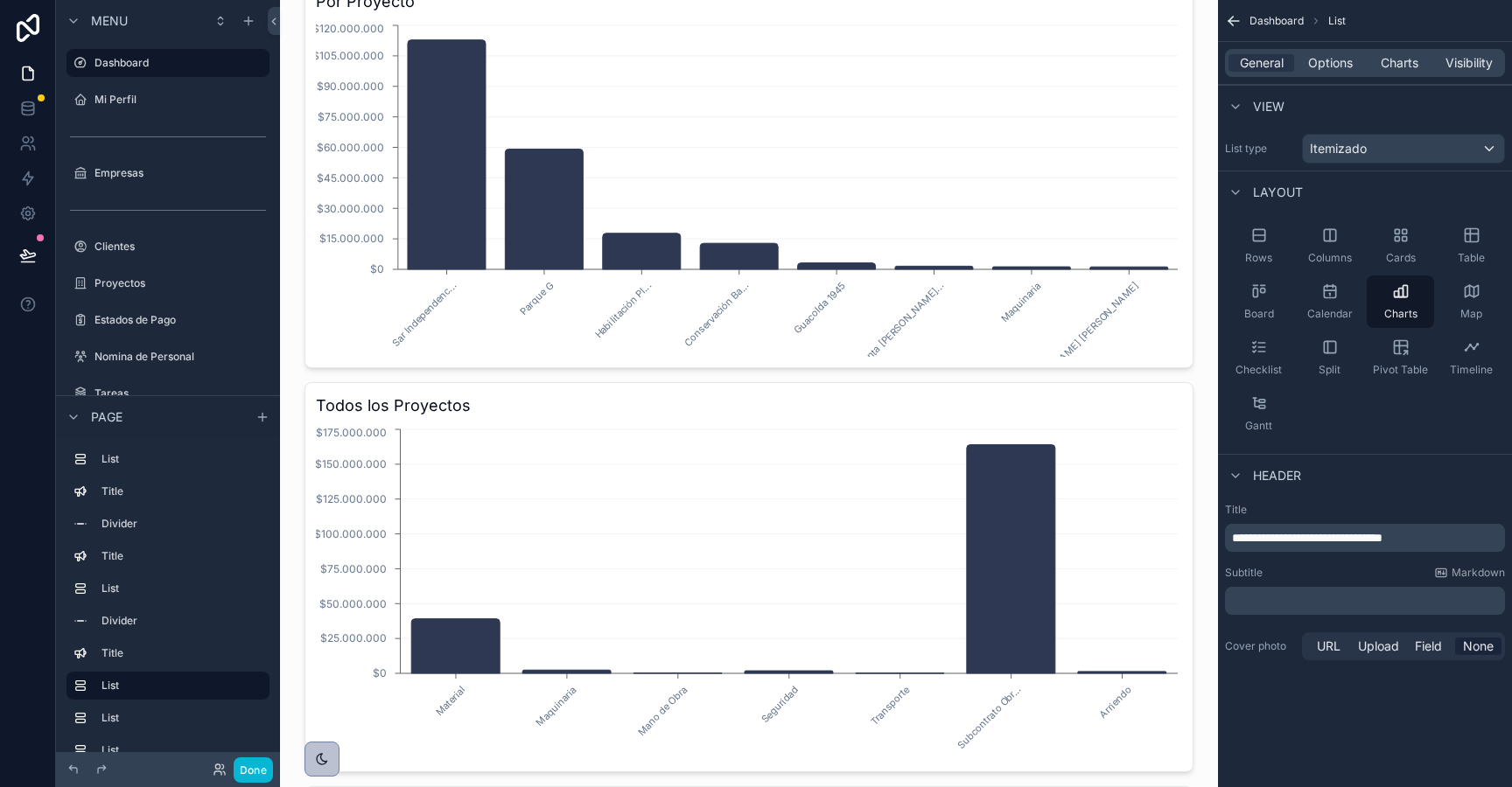
scroll to position [471, 0]
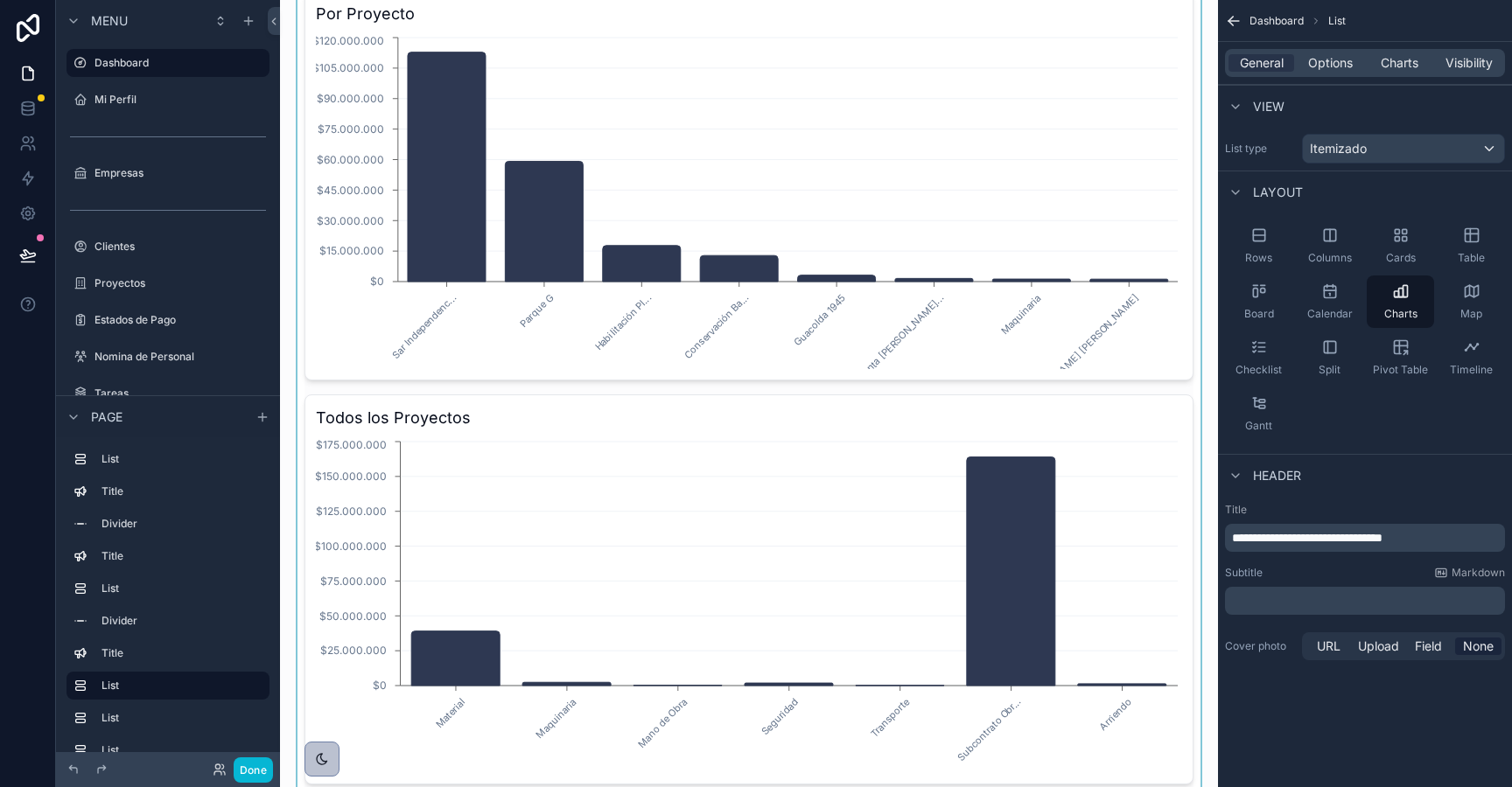
click at [562, 633] on div "scrollable content" at bounding box center [749, 589] width 910 height 1213
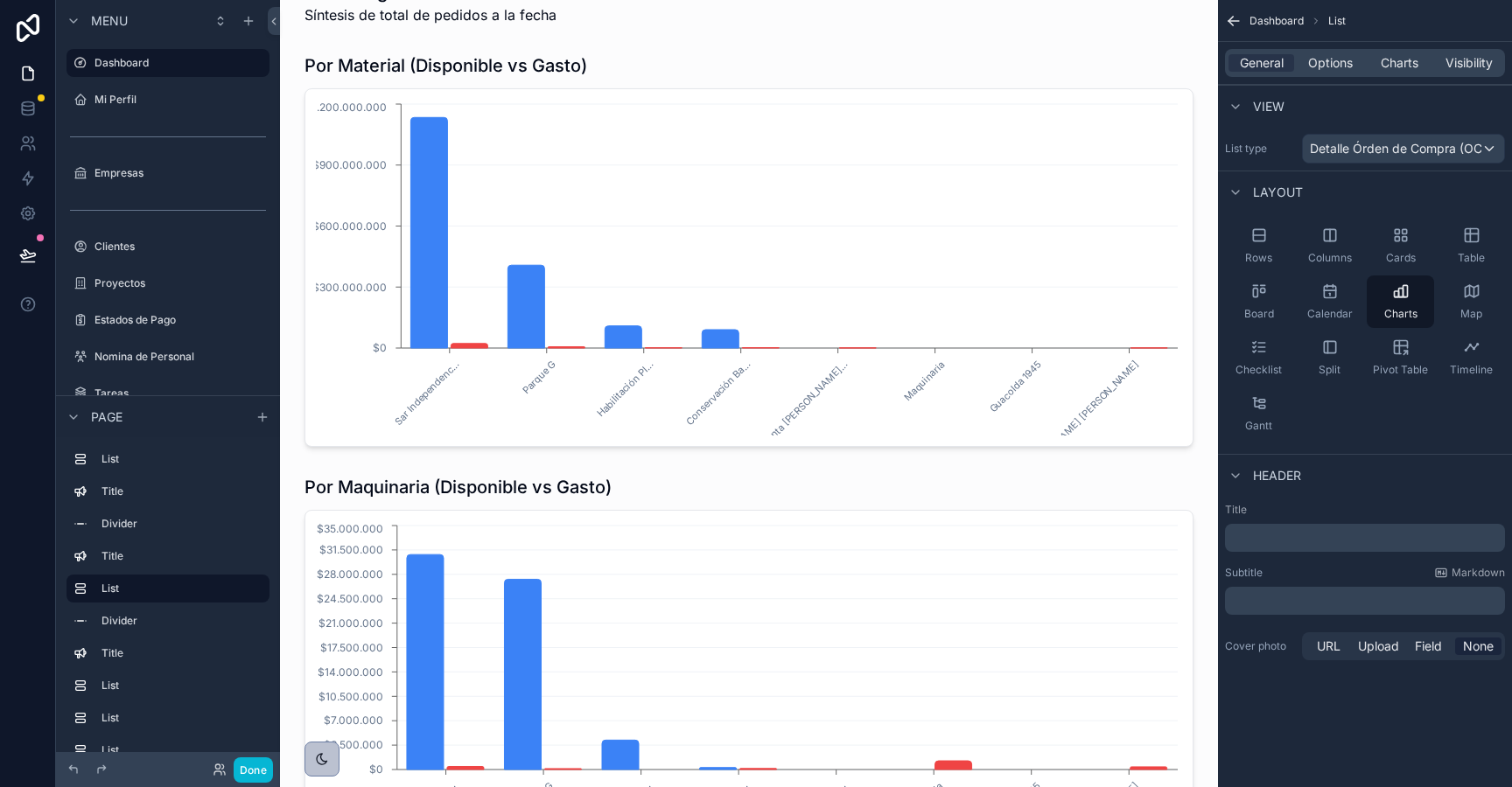
scroll to position [1673, 0]
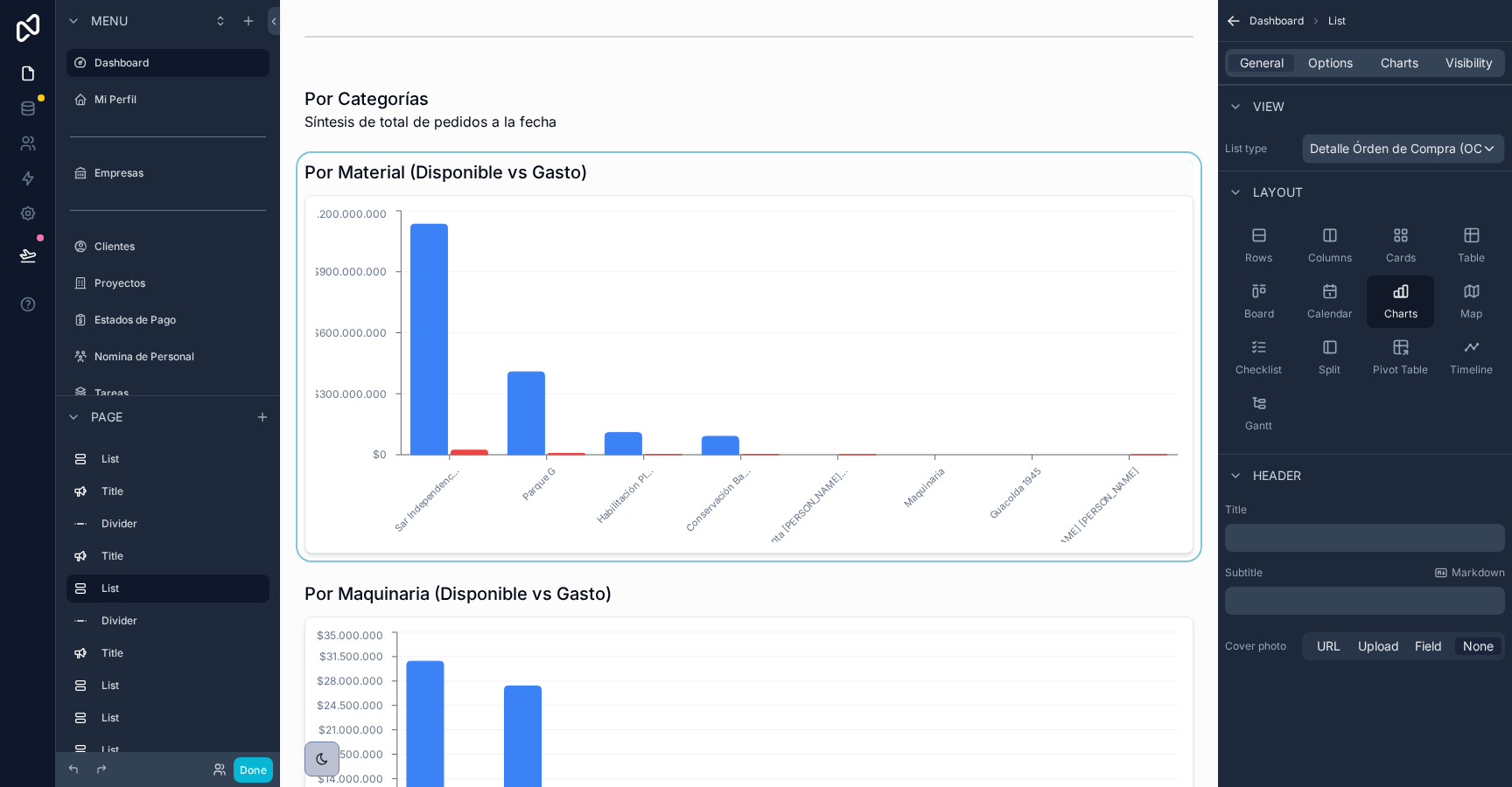
click at [455, 407] on div "scrollable content" at bounding box center [749, 357] width 910 height 408
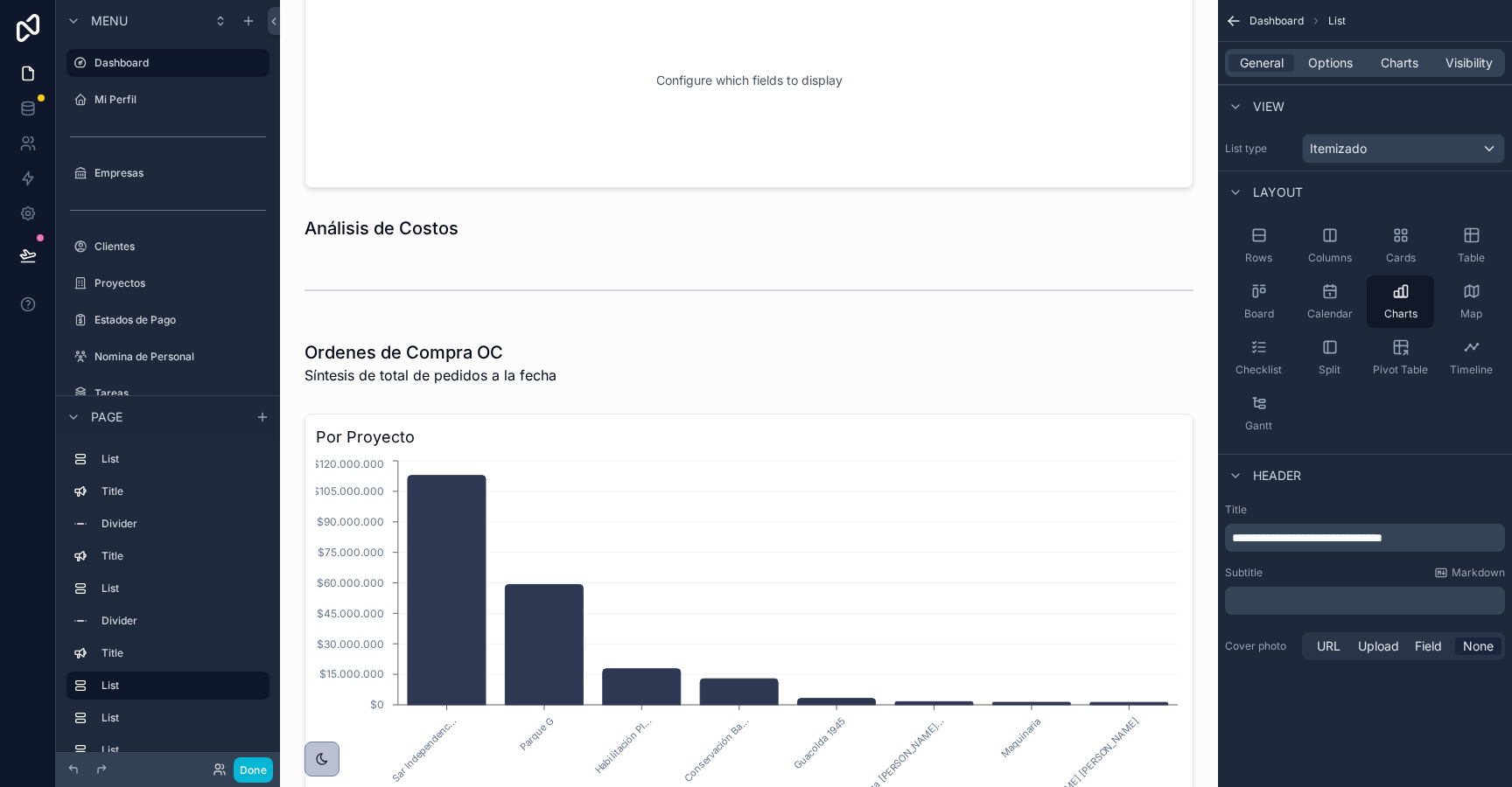
scroll to position [0, 0]
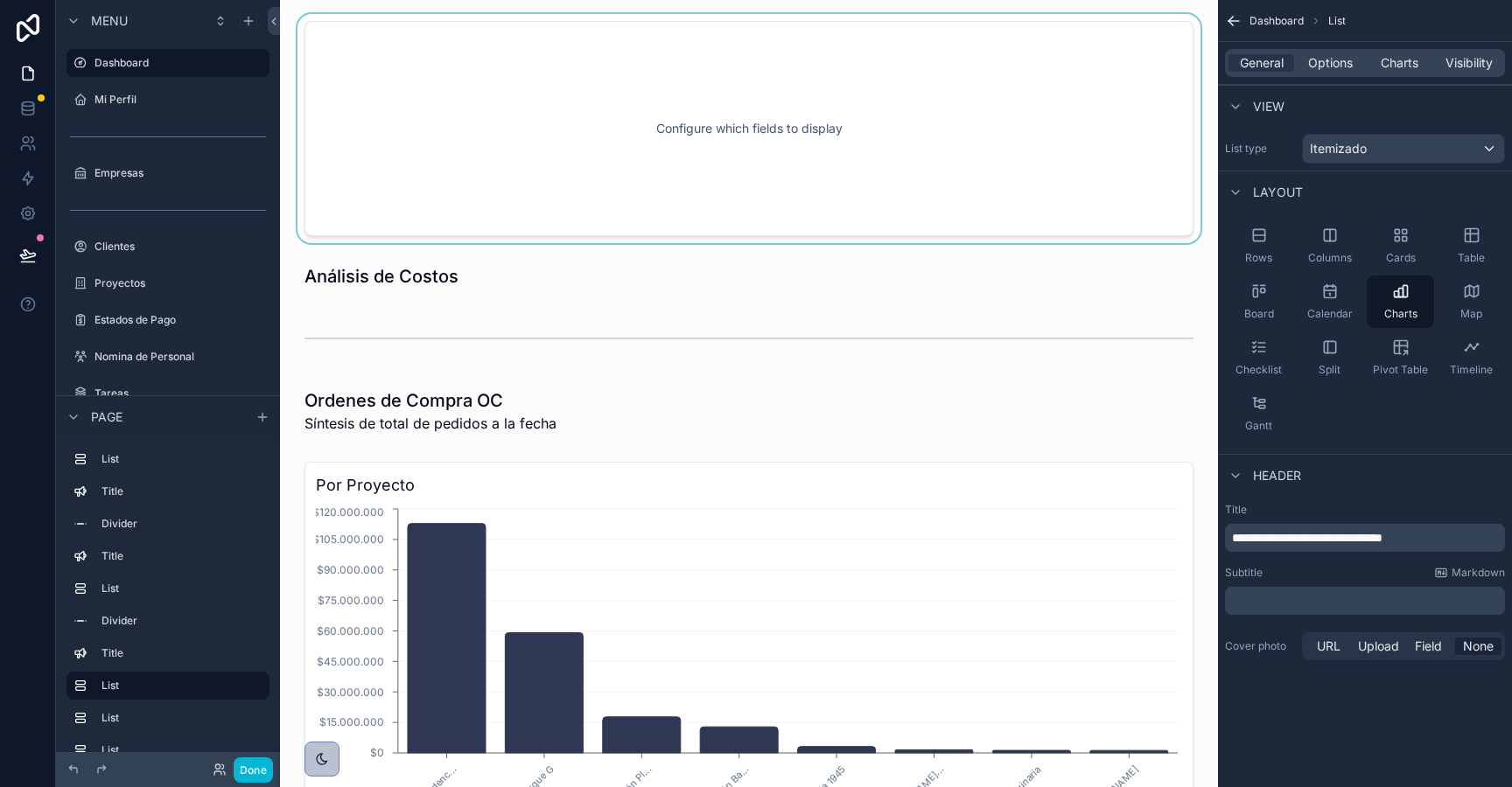
click at [677, 160] on div "scrollable content" at bounding box center [749, 128] width 910 height 229
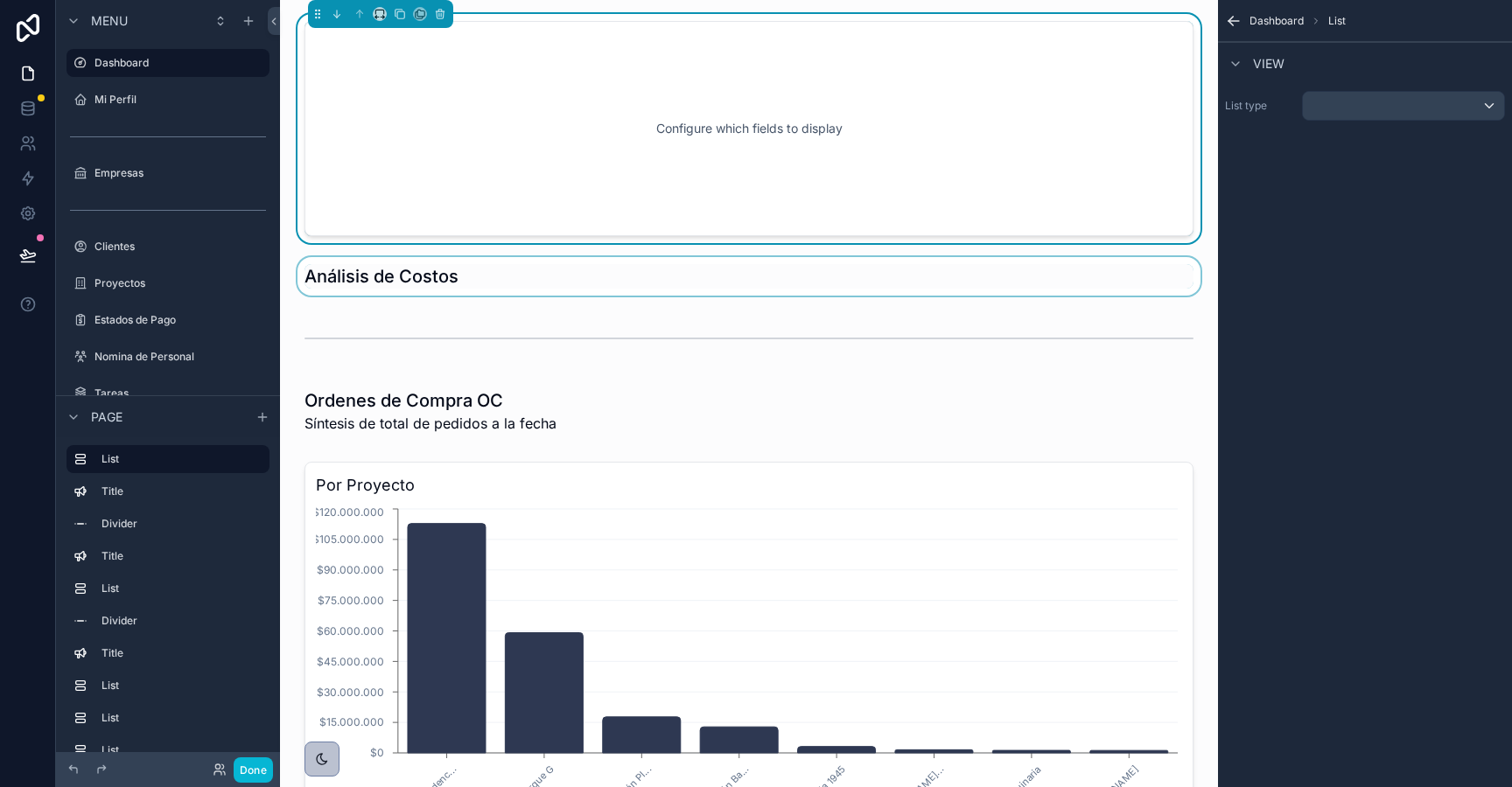
click at [1127, 289] on div "scrollable content" at bounding box center [749, 276] width 910 height 38
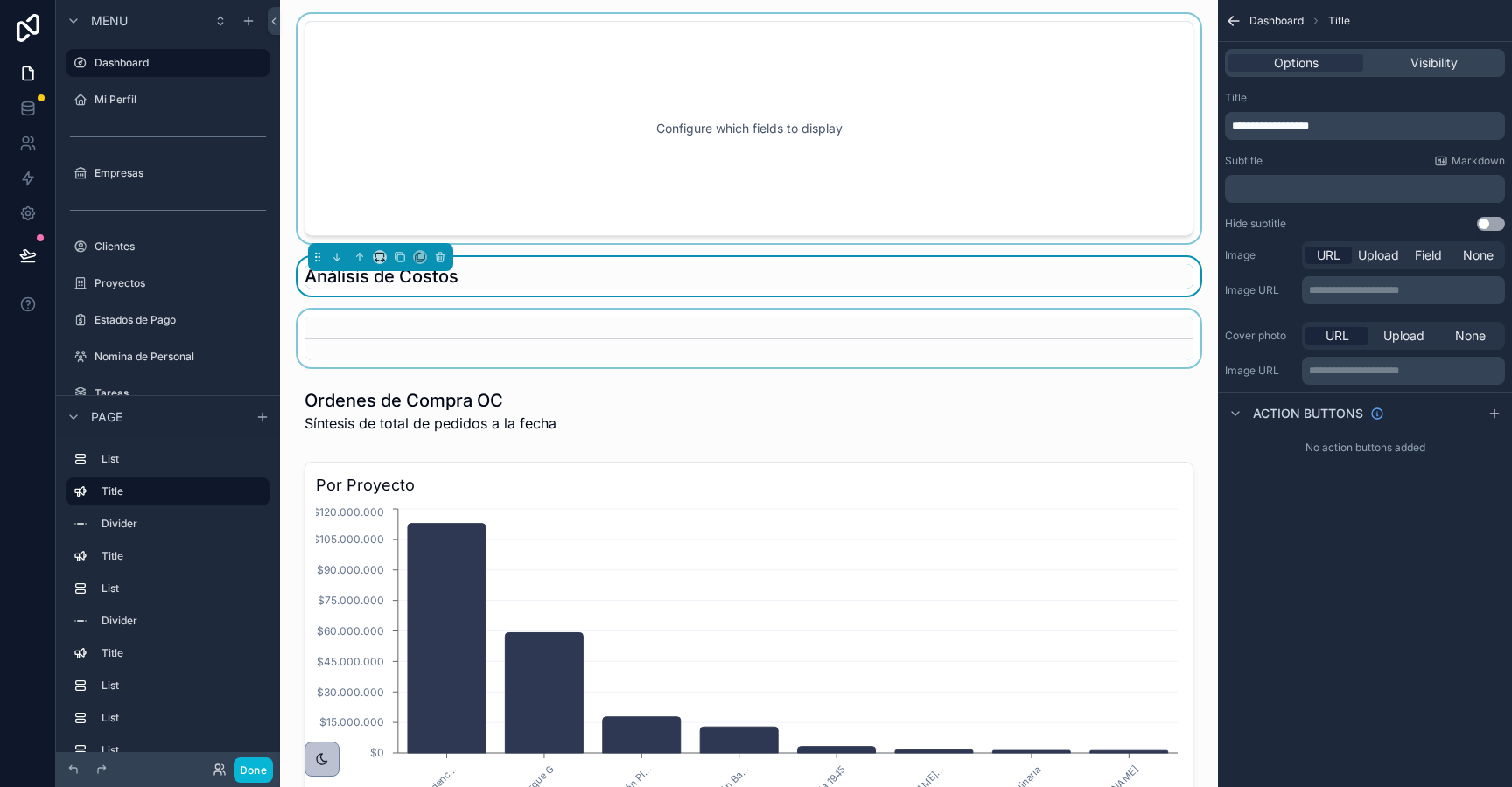
click at [1150, 321] on div "scrollable content" at bounding box center [749, 338] width 910 height 58
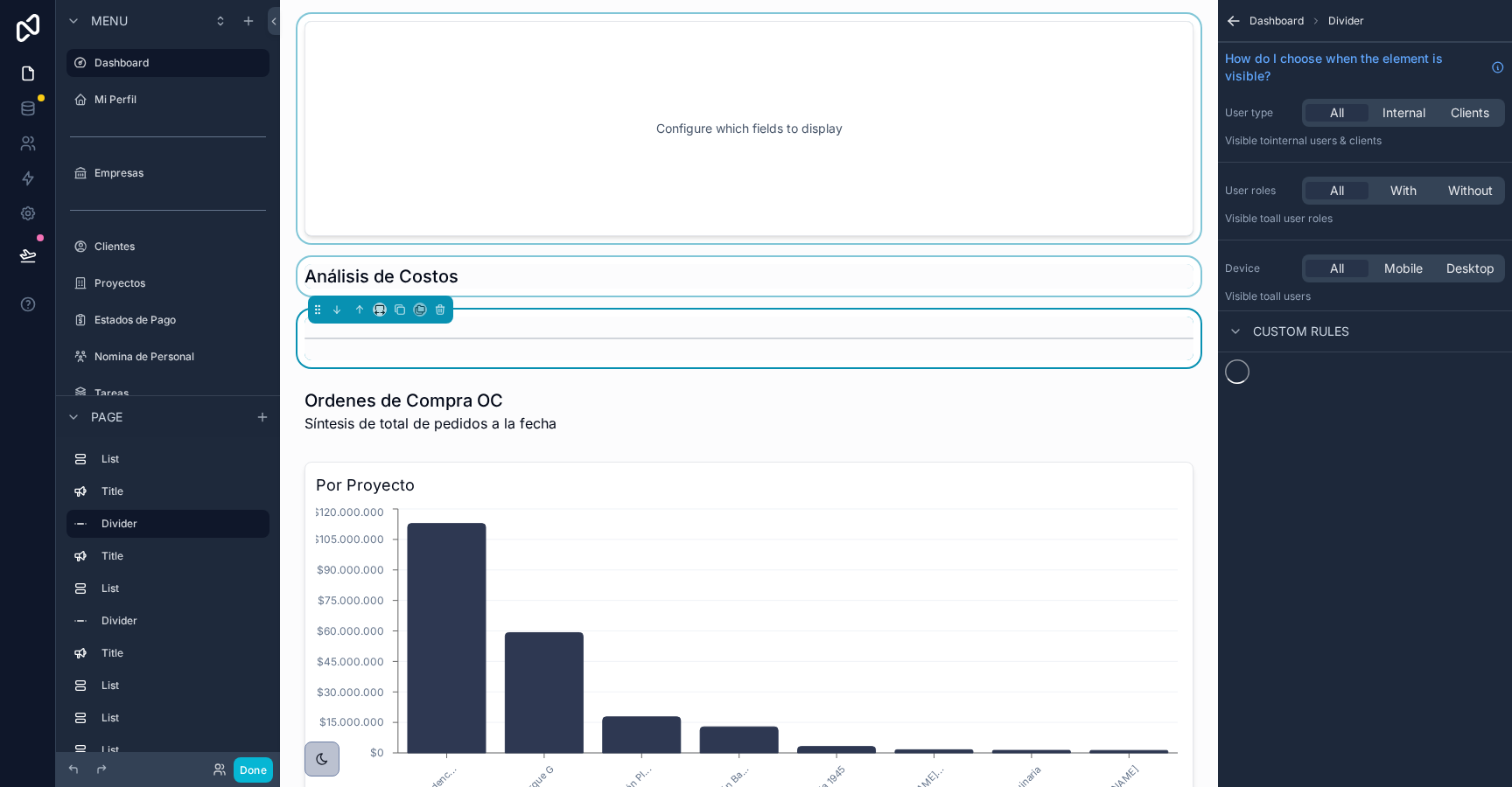
click at [857, 142] on div "scrollable content" at bounding box center [749, 128] width 910 height 229
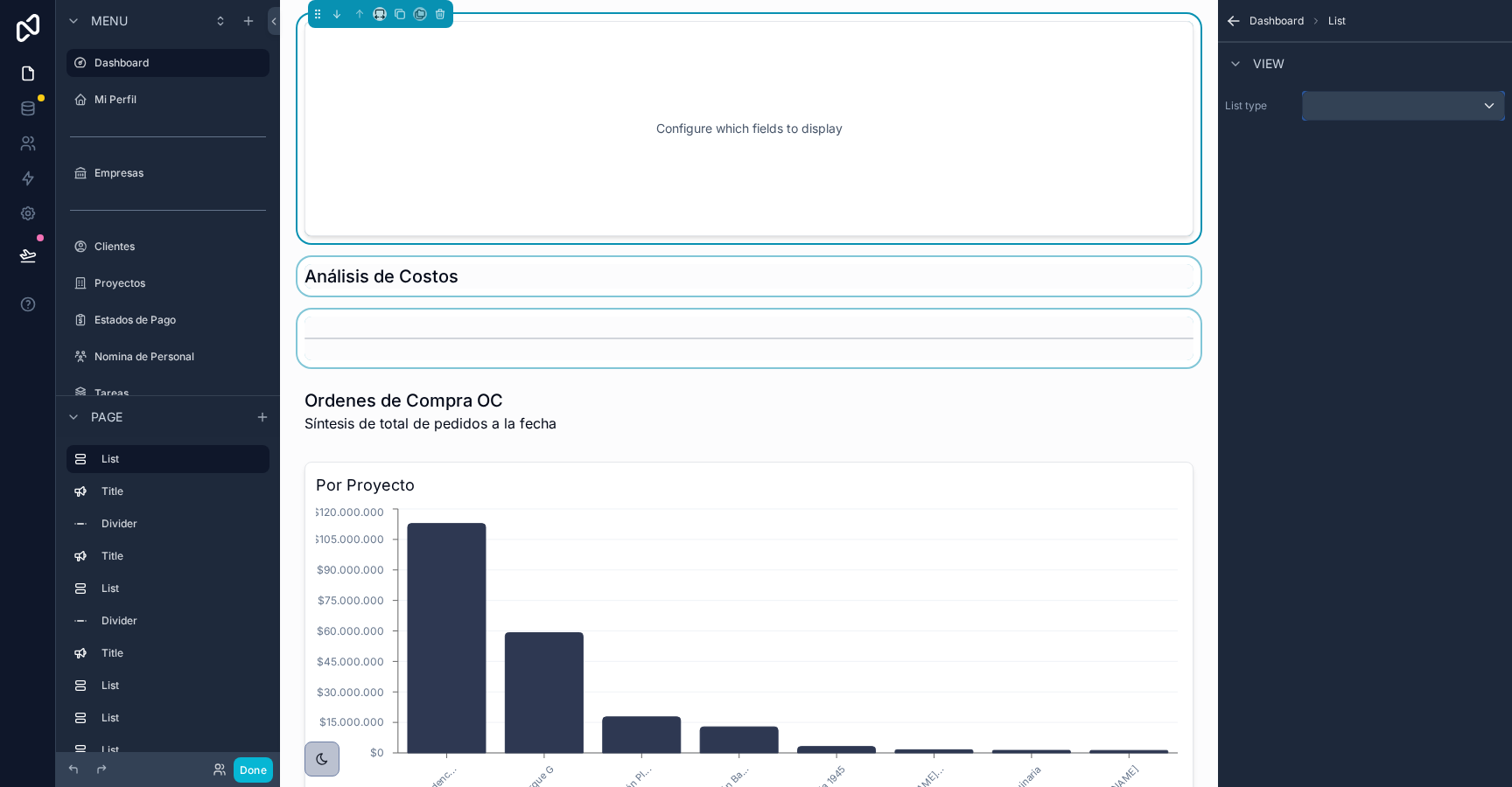
click at [1375, 114] on div "scrollable content" at bounding box center [1403, 105] width 201 height 28
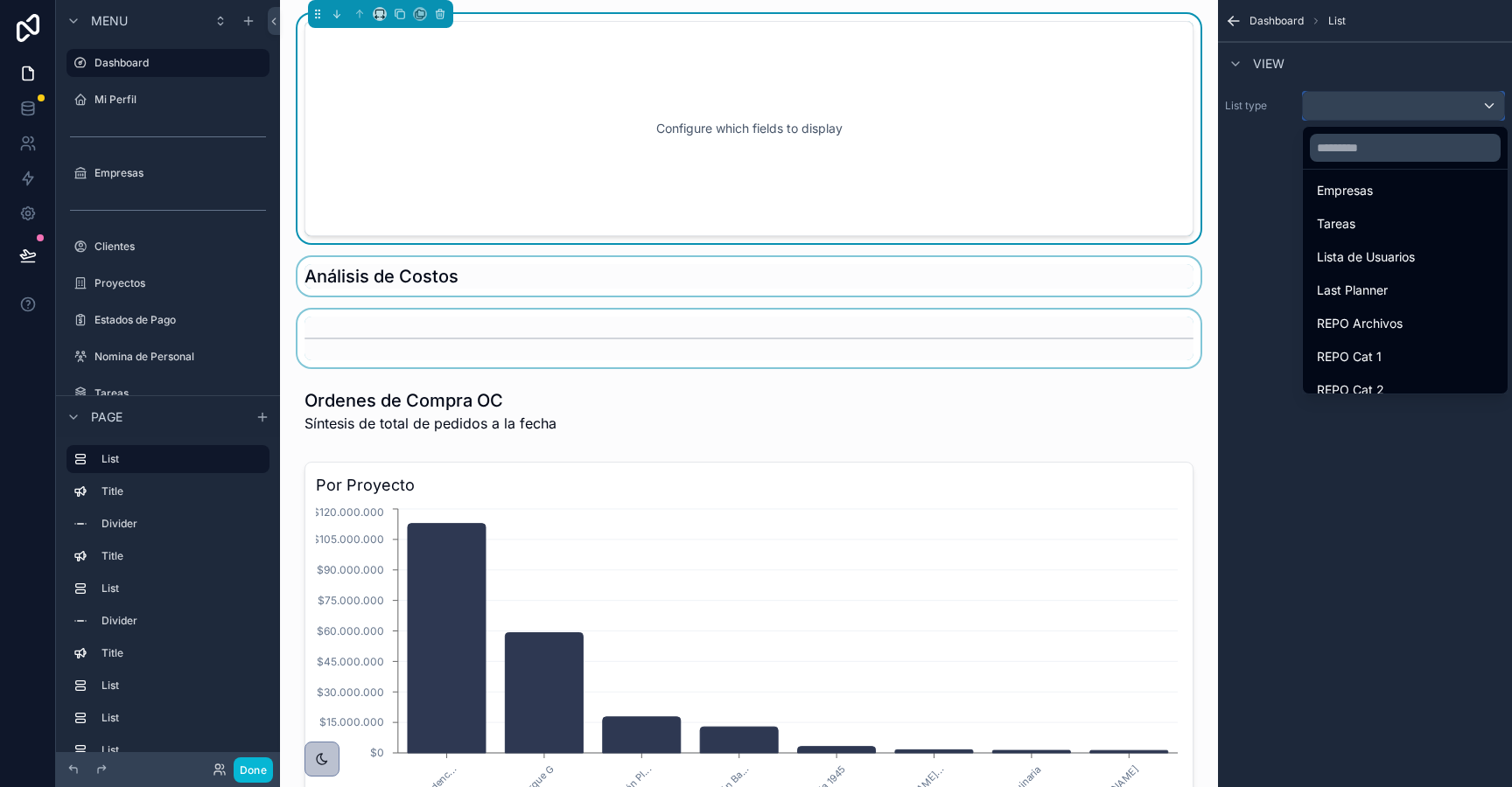
scroll to position [808, 0]
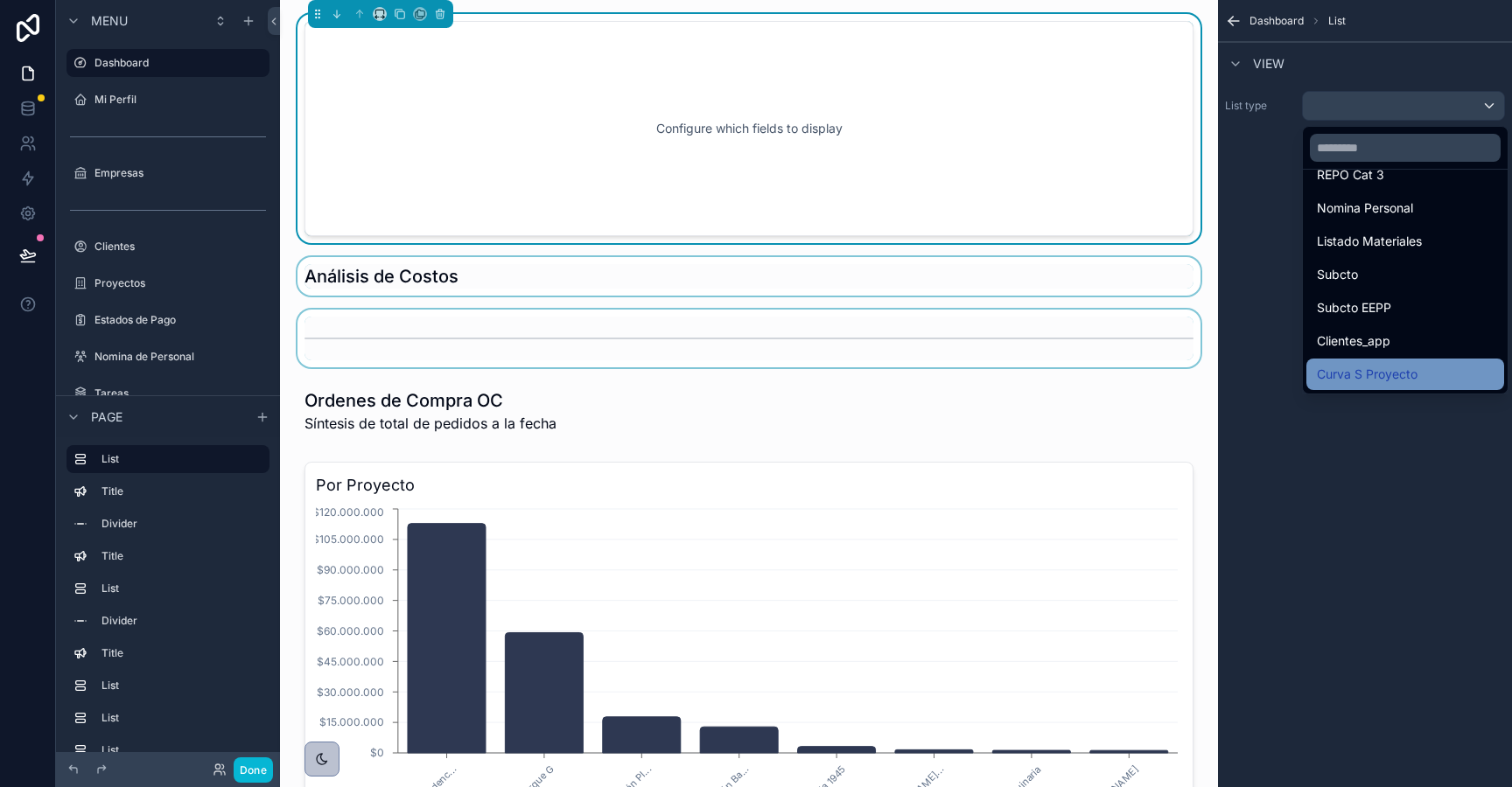
click at [1357, 373] on span "Curva S Proyecto" at bounding box center [1367, 375] width 101 height 21
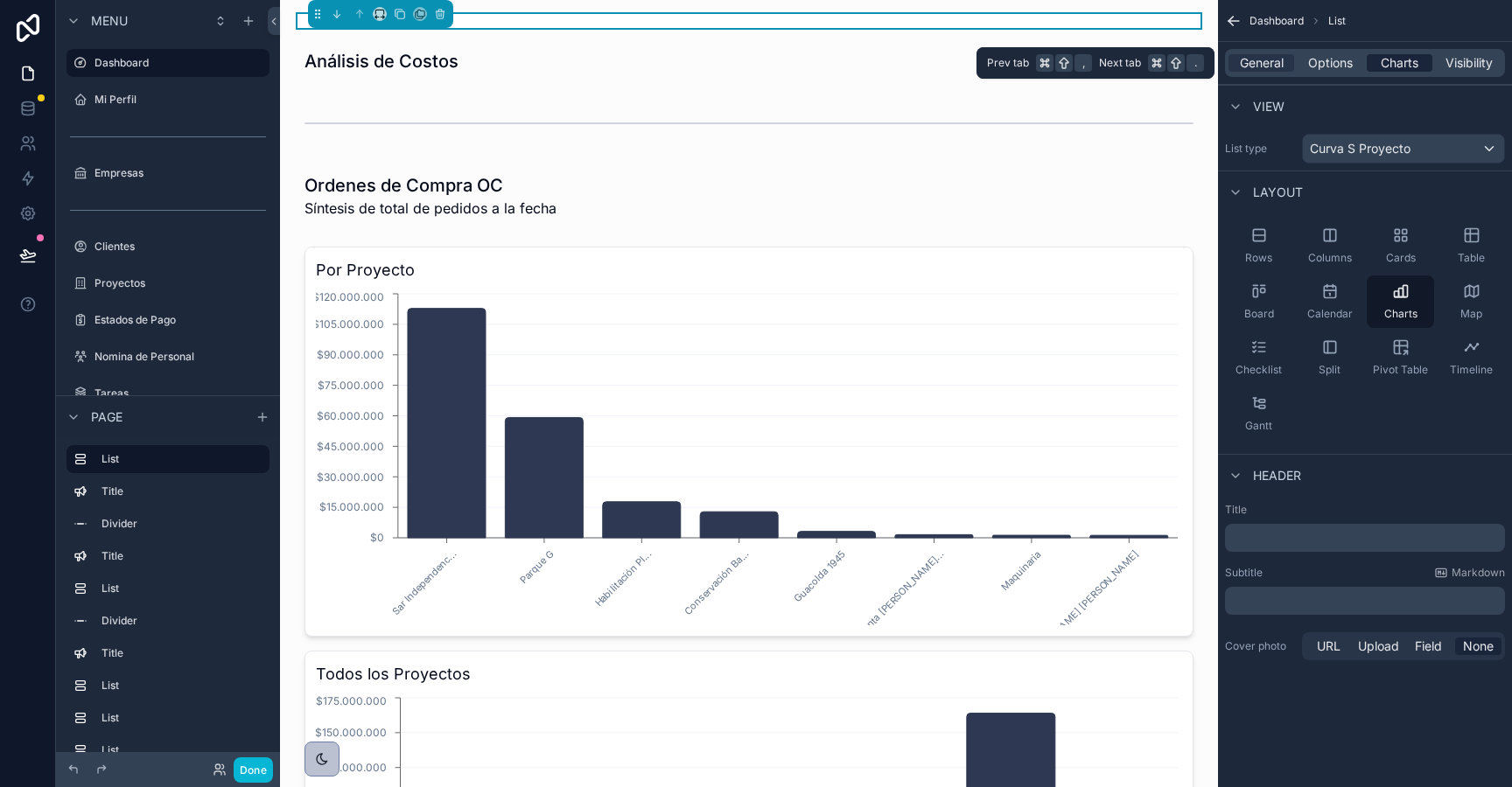
click at [1396, 62] on span "Charts" at bounding box center [1400, 63] width 37 height 18
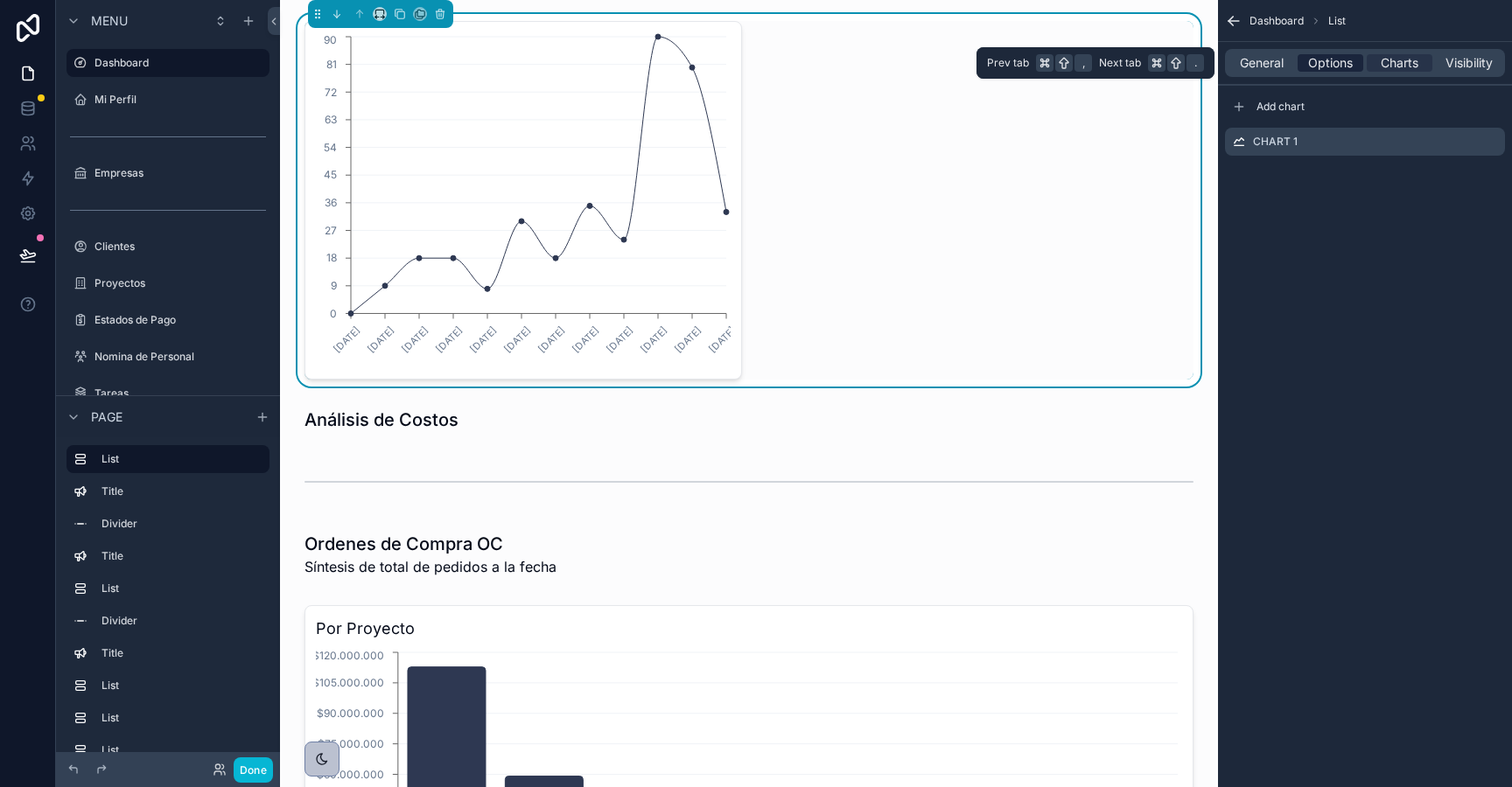
click at [1309, 58] on span "Options" at bounding box center [1331, 63] width 45 height 18
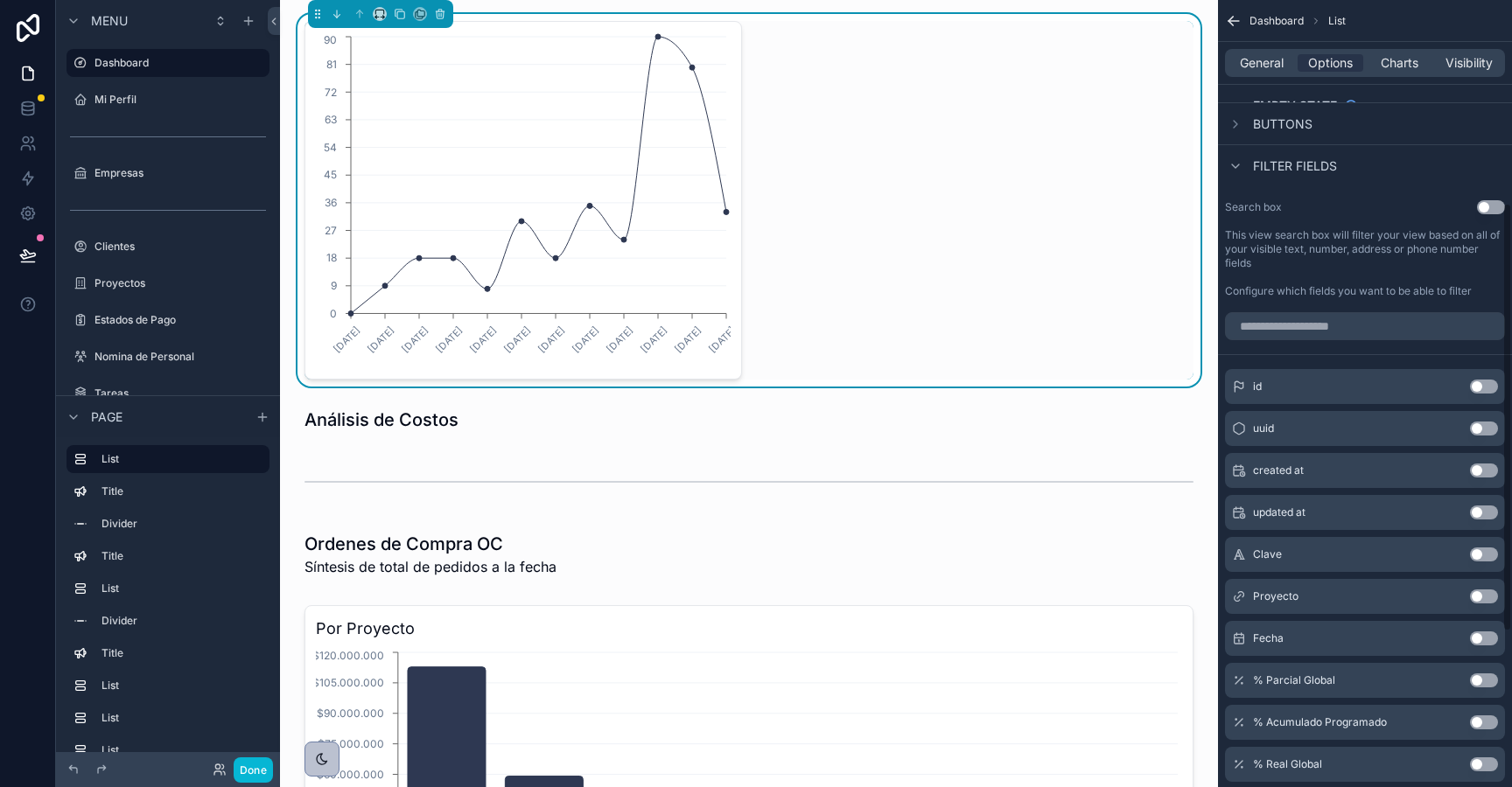
scroll to position [373, 0]
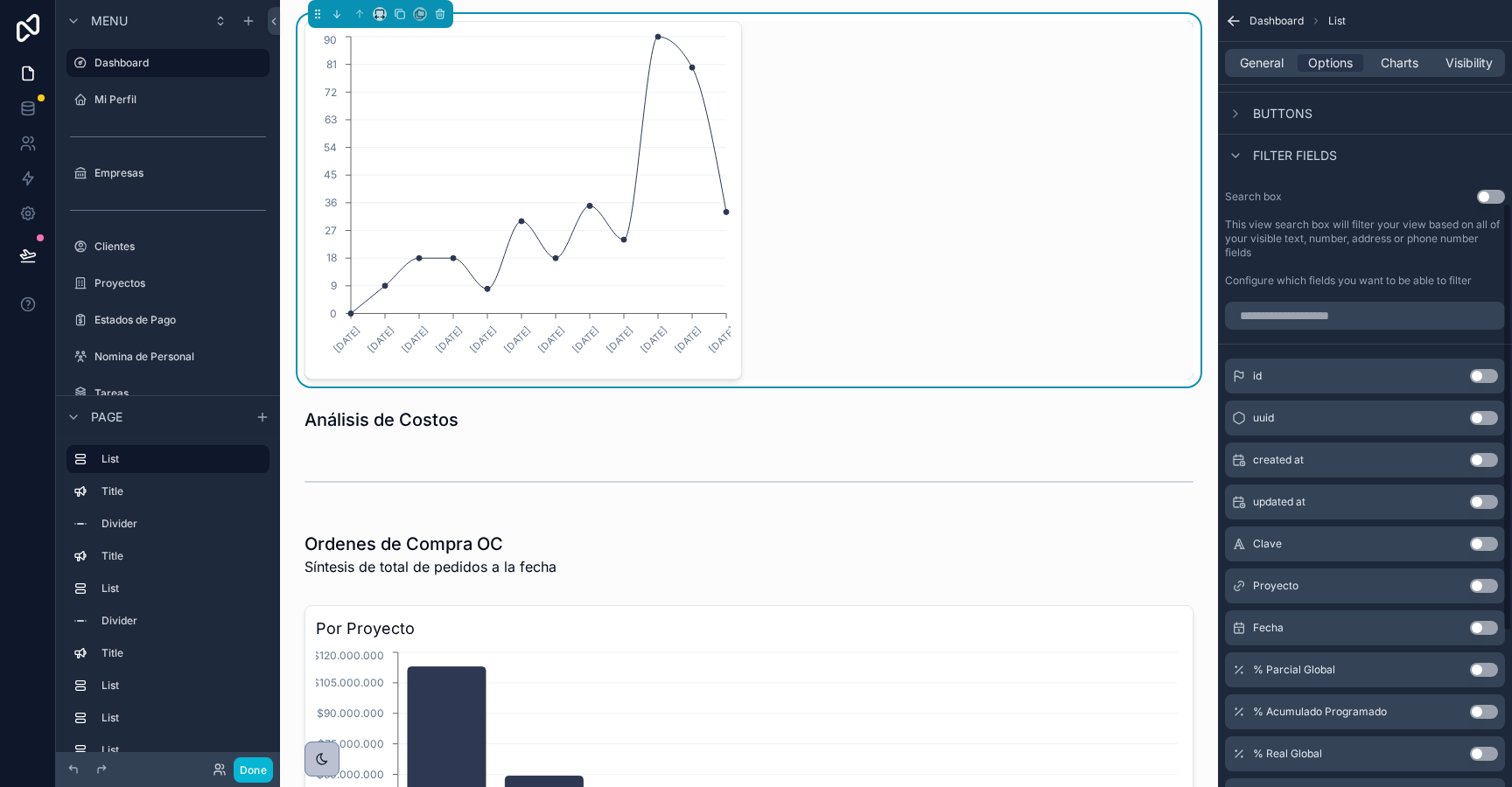
click at [1479, 585] on button "Use setting" at bounding box center [1483, 586] width 28 height 14
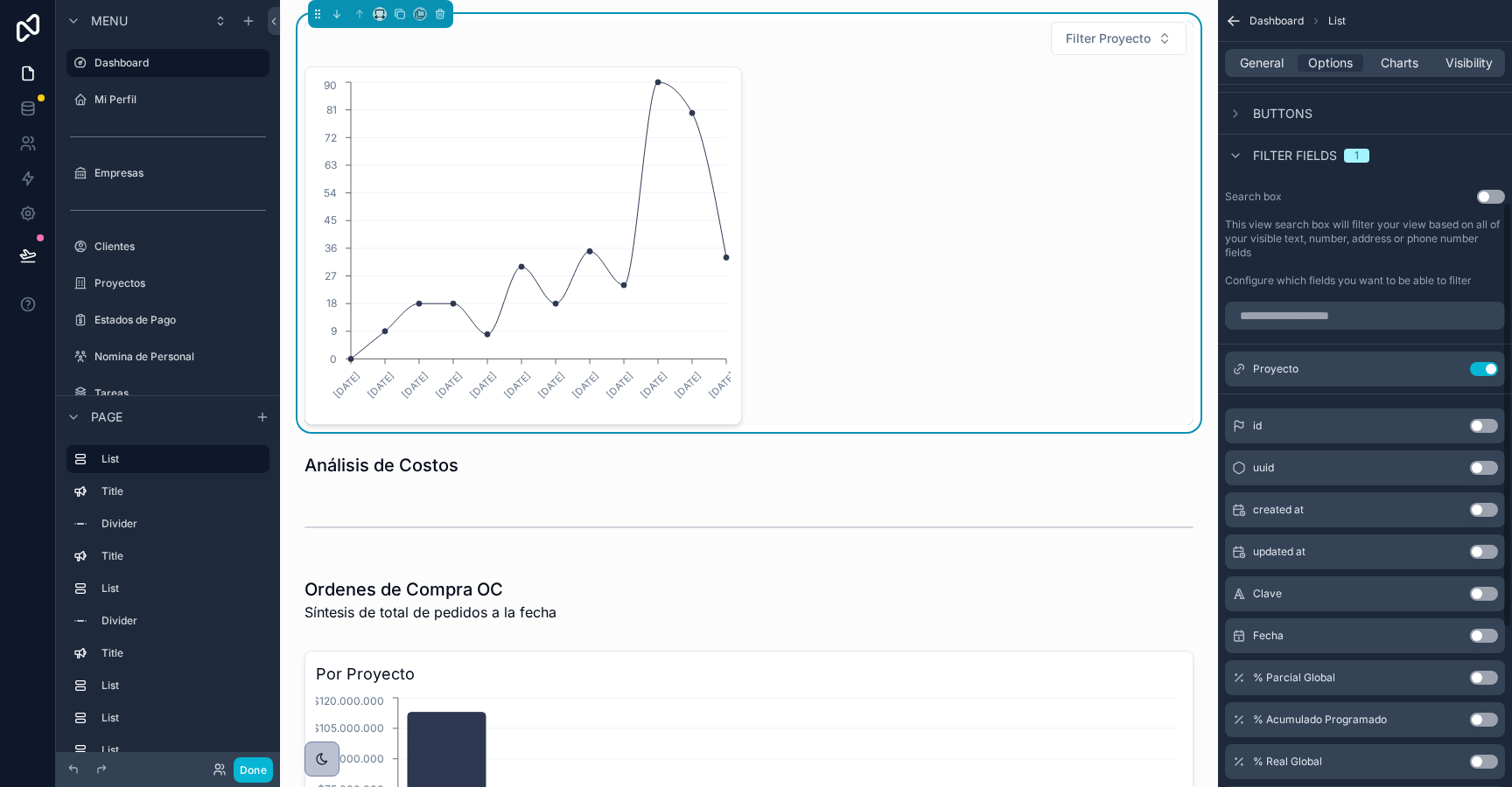
click at [1392, 50] on div "General Options Charts Visibility" at bounding box center [1366, 62] width 280 height 28
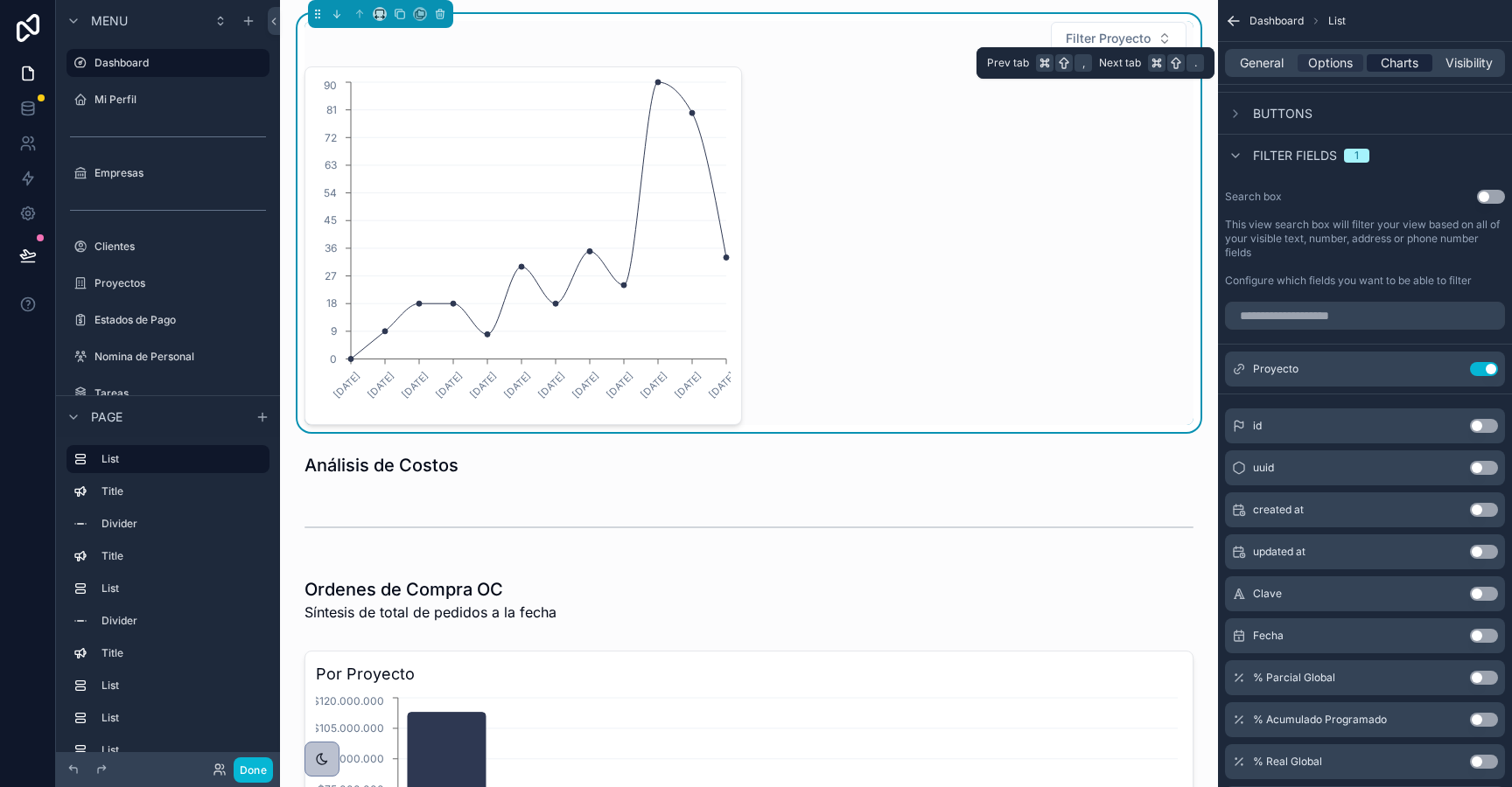
click at [1394, 64] on span "Charts" at bounding box center [1400, 63] width 37 height 18
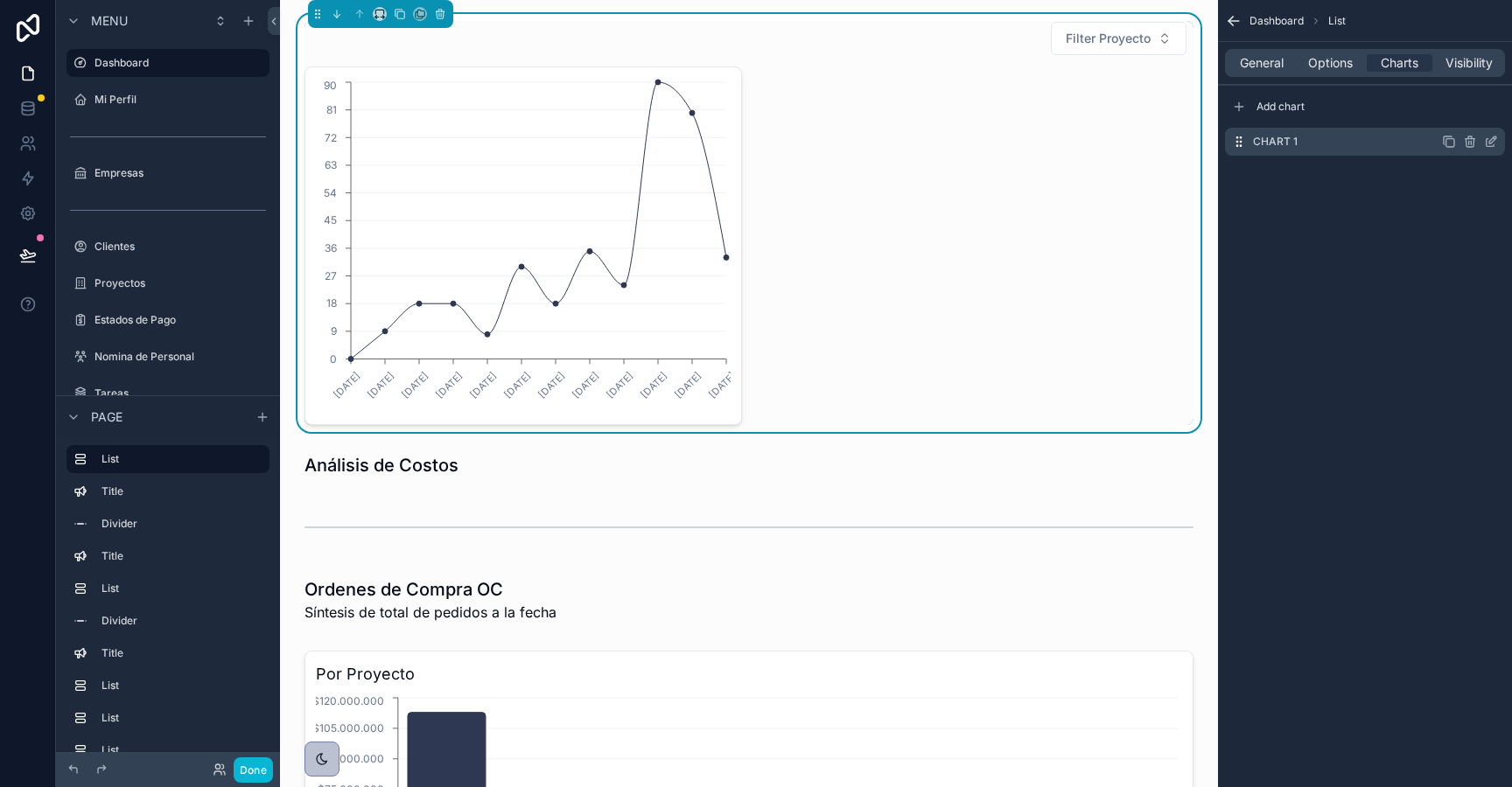
click at [1488, 140] on icon "scrollable content" at bounding box center [1491, 142] width 14 height 14
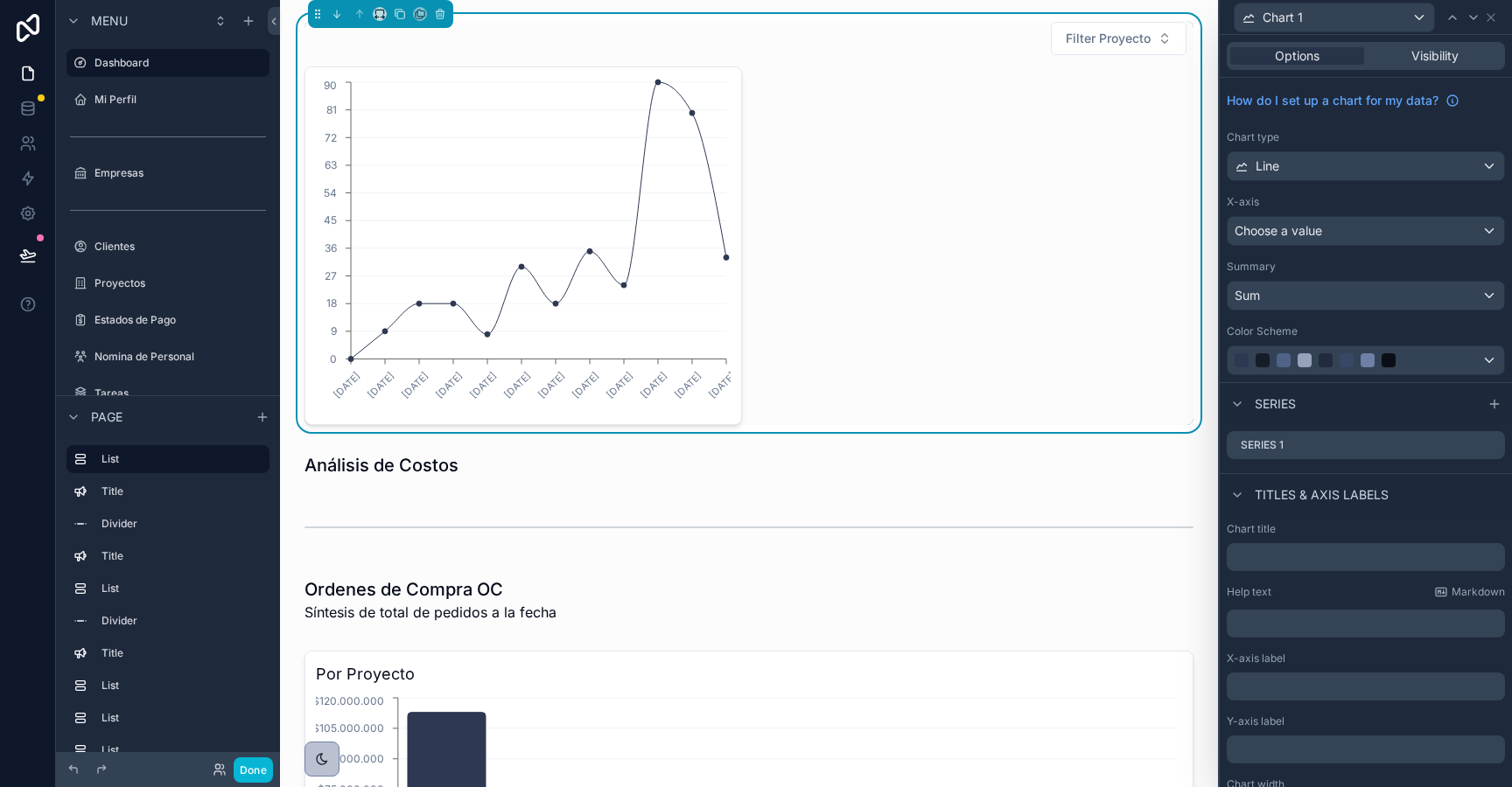
scroll to position [43, 0]
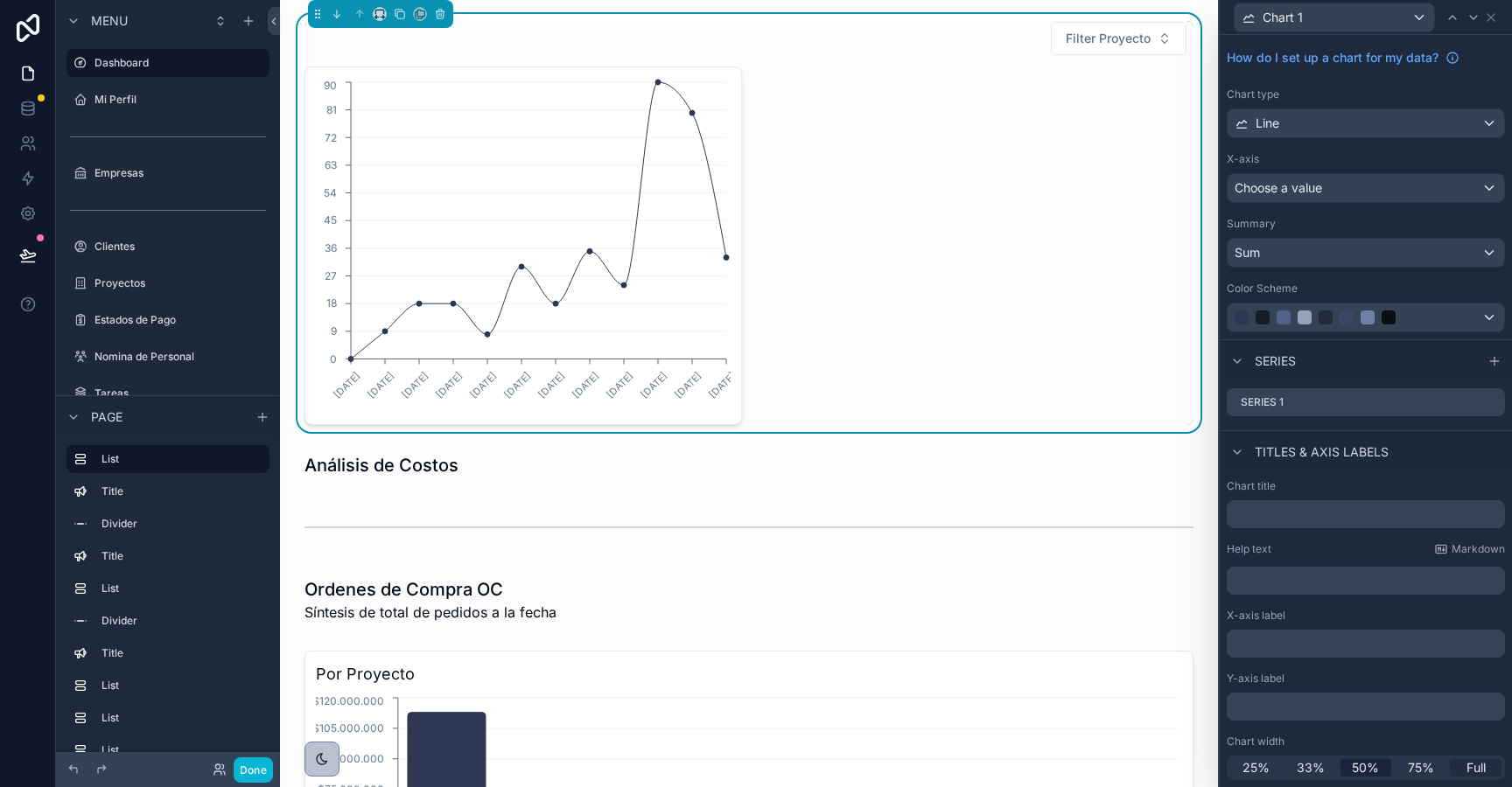
click at [1474, 769] on span "Full" at bounding box center [1476, 768] width 20 height 18
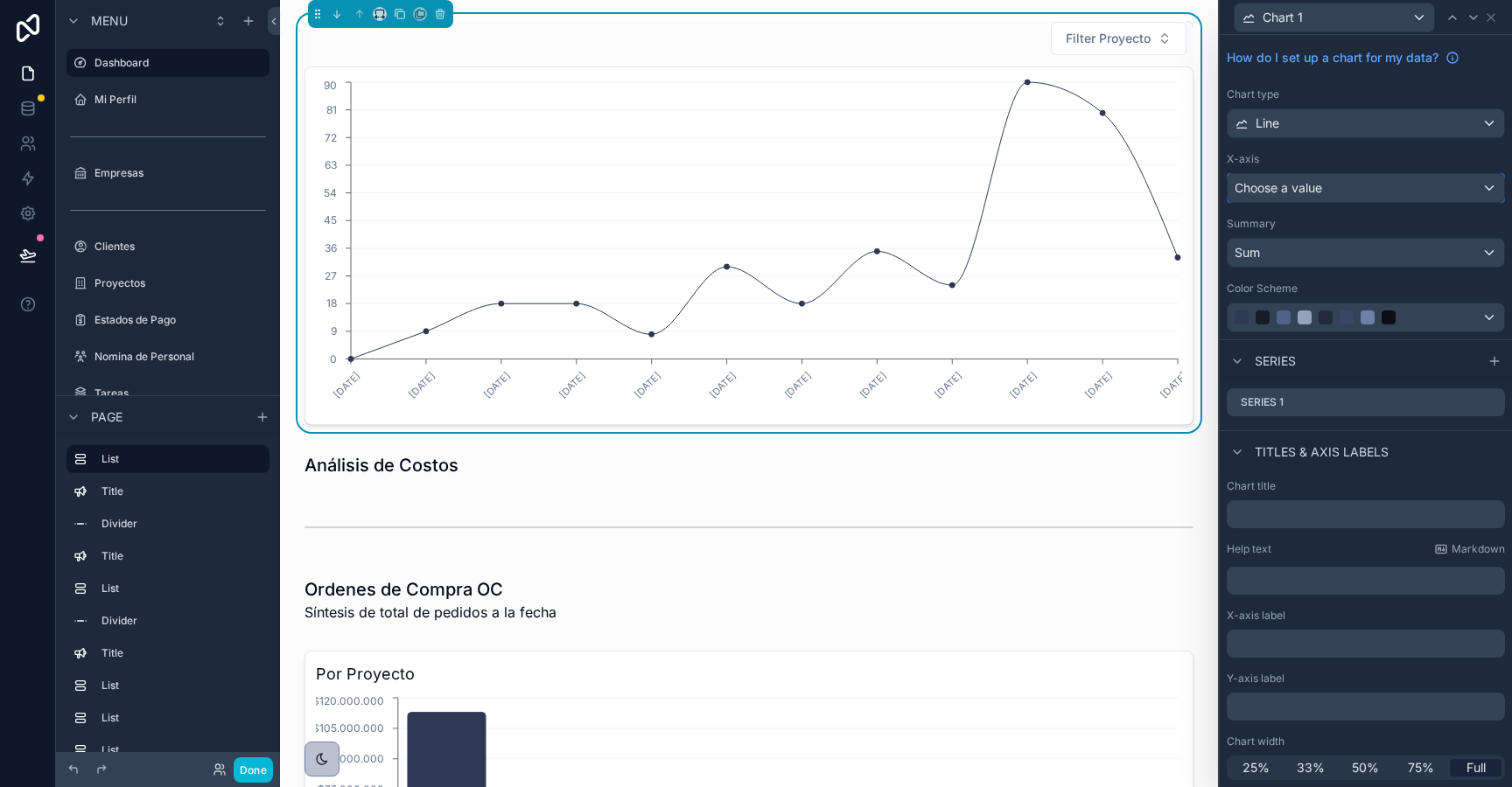
click at [1341, 186] on div "Choose a value" at bounding box center [1366, 187] width 277 height 28
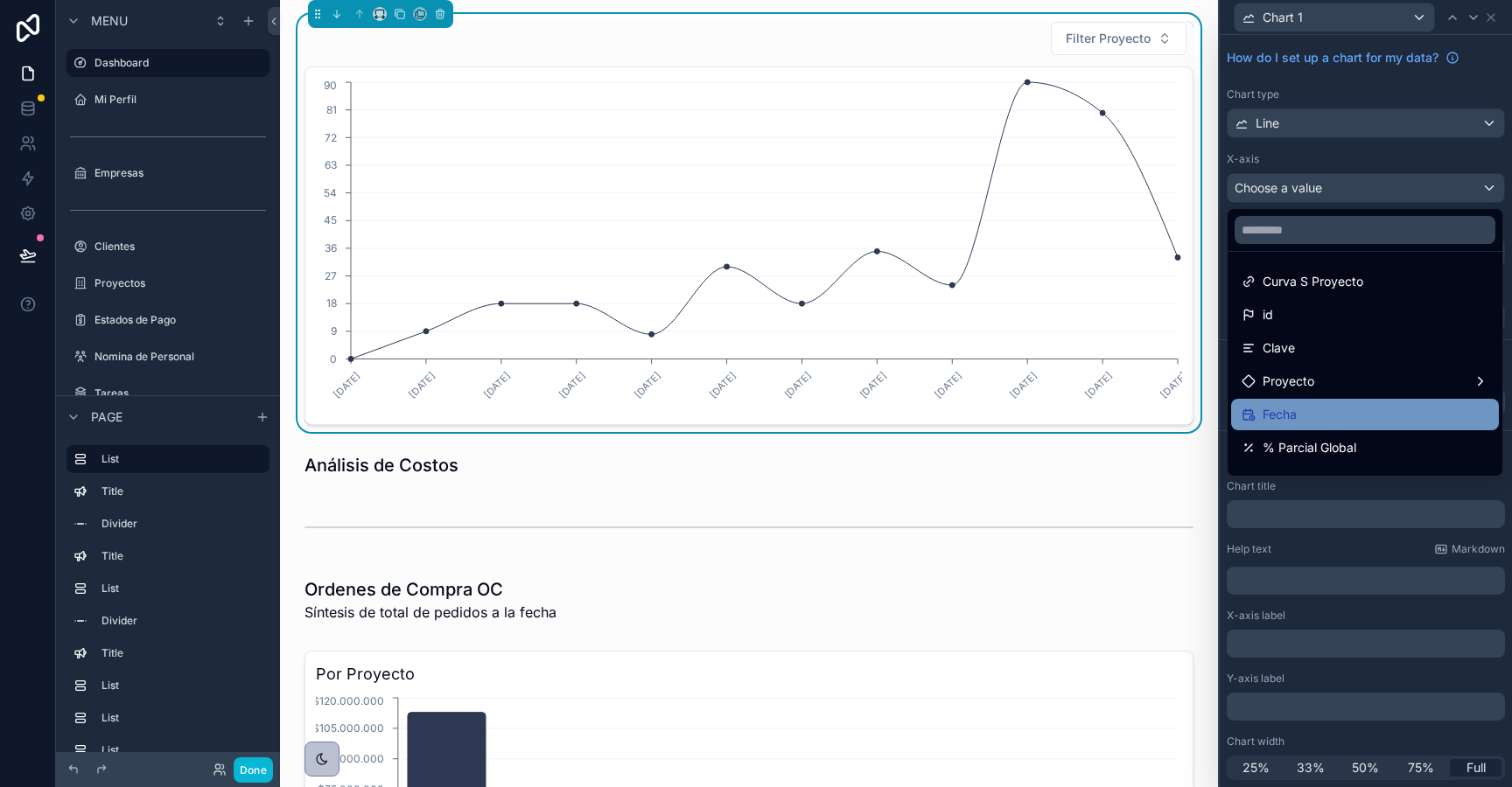
click at [1316, 406] on div "Fecha" at bounding box center [1365, 415] width 246 height 21
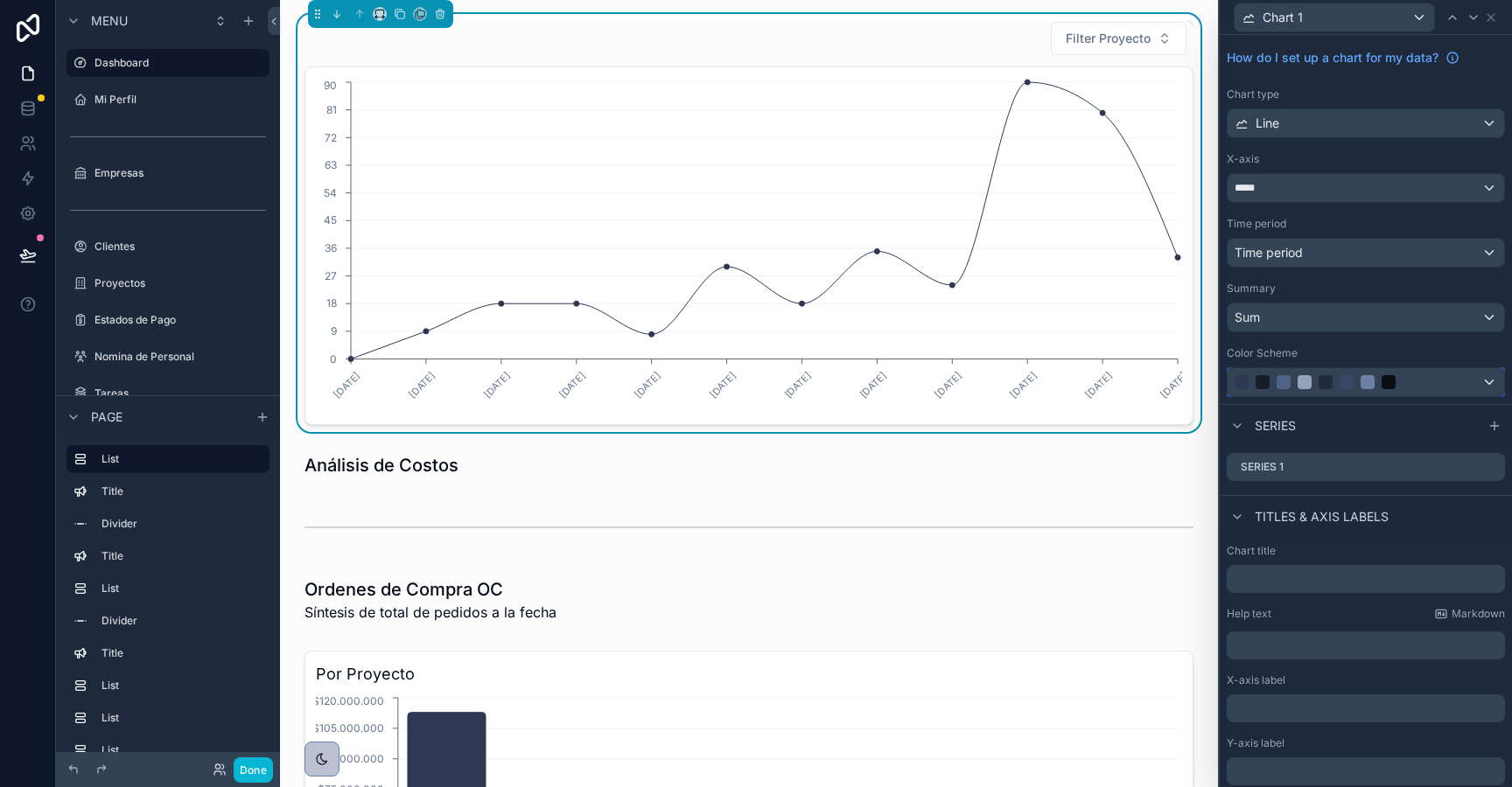
click at [1277, 382] on div at bounding box center [1284, 383] width 14 height 14
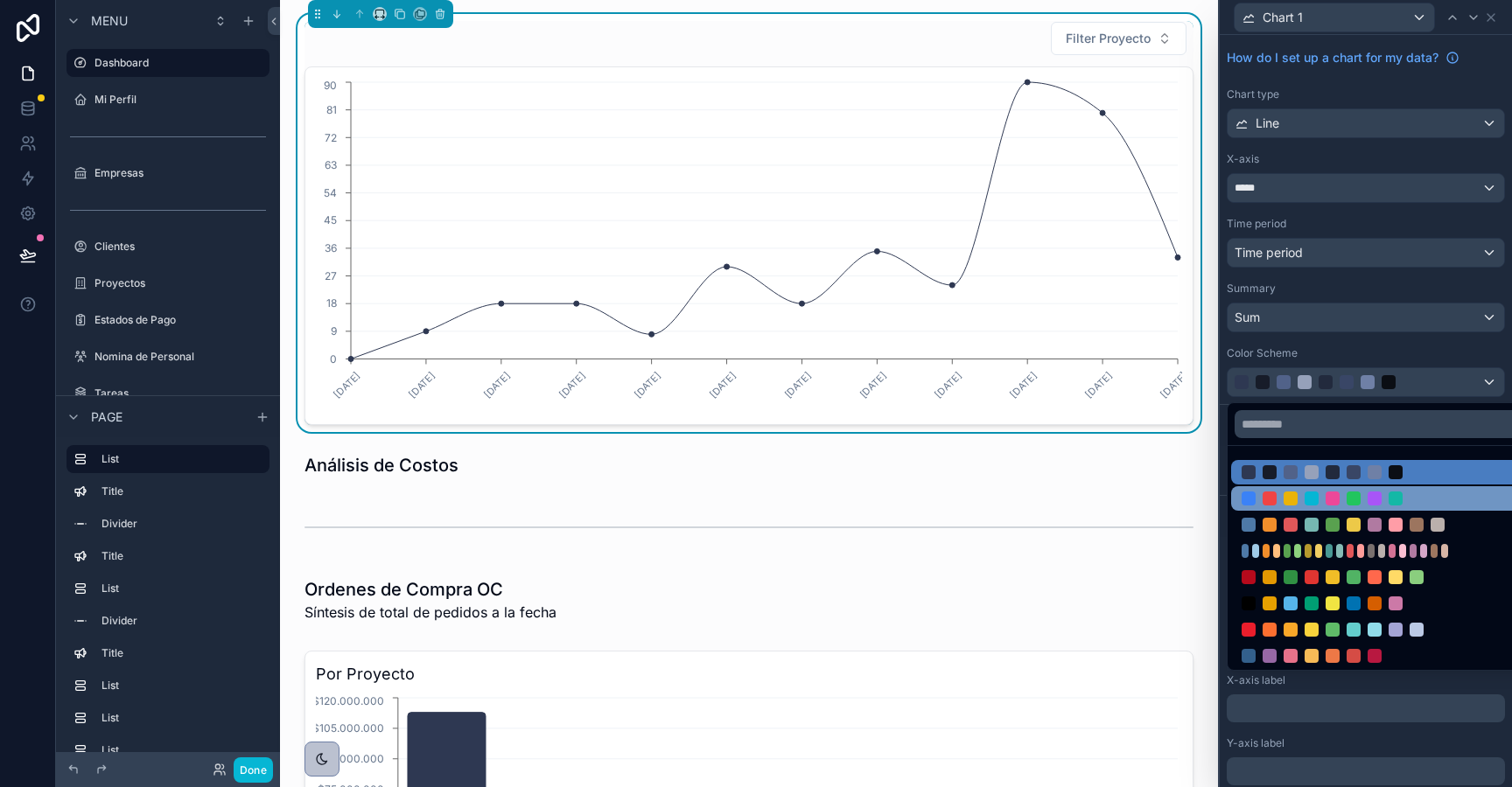
click at [1283, 510] on div at bounding box center [1385, 498] width 310 height 24
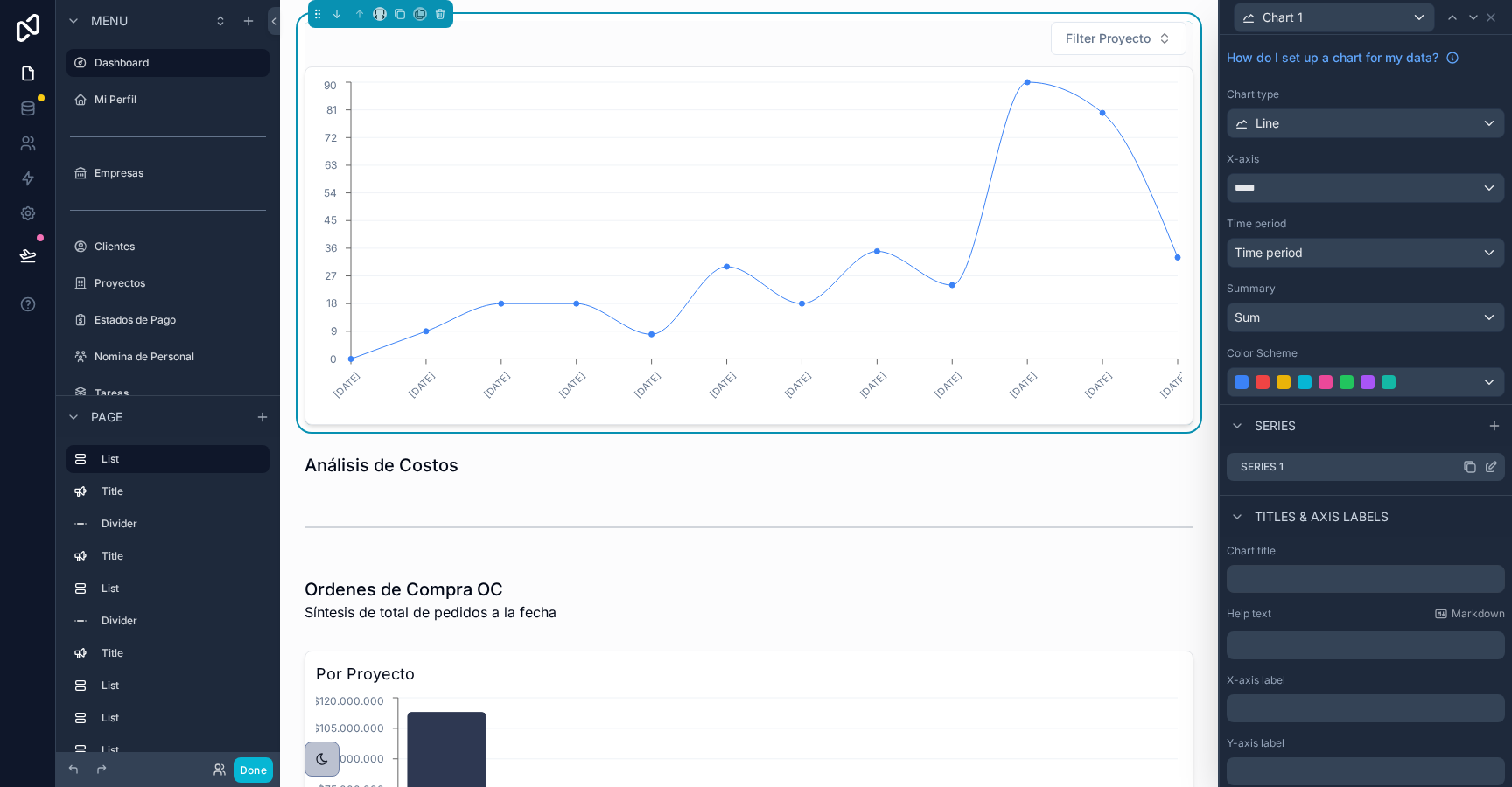
click at [1494, 468] on icon at bounding box center [1491, 468] width 14 height 14
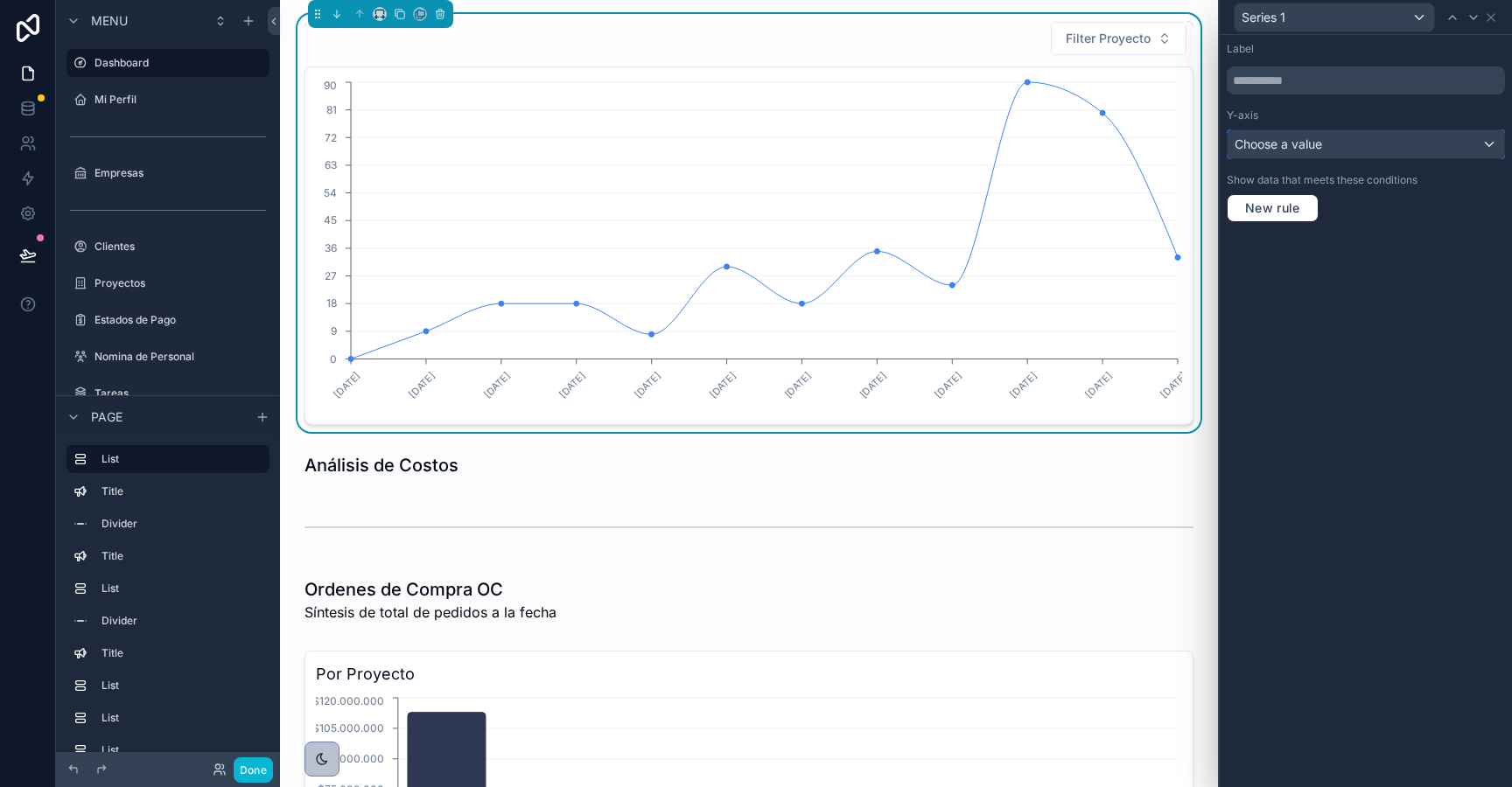
click at [1316, 144] on span "Choose a value" at bounding box center [1278, 144] width 87 height 15
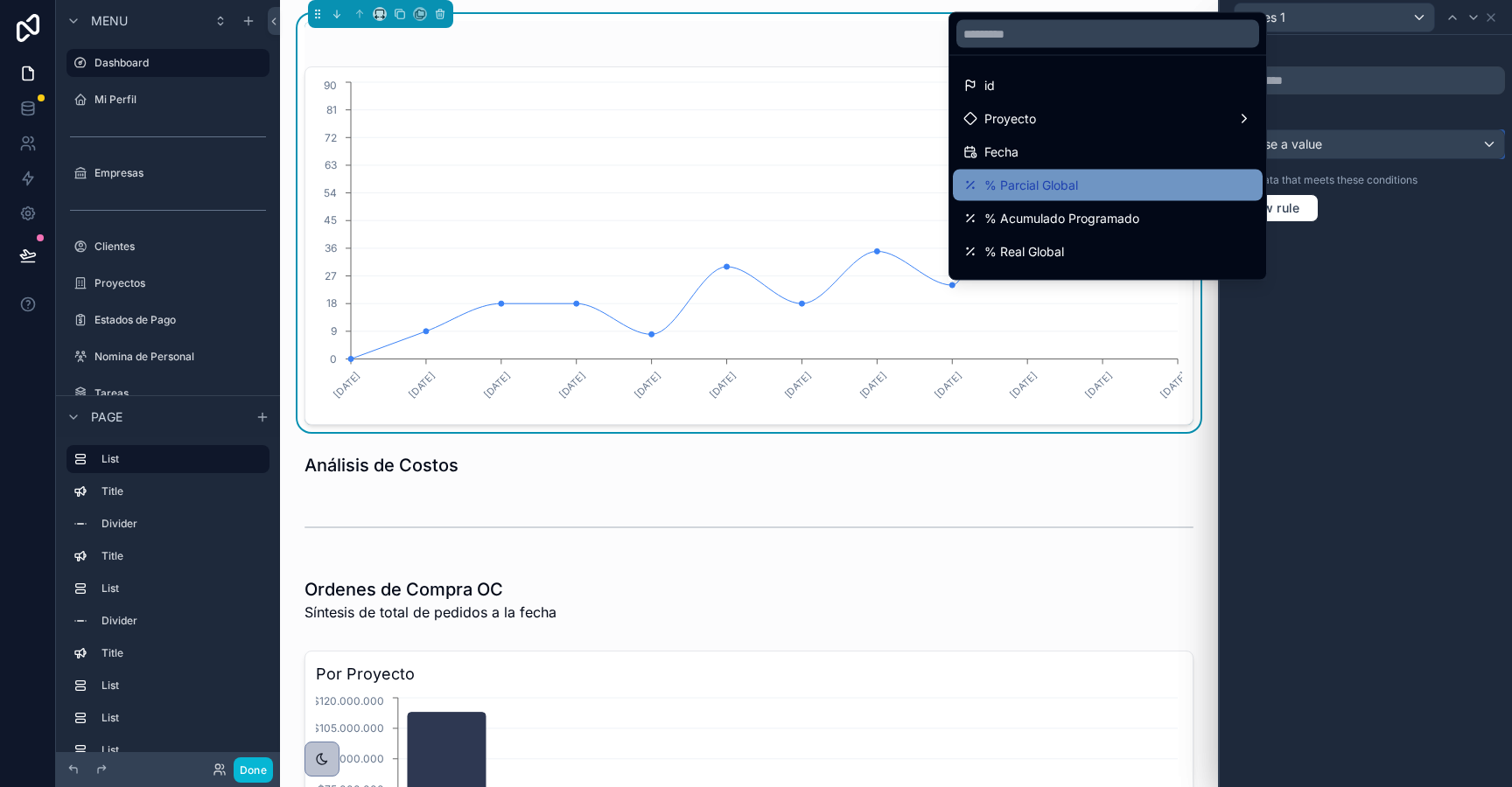
scroll to position [224, 0]
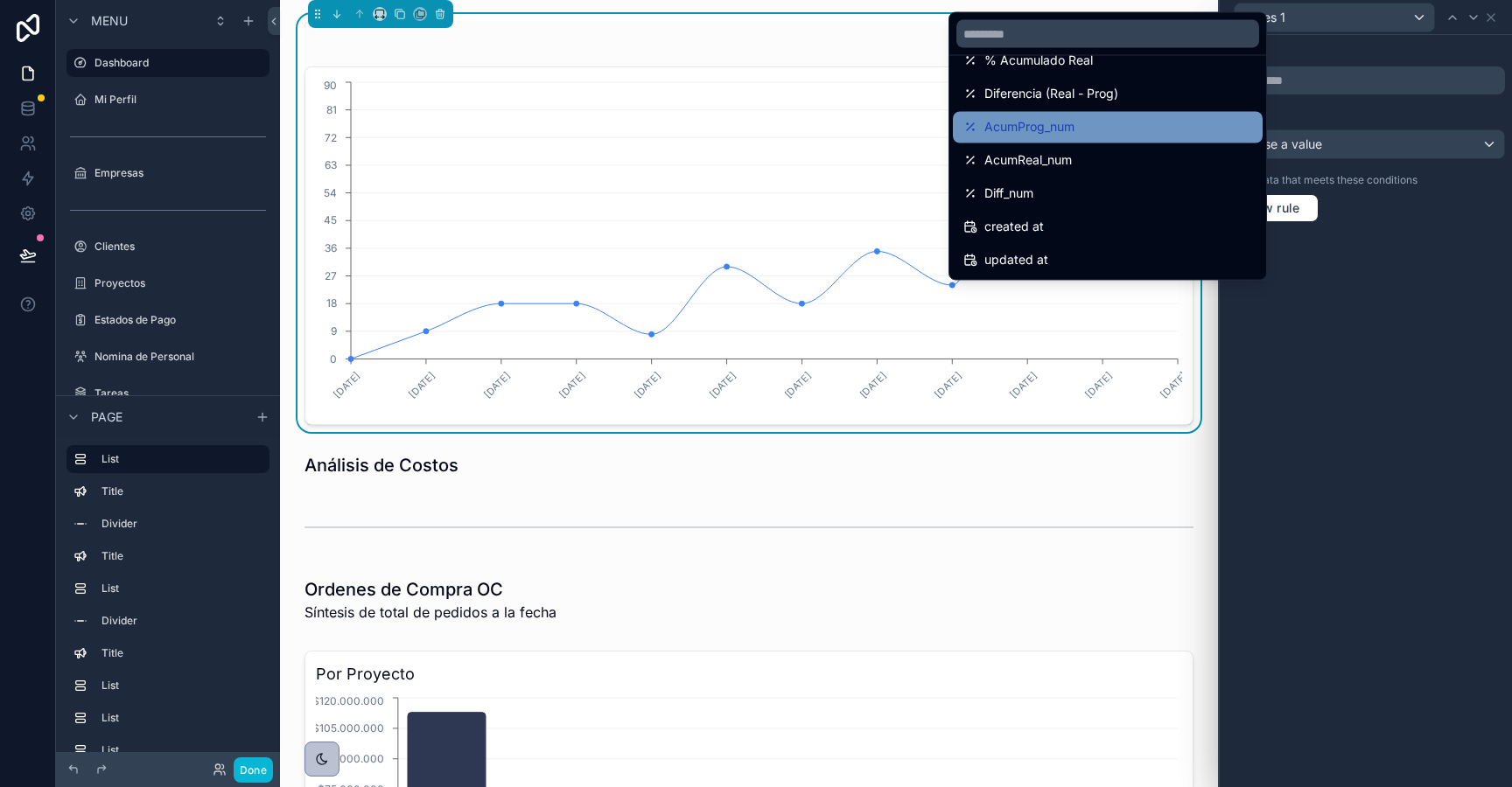
click at [1034, 131] on span "AcumProg_num" at bounding box center [1029, 128] width 90 height 21
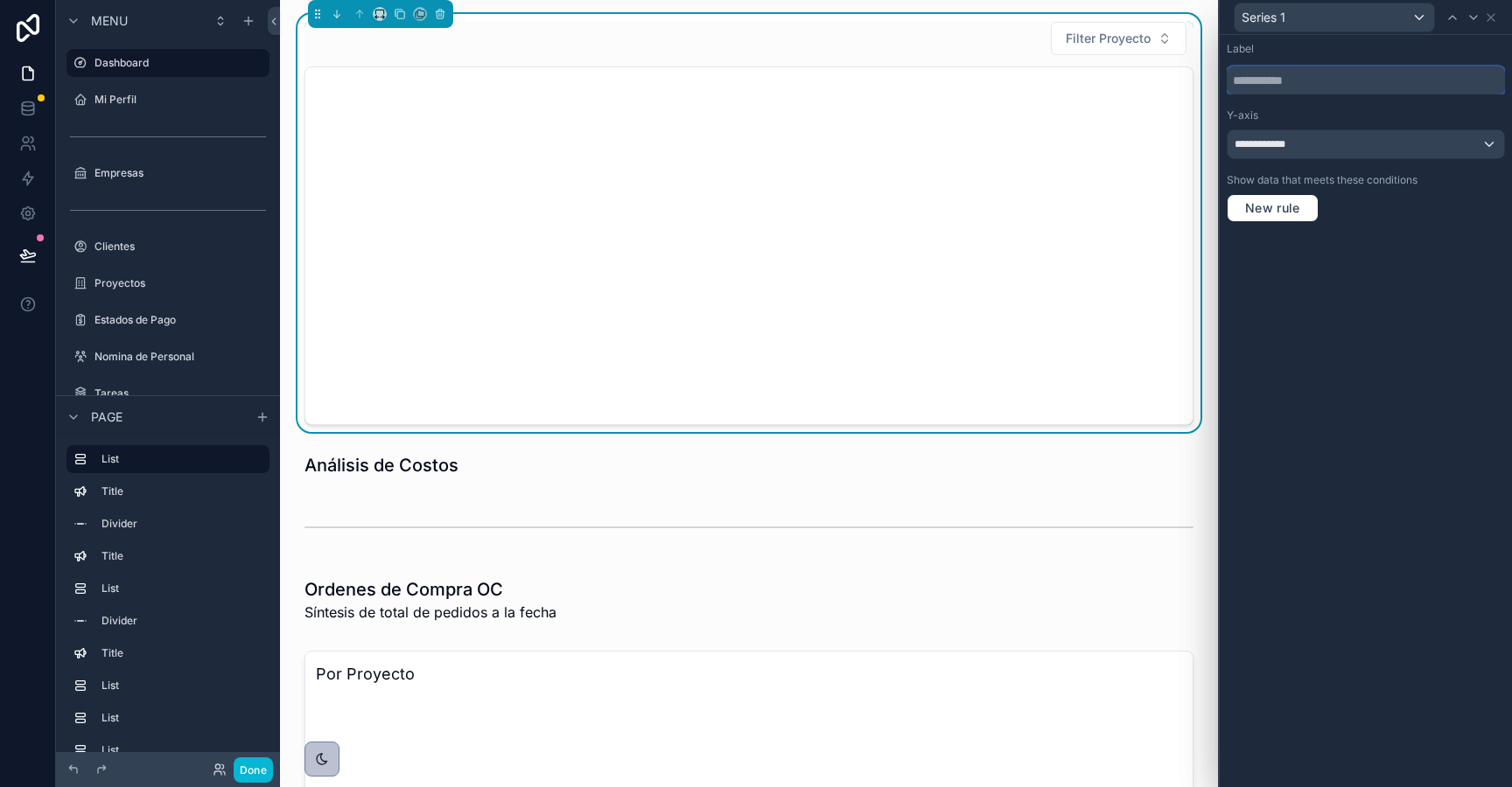
click at [1260, 83] on input "text" at bounding box center [1366, 80] width 278 height 28
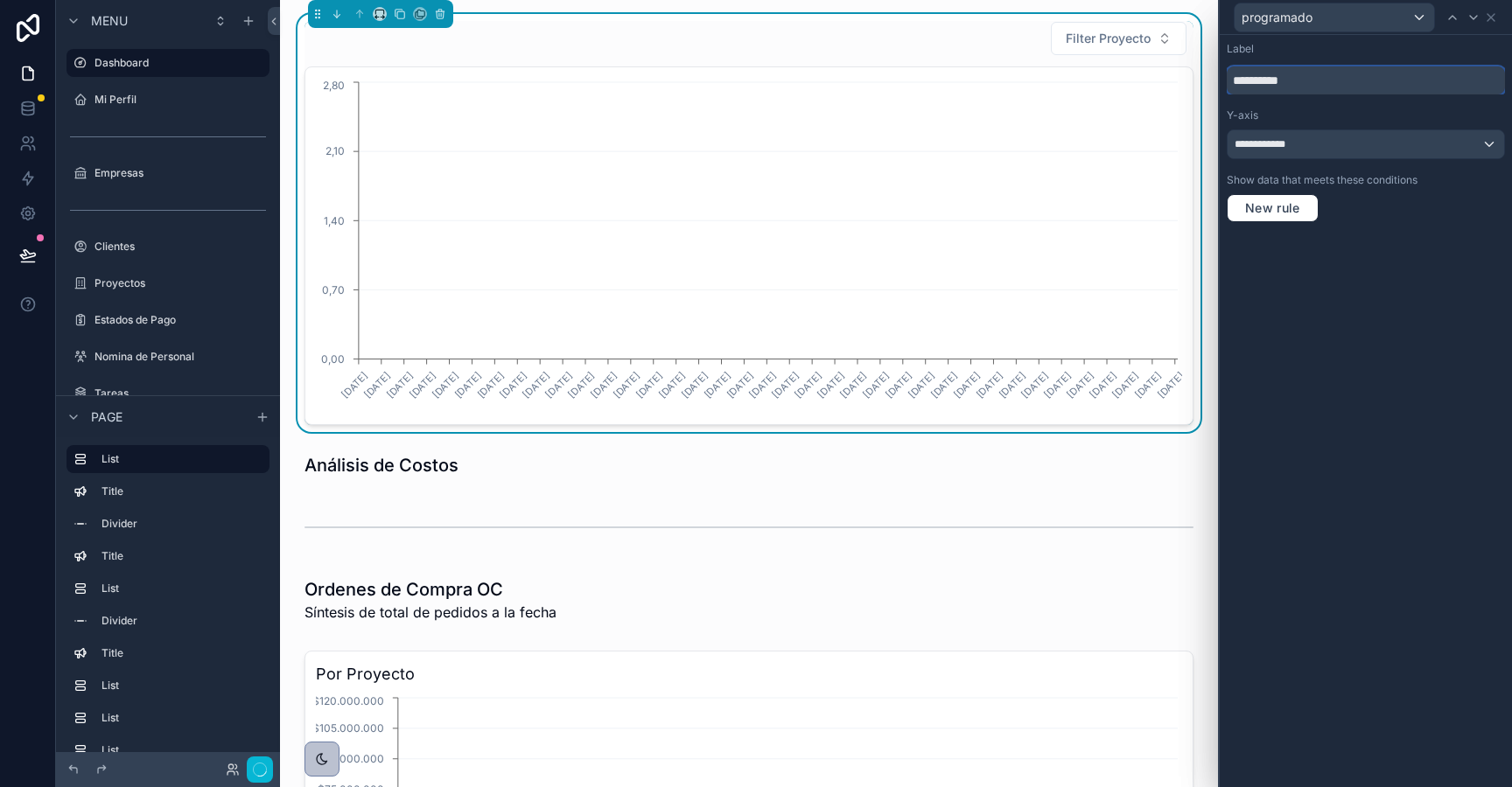
click at [1240, 85] on input "**********" at bounding box center [1366, 80] width 278 height 28
click at [1101, 23] on button "Filter Proyecto" at bounding box center [1118, 38] width 136 height 33
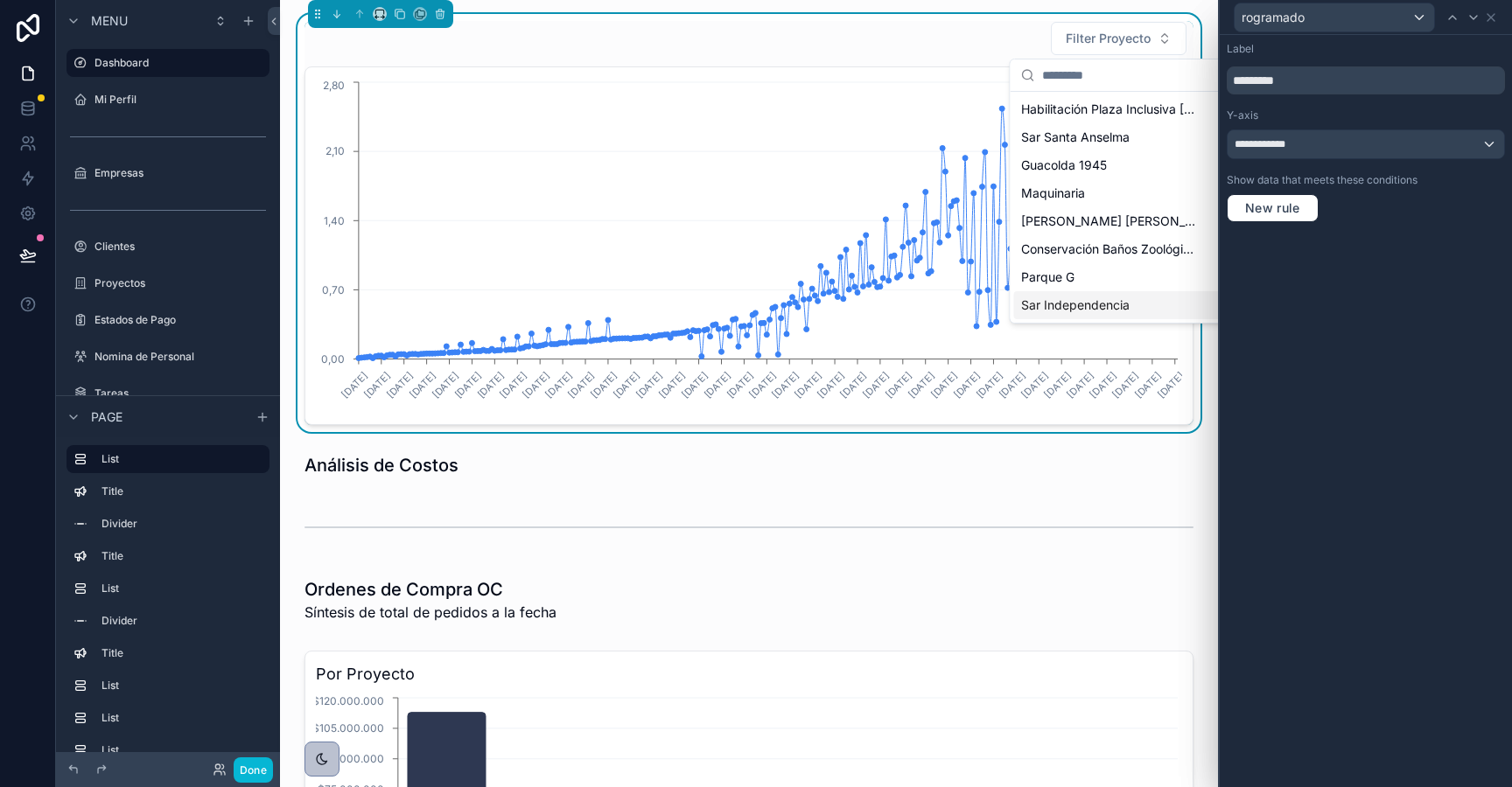
click at [1064, 291] on div "Sar Independencia" at bounding box center [1118, 304] width 210 height 28
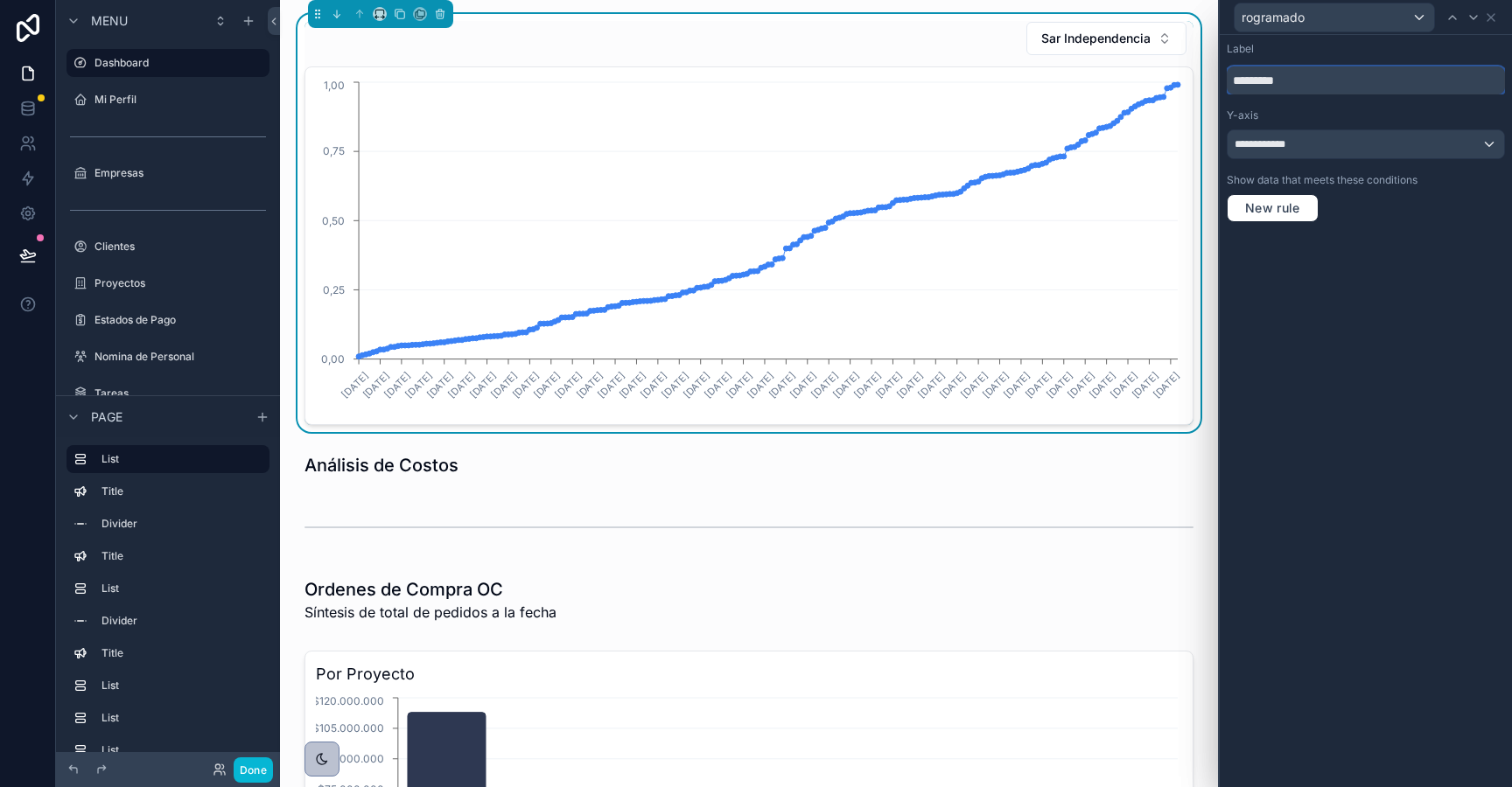
click at [1234, 85] on input "*********" at bounding box center [1366, 80] width 278 height 28
type input "**********"
click at [1495, 16] on icon at bounding box center [1491, 18] width 14 height 14
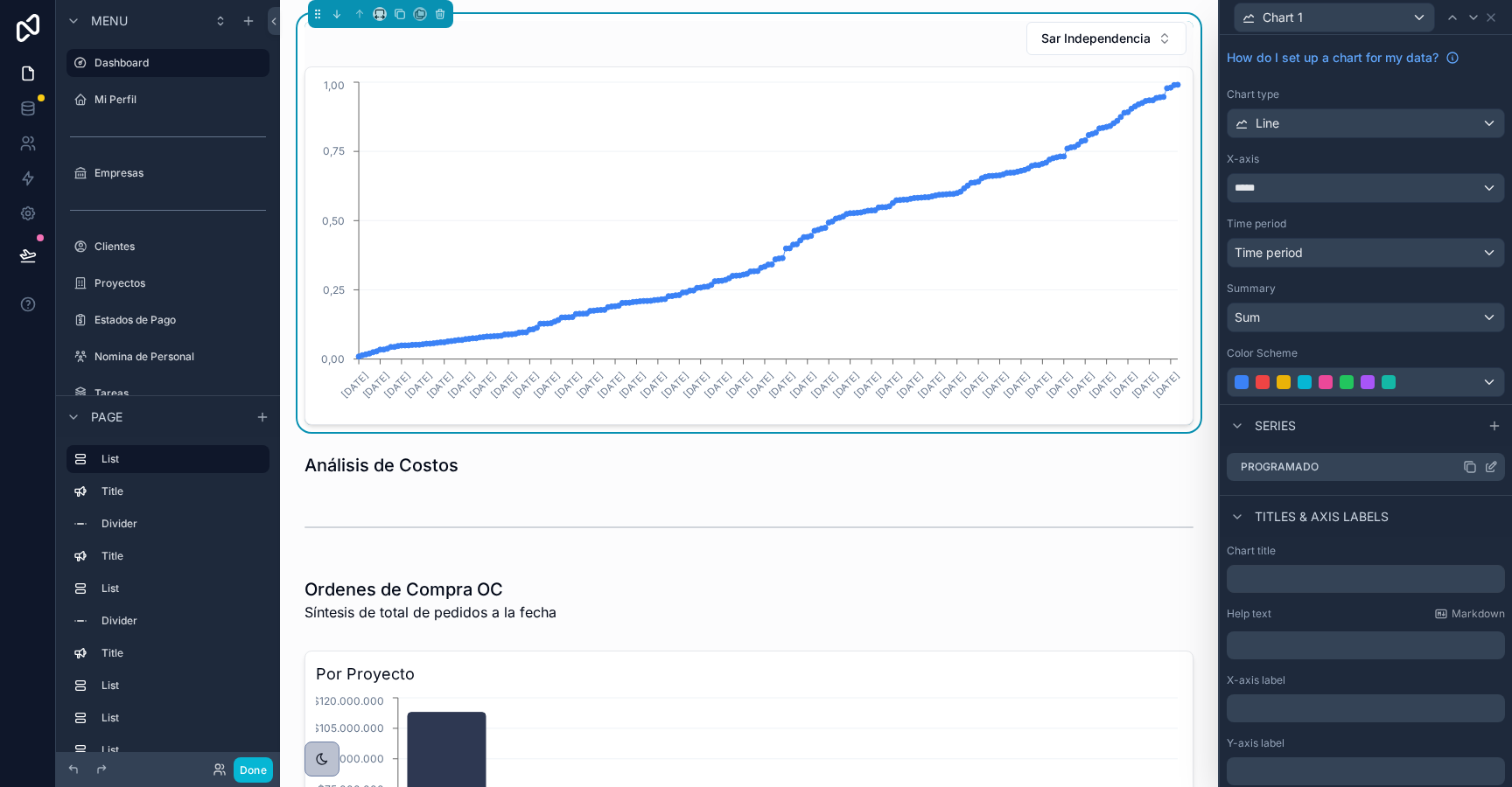
click at [1470, 466] on icon at bounding box center [1470, 468] width 14 height 14
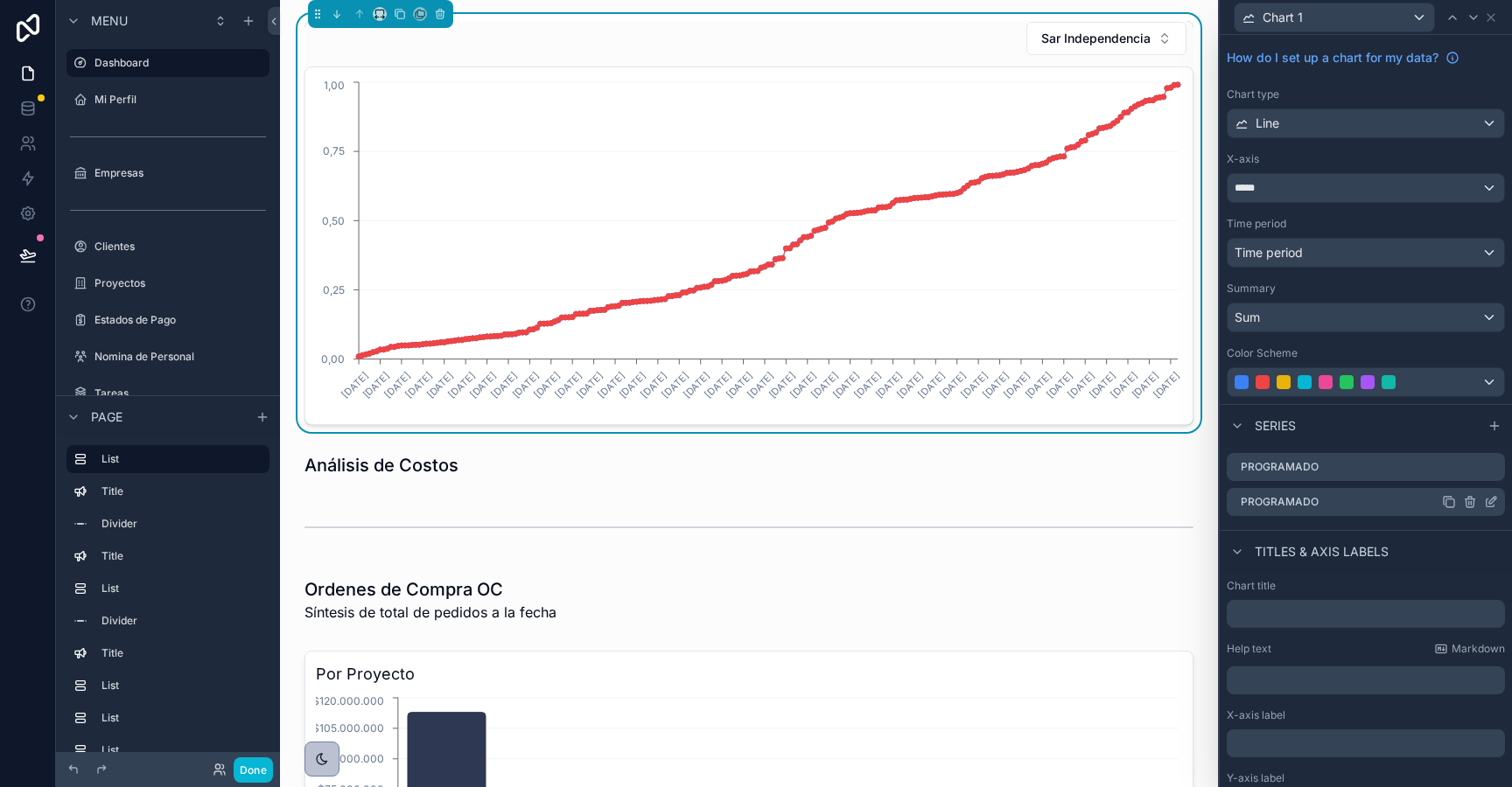
click at [1491, 503] on icon at bounding box center [1493, 501] width 7 height 7
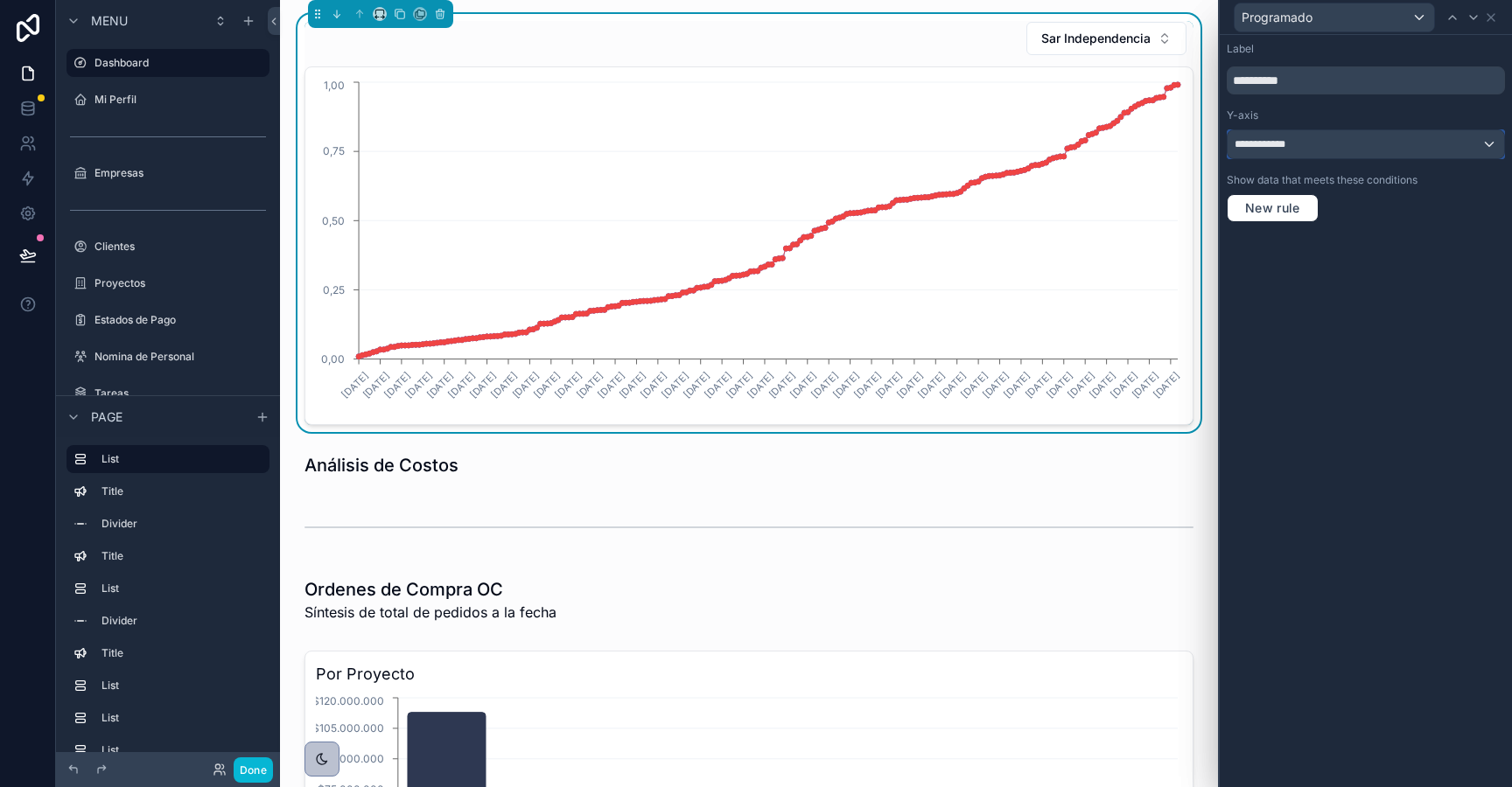
click at [1279, 145] on span "**********" at bounding box center [1274, 145] width 79 height 14
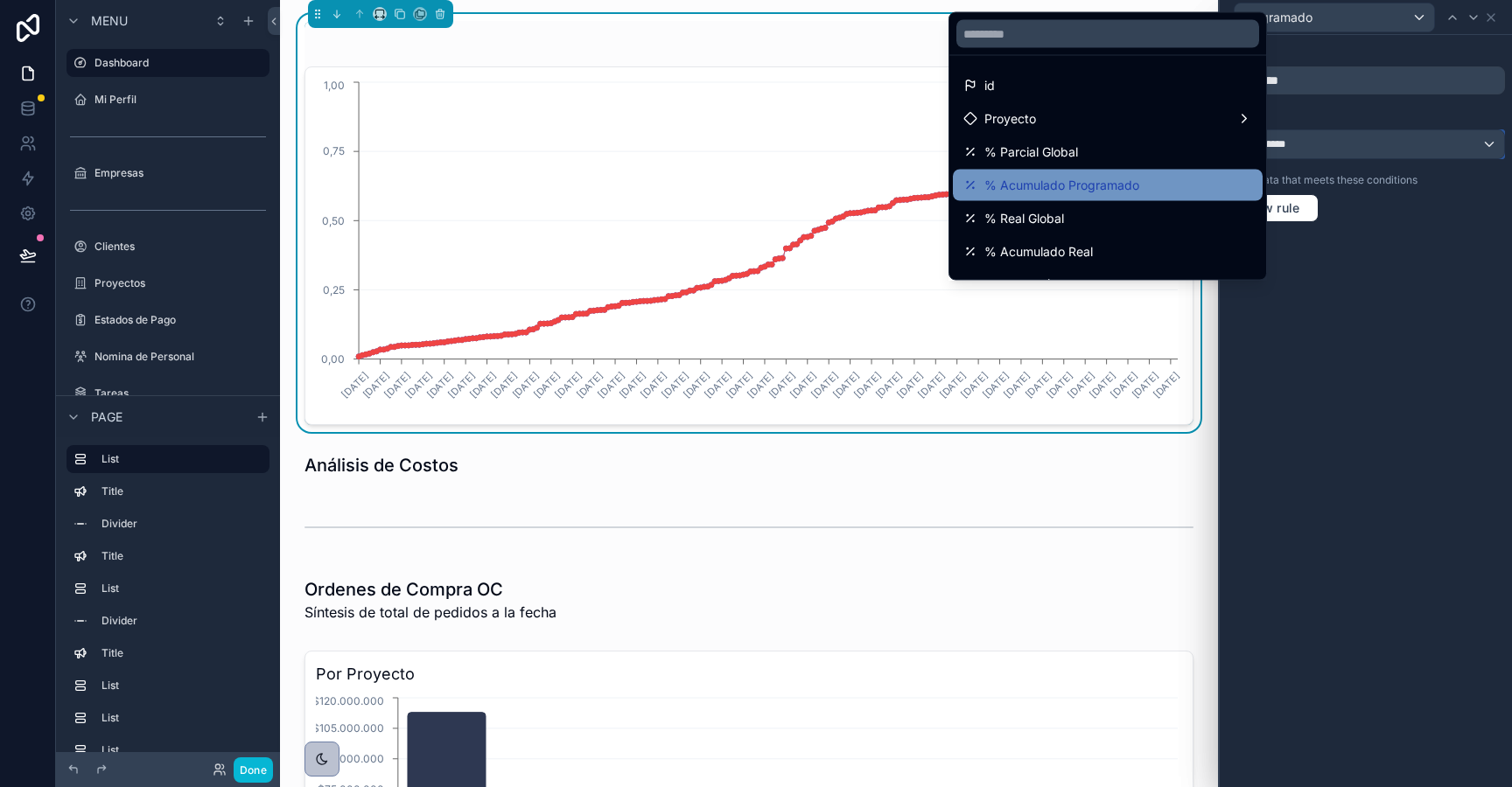
scroll to position [124, 0]
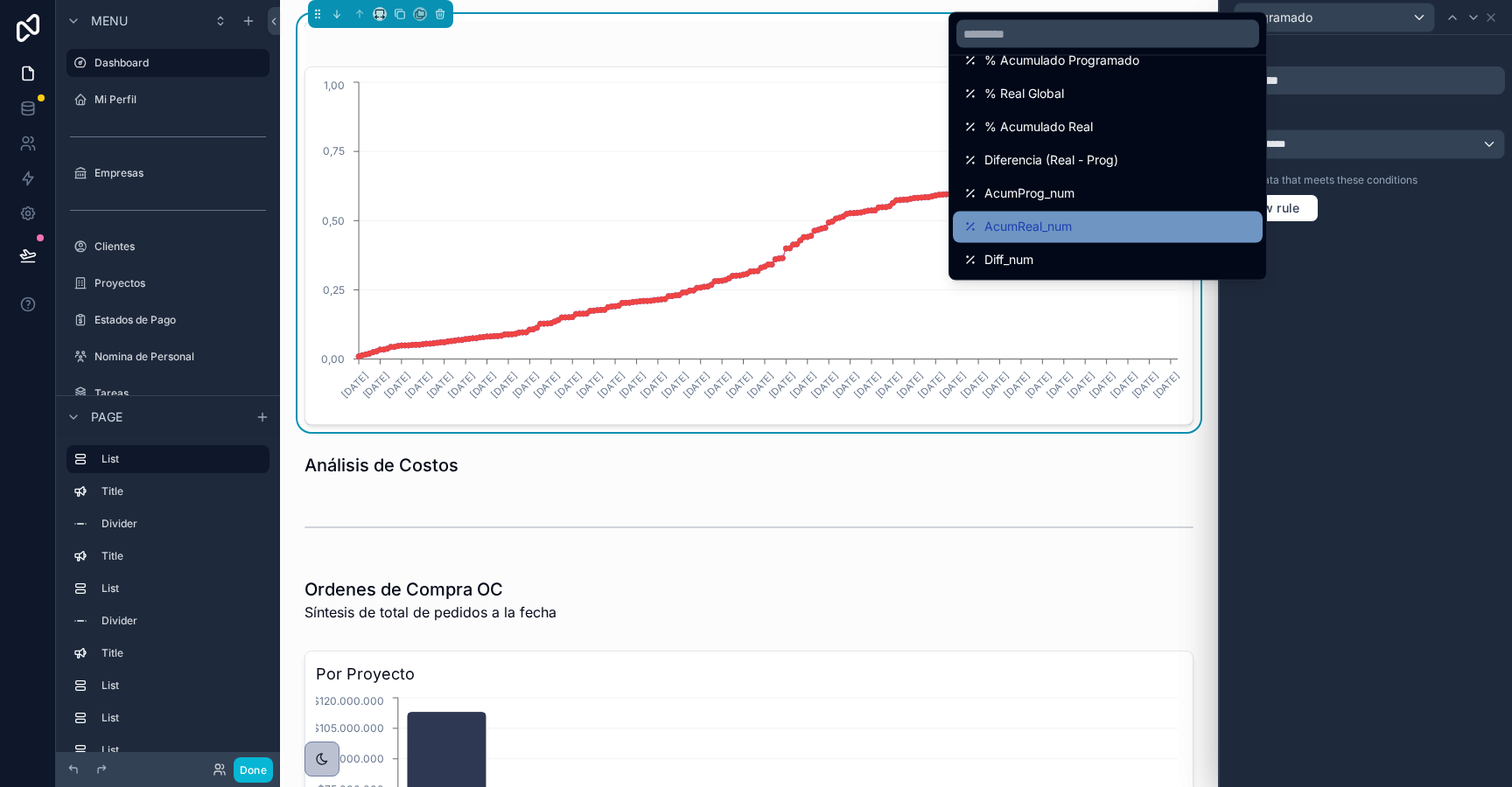
click at [1046, 229] on span "AcumReal_num" at bounding box center [1028, 228] width 87 height 21
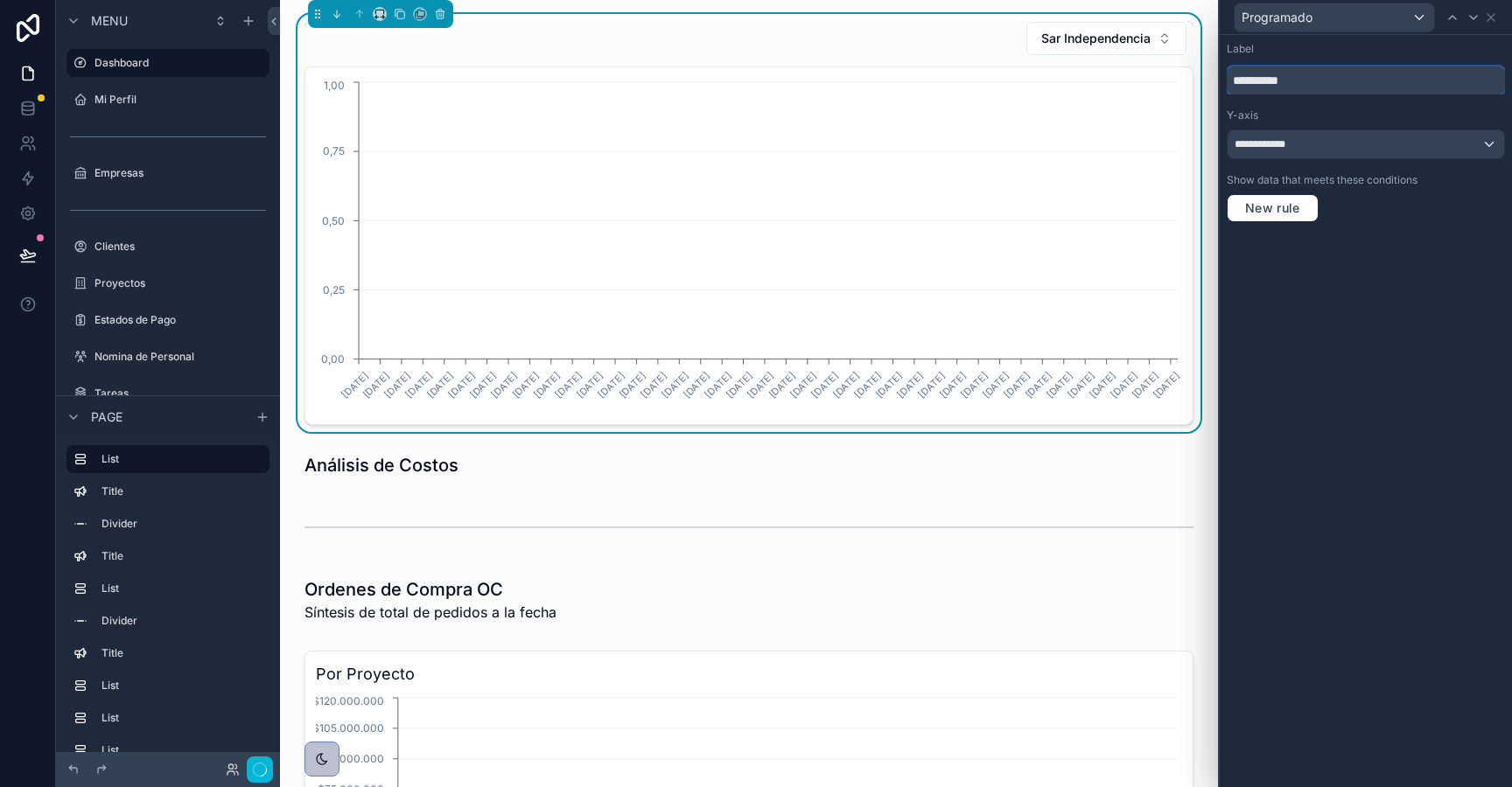
click at [1260, 81] on input "**********" at bounding box center [1366, 80] width 278 height 28
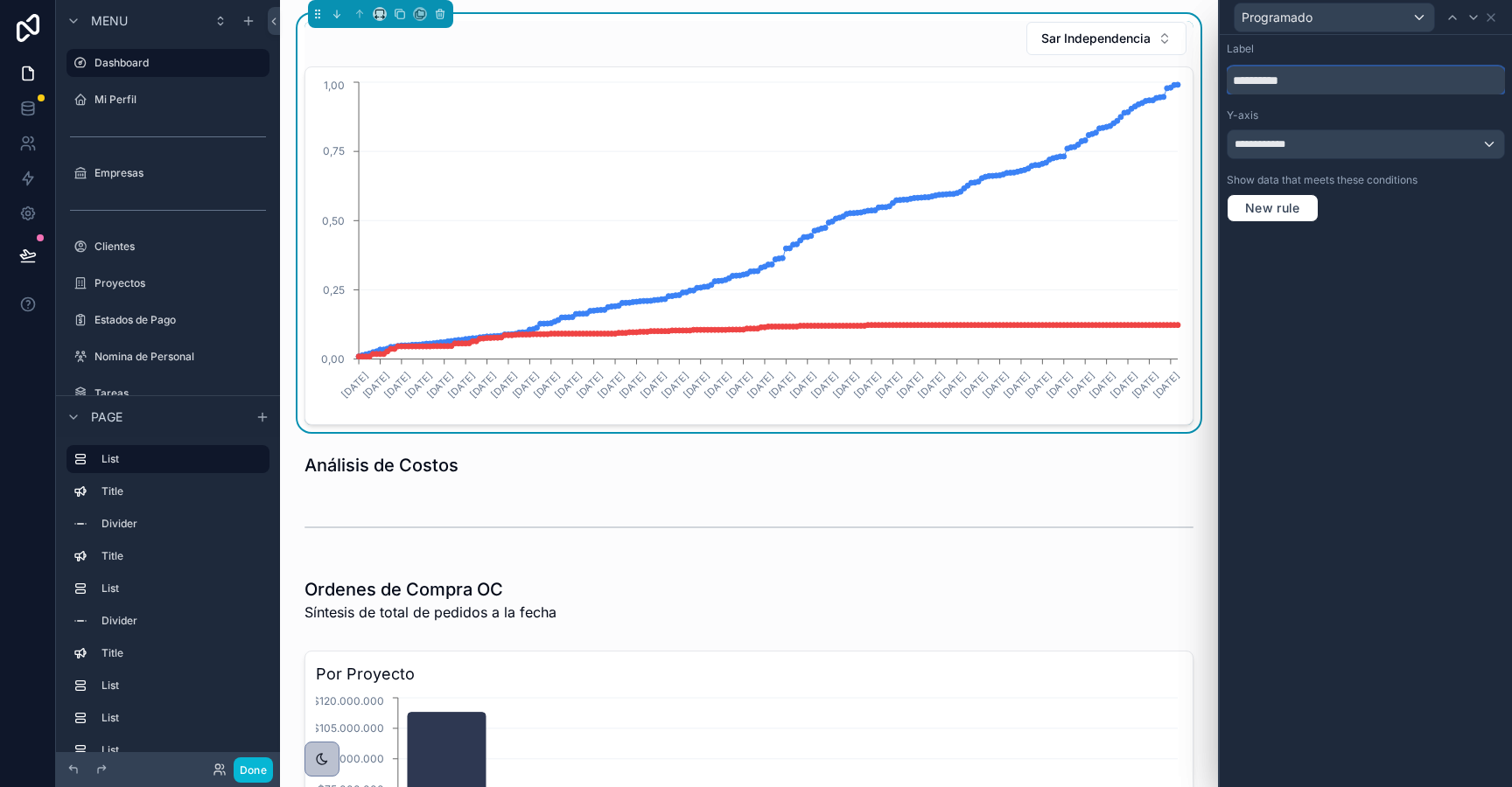
click at [1260, 81] on input "**********" at bounding box center [1366, 80] width 278 height 28
type input "****"
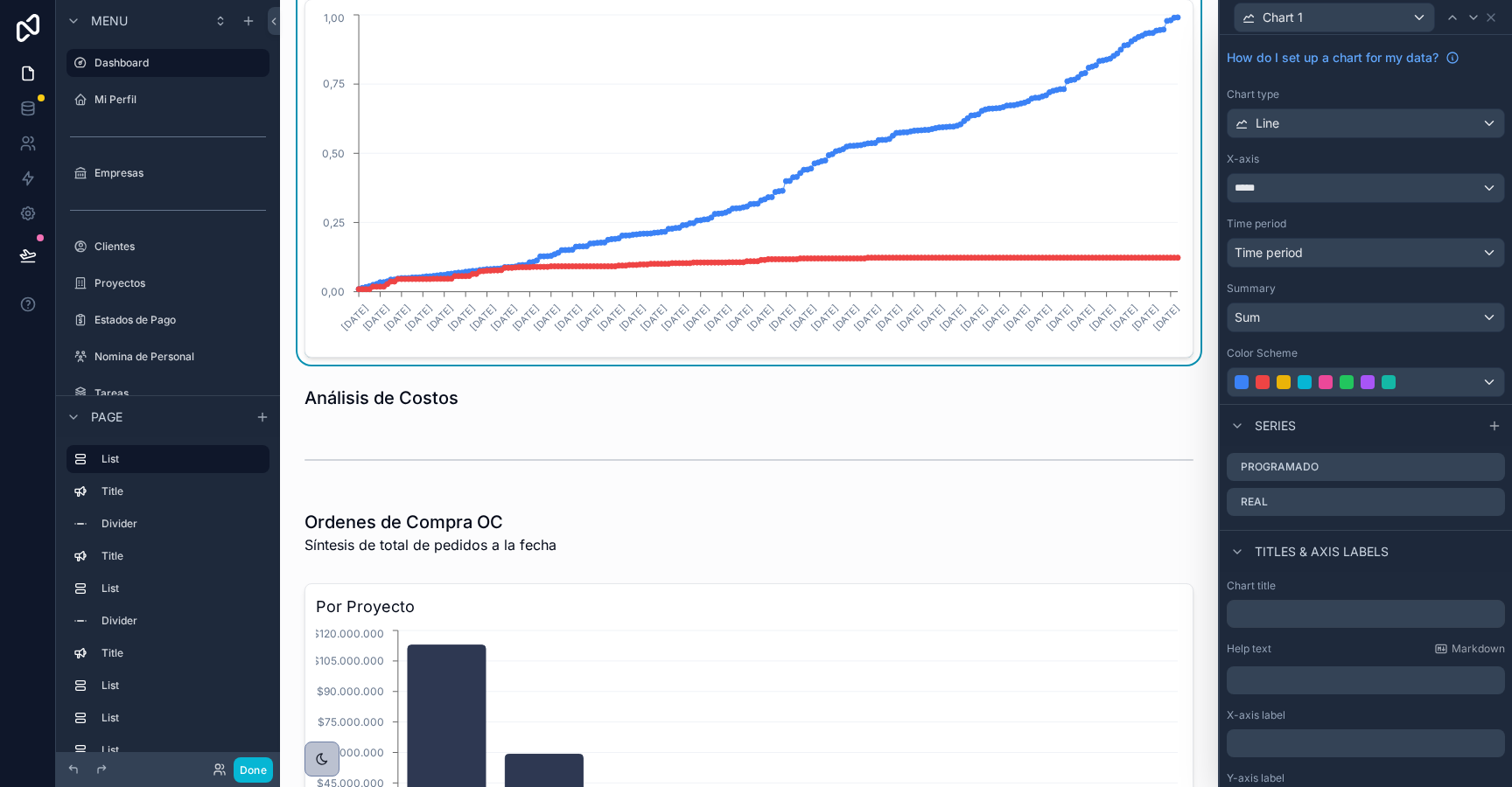
scroll to position [0, 0]
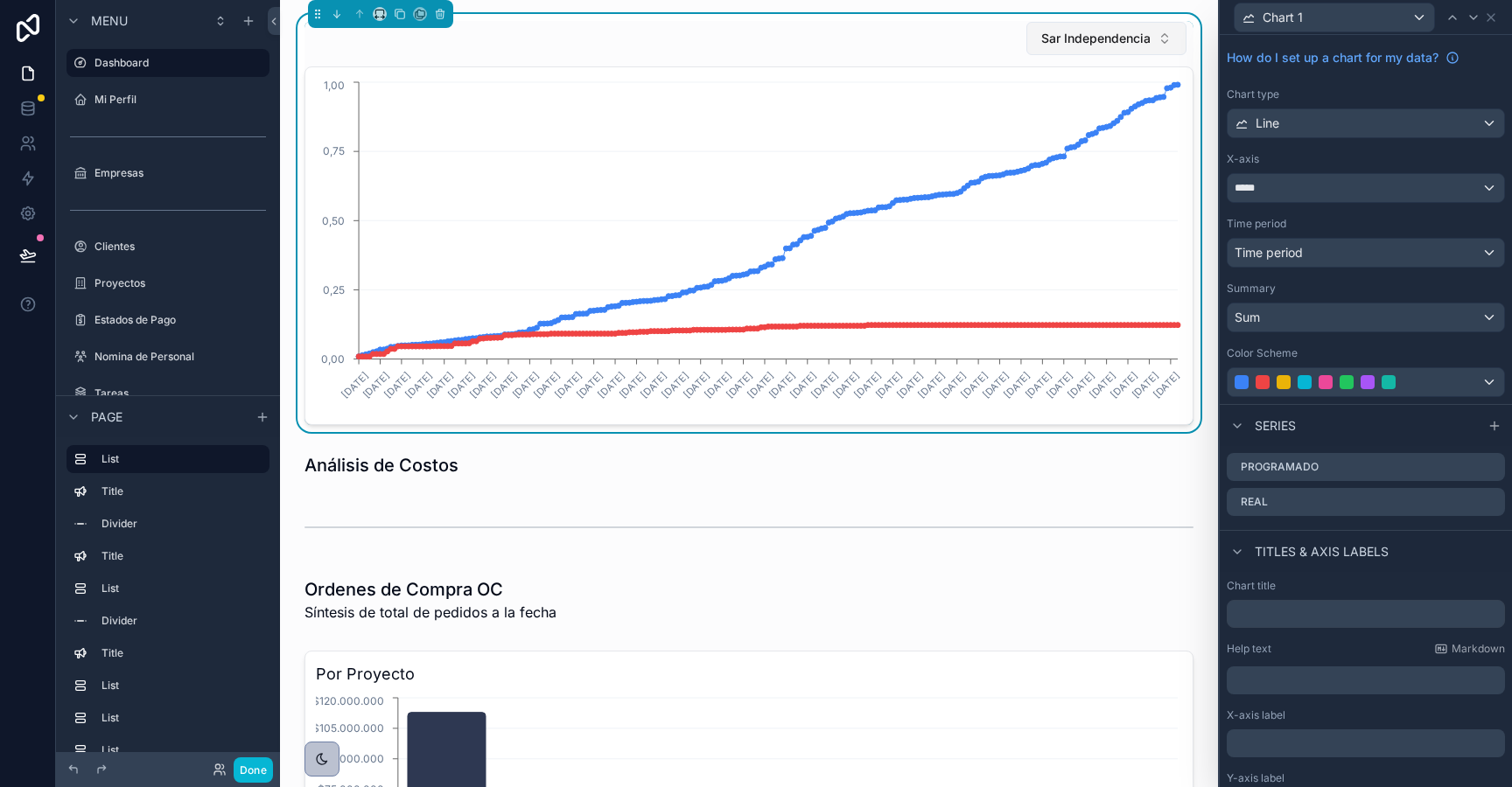
click at [1085, 33] on span "Sar Independencia" at bounding box center [1096, 38] width 110 height 18
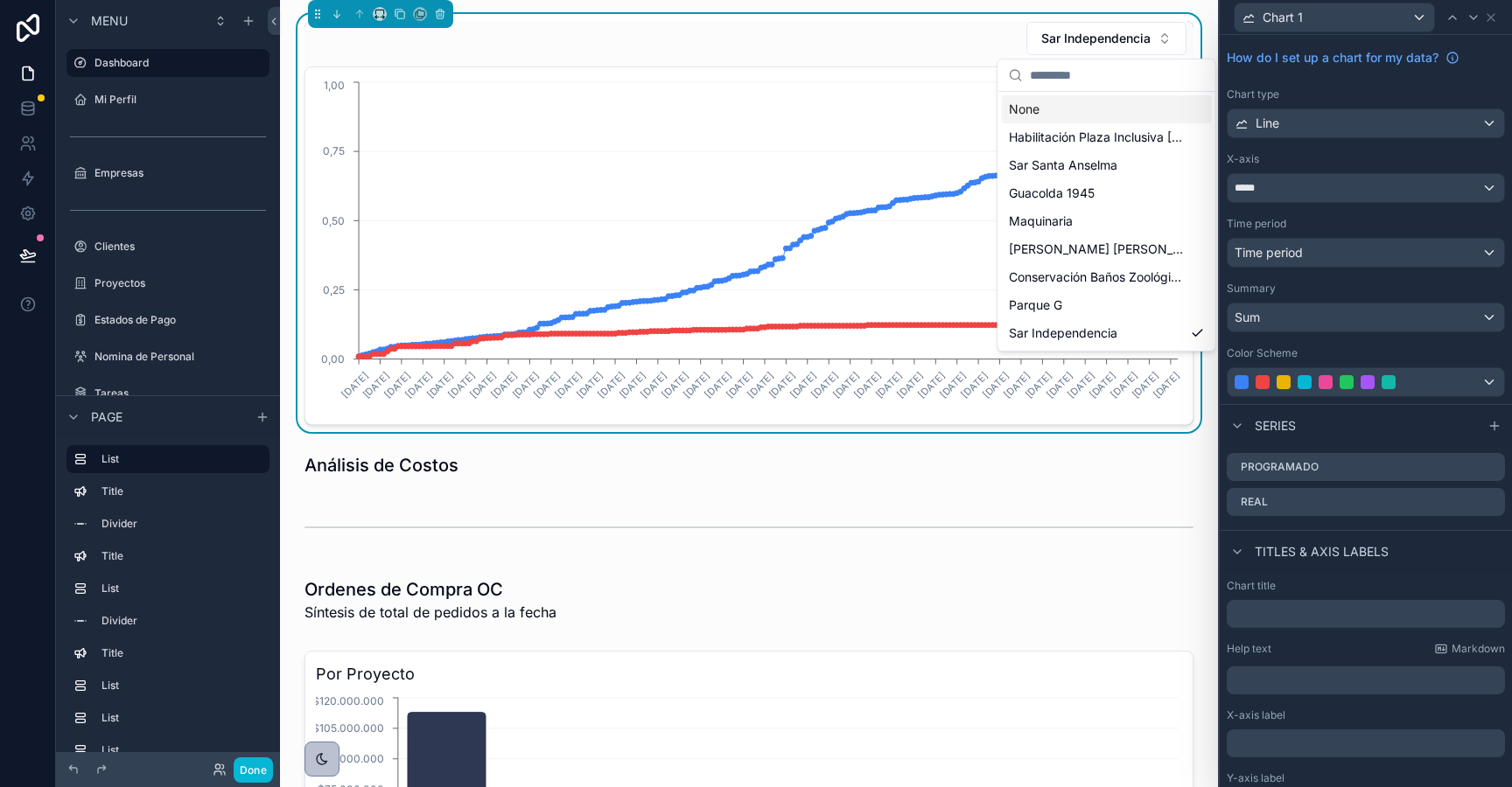
click at [1063, 114] on div "None" at bounding box center [1107, 109] width 210 height 28
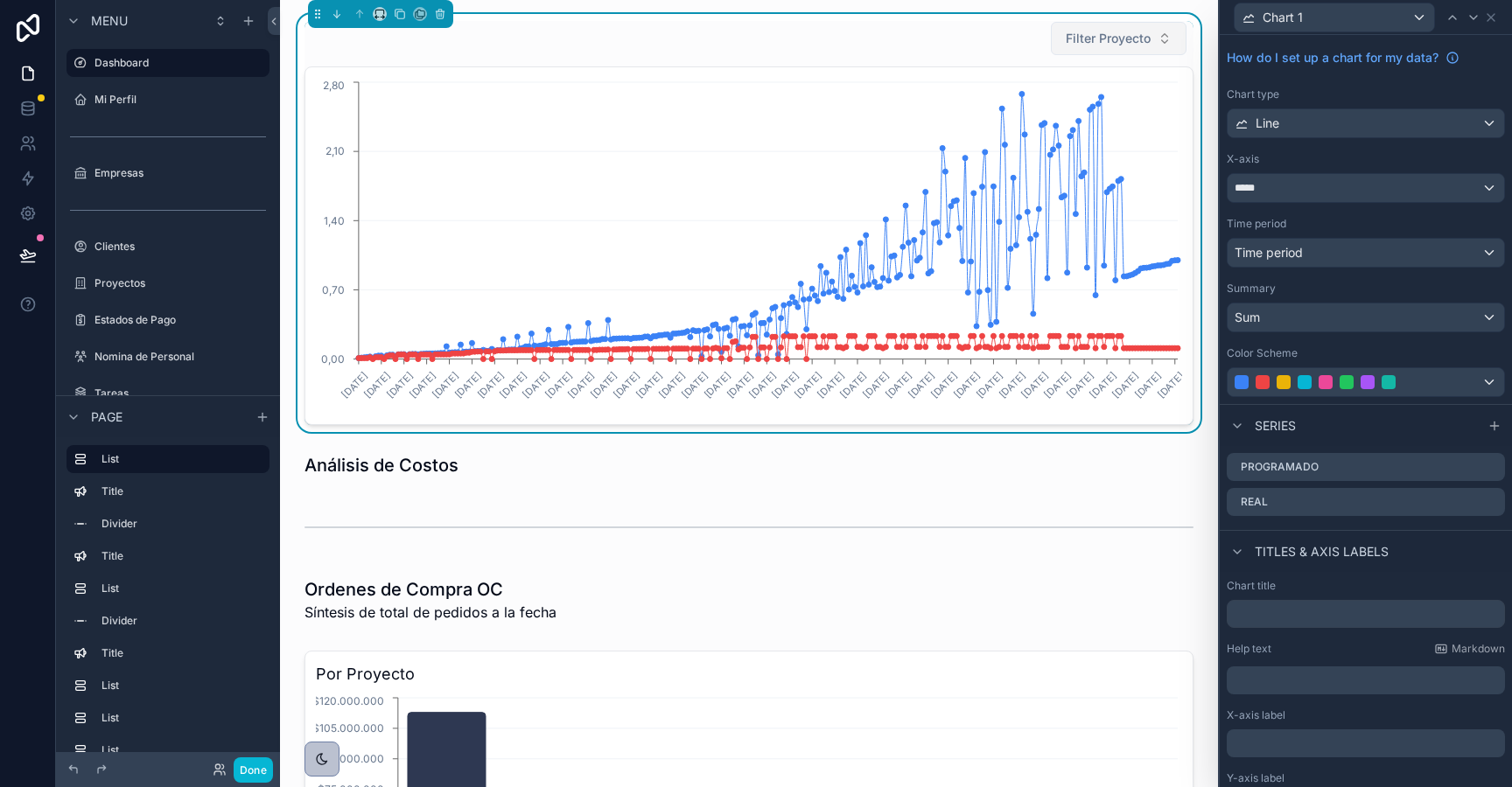
click at [1116, 37] on span "Filter Proyecto" at bounding box center [1108, 38] width 85 height 18
click at [1349, 78] on div "How do I set up a chart for my data? Chart type Line X-axis ***** Time period T…" at bounding box center [1366, 220] width 292 height 369
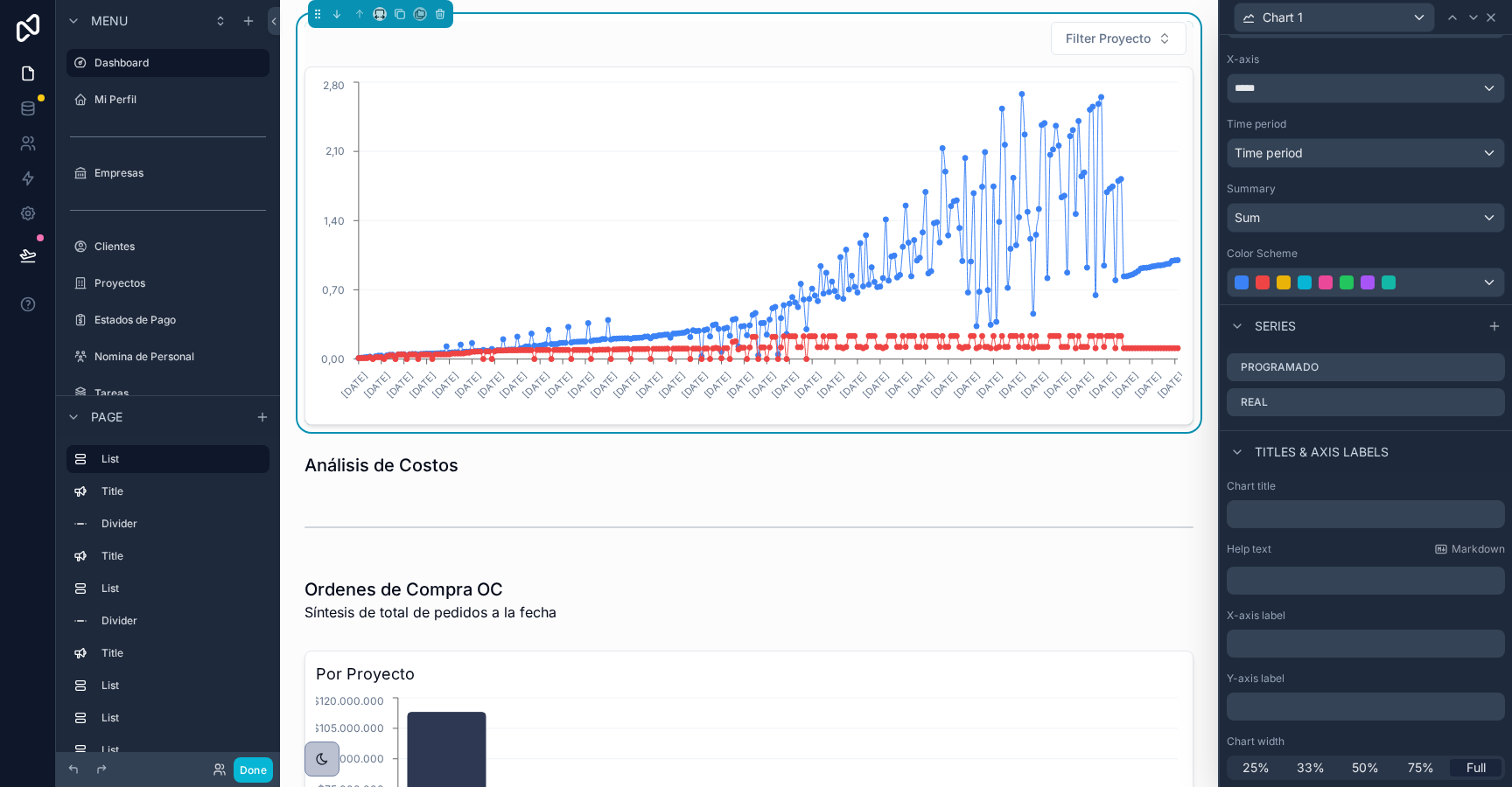
click at [1491, 16] on icon at bounding box center [1491, 18] width 7 height 7
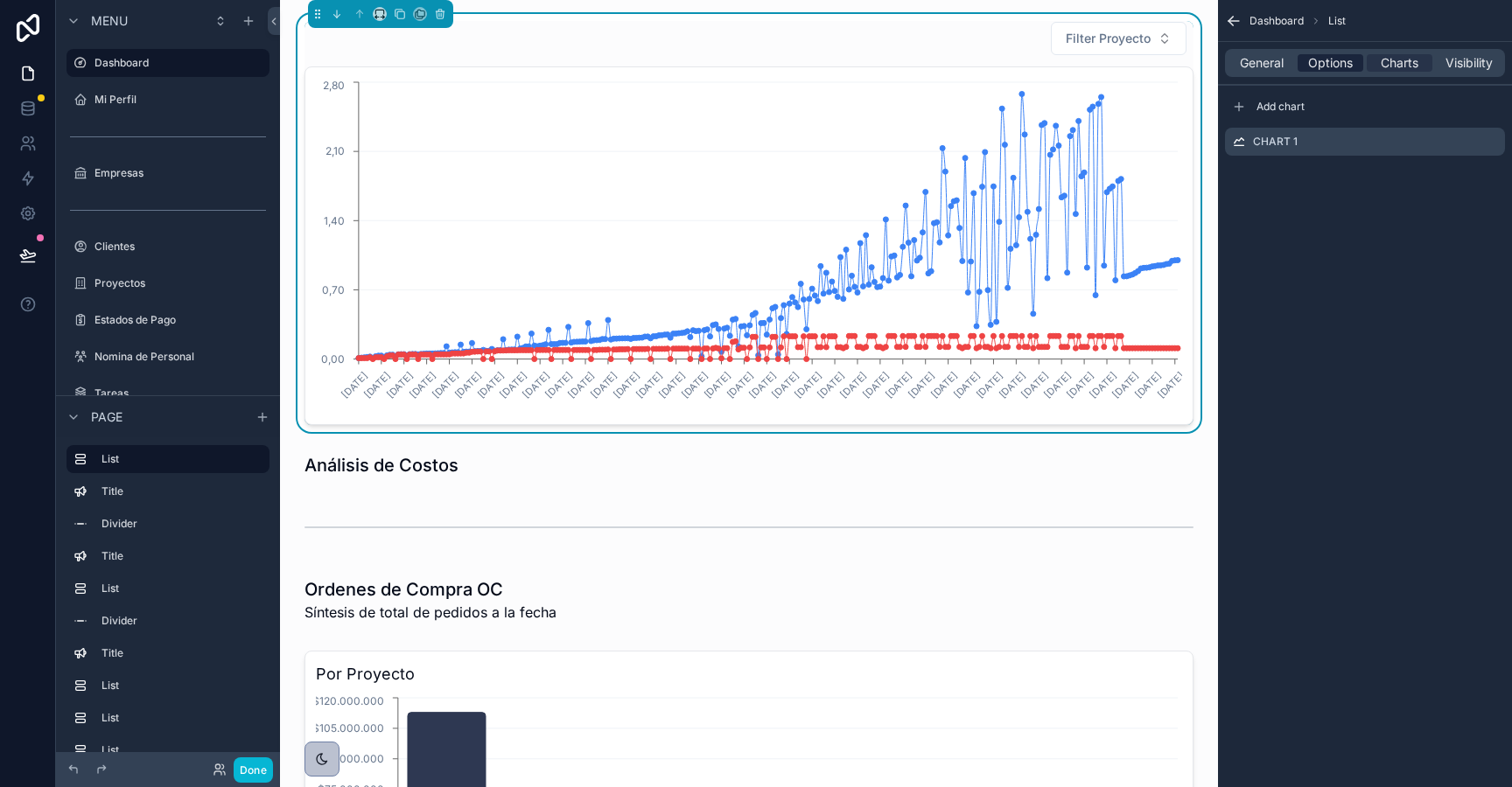
click at [1323, 54] on span "Options" at bounding box center [1331, 63] width 45 height 18
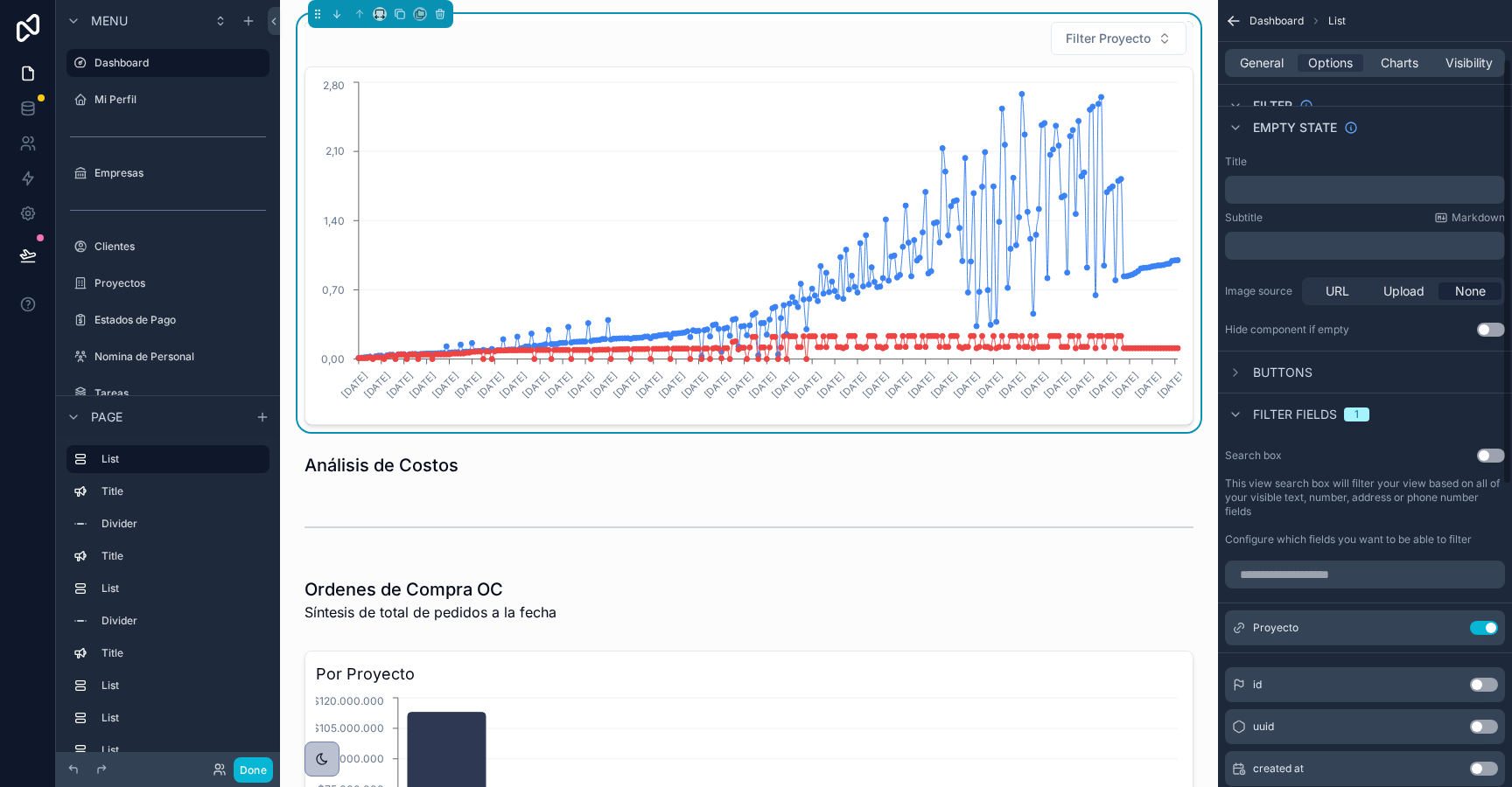
scroll to position [162, 0]
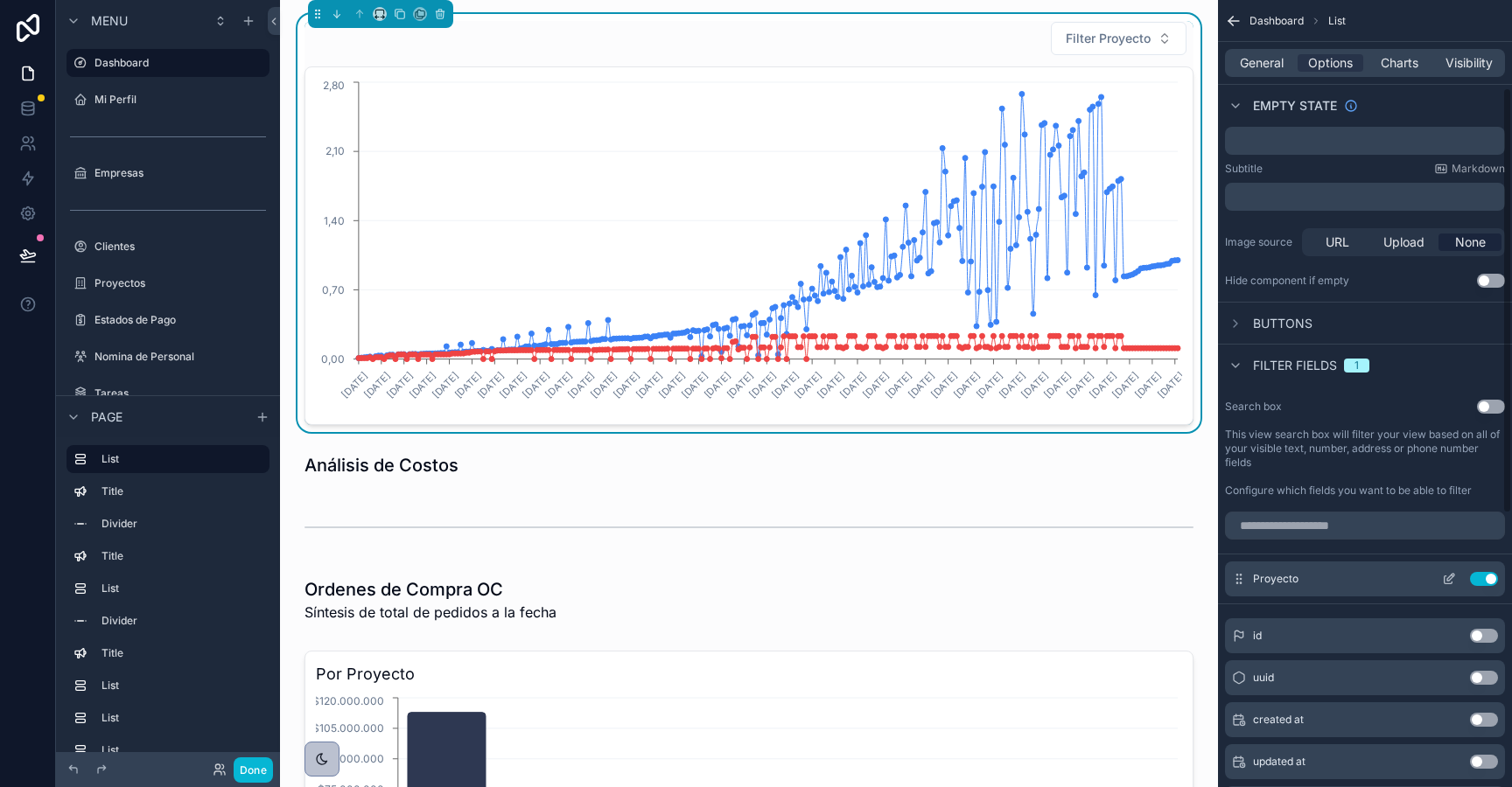
click at [1447, 581] on icon "scrollable content" at bounding box center [1450, 579] width 14 height 14
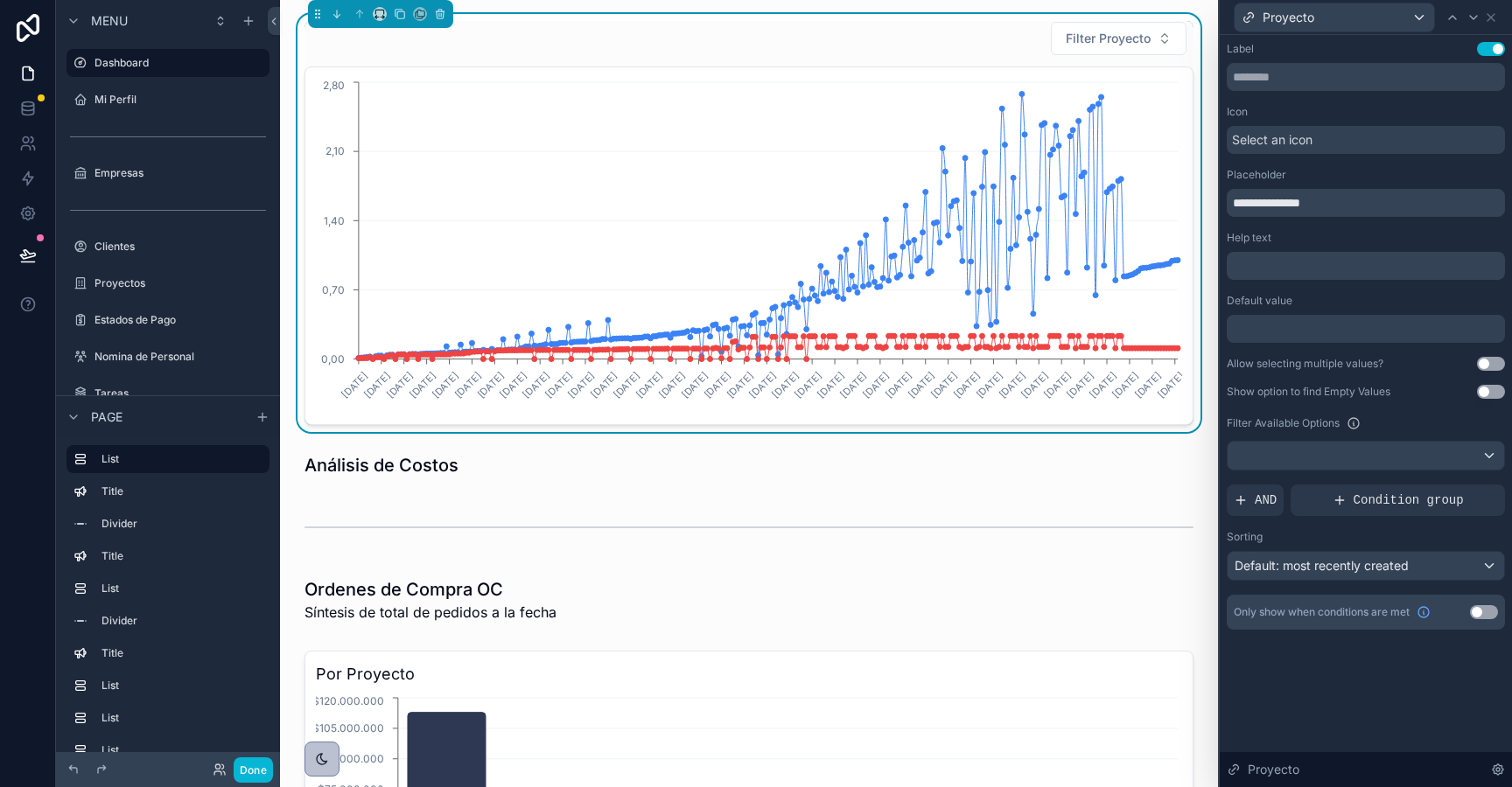
click at [1292, 325] on div at bounding box center [1366, 328] width 278 height 28
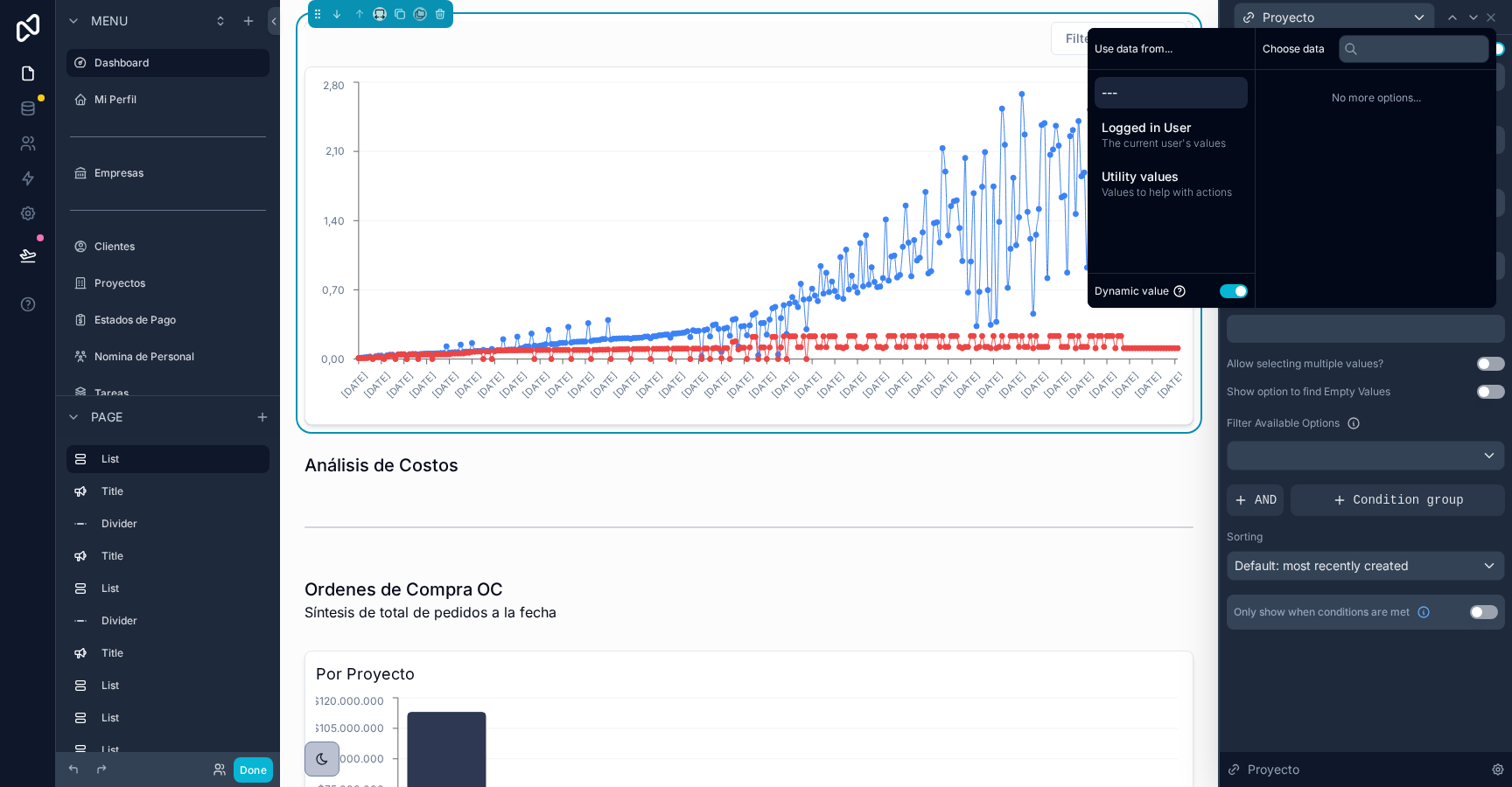
click at [1289, 335] on div at bounding box center [1366, 328] width 278 height 28
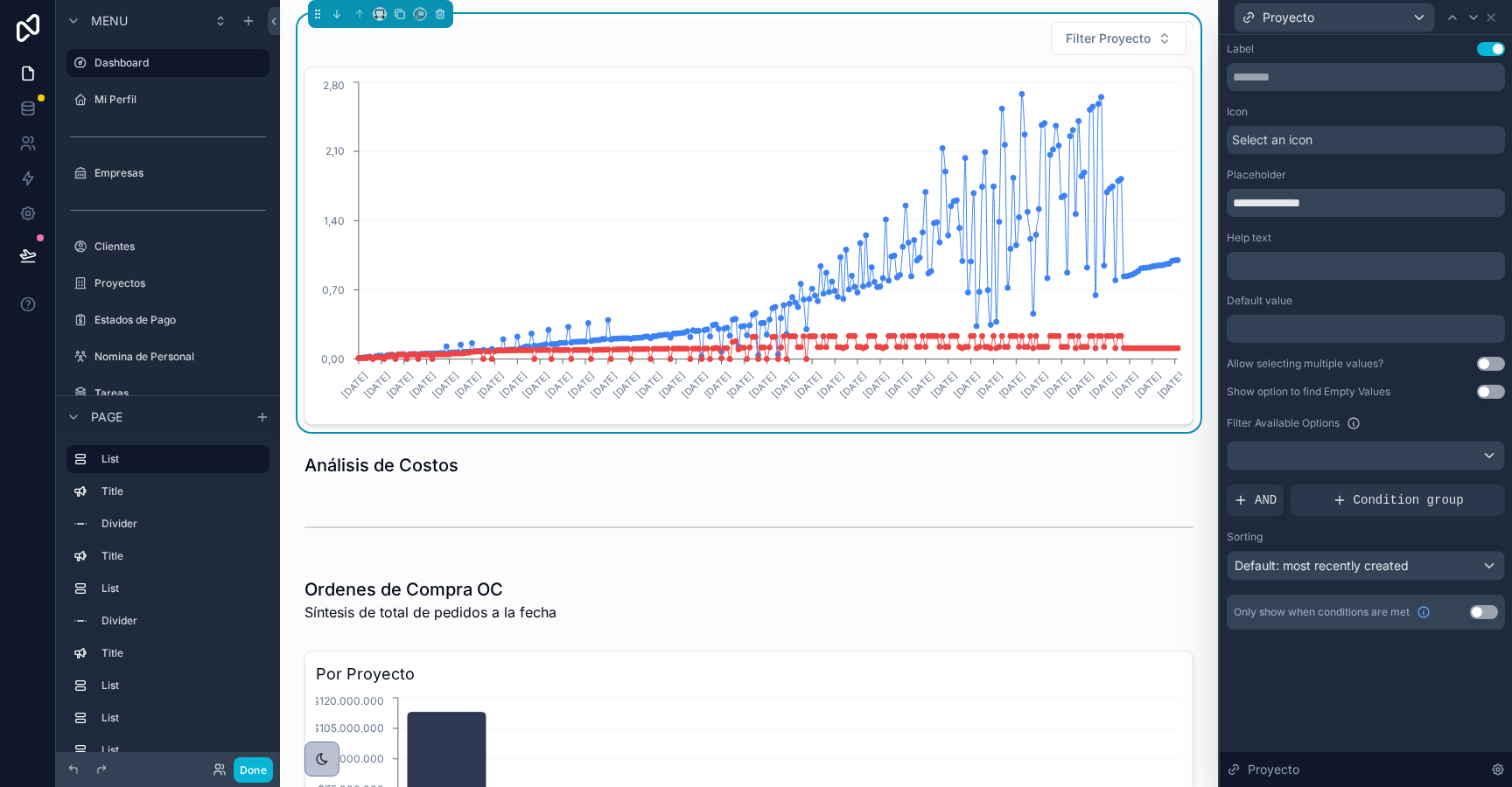
click at [1289, 335] on div at bounding box center [1366, 328] width 278 height 28
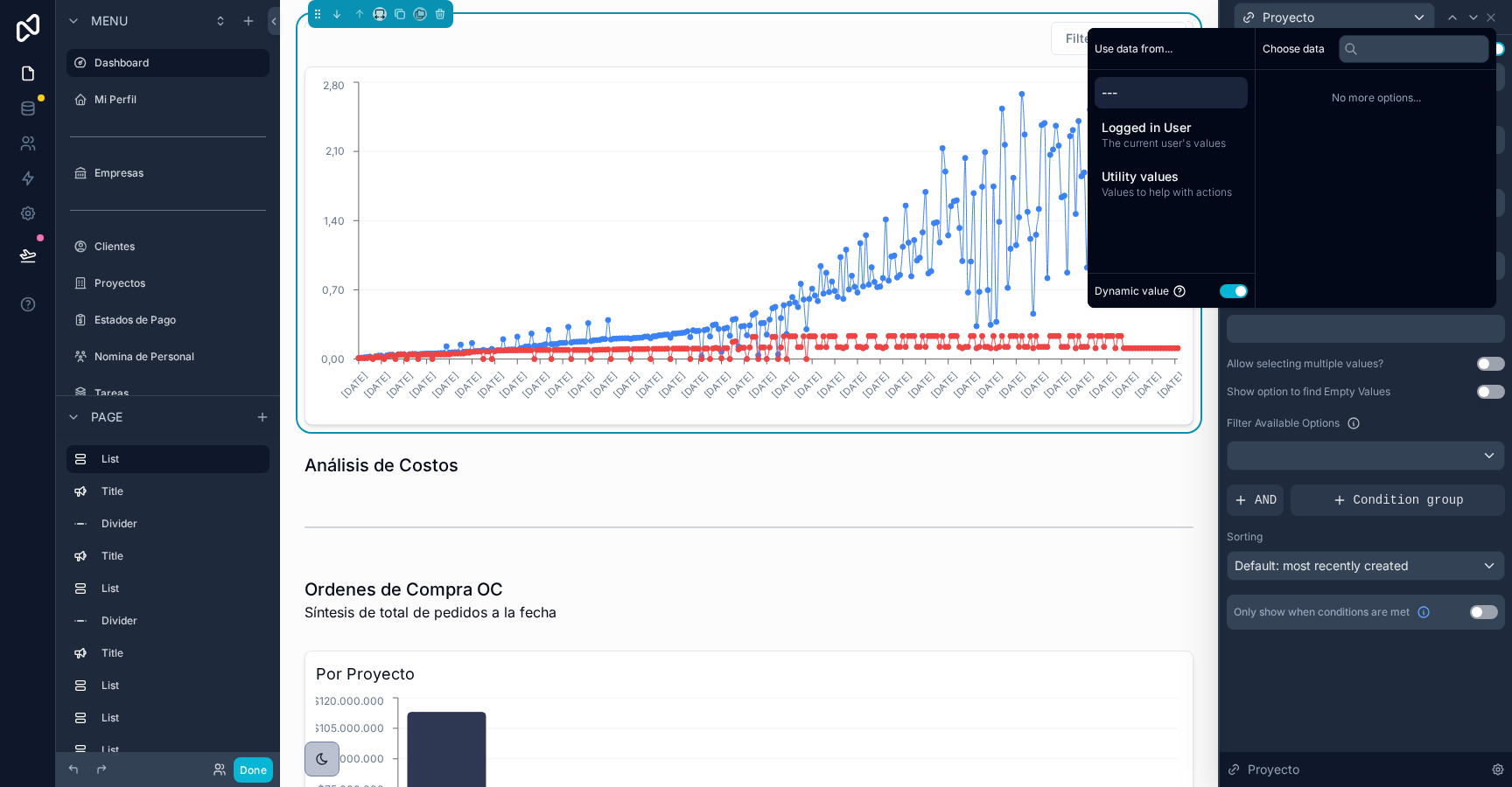
click at [1289, 335] on div at bounding box center [1366, 328] width 278 height 28
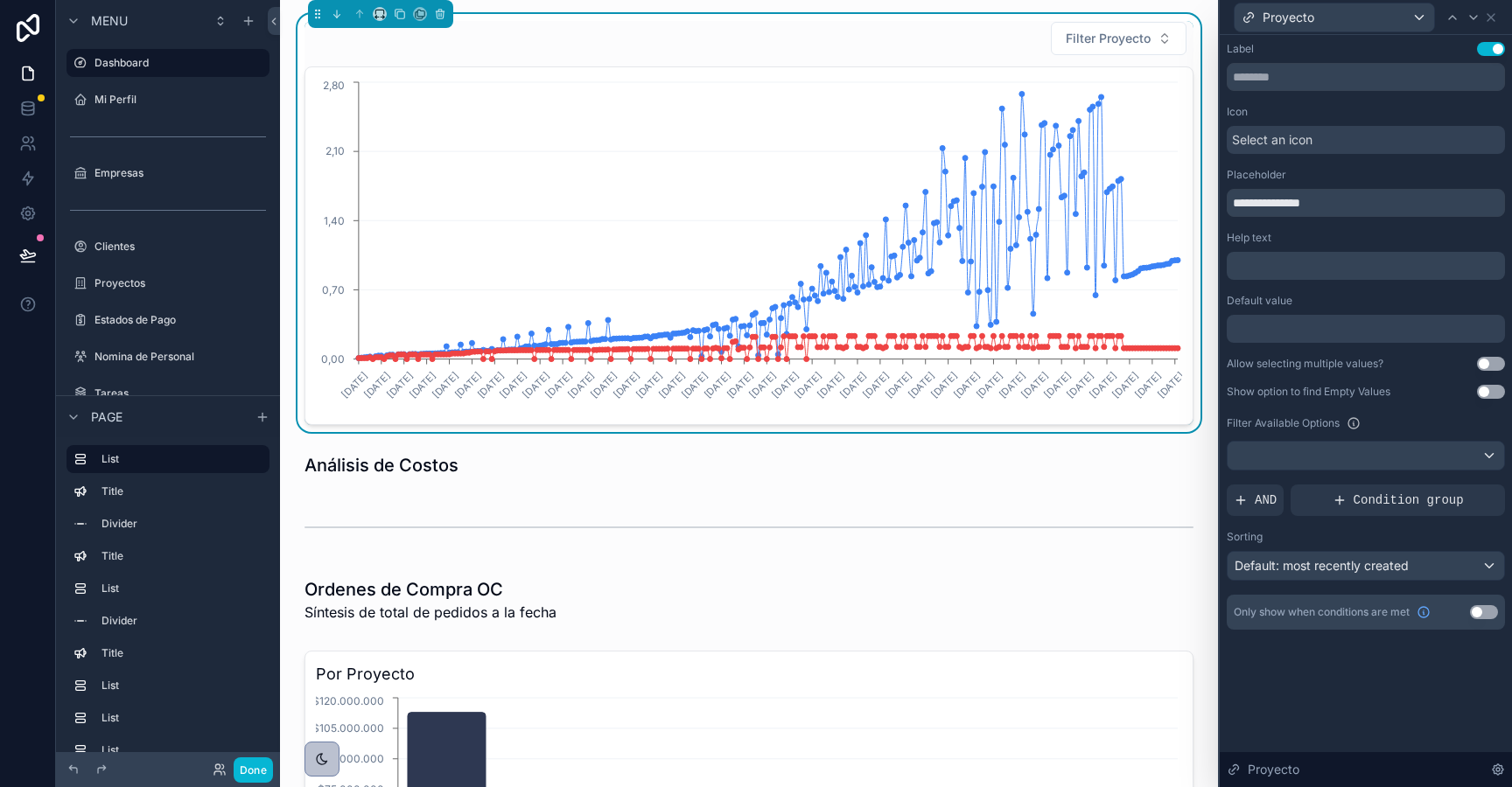
click at [1105, 38] on span "Filter Proyecto" at bounding box center [1108, 38] width 85 height 18
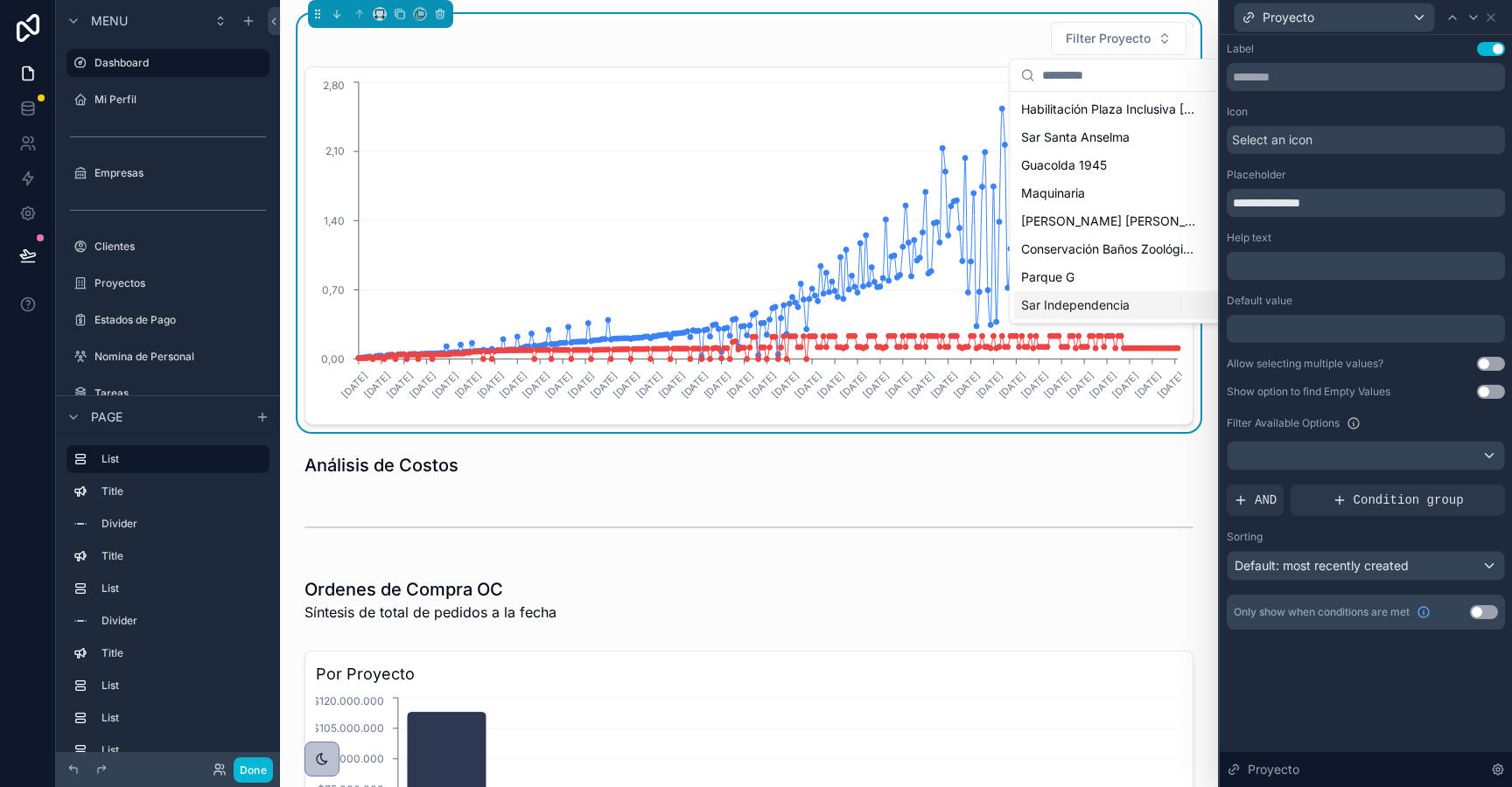
click at [1101, 302] on span "Sar Independencia" at bounding box center [1076, 305] width 109 height 18
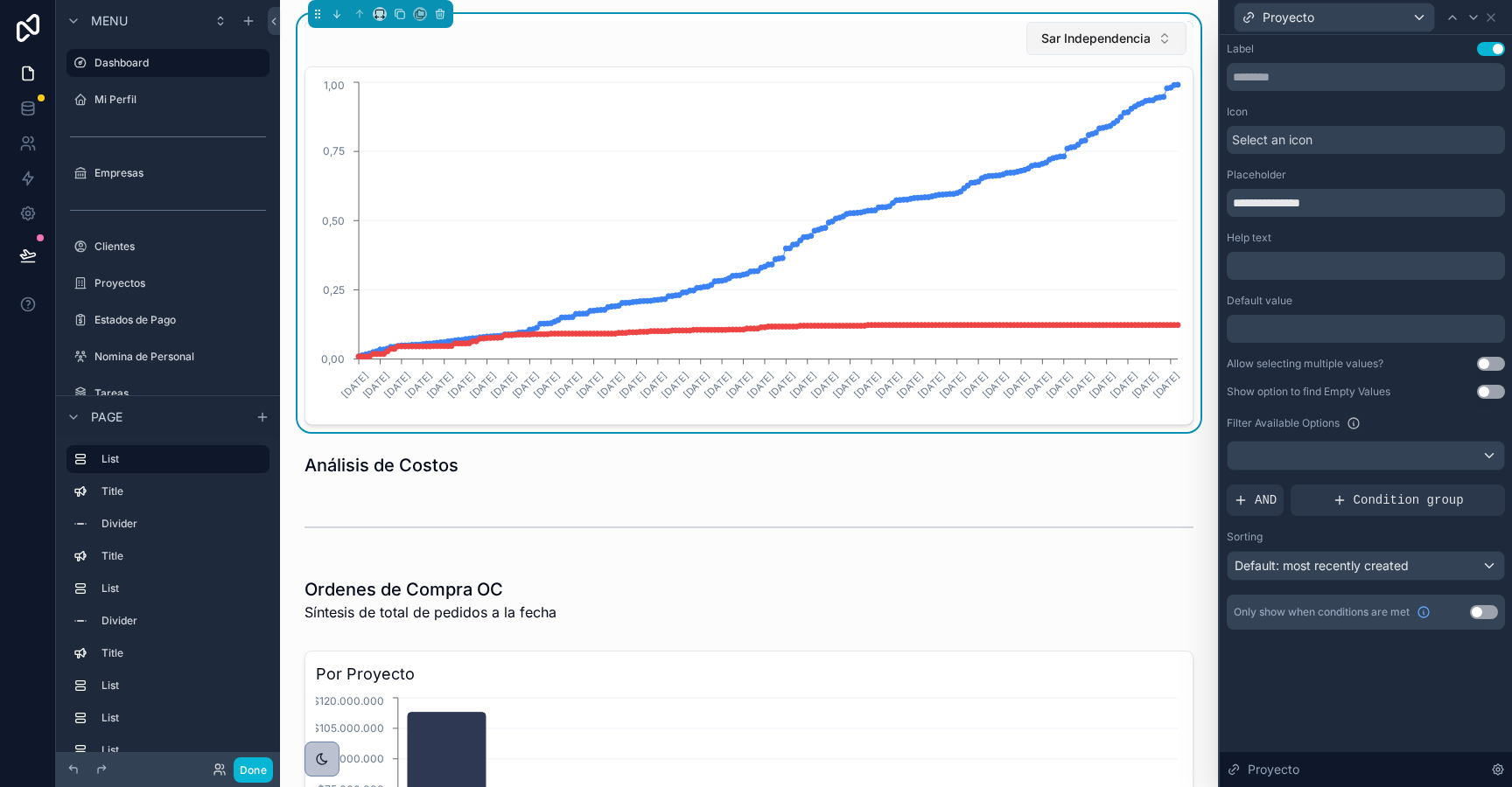
click at [1106, 42] on span "Sar Independencia" at bounding box center [1096, 38] width 110 height 18
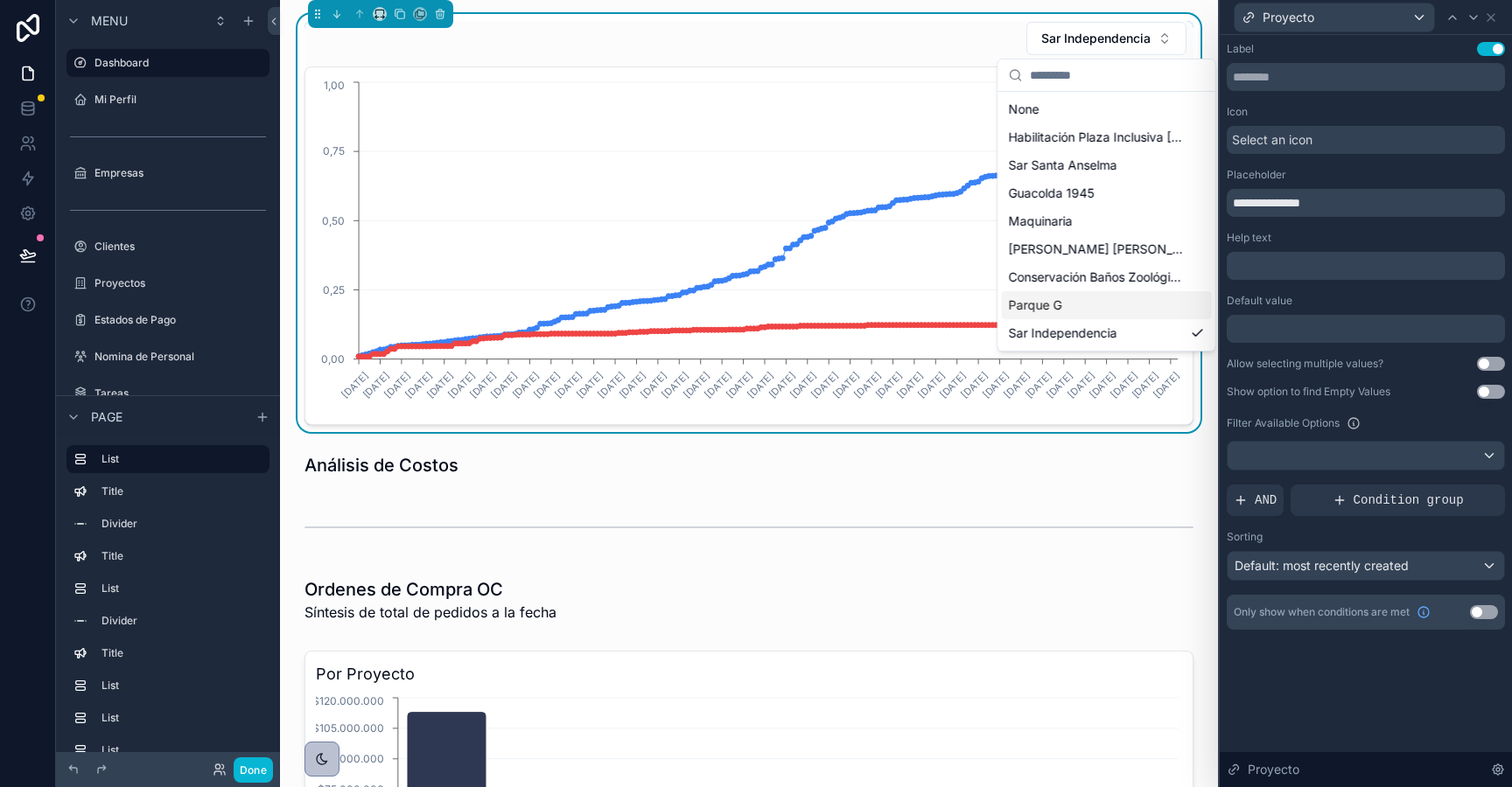
click at [1056, 302] on span "Parque G" at bounding box center [1035, 305] width 54 height 18
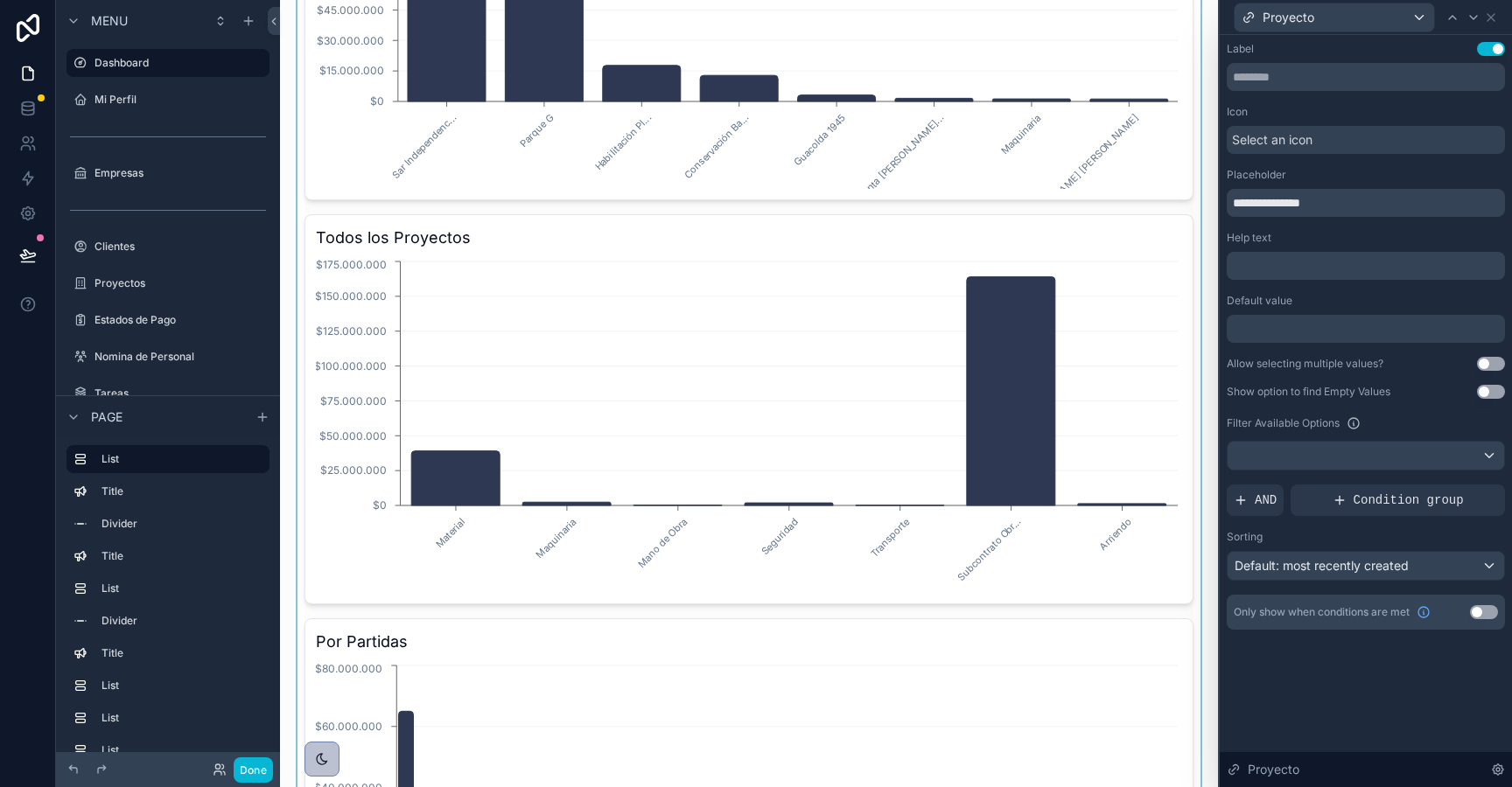
scroll to position [842, 0]
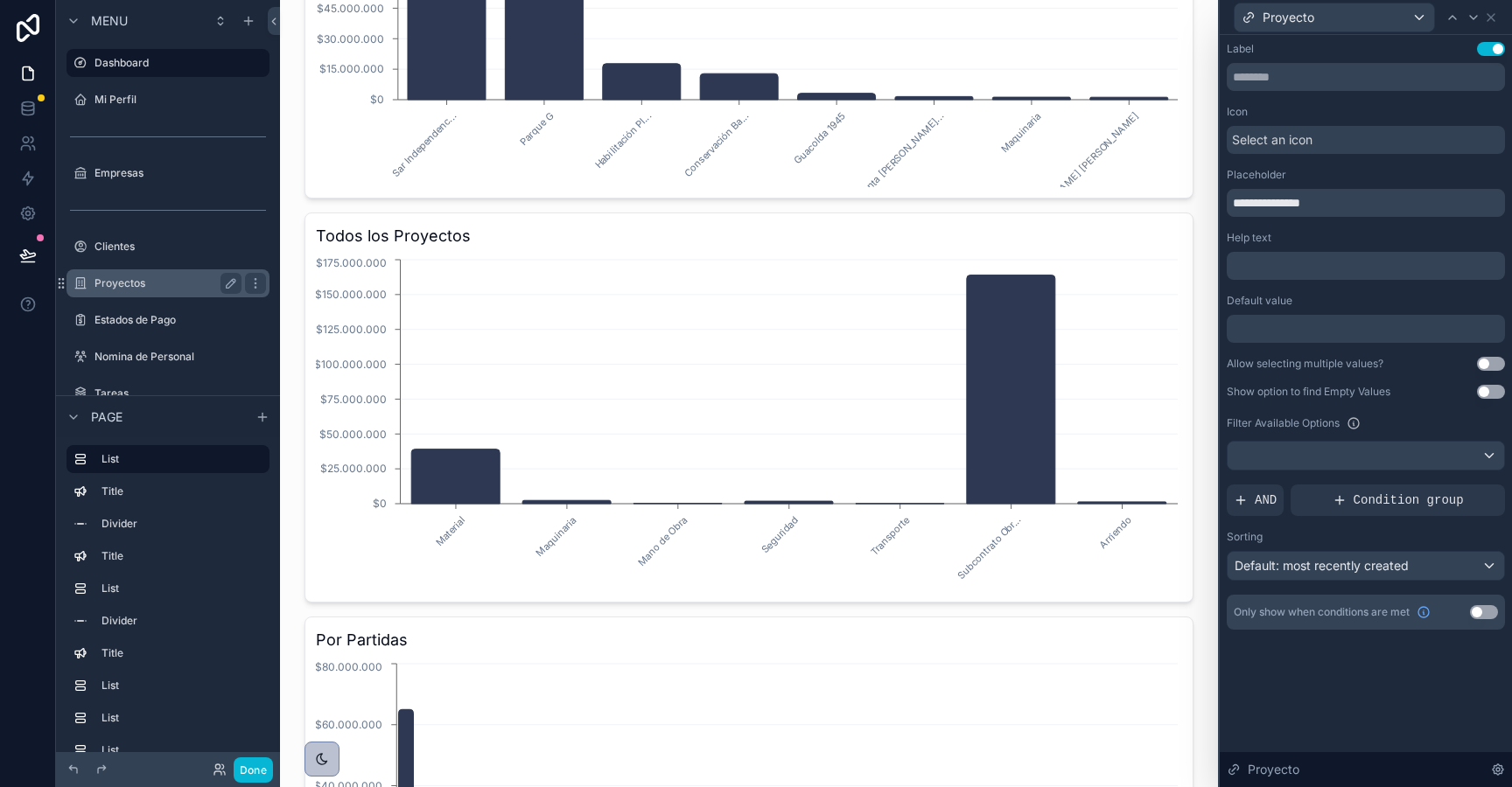
click at [148, 282] on label "Proyectos" at bounding box center [164, 284] width 140 height 14
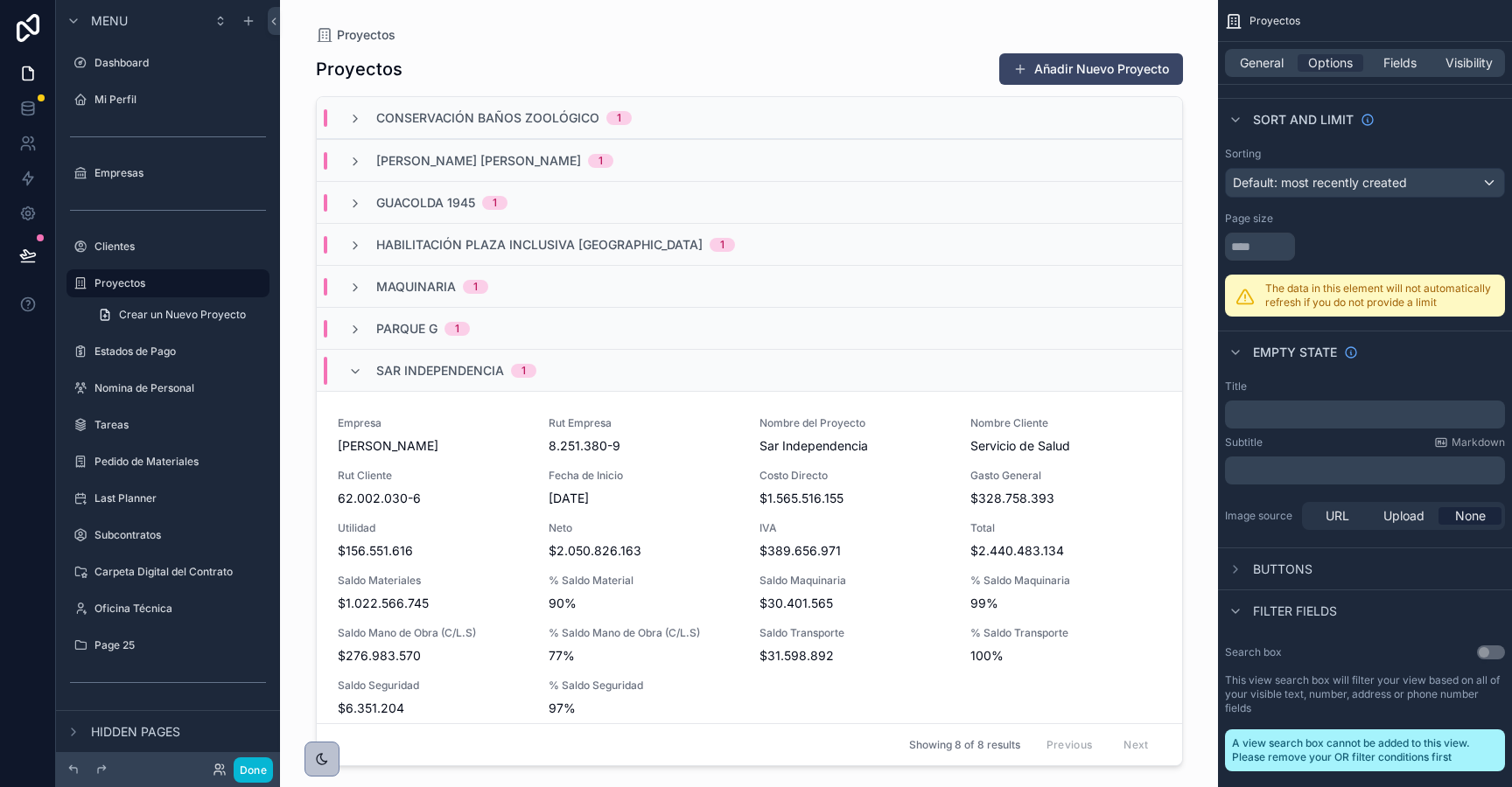
click at [469, 485] on div "scrollable content" at bounding box center [749, 383] width 895 height 766
click at [522, 475] on span "Rut Cliente" at bounding box center [432, 476] width 190 height 14
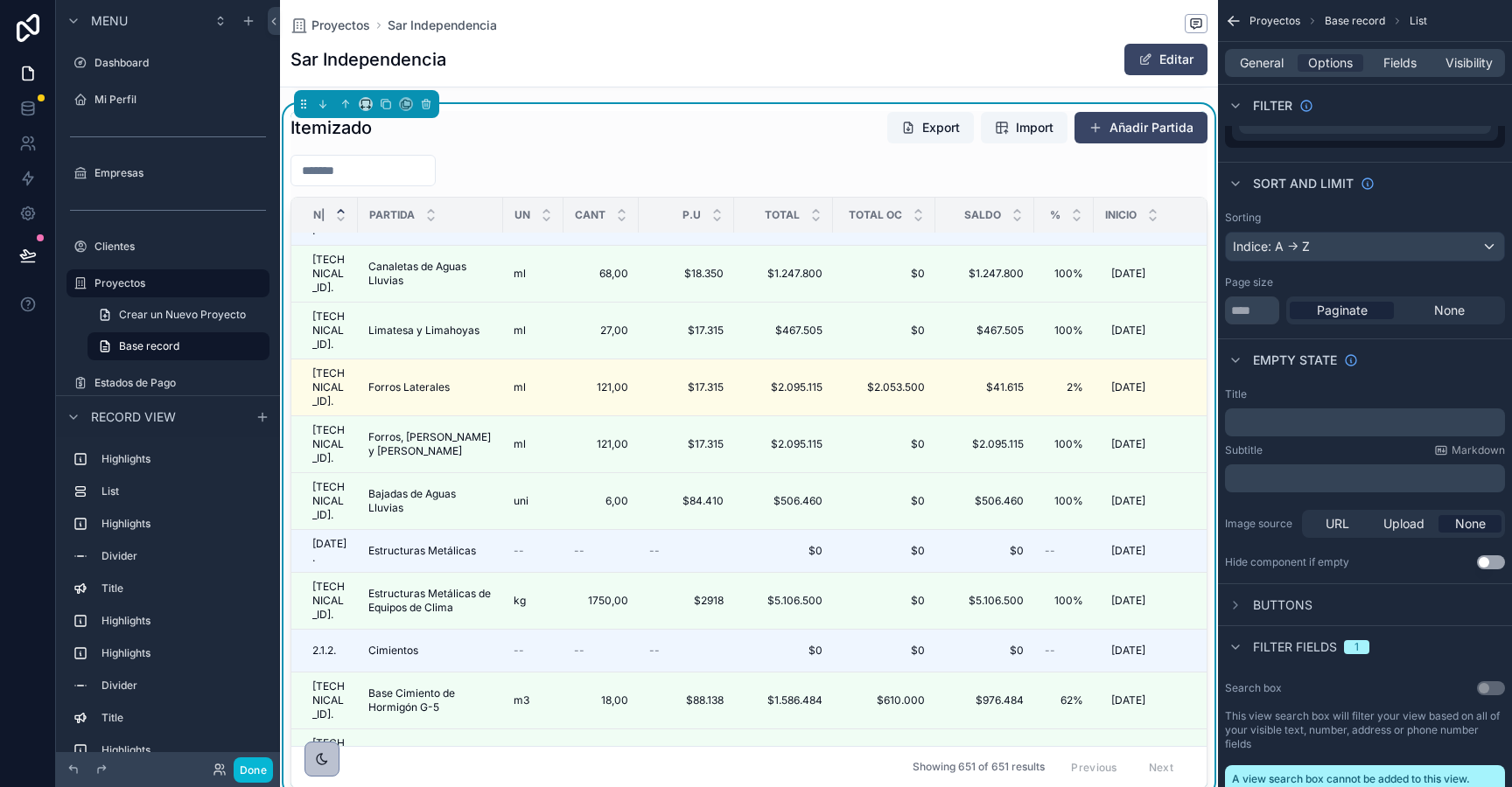
scroll to position [1046, 0]
